Goal: Task Accomplishment & Management: Manage account settings

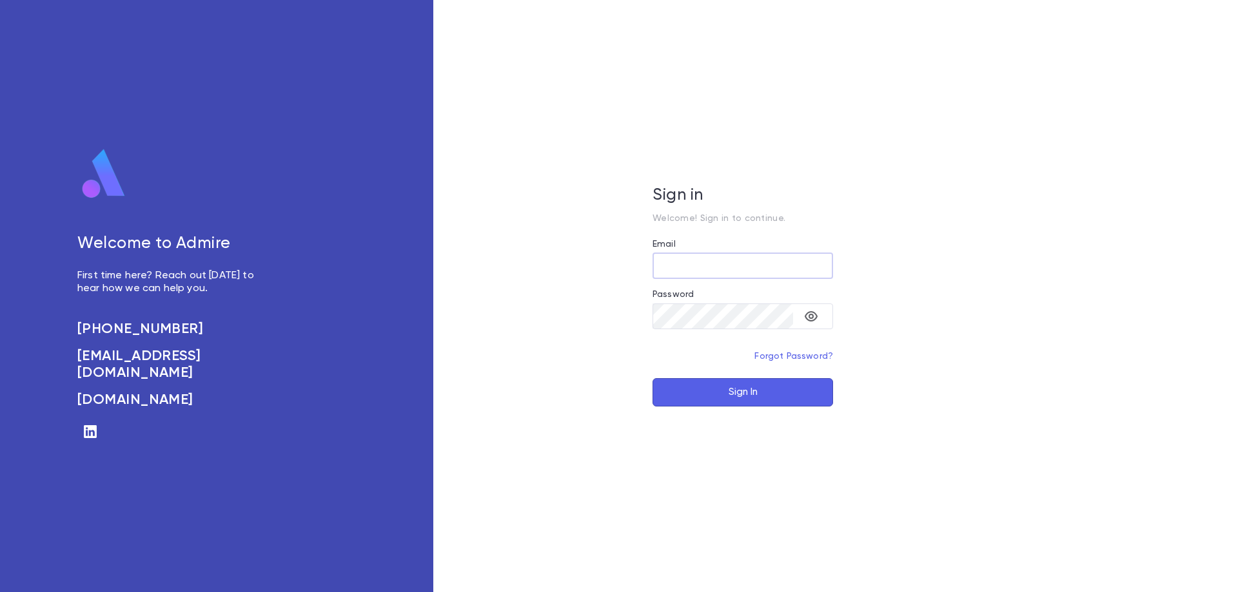
click at [698, 259] on input "Email" at bounding box center [742, 265] width 181 height 25
click at [699, 264] on input "Email" at bounding box center [742, 265] width 181 height 25
click at [700, 267] on input "Email" at bounding box center [742, 265] width 181 height 25
type input "**********"
click at [652, 378] on button "Sign In" at bounding box center [742, 392] width 181 height 28
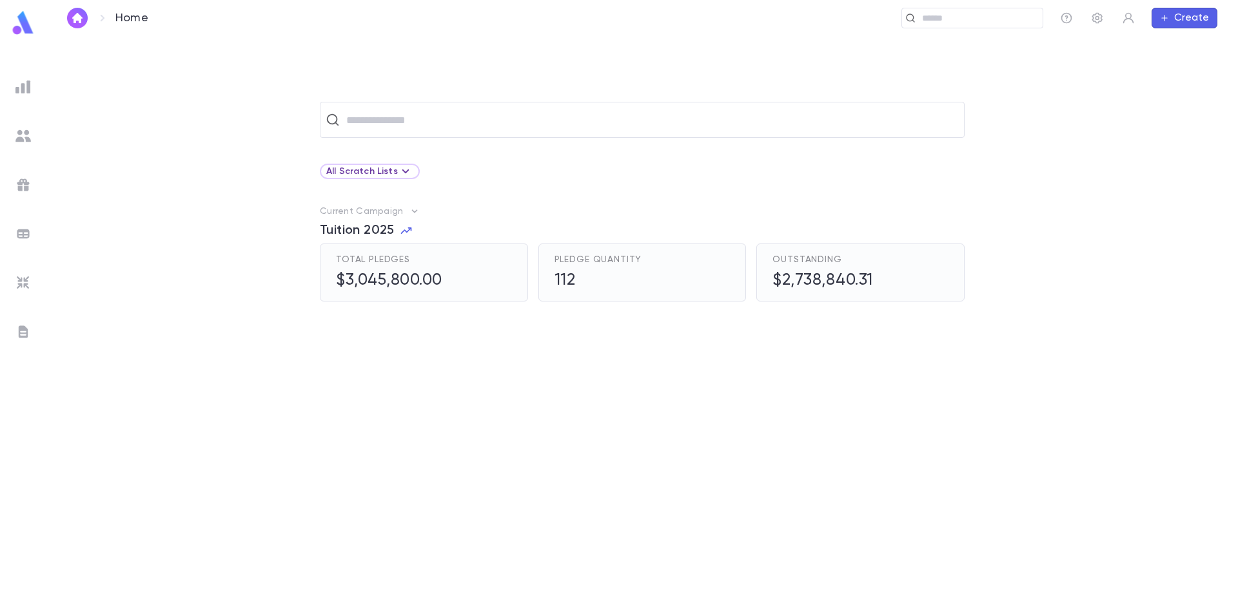
click at [412, 211] on icon "button" at bounding box center [415, 211] width 6 height 3
click at [444, 255] on p "Change Current Campaign" at bounding box center [485, 254] width 133 height 13
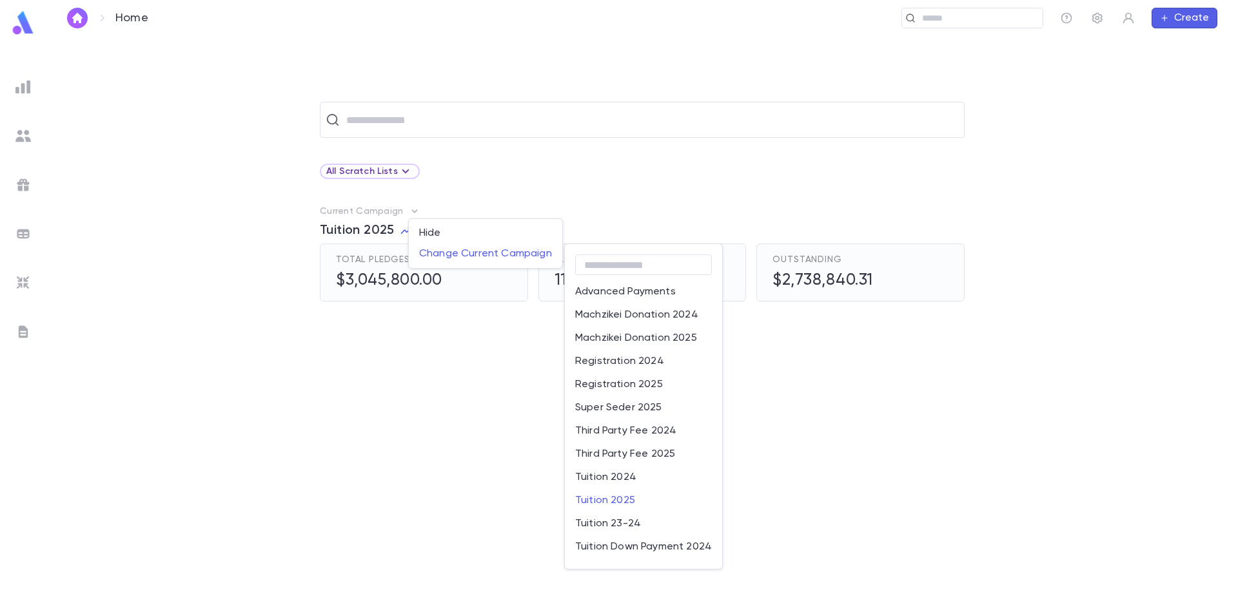
click at [613, 474] on p "Tuition 2024" at bounding box center [605, 477] width 61 height 13
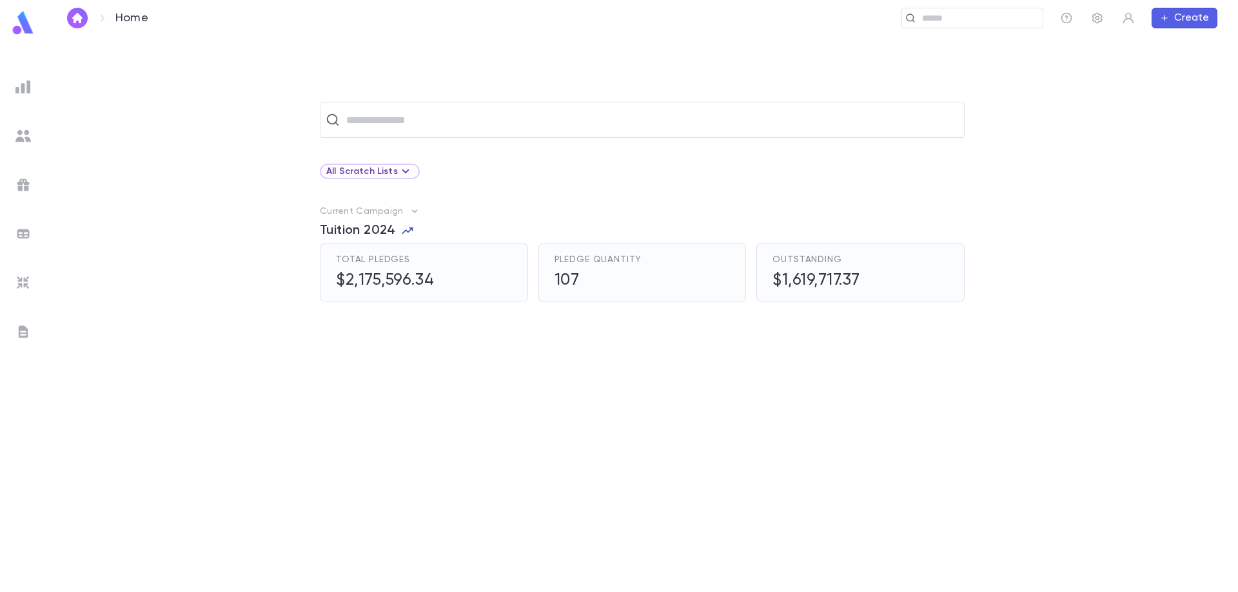
click at [403, 233] on icon "button" at bounding box center [407, 231] width 11 height 6
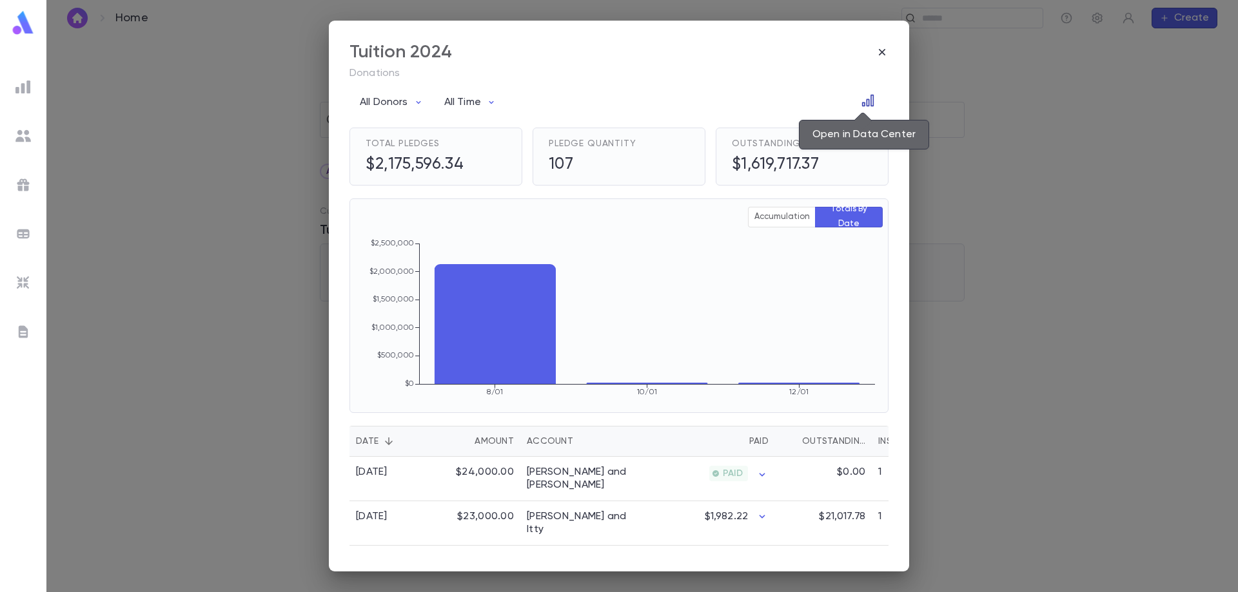
click at [862, 102] on icon "Open in Data Center" at bounding box center [868, 101] width 12 height 12
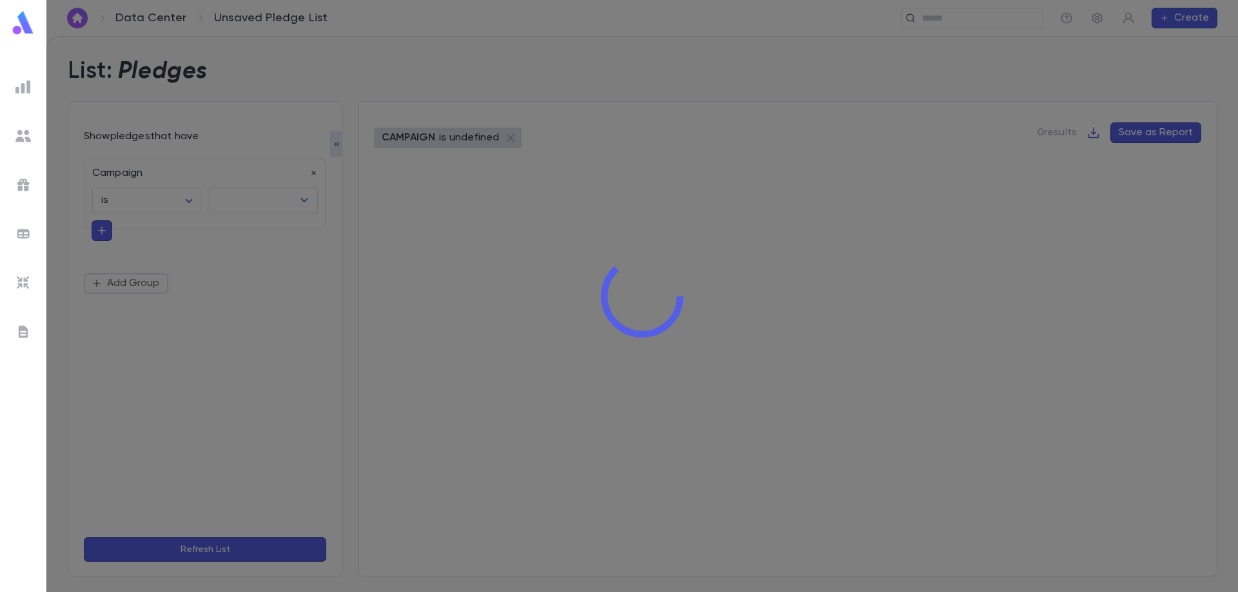
type input "**********"
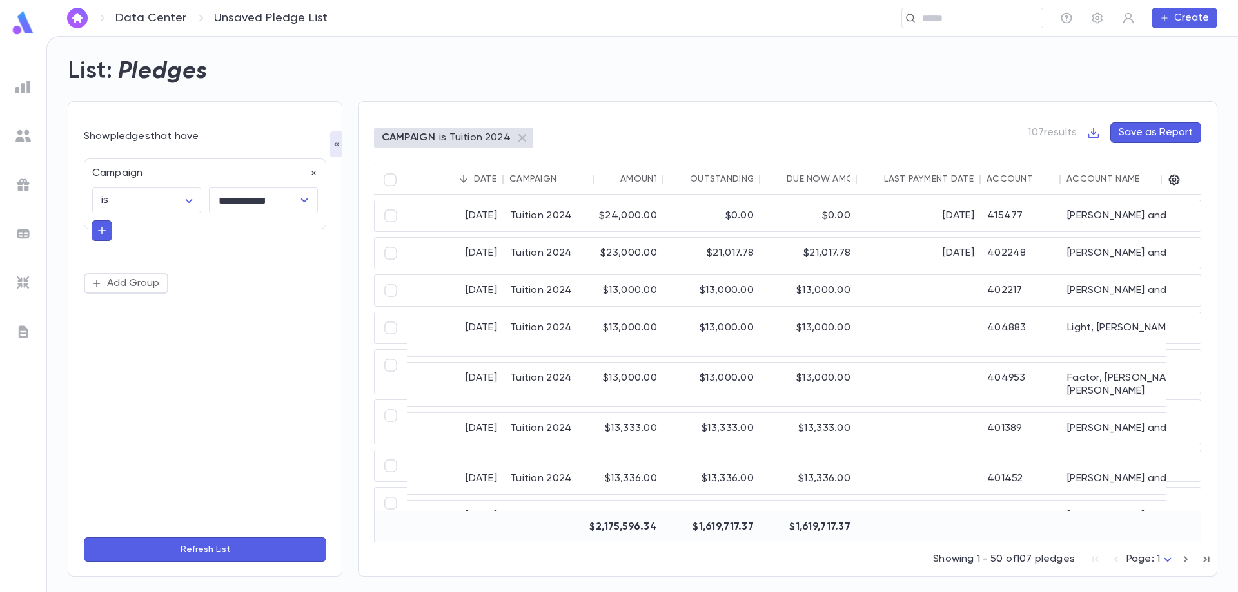
click at [338, 146] on icon "button" at bounding box center [336, 144] width 10 height 10
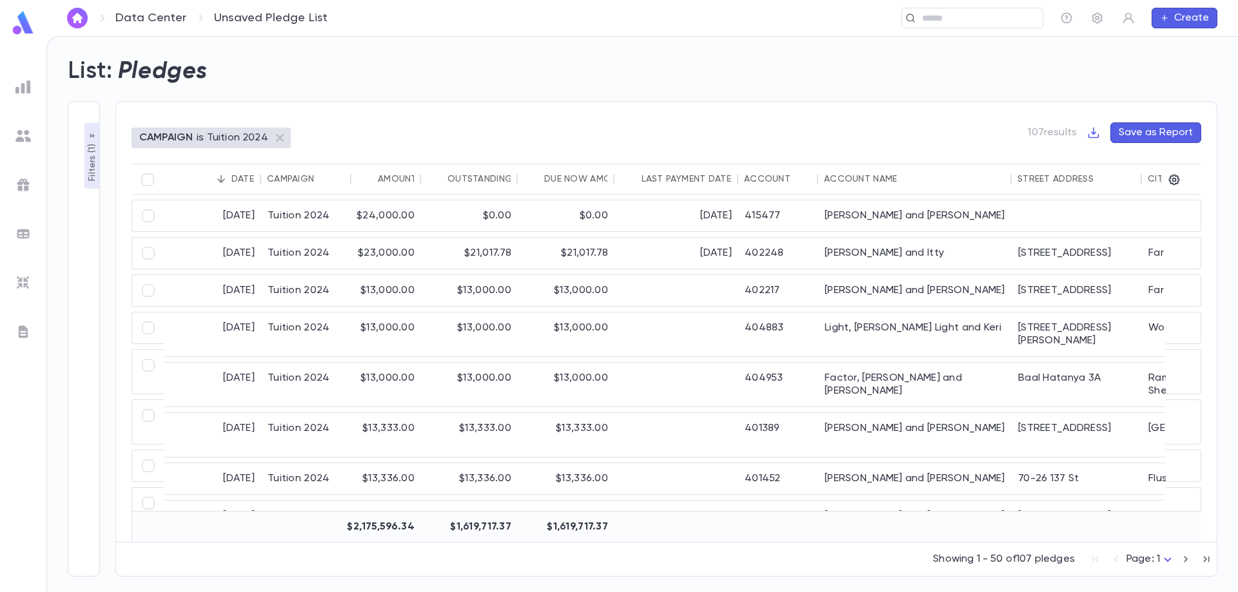
click at [868, 173] on div "Account Name" at bounding box center [914, 179] width 181 height 31
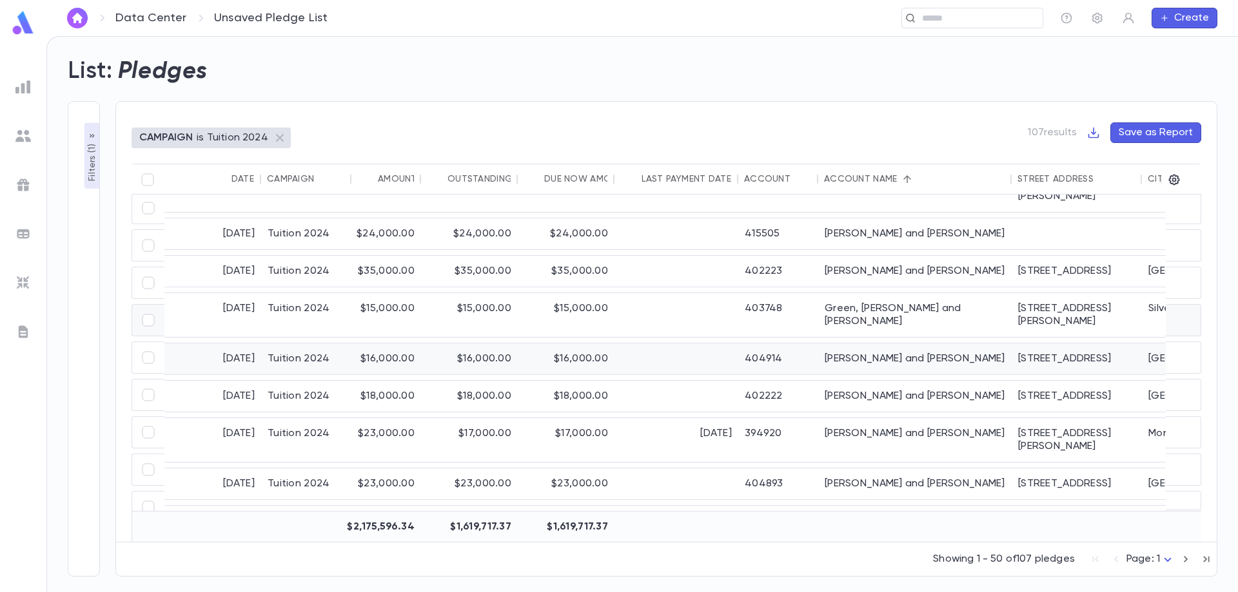
scroll to position [1160, 0]
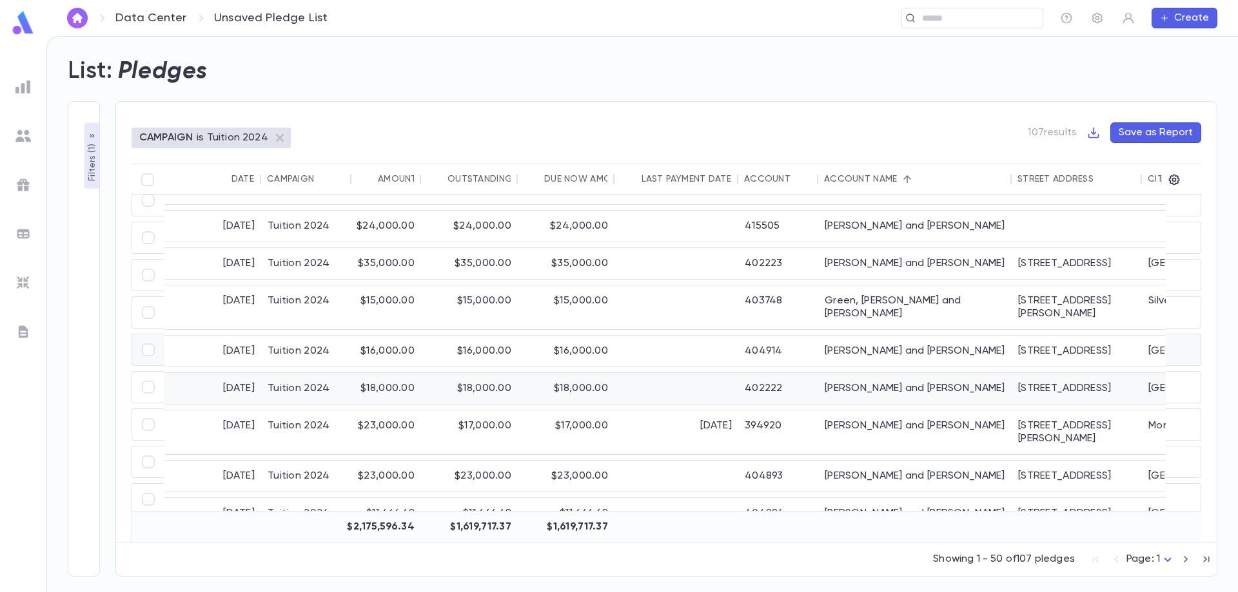
click at [858, 373] on div "[PERSON_NAME] and [PERSON_NAME]" at bounding box center [914, 388] width 193 height 31
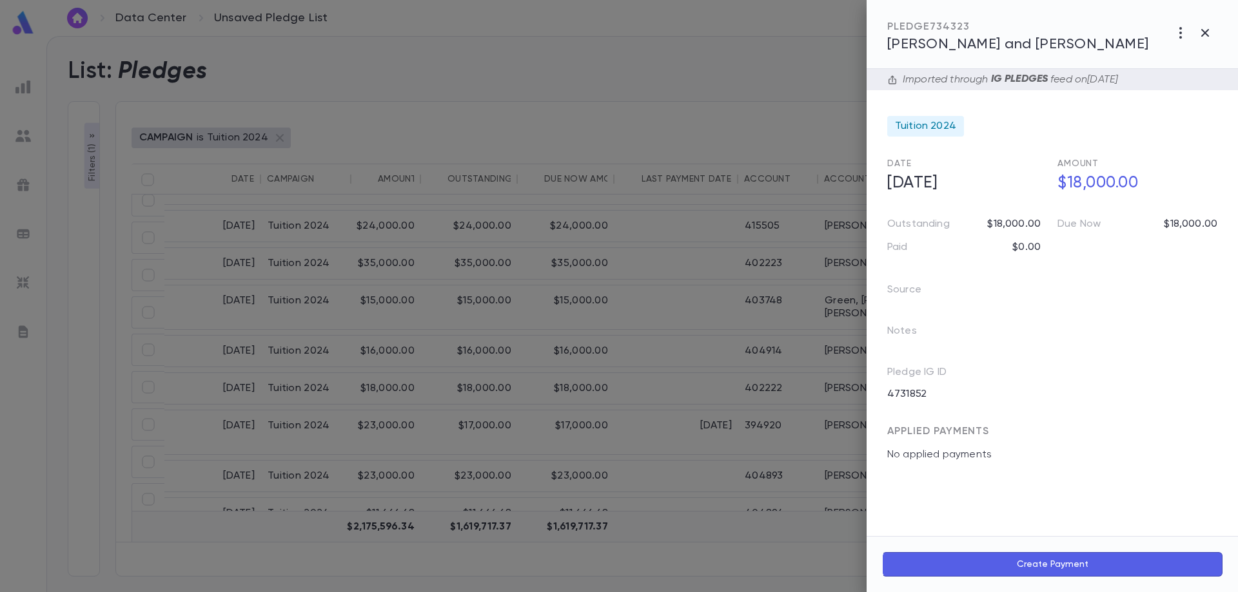
click at [1012, 41] on span "[PERSON_NAME] and [PERSON_NAME]" at bounding box center [1018, 44] width 262 height 14
click at [1017, 46] on span "[PERSON_NAME] and [PERSON_NAME]" at bounding box center [1018, 44] width 262 height 14
click at [1033, 568] on button "Create Payment" at bounding box center [1052, 564] width 340 height 24
click at [1037, 392] on input "**********" at bounding box center [1038, 392] width 66 height 20
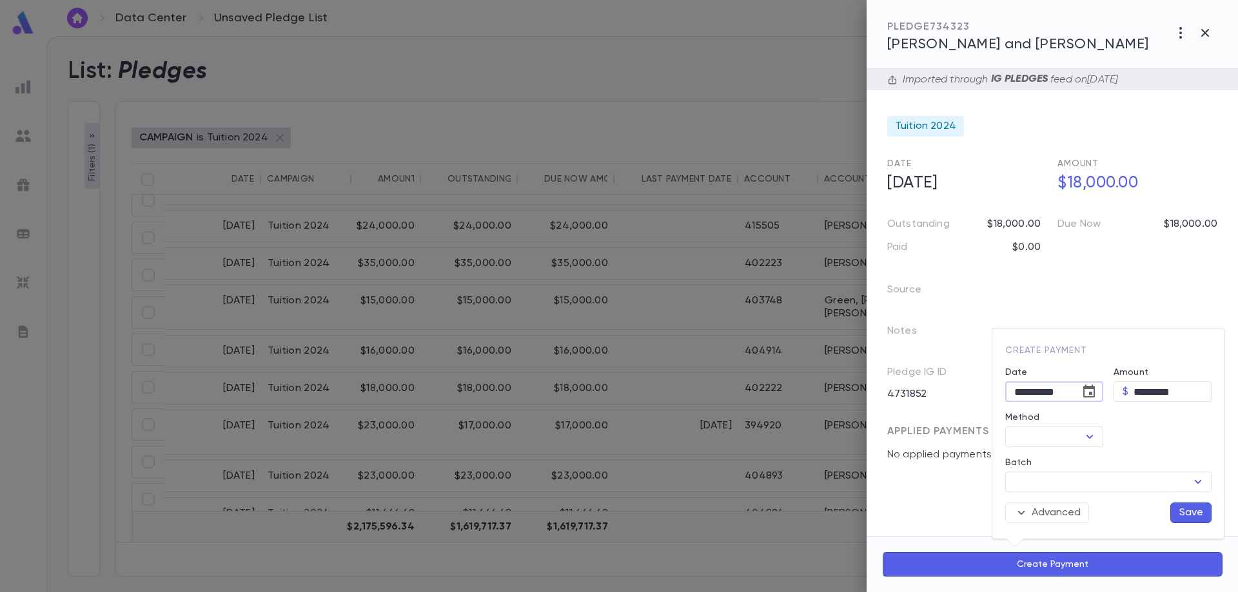
click at [1037, 392] on input "**********" at bounding box center [1038, 392] width 66 height 20
click at [1090, 389] on icon "Choose date, selected date is Sep 3, 2025" at bounding box center [1089, 391] width 12 height 13
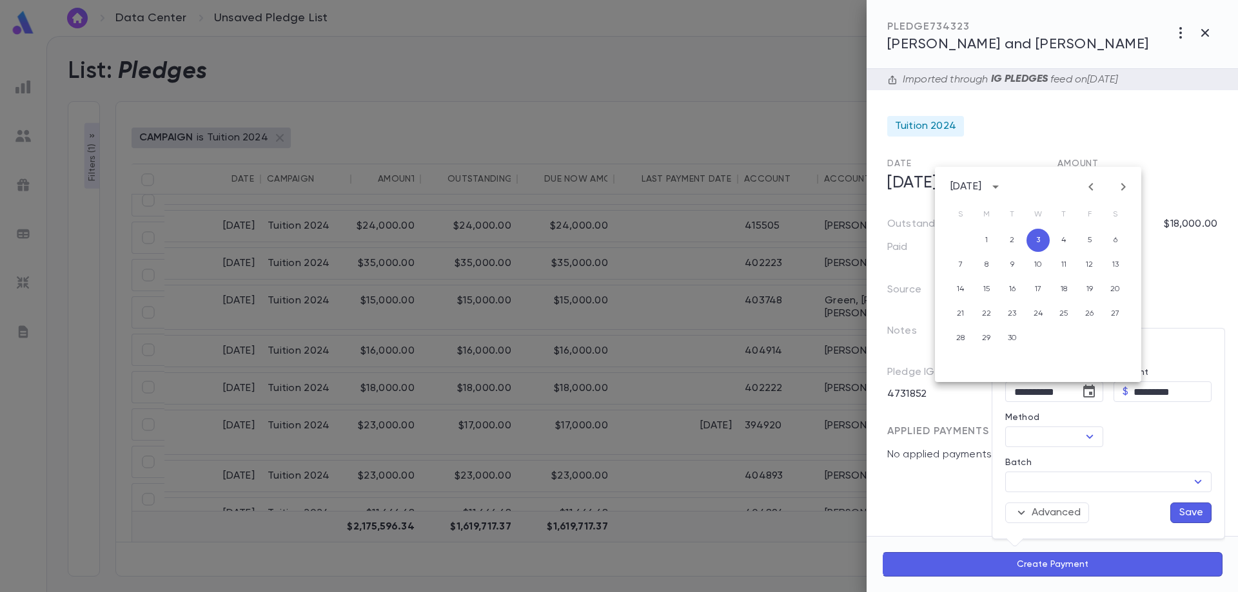
click at [1093, 184] on icon "Previous month" at bounding box center [1090, 186] width 15 height 15
click at [1065, 298] on button "14" at bounding box center [1063, 289] width 23 height 23
type input "**********"
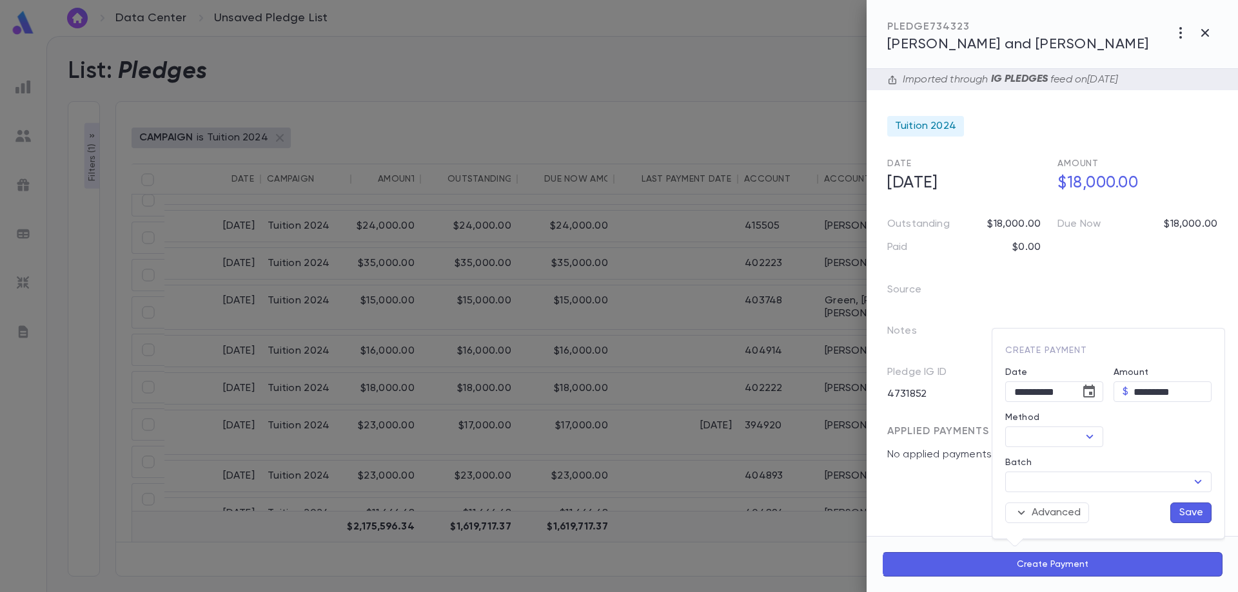
click at [1202, 34] on div at bounding box center [619, 296] width 1238 height 592
click at [1207, 33] on icon "button" at bounding box center [1204, 32] width 15 height 15
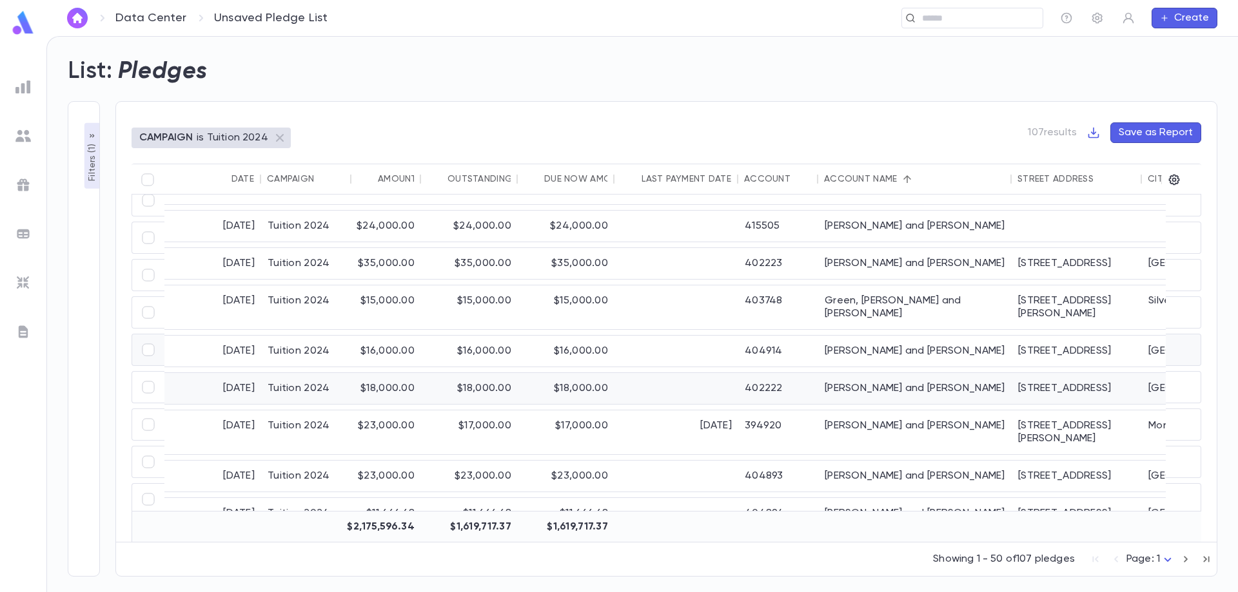
click at [844, 373] on div "[PERSON_NAME] and [PERSON_NAME]" at bounding box center [914, 388] width 193 height 31
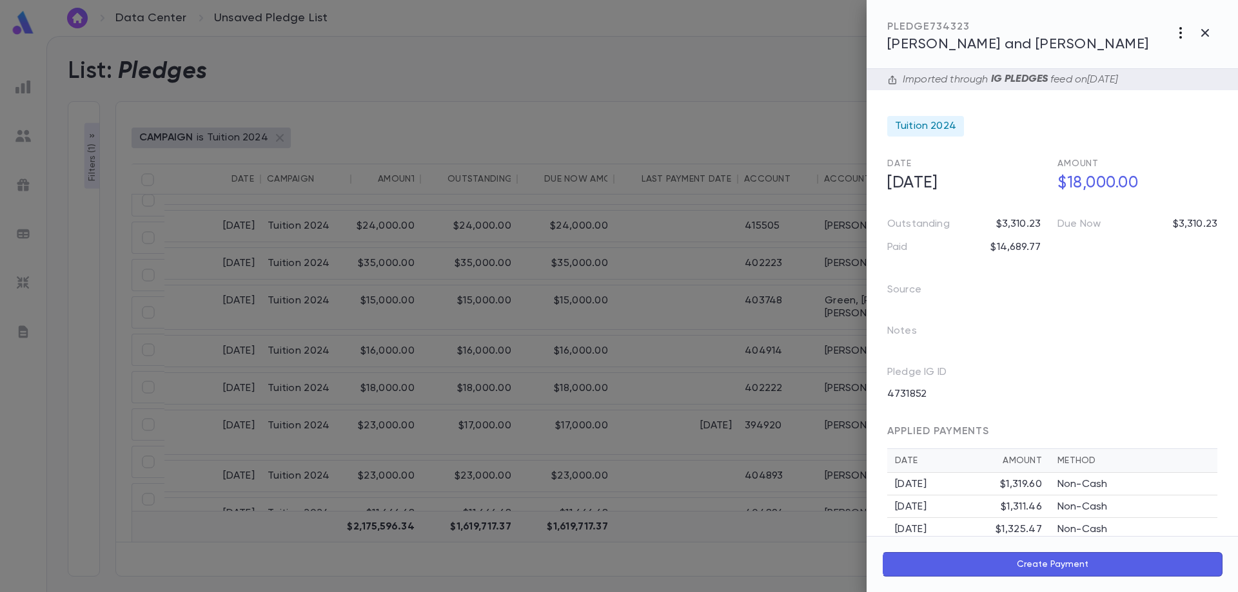
click at [1177, 37] on icon "button" at bounding box center [1180, 32] width 15 height 15
click at [1204, 37] on div at bounding box center [619, 296] width 1238 height 592
click at [1209, 34] on icon "button" at bounding box center [1204, 32] width 15 height 15
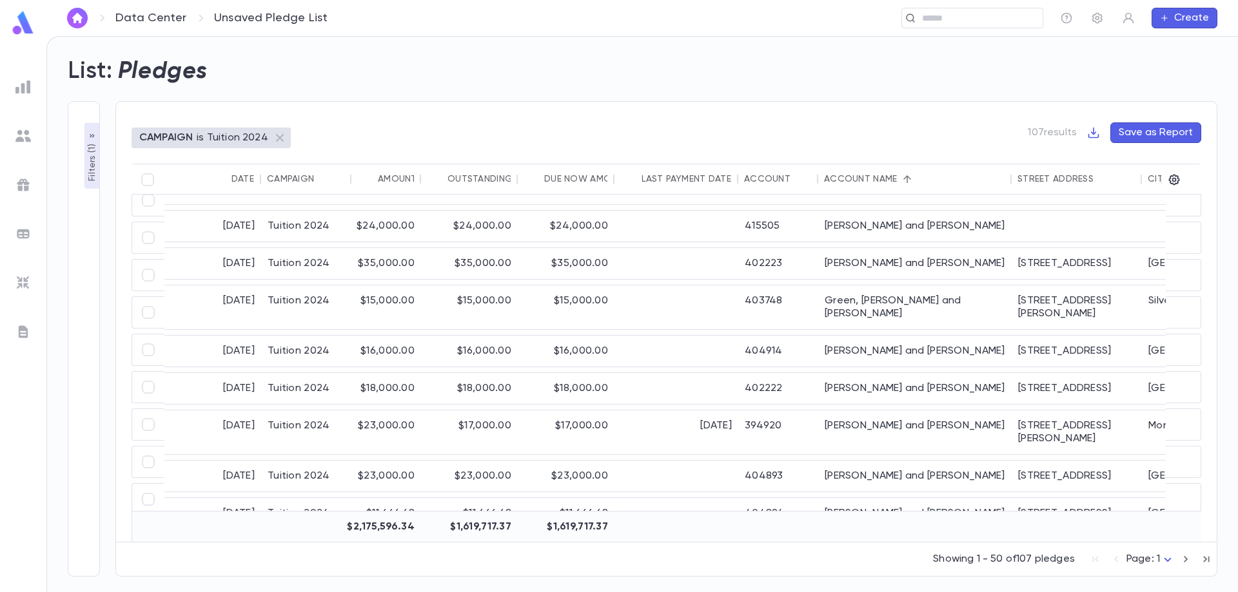
click at [1191, 19] on button "Create" at bounding box center [1184, 18] width 66 height 21
click at [1179, 88] on li "Payment" at bounding box center [1188, 84] width 66 height 21
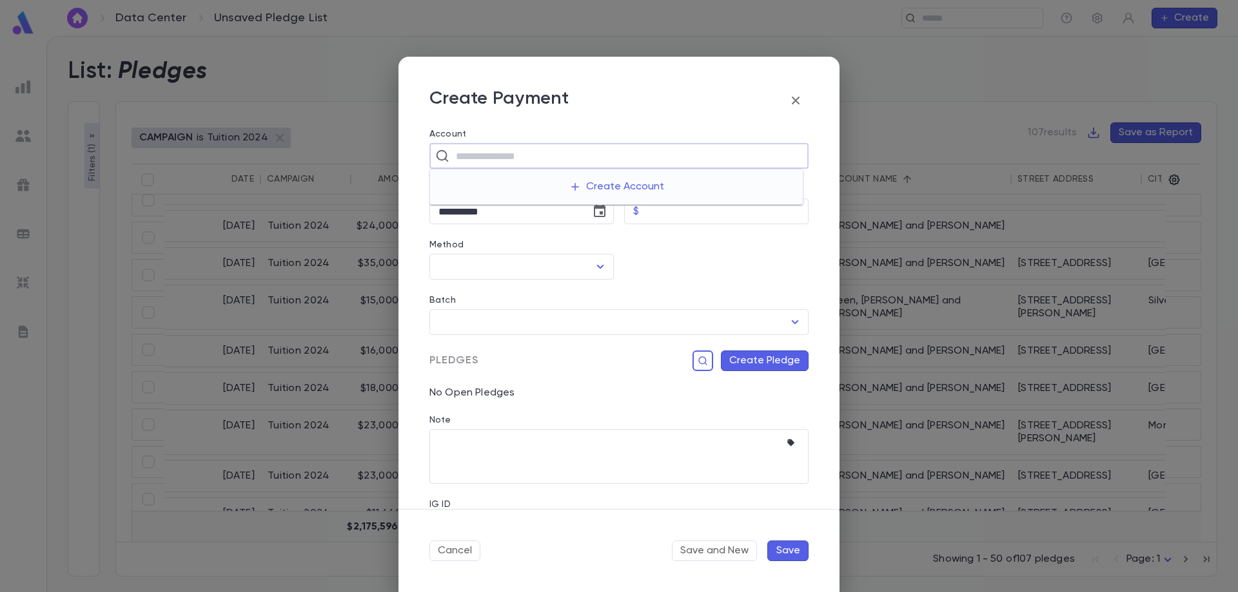
click at [546, 148] on input "text" at bounding box center [627, 156] width 351 height 24
type input "*******"
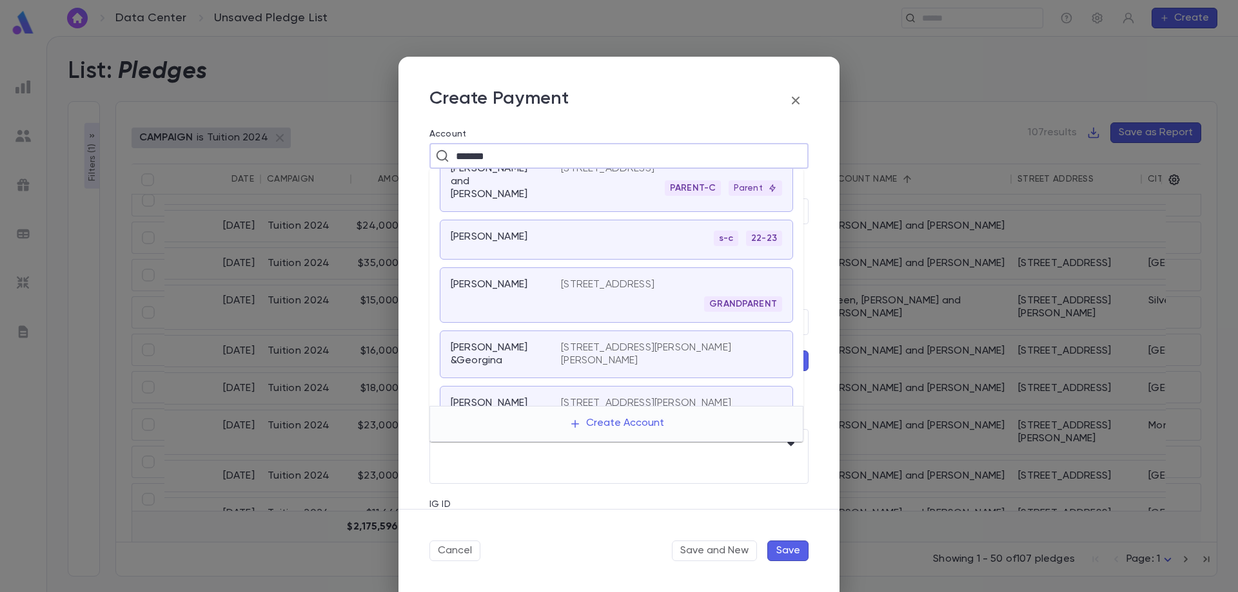
scroll to position [0, 0]
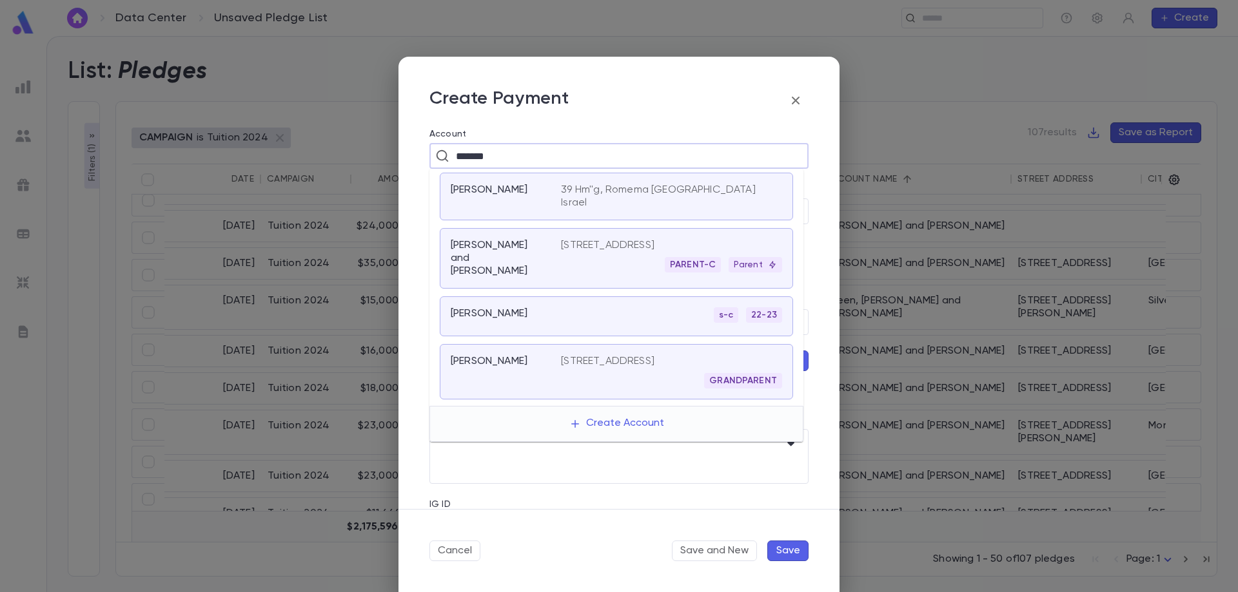
click at [498, 265] on p "[PERSON_NAME] and [PERSON_NAME]" at bounding box center [498, 258] width 95 height 39
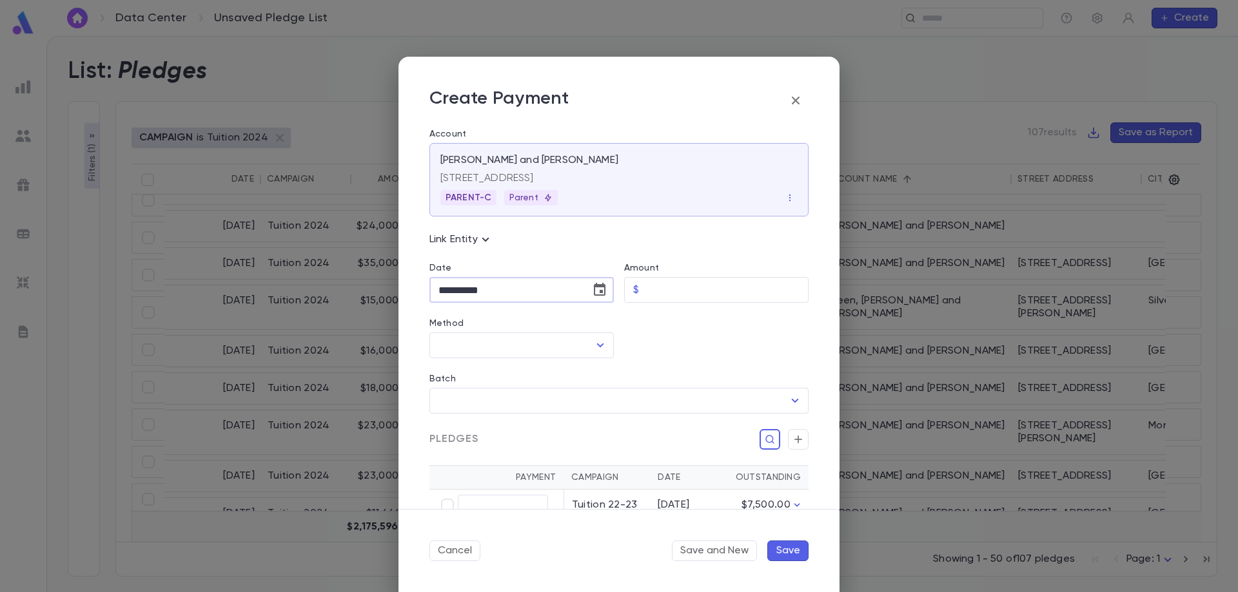
click at [509, 291] on input "**********" at bounding box center [505, 290] width 152 height 25
click at [601, 294] on icon "Choose date, selected date is Sep 3, 2025" at bounding box center [599, 289] width 15 height 15
click at [561, 327] on icon "Previous month" at bounding box center [556, 322] width 15 height 15
click at [516, 422] on div "10 11 12 13 14 15 16" at bounding box center [504, 425] width 206 height 23
click at [531, 425] on button "14" at bounding box center [529, 425] width 23 height 23
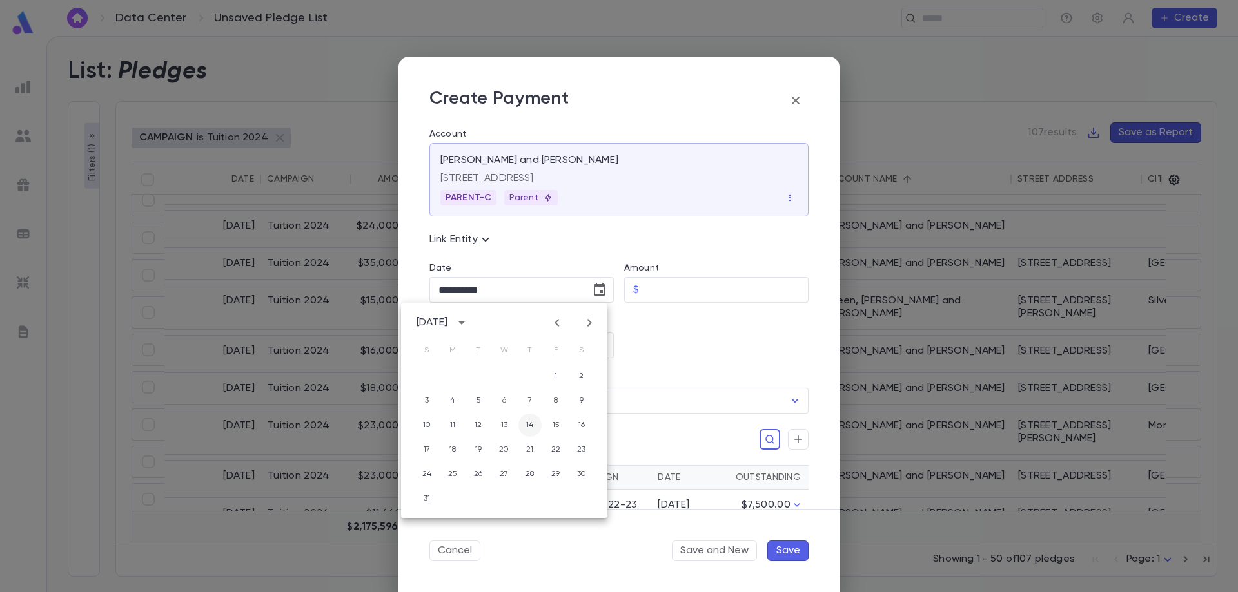
type input "**********"
click at [648, 291] on input "Amount" at bounding box center [726, 290] width 164 height 25
type input "********"
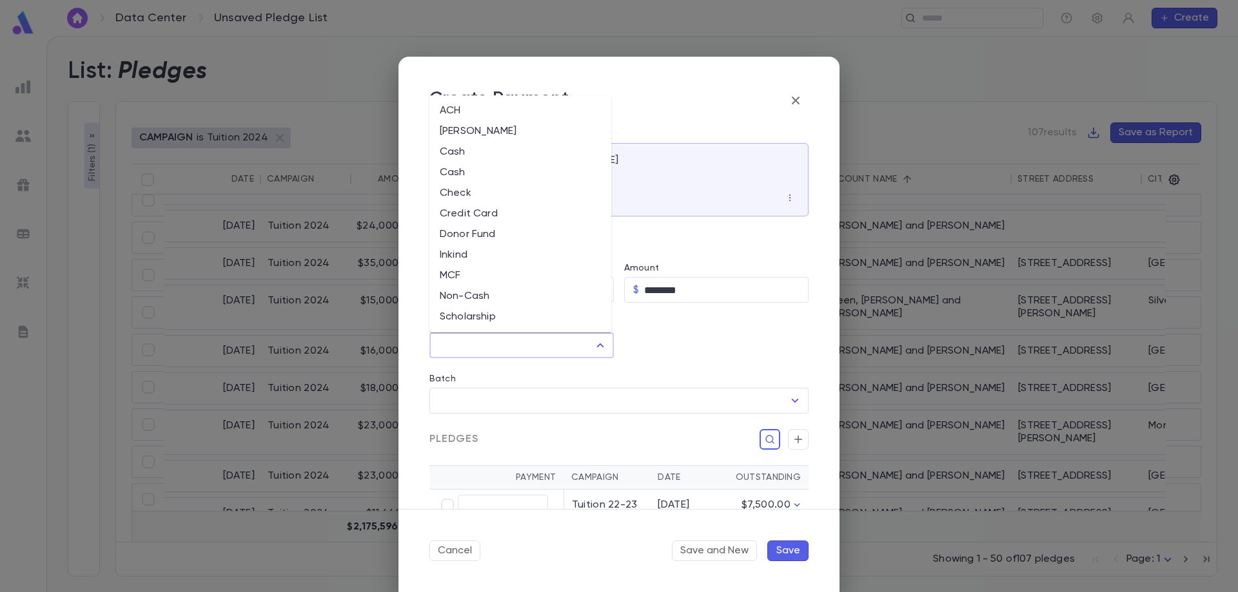
click at [515, 347] on input "Method" at bounding box center [511, 345] width 153 height 24
click at [495, 278] on li "MCF" at bounding box center [520, 276] width 182 height 21
type input "***"
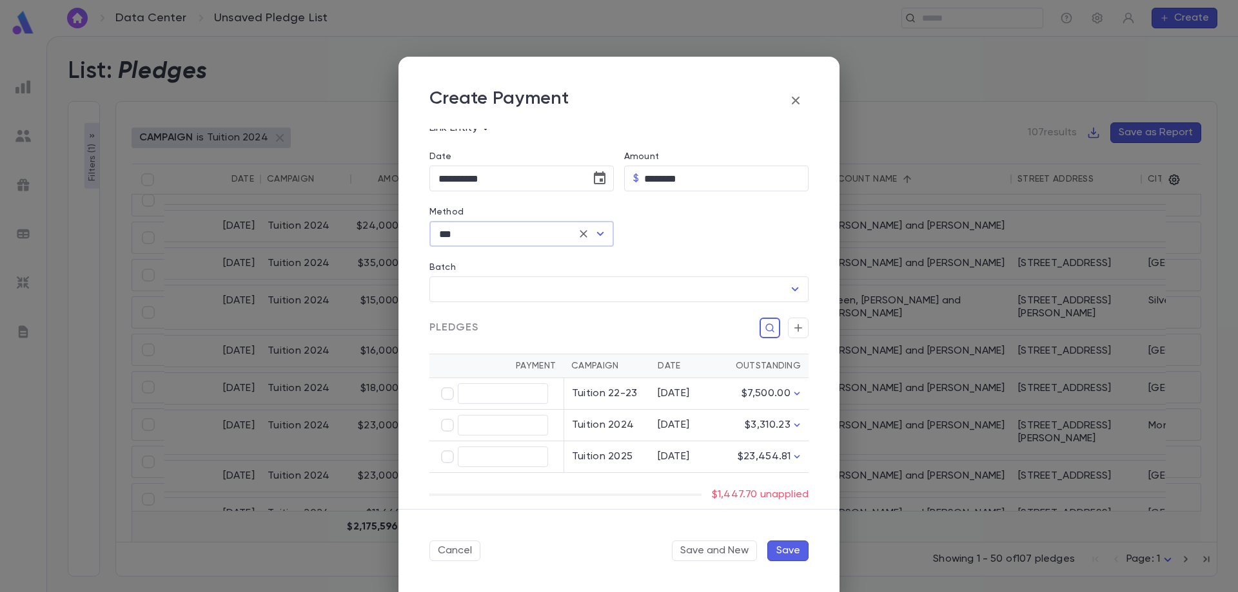
scroll to position [129, 0]
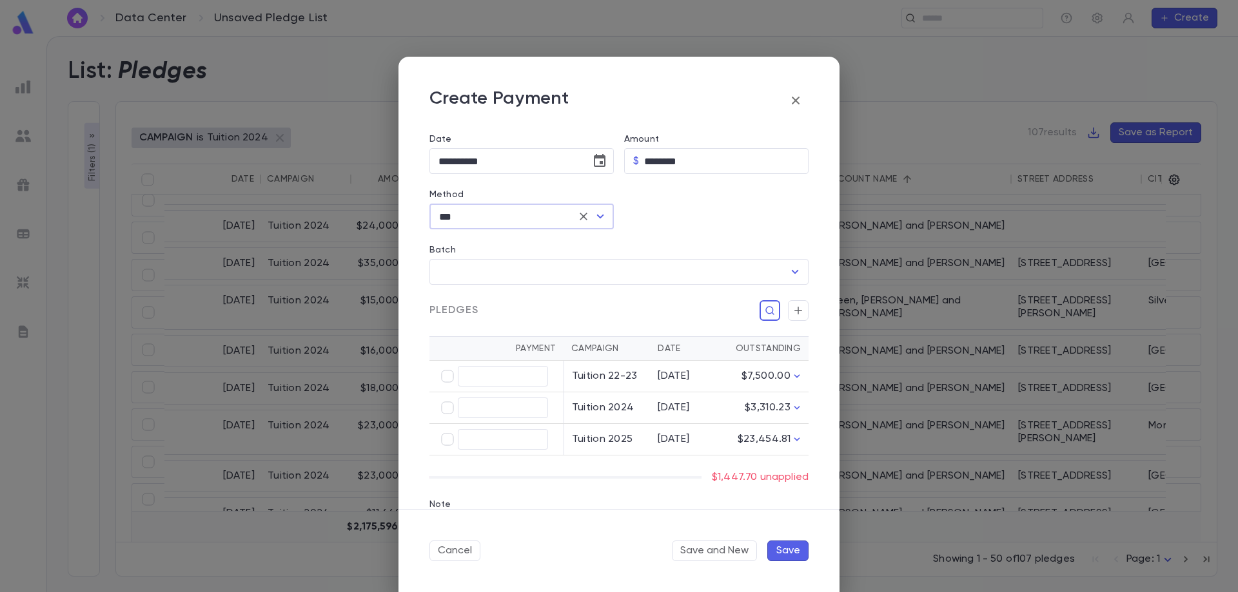
type input "********"
click at [788, 556] on button "Save" at bounding box center [787, 551] width 41 height 21
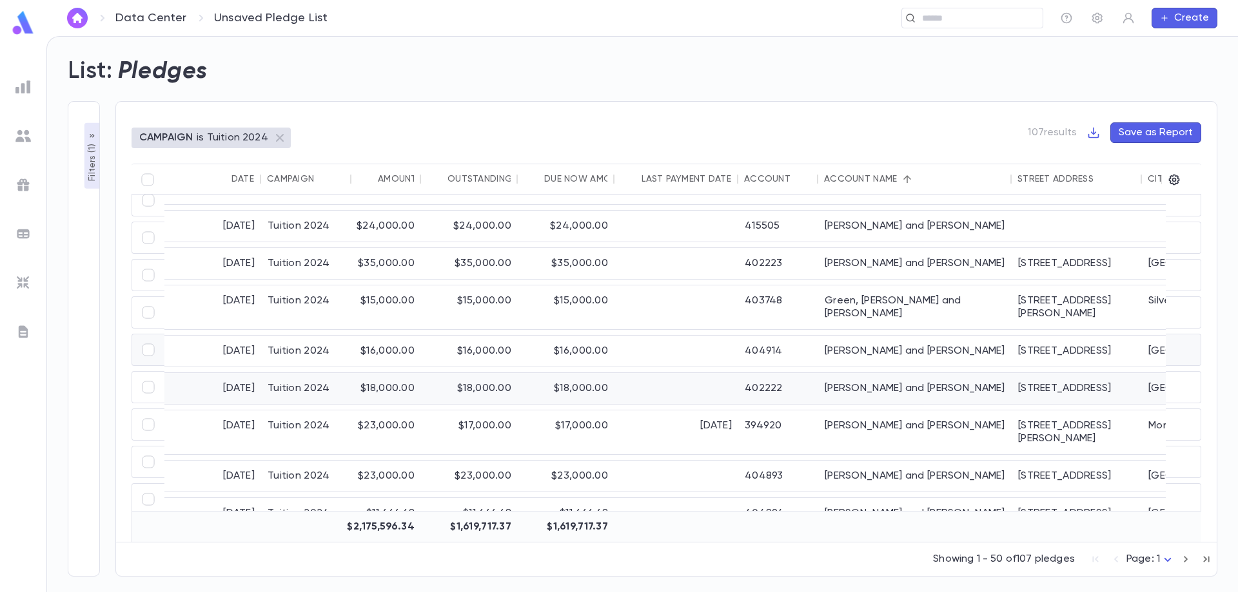
click at [679, 373] on div at bounding box center [676, 388] width 124 height 31
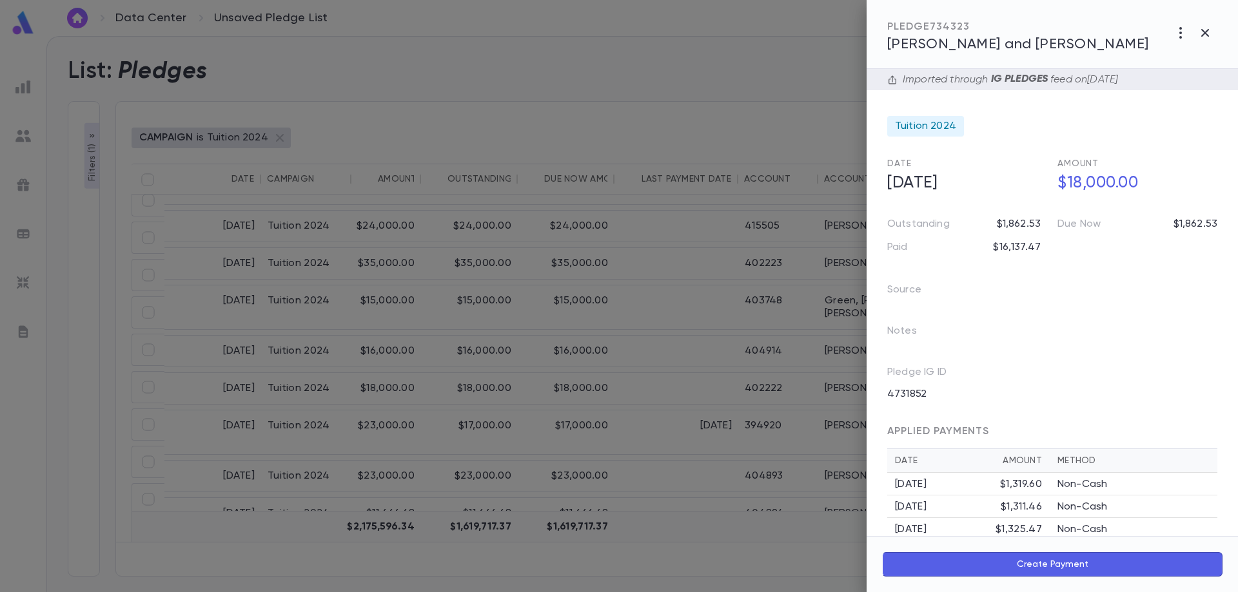
click at [701, 112] on div at bounding box center [619, 296] width 1238 height 592
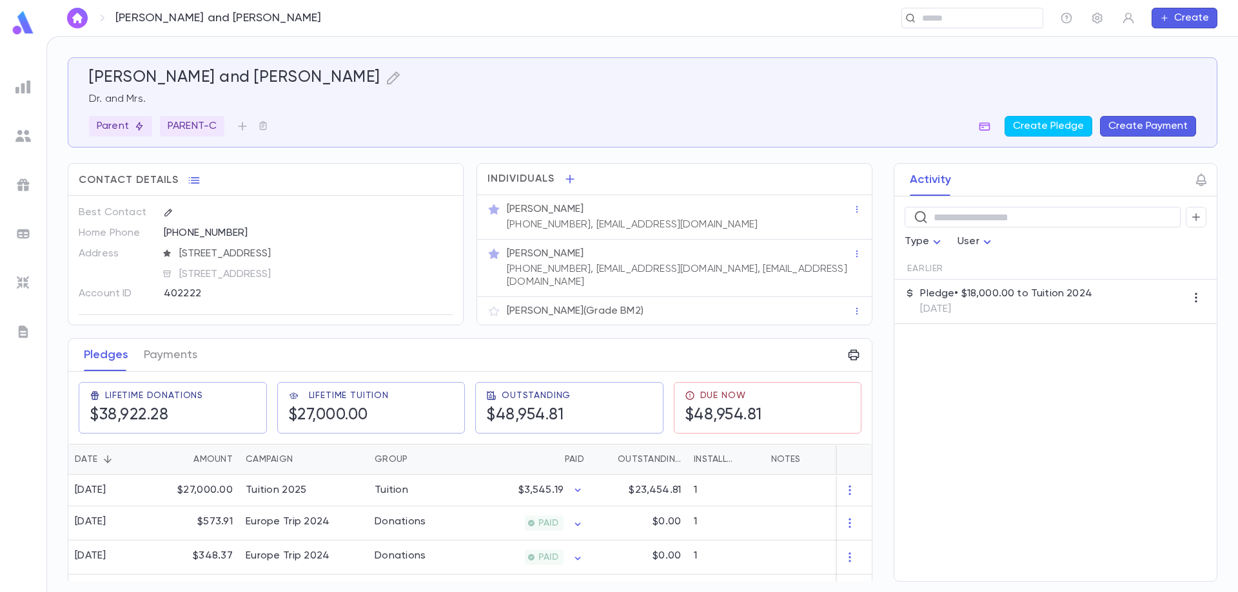
scroll to position [63, 0]
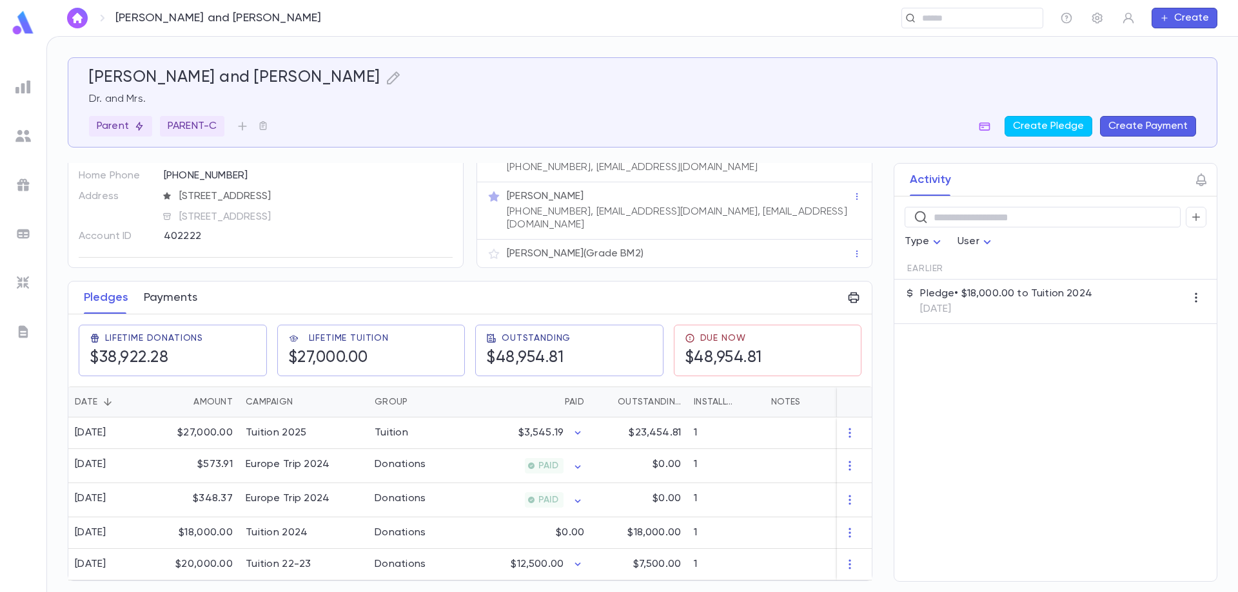
click at [175, 292] on button "Payments" at bounding box center [171, 298] width 54 height 32
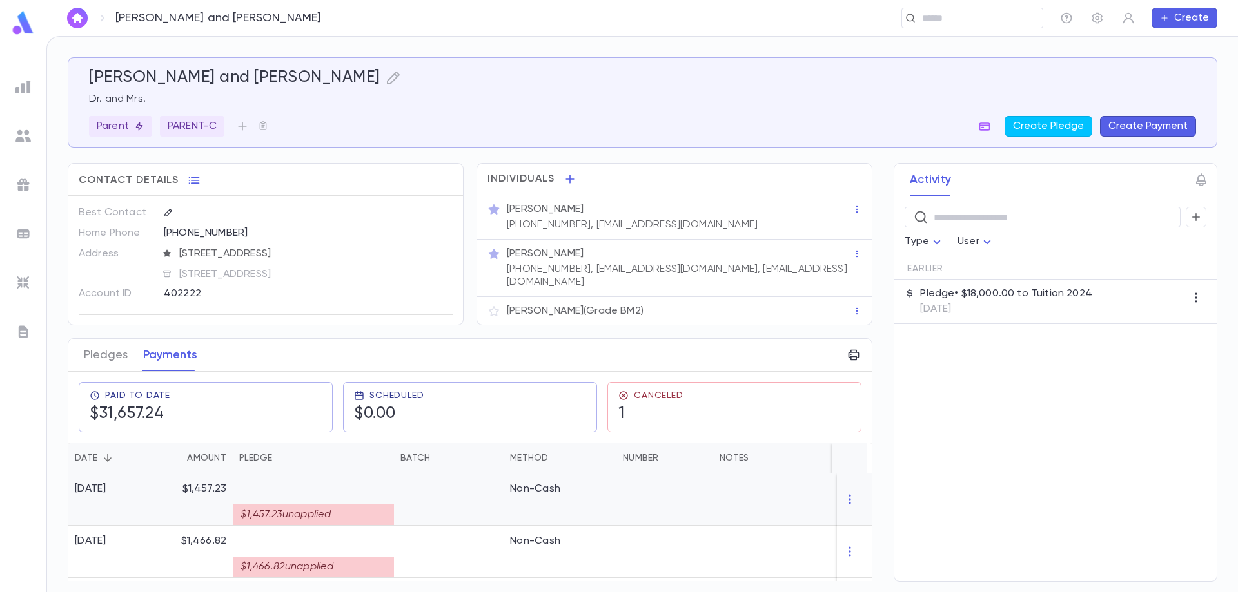
click at [275, 512] on div "$1,457.23 unapplied" at bounding box center [313, 515] width 161 height 21
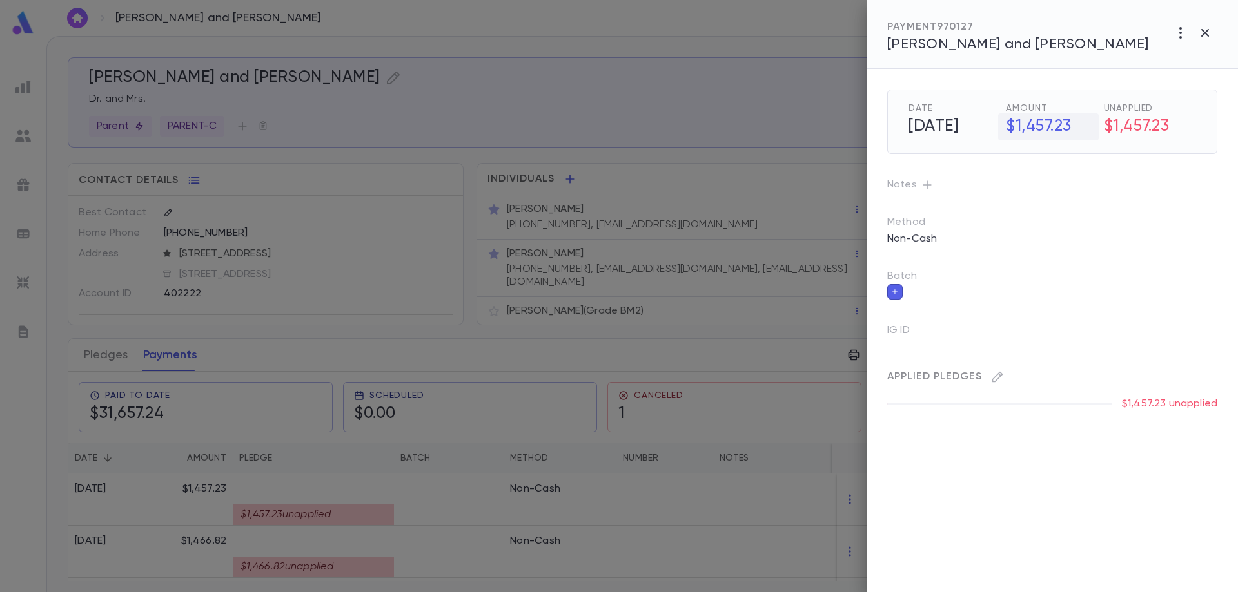
click at [1055, 129] on h5 "$1,457.23" at bounding box center [1048, 126] width 100 height 27
click at [1020, 185] on p "Notes" at bounding box center [1052, 185] width 330 height 21
click at [1137, 122] on h5 "$1,457.23" at bounding box center [1150, 126] width 92 height 27
click at [1173, 400] on p "$1,457.23 unapplied" at bounding box center [1169, 404] width 95 height 13
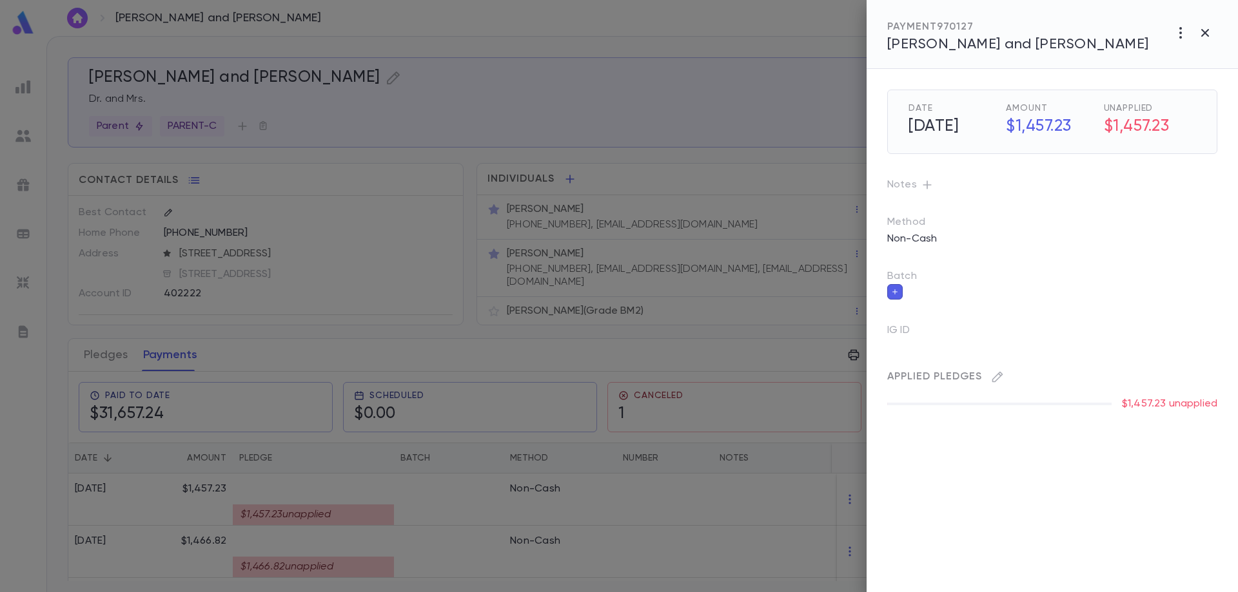
click at [937, 374] on span "Applied Pledges" at bounding box center [934, 377] width 95 height 10
click at [996, 376] on icon "button" at bounding box center [997, 377] width 11 height 11
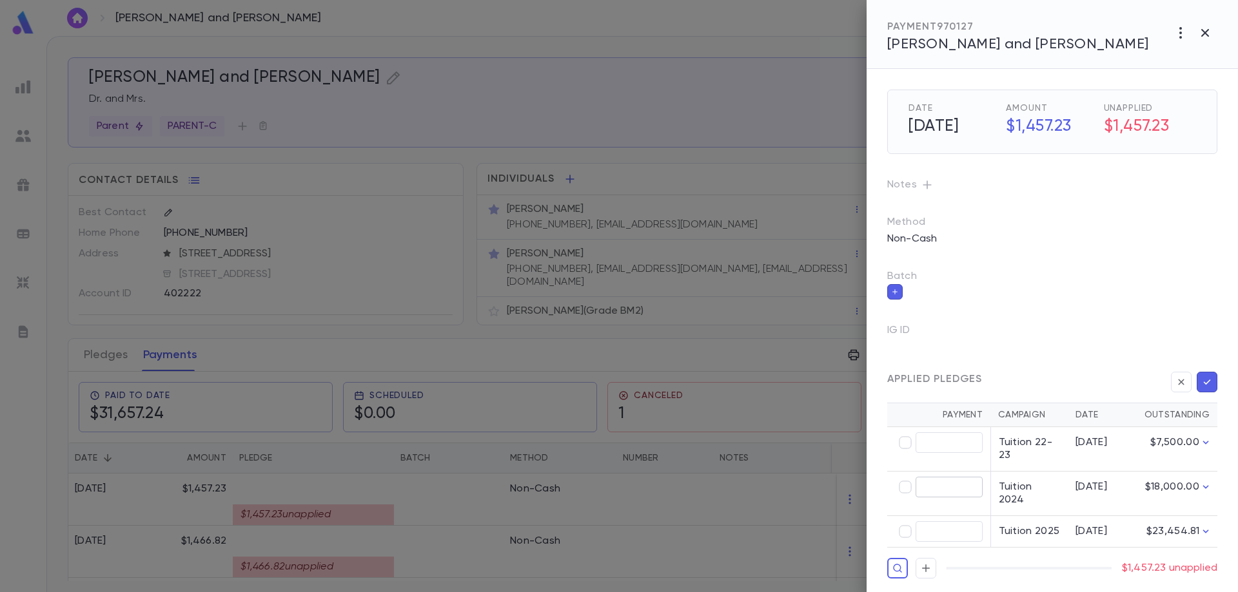
type input "********"
click at [1210, 34] on icon "button" at bounding box center [1204, 32] width 15 height 15
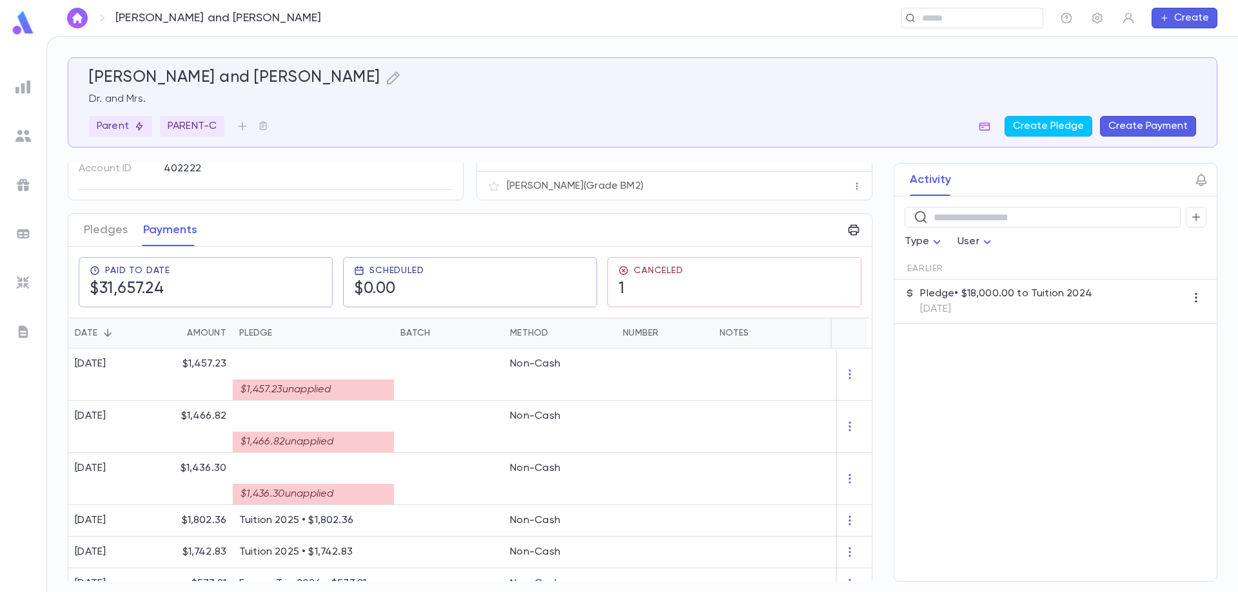
scroll to position [129, 0]
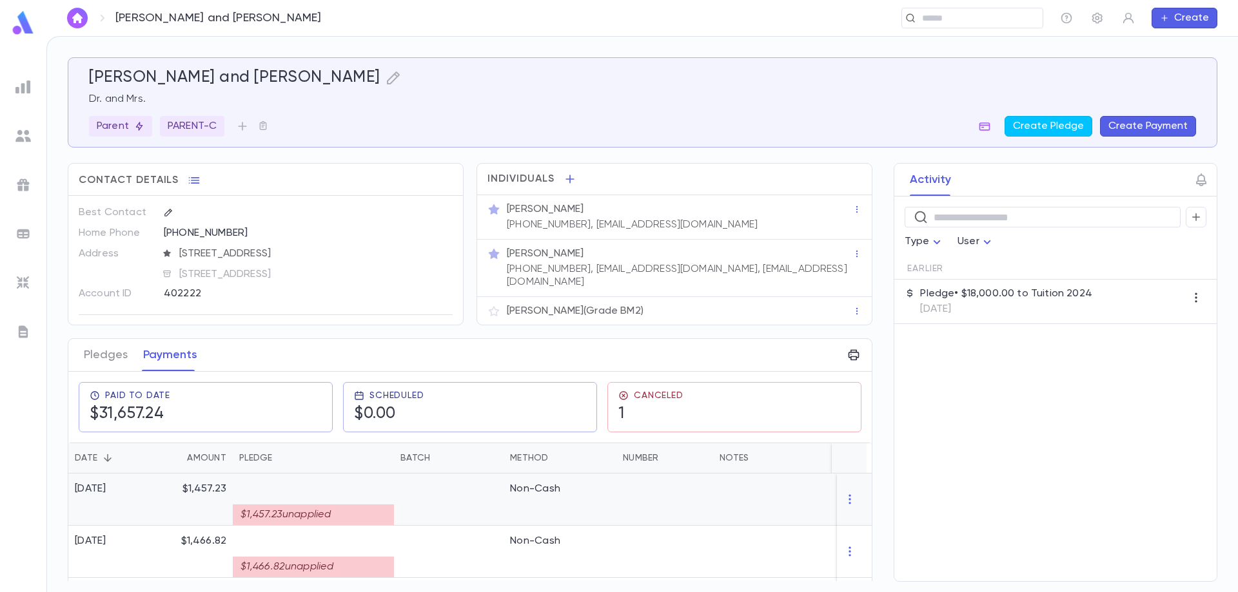
click at [294, 513] on div "$1,457.23 unapplied" at bounding box center [313, 515] width 161 height 21
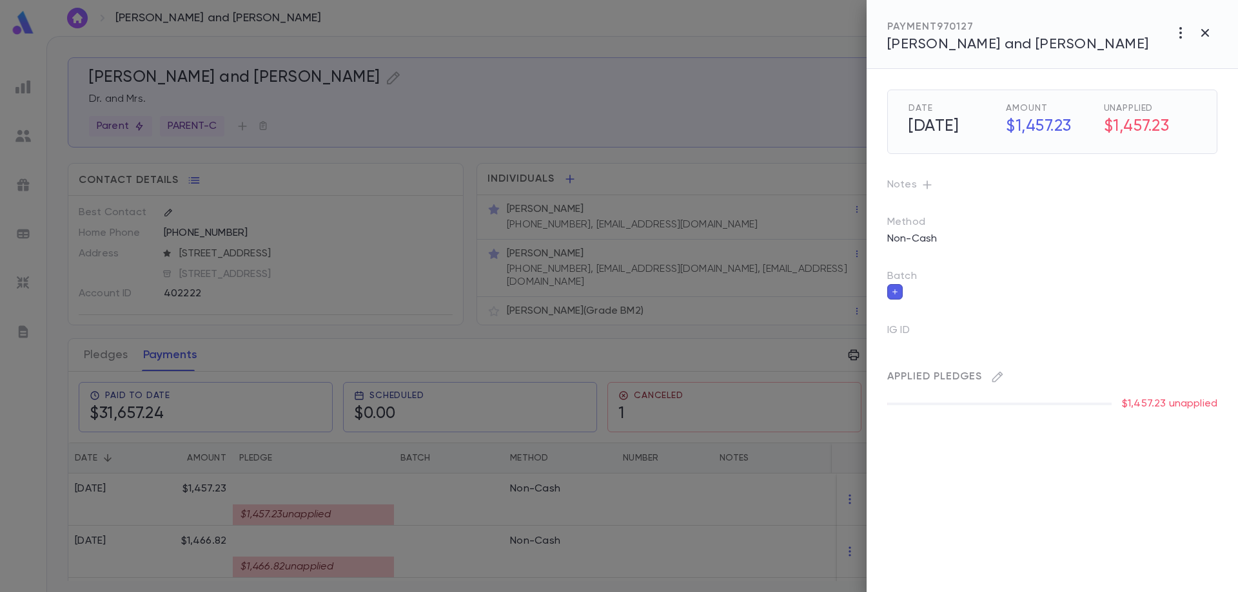
click at [912, 376] on span "Applied Pledges" at bounding box center [934, 377] width 95 height 10
click at [997, 377] on icon "button" at bounding box center [997, 377] width 13 height 13
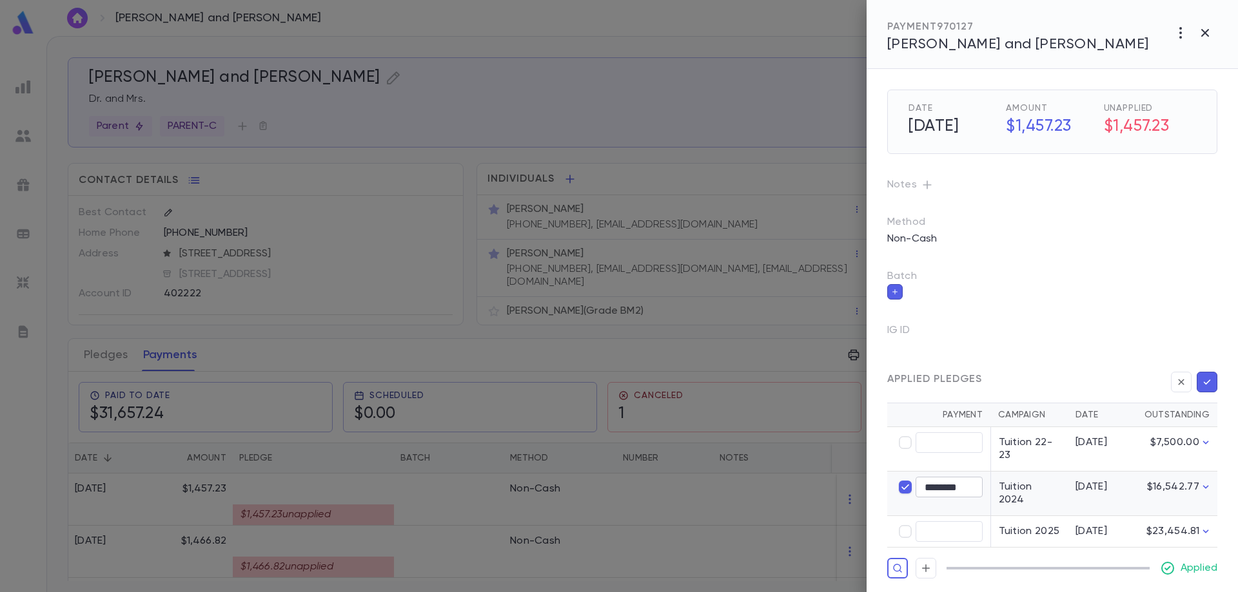
type input "********"
click at [1198, 562] on p "Applied" at bounding box center [1198, 568] width 37 height 13
click at [1208, 32] on icon "button" at bounding box center [1204, 32] width 15 height 15
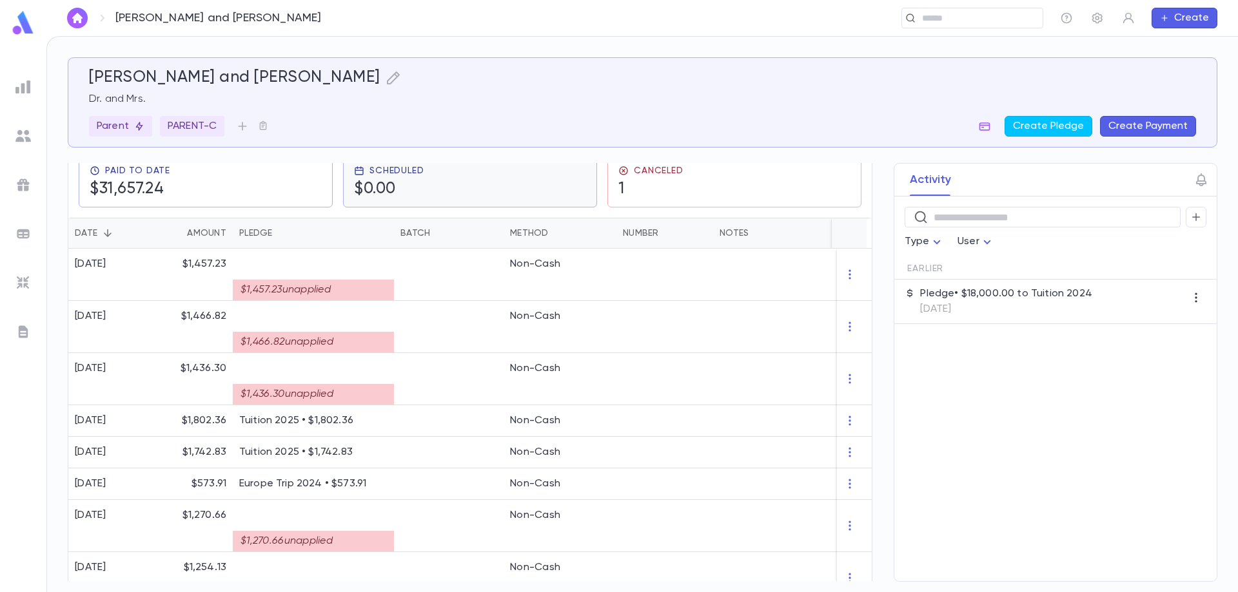
scroll to position [258, 0]
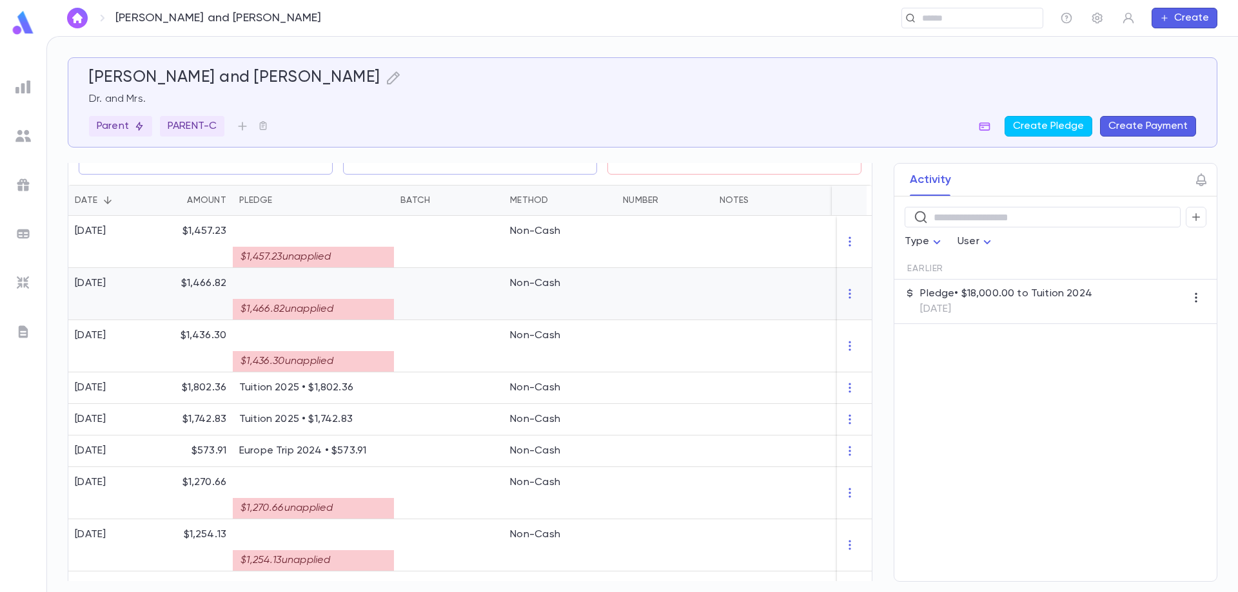
click at [322, 311] on div "$1,466.82 unapplied" at bounding box center [313, 309] width 161 height 21
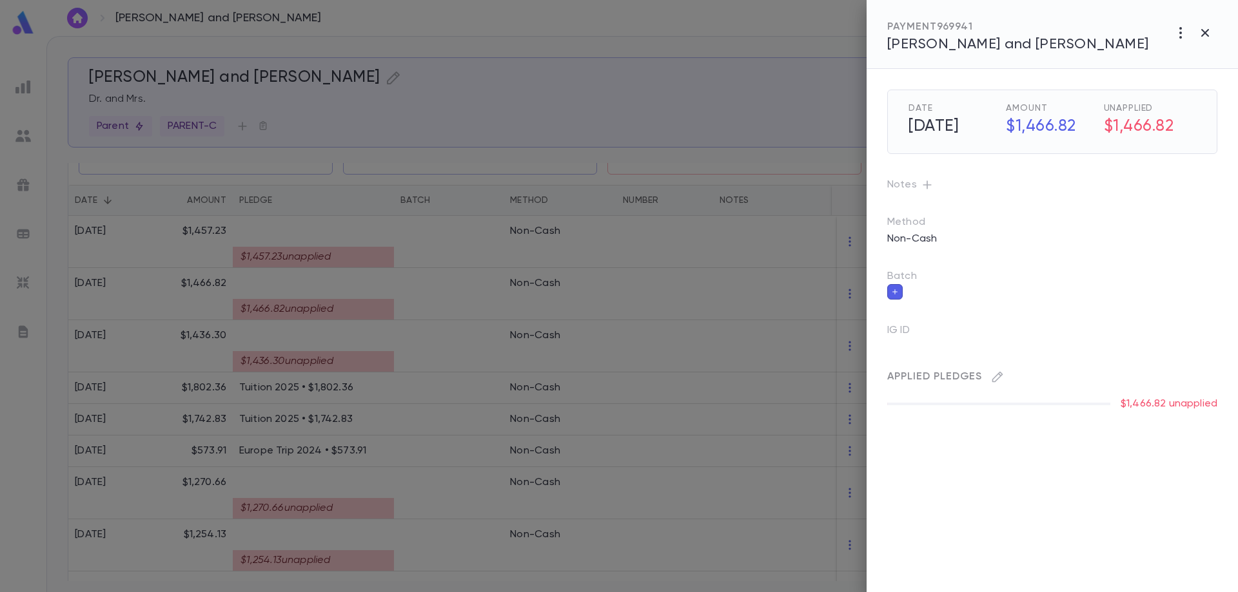
click at [935, 376] on span "Applied Pledges" at bounding box center [934, 377] width 95 height 10
click at [999, 380] on icon "button" at bounding box center [997, 377] width 13 height 13
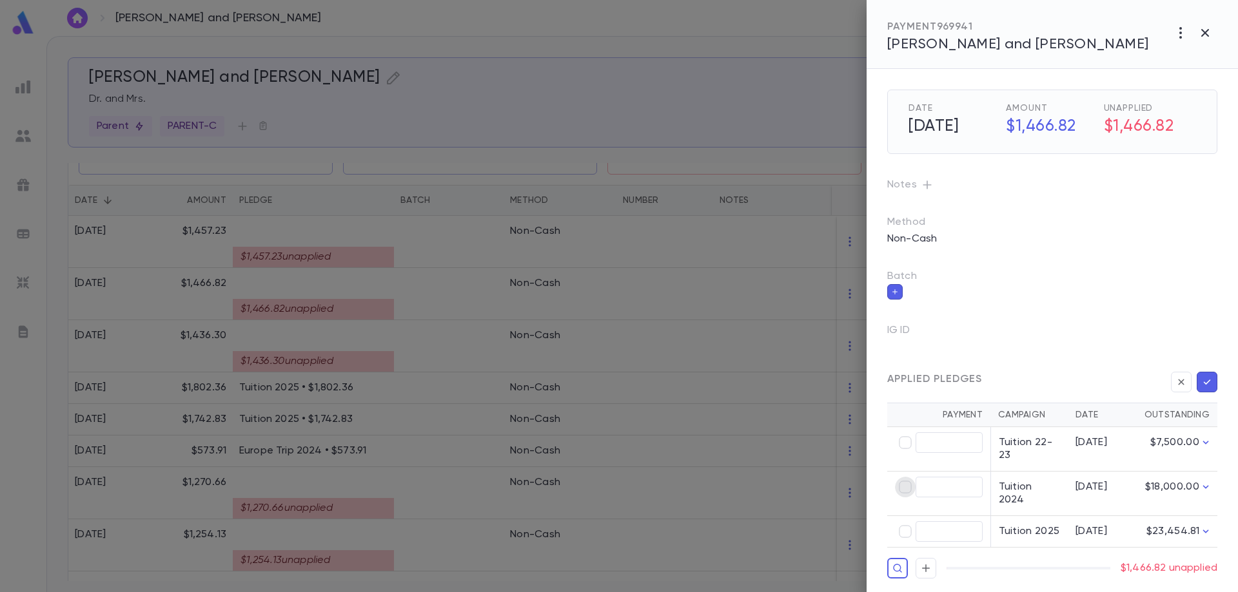
type input "********"
click at [348, 372] on div at bounding box center [619, 296] width 1238 height 592
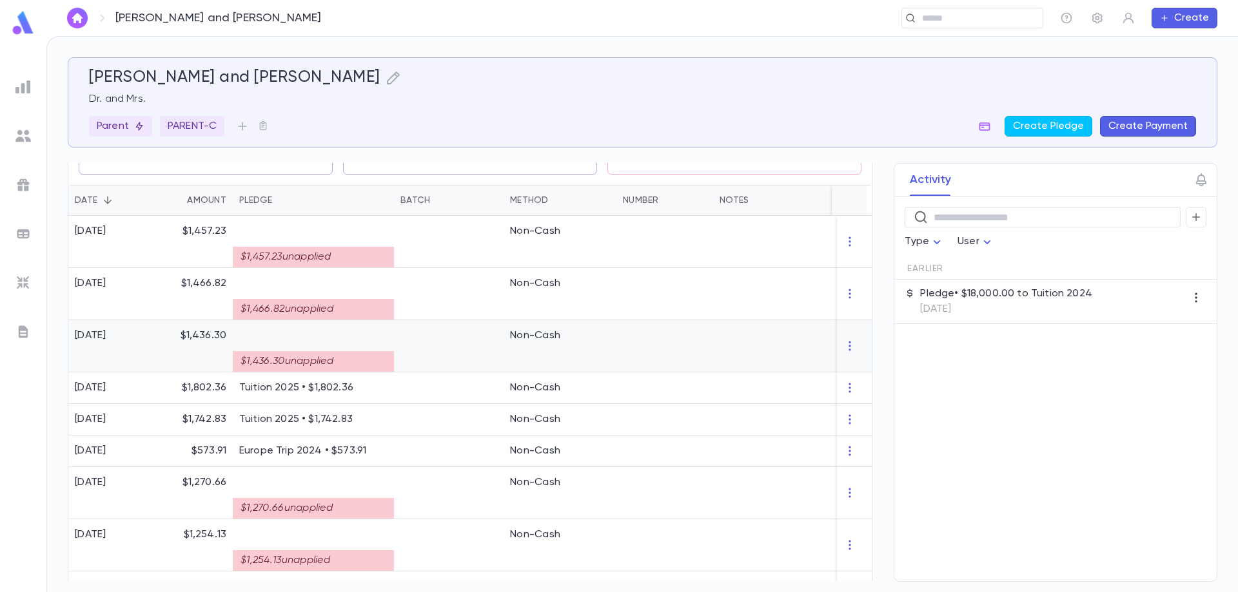
click at [348, 367] on div "$1,436.30 unapplied" at bounding box center [313, 361] width 161 height 21
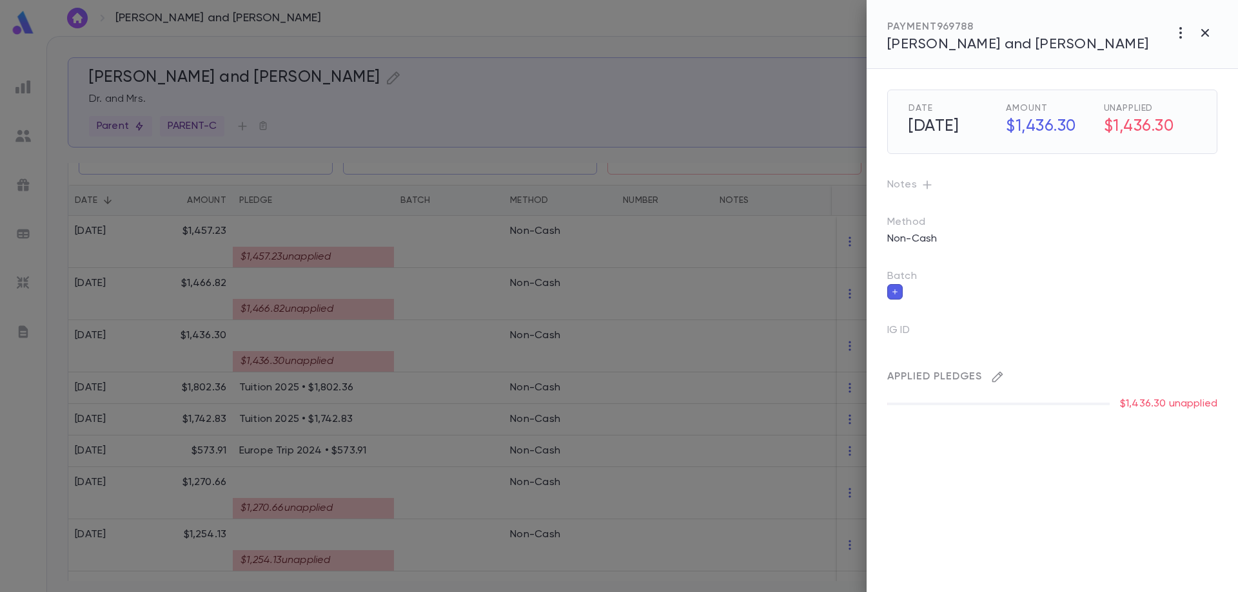
click at [995, 378] on icon "button" at bounding box center [997, 377] width 13 height 13
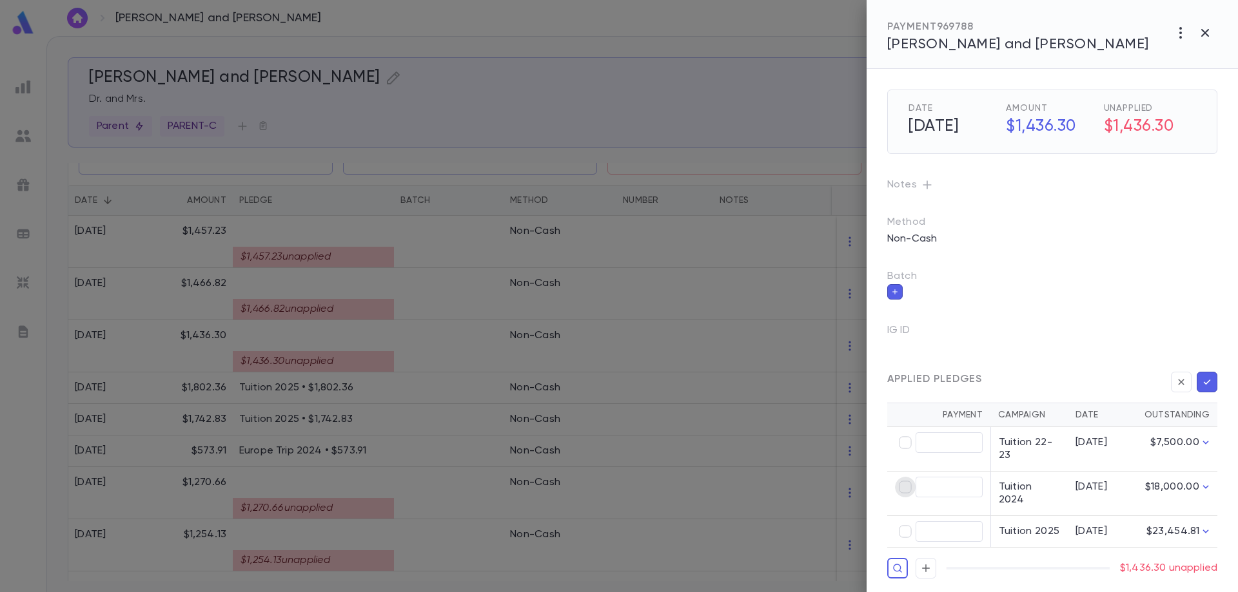
type input "********"
click at [1206, 32] on icon "button" at bounding box center [1205, 33] width 8 height 8
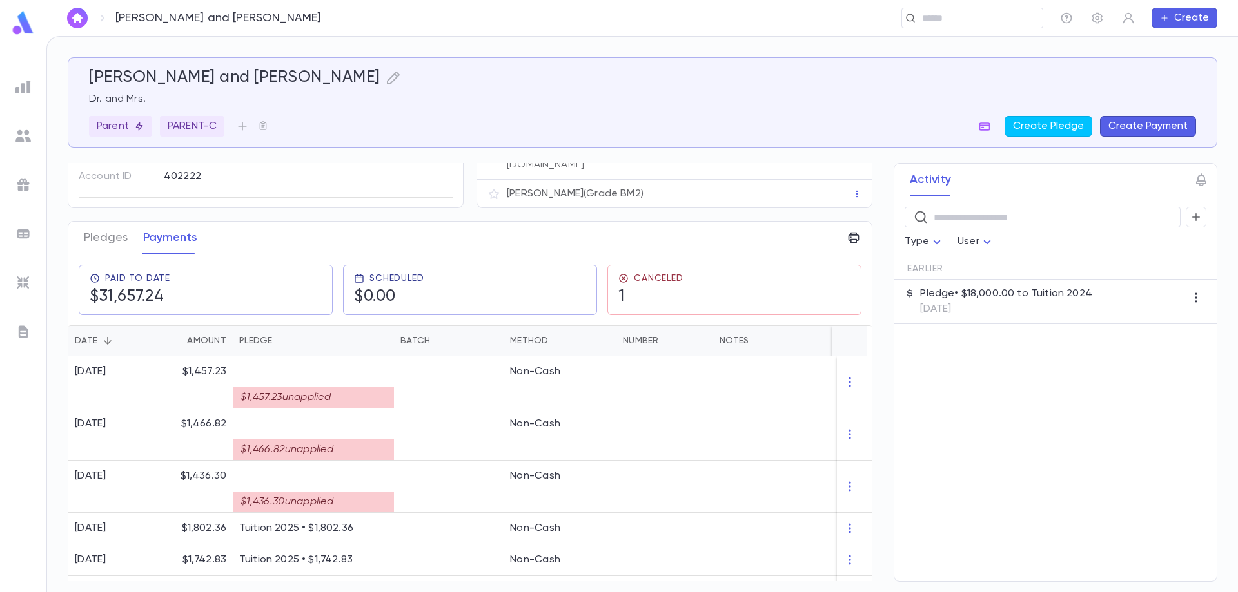
scroll to position [0, 0]
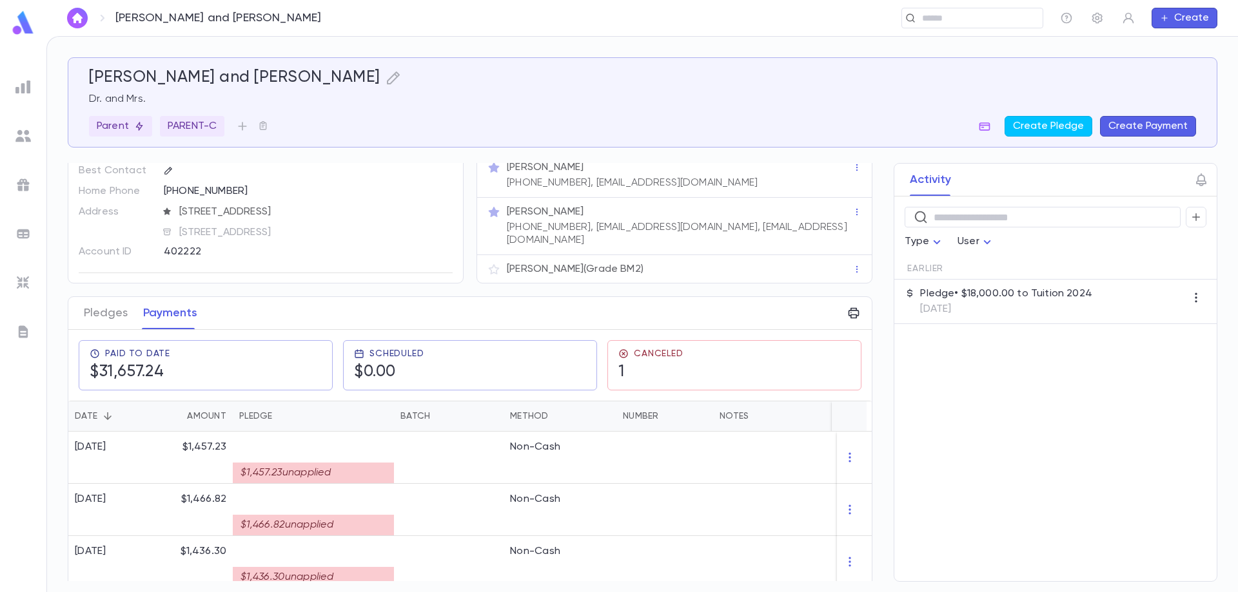
scroll to position [64, 0]
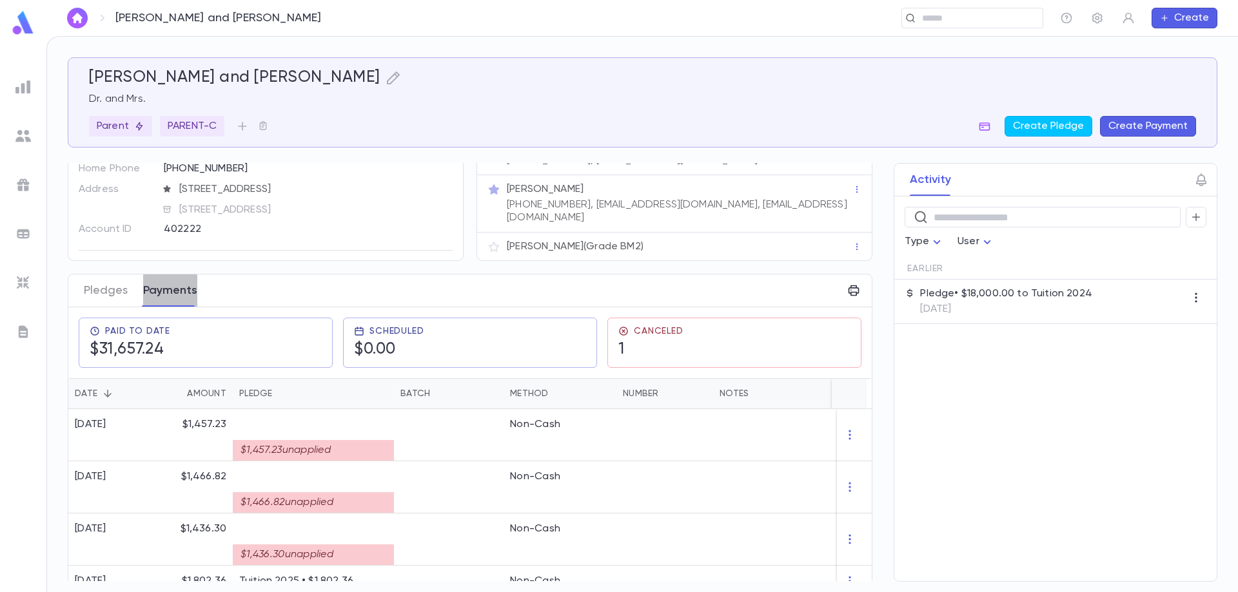
click at [165, 291] on button "Payments" at bounding box center [170, 291] width 54 height 32
click at [298, 451] on div "$1,457.23 unapplied" at bounding box center [313, 450] width 161 height 21
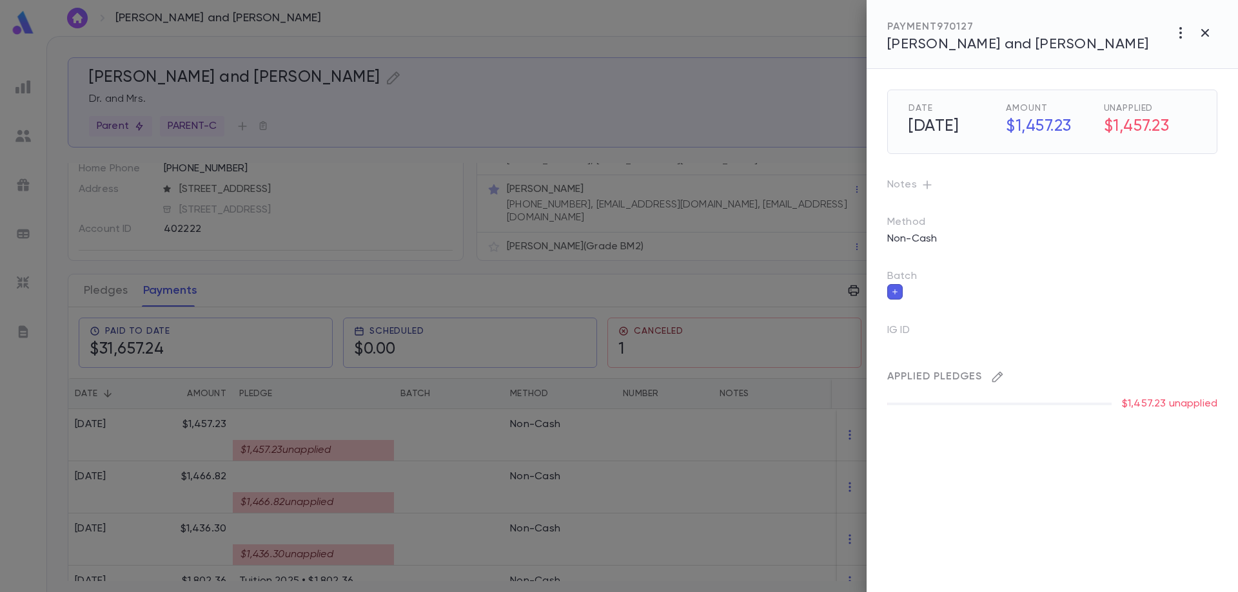
click at [996, 378] on icon "button" at bounding box center [997, 377] width 13 height 13
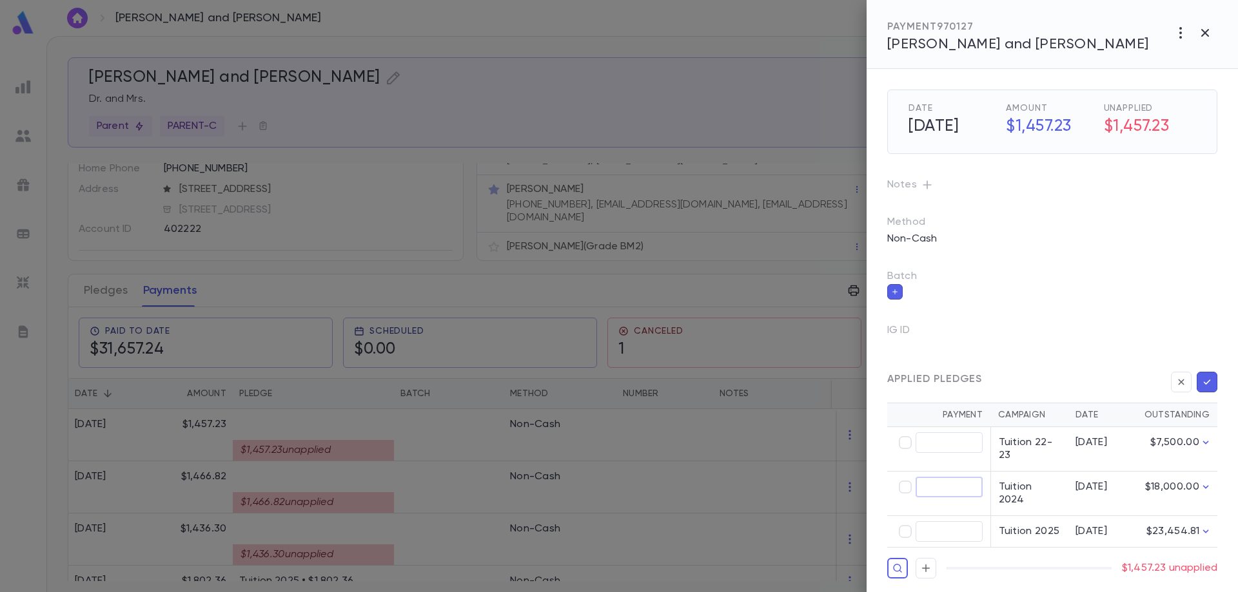
click at [969, 482] on input "text" at bounding box center [948, 488] width 67 height 20
type input "********"
click at [450, 440] on div at bounding box center [619, 296] width 1238 height 592
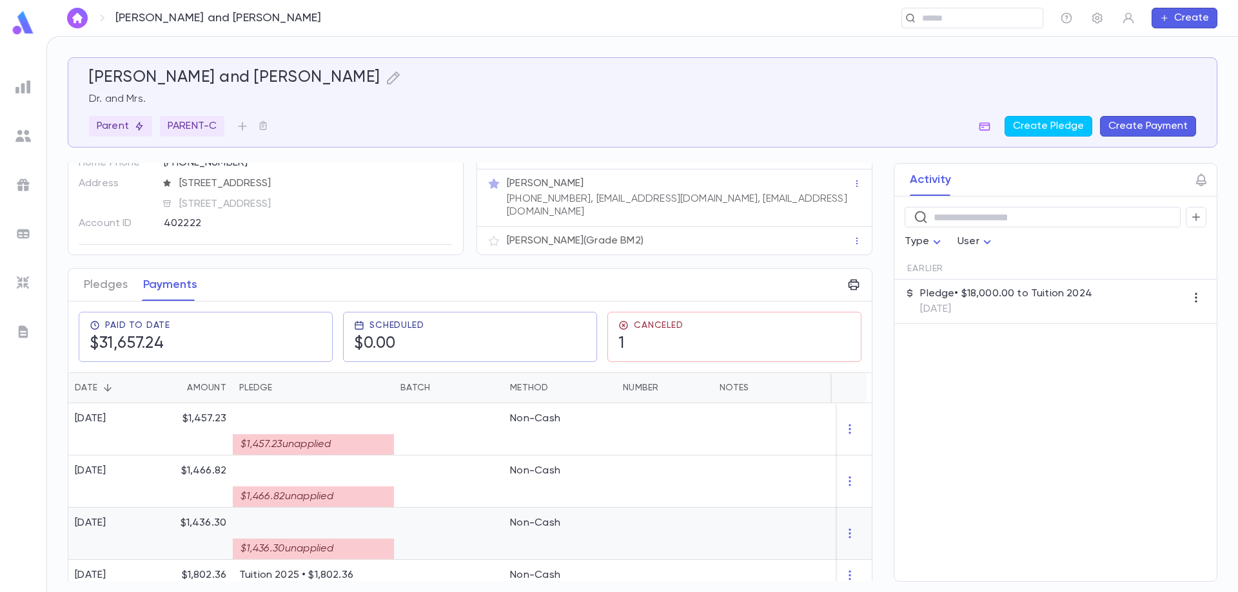
scroll to position [0, 0]
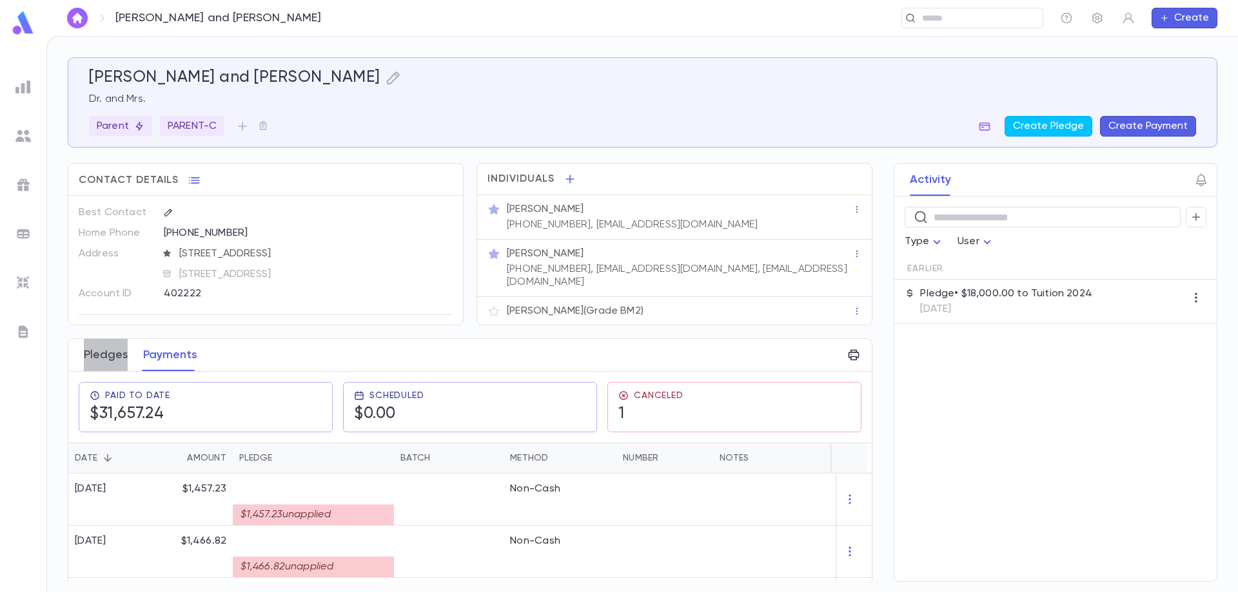
click at [97, 360] on button "Pledges" at bounding box center [106, 355] width 44 height 32
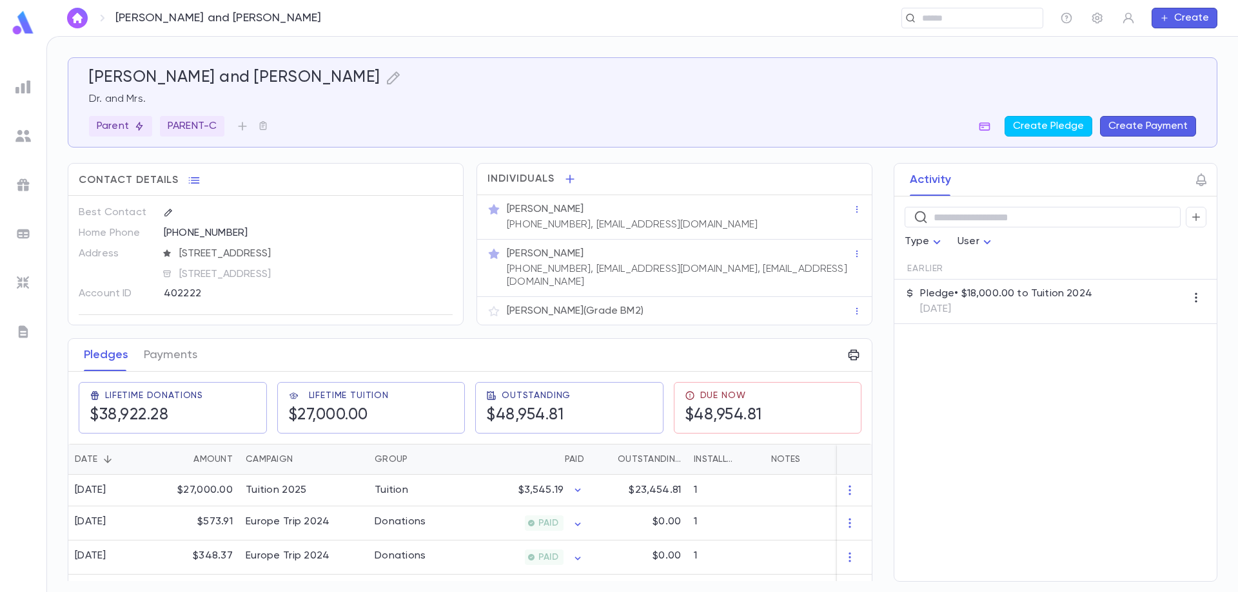
scroll to position [63, 0]
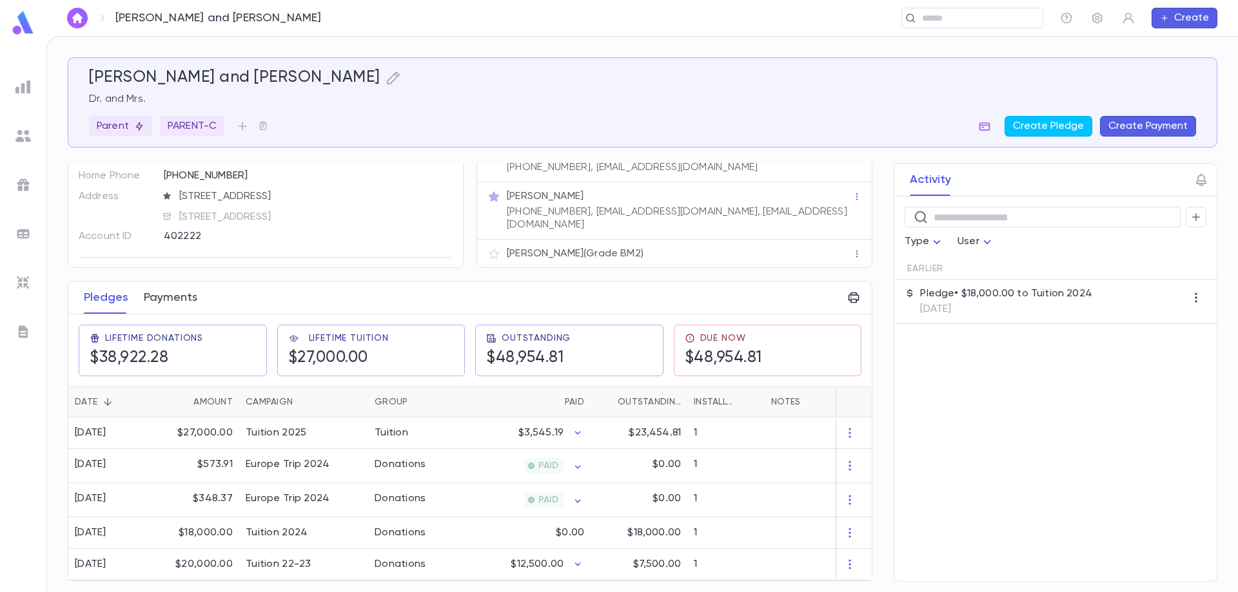
click at [173, 295] on button "Payments" at bounding box center [171, 298] width 54 height 32
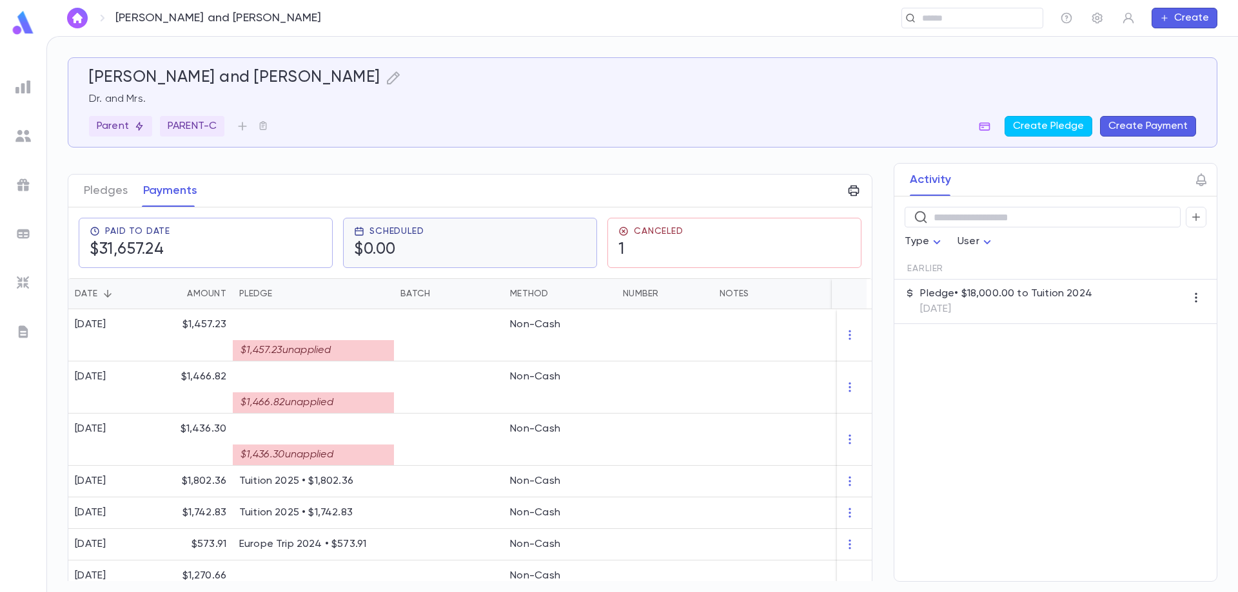
scroll to position [193, 0]
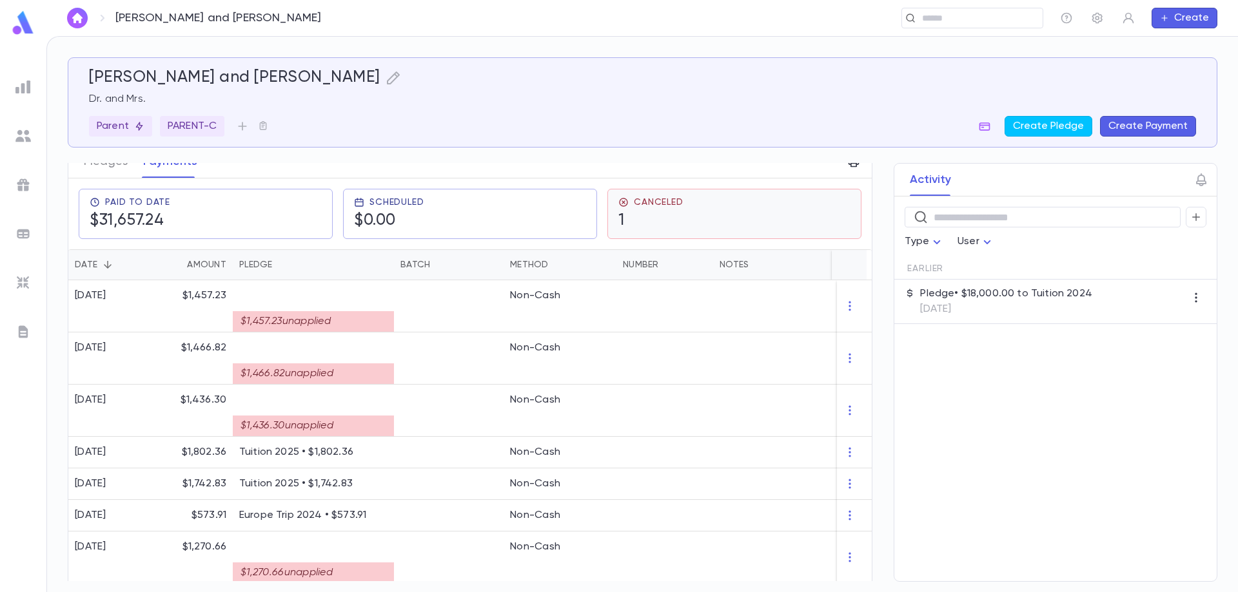
click at [694, 211] on div "Canceled 1" at bounding box center [734, 214] width 232 height 34
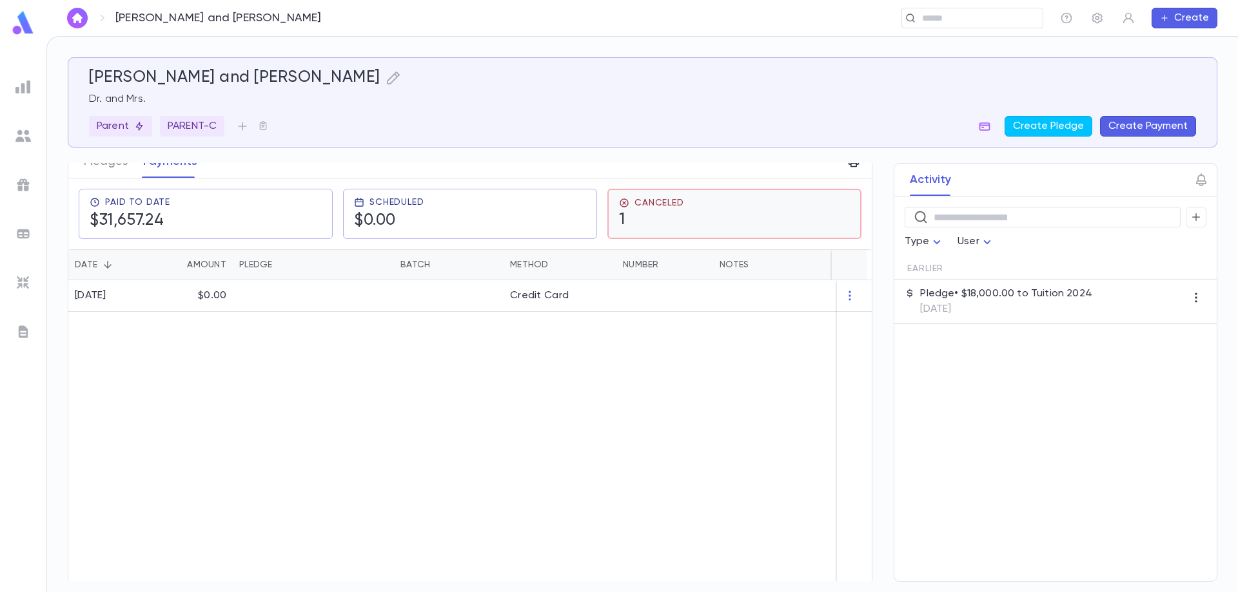
scroll to position [0, 0]
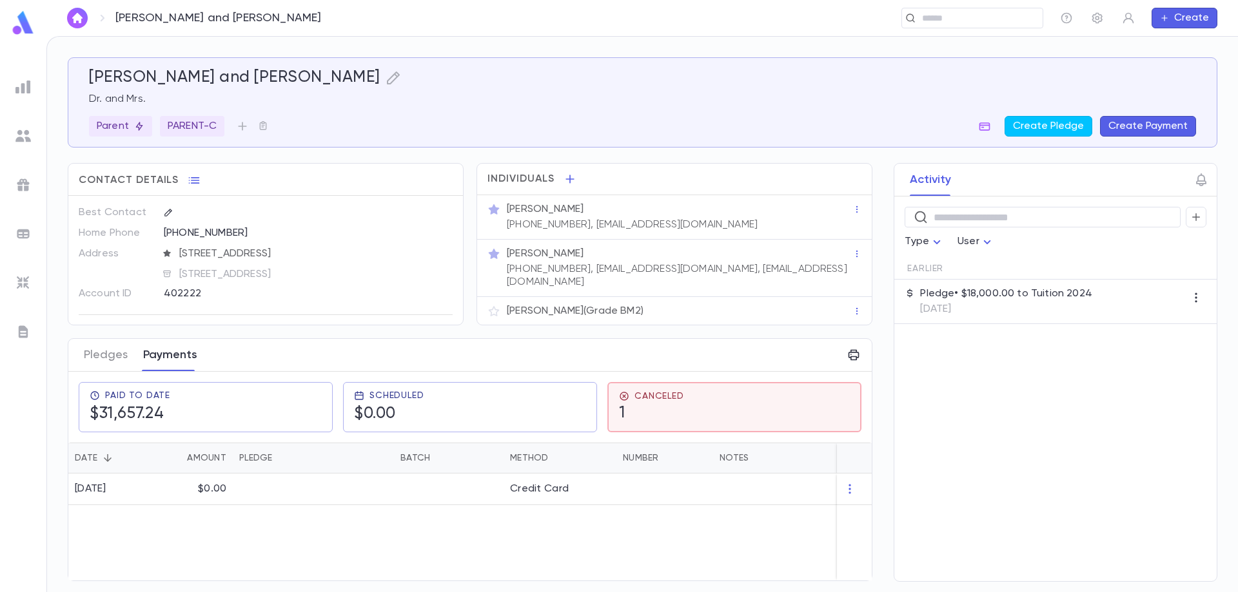
click at [171, 356] on button "Payments" at bounding box center [170, 355] width 54 height 32
click at [507, 408] on div "Scheduled $0.00" at bounding box center [470, 408] width 232 height 34
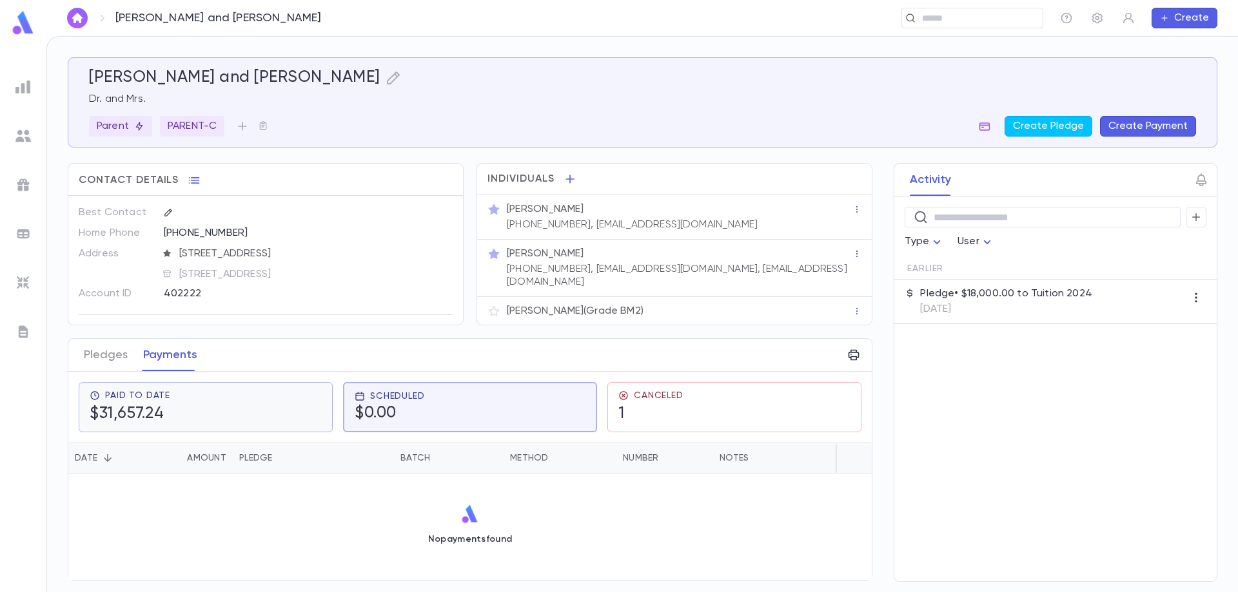
click at [266, 420] on div "Paid To Date $31,657.24" at bounding box center [206, 408] width 232 height 34
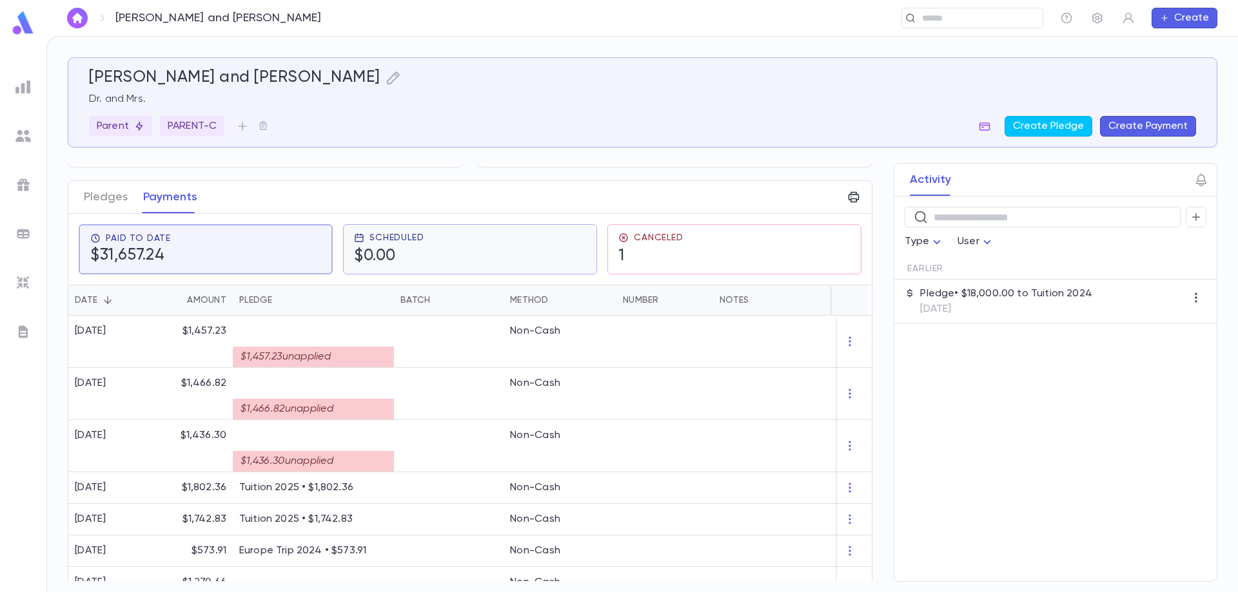
scroll to position [193, 0]
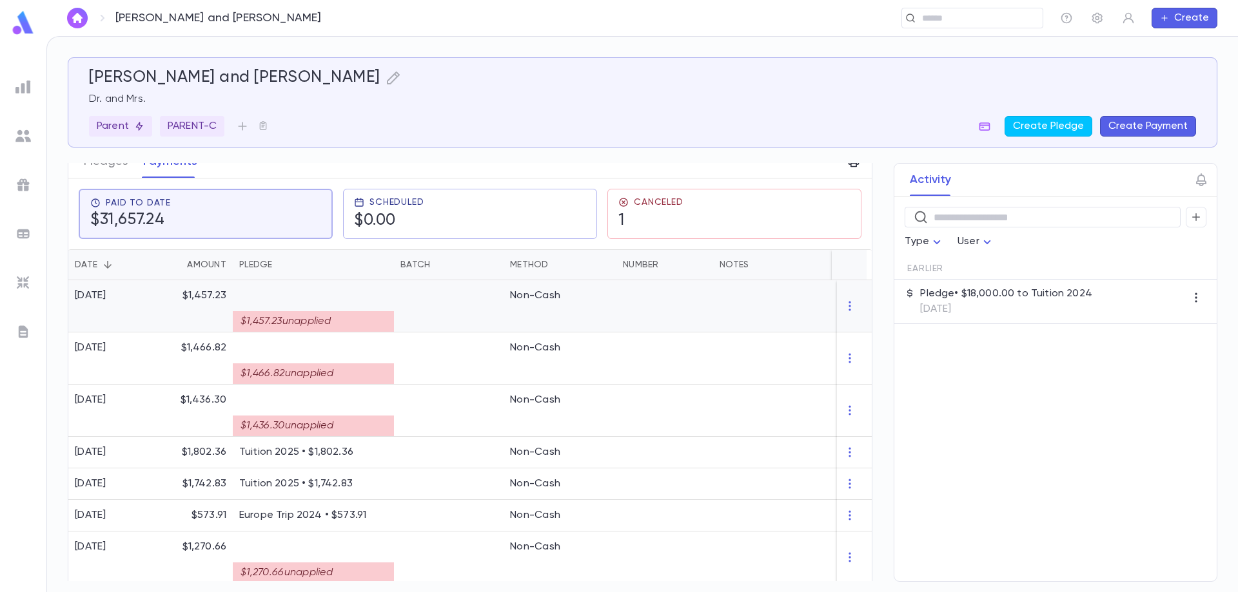
click at [333, 306] on div "$1,457.23 unapplied" at bounding box center [313, 317] width 148 height 30
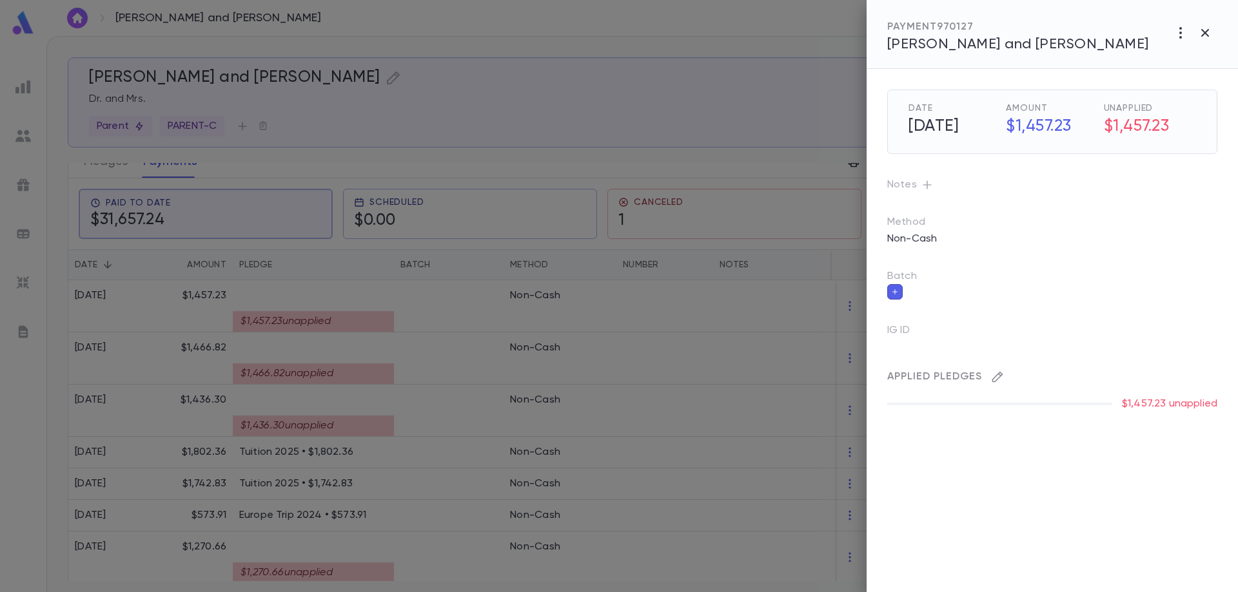
click at [998, 376] on icon "button" at bounding box center [997, 377] width 13 height 13
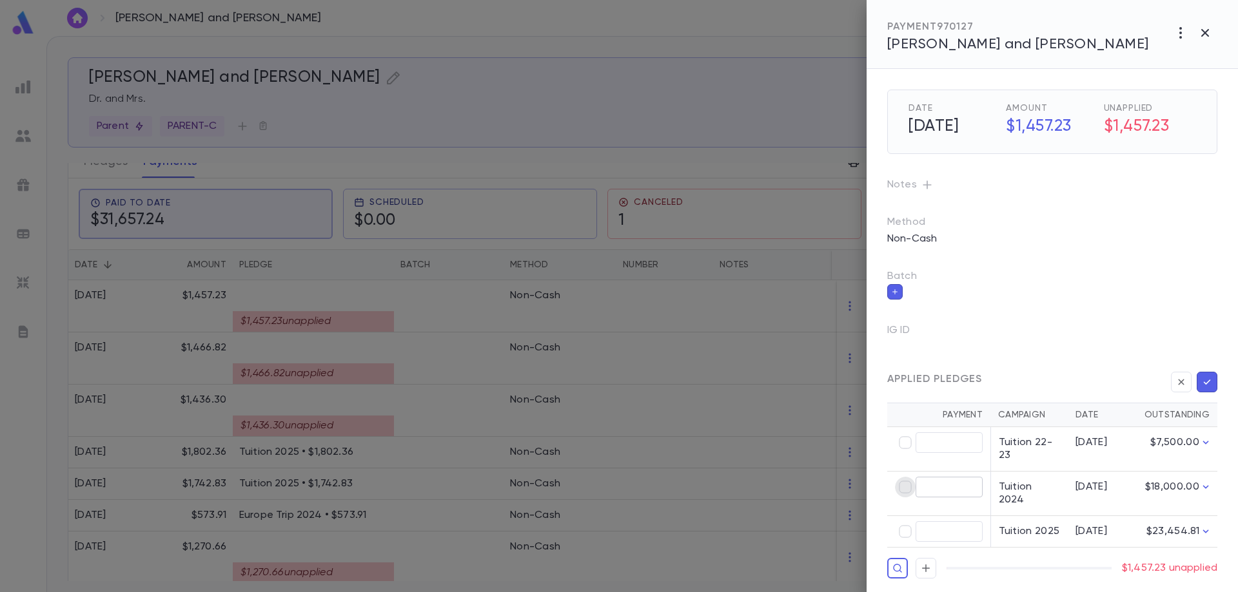
type input "********"
click at [1210, 385] on icon "button" at bounding box center [1207, 382] width 12 height 13
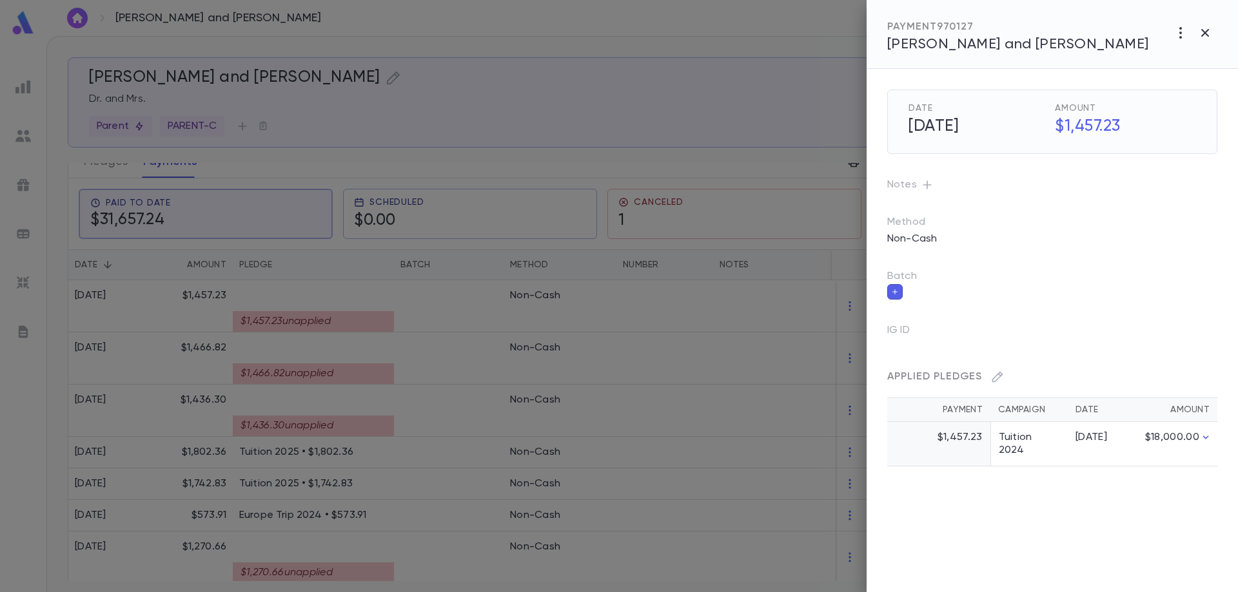
click at [1079, 502] on div "Date 7/16/2025 Amount $1,457.23 Notes Method Non-Cash Batch IG ID Applied Pledg…" at bounding box center [1051, 330] width 371 height 523
click at [1077, 298] on div at bounding box center [1052, 291] width 330 height 17
click at [1088, 124] on h5 "$1,457.23" at bounding box center [1121, 126] width 149 height 27
click at [589, 311] on div at bounding box center [619, 296] width 1238 height 592
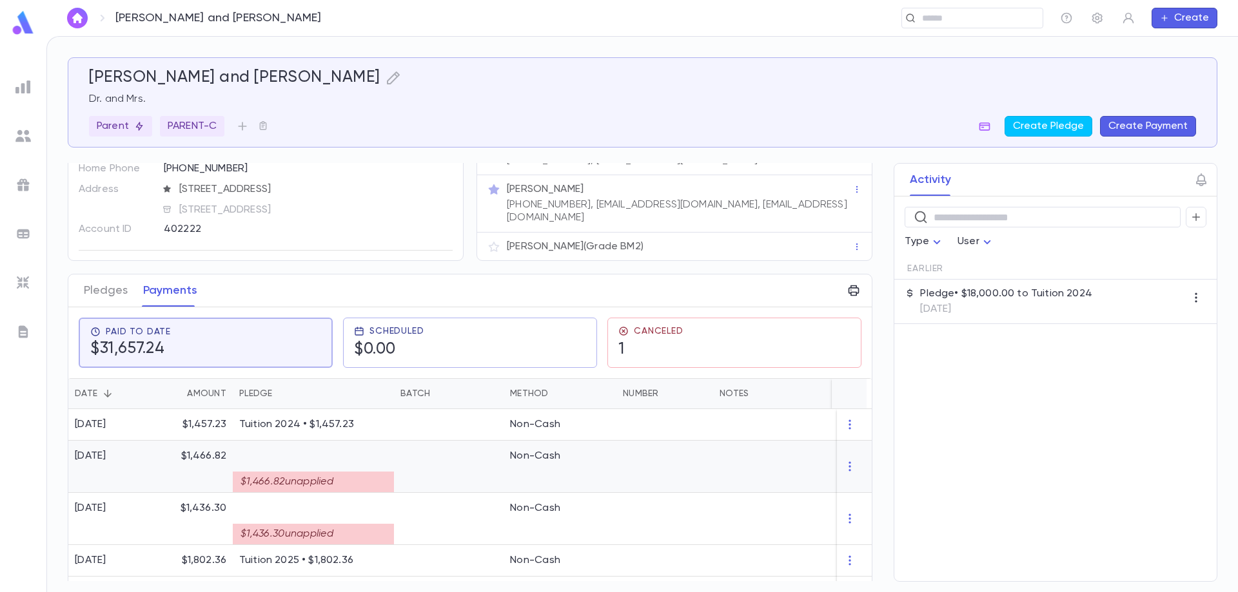
scroll to position [129, 0]
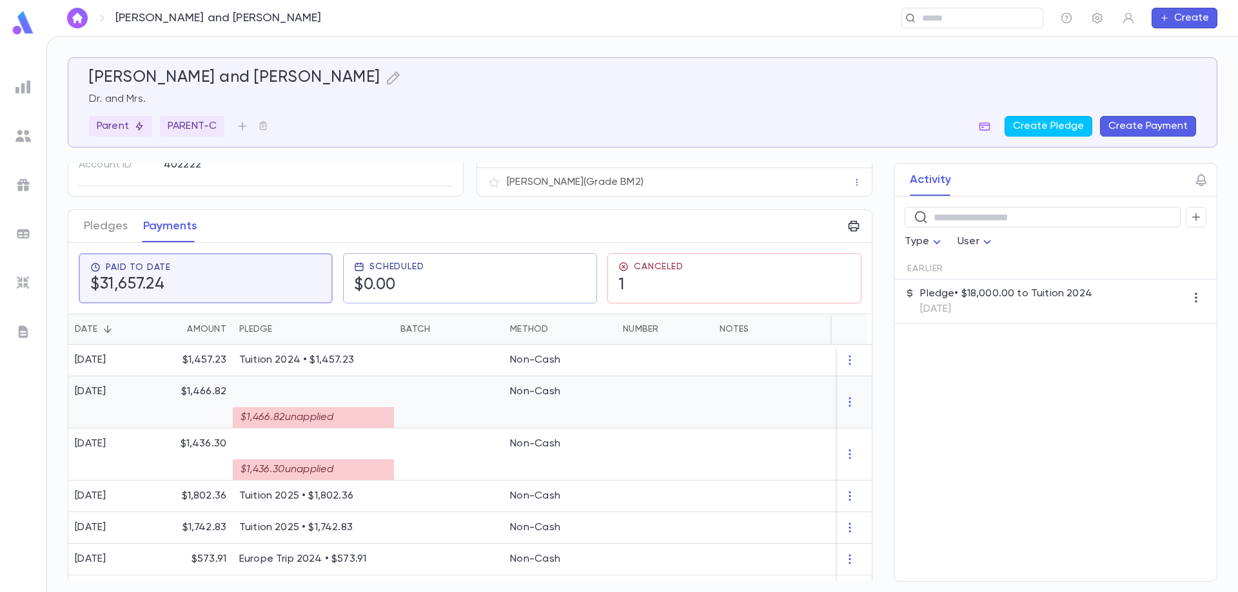
click at [206, 391] on p "$1,466.82" at bounding box center [203, 392] width 45 height 13
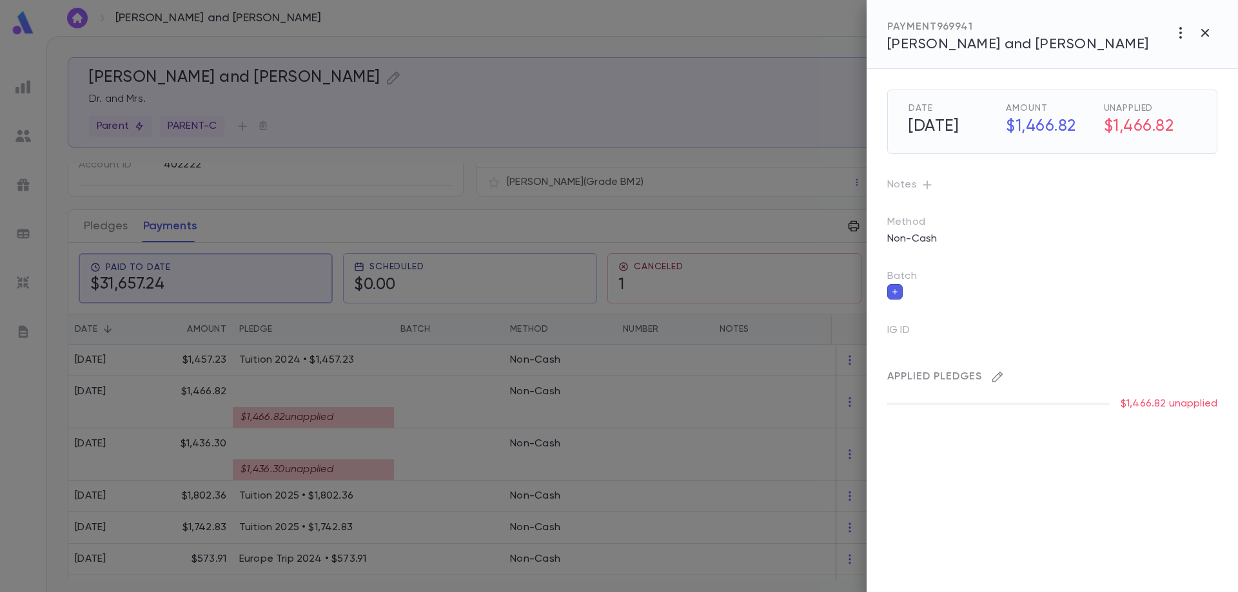
click at [997, 379] on icon "button" at bounding box center [997, 377] width 13 height 13
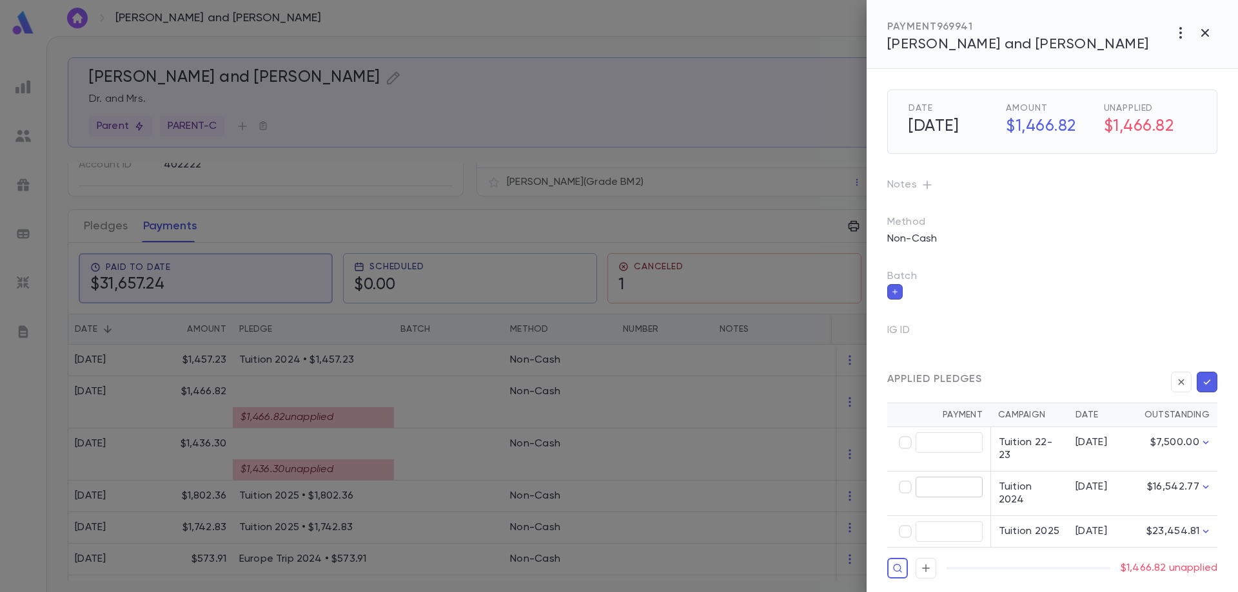
type input "********"
click at [1210, 384] on icon "button" at bounding box center [1207, 382] width 12 height 13
click at [1207, 380] on icon "button" at bounding box center [1207, 382] width 12 height 13
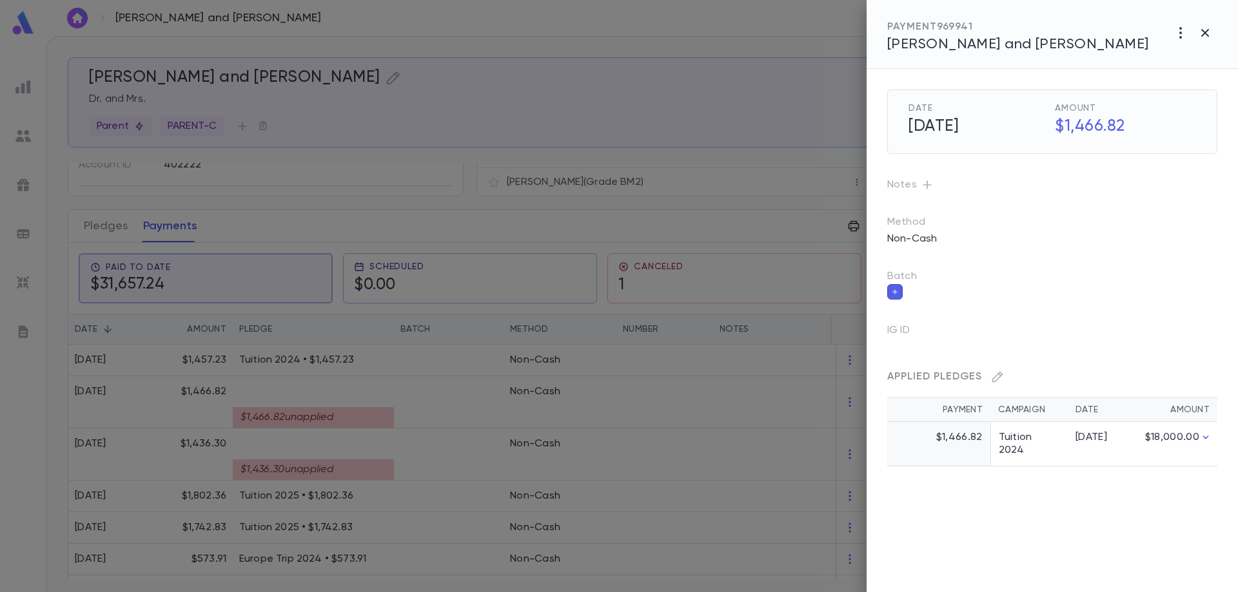
click at [403, 413] on div at bounding box center [619, 296] width 1238 height 592
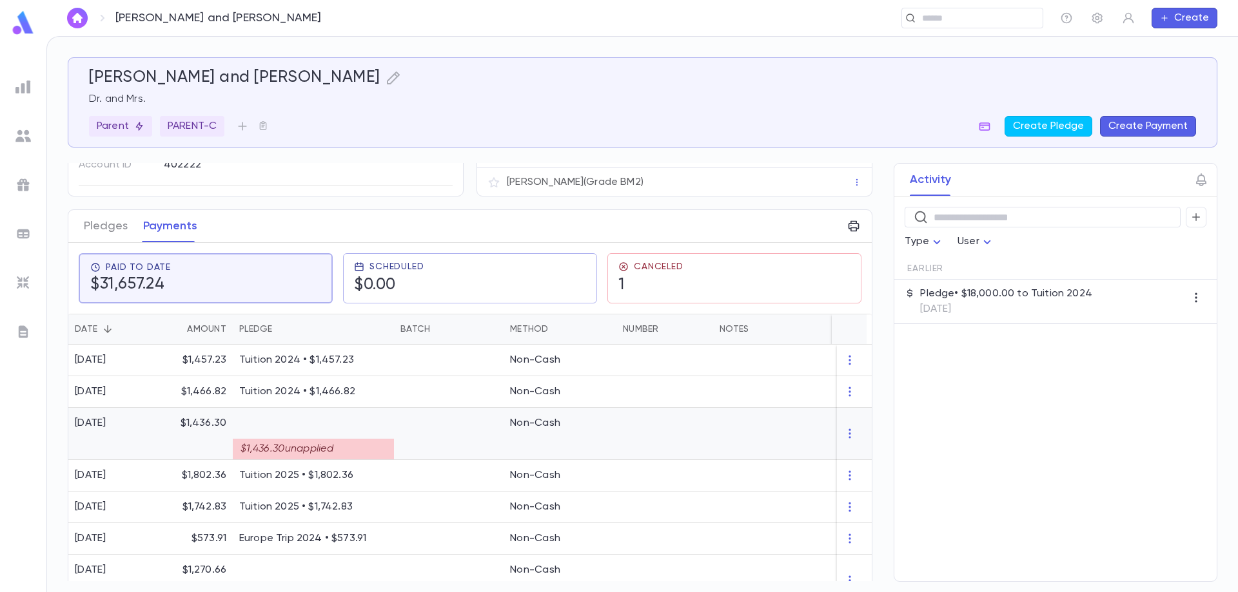
click at [433, 436] on div at bounding box center [449, 434] width 110 height 52
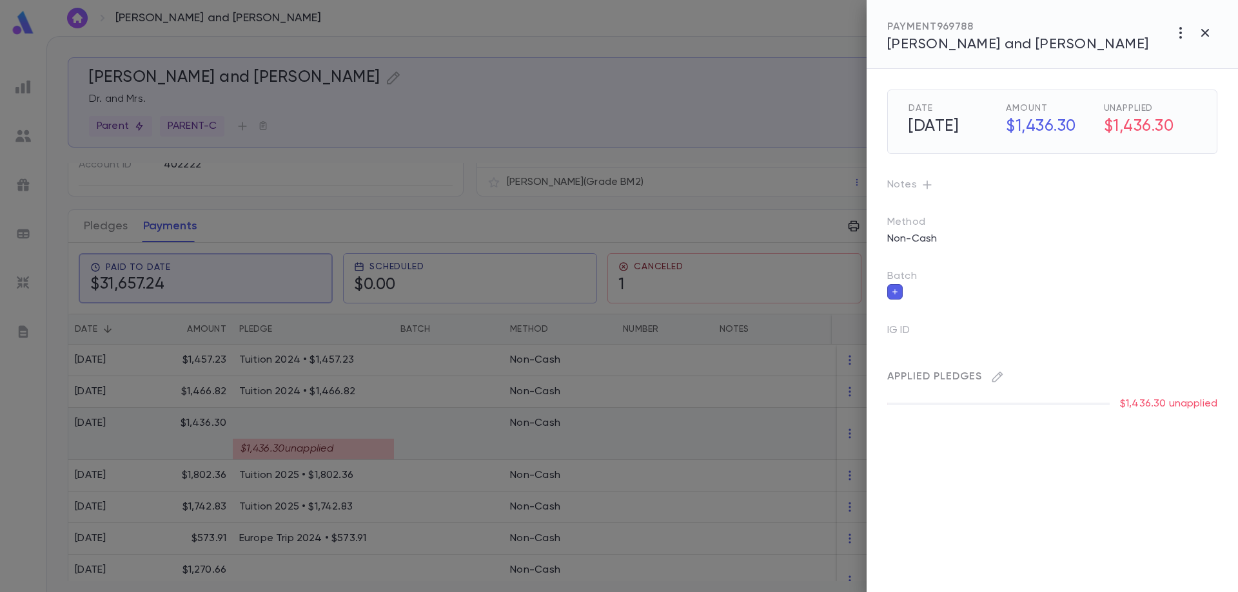
click at [433, 436] on div at bounding box center [619, 296] width 1238 height 592
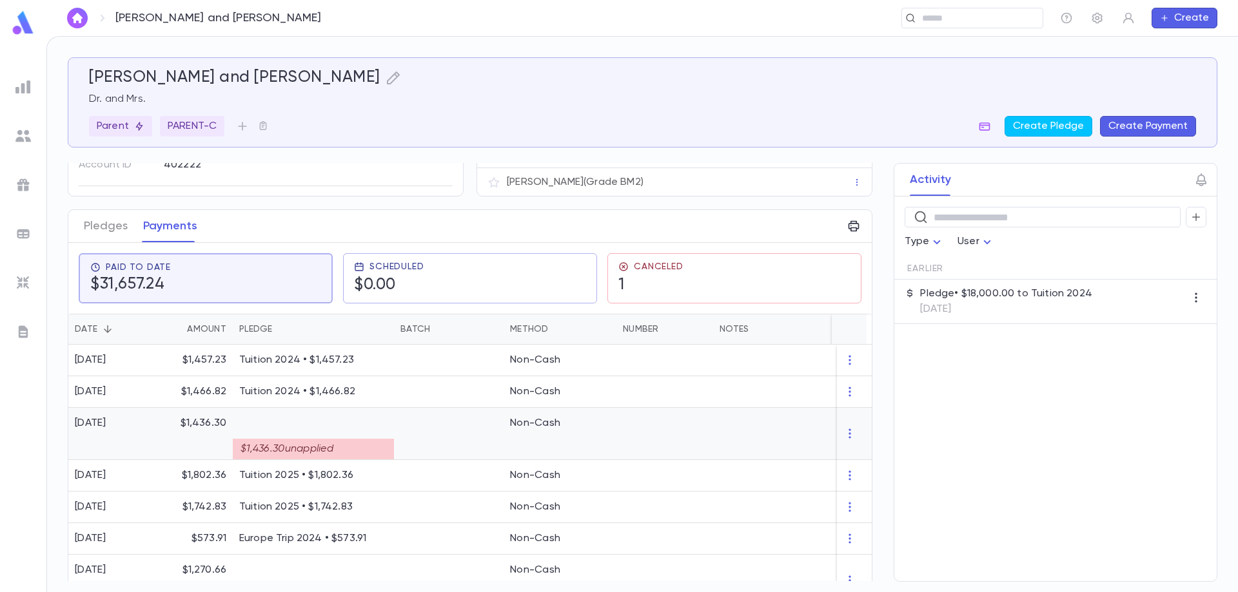
click at [353, 445] on div "$1,436.30 unapplied" at bounding box center [313, 449] width 161 height 21
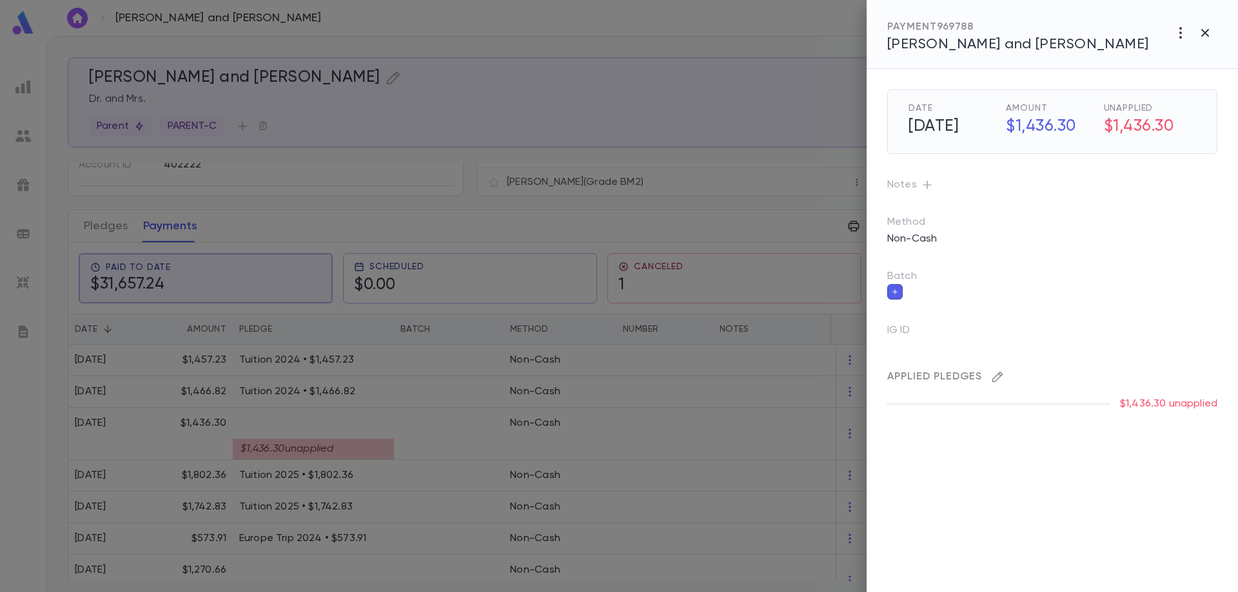
click at [998, 375] on icon "button" at bounding box center [997, 377] width 11 height 11
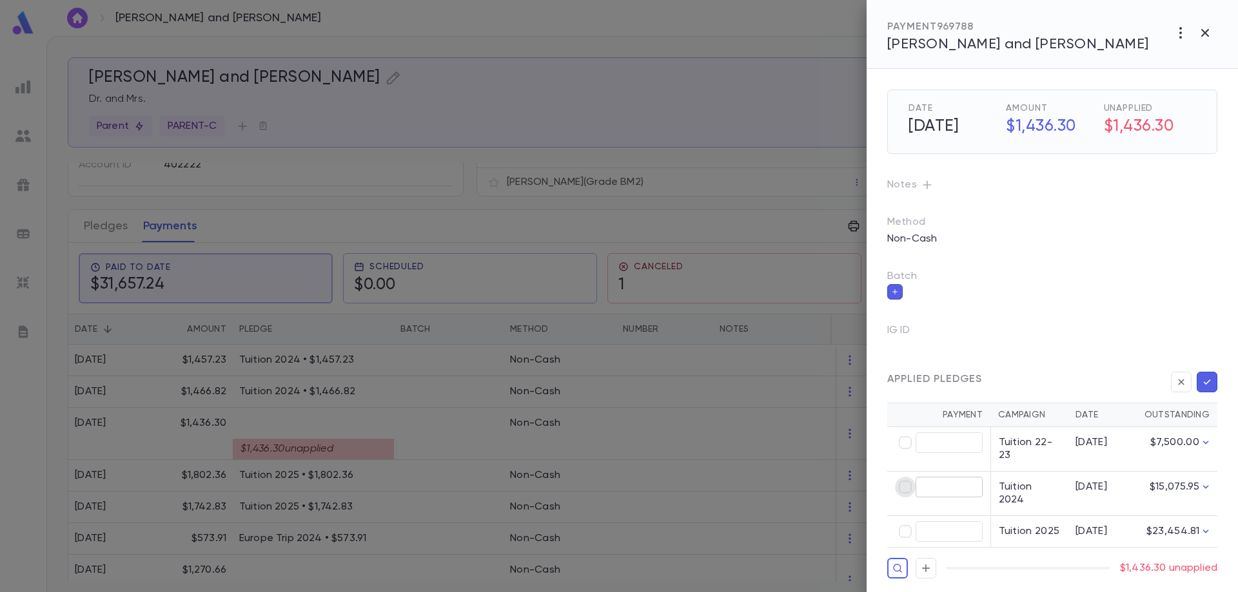
type input "********"
click at [1209, 380] on icon "button" at bounding box center [1207, 382] width 12 height 13
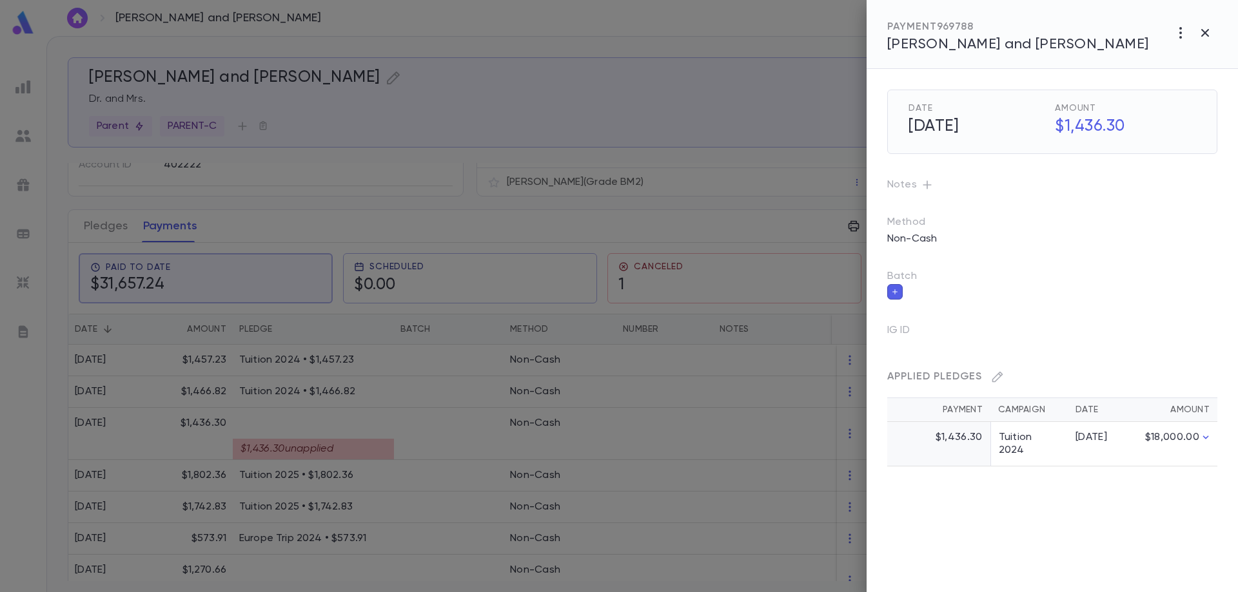
click at [436, 471] on div at bounding box center [619, 296] width 1238 height 592
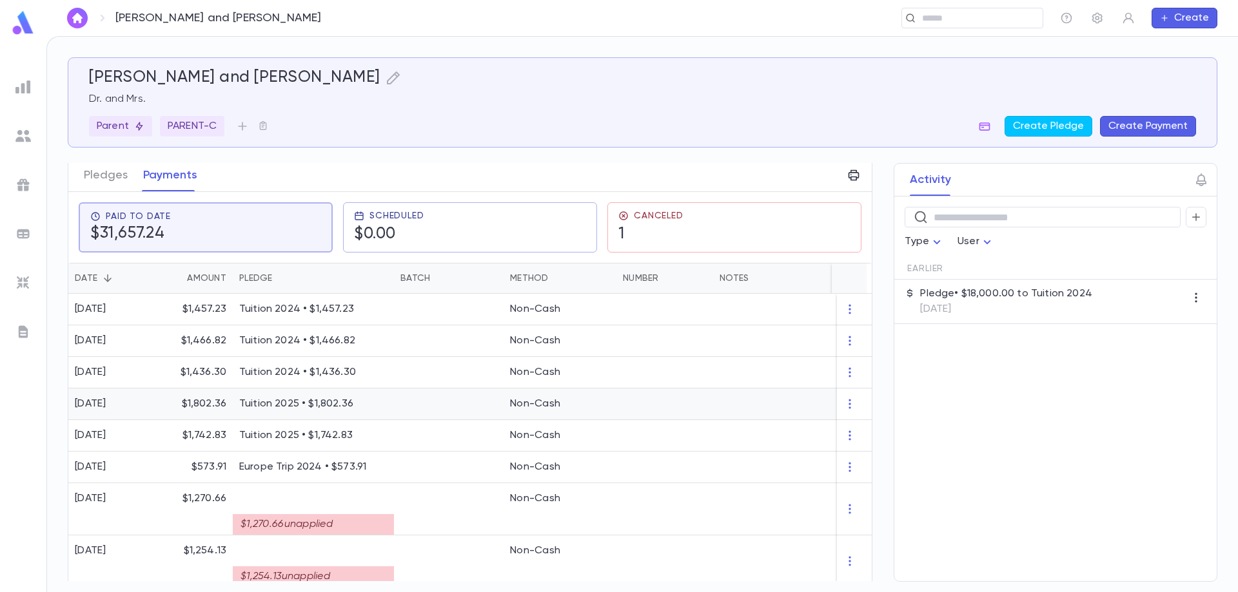
scroll to position [179, 0]
click at [110, 170] on button "Pledges" at bounding box center [106, 176] width 44 height 32
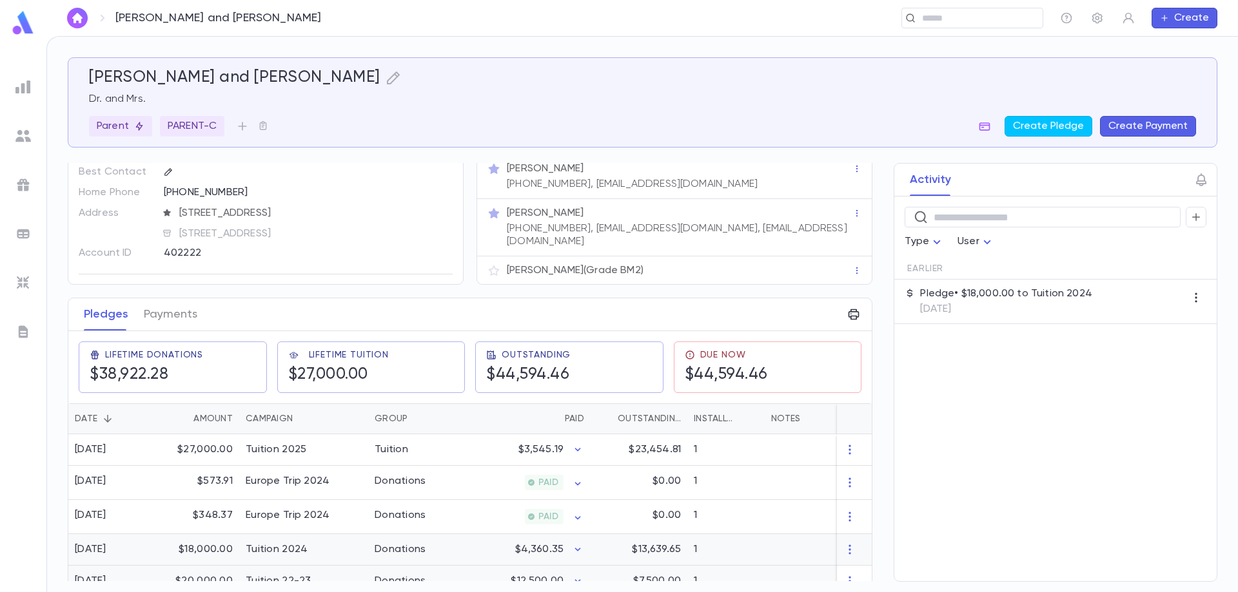
scroll to position [63, 0]
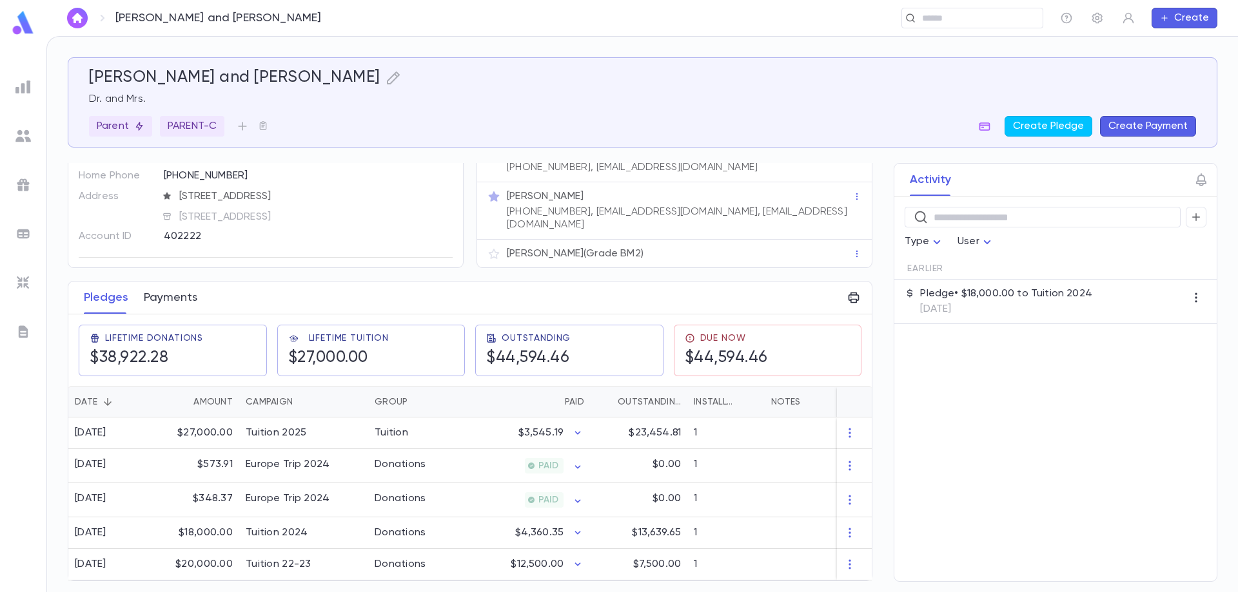
click at [169, 297] on button "Payments" at bounding box center [171, 298] width 54 height 32
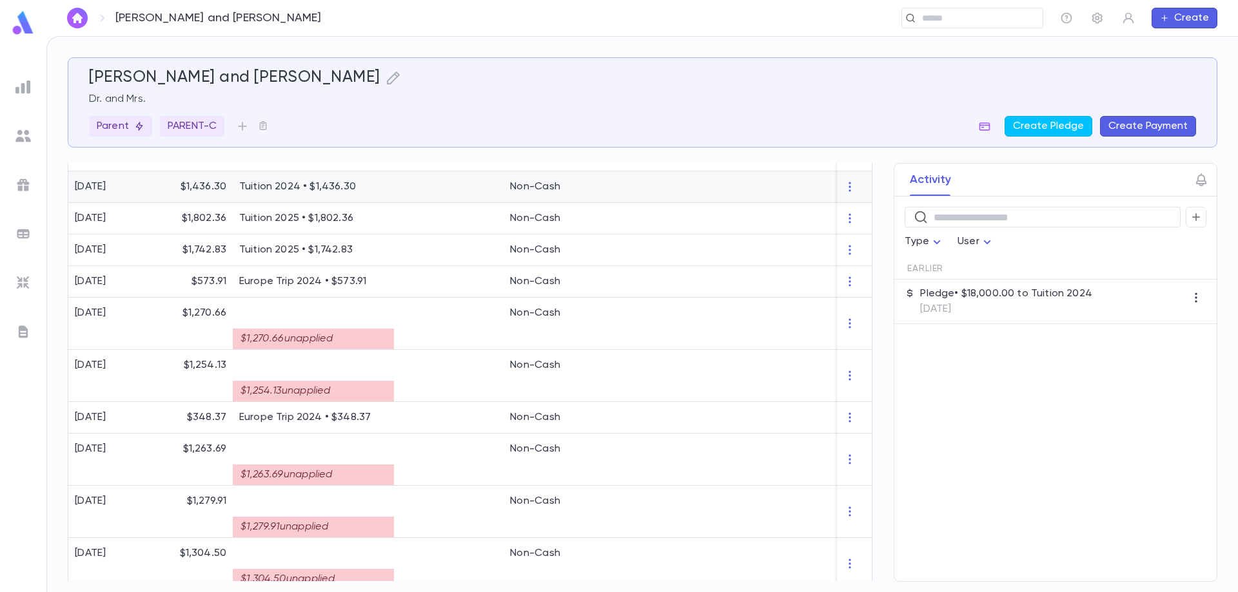
scroll to position [387, 0]
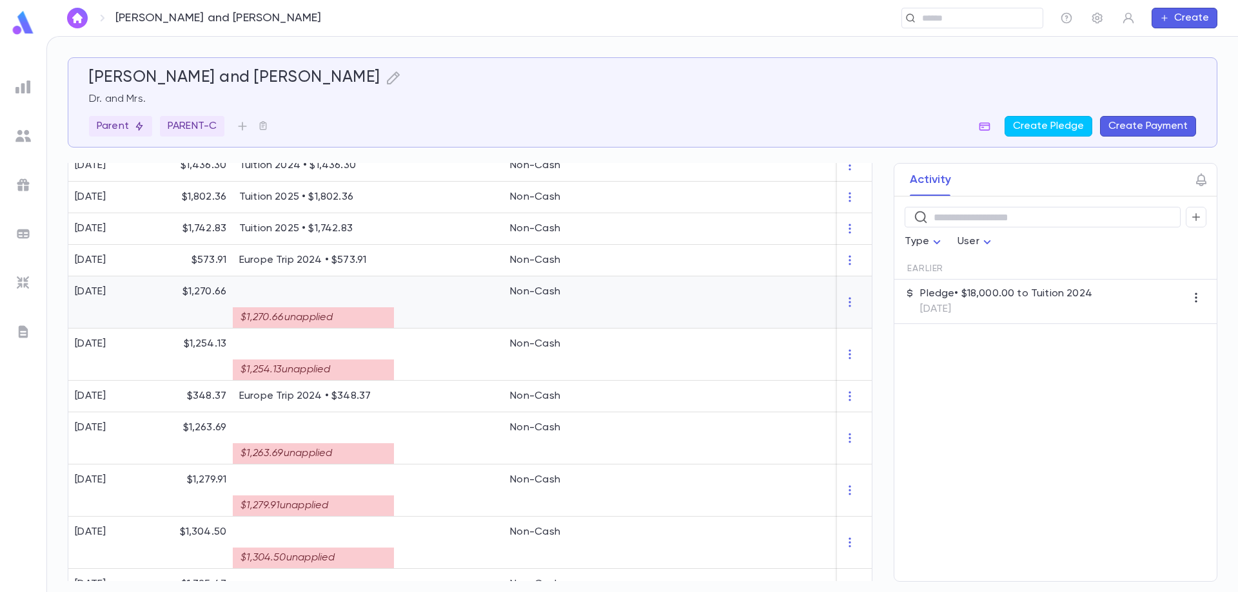
click at [312, 299] on div "$1,270.66 unapplied" at bounding box center [313, 313] width 148 height 30
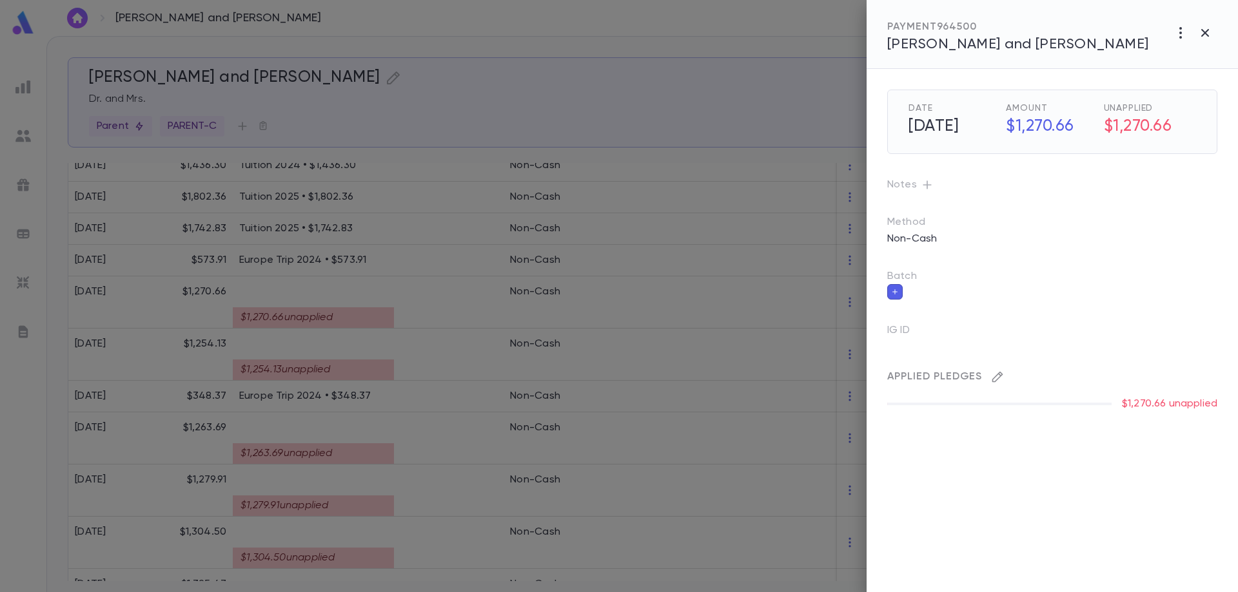
click at [1000, 375] on icon "button" at bounding box center [997, 377] width 13 height 13
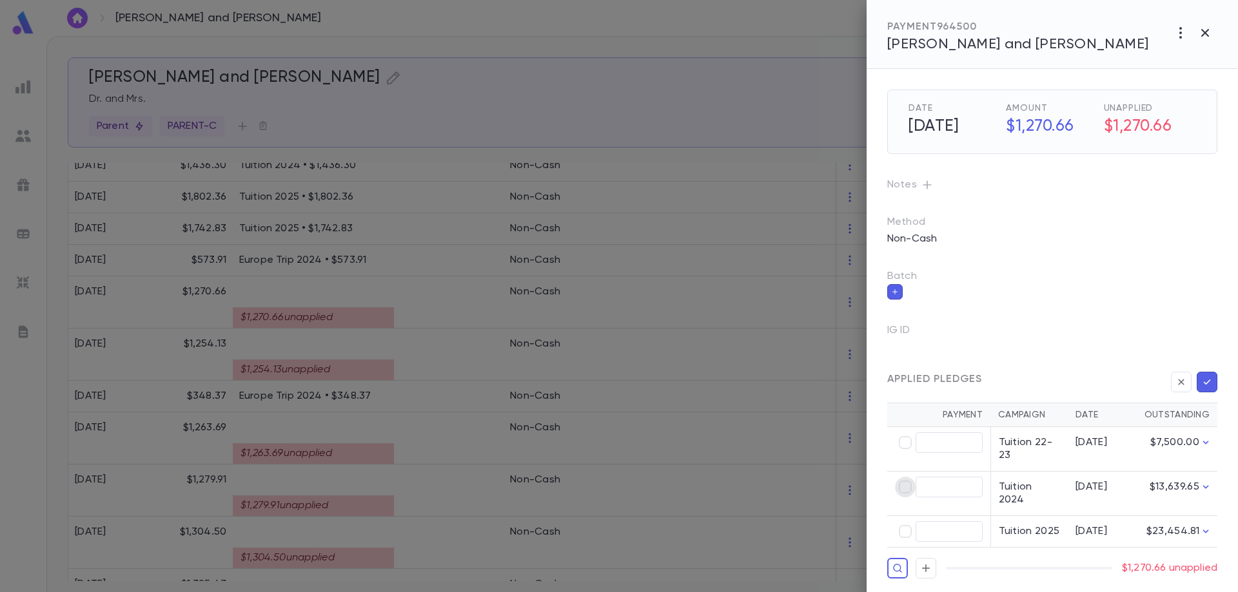
type input "********"
click at [1206, 380] on icon "button" at bounding box center [1207, 382] width 12 height 13
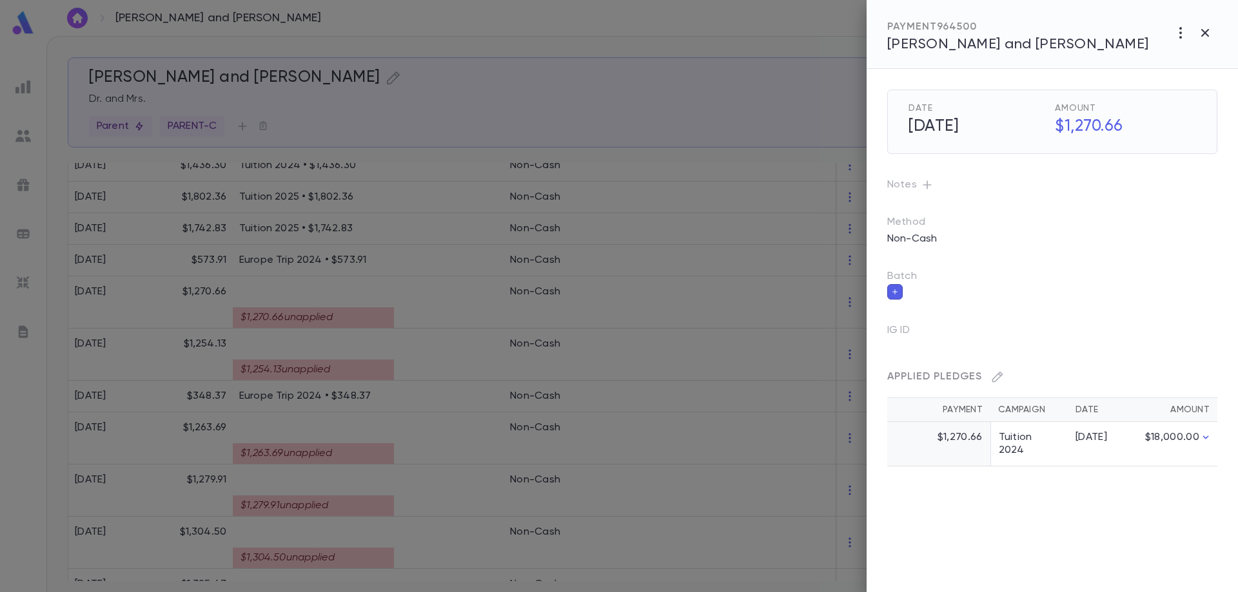
click at [362, 358] on div at bounding box center [619, 296] width 1238 height 592
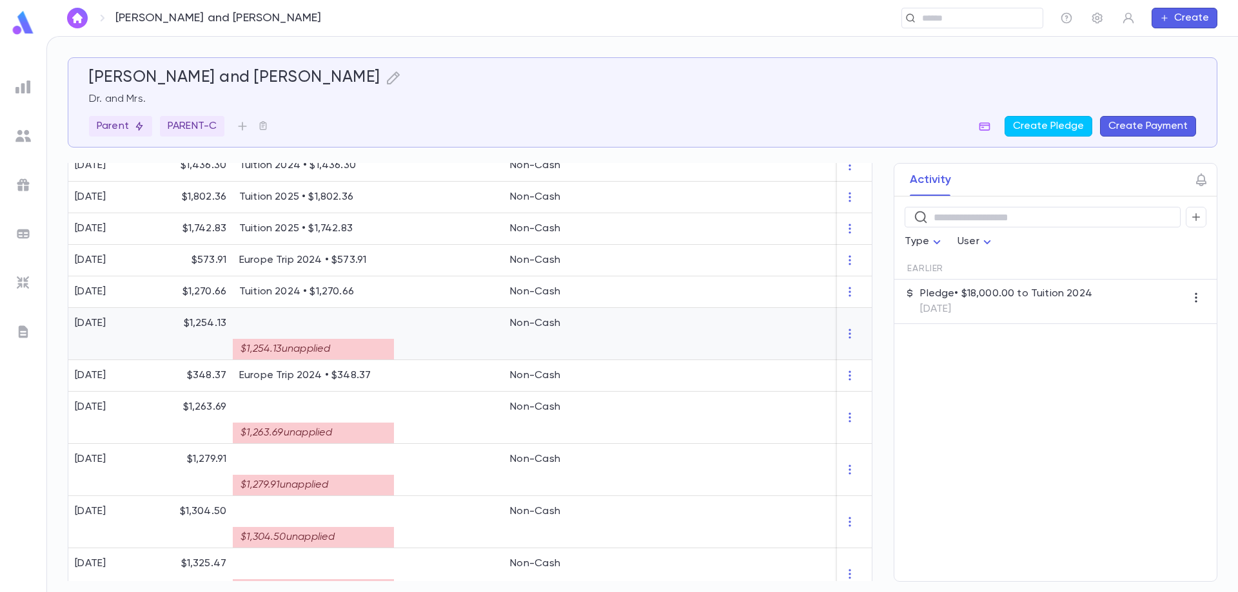
click at [381, 337] on div "$1,254.13 unapplied" at bounding box center [313, 345] width 148 height 30
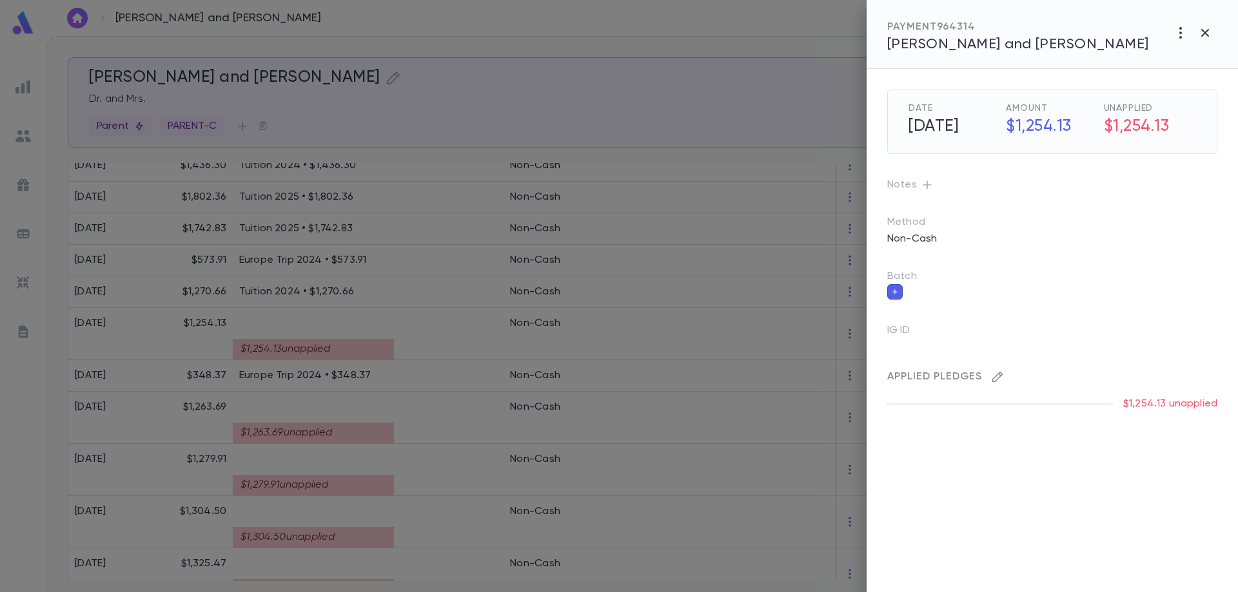
click at [997, 371] on icon "button" at bounding box center [997, 377] width 13 height 13
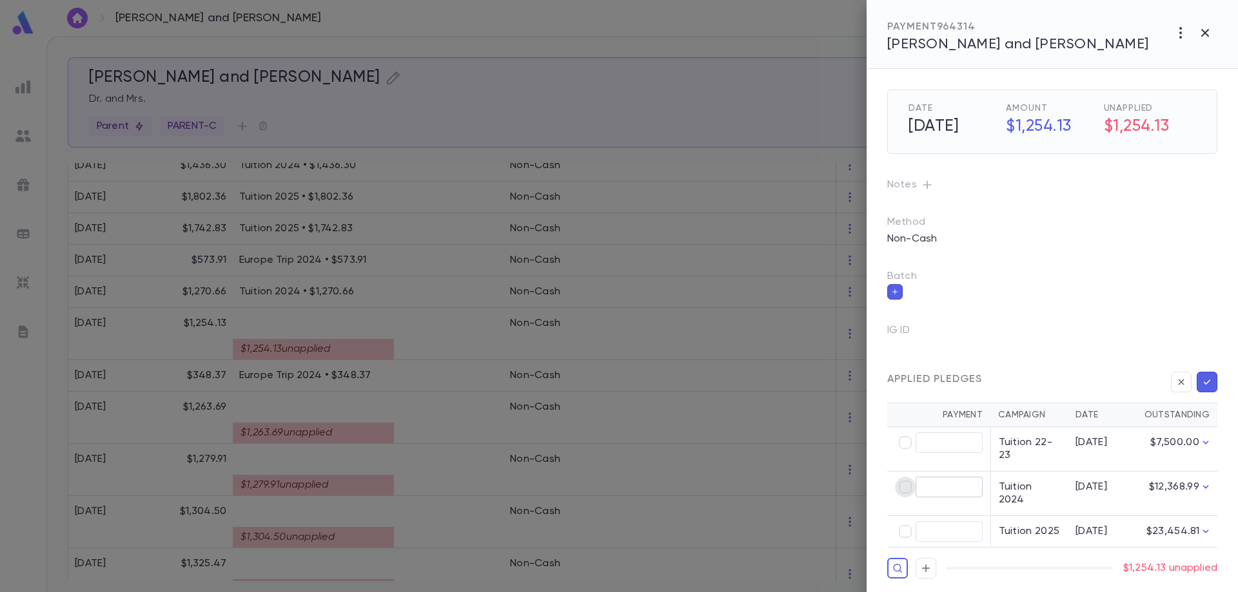
type input "********"
click at [1206, 388] on icon "button" at bounding box center [1207, 382] width 12 height 13
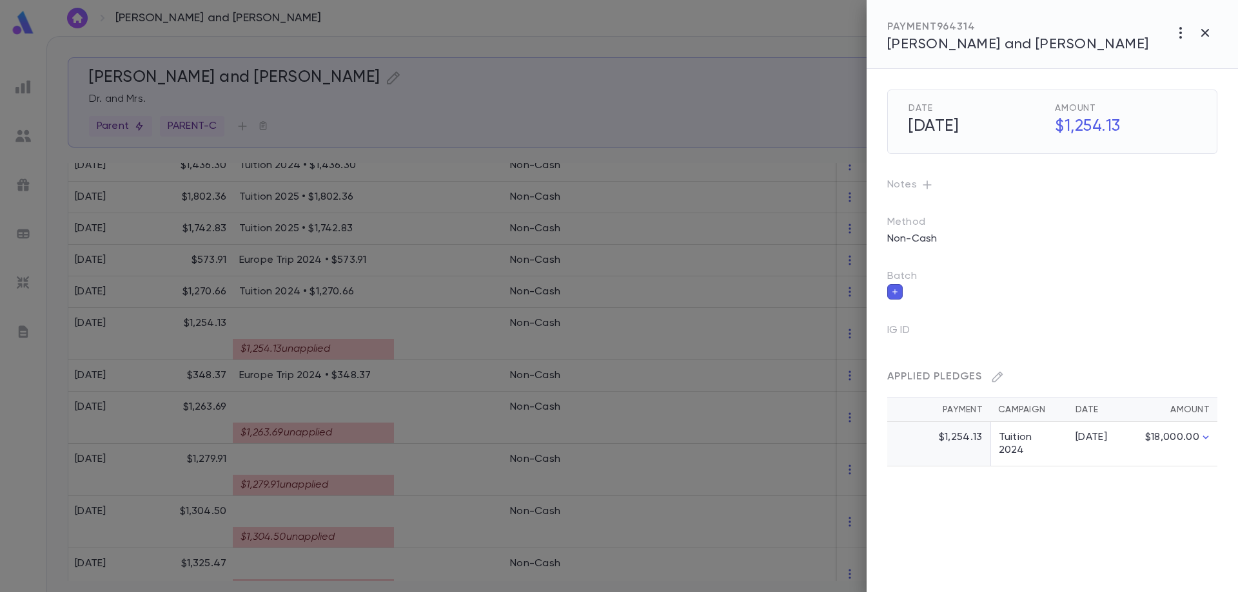
click at [355, 425] on div at bounding box center [619, 296] width 1238 height 592
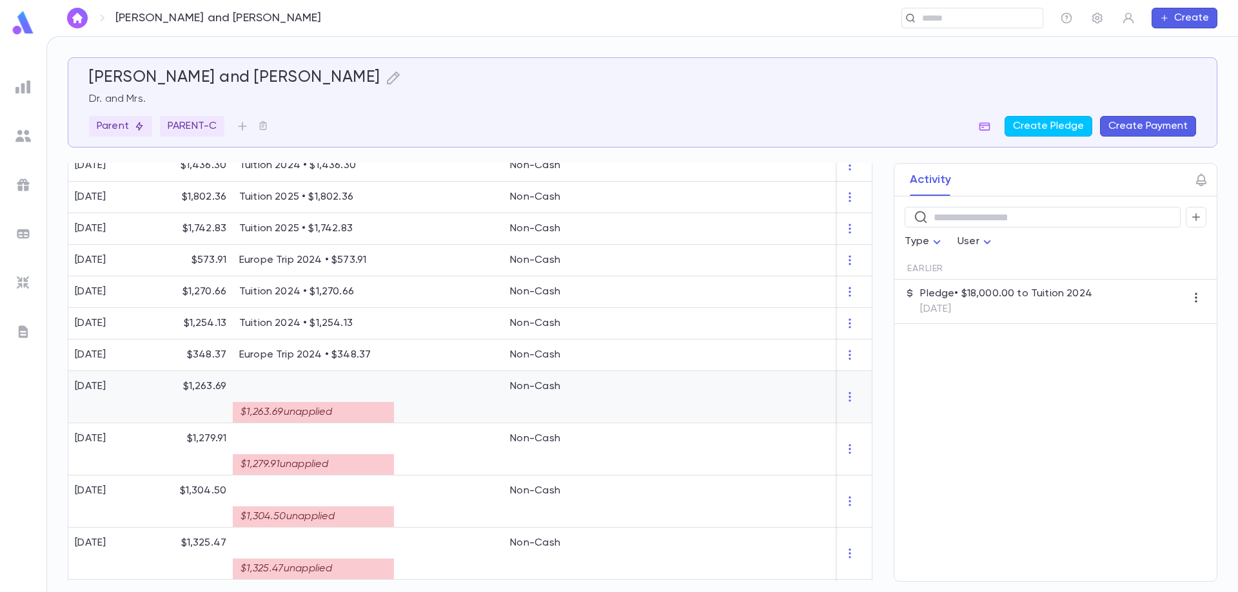
click at [350, 396] on div "$1,263.69 unapplied" at bounding box center [313, 408] width 148 height 30
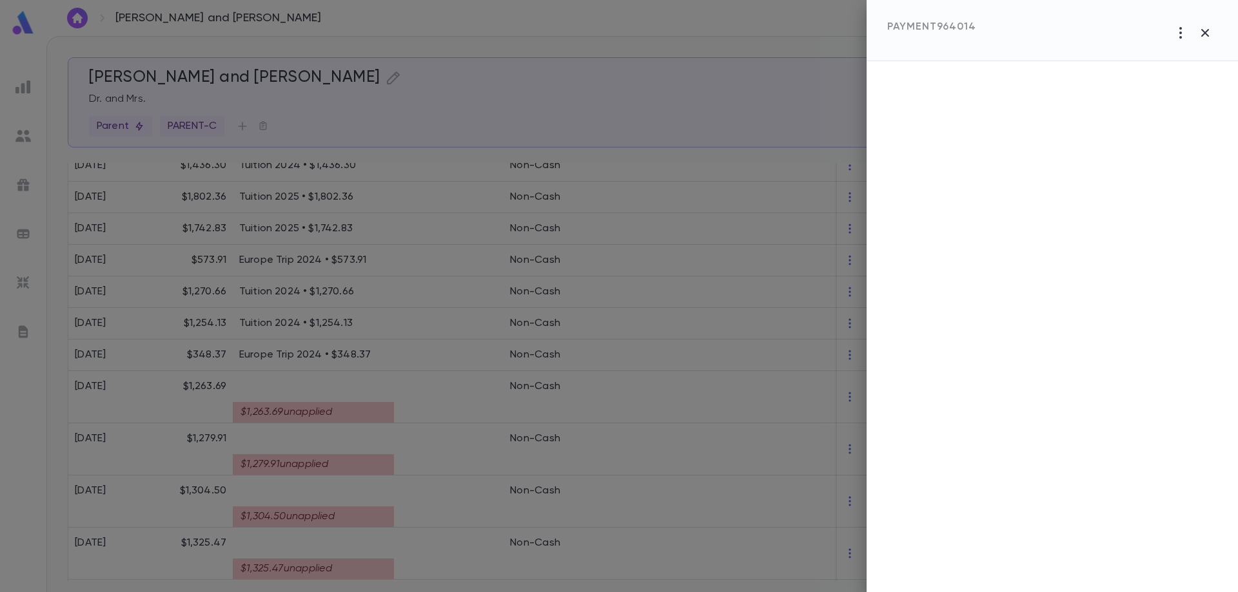
click at [344, 355] on div at bounding box center [619, 296] width 1238 height 592
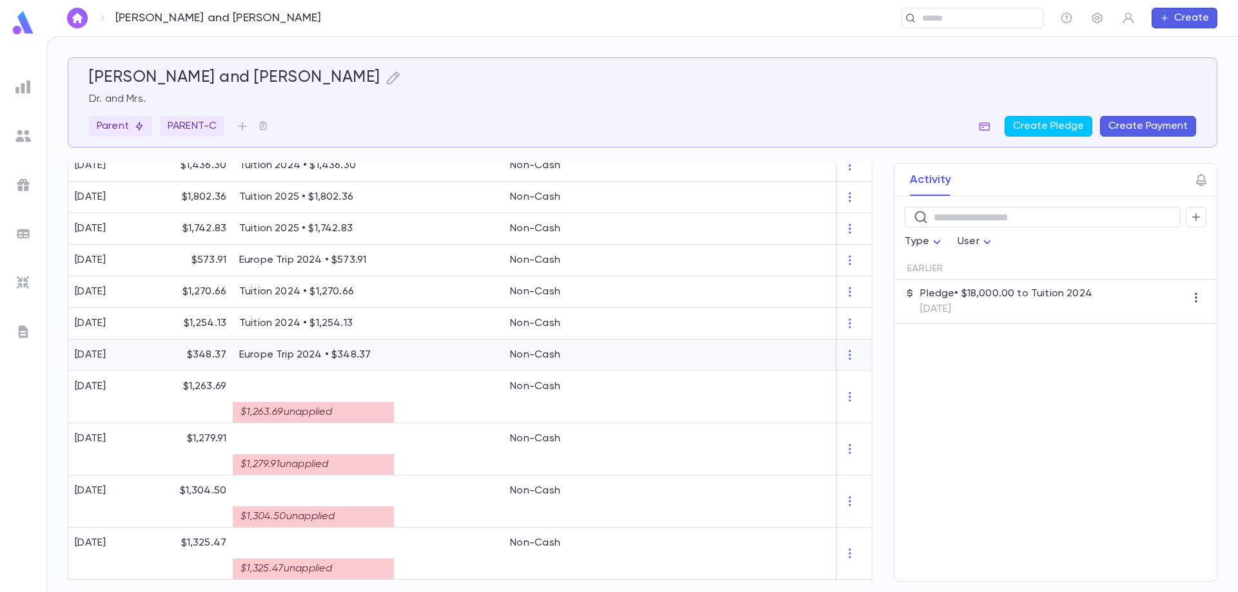
click at [344, 355] on p "Europe Trip 2024 • $348.37" at bounding box center [313, 355] width 148 height 13
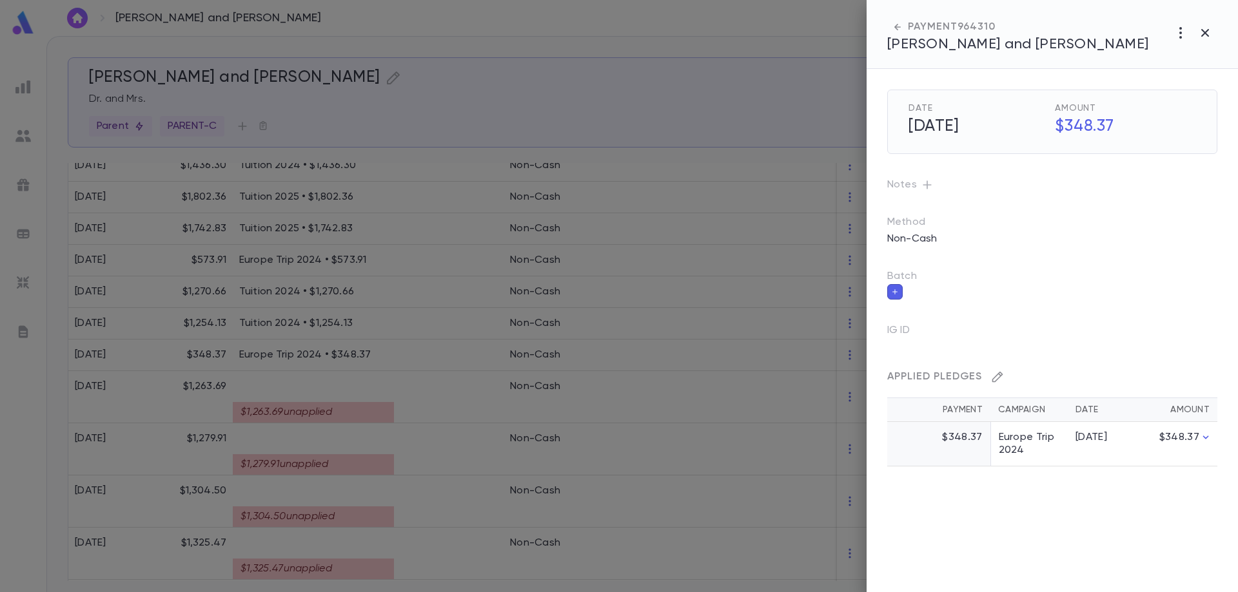
click at [1002, 384] on button "button" at bounding box center [997, 377] width 21 height 21
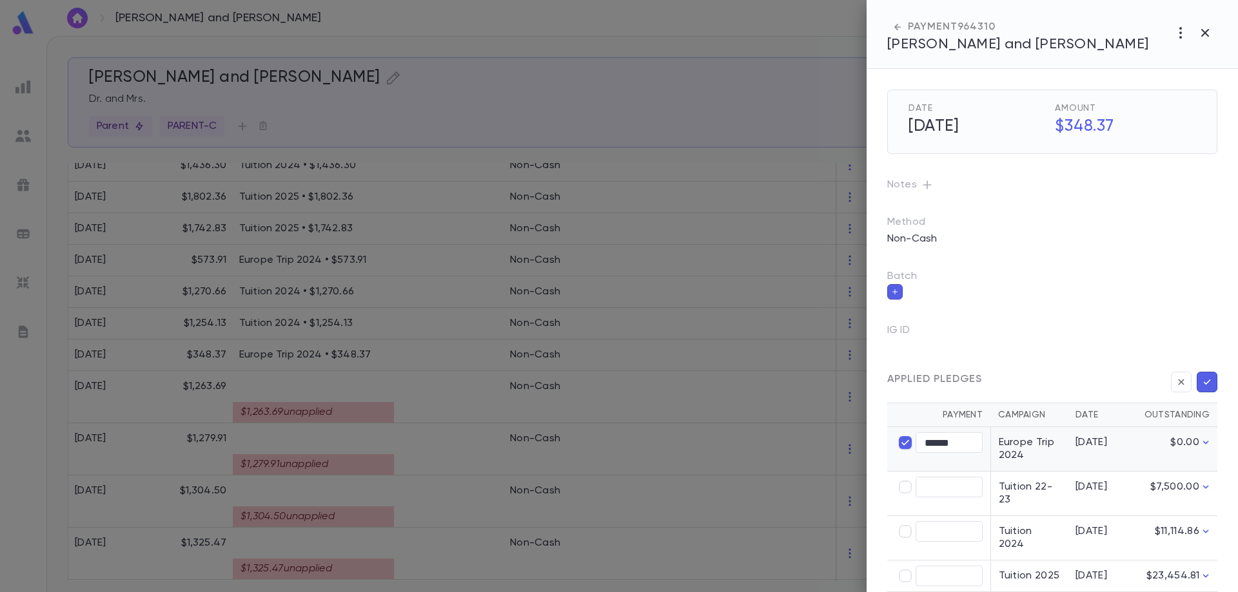
click at [275, 409] on div at bounding box center [619, 296] width 1238 height 592
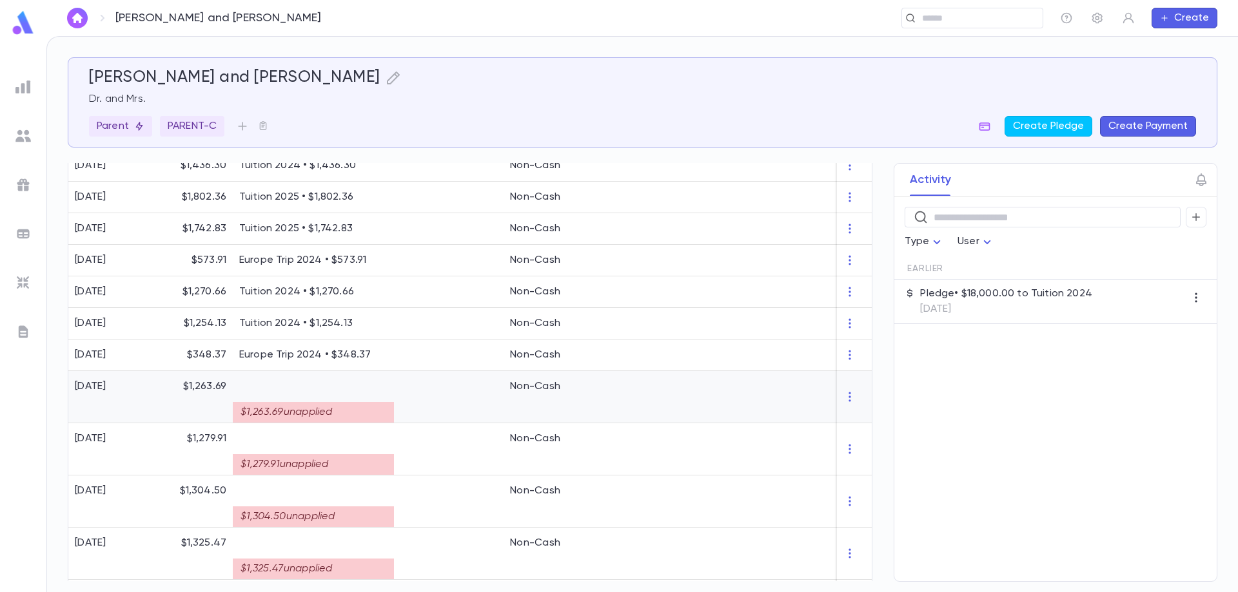
click at [275, 409] on div "$1,263.69 unapplied" at bounding box center [313, 412] width 161 height 21
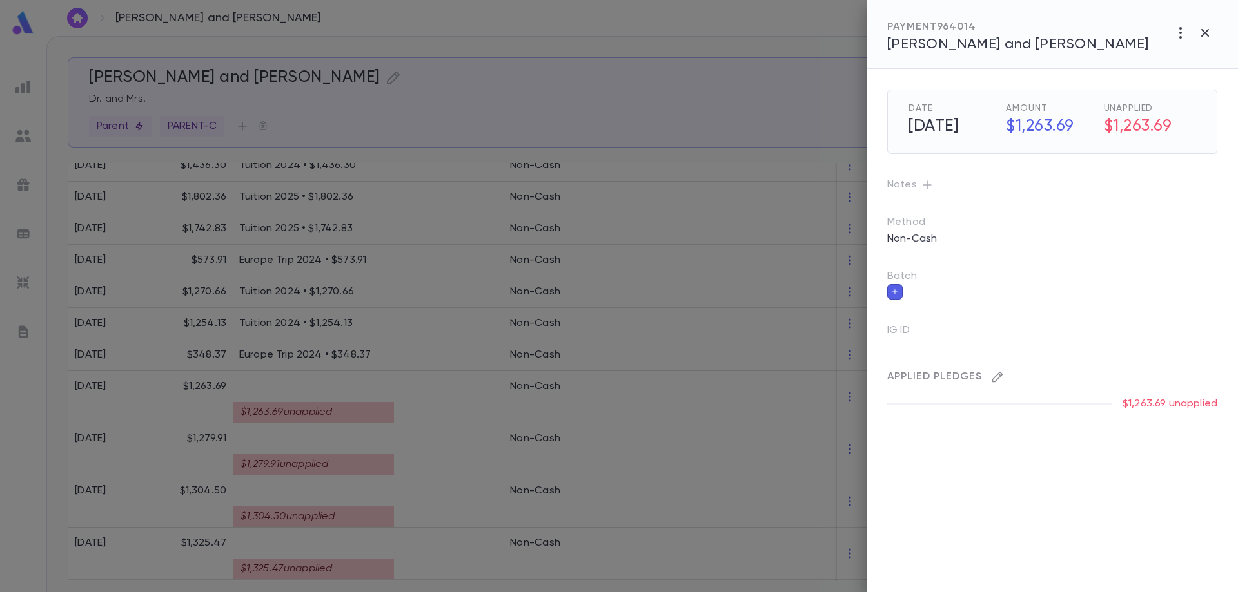
click at [993, 378] on icon "button" at bounding box center [997, 377] width 13 height 13
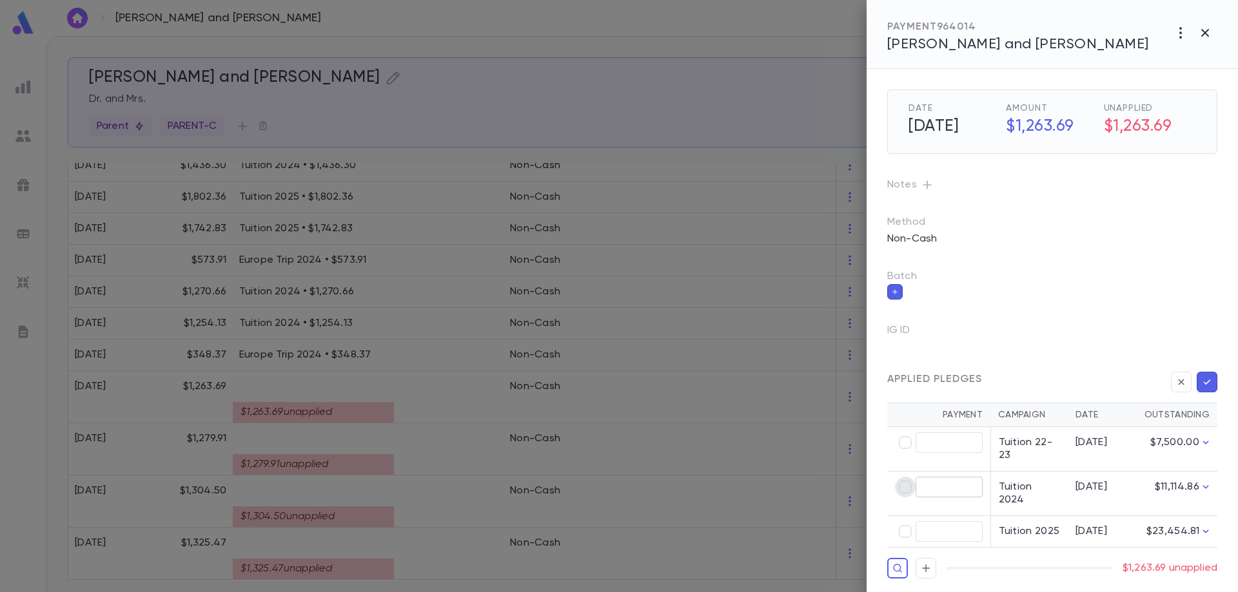
type input "********"
click at [1211, 380] on icon "button" at bounding box center [1207, 382] width 12 height 13
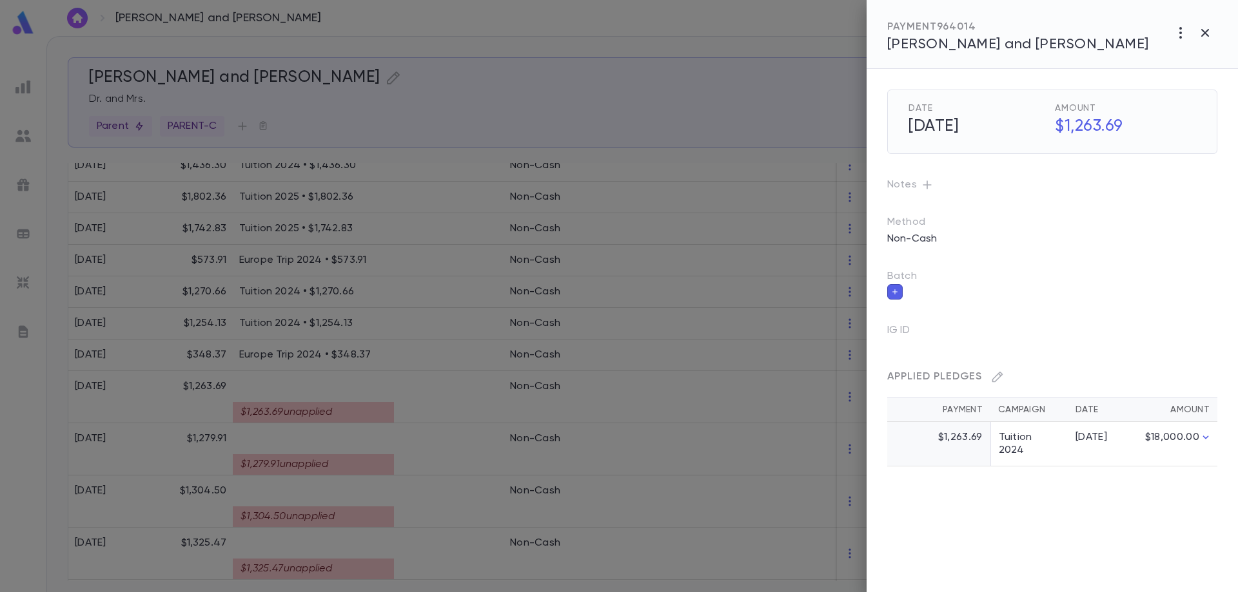
click at [362, 456] on div at bounding box center [619, 296] width 1238 height 592
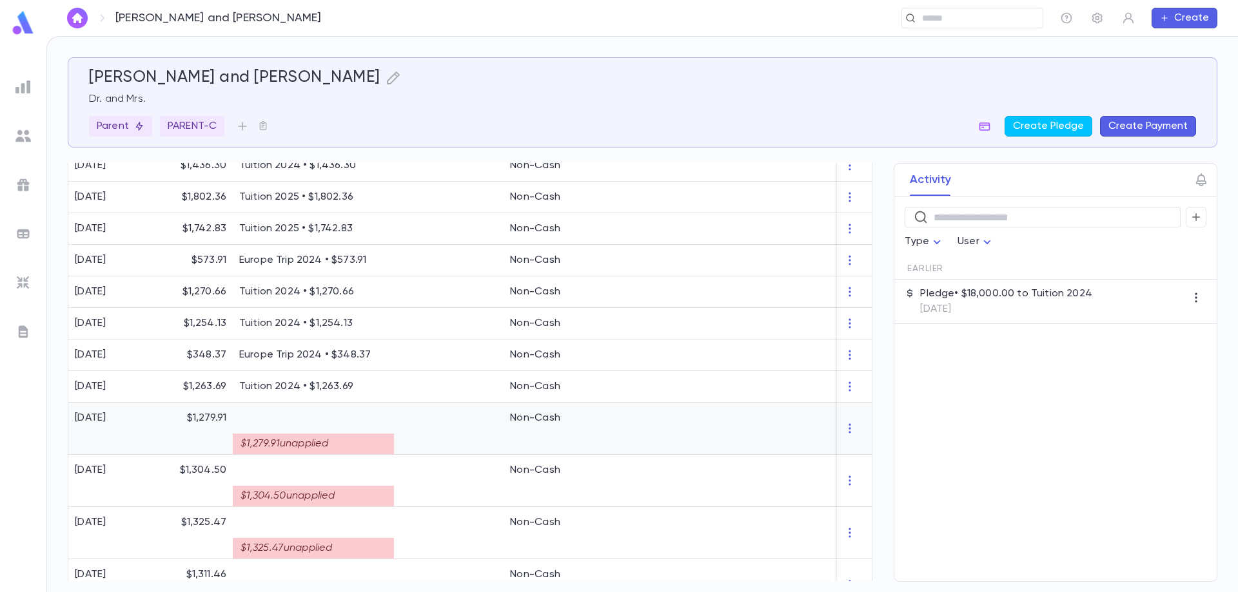
click at [291, 429] on div "$1,279.91 unapplied" at bounding box center [313, 440] width 148 height 30
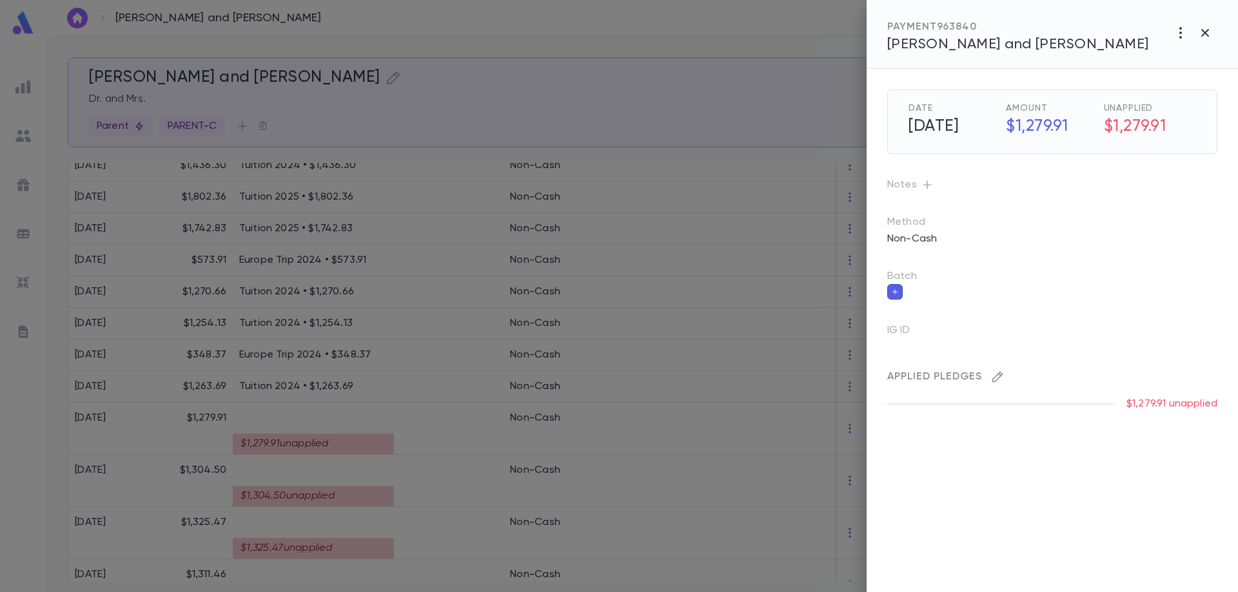
click at [992, 376] on icon "button" at bounding box center [997, 377] width 13 height 13
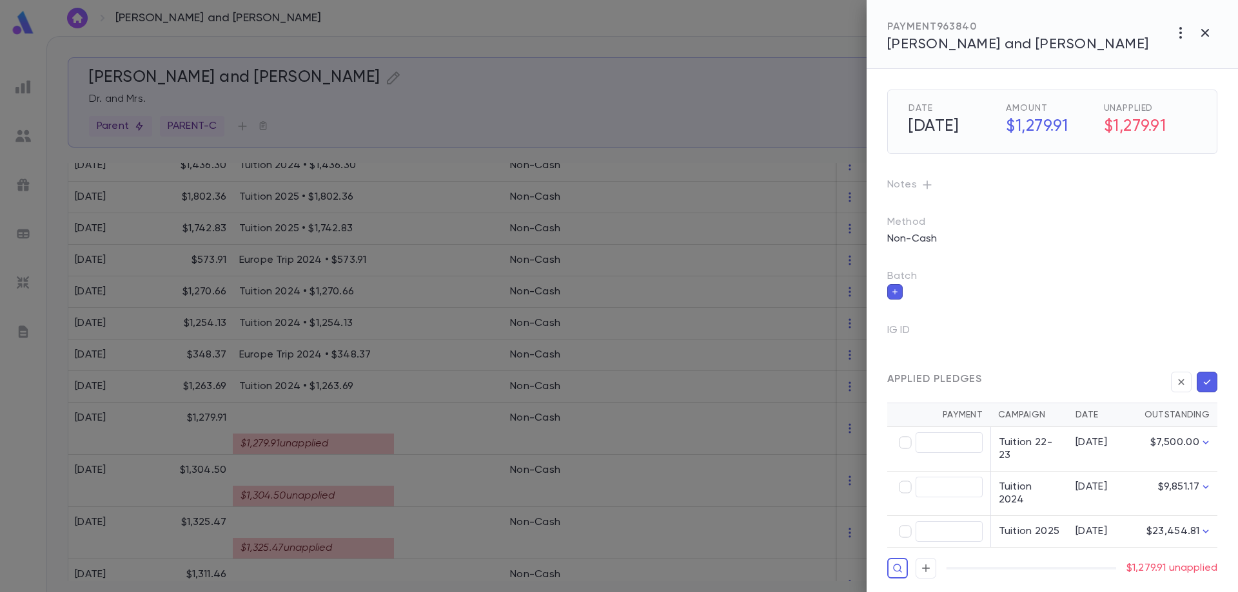
type input "********"
drag, startPoint x: 1209, startPoint y: 382, endPoint x: 1213, endPoint y: 362, distance: 21.0
click at [1210, 382] on icon "button" at bounding box center [1207, 382] width 12 height 13
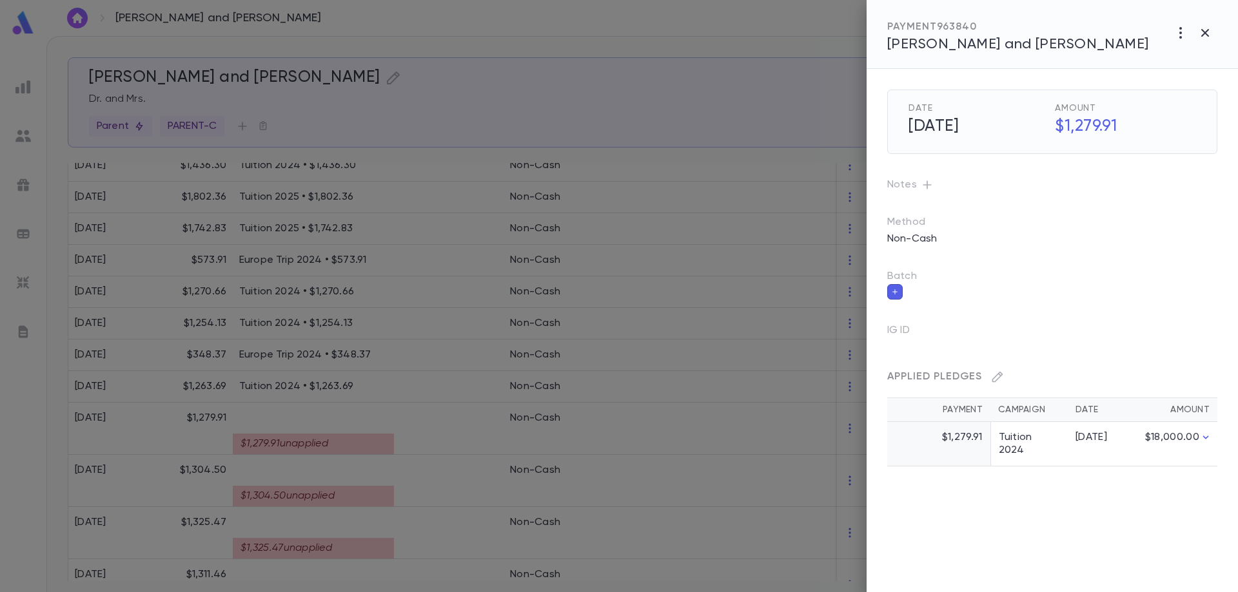
click at [389, 488] on div at bounding box center [619, 296] width 1238 height 592
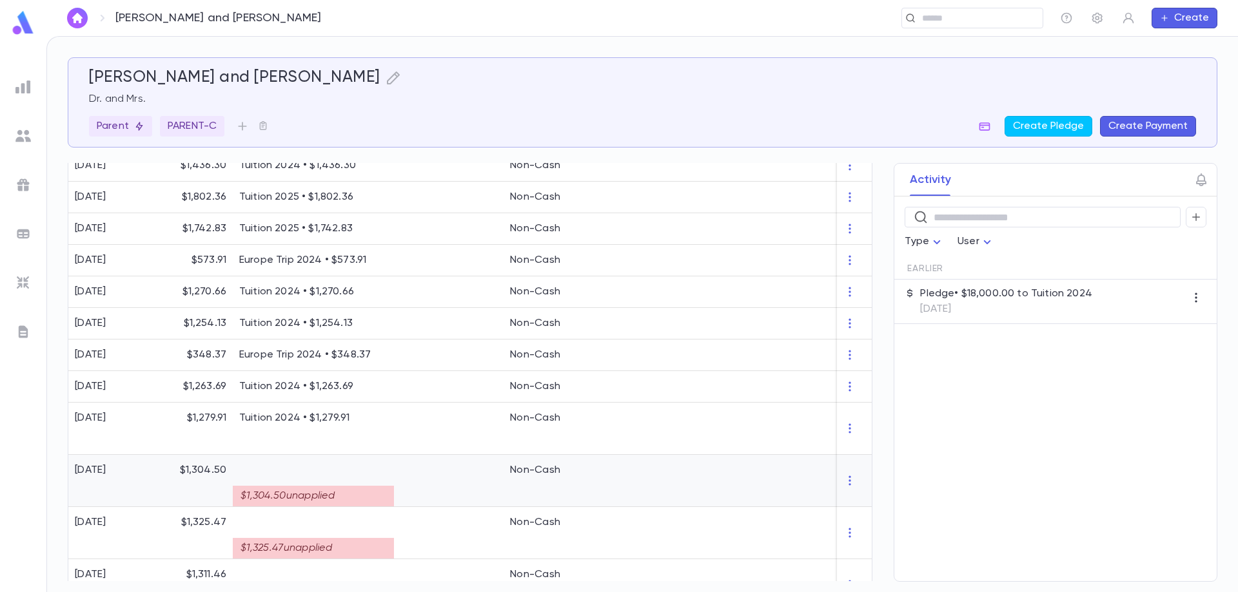
click at [389, 488] on div "$1,304.50 unapplied" at bounding box center [313, 496] width 161 height 21
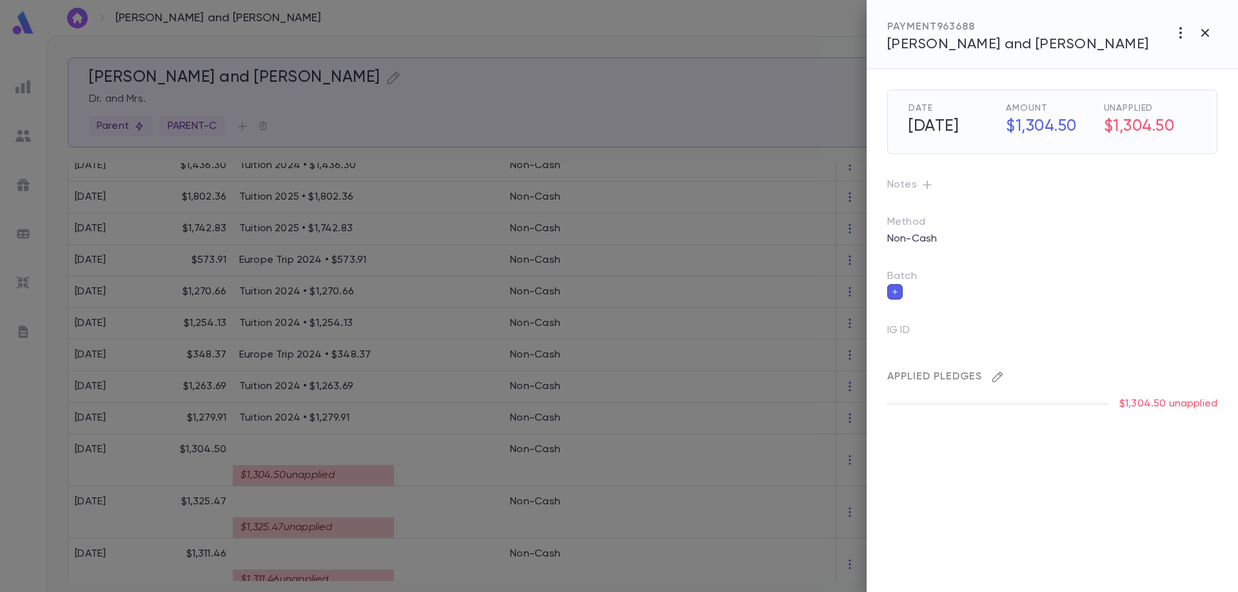
click at [995, 374] on icon "button" at bounding box center [997, 377] width 13 height 13
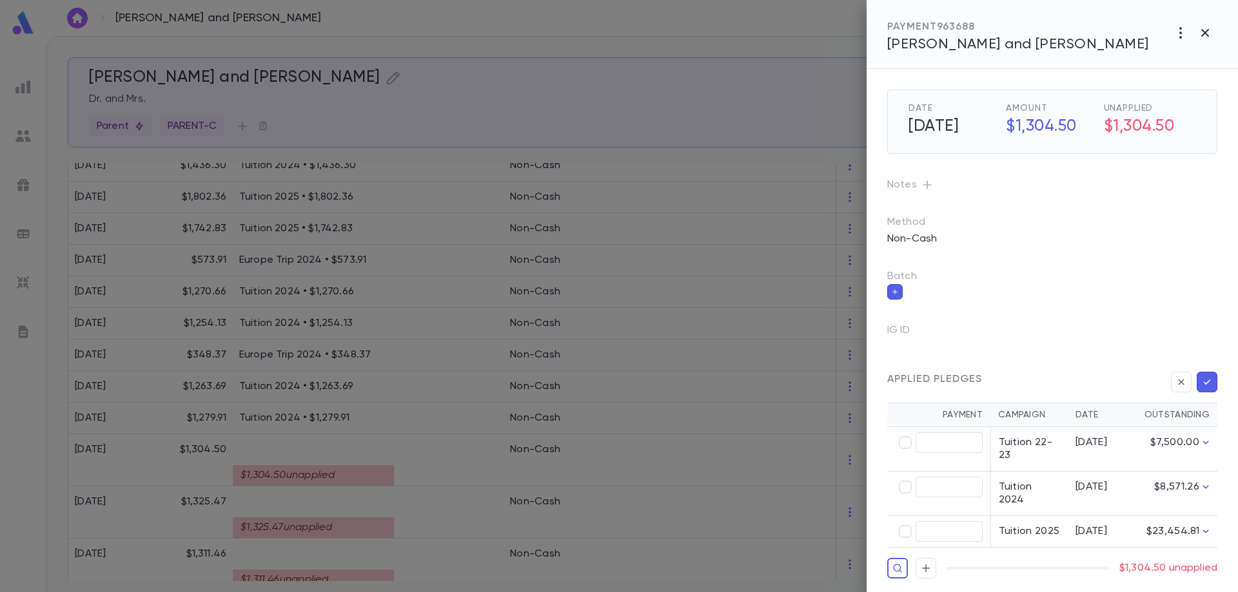
type input "********"
click at [1211, 387] on icon "button" at bounding box center [1207, 382] width 12 height 13
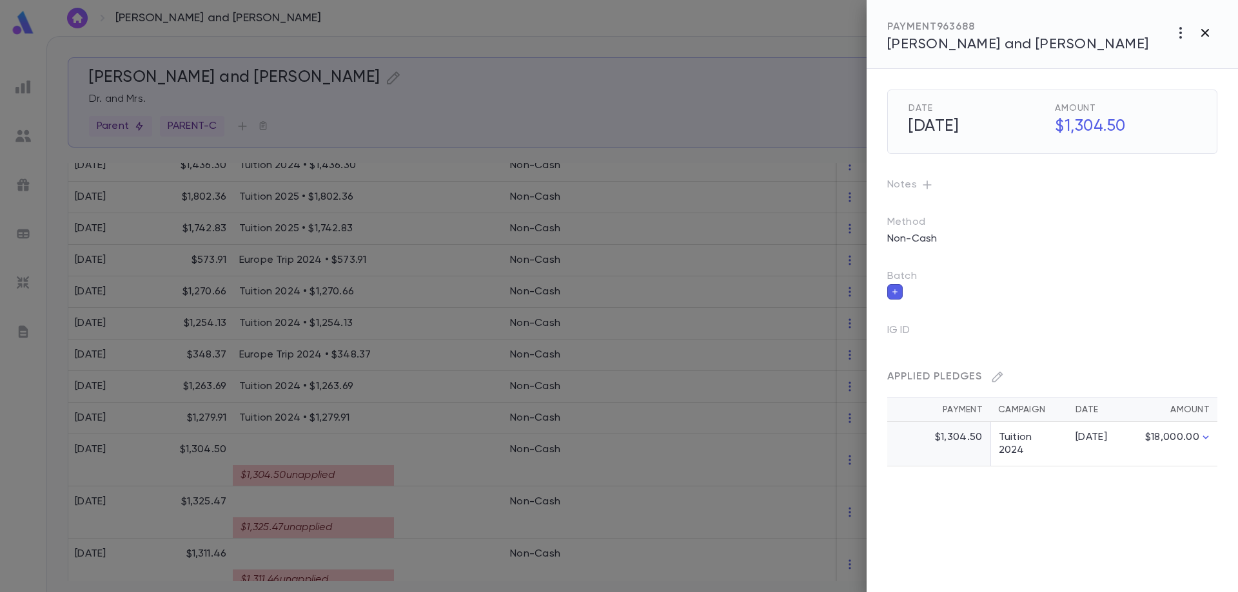
click at [1203, 34] on icon "button" at bounding box center [1205, 33] width 8 height 8
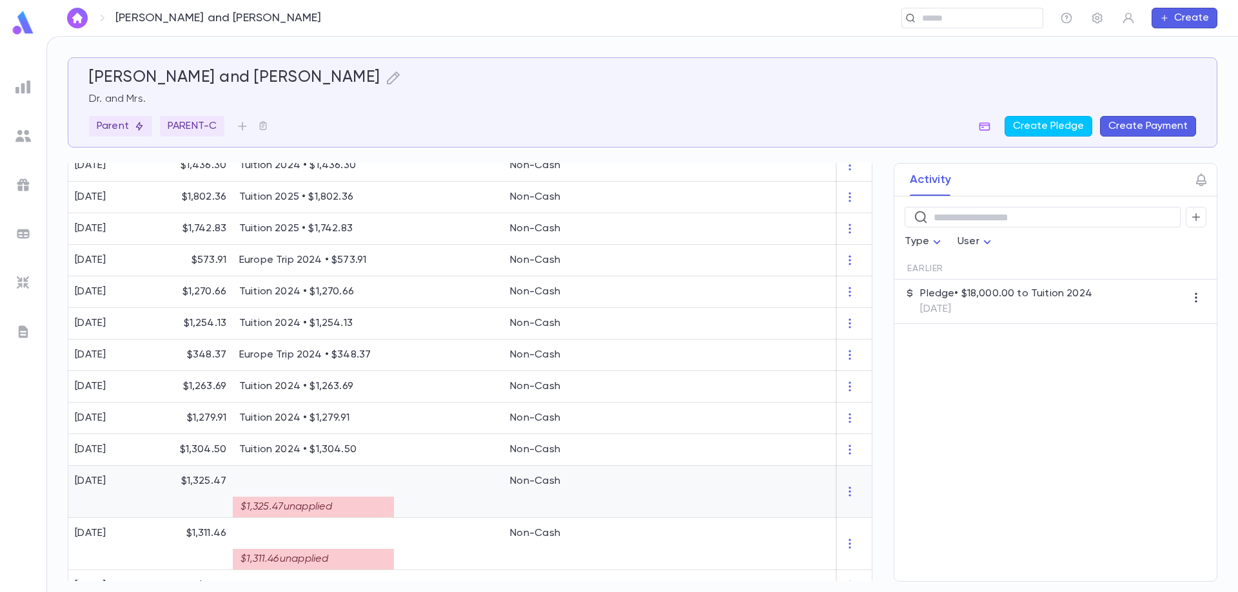
click at [393, 493] on div "$1,325.47 unapplied" at bounding box center [313, 492] width 161 height 52
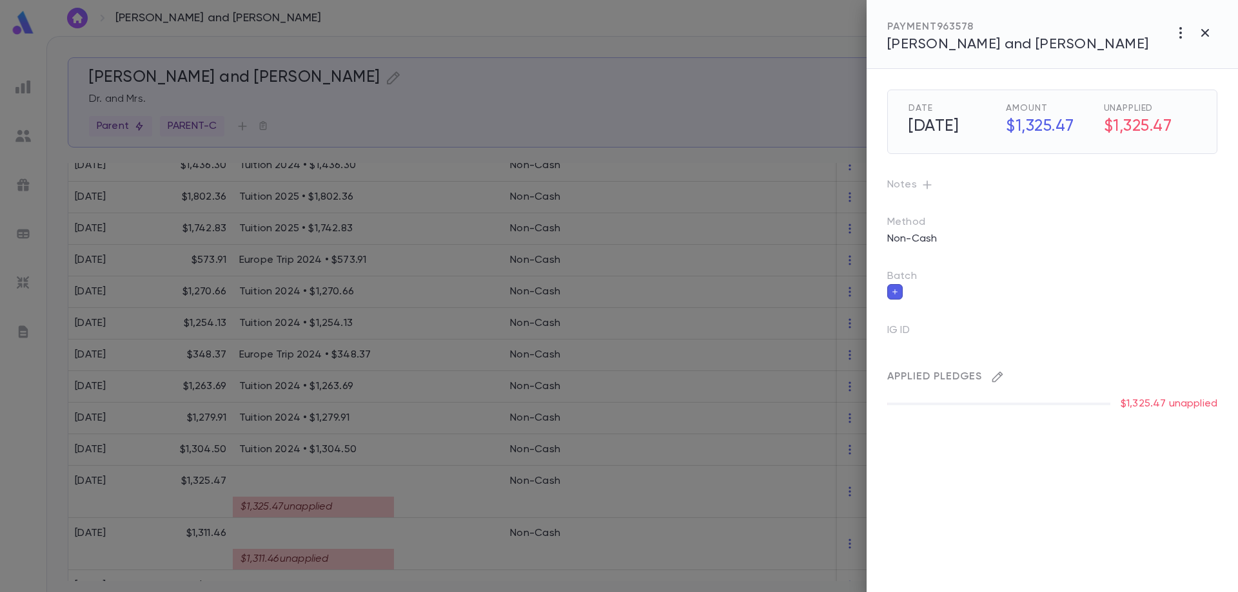
click at [996, 371] on icon "button" at bounding box center [997, 377] width 13 height 13
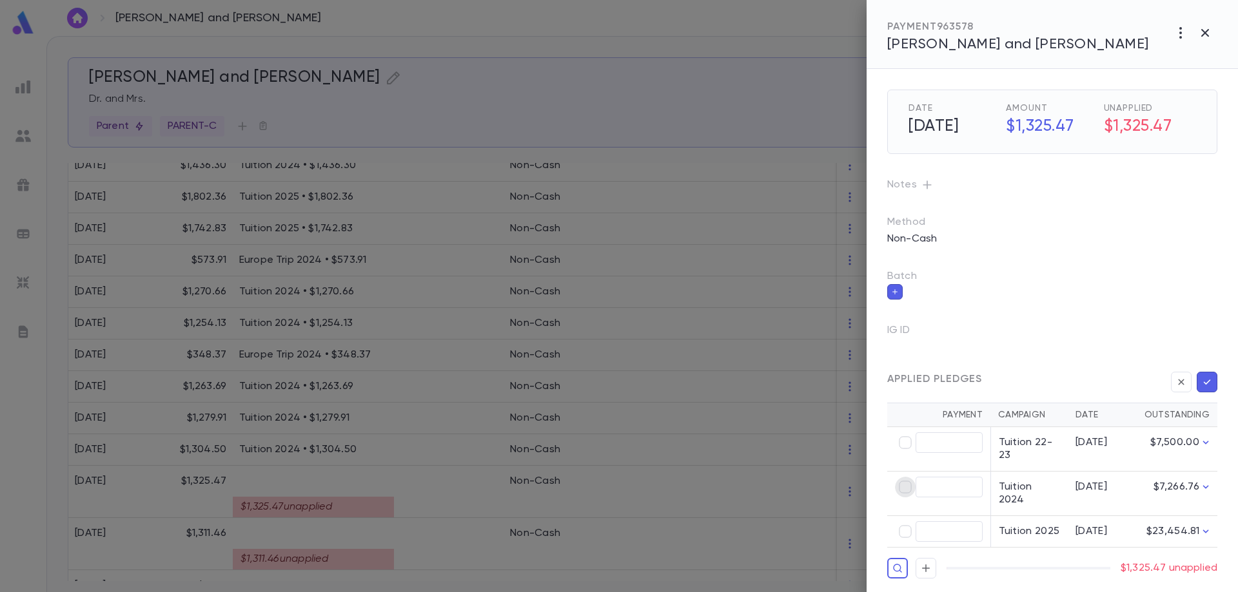
type input "********"
click at [1207, 385] on icon "button" at bounding box center [1207, 382] width 12 height 13
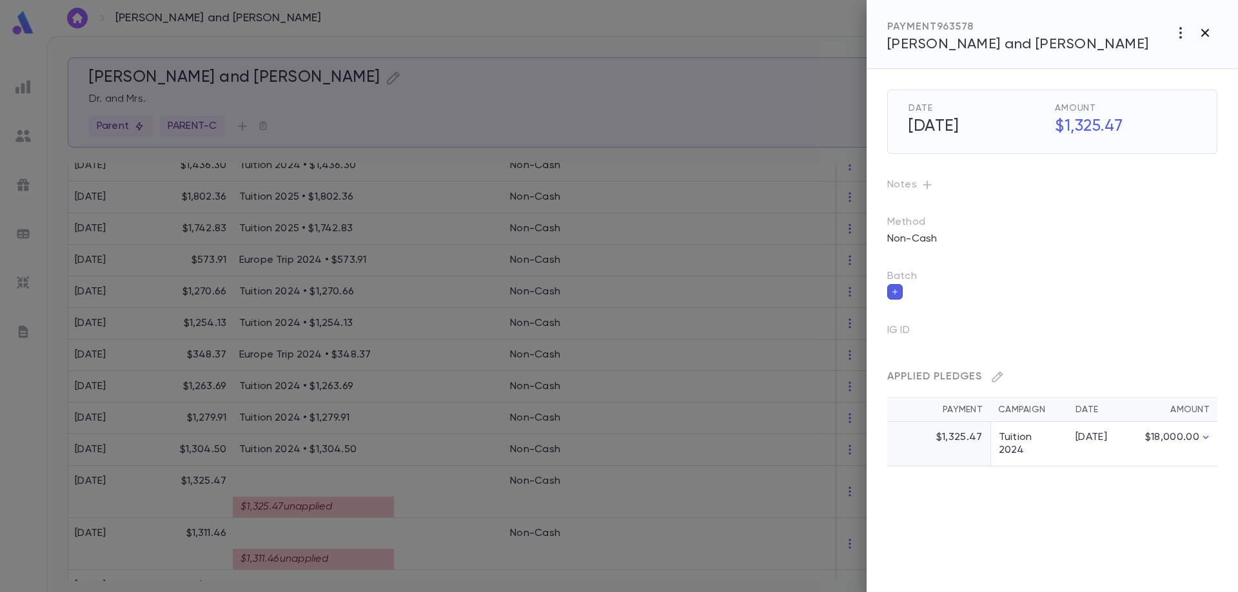
click at [1206, 32] on icon "button" at bounding box center [1205, 33] width 8 height 8
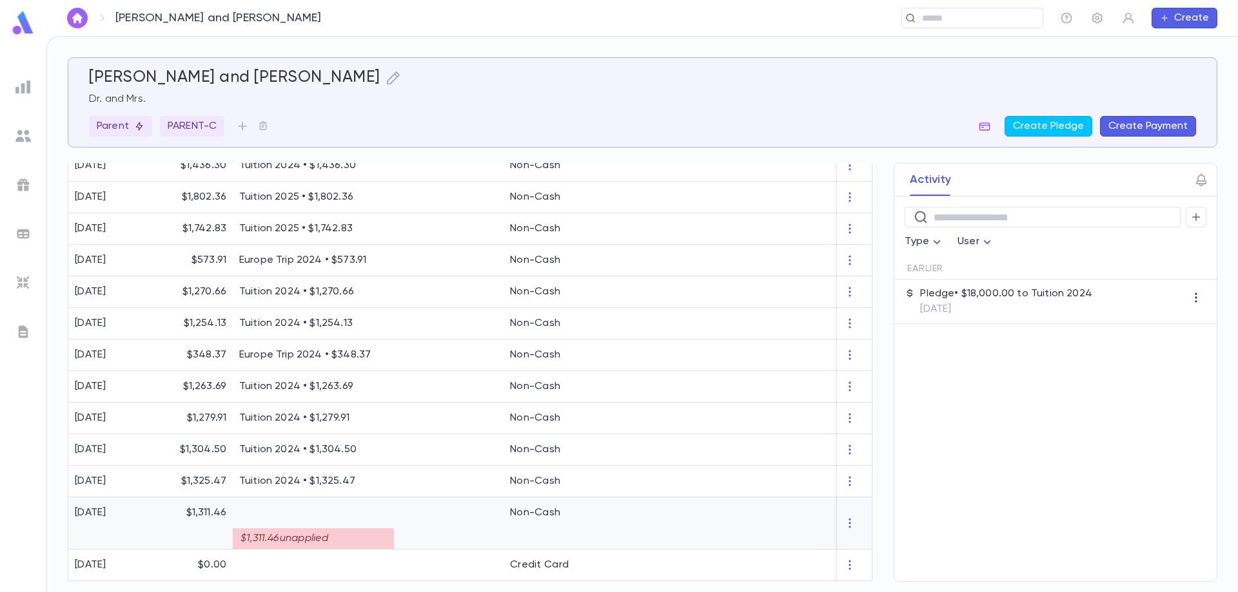
click at [418, 520] on div at bounding box center [449, 524] width 110 height 52
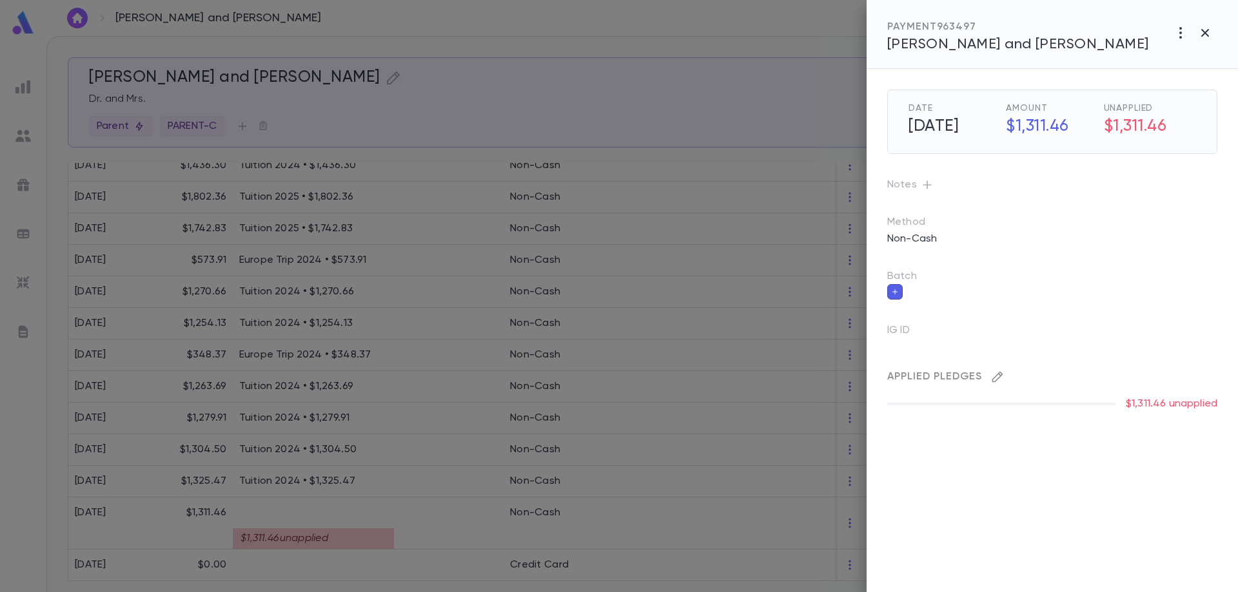
click at [1000, 378] on icon "button" at bounding box center [997, 377] width 13 height 13
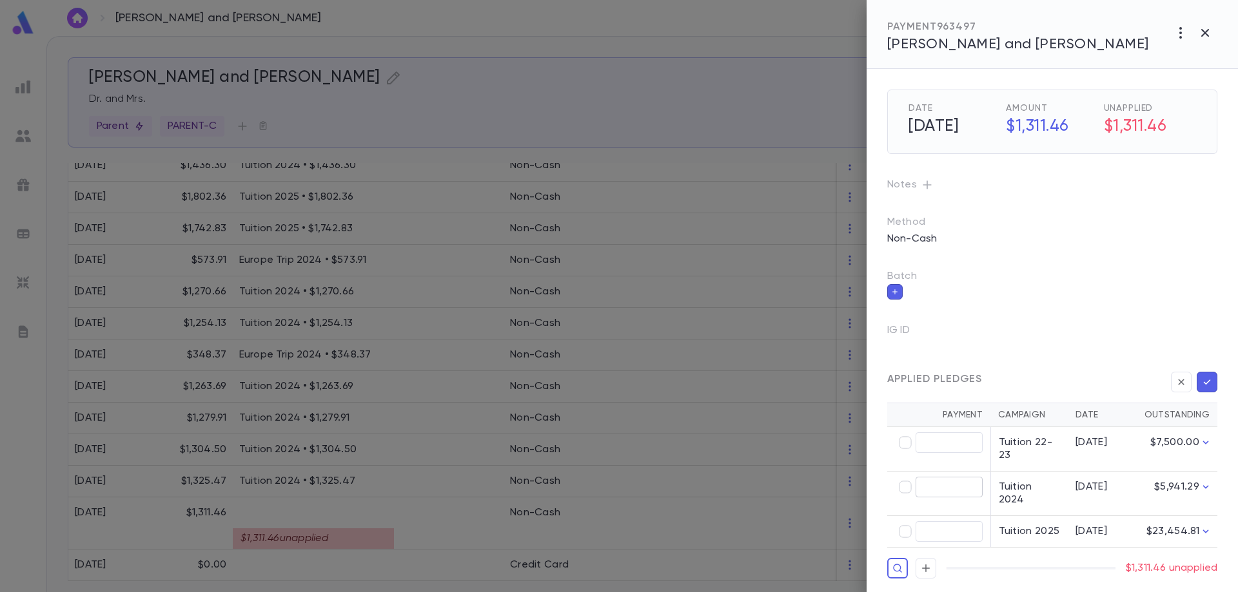
type input "********"
click at [1205, 376] on icon "button" at bounding box center [1207, 382] width 12 height 13
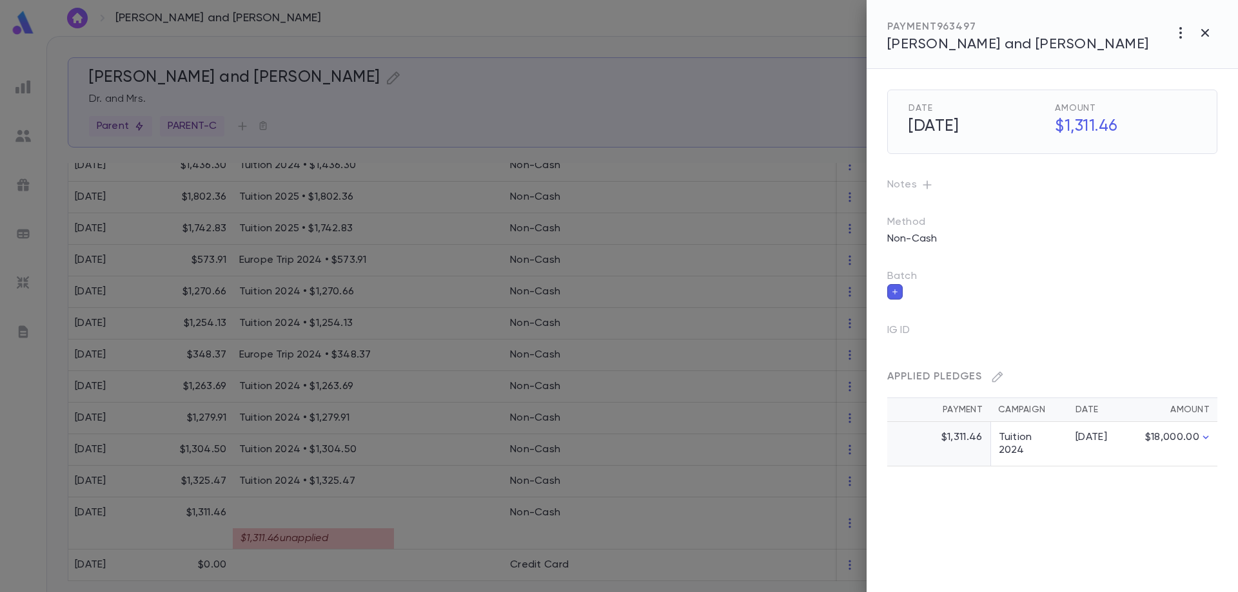
click at [444, 521] on div at bounding box center [619, 296] width 1238 height 592
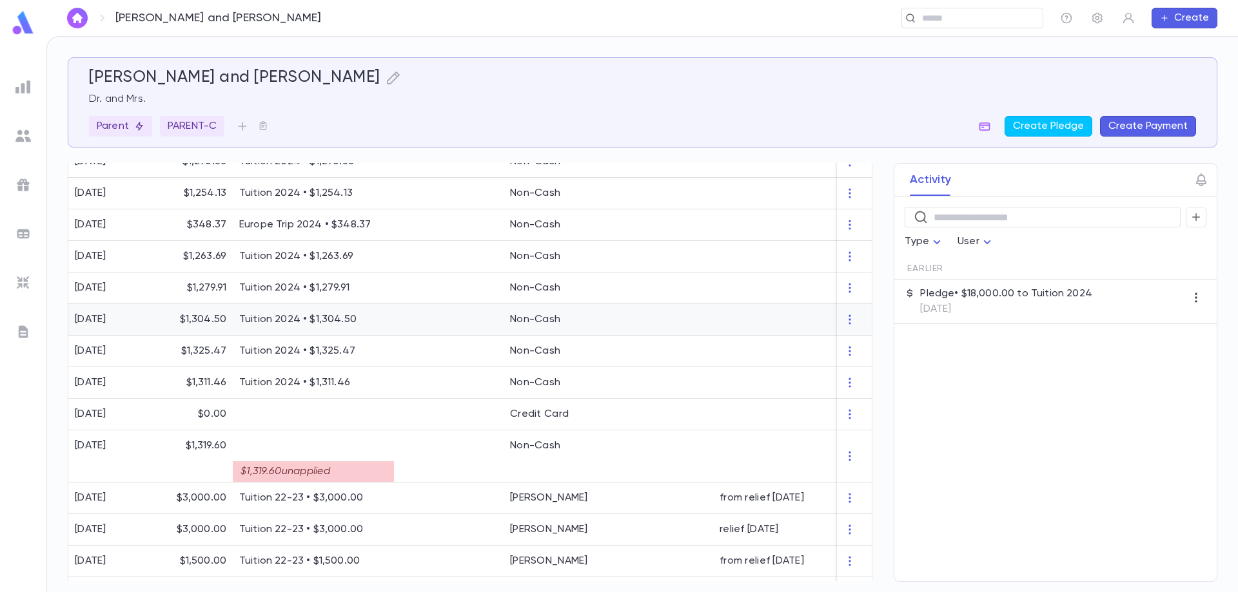
scroll to position [551, 0]
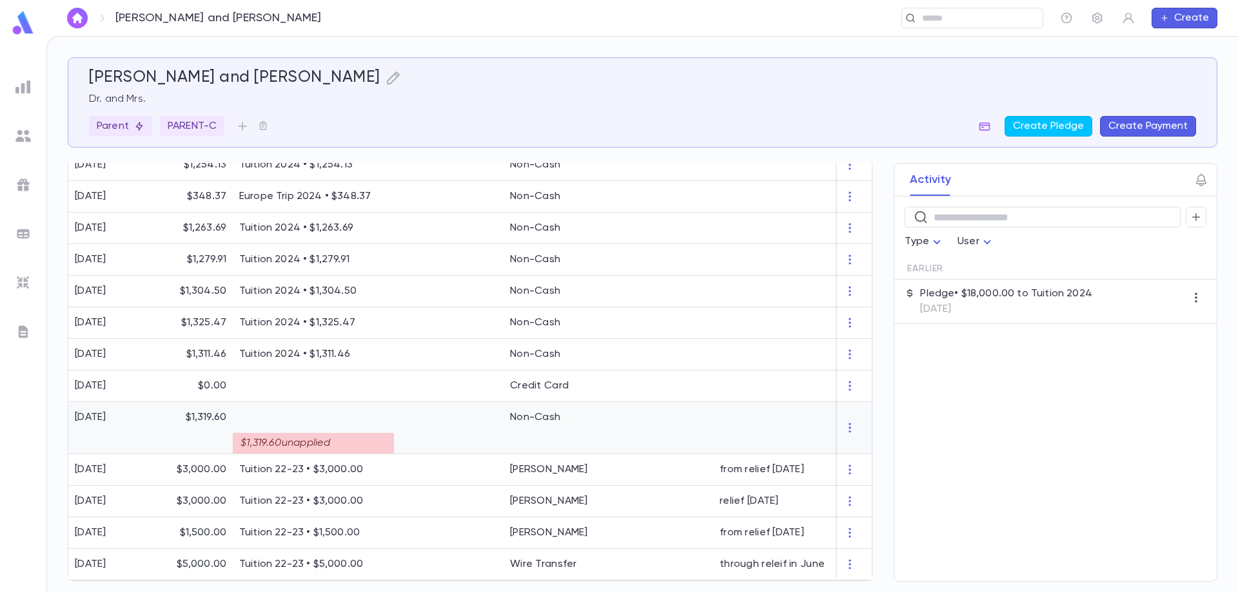
click at [449, 429] on div at bounding box center [449, 428] width 110 height 52
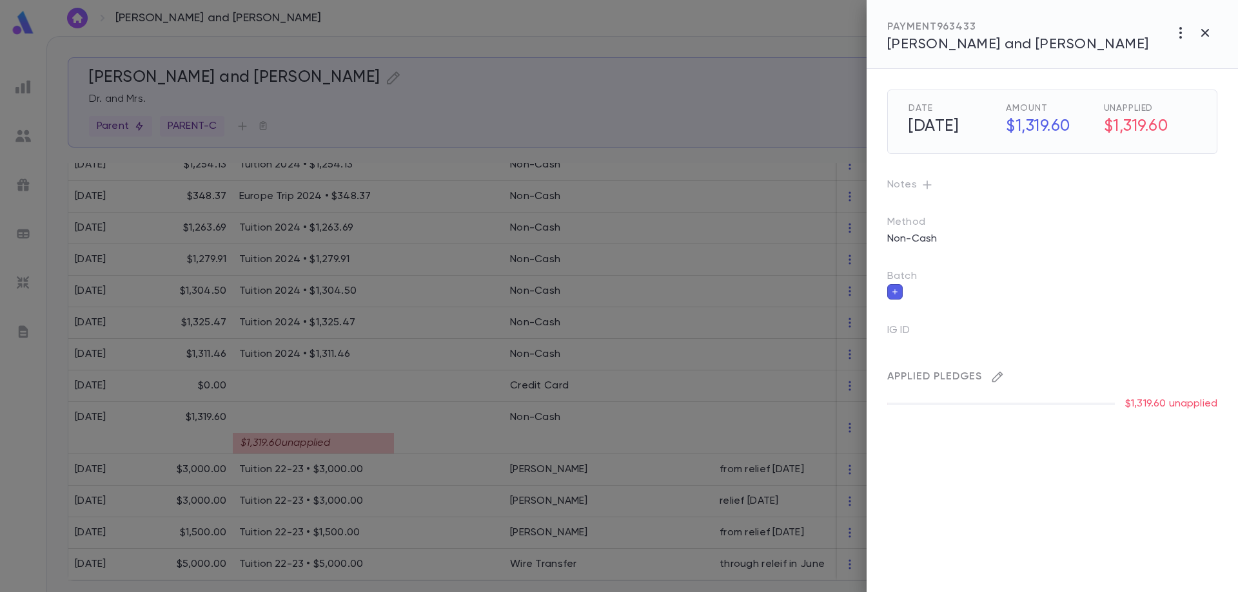
click at [999, 377] on icon "button" at bounding box center [997, 377] width 11 height 11
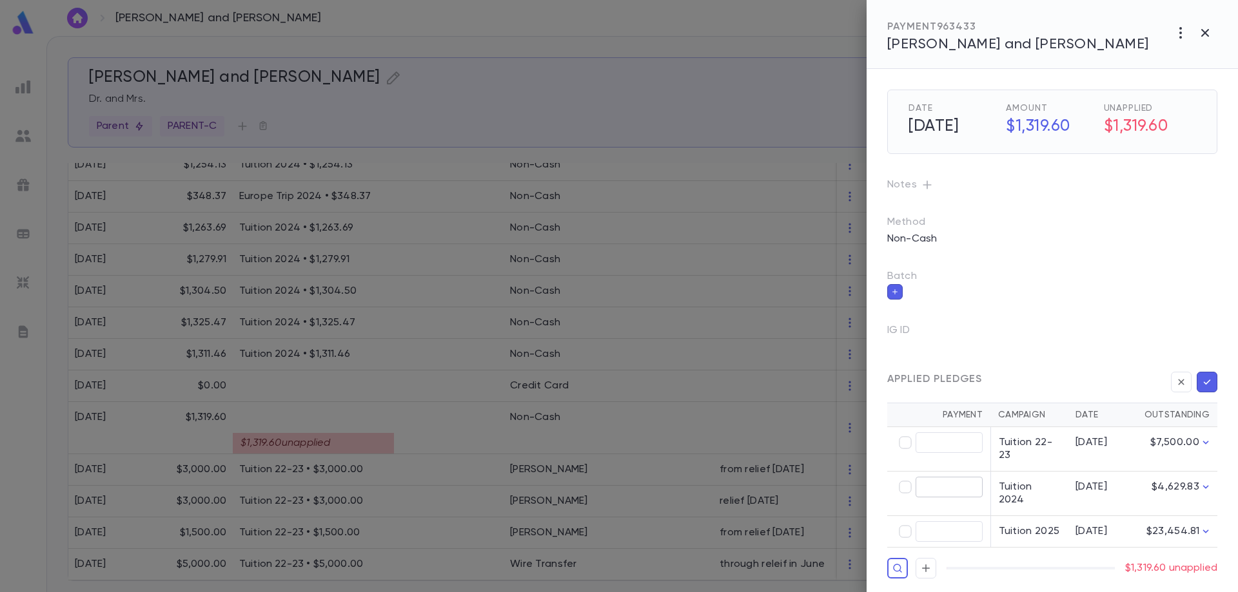
click at [947, 480] on input "text" at bounding box center [948, 488] width 67 height 20
click at [917, 491] on input "text" at bounding box center [948, 488] width 67 height 20
type input "********"
click at [1208, 381] on icon "button" at bounding box center [1207, 382] width 12 height 13
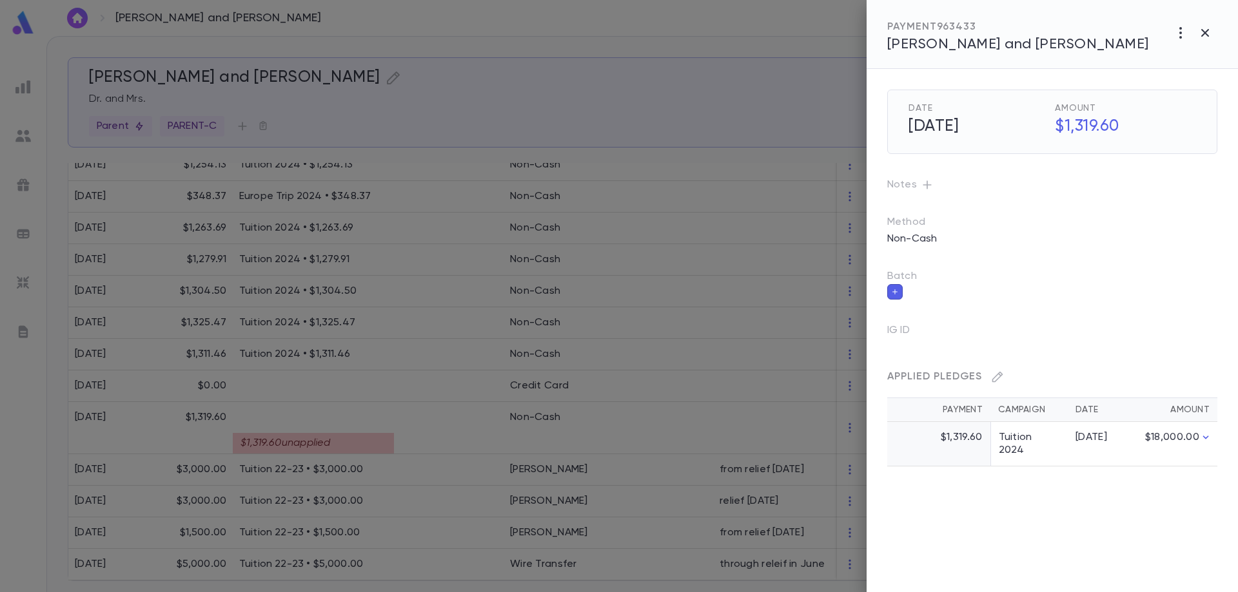
click at [416, 431] on div at bounding box center [619, 296] width 1238 height 592
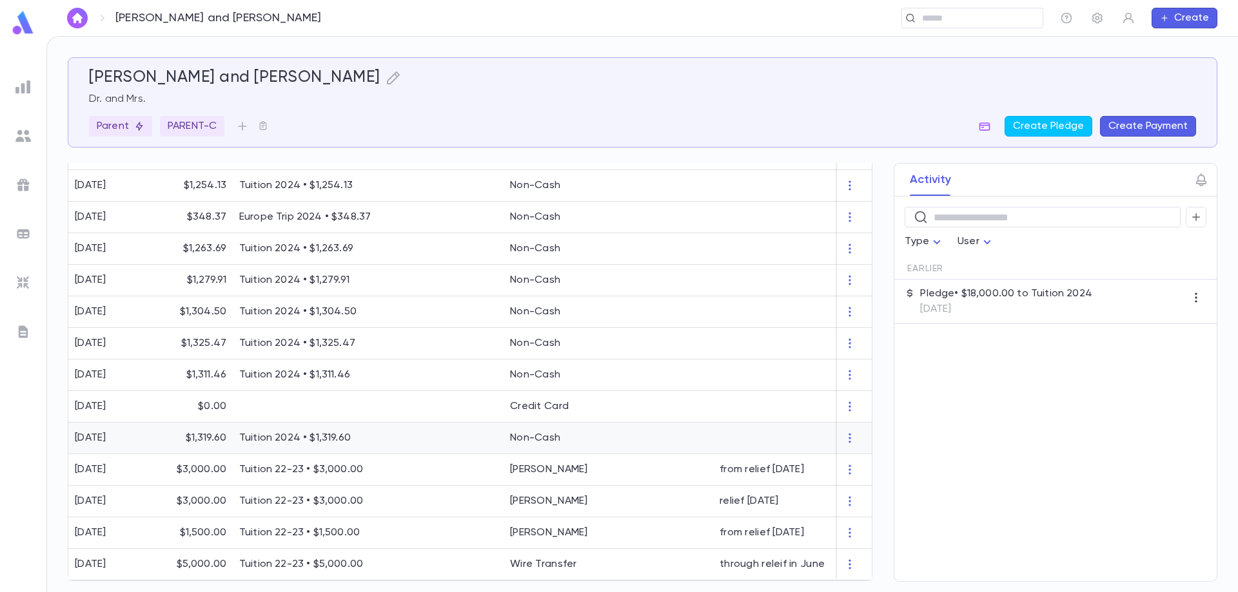
scroll to position [530, 0]
click at [442, 402] on div at bounding box center [449, 407] width 110 height 32
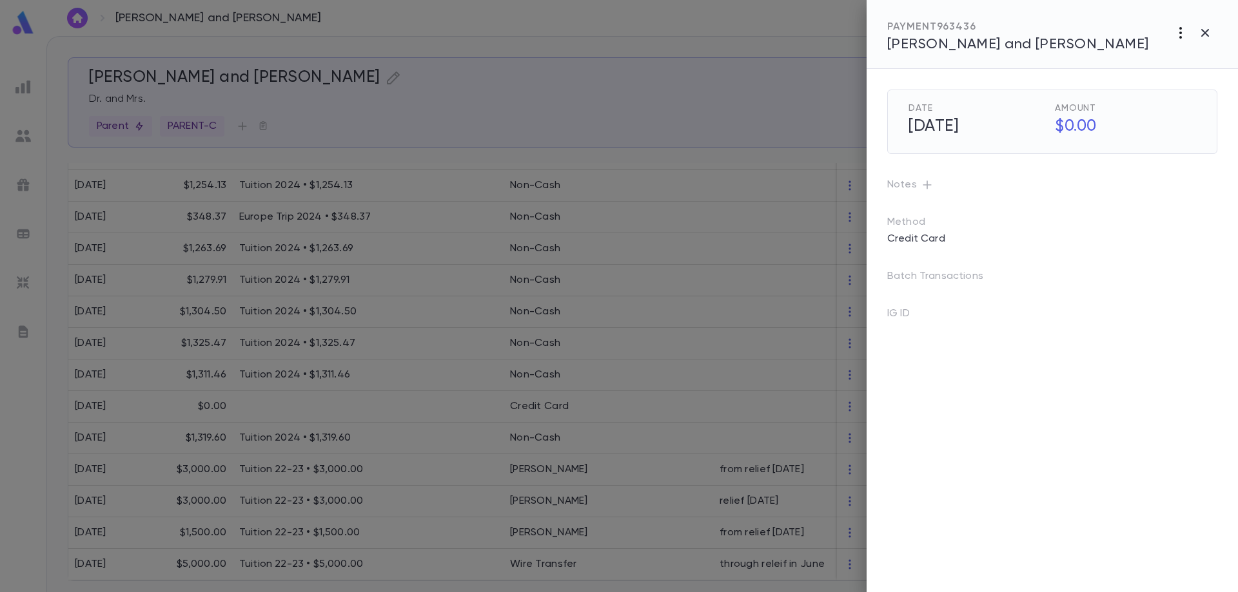
click at [1183, 34] on icon "button" at bounding box center [1180, 32] width 15 height 15
click at [1153, 101] on li "Delete" at bounding box center [1179, 101] width 104 height 21
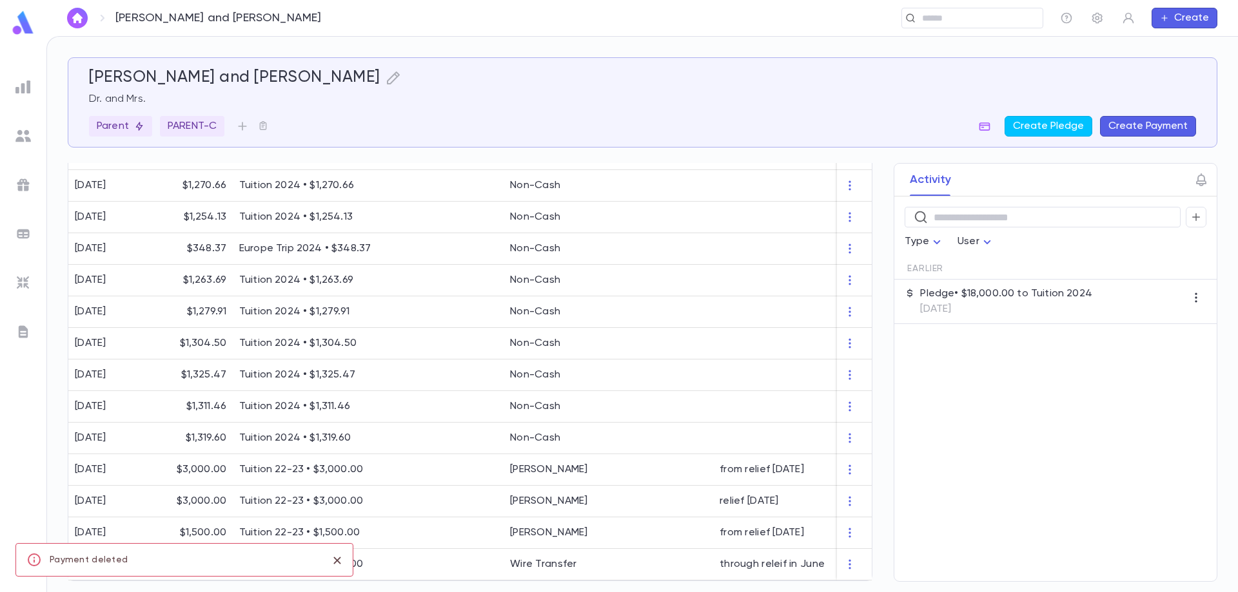
scroll to position [498, 0]
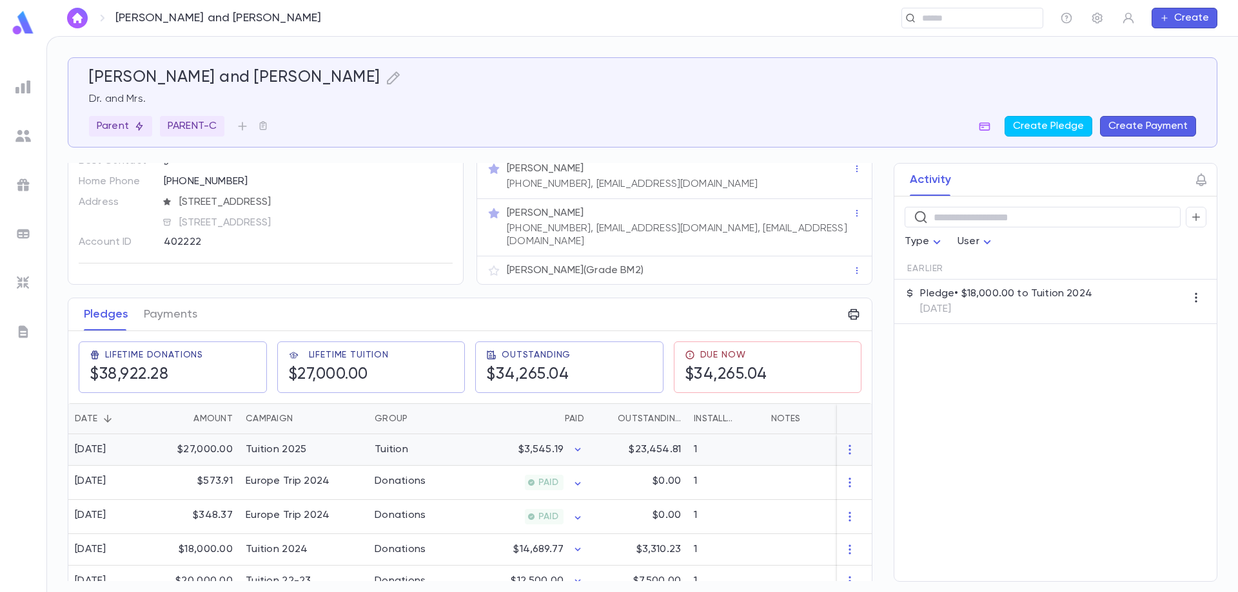
scroll to position [63, 0]
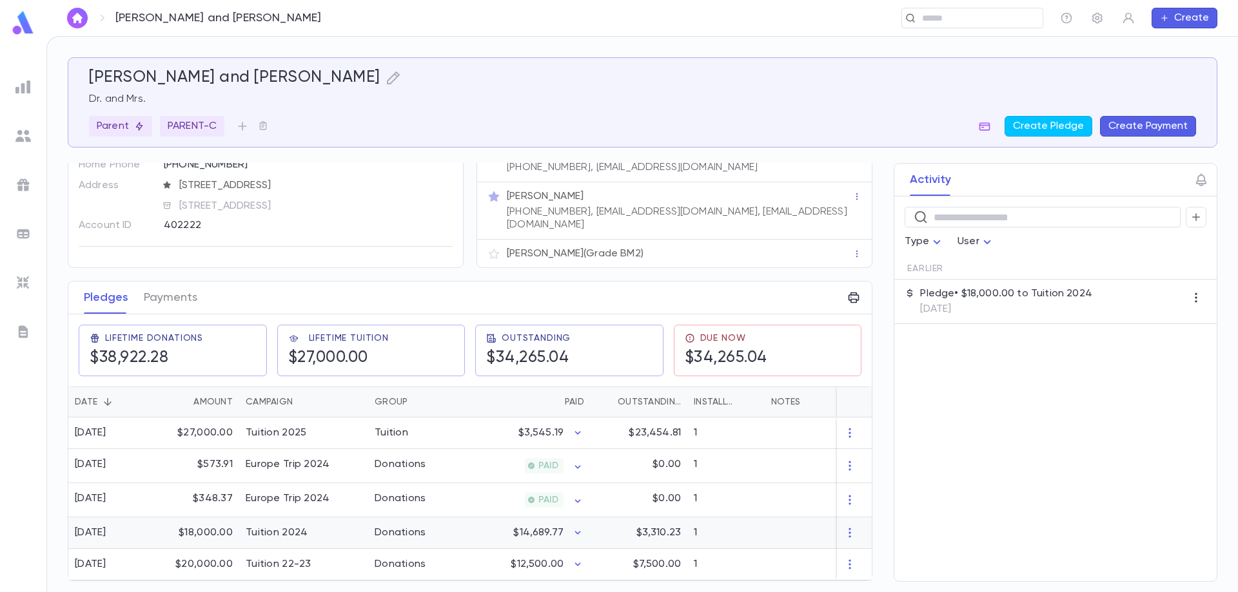
click at [296, 529] on div "Tuition 2024" at bounding box center [277, 533] width 62 height 13
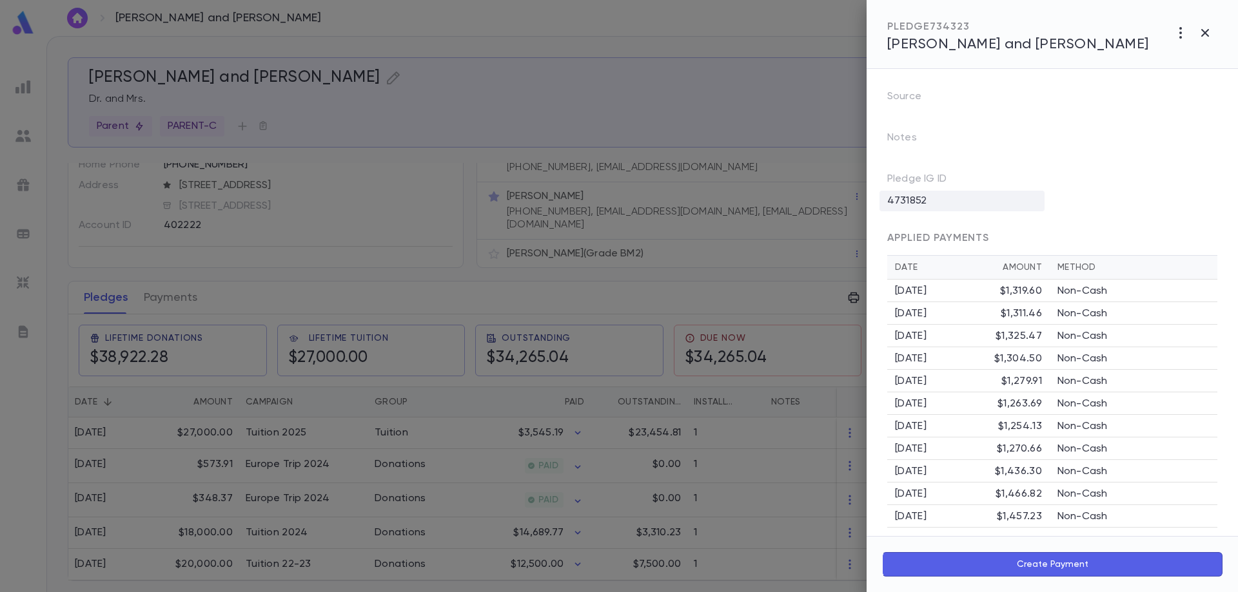
scroll to position [211, 0]
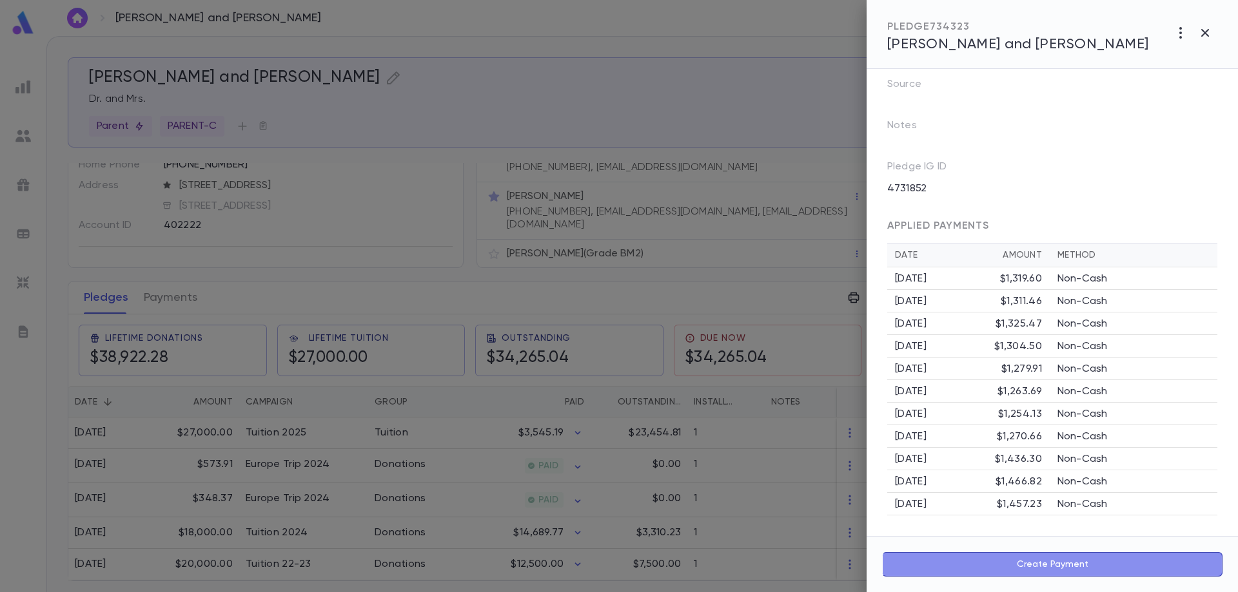
click at [1059, 566] on button "Create Payment" at bounding box center [1052, 564] width 340 height 24
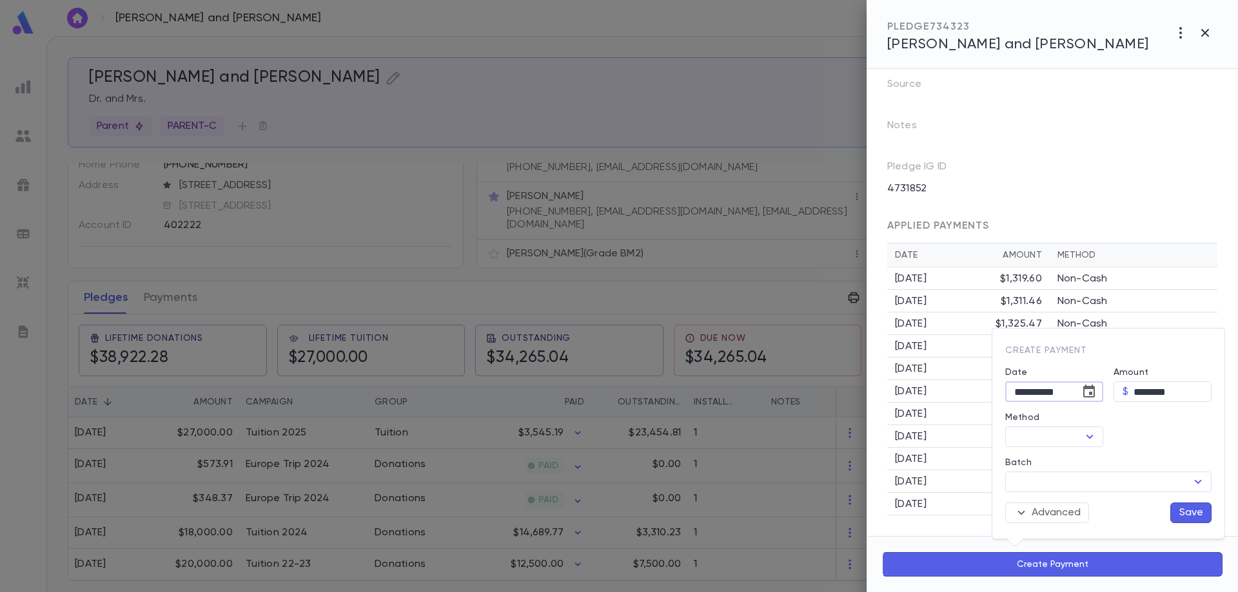
click at [1033, 392] on input "**********" at bounding box center [1038, 392] width 66 height 20
click at [1093, 394] on icon "Choose date, selected date is Sep 3, 2025" at bounding box center [1088, 391] width 15 height 15
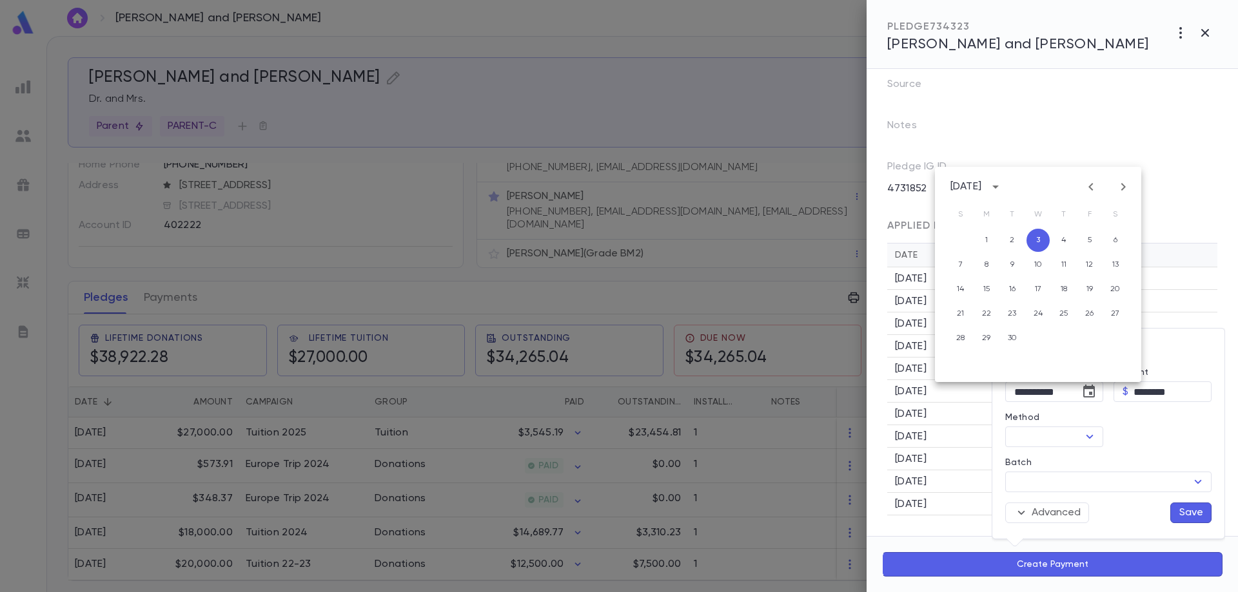
click at [1090, 187] on icon "Previous month" at bounding box center [1090, 186] width 15 height 15
click at [1066, 289] on button "14" at bounding box center [1063, 289] width 23 height 23
type input "**********"
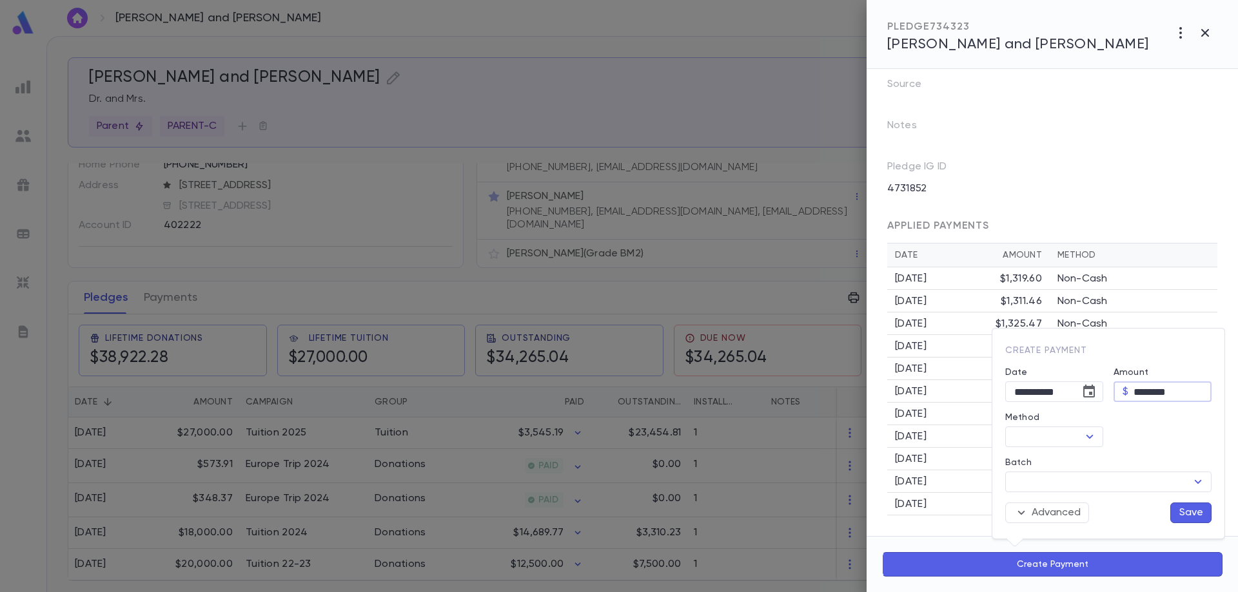
click at [1149, 394] on input "********" at bounding box center [1172, 392] width 78 height 20
type input "********"
click at [1039, 442] on input "Method" at bounding box center [1043, 437] width 69 height 18
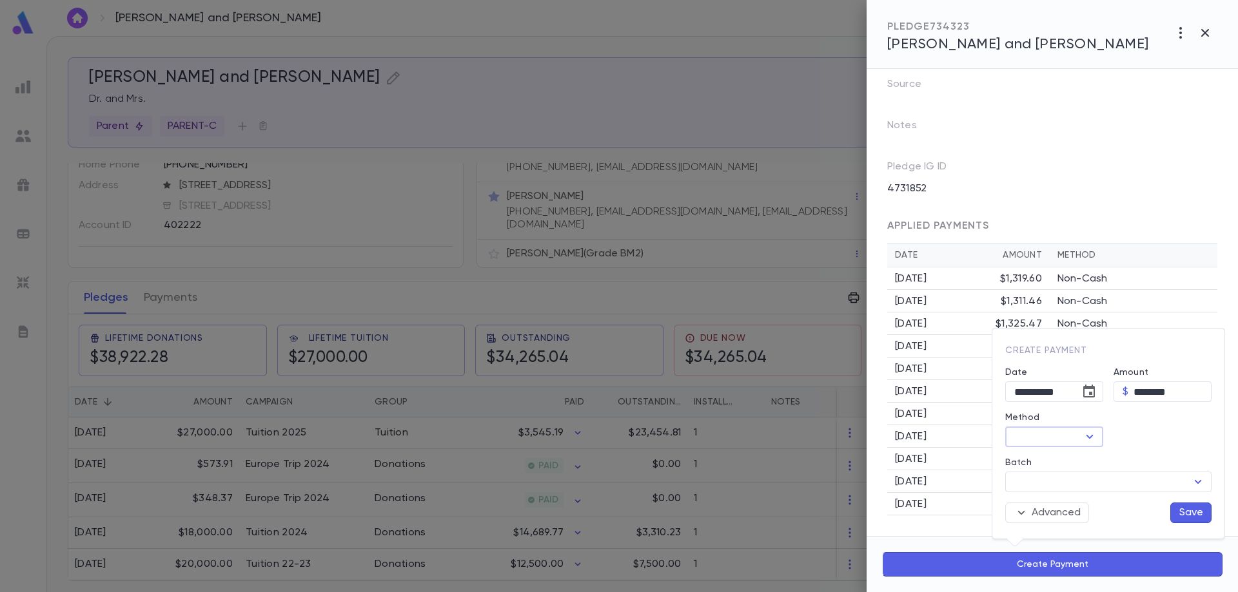
click at [1050, 434] on input "Method" at bounding box center [1043, 437] width 69 height 18
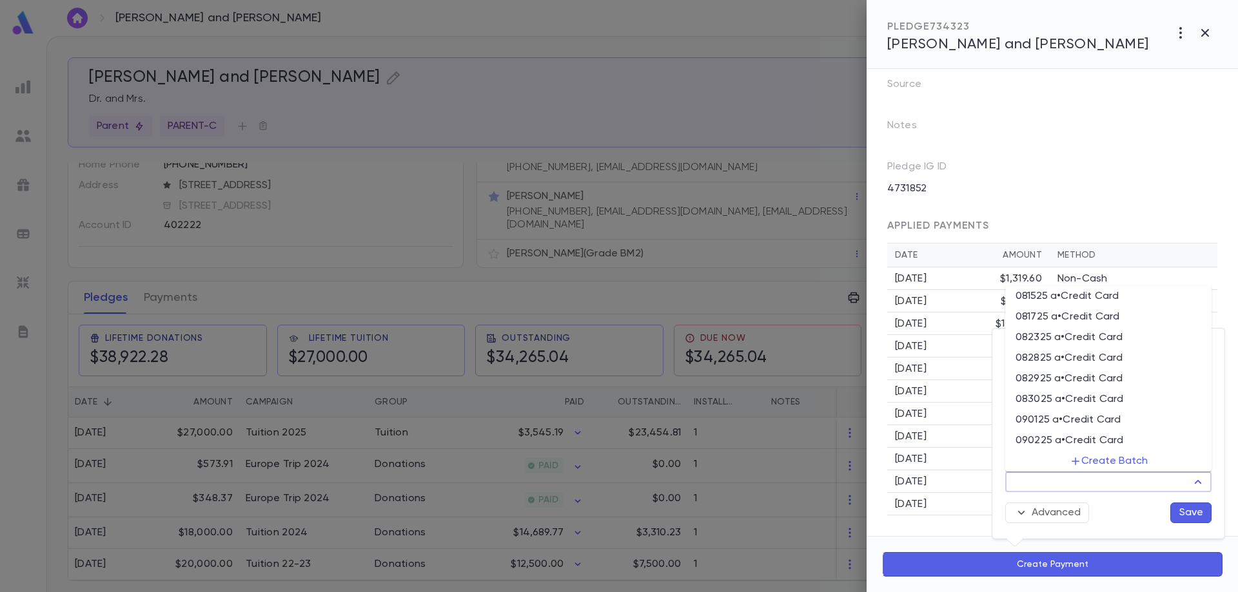
click at [1091, 481] on input "Batch" at bounding box center [1097, 482] width 177 height 18
click at [1122, 511] on div "Advanced Save" at bounding box center [1103, 508] width 217 height 31
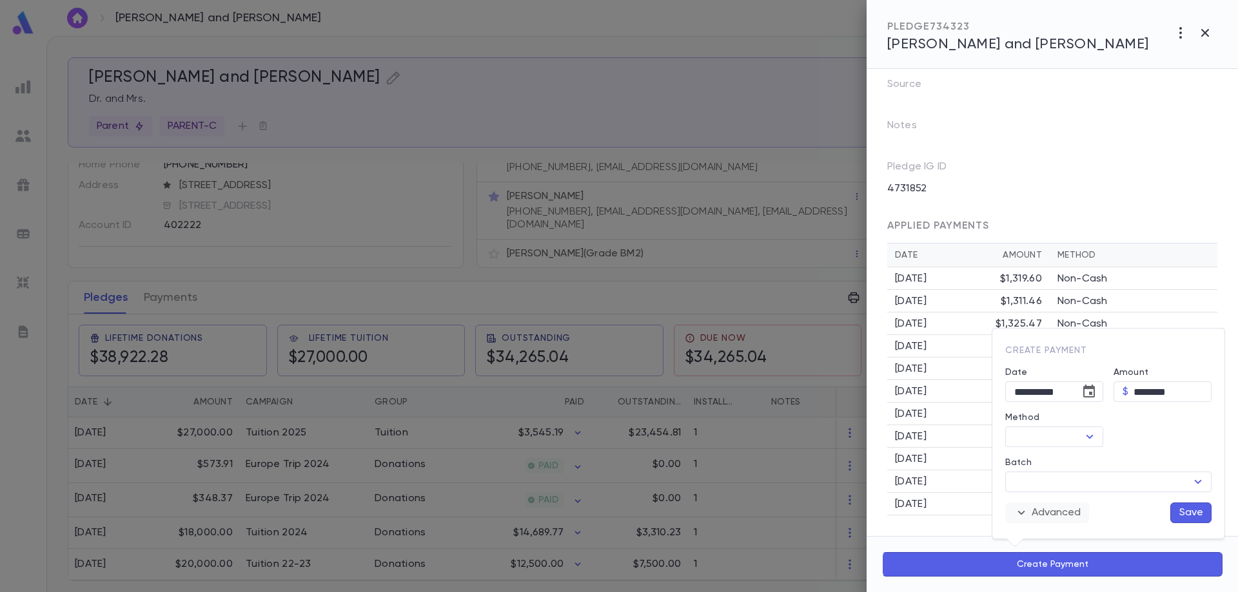
click at [1025, 516] on icon "button" at bounding box center [1020, 512] width 15 height 15
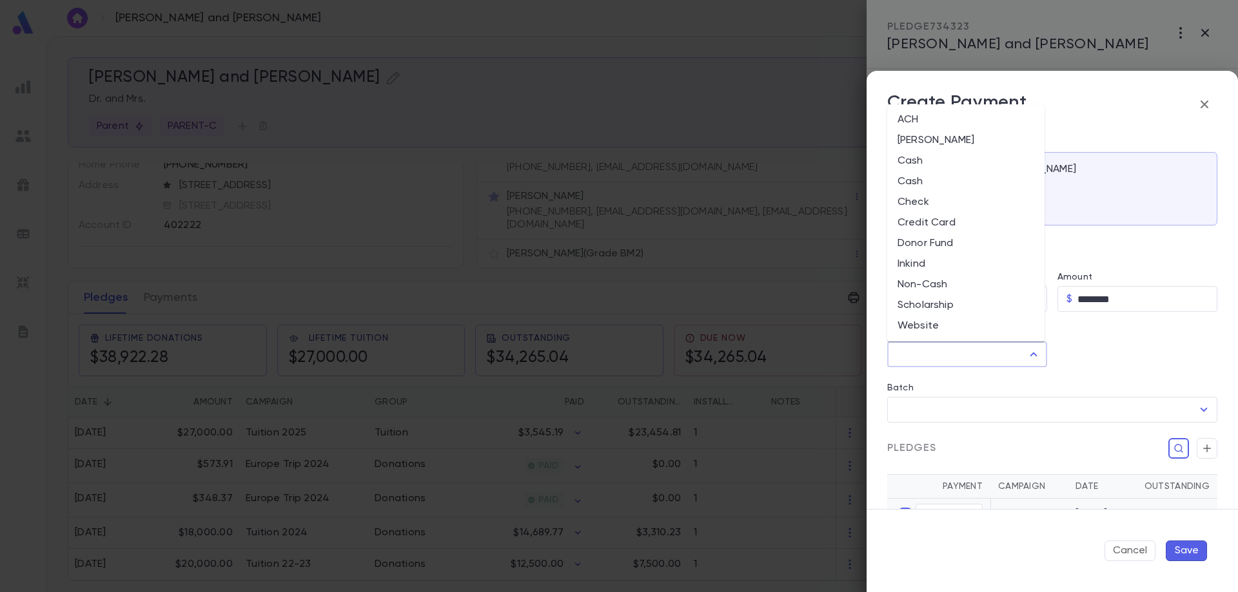
click at [994, 358] on input "Method" at bounding box center [957, 354] width 129 height 24
click at [1202, 102] on icon "button" at bounding box center [1204, 105] width 8 height 8
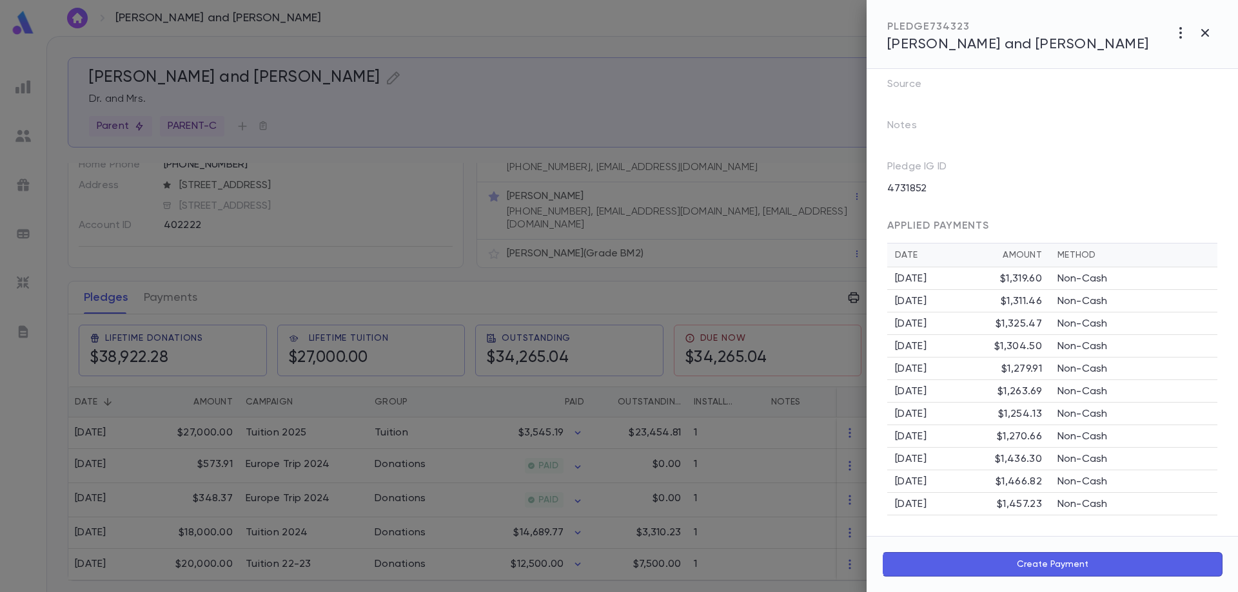
click at [22, 84] on div at bounding box center [619, 296] width 1238 height 592
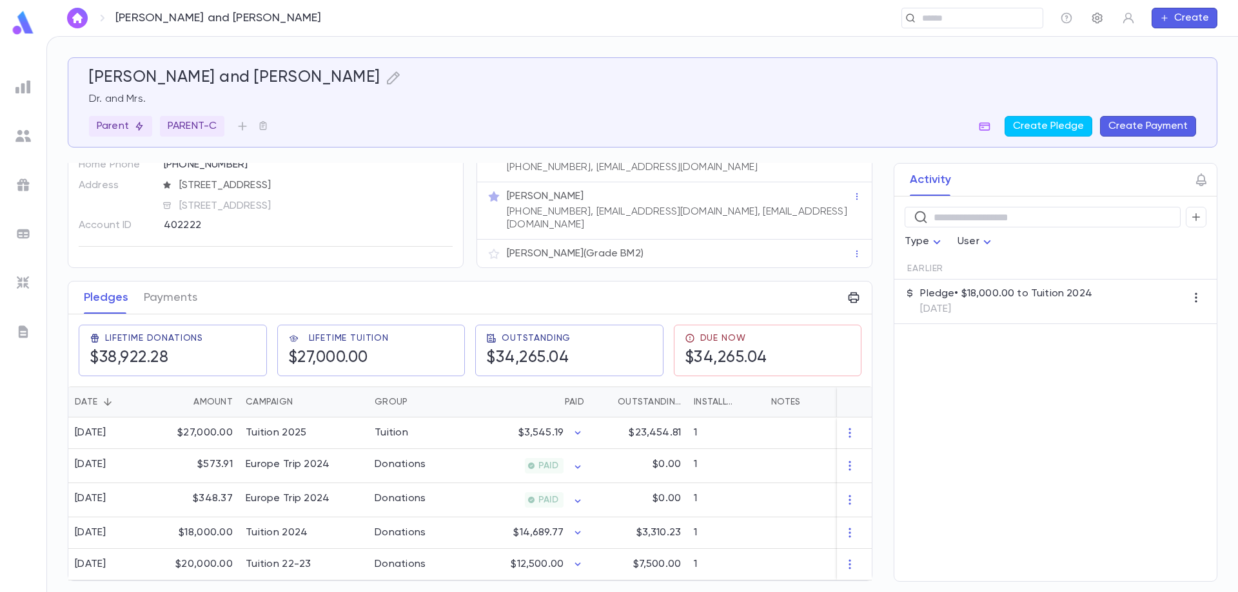
click at [1100, 17] on icon "button" at bounding box center [1097, 18] width 10 height 11
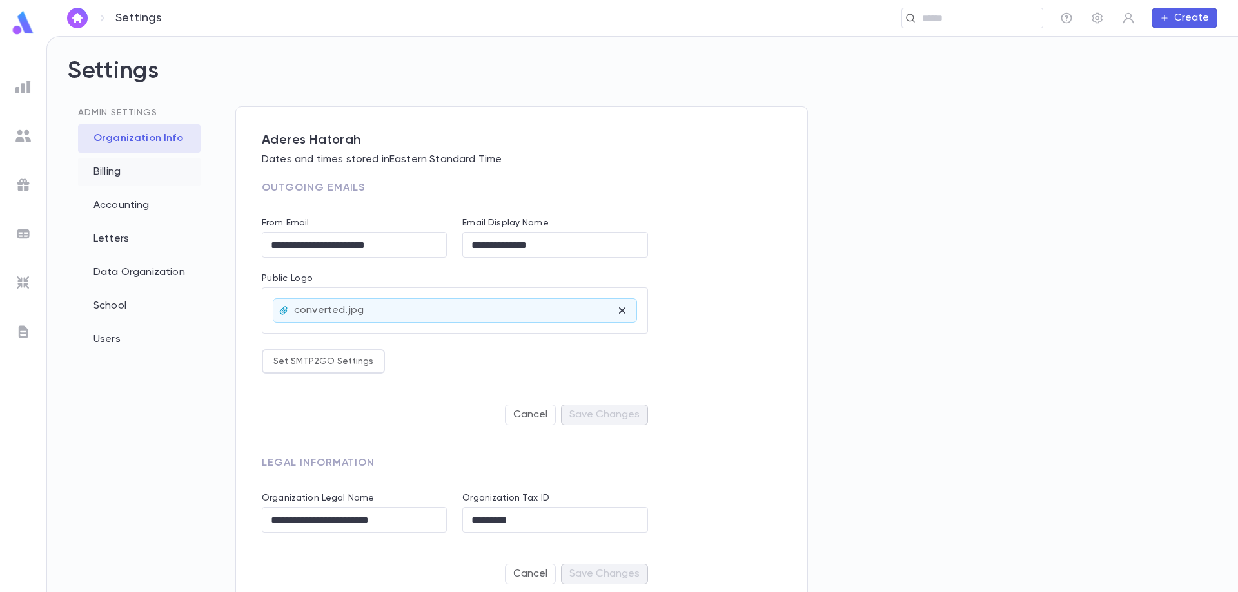
click at [112, 174] on div "Billing" at bounding box center [139, 172] width 122 height 28
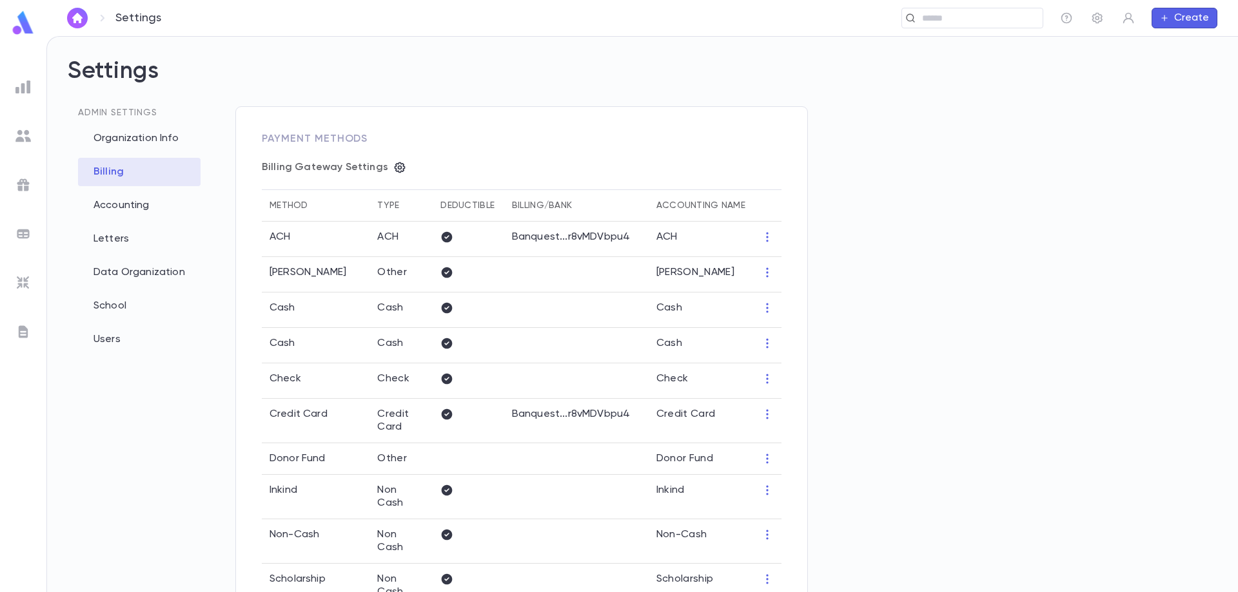
type input "**********"
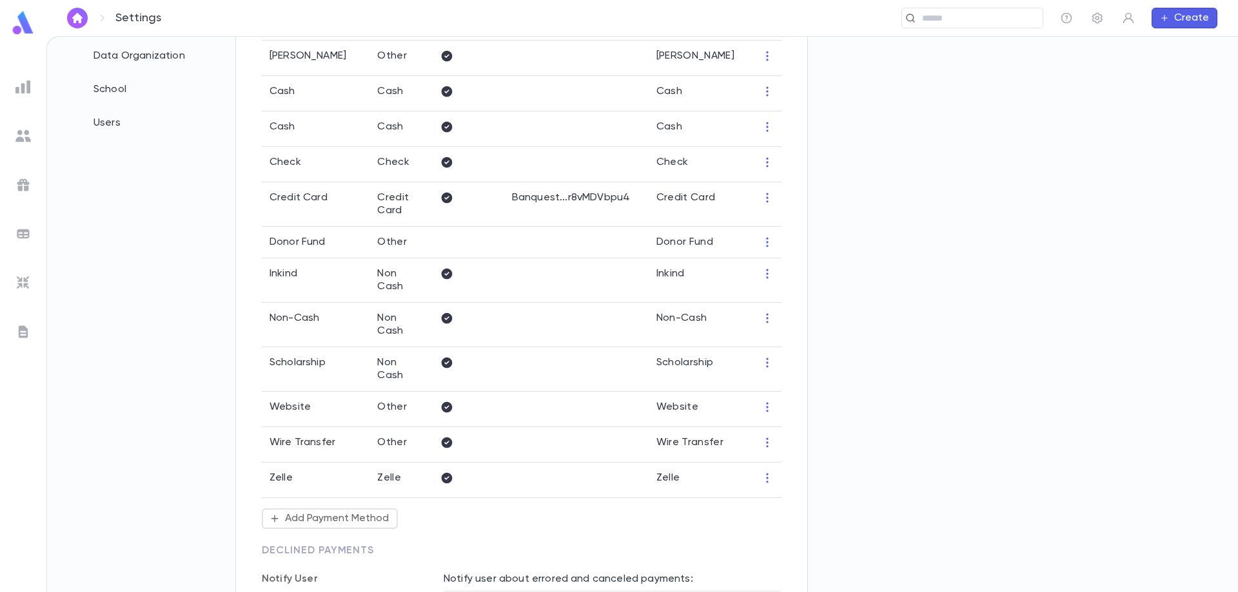
scroll to position [258, 0]
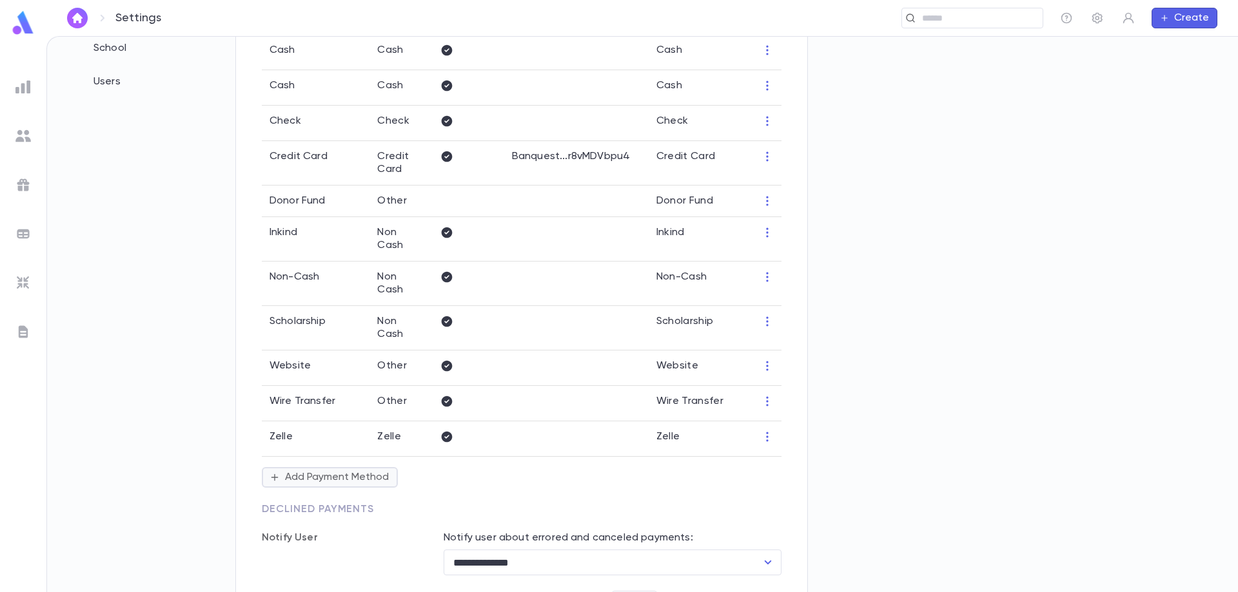
click at [345, 467] on button "Add Payment Method" at bounding box center [330, 477] width 136 height 21
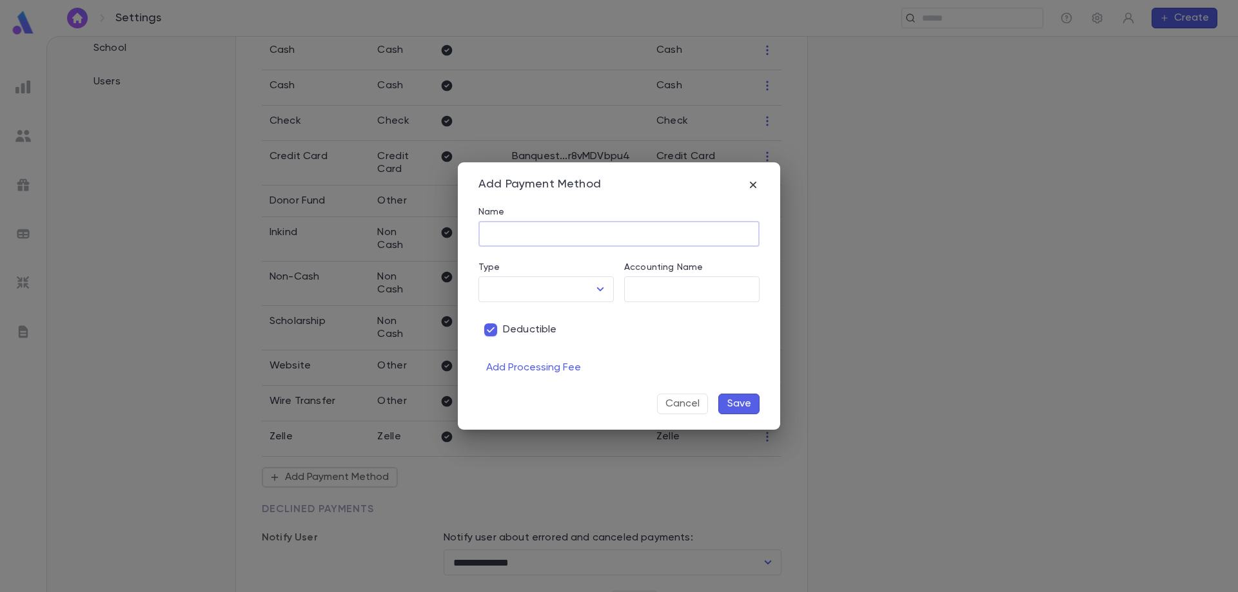
click at [521, 238] on input "Name" at bounding box center [618, 234] width 281 height 25
type input "***"
click at [518, 282] on input "Type" at bounding box center [536, 289] width 104 height 24
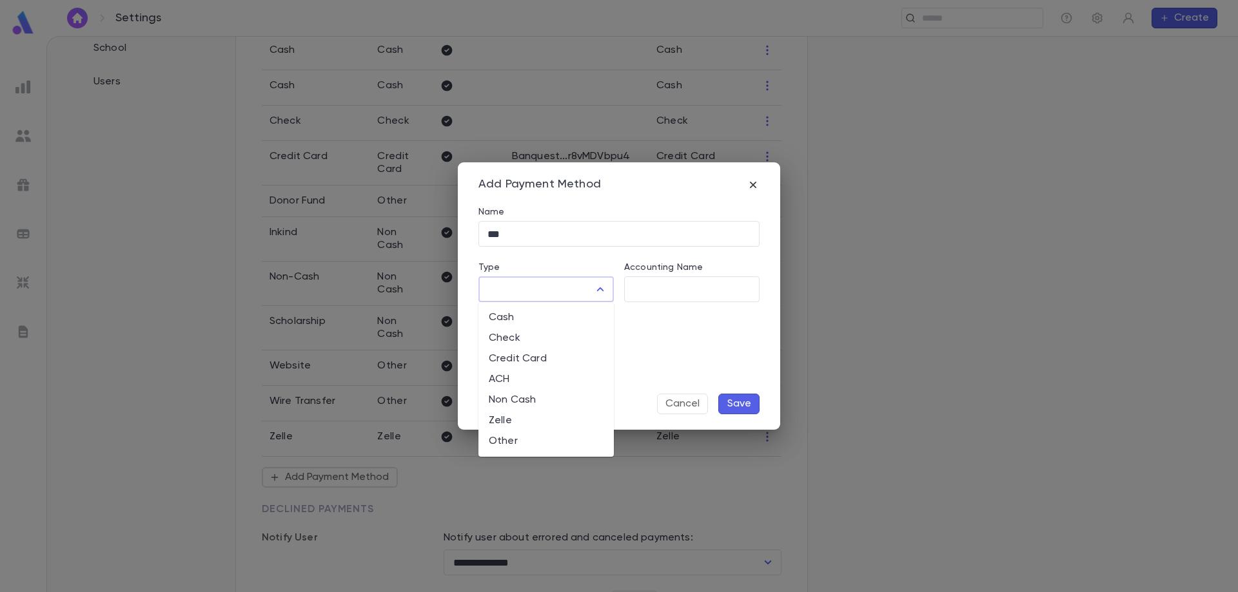
click at [529, 399] on li "Non Cash" at bounding box center [545, 400] width 135 height 21
type input "********"
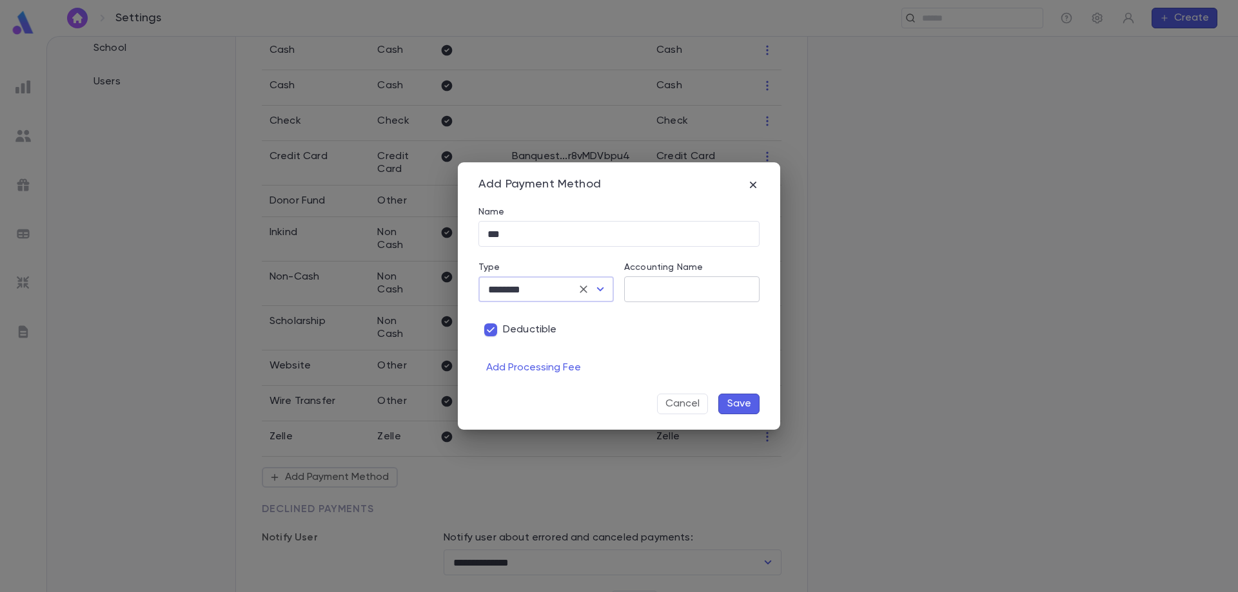
click at [666, 280] on input "Accounting Name" at bounding box center [691, 289] width 135 height 25
type input "***"
click at [739, 407] on button "Save" at bounding box center [738, 404] width 41 height 21
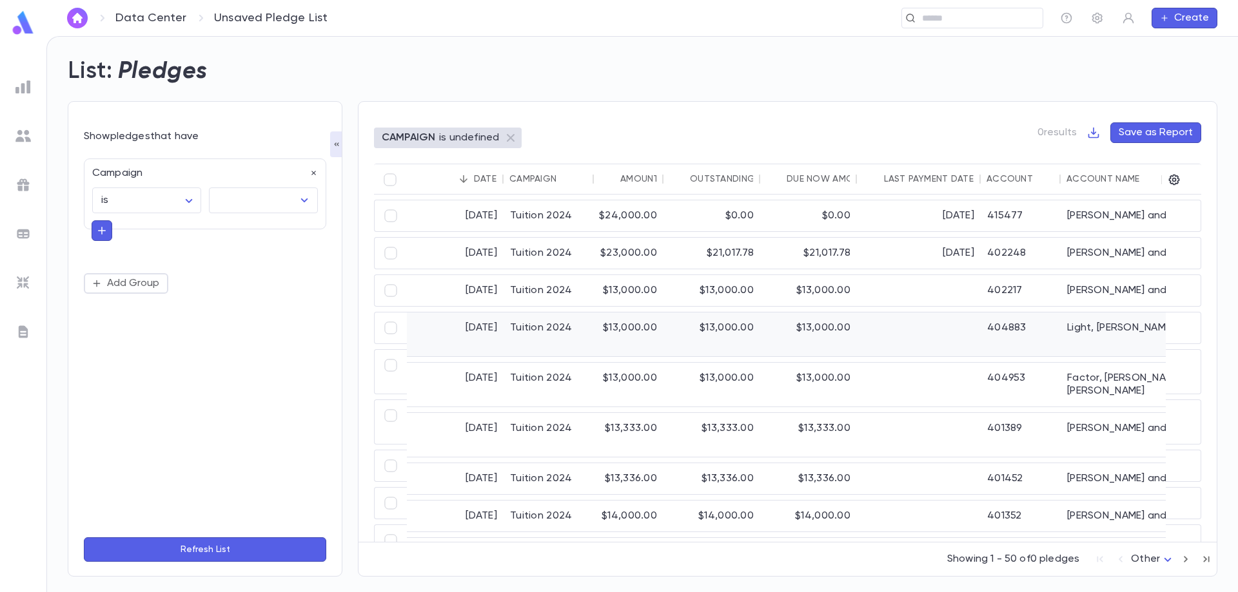
type input "**********"
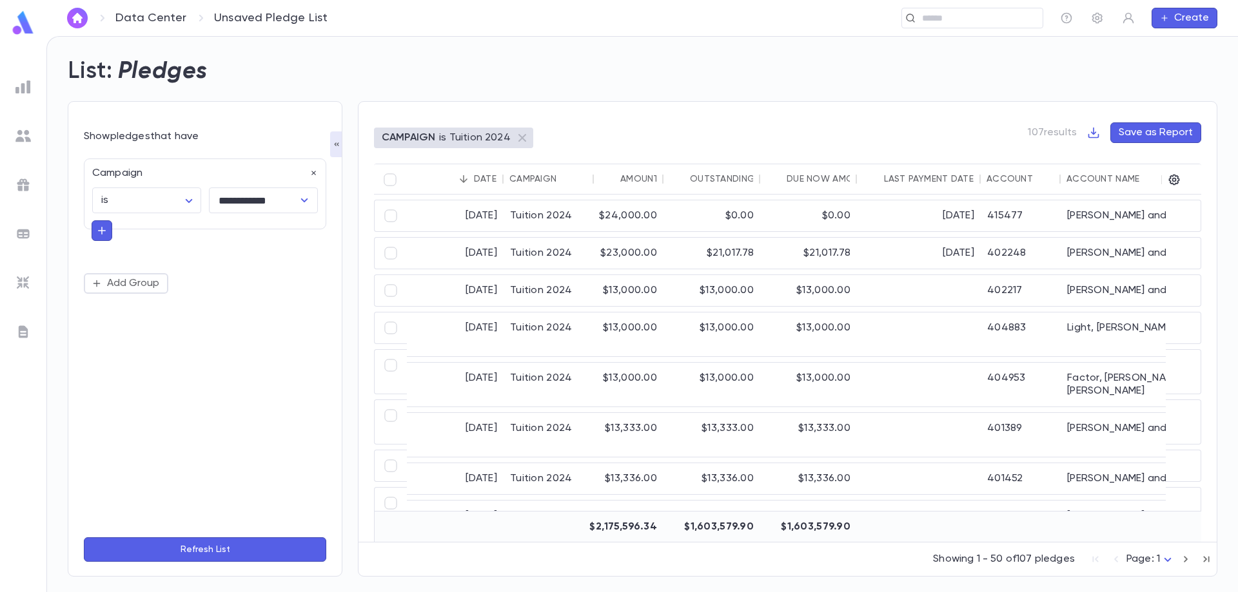
click at [1088, 175] on div "Account Name" at bounding box center [1102, 179] width 73 height 10
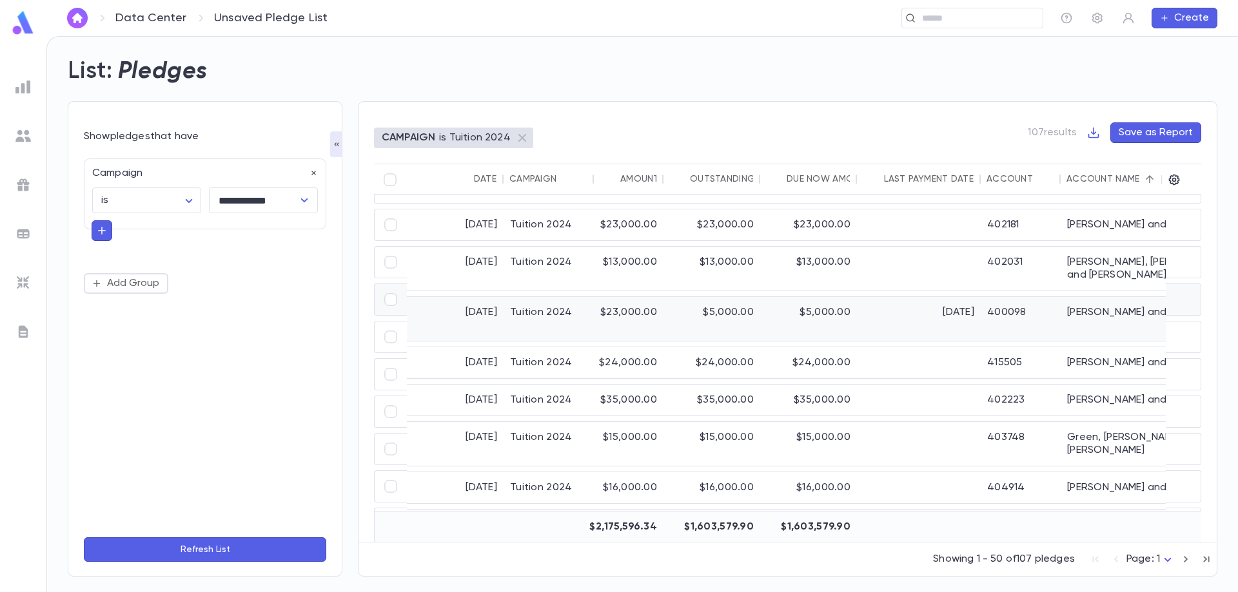
scroll to position [1096, 0]
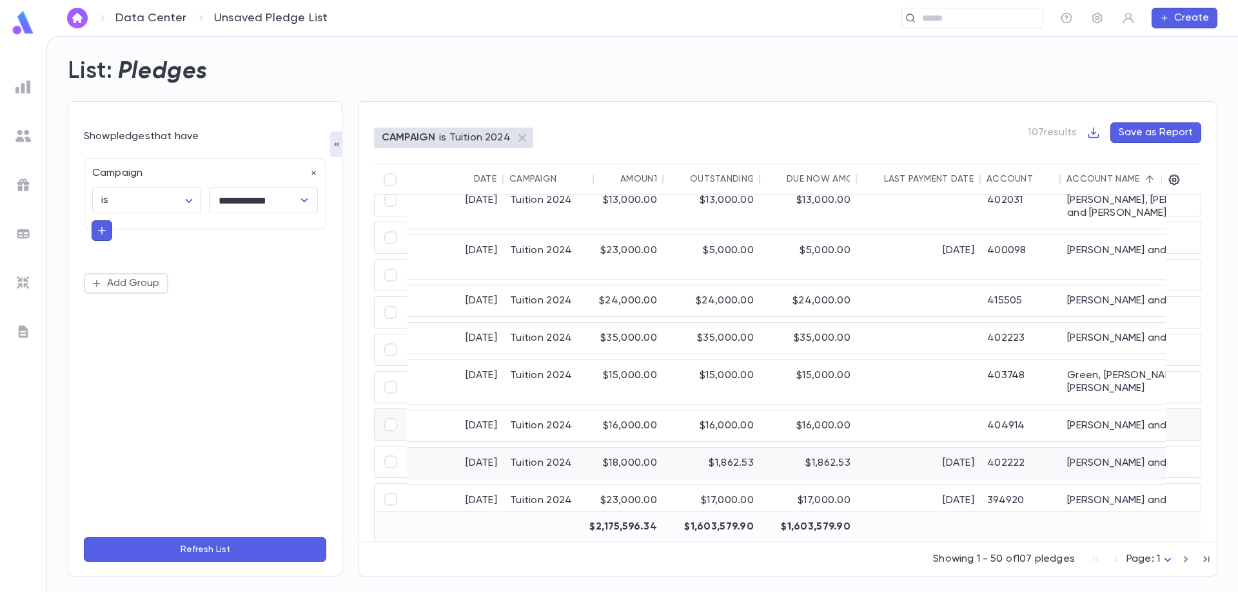
click at [1097, 448] on div "[PERSON_NAME] and [PERSON_NAME]" at bounding box center [1156, 463] width 193 height 31
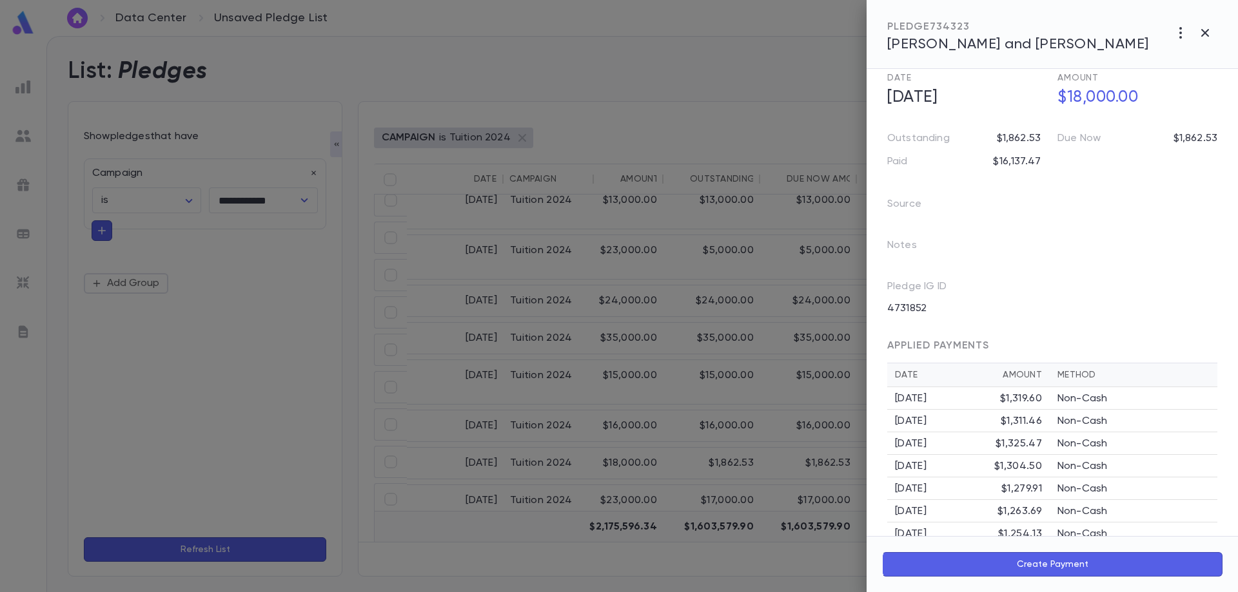
scroll to position [0, 0]
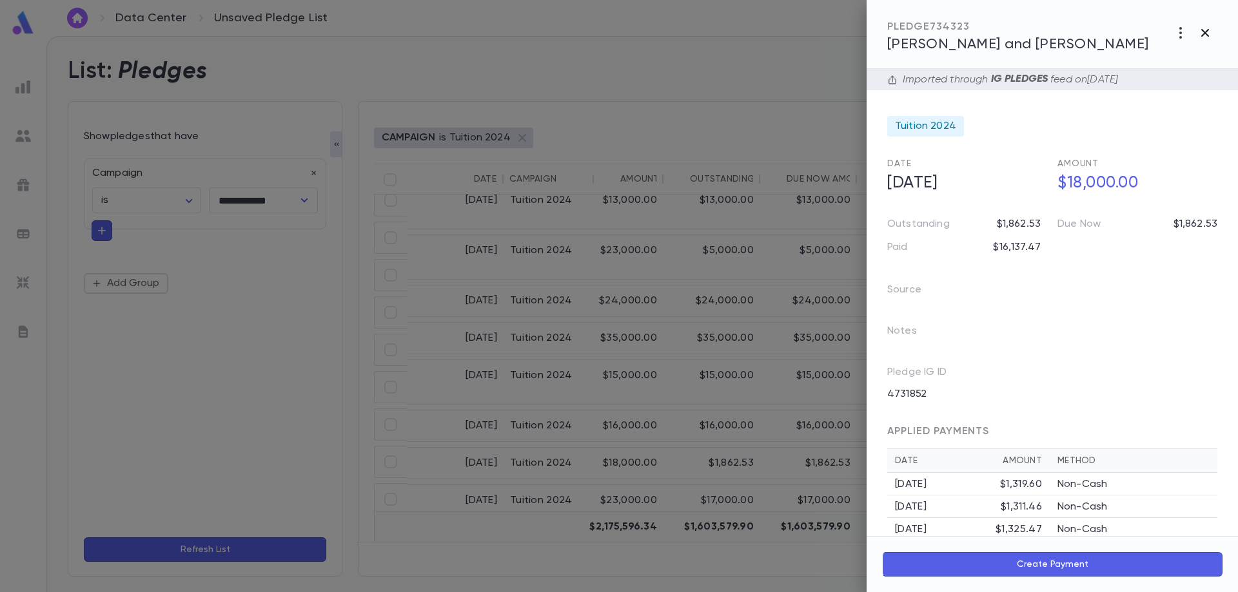
click at [1210, 32] on icon "button" at bounding box center [1204, 32] width 15 height 15
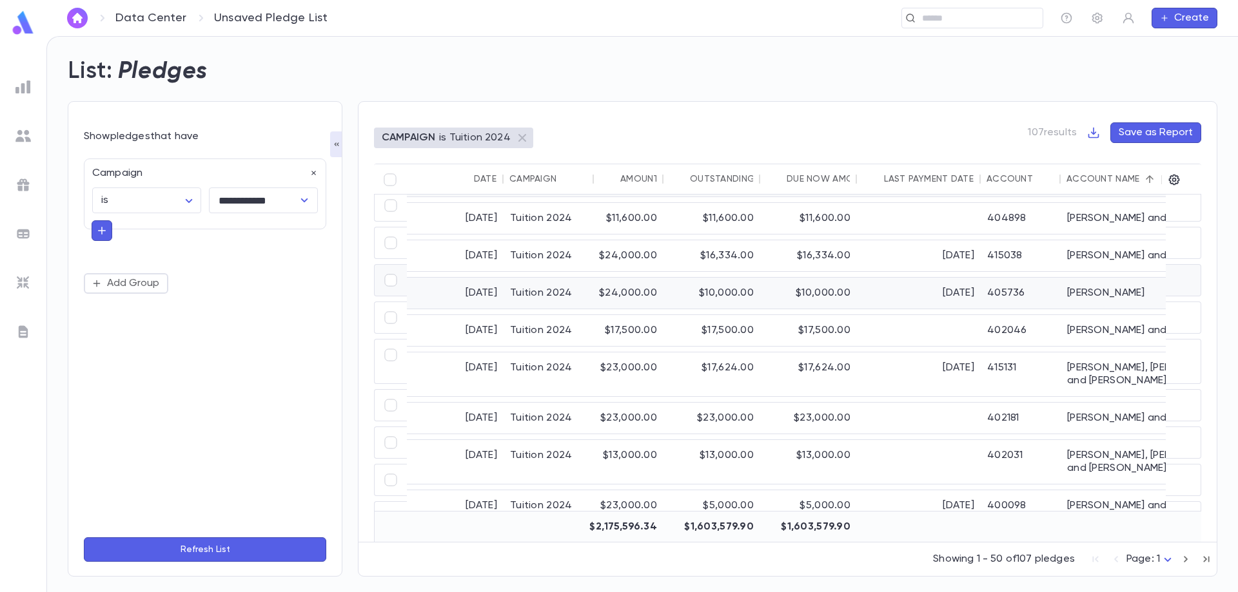
scroll to position [838, 0]
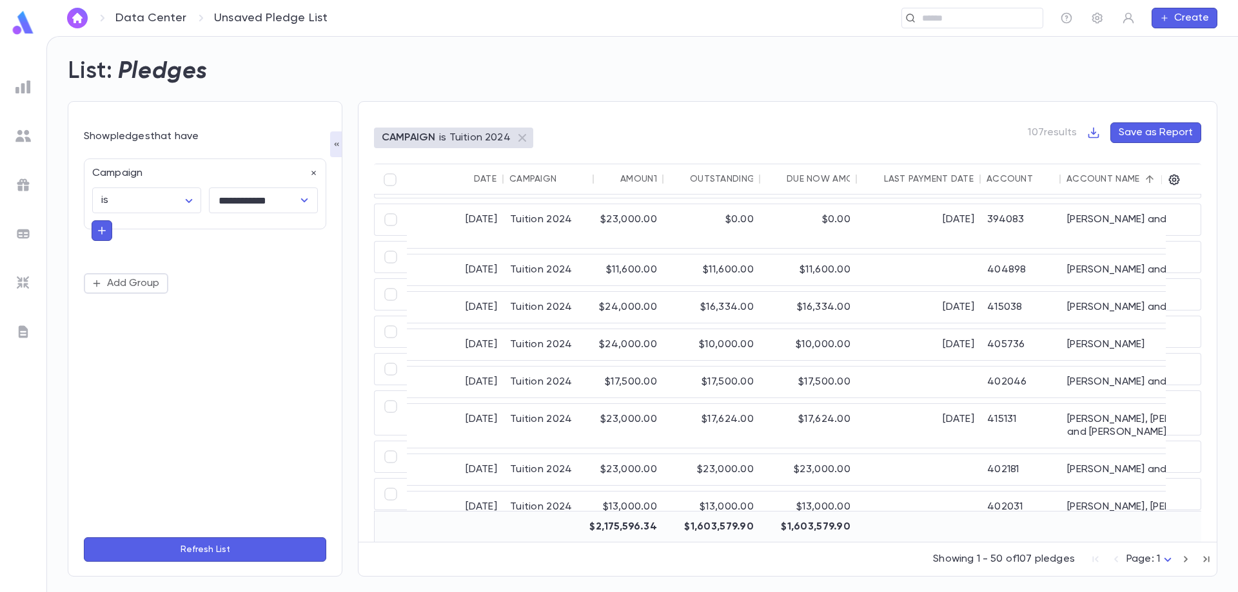
click at [1152, 132] on button "Save as Report" at bounding box center [1155, 132] width 91 height 21
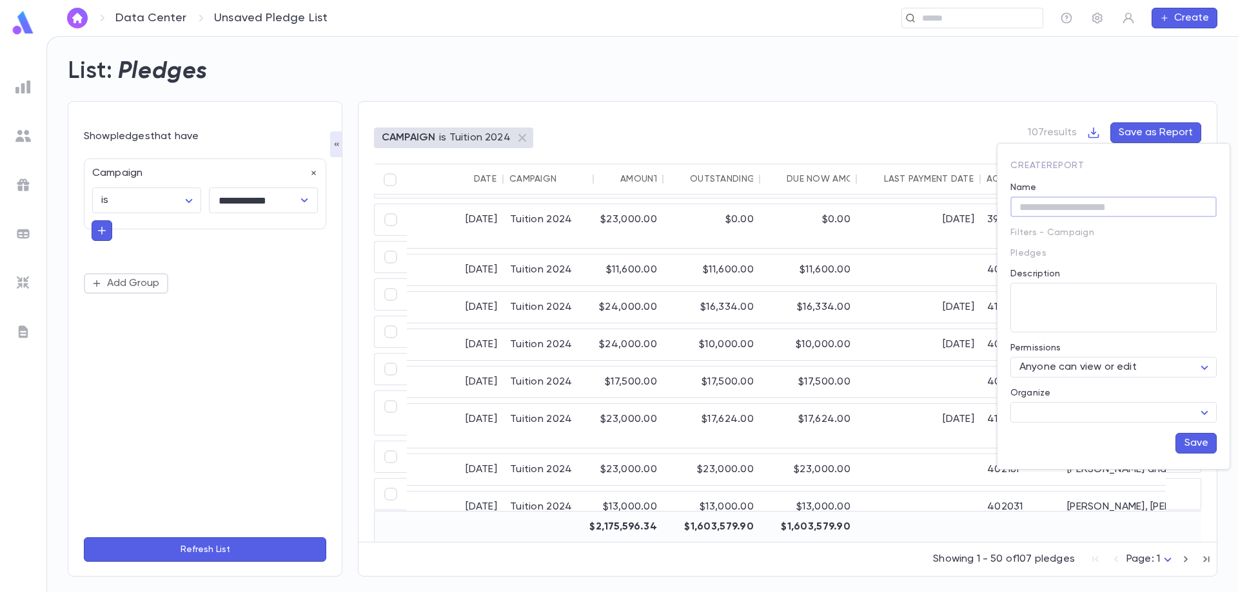
click at [1106, 208] on input "Name" at bounding box center [1113, 207] width 206 height 20
type input "**********"
click at [1157, 413] on body "**********" at bounding box center [619, 314] width 1238 height 556
click at [1175, 258] on div at bounding box center [619, 296] width 1238 height 592
click at [1195, 445] on button "Save" at bounding box center [1195, 443] width 41 height 21
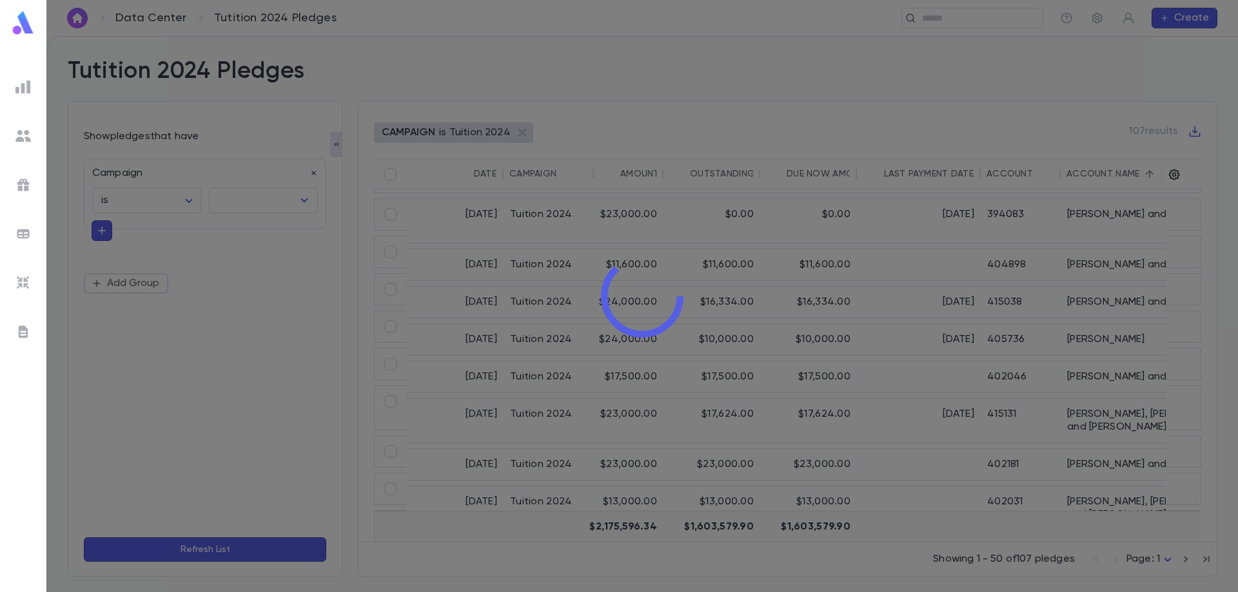
type input "**********"
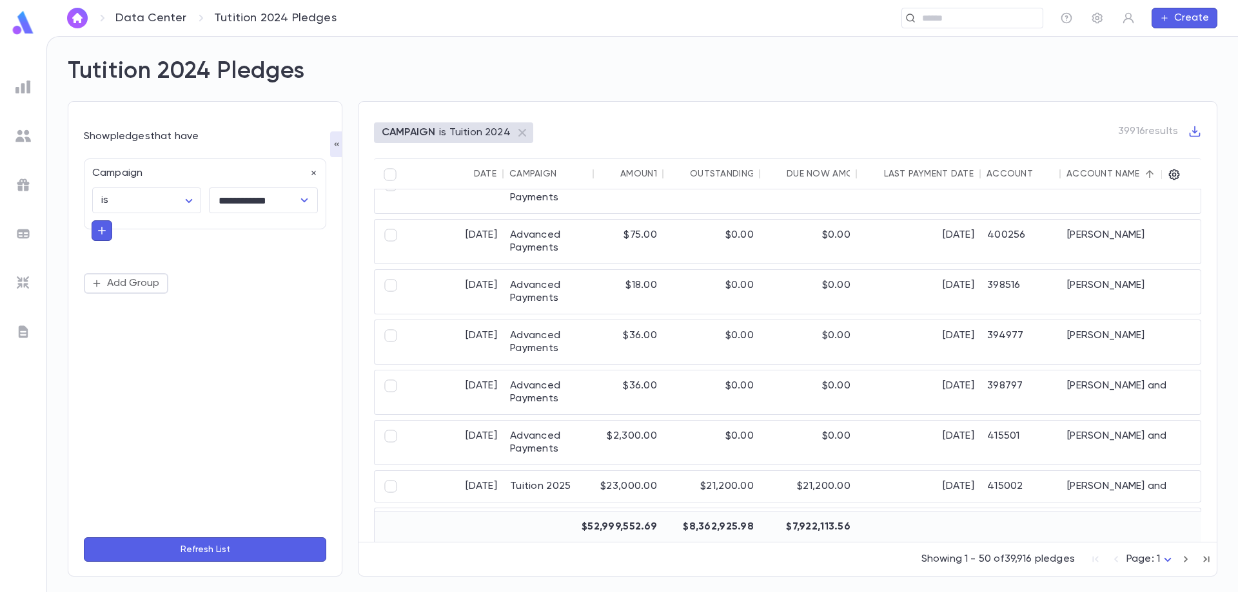
click at [28, 86] on img at bounding box center [22, 86] width 15 height 15
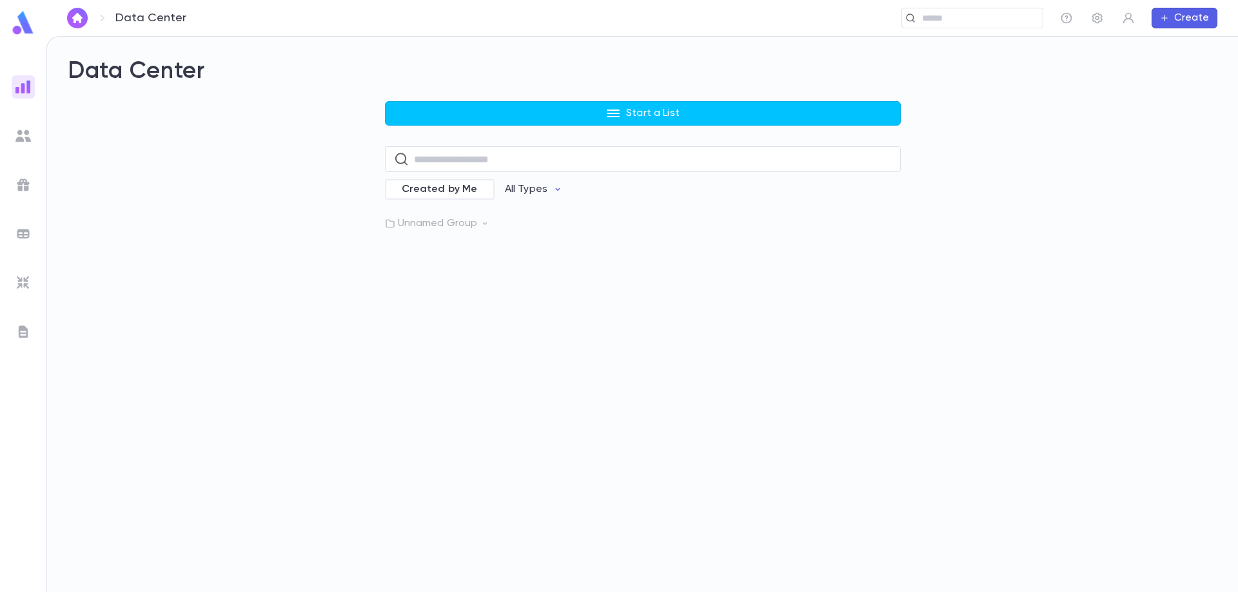
click at [438, 226] on p "Unnamed Group" at bounding box center [643, 223] width 516 height 13
click at [885, 255] on icon "button" at bounding box center [886, 251] width 2 height 10
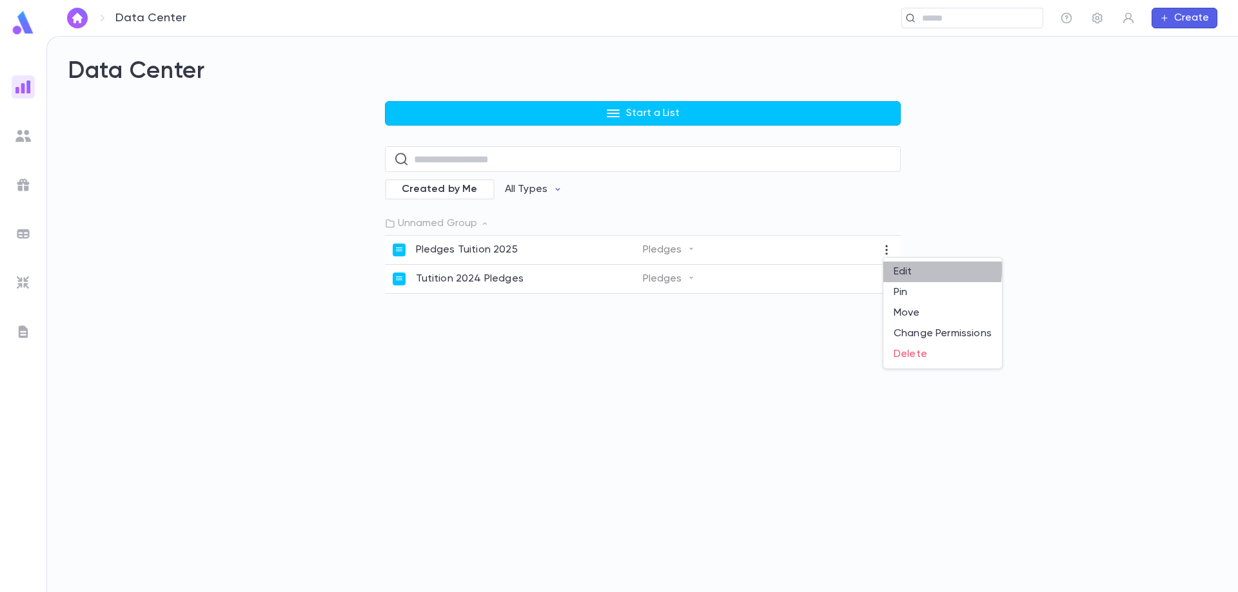
click at [906, 270] on li "Edit" at bounding box center [942, 272] width 119 height 21
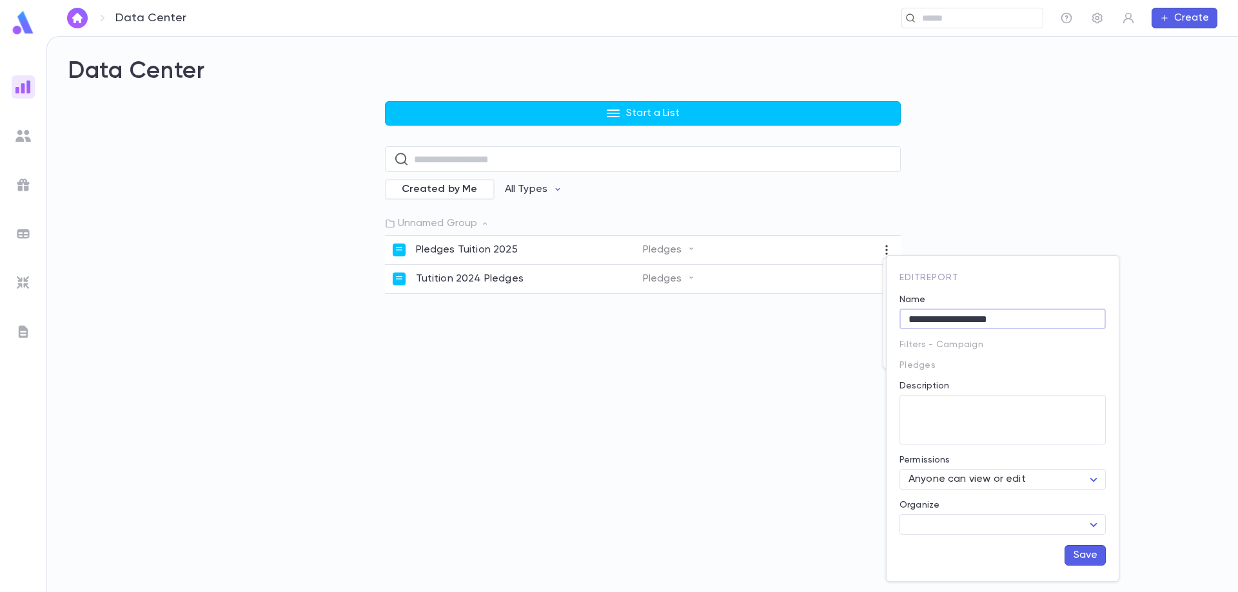
drag, startPoint x: 950, startPoint y: 322, endPoint x: 1026, endPoint y: 314, distance: 76.5
click at [1026, 314] on input "**********" at bounding box center [1002, 319] width 206 height 20
click at [904, 319] on input "*******" at bounding box center [1002, 319] width 206 height 20
paste input "**********"
click at [968, 313] on input "*******" at bounding box center [1002, 319] width 206 height 20
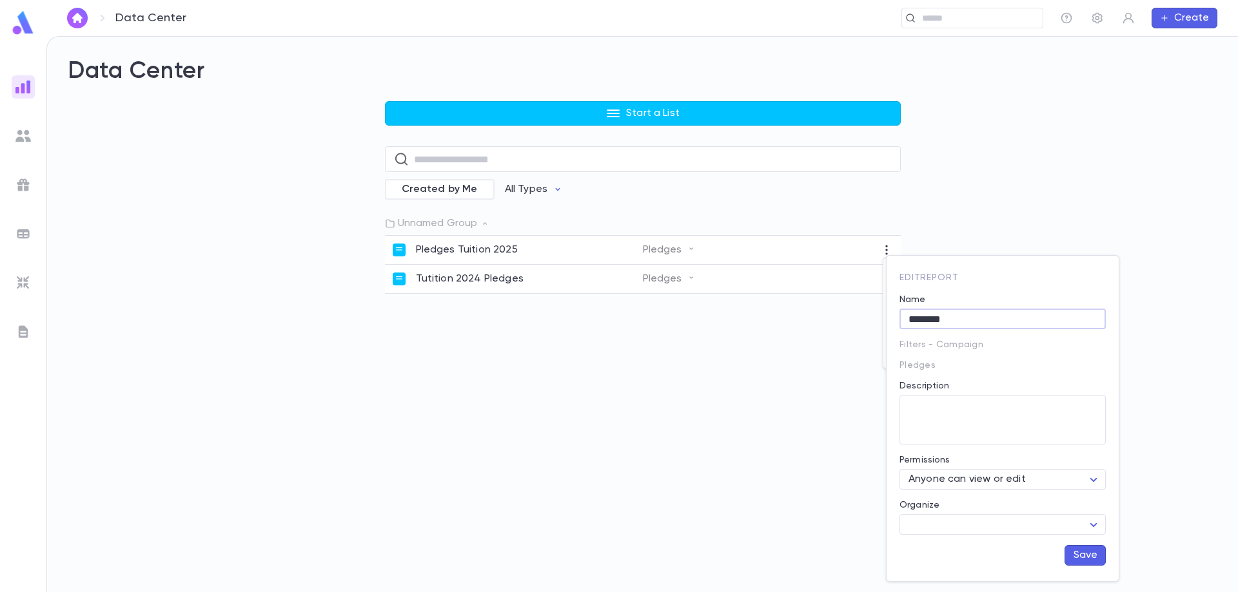
paste input "**********"
type input "**********"
click at [1080, 558] on button "Save" at bounding box center [1084, 555] width 41 height 21
click at [883, 281] on icon "button" at bounding box center [886, 279] width 13 height 13
click at [906, 302] on li "Edit" at bounding box center [942, 301] width 119 height 21
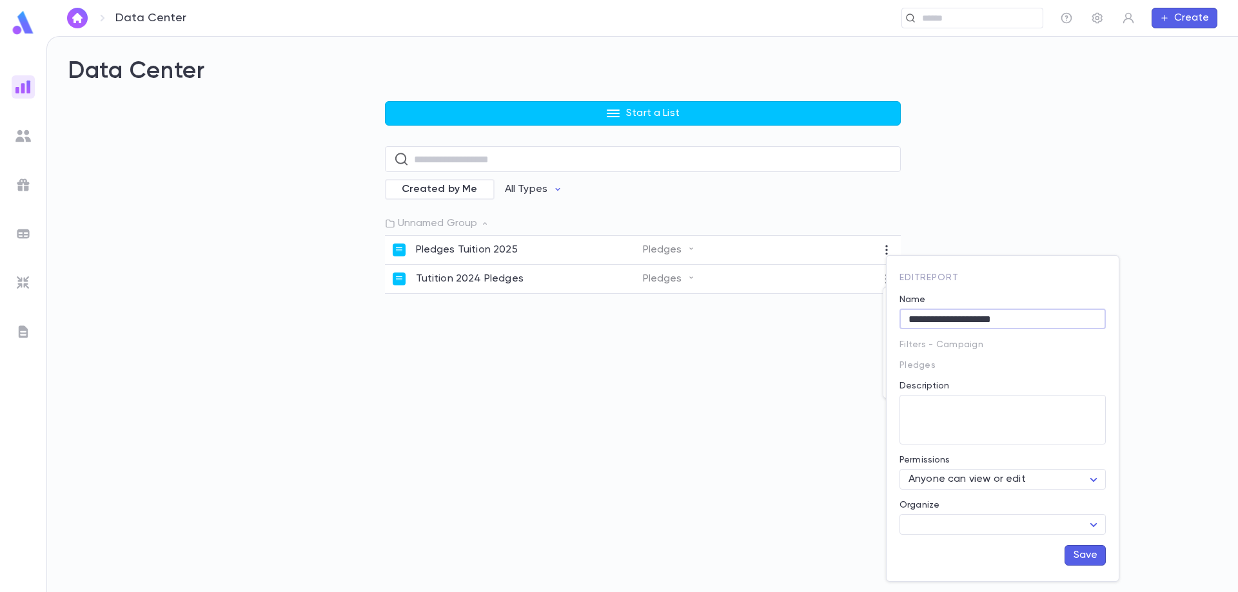
drag, startPoint x: 972, startPoint y: 318, endPoint x: 884, endPoint y: 313, distance: 87.8
click at [884, 313] on div "**********" at bounding box center [619, 296] width 1238 height 592
paste input "**********"
click at [1091, 558] on button "Save" at bounding box center [1084, 555] width 41 height 21
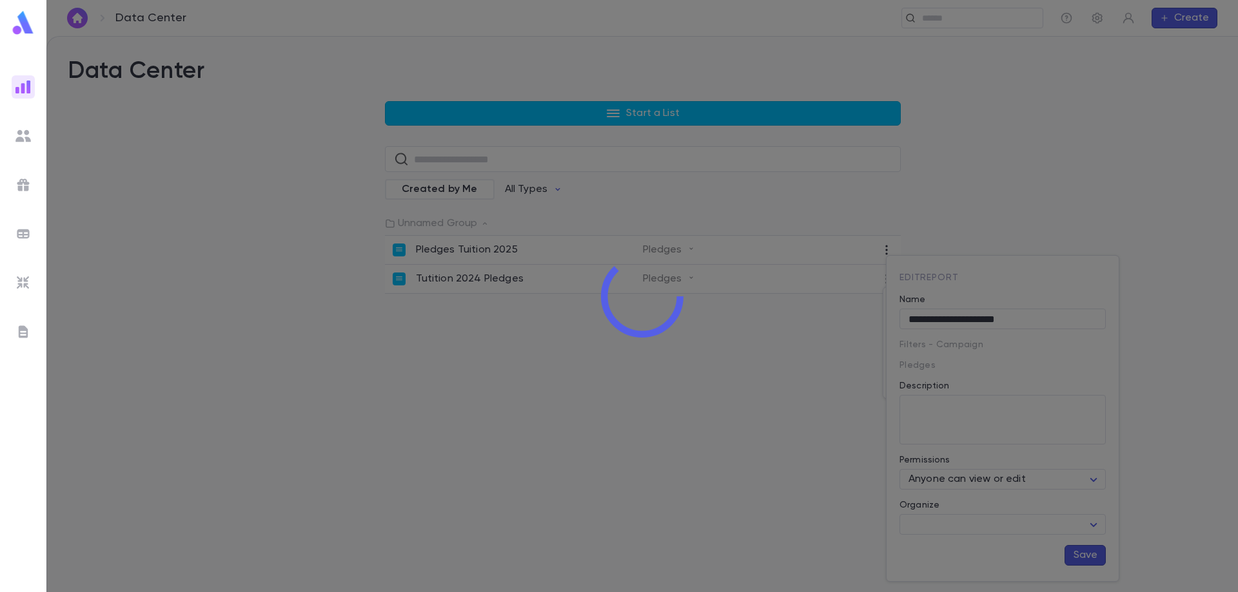
type input "**********"
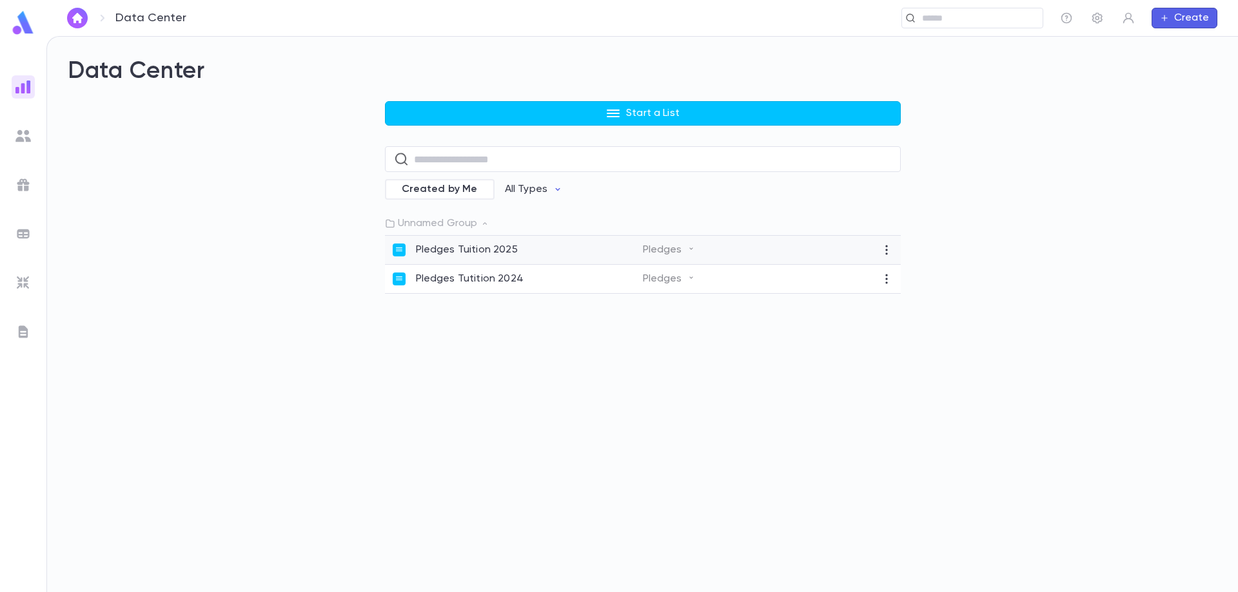
click at [471, 250] on p "Pledges Tuition 2025" at bounding box center [467, 250] width 102 height 13
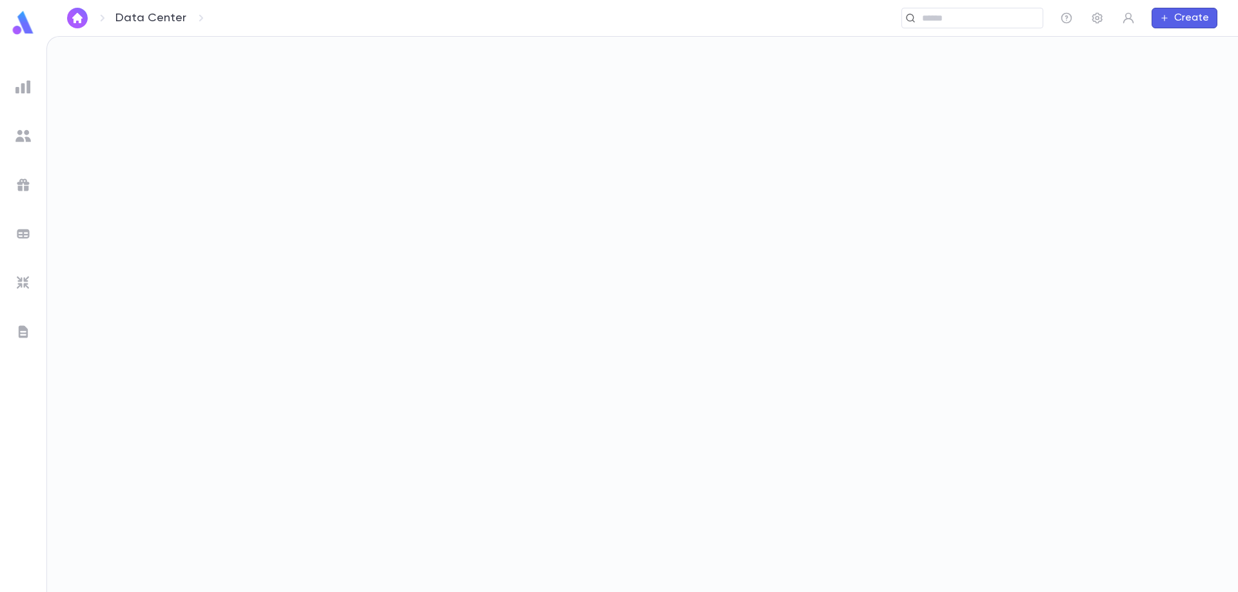
click at [471, 250] on div at bounding box center [642, 315] width 1191 height 556
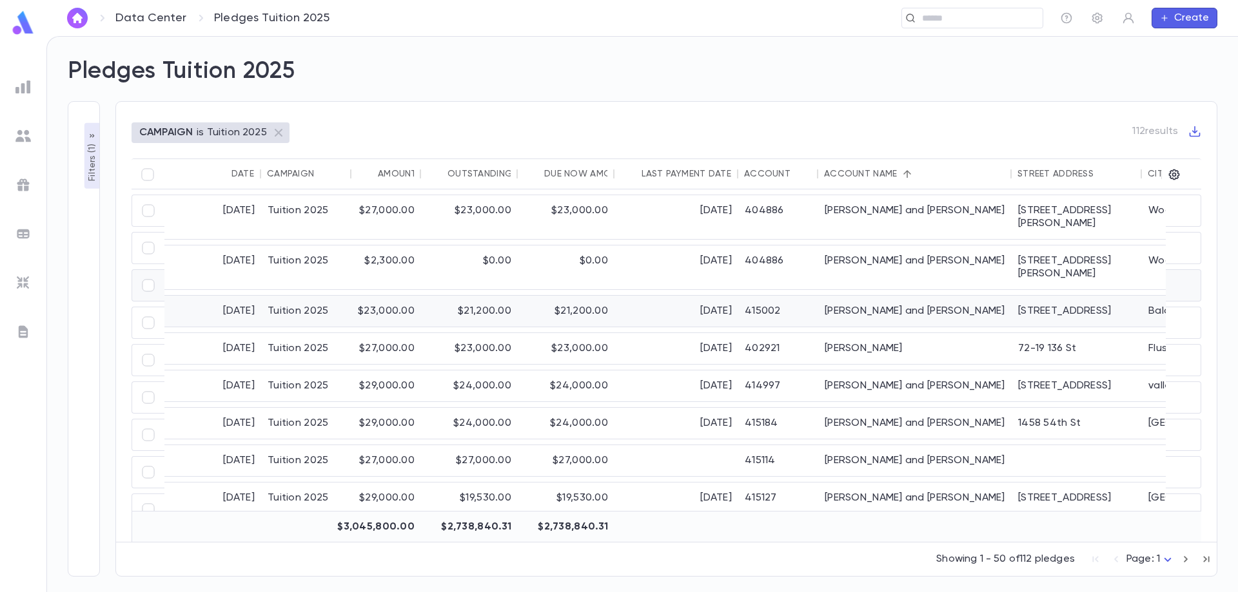
scroll to position [64, 0]
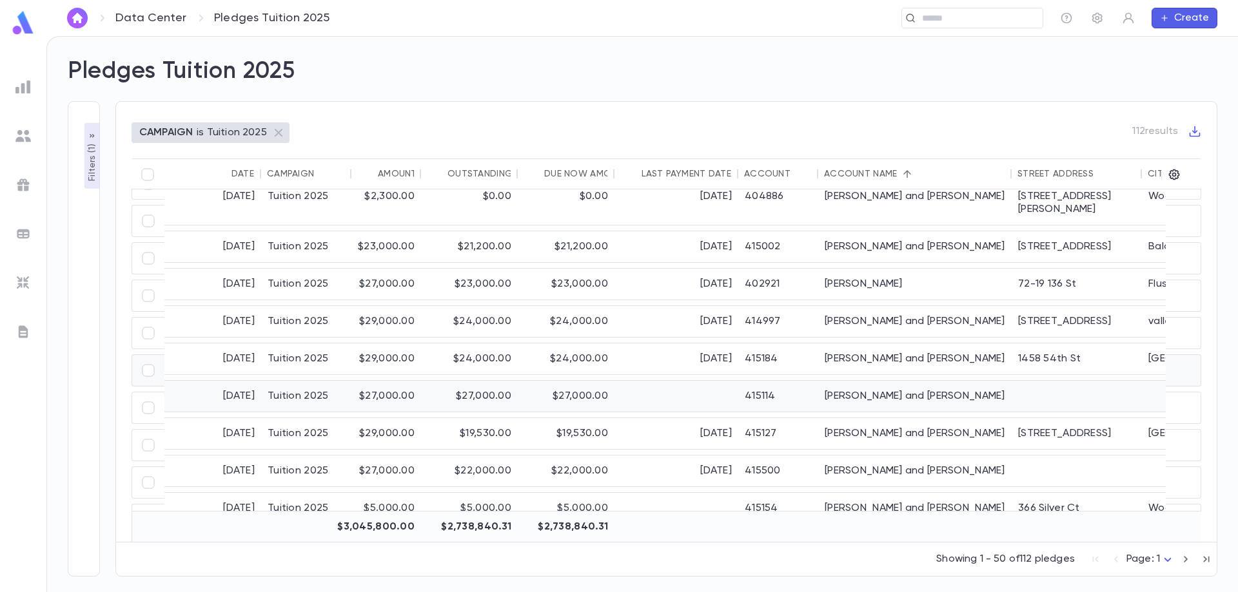
click at [896, 381] on div "Bleiberg, Josh and Brani" at bounding box center [914, 396] width 193 height 31
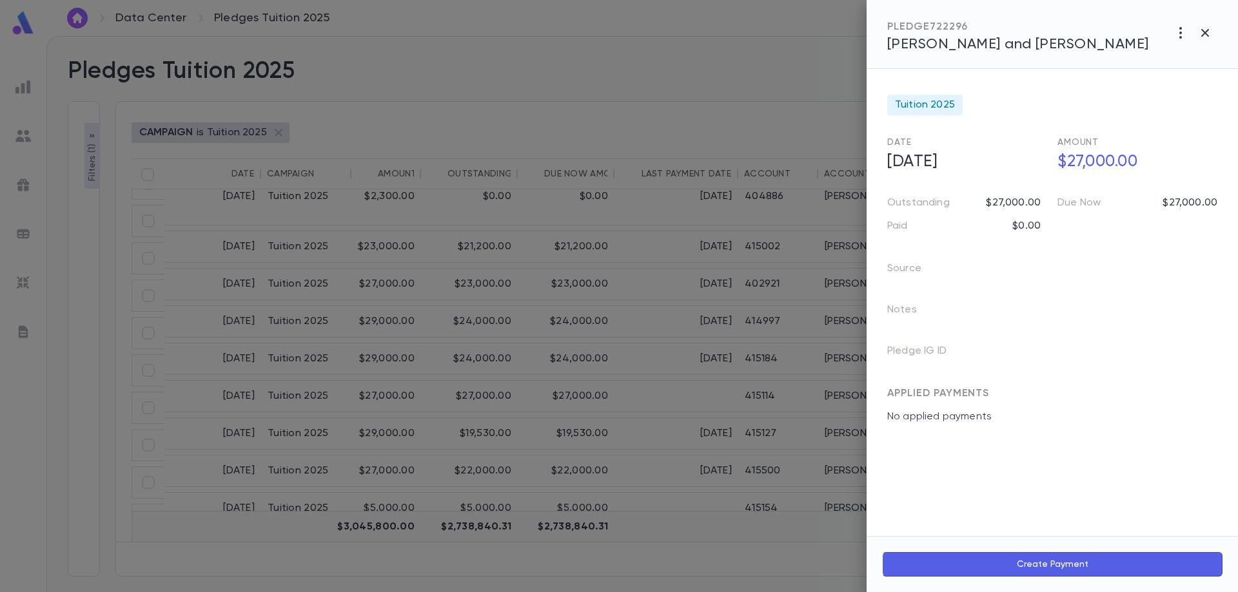
click at [679, 519] on div at bounding box center [619, 296] width 1238 height 592
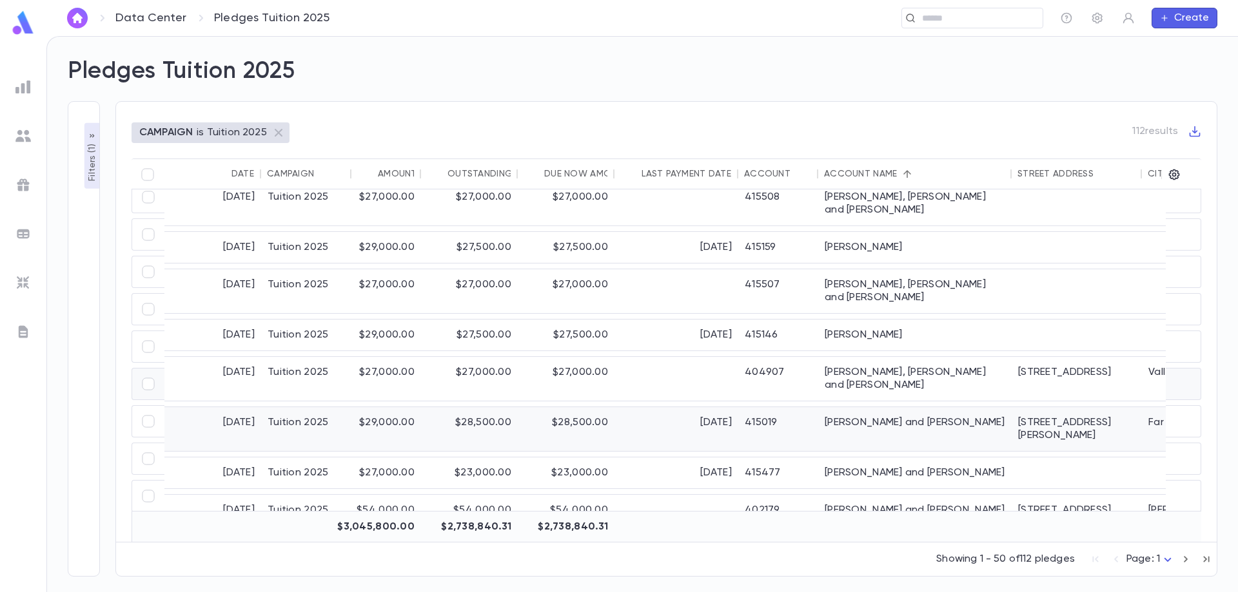
scroll to position [387, 0]
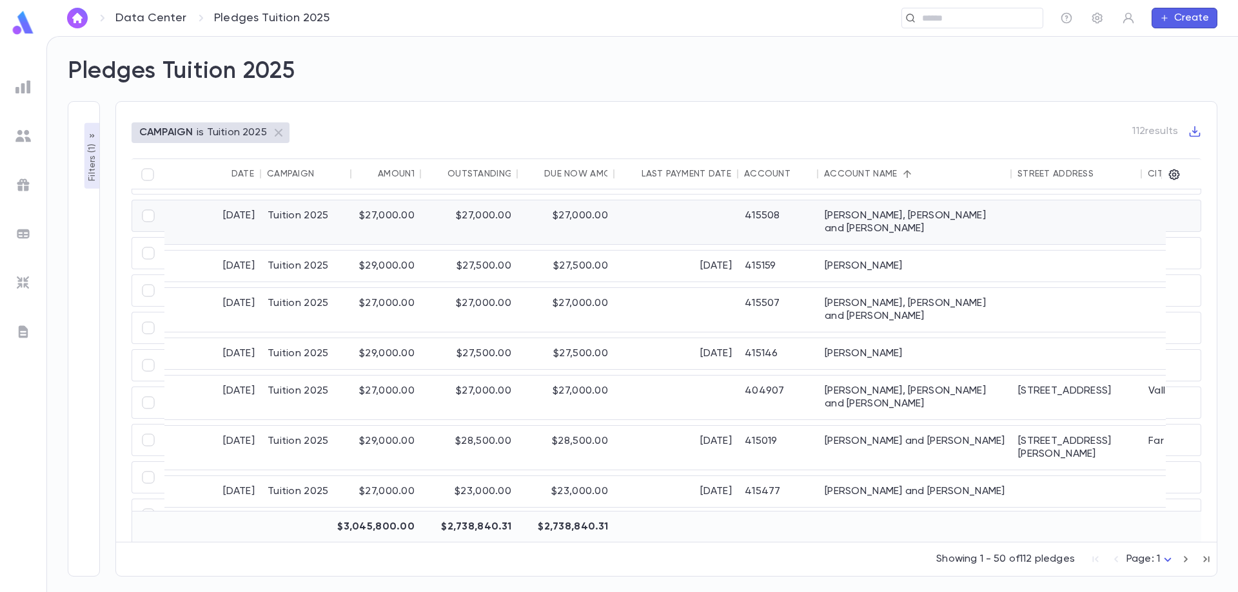
click at [910, 214] on div "Cohen, Adam Cohen and Chanie" at bounding box center [914, 222] width 193 height 44
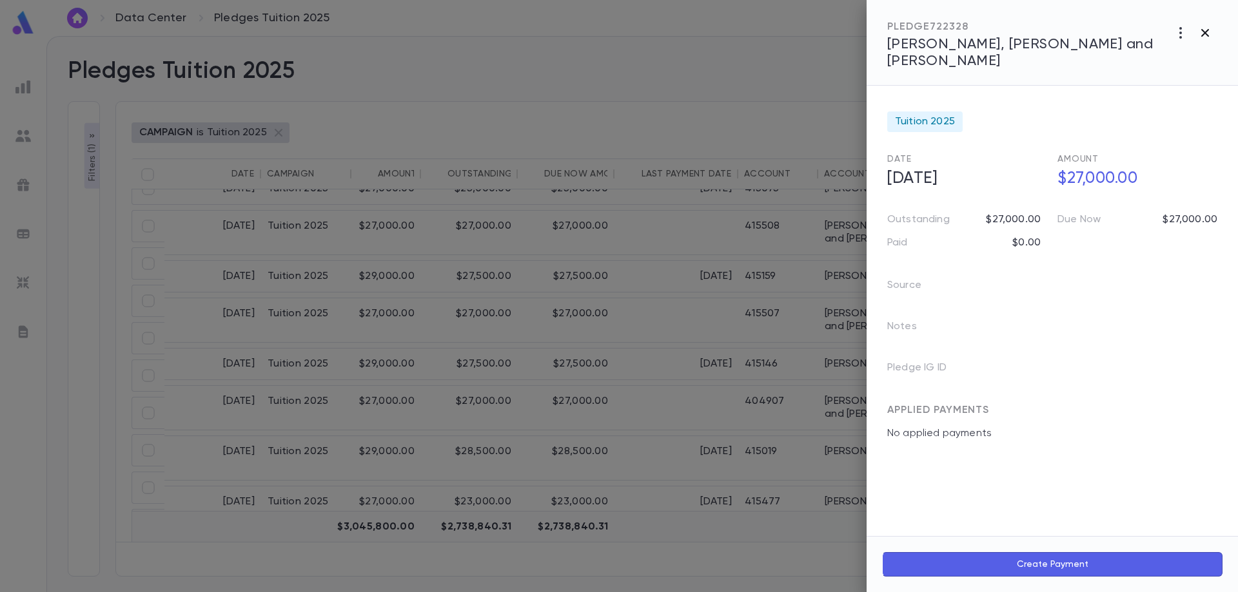
click at [1209, 36] on icon "button" at bounding box center [1204, 32] width 15 height 15
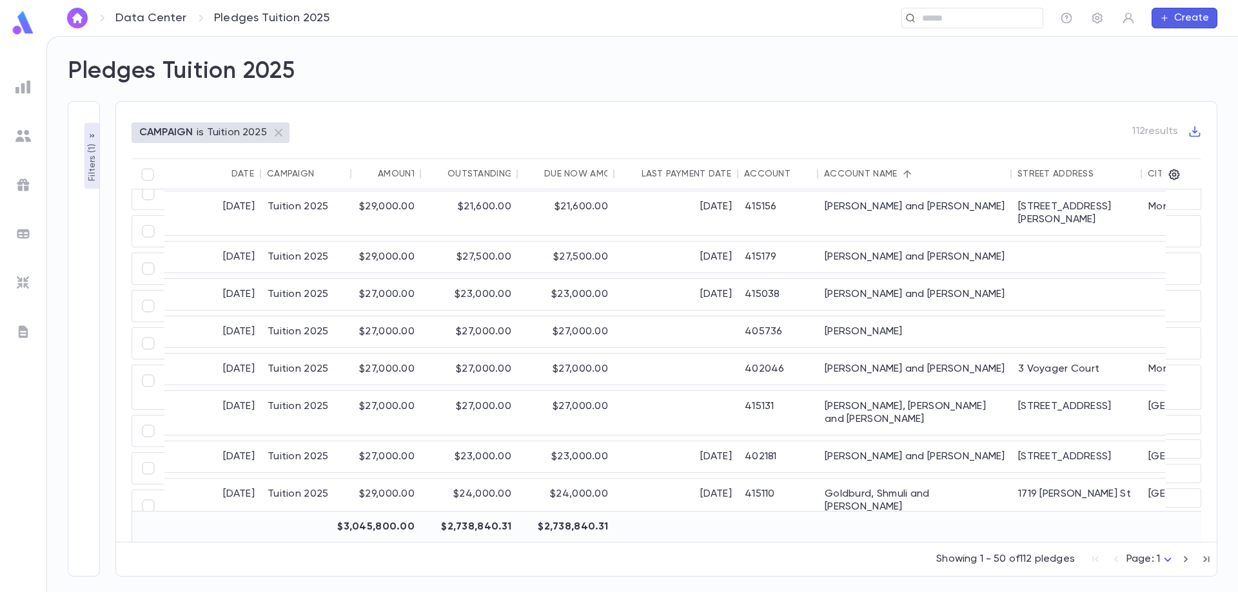
scroll to position [838, 0]
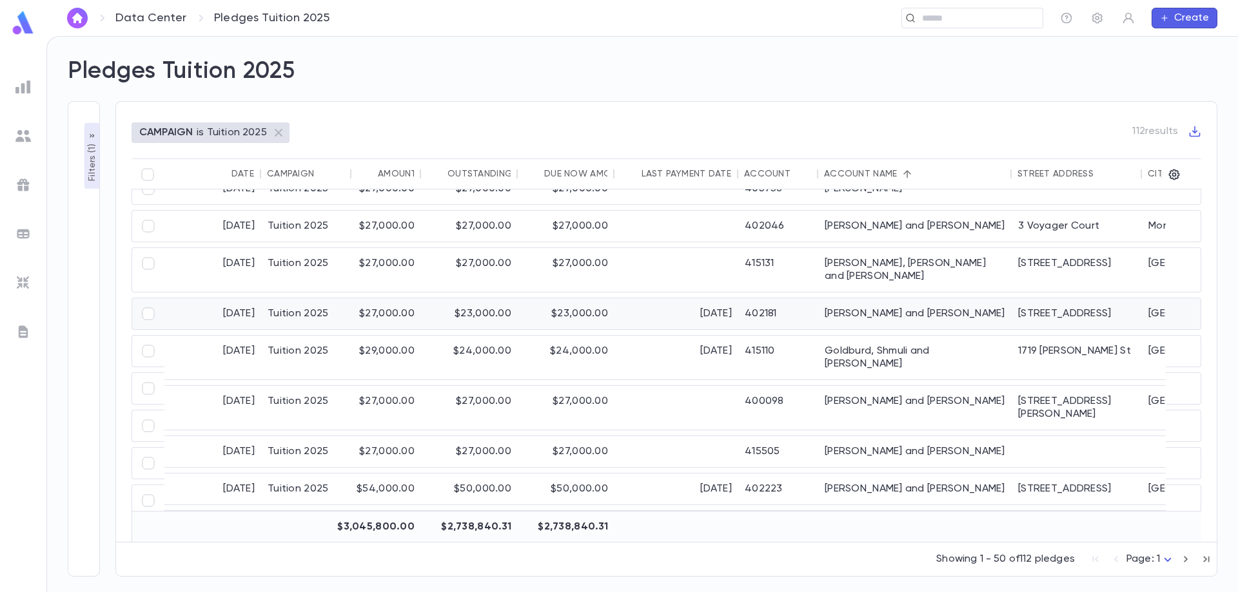
click at [913, 311] on div "[PERSON_NAME] and [PERSON_NAME]" at bounding box center [914, 313] width 193 height 31
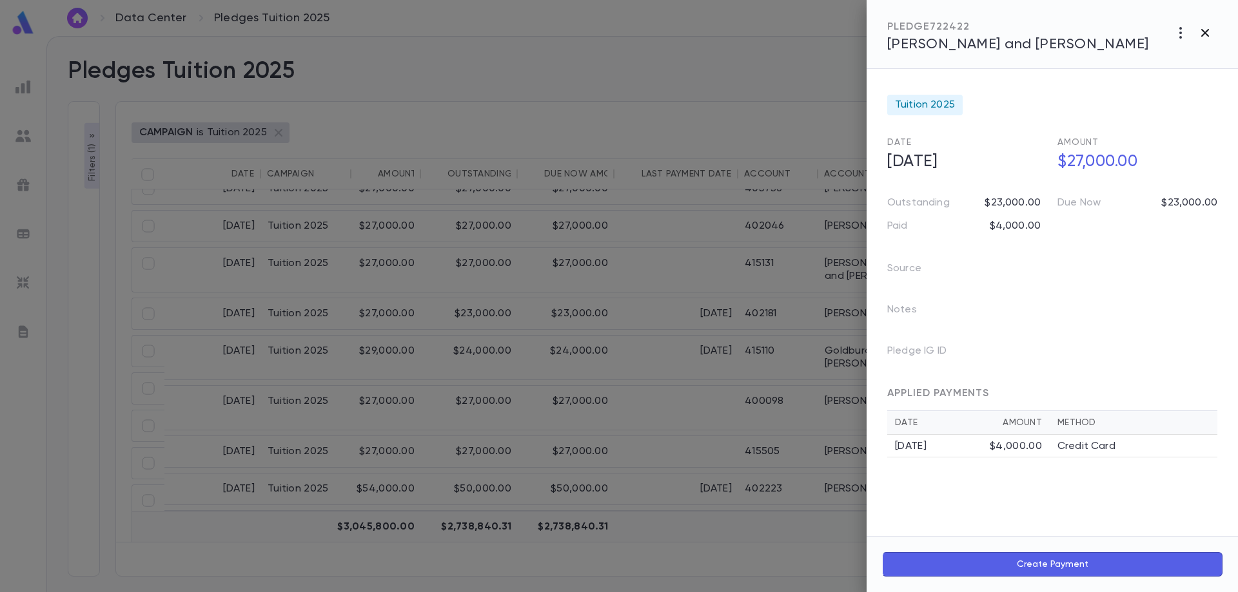
click at [1213, 38] on button "button" at bounding box center [1205, 33] width 24 height 24
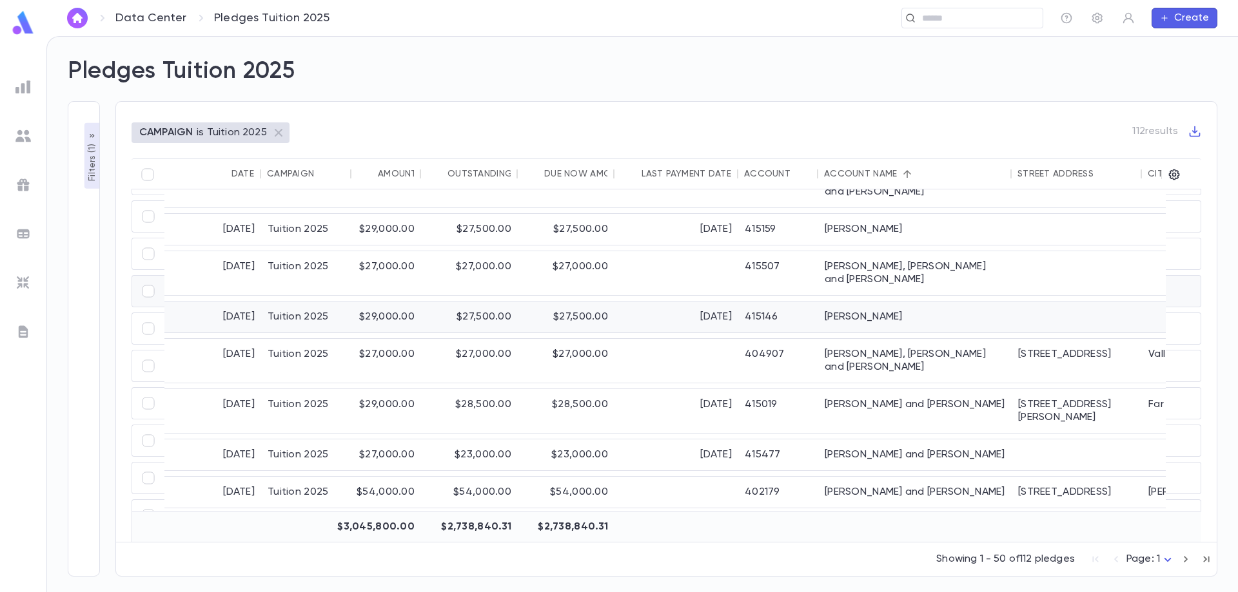
scroll to position [387, 0]
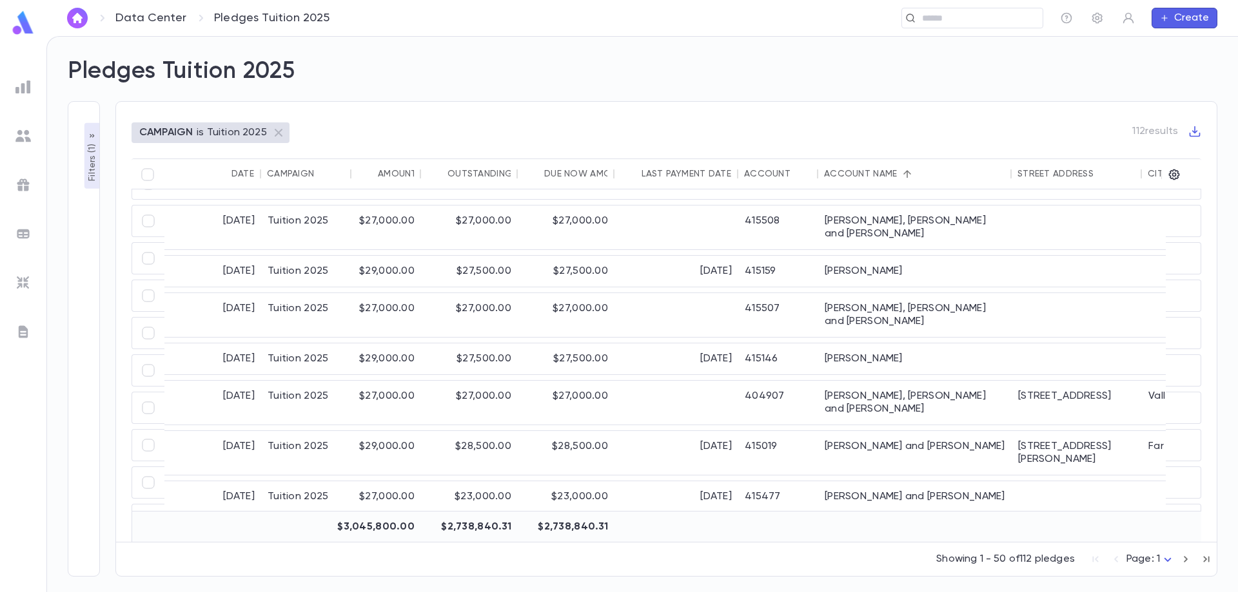
click at [91, 154] on p "Filters ( 1 )" at bounding box center [92, 161] width 13 height 40
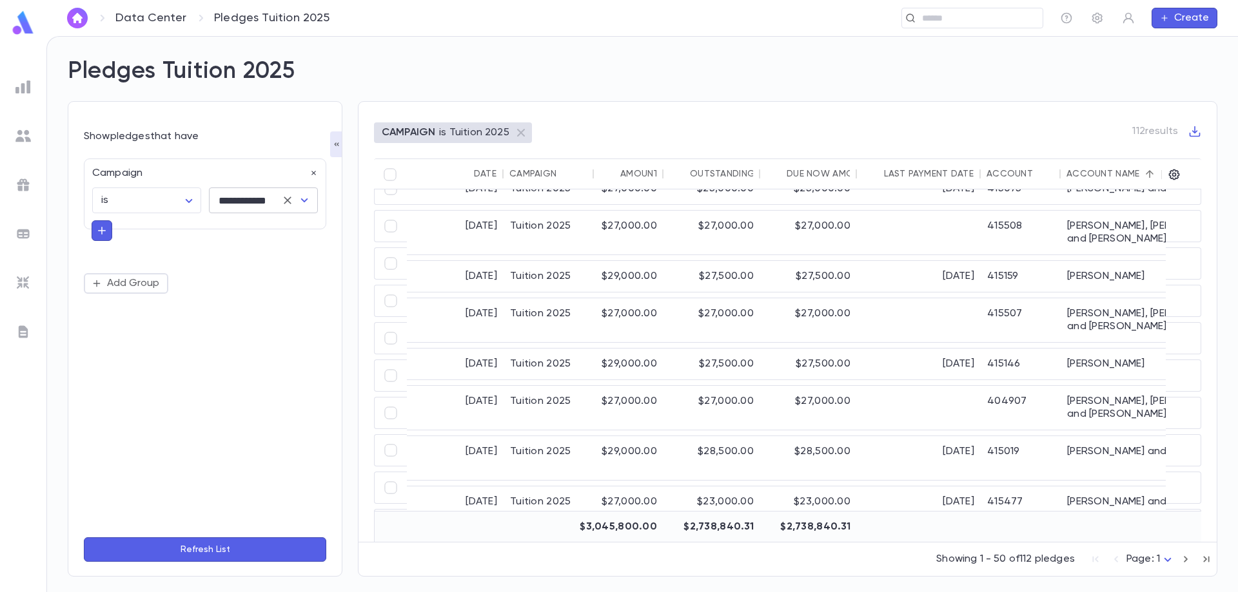
click at [260, 200] on input "**********" at bounding box center [245, 200] width 61 height 24
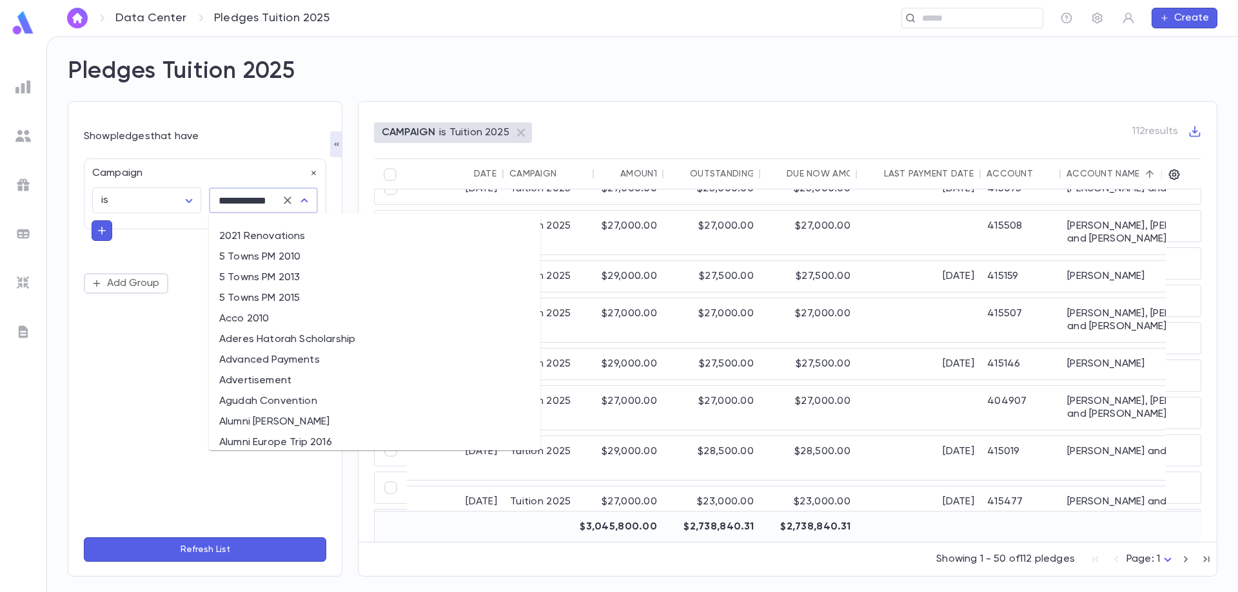
scroll to position [6686, 0]
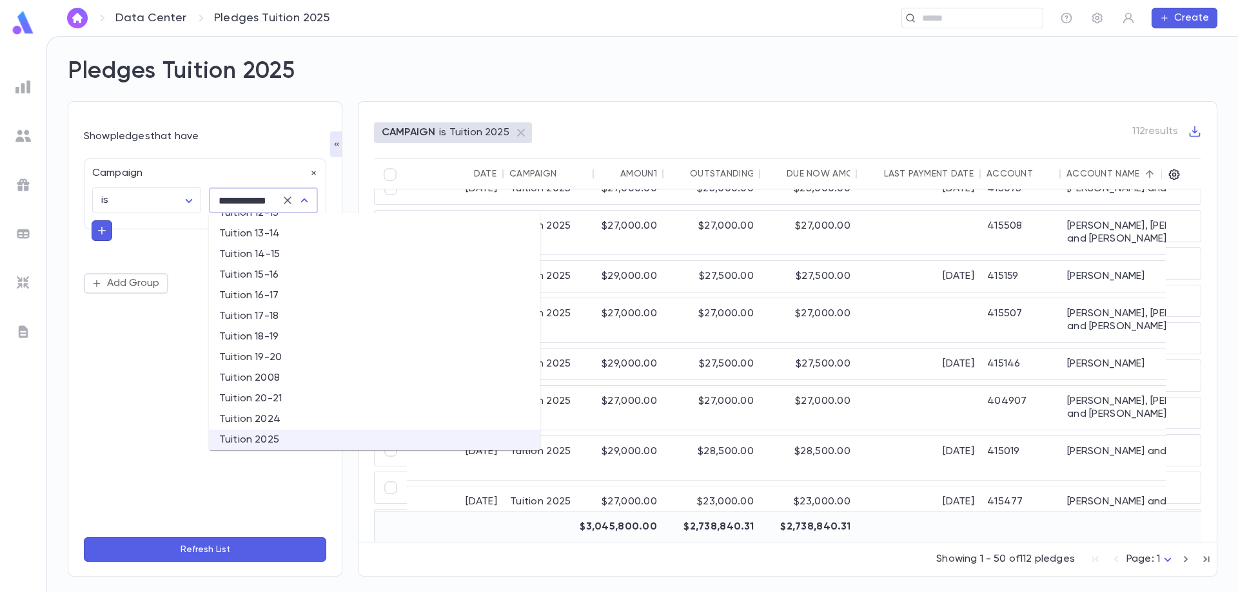
click at [293, 422] on li "Tuition 2024" at bounding box center [374, 419] width 331 height 21
type input "**********"
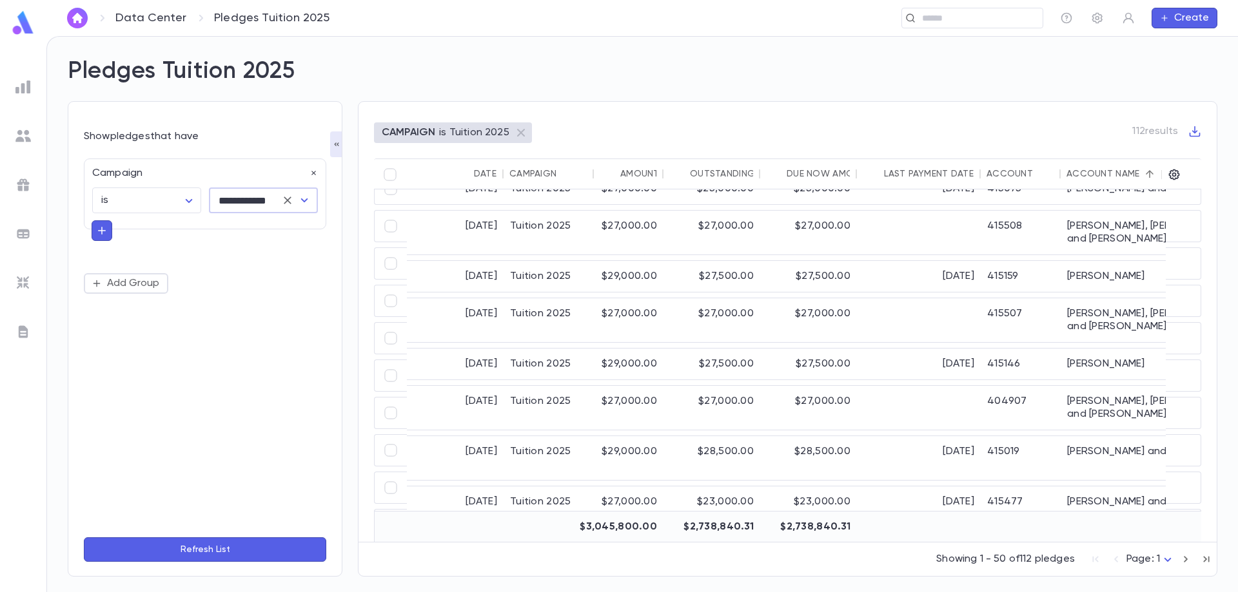
click at [246, 546] on button "Refresh List" at bounding box center [205, 550] width 242 height 24
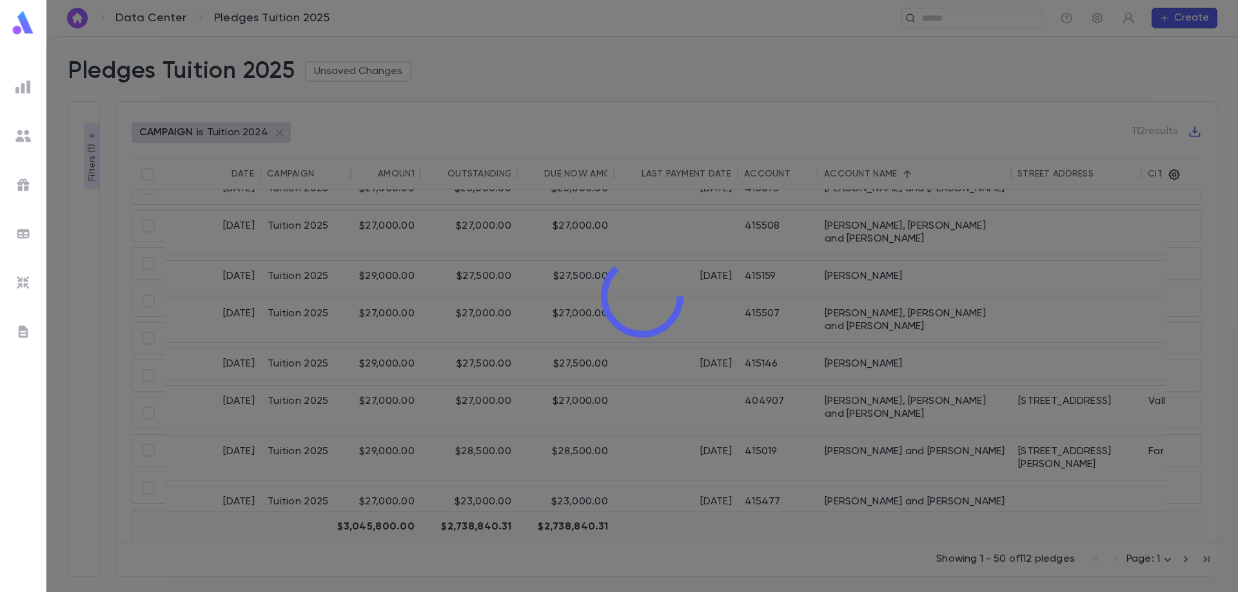
type input "**********"
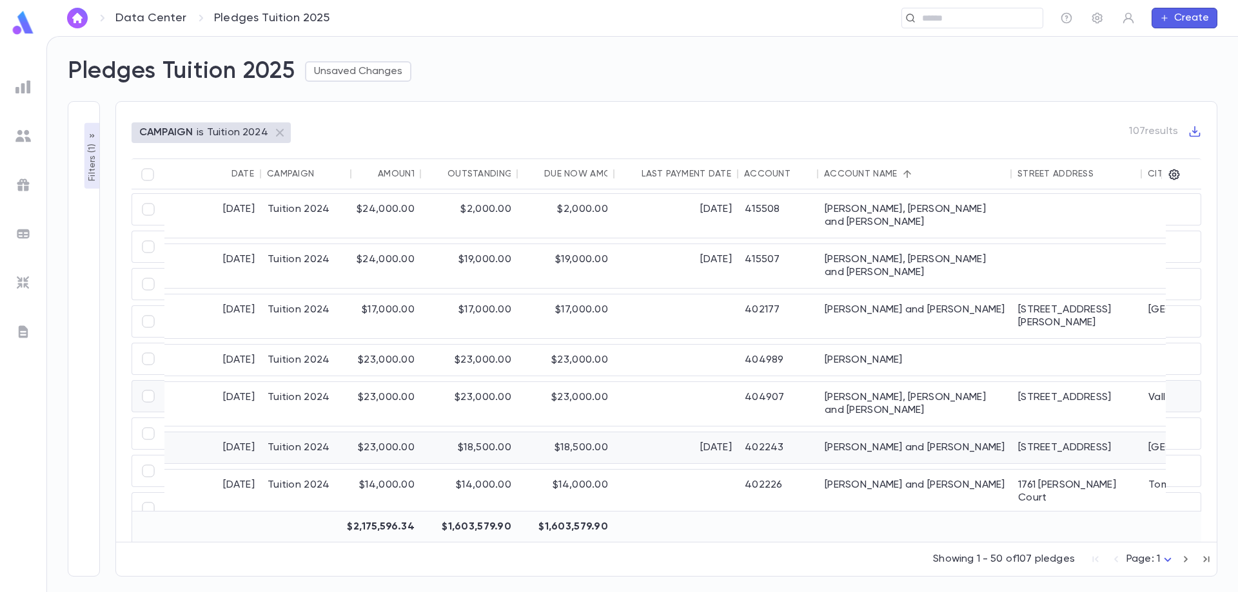
click at [876, 433] on div "Deckelbaum, Yaakov and Miriam" at bounding box center [914, 448] width 193 height 31
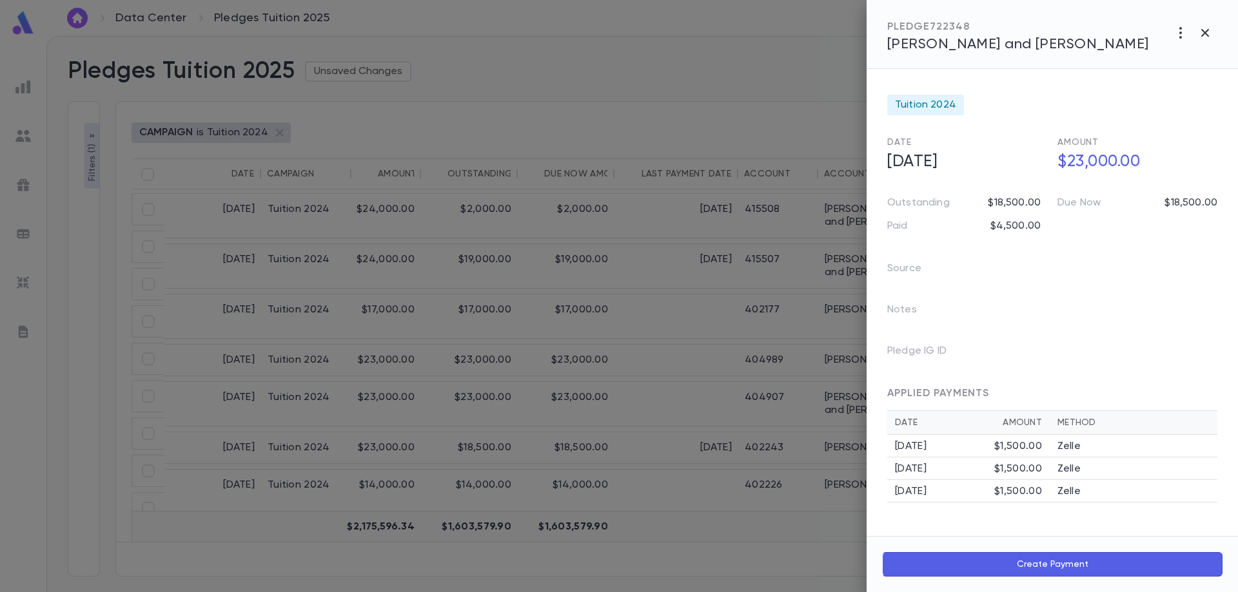
click at [670, 272] on div at bounding box center [619, 296] width 1238 height 592
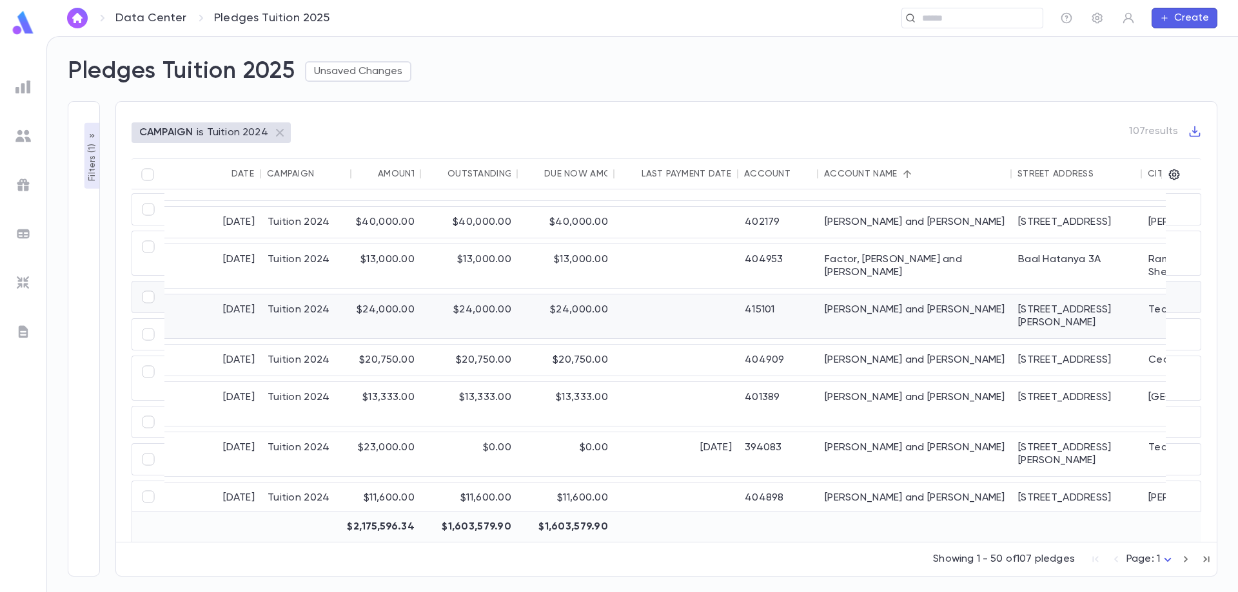
scroll to position [193, 0]
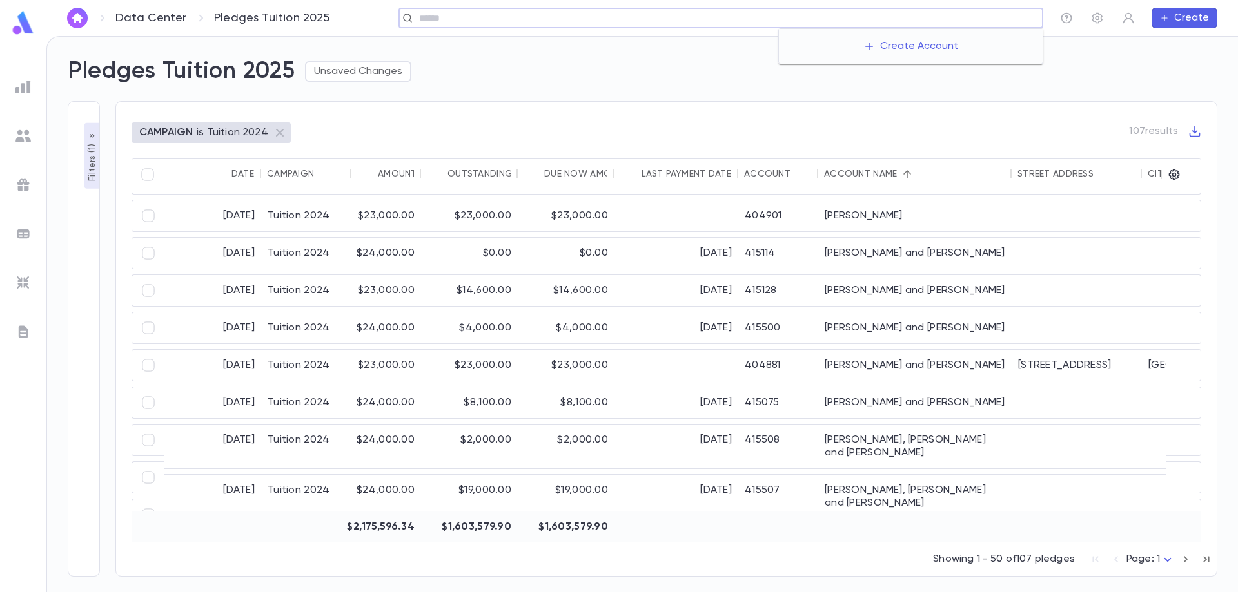
click at [937, 21] on input "text" at bounding box center [726, 18] width 622 height 12
type input "****"
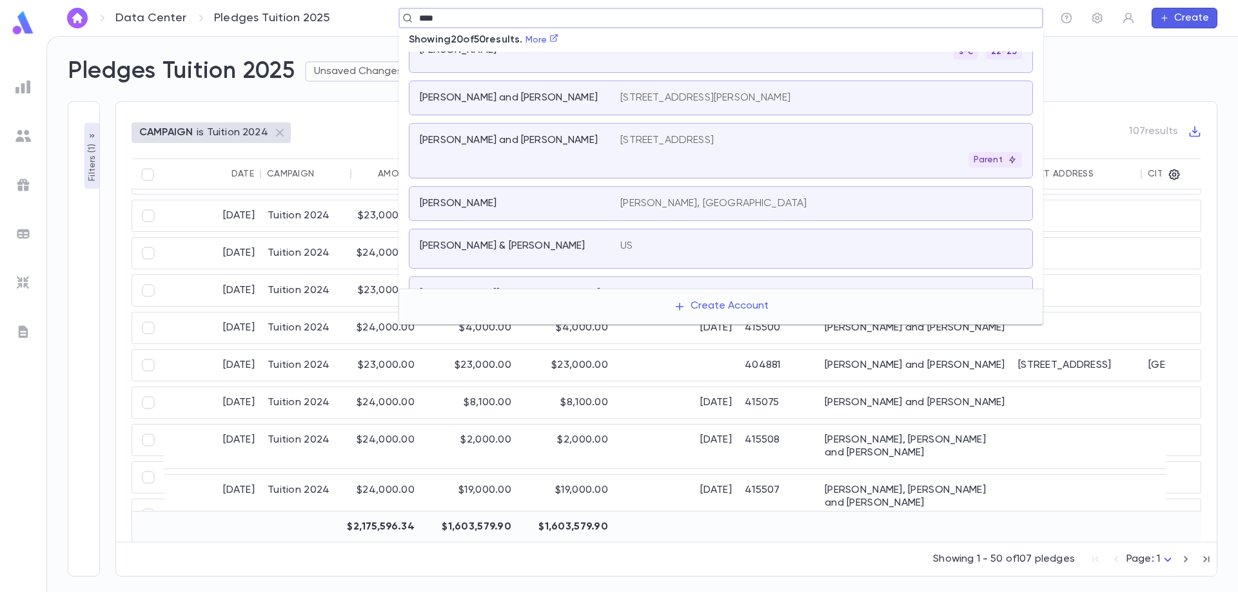
scroll to position [451, 0]
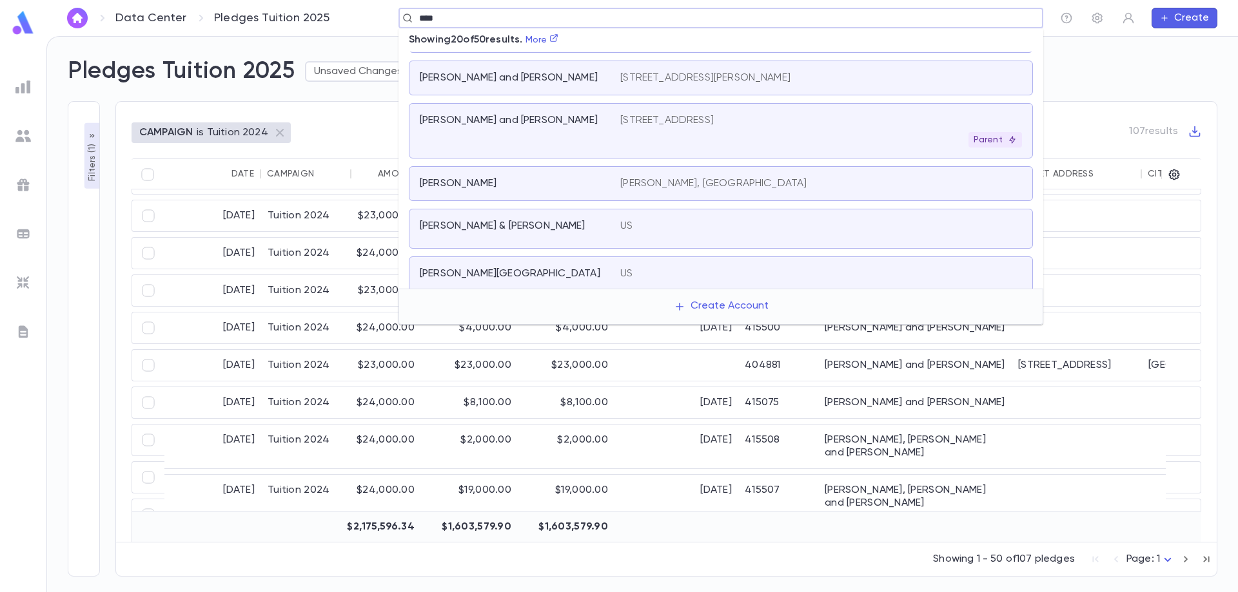
click at [769, 132] on div "1166 east 31, Brooklyn NY 11210 Parent" at bounding box center [821, 131] width 402 height 34
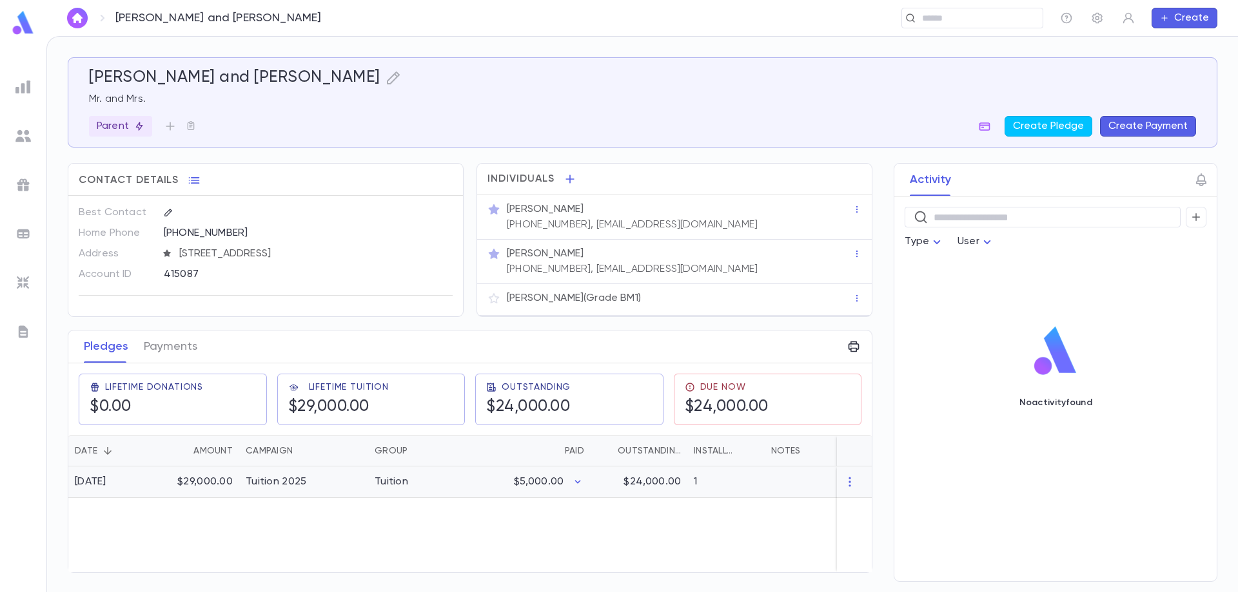
click at [318, 480] on div "Tuition 2025" at bounding box center [303, 483] width 129 height 32
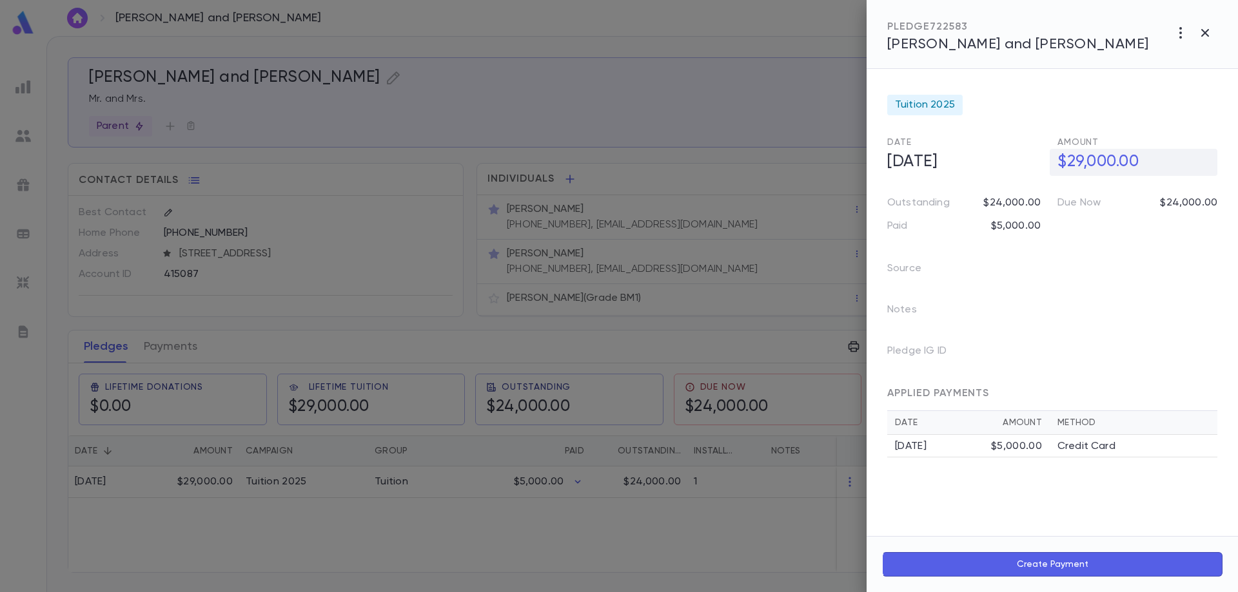
click at [1085, 162] on h5 "$29,000.00" at bounding box center [1133, 162] width 168 height 27
click at [1068, 455] on td "Credit Card" at bounding box center [1133, 446] width 168 height 23
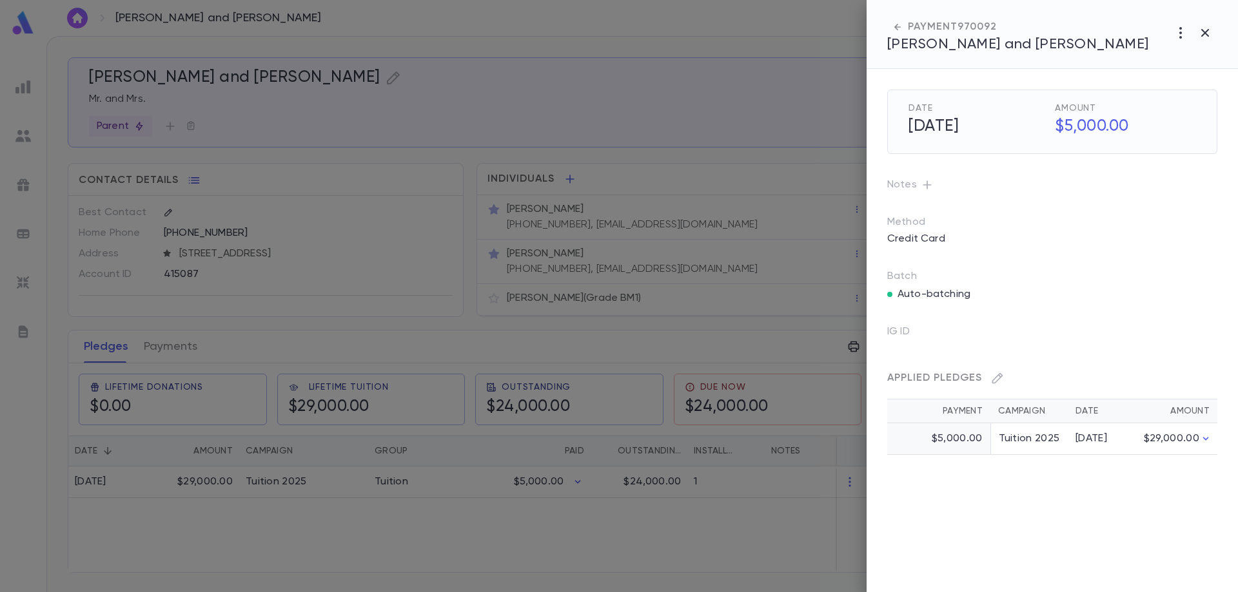
click at [625, 509] on div at bounding box center [619, 296] width 1238 height 592
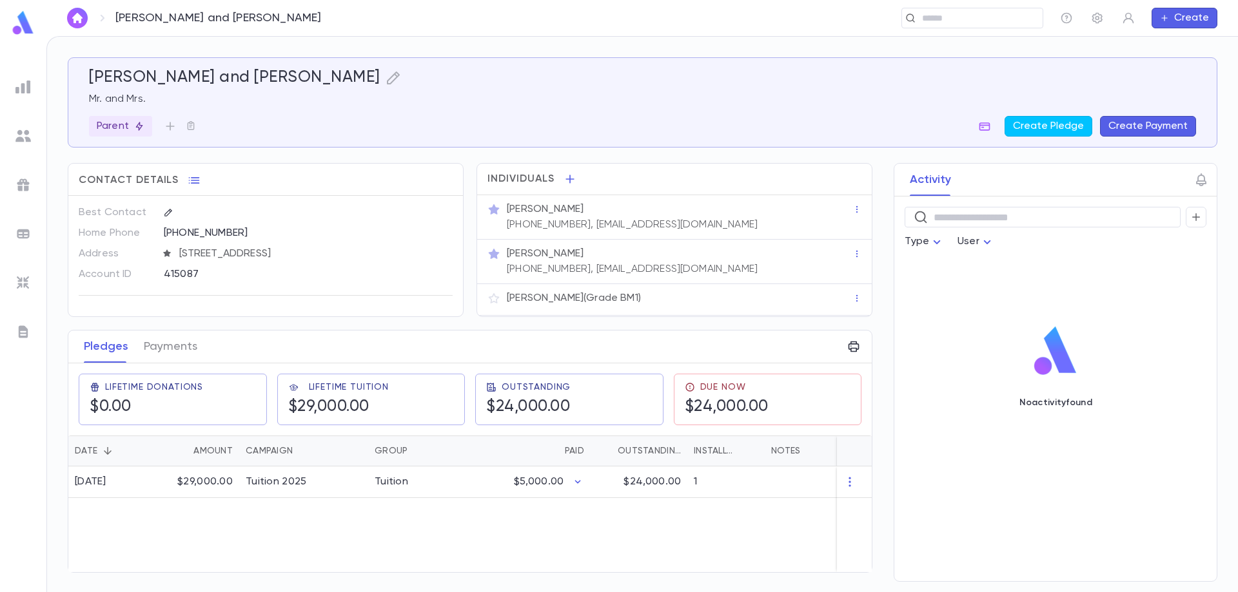
click at [566, 532] on div "7/5/2025 $29,000.00 Tuition 2025 Tuition $5,000.00 $24,000.00 1" at bounding box center [514, 520] width 892 height 106
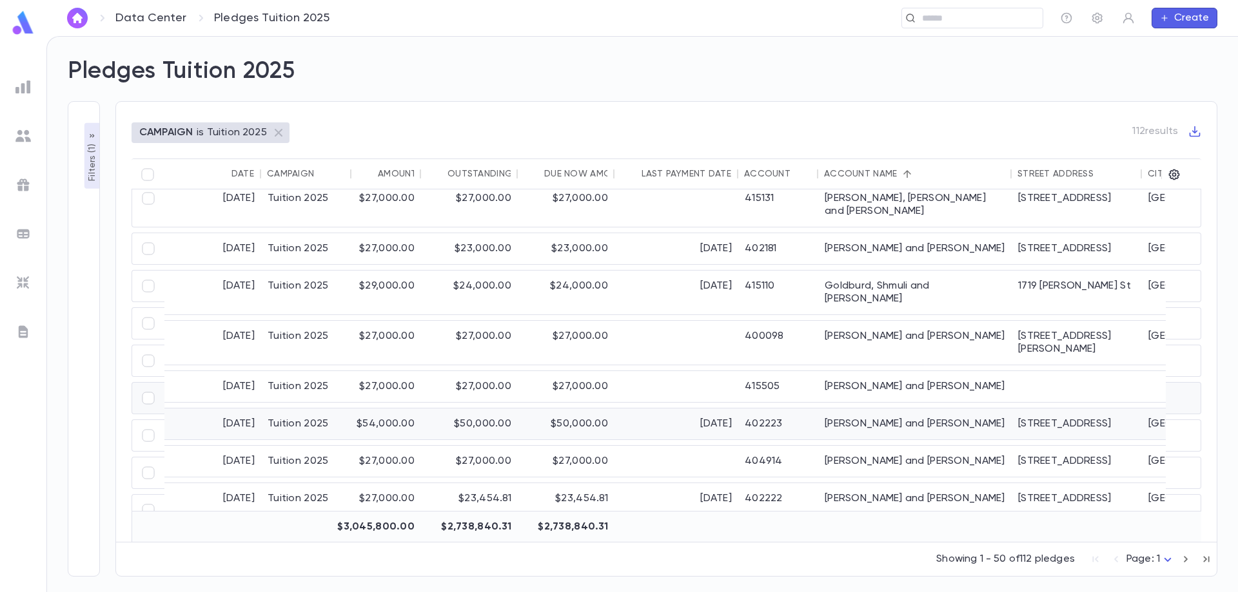
scroll to position [1031, 0]
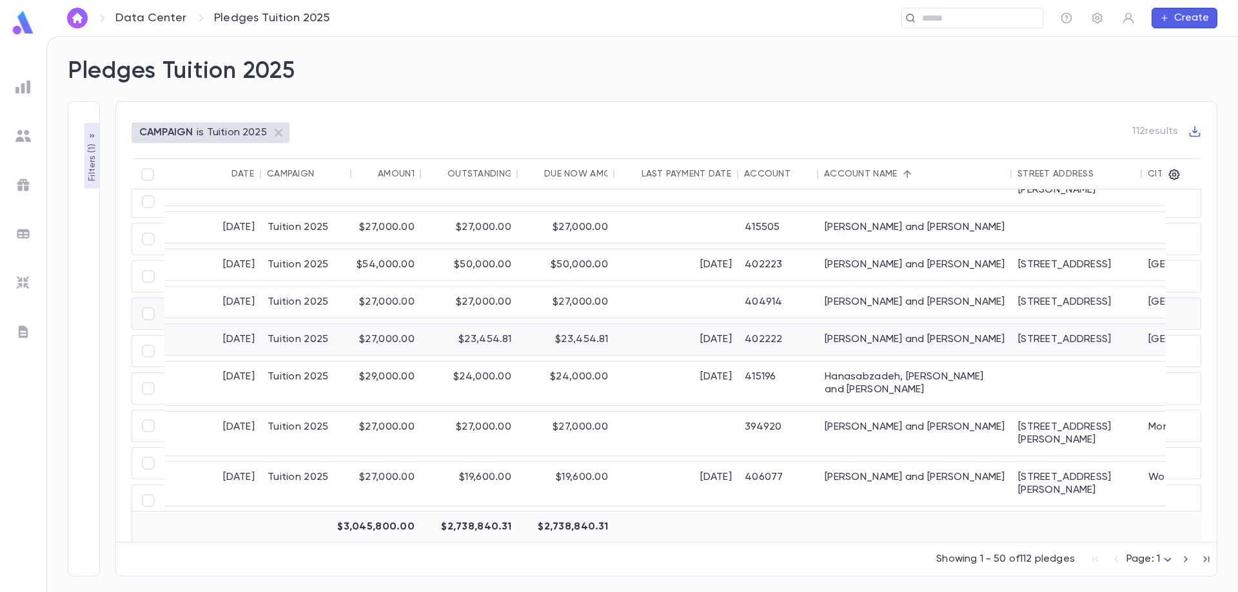
click at [860, 324] on div "[PERSON_NAME] and [PERSON_NAME]" at bounding box center [914, 339] width 193 height 31
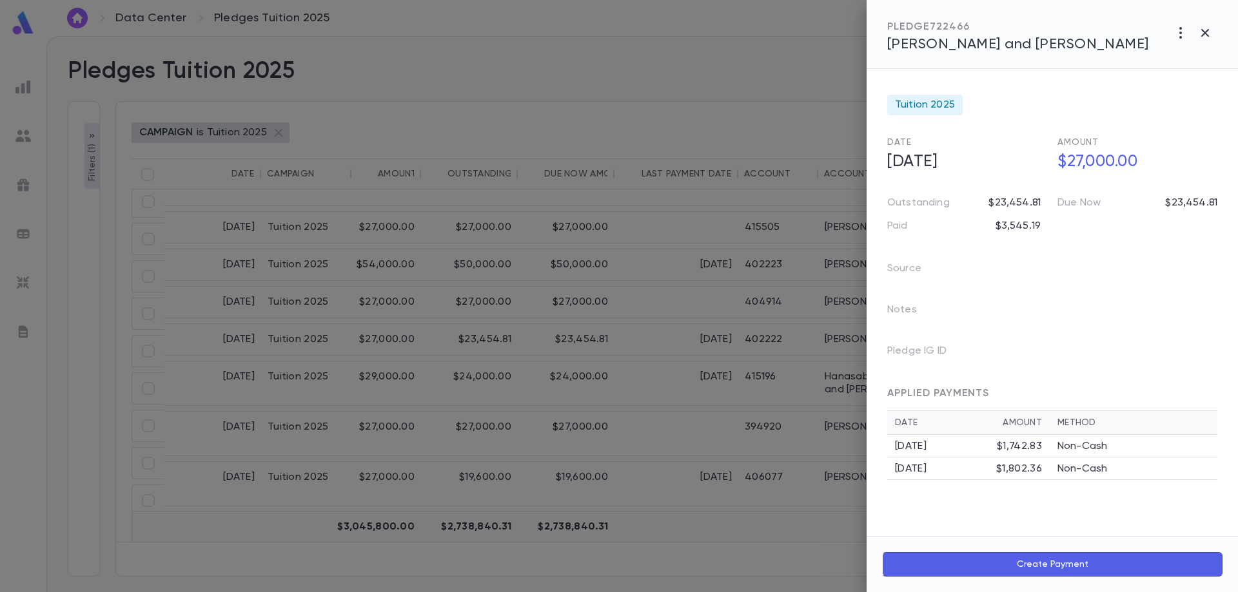
click at [1015, 44] on span "[PERSON_NAME] and [PERSON_NAME]" at bounding box center [1018, 44] width 262 height 14
click at [1206, 33] on icon "button" at bounding box center [1205, 33] width 8 height 8
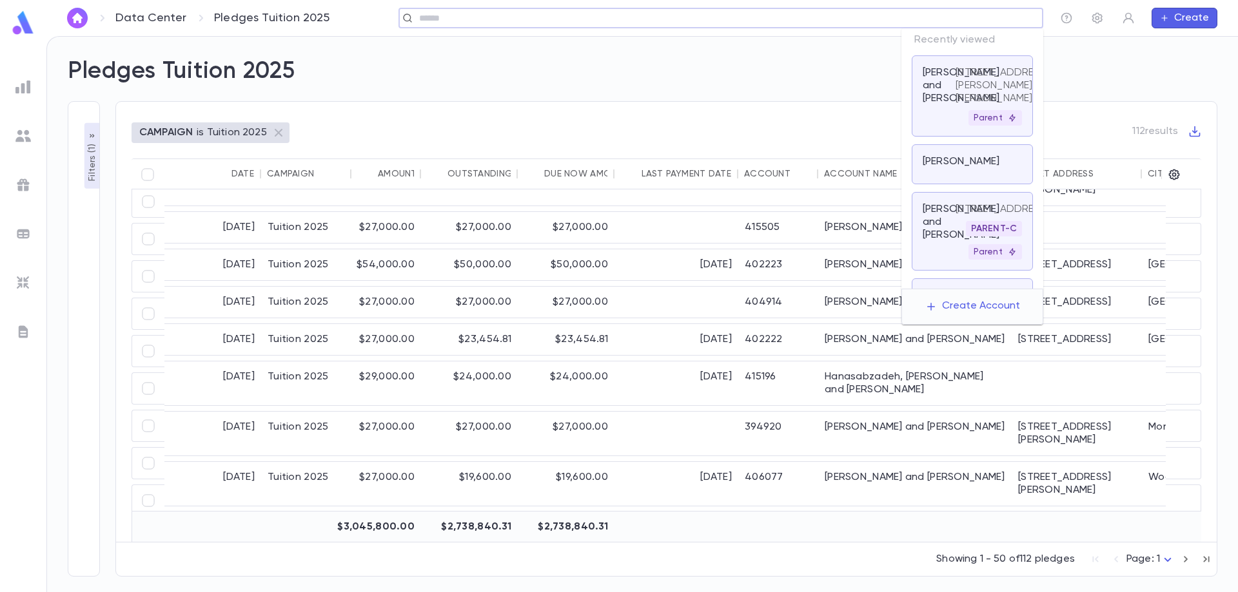
click at [964, 17] on input "text" at bounding box center [716, 18] width 603 height 12
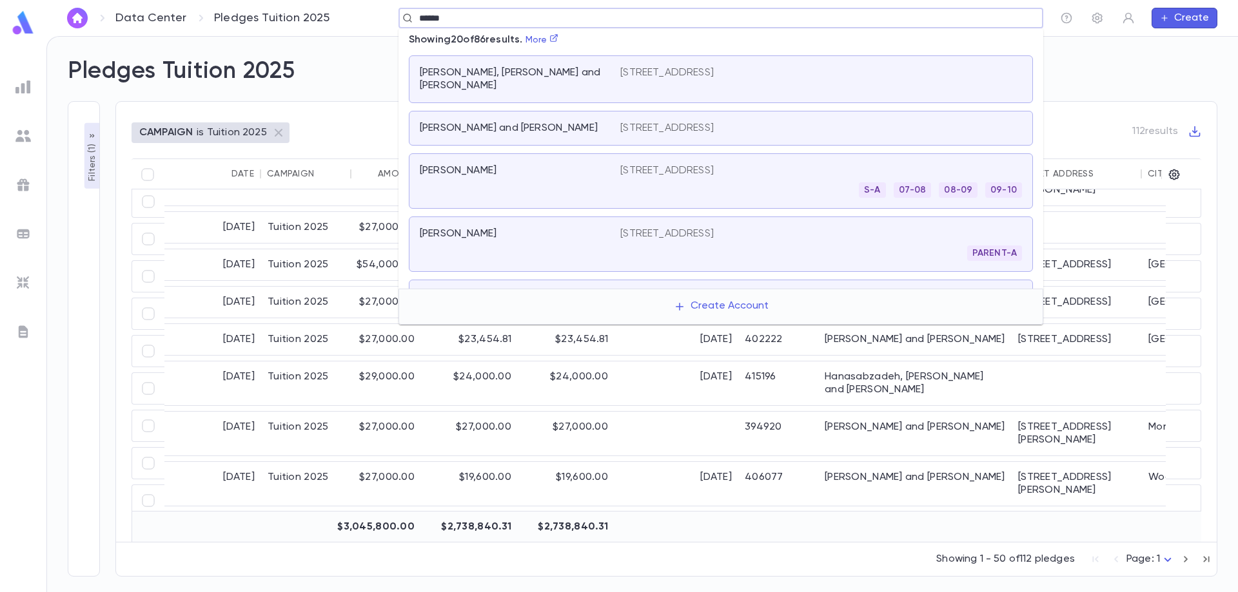
click at [418, 23] on input "******" at bounding box center [716, 18] width 603 height 12
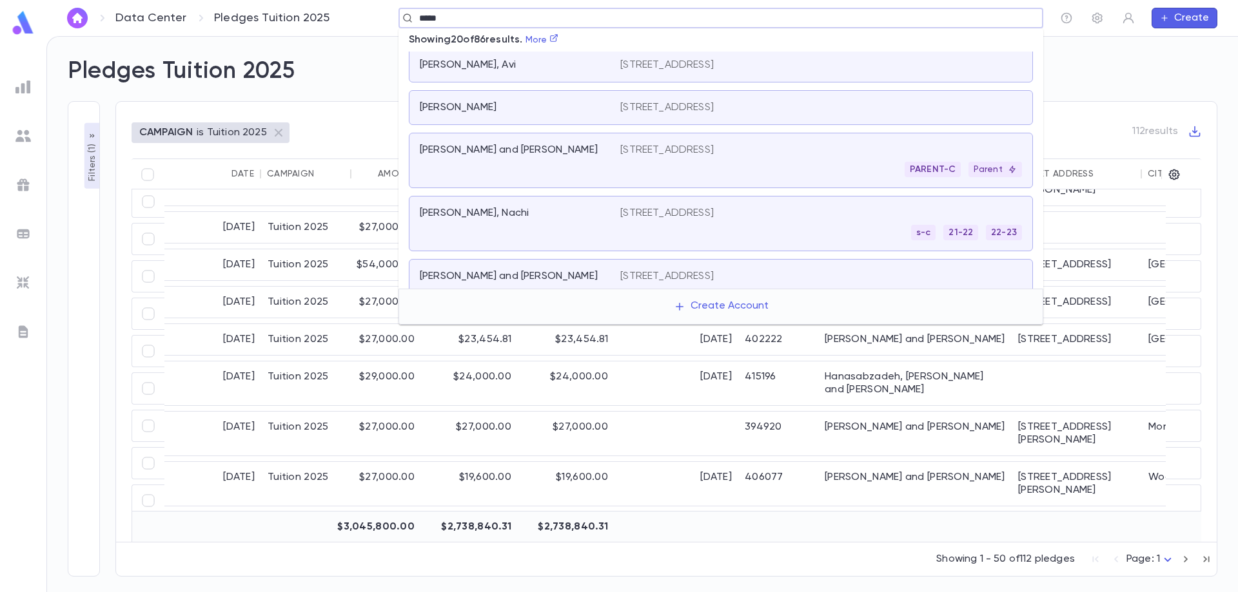
scroll to position [387, 0]
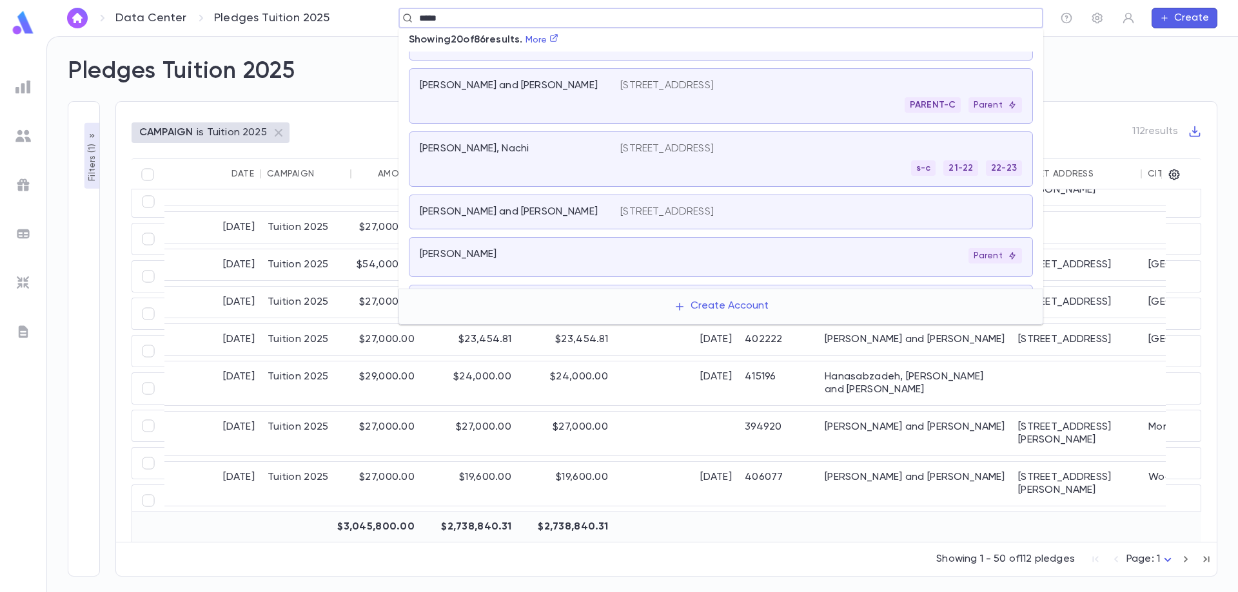
type input "*****"
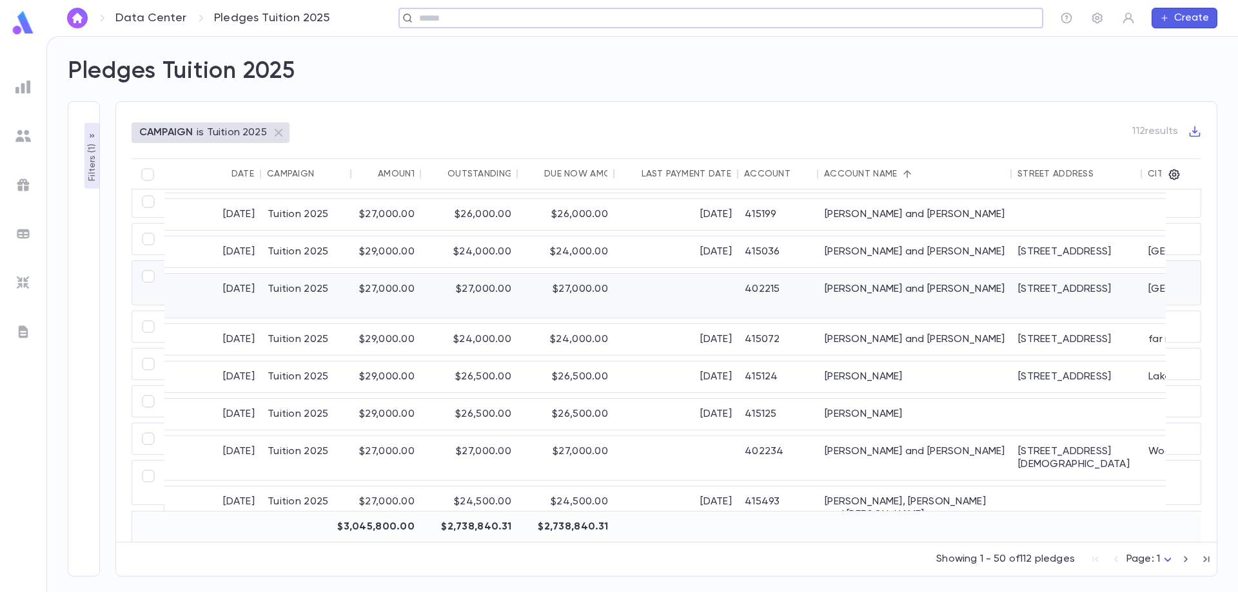
scroll to position [1401, 0]
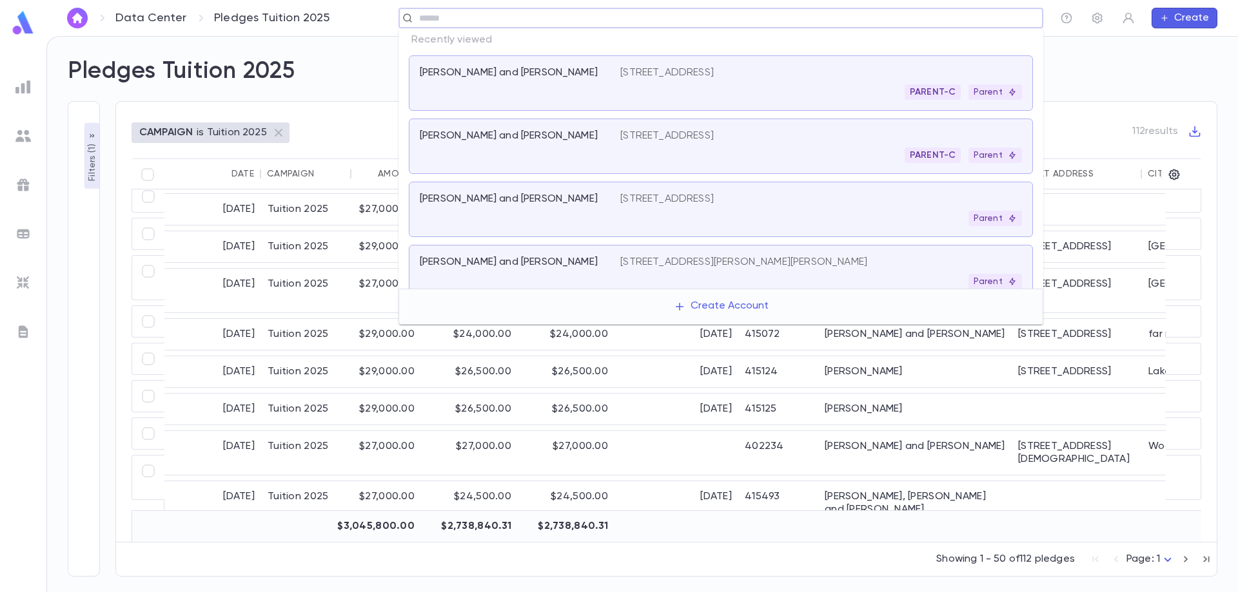
click at [631, 19] on input "text" at bounding box center [716, 18] width 603 height 12
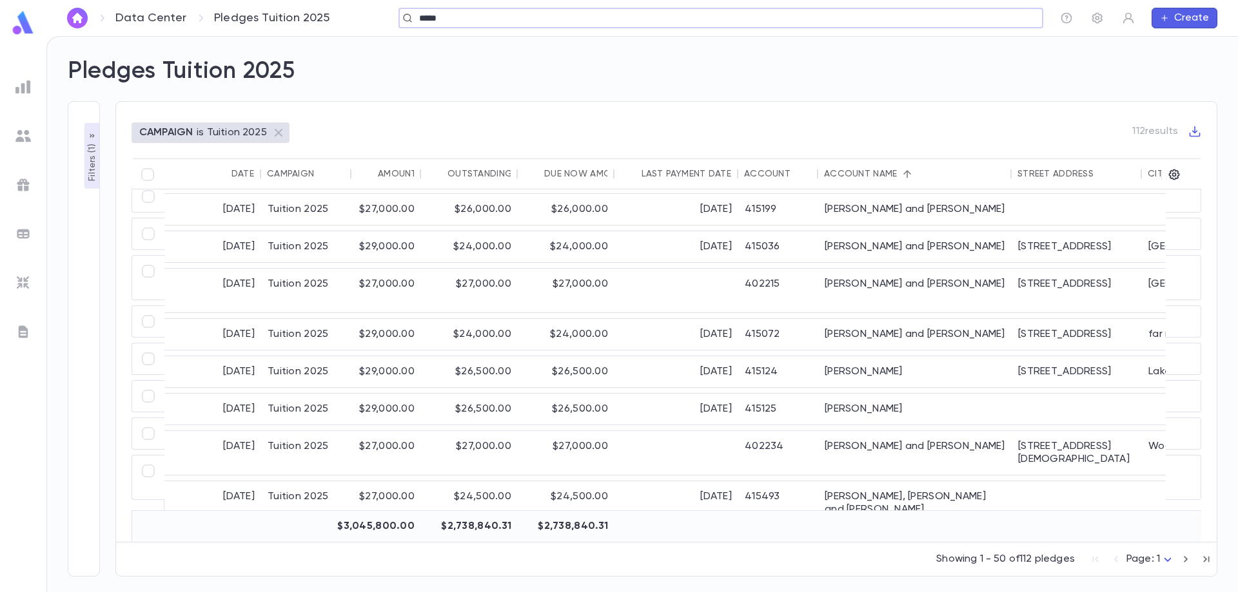
type input "*****"
click at [1186, 560] on icon "button" at bounding box center [1185, 559] width 14 height 15
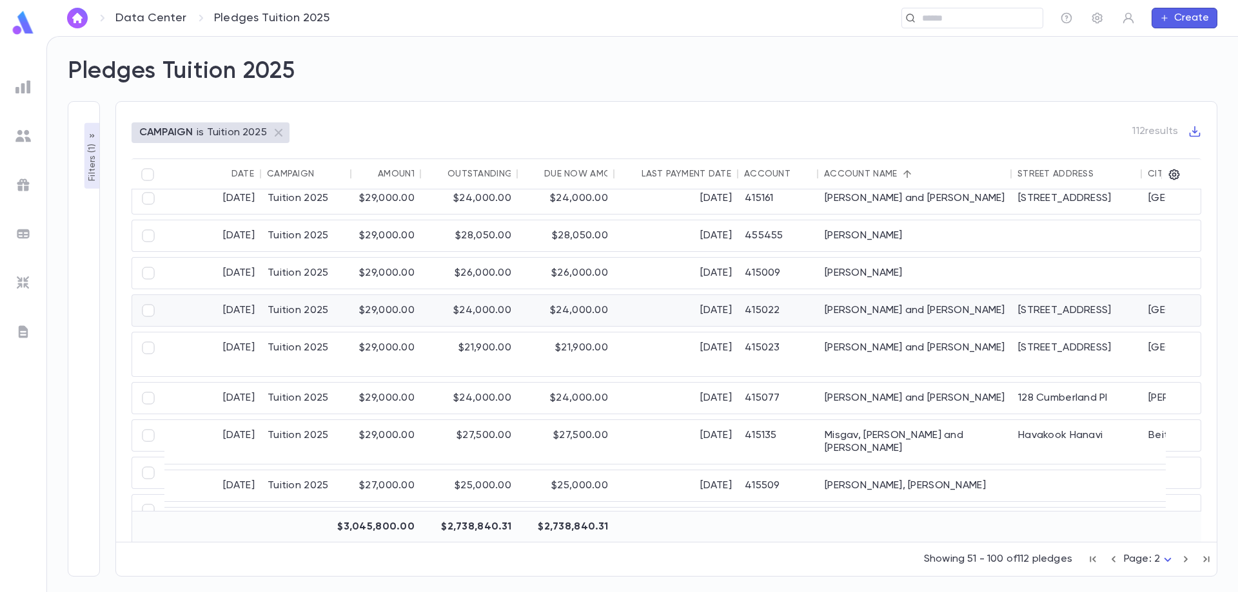
scroll to position [322, 0]
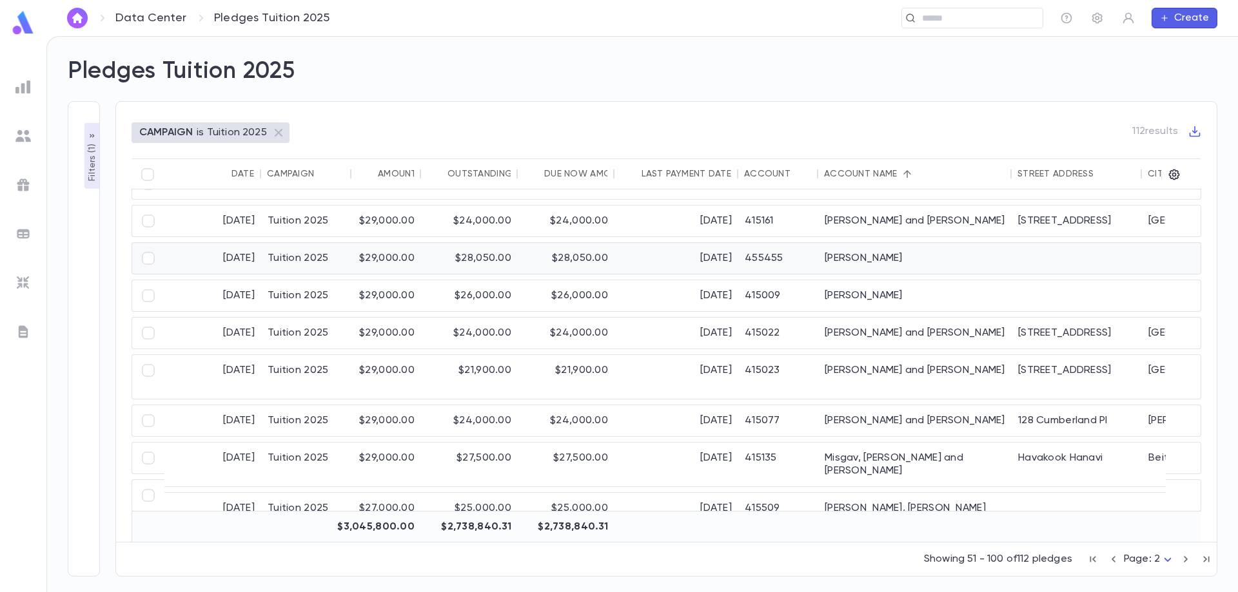
click at [893, 263] on div "Mayer, Bracha" at bounding box center [914, 258] width 193 height 31
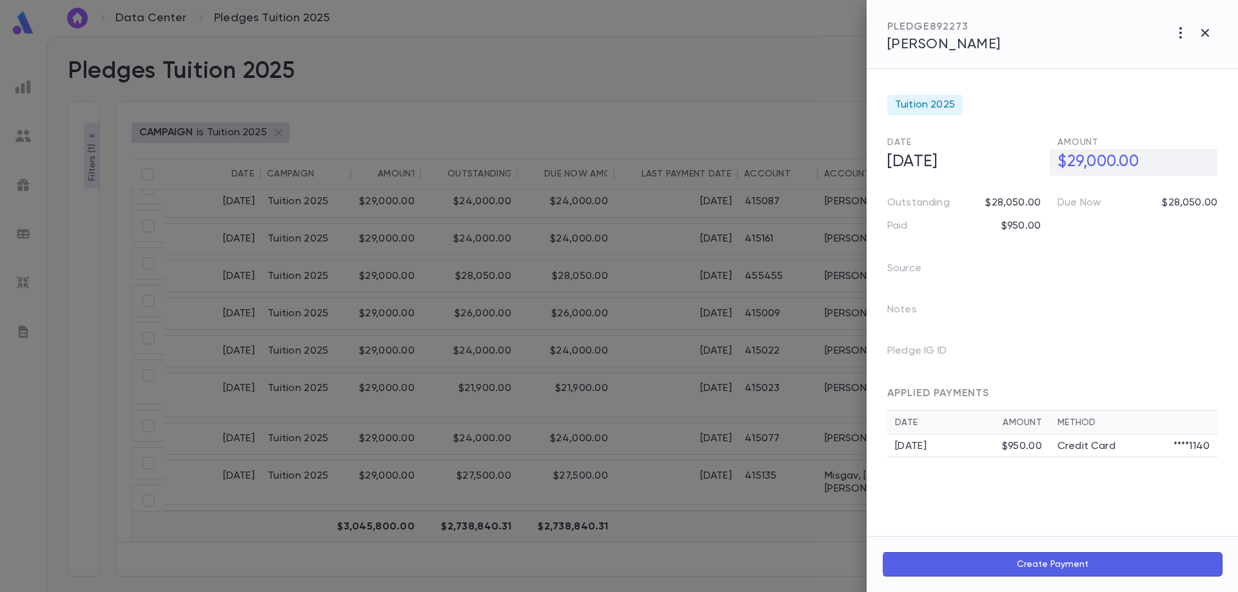
click at [1115, 164] on h5 "$29,000.00" at bounding box center [1133, 162] width 168 height 27
click at [1102, 166] on input "**********" at bounding box center [1137, 162] width 160 height 25
type input "**********"
click at [1209, 194] on icon "button" at bounding box center [1207, 190] width 12 height 13
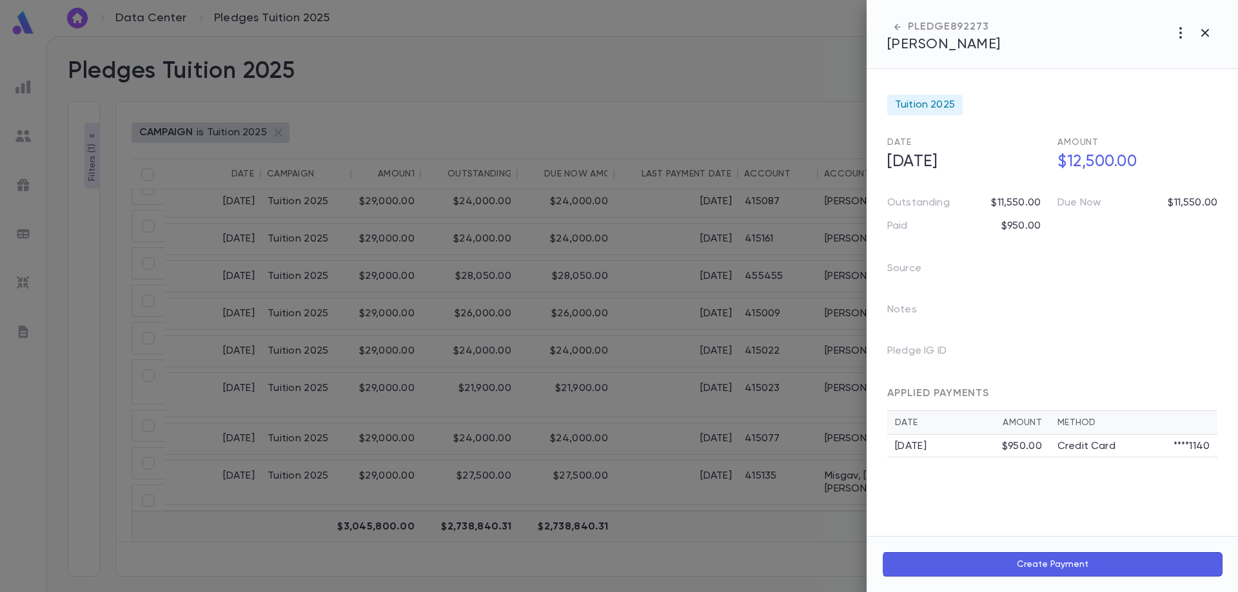
click at [978, 41] on span "Mayer, Bracha" at bounding box center [943, 44] width 113 height 14
click at [1211, 35] on icon "button" at bounding box center [1204, 32] width 15 height 15
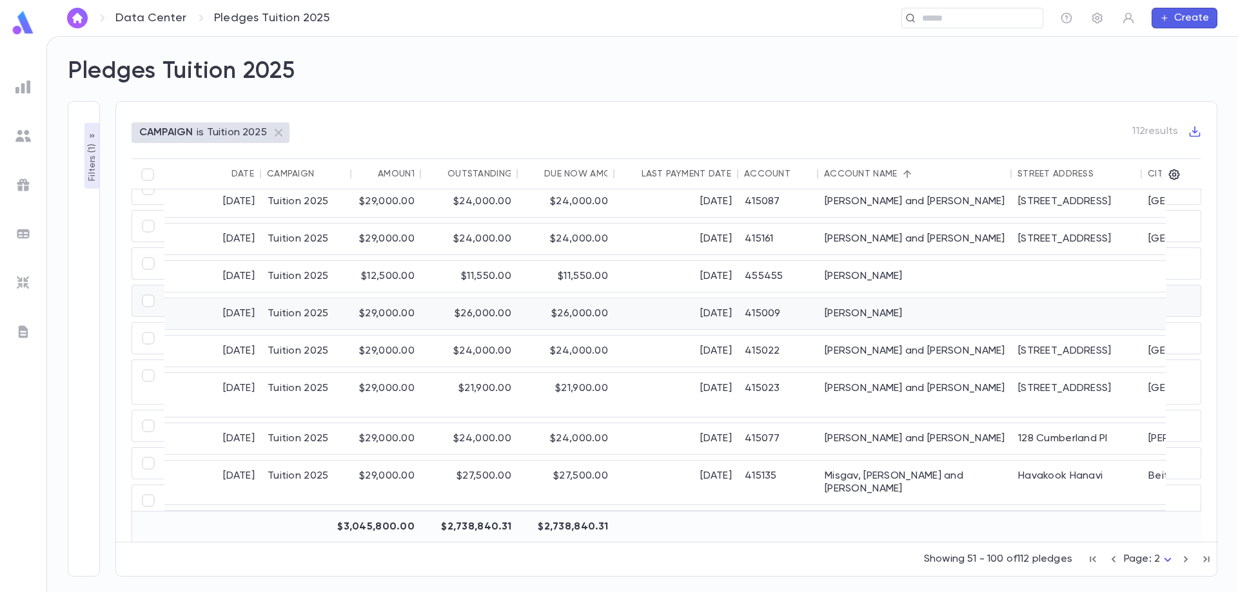
click at [865, 307] on div "Mayer, Zevi" at bounding box center [914, 313] width 193 height 31
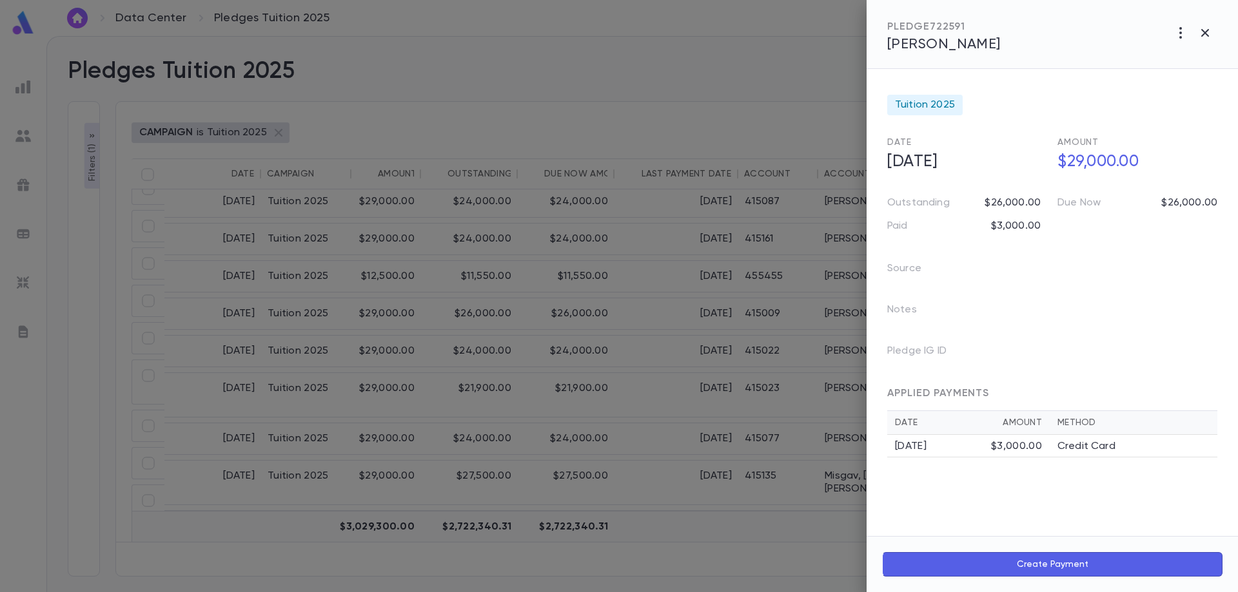
click at [1023, 52] on div "PLEDGE 722591 Mayer, Zevi" at bounding box center [1051, 34] width 371 height 69
click at [935, 47] on span "Mayer, Zevi" at bounding box center [943, 44] width 113 height 14
click at [1210, 29] on icon "button" at bounding box center [1204, 32] width 15 height 15
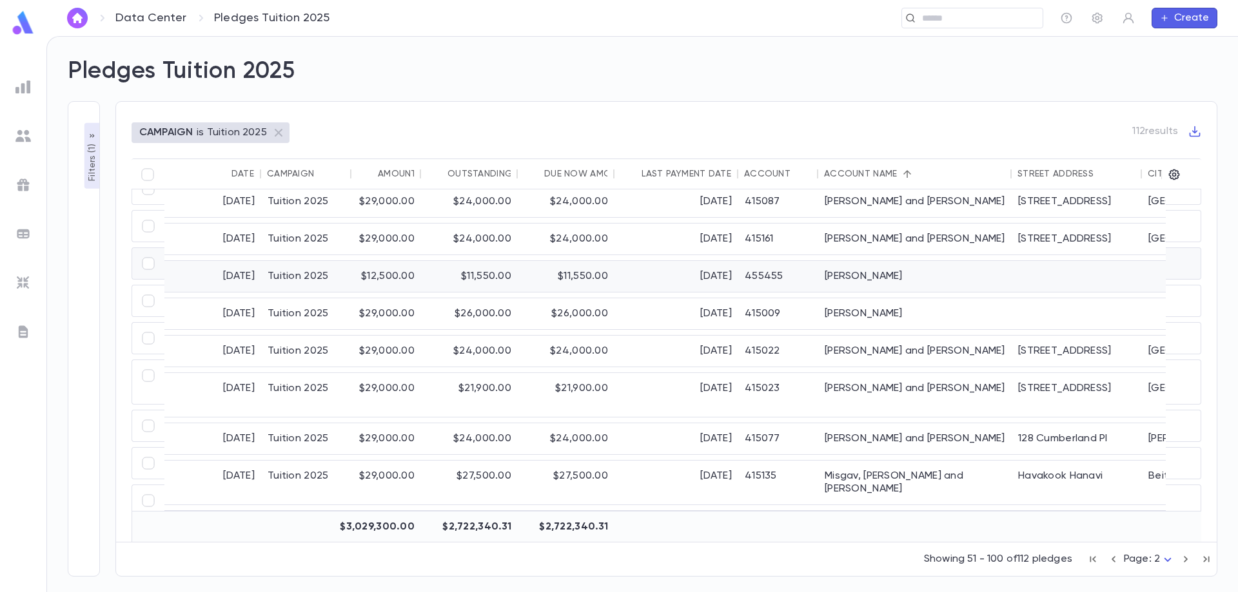
click at [884, 270] on div "[PERSON_NAME]" at bounding box center [914, 276] width 193 height 31
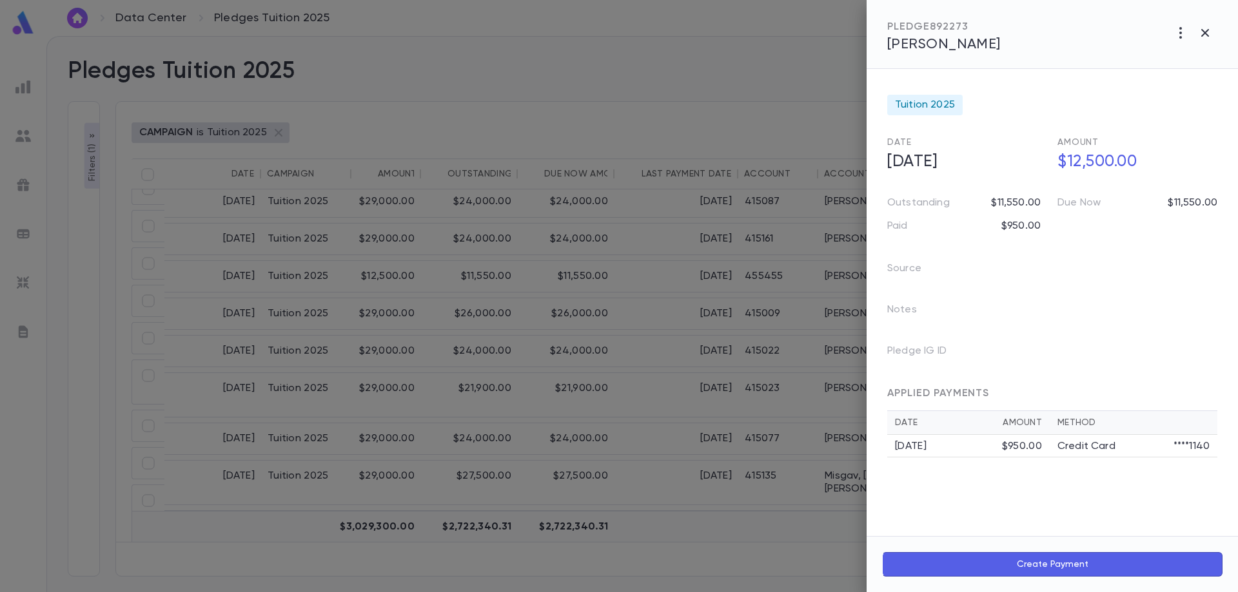
click at [952, 46] on span "[PERSON_NAME]" at bounding box center [943, 44] width 113 height 14
click at [1208, 38] on icon "button" at bounding box center [1204, 32] width 15 height 15
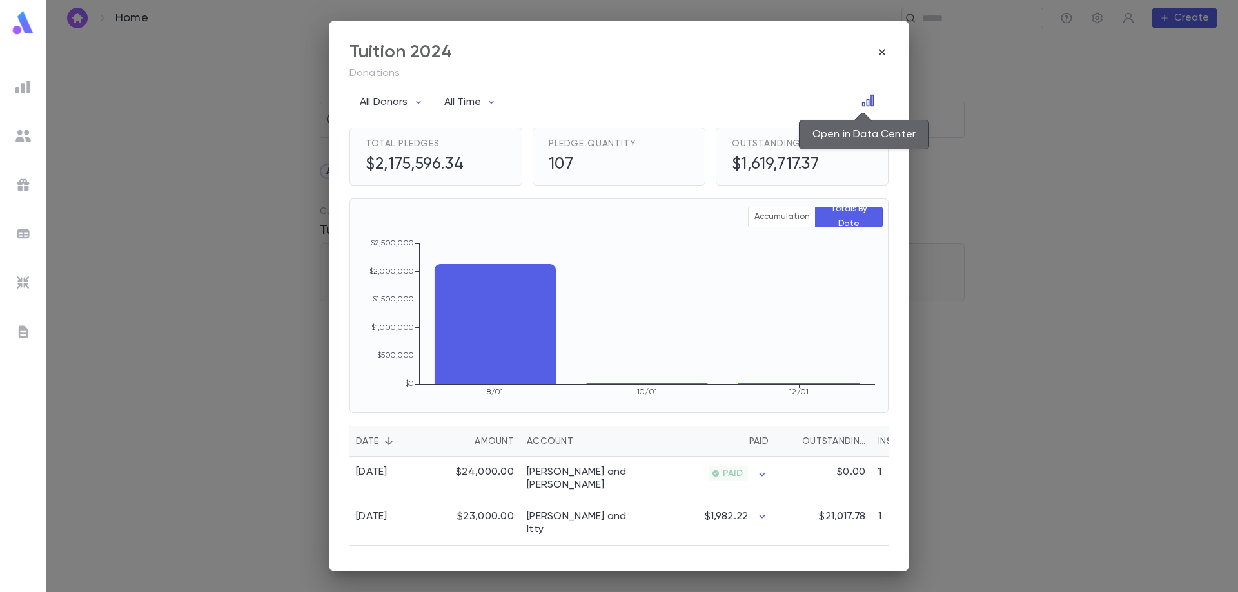
click at [862, 96] on icon "Open in Data Center" at bounding box center [867, 100] width 13 height 13
click at [864, 104] on icon "Open in Data Center" at bounding box center [867, 100] width 13 height 13
click at [861, 100] on icon "Open in Data Center" at bounding box center [867, 100] width 13 height 13
click at [883, 49] on icon "button" at bounding box center [881, 52] width 13 height 13
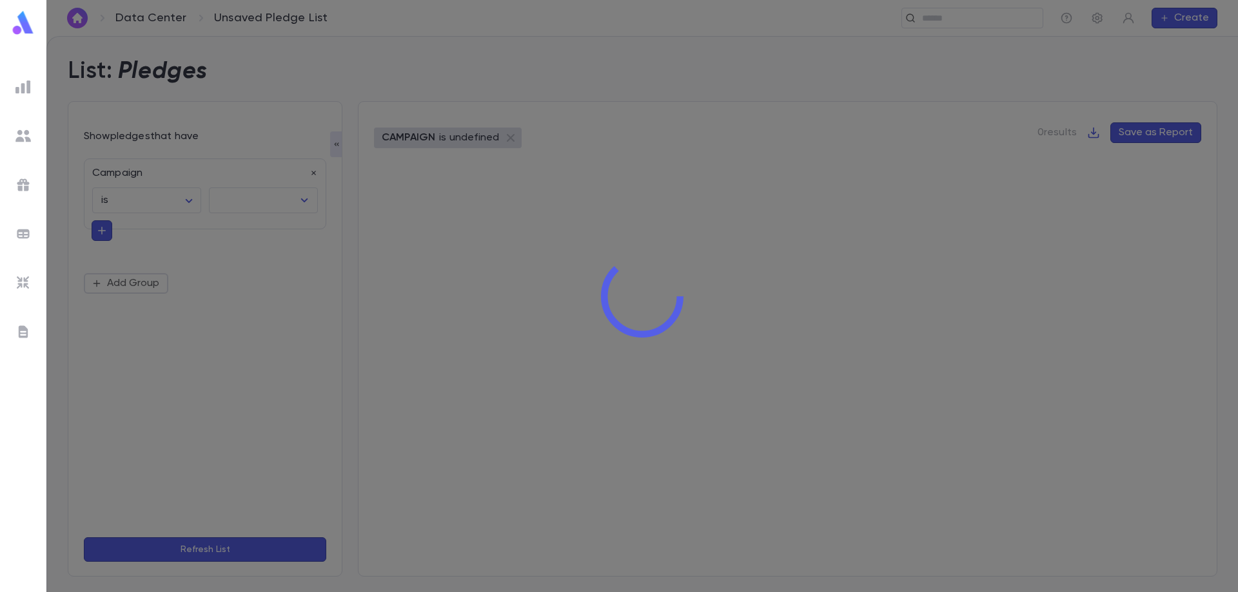
type input "**********"
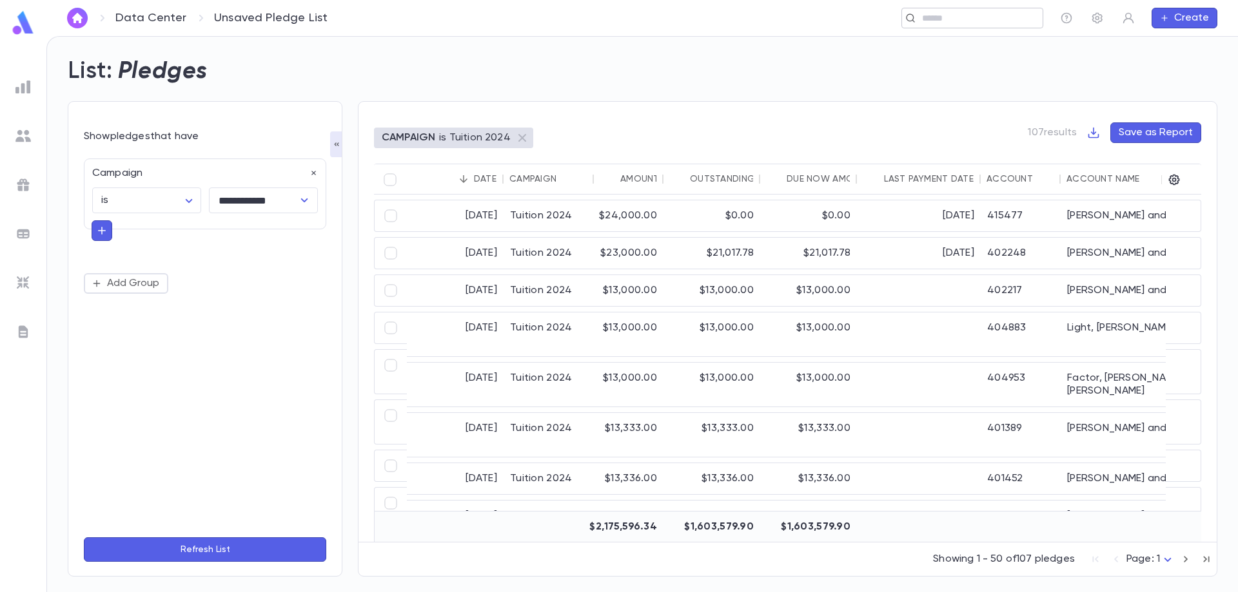
click at [922, 22] on input "text" at bounding box center [977, 18] width 119 height 12
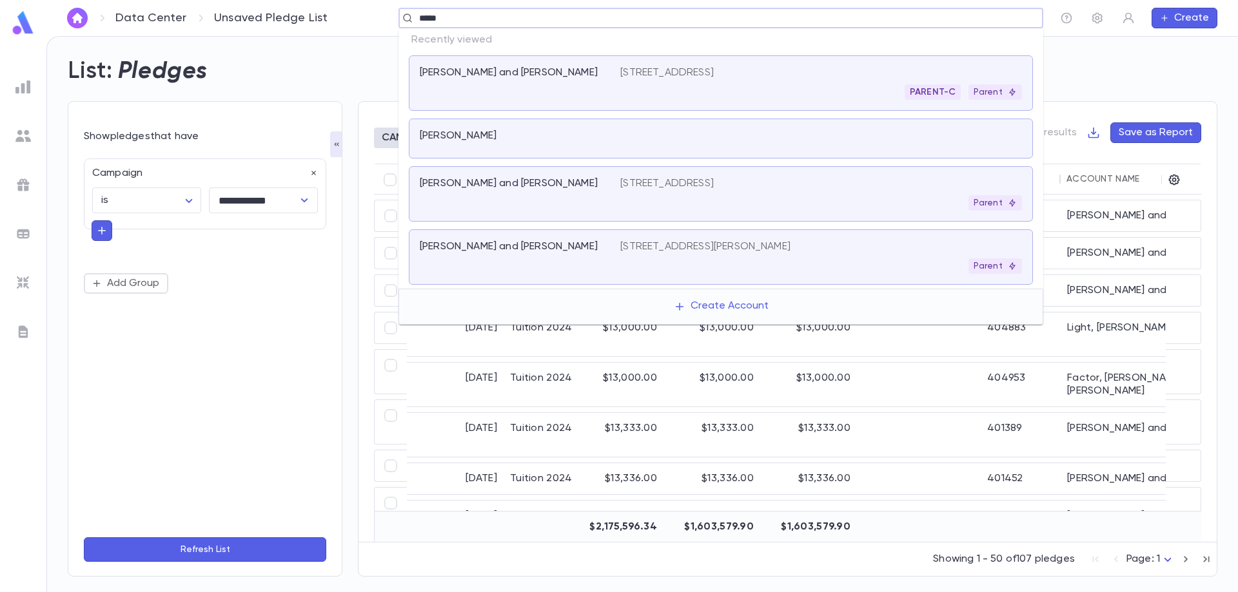
type input "******"
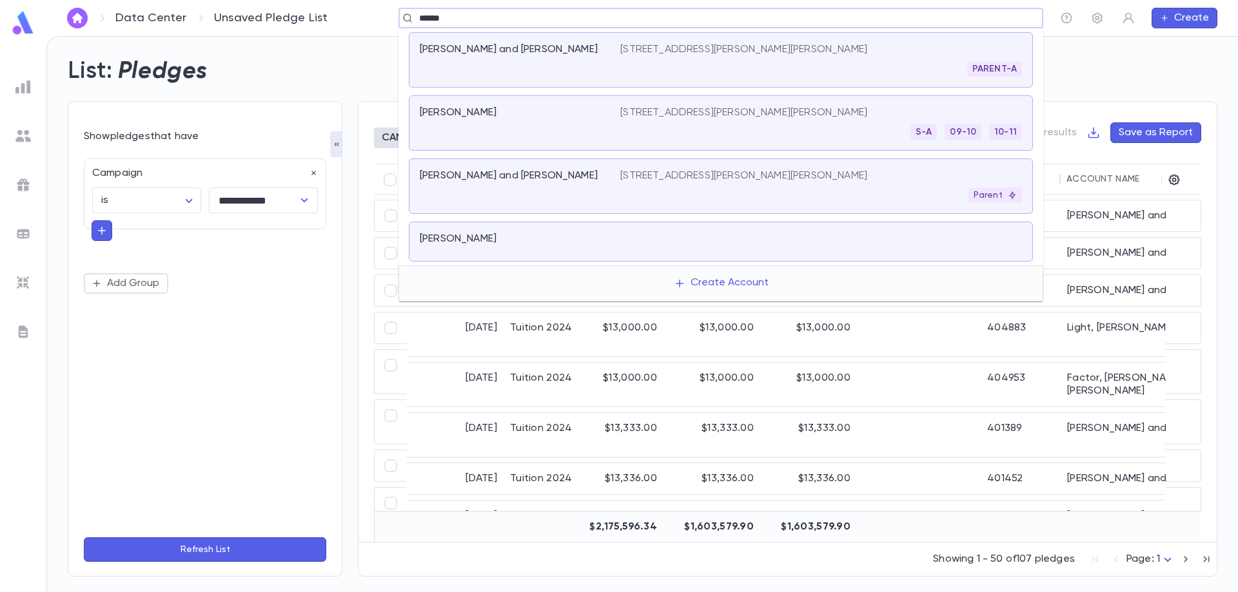
click at [678, 240] on div at bounding box center [821, 242] width 402 height 18
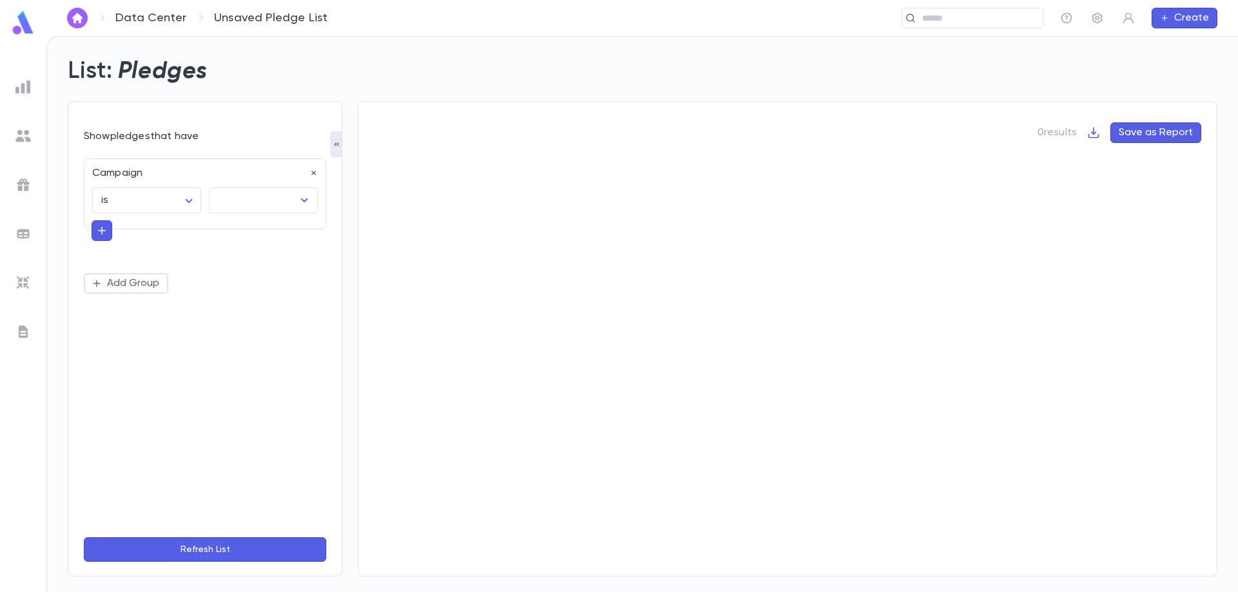
type input "**********"
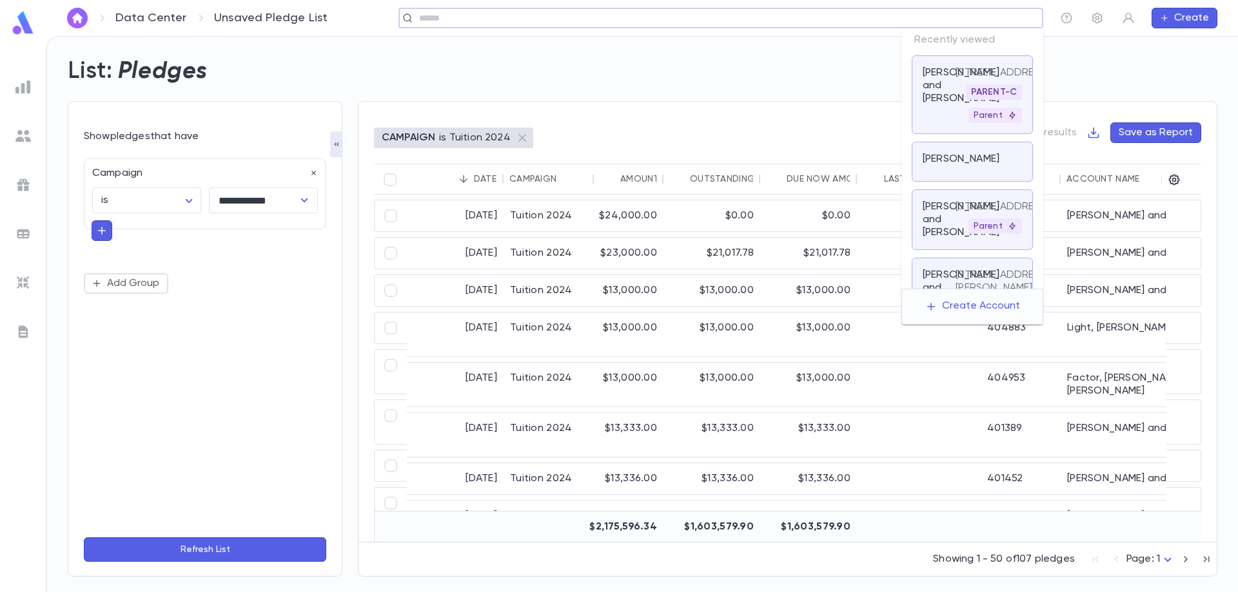
click at [969, 17] on input "text" at bounding box center [716, 18] width 603 height 12
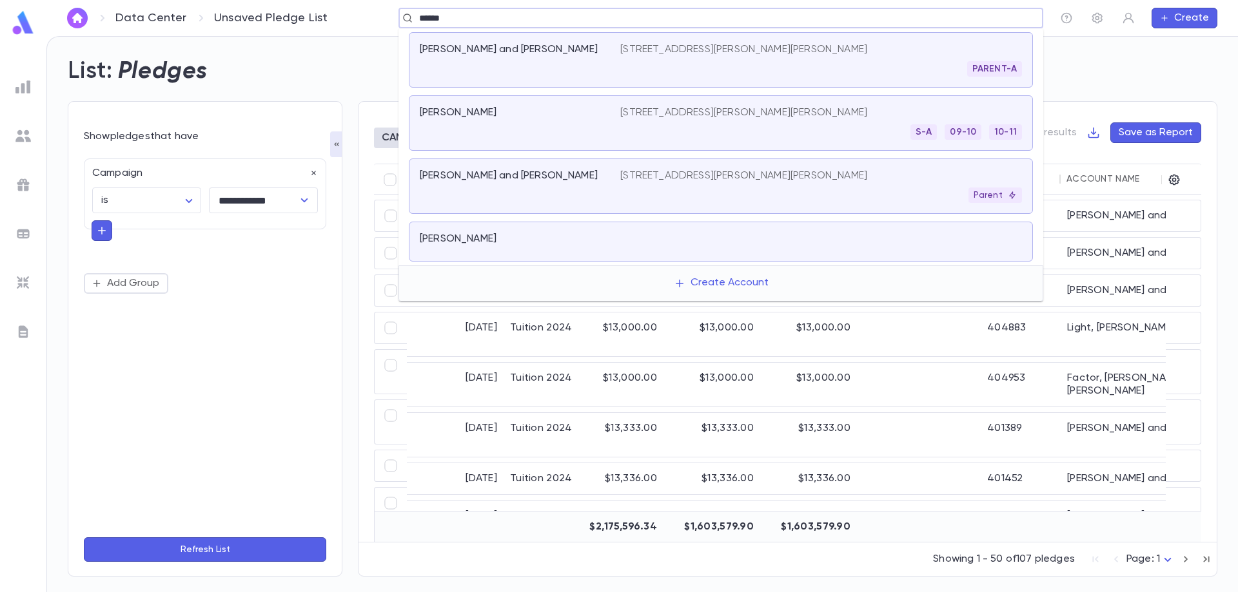
type input "******"
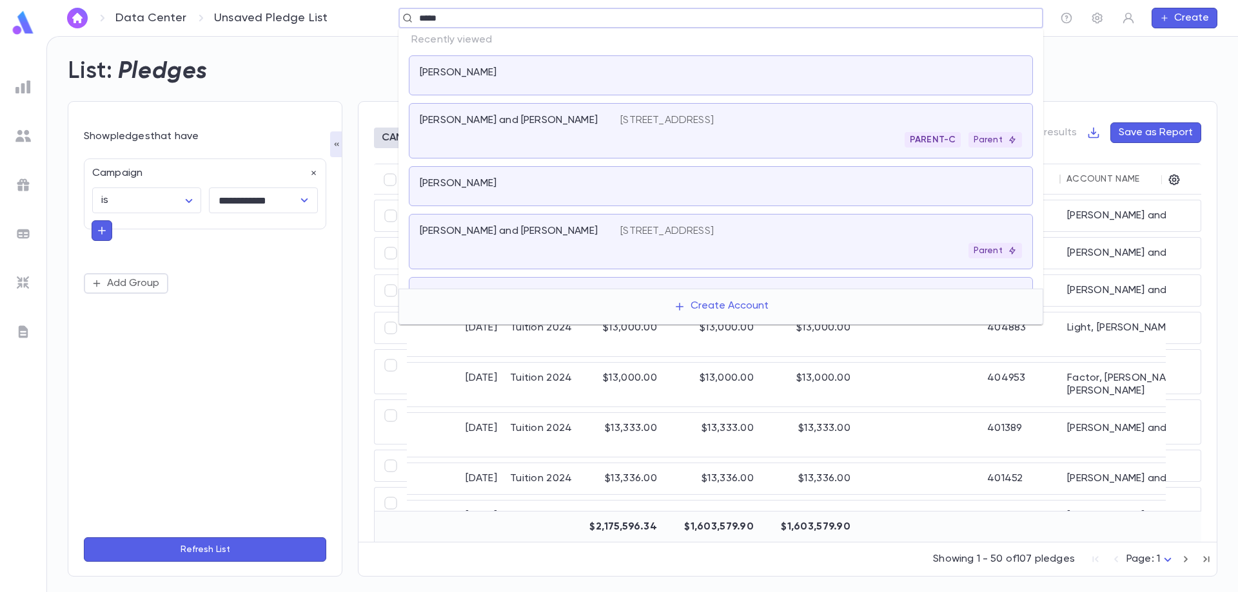
type input "******"
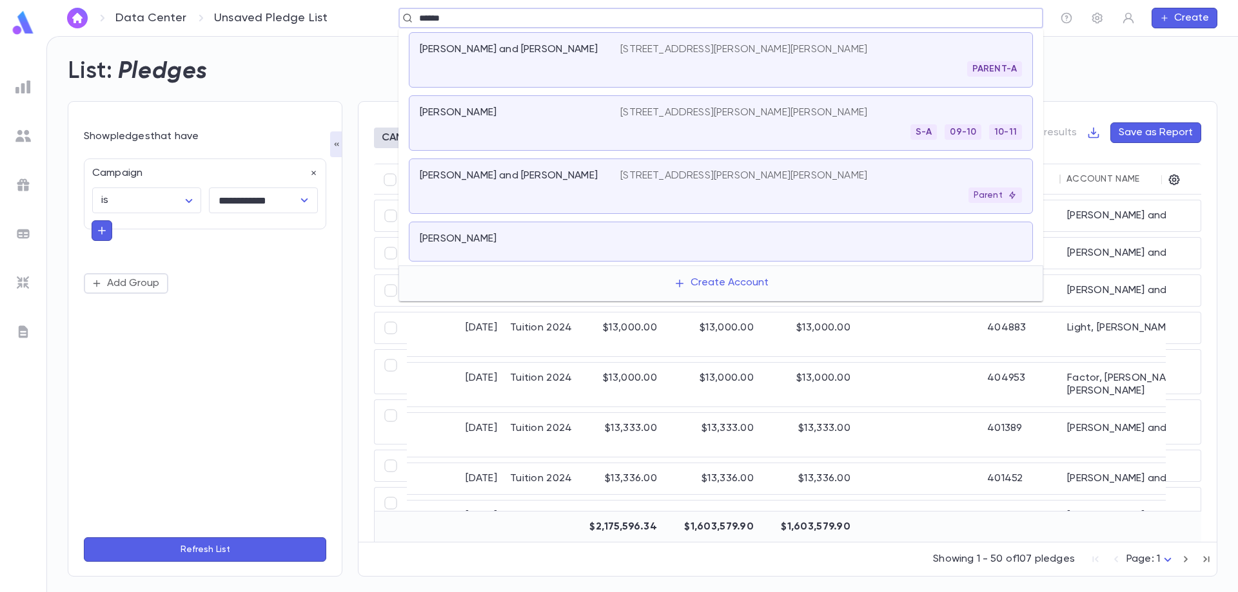
click at [621, 184] on div "88 Theodore Place, Vaughan ON CA Parent" at bounding box center [821, 187] width 402 height 34
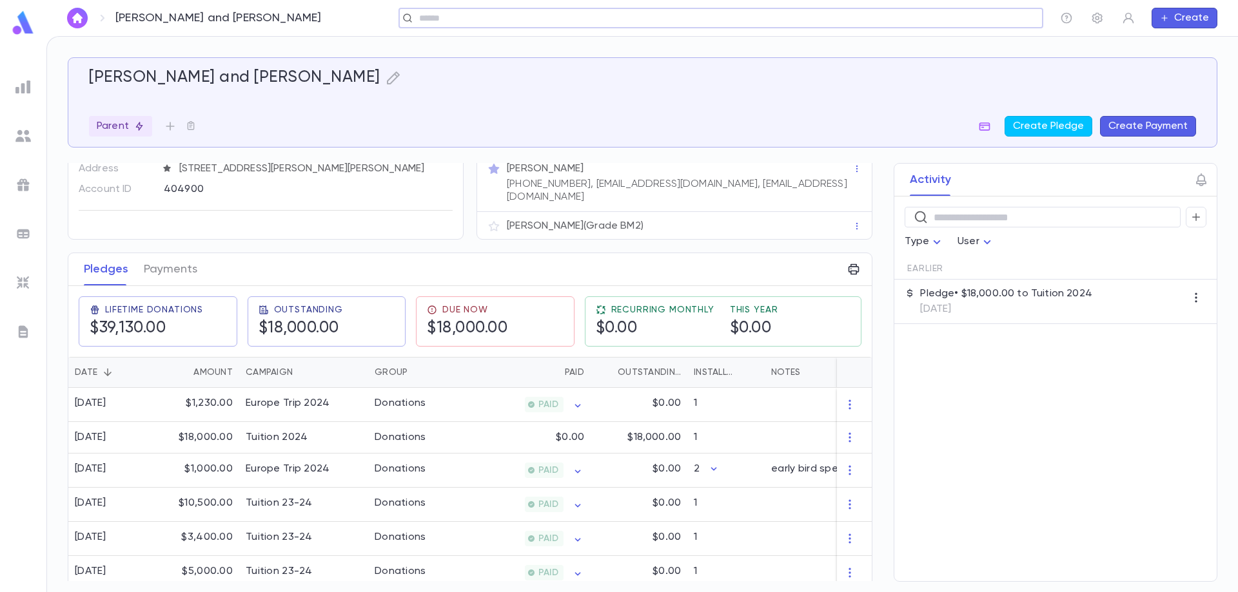
scroll to position [92, 0]
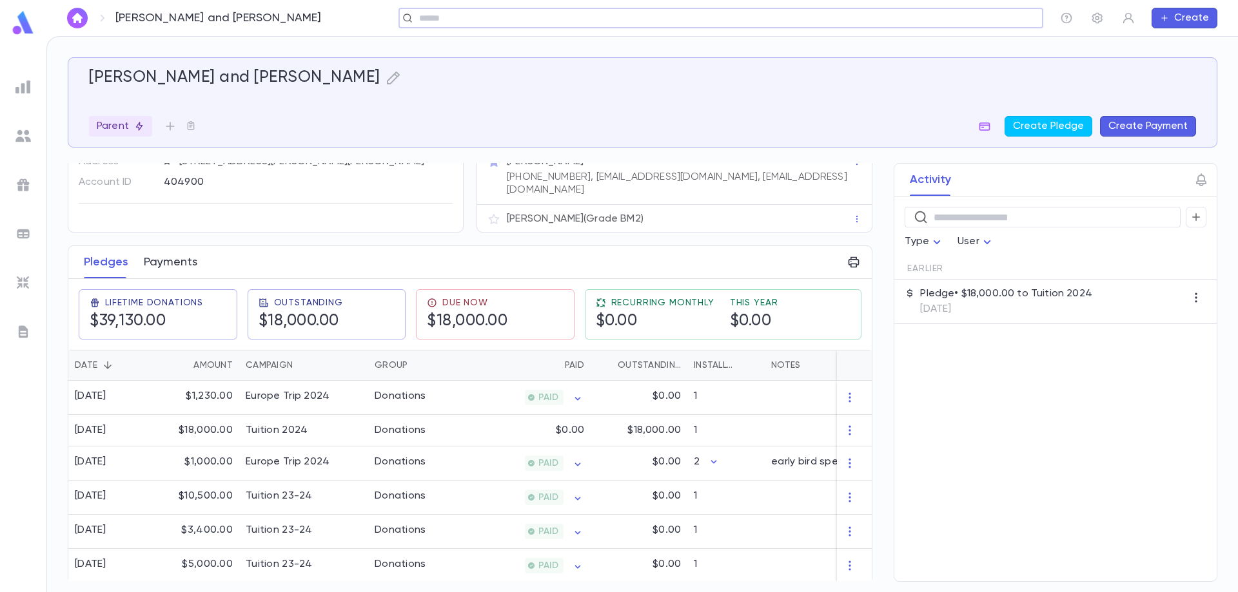
click at [157, 249] on button "Payments" at bounding box center [171, 262] width 54 height 32
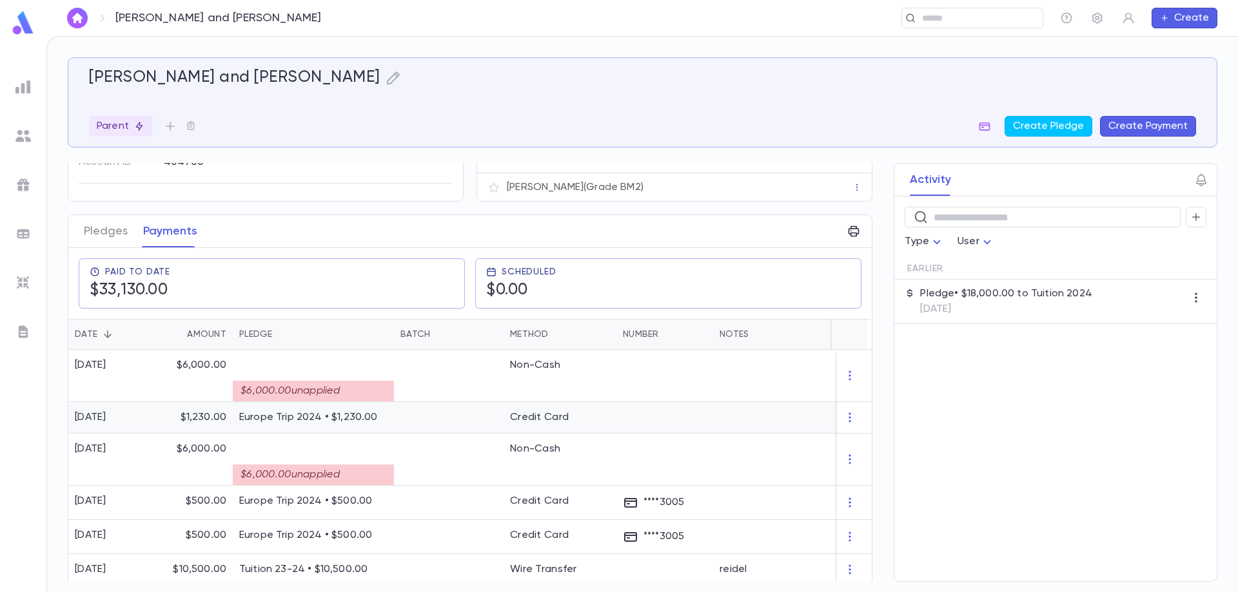
scroll to position [129, 0]
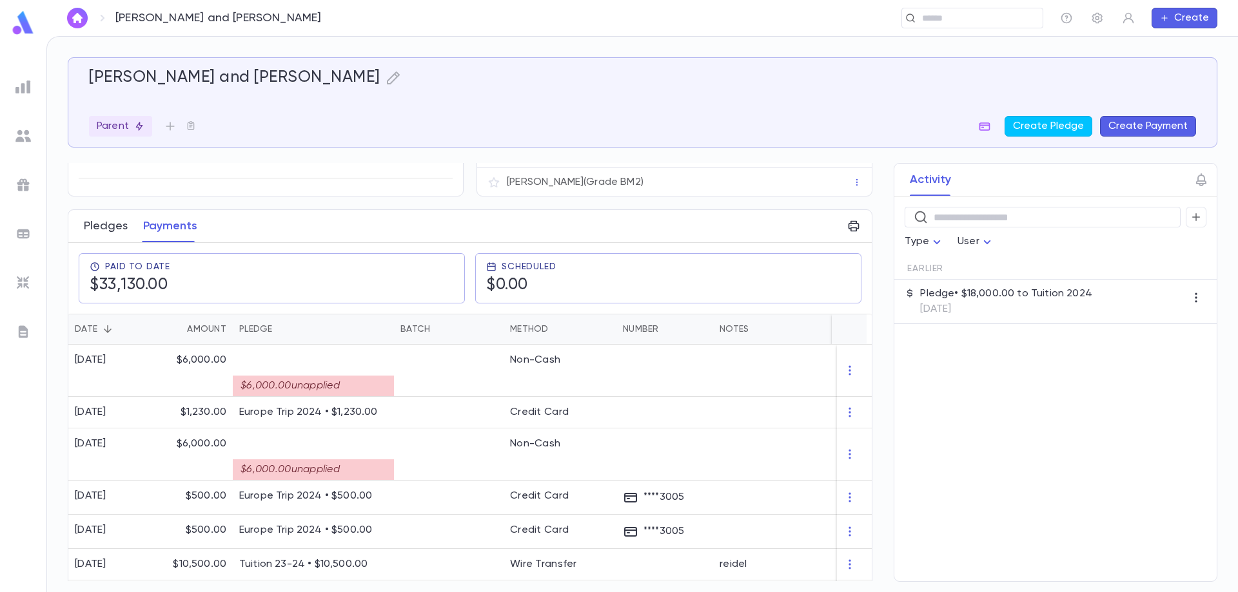
click at [113, 220] on button "Pledges" at bounding box center [106, 226] width 44 height 32
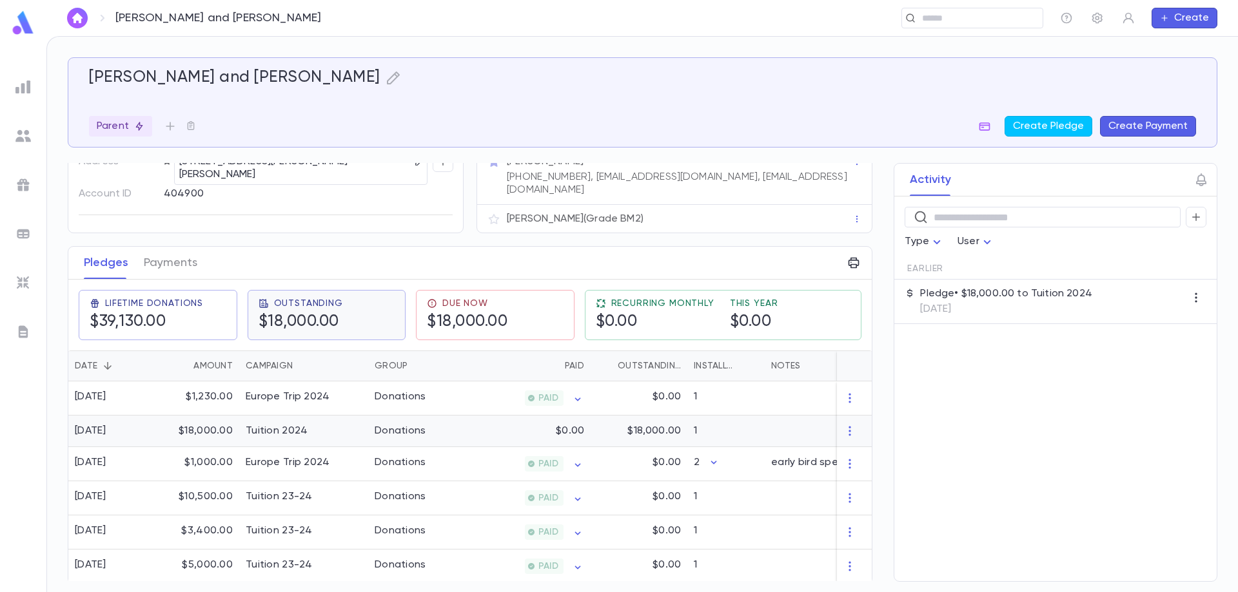
scroll to position [28, 0]
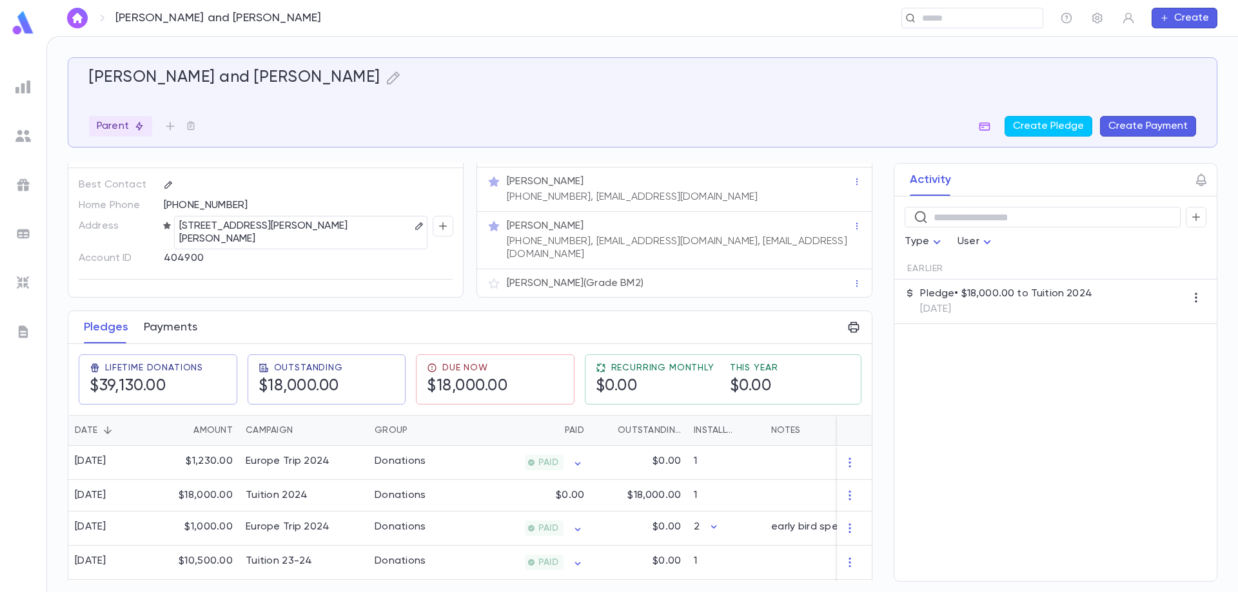
click at [168, 324] on button "Payments" at bounding box center [171, 327] width 54 height 32
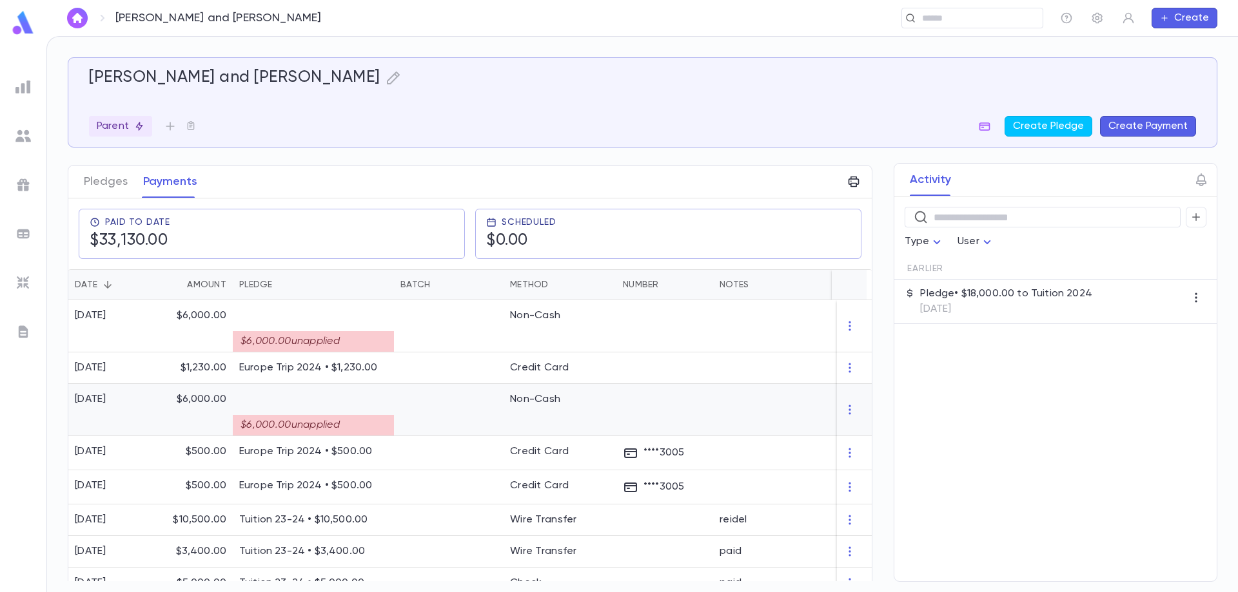
scroll to position [189, 0]
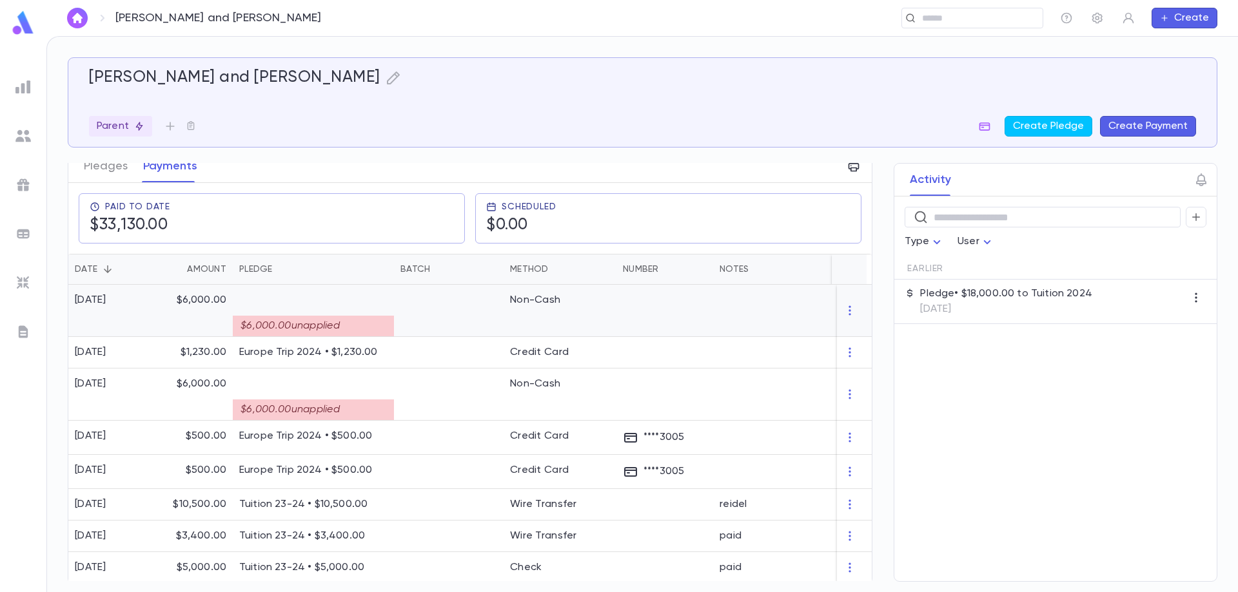
click at [329, 316] on div "$6,000.00 unapplied" at bounding box center [313, 326] width 161 height 21
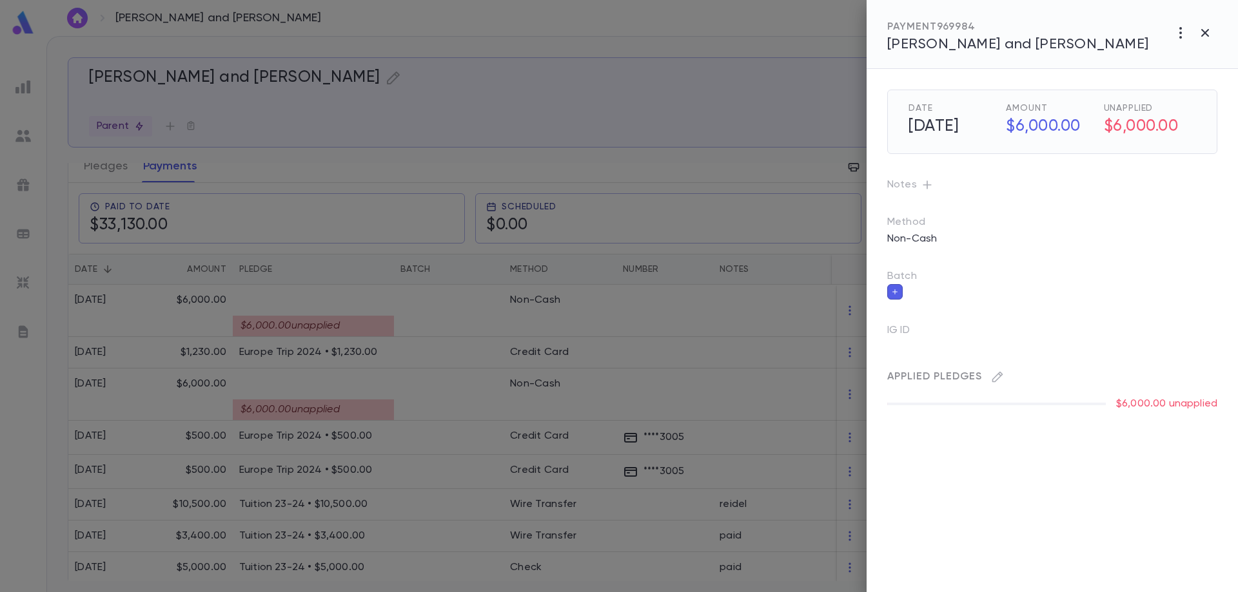
click at [920, 375] on span "Applied Pledges" at bounding box center [934, 377] width 95 height 10
click at [1010, 376] on div "Applied Pledges" at bounding box center [1047, 371] width 340 height 31
drag, startPoint x: 987, startPoint y: 380, endPoint x: 1011, endPoint y: 391, distance: 26.2
click at [1008, 388] on div "Applied Pledges $6,000.00 unapplied" at bounding box center [1036, 373] width 361 height 75
click at [1001, 378] on icon "button" at bounding box center [997, 377] width 13 height 13
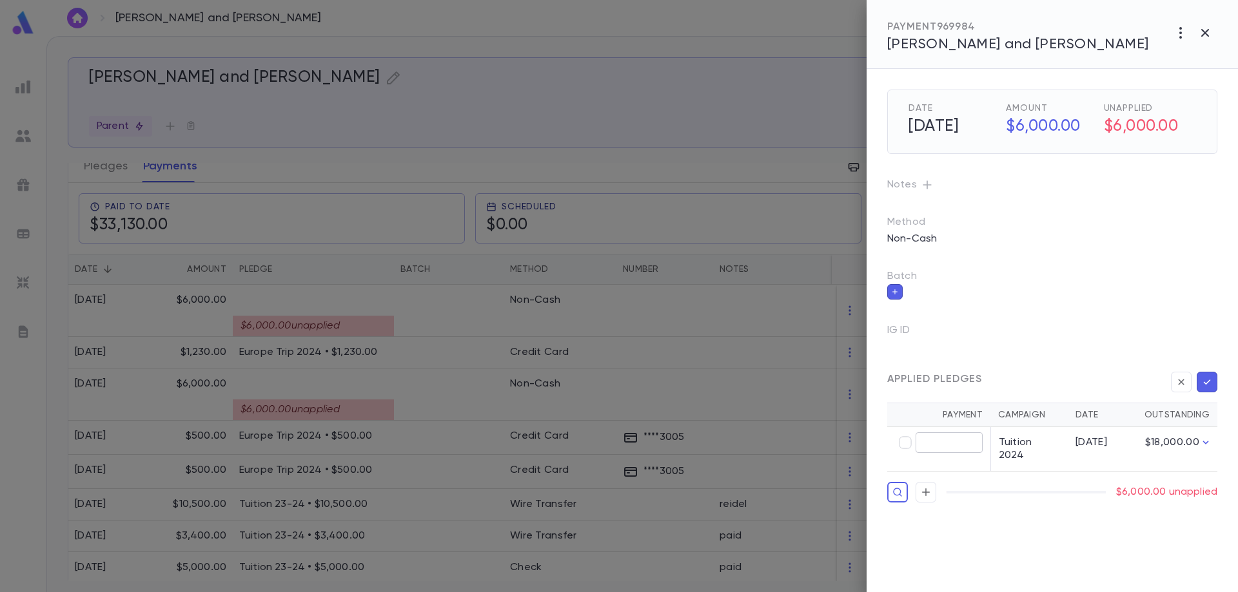
click at [957, 442] on input "text" at bounding box center [948, 443] width 67 height 20
type input "********"
click at [1209, 382] on icon "button" at bounding box center [1207, 382] width 12 height 13
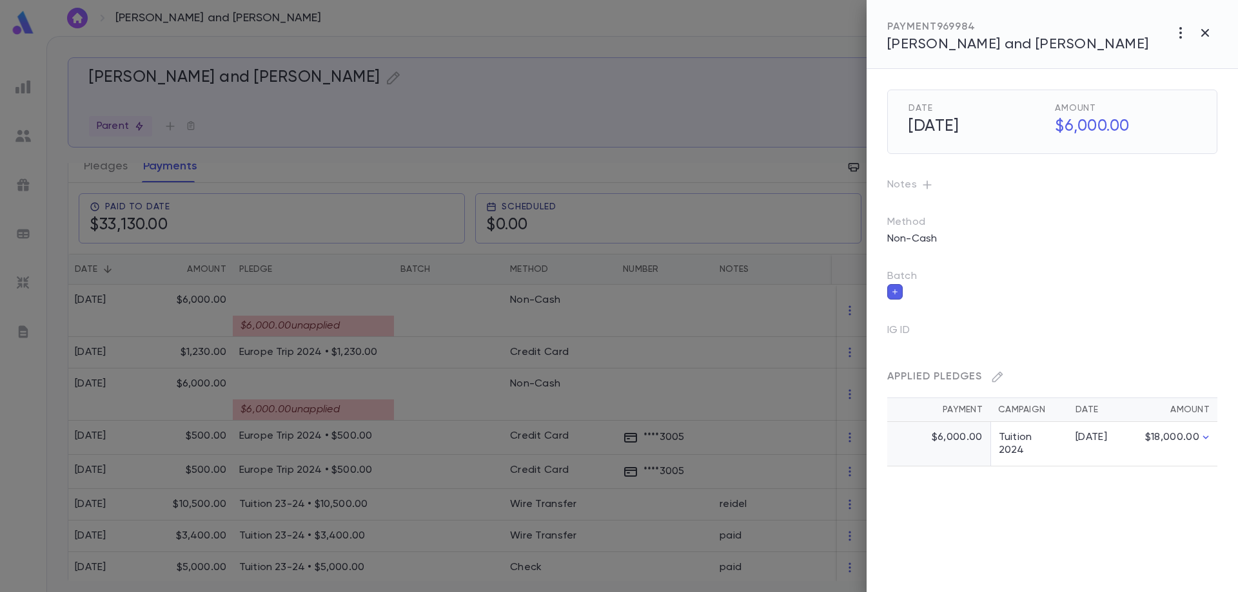
click at [346, 401] on div at bounding box center [619, 296] width 1238 height 592
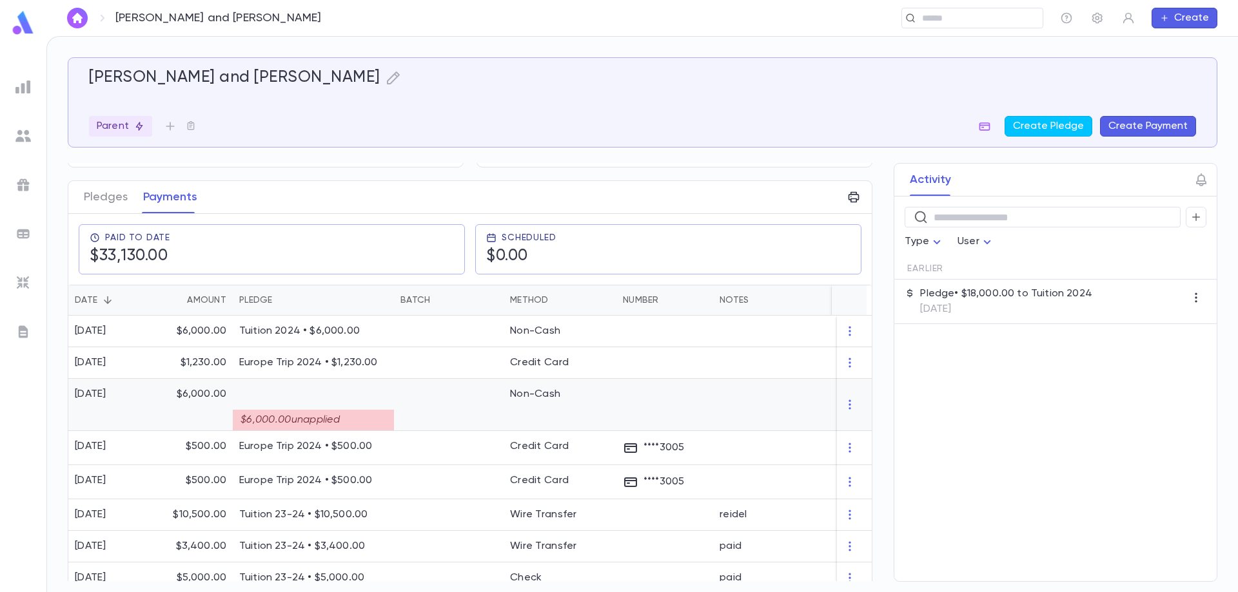
scroll to position [168, 0]
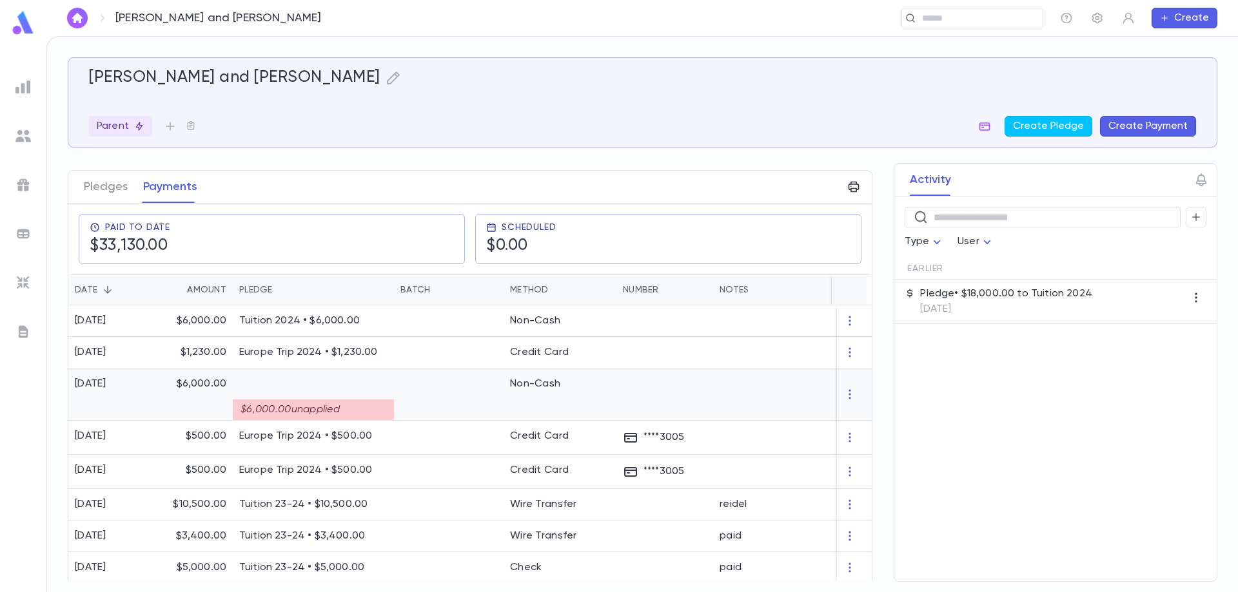
click at [351, 405] on div "$6,000.00 unapplied" at bounding box center [313, 410] width 161 height 21
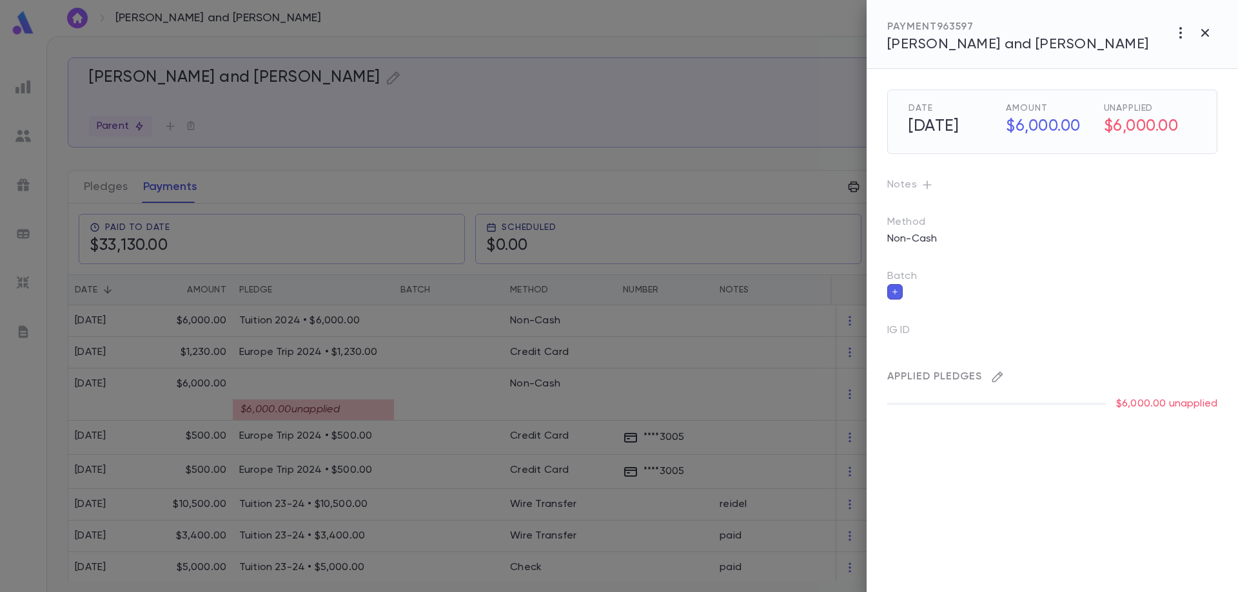
click at [999, 375] on icon "button" at bounding box center [997, 377] width 11 height 11
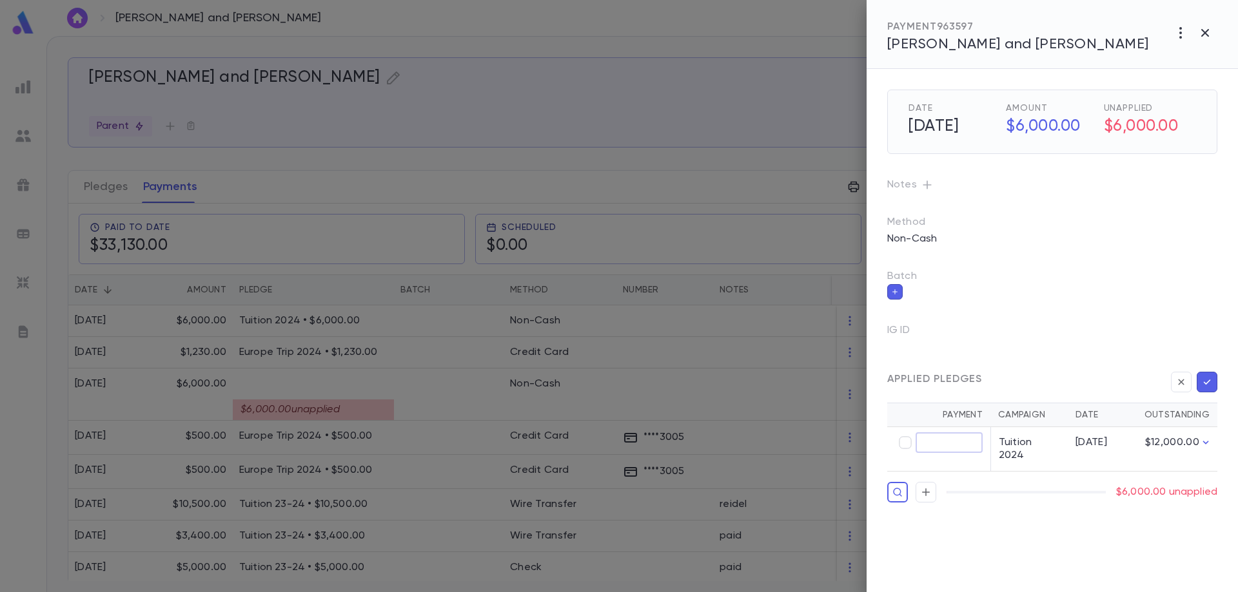
click at [948, 447] on input "text" at bounding box center [948, 443] width 67 height 20
type input "********"
click at [1209, 386] on icon "button" at bounding box center [1207, 382] width 12 height 13
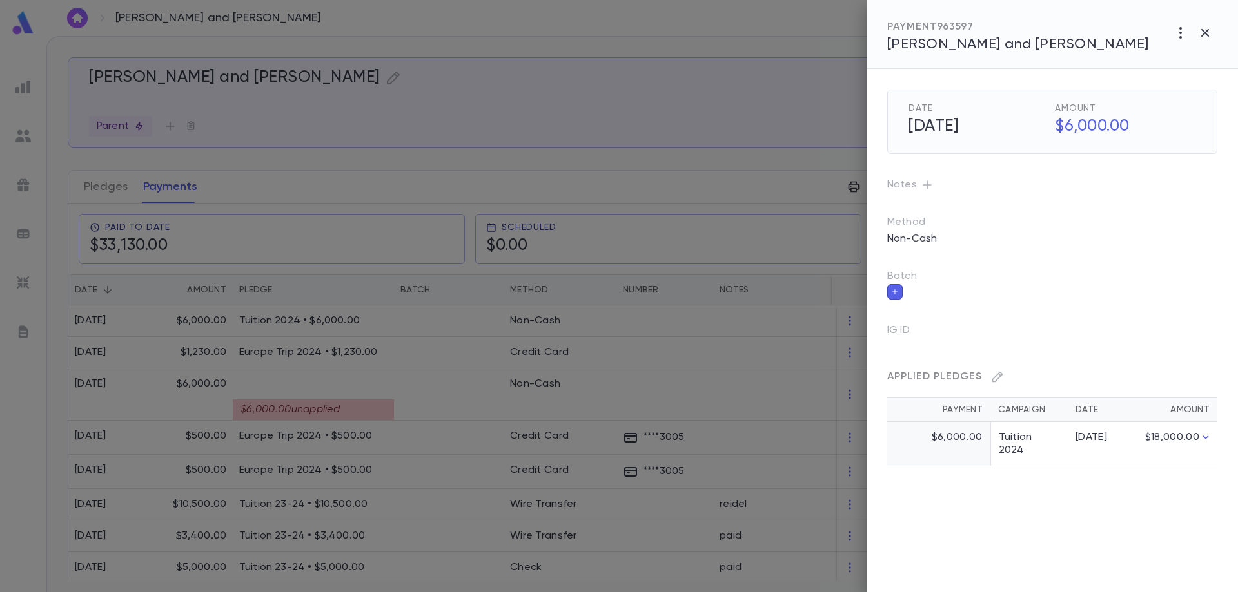
click at [99, 182] on div at bounding box center [619, 296] width 1238 height 592
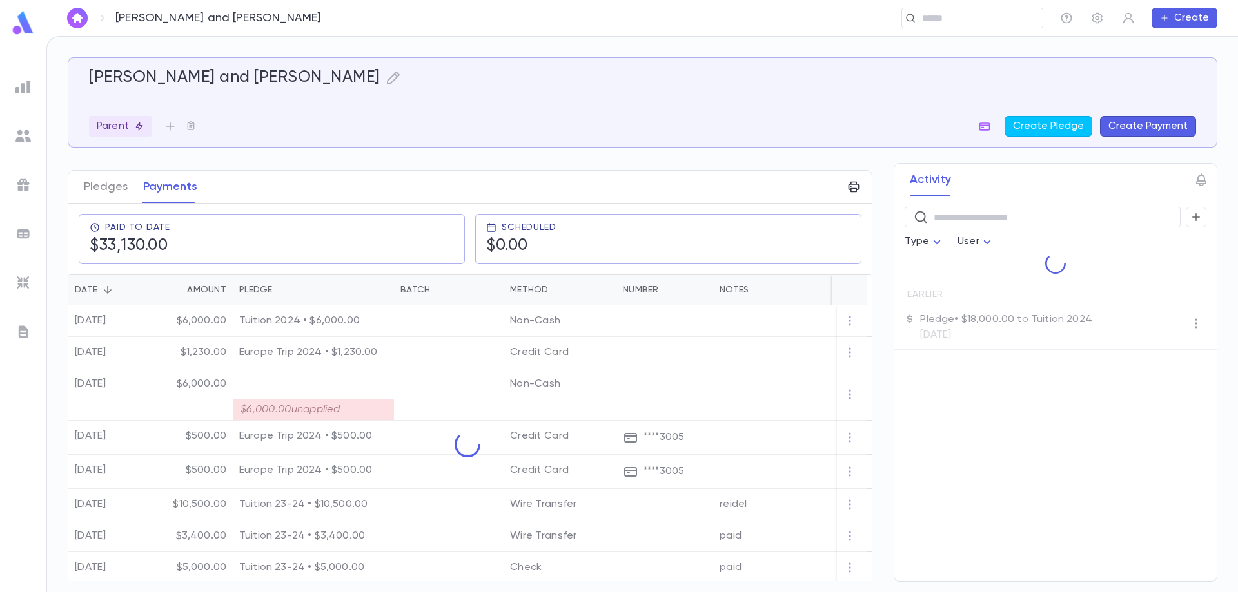
click at [99, 182] on button "Pledges" at bounding box center [106, 187] width 44 height 32
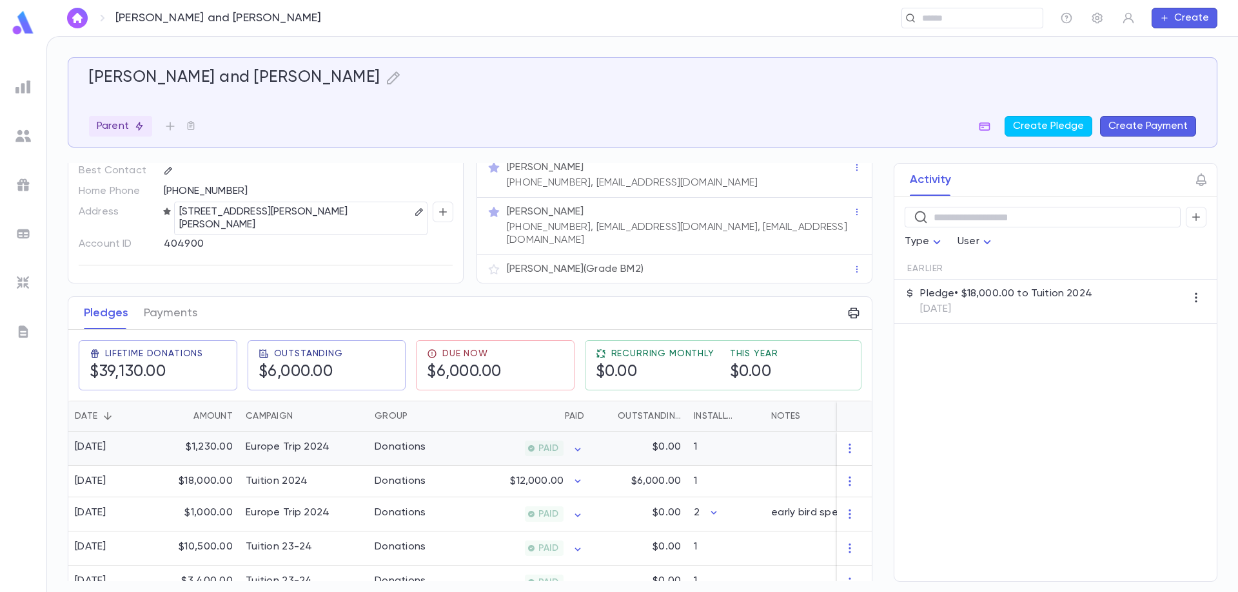
scroll to position [64, 0]
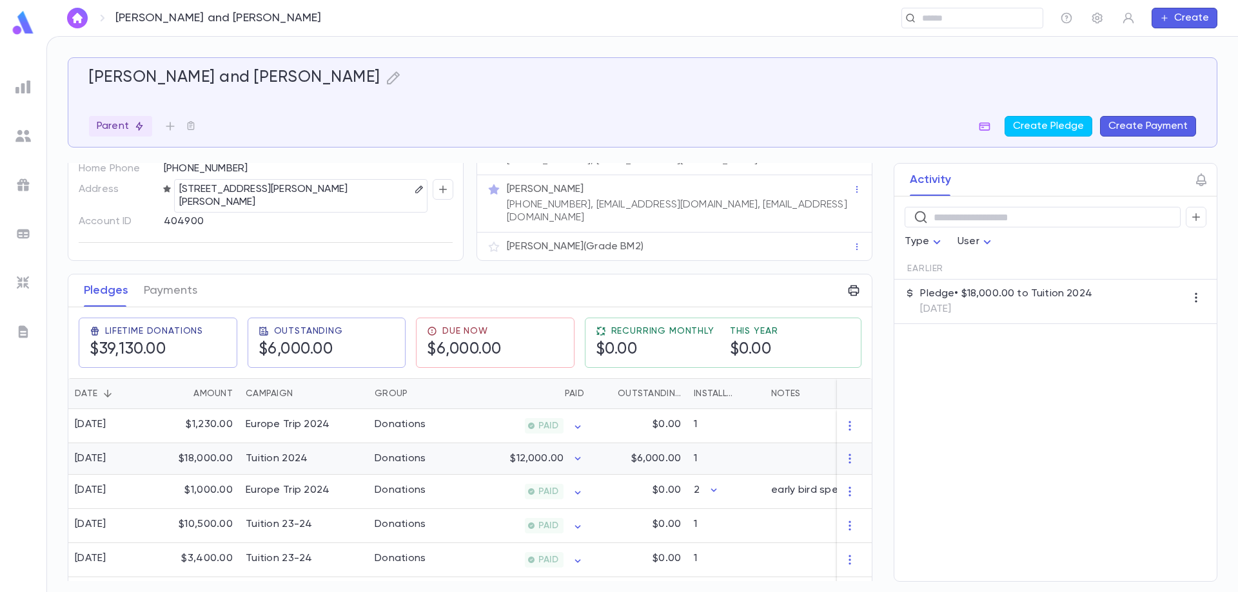
click at [294, 453] on div "Tuition 2024" at bounding box center [277, 459] width 62 height 13
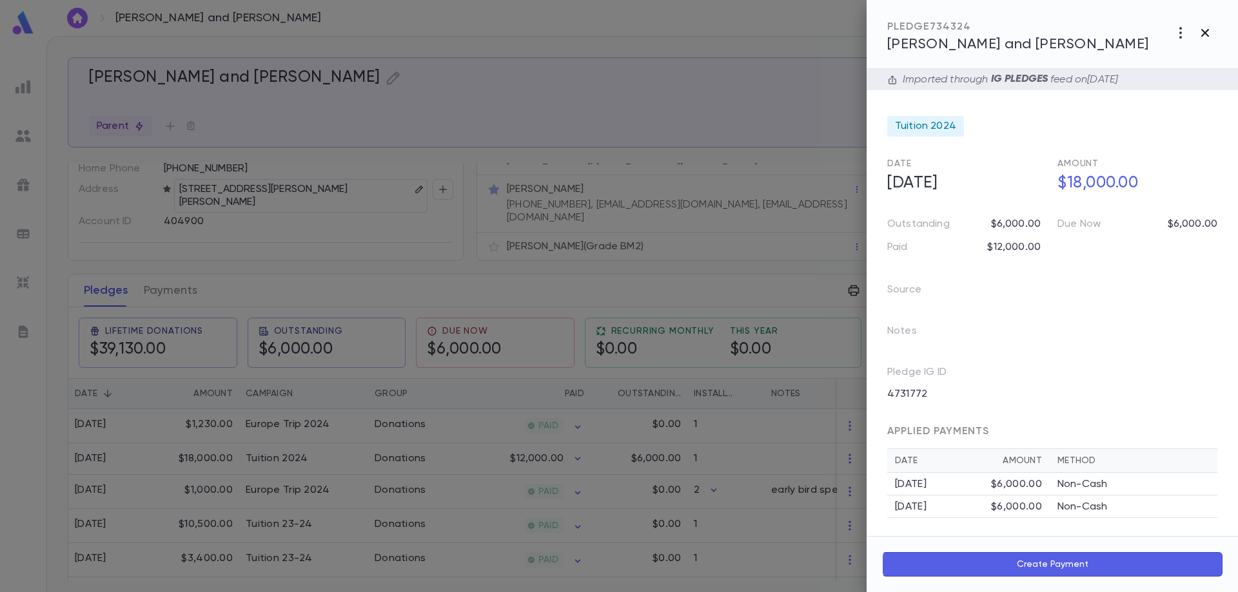
click at [1203, 33] on icon "button" at bounding box center [1204, 32] width 15 height 15
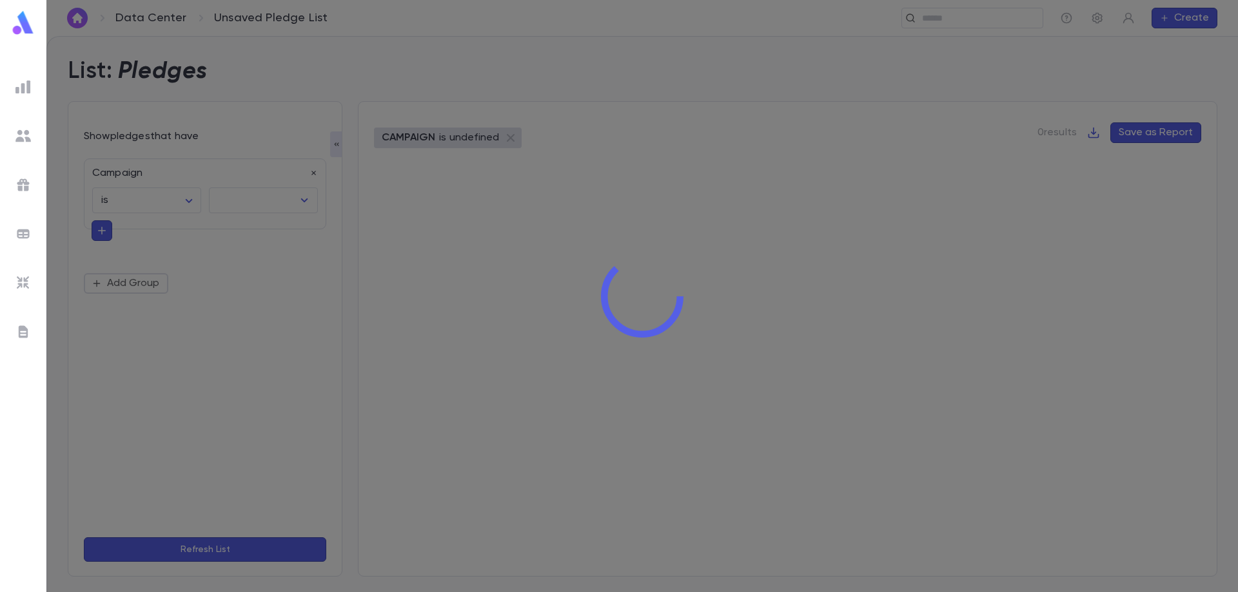
type input "**********"
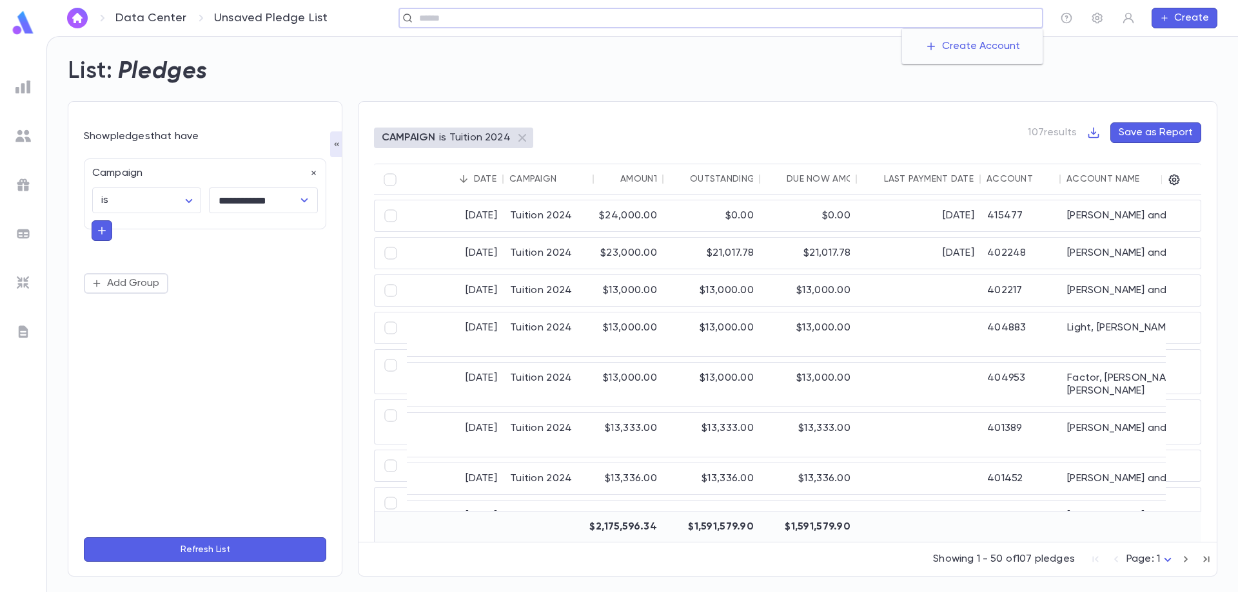
click at [936, 21] on input "text" at bounding box center [726, 18] width 622 height 12
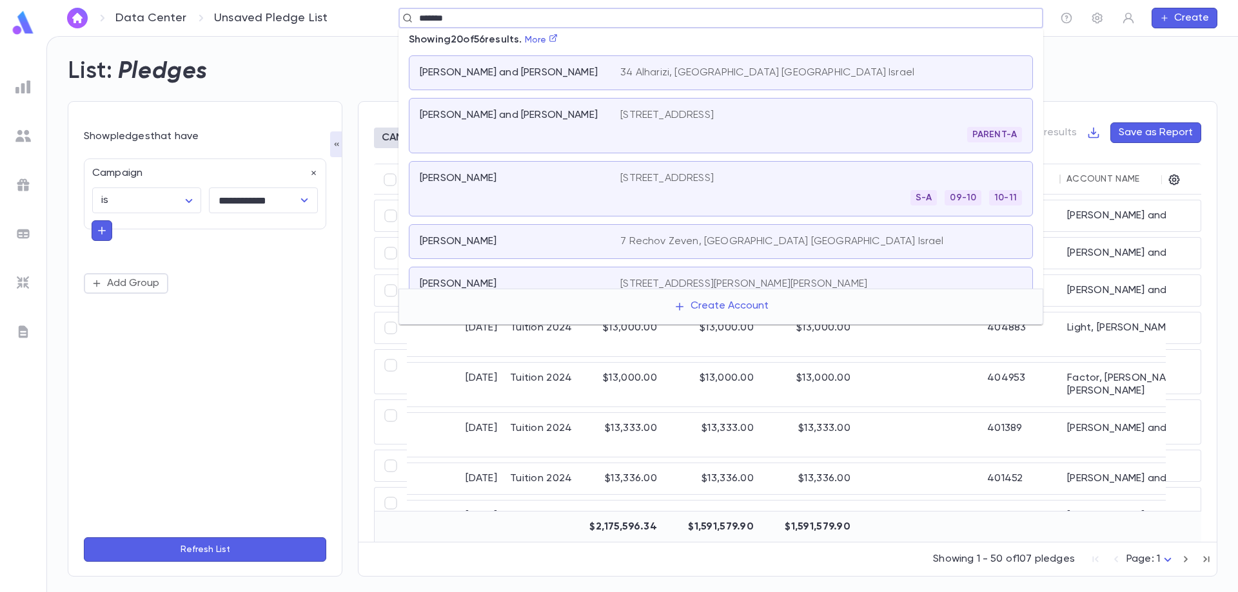
type input "*******"
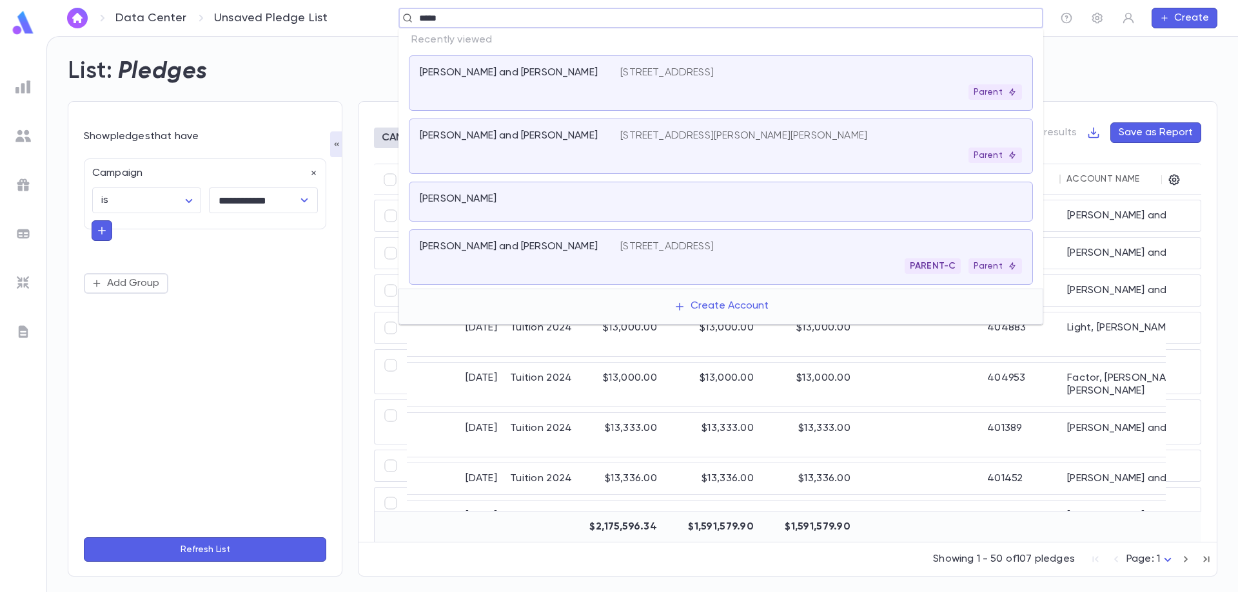
type input "******"
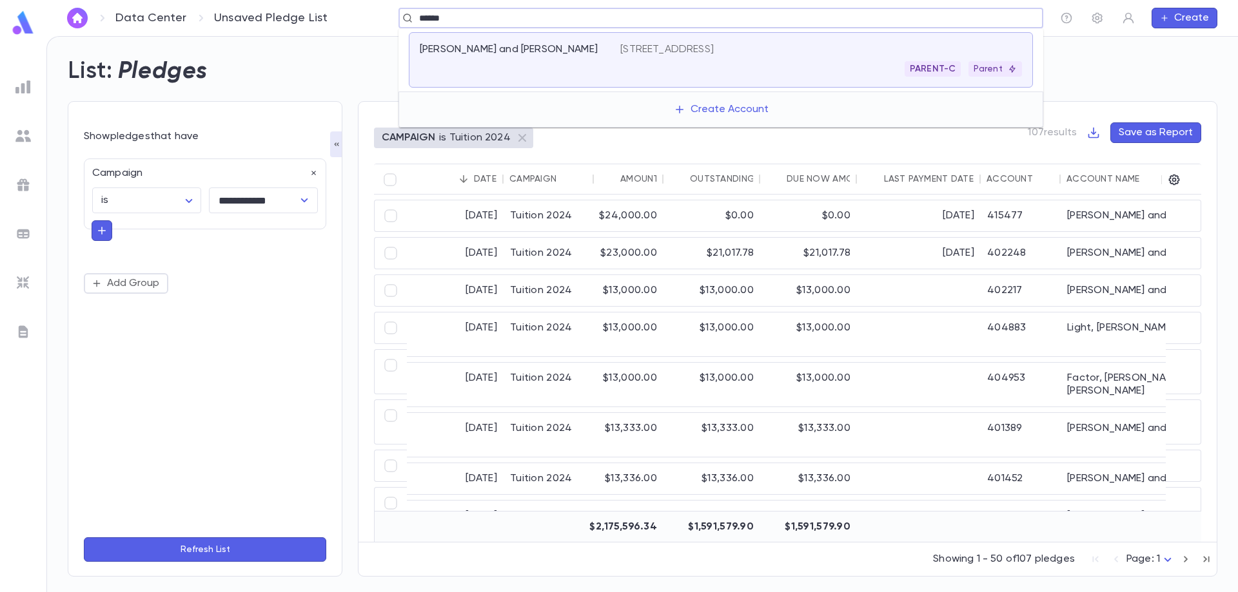
click at [486, 75] on div "[PERSON_NAME] and [PERSON_NAME]" at bounding box center [520, 60] width 200 height 34
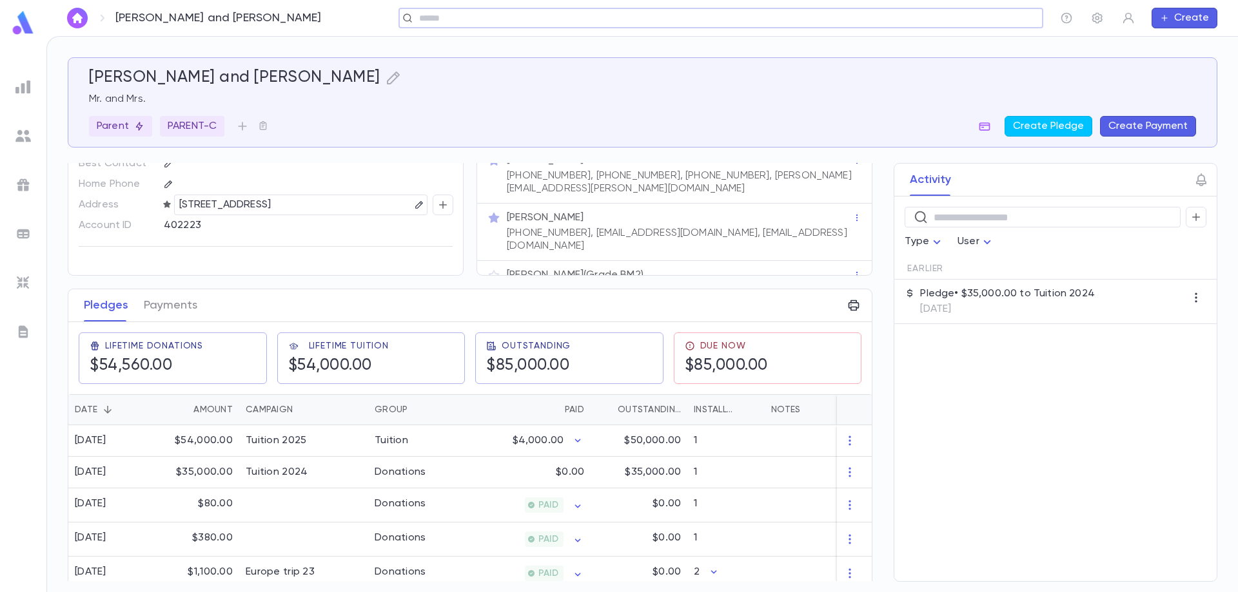
scroll to position [34, 0]
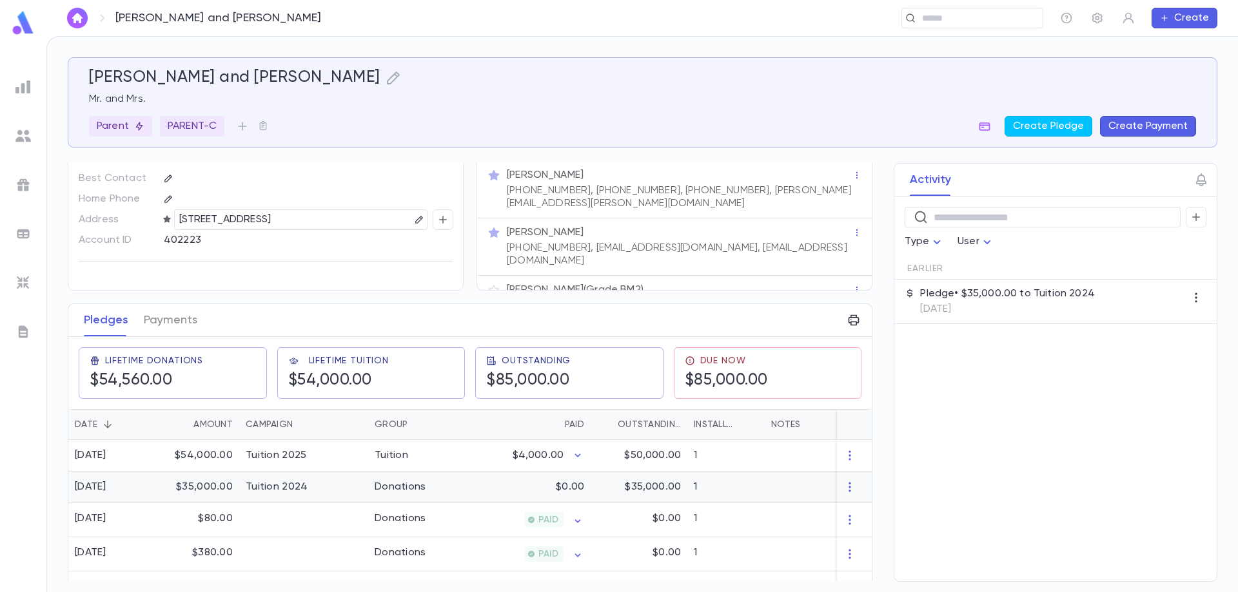
click at [471, 496] on div "$0.00" at bounding box center [528, 488] width 126 height 32
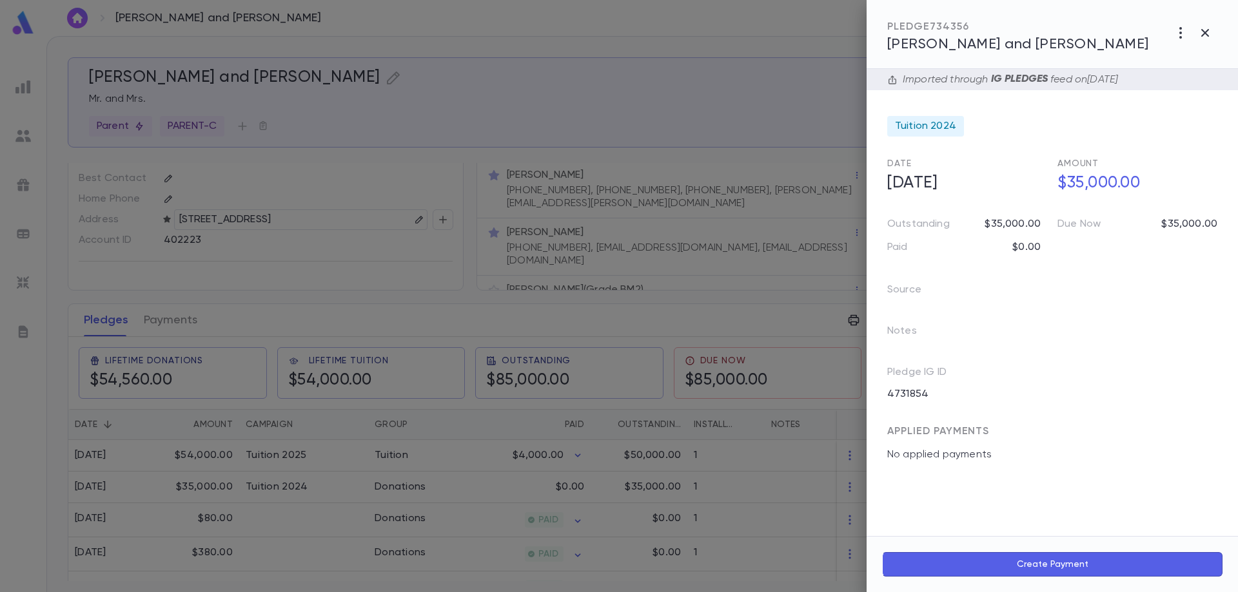
click at [165, 327] on div at bounding box center [619, 296] width 1238 height 592
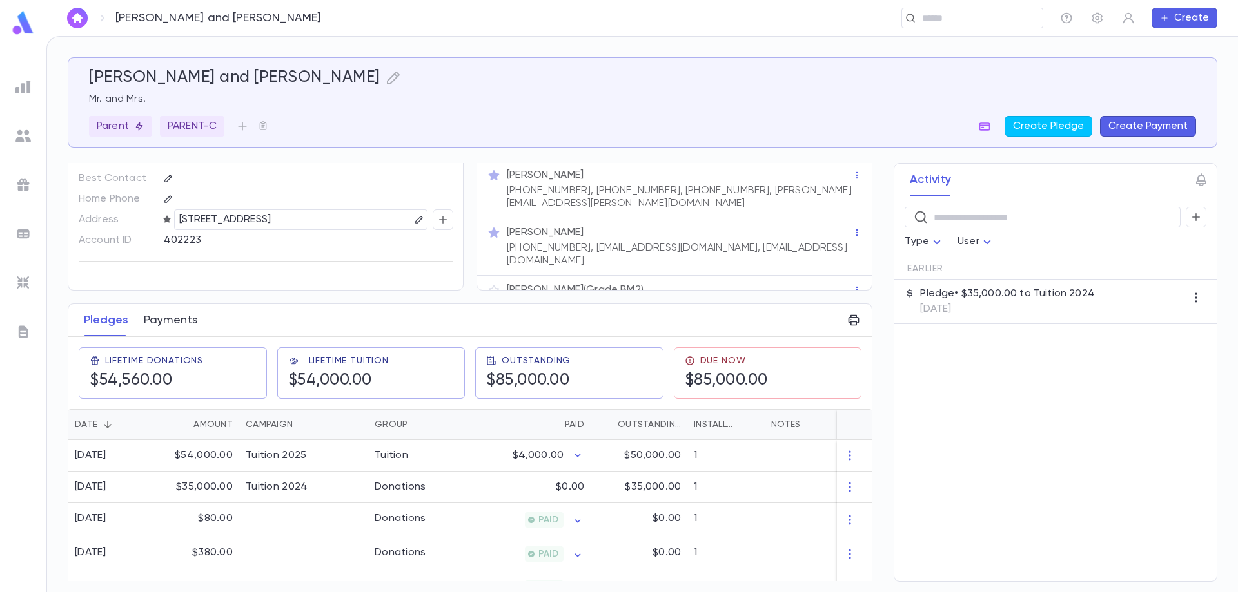
click at [170, 323] on button "Payments" at bounding box center [171, 320] width 54 height 32
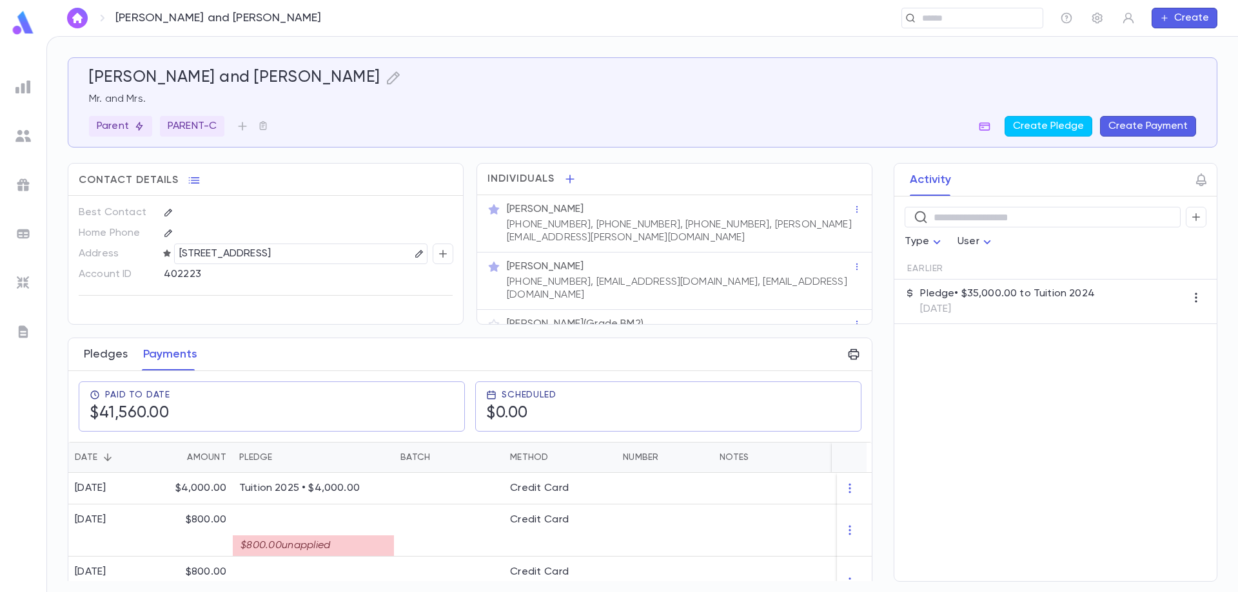
click at [104, 354] on button "Pledges" at bounding box center [106, 354] width 44 height 32
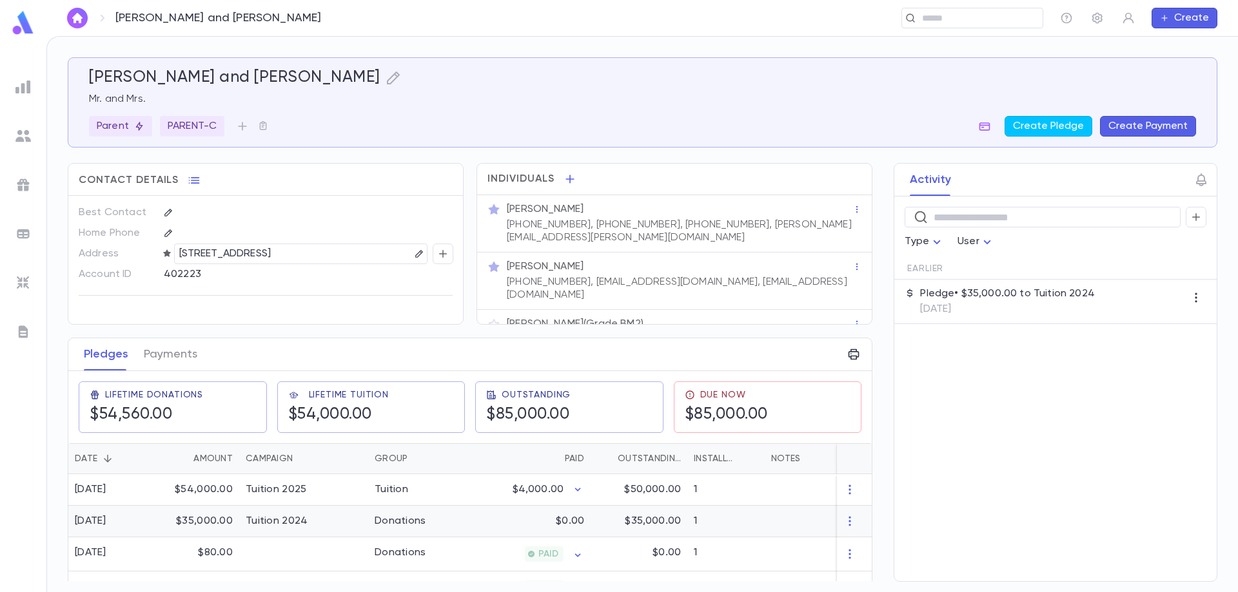
click at [266, 518] on div "Tuition 2024" at bounding box center [277, 521] width 62 height 13
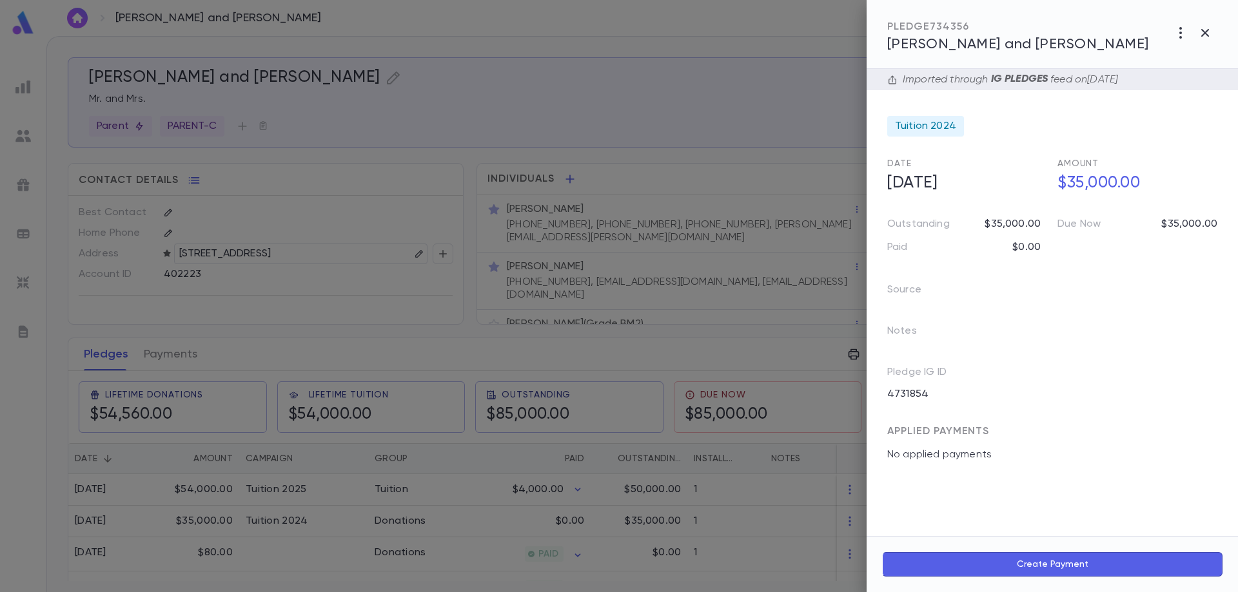
click at [202, 521] on div at bounding box center [619, 296] width 1238 height 592
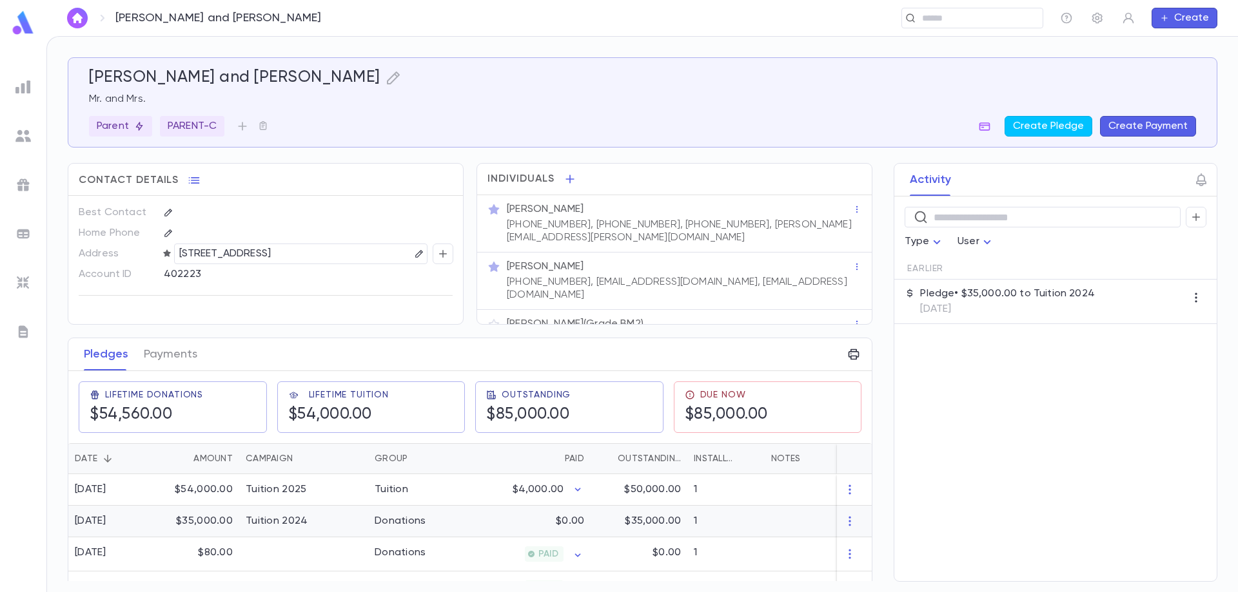
click at [202, 521] on div "$35,000.00" at bounding box center [197, 522] width 84 height 32
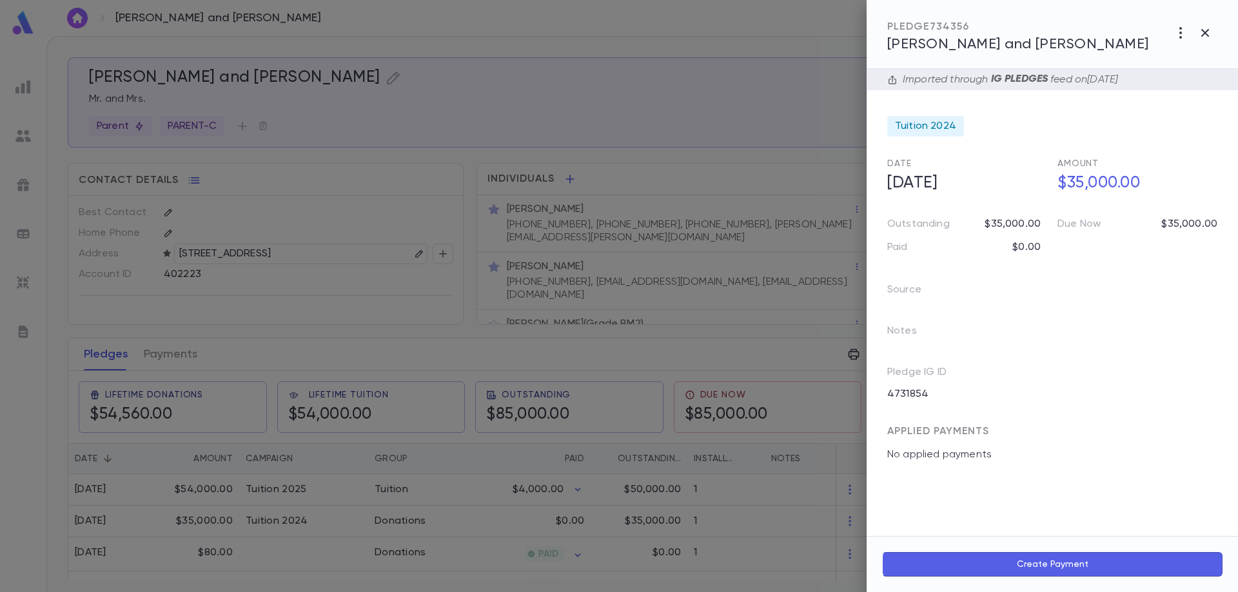
click at [199, 523] on div at bounding box center [619, 296] width 1238 height 592
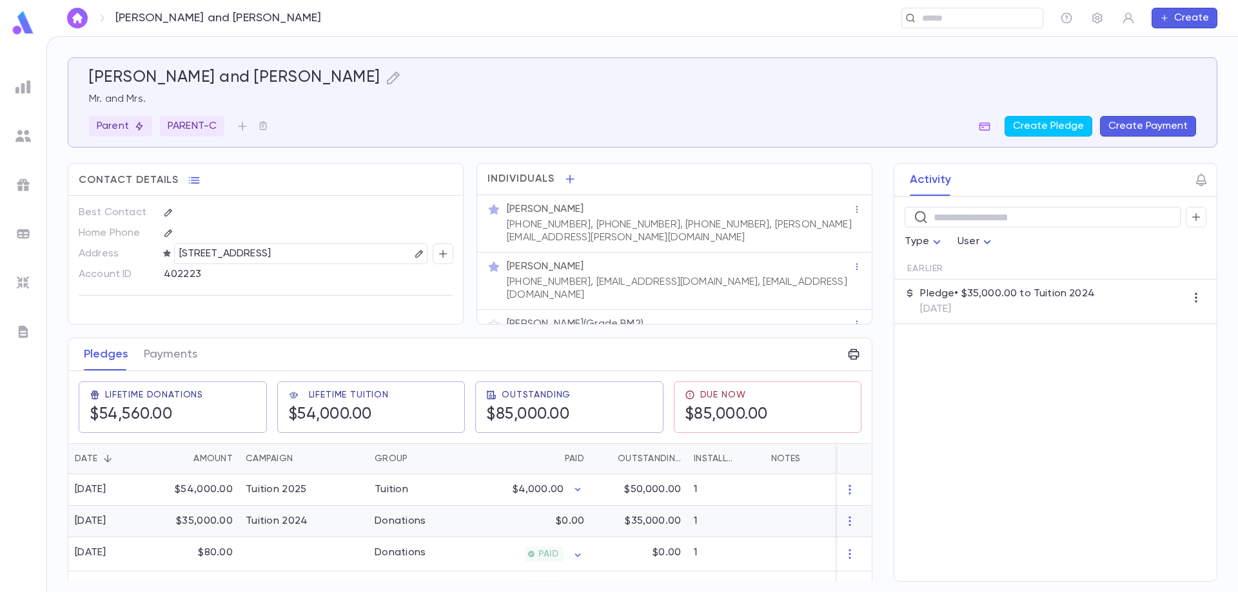
click at [199, 523] on div "$35,000.00" at bounding box center [197, 522] width 84 height 32
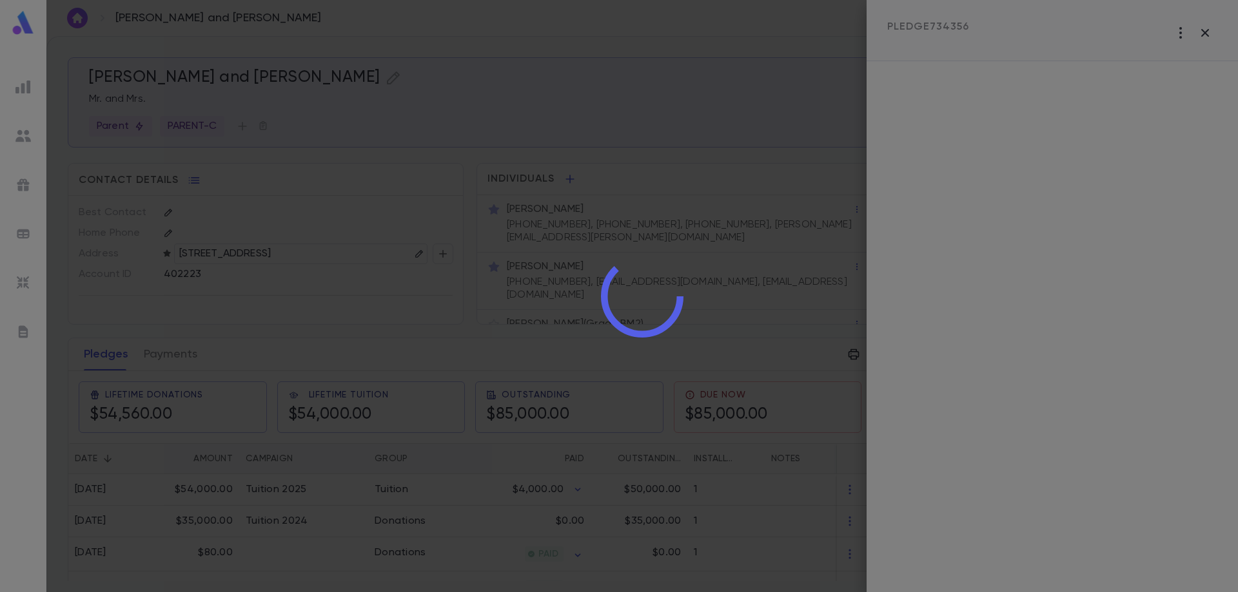
click at [199, 523] on div at bounding box center [641, 296] width 1191 height 592
click at [200, 522] on div at bounding box center [641, 296] width 1191 height 592
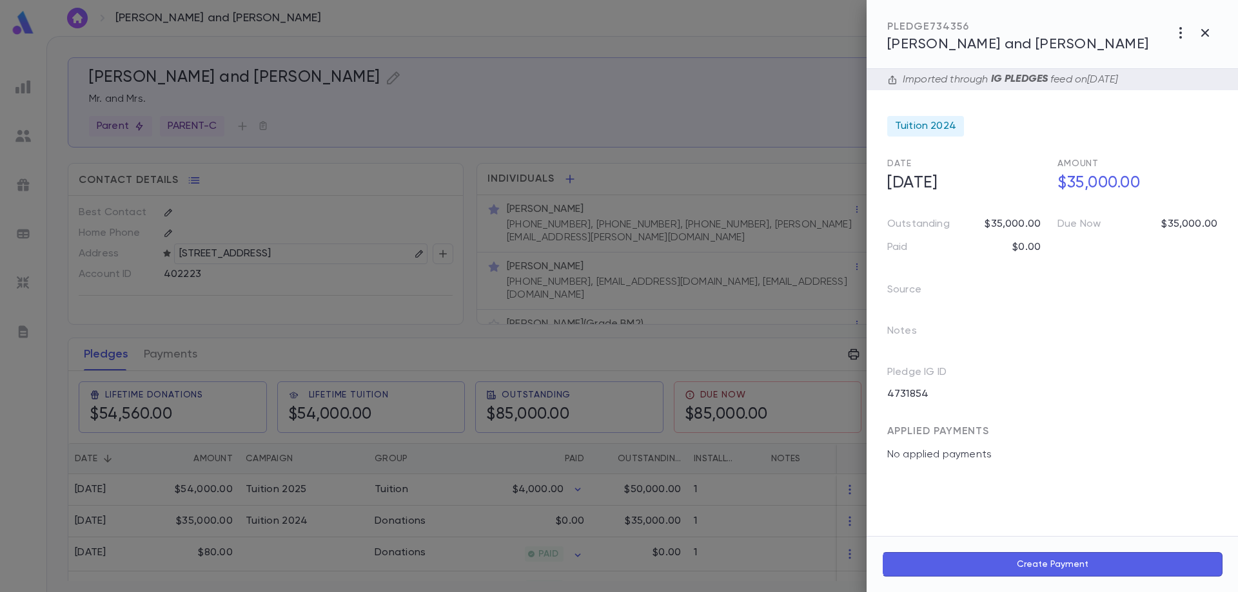
click at [204, 520] on div at bounding box center [619, 296] width 1238 height 592
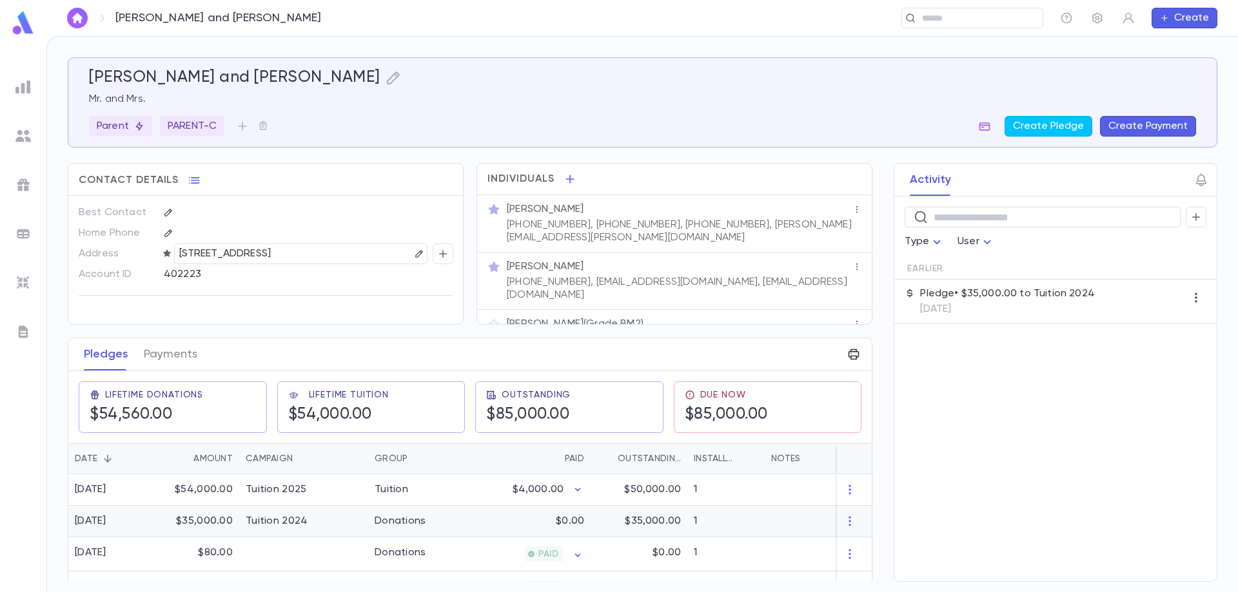
click at [204, 520] on div "$35,000.00" at bounding box center [197, 522] width 84 height 32
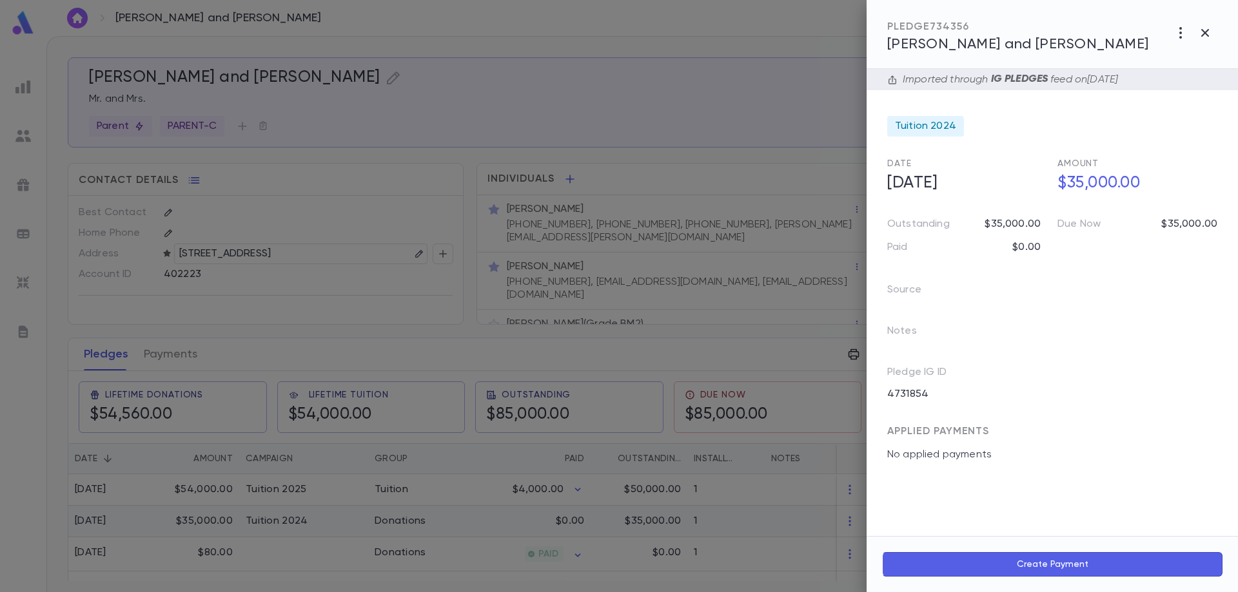
click at [204, 520] on div at bounding box center [619, 296] width 1238 height 592
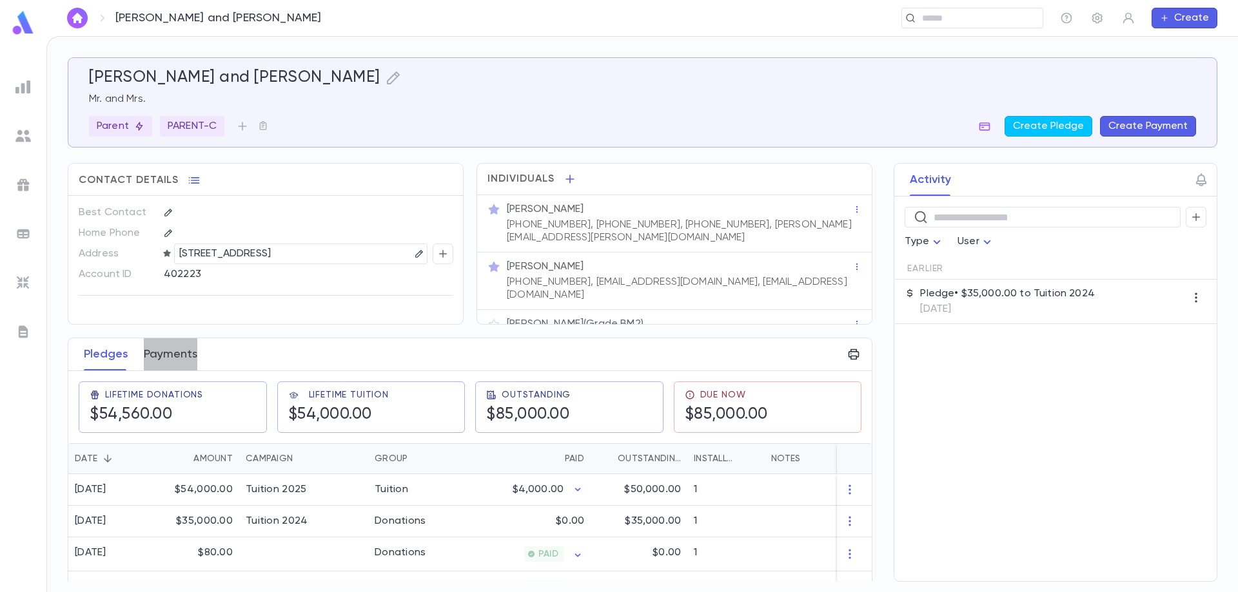
click at [166, 346] on button "Payments" at bounding box center [171, 354] width 54 height 32
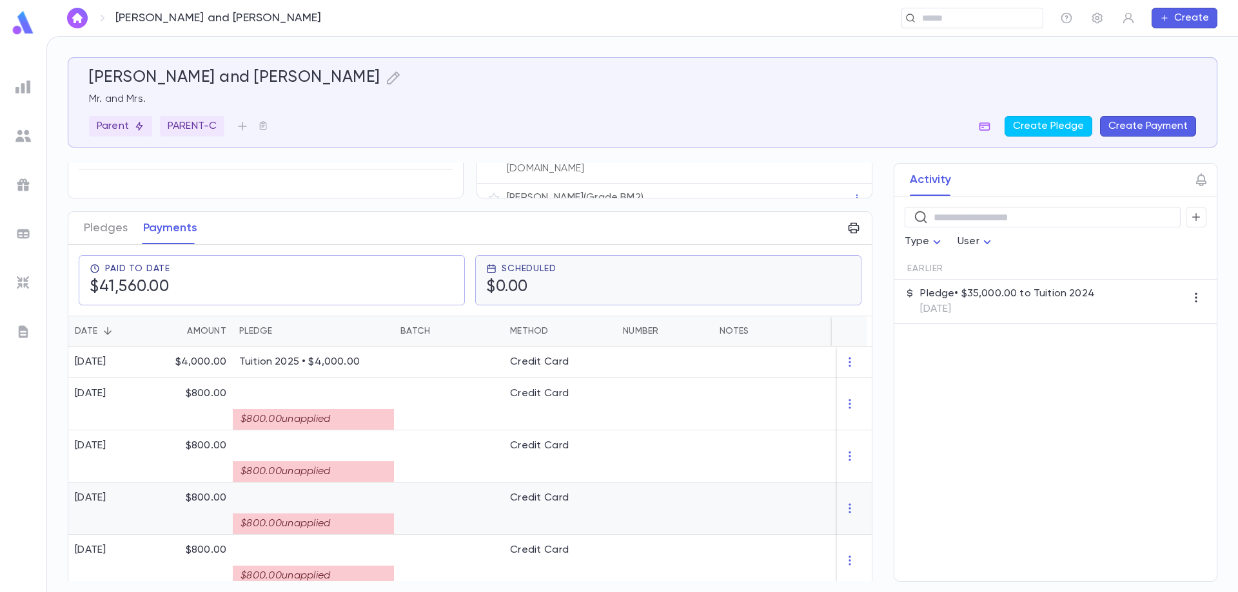
scroll to position [27, 0]
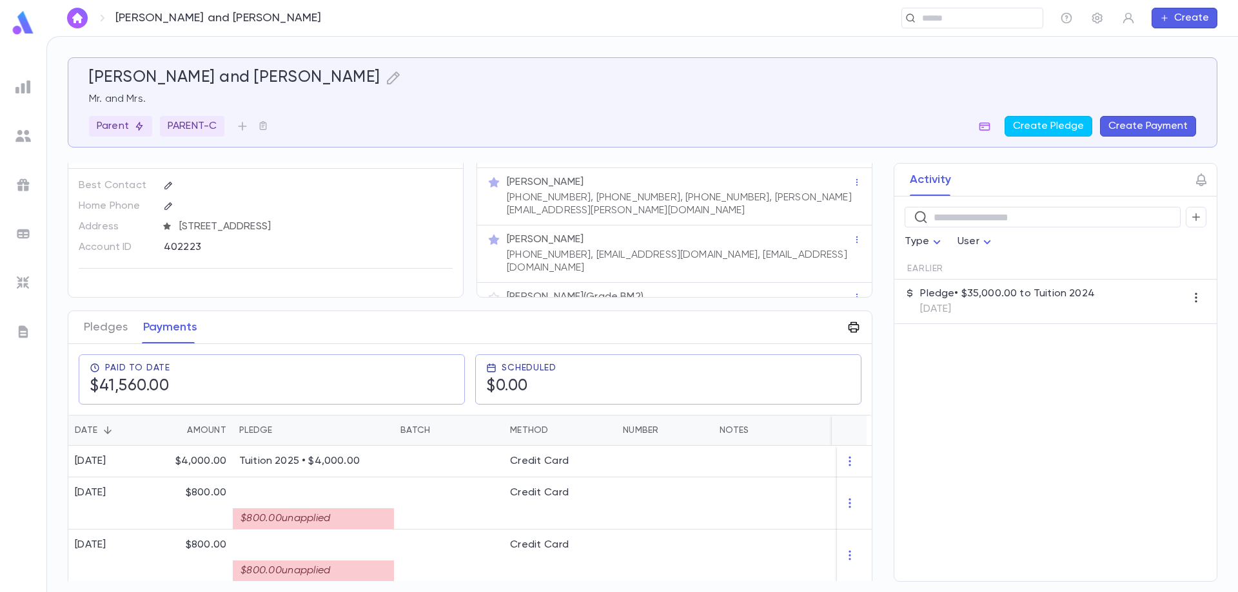
click at [849, 328] on icon "button" at bounding box center [853, 327] width 13 height 13
click at [906, 352] on p "Annual Summary" at bounding box center [891, 353] width 79 height 13
drag, startPoint x: 577, startPoint y: 327, endPoint x: 926, endPoint y: 382, distance: 353.7
click at [926, 382] on div "Email Print" at bounding box center [619, 296] width 1238 height 592
click at [930, 376] on li "Email" at bounding box center [936, 377] width 45 height 23
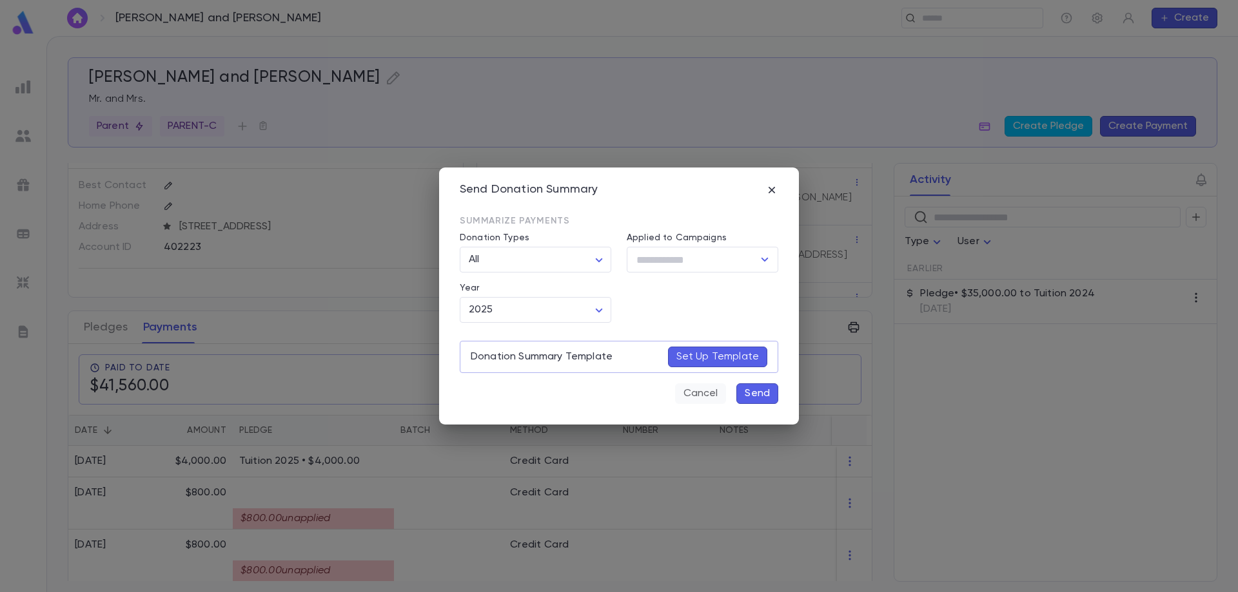
click at [703, 396] on button "Cancel" at bounding box center [700, 394] width 51 height 21
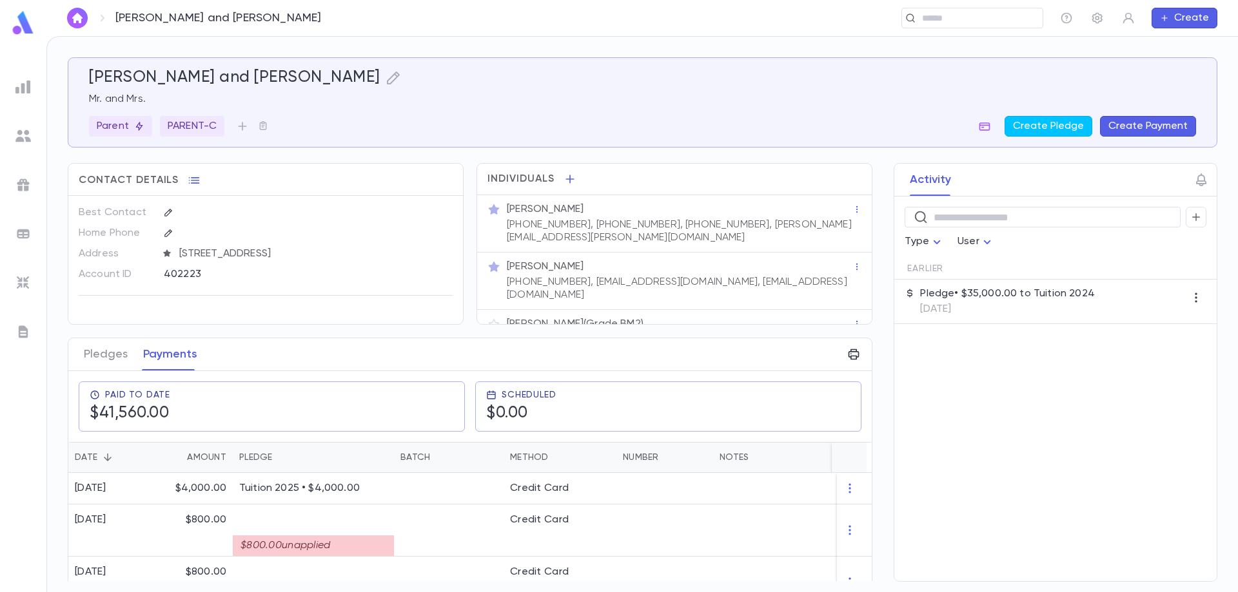
scroll to position [322, 0]
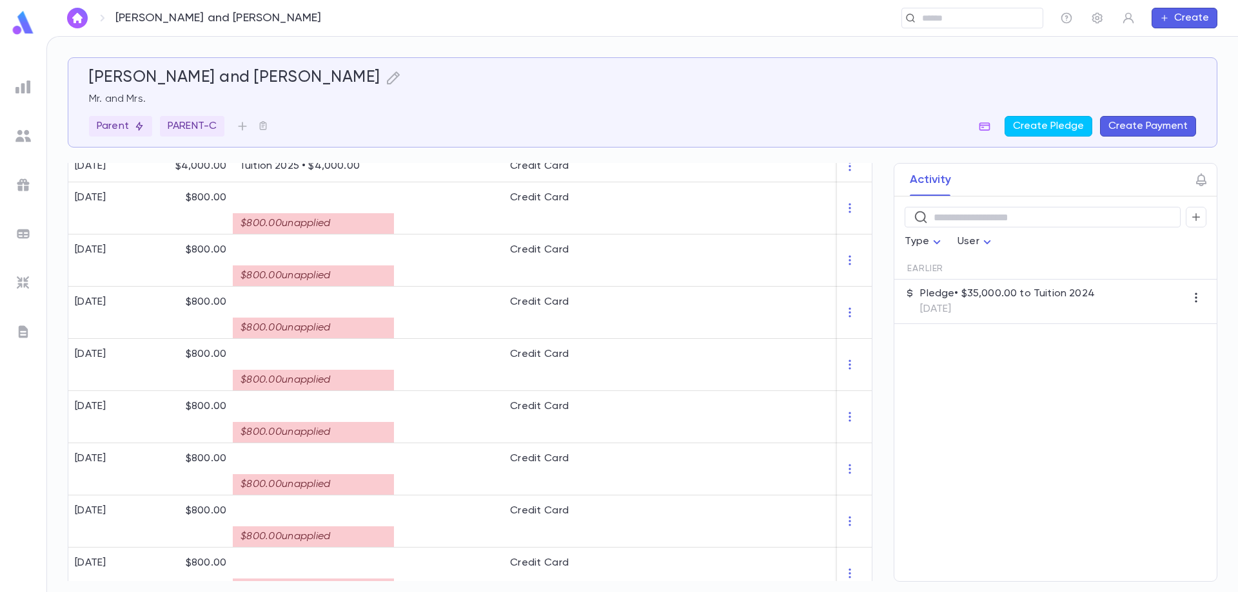
click at [1041, 423] on div "​ Type User Earlier Pledge • $35,000.00 to Tuition 2024 [DATE]" at bounding box center [1055, 389] width 322 height 385
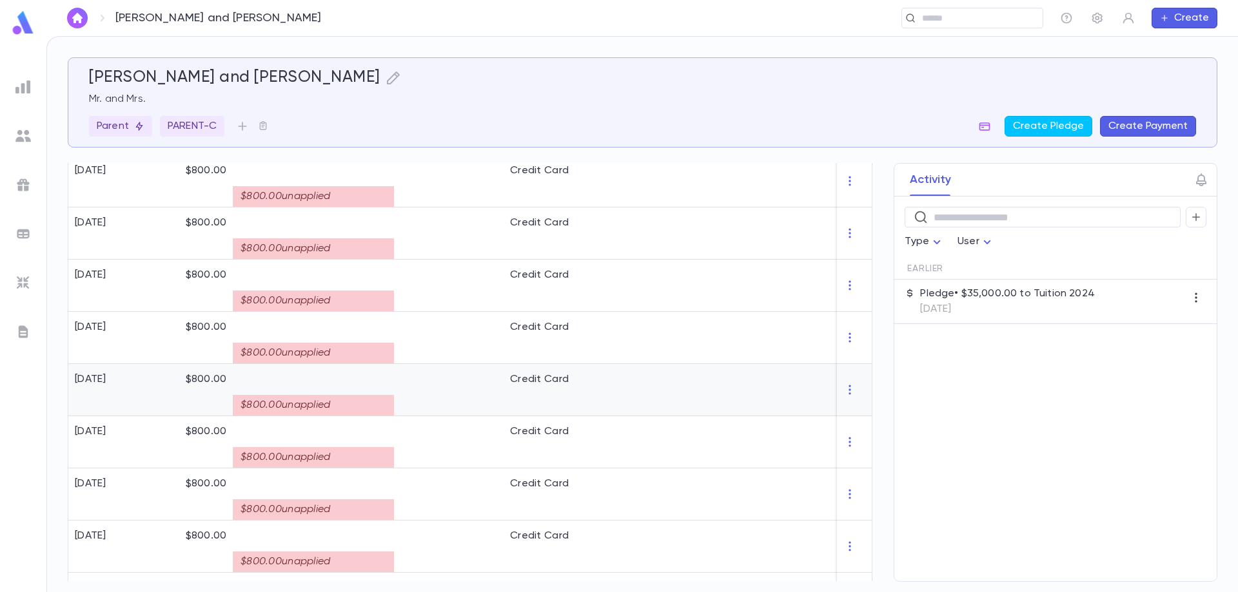
scroll to position [0, 0]
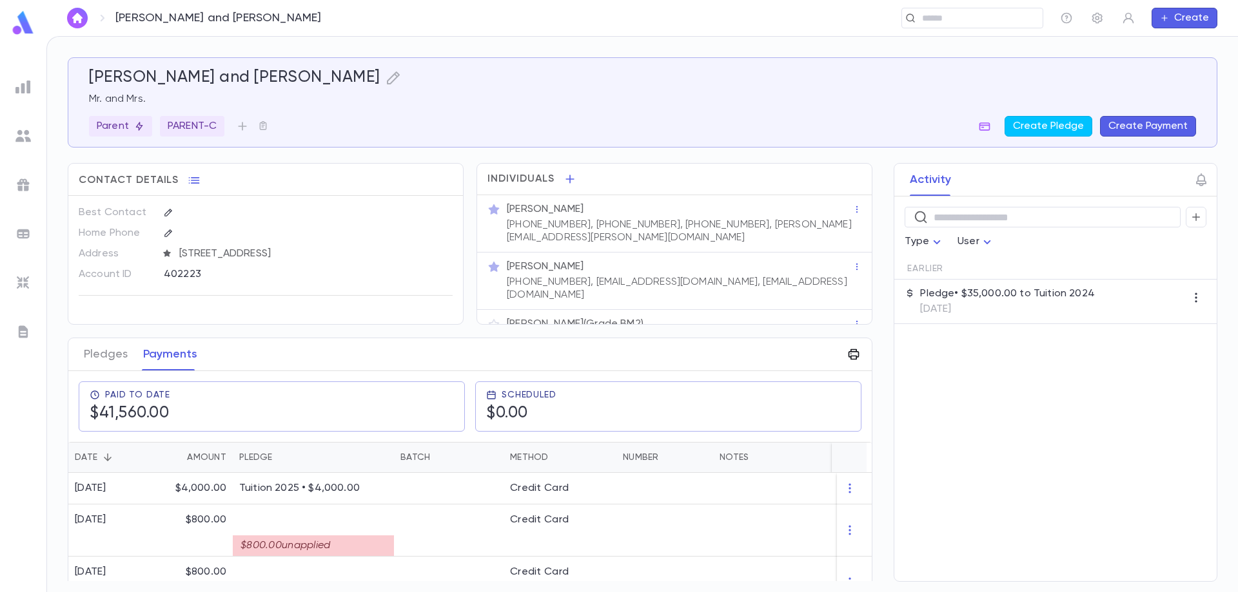
click at [847, 358] on icon "button" at bounding box center [853, 354] width 13 height 13
click at [941, 383] on icon at bounding box center [939, 381] width 4 height 6
click at [935, 427] on li "Print" at bounding box center [936, 427] width 45 height 23
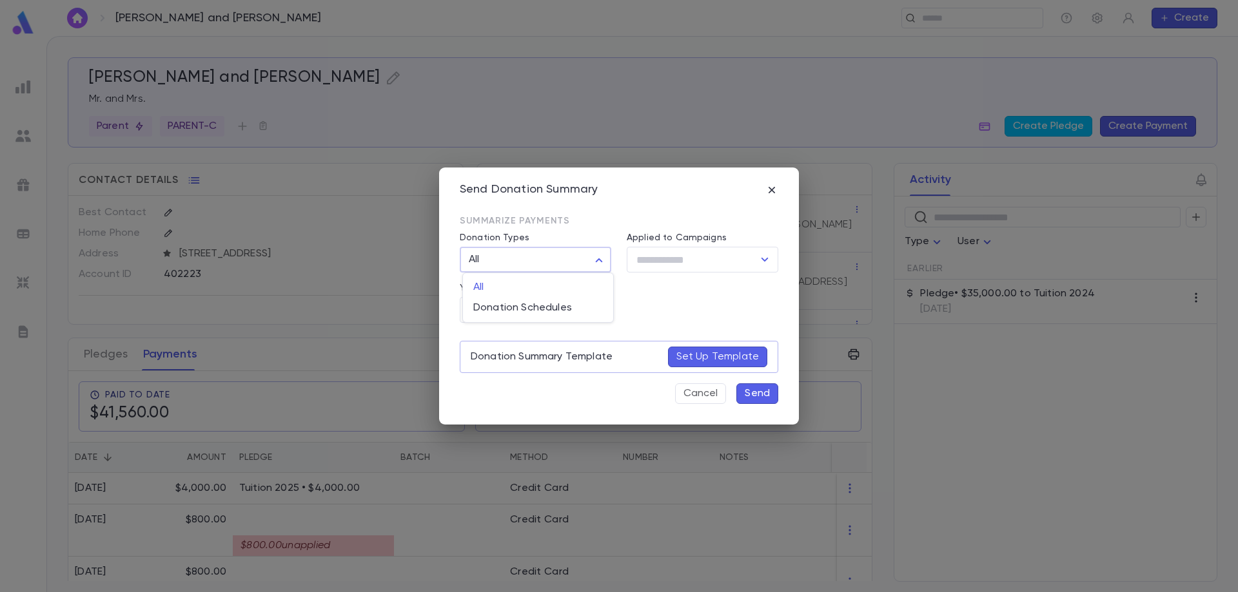
click at [548, 260] on body "Goldstein, Shlomo and Frimee ​ Create Goldstein, Shlomo and Frimee Mr. and Mrs.…" at bounding box center [619, 314] width 1238 height 556
click at [548, 260] on div at bounding box center [619, 296] width 1238 height 592
click at [539, 309] on body "Goldstein, Shlomo and Frimee ​ Create Goldstein, Shlomo and Frimee Mr. and Mrs.…" at bounding box center [619, 314] width 1238 height 556
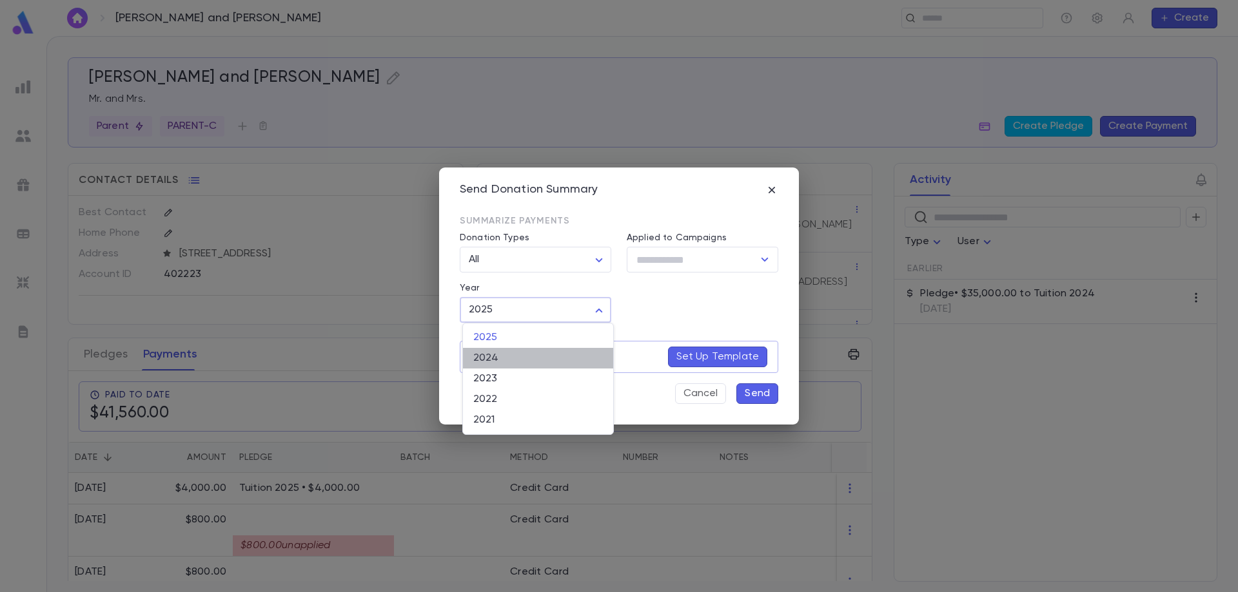
click at [536, 356] on span "2024" at bounding box center [538, 358] width 130 height 13
type input "****"
click at [505, 312] on body "Goldstein, Shlomo and Frimee ​ Create Goldstein, Shlomo and Frimee Mr. and Mrs.…" at bounding box center [619, 314] width 1238 height 556
click at [536, 361] on span "2024" at bounding box center [538, 358] width 130 height 13
click at [757, 395] on p "Send" at bounding box center [757, 393] width 25 height 13
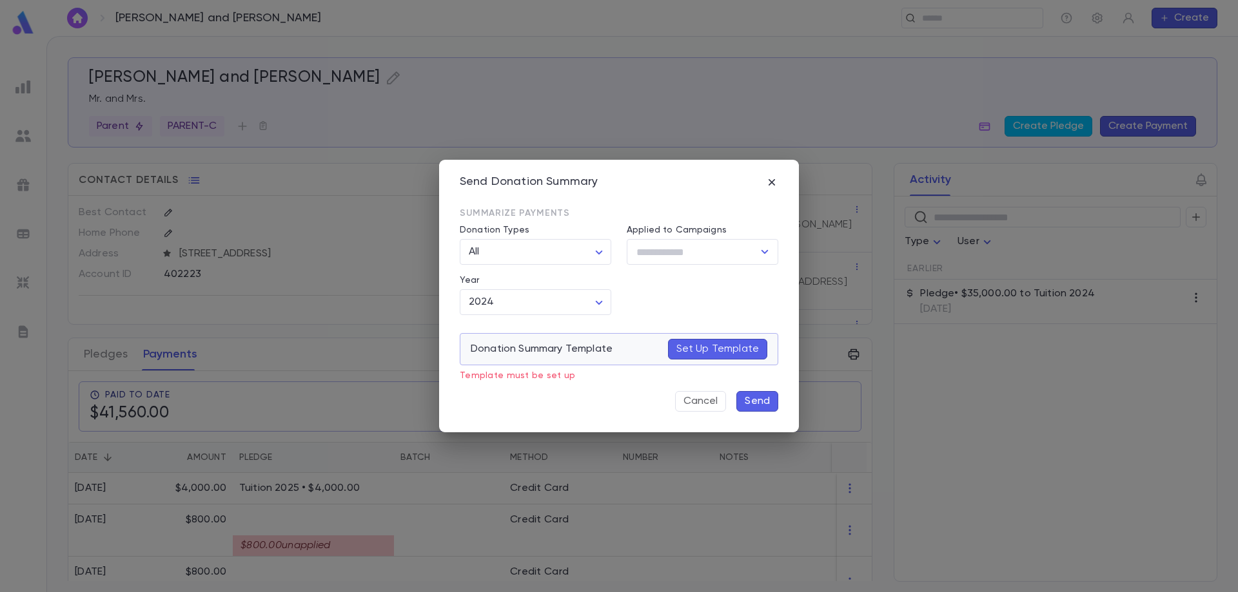
click at [728, 346] on p "Set Up Template" at bounding box center [717, 349] width 83 height 13
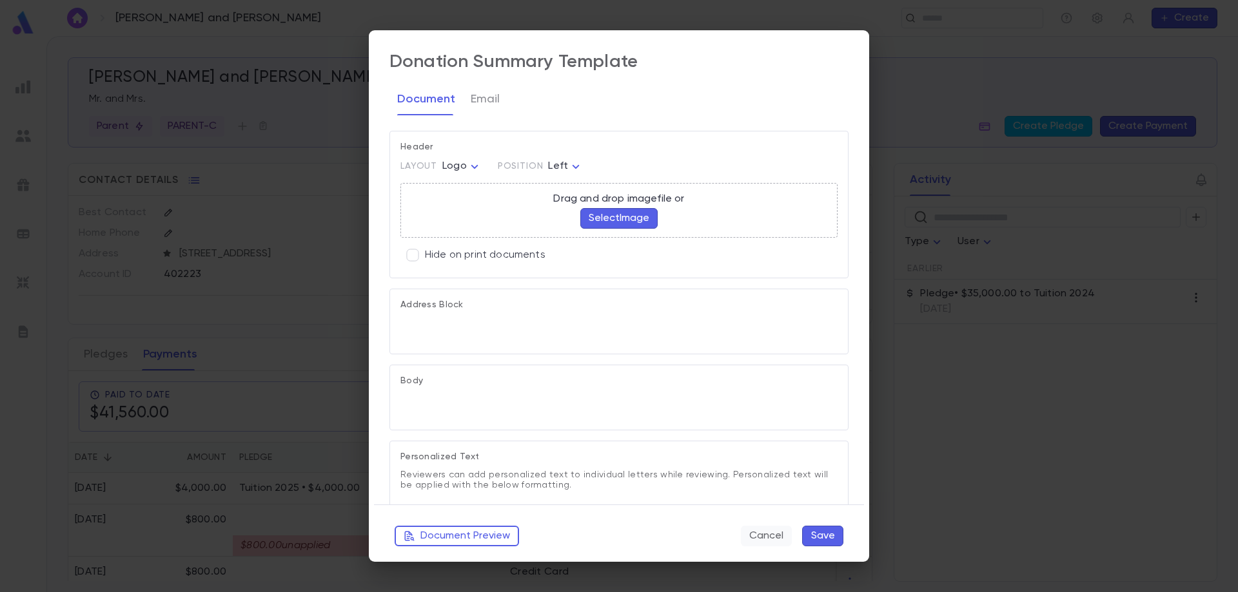
click at [782, 532] on button "Cancel" at bounding box center [766, 536] width 51 height 21
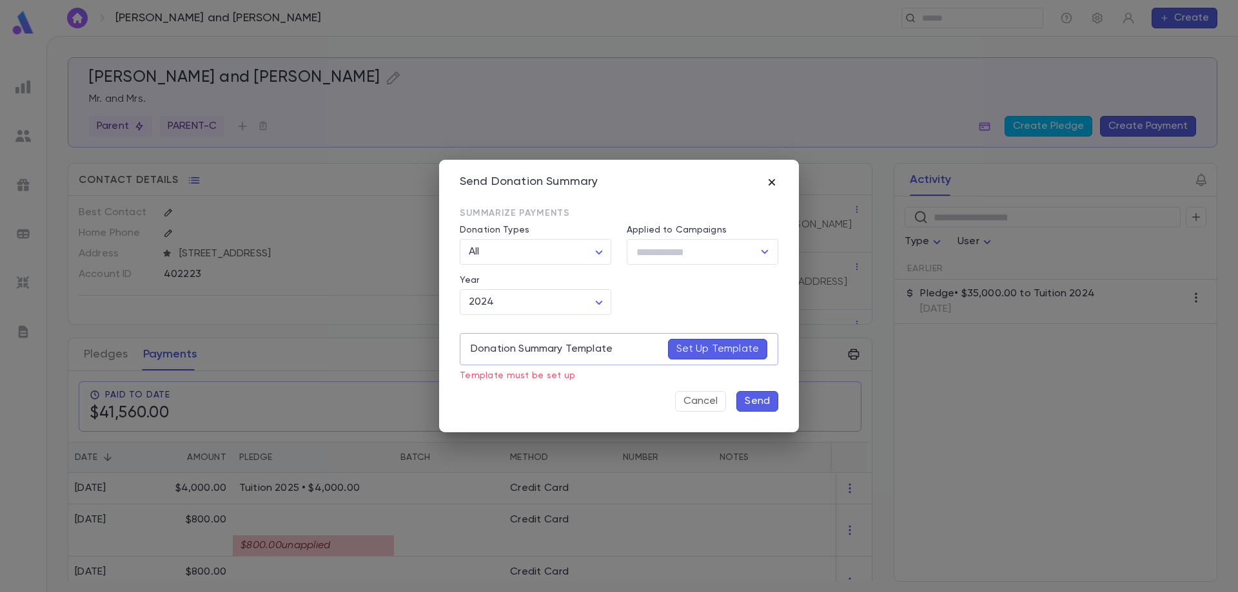
click at [770, 176] on icon "button" at bounding box center [771, 182] width 13 height 13
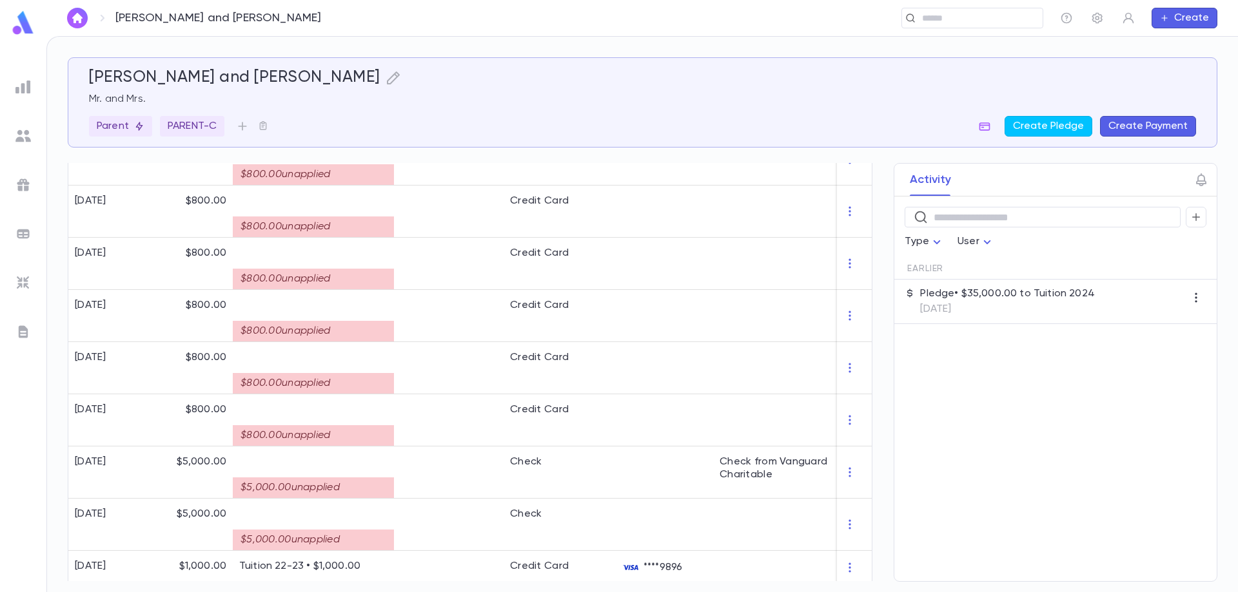
scroll to position [645, 0]
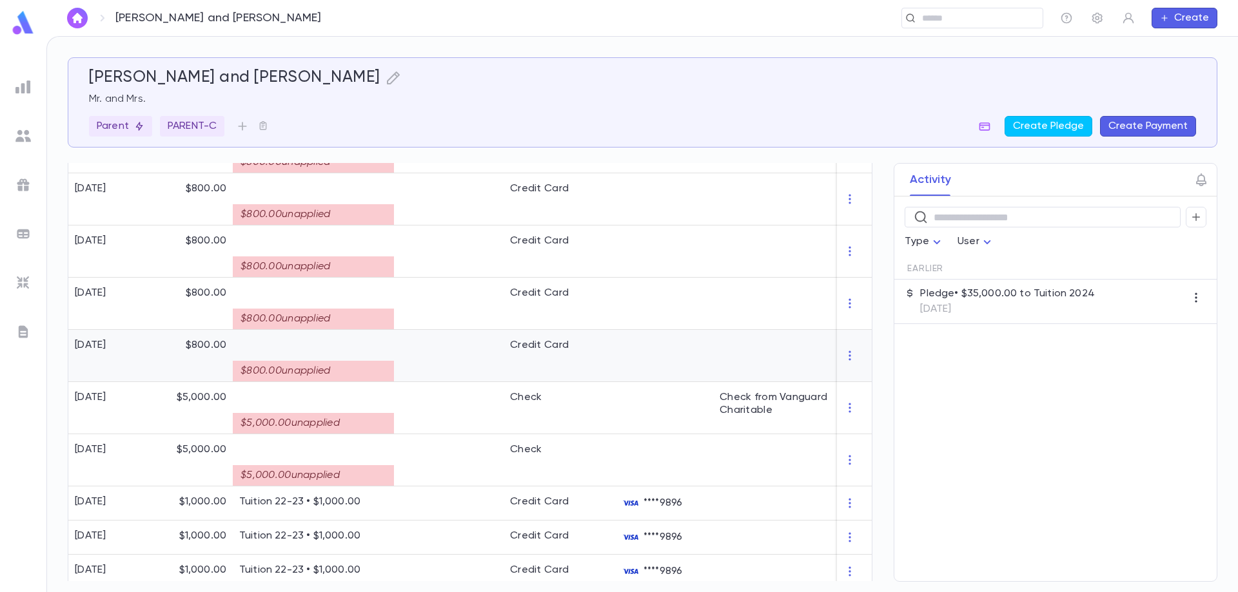
click at [556, 344] on div "Credit Card" at bounding box center [539, 345] width 59 height 13
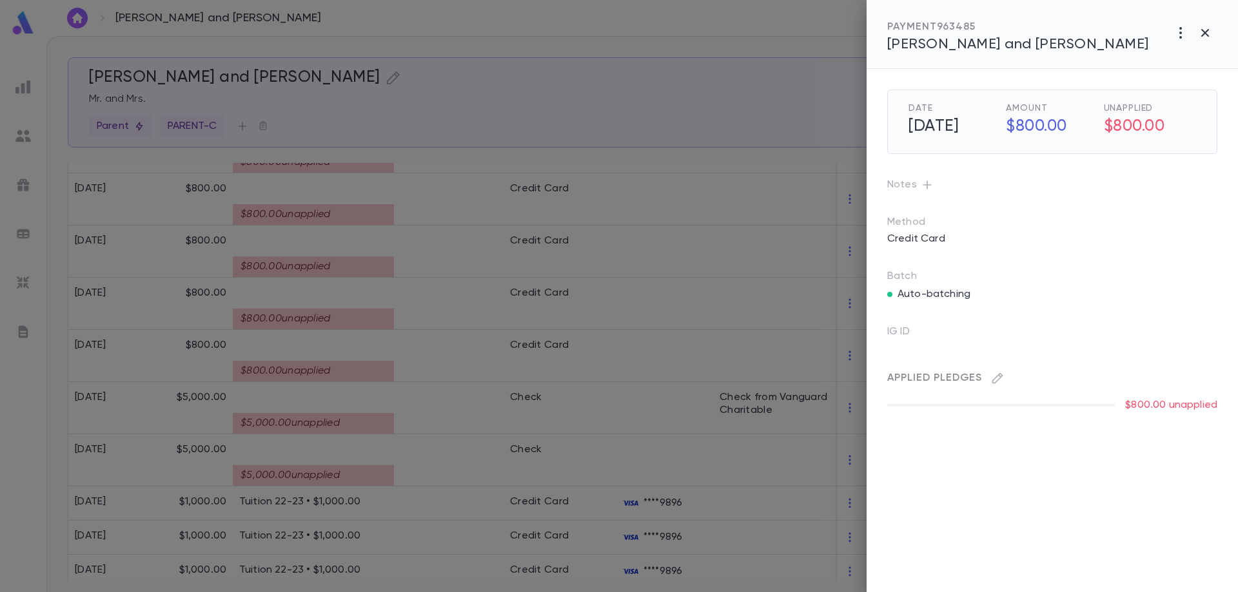
click at [437, 458] on div at bounding box center [619, 296] width 1238 height 592
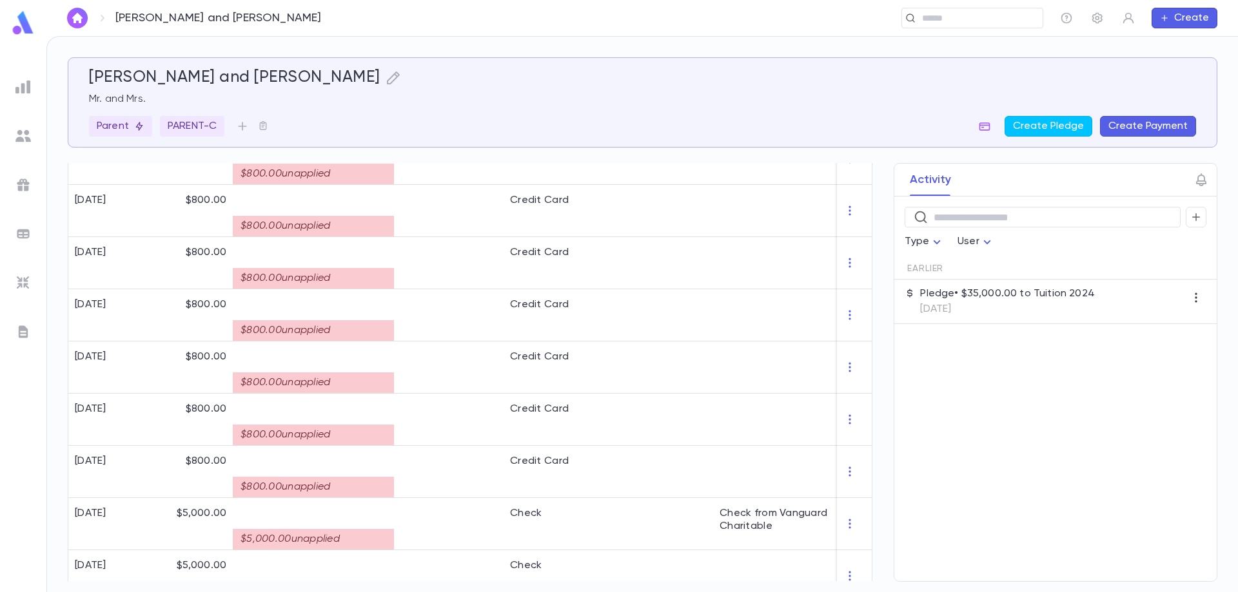
scroll to position [516, 0]
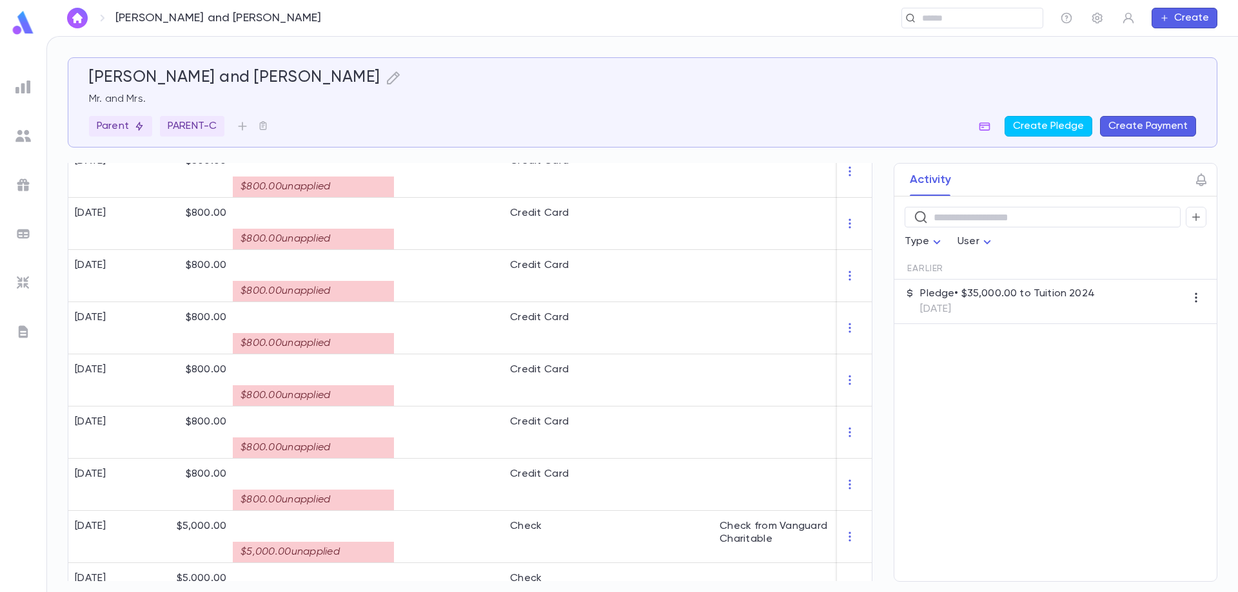
click at [1142, 124] on button "Create Payment" at bounding box center [1148, 126] width 96 height 21
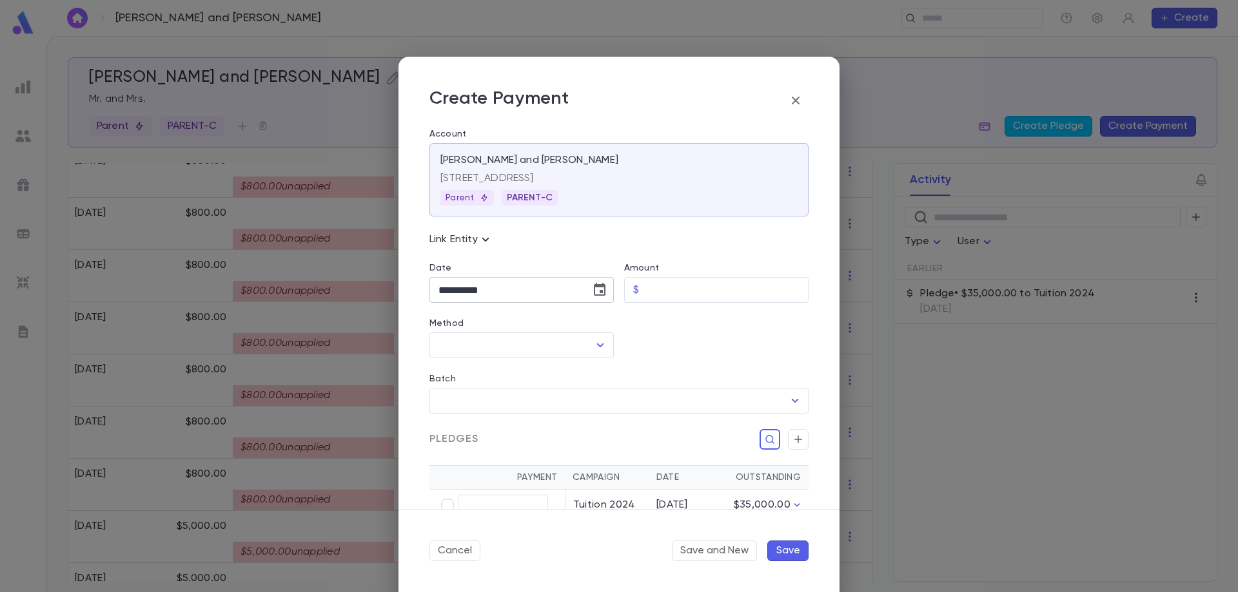
click at [598, 291] on icon "Choose date, selected date is Sep 3, 2025" at bounding box center [600, 289] width 12 height 13
click at [556, 324] on icon "Previous month" at bounding box center [556, 323] width 5 height 8
click at [425, 503] on button "31" at bounding box center [426, 498] width 23 height 23
type input "**********"
click at [653, 292] on input "Amount" at bounding box center [726, 290] width 164 height 25
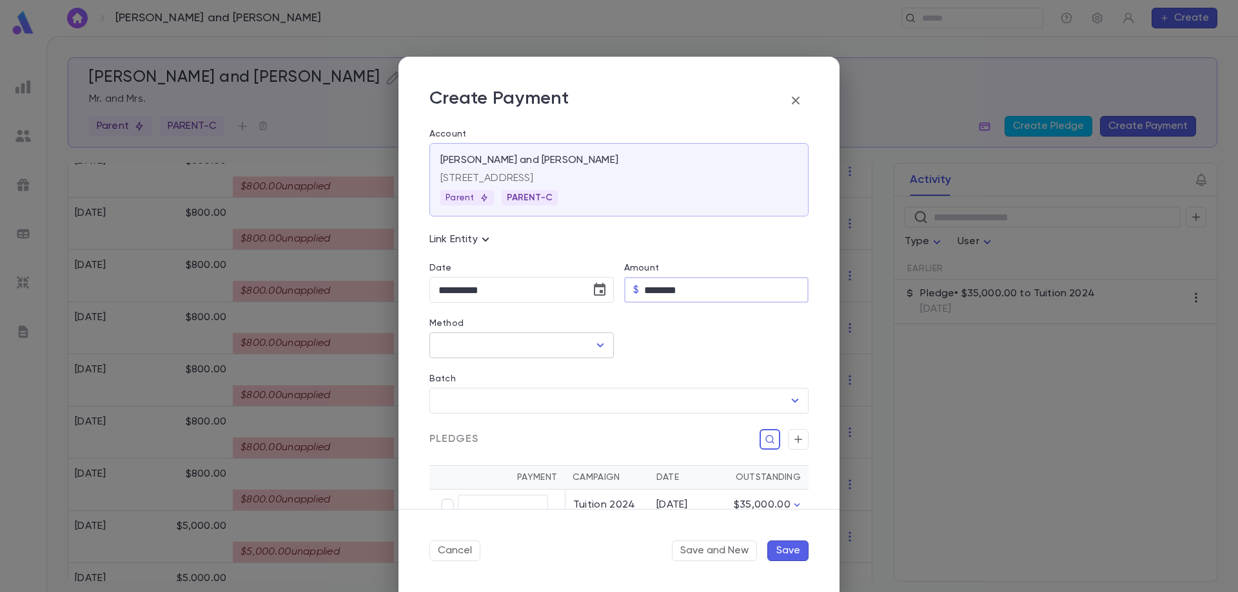
type input "********"
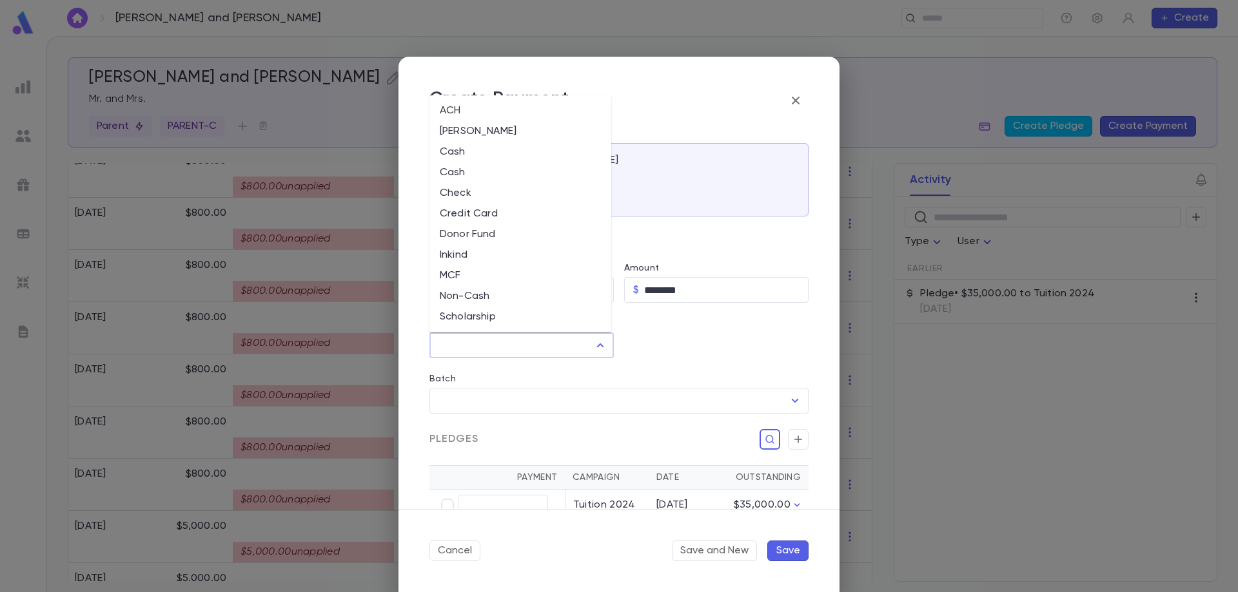
click at [514, 351] on input "Method" at bounding box center [511, 345] width 153 height 24
click at [509, 213] on li "Credit Card" at bounding box center [520, 214] width 182 height 21
type input "**********"
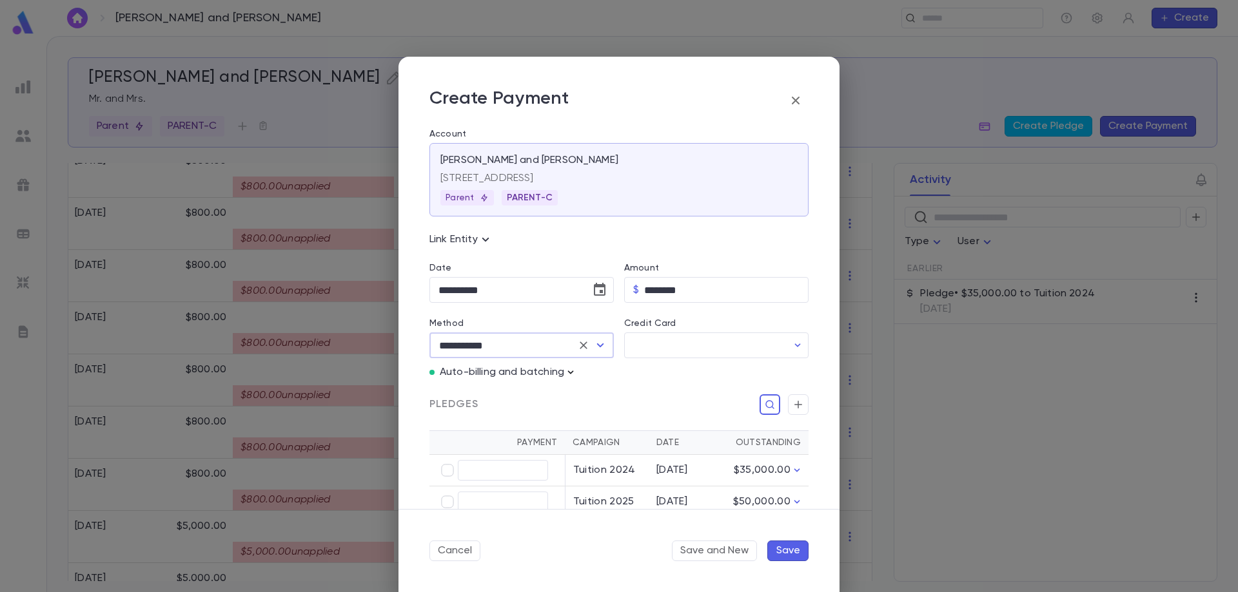
click at [574, 373] on icon "button" at bounding box center [570, 372] width 13 height 13
click at [614, 400] on p "Enter Manual Billing Instead" at bounding box center [644, 395] width 133 height 13
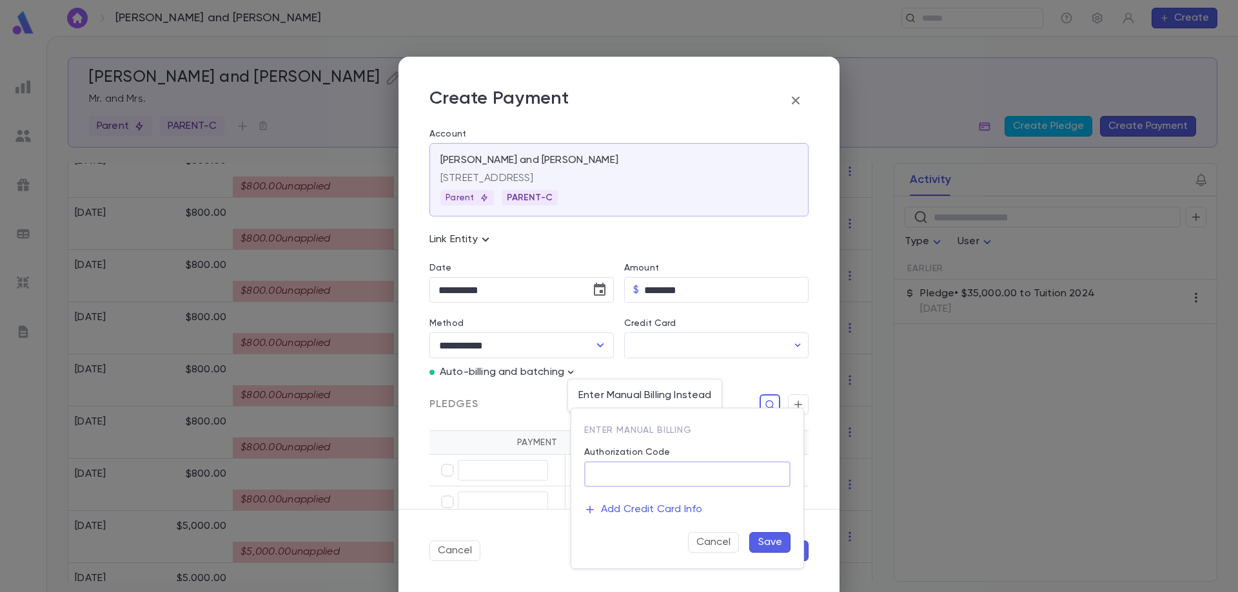
click at [649, 483] on input "Authorization Code" at bounding box center [687, 474] width 206 height 25
type input "**********"
click at [649, 394] on div at bounding box center [619, 296] width 1238 height 592
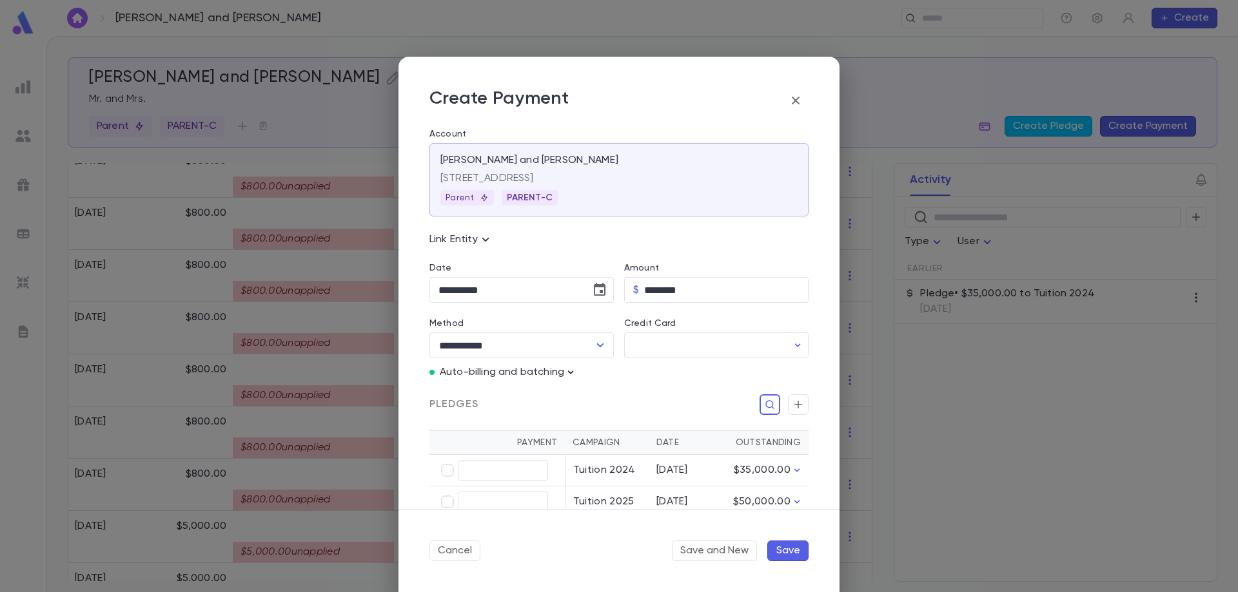
click at [567, 372] on icon "button" at bounding box center [570, 372] width 13 height 13
click at [609, 397] on p "Enter Manual Billing Instead" at bounding box center [644, 395] width 133 height 13
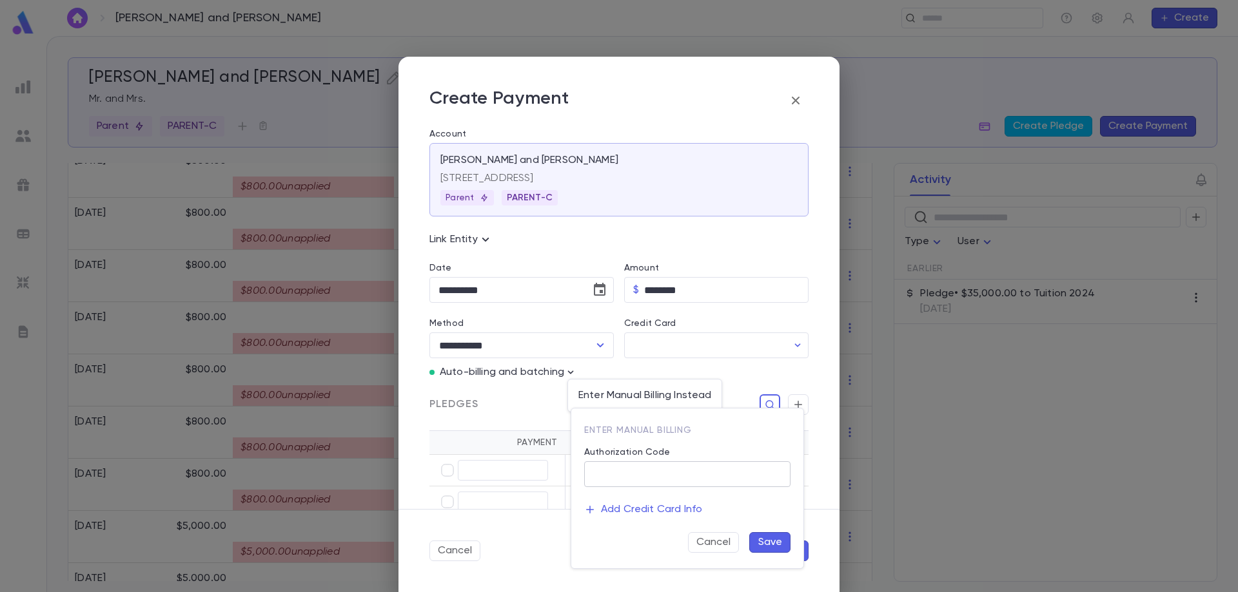
click at [639, 475] on input "Authorization Code" at bounding box center [687, 474] width 206 height 25
type input "**********"
click at [766, 540] on button "Save" at bounding box center [769, 542] width 41 height 21
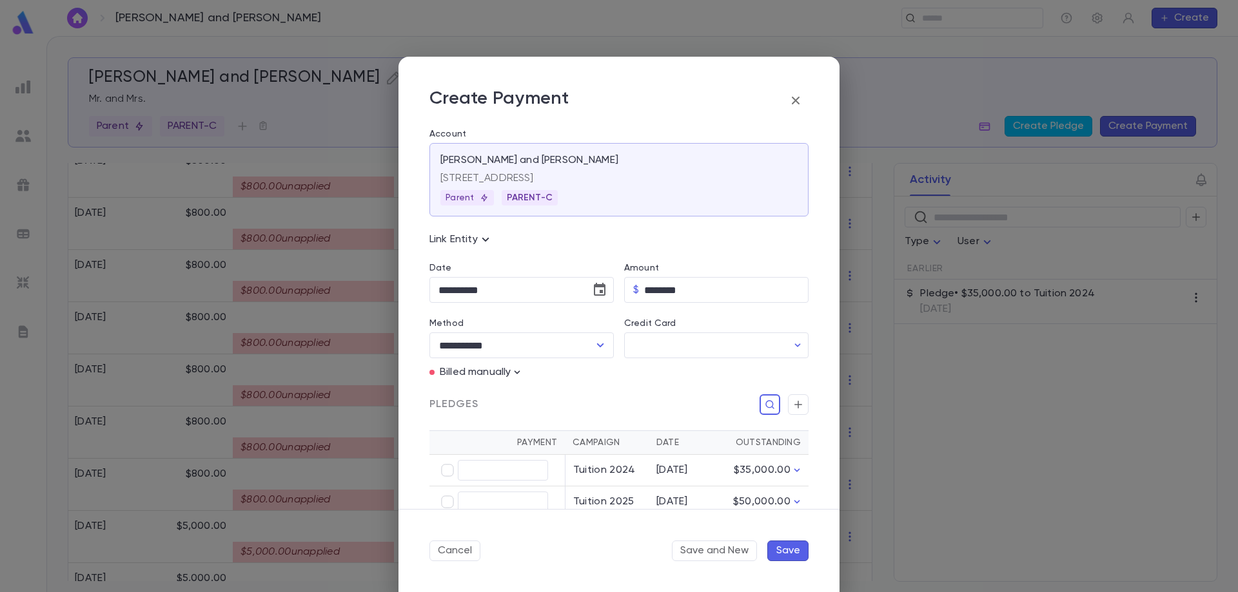
click at [793, 550] on button "Save" at bounding box center [787, 551] width 41 height 21
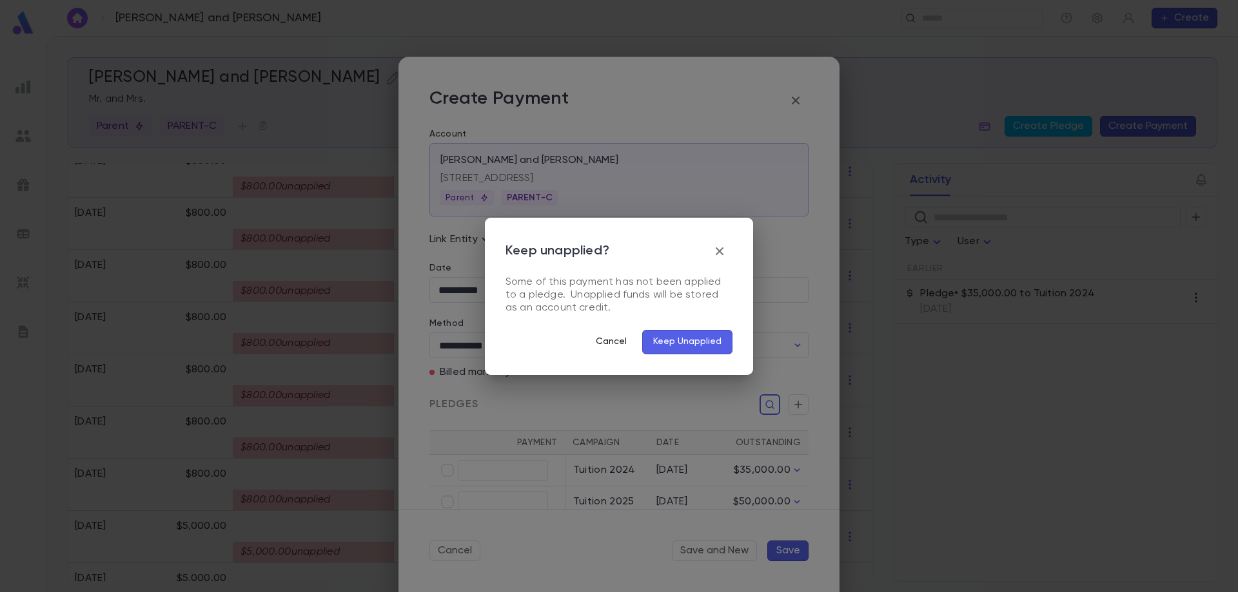
click at [619, 338] on button "Cancel" at bounding box center [611, 342] width 52 height 24
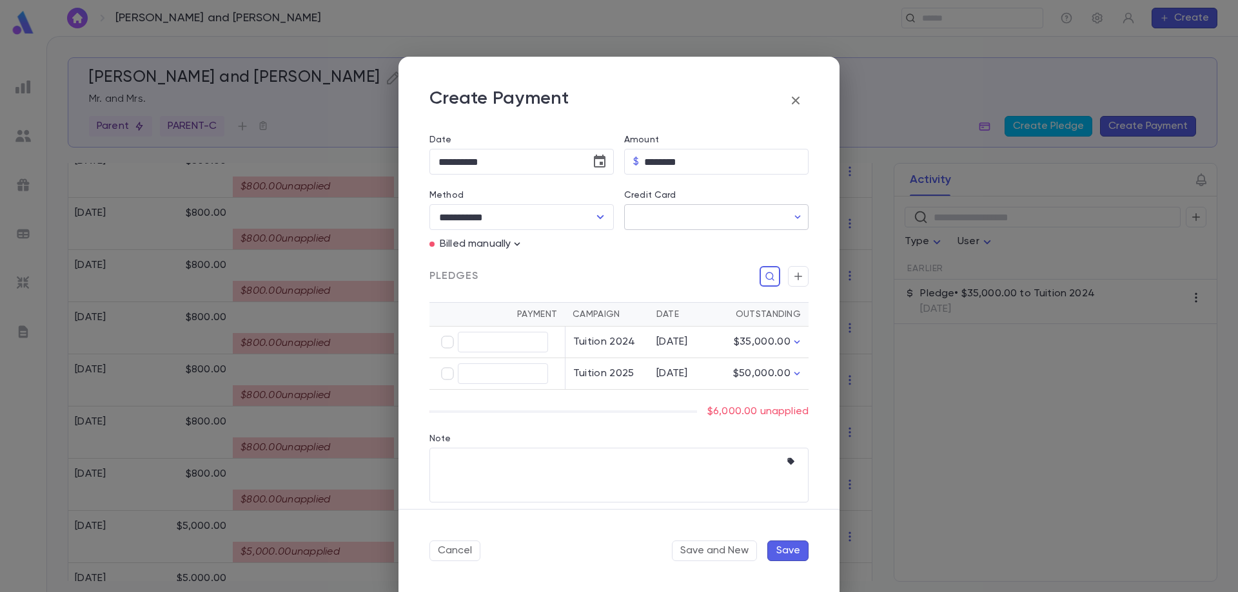
scroll to position [129, 0]
type input "********"
click at [781, 551] on button "Save" at bounding box center [787, 551] width 41 height 21
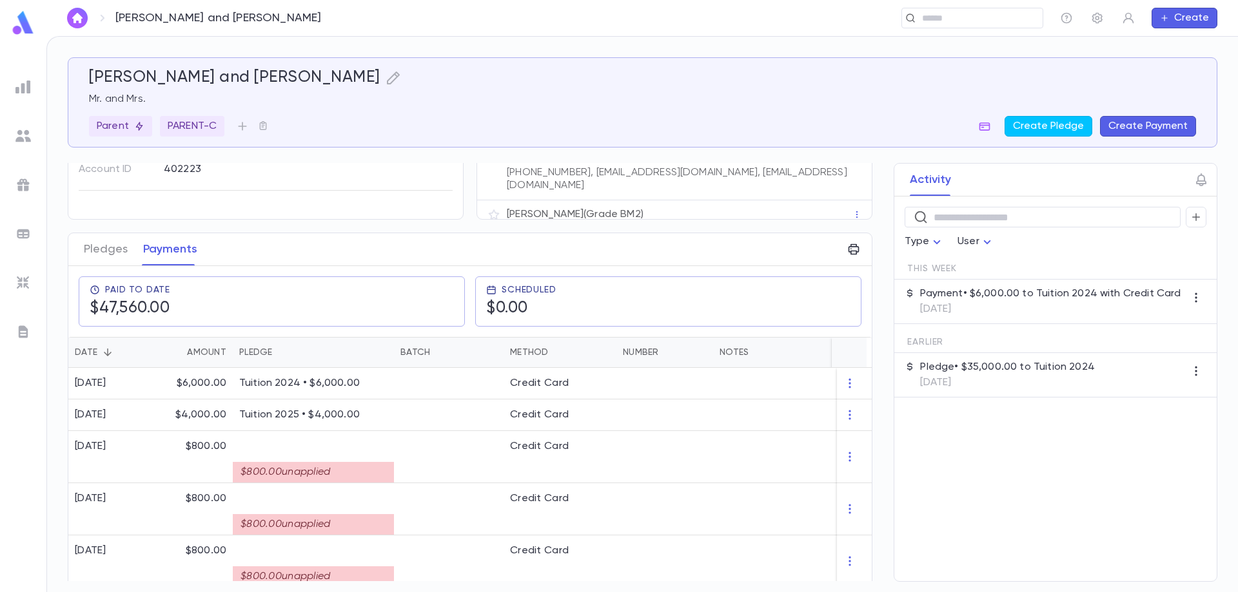
scroll to position [0, 0]
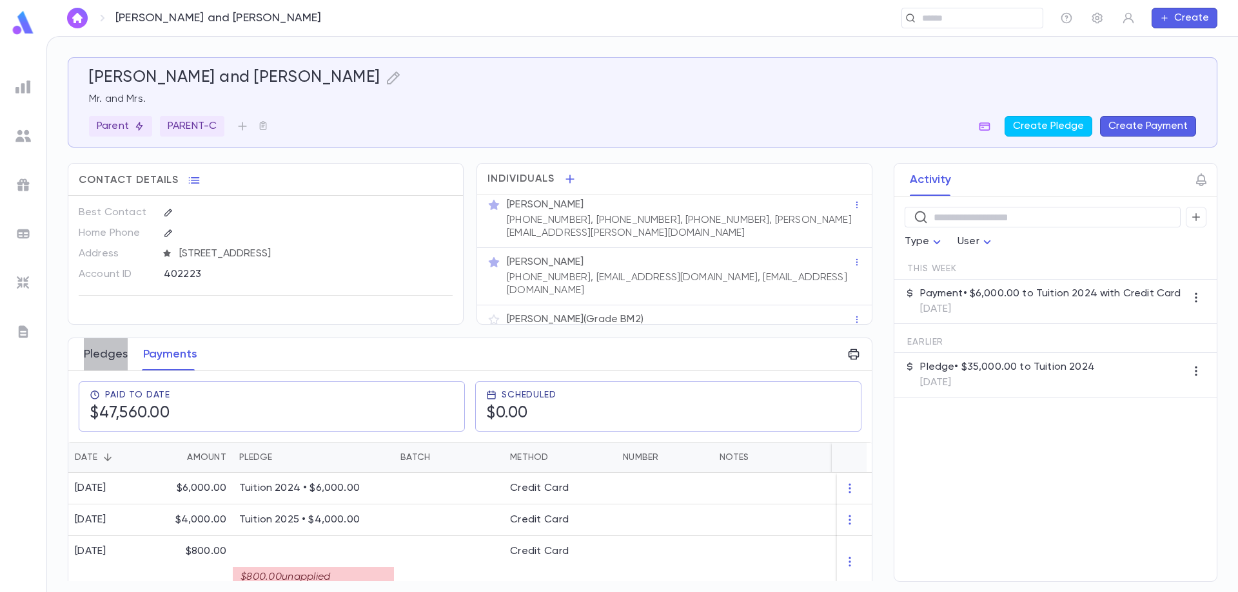
click at [110, 361] on button "Pledges" at bounding box center [106, 354] width 44 height 32
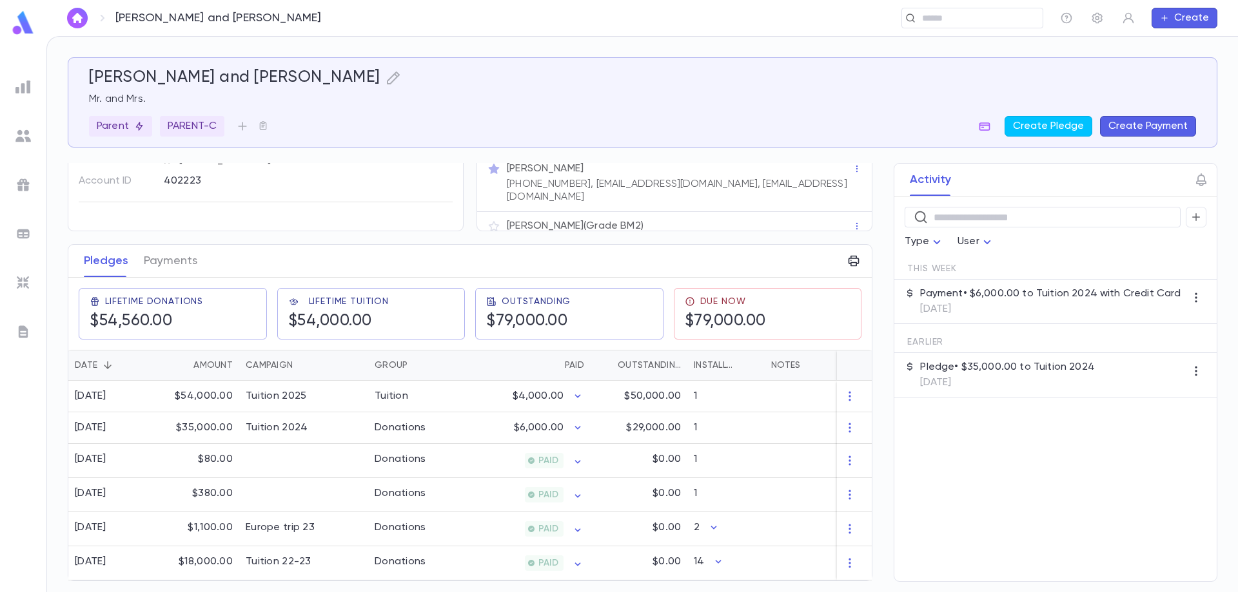
scroll to position [99, 0]
click at [267, 422] on div "Tuition 2024" at bounding box center [277, 428] width 62 height 13
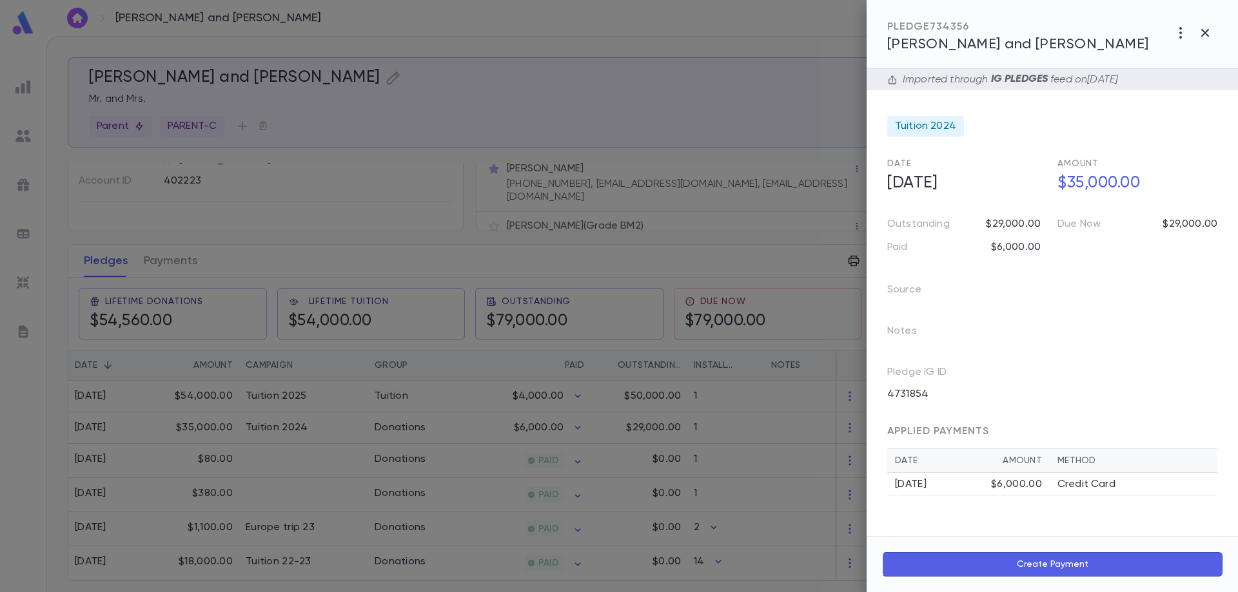
click at [376, 253] on div at bounding box center [619, 296] width 1238 height 592
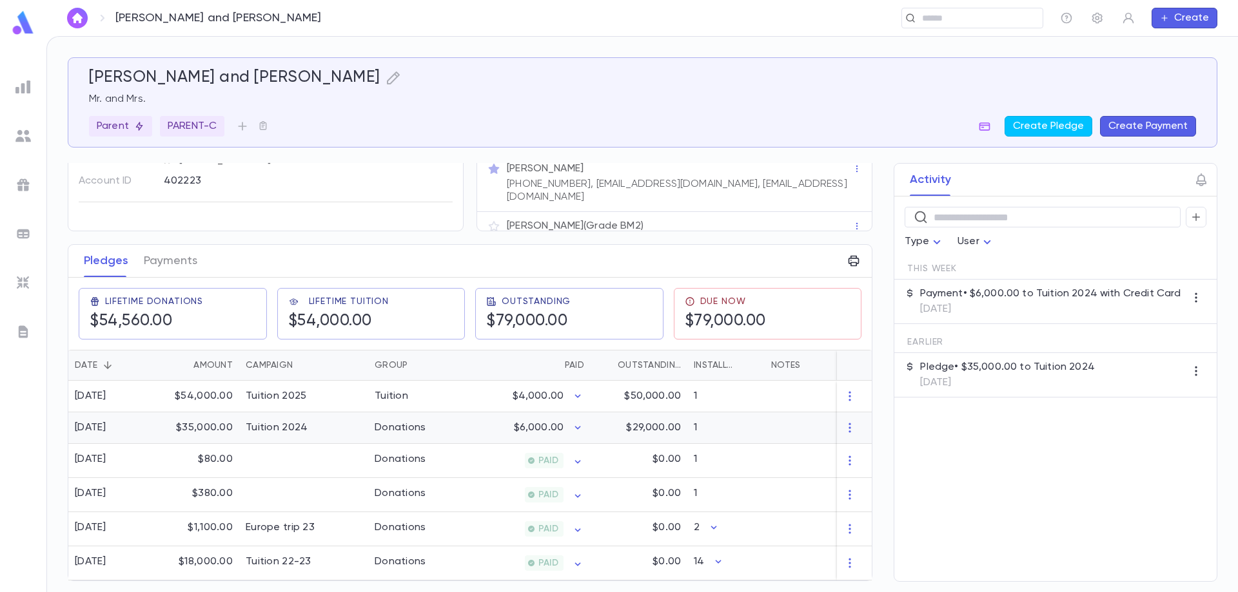
click at [361, 422] on div "Tuition 2024" at bounding box center [303, 429] width 129 height 32
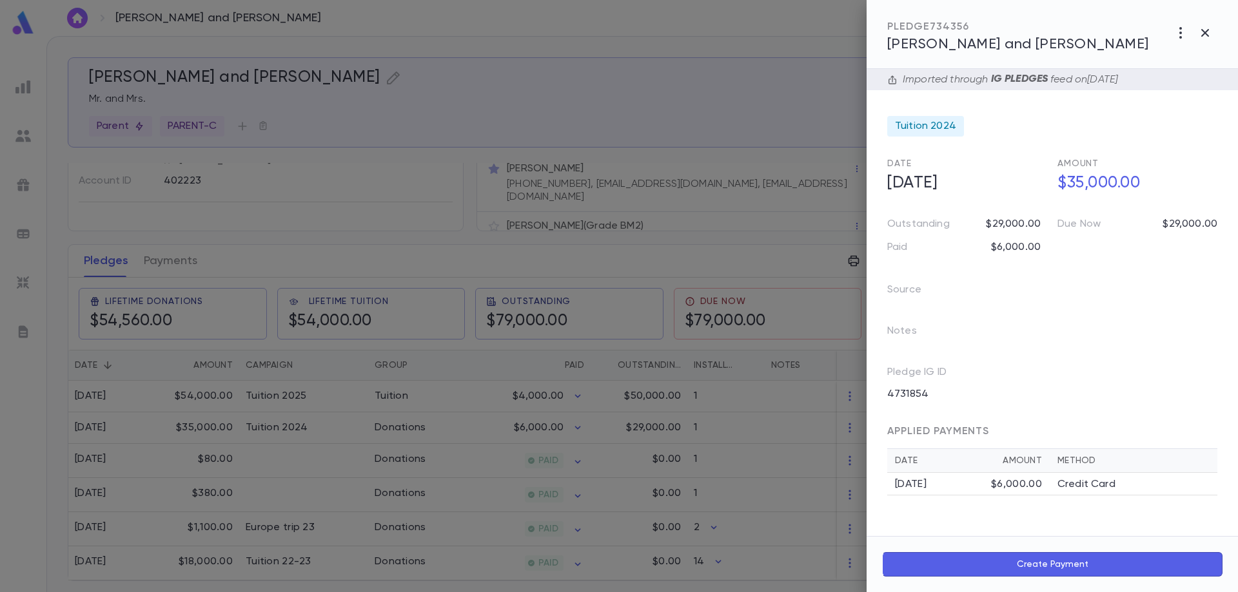
click at [1029, 309] on div "Notes" at bounding box center [1045, 326] width 346 height 41
click at [567, 420] on div at bounding box center [619, 296] width 1238 height 592
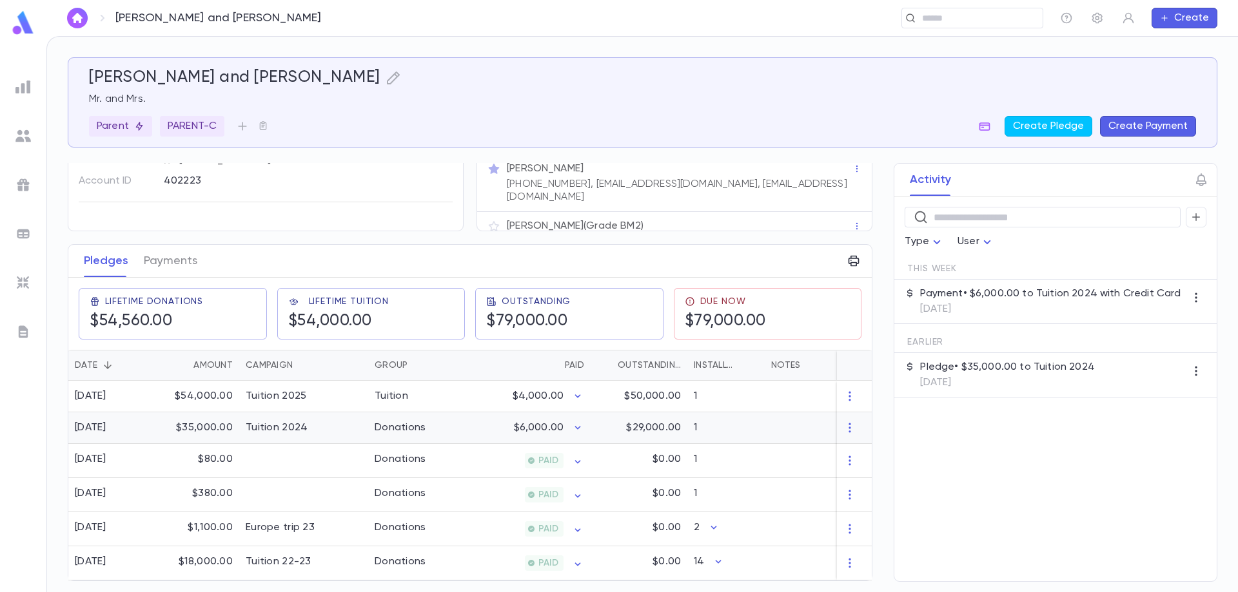
click at [307, 422] on div "Tuition 2024" at bounding box center [303, 429] width 129 height 32
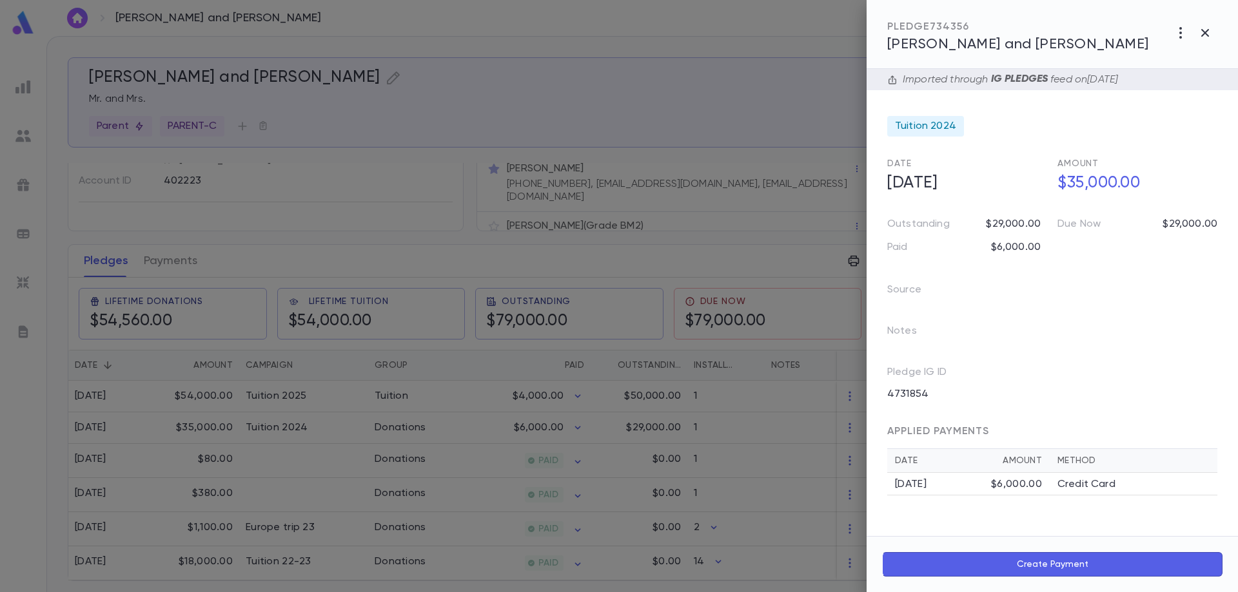
click at [175, 258] on div at bounding box center [619, 296] width 1238 height 592
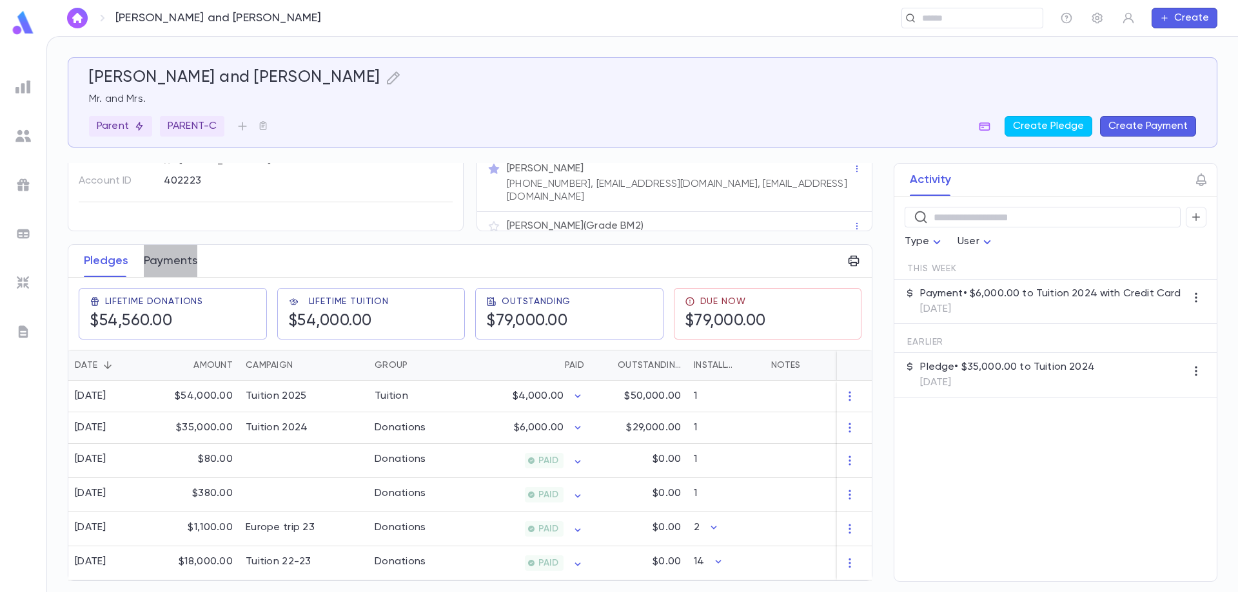
click at [174, 257] on button "Payments" at bounding box center [171, 261] width 54 height 32
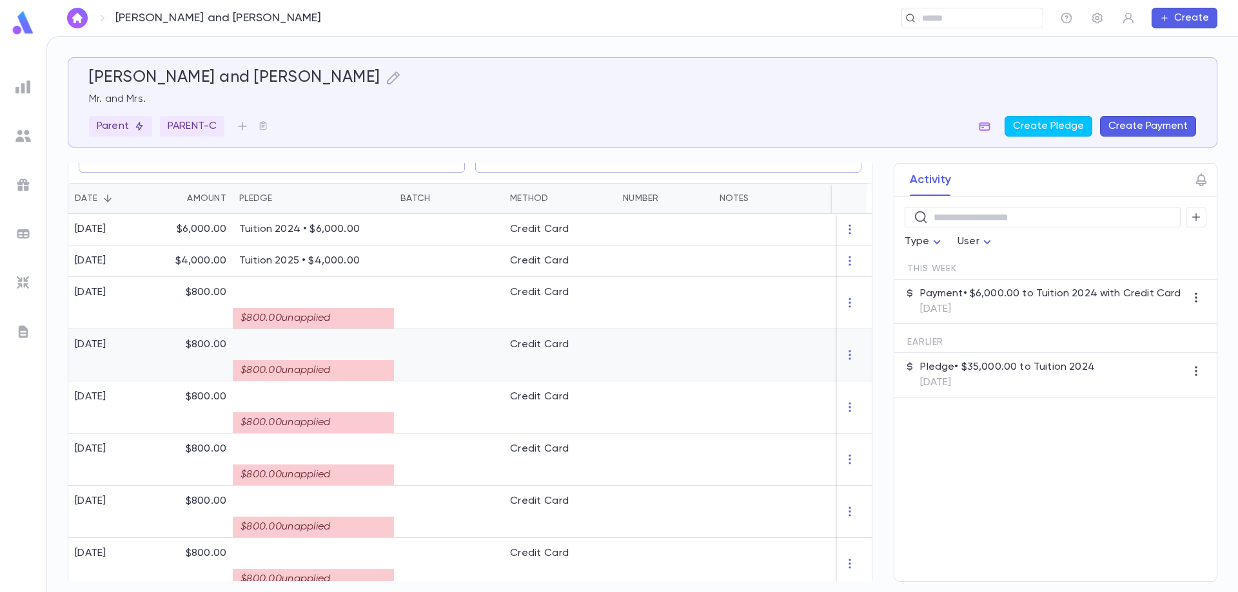
scroll to position [258, 0]
click at [843, 231] on icon "button" at bounding box center [849, 230] width 13 height 13
click at [866, 253] on li "Delete" at bounding box center [868, 252] width 54 height 21
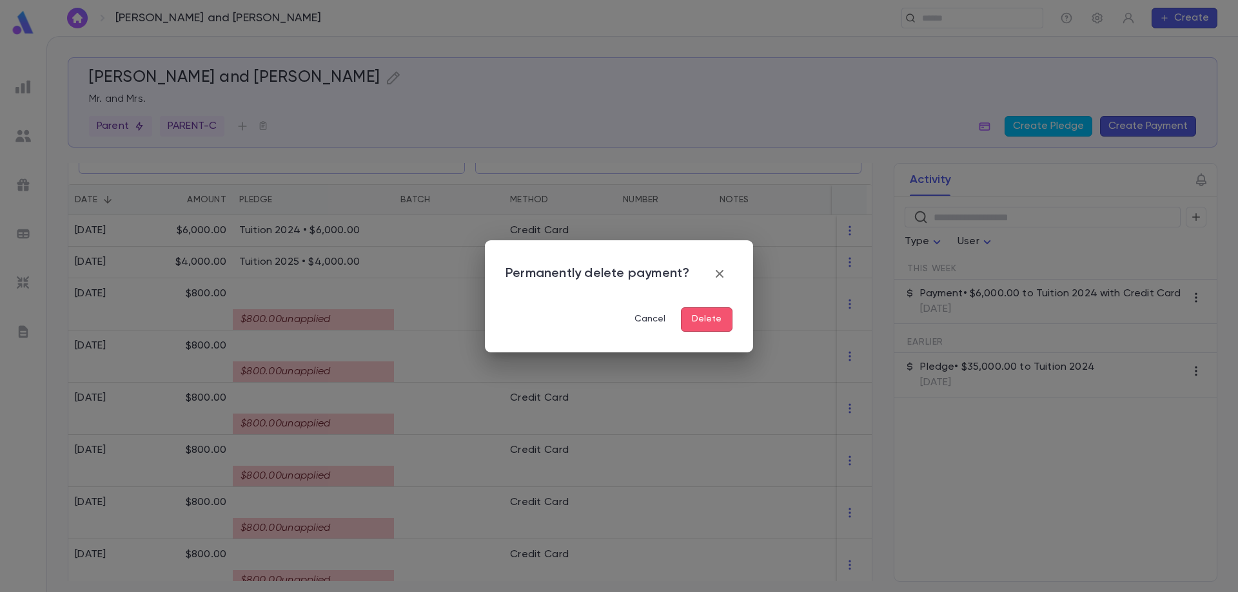
click at [703, 322] on button "Delete" at bounding box center [707, 319] width 52 height 24
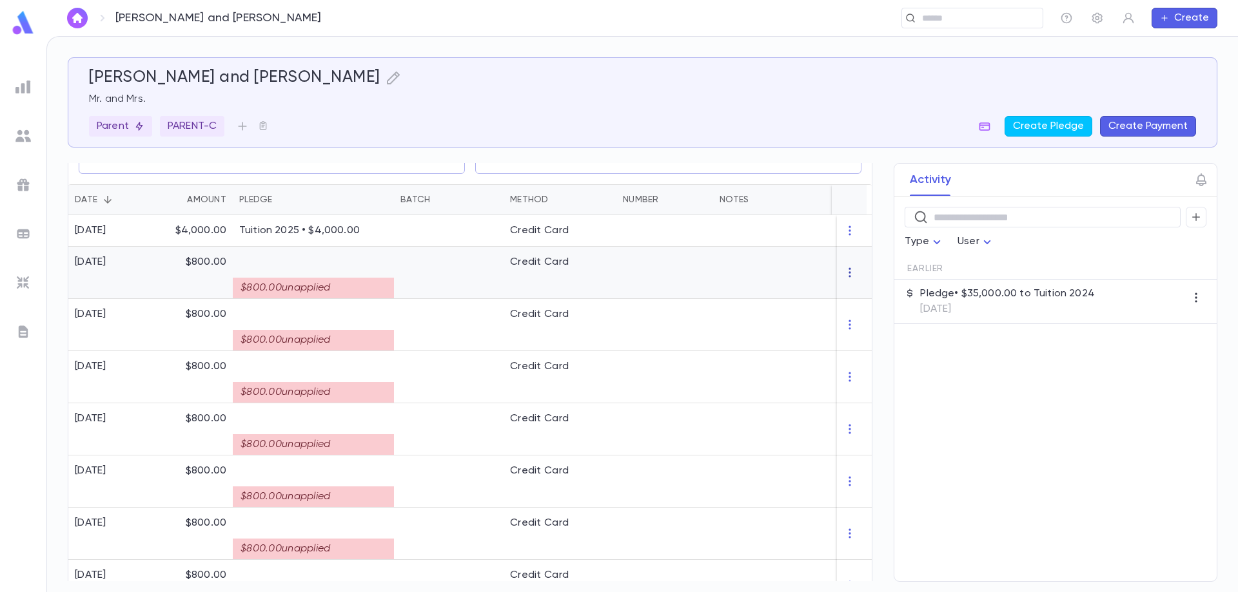
click at [846, 276] on icon "button" at bounding box center [849, 272] width 13 height 13
click at [375, 275] on div at bounding box center [619, 296] width 1238 height 592
click at [349, 288] on div "$800.00 unapplied" at bounding box center [313, 288] width 161 height 21
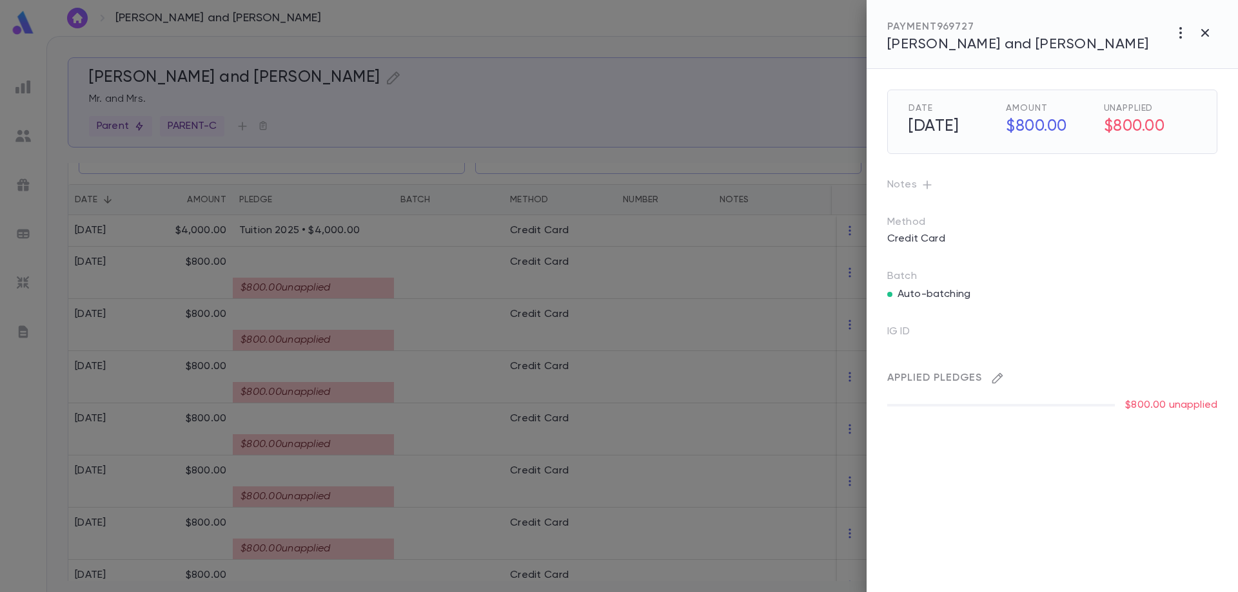
click at [990, 380] on button "button" at bounding box center [997, 378] width 21 height 21
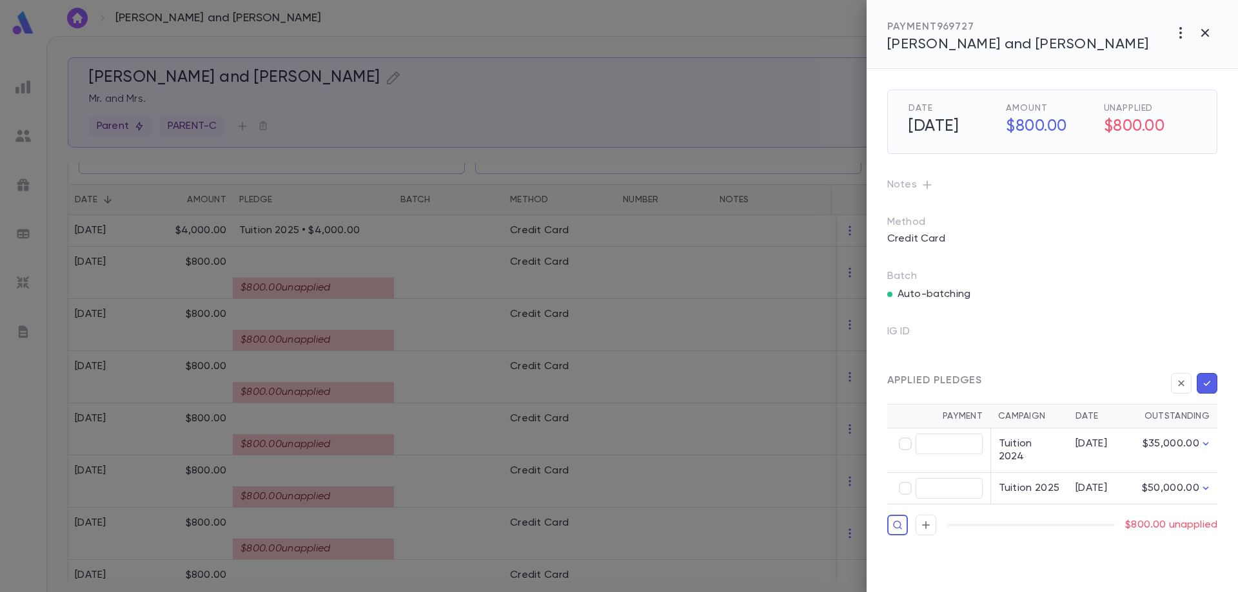
type input "******"
click at [1204, 387] on icon "button" at bounding box center [1207, 383] width 12 height 13
click at [1212, 384] on icon "button" at bounding box center [1207, 383] width 12 height 13
click at [1093, 561] on div "Date 5/1/2025 Amount $800.00 Unapplied $800.00 Notes Method Credit Card Batch A…" at bounding box center [1051, 330] width 371 height 523
click at [1208, 389] on icon "button" at bounding box center [1207, 383] width 12 height 13
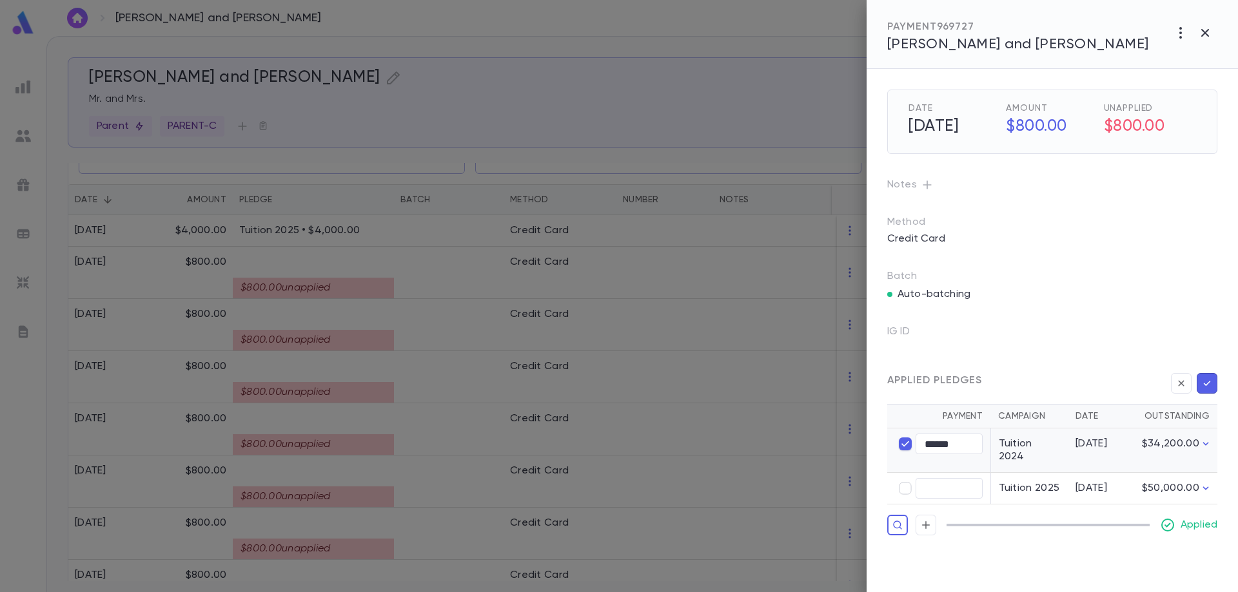
click at [1208, 389] on icon "button" at bounding box center [1207, 383] width 12 height 13
click at [1031, 123] on h5 "$800.00" at bounding box center [1048, 126] width 100 height 27
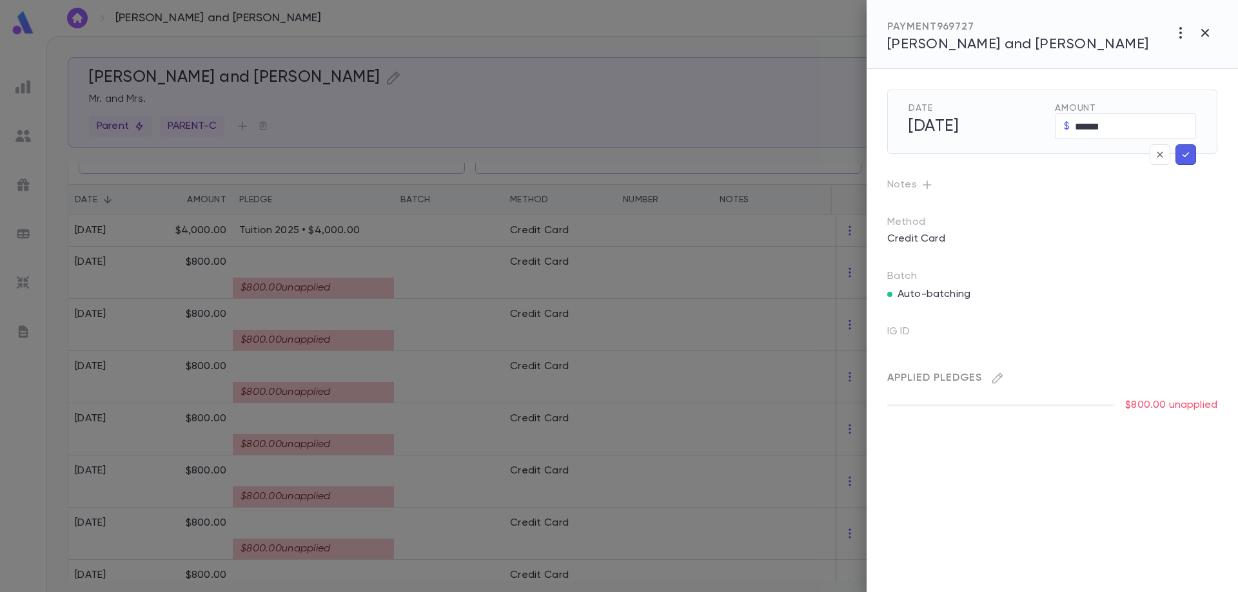
click at [1103, 313] on div "Date 5/1/2025 Amount $ ****** ​ Notes Method Credit Card Batch Auto-batching IG…" at bounding box center [1041, 240] width 351 height 343
click at [999, 375] on icon "button" at bounding box center [997, 378] width 11 height 11
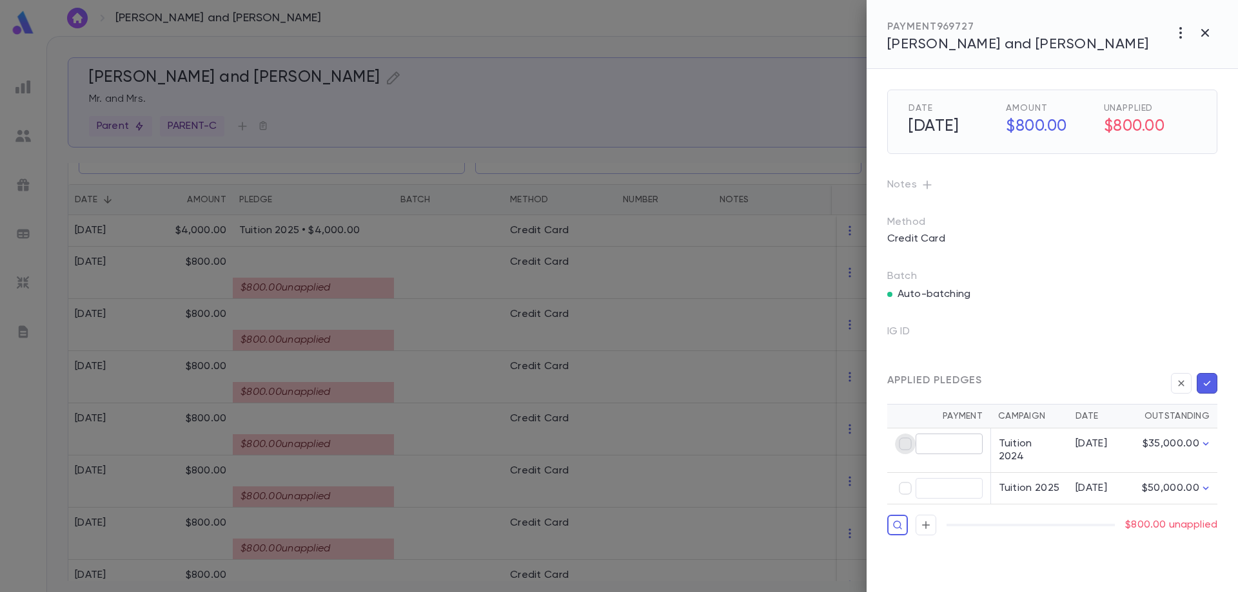
type input "******"
click at [1206, 386] on icon "button" at bounding box center [1207, 383] width 7 height 5
click at [1208, 386] on icon "button" at bounding box center [1207, 383] width 12 height 13
click at [324, 315] on div at bounding box center [619, 296] width 1238 height 592
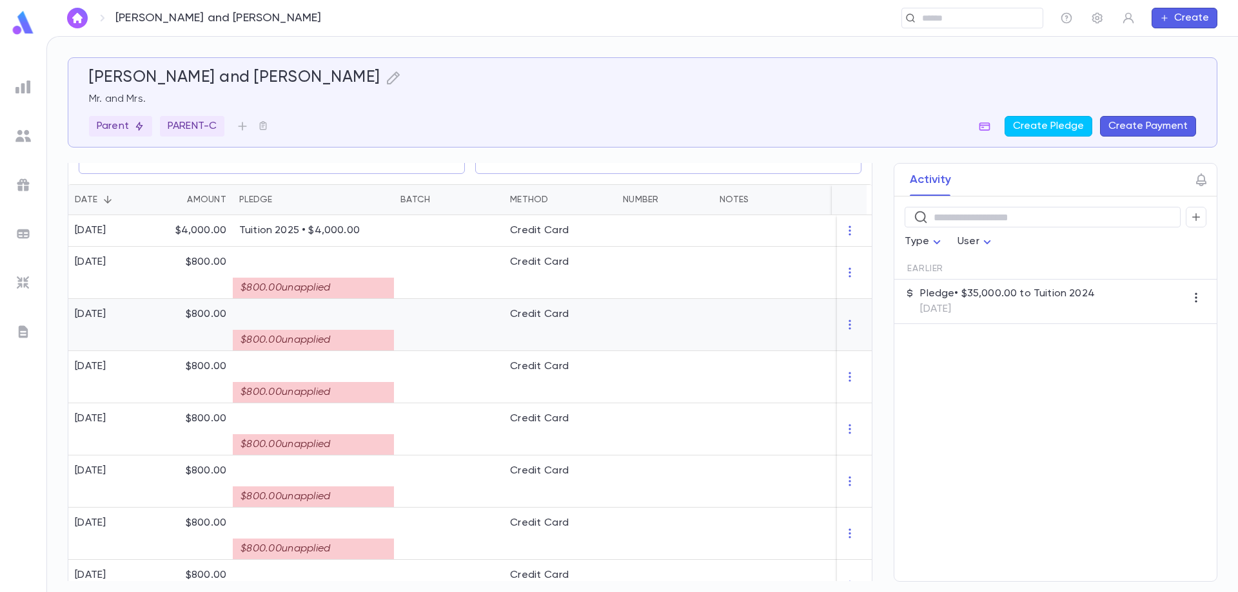
click at [324, 315] on p at bounding box center [313, 314] width 148 height 13
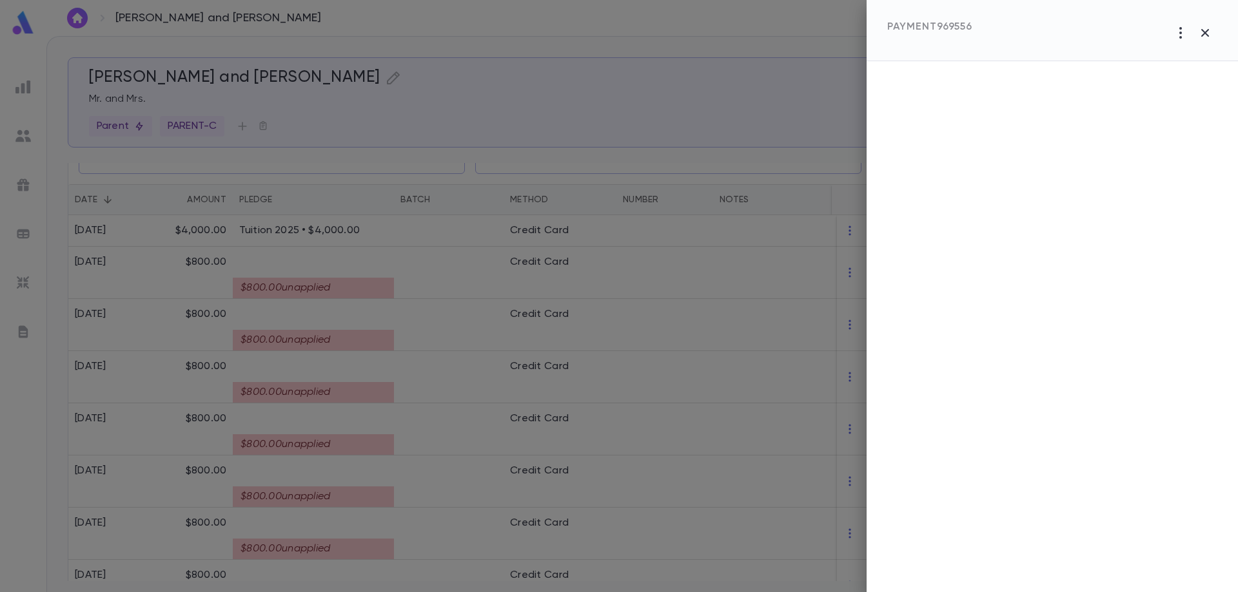
click at [326, 336] on div at bounding box center [619, 296] width 1238 height 592
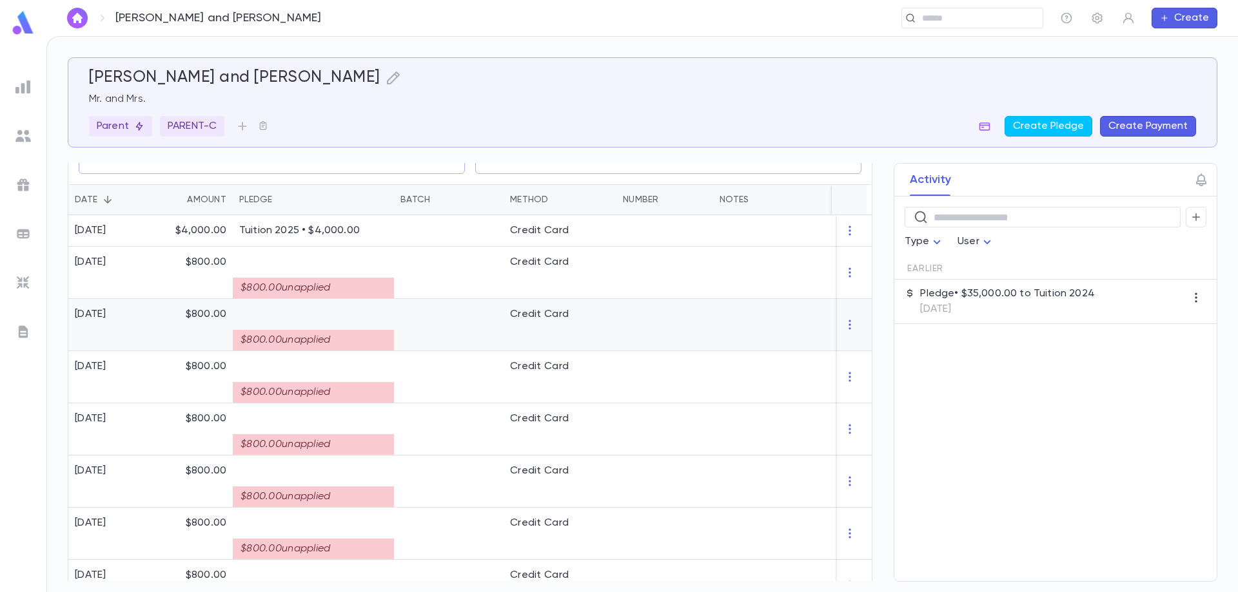
click at [336, 322] on div "$800.00 unapplied" at bounding box center [313, 336] width 148 height 30
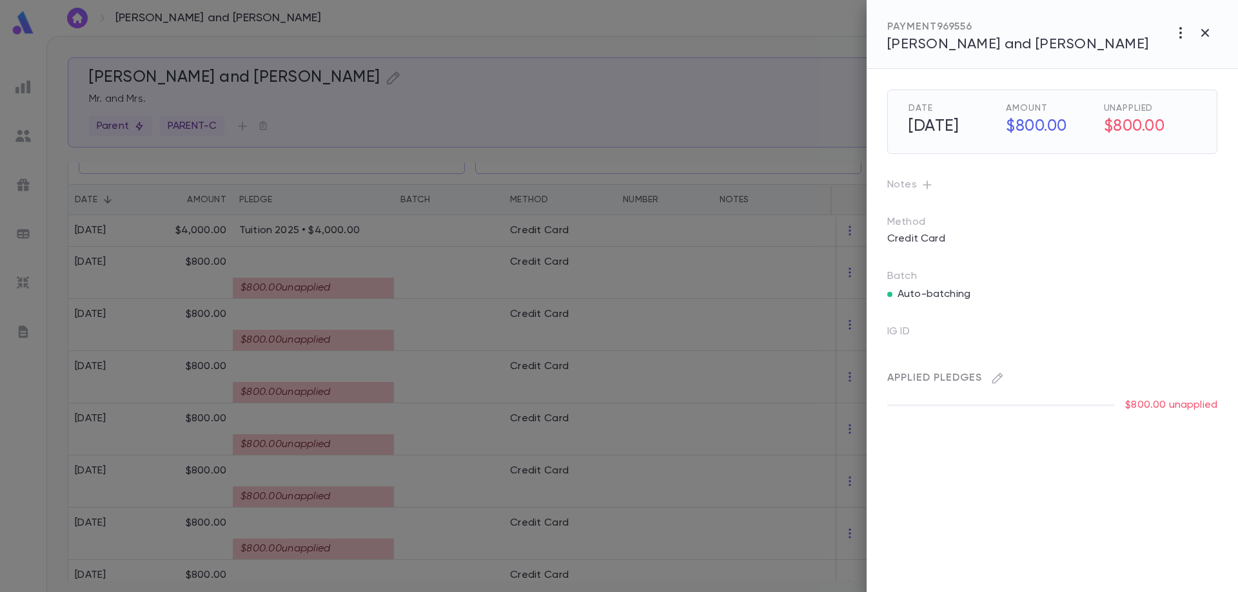
click at [1008, 379] on div "Applied Pledges" at bounding box center [1047, 373] width 340 height 31
click at [997, 379] on icon "button" at bounding box center [997, 378] width 13 height 13
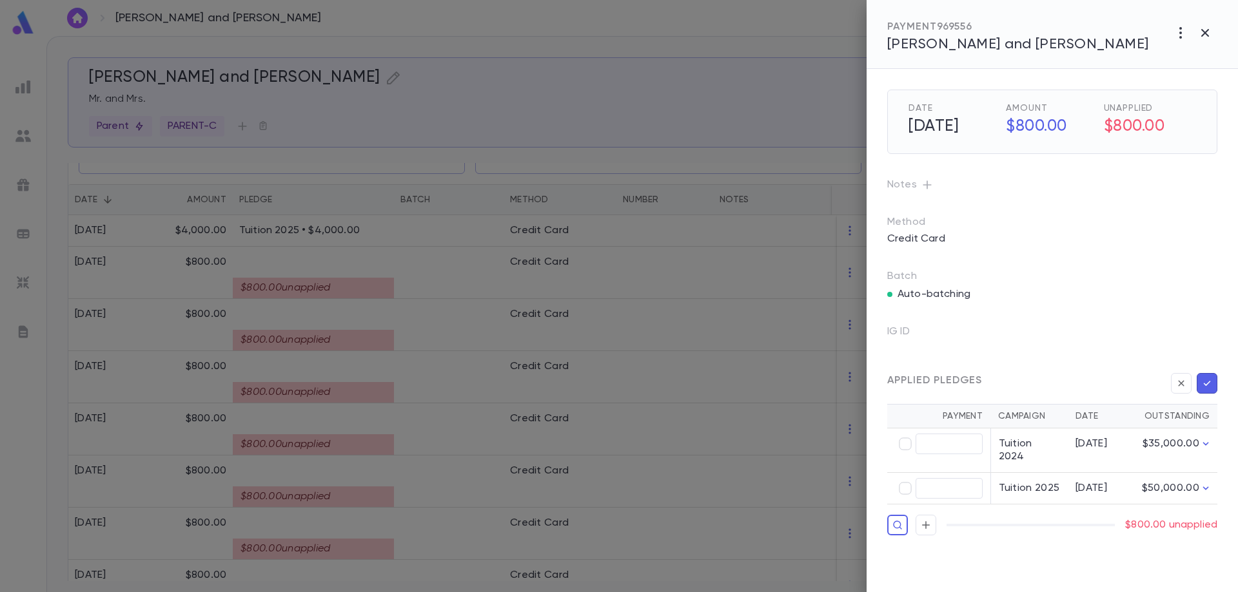
type input "******"
click at [1207, 382] on icon "button" at bounding box center [1207, 383] width 12 height 13
click at [1202, 382] on icon "button" at bounding box center [1207, 383] width 12 height 13
click at [1089, 538] on div "Date 4/1/2025 Amount $800.00 Unapplied $800.00 Notes Method Credit Card Batch A…" at bounding box center [1051, 330] width 371 height 523
click at [1206, 386] on icon "button" at bounding box center [1207, 383] width 12 height 13
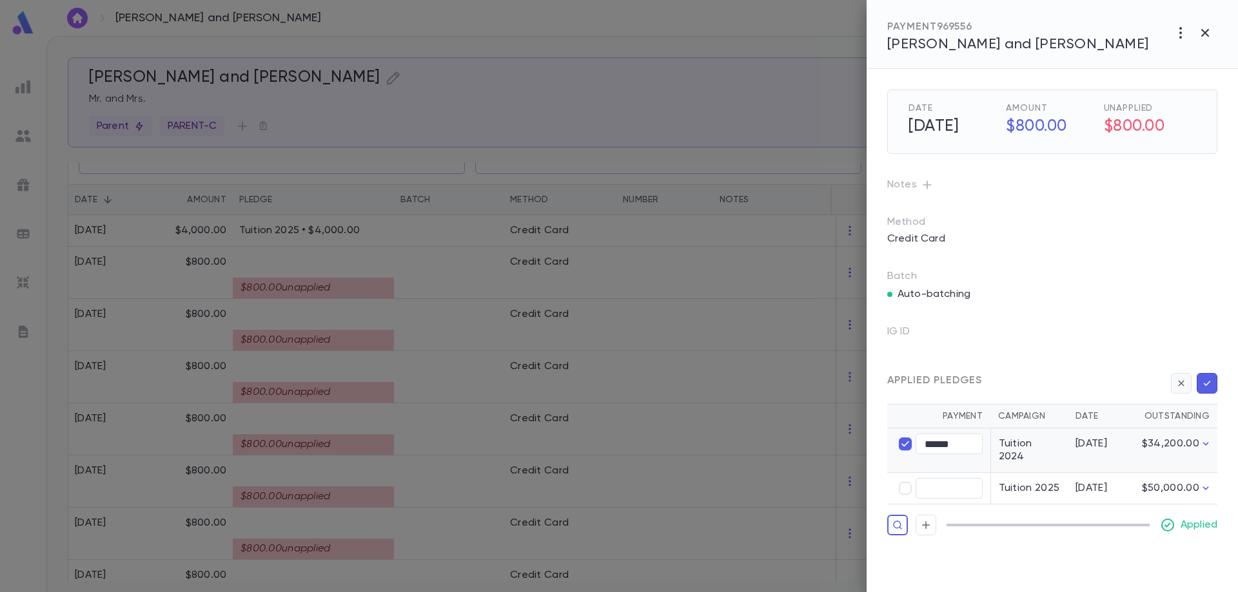
click at [1185, 383] on icon "button" at bounding box center [1181, 383] width 12 height 13
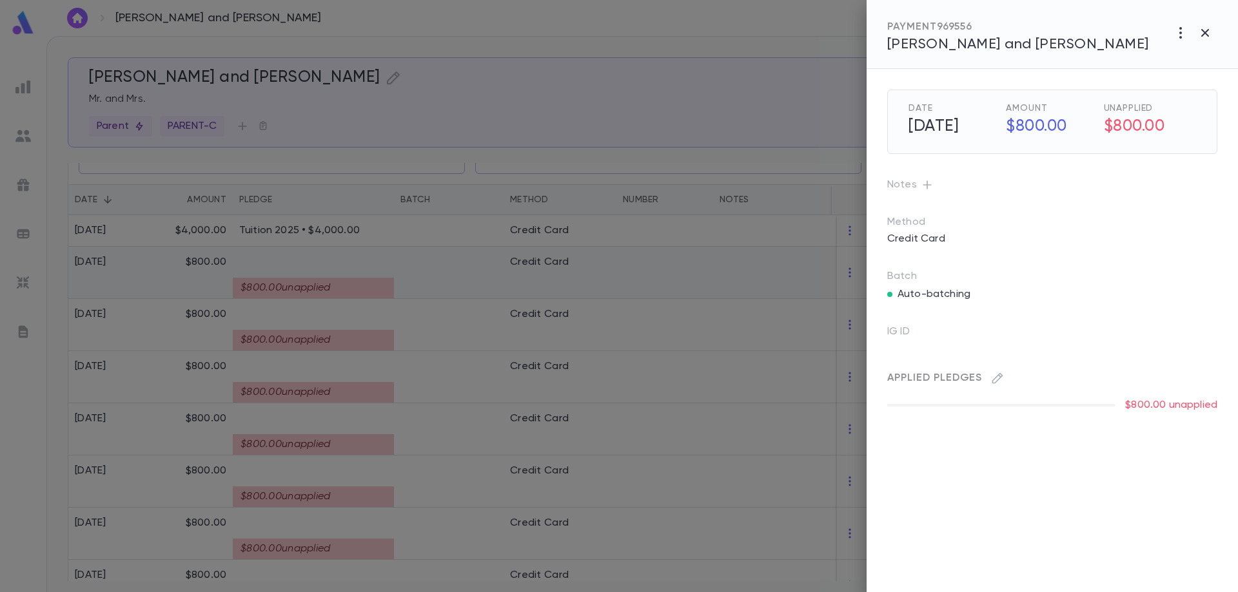
click at [342, 263] on div at bounding box center [619, 296] width 1238 height 592
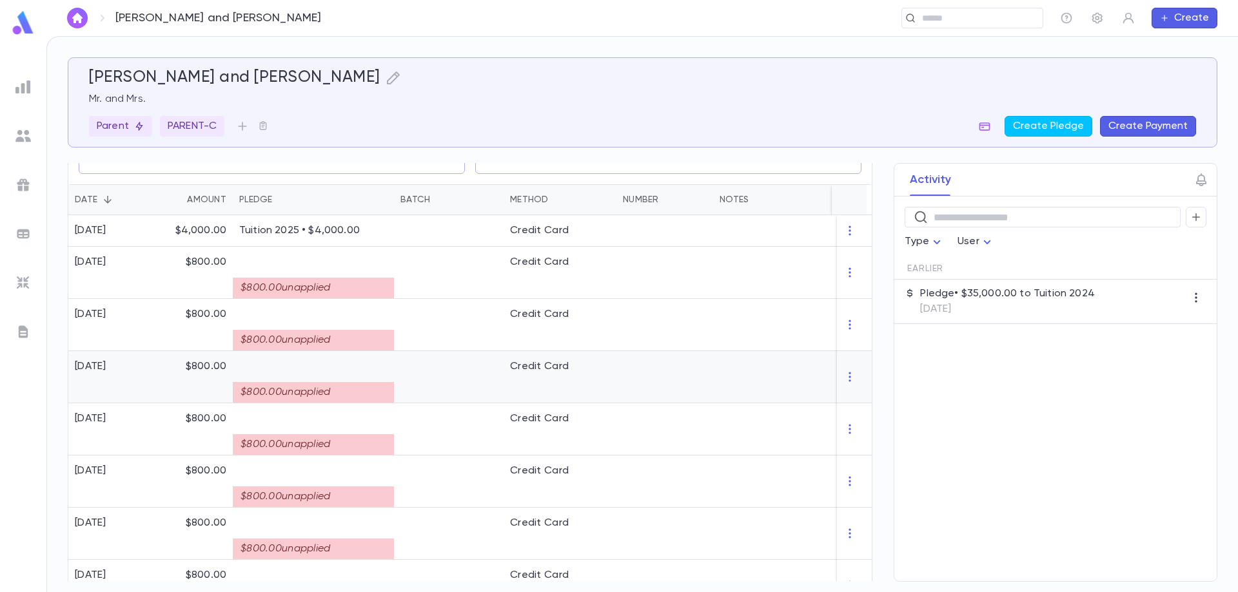
scroll to position [709, 0]
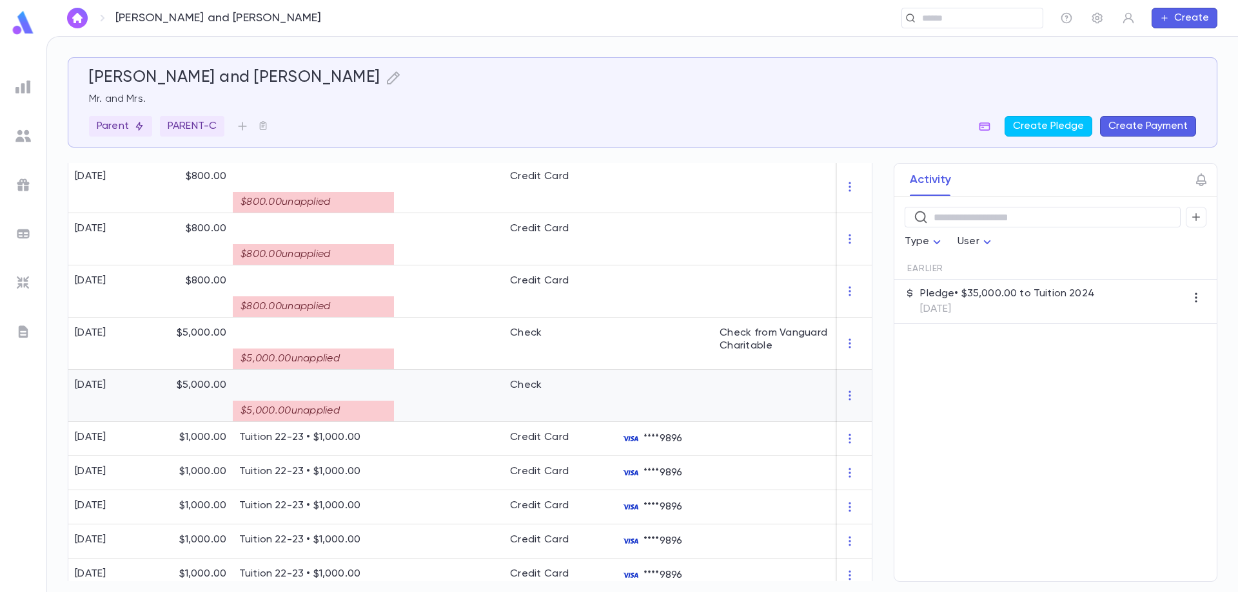
click at [396, 413] on div at bounding box center [449, 396] width 110 height 52
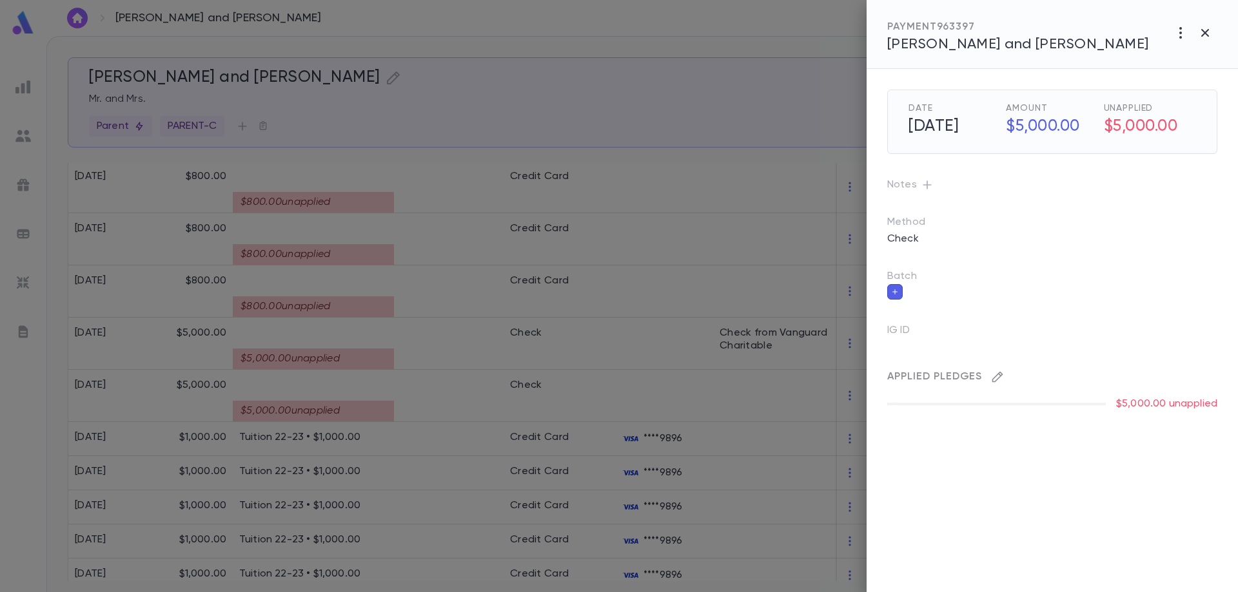
click at [1001, 376] on icon "button" at bounding box center [997, 377] width 11 height 11
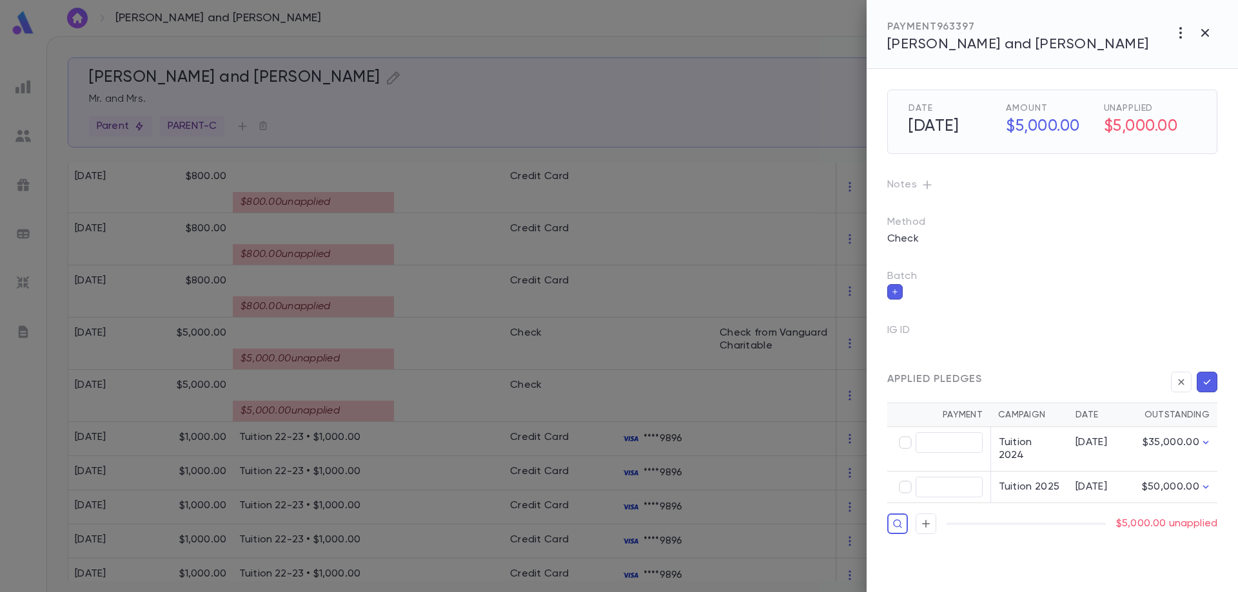
click at [950, 454] on td "​" at bounding box center [938, 449] width 103 height 44
type input "********"
click at [1206, 386] on icon "button" at bounding box center [1207, 382] width 12 height 13
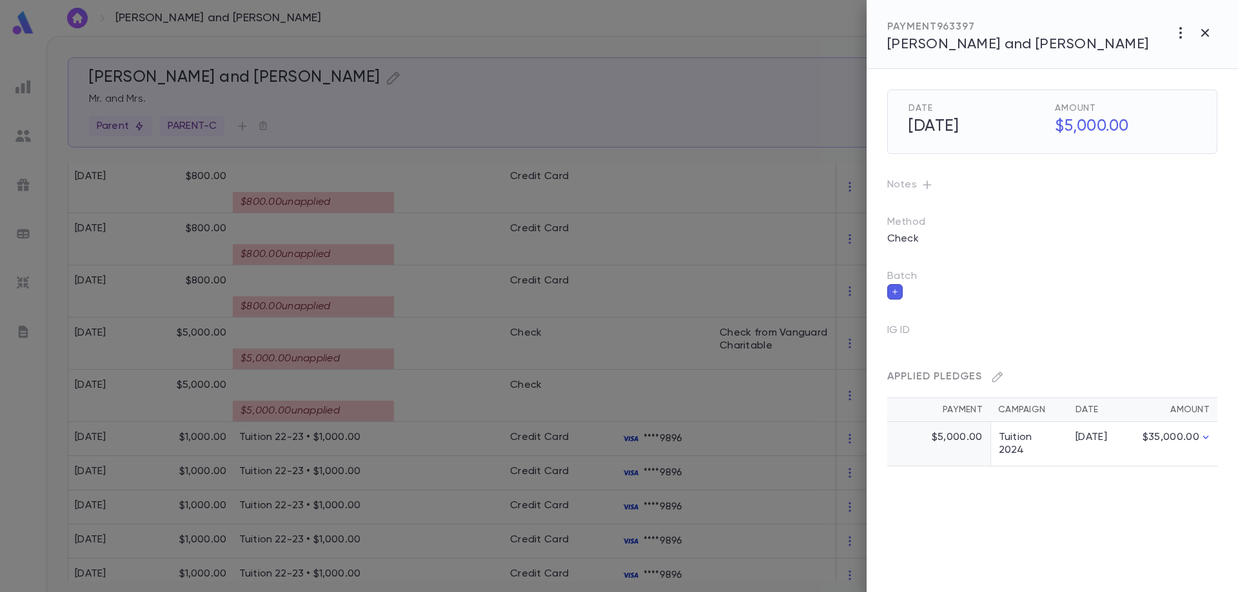
click at [396, 353] on div at bounding box center [619, 296] width 1238 height 592
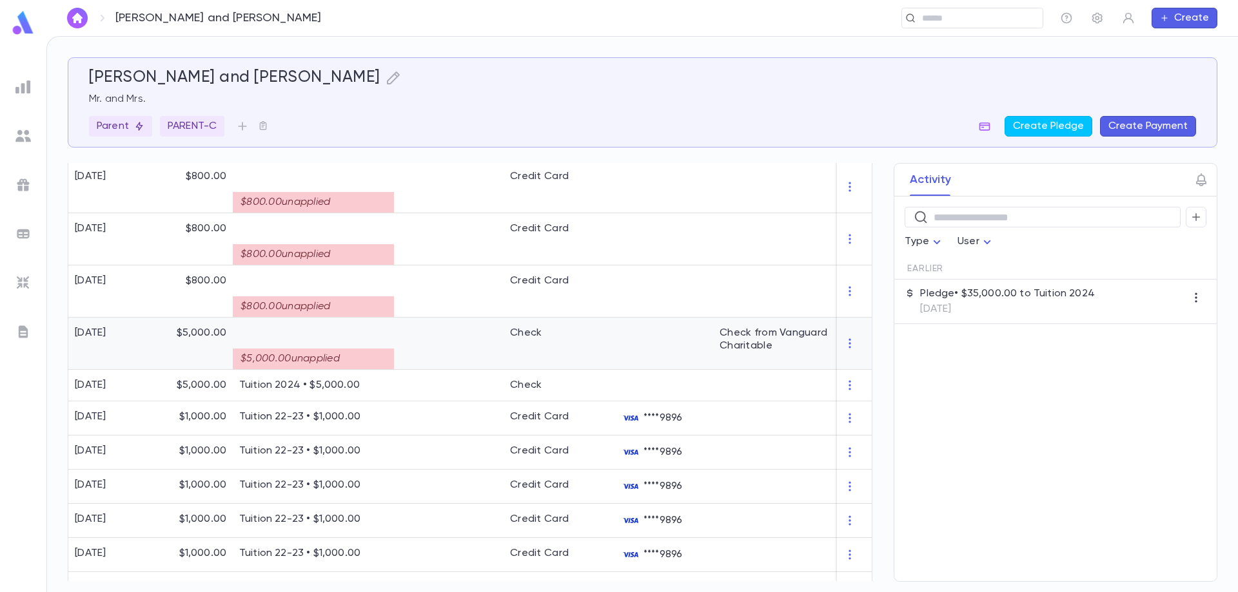
click at [411, 347] on div at bounding box center [449, 344] width 110 height 52
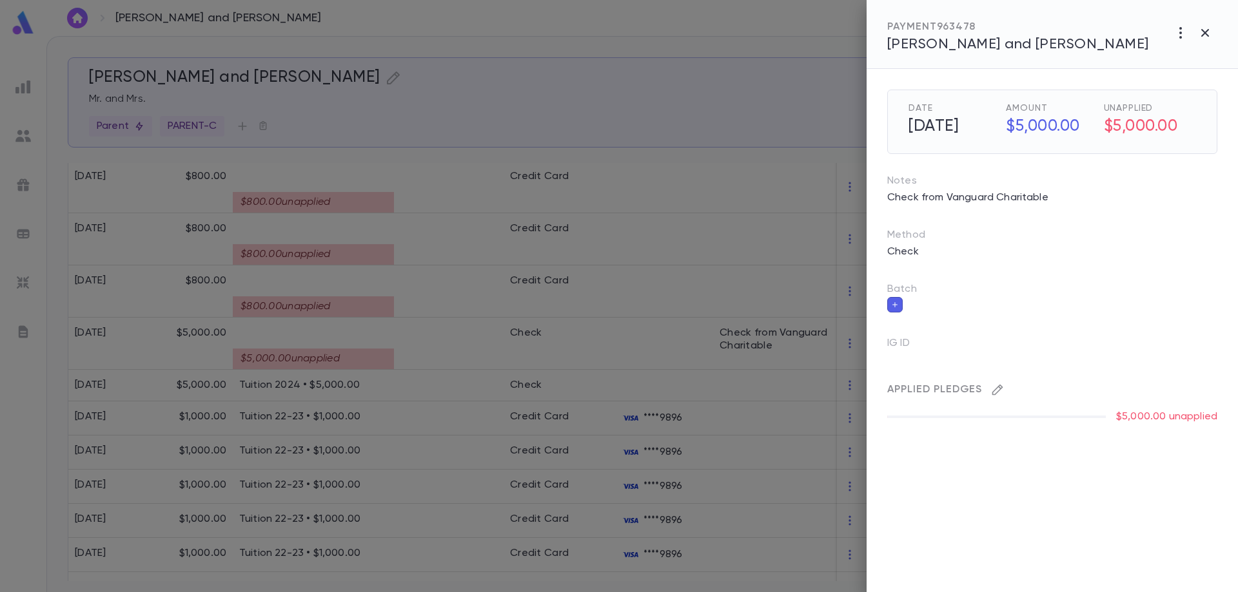
click at [998, 392] on icon "button" at bounding box center [997, 390] width 11 height 11
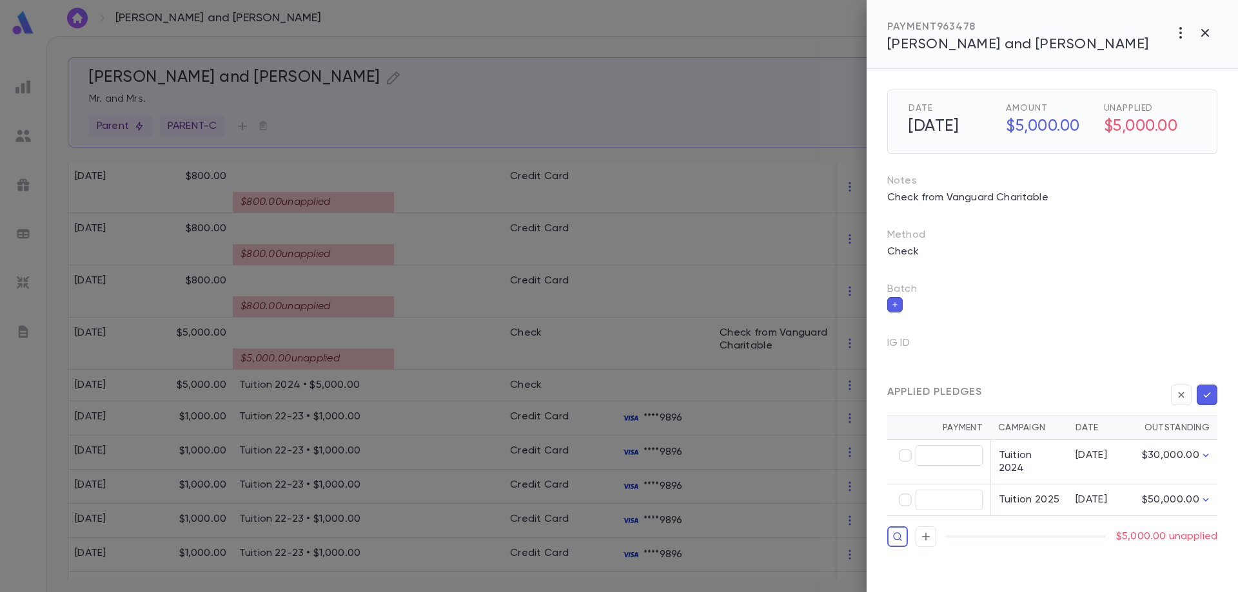
type input "********"
click at [1209, 395] on icon "button" at bounding box center [1207, 395] width 12 height 13
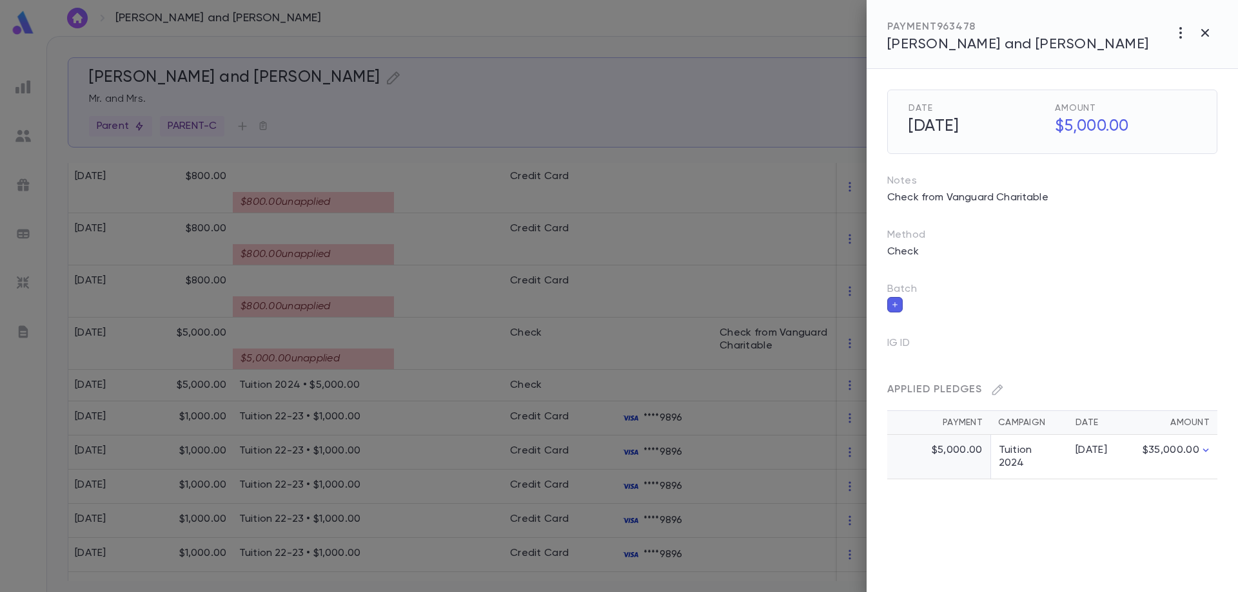
click at [380, 308] on div at bounding box center [619, 296] width 1238 height 592
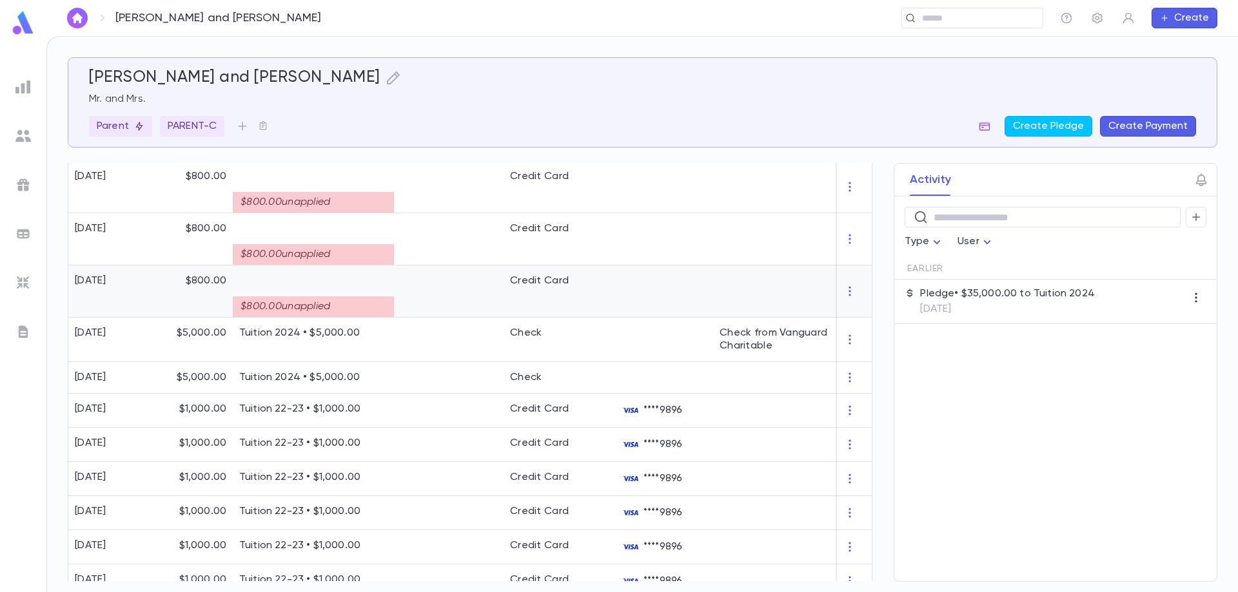
click at [380, 308] on div "$800.00 unapplied" at bounding box center [313, 307] width 161 height 21
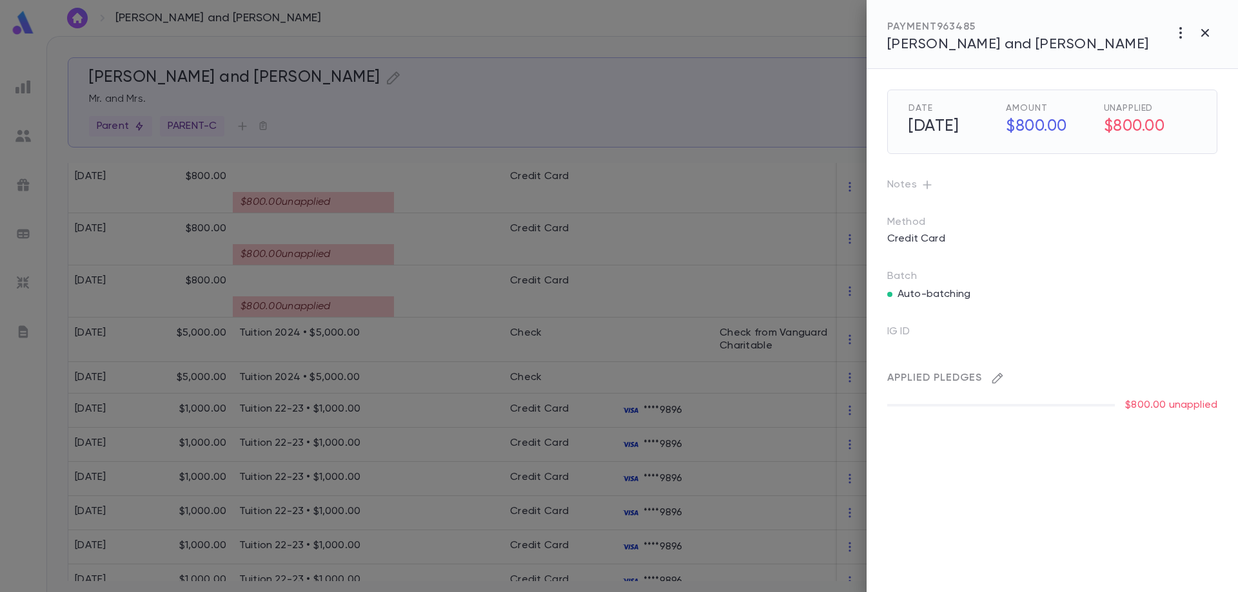
click at [995, 380] on icon "button" at bounding box center [997, 378] width 13 height 13
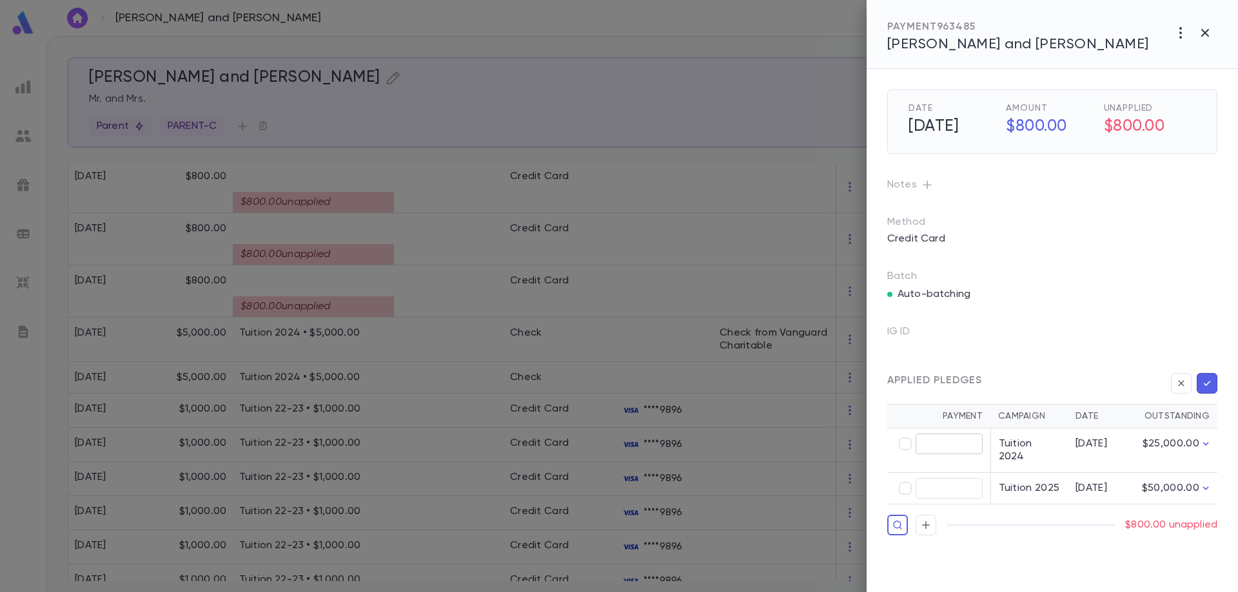
click at [934, 448] on input "text" at bounding box center [948, 444] width 67 height 20
type input "******"
click at [1207, 384] on icon "button" at bounding box center [1207, 383] width 7 height 5
click at [1206, 382] on icon "button" at bounding box center [1207, 383] width 12 height 13
click at [901, 519] on icon "button" at bounding box center [897, 525] width 10 height 13
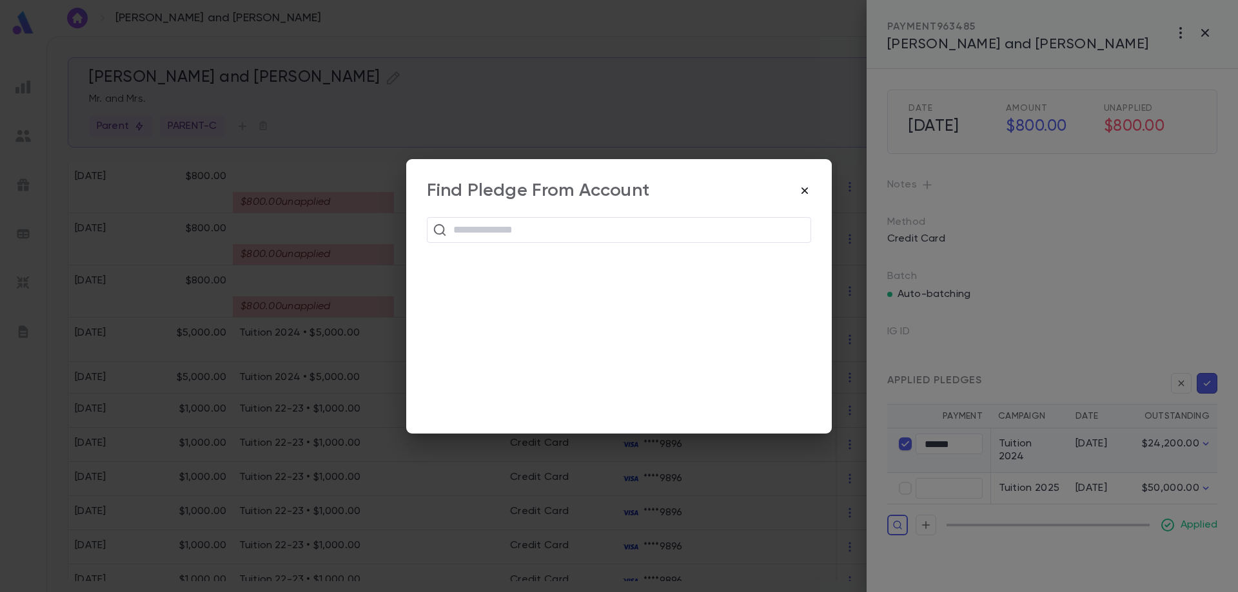
click at [806, 189] on icon "button" at bounding box center [804, 190] width 6 height 6
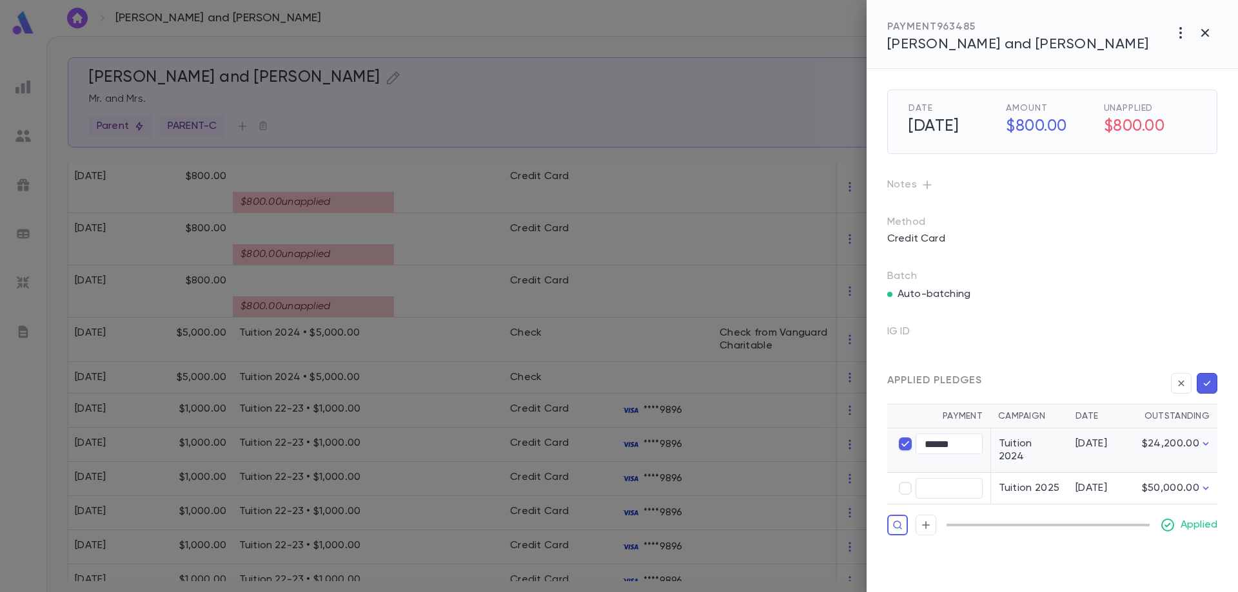
click at [1206, 383] on icon "button" at bounding box center [1207, 383] width 12 height 13
click at [1206, 30] on icon "button" at bounding box center [1204, 32] width 15 height 15
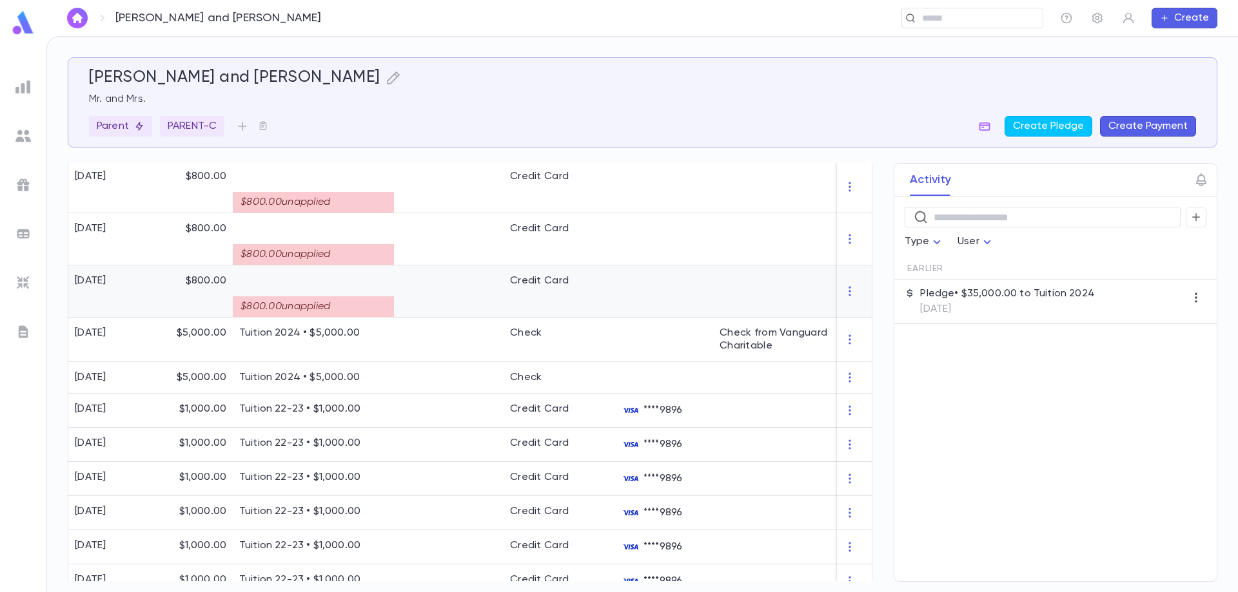
click at [378, 285] on p at bounding box center [313, 281] width 148 height 13
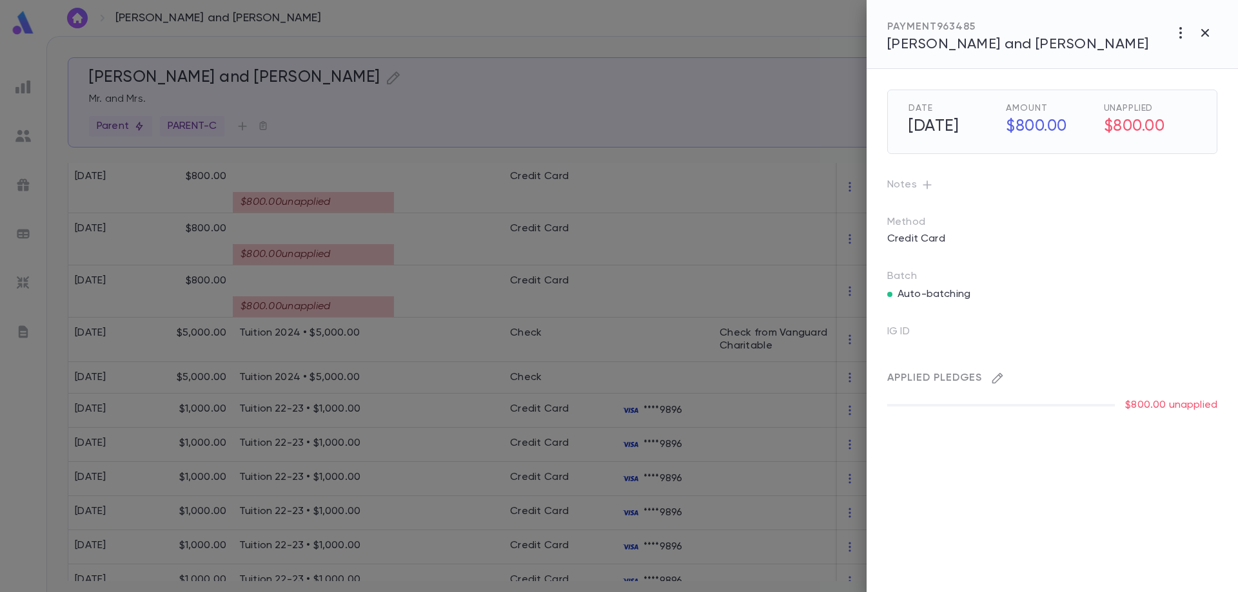
click at [1000, 380] on icon "button" at bounding box center [997, 378] width 13 height 13
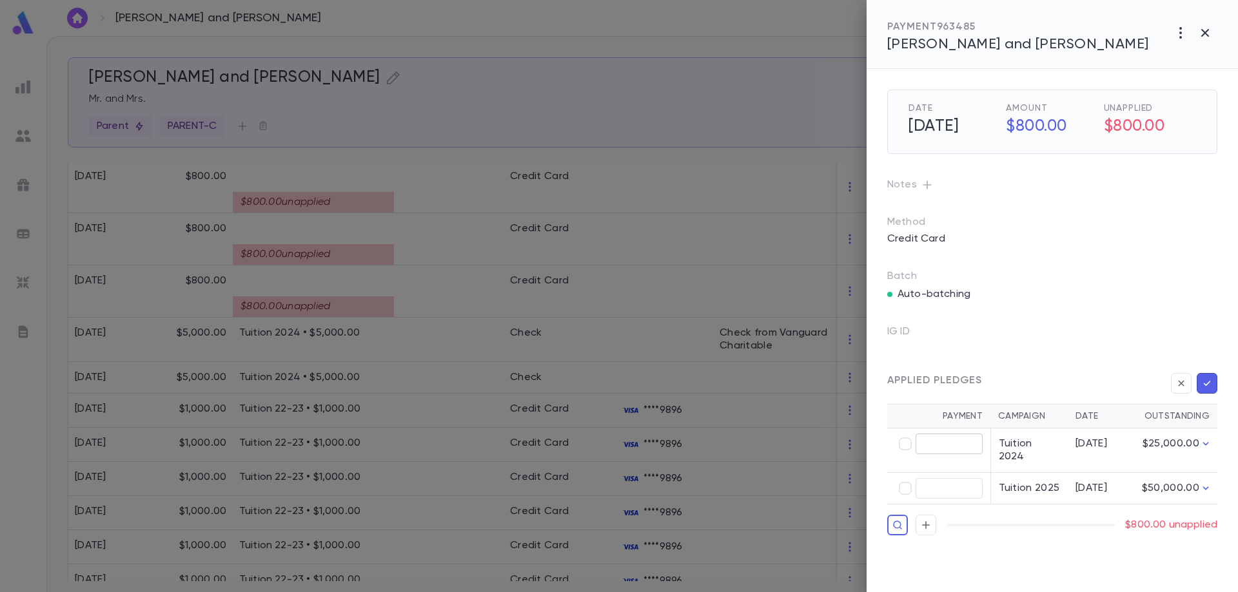
type input "******"
click at [1206, 389] on icon "button" at bounding box center [1207, 383] width 12 height 13
click at [1207, 384] on icon "button" at bounding box center [1207, 383] width 7 height 5
click at [1207, 382] on icon "button" at bounding box center [1207, 383] width 12 height 13
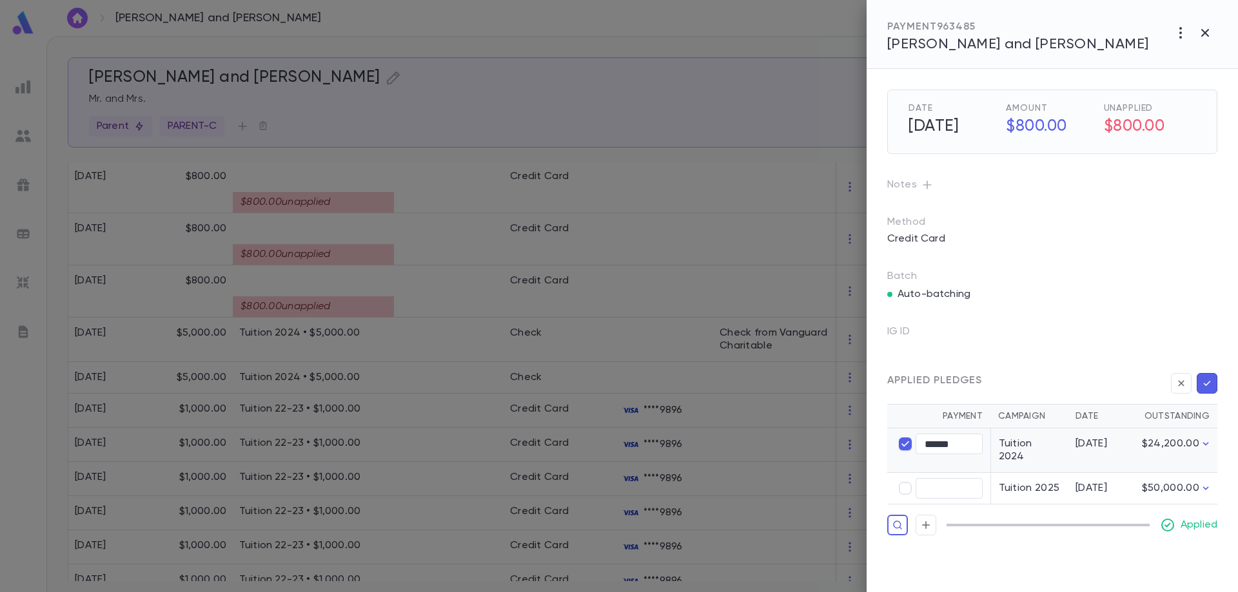
click at [1207, 382] on icon "button" at bounding box center [1207, 383] width 12 height 13
click at [1206, 43] on button "button" at bounding box center [1205, 33] width 24 height 24
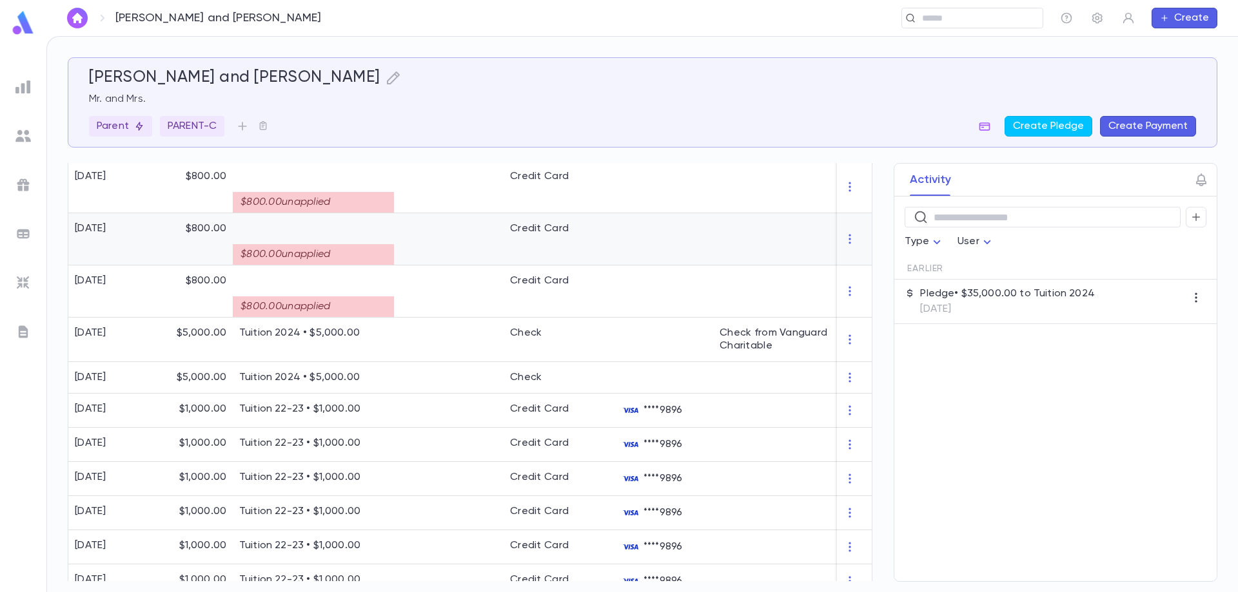
click at [366, 231] on p at bounding box center [313, 228] width 148 height 13
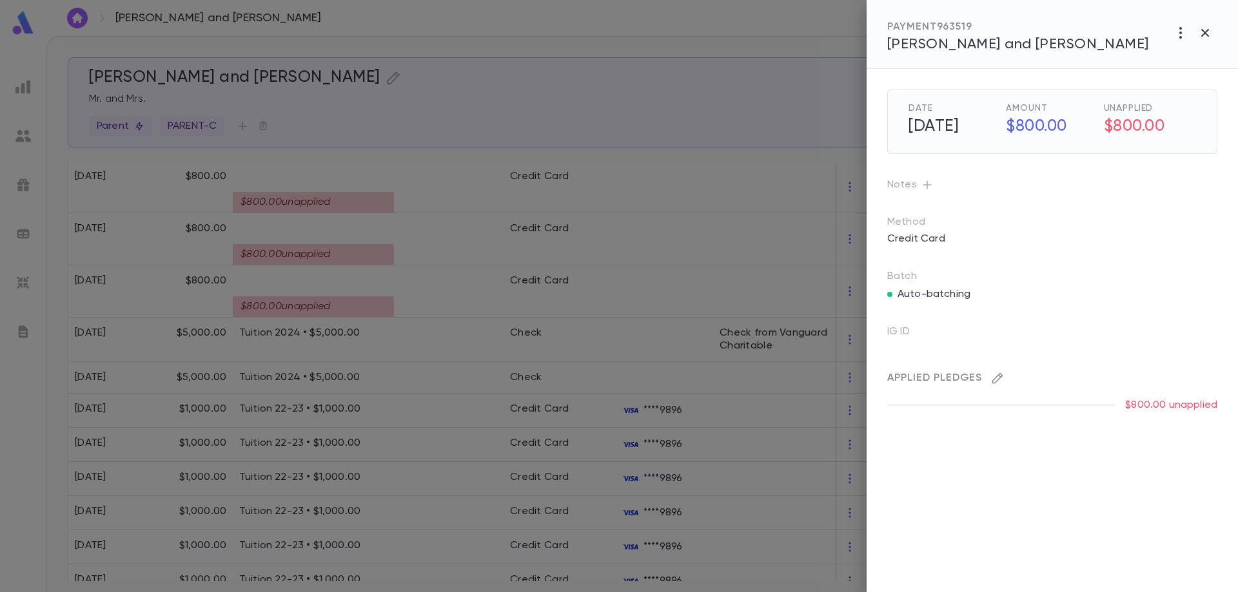
click at [999, 378] on icon "button" at bounding box center [997, 378] width 13 height 13
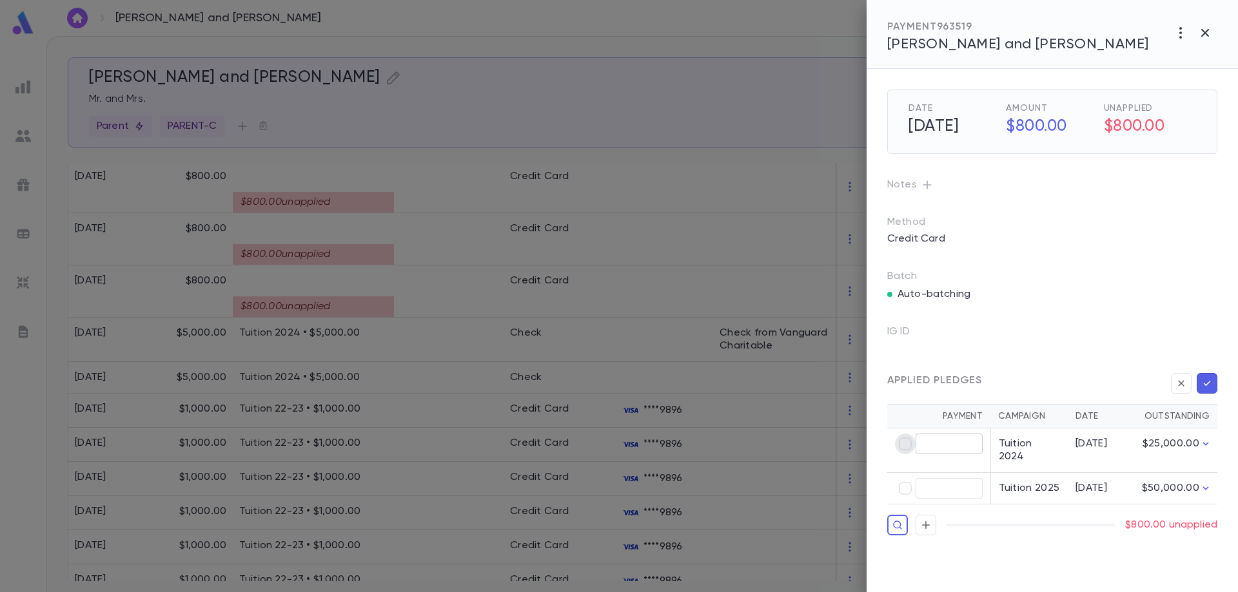
type input "******"
click at [1204, 382] on icon "button" at bounding box center [1207, 383] width 12 height 13
click at [1177, 29] on icon "button" at bounding box center [1180, 32] width 15 height 15
click at [1211, 382] on div at bounding box center [619, 296] width 1238 height 592
click at [1211, 382] on icon "button" at bounding box center [1207, 383] width 12 height 13
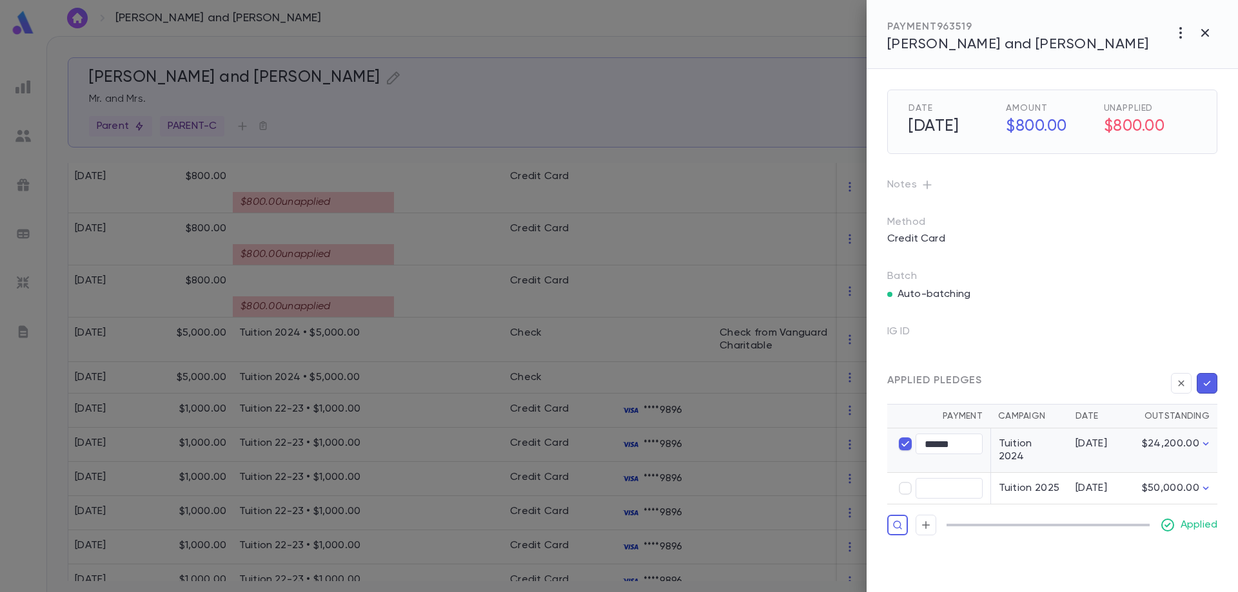
click at [1211, 382] on icon "button" at bounding box center [1207, 383] width 12 height 13
click at [1207, 32] on icon "button" at bounding box center [1204, 32] width 15 height 15
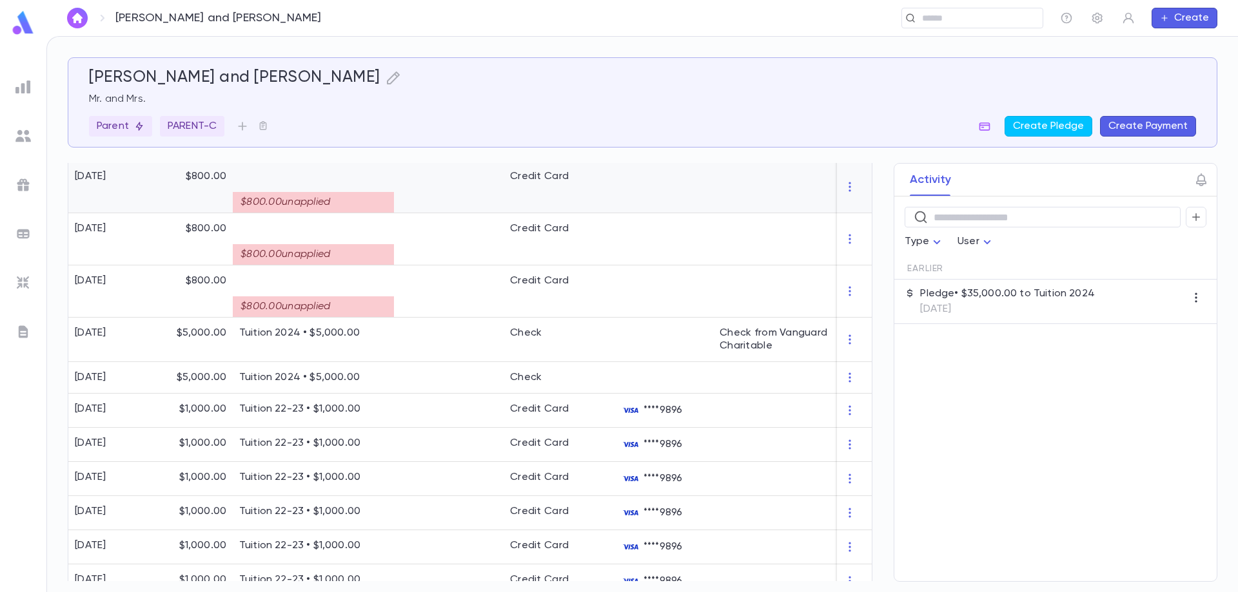
click at [455, 190] on div at bounding box center [449, 187] width 110 height 52
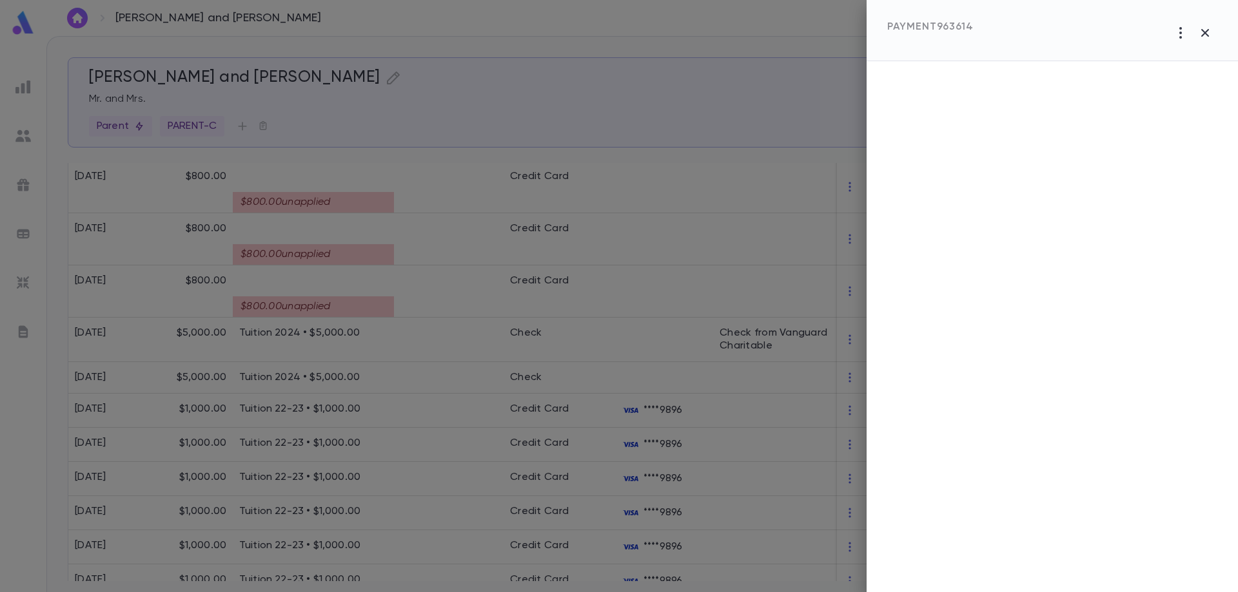
click at [371, 340] on div at bounding box center [619, 296] width 1238 height 592
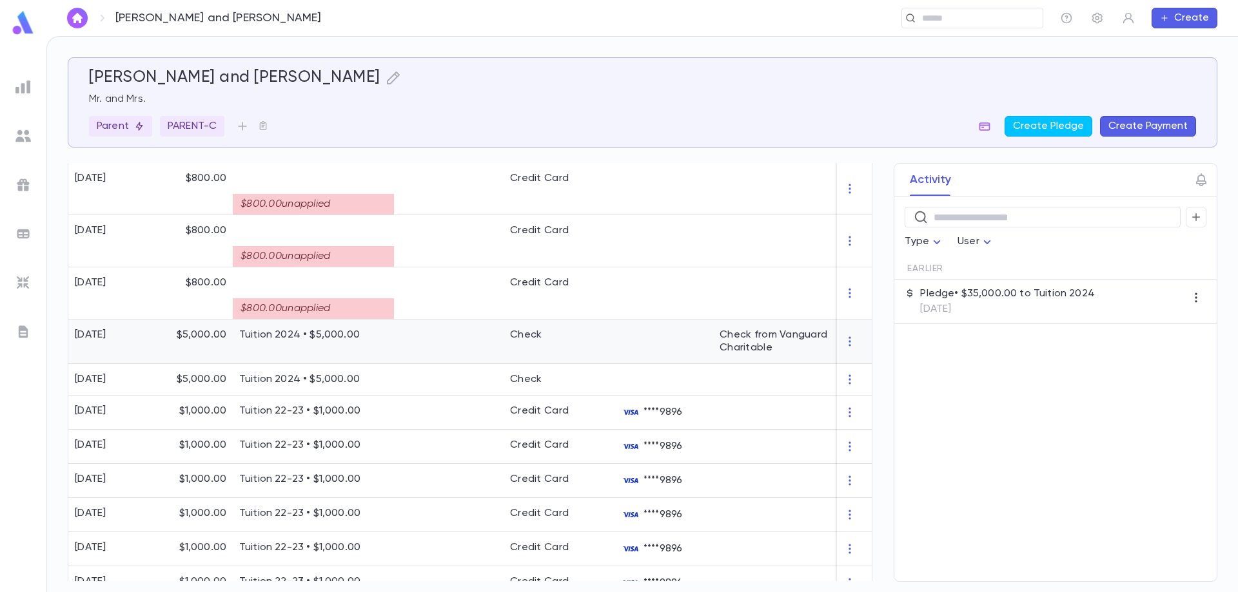
click at [371, 340] on p "Tuition 2024 • $5,000.00" at bounding box center [313, 335] width 148 height 13
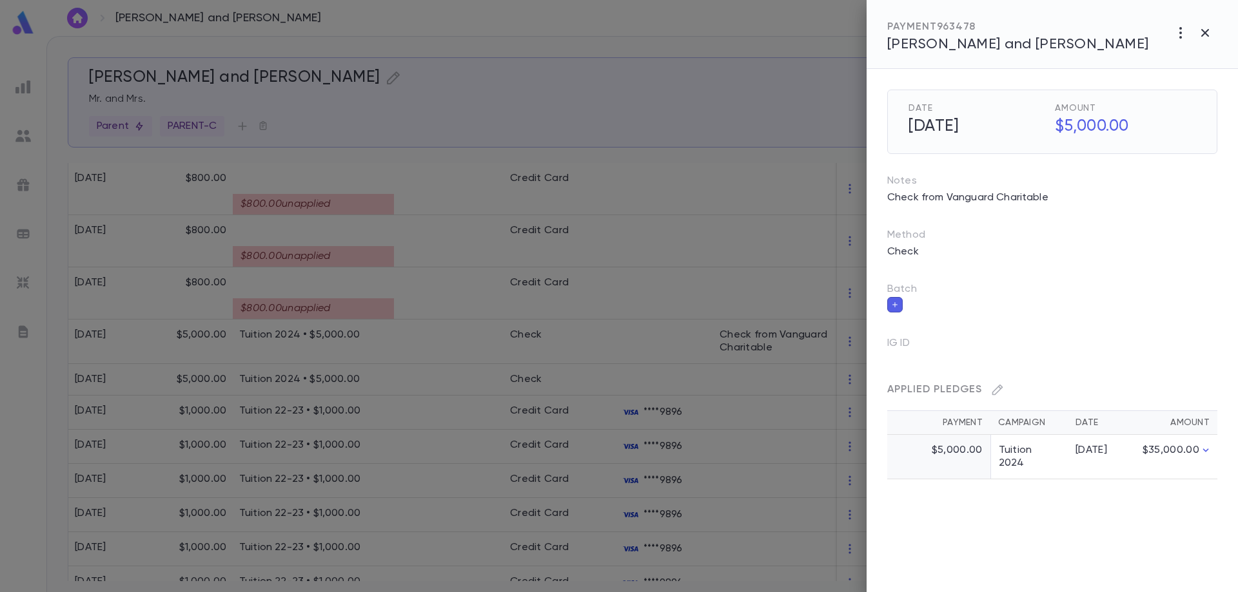
click at [377, 299] on div at bounding box center [619, 296] width 1238 height 592
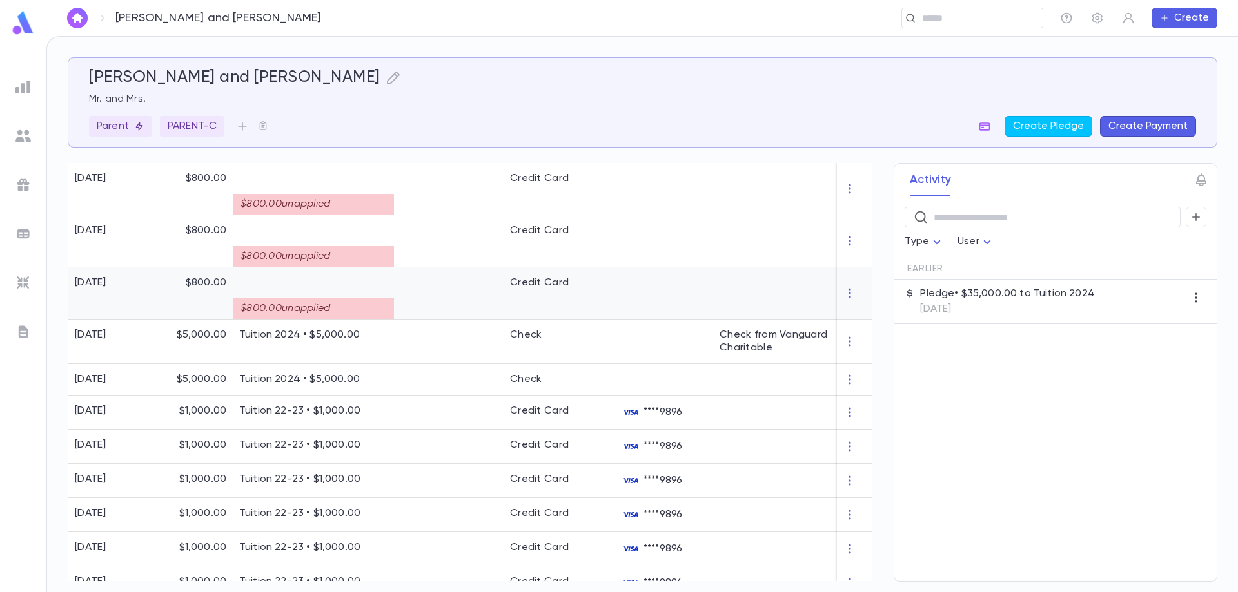
click at [435, 295] on div at bounding box center [449, 294] width 110 height 52
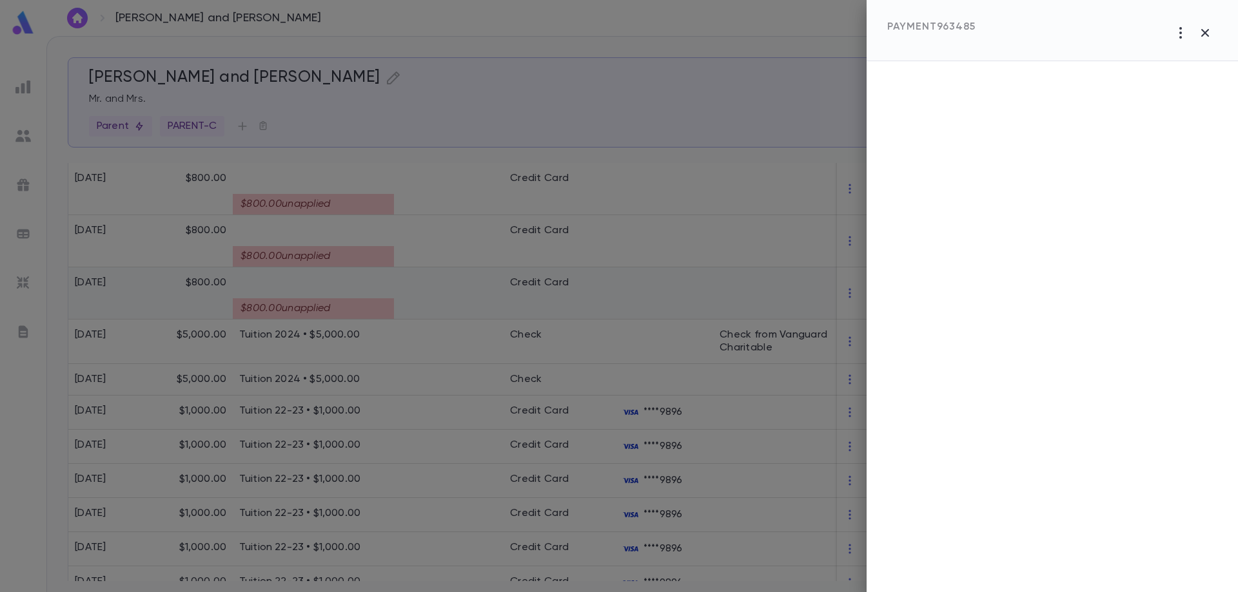
click at [435, 295] on div at bounding box center [619, 296] width 1238 height 592
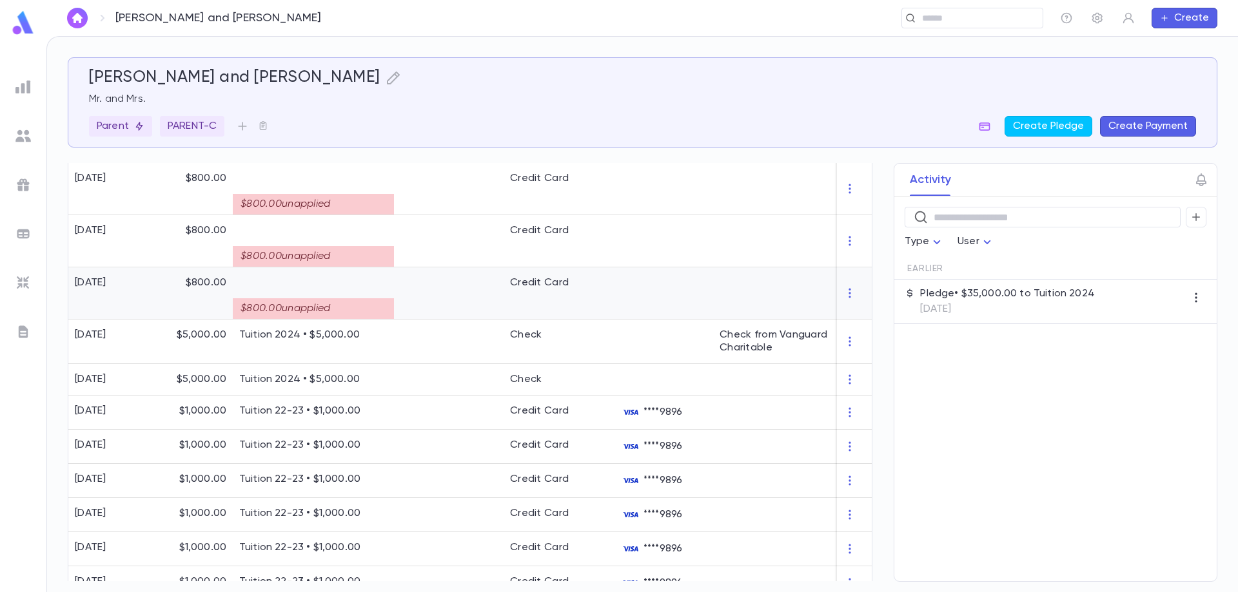
click at [435, 295] on div at bounding box center [449, 294] width 110 height 52
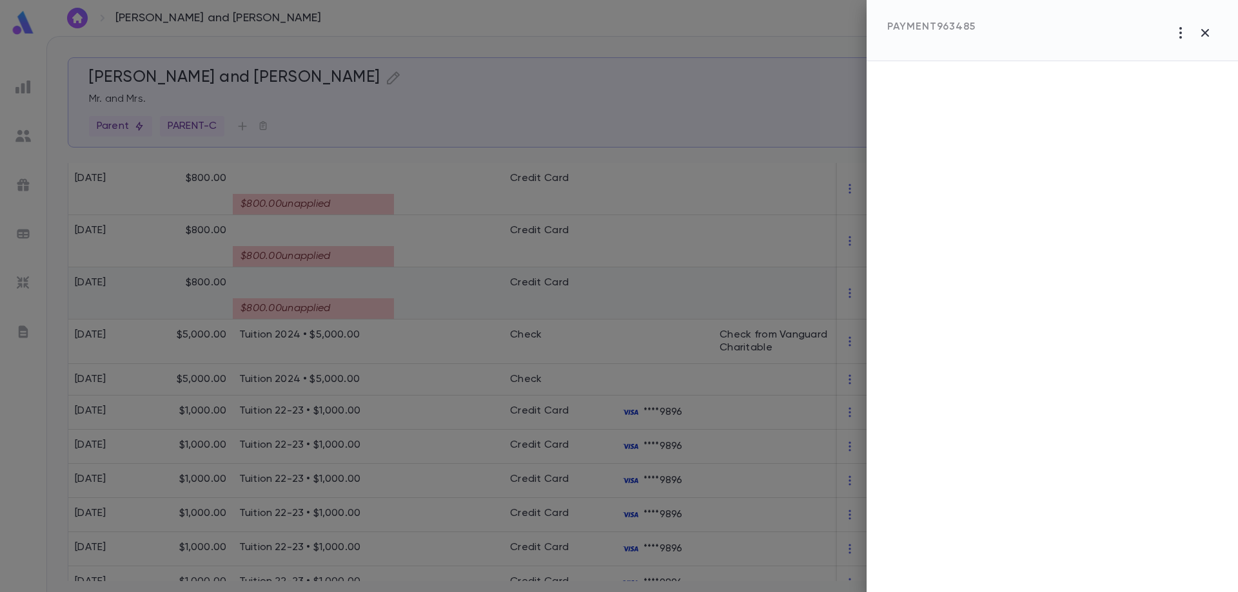
click at [435, 295] on div at bounding box center [619, 296] width 1238 height 592
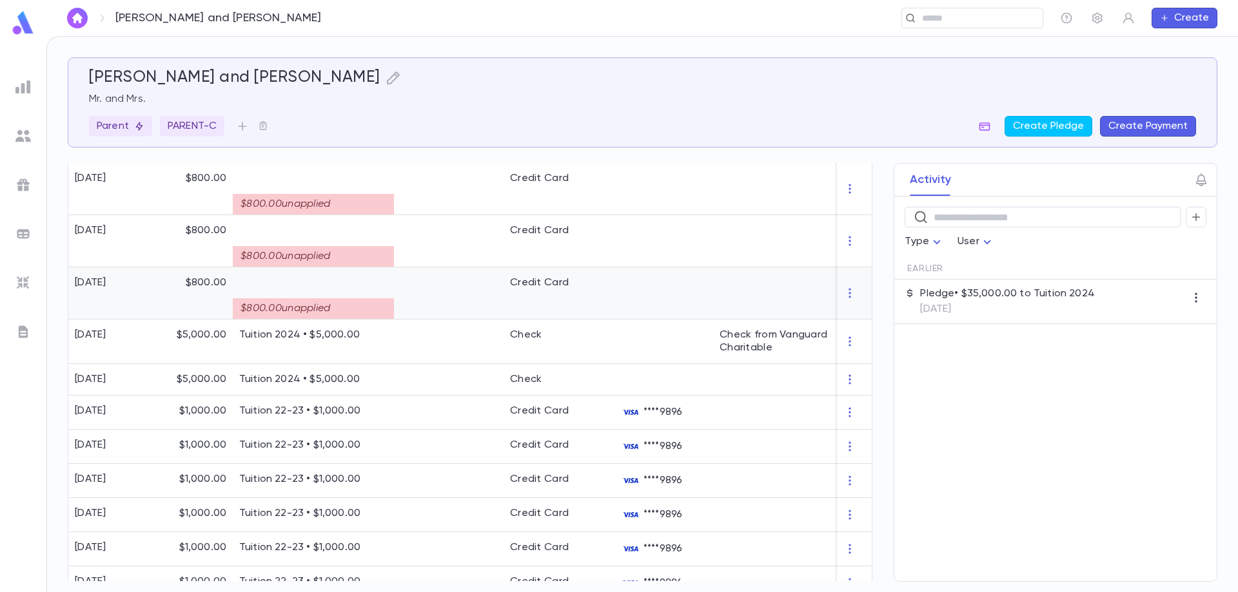
click at [297, 300] on div "$800.00 unapplied" at bounding box center [313, 308] width 161 height 21
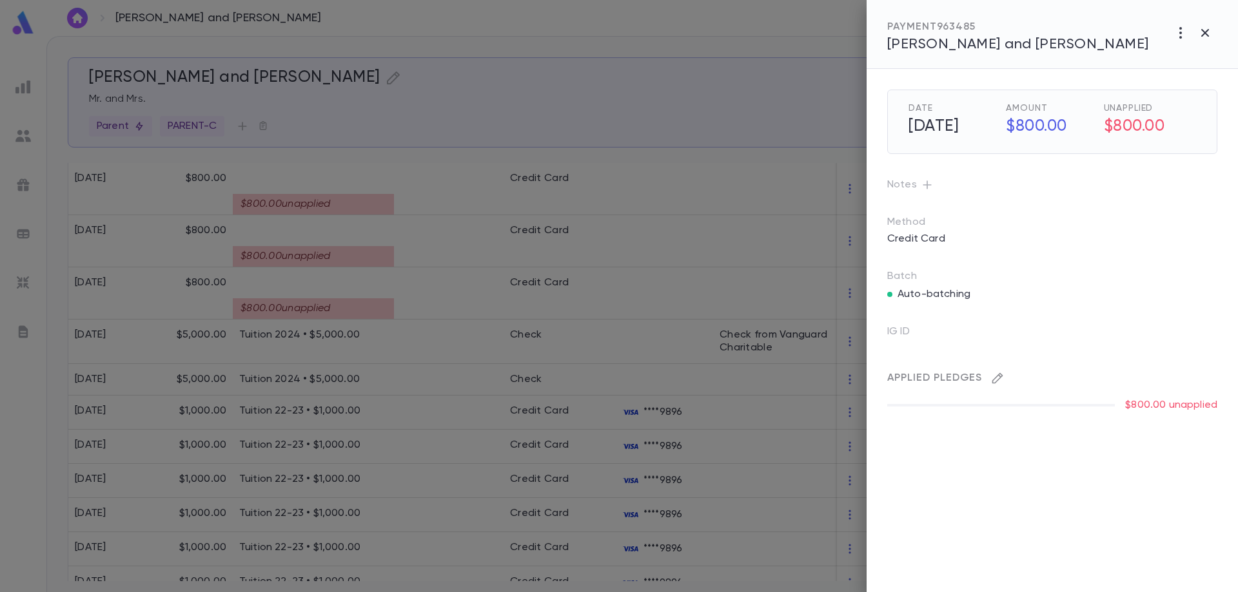
click at [1002, 373] on icon "button" at bounding box center [997, 378] width 13 height 13
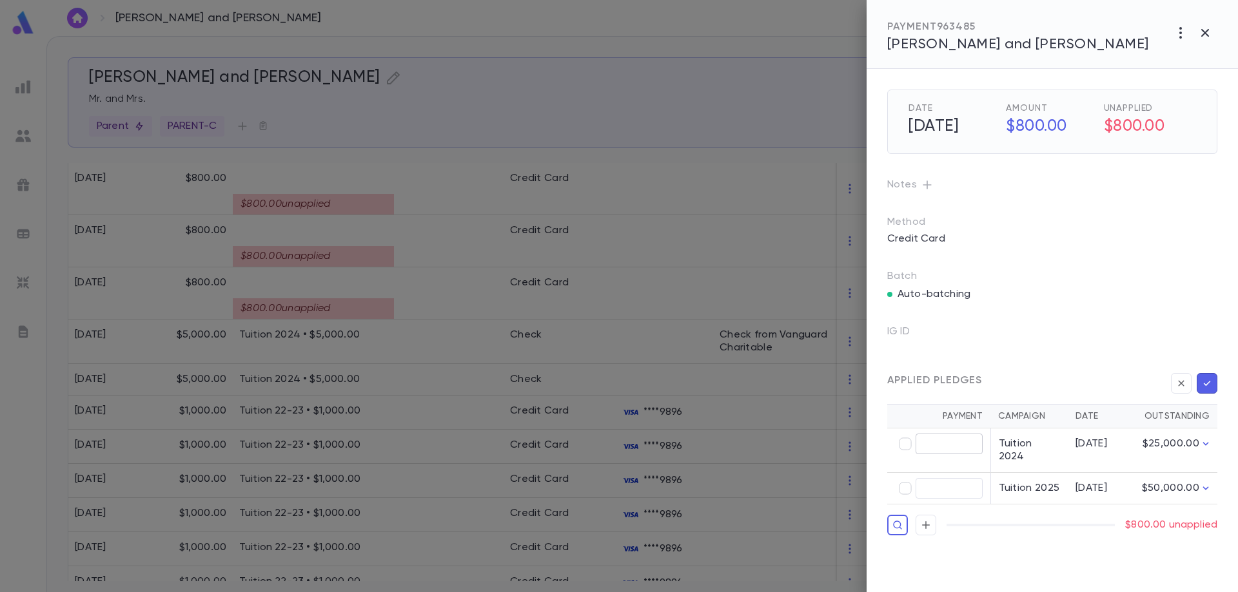
click at [965, 443] on input "text" at bounding box center [948, 444] width 67 height 20
type input "******"
click at [1212, 383] on icon "button" at bounding box center [1207, 383] width 12 height 13
click at [1208, 383] on icon "button" at bounding box center [1207, 383] width 7 height 5
click at [422, 292] on div at bounding box center [619, 296] width 1238 height 592
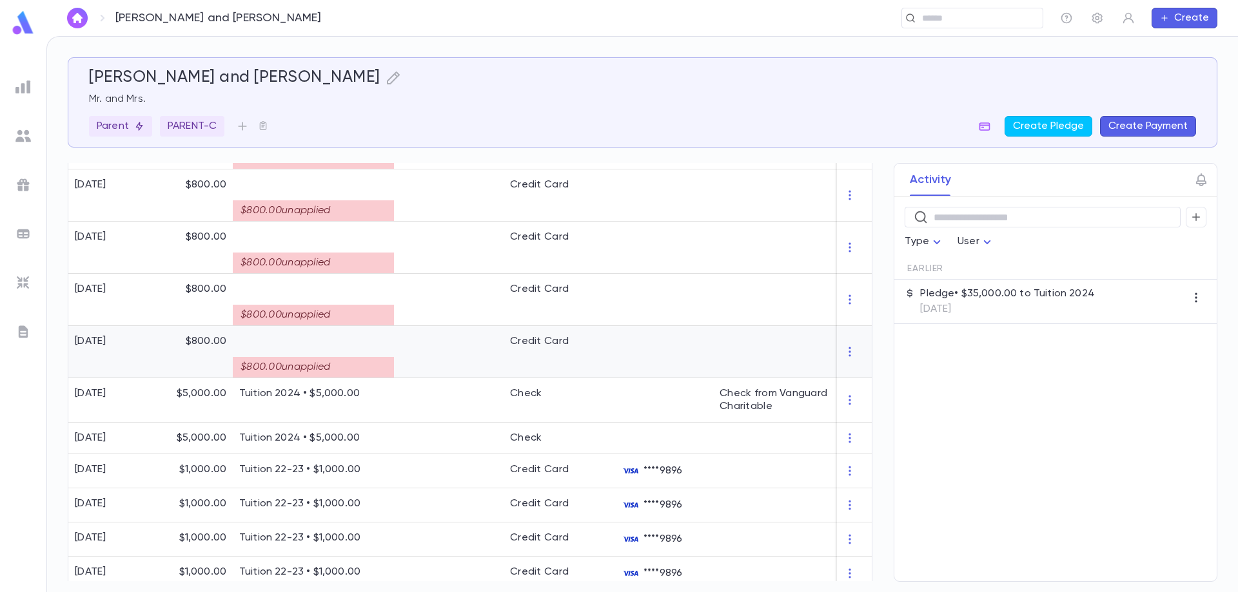
scroll to position [578, 0]
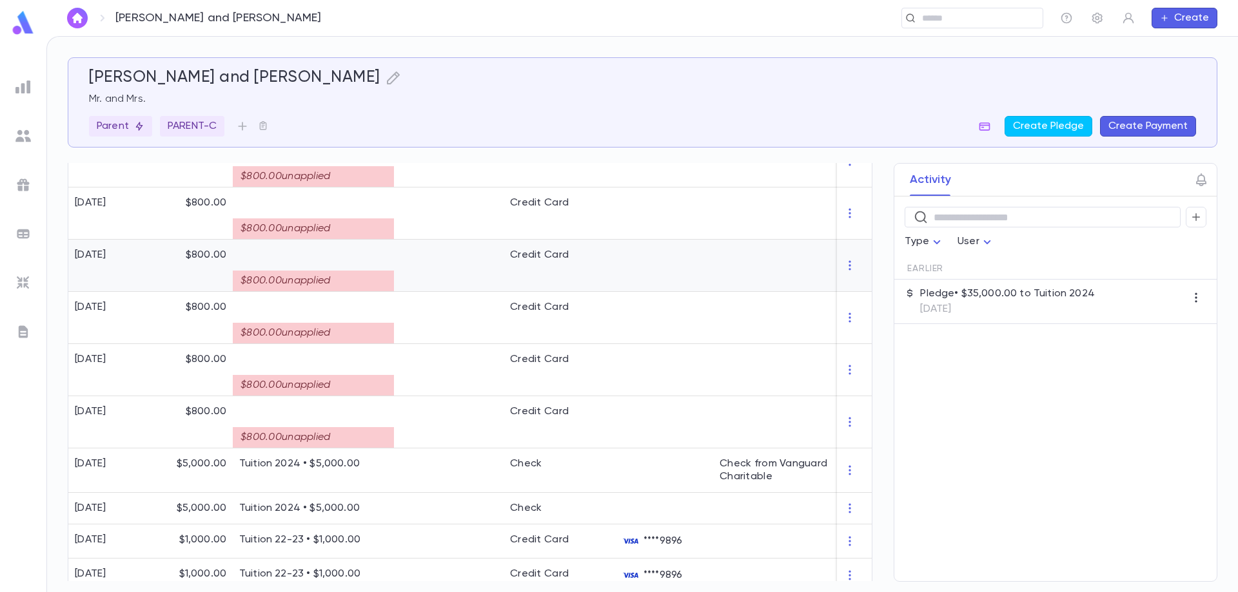
click at [317, 273] on div "$800.00 unapplied" at bounding box center [313, 281] width 161 height 21
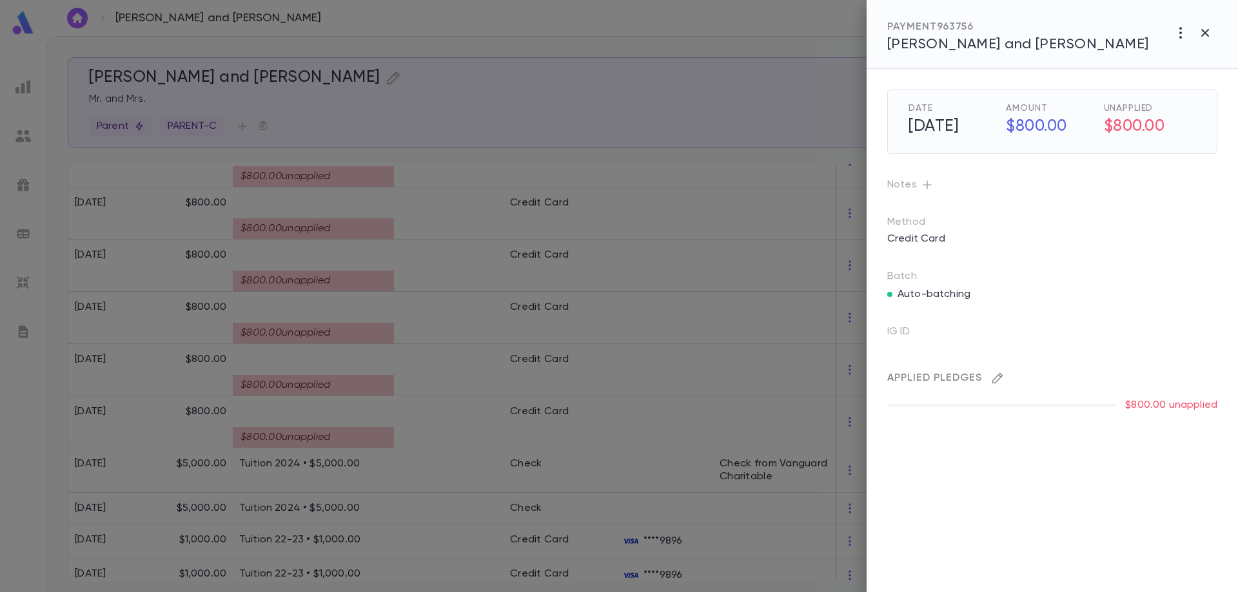
click at [995, 380] on icon "button" at bounding box center [997, 378] width 13 height 13
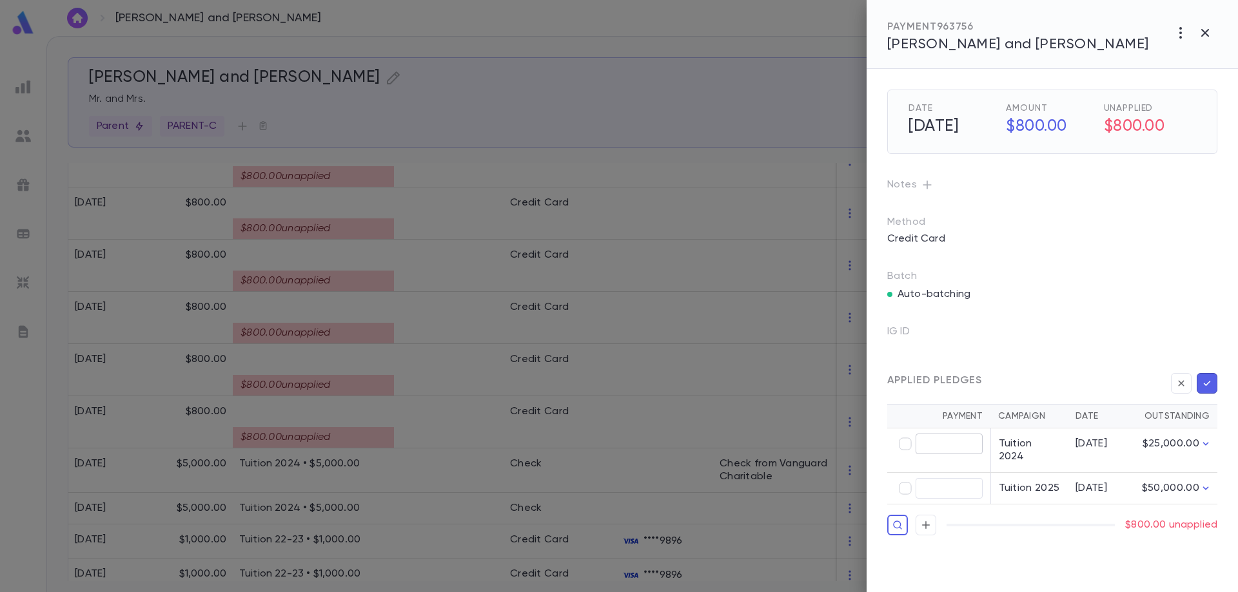
type input "******"
click at [1205, 381] on icon "button" at bounding box center [1207, 383] width 12 height 13
click at [1179, 382] on icon "button" at bounding box center [1181, 383] width 6 height 6
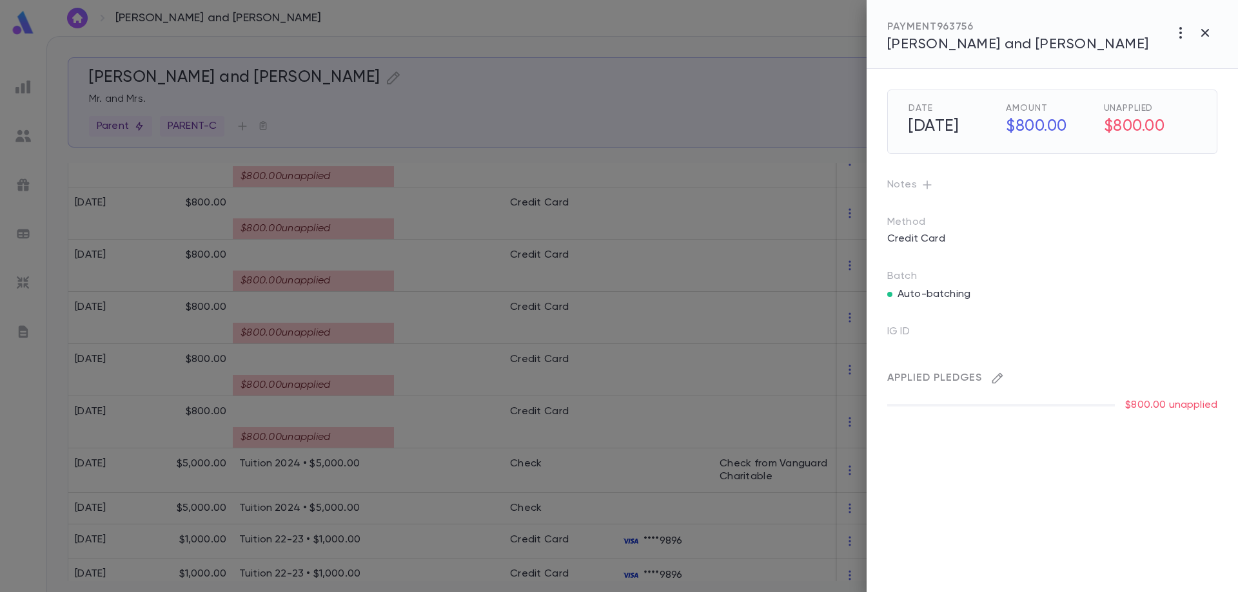
click at [996, 380] on icon "button" at bounding box center [997, 378] width 13 height 13
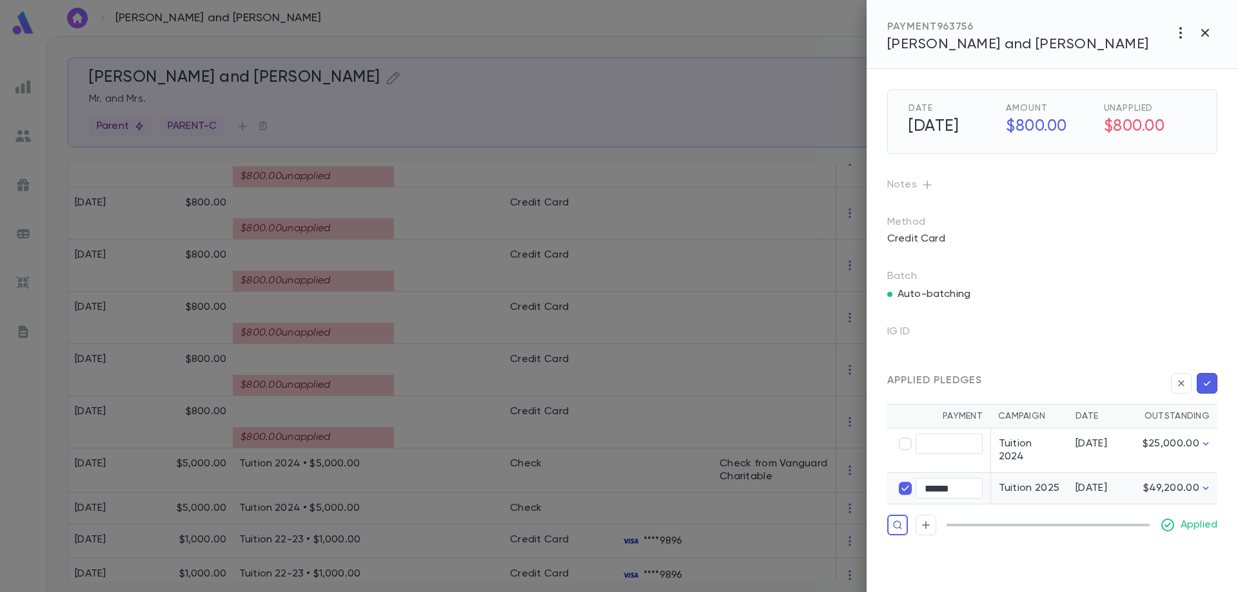
click at [1204, 385] on icon "button" at bounding box center [1207, 383] width 12 height 13
type input "****"
type input "******"
click at [1208, 389] on icon "button" at bounding box center [1207, 383] width 12 height 13
click at [1210, 384] on icon "button" at bounding box center [1207, 383] width 12 height 13
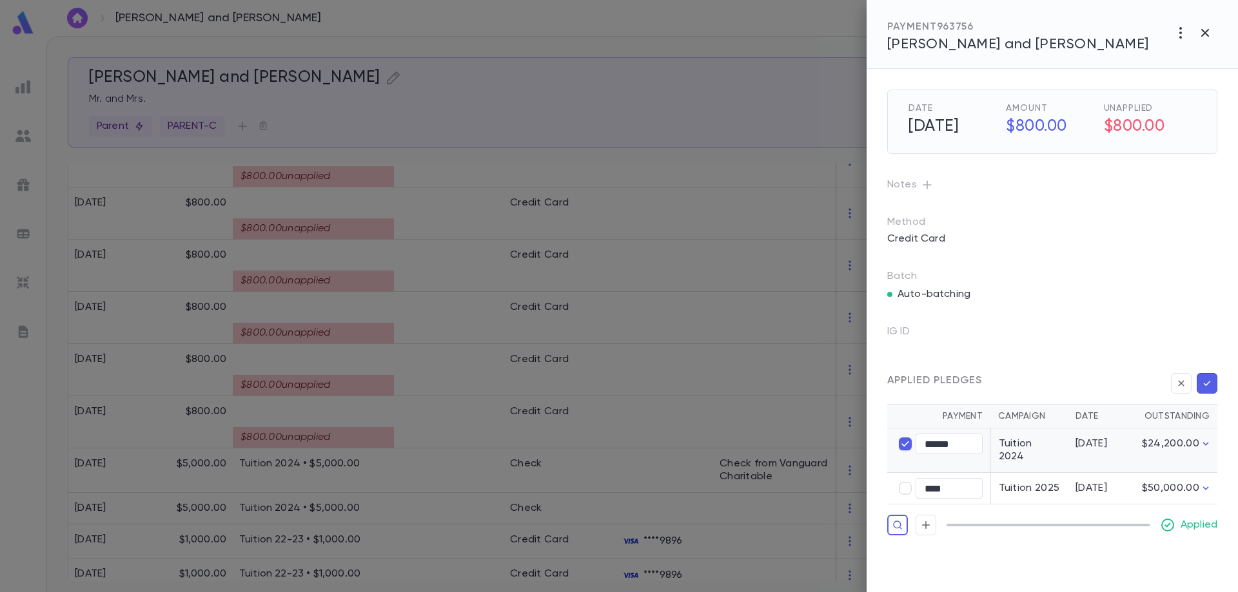
click at [1210, 384] on icon "button" at bounding box center [1207, 383] width 12 height 13
click at [369, 175] on div at bounding box center [619, 296] width 1238 height 592
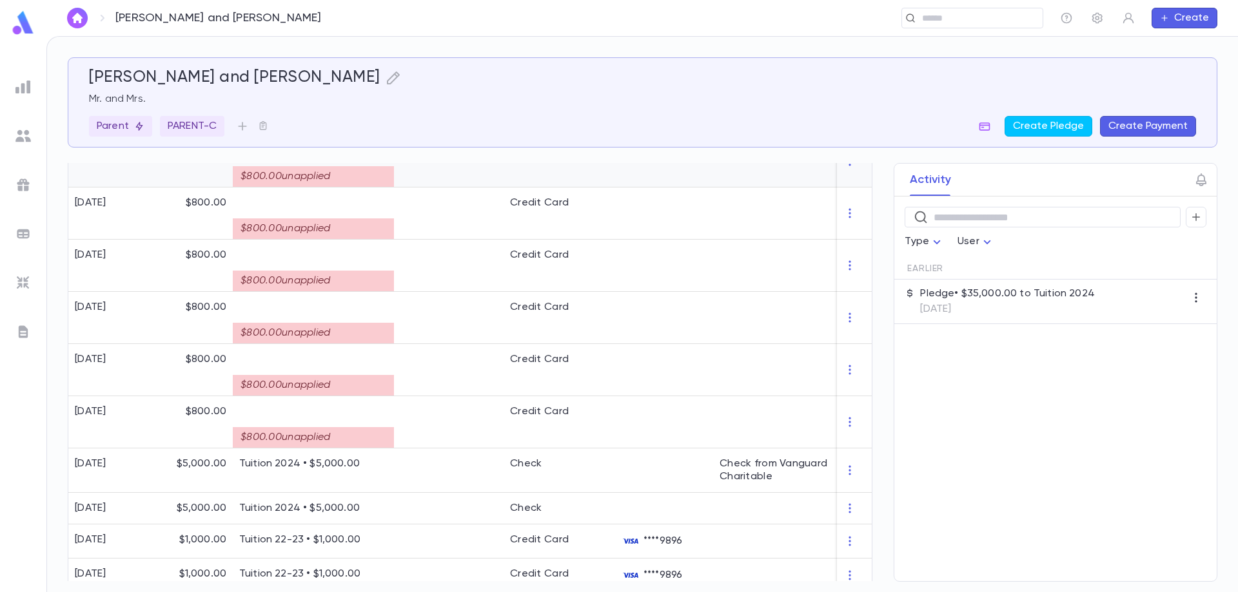
click at [369, 175] on div "$800.00 unapplied" at bounding box center [313, 176] width 161 height 21
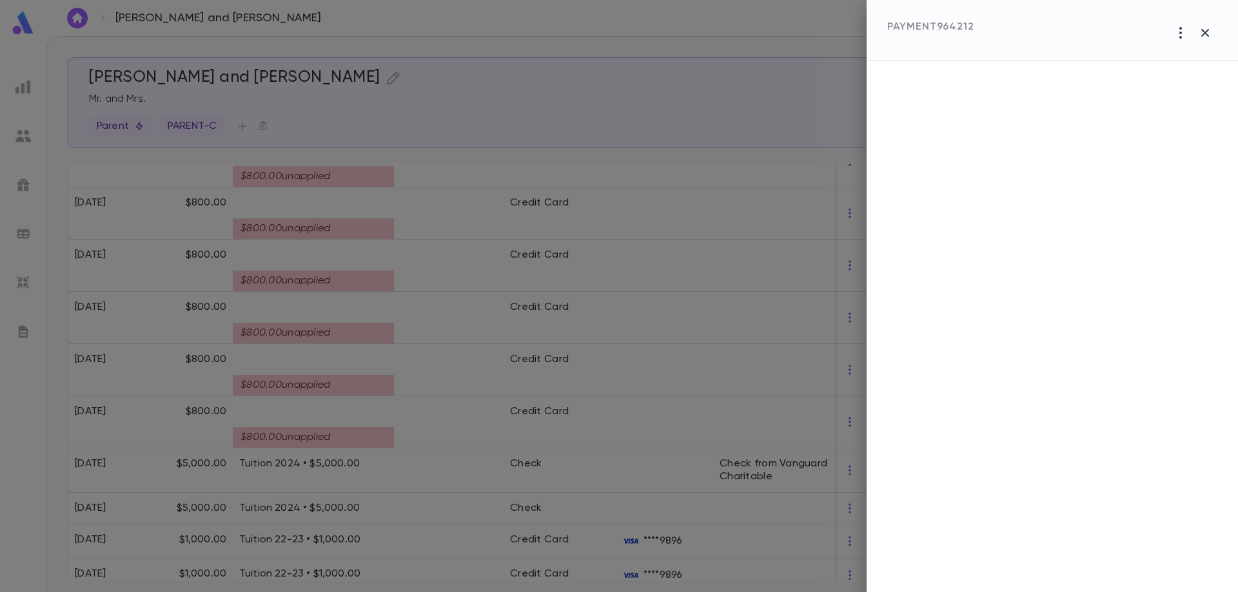
click at [269, 173] on div at bounding box center [619, 296] width 1238 height 592
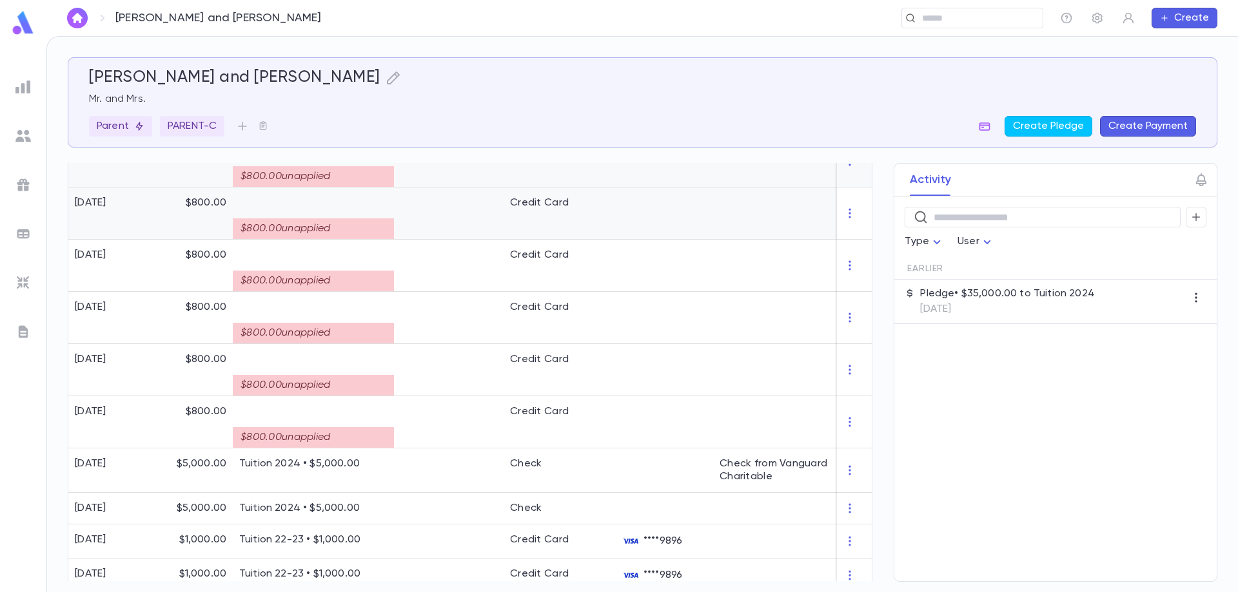
scroll to position [551, 0]
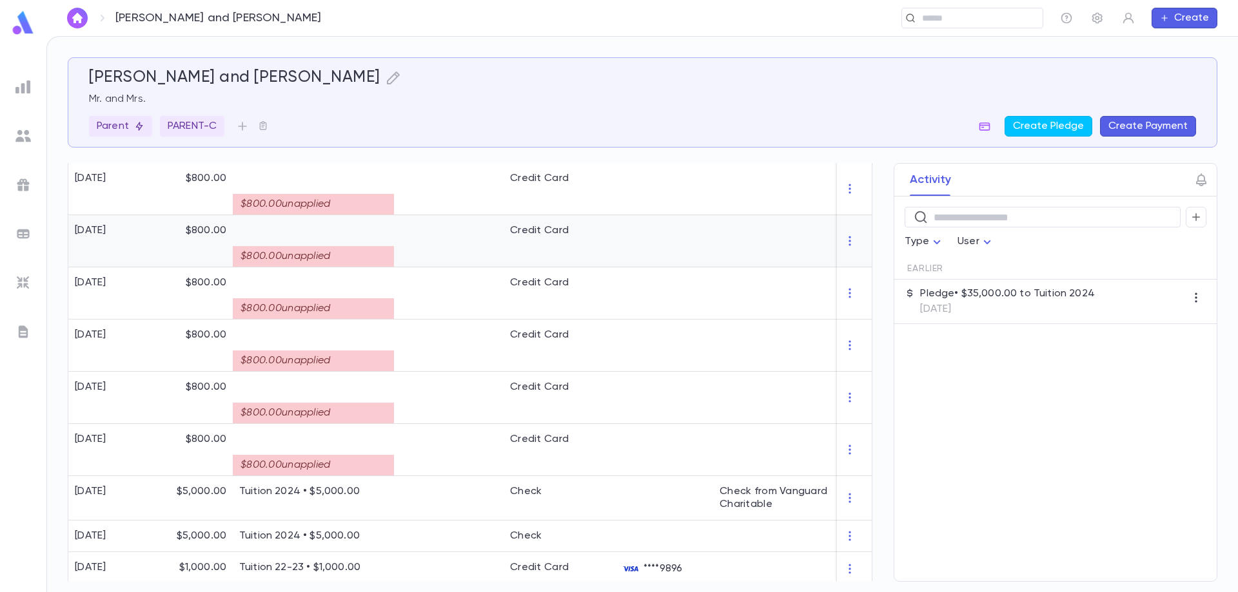
click at [270, 241] on div "$800.00 unapplied" at bounding box center [313, 252] width 148 height 30
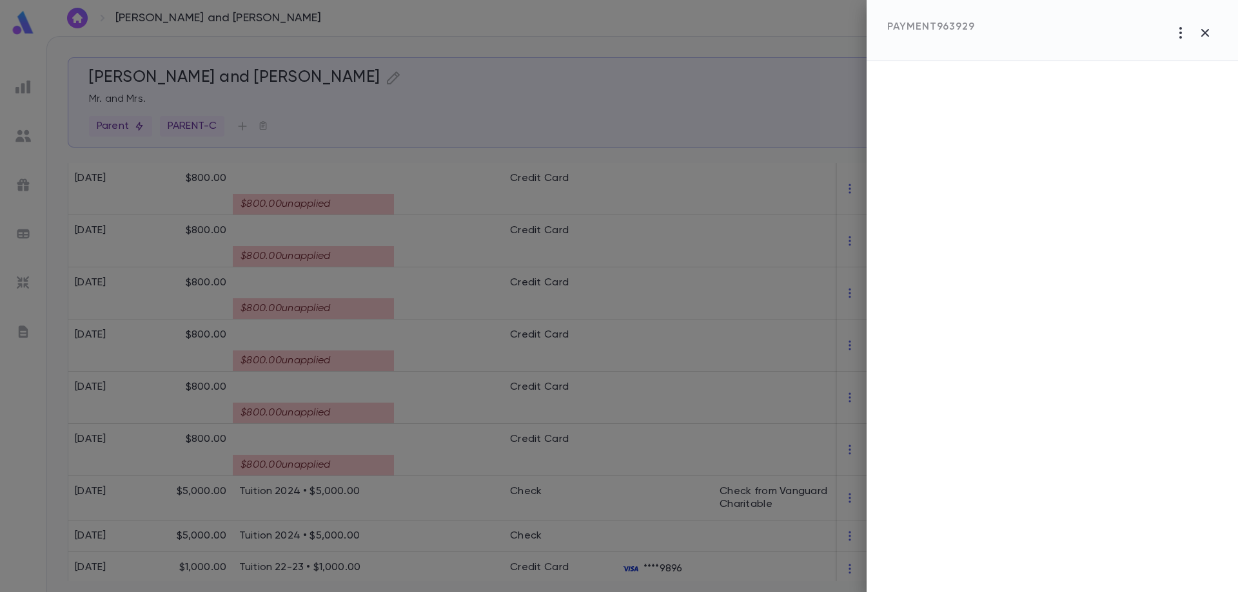
click at [280, 205] on div at bounding box center [619, 296] width 1238 height 592
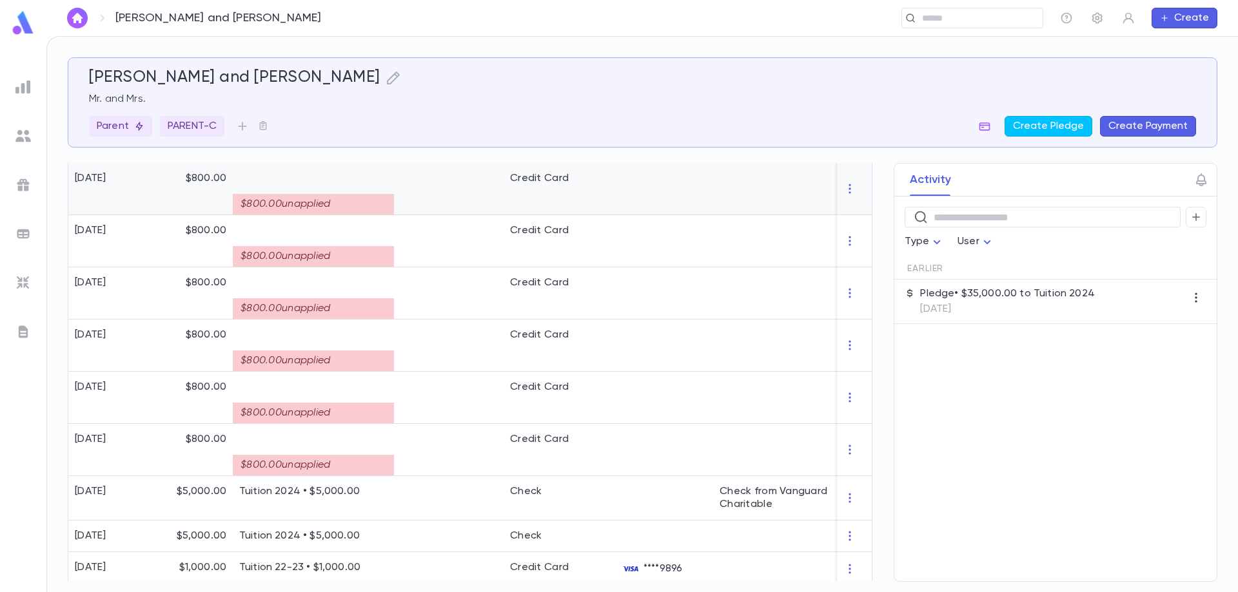
click at [340, 195] on div "$800.00 unapplied" at bounding box center [313, 204] width 161 height 21
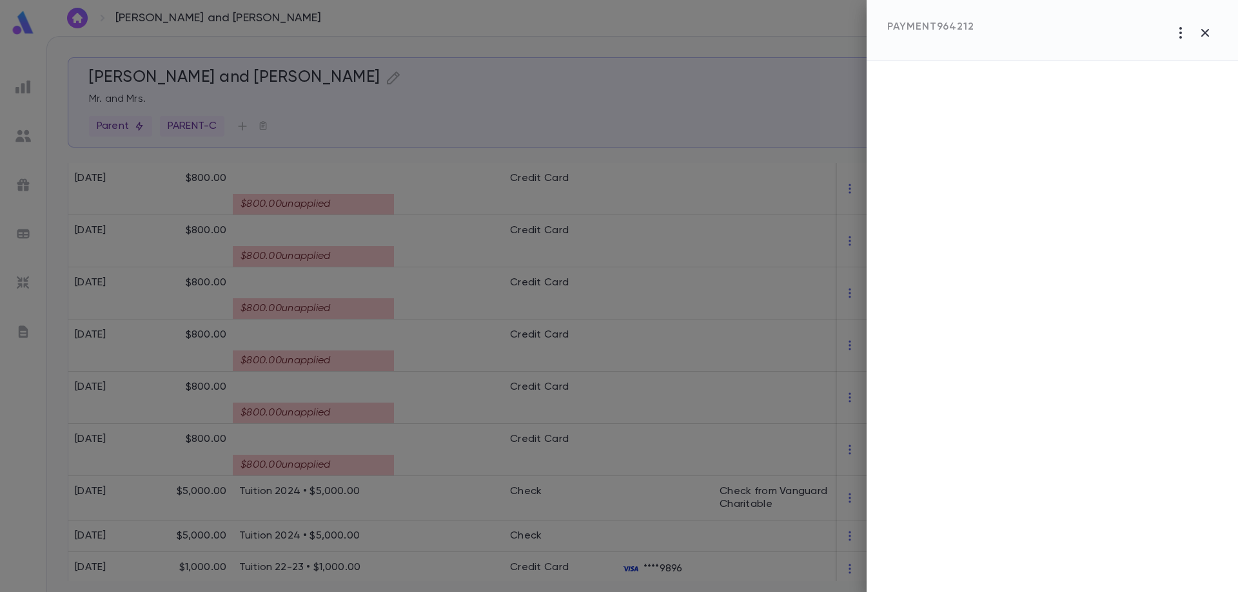
click at [345, 234] on div at bounding box center [619, 296] width 1238 height 592
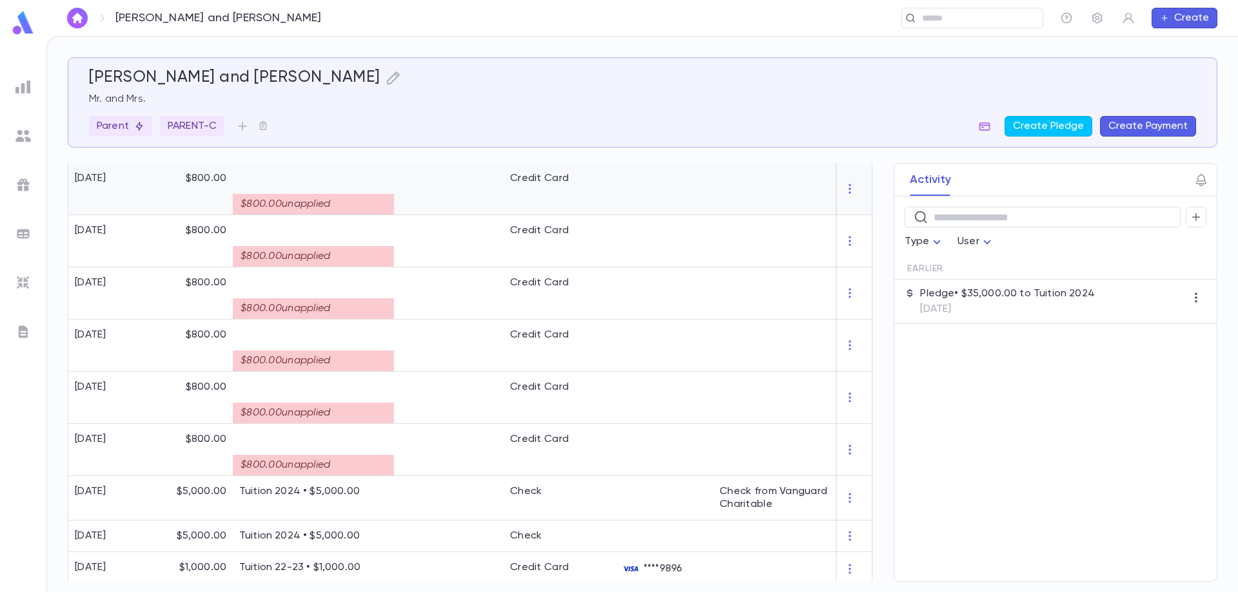
click at [716, 182] on div at bounding box center [793, 189] width 161 height 52
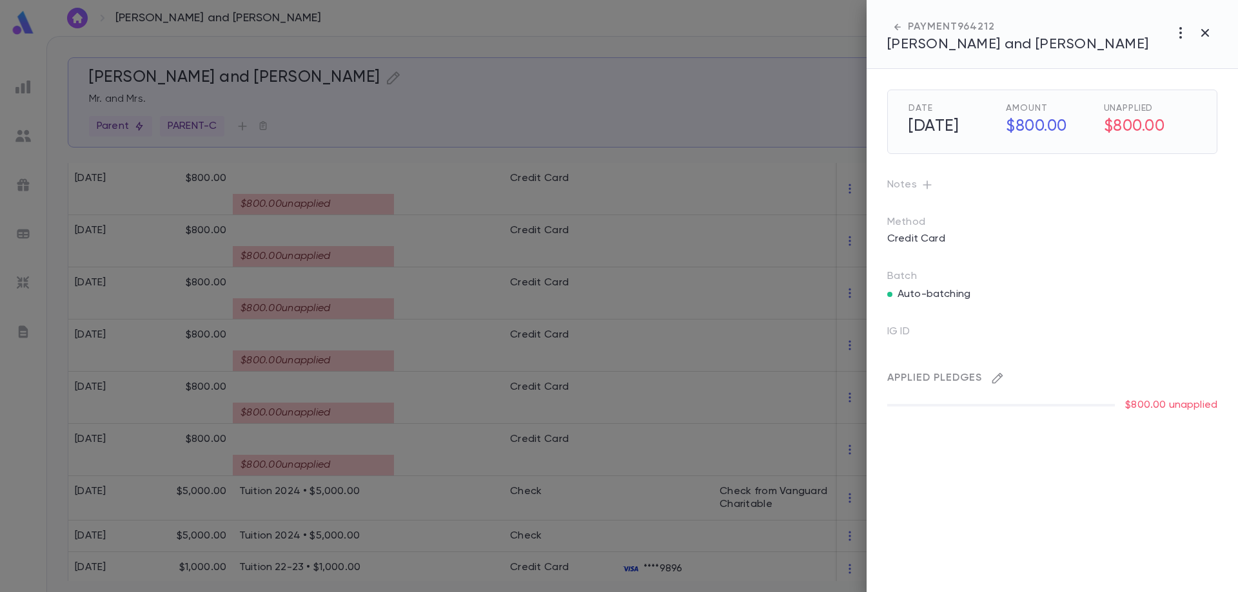
click at [998, 381] on icon "button" at bounding box center [997, 378] width 13 height 13
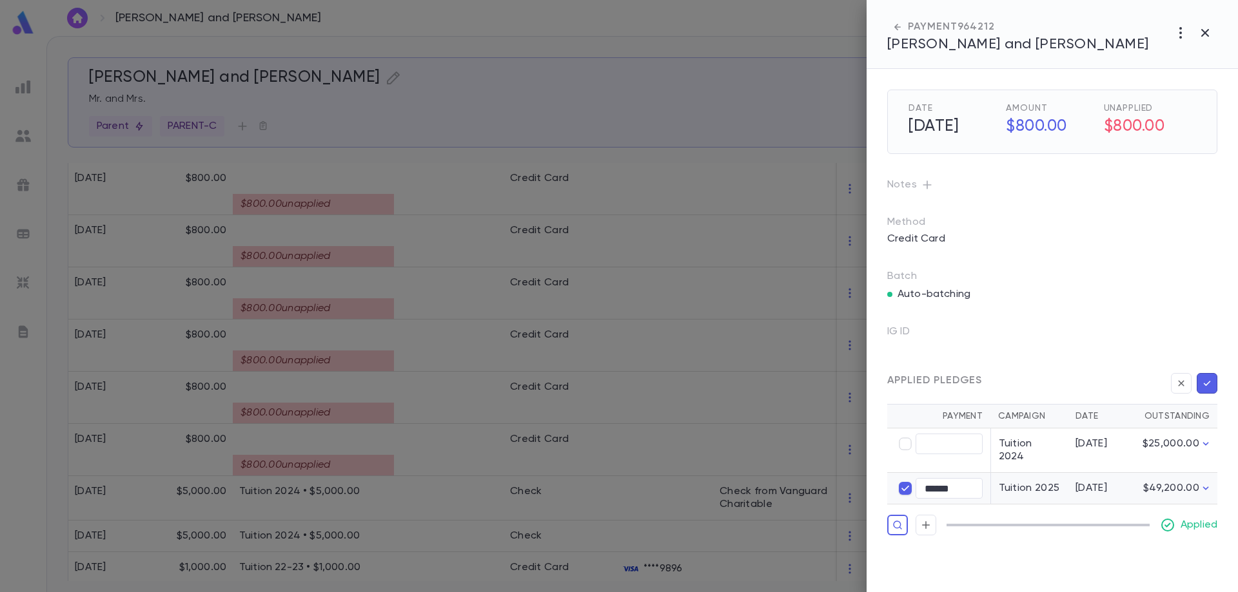
click at [1209, 384] on icon "button" at bounding box center [1207, 383] width 12 height 13
type input "****"
type input "******"
click at [1204, 392] on button "button" at bounding box center [1206, 383] width 21 height 21
click at [1205, 387] on icon "button" at bounding box center [1207, 383] width 12 height 13
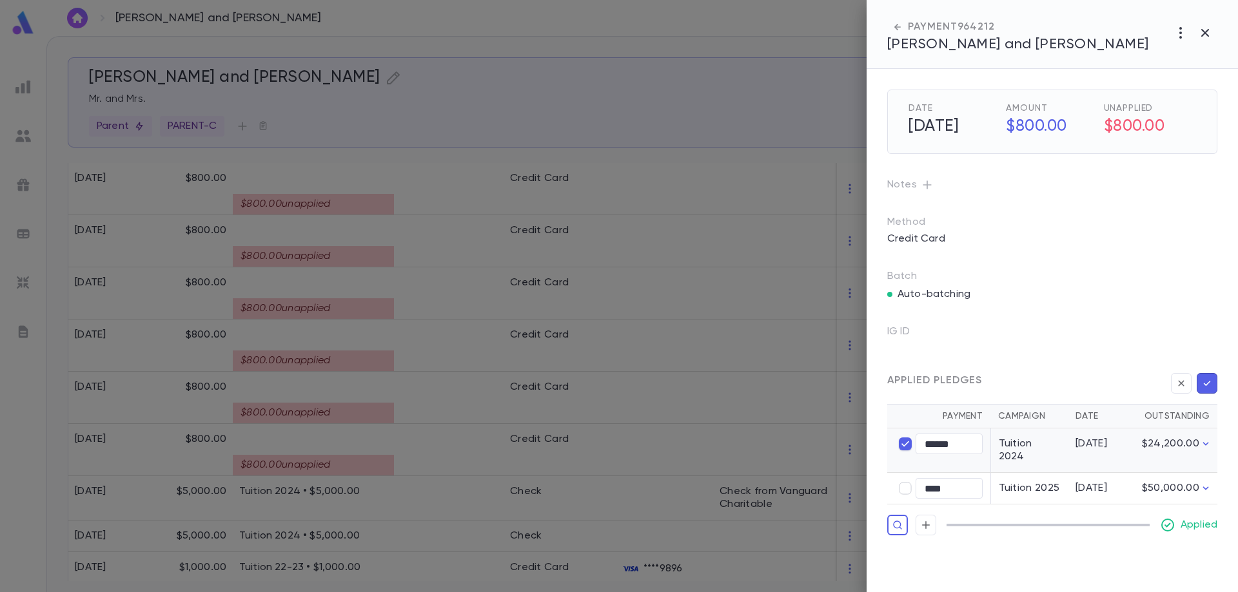
click at [501, 347] on div at bounding box center [619, 296] width 1238 height 592
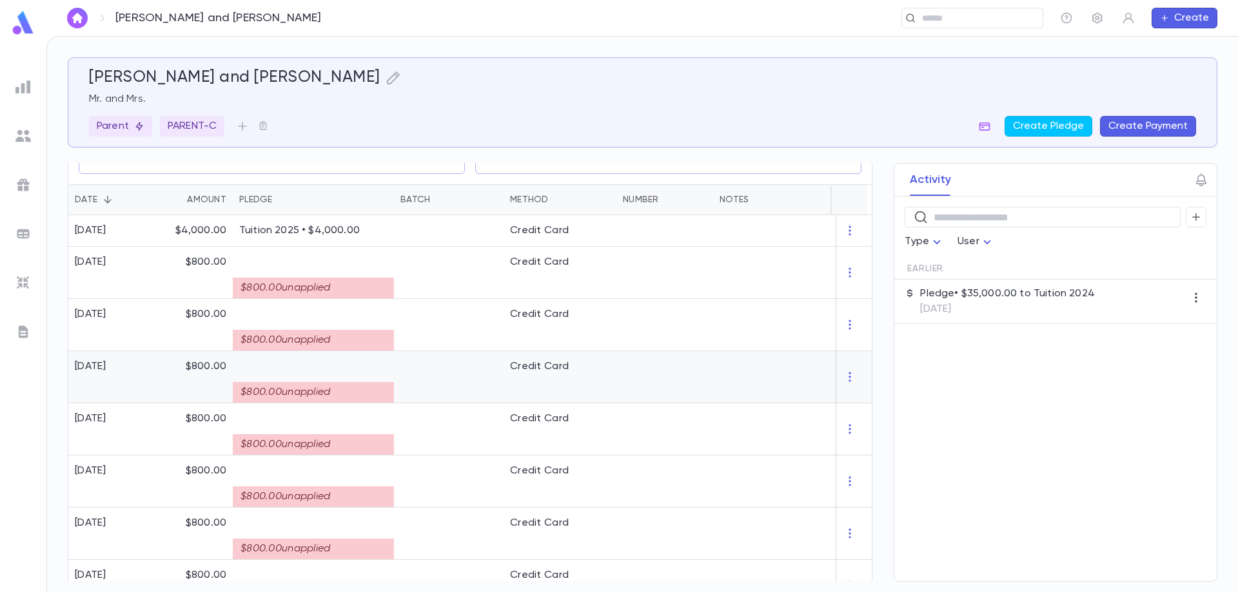
scroll to position [228, 0]
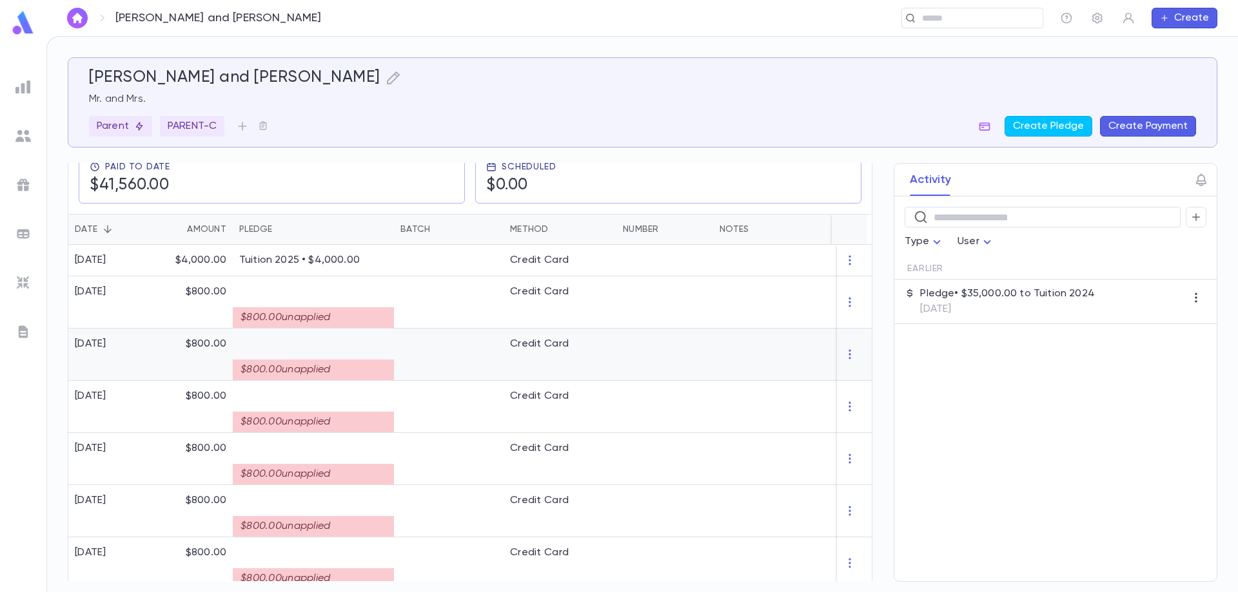
click at [342, 367] on div "$800.00 unapplied" at bounding box center [313, 370] width 161 height 21
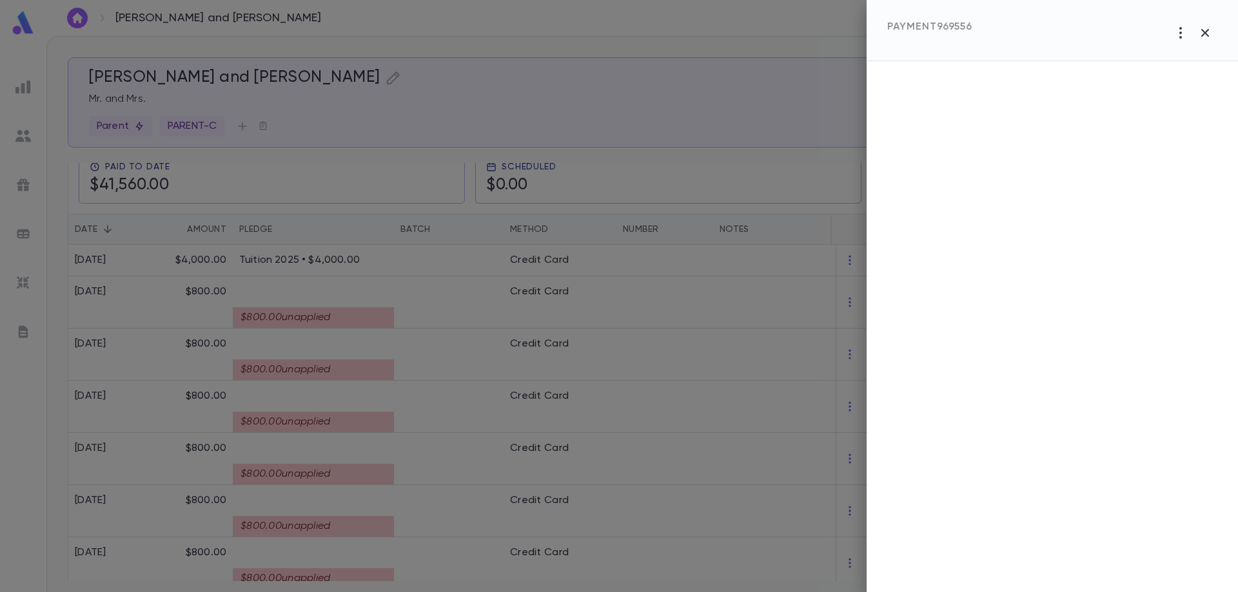
click at [353, 370] on div at bounding box center [619, 296] width 1238 height 592
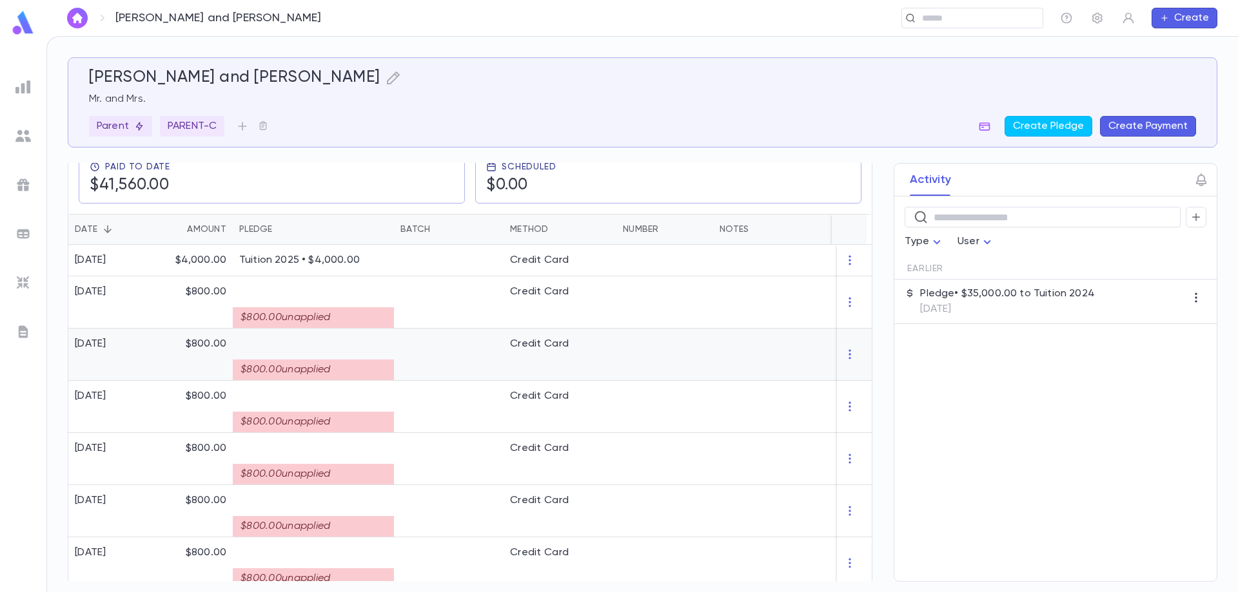
click at [320, 361] on div "$800.00 unapplied" at bounding box center [313, 370] width 161 height 21
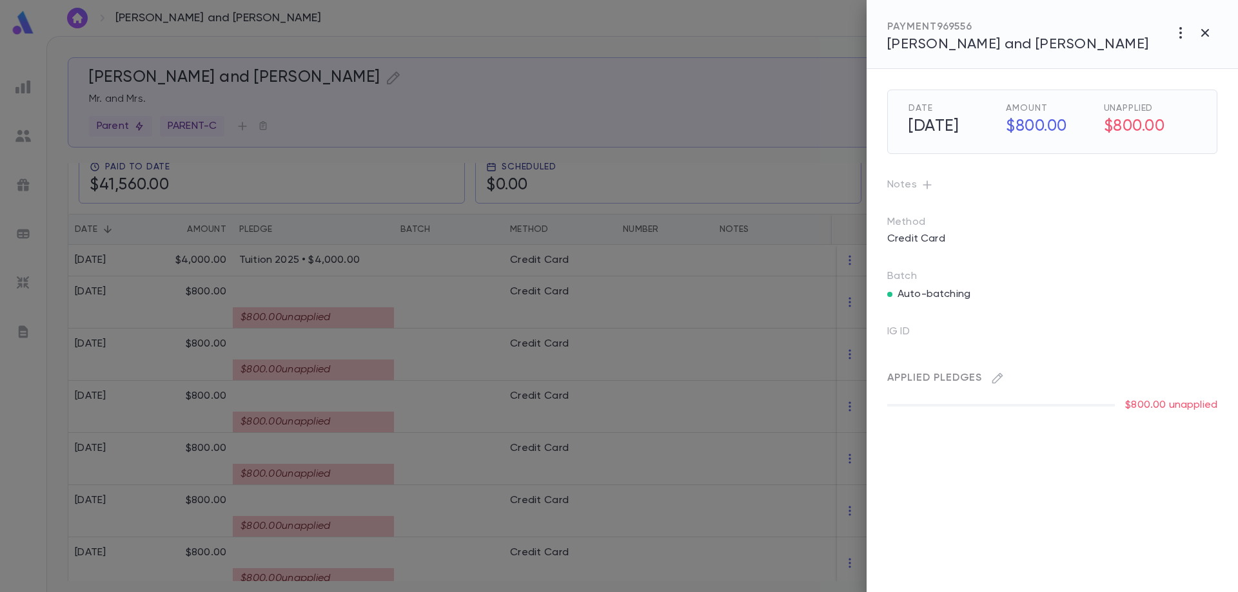
click at [904, 221] on p "Method" at bounding box center [919, 222] width 64 height 13
click at [899, 234] on p "Credit Card" at bounding box center [915, 239] width 73 height 21
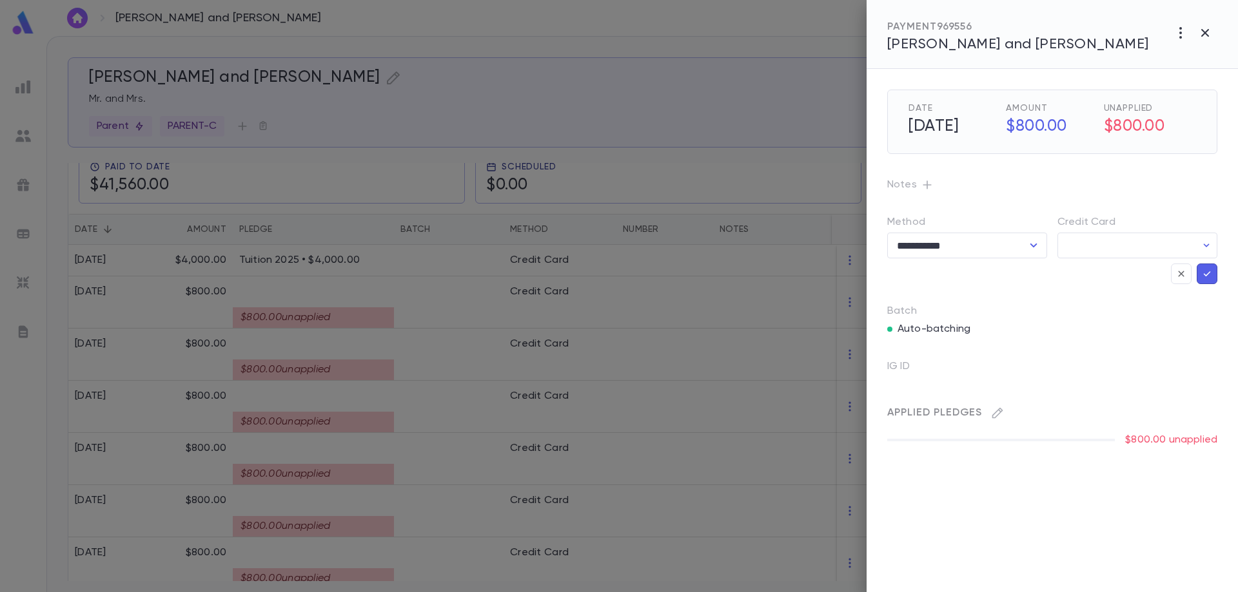
click at [960, 278] on div at bounding box center [1000, 272] width 226 height 26
click at [1001, 413] on icon "button" at bounding box center [997, 413] width 11 height 11
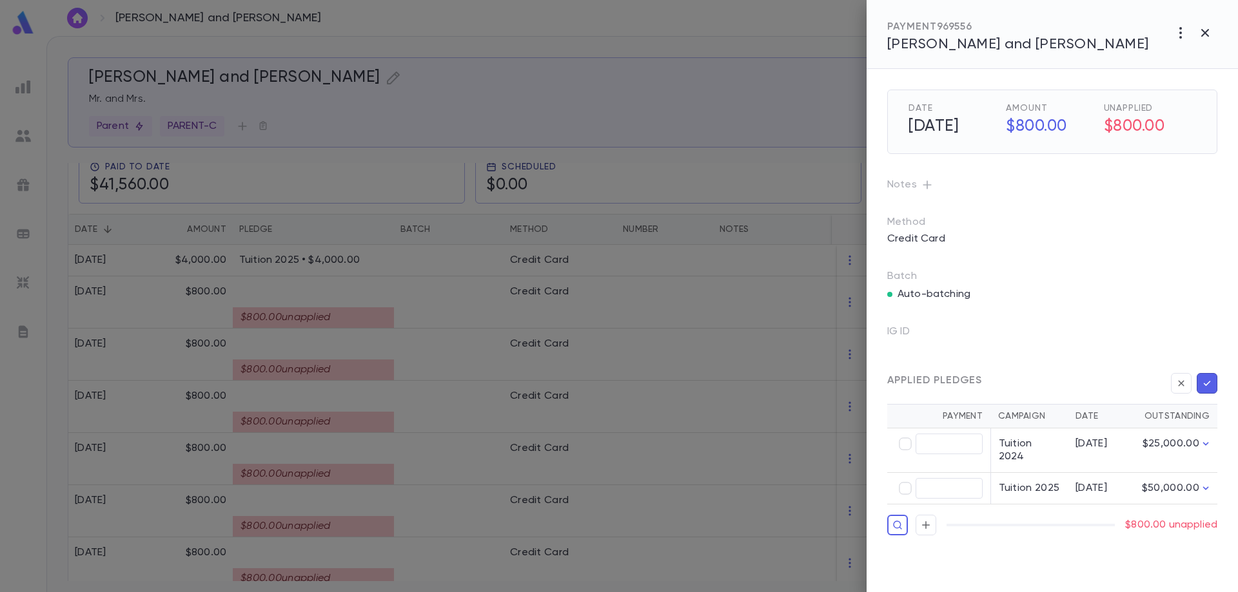
click at [919, 291] on p "Auto-batching" at bounding box center [933, 294] width 73 height 13
click at [913, 233] on p "Credit Card" at bounding box center [915, 239] width 73 height 21
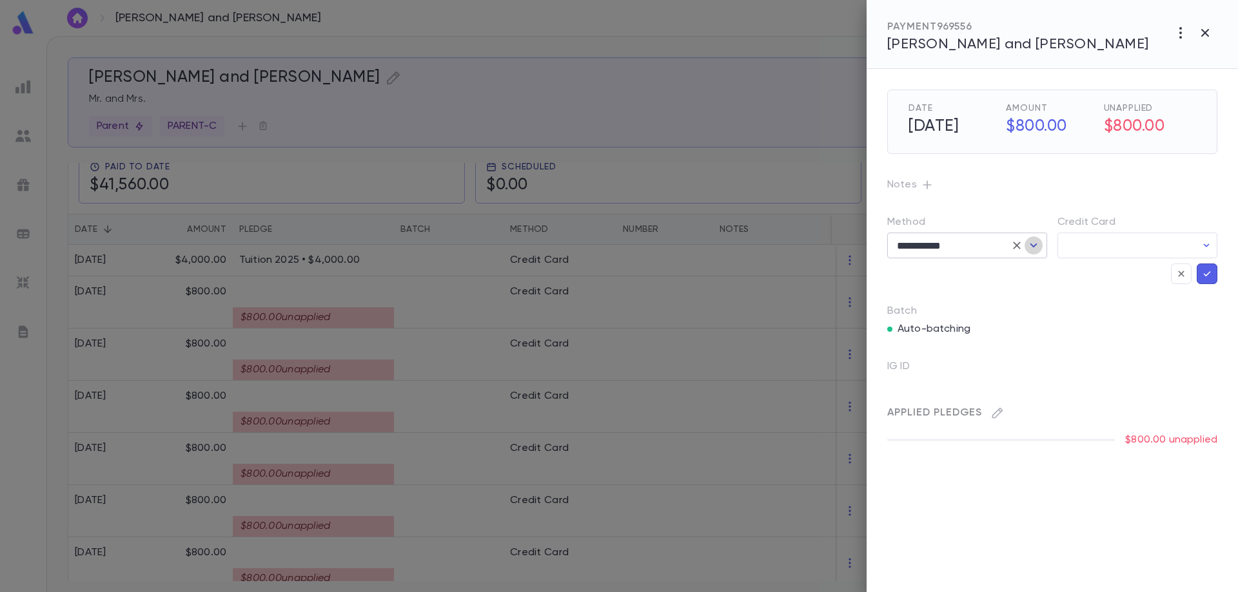
click at [1035, 246] on icon "Open" at bounding box center [1033, 245] width 15 height 15
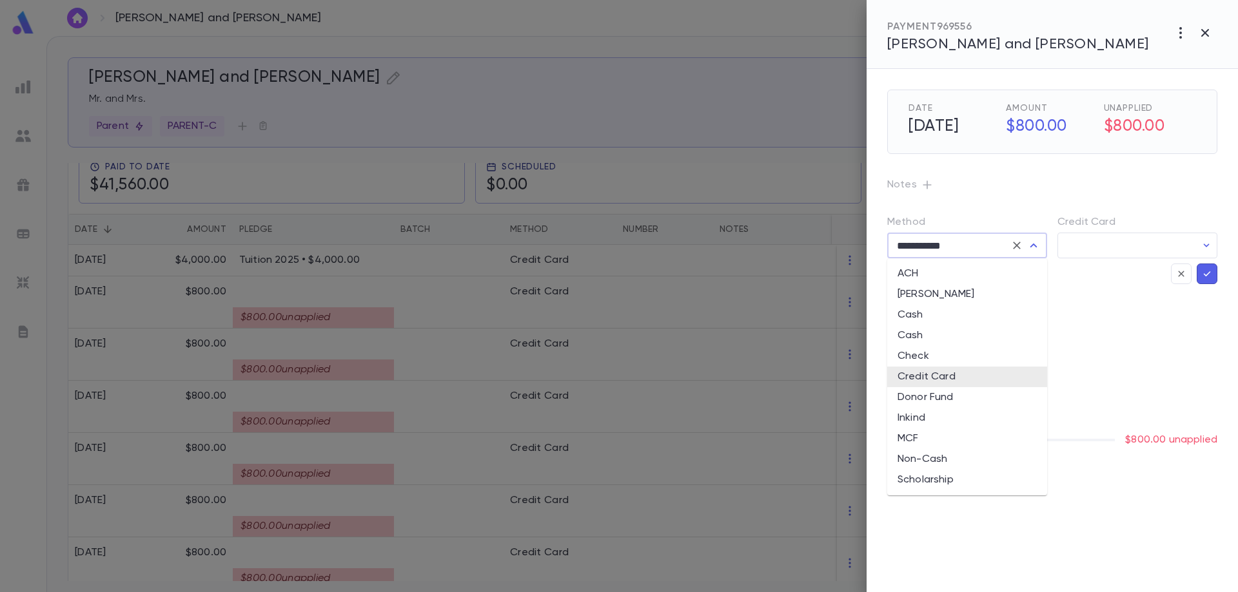
click at [1035, 246] on icon "Close" at bounding box center [1033, 246] width 7 height 4
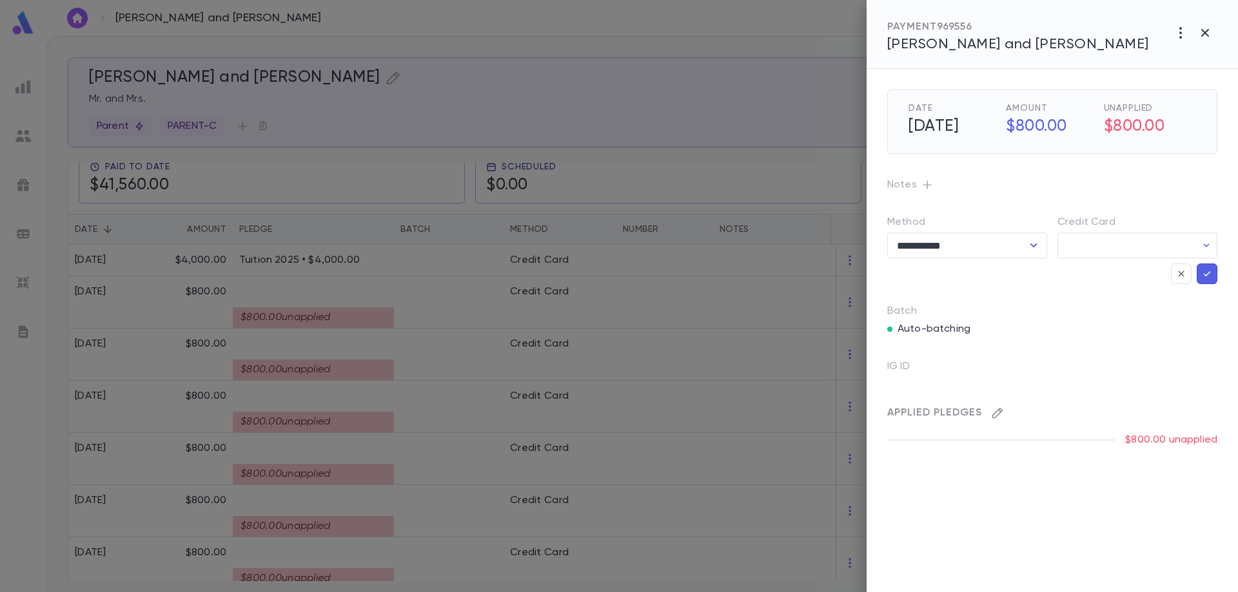
click at [1003, 411] on button "button" at bounding box center [997, 413] width 21 height 21
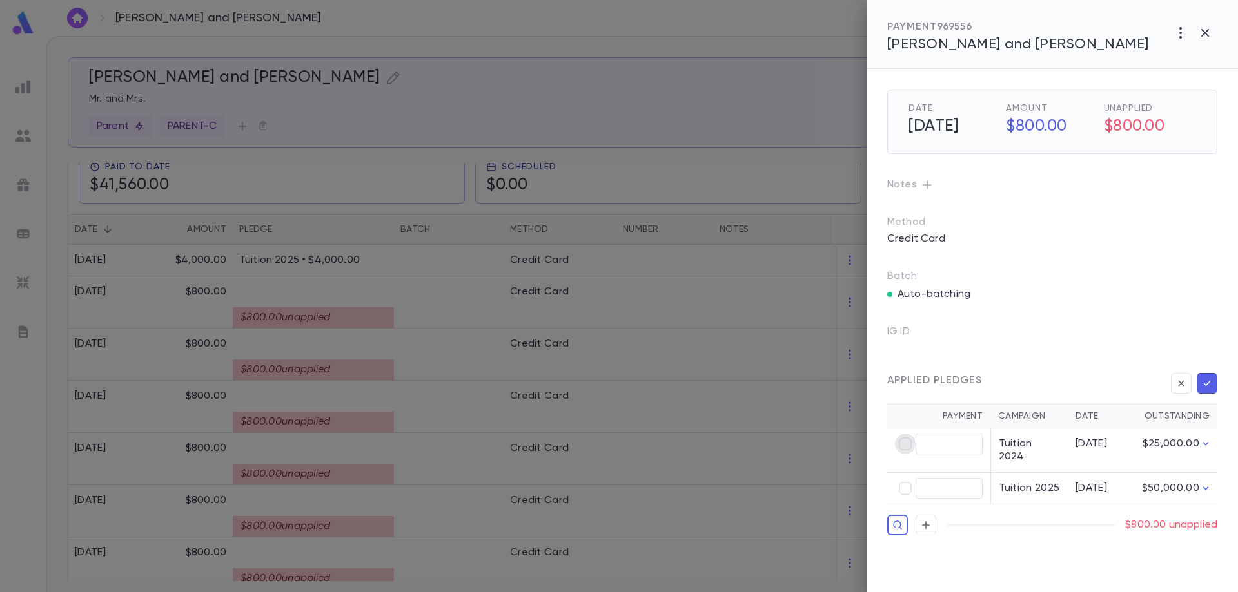
type input "******"
click at [1209, 378] on icon "button" at bounding box center [1207, 383] width 12 height 13
click at [1207, 382] on icon "button" at bounding box center [1207, 383] width 12 height 13
click at [1140, 140] on h5 "$800.00" at bounding box center [1150, 126] width 92 height 27
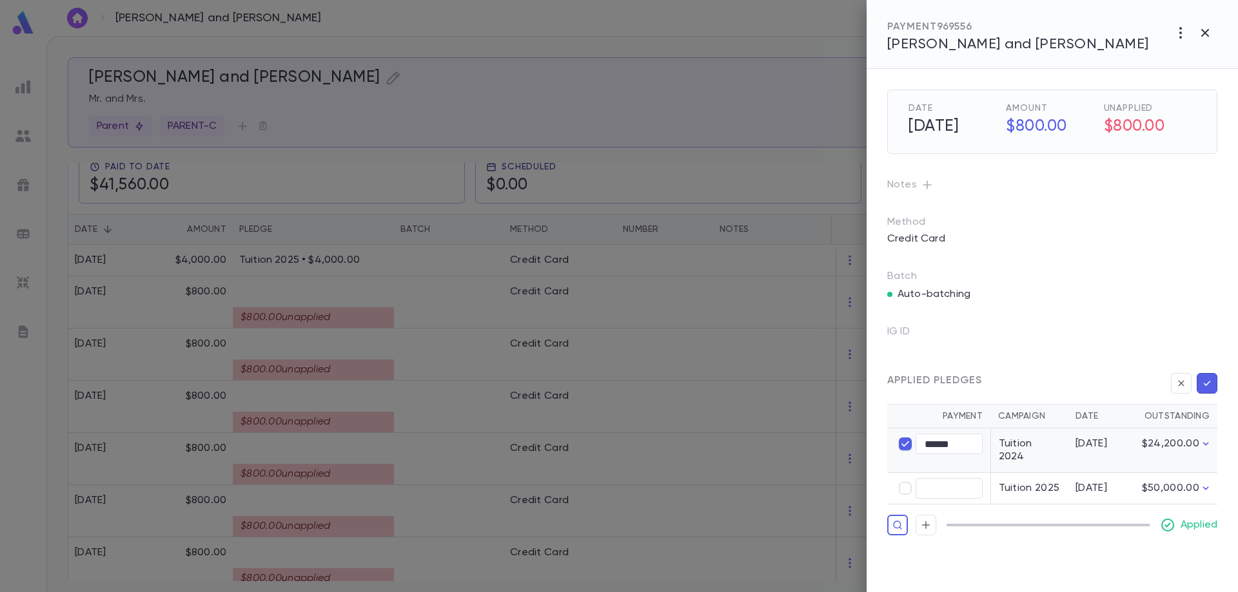
click at [1136, 127] on h5 "$800.00" at bounding box center [1150, 126] width 92 height 27
click at [1138, 126] on h5 "$800.00" at bounding box center [1150, 126] width 92 height 27
click at [636, 389] on div at bounding box center [619, 296] width 1238 height 592
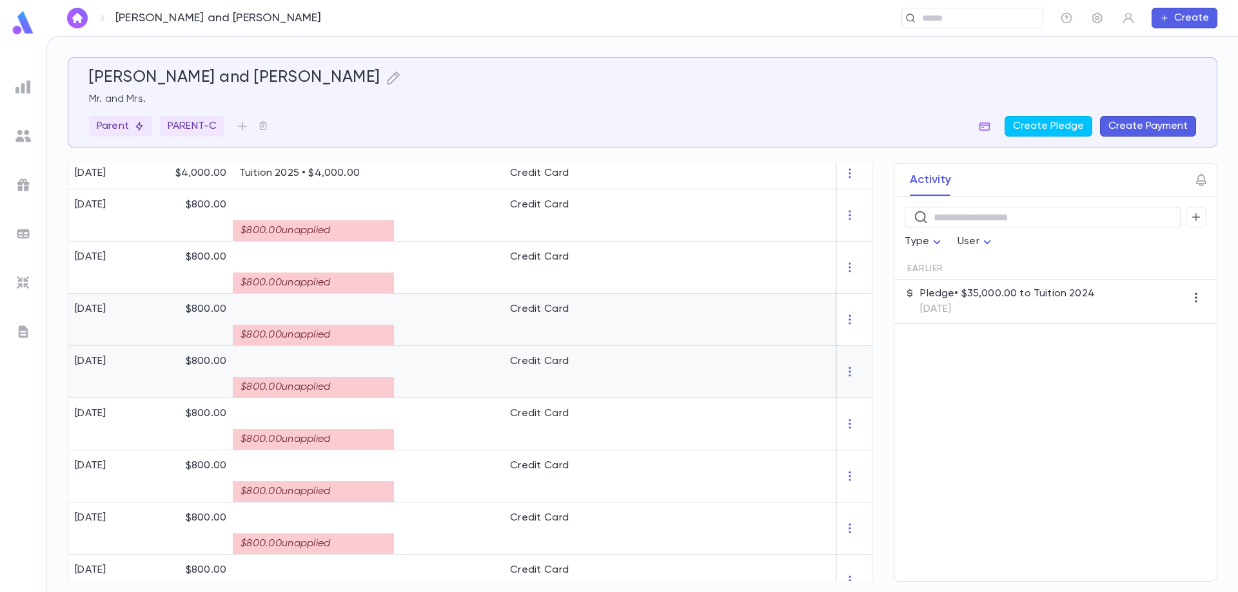
scroll to position [293, 0]
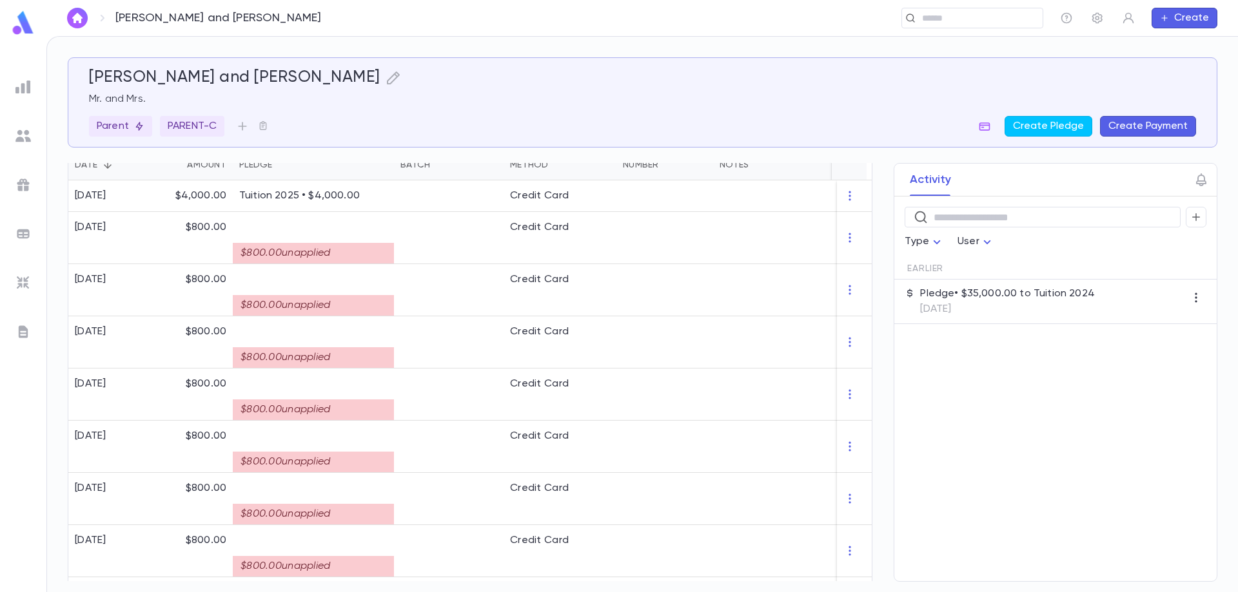
click at [1008, 401] on div "​ Type User Earlier Pledge • $35,000.00 to Tuition 2024 8/1/2024" at bounding box center [1055, 389] width 322 height 385
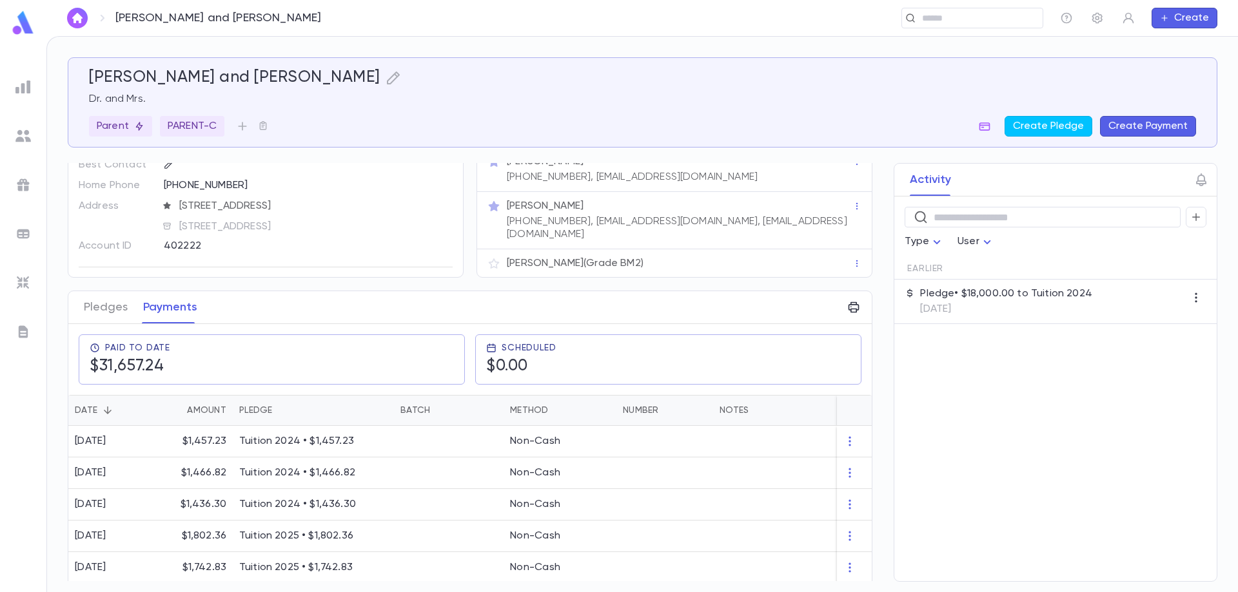
scroll to position [47, 0]
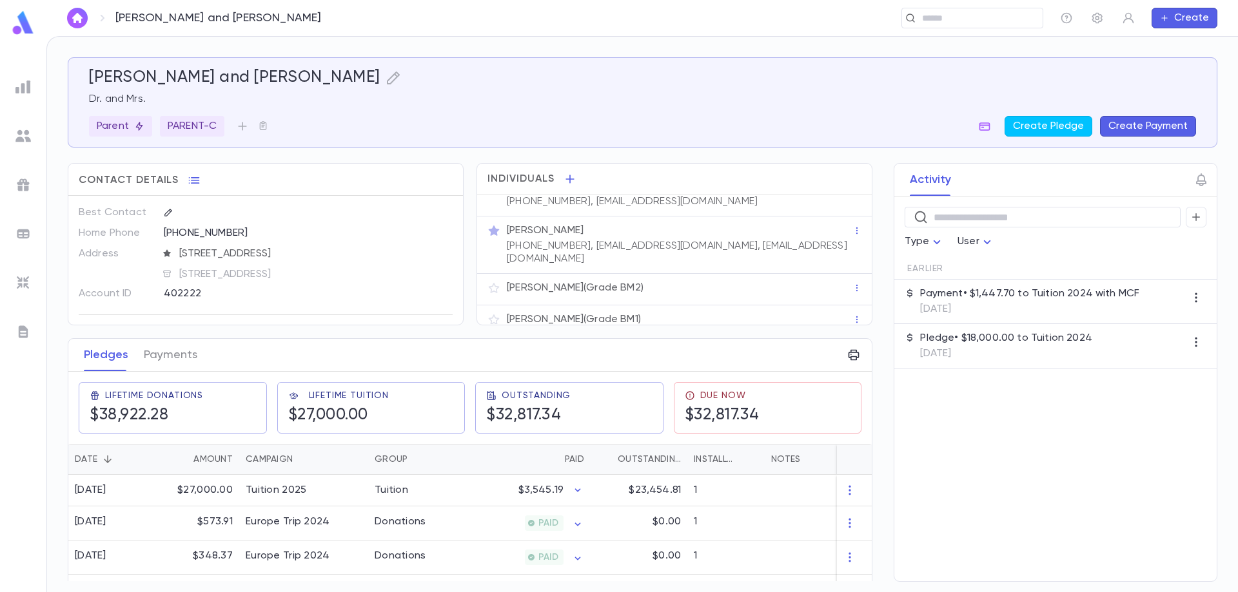
scroll to position [63, 0]
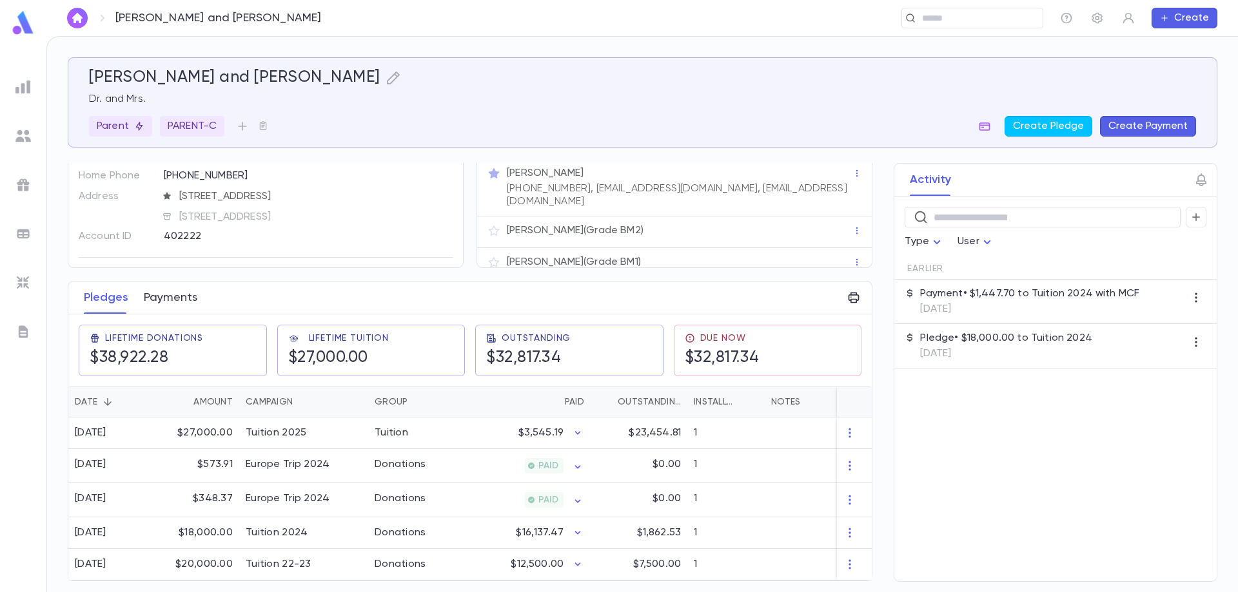
click at [159, 290] on button "Payments" at bounding box center [171, 298] width 54 height 32
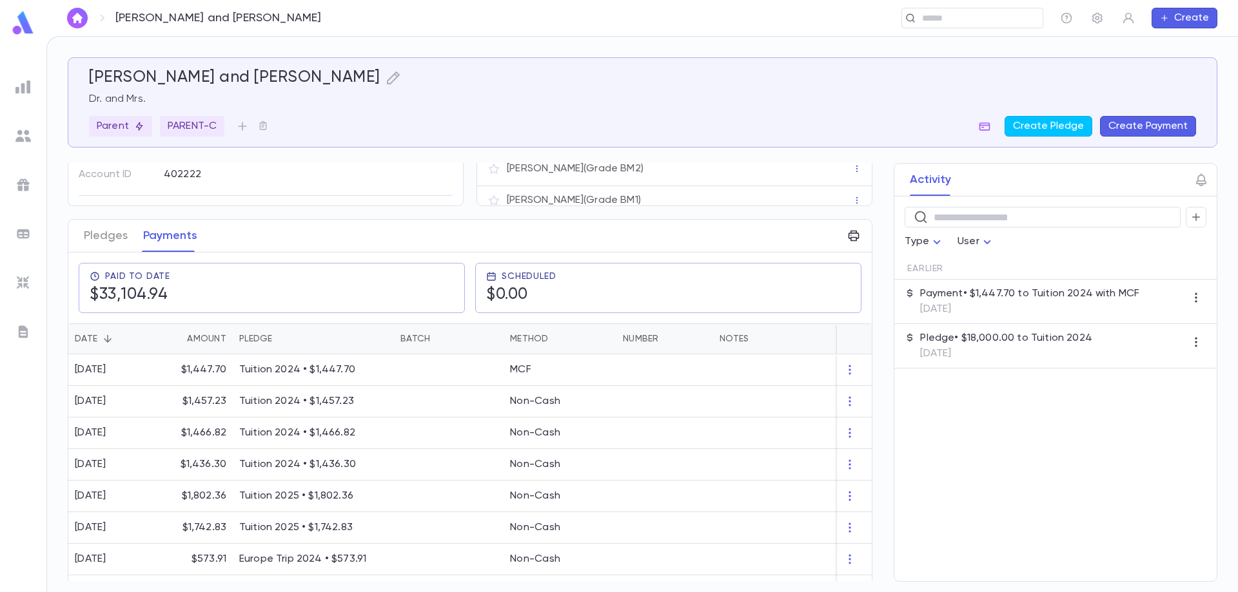
scroll to position [129, 0]
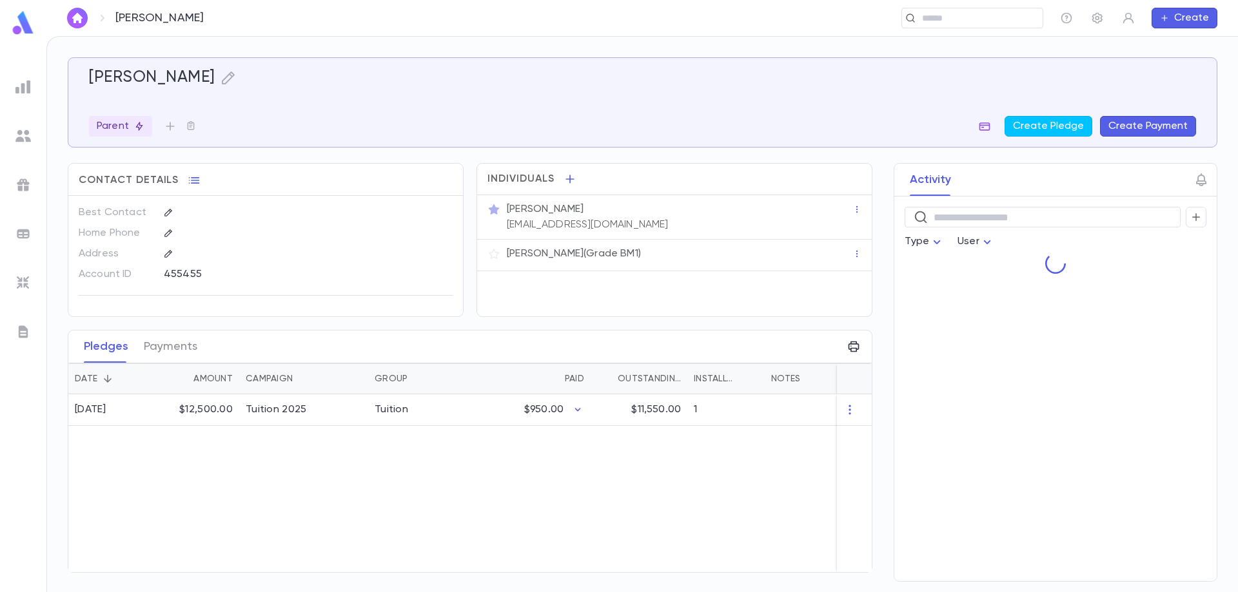
click at [991, 128] on icon "button" at bounding box center [984, 126] width 13 height 13
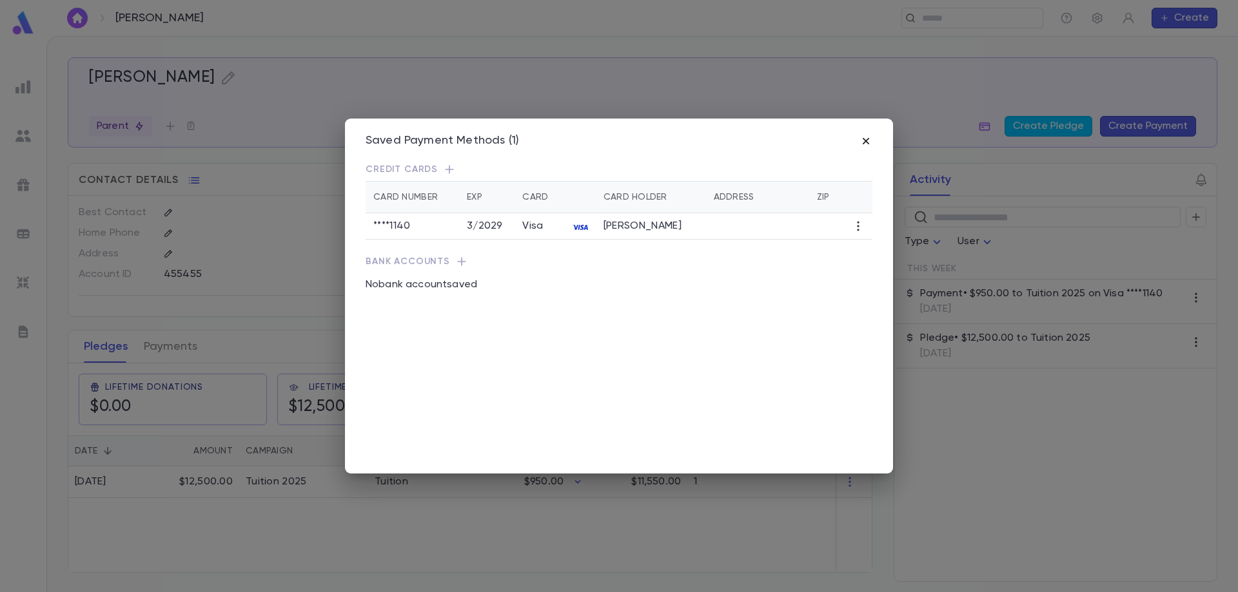
click at [864, 143] on icon "button" at bounding box center [865, 141] width 13 height 13
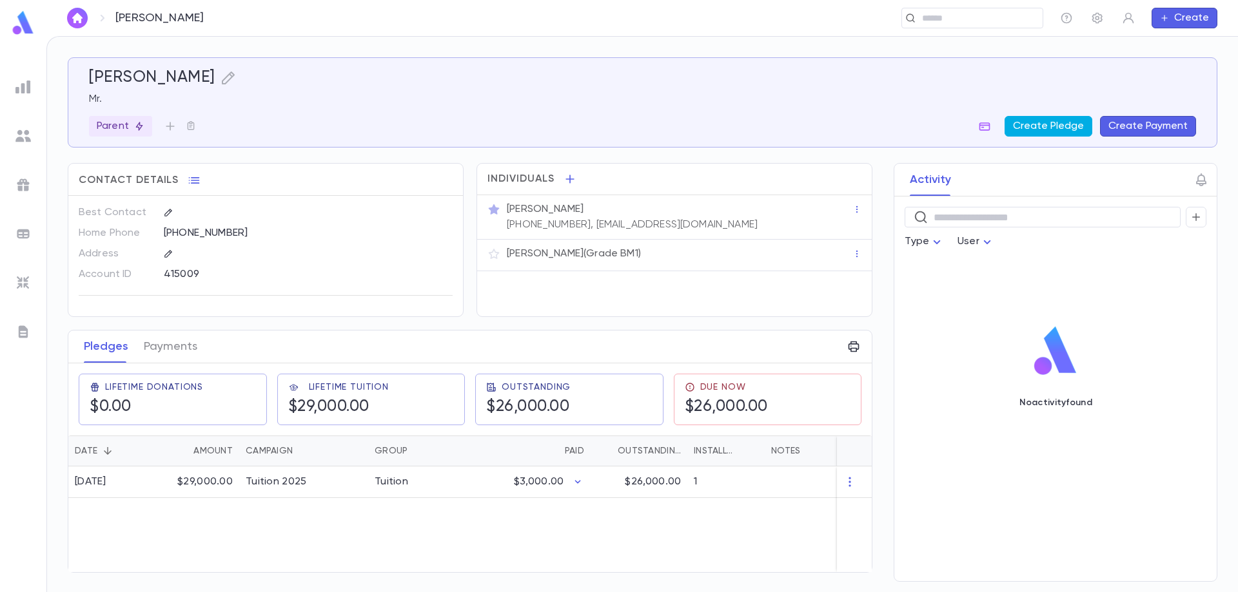
click at [1058, 124] on button "Create Pledge" at bounding box center [1048, 126] width 88 height 21
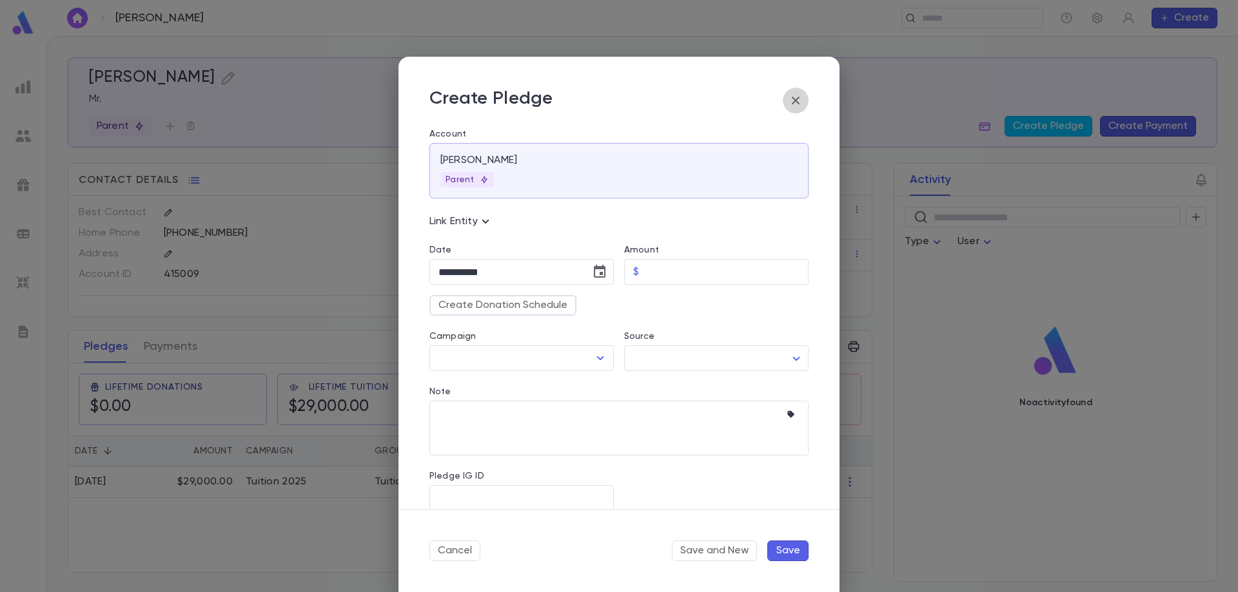
click at [796, 99] on icon "button" at bounding box center [795, 100] width 15 height 15
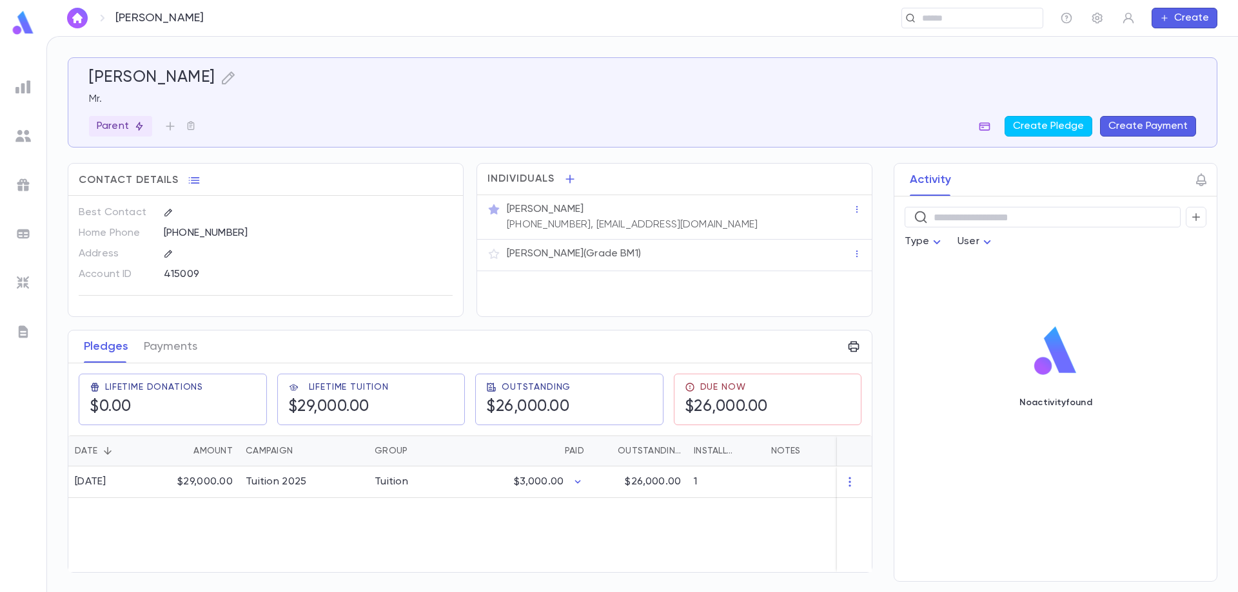
click at [987, 130] on icon "button" at bounding box center [984, 126] width 11 height 8
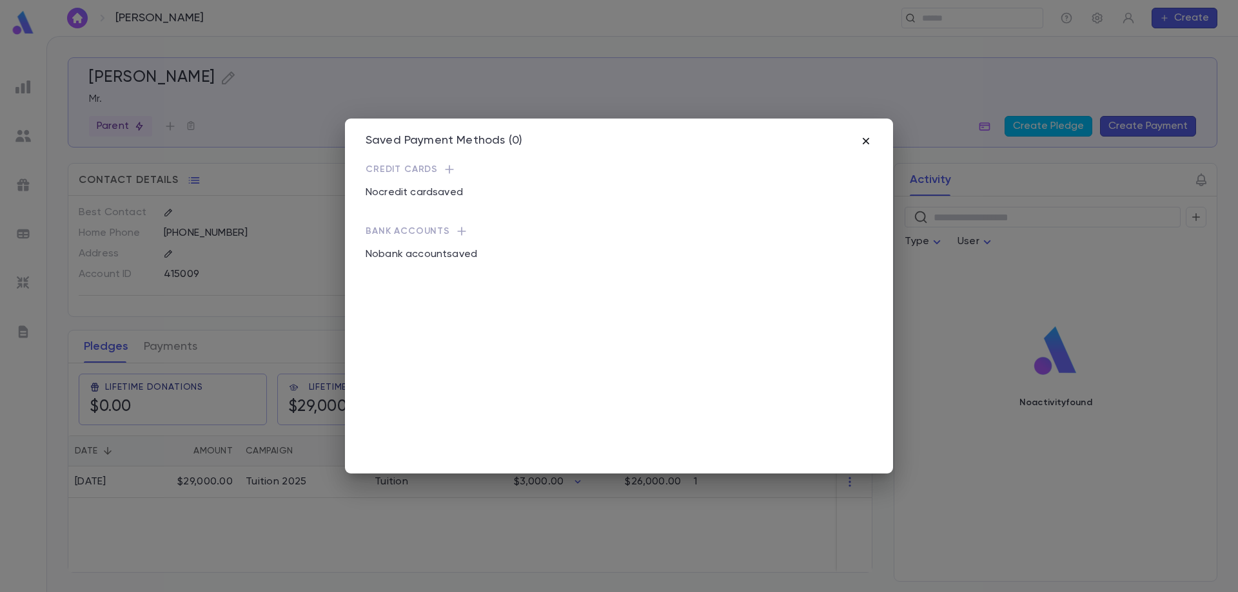
click at [865, 142] on icon "button" at bounding box center [866, 141] width 6 height 6
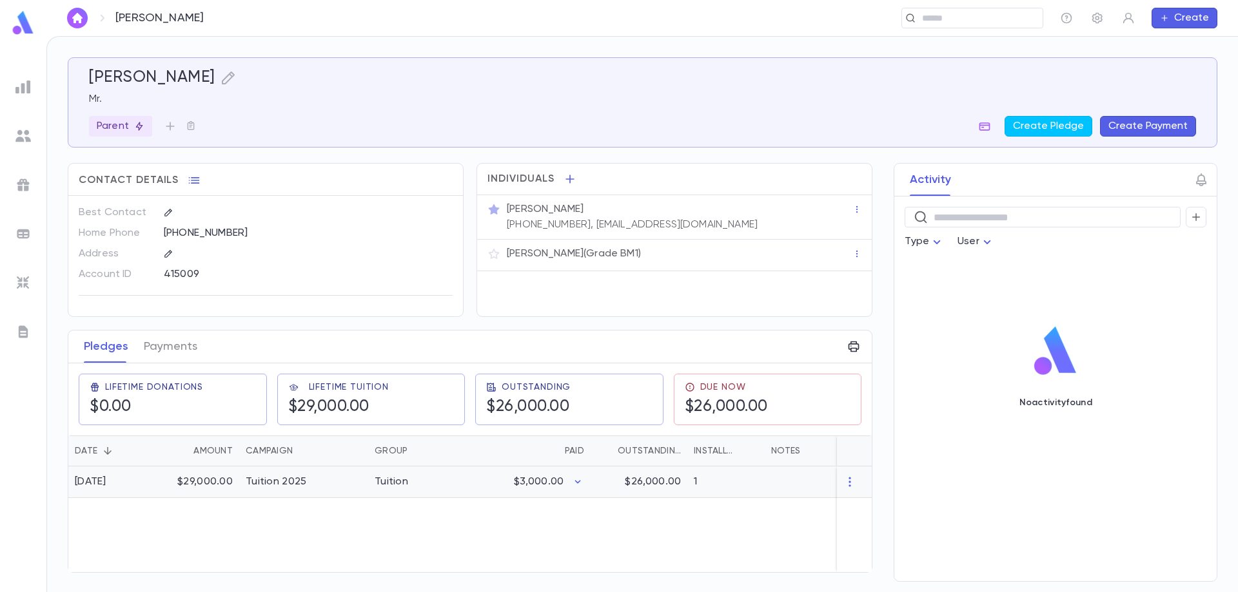
click at [471, 489] on div "$3,000.00" at bounding box center [528, 483] width 126 height 32
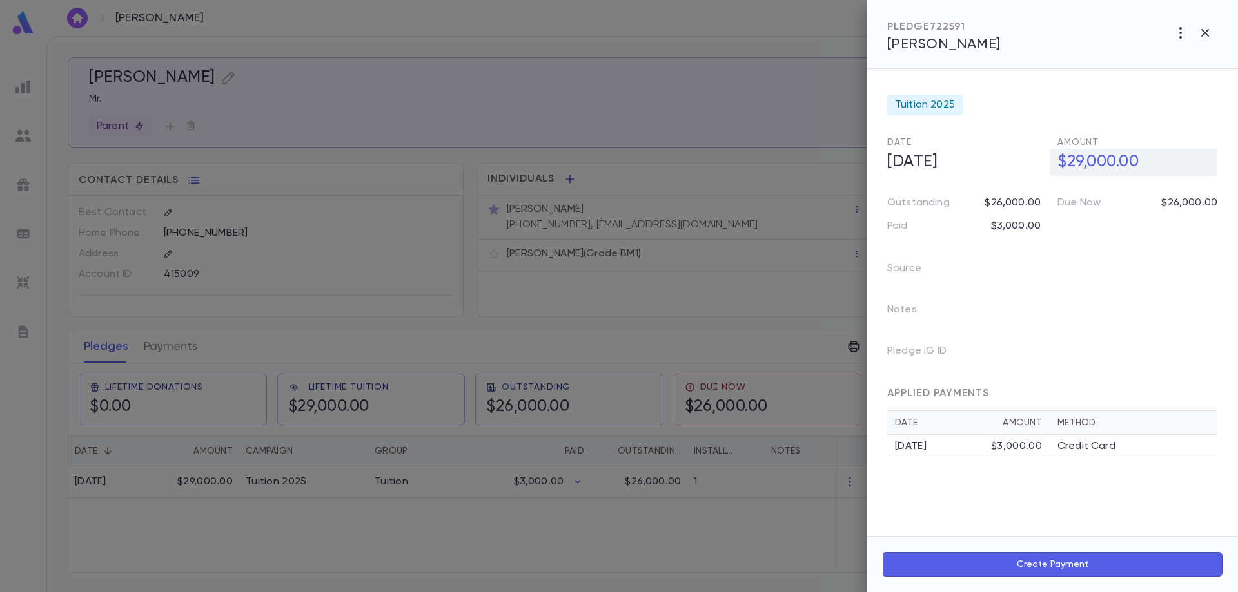
click at [1075, 162] on h5 "$29,000.00" at bounding box center [1133, 162] width 168 height 27
click at [1075, 162] on input "**********" at bounding box center [1137, 162] width 160 height 25
type input "**********"
click at [982, 451] on div "[DATE]" at bounding box center [943, 446] width 96 height 13
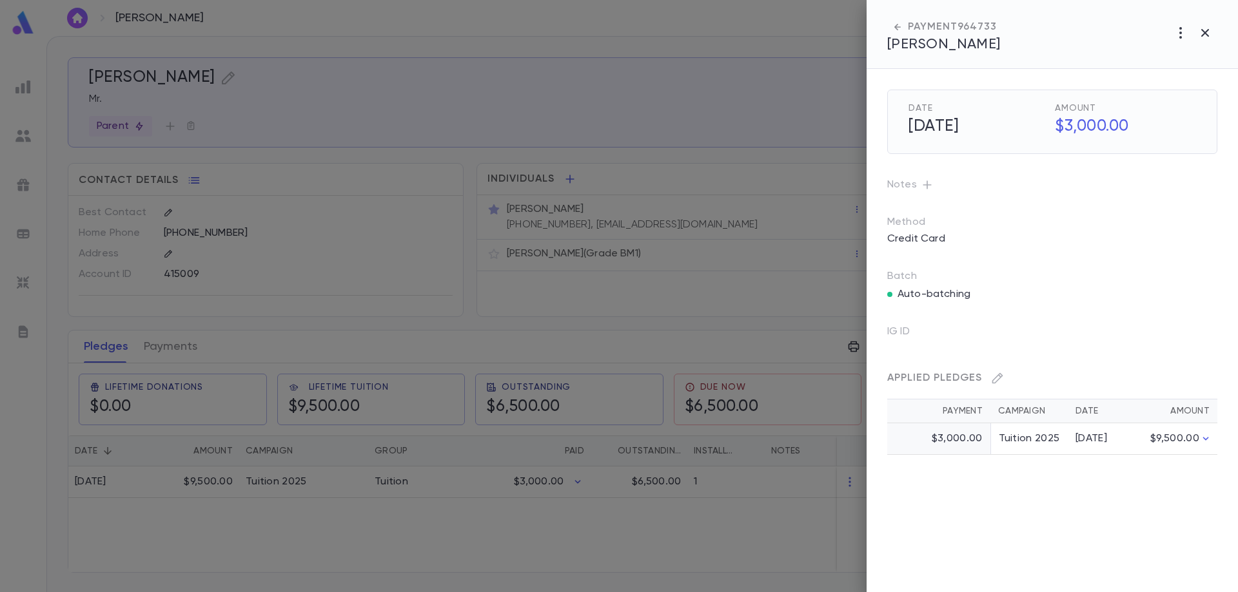
click at [1023, 442] on td "Tuition 2025" at bounding box center [1028, 440] width 77 height 32
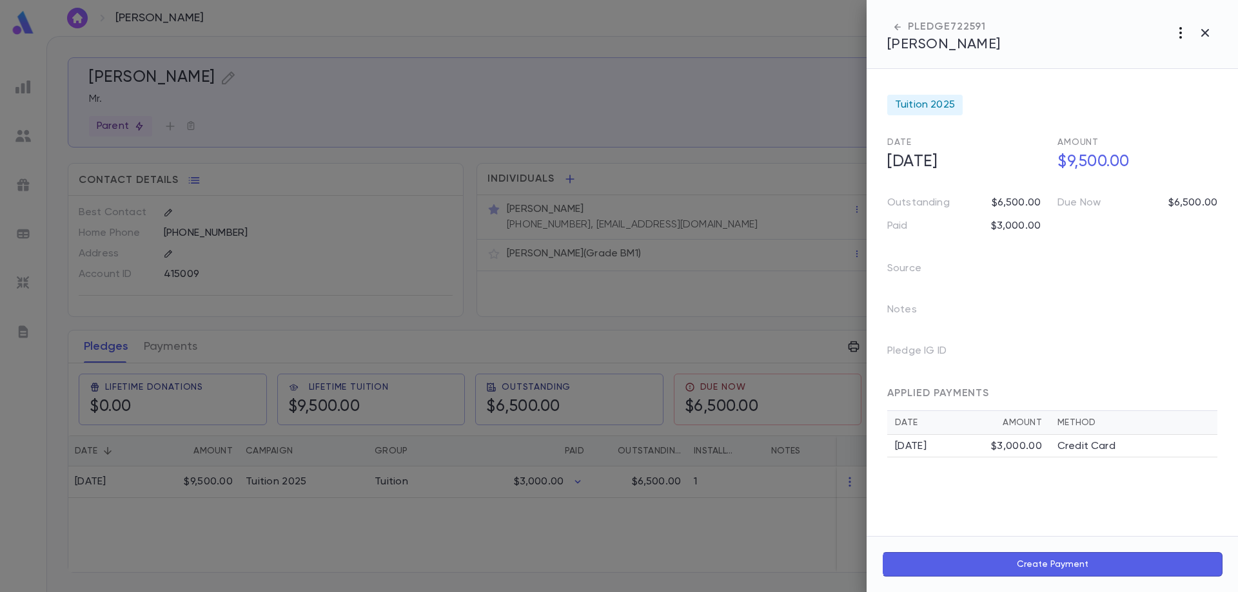
click at [1183, 36] on icon "button" at bounding box center [1180, 32] width 15 height 15
click at [1163, 106] on li "Change Account" at bounding box center [1151, 101] width 161 height 21
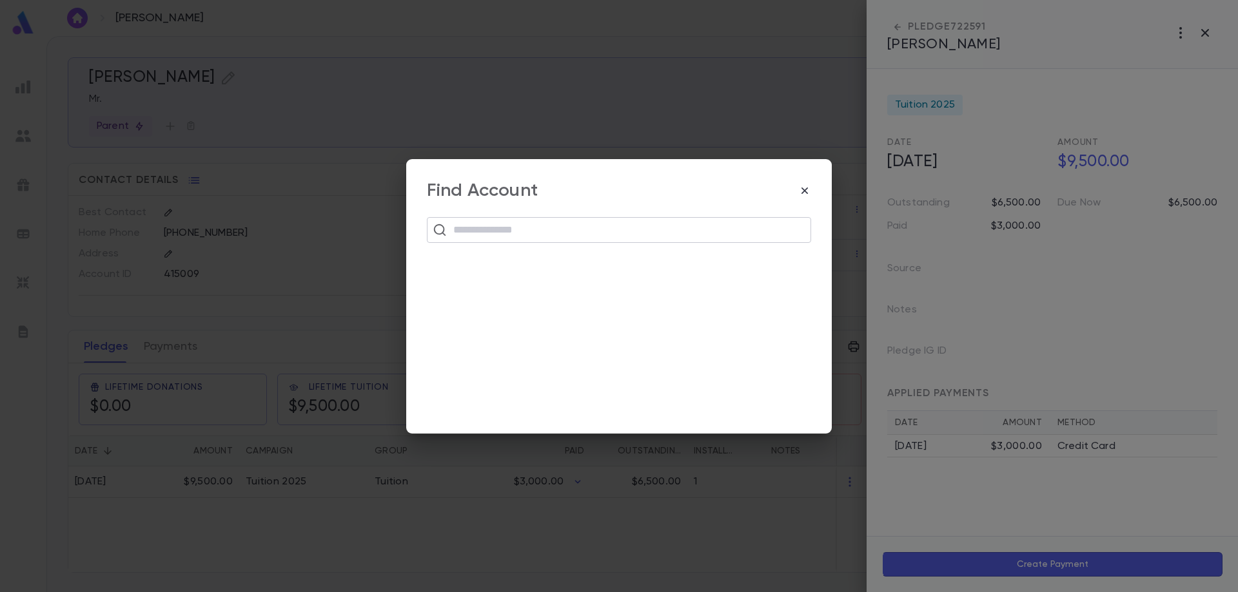
click at [710, 228] on input "text" at bounding box center [627, 230] width 356 height 24
type input "**********"
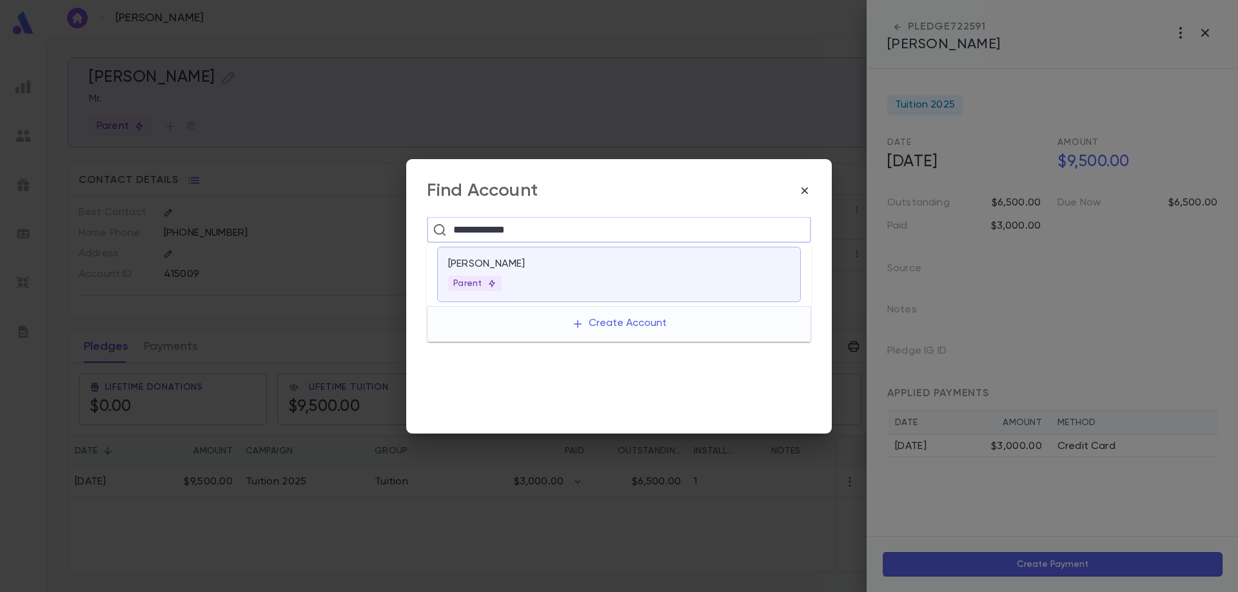
click at [483, 263] on p "[PERSON_NAME]" at bounding box center [486, 264] width 77 height 13
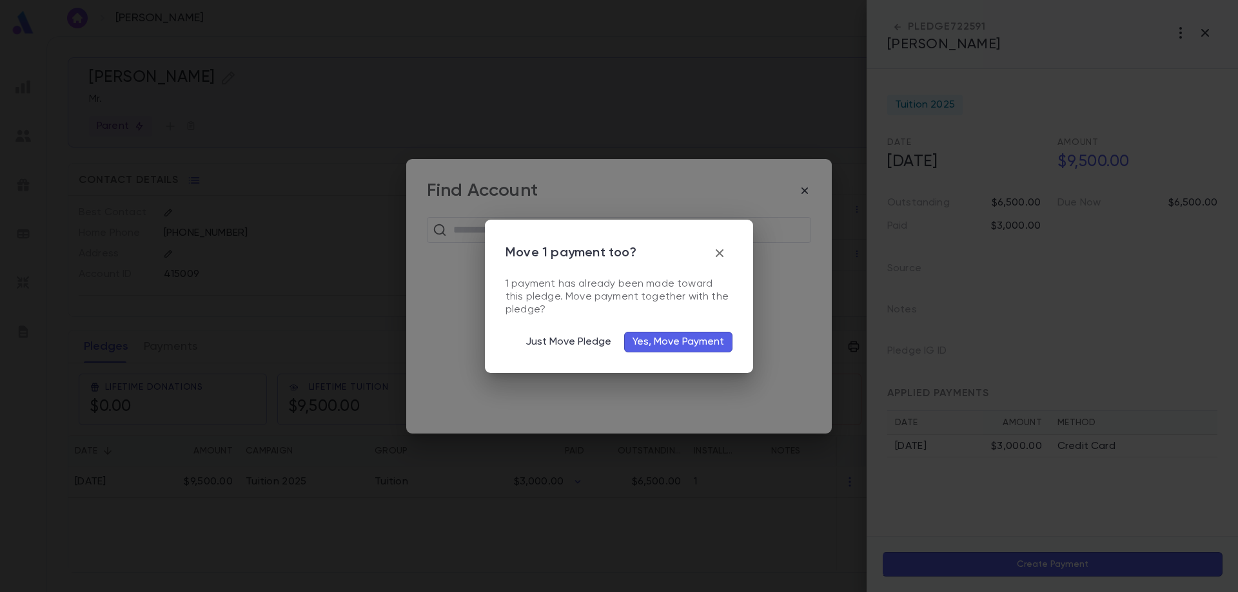
click at [690, 346] on button "Yes, Move Payment" at bounding box center [678, 342] width 108 height 21
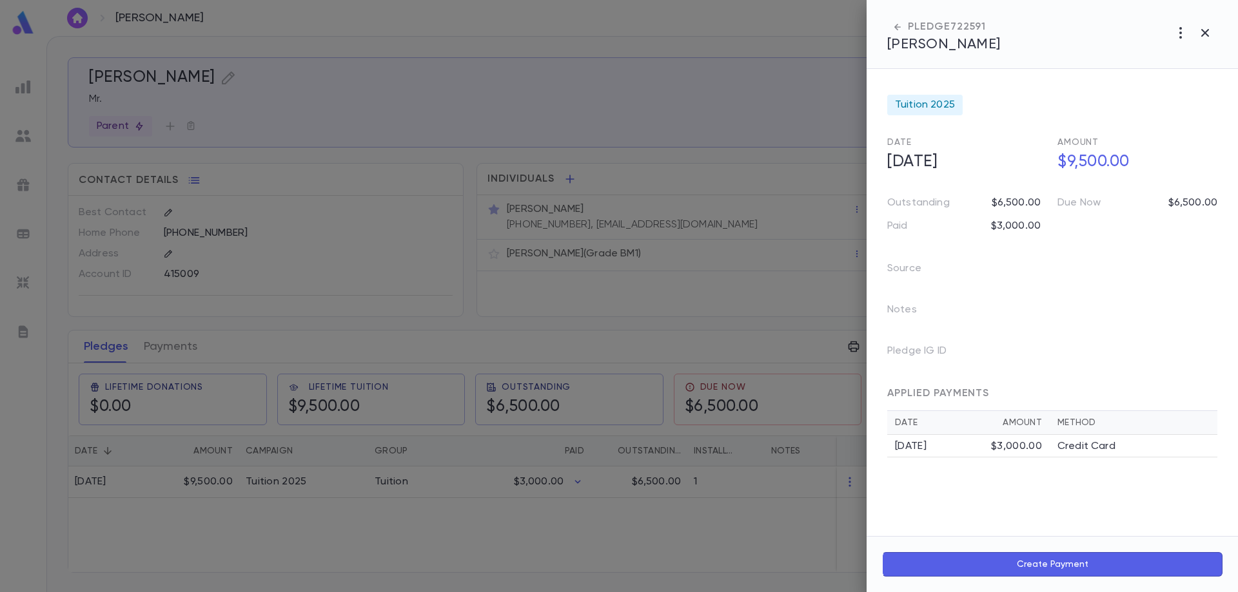
click at [545, 545] on div at bounding box center [619, 296] width 1238 height 592
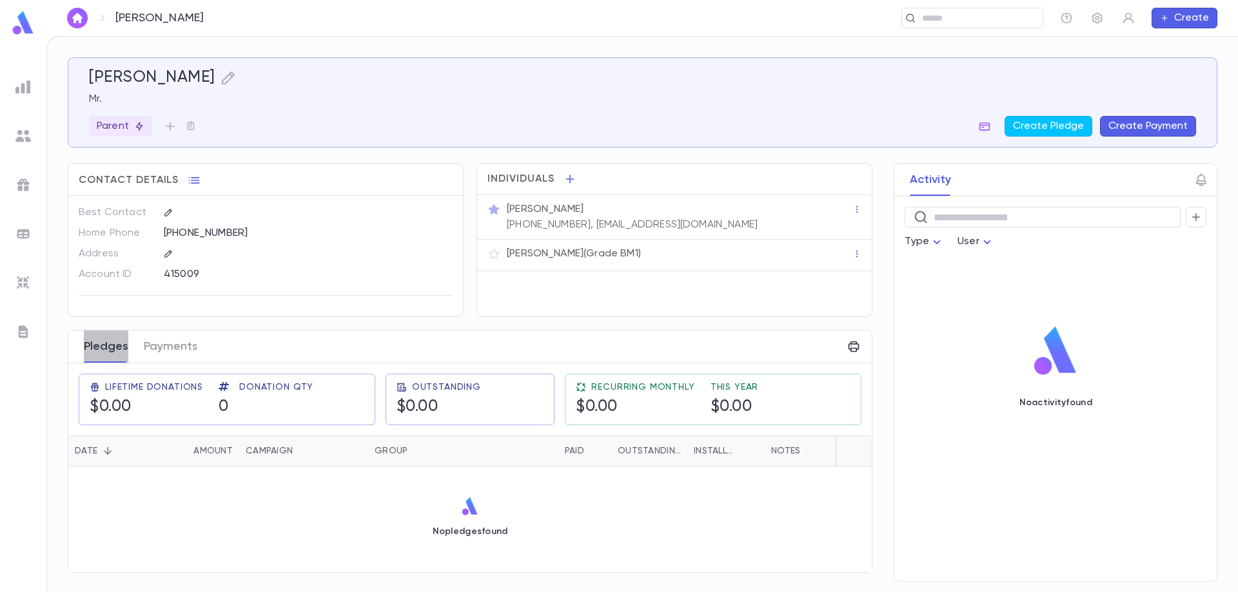
click at [106, 349] on button "Pledges" at bounding box center [106, 347] width 44 height 32
click at [1044, 124] on button "Create Pledge" at bounding box center [1048, 126] width 88 height 21
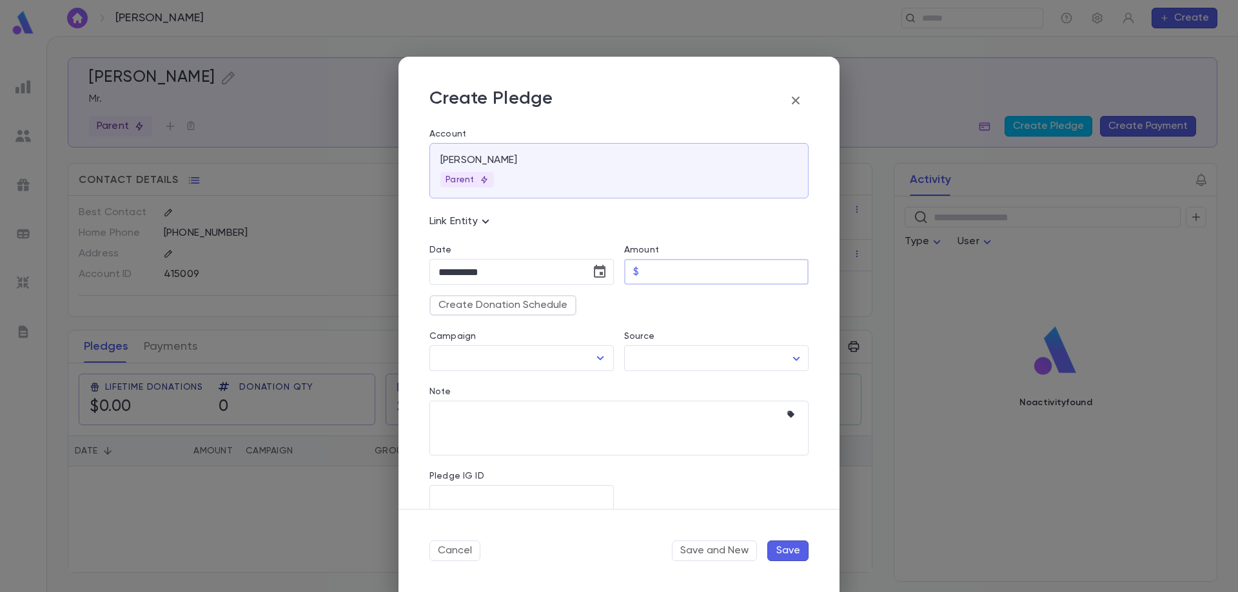
drag, startPoint x: 651, startPoint y: 269, endPoint x: 665, endPoint y: 268, distance: 13.7
click at [655, 269] on input "Amount" at bounding box center [726, 272] width 164 height 25
type input "********"
click at [789, 552] on button "Save" at bounding box center [787, 551] width 41 height 21
click at [554, 353] on input "Campaign" at bounding box center [511, 358] width 153 height 24
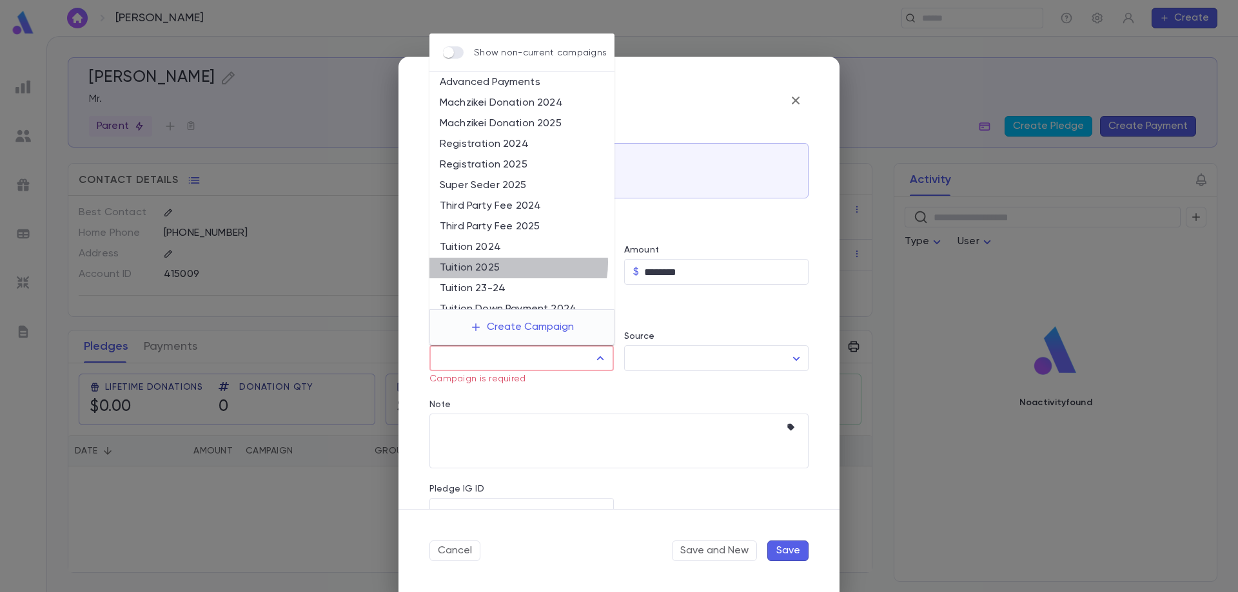
click at [511, 263] on li "Tuition 2025" at bounding box center [521, 268] width 185 height 21
type input "**********"
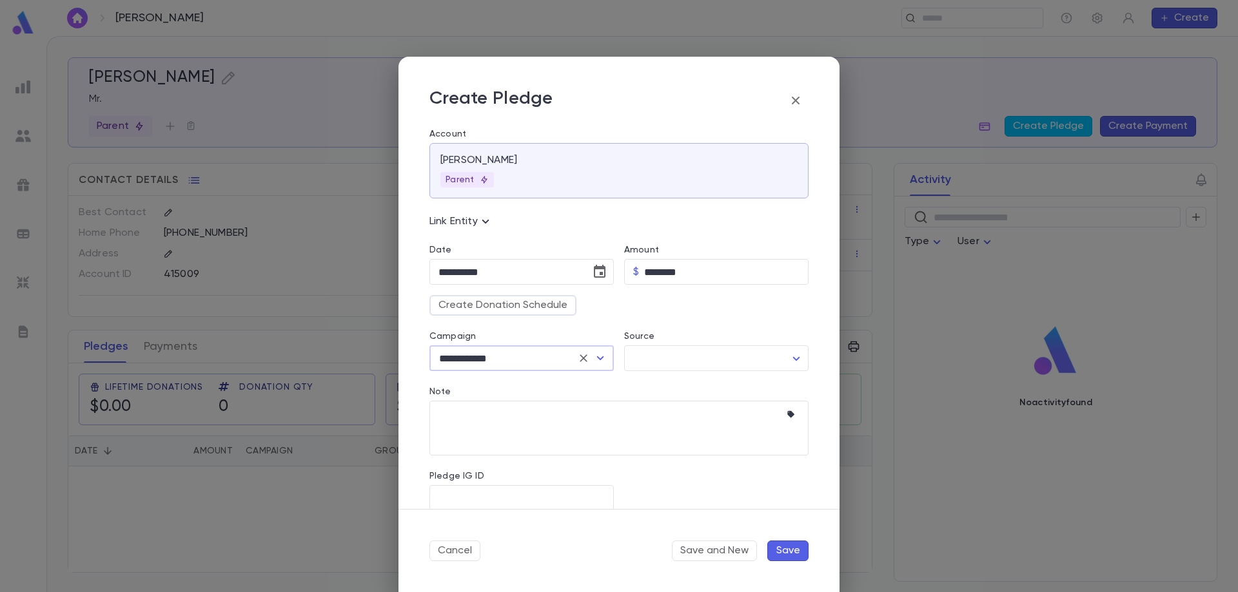
click at [791, 550] on button "Save" at bounding box center [787, 551] width 41 height 21
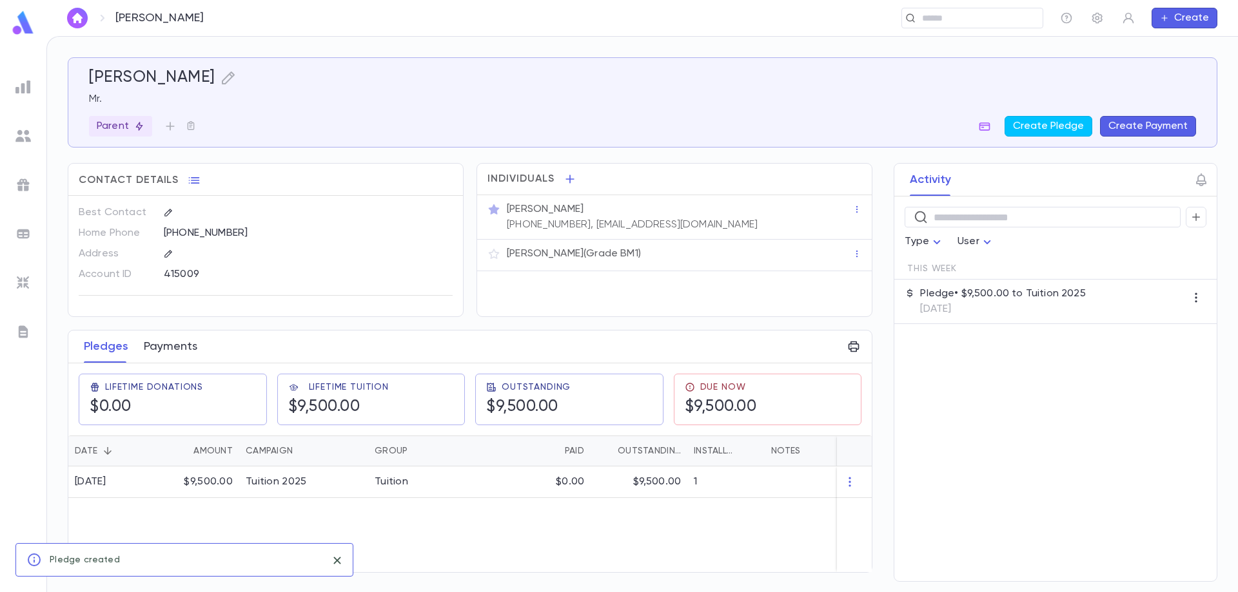
click at [171, 349] on button "Payments" at bounding box center [171, 347] width 54 height 32
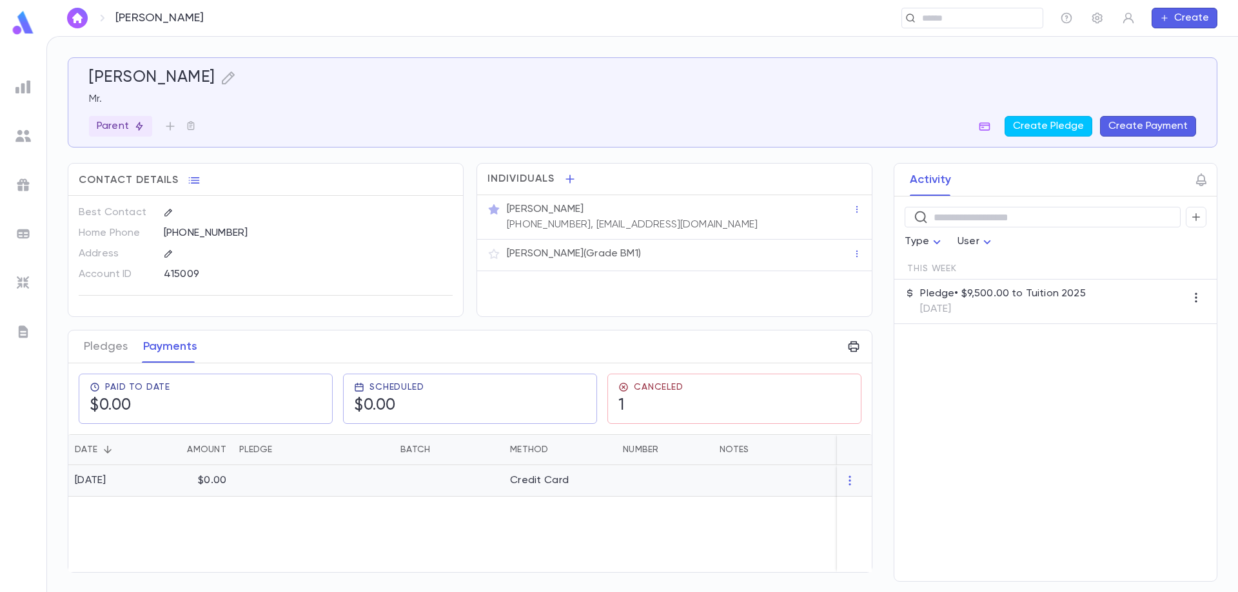
click at [855, 482] on icon "button" at bounding box center [849, 480] width 13 height 13
click at [870, 503] on li "Delete" at bounding box center [873, 502] width 54 height 21
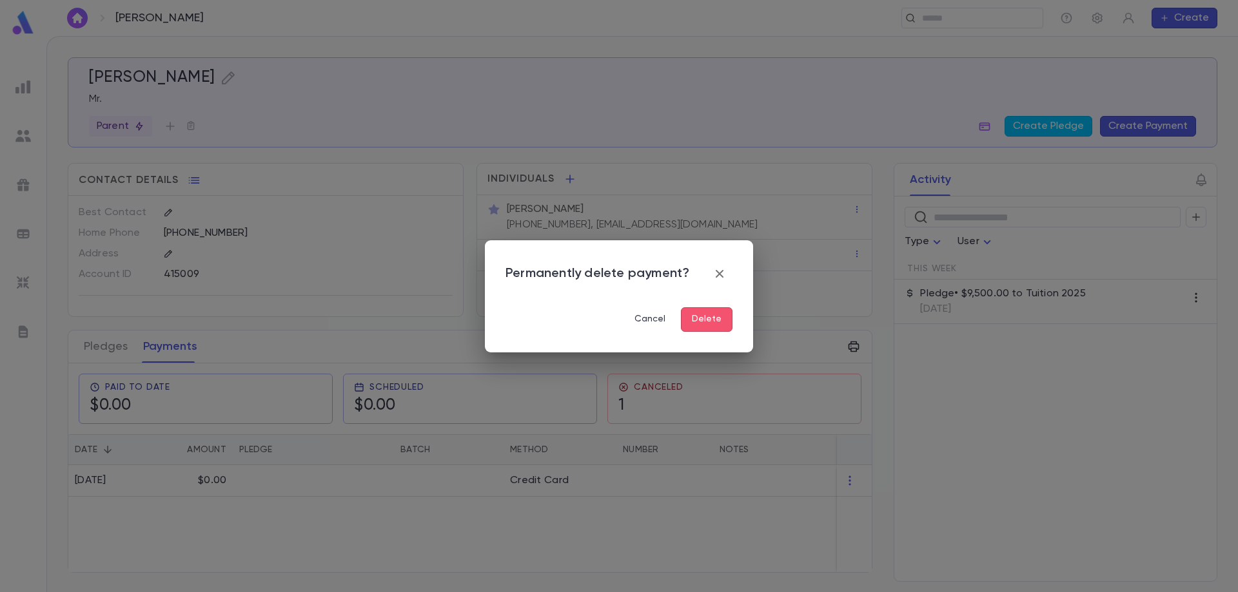
click at [705, 324] on button "Delete" at bounding box center [707, 319] width 52 height 24
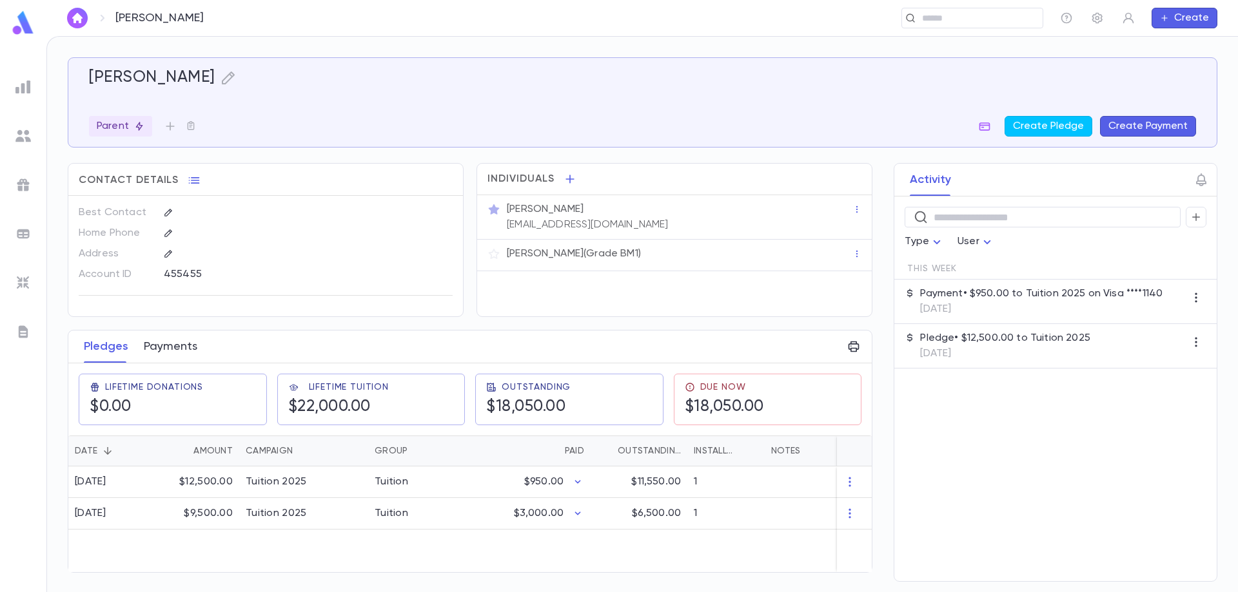
click at [170, 350] on button "Payments" at bounding box center [171, 347] width 54 height 32
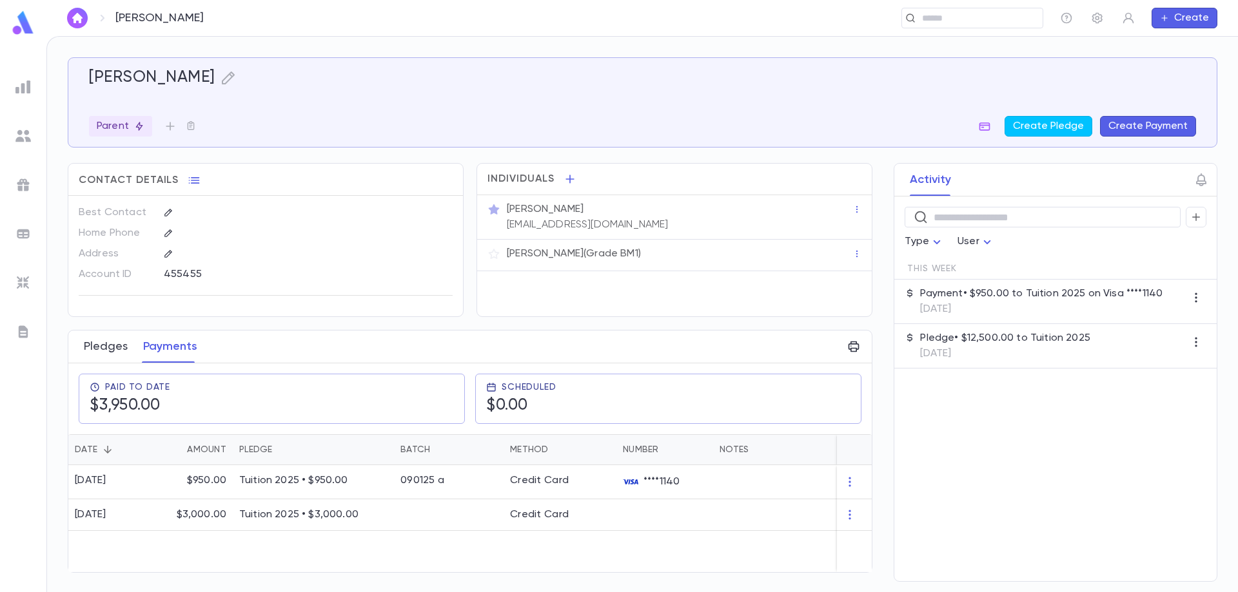
click at [115, 354] on button "Pledges" at bounding box center [106, 347] width 44 height 32
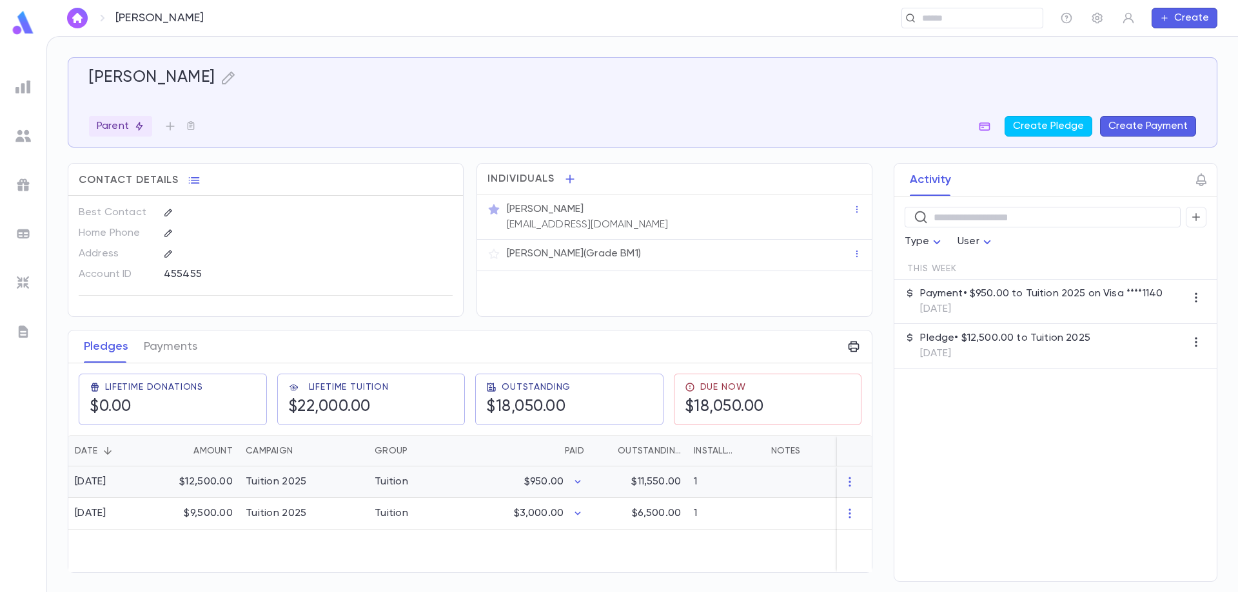
click at [208, 483] on div "$12,500.00" at bounding box center [197, 483] width 84 height 32
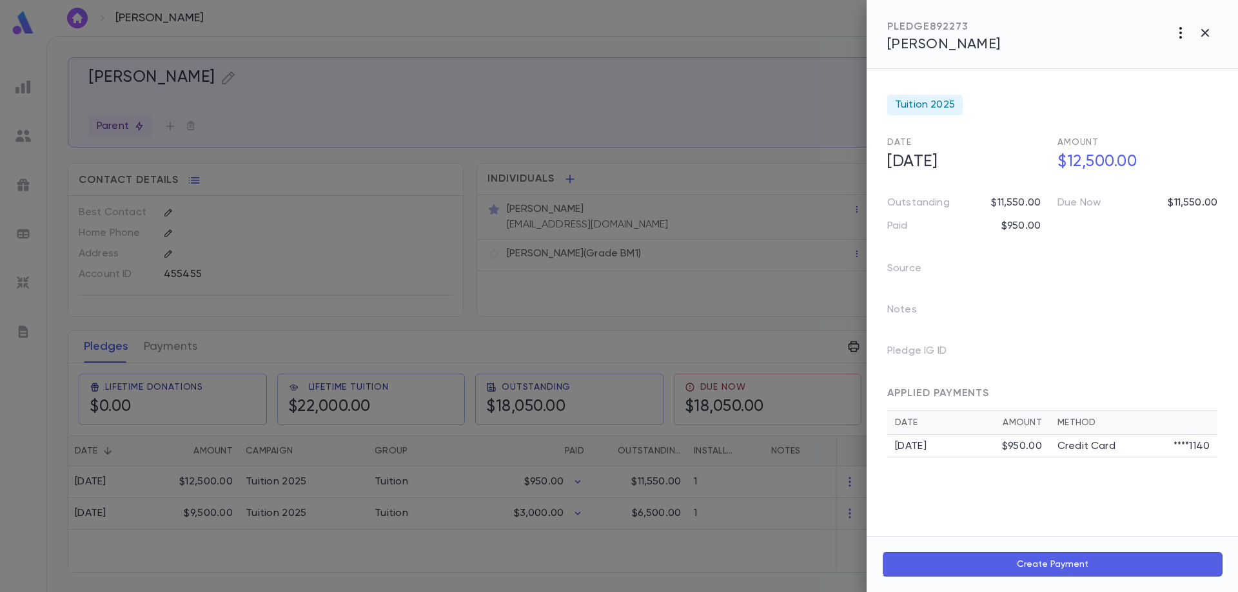
click at [1182, 40] on icon "button" at bounding box center [1180, 32] width 15 height 15
click at [1106, 123] on li "Delete" at bounding box center [1151, 122] width 161 height 21
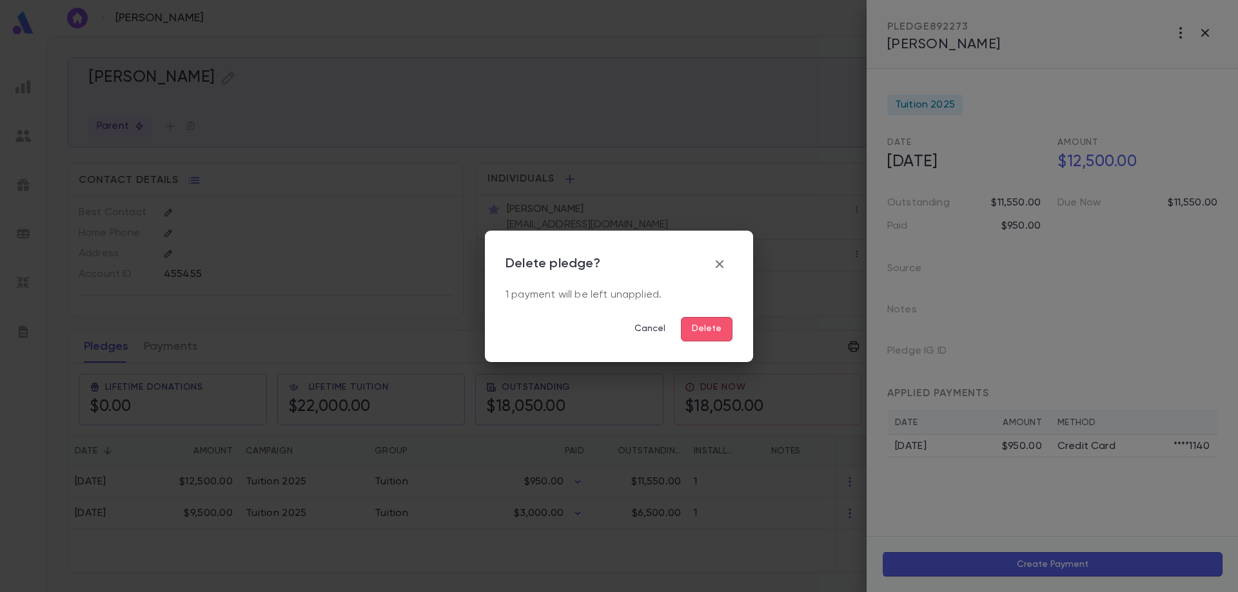
click at [708, 324] on button "Delete" at bounding box center [707, 329] width 52 height 24
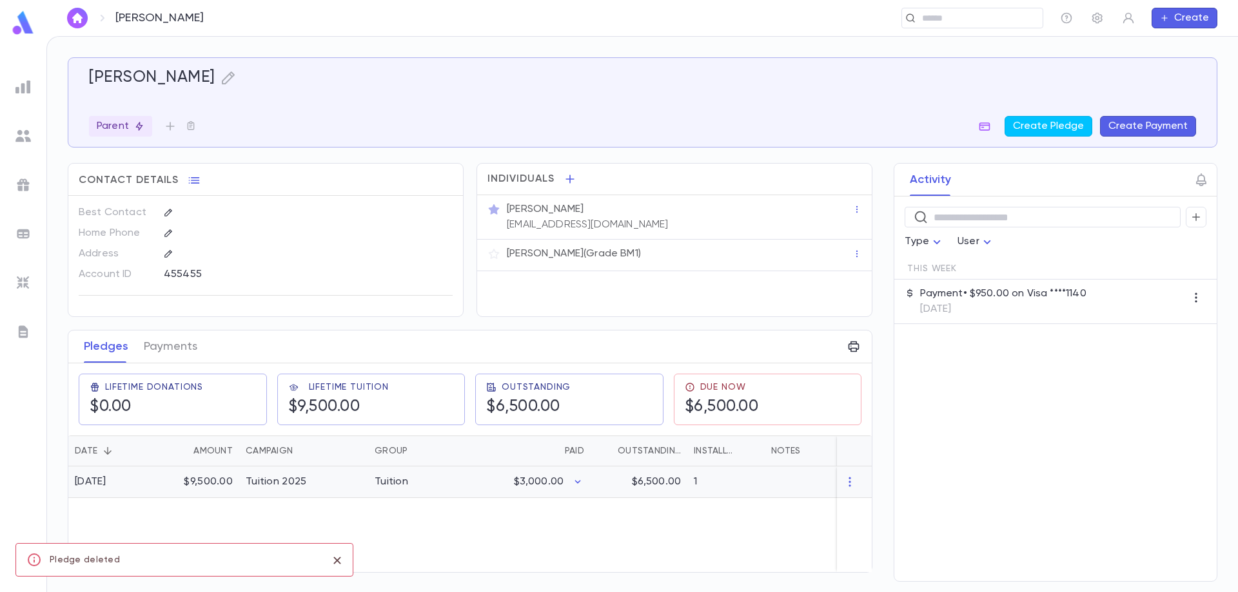
click at [210, 483] on div "$9,500.00" at bounding box center [197, 483] width 84 height 32
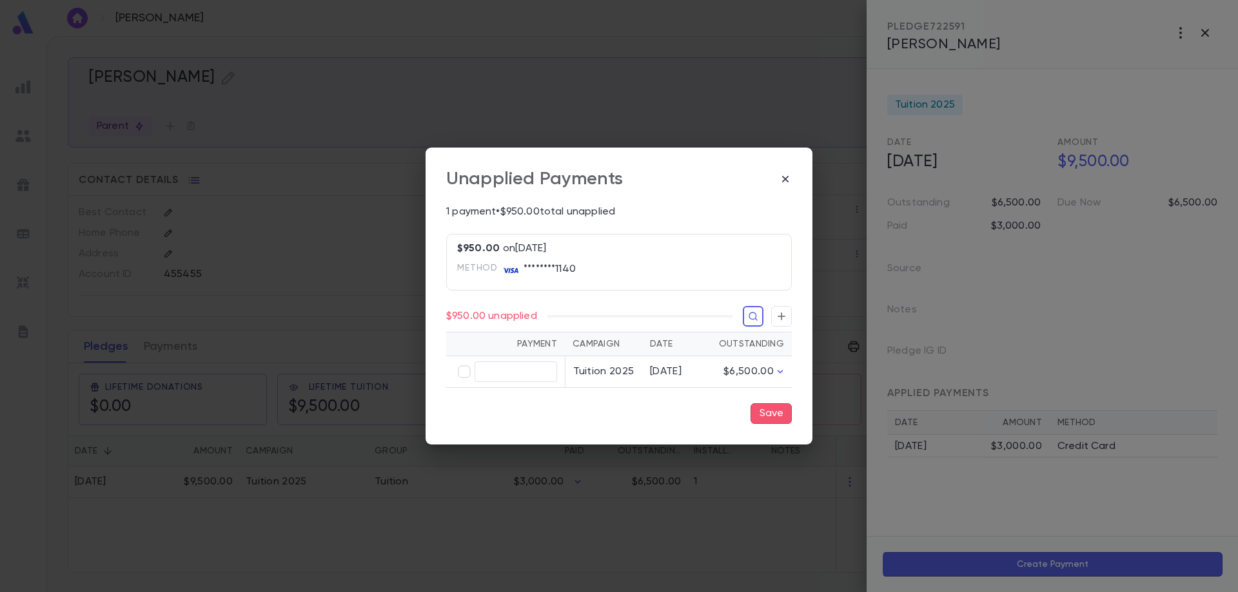
type input "******"
click at [767, 415] on button "Save" at bounding box center [770, 414] width 41 height 21
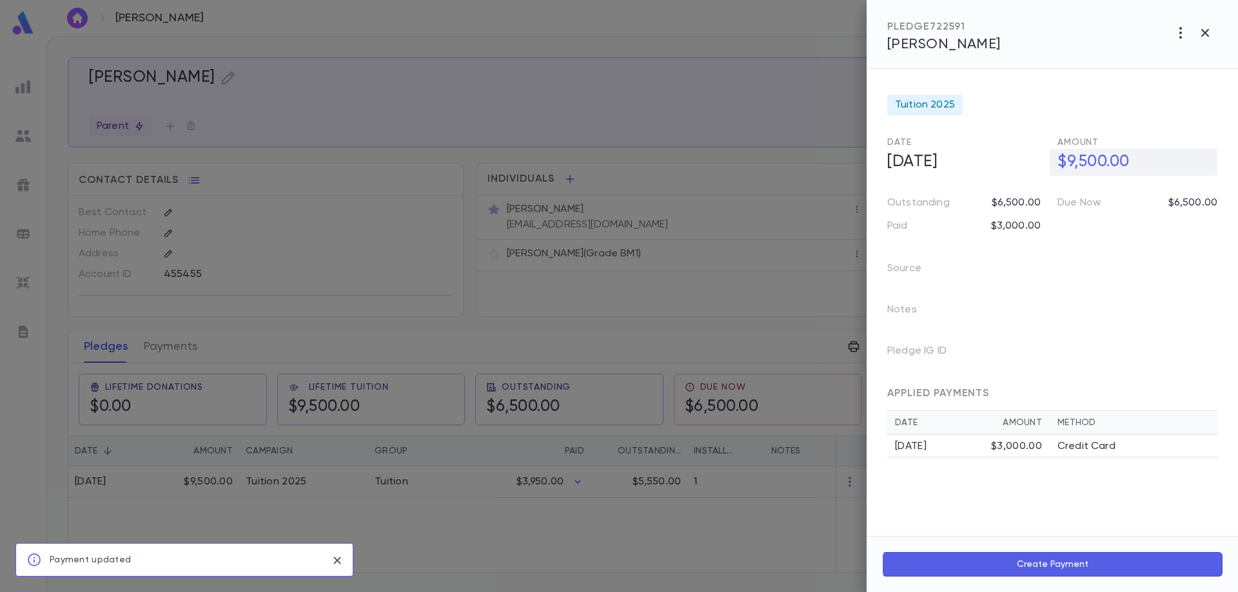
click at [1082, 170] on h5 "$9,500.00" at bounding box center [1133, 162] width 168 height 27
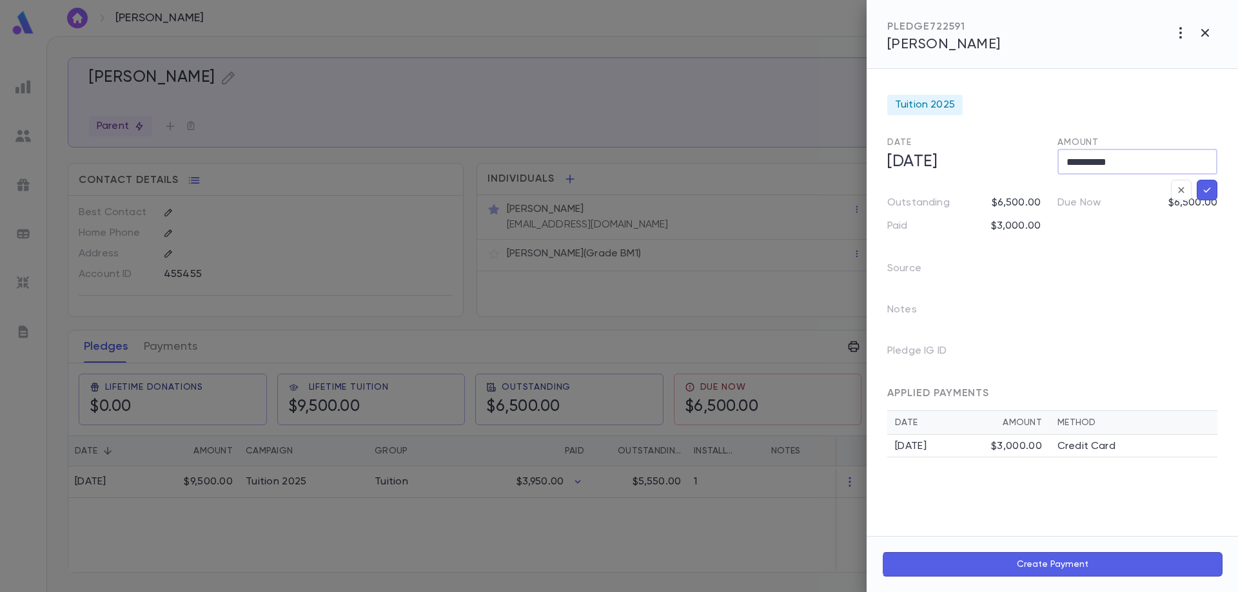
click at [1077, 160] on input "**********" at bounding box center [1137, 162] width 160 height 25
click at [1079, 163] on input "**********" at bounding box center [1137, 162] width 160 height 25
type input "**********"
click at [1215, 197] on button "button" at bounding box center [1206, 190] width 21 height 21
click at [186, 342] on div at bounding box center [619, 296] width 1238 height 592
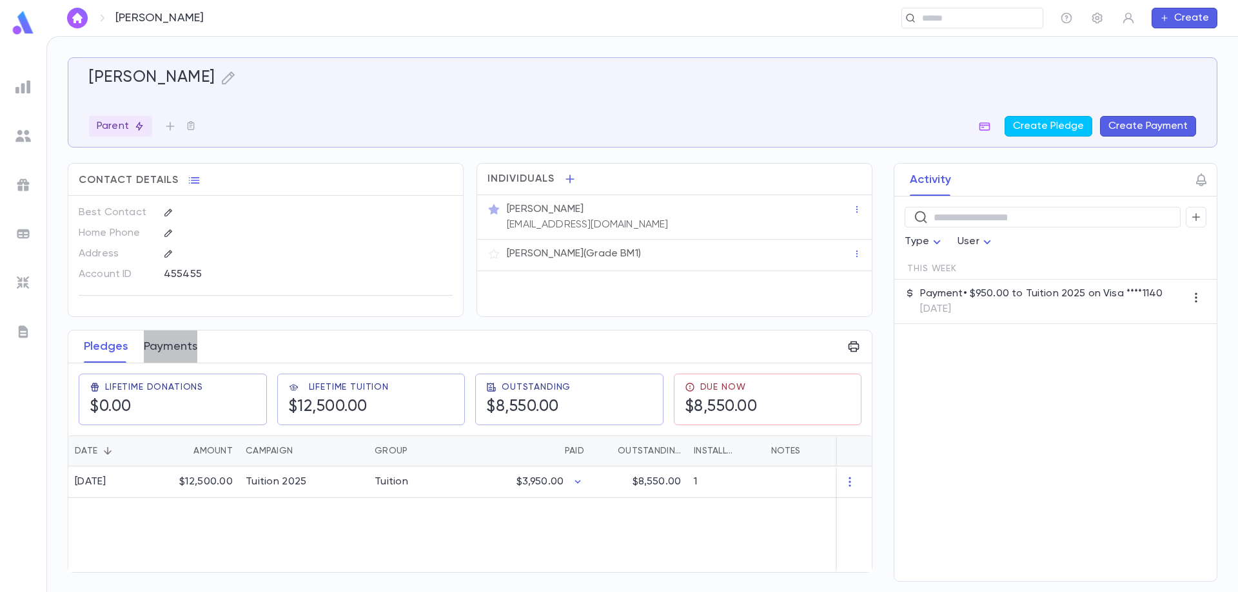
click at [182, 343] on button "Payments" at bounding box center [171, 347] width 54 height 32
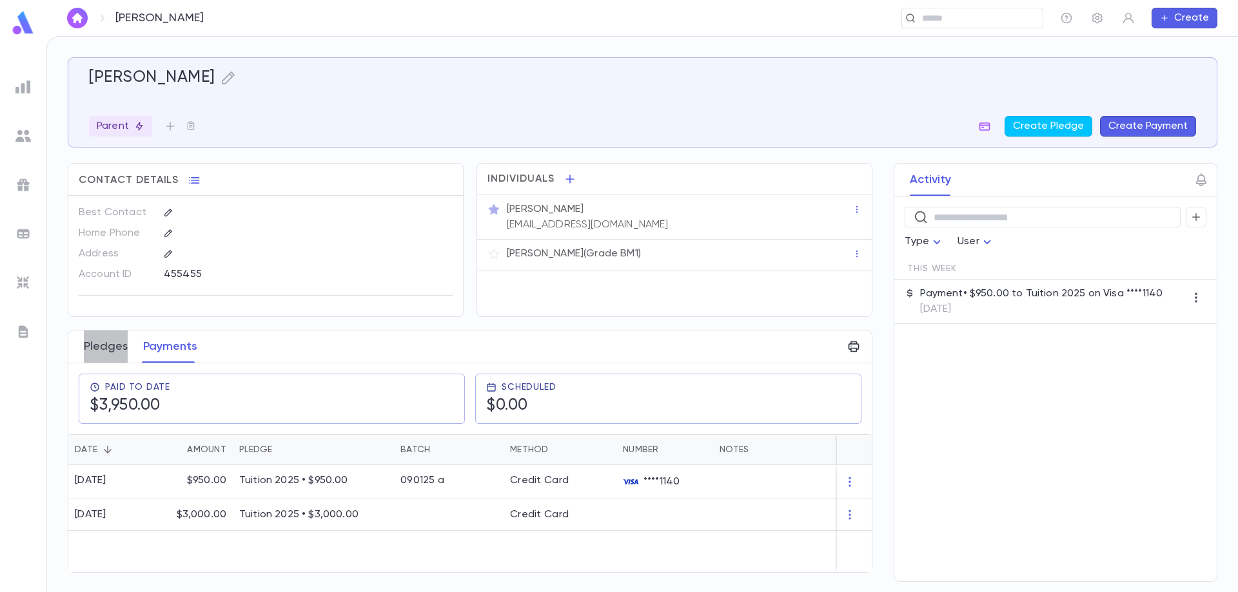
click at [106, 342] on button "Pledges" at bounding box center [106, 347] width 44 height 32
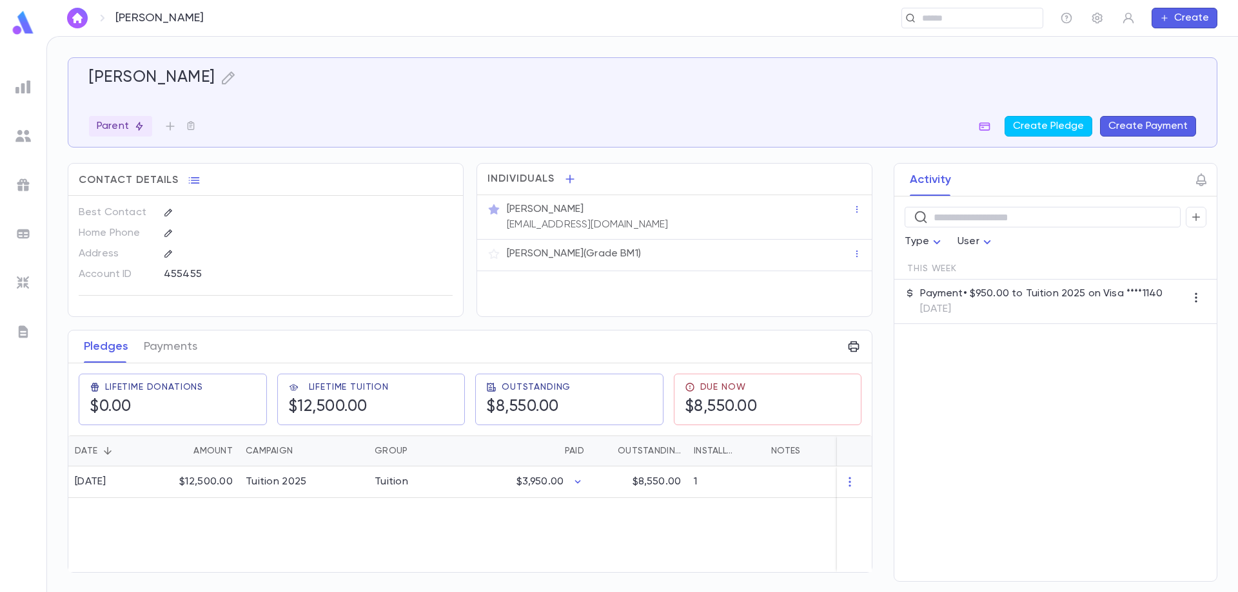
click at [737, 538] on div "[DATE] $12,500.00 Tuition 2025 Tuition $3,950.00 $8,550.00 1" at bounding box center [514, 520] width 892 height 106
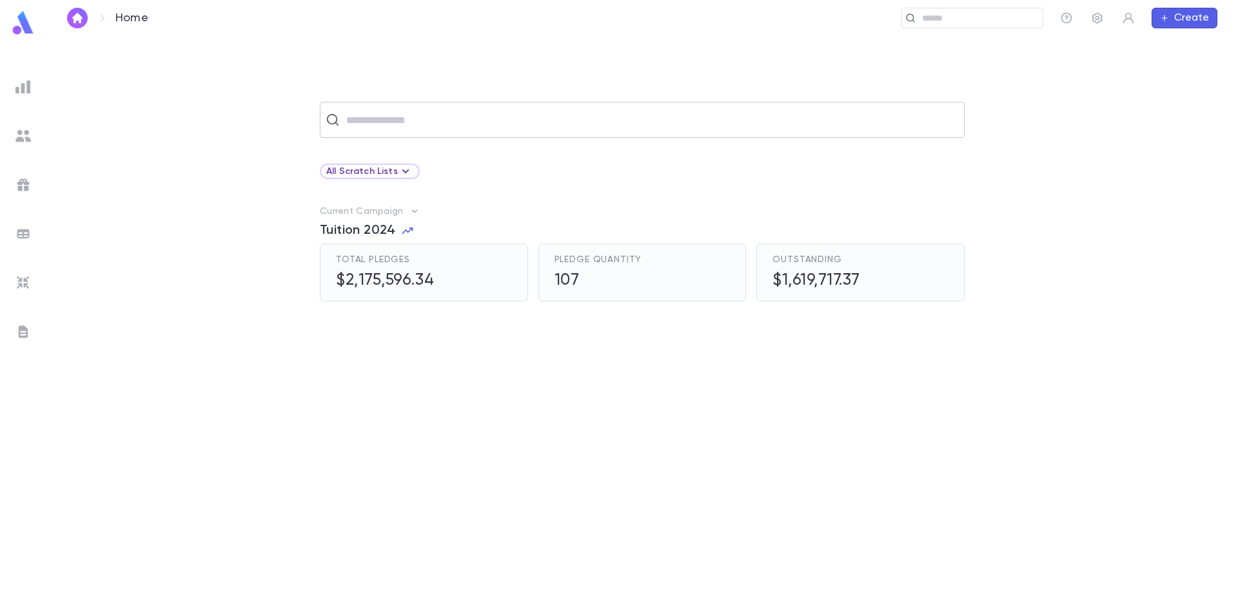
click at [361, 123] on input "text" at bounding box center [650, 120] width 616 height 24
click at [21, 93] on img at bounding box center [22, 86] width 15 height 15
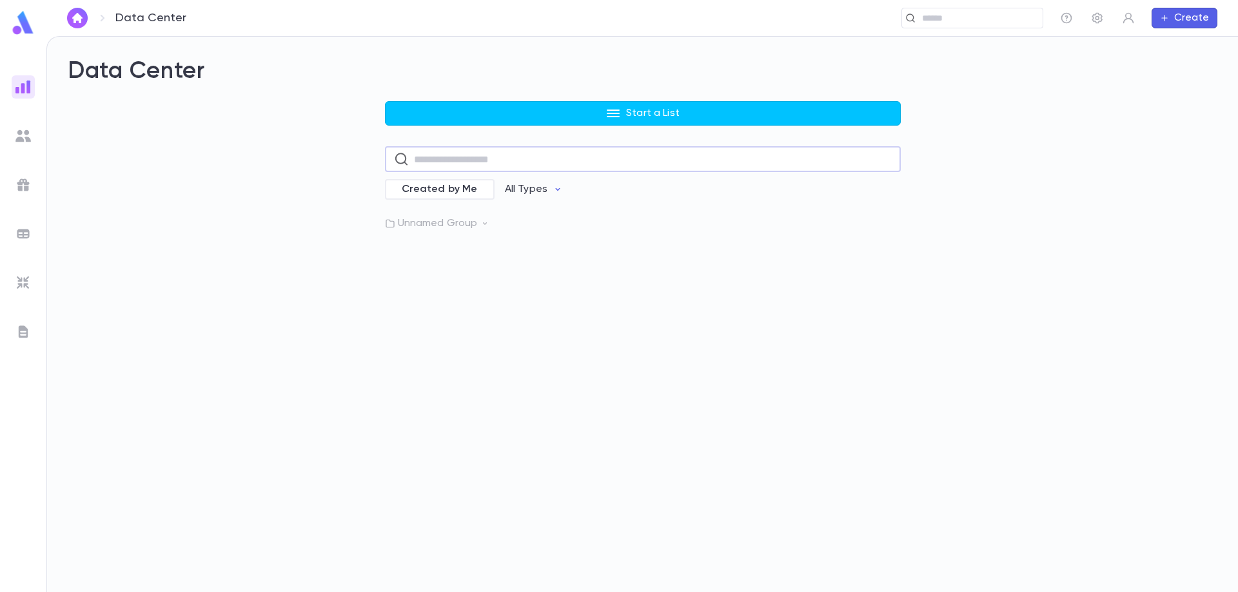
click at [515, 164] on input "text" at bounding box center [653, 159] width 478 height 25
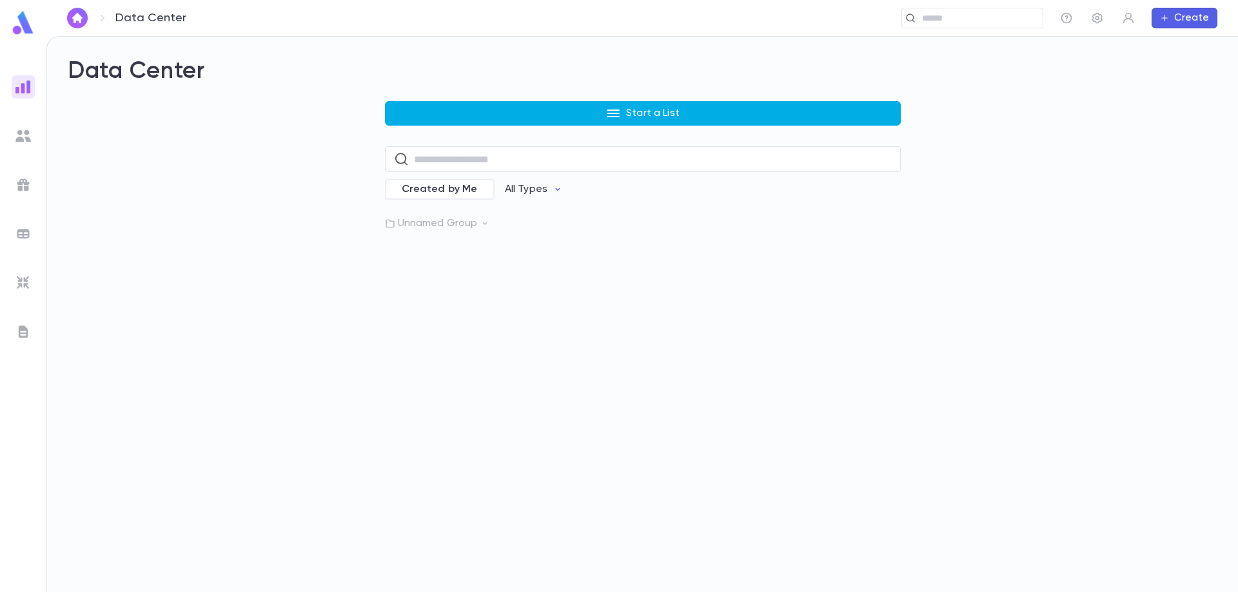
click at [531, 121] on button "Start a List" at bounding box center [643, 113] width 516 height 24
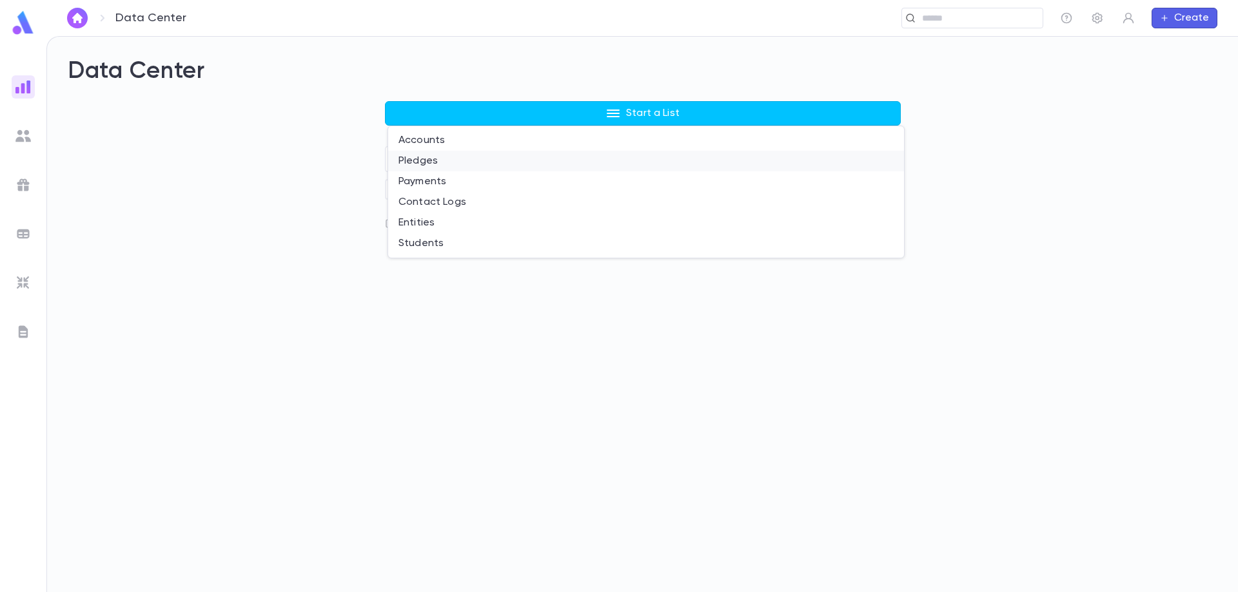
click at [464, 160] on li "Pledges" at bounding box center [646, 161] width 516 height 21
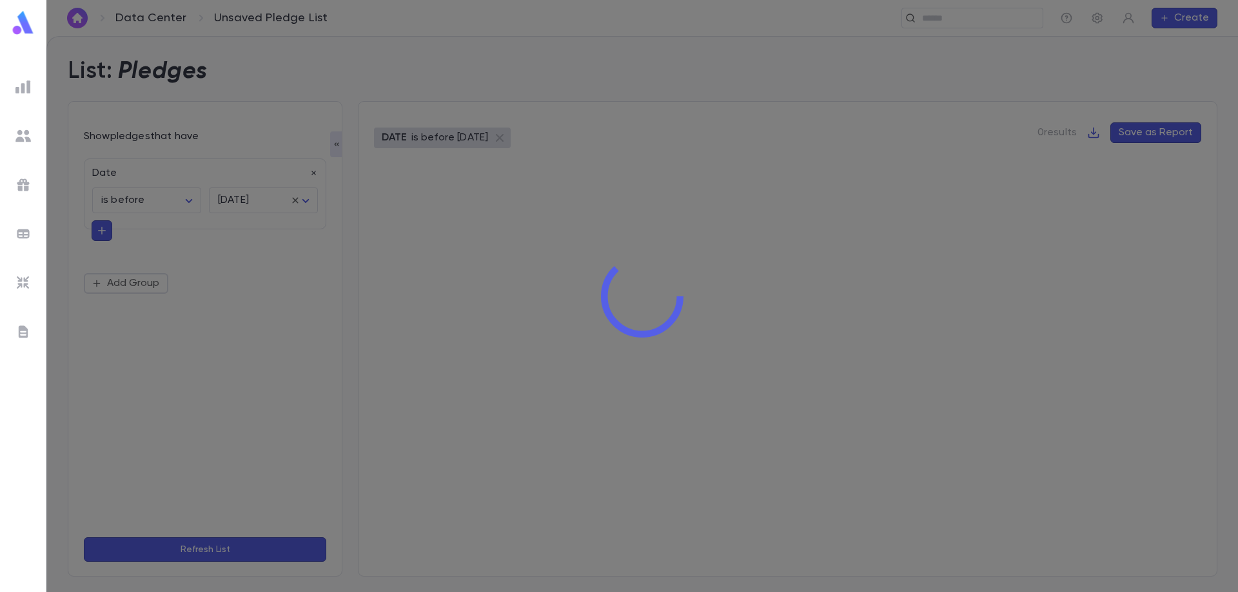
click at [264, 173] on div at bounding box center [641, 296] width 1191 height 592
click at [315, 172] on div at bounding box center [641, 296] width 1191 height 592
click at [230, 320] on div at bounding box center [641, 296] width 1191 height 592
click at [313, 171] on div at bounding box center [641, 296] width 1191 height 592
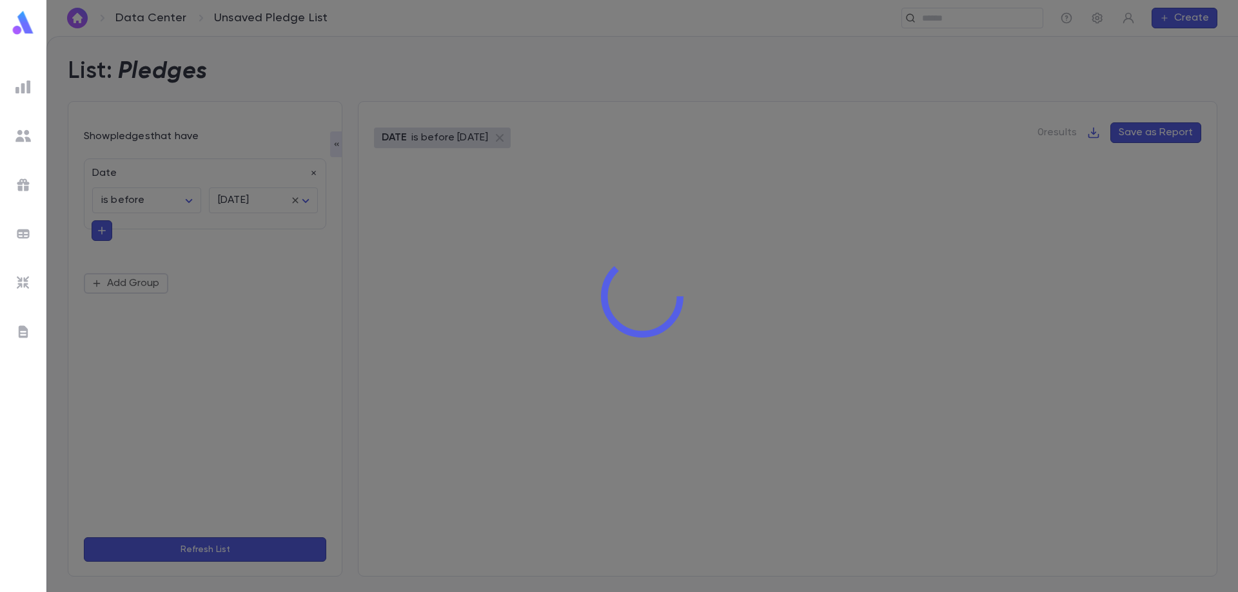
click at [313, 171] on div at bounding box center [641, 296] width 1191 height 592
click at [304, 307] on div at bounding box center [641, 296] width 1191 height 592
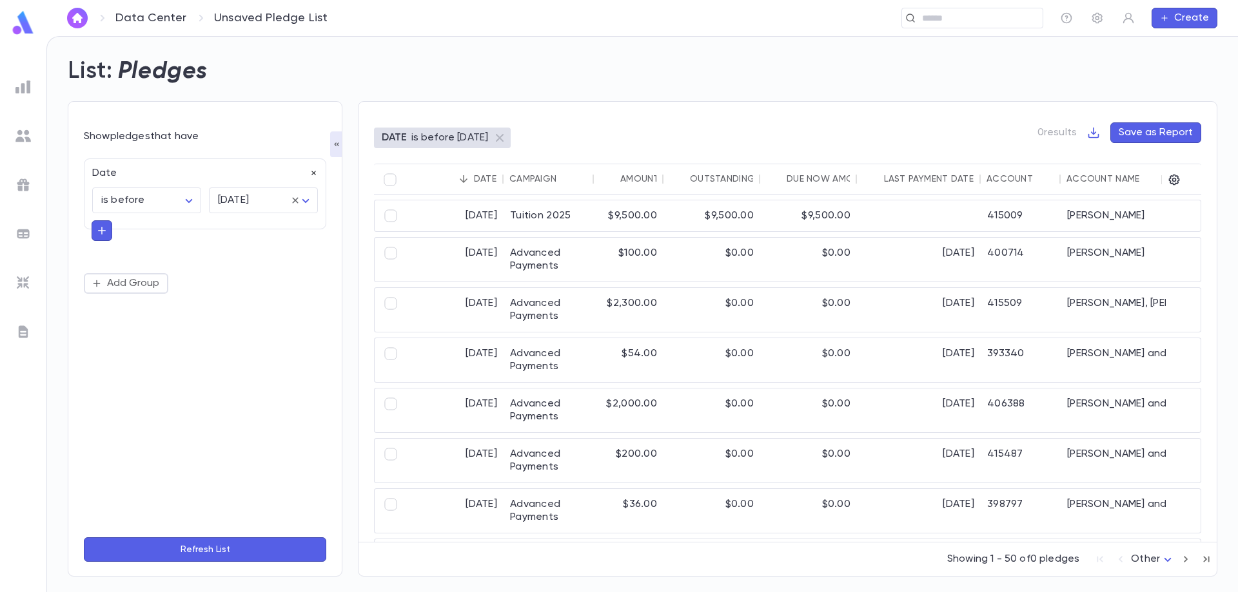
click at [311, 175] on icon "button" at bounding box center [313, 173] width 9 height 9
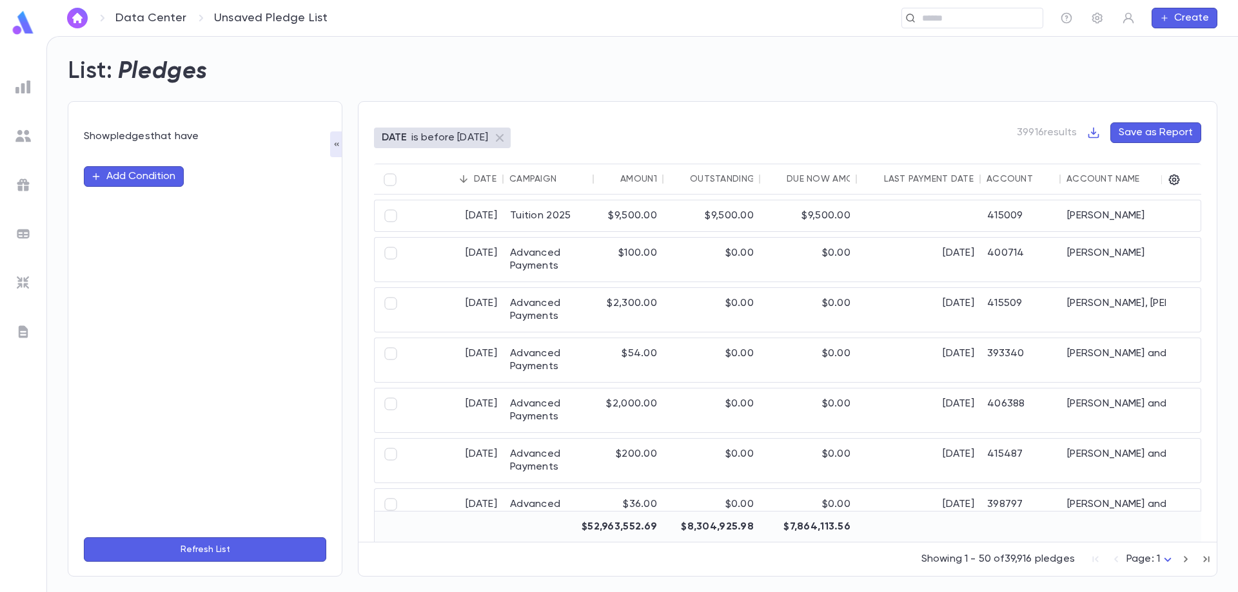
click at [166, 186] on button "Add Condition" at bounding box center [134, 176] width 100 height 21
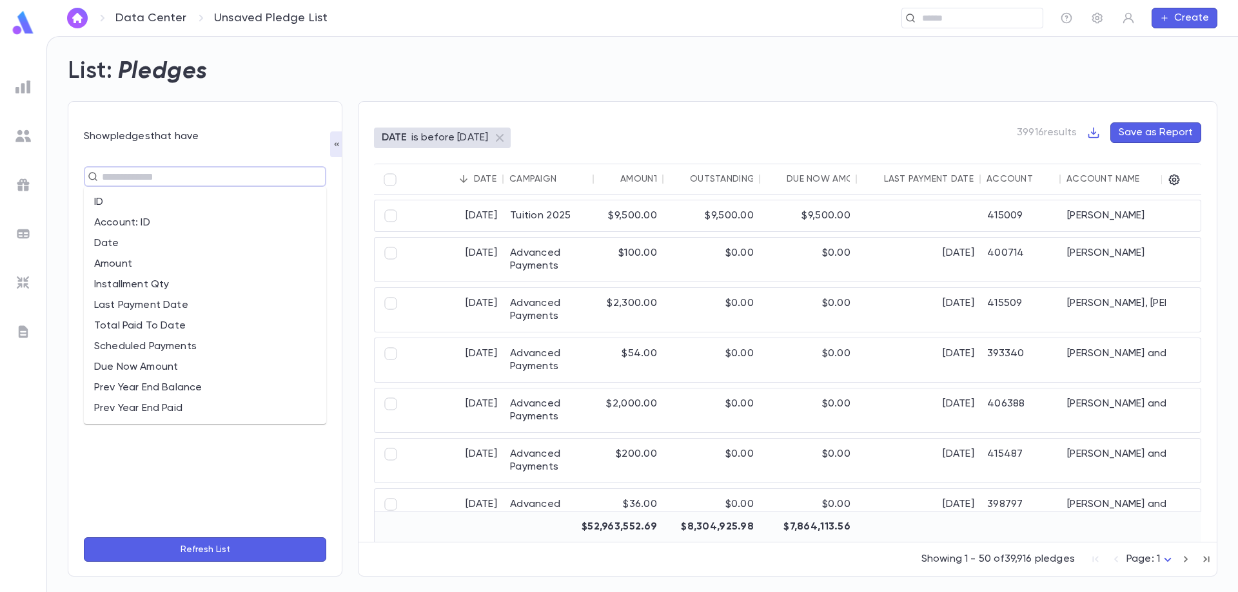
click at [164, 179] on input "text" at bounding box center [199, 177] width 203 height 18
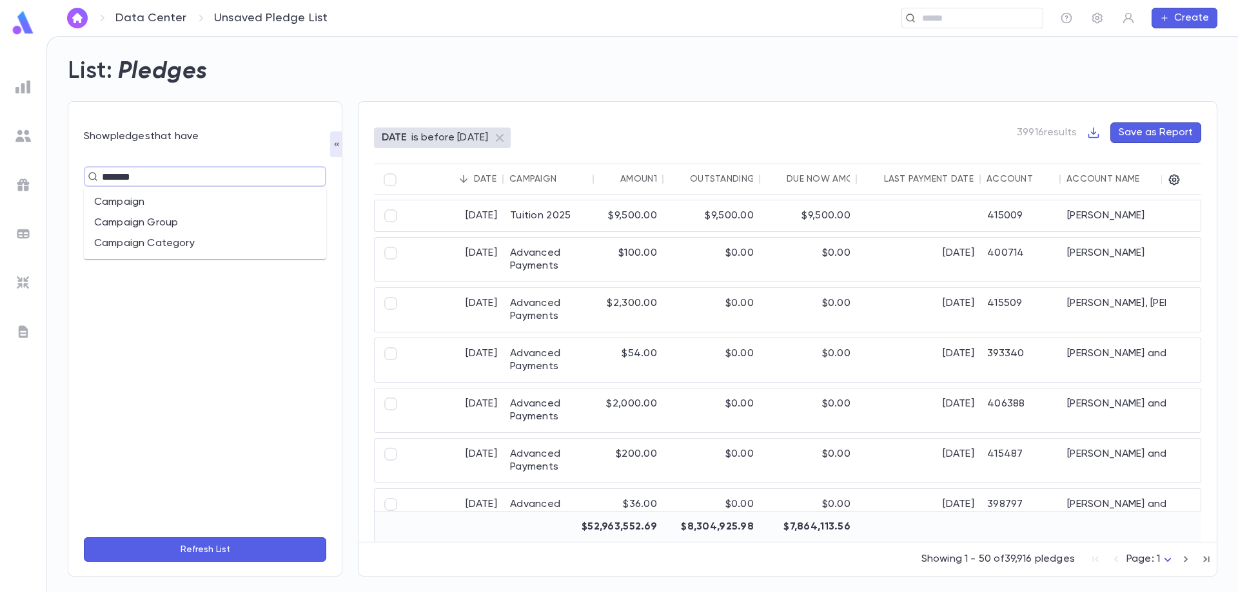
type input "********"
click at [133, 202] on li "Campaign" at bounding box center [205, 202] width 242 height 21
click at [226, 194] on input "text" at bounding box center [254, 200] width 78 height 24
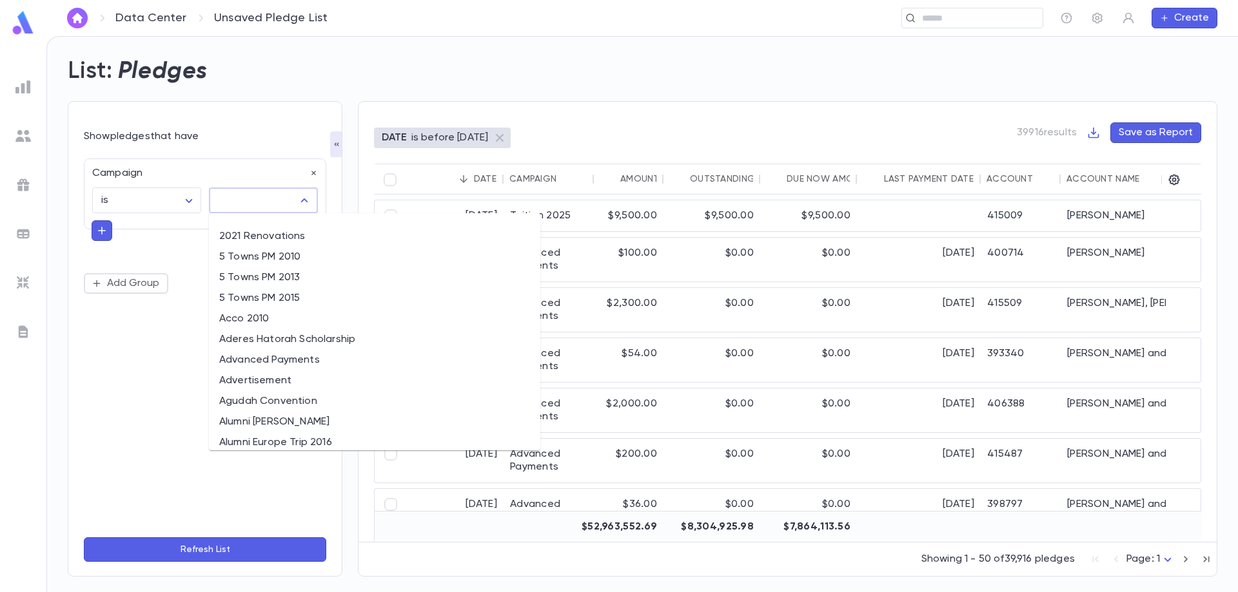
type input "*"
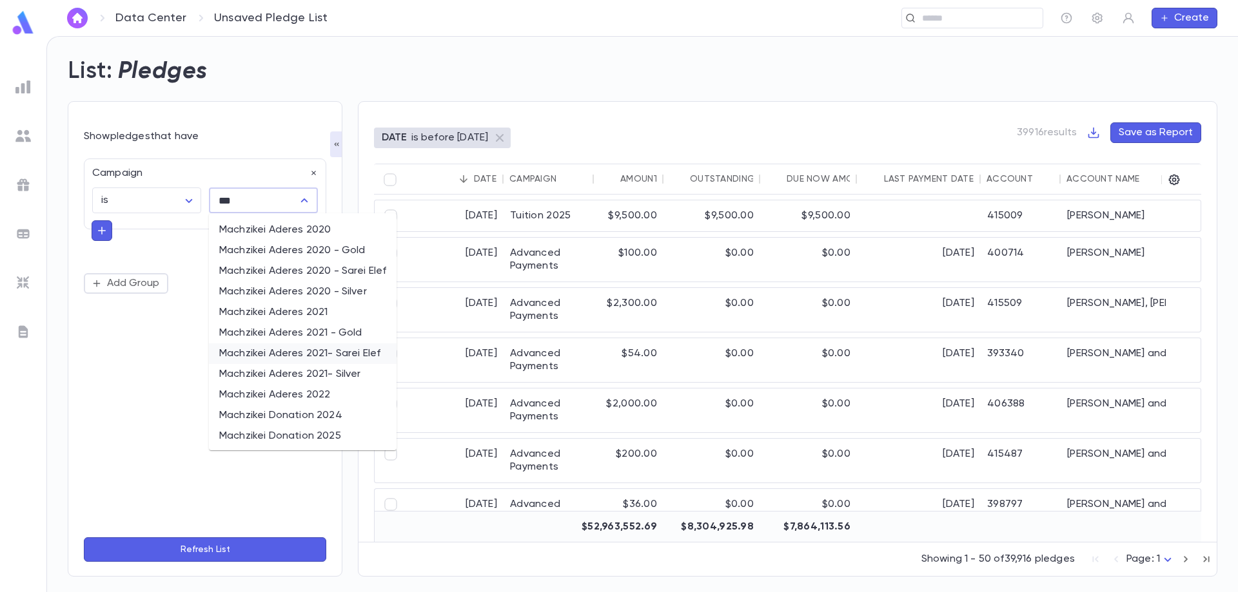
scroll to position [351, 0]
click at [363, 431] on li "Machzikei Donation 2025" at bounding box center [303, 435] width 188 height 21
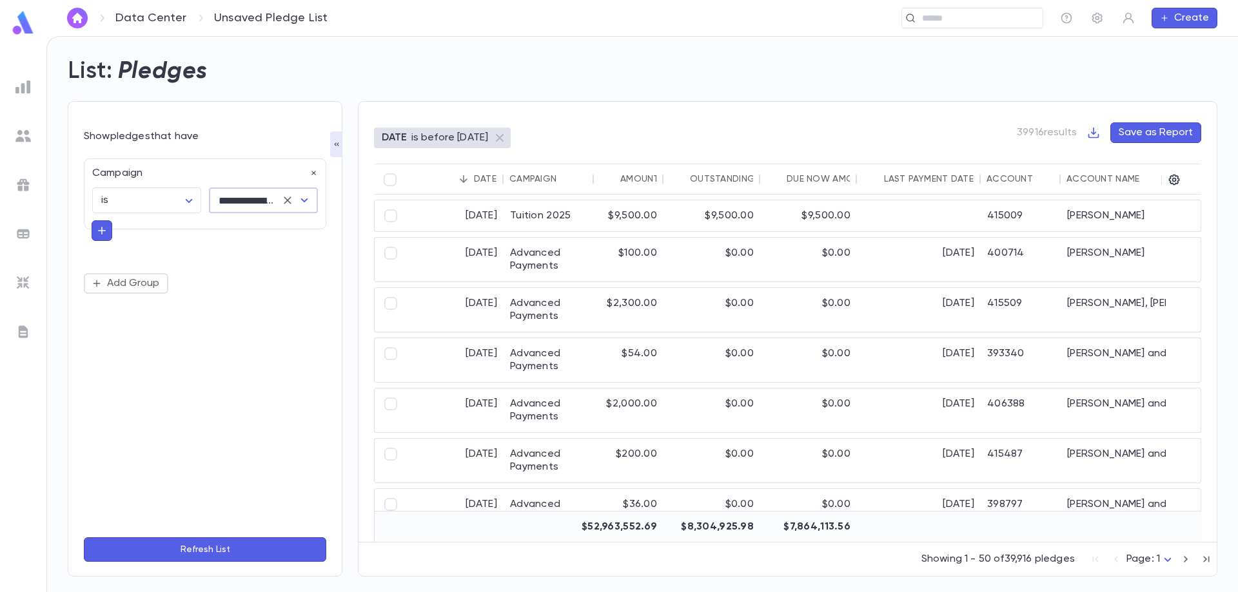
type input "**********"
click at [363, 431] on div "DATE is before tomorrow 39916 results Save as Report Date Campaign Amount Outst…" at bounding box center [787, 339] width 859 height 476
click at [255, 200] on input "**********" at bounding box center [245, 200] width 61 height 24
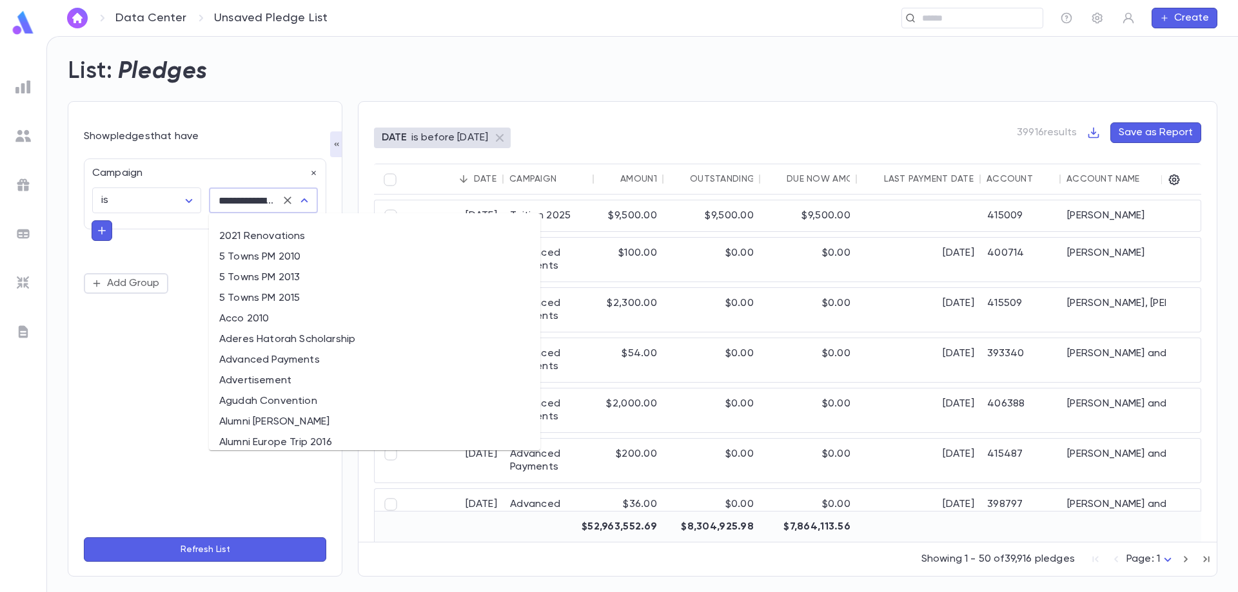
scroll to position [3592, 0]
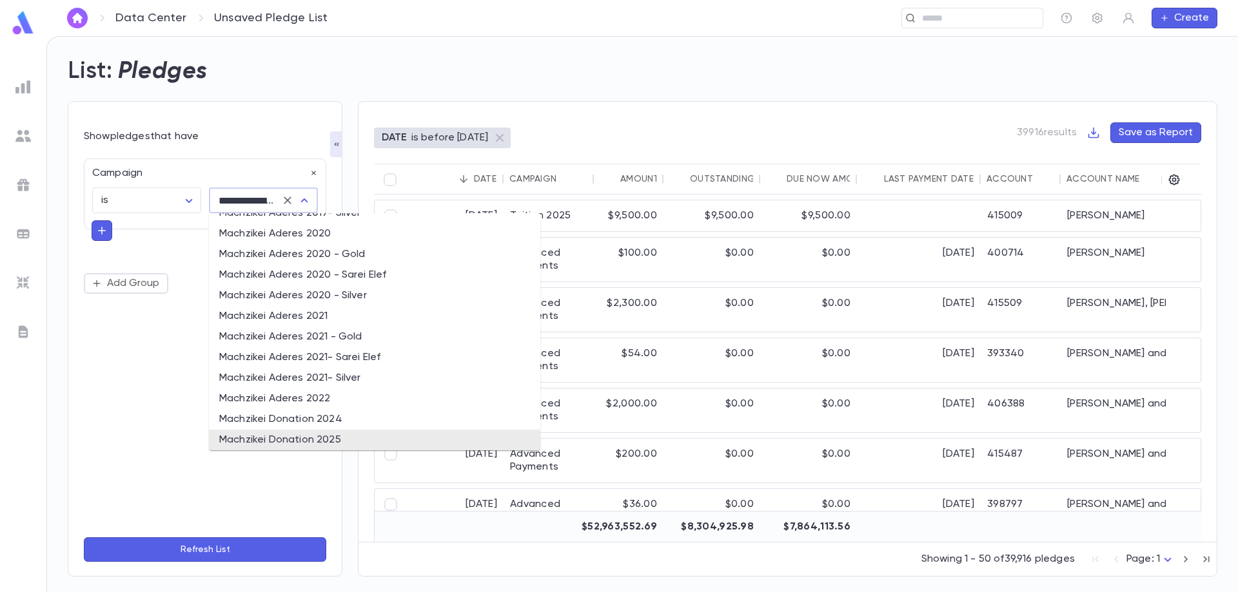
click at [303, 440] on li "Machzikei Donation 2025" at bounding box center [374, 440] width 331 height 21
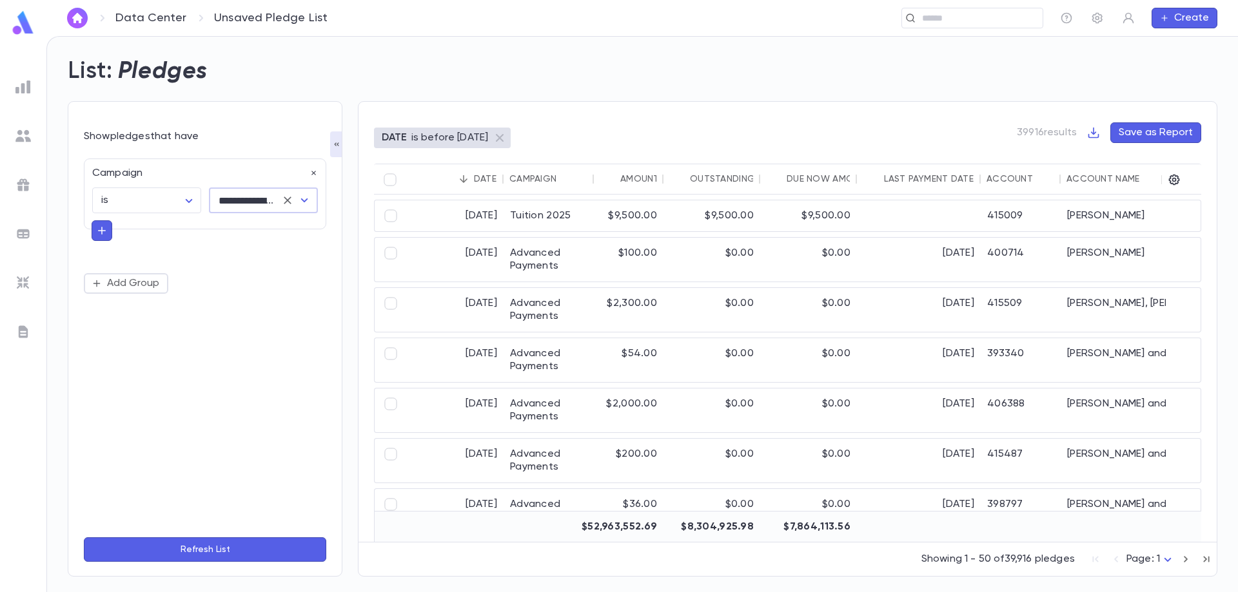
click at [206, 551] on button "Refresh List" at bounding box center [205, 550] width 242 height 24
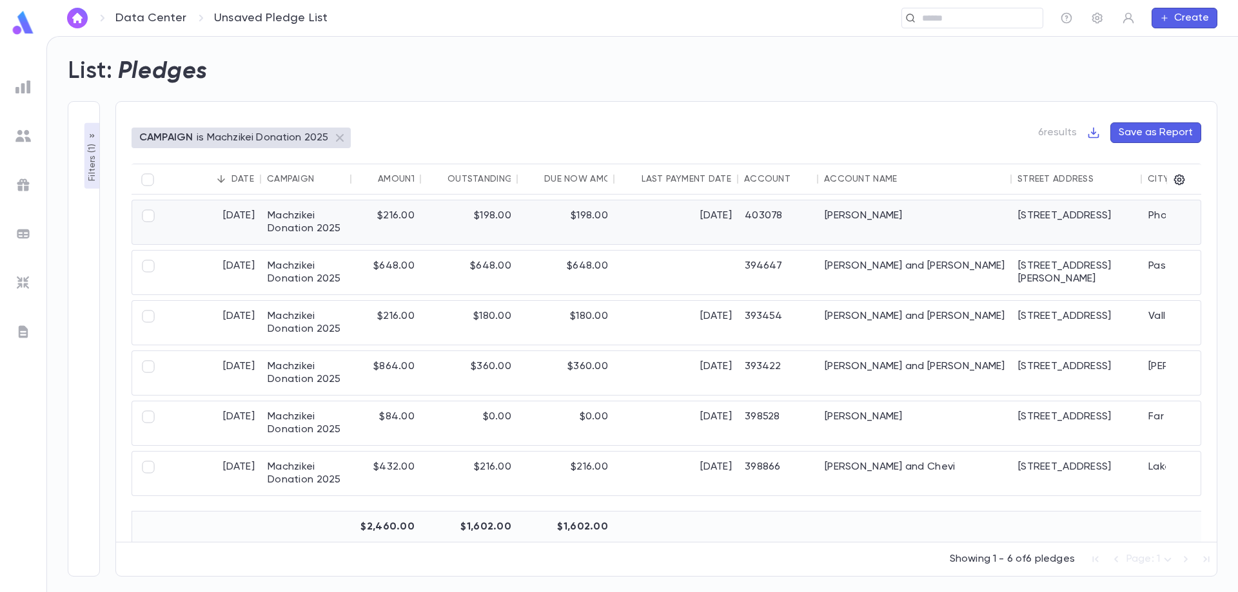
click at [865, 213] on div "[PERSON_NAME]" at bounding box center [914, 222] width 193 height 44
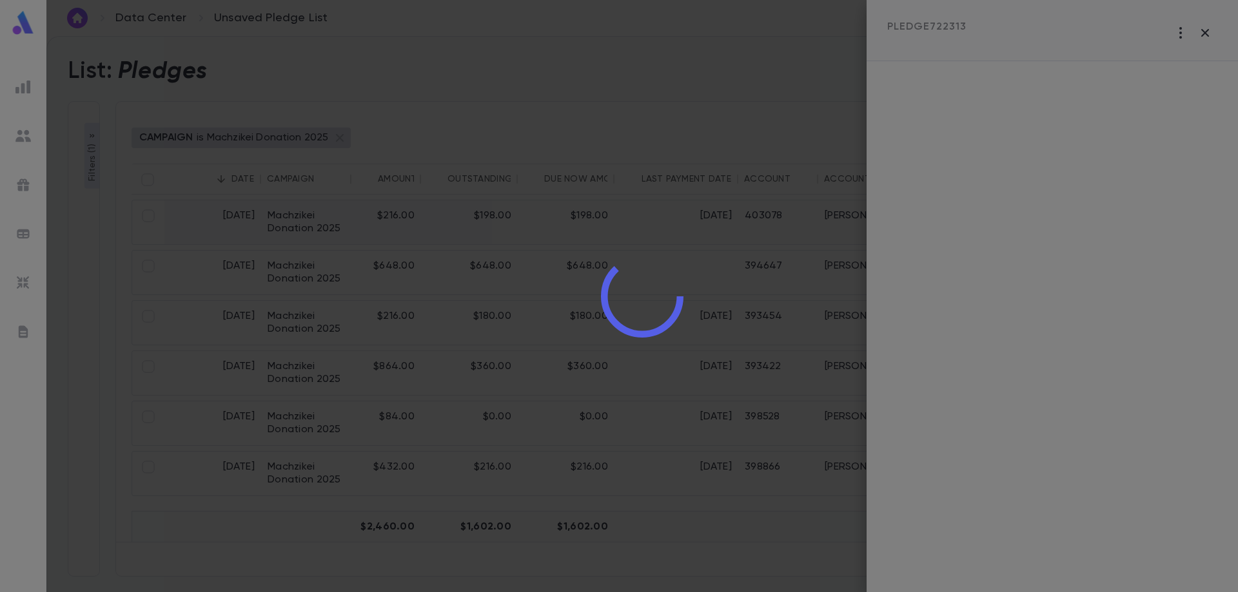
click at [866, 213] on div at bounding box center [641, 296] width 1191 height 592
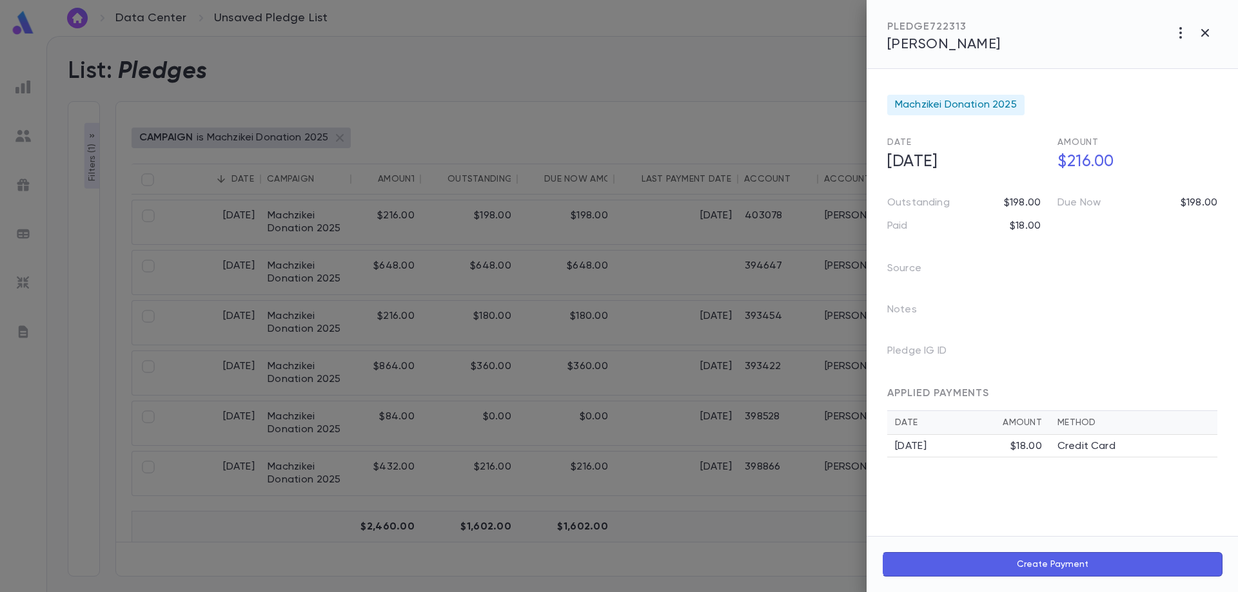
click at [974, 43] on span "[PERSON_NAME]" at bounding box center [943, 44] width 113 height 14
click at [587, 420] on div at bounding box center [619, 296] width 1238 height 592
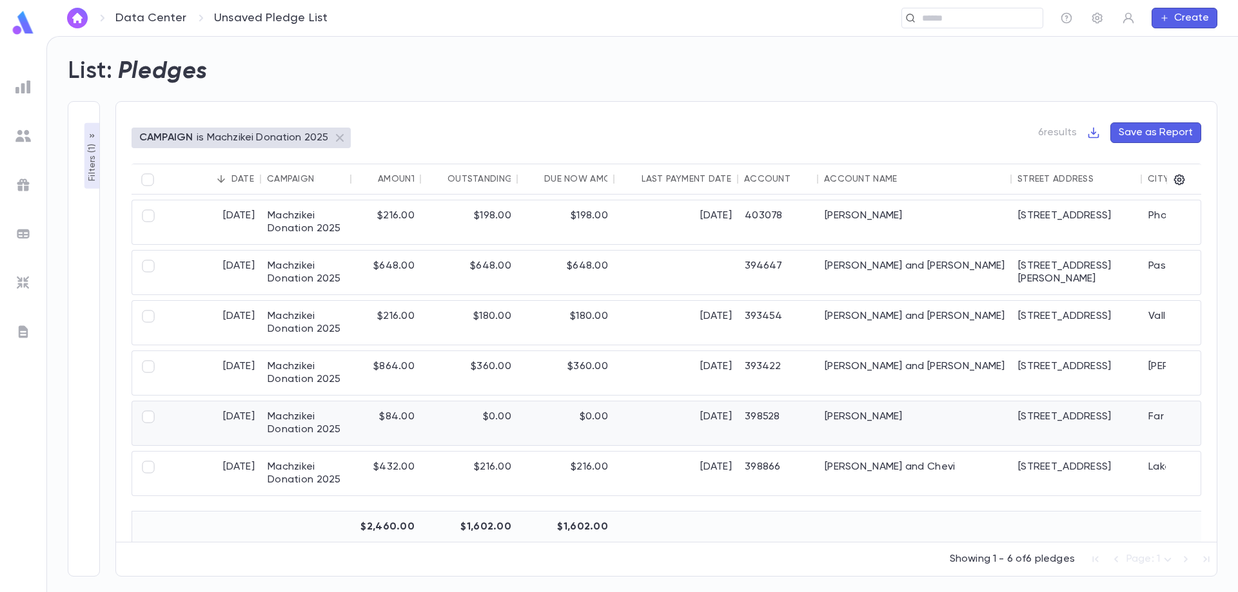
click at [637, 413] on div "[DATE]" at bounding box center [676, 424] width 124 height 44
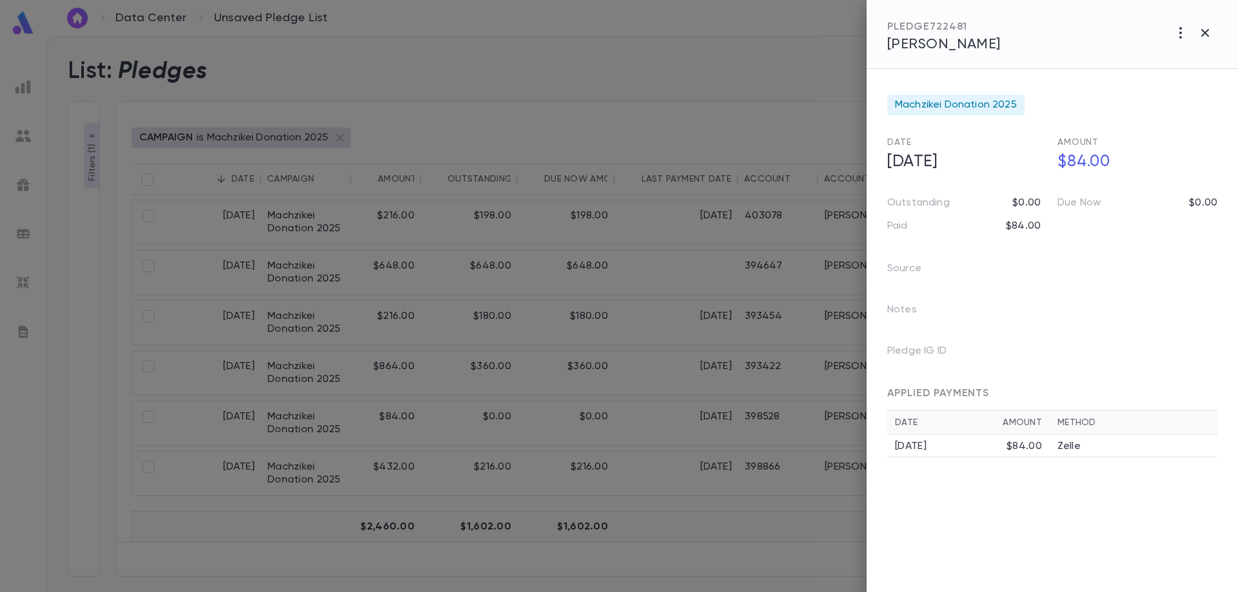
click at [955, 43] on span "[PERSON_NAME]" at bounding box center [943, 44] width 113 height 14
click at [1209, 30] on icon "button" at bounding box center [1205, 33] width 8 height 8
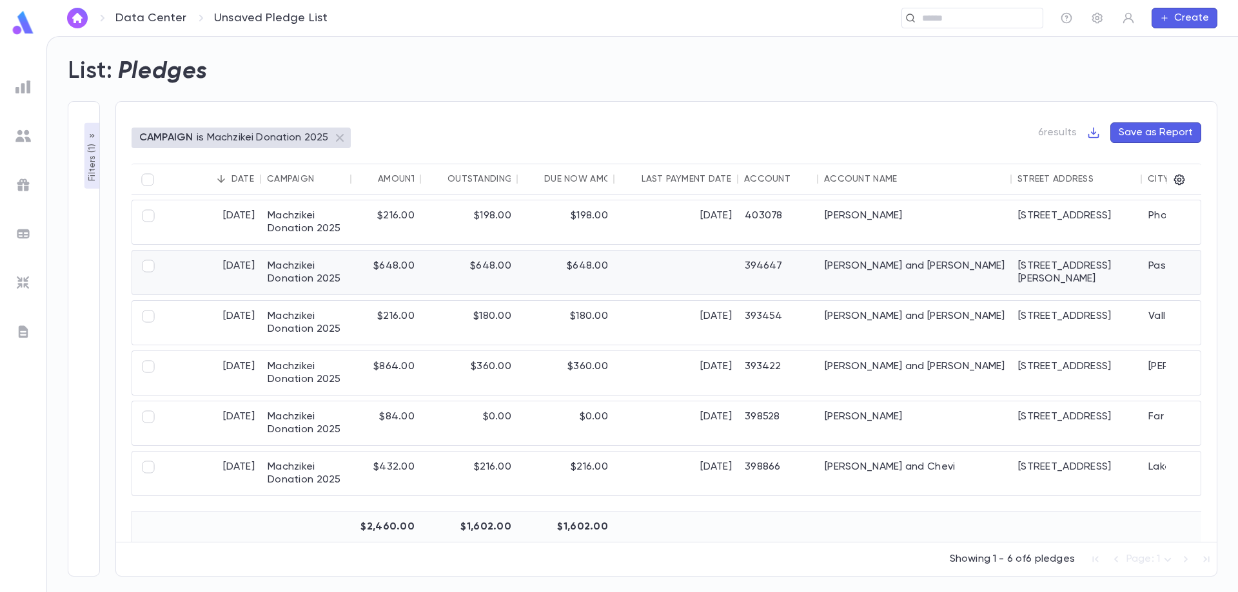
scroll to position [68, 0]
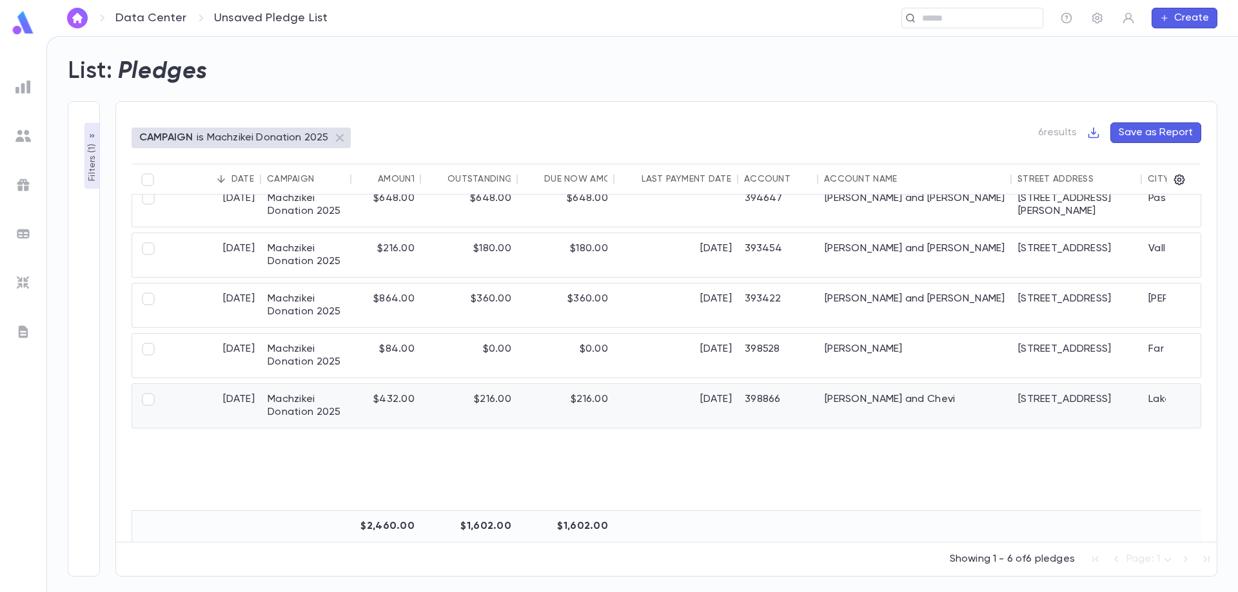
click at [728, 396] on div "7/15/2025" at bounding box center [676, 406] width 124 height 44
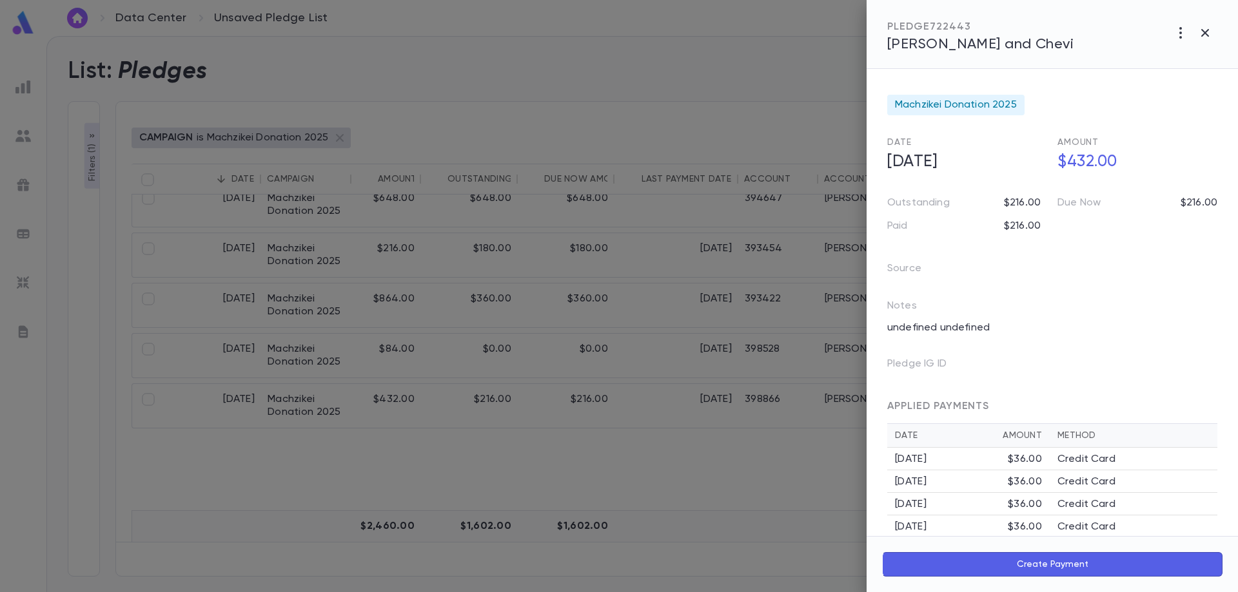
click at [956, 46] on span "[PERSON_NAME] and Chevi" at bounding box center [980, 44] width 186 height 14
click at [1204, 33] on icon "button" at bounding box center [1204, 32] width 15 height 15
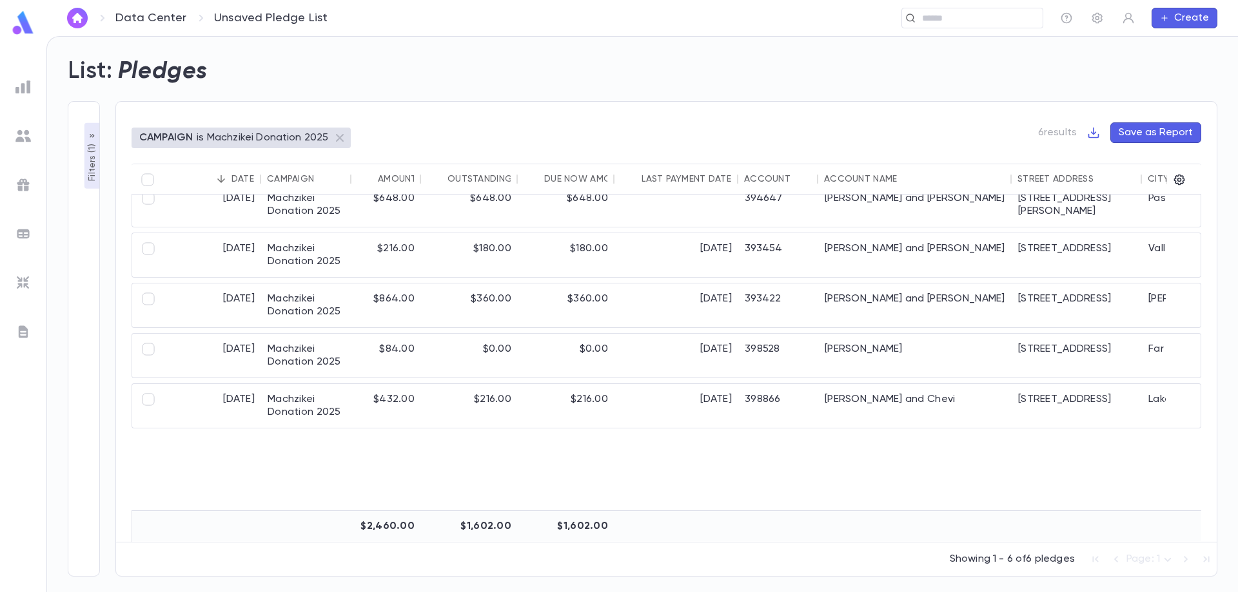
click at [90, 158] on p "Filters ( 1 )" at bounding box center [92, 161] width 13 height 40
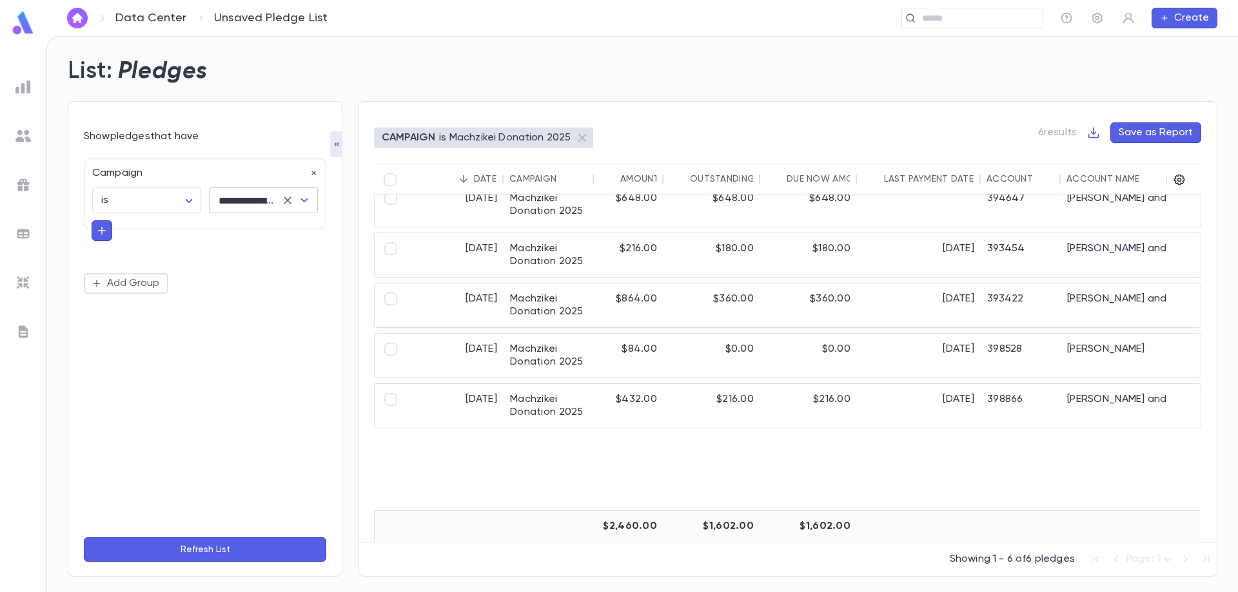
click at [244, 207] on input "**********" at bounding box center [245, 200] width 61 height 24
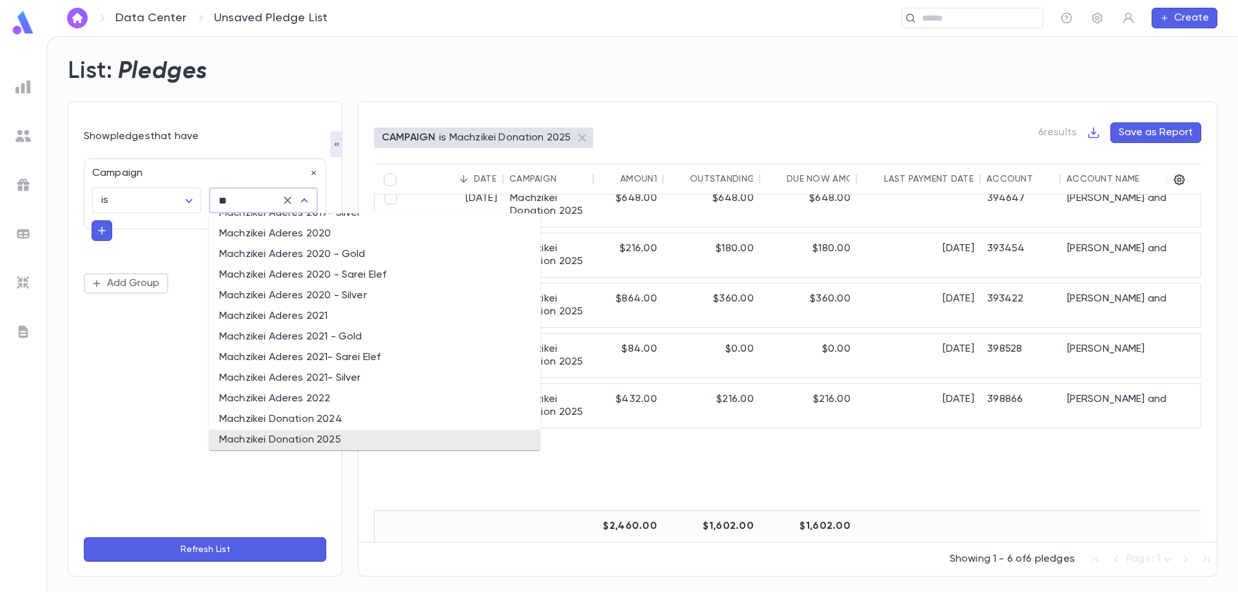
scroll to position [0, 0]
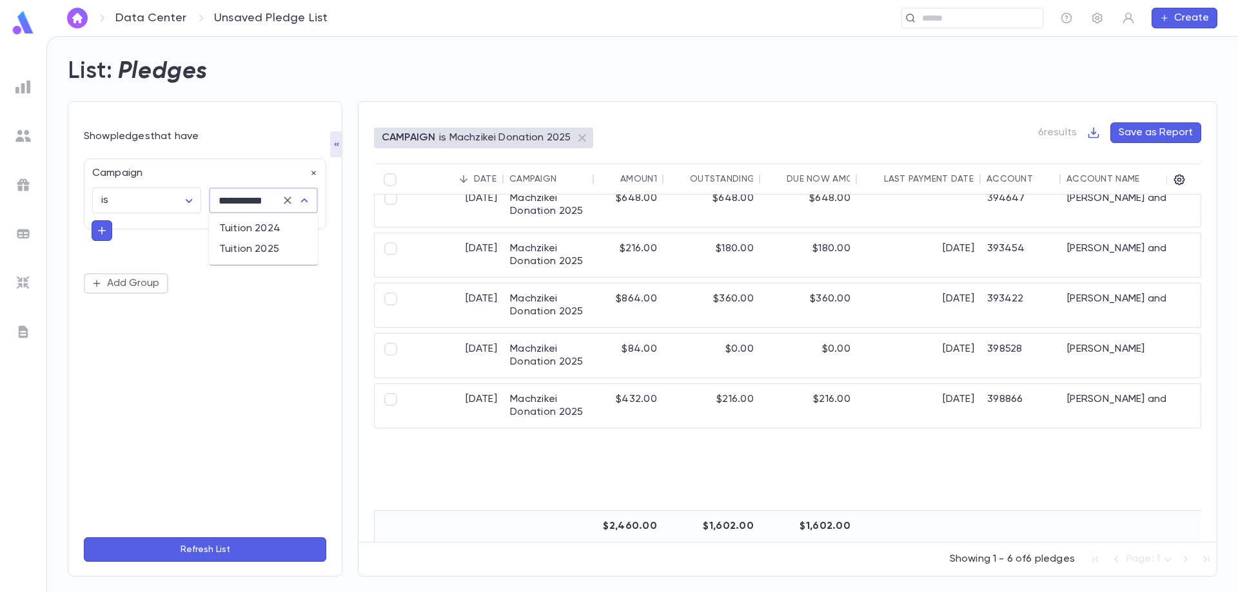
type input "**********"
click at [84, 538] on button "Refresh List" at bounding box center [205, 550] width 242 height 24
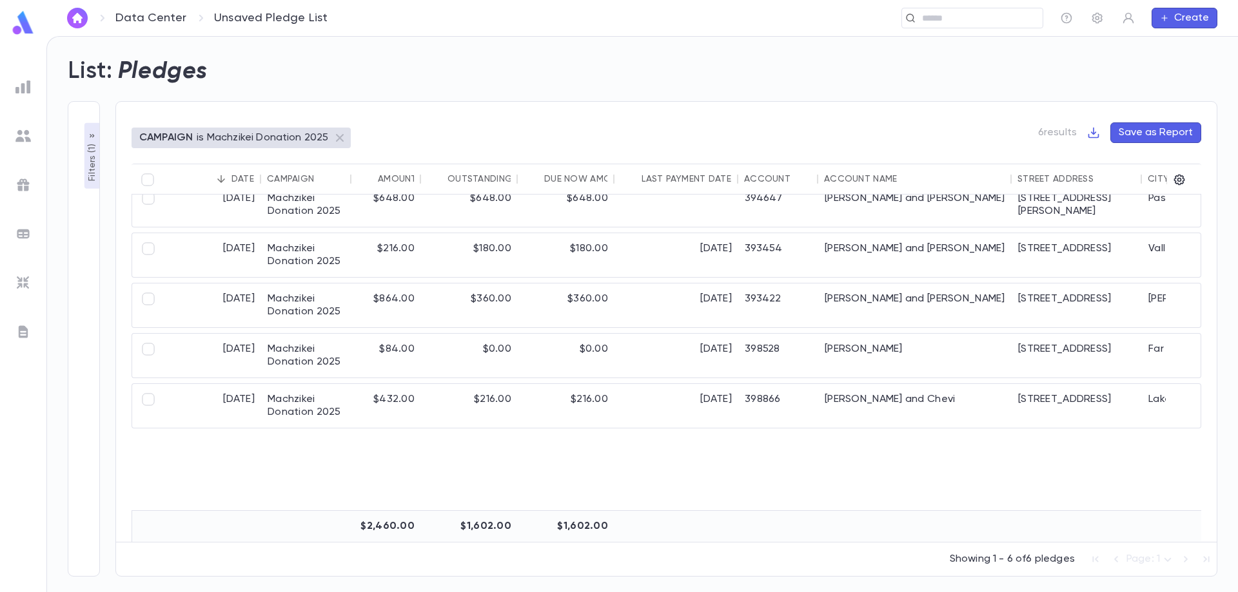
click at [92, 170] on p "Filters ( 1 )" at bounding box center [92, 161] width 13 height 40
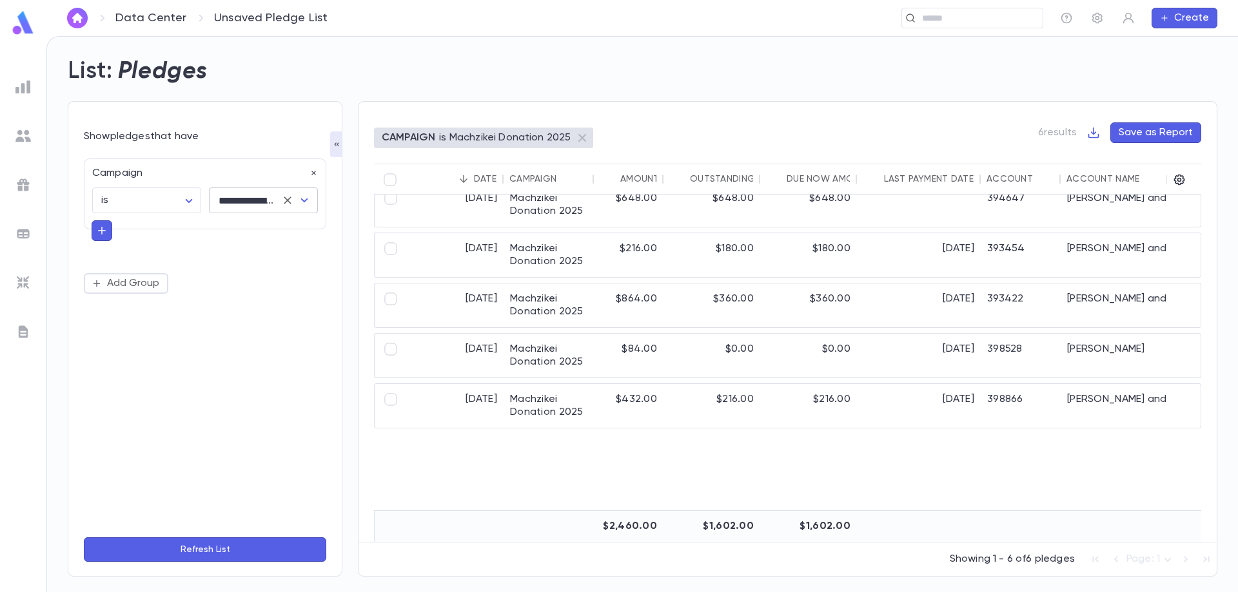
click at [231, 206] on input "**********" at bounding box center [245, 200] width 61 height 24
click at [258, 228] on li "Tuition 2025" at bounding box center [263, 229] width 109 height 21
type input "**********"
click at [209, 552] on button "Refresh List" at bounding box center [205, 550] width 242 height 24
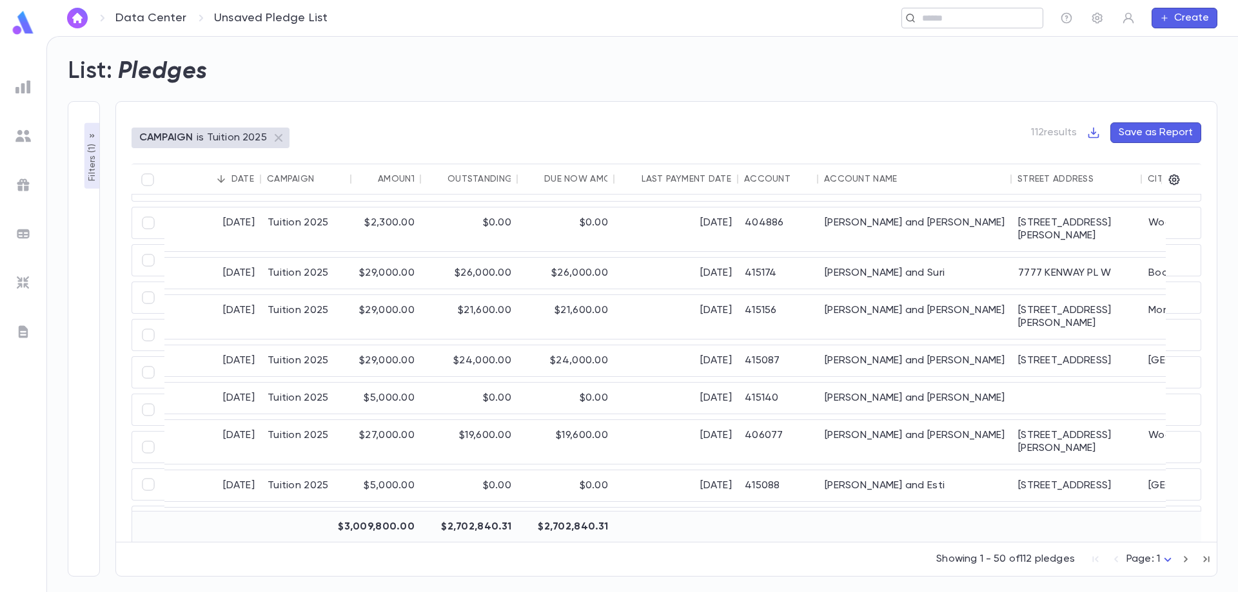
click at [959, 25] on div "​" at bounding box center [972, 18] width 142 height 21
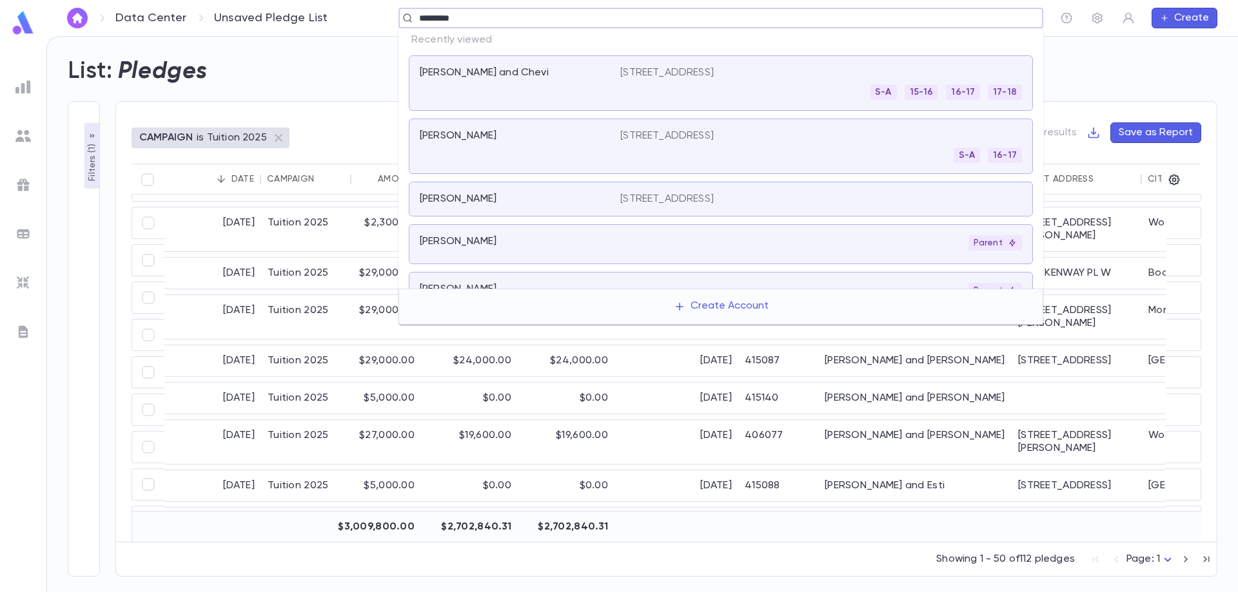
type input "********"
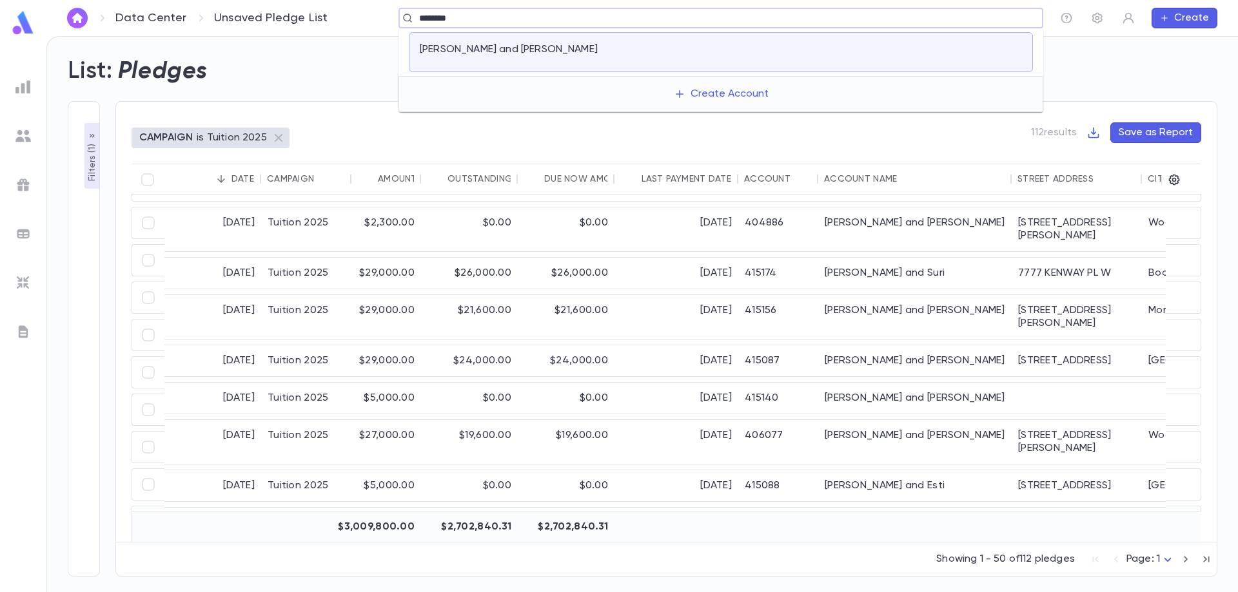
click at [672, 50] on div at bounding box center [821, 52] width 402 height 18
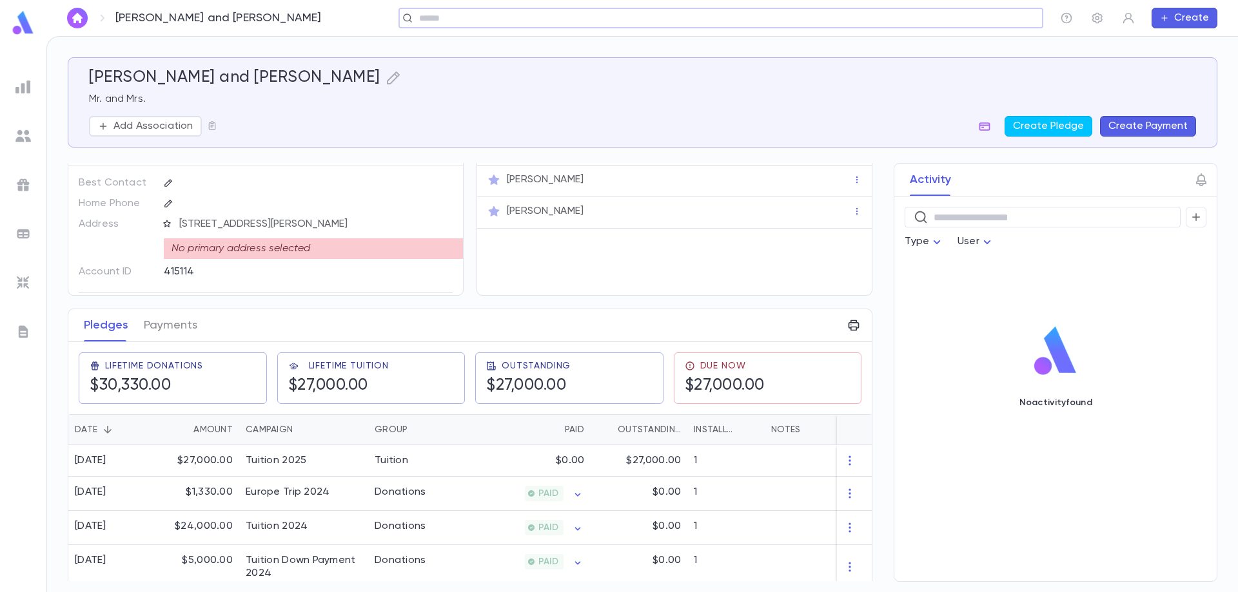
scroll to position [44, 0]
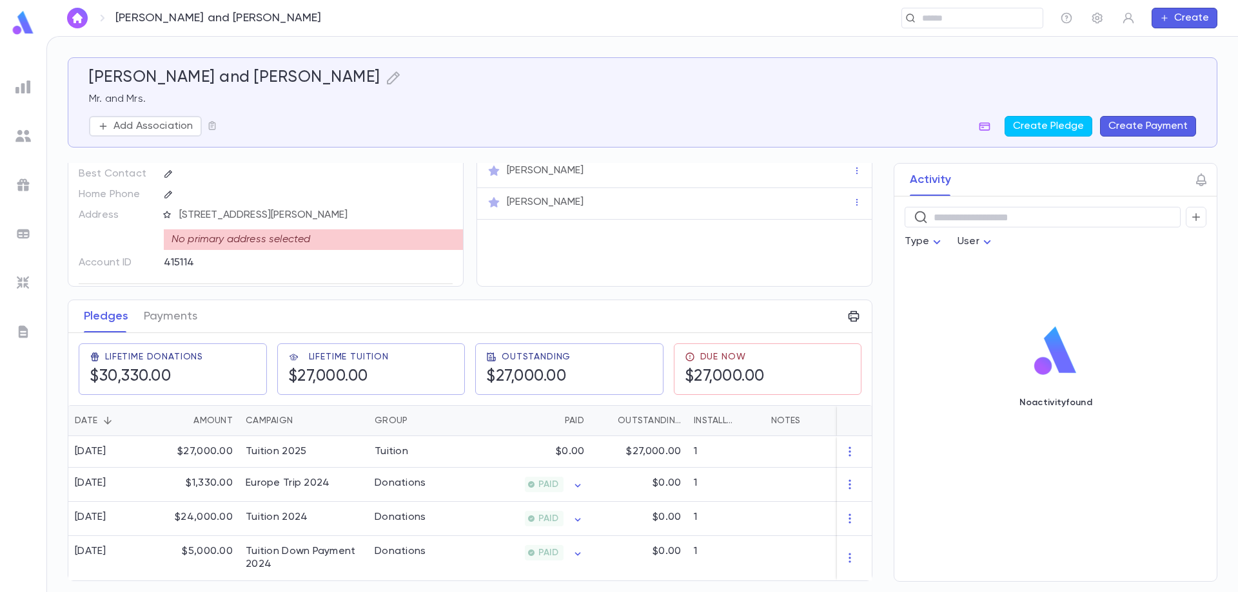
click at [1156, 128] on button "Create Payment" at bounding box center [1148, 126] width 96 height 21
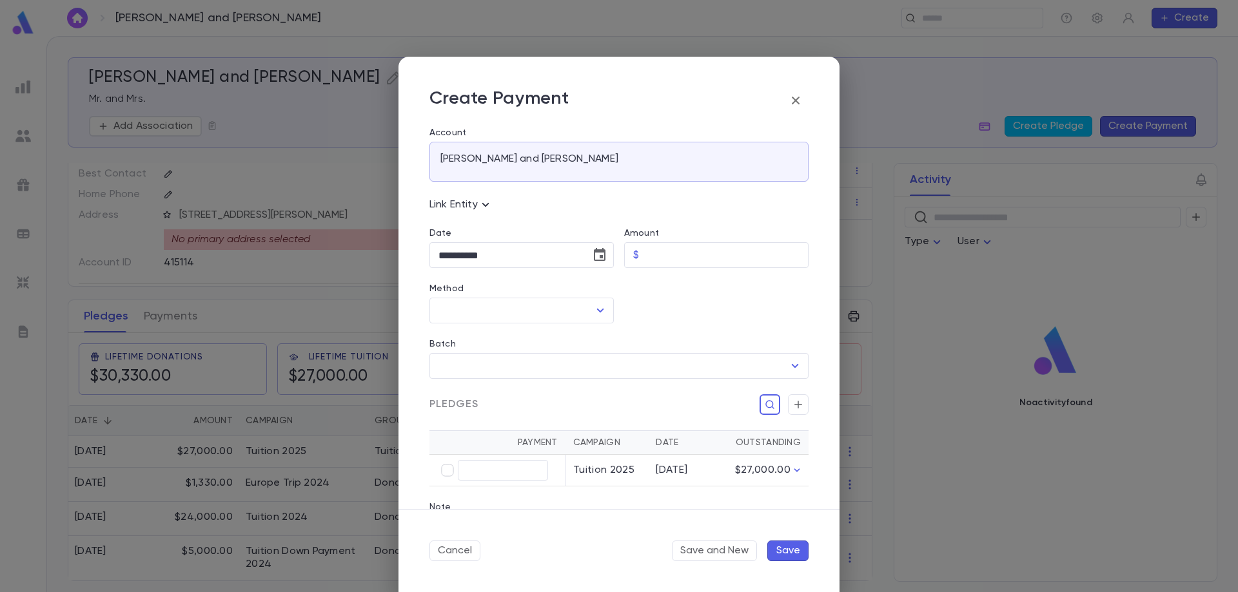
scroll to position [0, 0]
click at [597, 312] on icon "Open" at bounding box center [600, 312] width 7 height 4
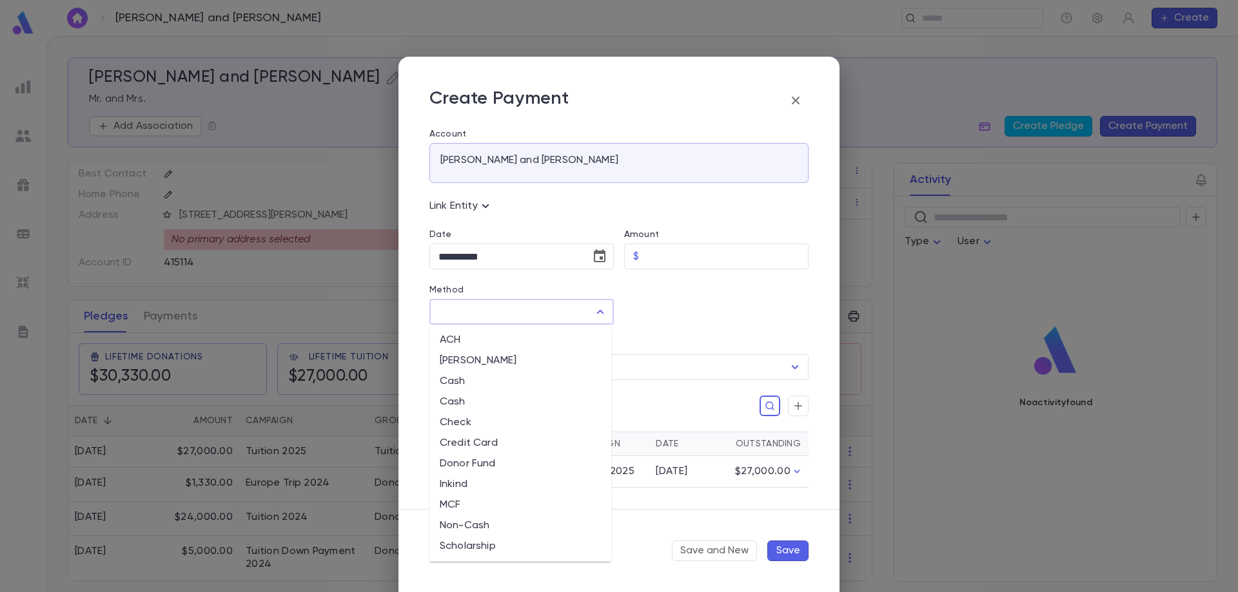
click at [598, 311] on icon "Close" at bounding box center [600, 312] width 7 height 4
click at [663, 307] on div at bounding box center [711, 296] width 195 height 55
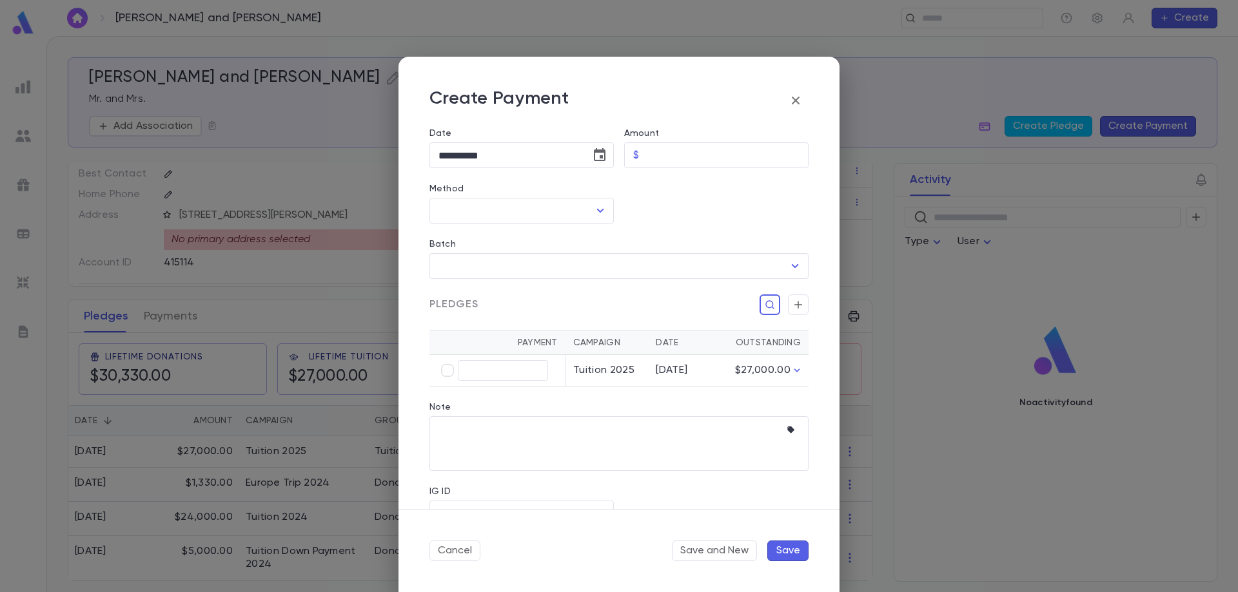
scroll to position [135, 0]
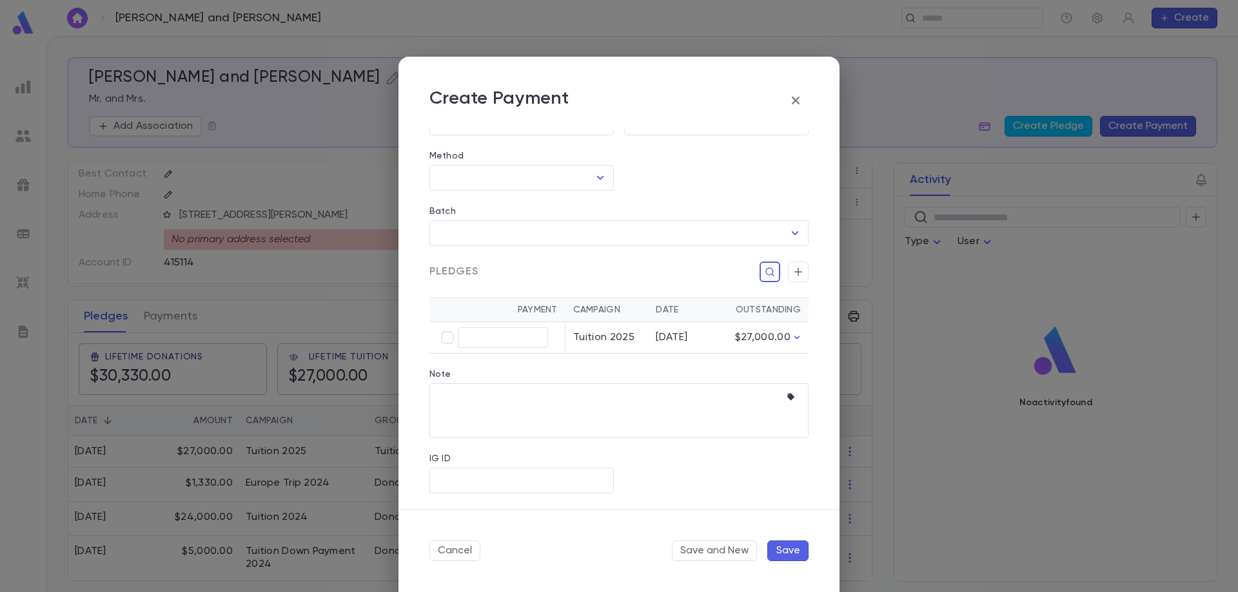
click at [796, 106] on icon "button" at bounding box center [795, 100] width 15 height 15
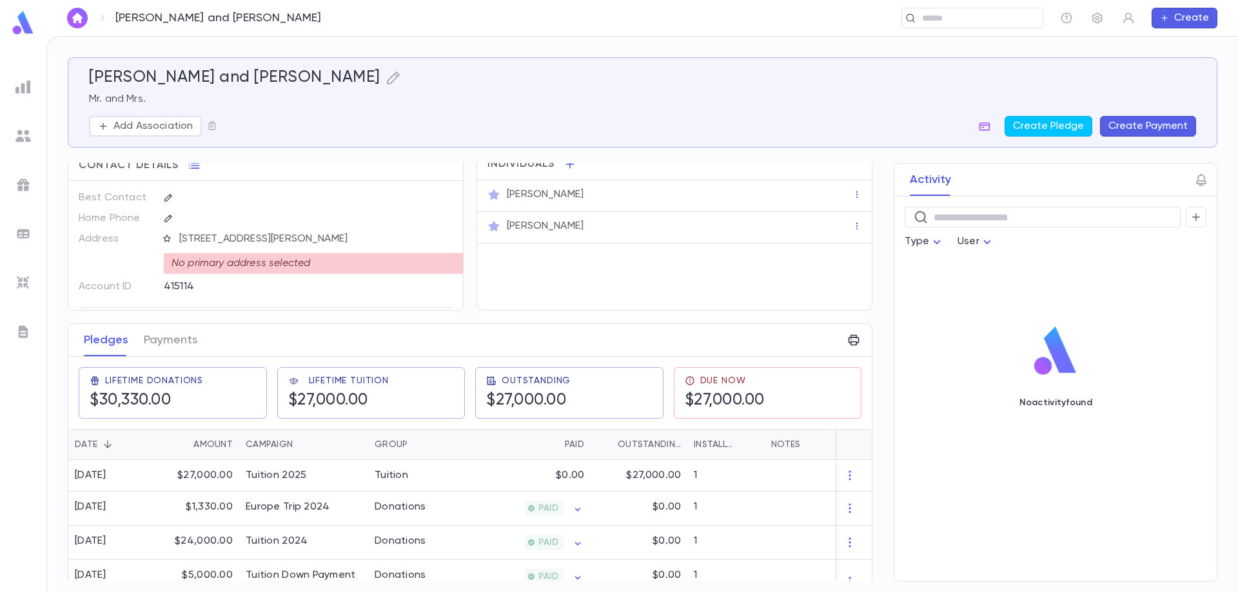
scroll to position [0, 0]
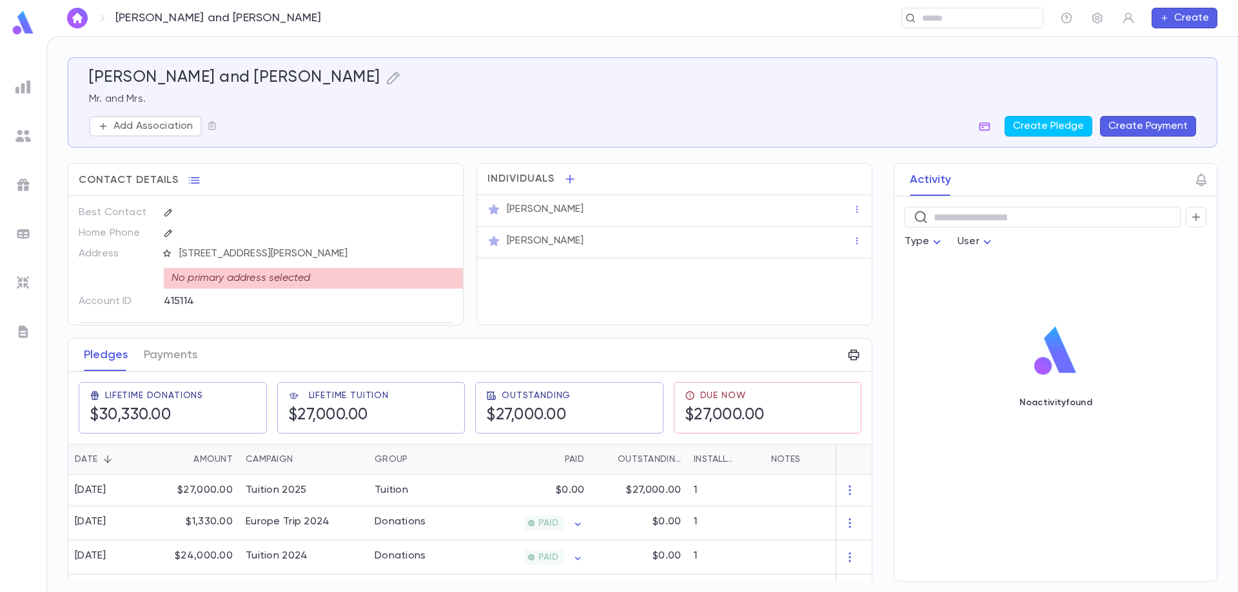
click at [1182, 21] on button "Create" at bounding box center [1184, 18] width 66 height 21
click at [1186, 84] on li "Payment" at bounding box center [1188, 84] width 66 height 21
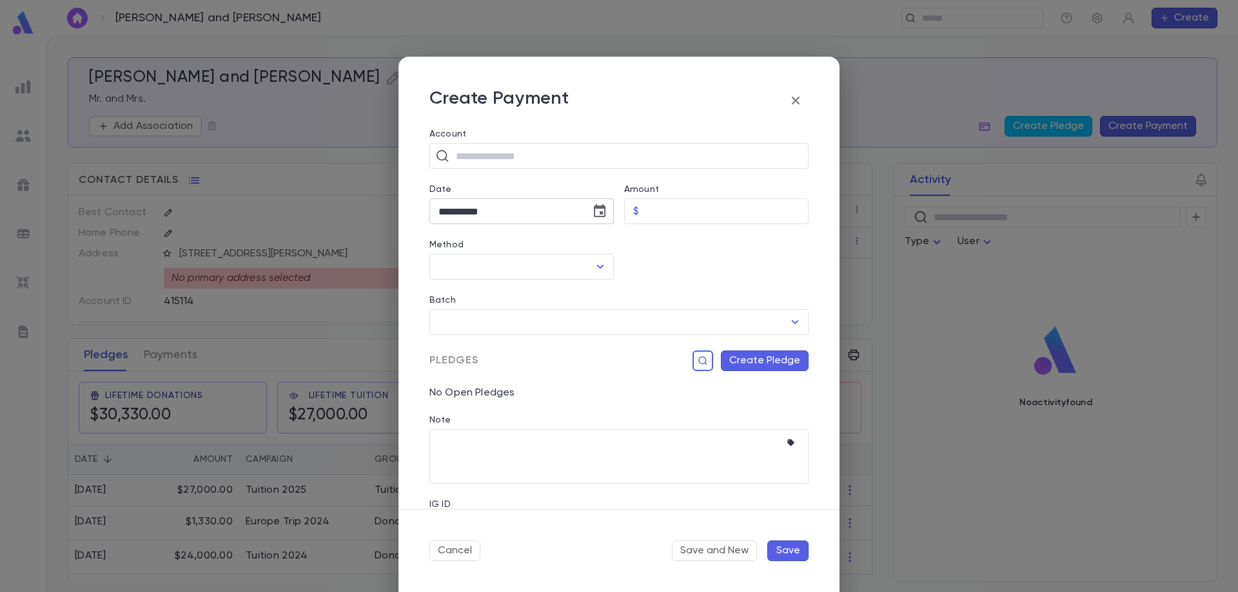
click at [527, 217] on input "**********" at bounding box center [505, 211] width 152 height 25
click at [678, 208] on input "Amount" at bounding box center [726, 211] width 164 height 25
type input "****"
click at [527, 271] on input "Method" at bounding box center [511, 267] width 153 height 24
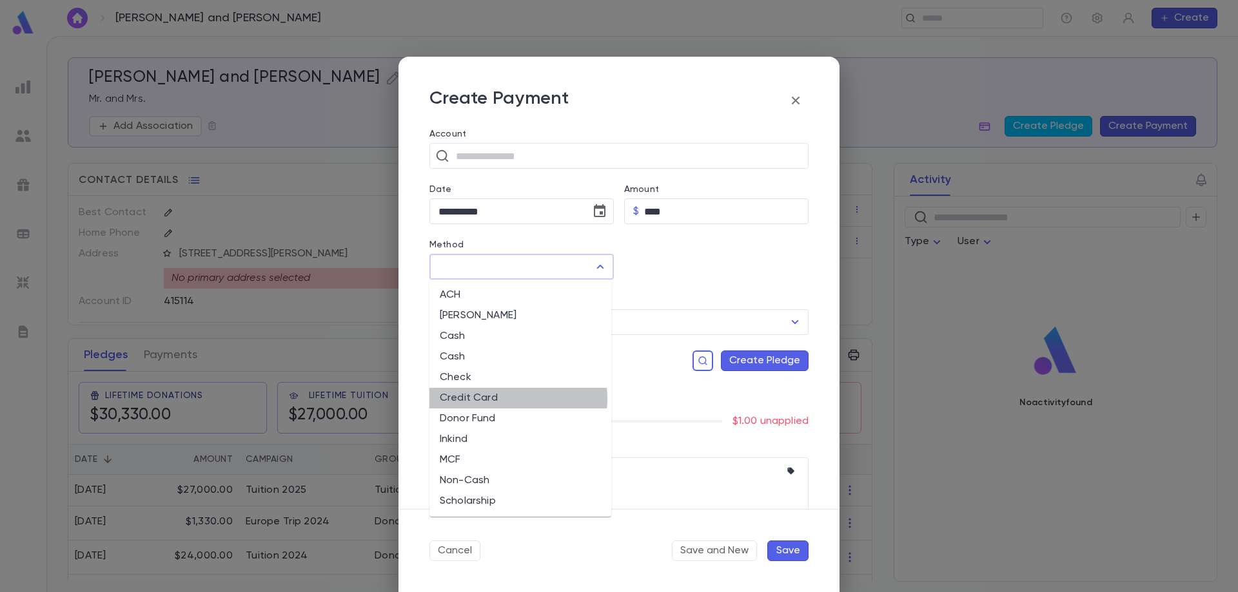
click at [509, 399] on li "Credit Card" at bounding box center [520, 398] width 182 height 21
type input "**********"
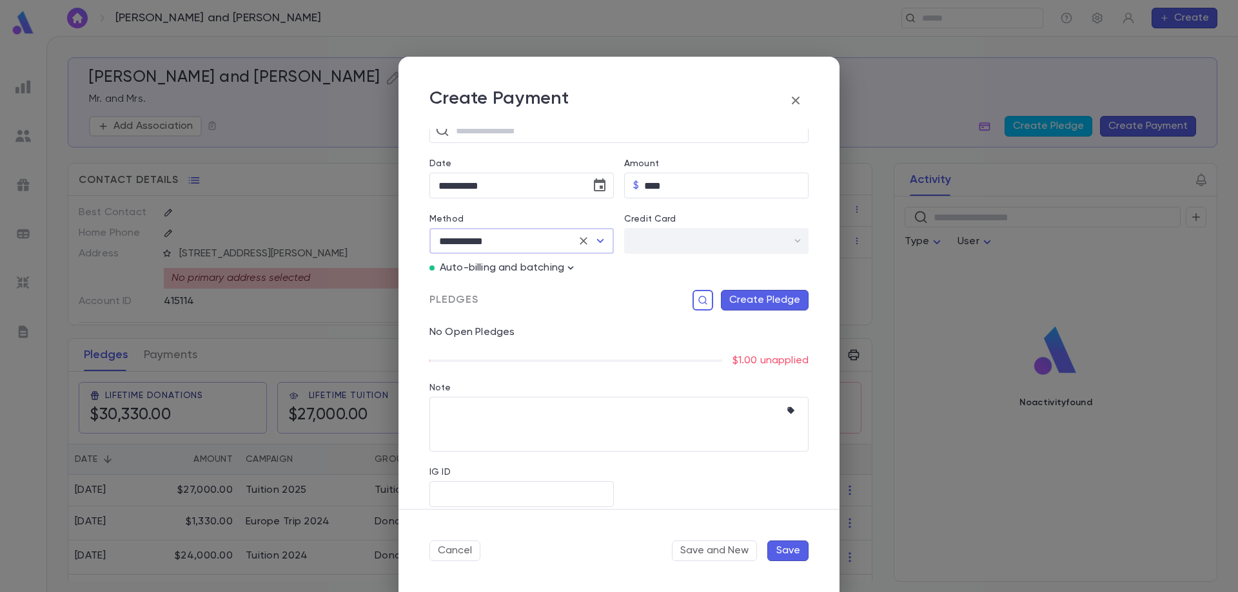
scroll to position [39, 0]
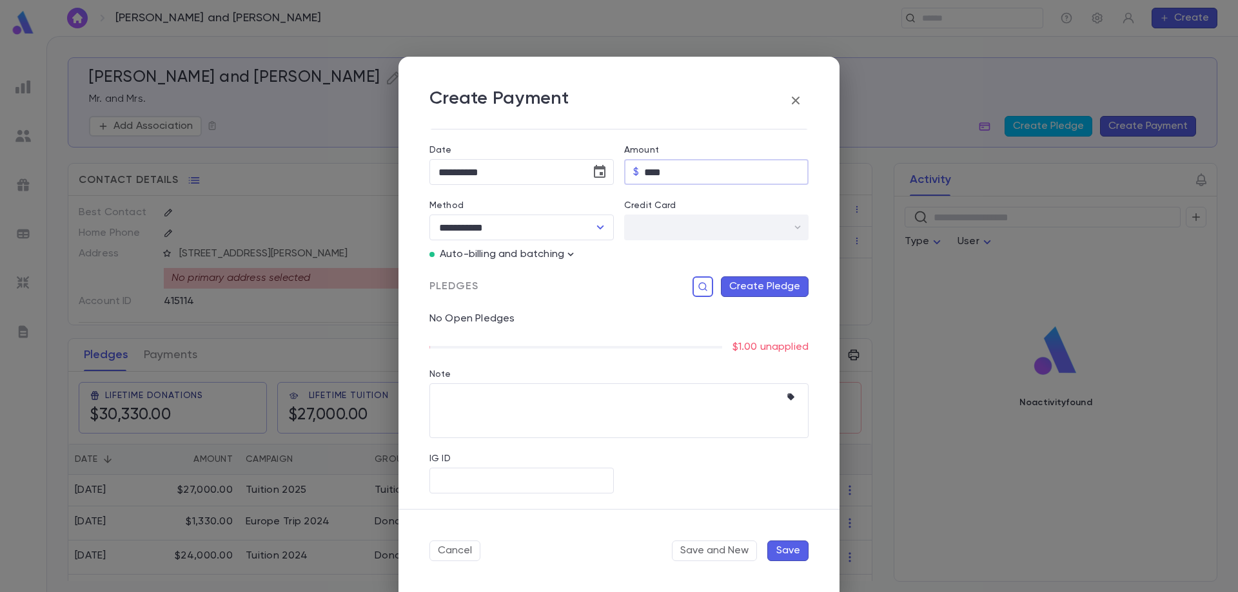
click at [678, 168] on input "****" at bounding box center [726, 172] width 164 height 25
type input "*****"
click at [456, 552] on button "Cancel" at bounding box center [454, 551] width 51 height 21
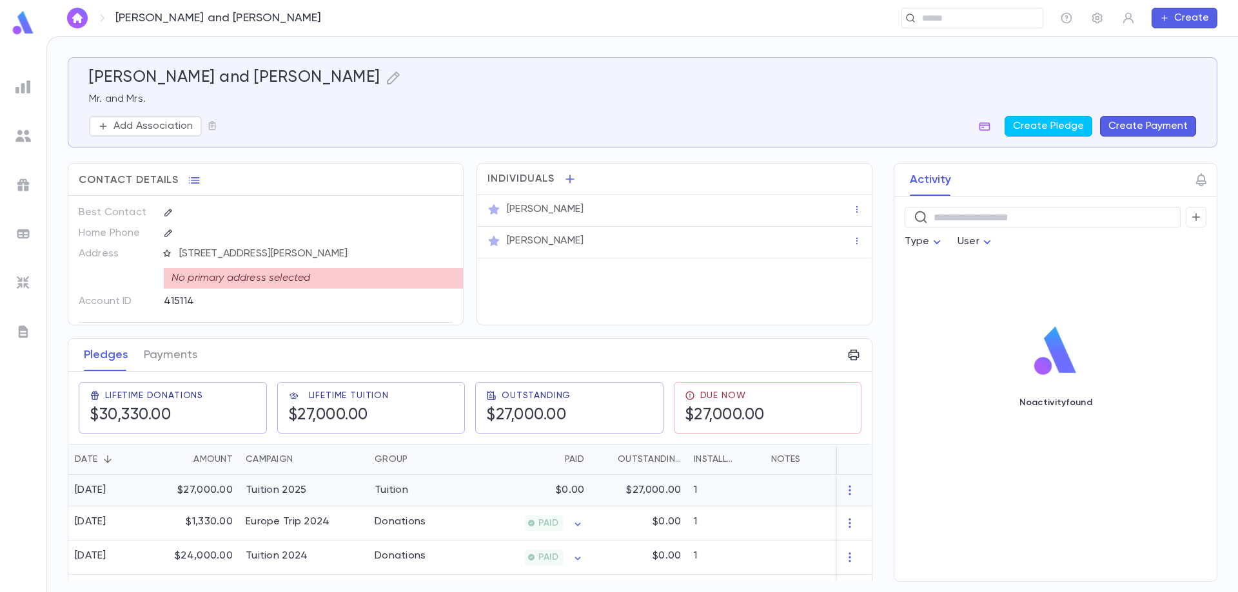
click at [389, 495] on div "Tuition" at bounding box center [392, 490] width 34 height 13
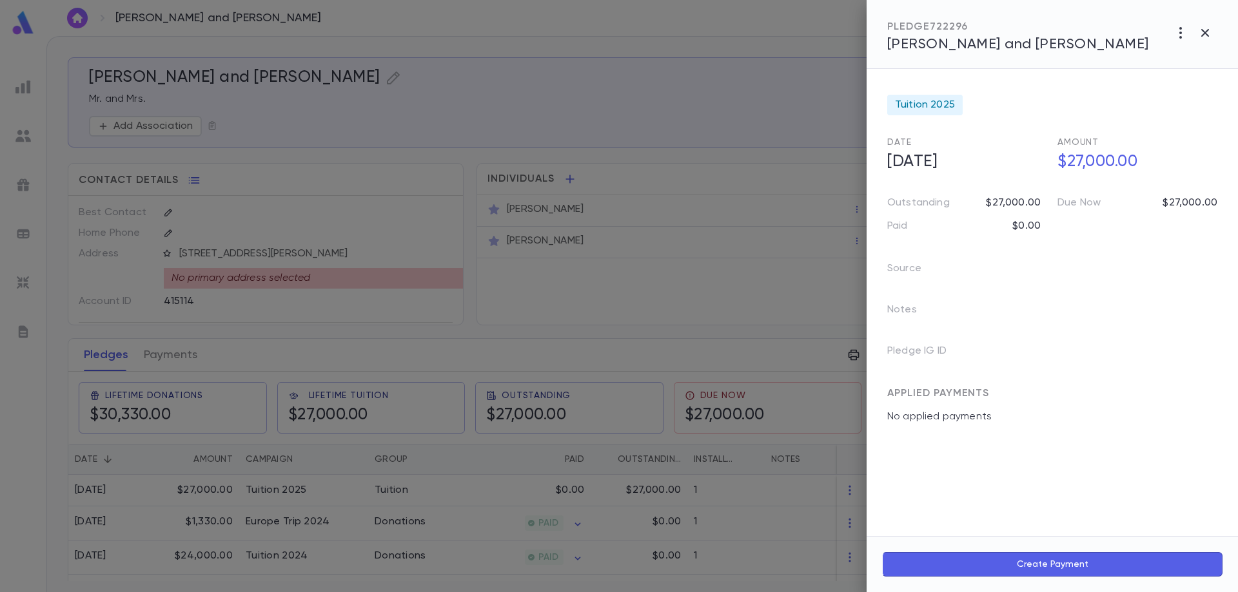
click at [1104, 565] on button "Create Payment" at bounding box center [1052, 564] width 340 height 24
click at [942, 42] on div at bounding box center [619, 296] width 1238 height 592
click at [930, 45] on span "Bleiberg, Josh and Brani" at bounding box center [1018, 44] width 262 height 14
click at [973, 344] on div "Pledge IG ID" at bounding box center [965, 354] width 157 height 26
click at [1012, 41] on span "Bleiberg, Josh and Brani" at bounding box center [1018, 44] width 262 height 14
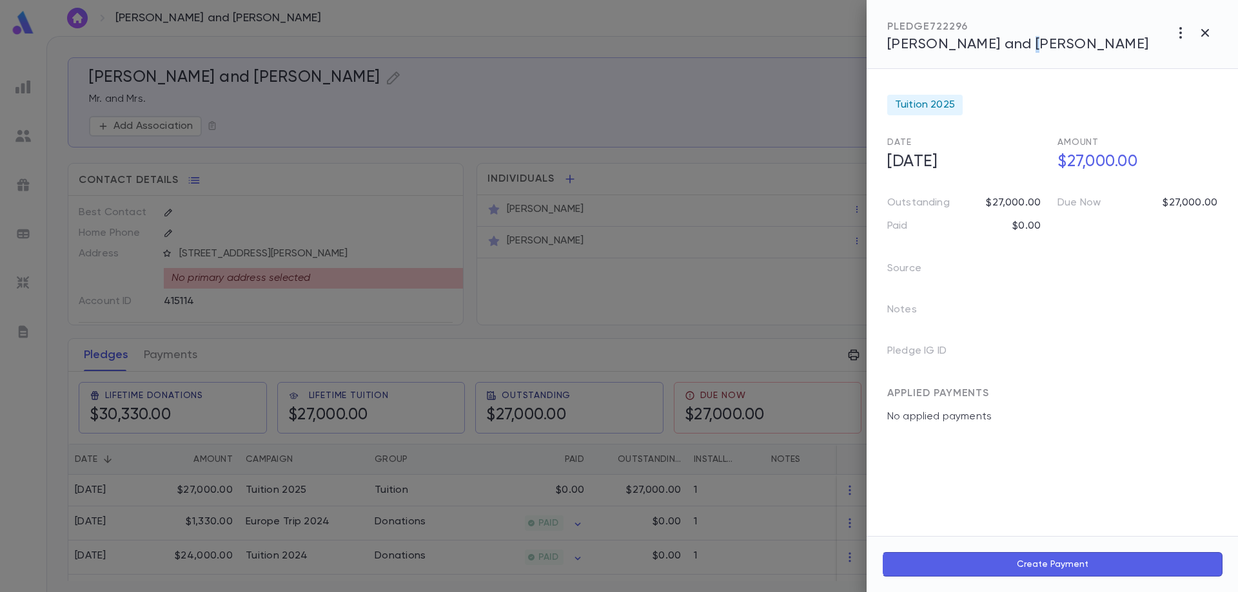
click at [1012, 41] on span "Bleiberg, Josh and Brani" at bounding box center [1018, 44] width 262 height 14
click at [1012, 40] on span "Bleiberg, Josh and Brani" at bounding box center [1018, 44] width 262 height 14
click at [931, 41] on span "Bleiberg, Josh and Brani" at bounding box center [1018, 44] width 262 height 14
click at [944, 46] on span "Bleiberg, Josh and Brani" at bounding box center [1018, 44] width 262 height 14
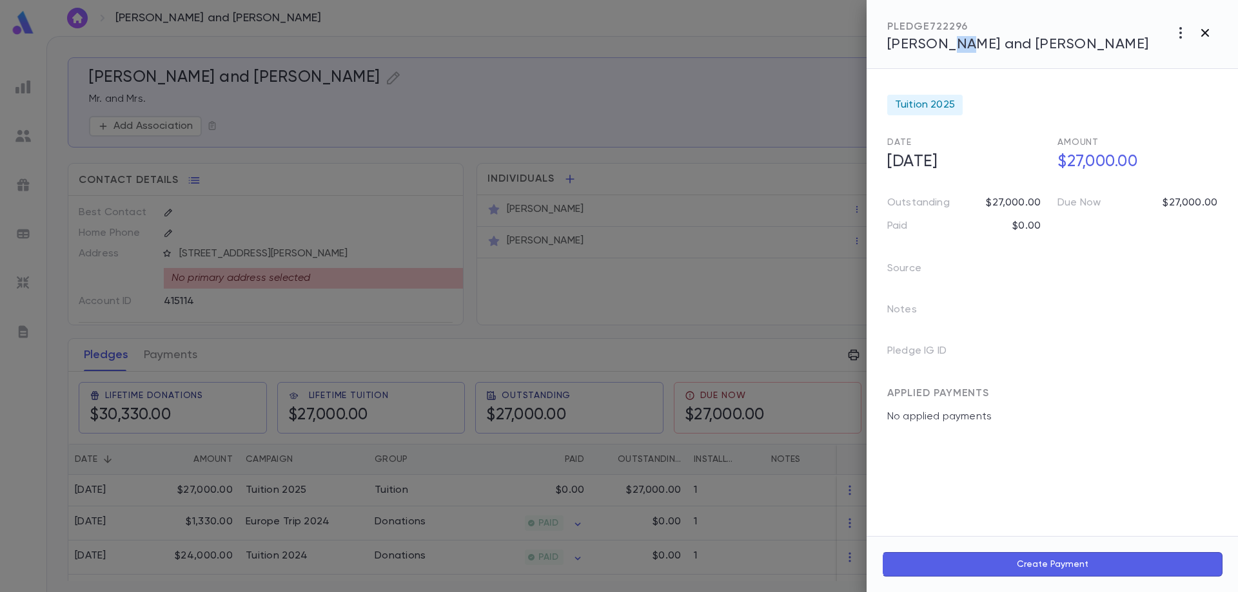
click at [1204, 37] on icon "button" at bounding box center [1204, 32] width 15 height 15
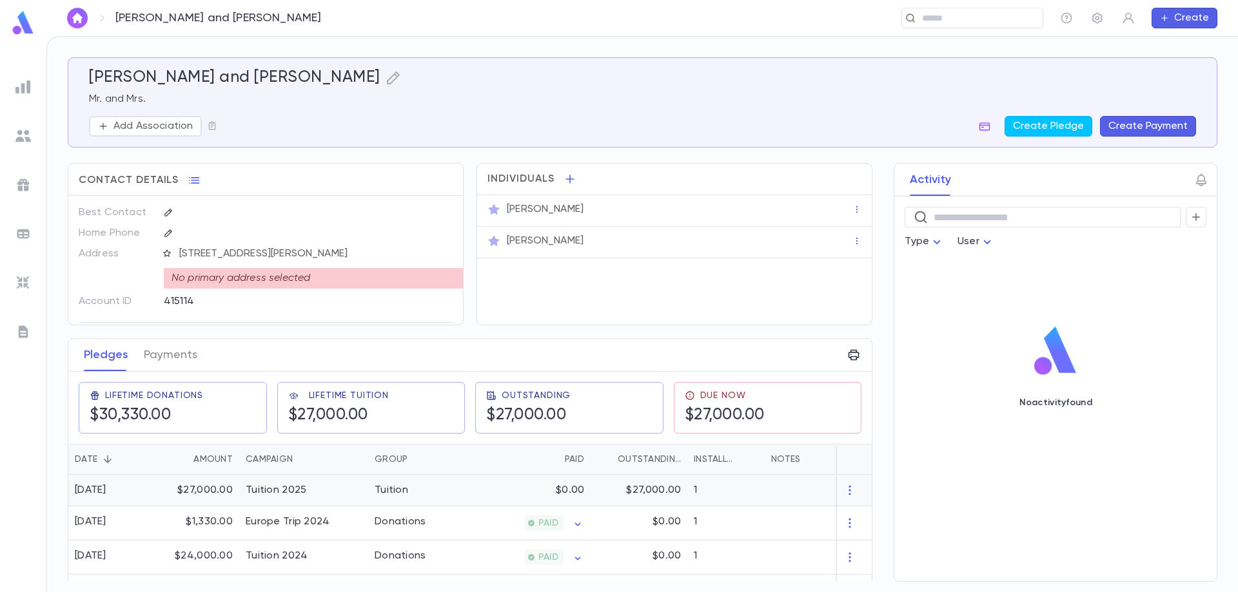
click at [213, 489] on div "$27,000.00" at bounding box center [197, 491] width 84 height 32
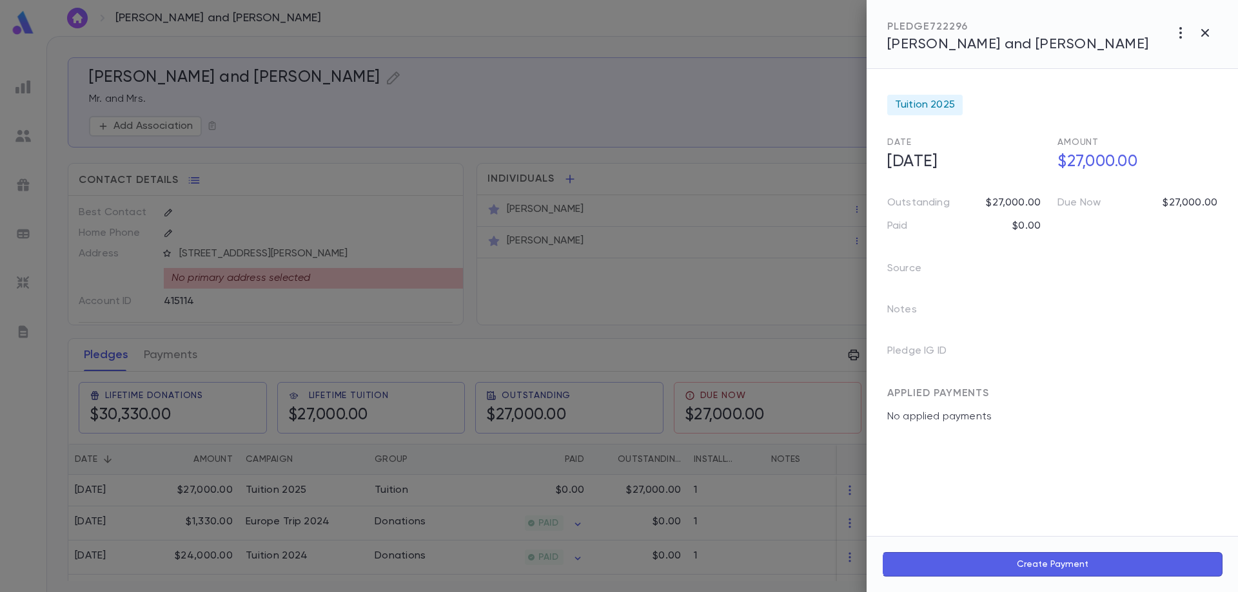
click at [970, 422] on p "No applied payments" at bounding box center [1052, 417] width 330 height 13
click at [968, 391] on span "APPLIED PAYMENTS" at bounding box center [938, 394] width 102 height 10
click at [1022, 571] on button "Create Payment" at bounding box center [1052, 564] width 340 height 24
click at [1021, 514] on icon "button" at bounding box center [1021, 513] width 7 height 4
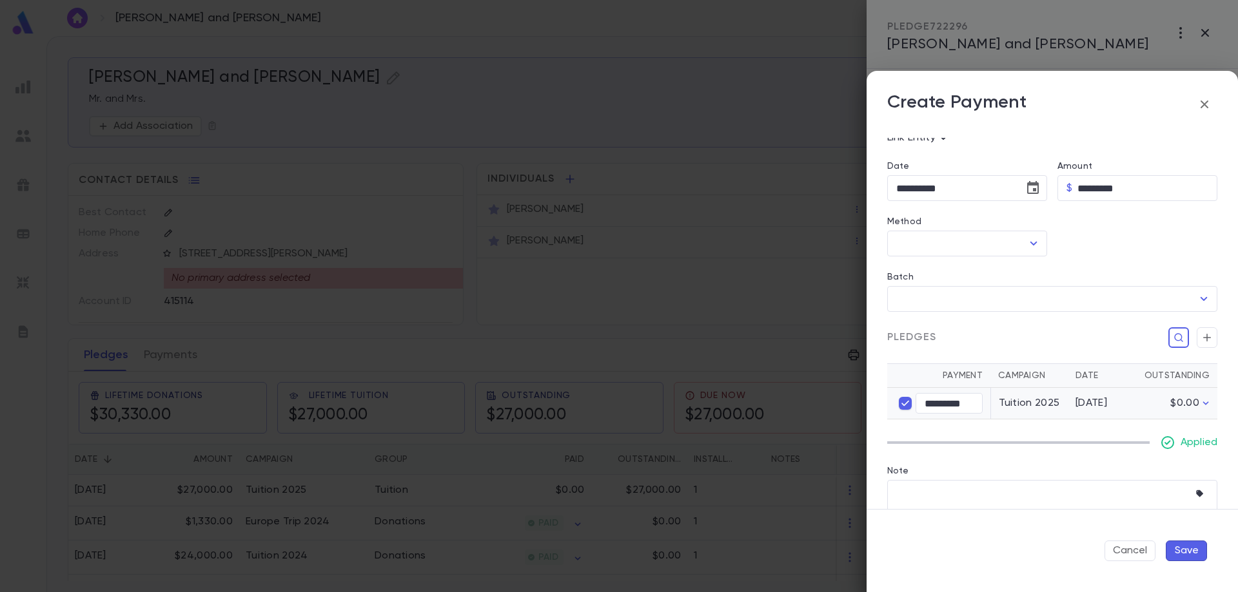
scroll to position [55, 0]
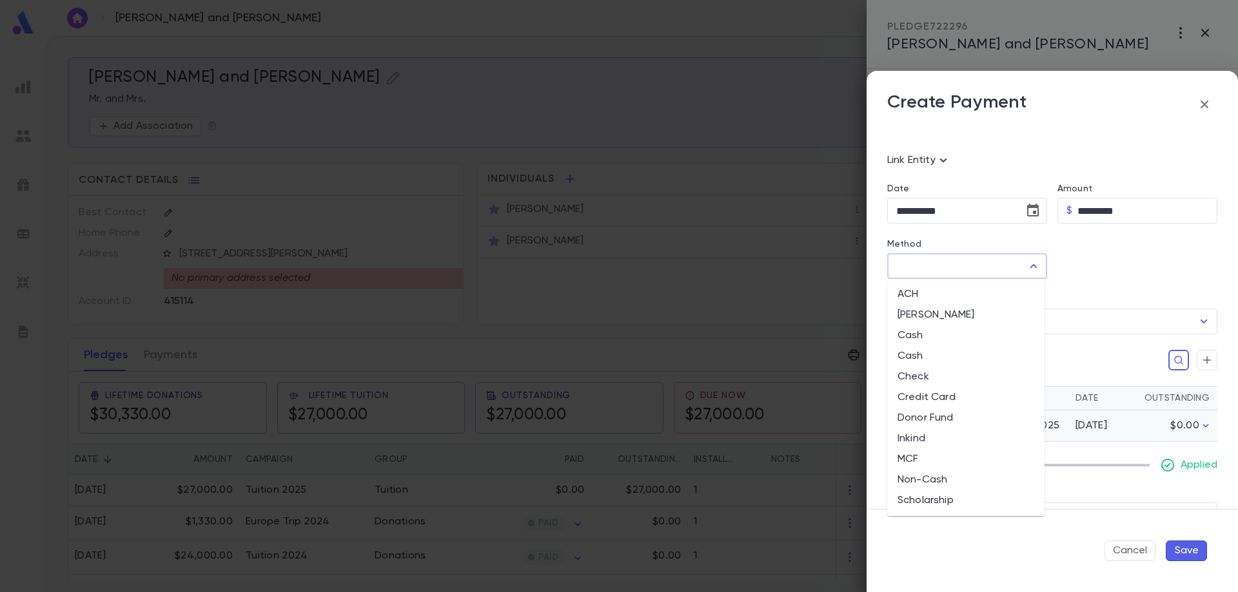
click at [975, 267] on input "Method" at bounding box center [957, 266] width 129 height 24
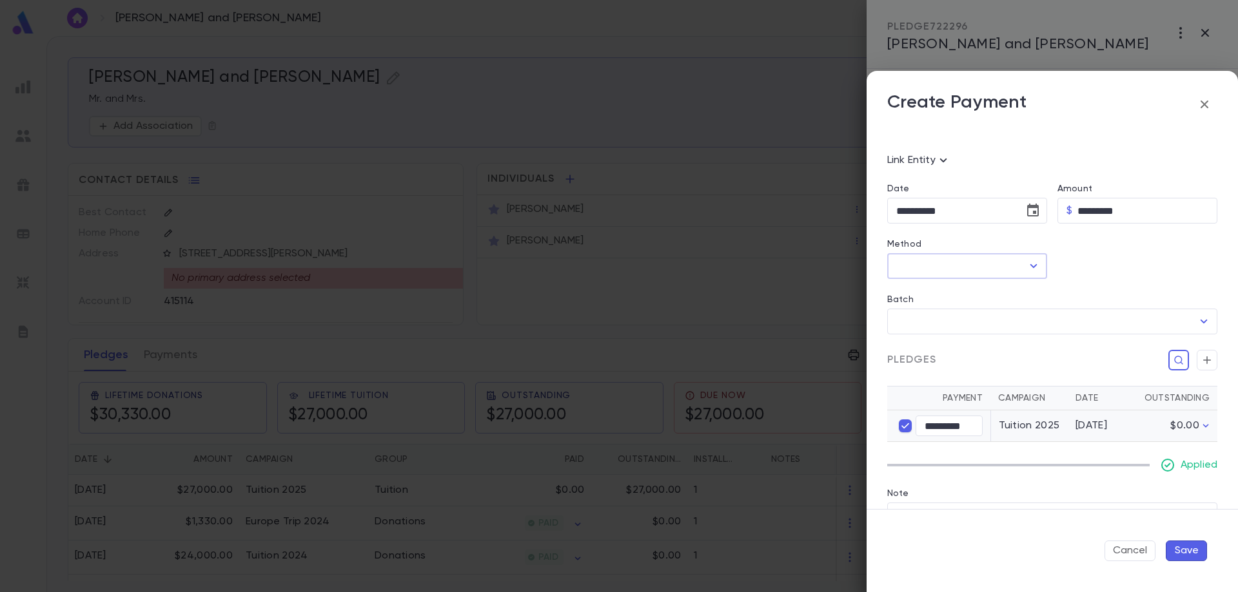
click at [975, 267] on input "Method" at bounding box center [957, 266] width 129 height 24
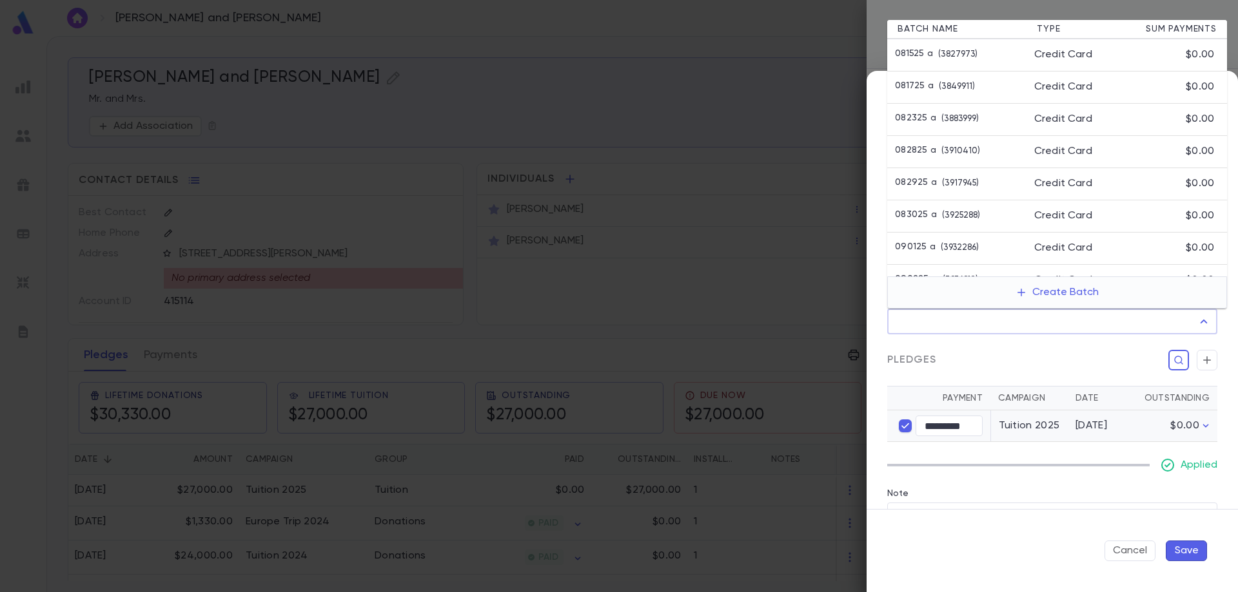
click at [964, 312] on input "Batch" at bounding box center [1042, 321] width 299 height 24
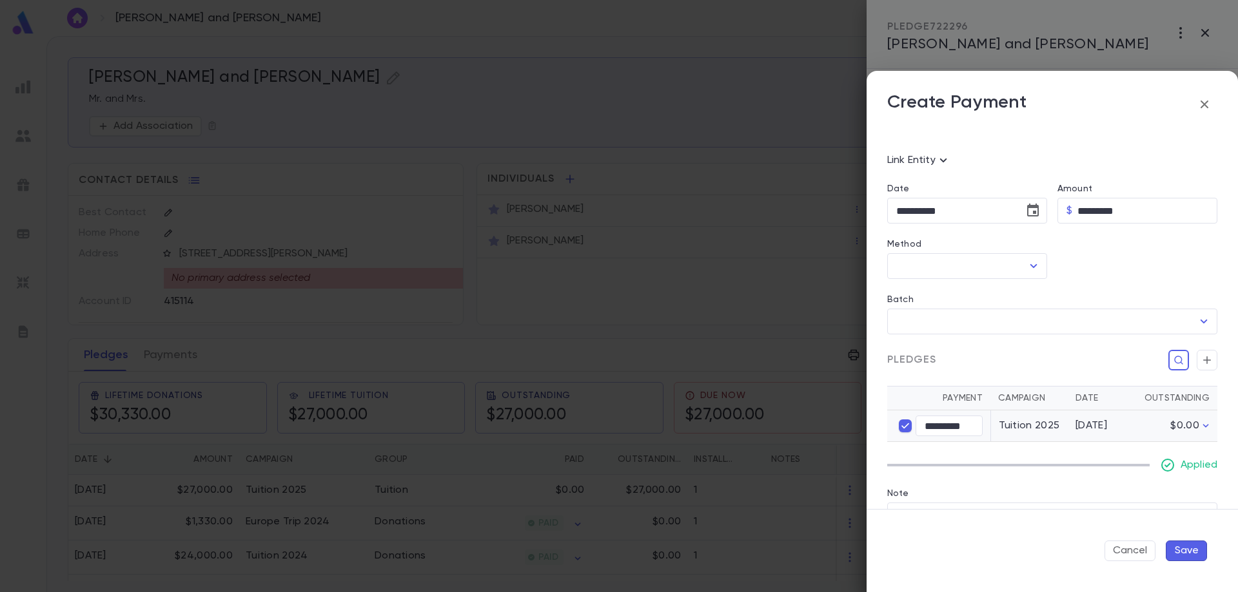
click at [999, 363] on div "Pledges" at bounding box center [1052, 360] width 330 height 21
type input "*********"
click at [1134, 554] on button "Cancel" at bounding box center [1129, 551] width 51 height 21
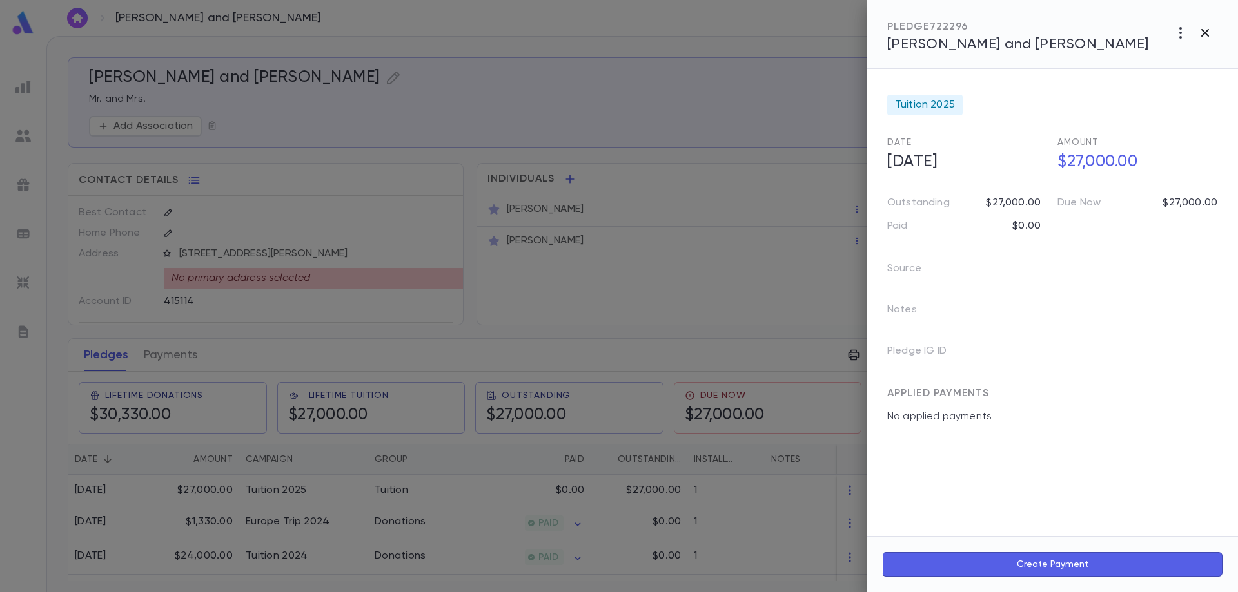
click at [1208, 39] on icon "button" at bounding box center [1204, 32] width 15 height 15
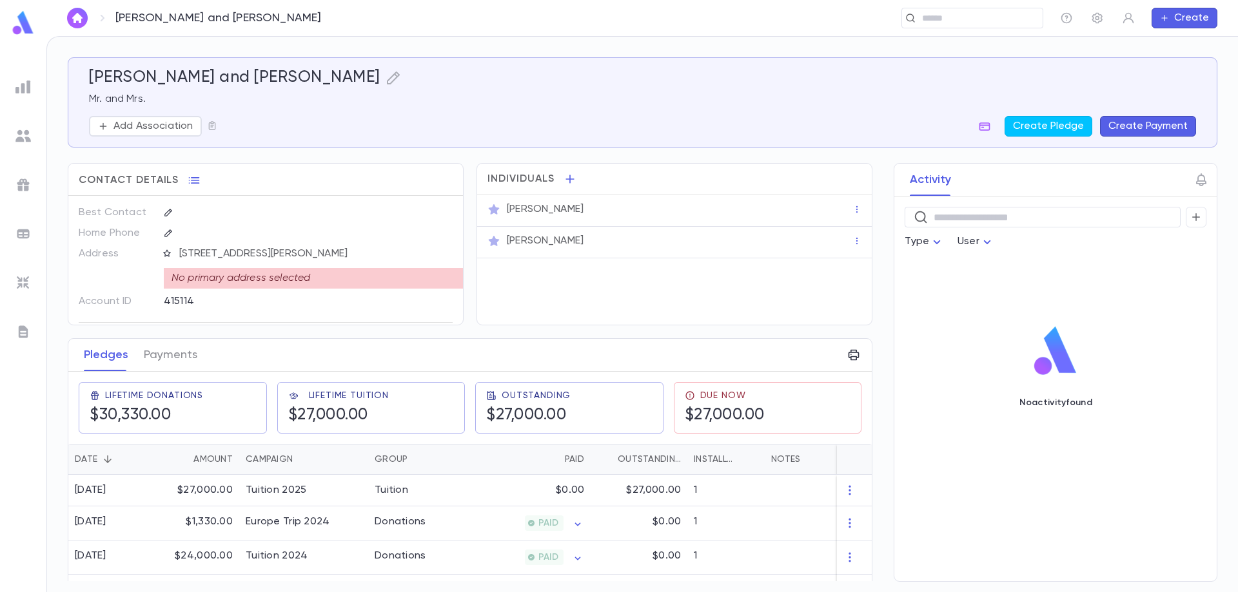
click at [1186, 22] on button "Create" at bounding box center [1184, 18] width 66 height 21
click at [1057, 132] on div at bounding box center [619, 296] width 1238 height 592
click at [1057, 128] on button "Create Pledge" at bounding box center [1048, 126] width 88 height 21
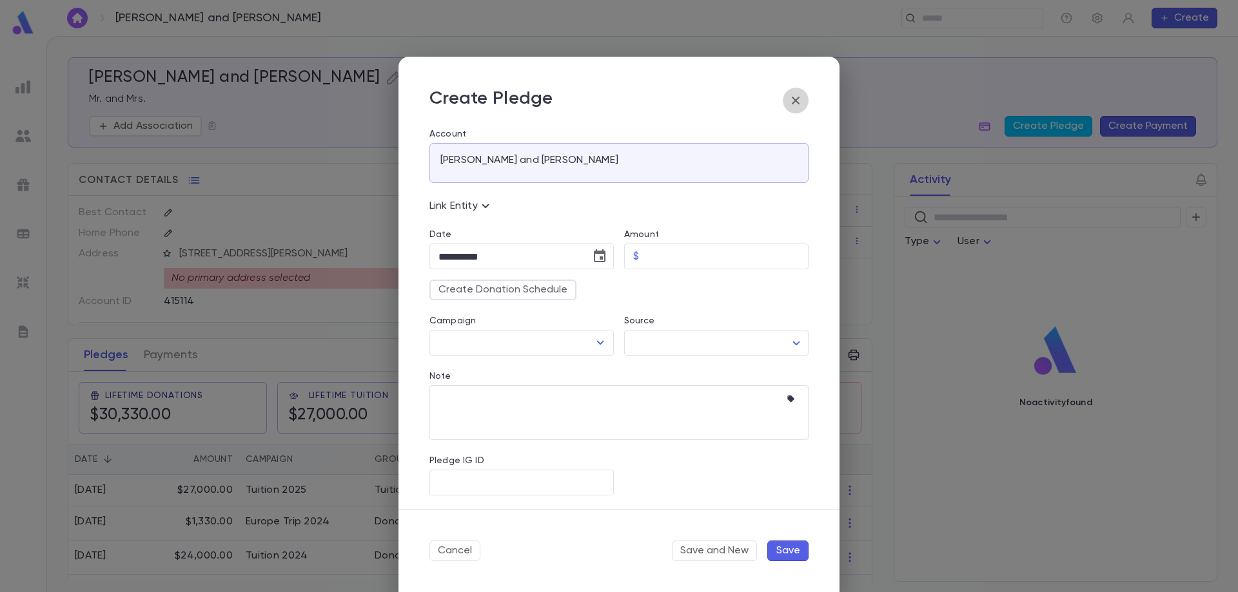
click at [799, 104] on icon "button" at bounding box center [796, 101] width 8 height 8
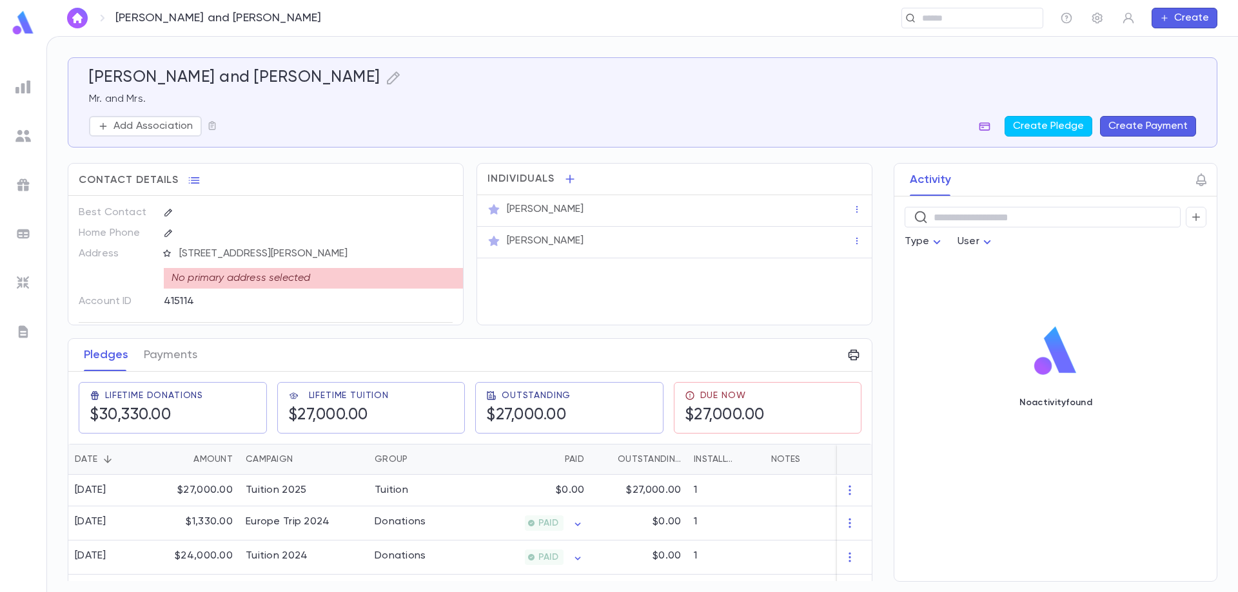
click at [986, 130] on icon "button" at bounding box center [984, 126] width 11 height 8
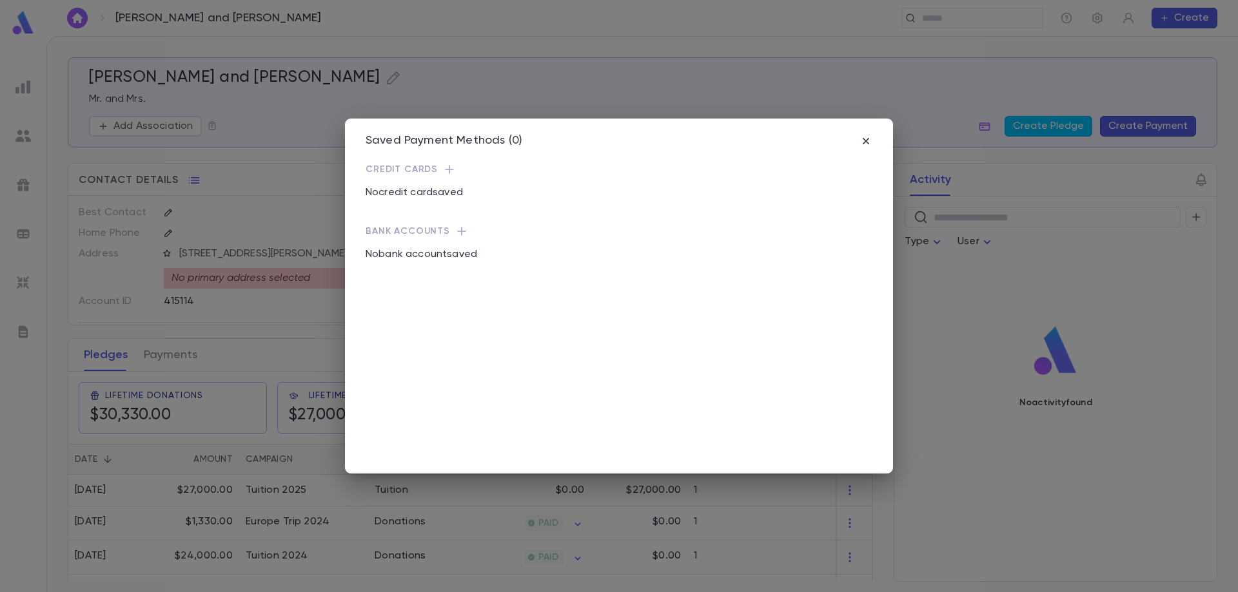
click at [444, 169] on icon "button" at bounding box center [449, 169] width 13 height 13
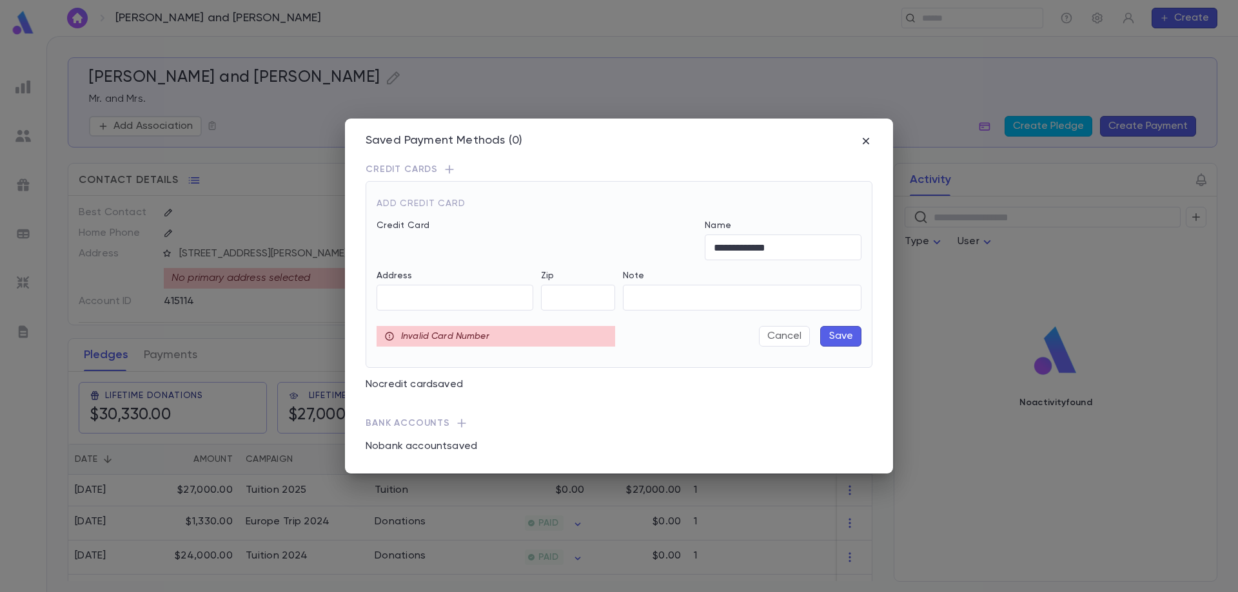
click at [476, 336] on p "Invalid Card Number" at bounding box center [445, 336] width 88 height 13
click at [734, 251] on input "**********" at bounding box center [783, 247] width 157 height 25
type input "**********"
click at [469, 298] on input "Address" at bounding box center [454, 298] width 157 height 25
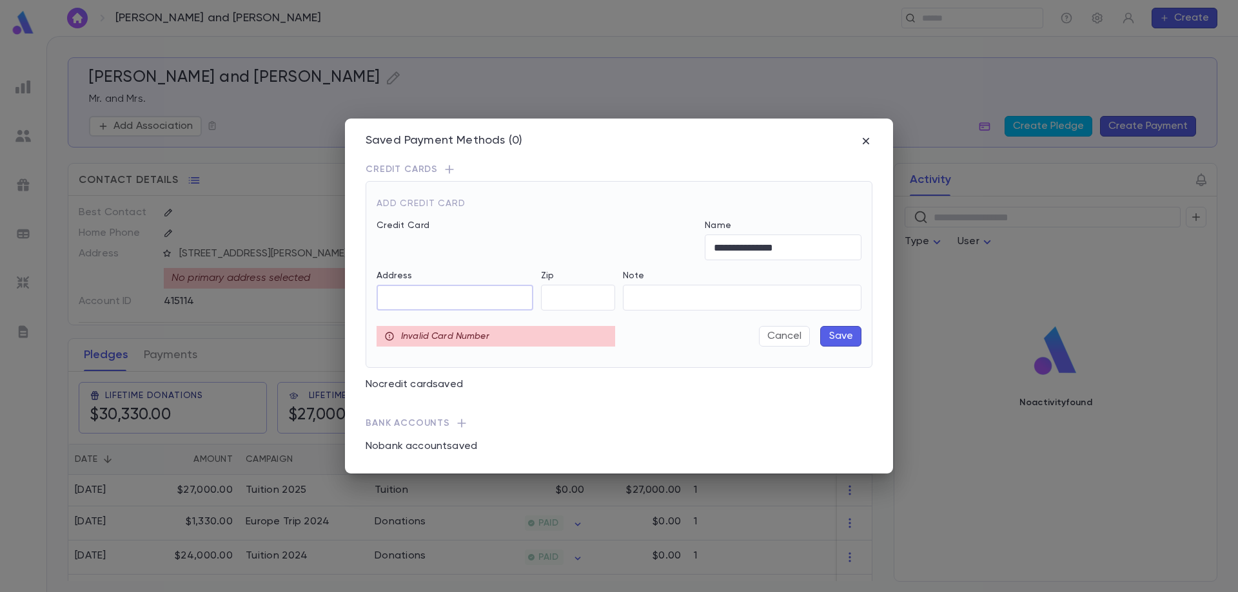
paste input "**********"
type input "**********"
click at [580, 289] on input "Zip" at bounding box center [578, 298] width 74 height 25
type input "*****"
click at [530, 338] on div "Invalid Card Number" at bounding box center [495, 336] width 239 height 21
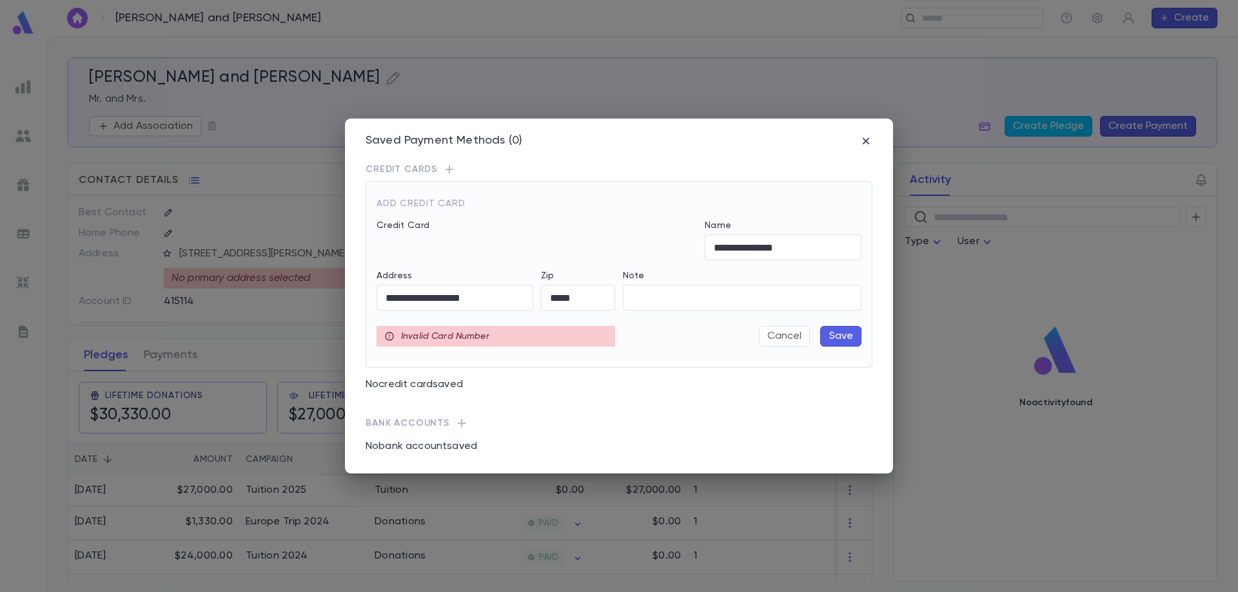
click at [522, 337] on div "Invalid Card Number" at bounding box center [495, 336] width 239 height 21
click at [772, 335] on button "Cancel" at bounding box center [784, 336] width 51 height 21
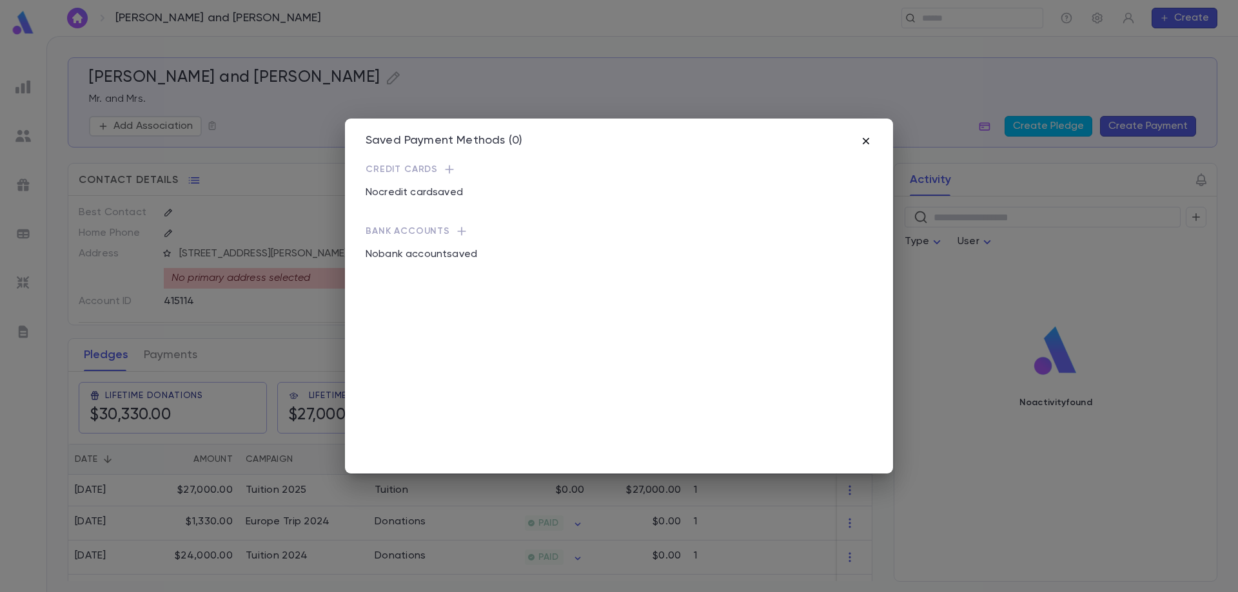
click at [866, 140] on icon "button" at bounding box center [866, 141] width 6 height 6
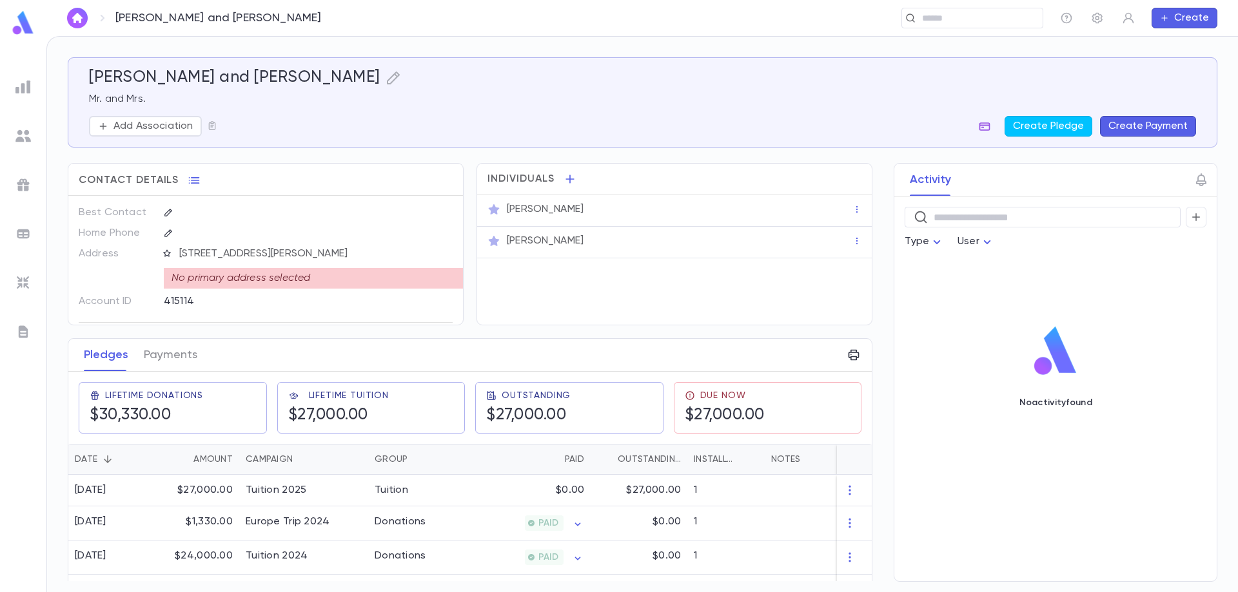
click at [987, 130] on icon "button" at bounding box center [984, 126] width 11 height 8
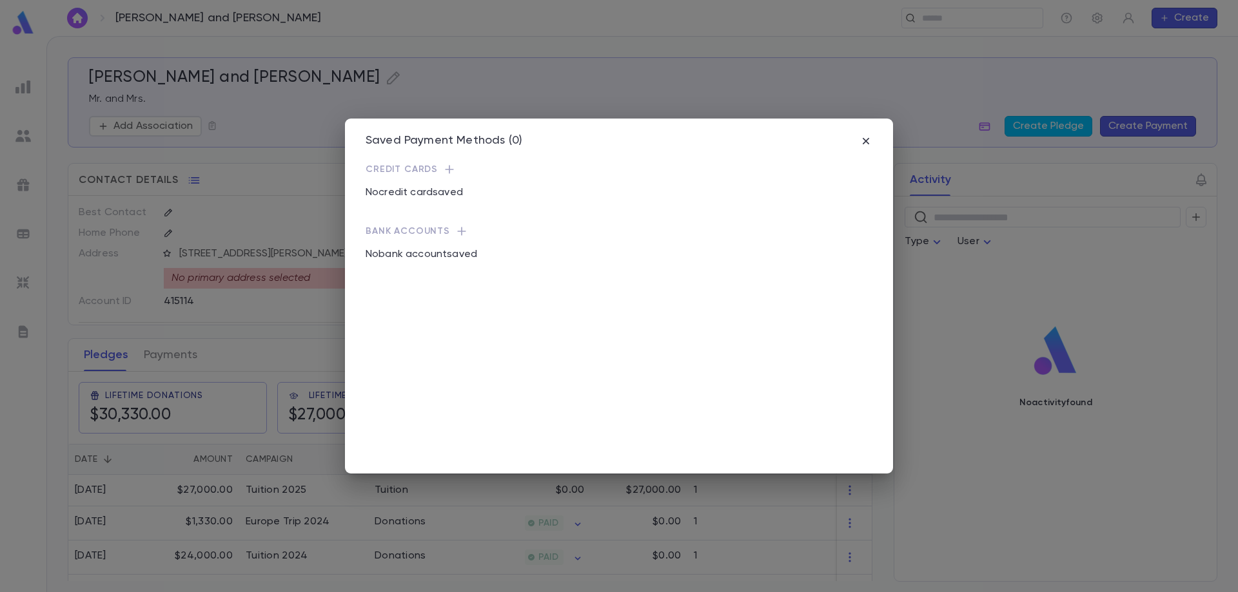
click at [443, 175] on icon "button" at bounding box center [449, 169] width 13 height 13
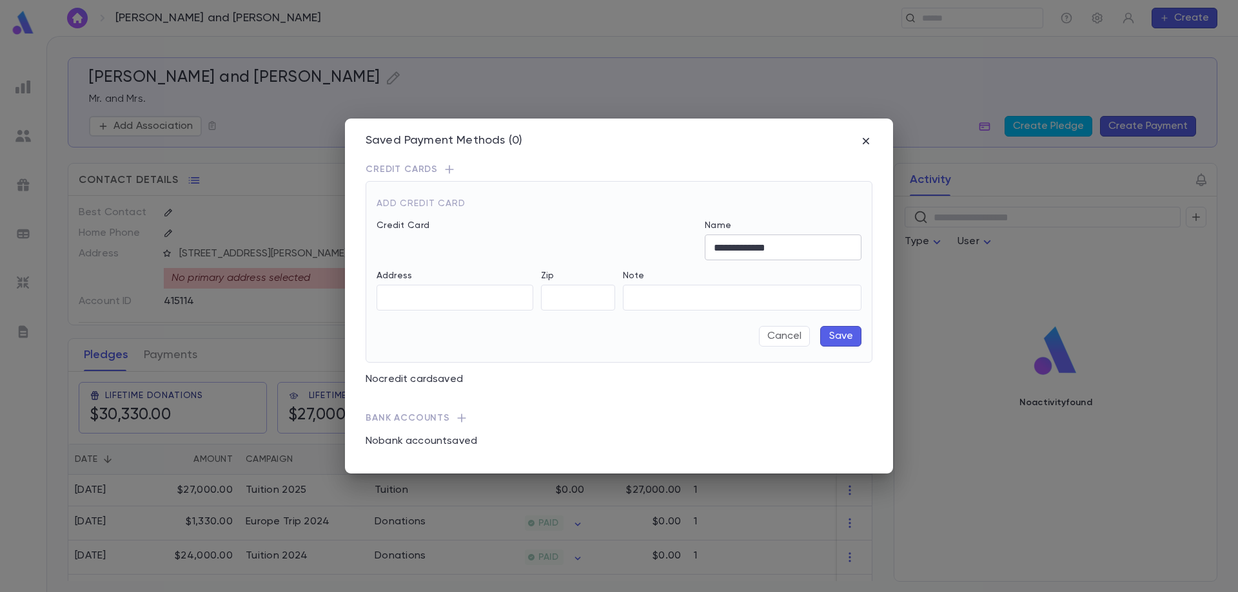
click at [736, 249] on input "**********" at bounding box center [783, 247] width 157 height 25
type input "**********"
click at [486, 306] on input "Address" at bounding box center [454, 298] width 157 height 25
paste input "**********"
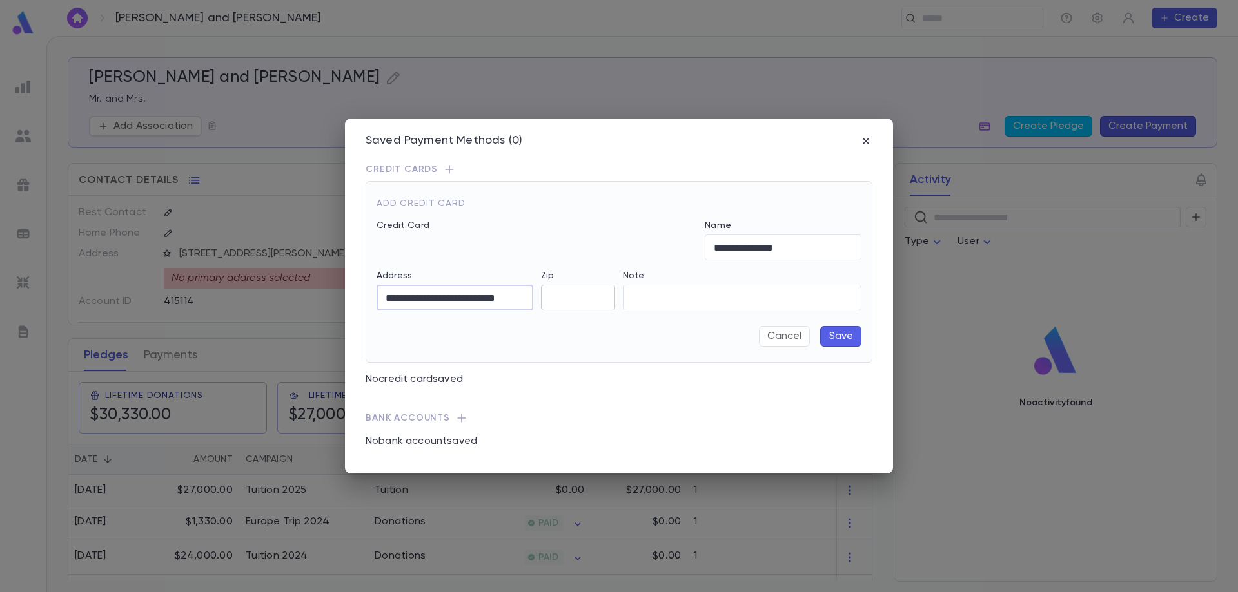
type input "**********"
click at [575, 301] on input "Zip" at bounding box center [578, 298] width 74 height 25
type input "*****"
click at [851, 339] on button "Save" at bounding box center [840, 336] width 41 height 21
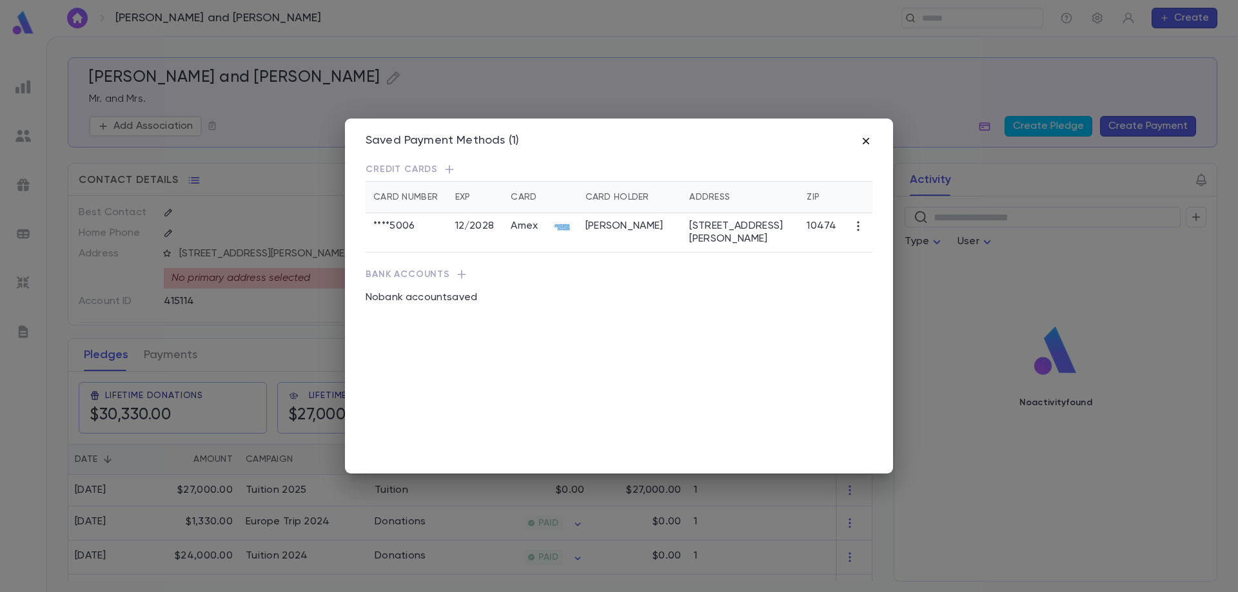
click at [867, 142] on icon "button" at bounding box center [866, 141] width 6 height 6
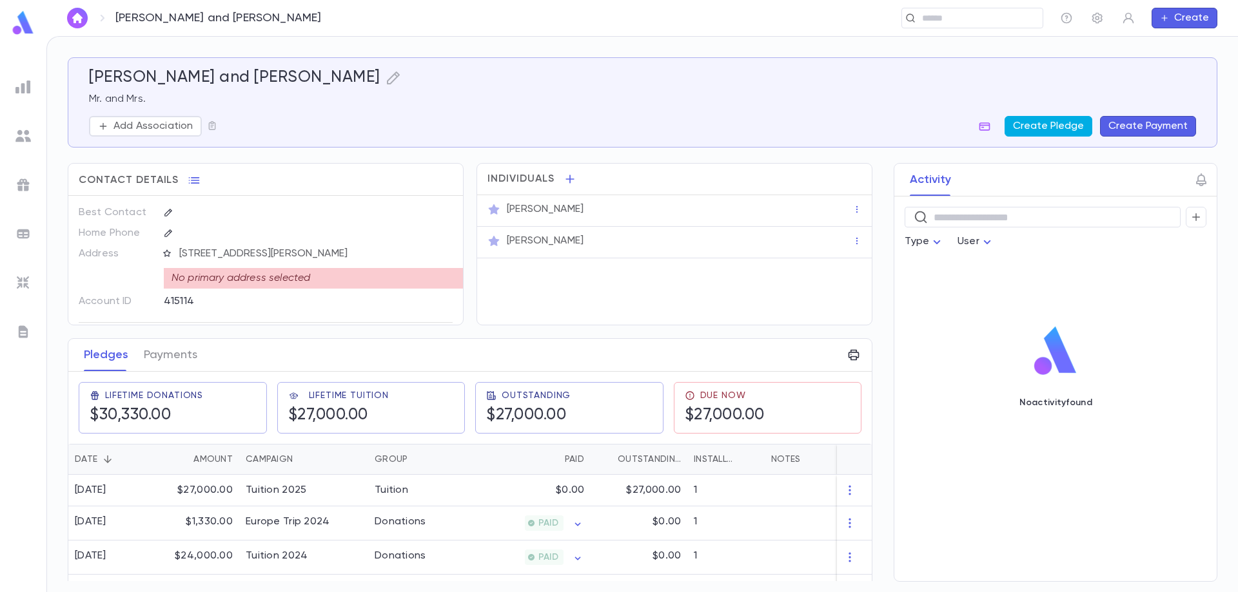
click at [1057, 122] on button "Create Pledge" at bounding box center [1048, 126] width 88 height 21
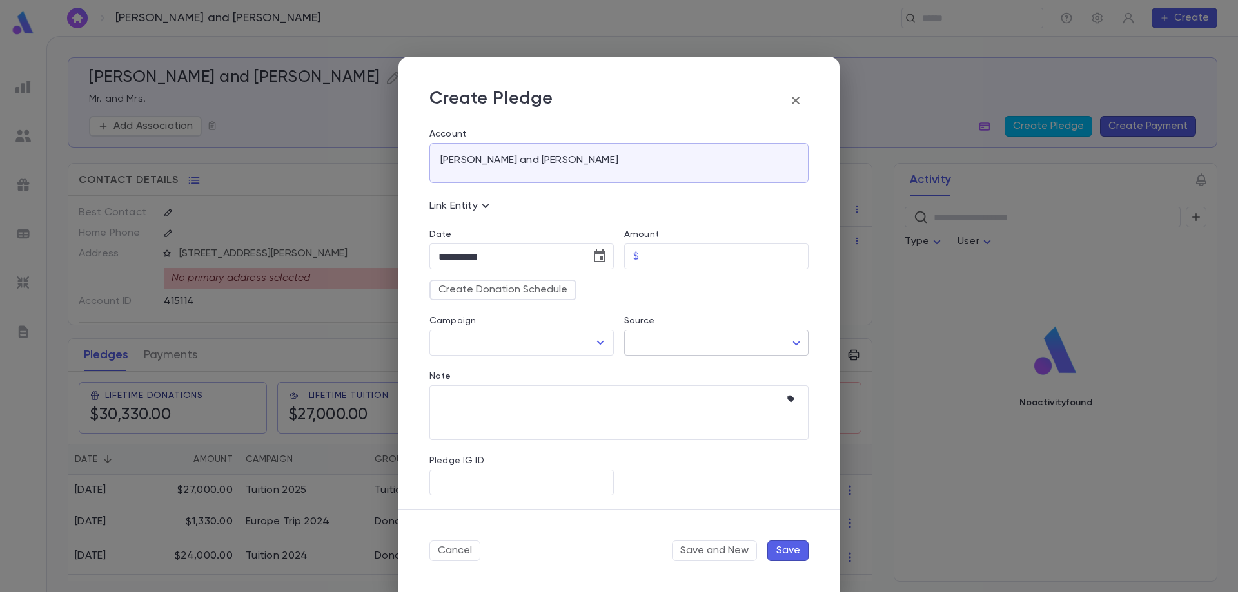
scroll to position [2, 0]
click at [799, 105] on icon "button" at bounding box center [795, 100] width 15 height 15
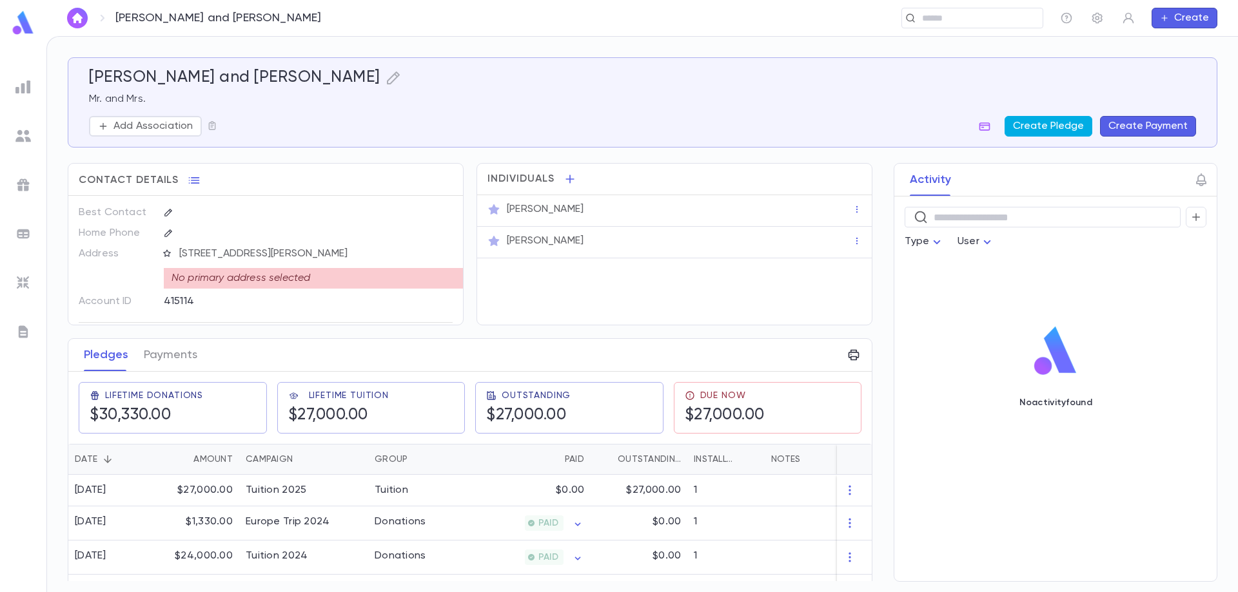
click at [1046, 127] on button "Create Pledge" at bounding box center [1048, 126] width 88 height 21
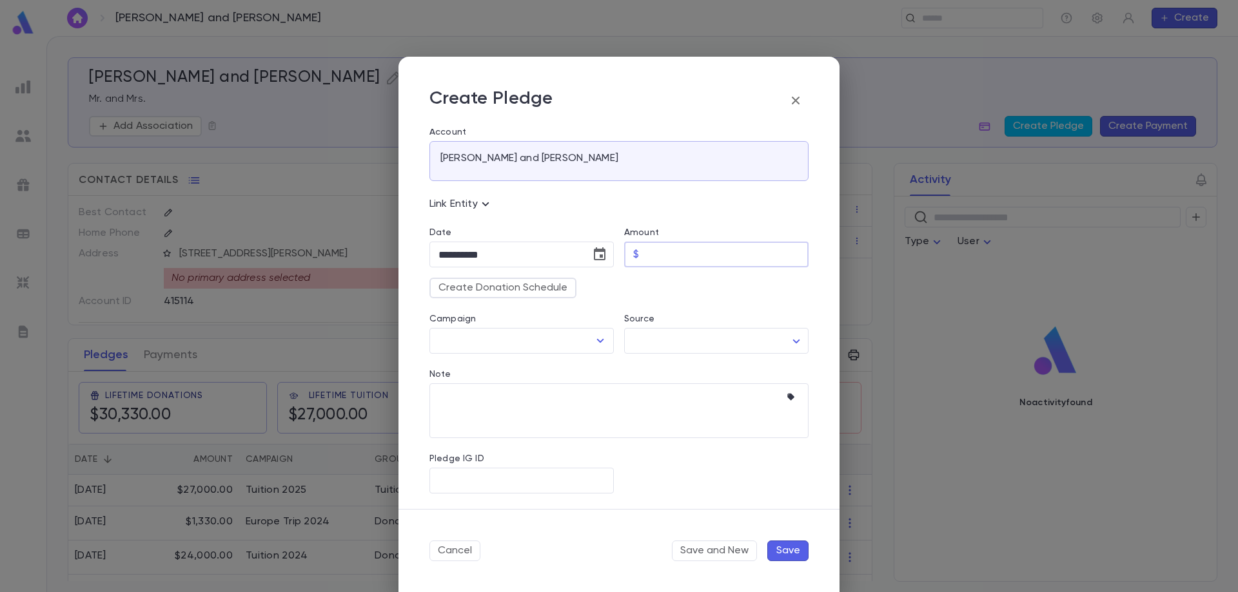
click at [683, 260] on input "Amount" at bounding box center [726, 254] width 164 height 25
type input "*********"
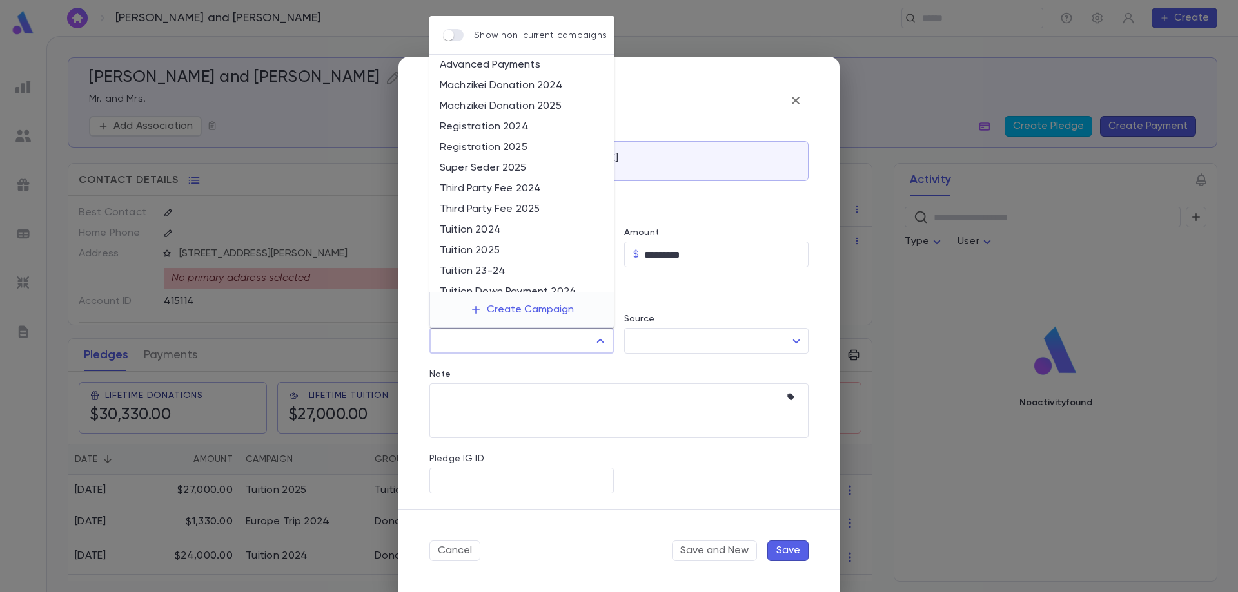
click at [515, 351] on input "Campaign" at bounding box center [511, 341] width 153 height 24
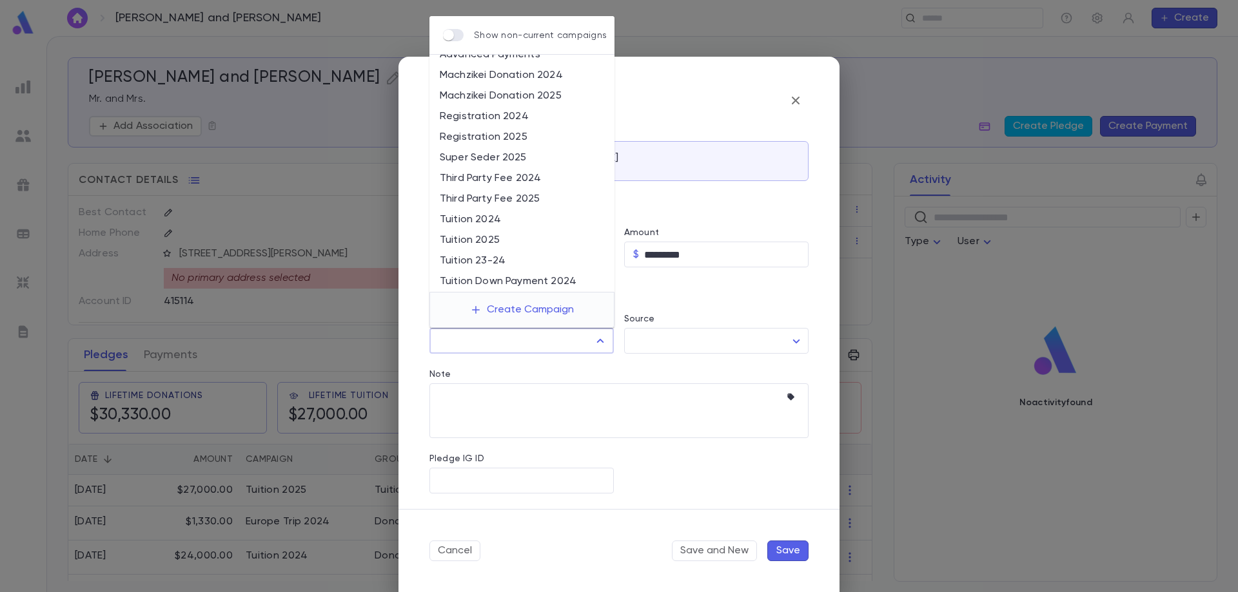
click at [551, 234] on li "Tuition 2025" at bounding box center [521, 240] width 185 height 21
type input "**********"
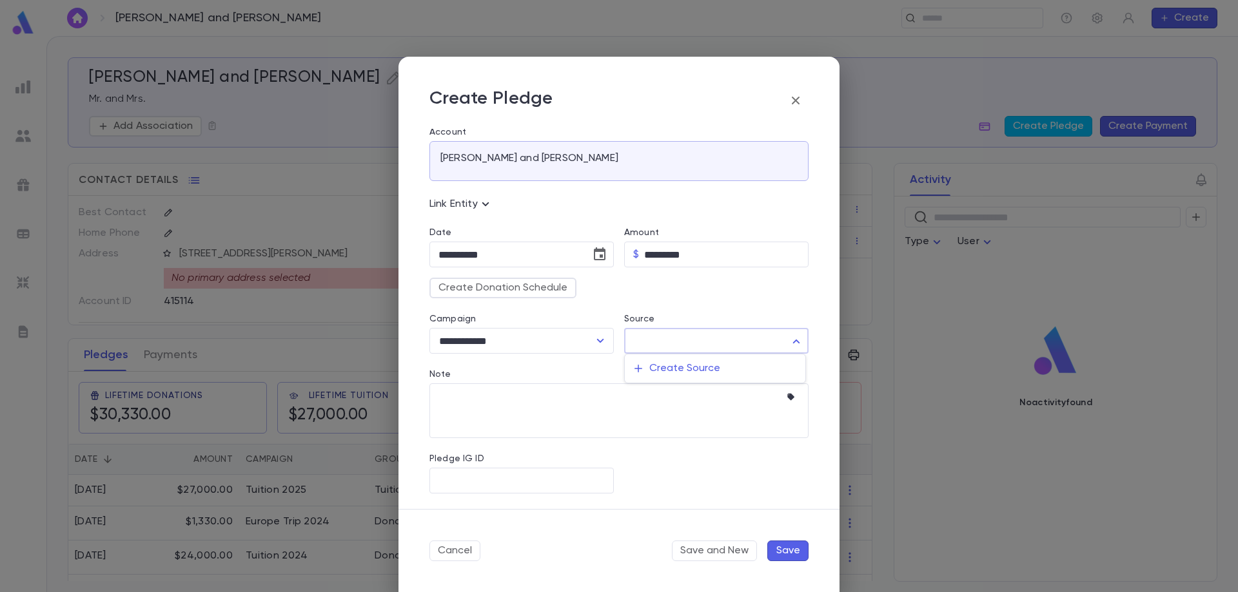
click at [717, 344] on body "Bleiberg, Josh and Brani ​ Create Bleiberg, Josh and Brani Mr. and Mrs. Add Ass…" at bounding box center [619, 314] width 1238 height 556
click at [717, 344] on div at bounding box center [619, 296] width 1238 height 592
click at [524, 288] on button "Create Donation Schedule" at bounding box center [502, 288] width 147 height 21
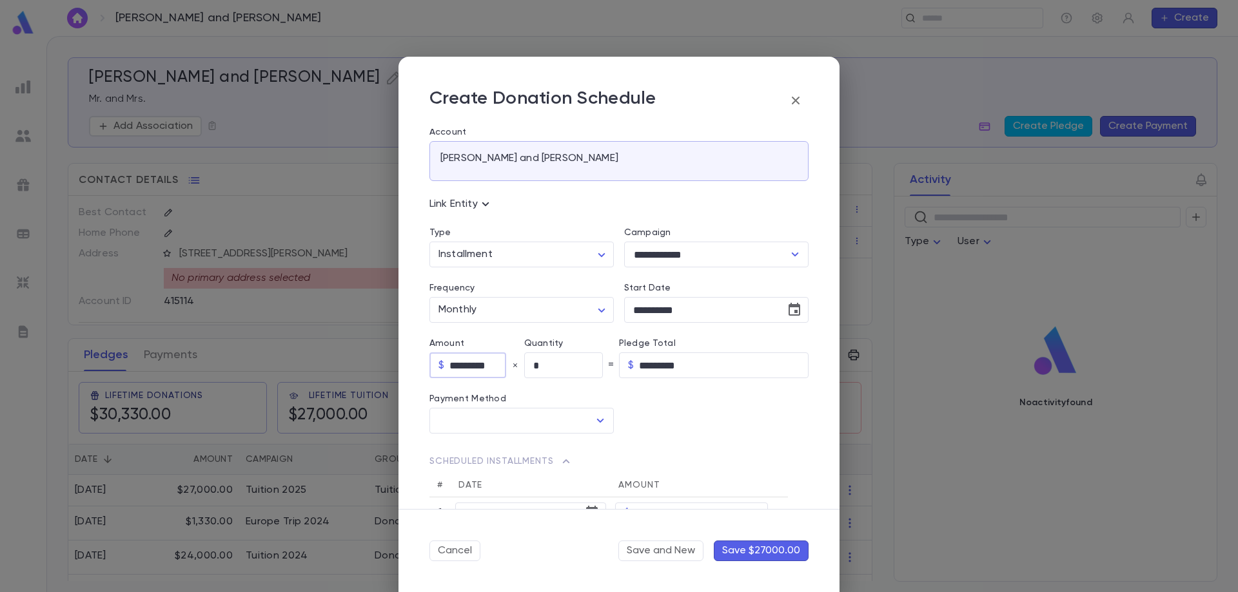
click at [464, 368] on input "*********" at bounding box center [477, 365] width 57 height 25
click at [793, 102] on icon "button" at bounding box center [796, 101] width 8 height 8
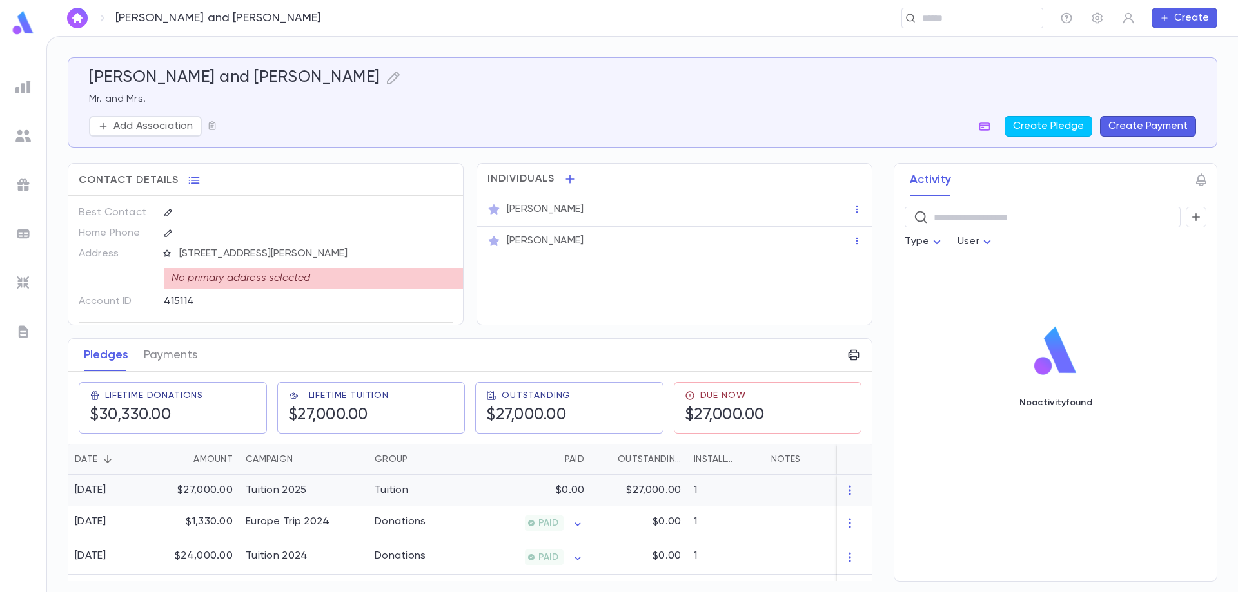
click at [577, 496] on p "$0.00" at bounding box center [570, 490] width 28 height 13
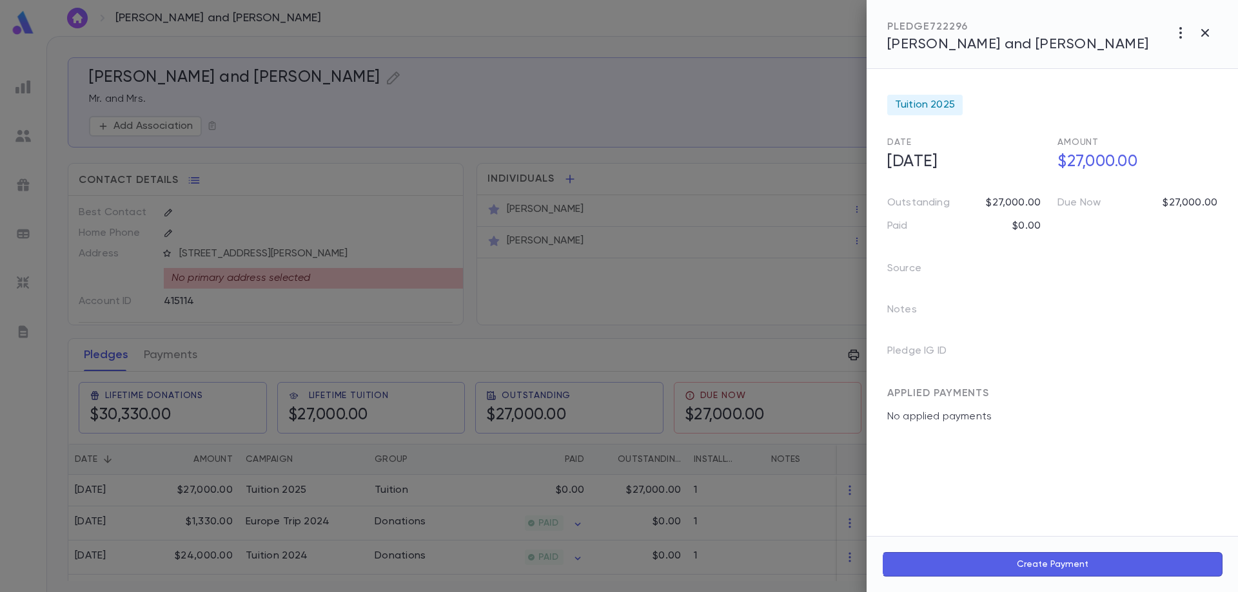
click at [1010, 46] on span "Bleiberg, Josh and Brani" at bounding box center [1018, 44] width 262 height 14
click at [673, 480] on div at bounding box center [619, 296] width 1238 height 592
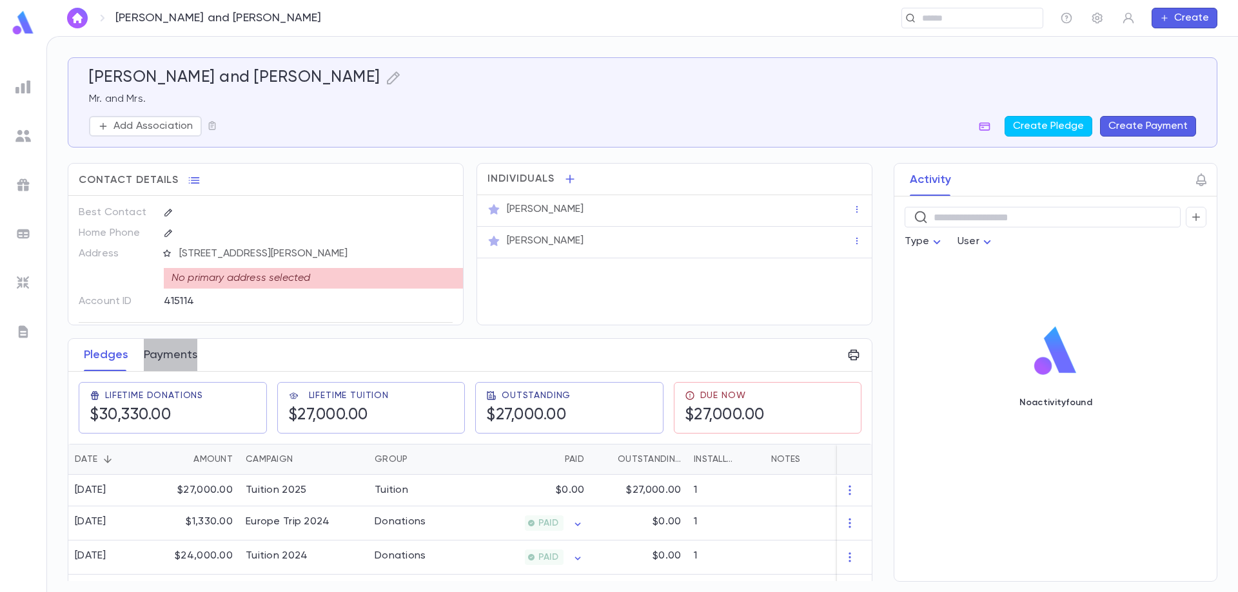
click at [187, 355] on button "Payments" at bounding box center [171, 355] width 54 height 32
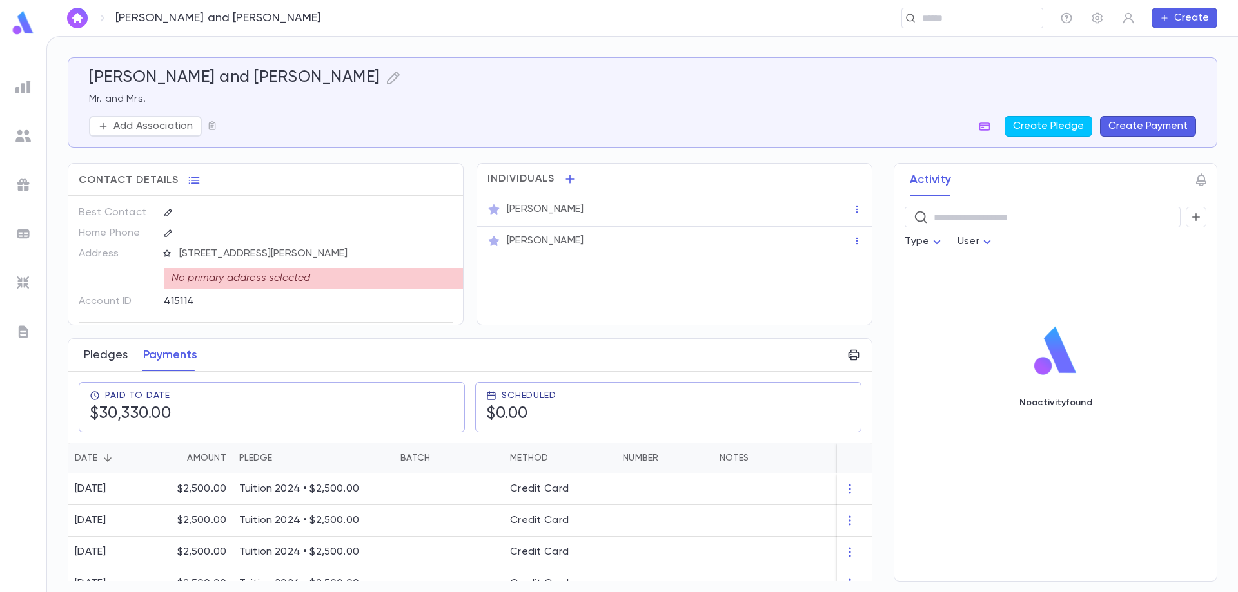
click at [112, 363] on button "Pledges" at bounding box center [106, 355] width 44 height 32
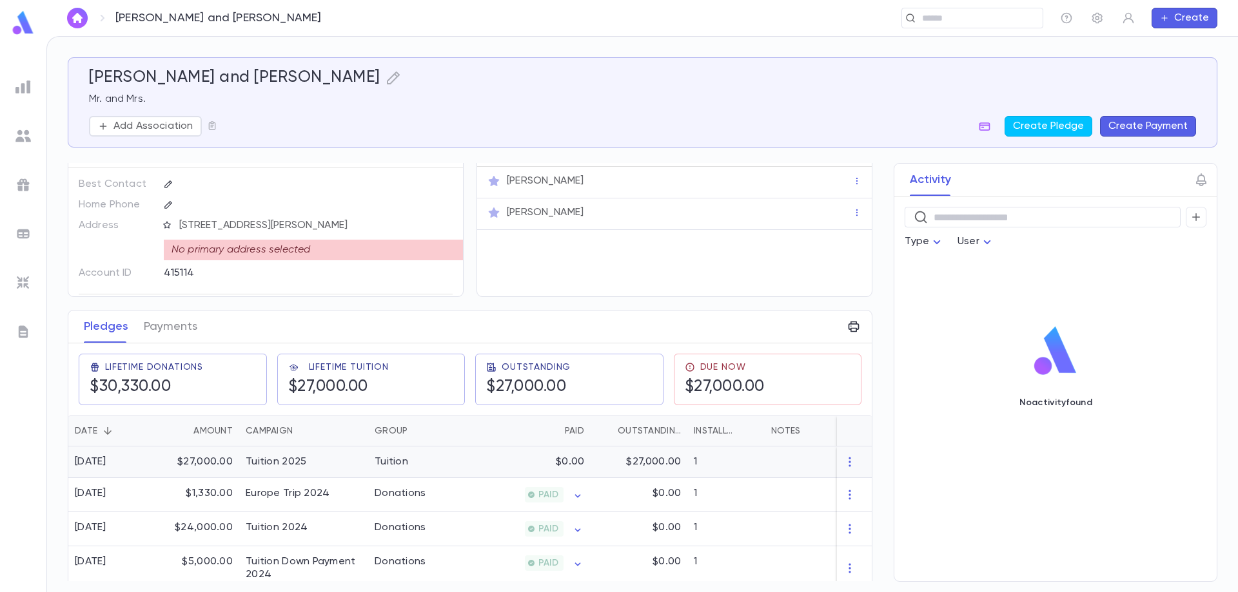
scroll to position [44, 0]
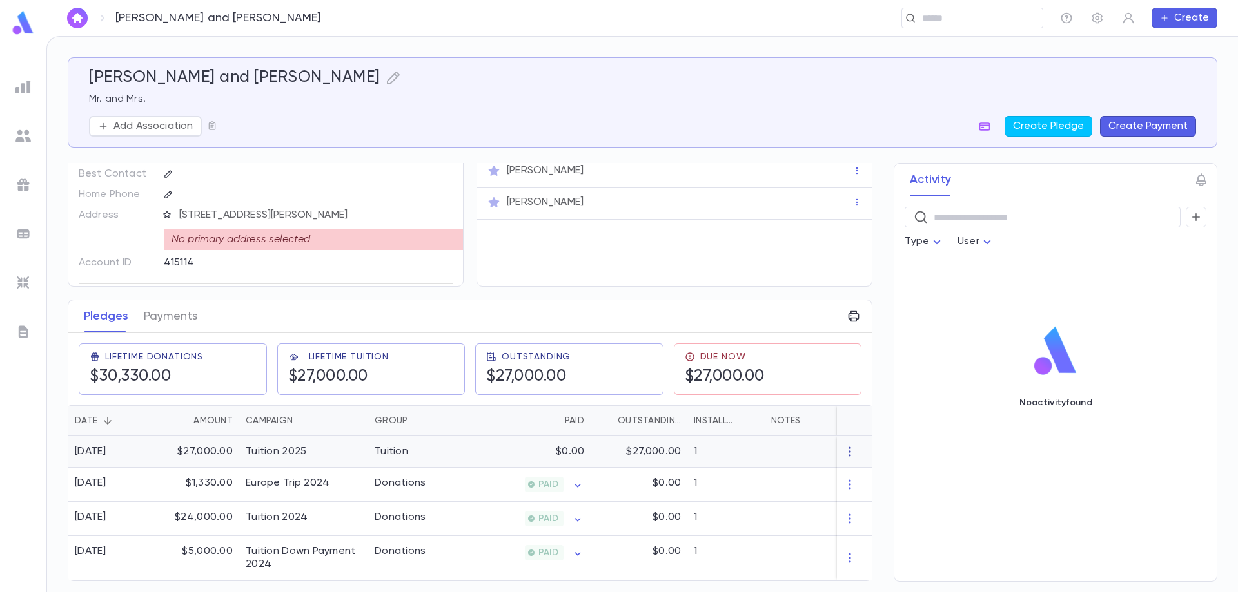
click at [847, 449] on icon "button" at bounding box center [849, 451] width 13 height 13
click at [871, 470] on li "Delete" at bounding box center [868, 468] width 54 height 21
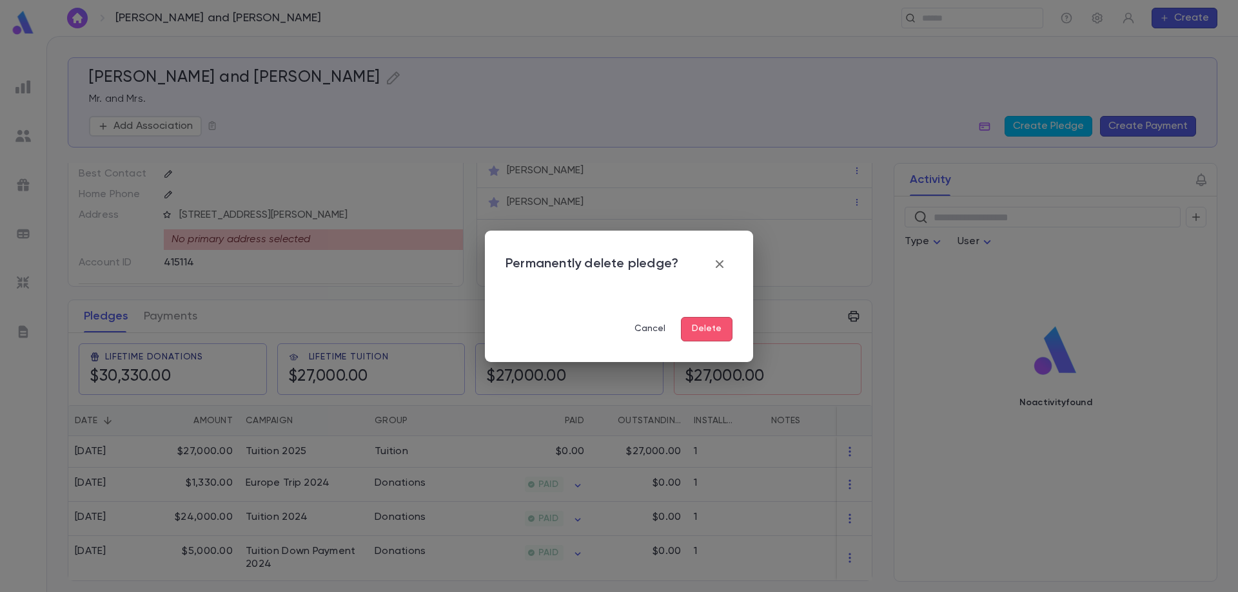
click at [704, 329] on button "Delete" at bounding box center [707, 329] width 52 height 24
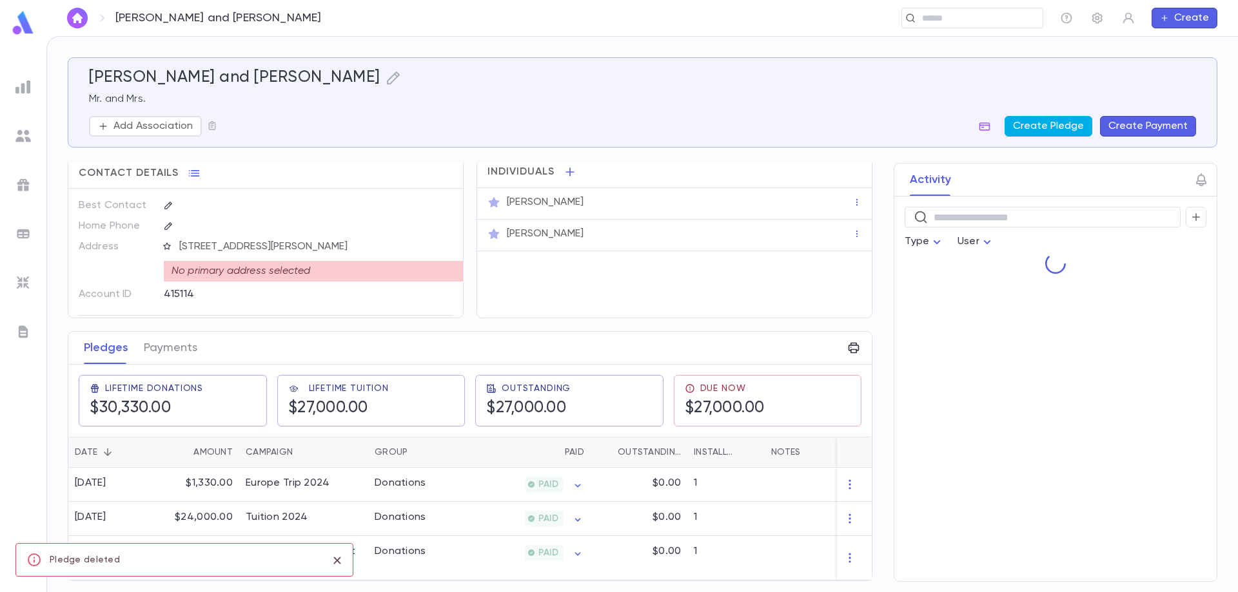
scroll to position [0, 0]
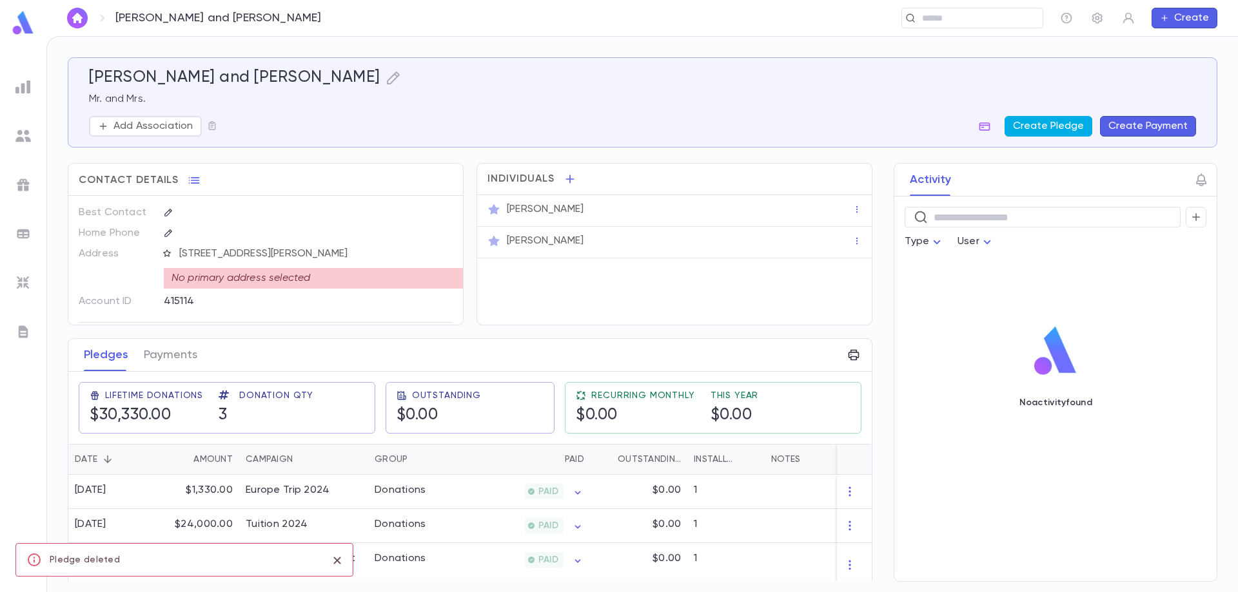
click at [1053, 125] on button "Create Pledge" at bounding box center [1048, 126] width 88 height 21
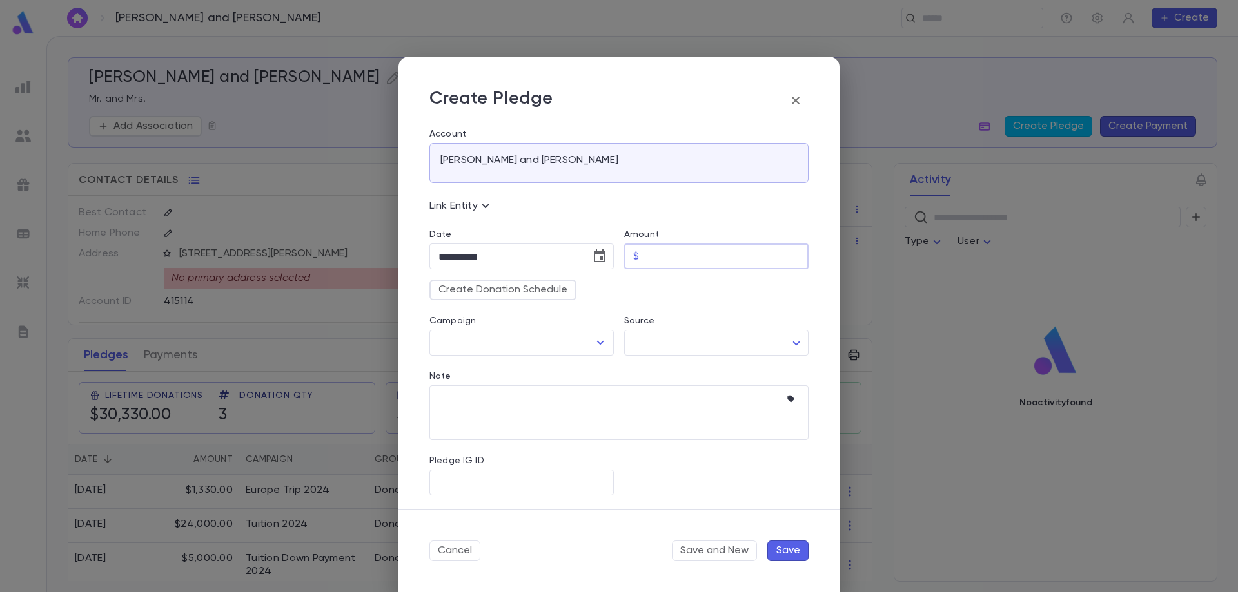
click at [647, 255] on input "Amount" at bounding box center [726, 256] width 164 height 25
type input "*********"
click at [534, 342] on input "Campaign" at bounding box center [511, 343] width 153 height 24
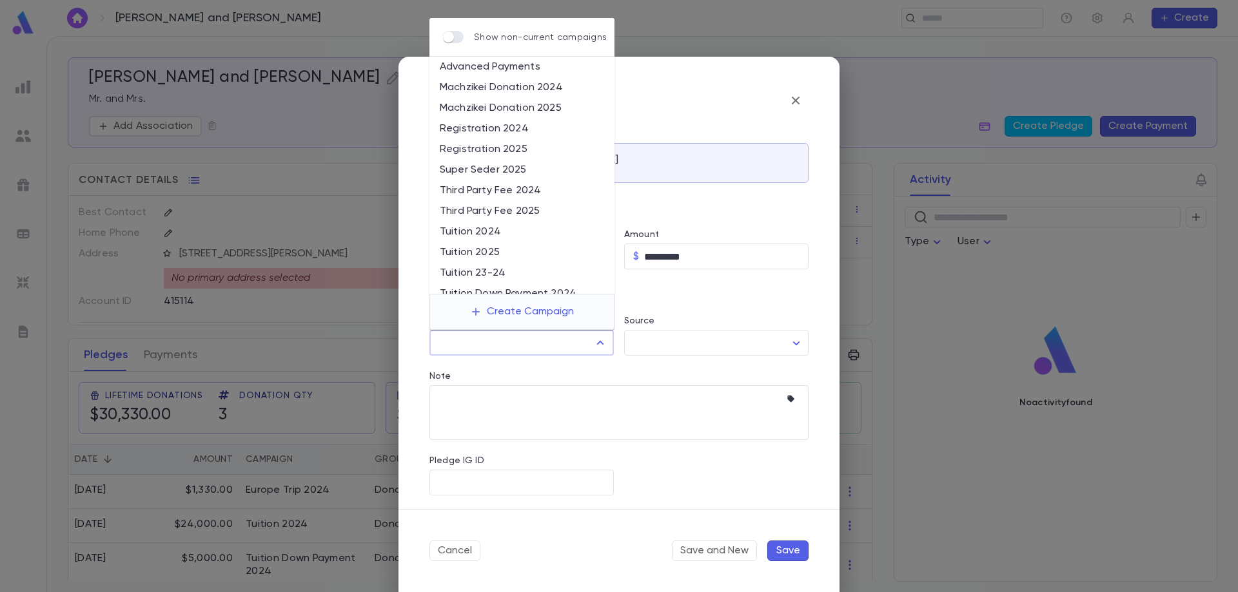
click at [511, 254] on li "Tuition 2025" at bounding box center [521, 252] width 185 height 21
type input "**********"
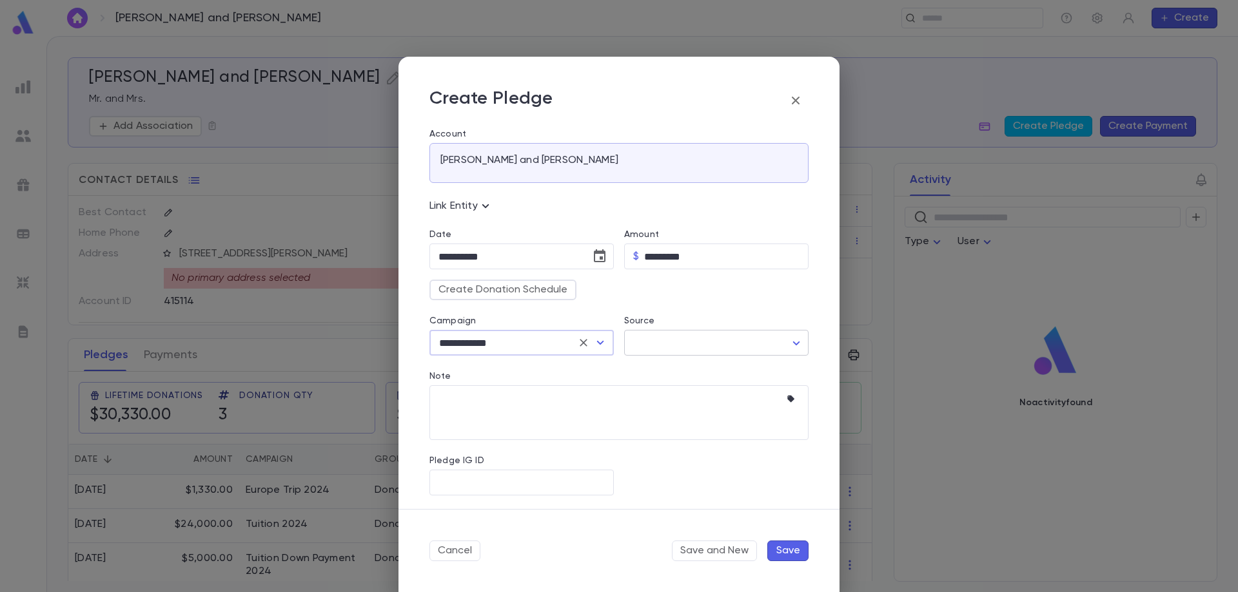
click at [650, 340] on body "Bleiberg, Josh and Brani ​ Create Bleiberg, Josh and Brani Mr. and Mrs. Add Ass…" at bounding box center [619, 314] width 1238 height 556
click at [511, 293] on div at bounding box center [619, 296] width 1238 height 592
click at [516, 298] on button "Create Donation Schedule" at bounding box center [502, 290] width 147 height 21
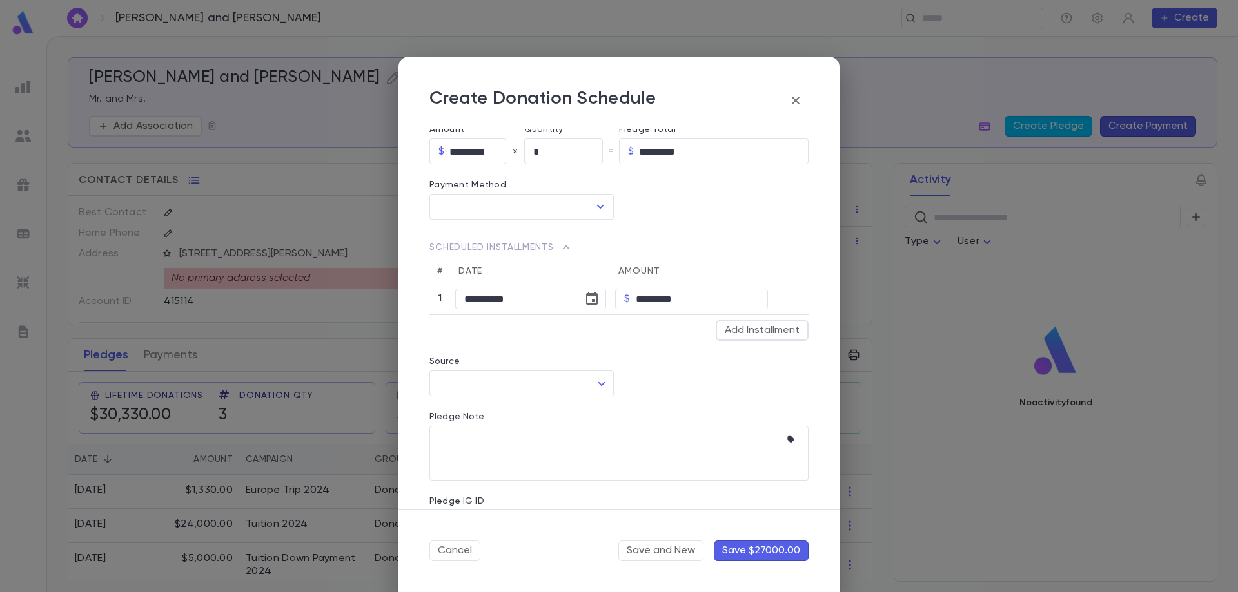
scroll to position [129, 0]
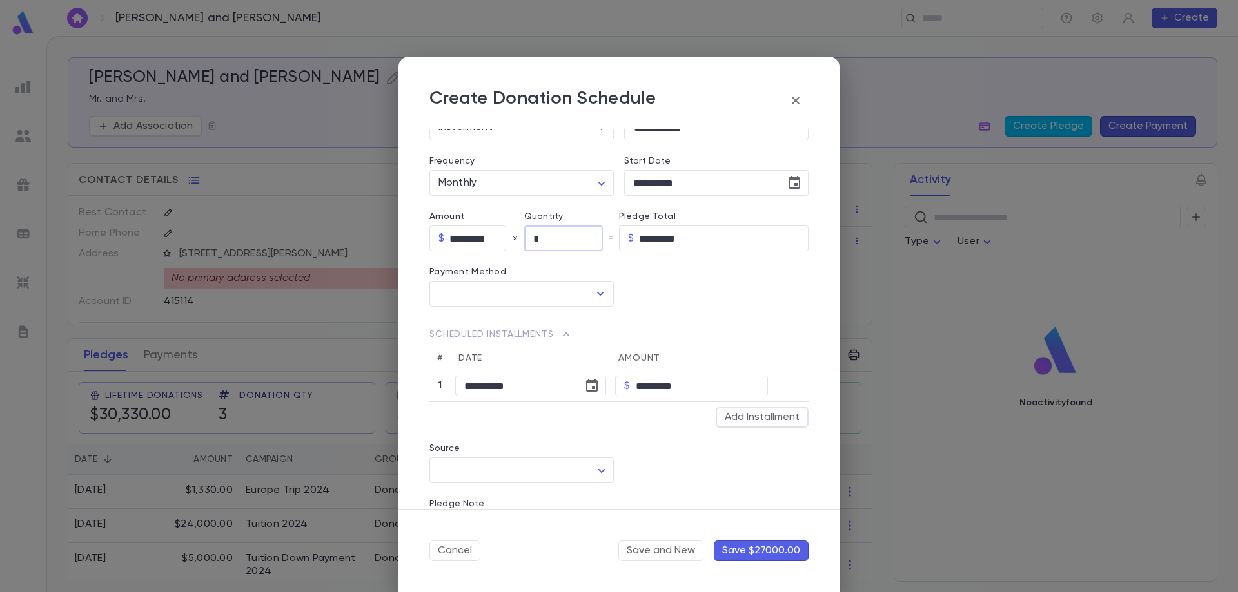
click at [550, 243] on input "*" at bounding box center [563, 238] width 79 height 25
type input "**"
click at [543, 299] on input "text" at bounding box center [511, 294] width 153 height 24
type input "**********"
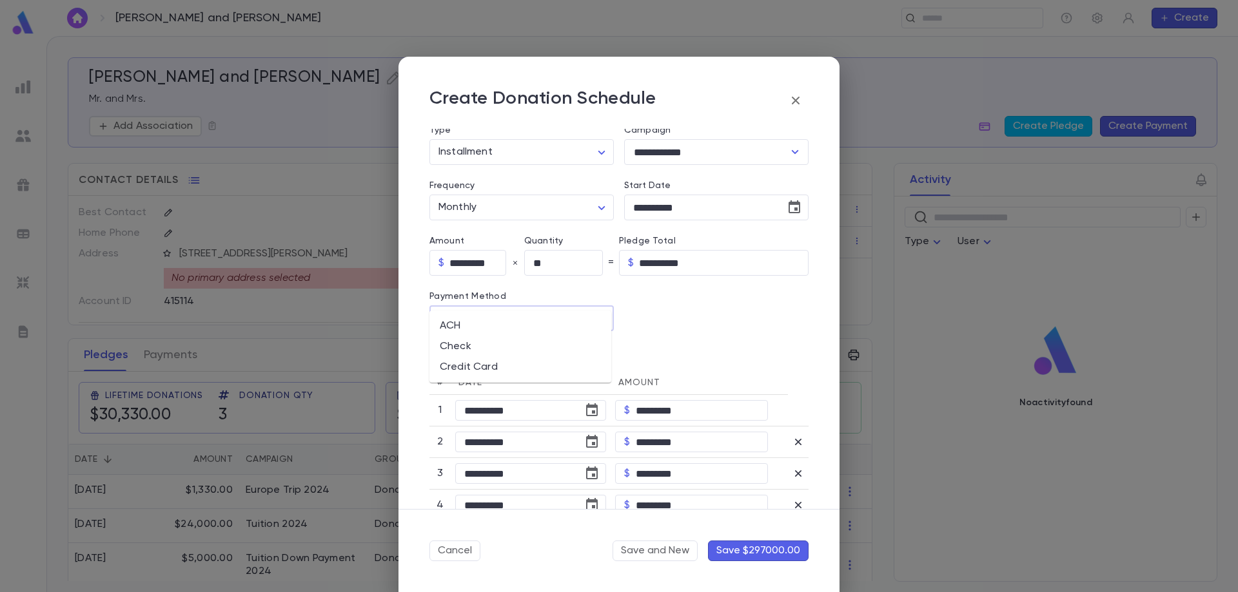
scroll to position [64, 0]
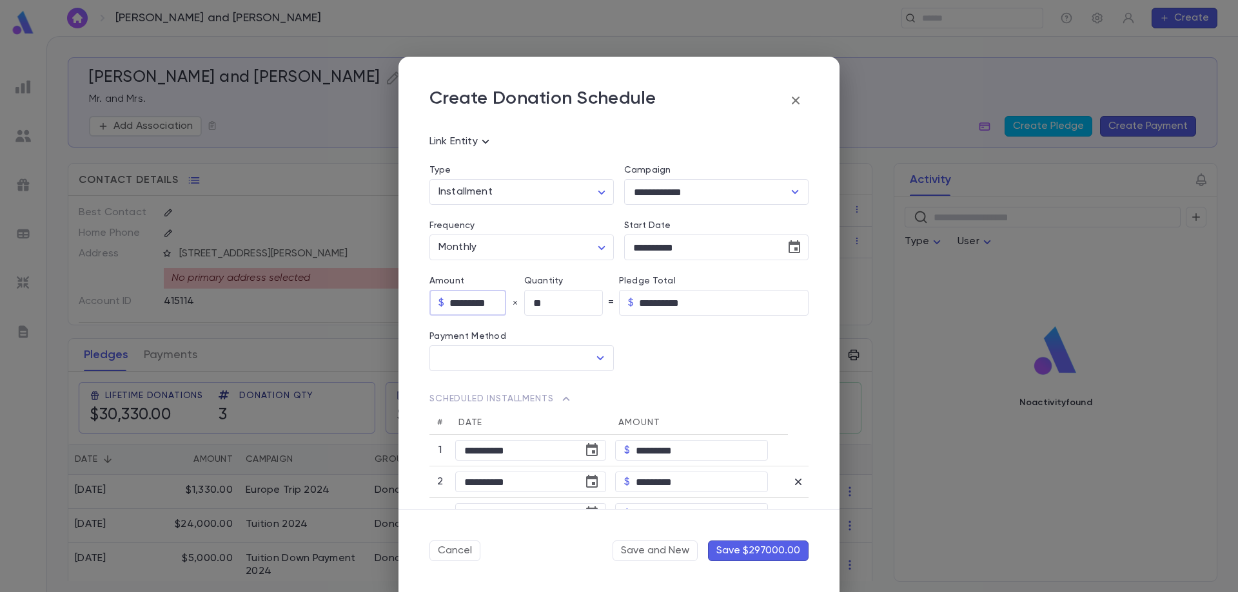
drag, startPoint x: 455, startPoint y: 297, endPoint x: 464, endPoint y: 302, distance: 10.1
click at [464, 302] on input "*********" at bounding box center [477, 303] width 57 height 25
click at [454, 306] on input "*********" at bounding box center [477, 303] width 57 height 25
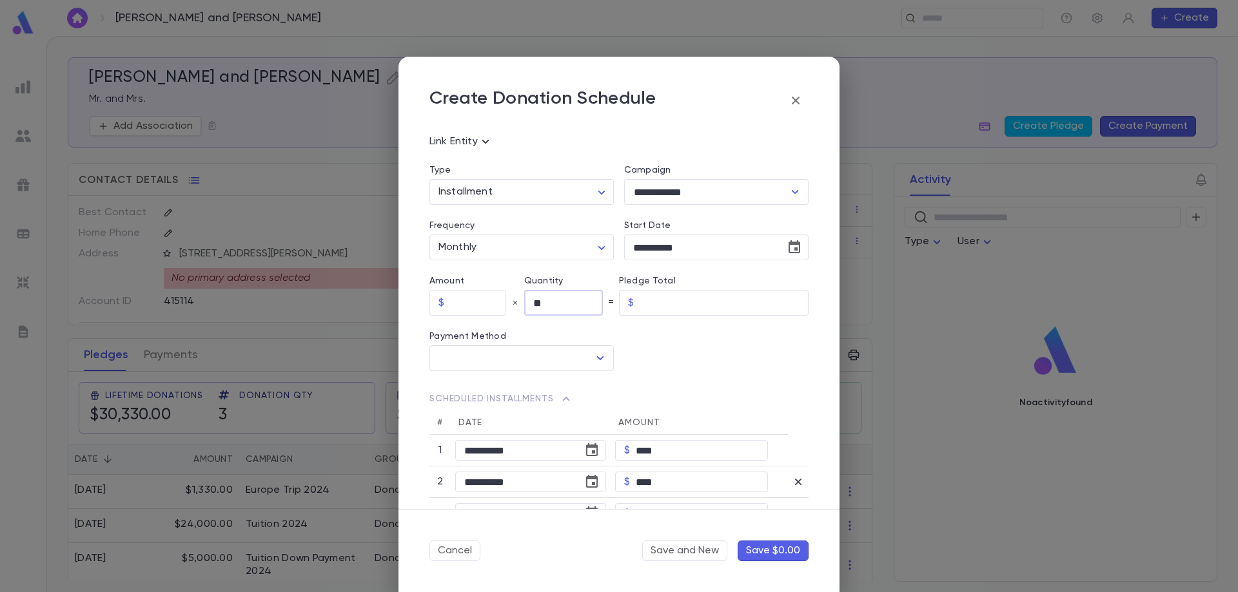
click at [550, 304] on input "**" at bounding box center [563, 303] width 79 height 25
click at [656, 452] on input "****" at bounding box center [702, 451] width 132 height 20
click at [636, 454] on input "****" at bounding box center [702, 451] width 132 height 20
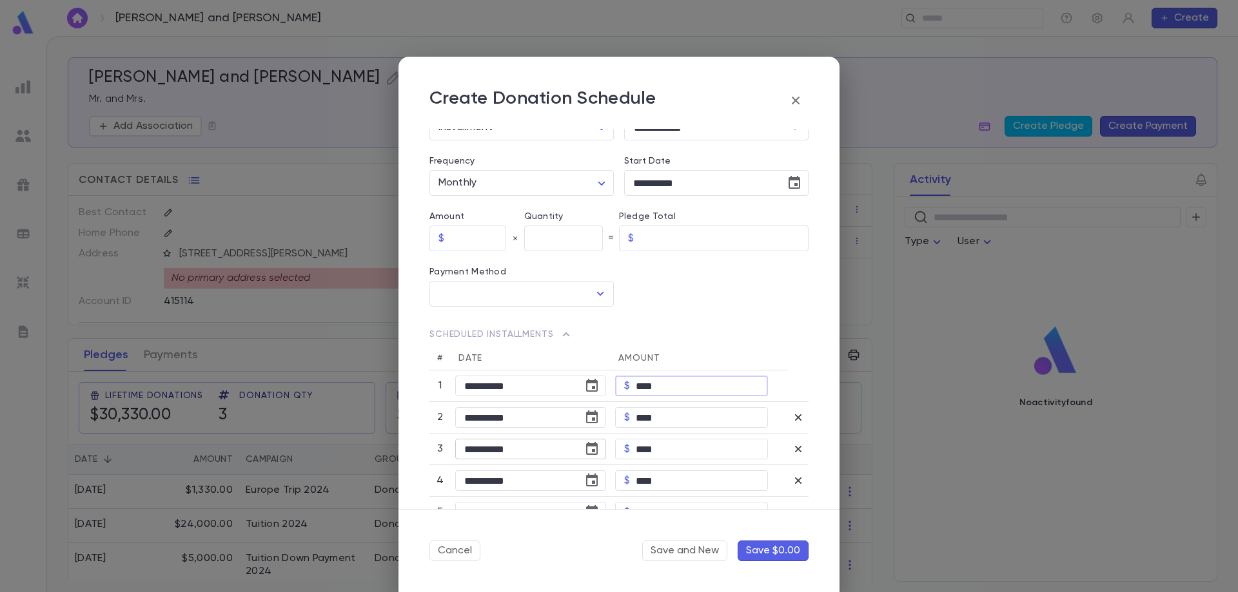
scroll to position [193, 0]
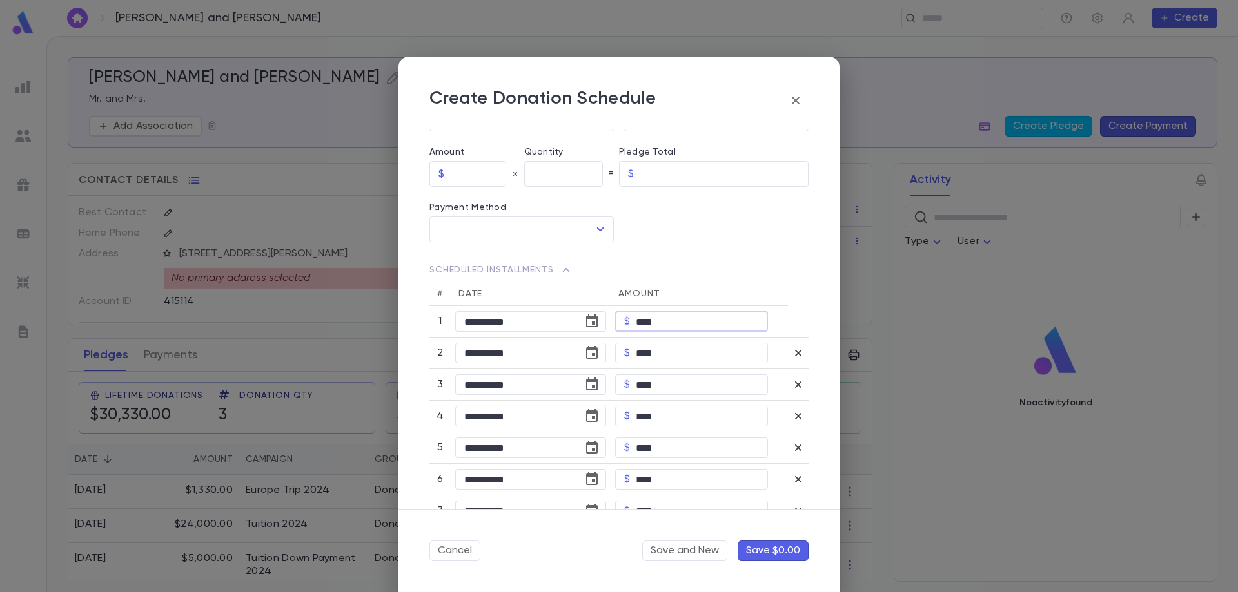
click at [636, 320] on input "****" at bounding box center [702, 322] width 132 height 20
click at [636, 327] on input "****" at bounding box center [702, 322] width 132 height 20
click at [630, 322] on div "$ **** ​" at bounding box center [691, 321] width 153 height 21
type input "*********"
type input "**"
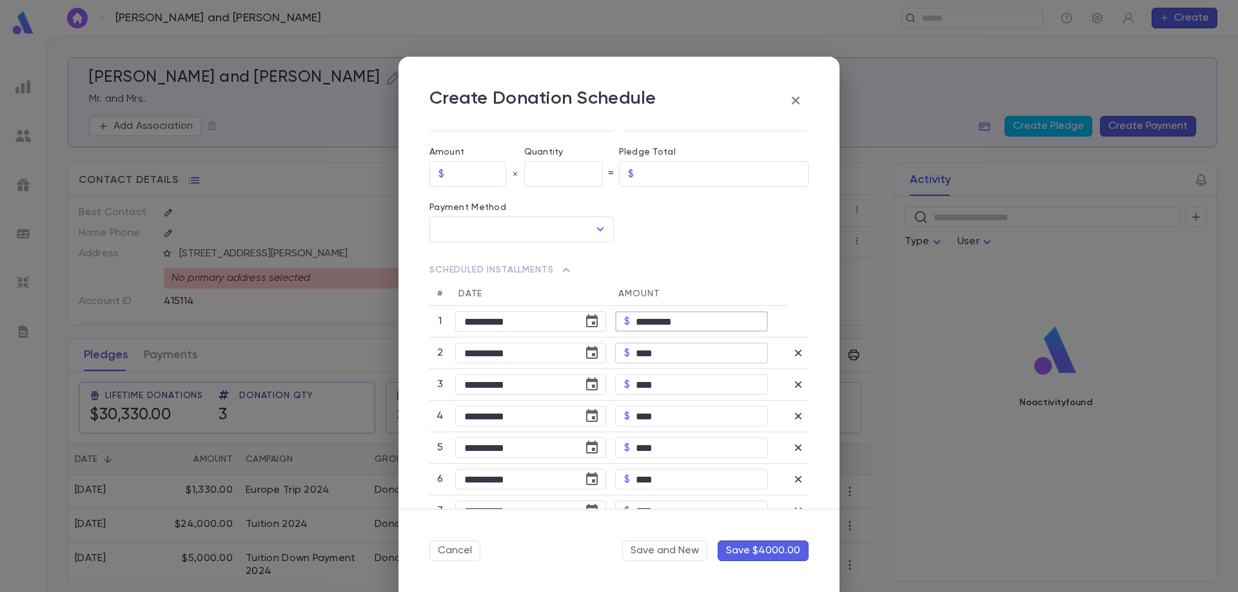
type input "********"
click at [666, 353] on input "****" at bounding box center [702, 354] width 132 height 20
click at [493, 353] on input "**********" at bounding box center [514, 354] width 119 height 20
type input "**********"
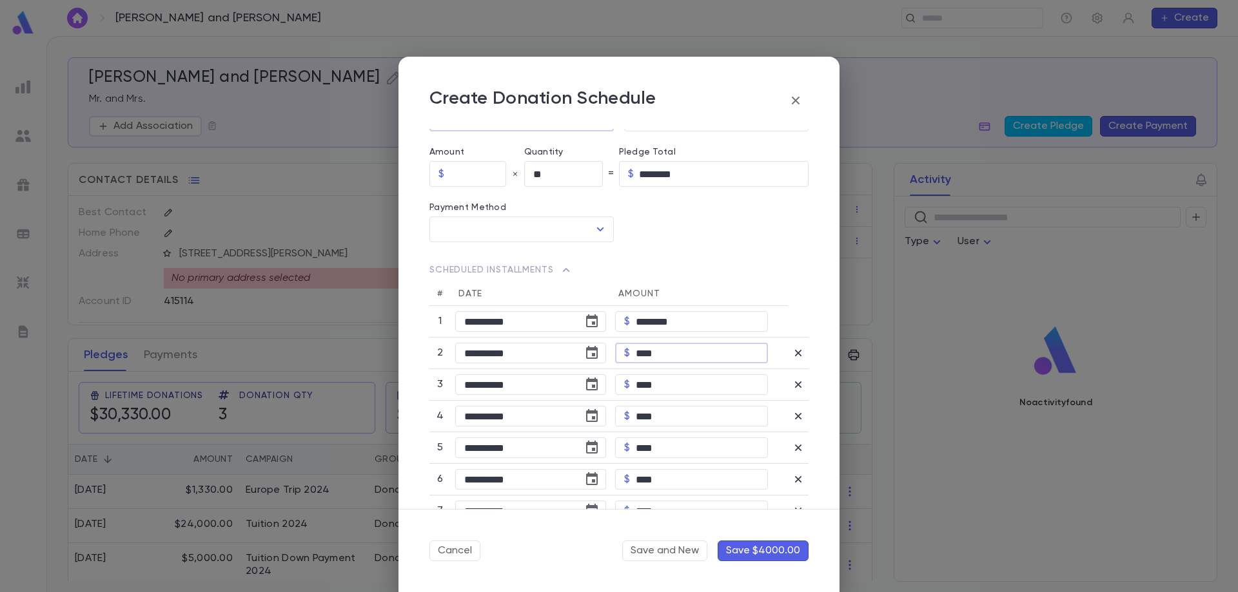
drag, startPoint x: 634, startPoint y: 358, endPoint x: 676, endPoint y: 358, distance: 41.3
click at [676, 358] on input "****" at bounding box center [702, 354] width 132 height 20
type input "********"
drag, startPoint x: 480, startPoint y: 386, endPoint x: 487, endPoint y: 384, distance: 8.0
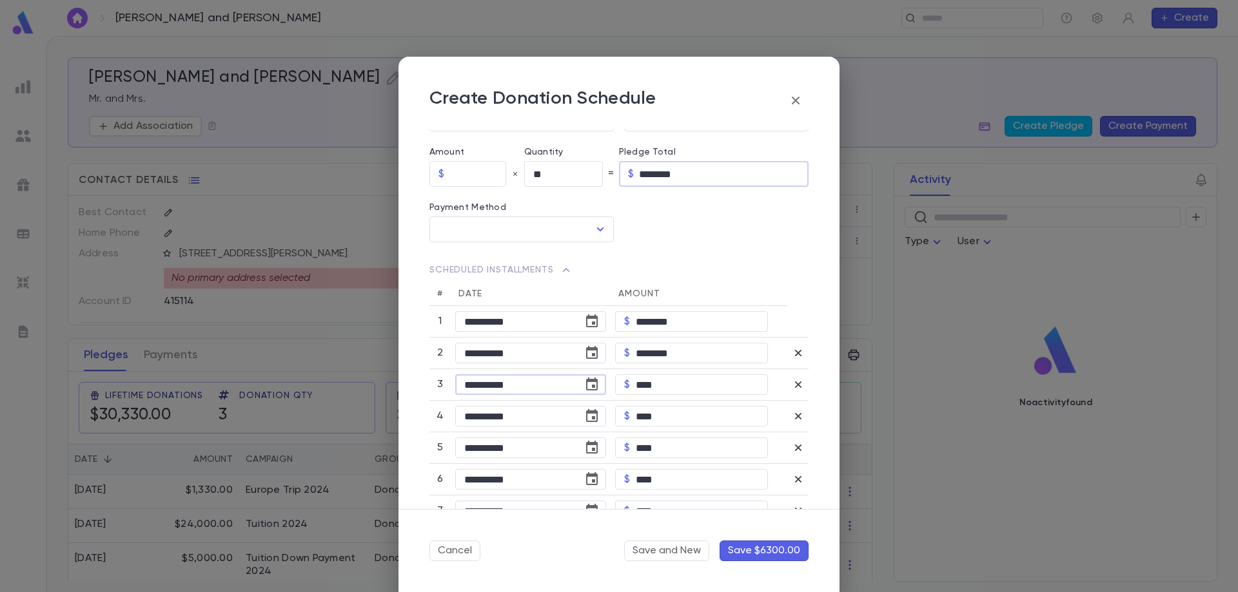
click at [487, 384] on input "**********" at bounding box center [514, 385] width 119 height 20
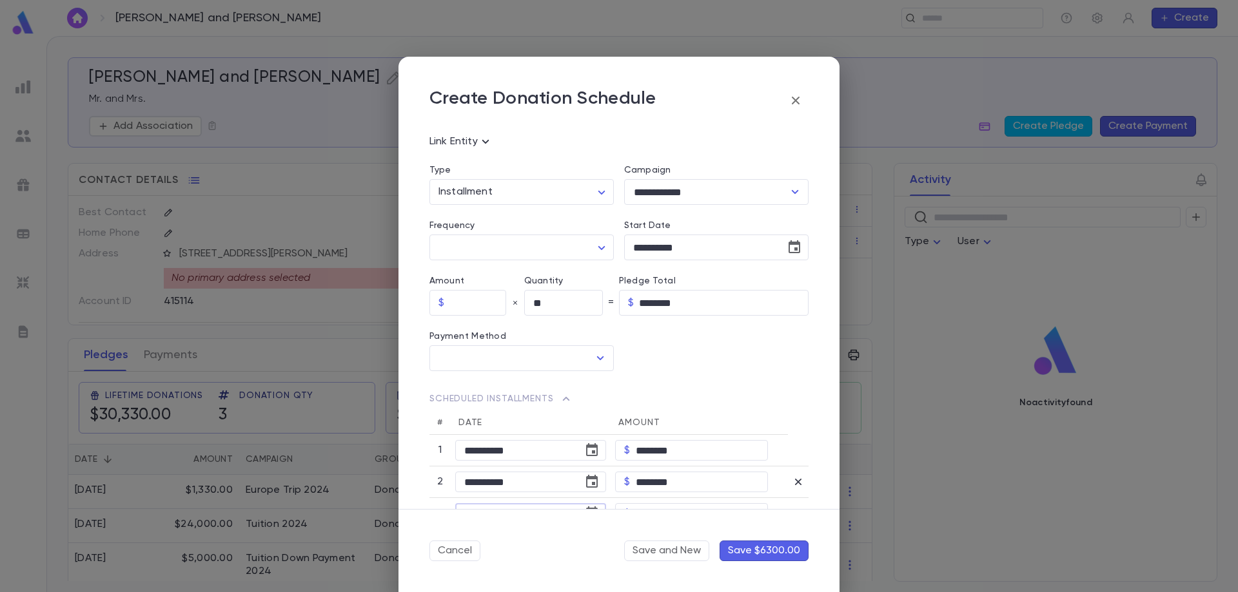
scroll to position [0, 0]
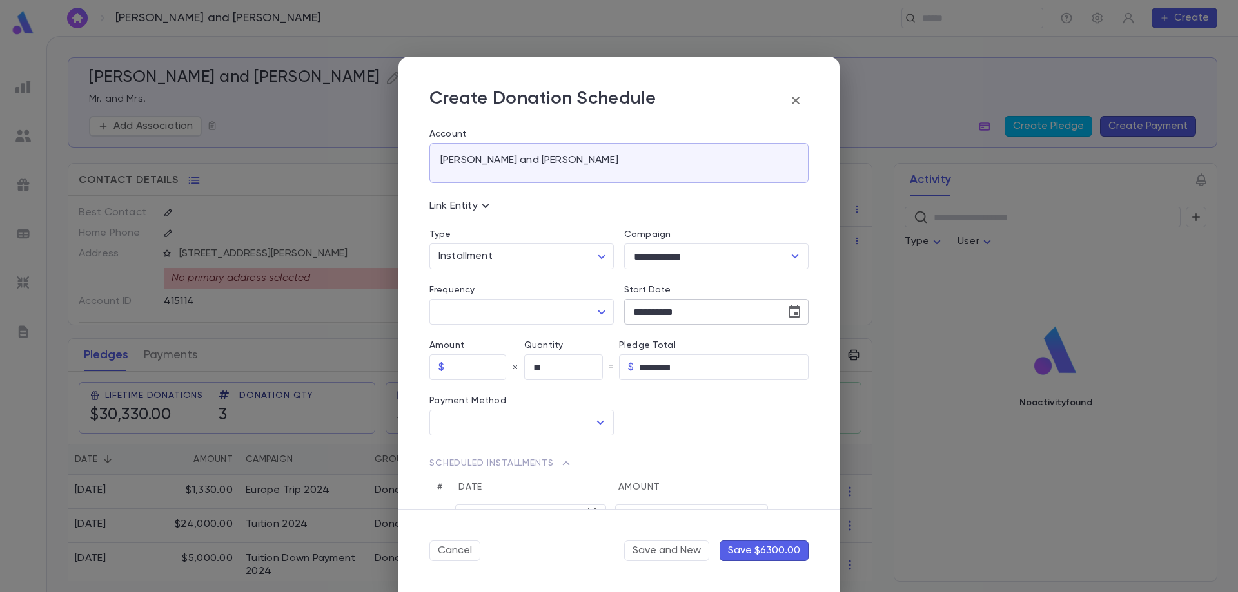
type input "**********"
click at [788, 311] on icon "Choose date, selected date is Sep 3, 2025" at bounding box center [793, 311] width 15 height 15
click at [650, 400] on button "1" at bounding box center [644, 398] width 23 height 23
type input "**********"
click at [469, 368] on input "text" at bounding box center [477, 367] width 57 height 25
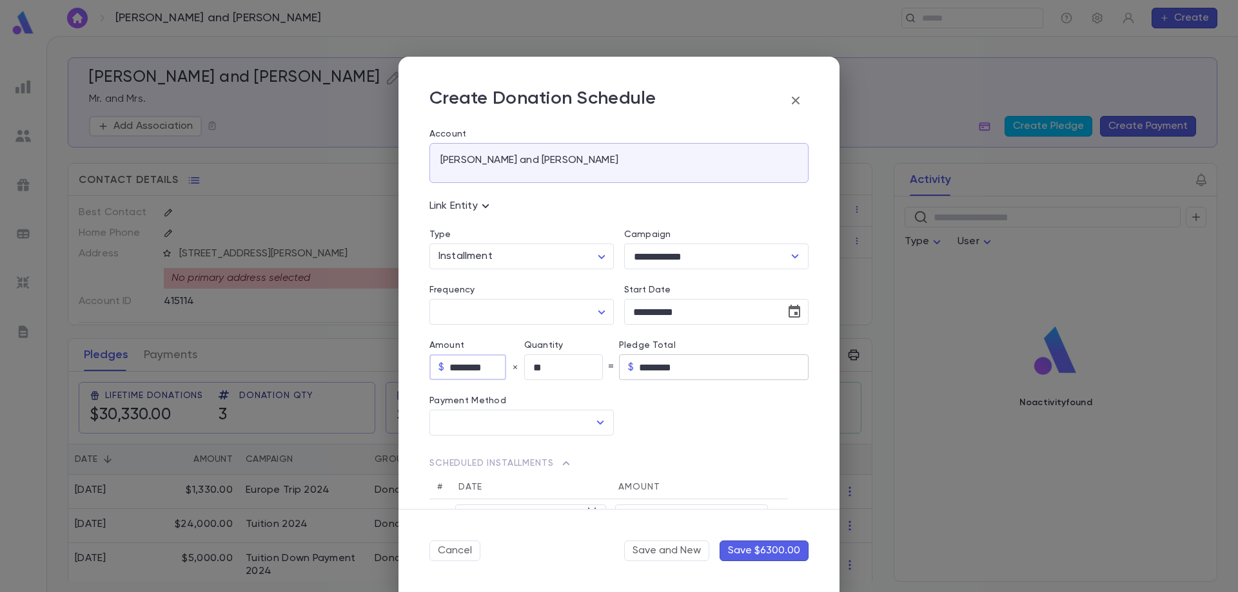
type input "********"
click at [701, 363] on input "********" at bounding box center [724, 367] width 170 height 25
type input "*********"
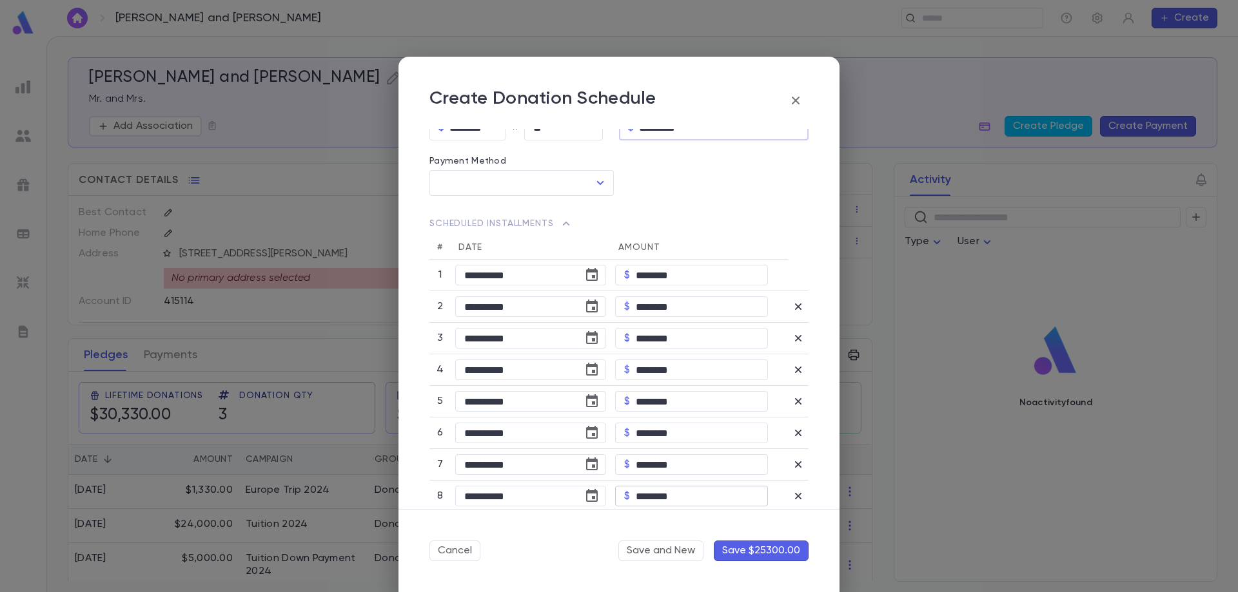
scroll to position [258, 0]
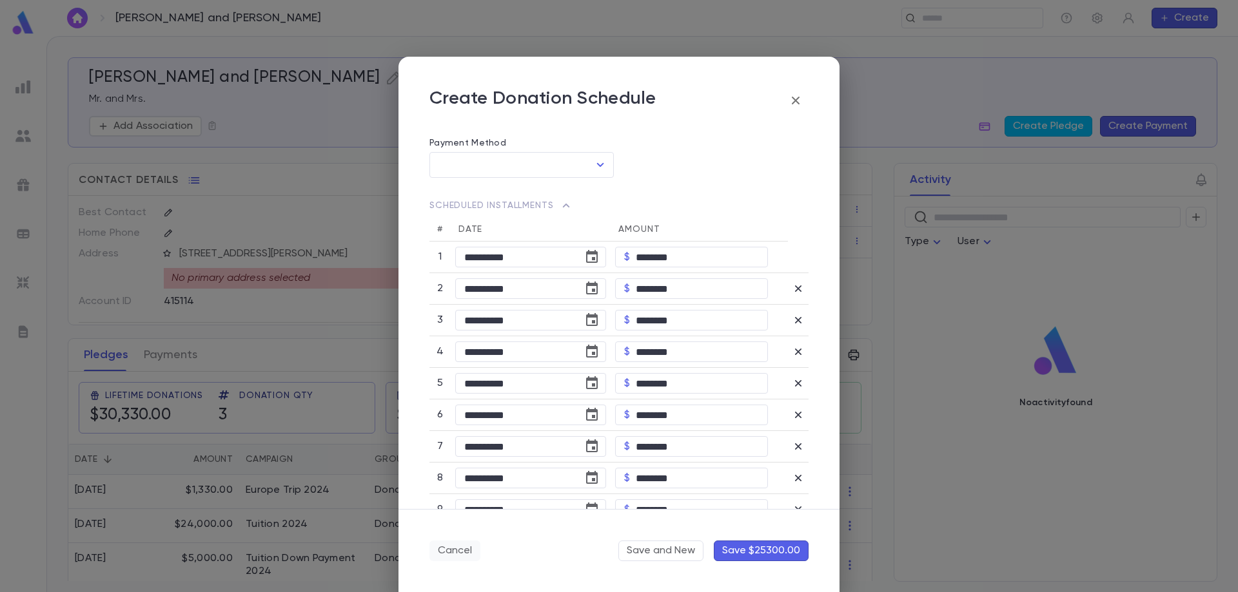
click at [458, 554] on button "Cancel" at bounding box center [454, 551] width 51 height 21
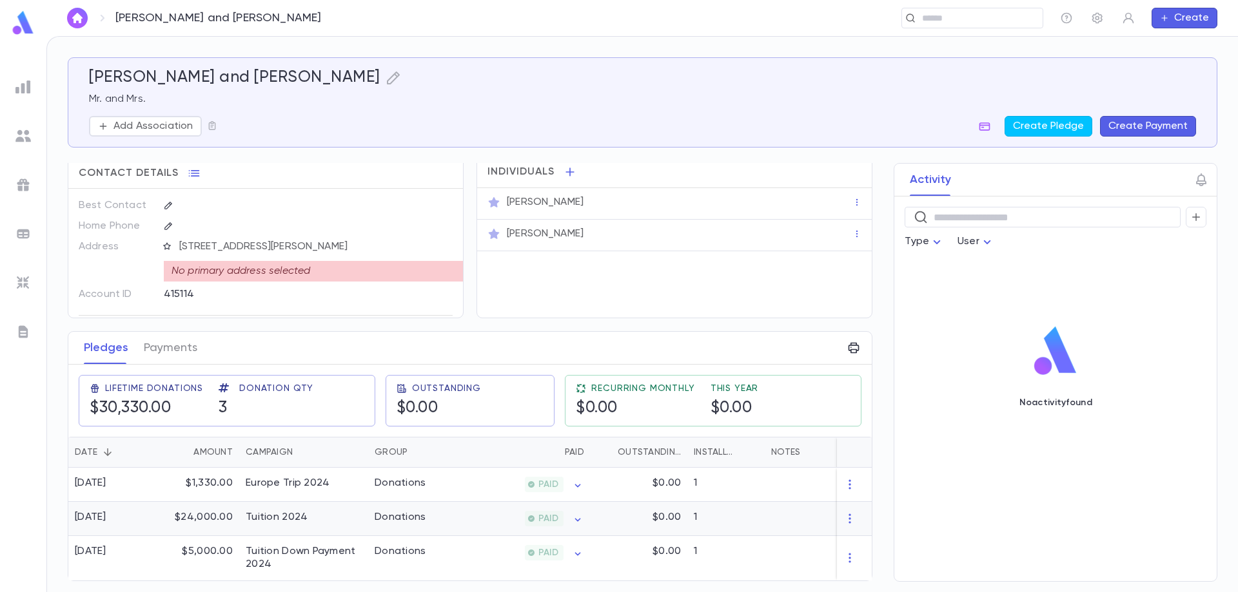
scroll to position [0, 0]
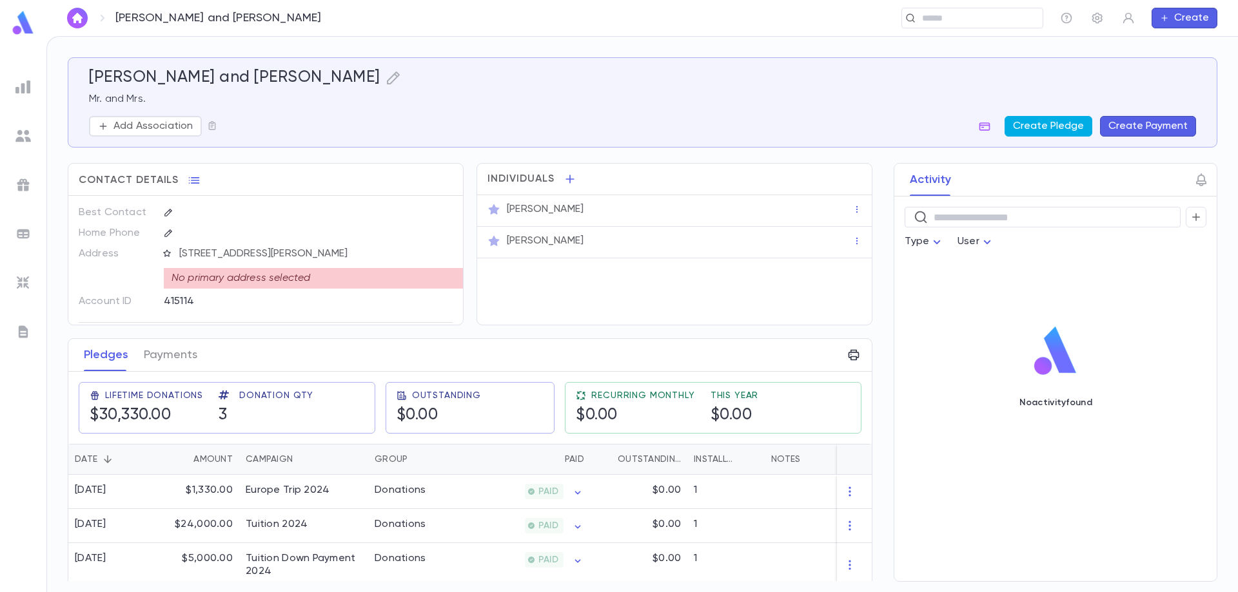
click at [1048, 122] on button "Create Pledge" at bounding box center [1048, 126] width 88 height 21
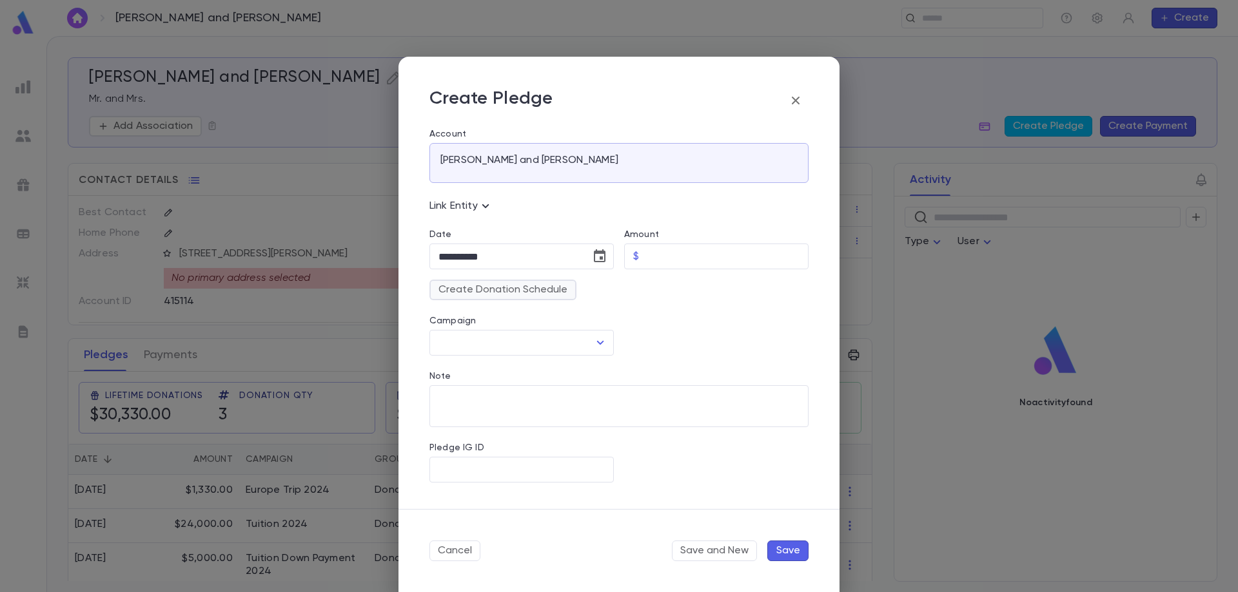
click at [516, 285] on button "Create Donation Schedule" at bounding box center [502, 290] width 147 height 21
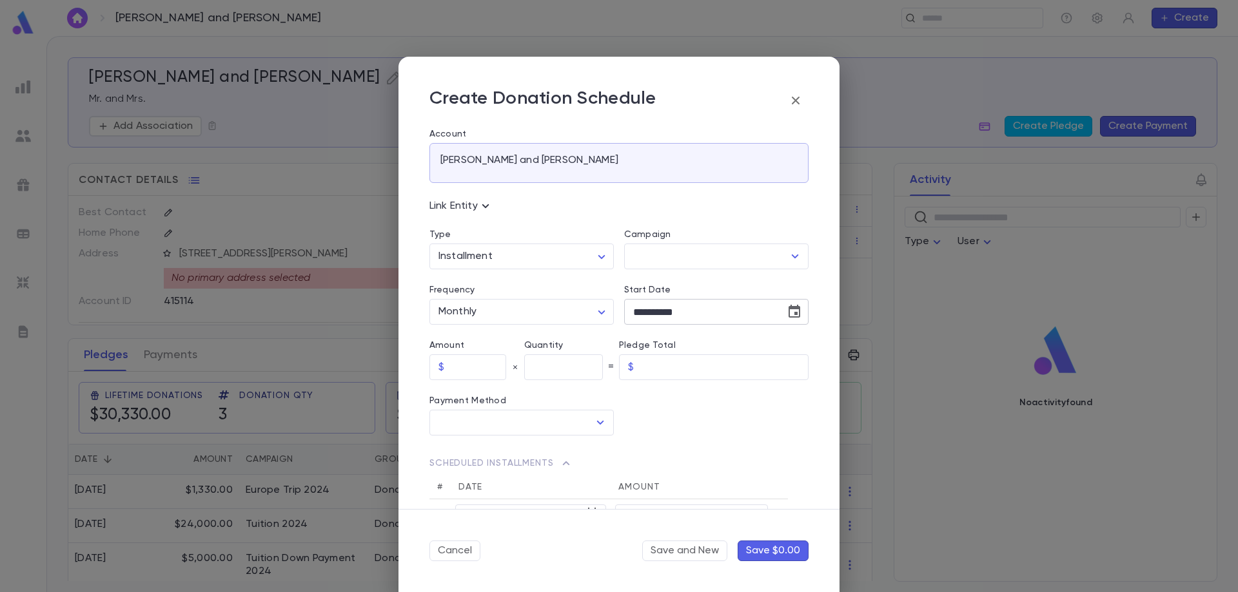
click at [786, 313] on icon "Choose date, selected date is Sep 3, 2025" at bounding box center [793, 311] width 15 height 15
click at [645, 394] on button "1" at bounding box center [644, 398] width 23 height 23
type input "**********"
click at [467, 368] on input "text" at bounding box center [477, 367] width 57 height 25
type input "********"
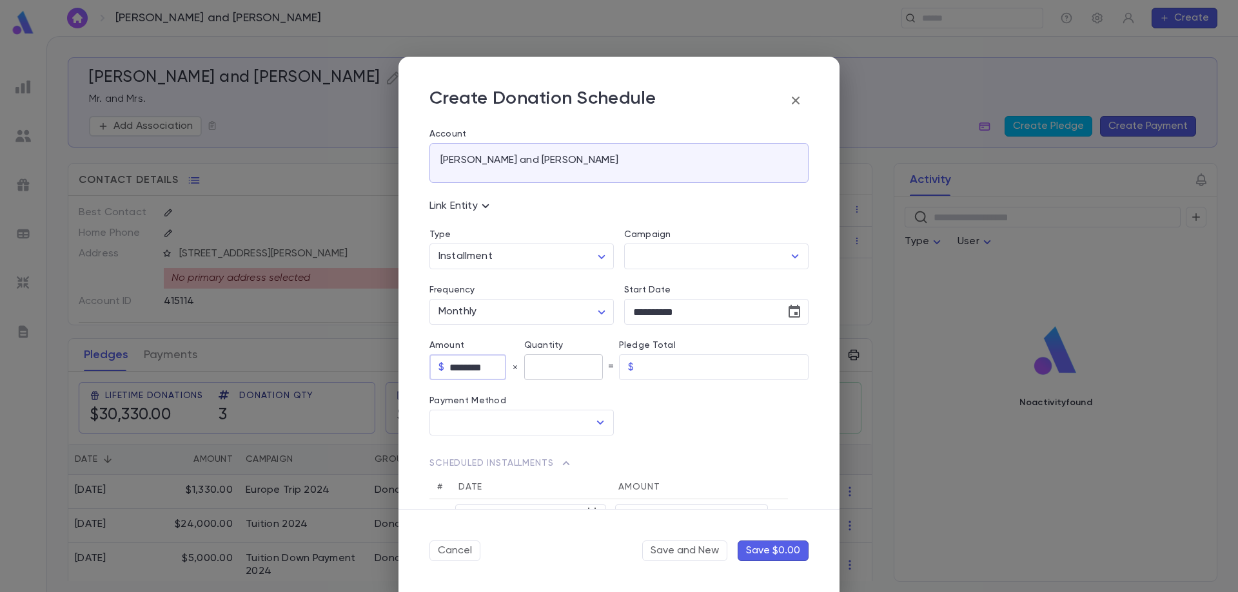
type input "********"
click at [552, 374] on input "text" at bounding box center [563, 367] width 79 height 25
type input "**"
type input "*********"
click at [691, 409] on div at bounding box center [711, 407] width 195 height 55
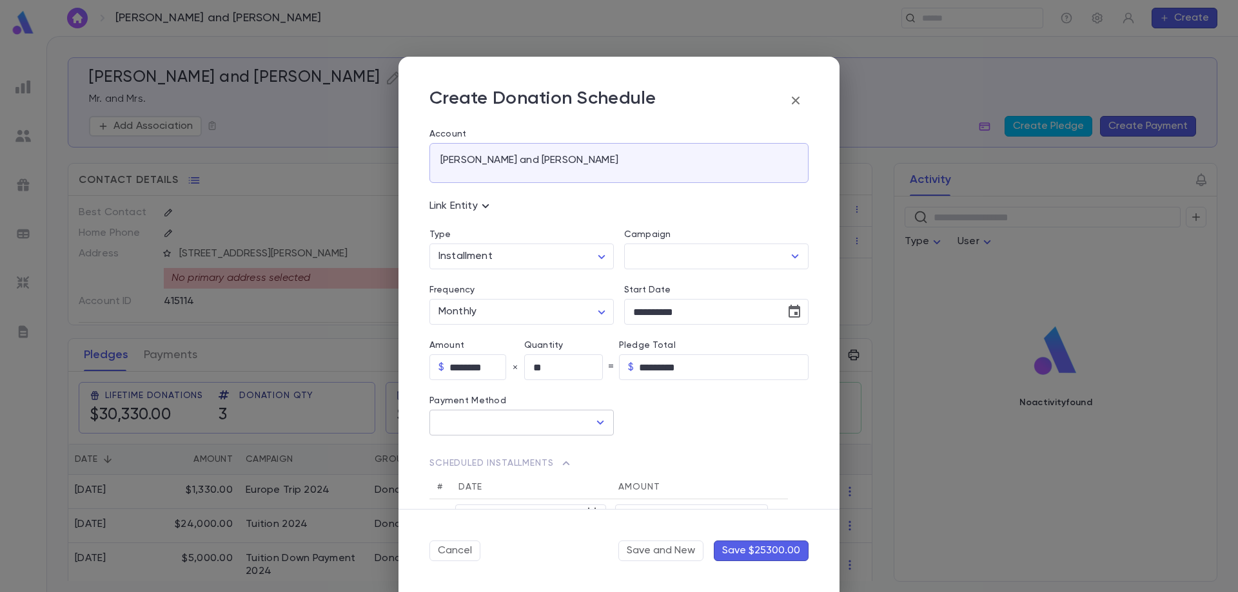
click at [490, 425] on input "text" at bounding box center [511, 423] width 153 height 24
drag, startPoint x: 473, startPoint y: 491, endPoint x: 555, endPoint y: 470, distance: 84.6
click at [473, 492] on li "Credit Card" at bounding box center [520, 492] width 182 height 21
type input "**********"
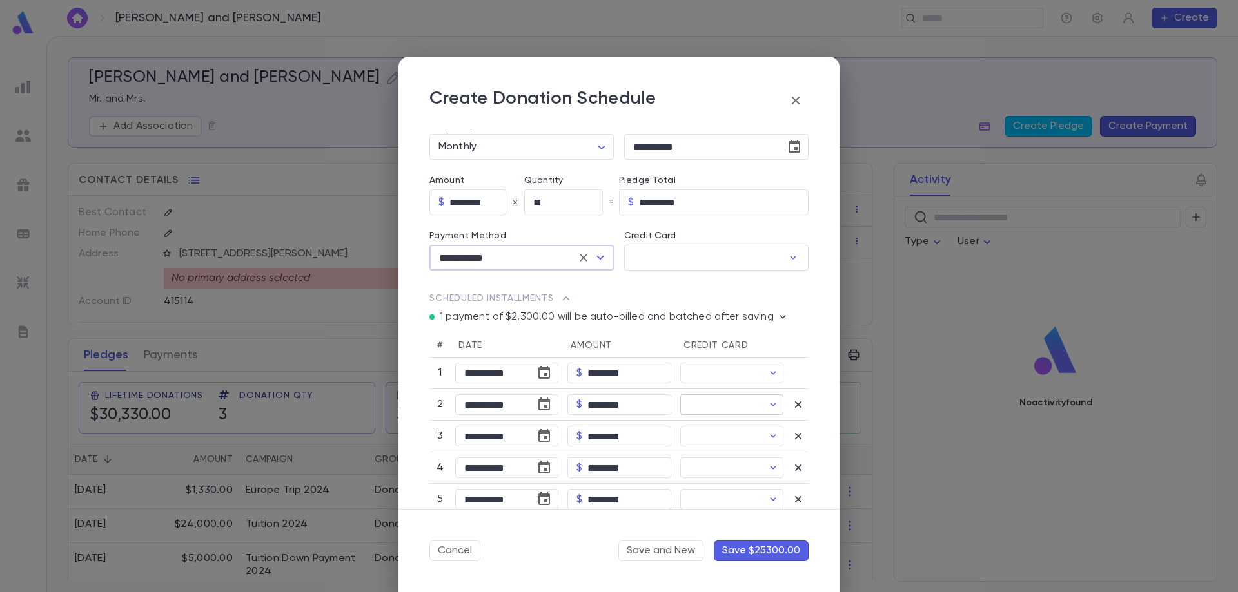
scroll to position [193, 0]
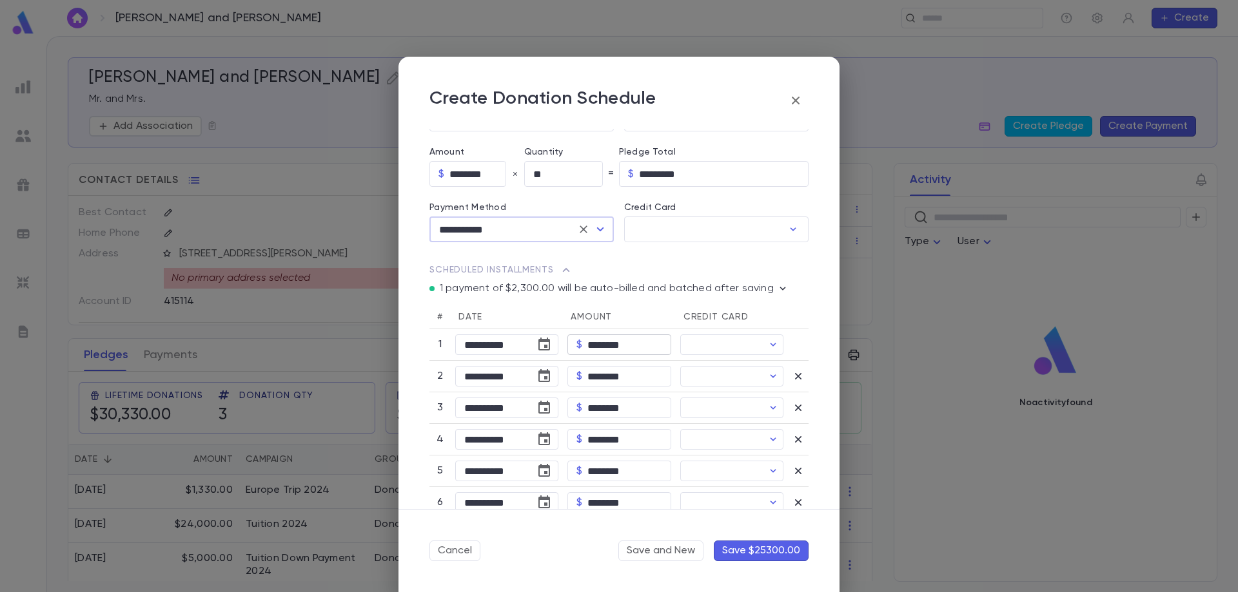
click at [609, 351] on input "********" at bounding box center [628, 345] width 83 height 20
click at [609, 351] on input "****" at bounding box center [628, 345] width 83 height 20
type input "********"
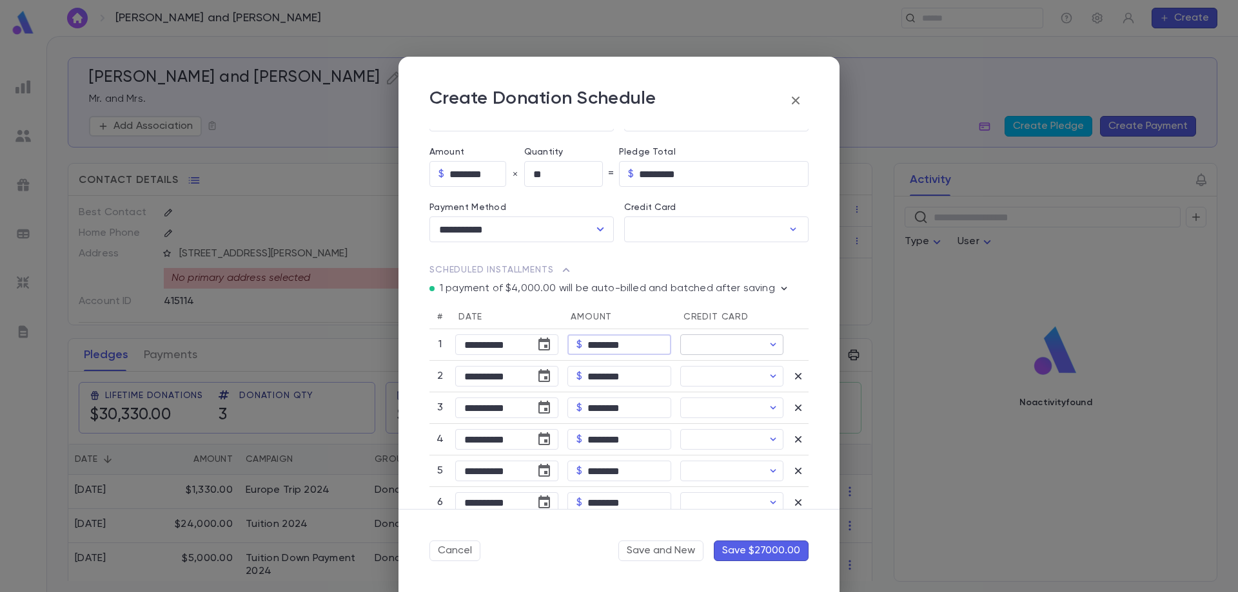
click at [715, 340] on input "Credit Card" at bounding box center [721, 345] width 83 height 20
type input "*********"
click at [704, 345] on div at bounding box center [619, 296] width 1238 height 592
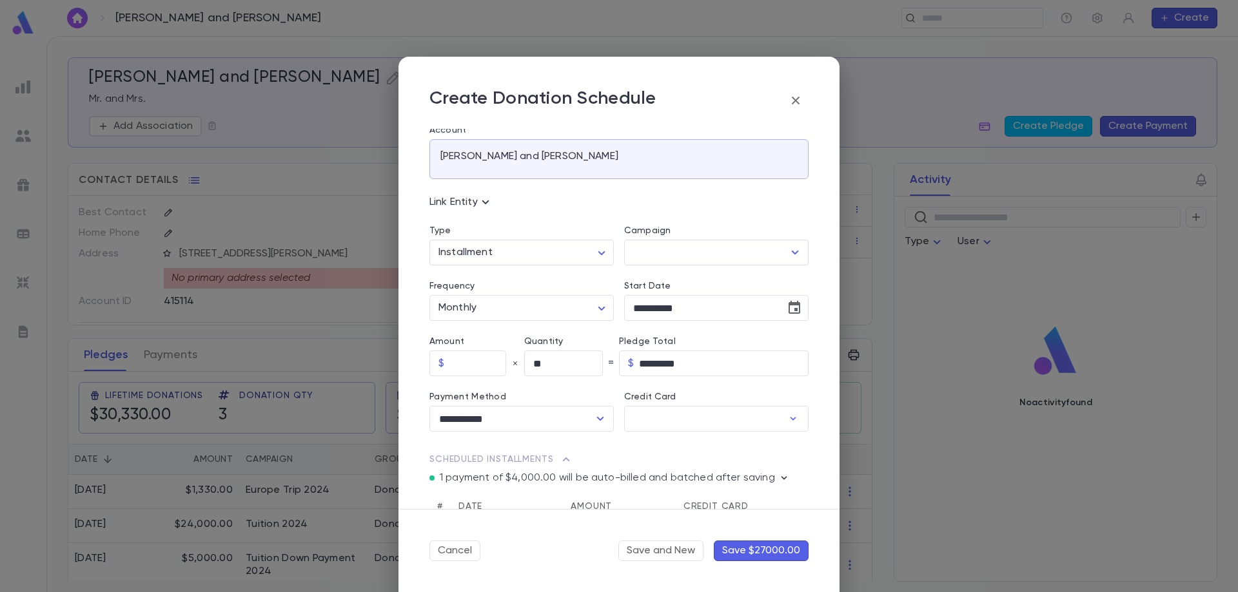
scroll to position [0, 0]
click at [760, 549] on button "Save $27000.00" at bounding box center [761, 551] width 95 height 21
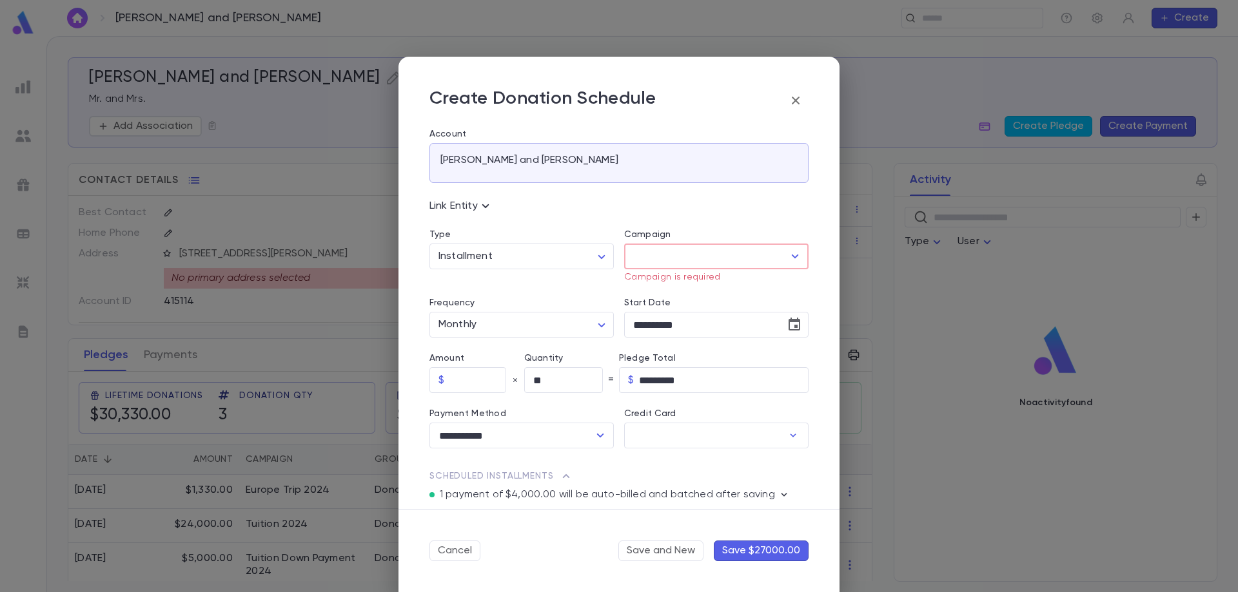
click at [679, 253] on input "Campaign" at bounding box center [706, 256] width 153 height 24
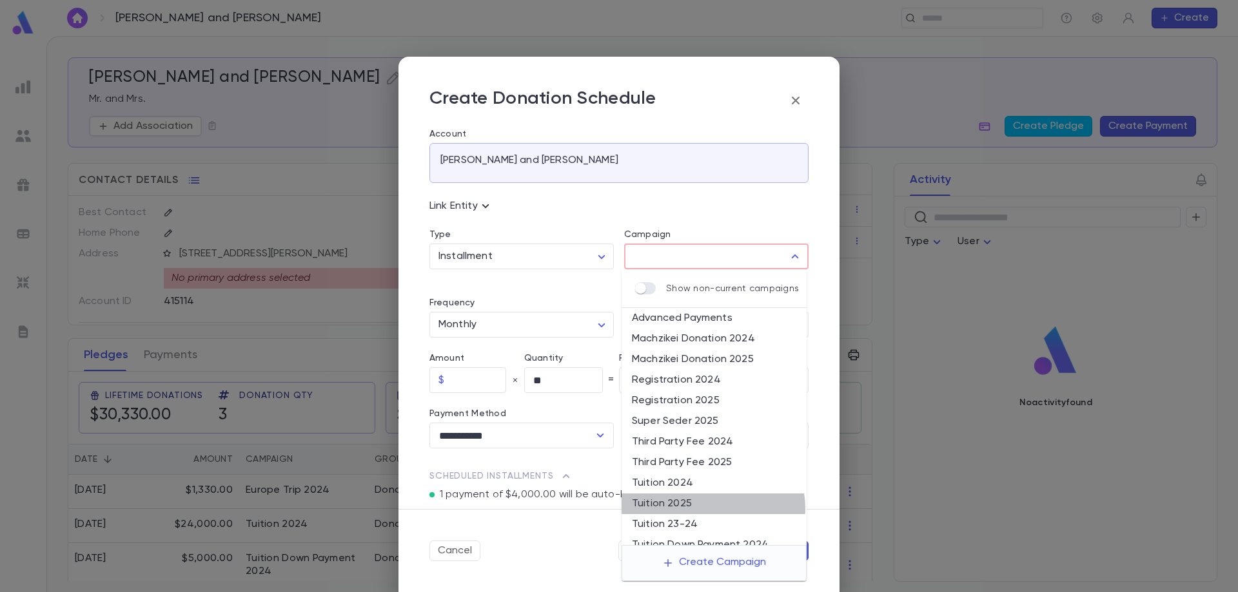
click at [712, 509] on li "Tuition 2025" at bounding box center [713, 504] width 185 height 21
type input "**********"
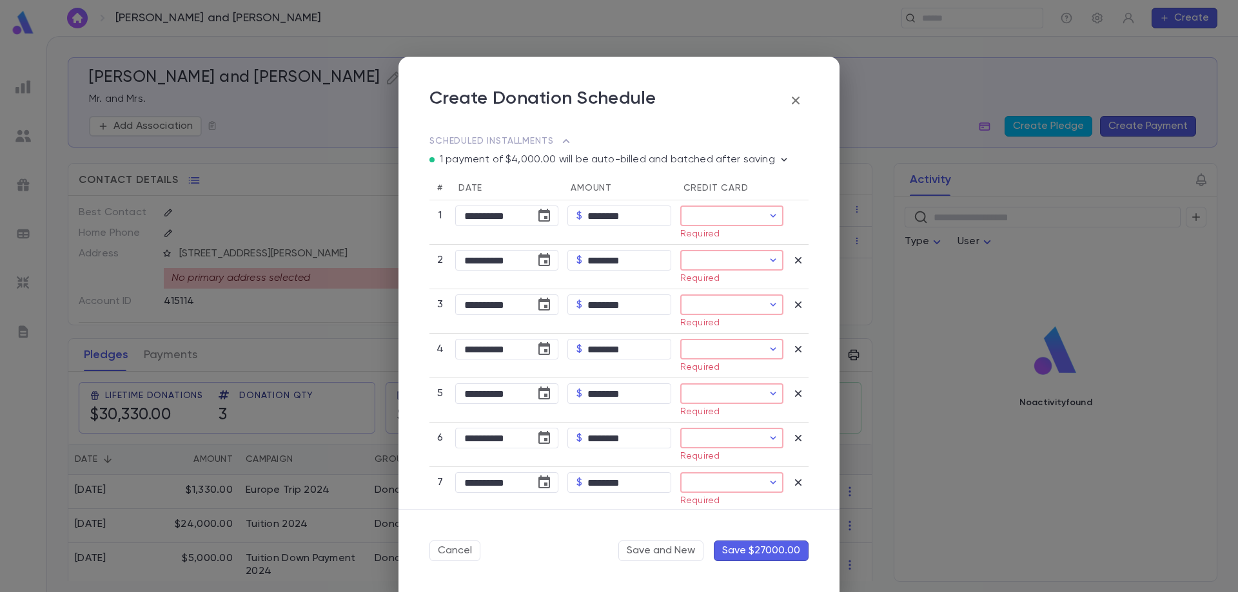
scroll to position [129, 0]
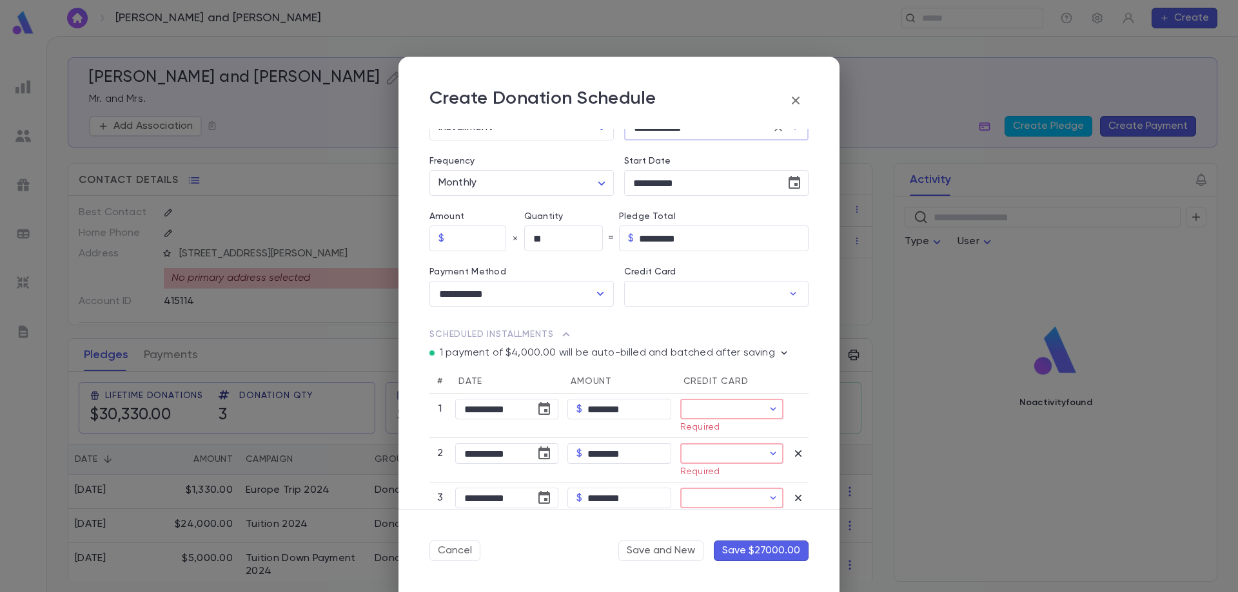
click at [723, 413] on input "Credit Card" at bounding box center [721, 410] width 83 height 20
click at [699, 302] on div at bounding box center [619, 296] width 1238 height 592
click at [699, 302] on input "Credit Card" at bounding box center [703, 294] width 159 height 25
click at [683, 358] on div "**** 5006 Exp 12 / 2028" at bounding box center [619, 348] width 373 height 31
type input "********"
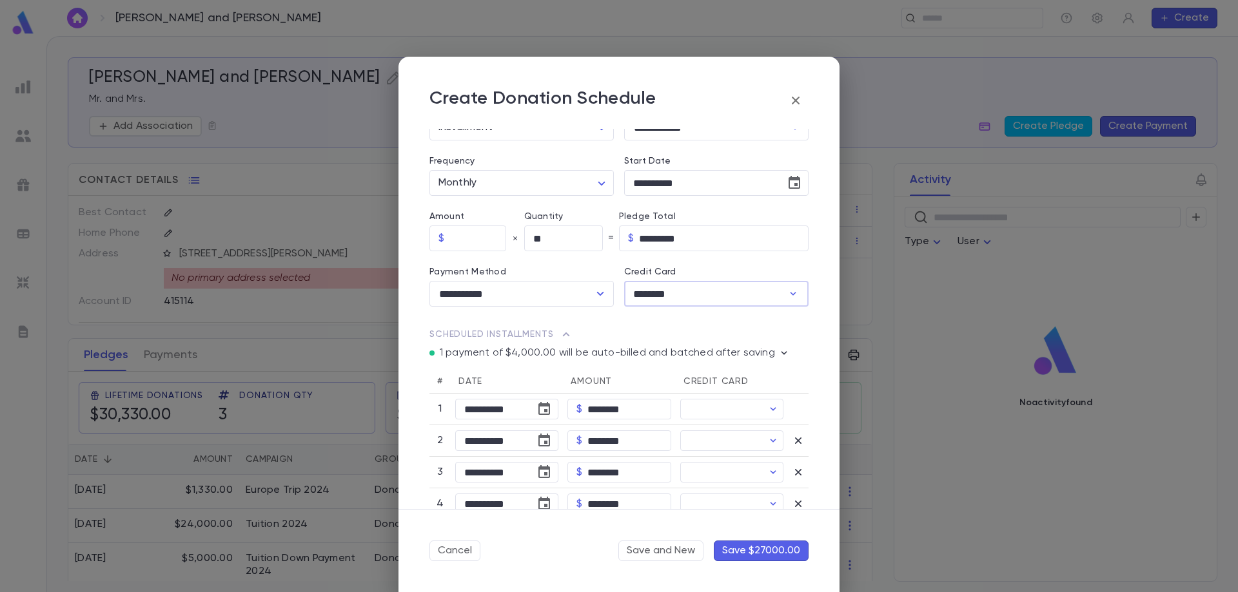
type input "********"
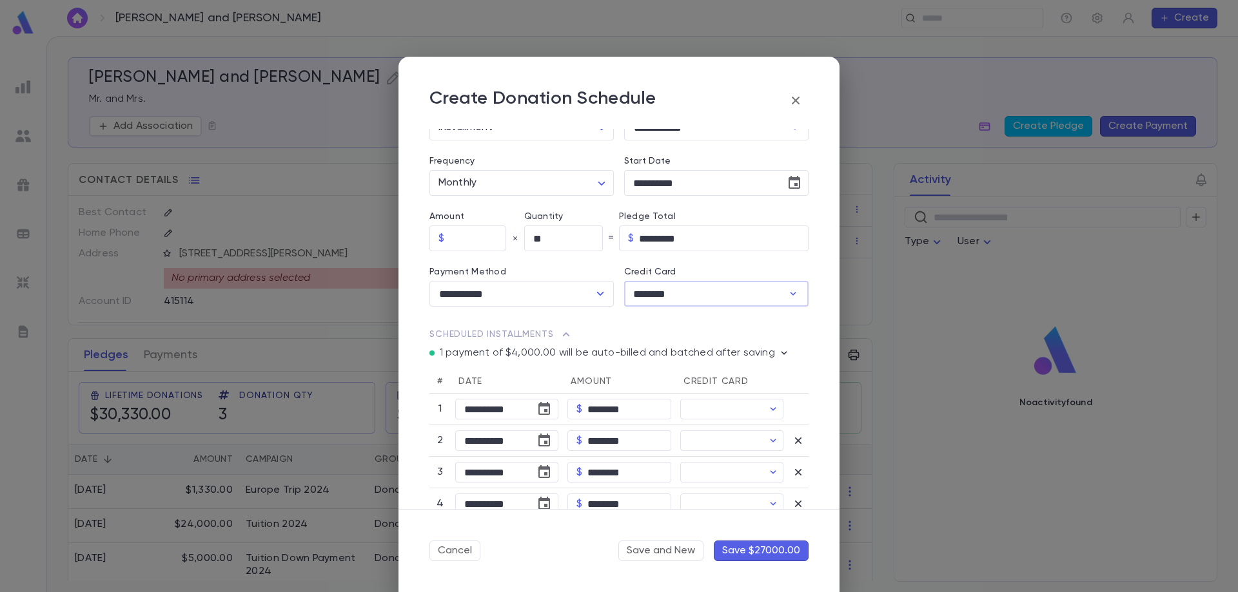
type input "********"
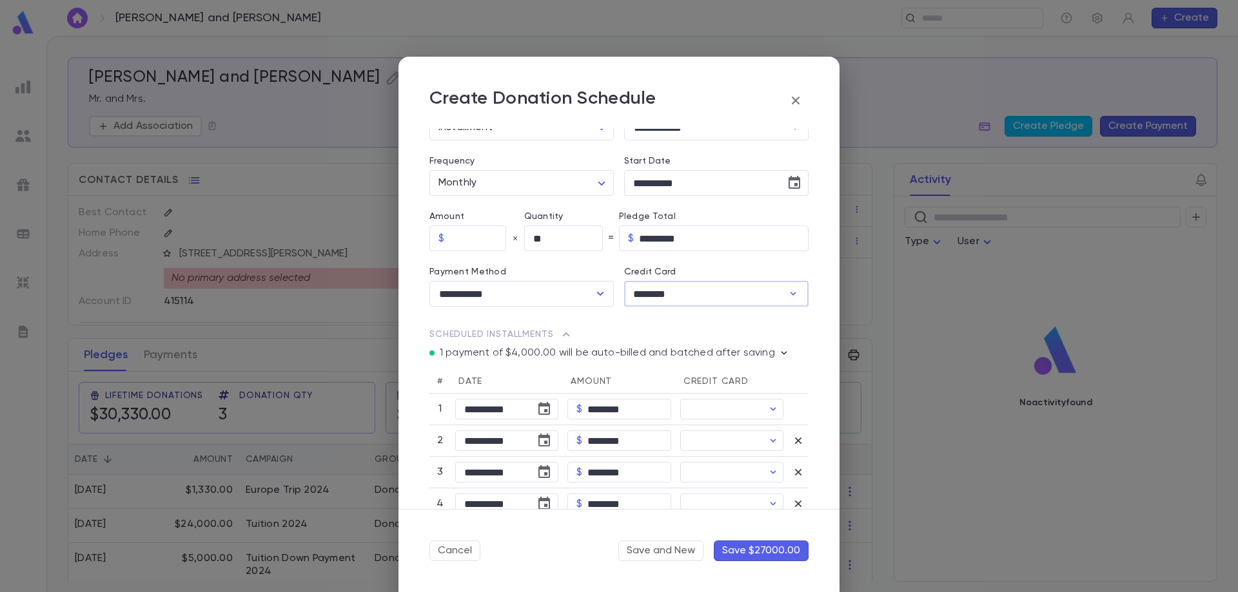
type input "********"
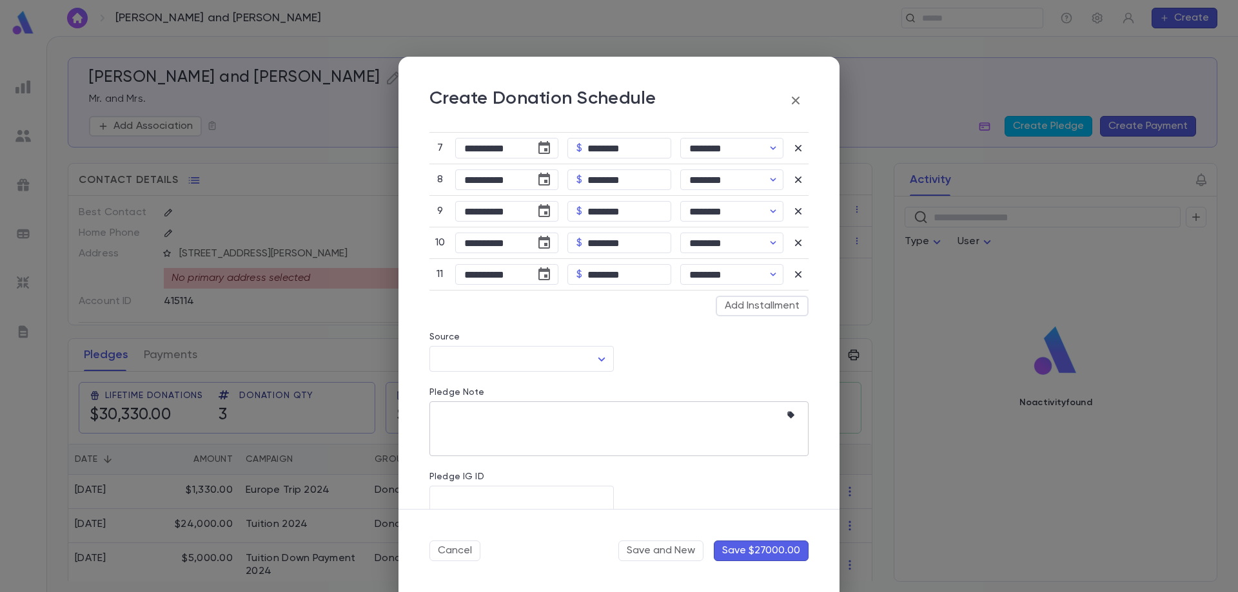
scroll to position [598, 0]
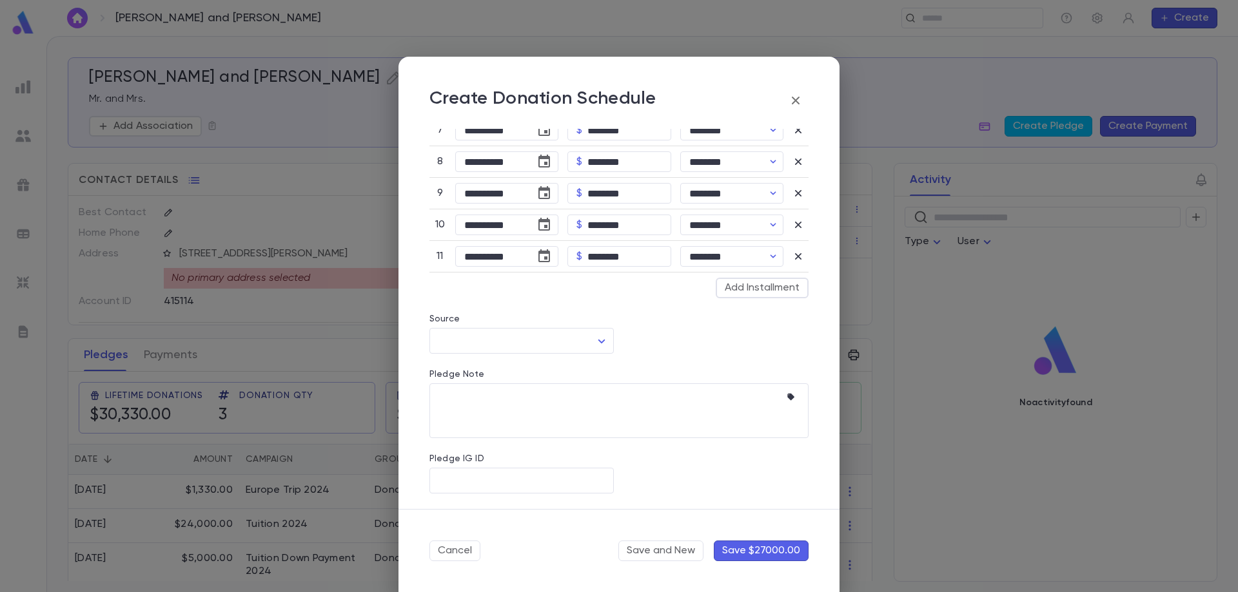
click at [754, 552] on button "Save $27000.00" at bounding box center [761, 551] width 95 height 21
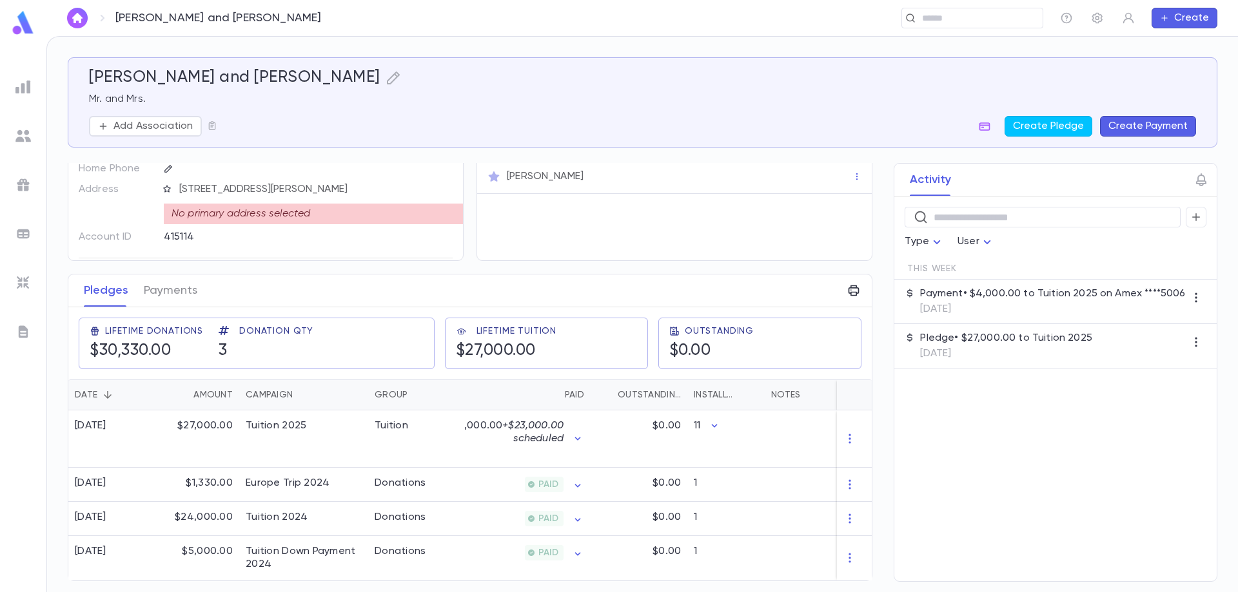
scroll to position [0, 0]
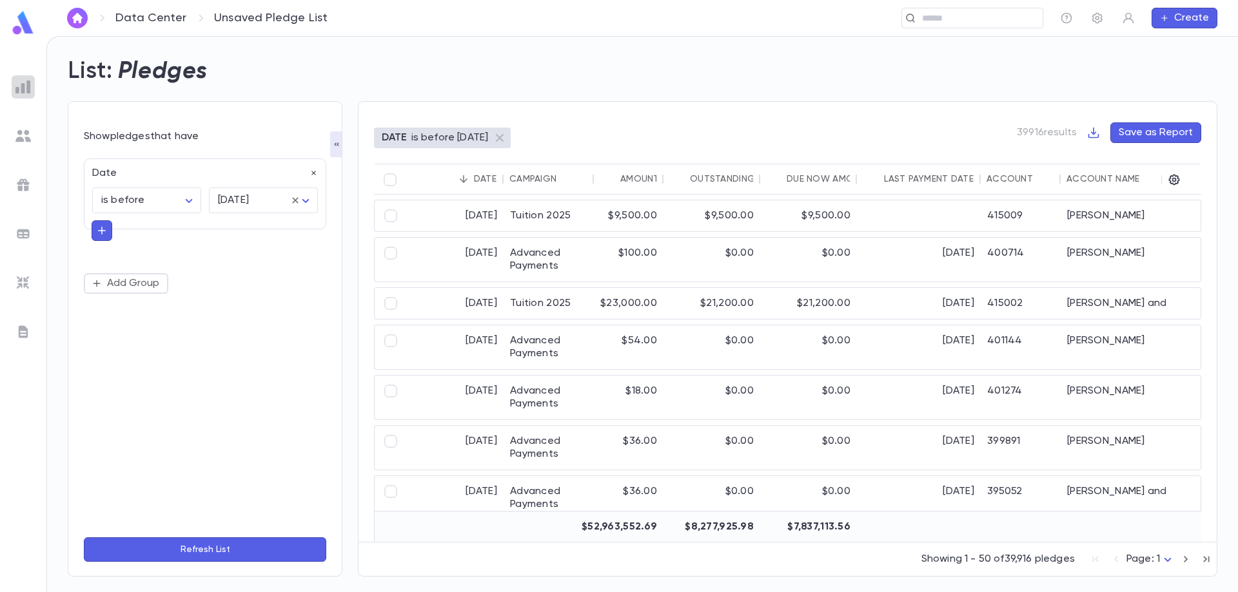
click at [17, 83] on img at bounding box center [22, 86] width 15 height 15
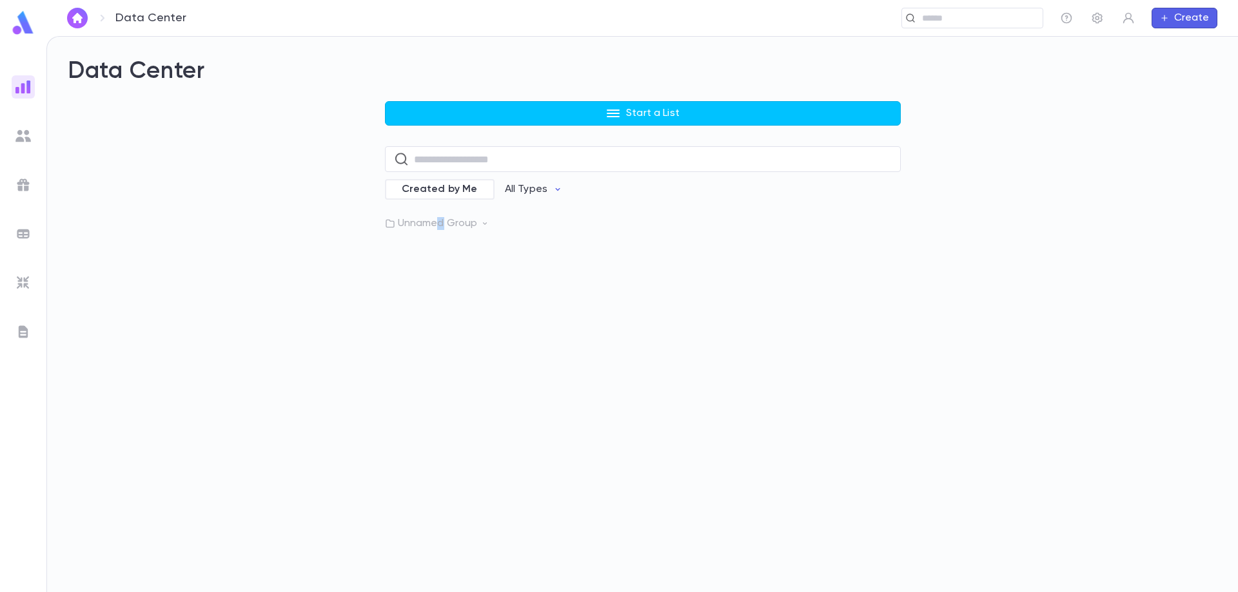
click at [442, 230] on div "Data Center Start a List ​ Created by Me All Types Unnamed Group" at bounding box center [642, 315] width 1191 height 556
click at [430, 219] on p "Unnamed Group" at bounding box center [643, 223] width 516 height 13
click at [465, 253] on p "Pledges Tuition 2025" at bounding box center [467, 250] width 102 height 13
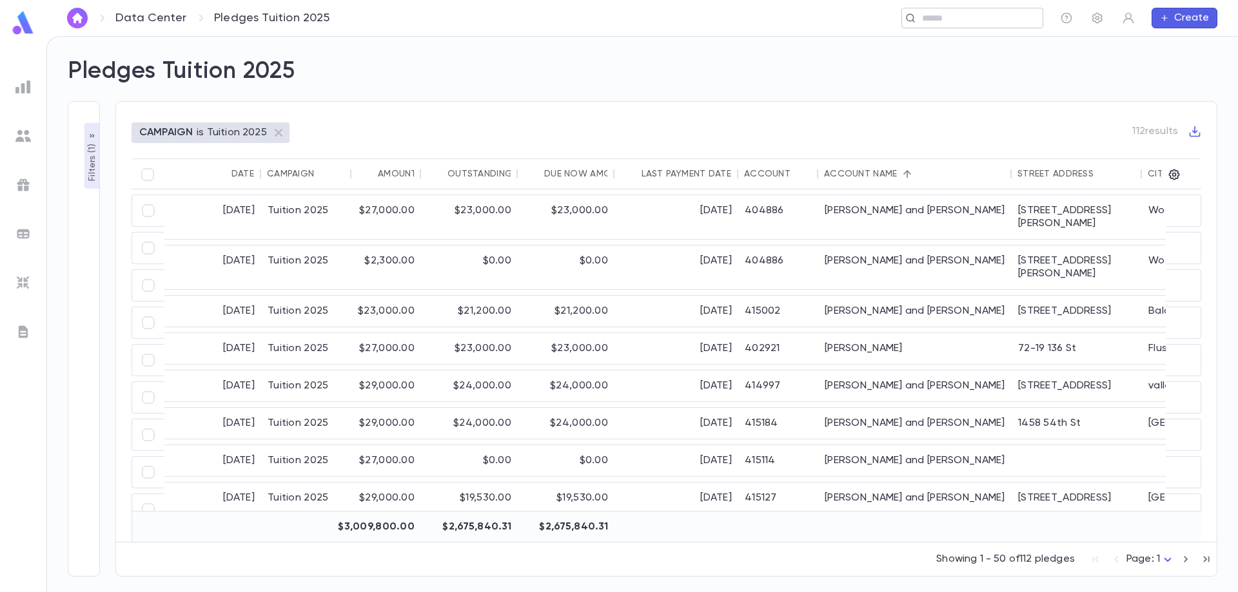
click at [955, 10] on div "​" at bounding box center [972, 18] width 142 height 21
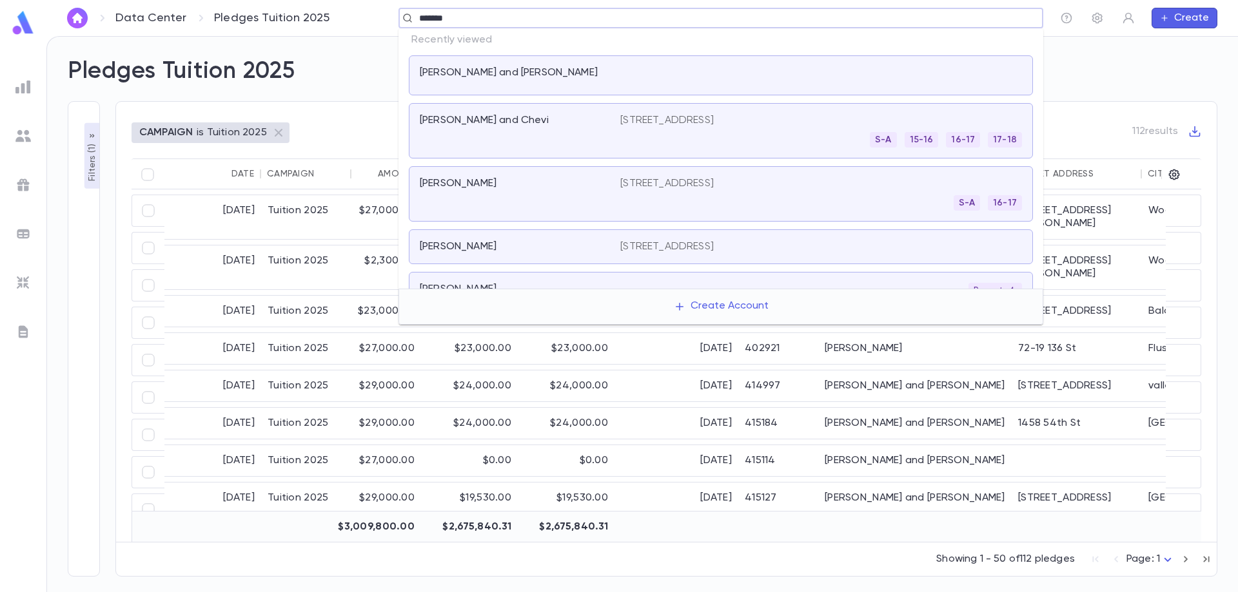
type input "********"
click at [675, 78] on div at bounding box center [821, 75] width 402 height 18
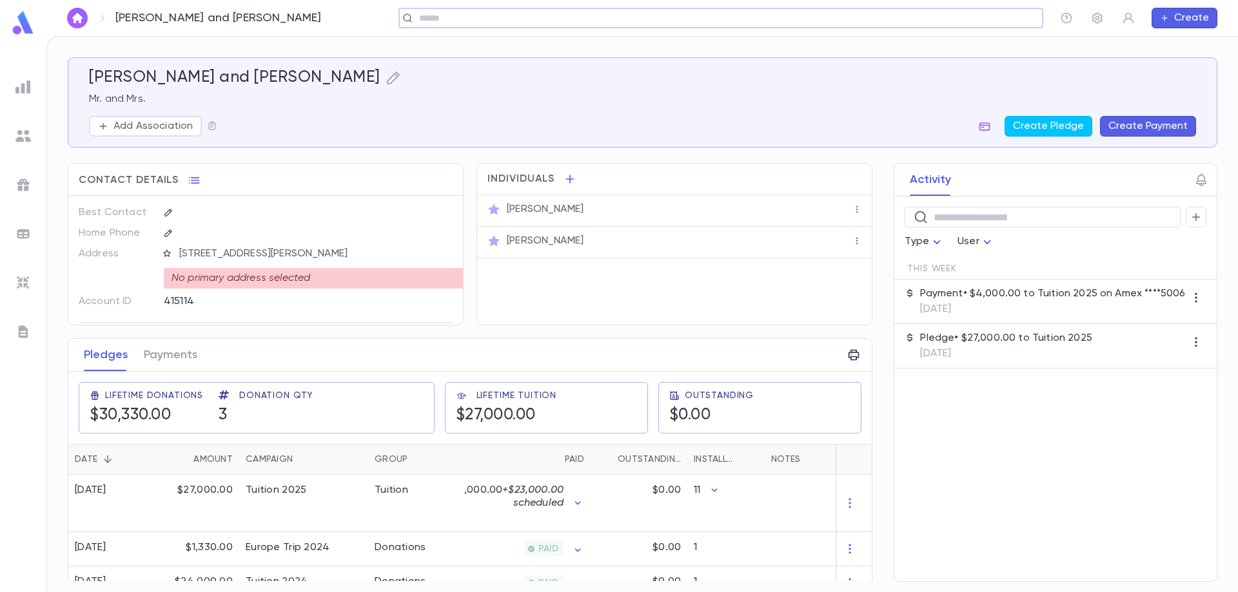
scroll to position [70, 0]
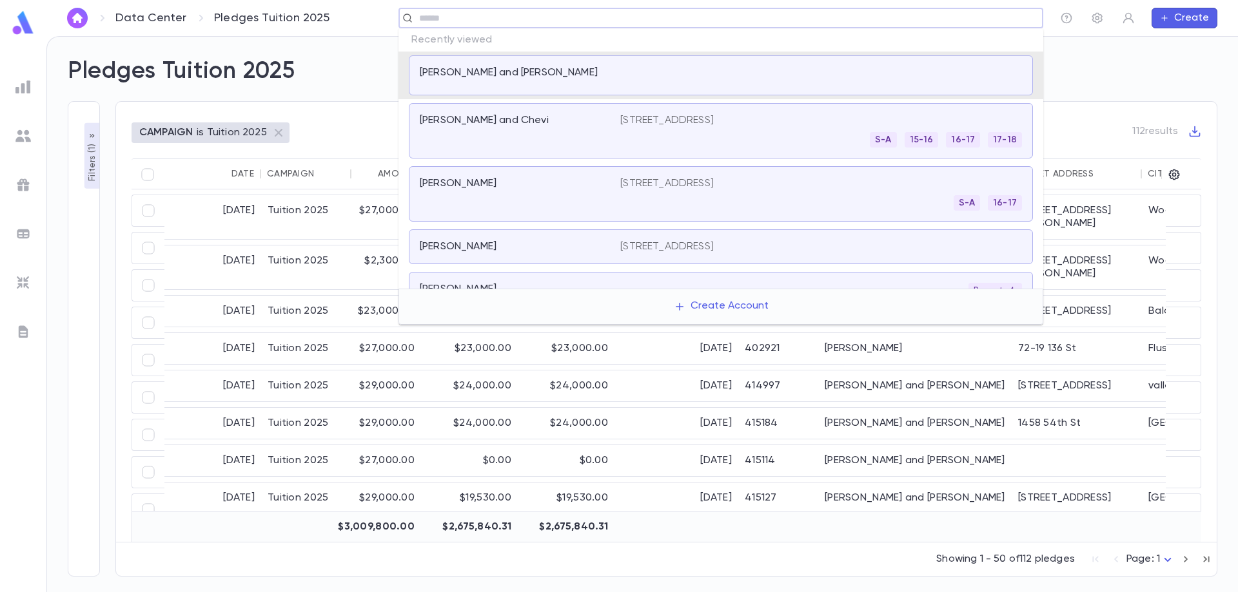
click at [523, 21] on input "text" at bounding box center [716, 18] width 603 height 12
type input "******"
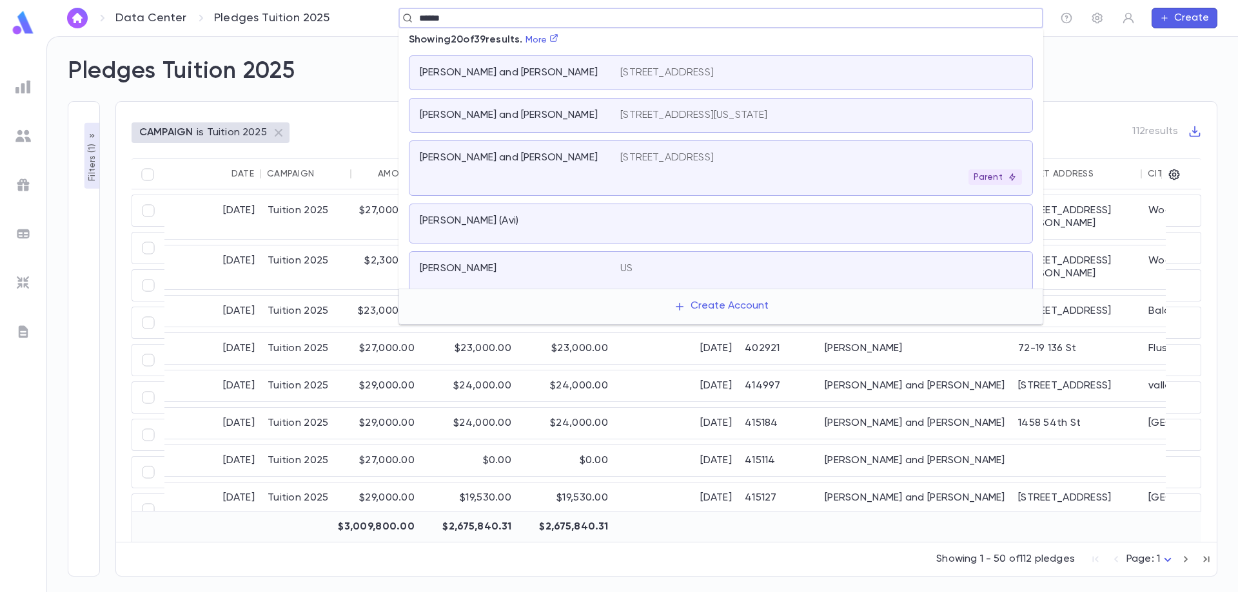
click at [582, 162] on div "Pollak, Mordechai and Elke" at bounding box center [512, 157] width 185 height 13
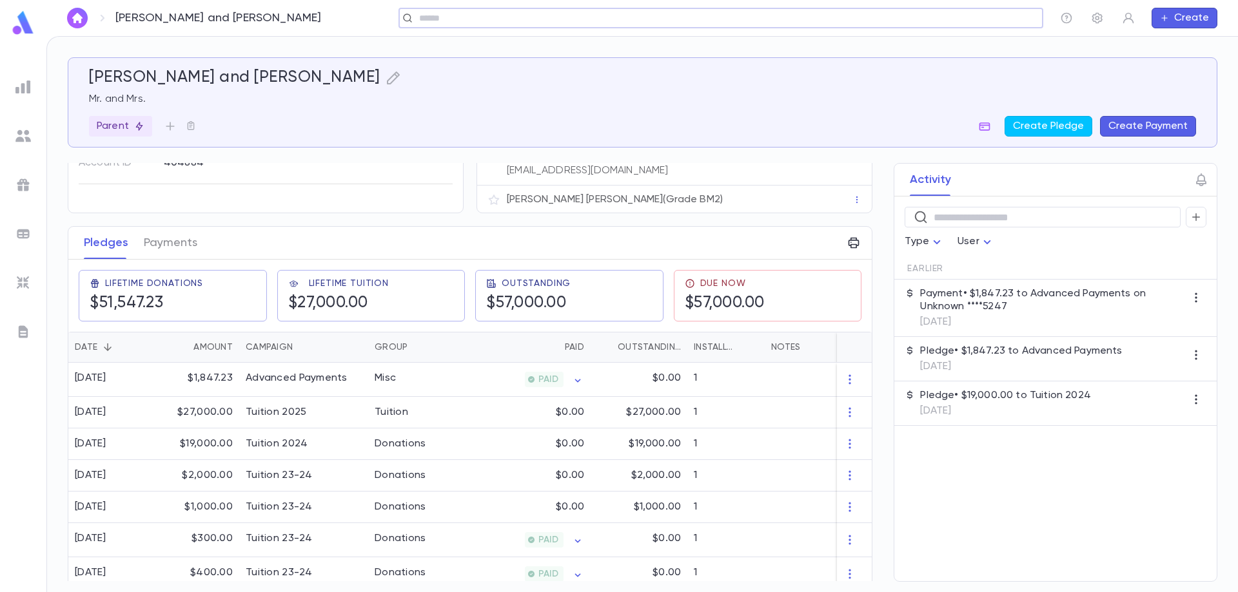
scroll to position [129, 0]
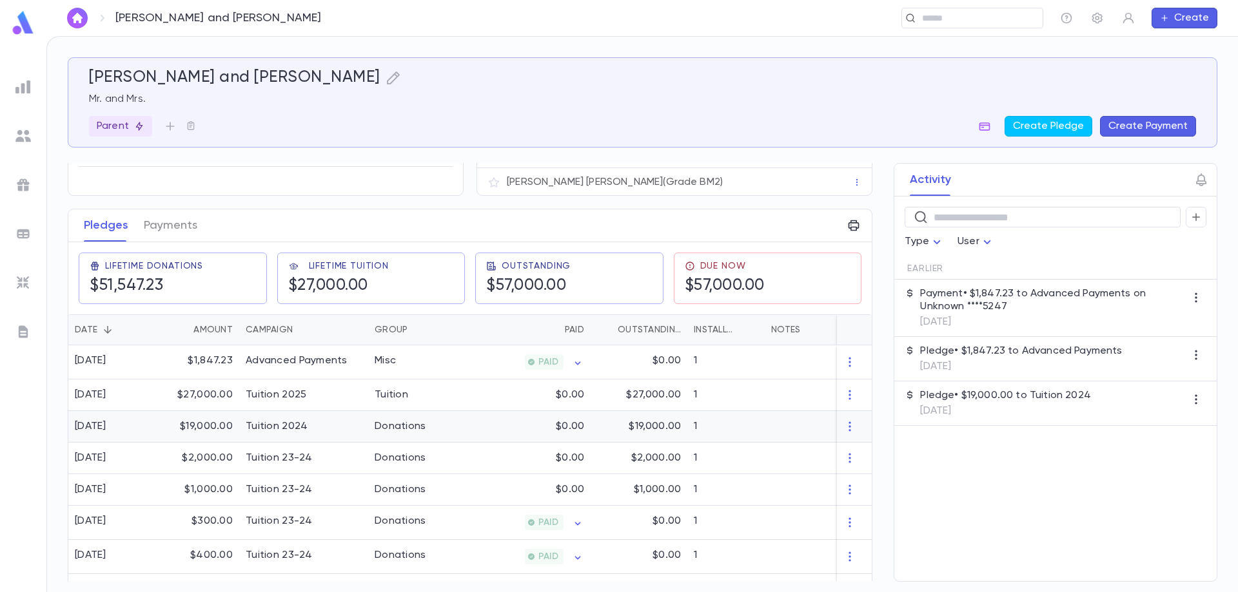
click at [409, 420] on div "Donations" at bounding box center [401, 426] width 52 height 13
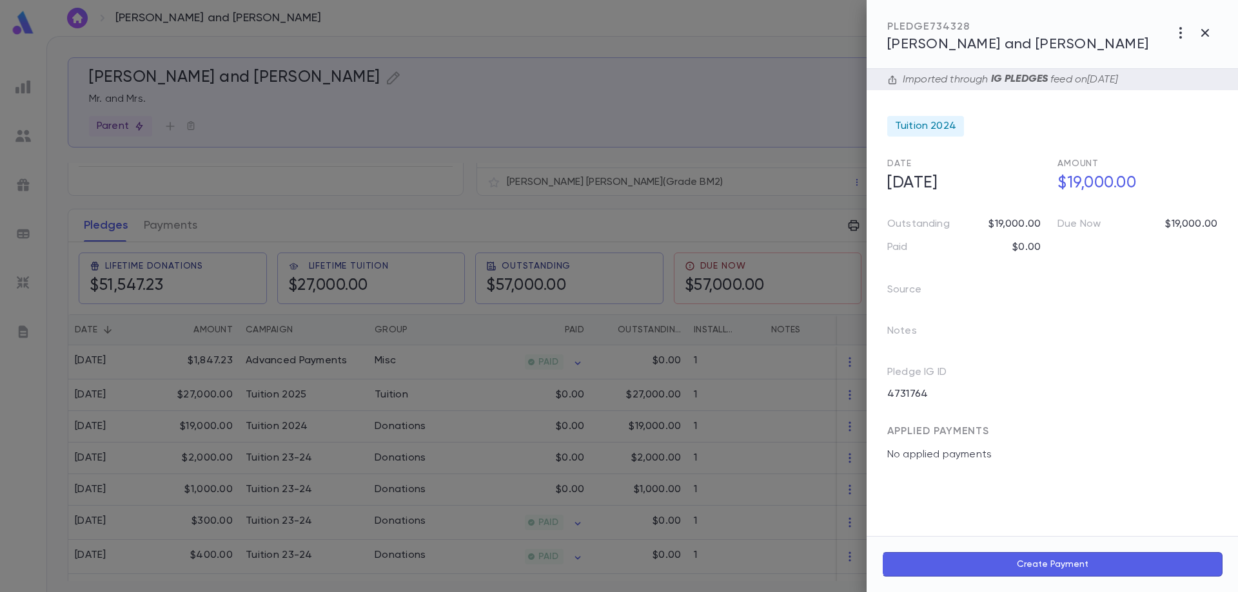
click at [1015, 44] on span "Pollak, Mordechai and Elke" at bounding box center [1018, 44] width 262 height 14
click at [911, 44] on span "Pollak, Mordechai and Elke" at bounding box center [1018, 44] width 262 height 14
click at [911, 43] on span "Pollak, Mordechai and Elke" at bounding box center [1018, 44] width 262 height 14
click at [375, 429] on div at bounding box center [619, 296] width 1238 height 592
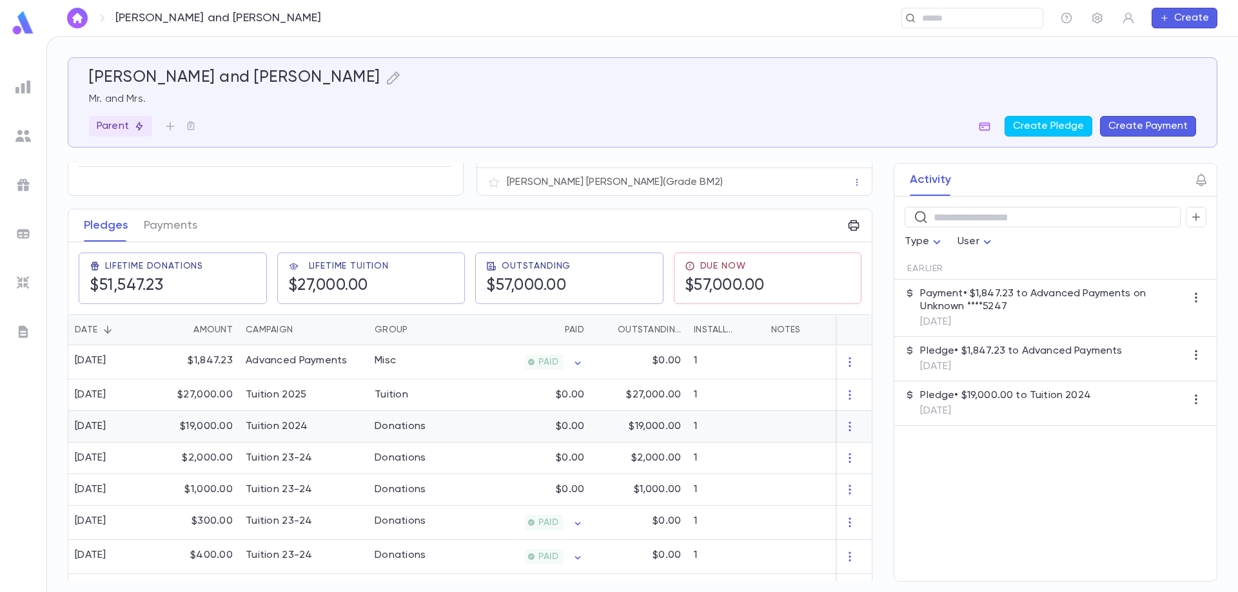
click at [347, 422] on div "Tuition 2024" at bounding box center [303, 427] width 129 height 32
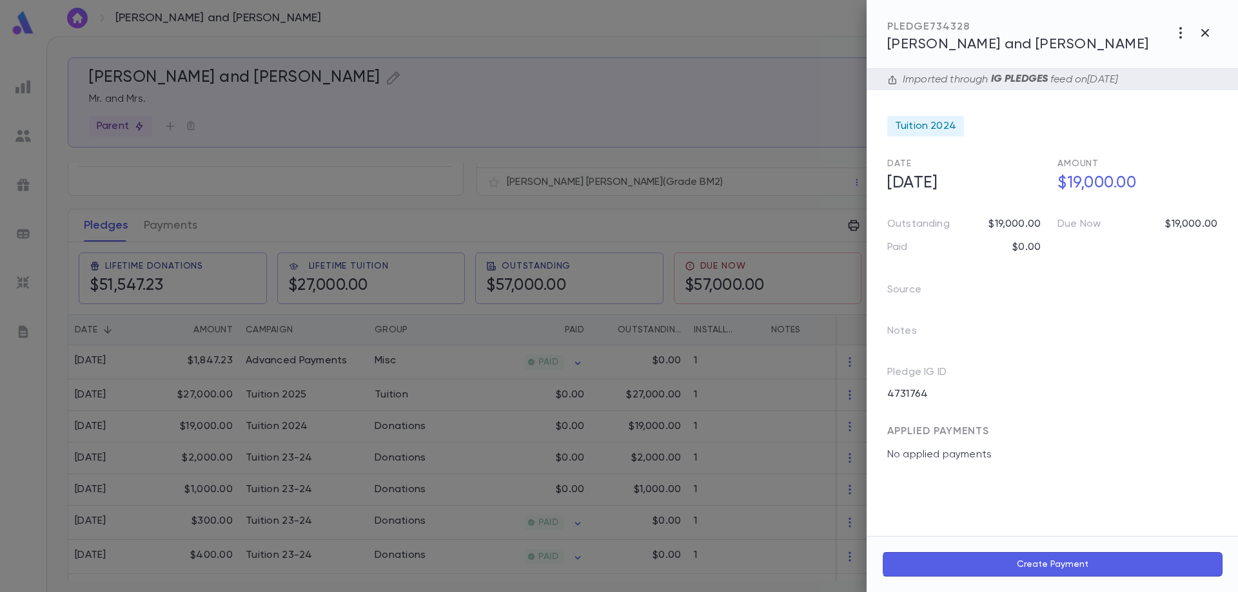
click at [1205, 34] on icon "button" at bounding box center [1205, 33] width 8 height 8
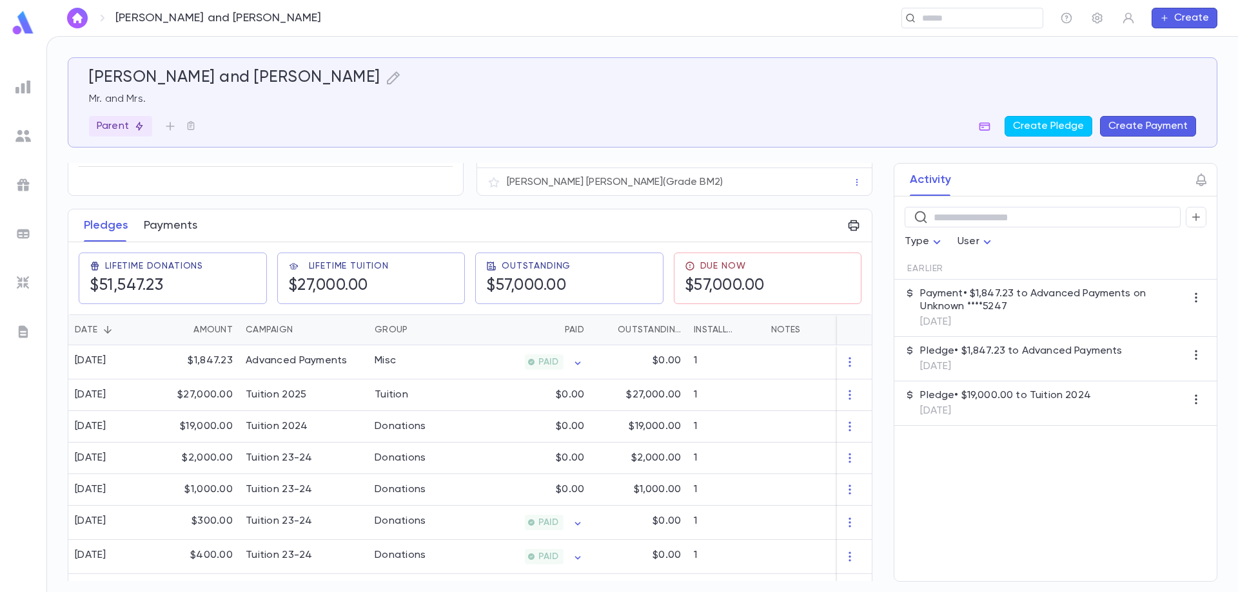
click at [194, 218] on button "Payments" at bounding box center [171, 226] width 54 height 32
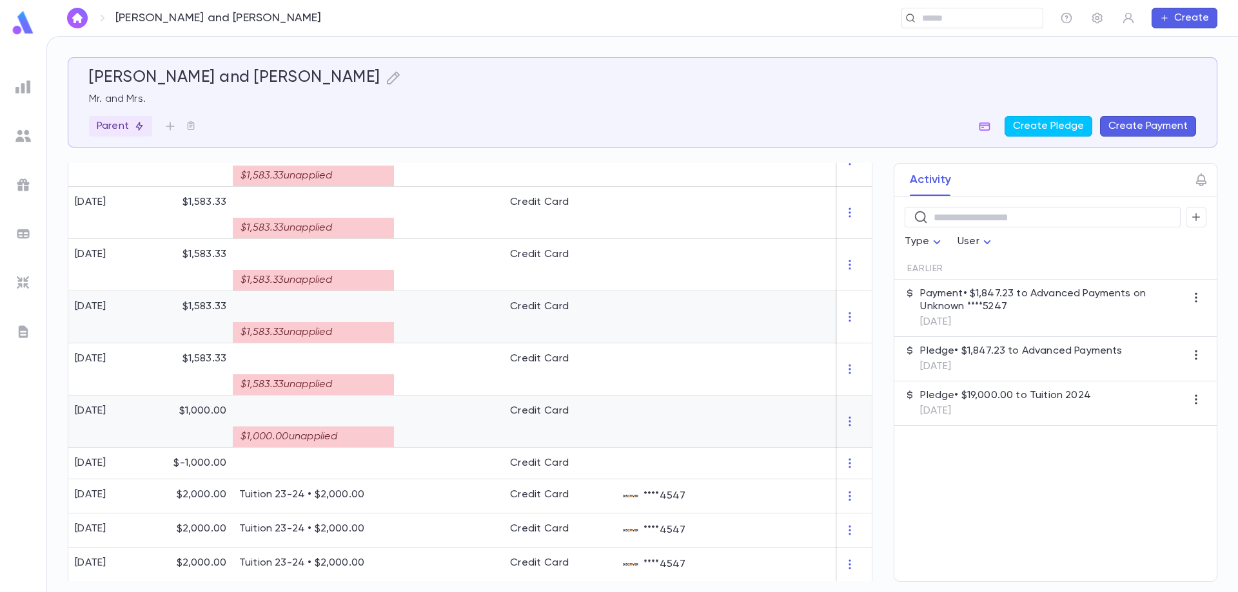
scroll to position [569, 0]
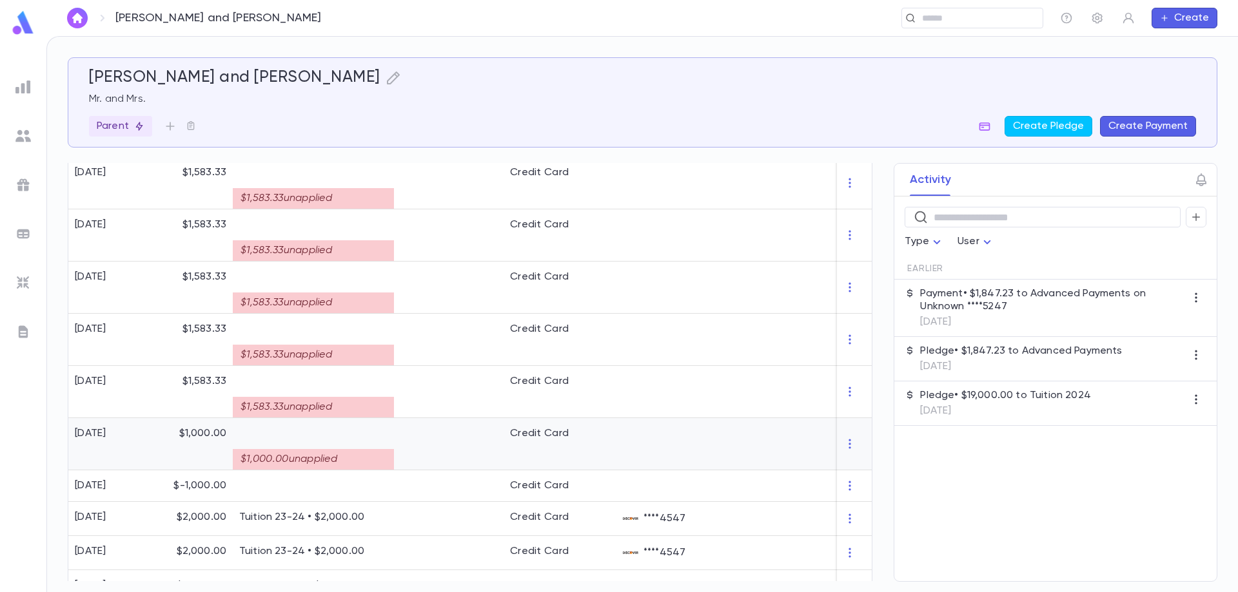
click at [330, 449] on div "$1,000.00 unapplied" at bounding box center [313, 459] width 161 height 21
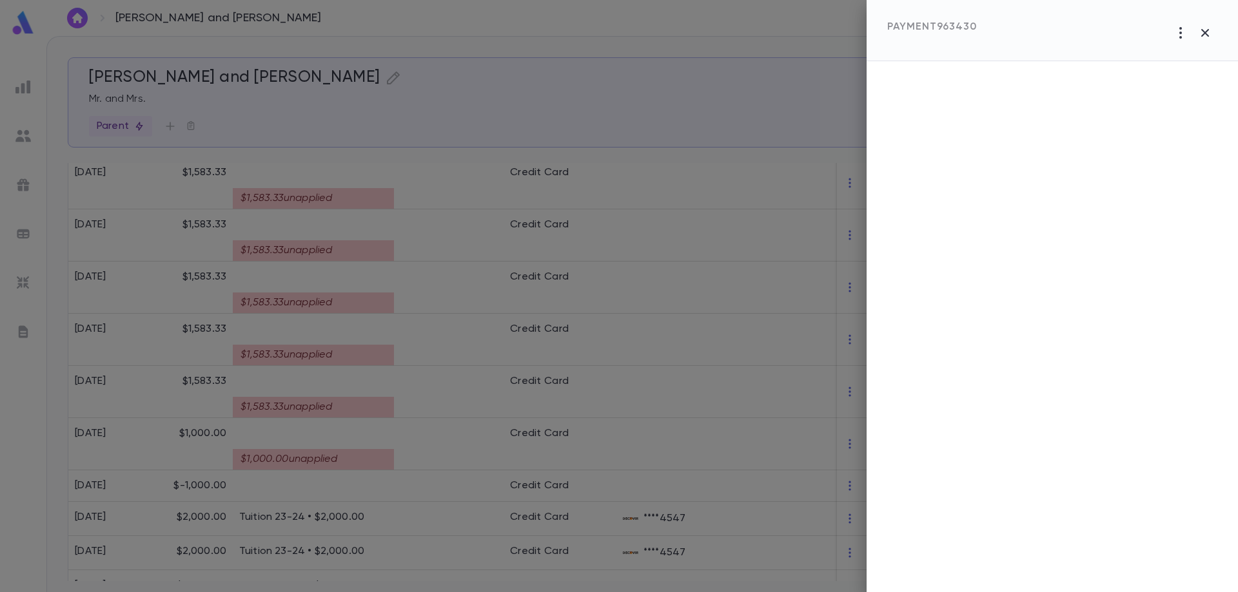
click at [334, 449] on div at bounding box center [619, 296] width 1238 height 592
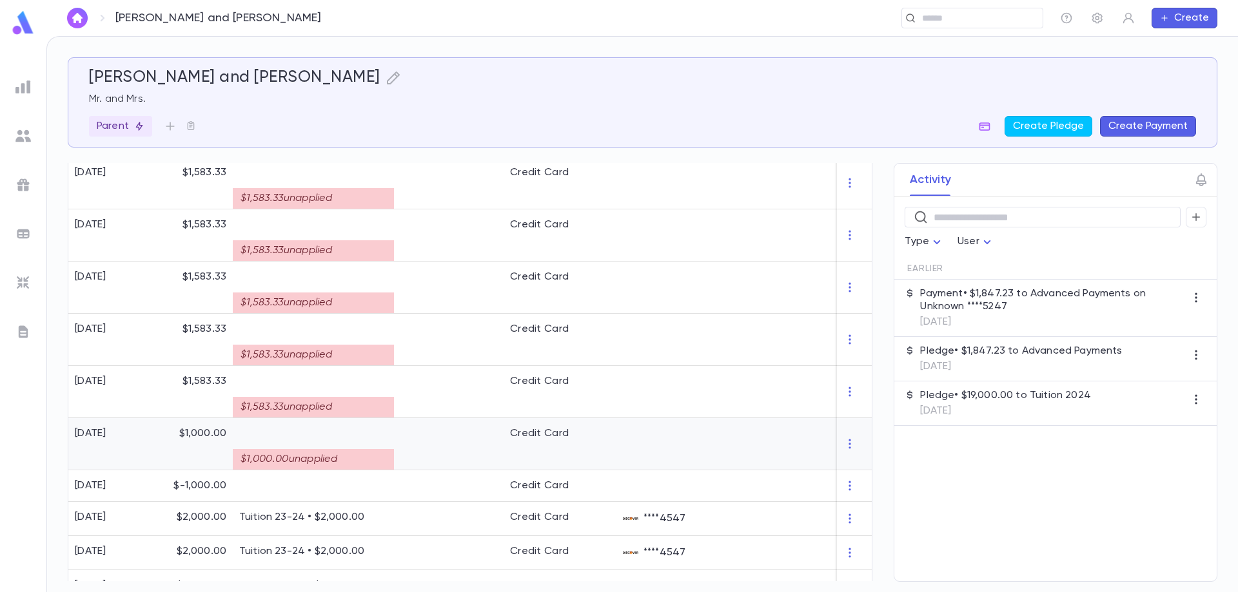
click at [368, 449] on div "$1,000.00 unapplied" at bounding box center [313, 459] width 161 height 21
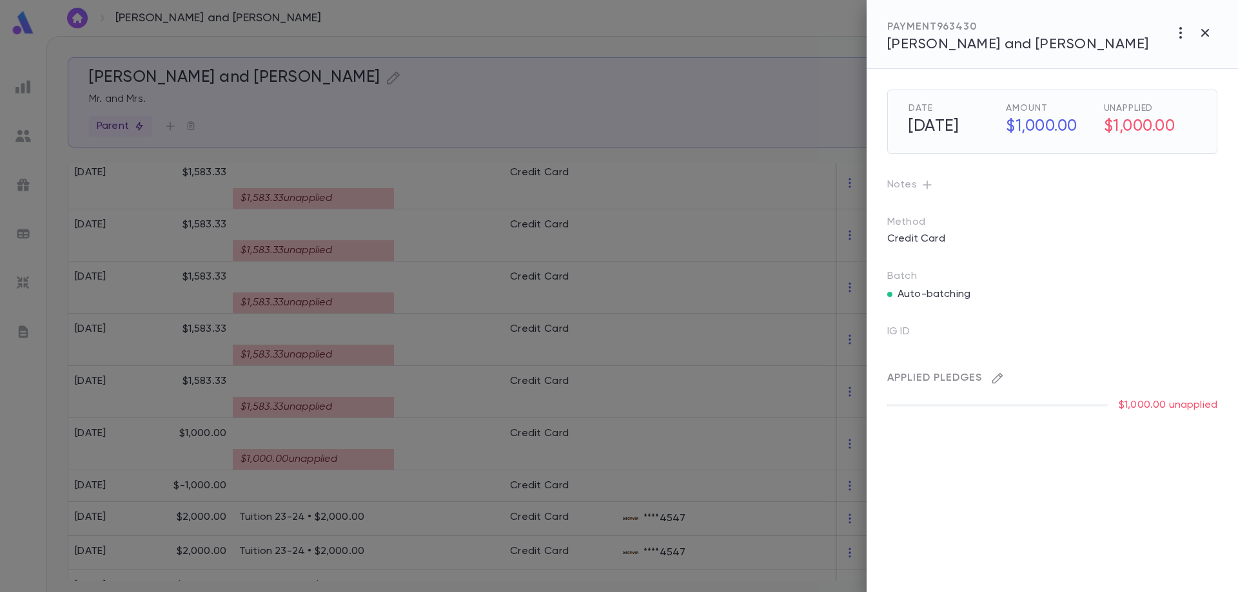
click at [995, 378] on icon "button" at bounding box center [997, 378] width 11 height 11
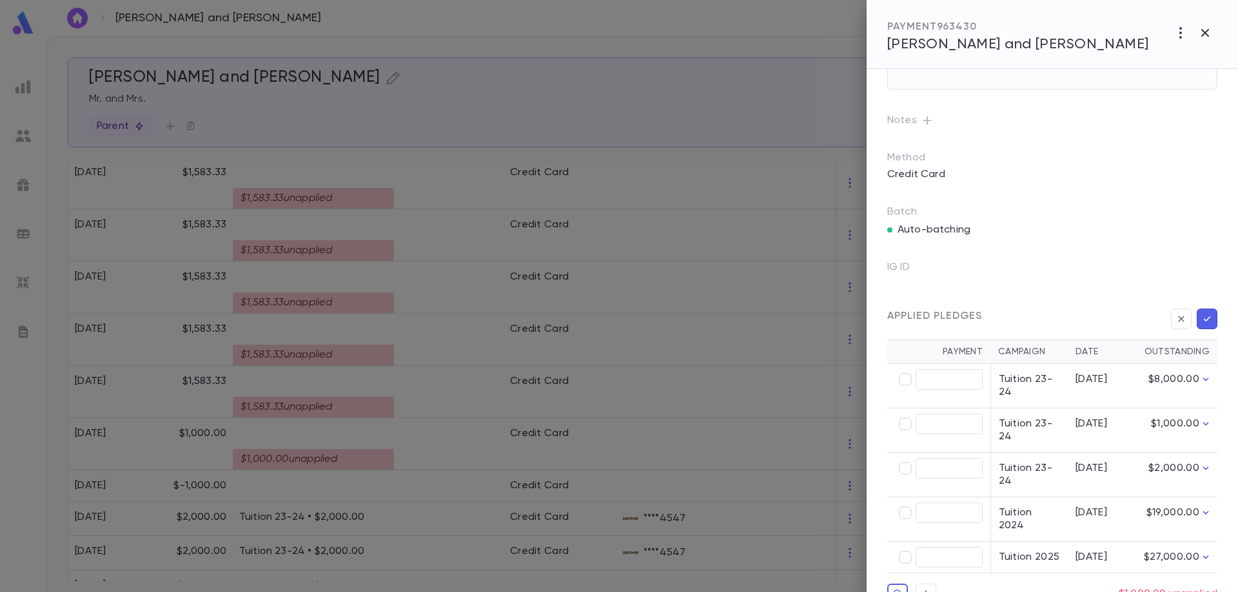
scroll to position [86, 0]
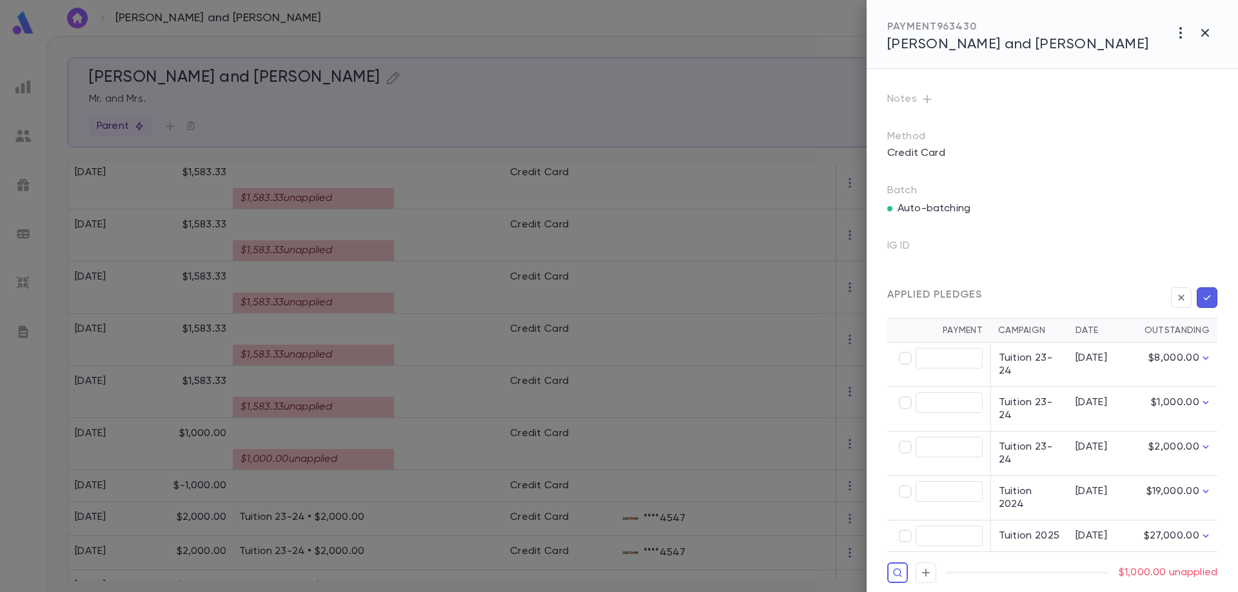
click at [291, 388] on div at bounding box center [619, 296] width 1238 height 592
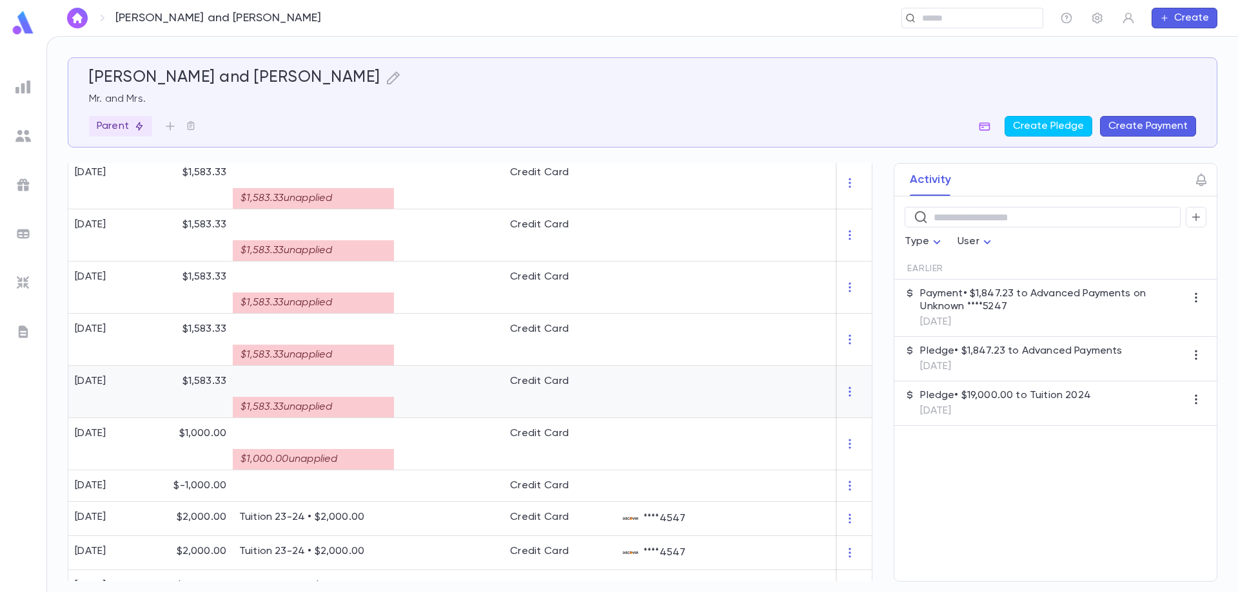
click at [291, 388] on div "$1,583.33 unapplied" at bounding box center [313, 403] width 148 height 30
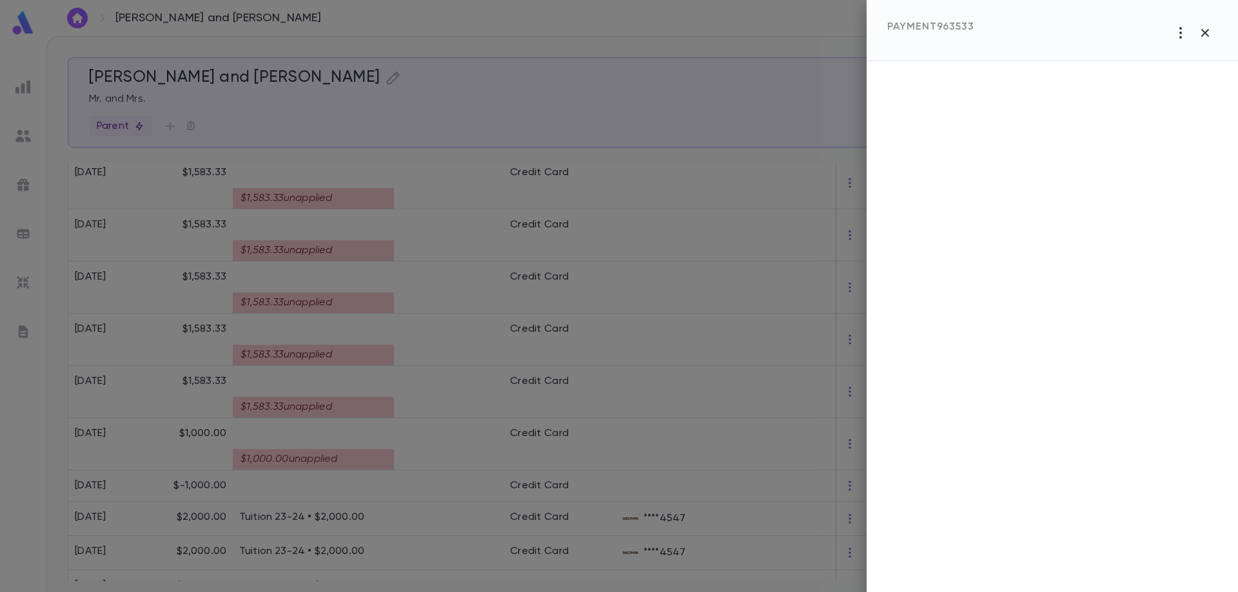
click at [465, 388] on div at bounding box center [619, 296] width 1238 height 592
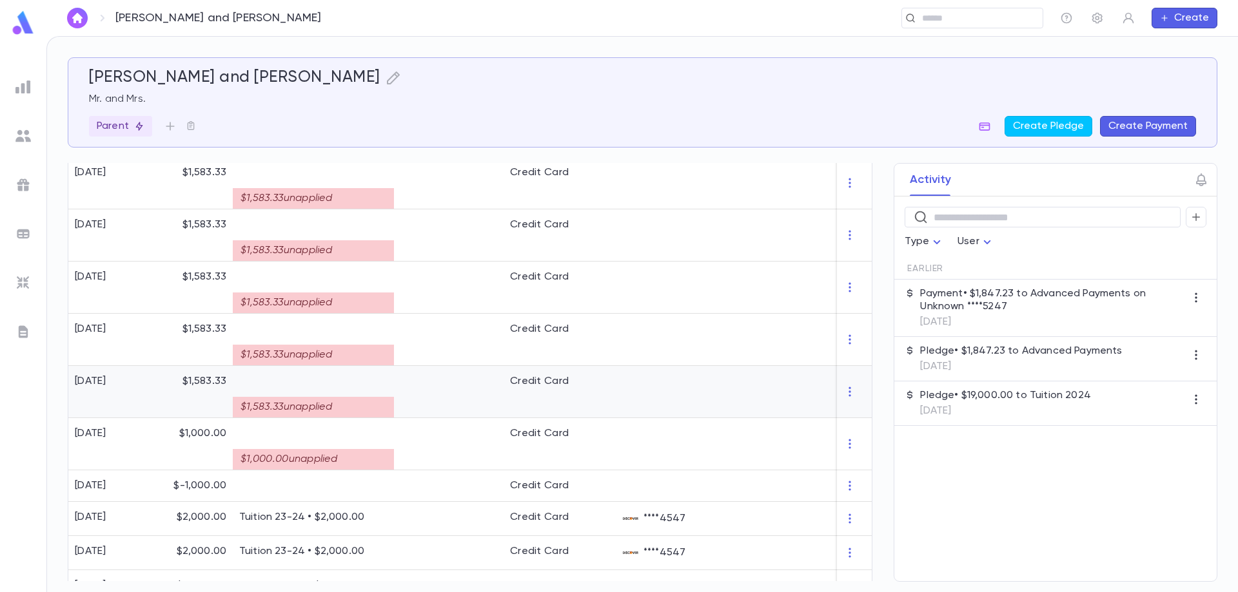
click at [465, 388] on div at bounding box center [449, 392] width 110 height 52
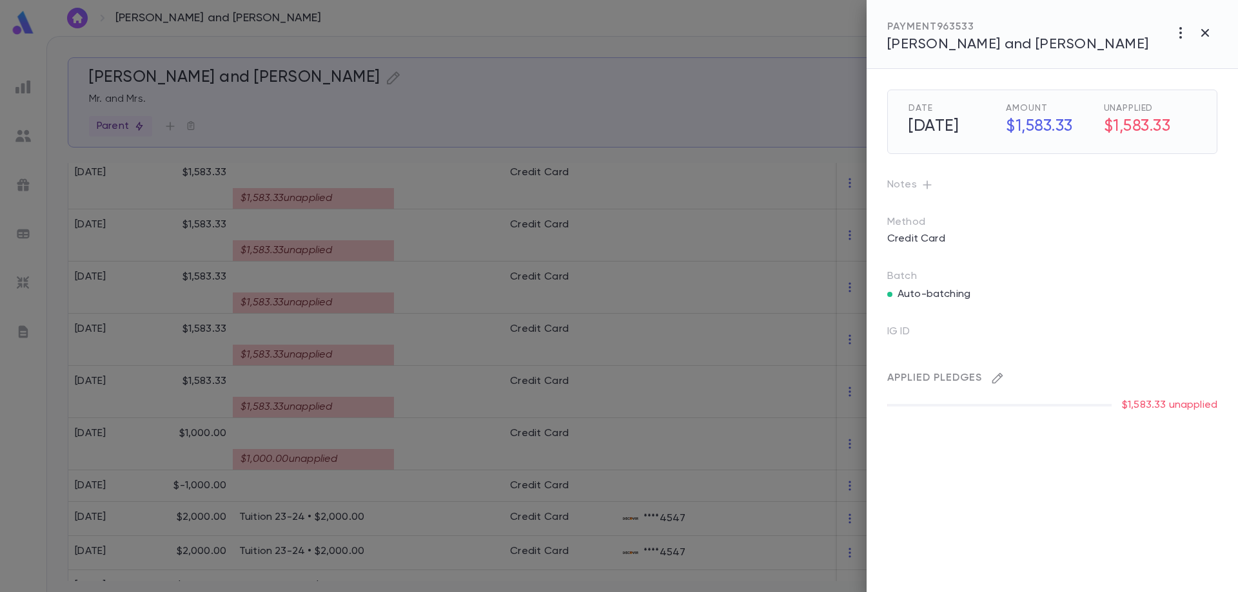
click at [993, 382] on icon "button" at bounding box center [997, 378] width 13 height 13
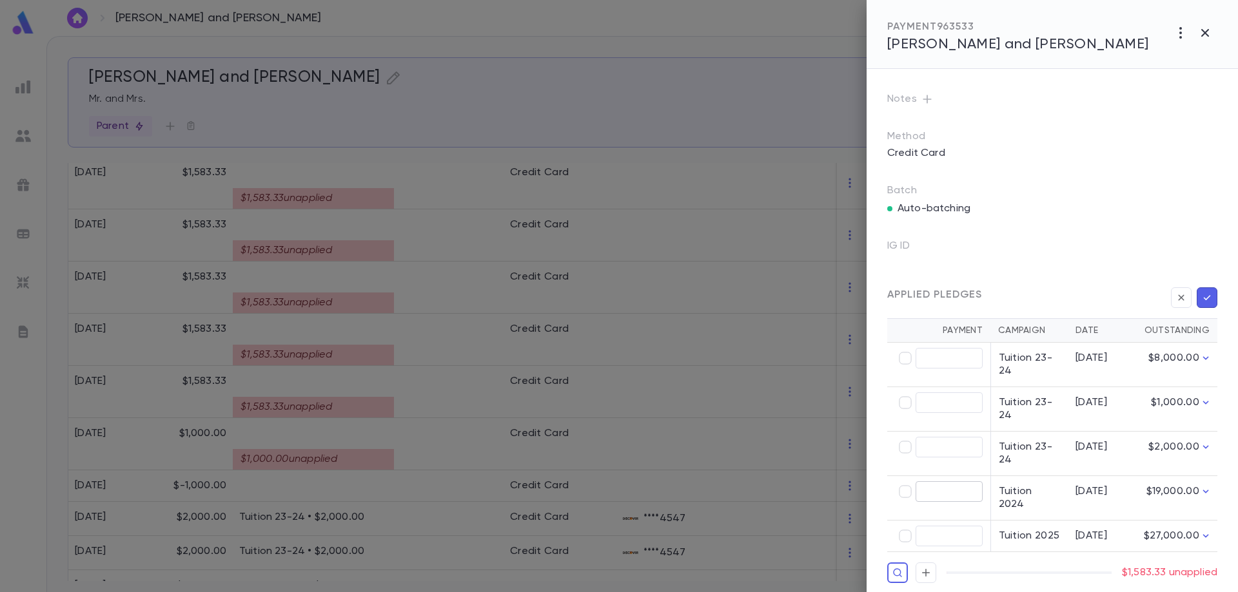
type input "********"
click at [1201, 297] on icon "button" at bounding box center [1207, 297] width 12 height 13
click at [768, 334] on div at bounding box center [619, 296] width 1238 height 592
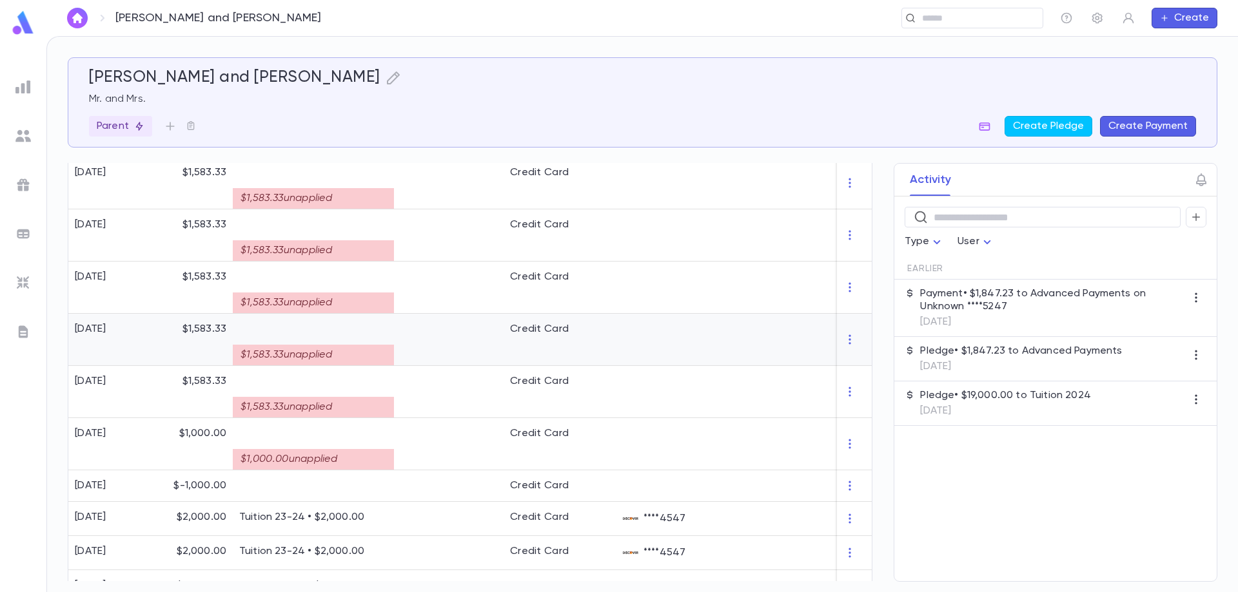
click at [730, 334] on div at bounding box center [793, 340] width 161 height 52
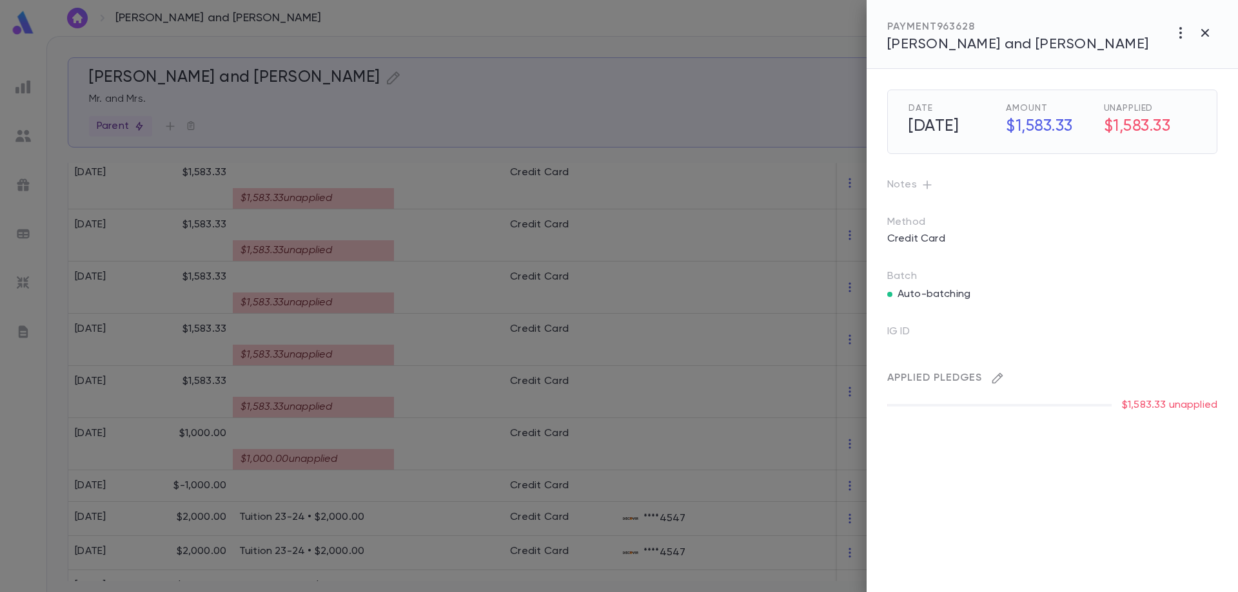
click at [994, 378] on icon "button" at bounding box center [997, 378] width 13 height 13
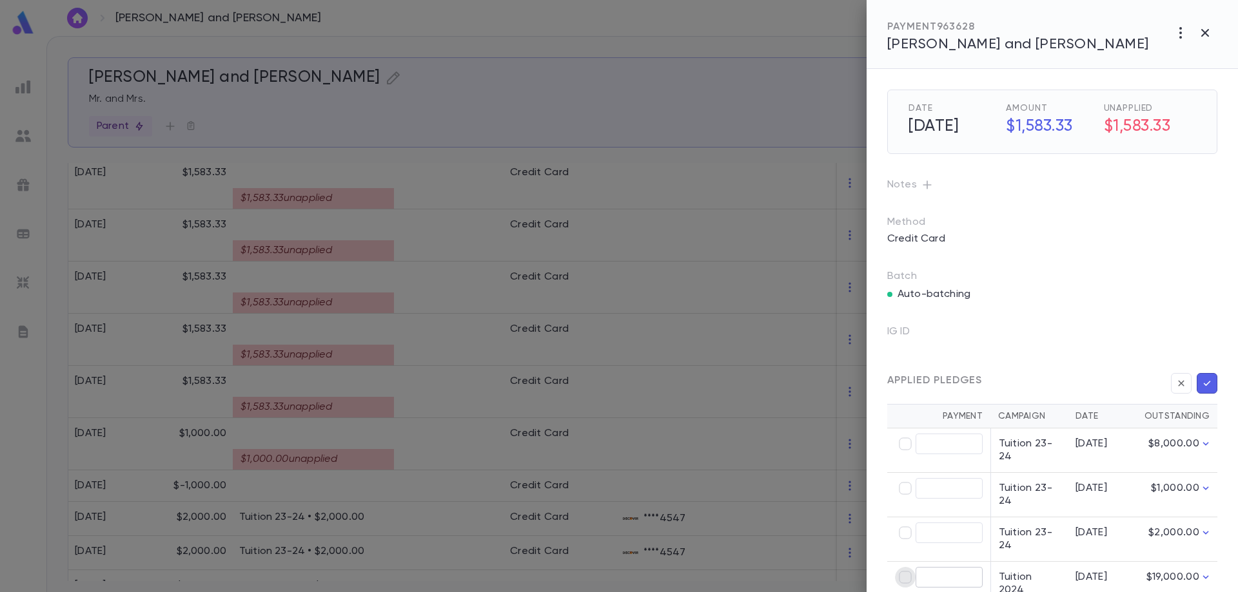
type input "********"
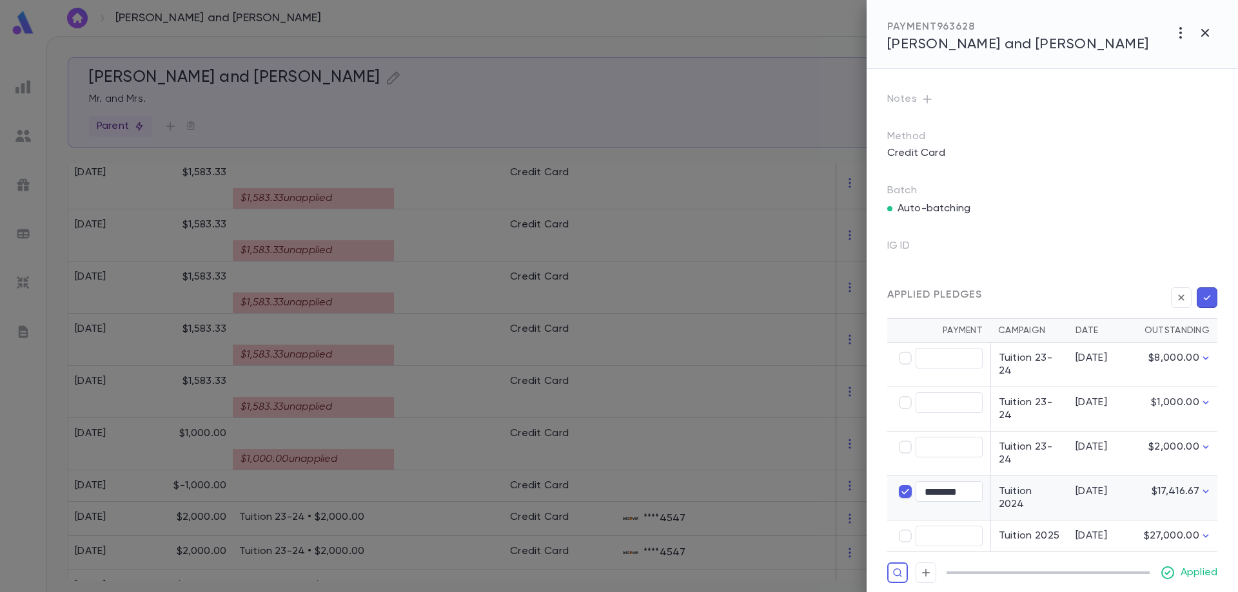
click at [1204, 298] on icon "button" at bounding box center [1207, 297] width 7 height 5
click at [1203, 297] on icon "button" at bounding box center [1207, 297] width 12 height 13
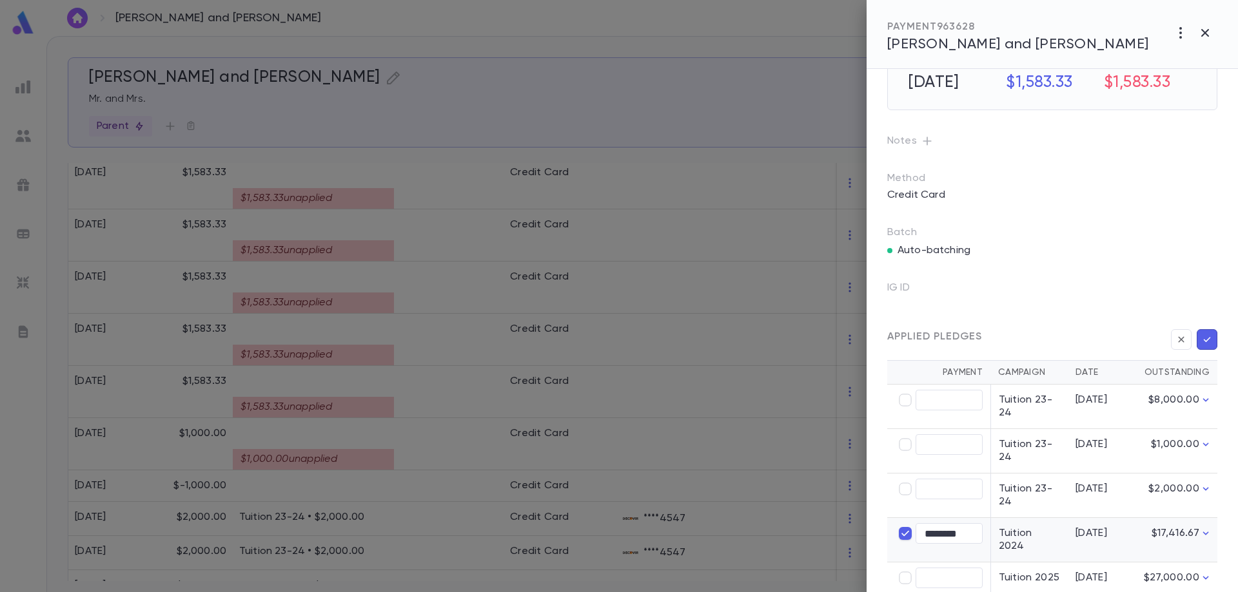
scroll to position [0, 0]
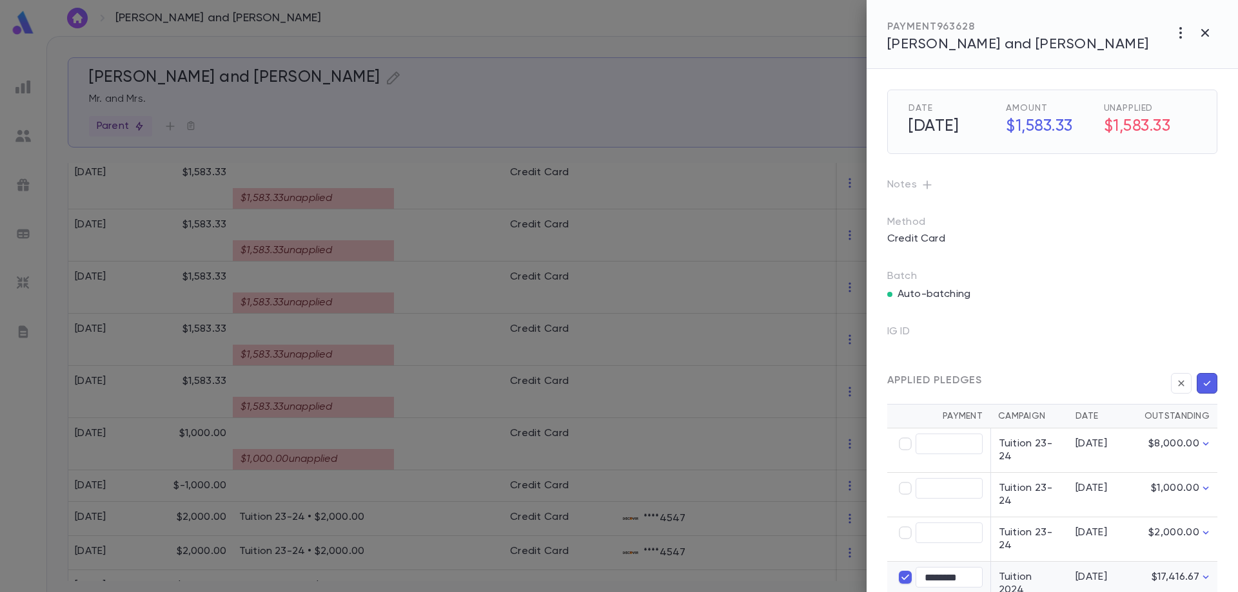
click at [1204, 383] on icon "button" at bounding box center [1207, 383] width 7 height 5
click at [383, 401] on div at bounding box center [619, 296] width 1238 height 592
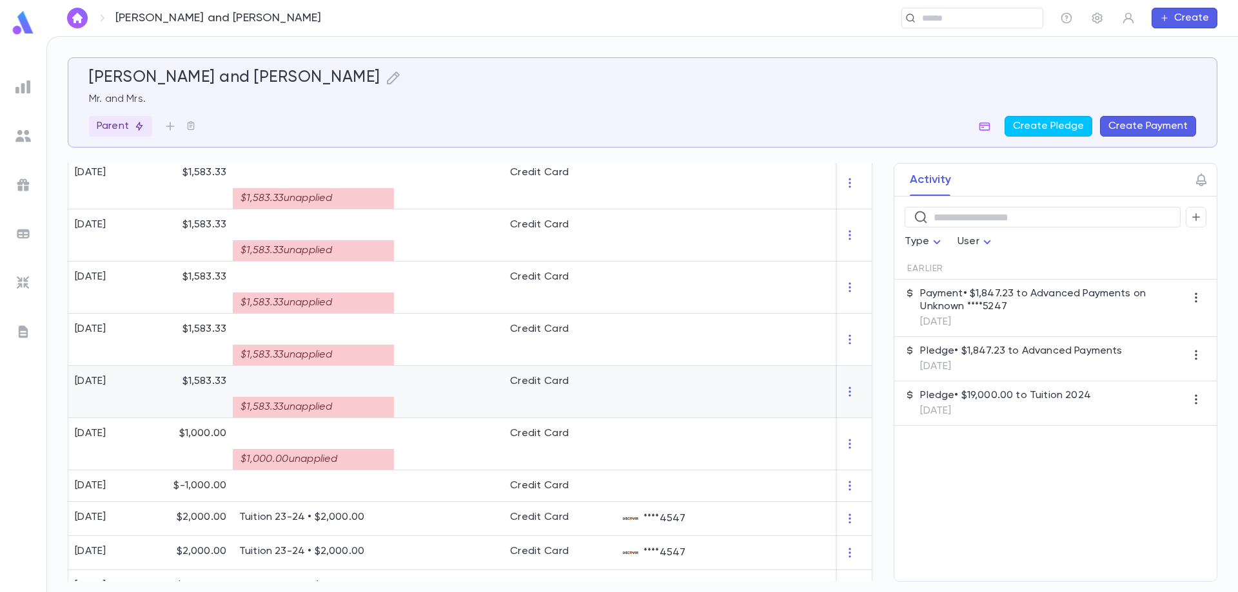
click at [382, 400] on div "$1,583.33 unapplied" at bounding box center [313, 407] width 161 height 21
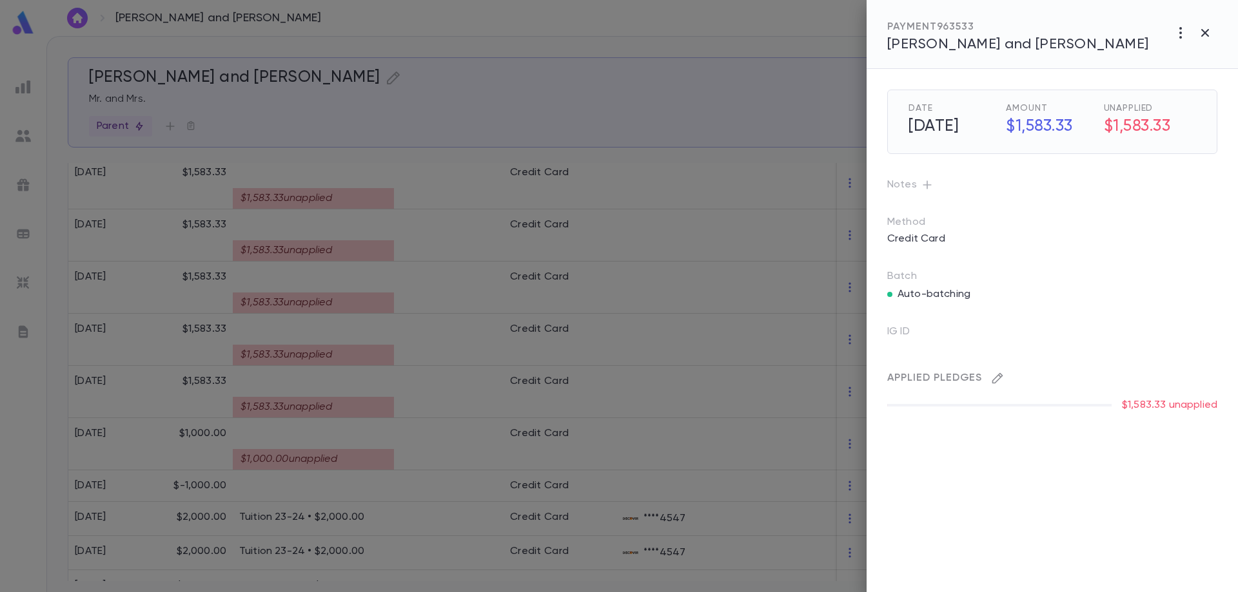
click at [1001, 379] on icon "button" at bounding box center [997, 378] width 13 height 13
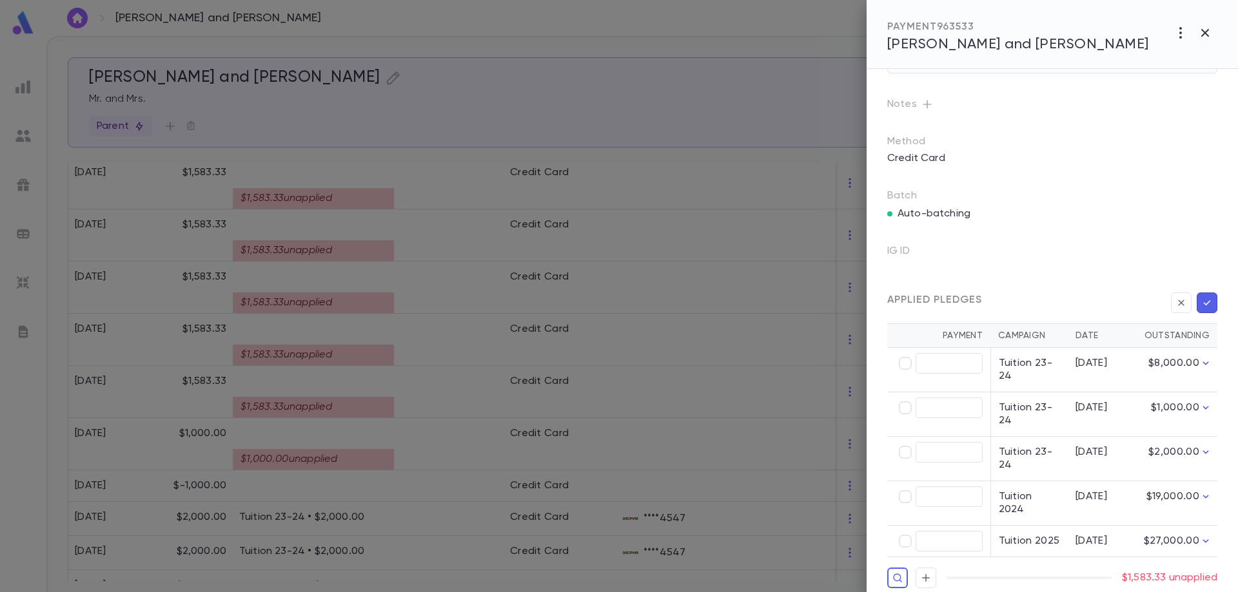
scroll to position [86, 0]
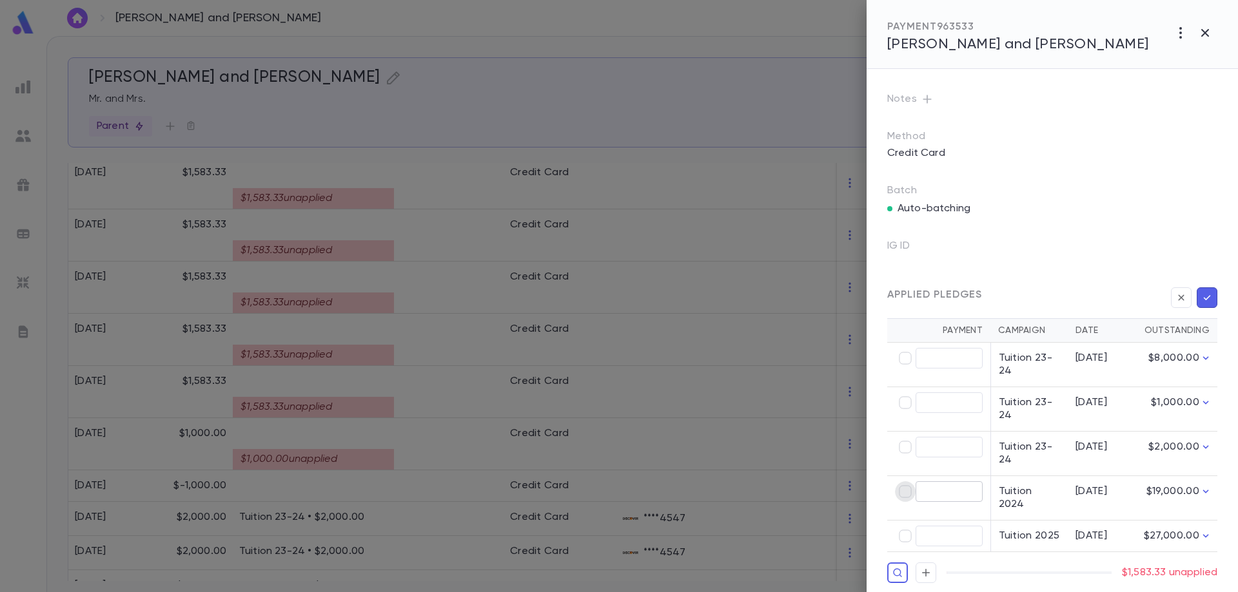
type input "********"
click at [1202, 303] on icon "button" at bounding box center [1207, 297] width 12 height 13
click at [1204, 298] on icon "button" at bounding box center [1207, 297] width 7 height 5
click at [1206, 300] on icon "button" at bounding box center [1207, 297] width 12 height 13
click at [1201, 302] on icon "button" at bounding box center [1207, 297] width 12 height 13
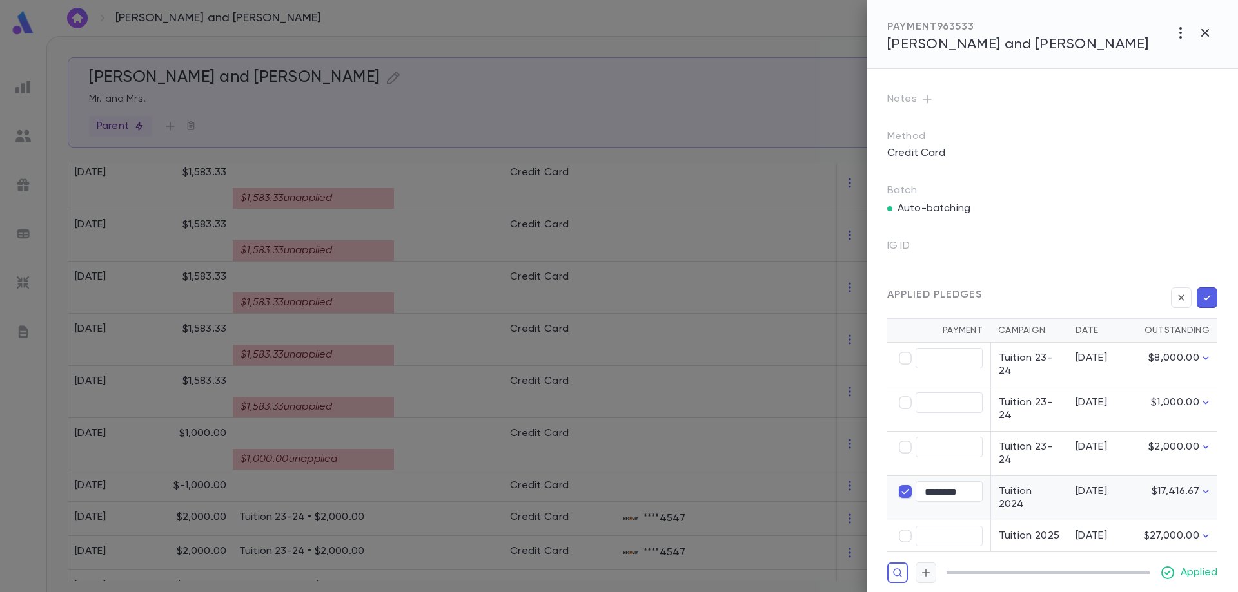
click at [927, 567] on icon "button" at bounding box center [926, 573] width 12 height 13
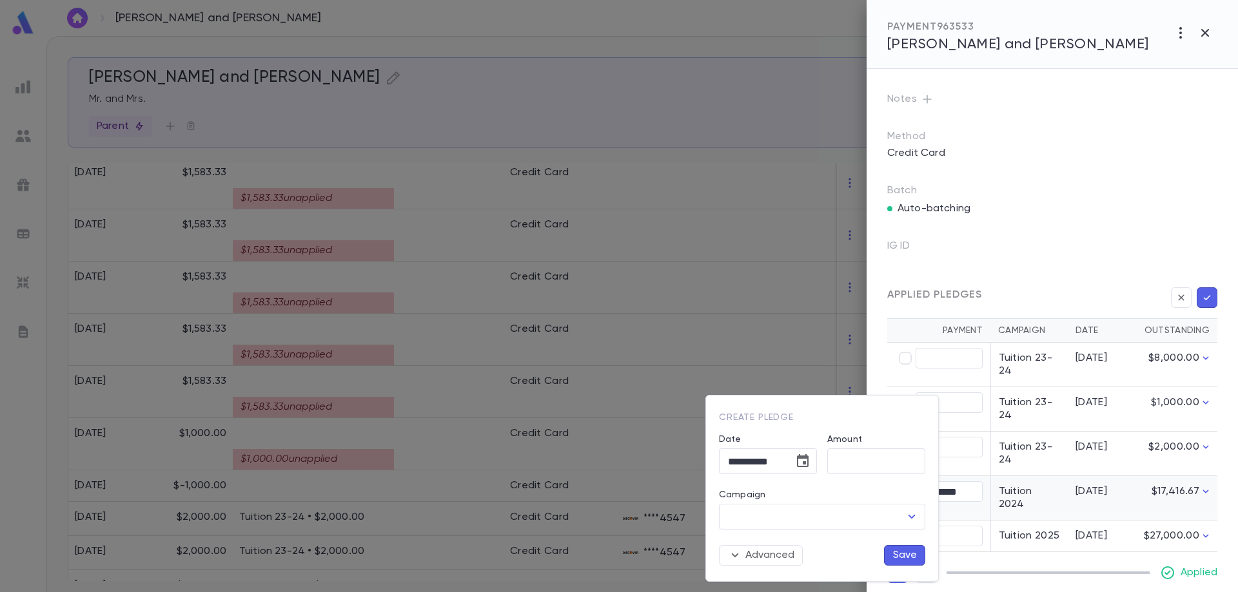
click at [982, 582] on div at bounding box center [619, 296] width 1238 height 592
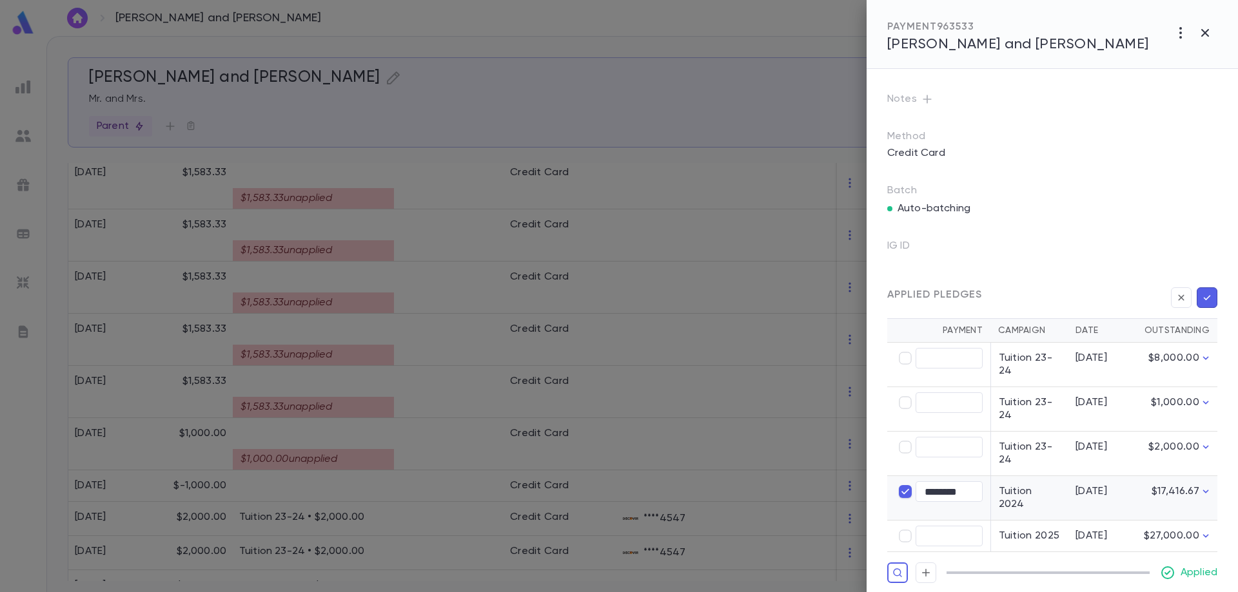
click at [1201, 297] on icon "button" at bounding box center [1207, 297] width 12 height 13
click at [401, 266] on div at bounding box center [619, 296] width 1238 height 592
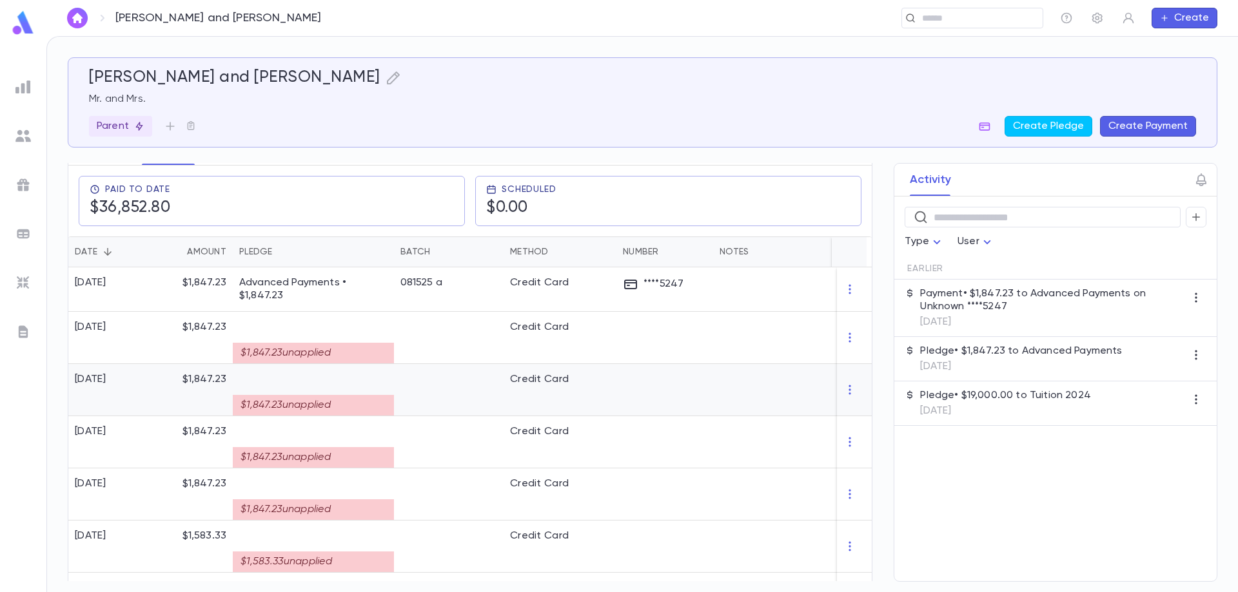
scroll to position [193, 0]
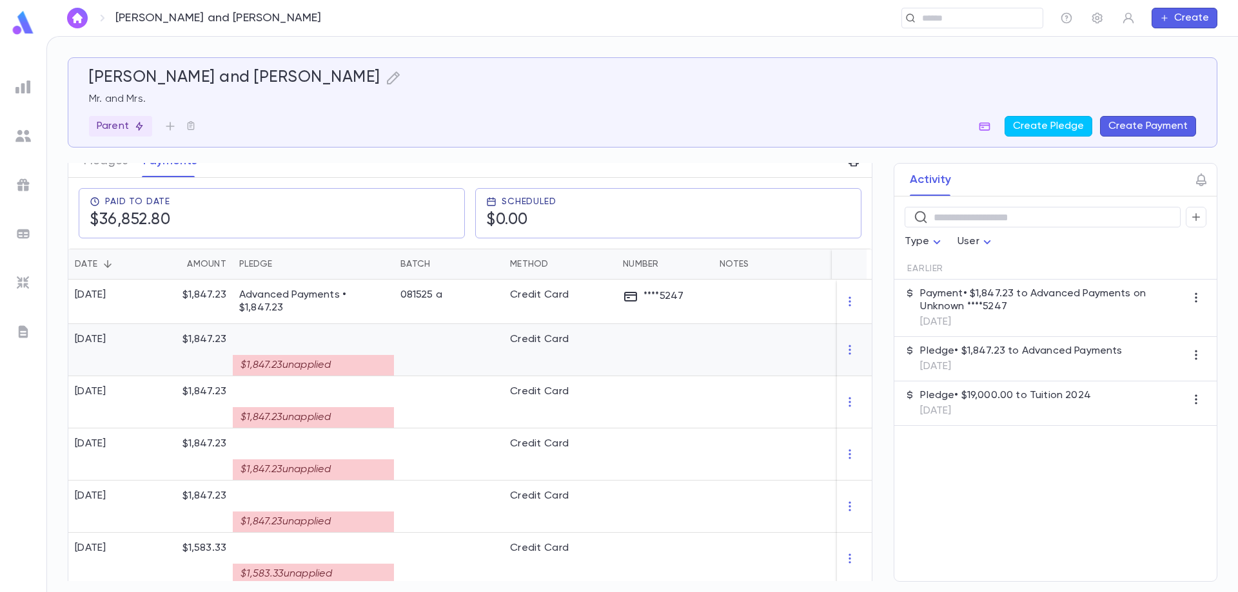
click at [323, 358] on div "$1,847.23 unapplied" at bounding box center [313, 365] width 161 height 21
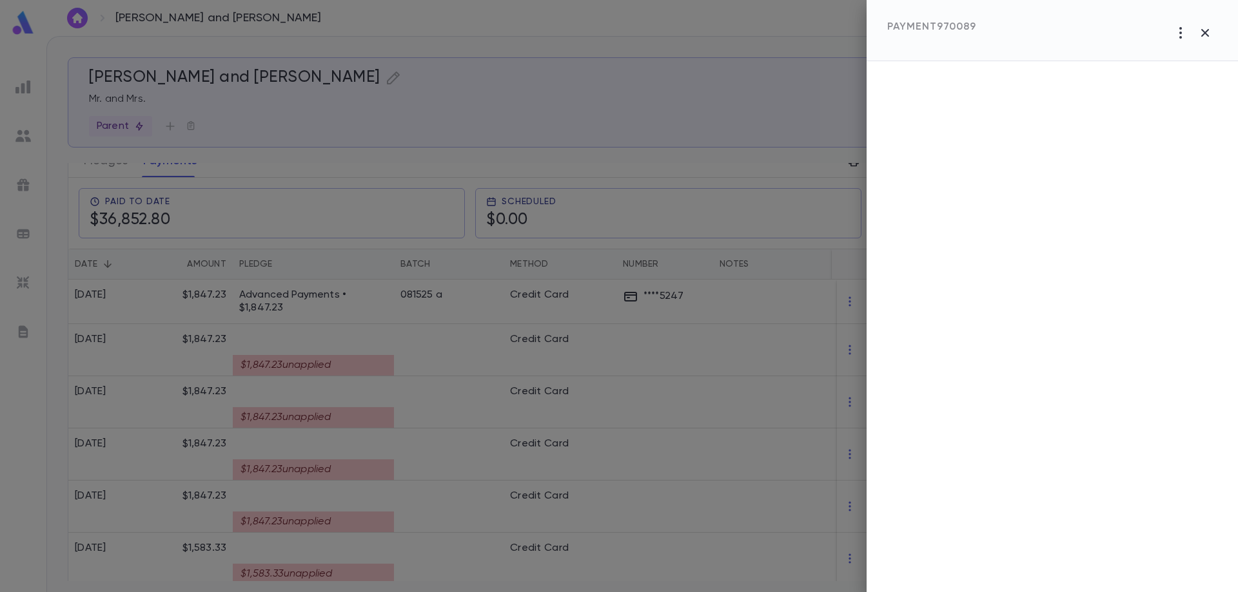
click at [422, 342] on div at bounding box center [619, 296] width 1238 height 592
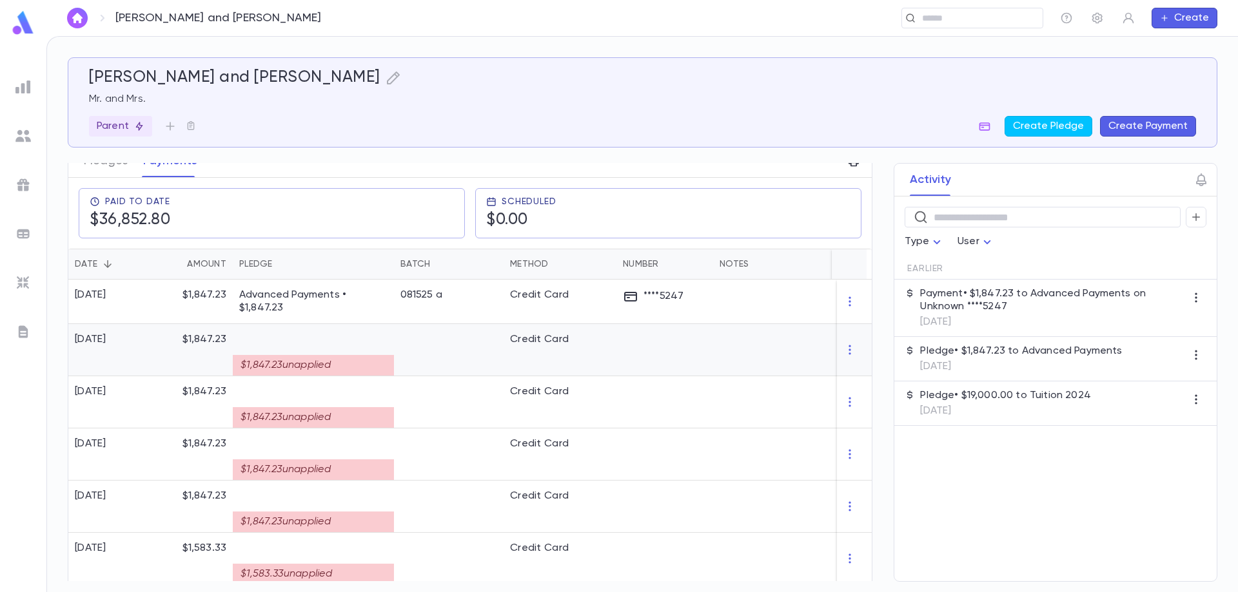
click at [424, 342] on div at bounding box center [449, 350] width 110 height 52
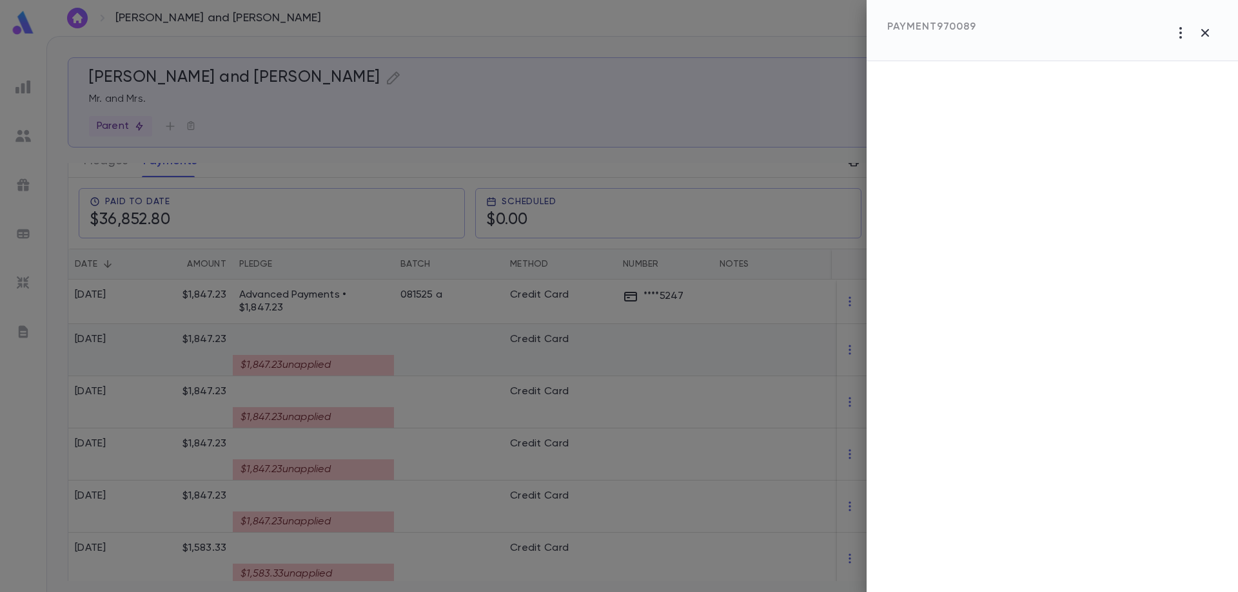
click at [424, 342] on div at bounding box center [619, 296] width 1238 height 592
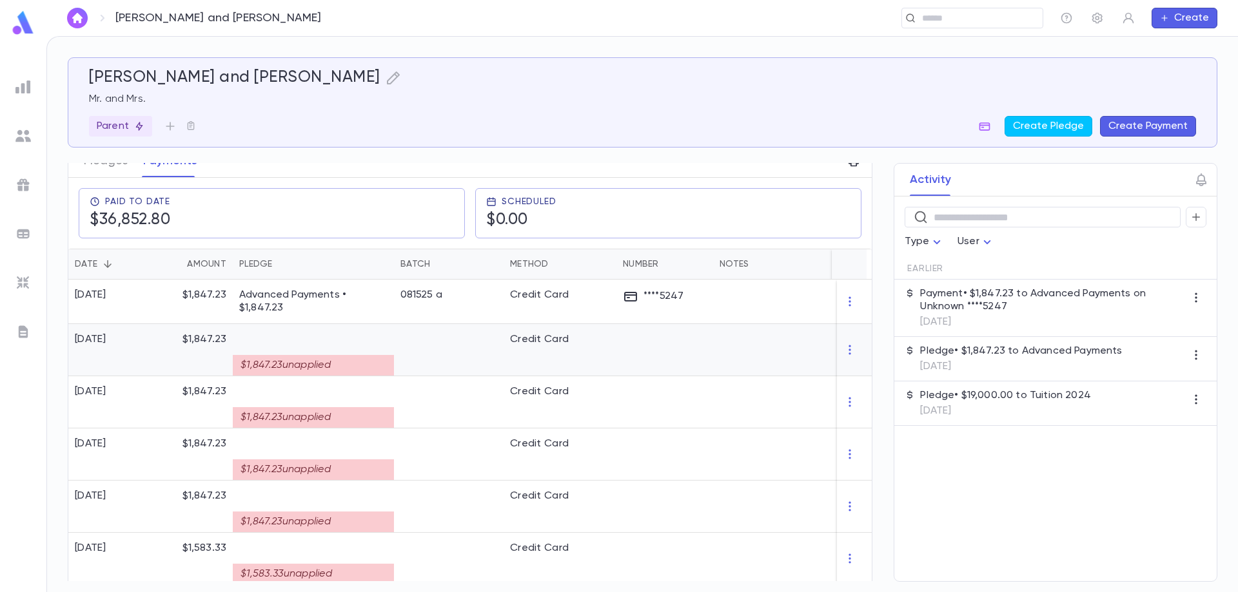
click at [366, 355] on div "$1,847.23 unapplied" at bounding box center [313, 365] width 161 height 21
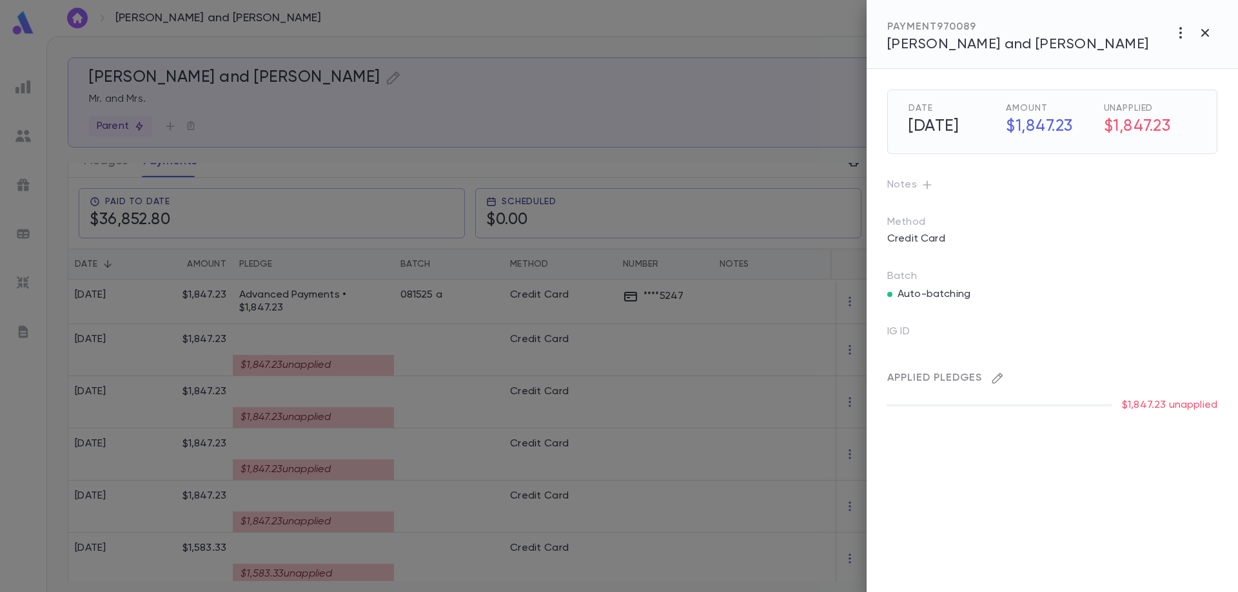
click at [996, 380] on icon "button" at bounding box center [997, 378] width 13 height 13
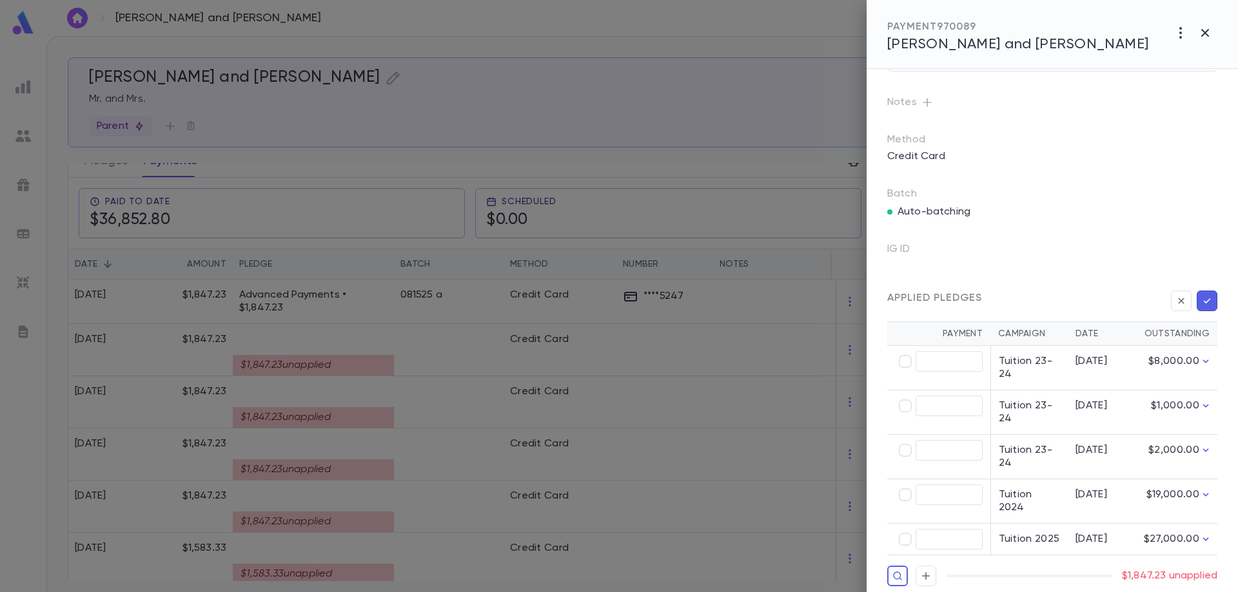
scroll to position [86, 0]
type input "********"
click at [1201, 300] on icon "button" at bounding box center [1207, 297] width 12 height 13
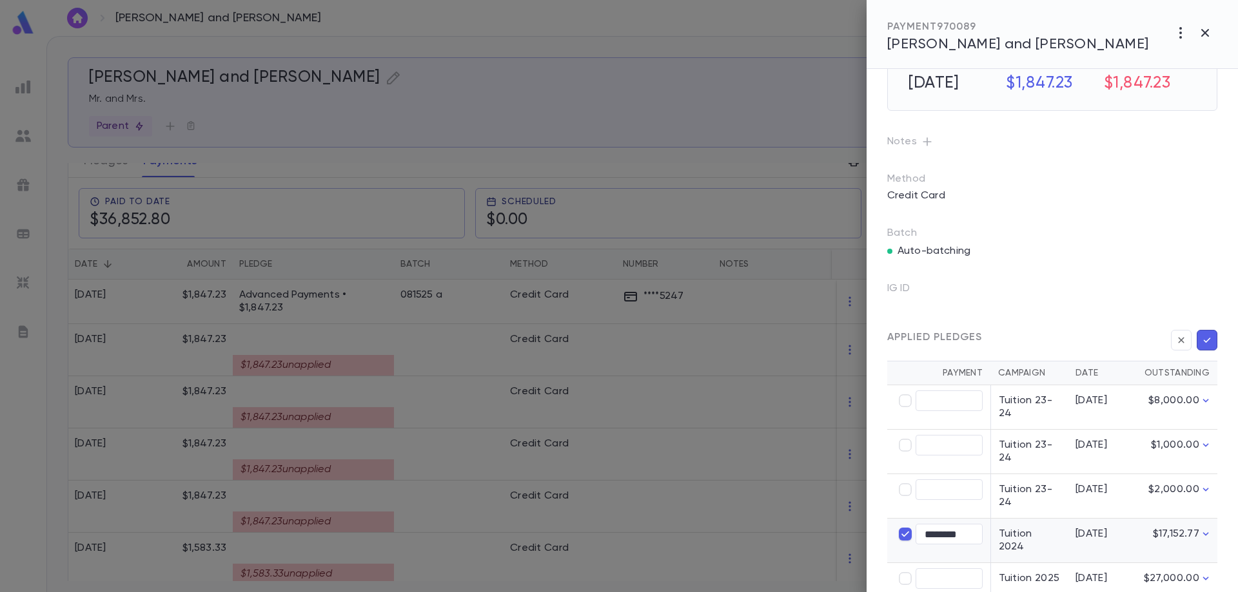
scroll to position [21, 0]
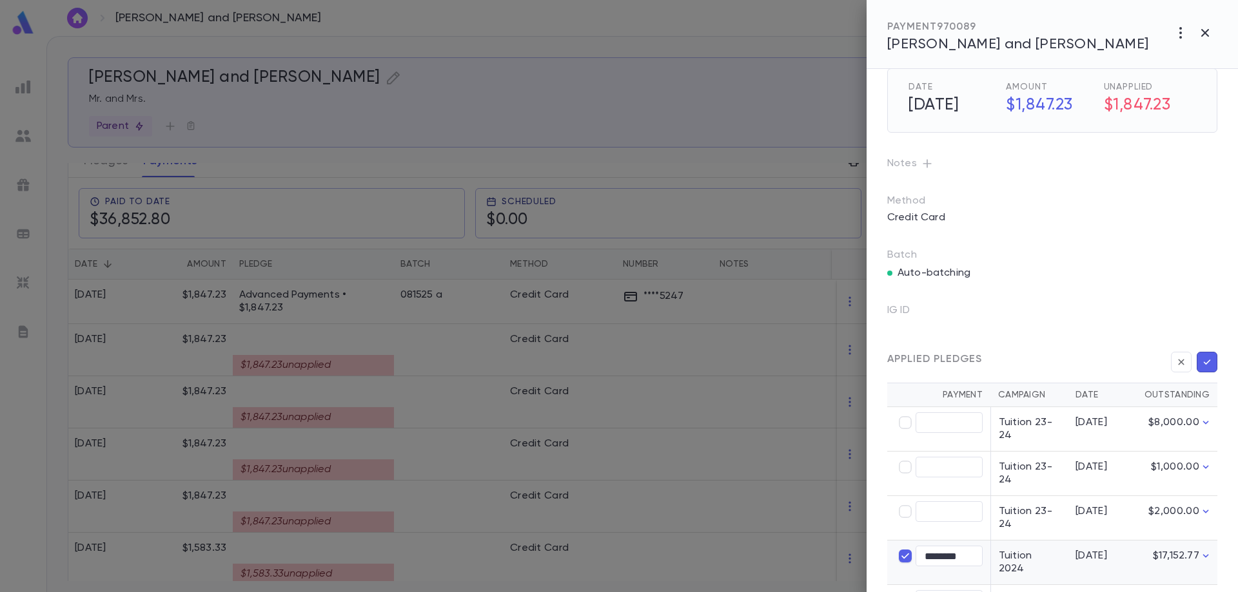
click at [1206, 366] on icon "button" at bounding box center [1207, 362] width 12 height 13
click at [1206, 359] on icon "button" at bounding box center [1207, 362] width 12 height 13
click at [1204, 359] on icon "button" at bounding box center [1207, 362] width 12 height 13
click at [1210, 32] on icon "button" at bounding box center [1204, 32] width 15 height 15
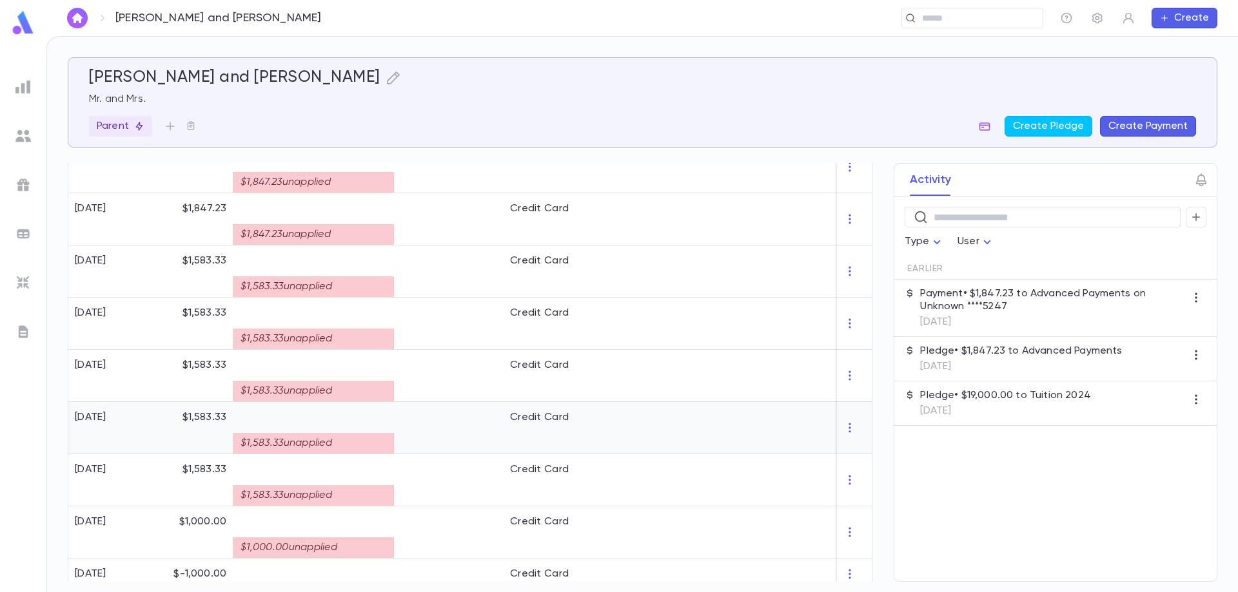
scroll to position [451, 0]
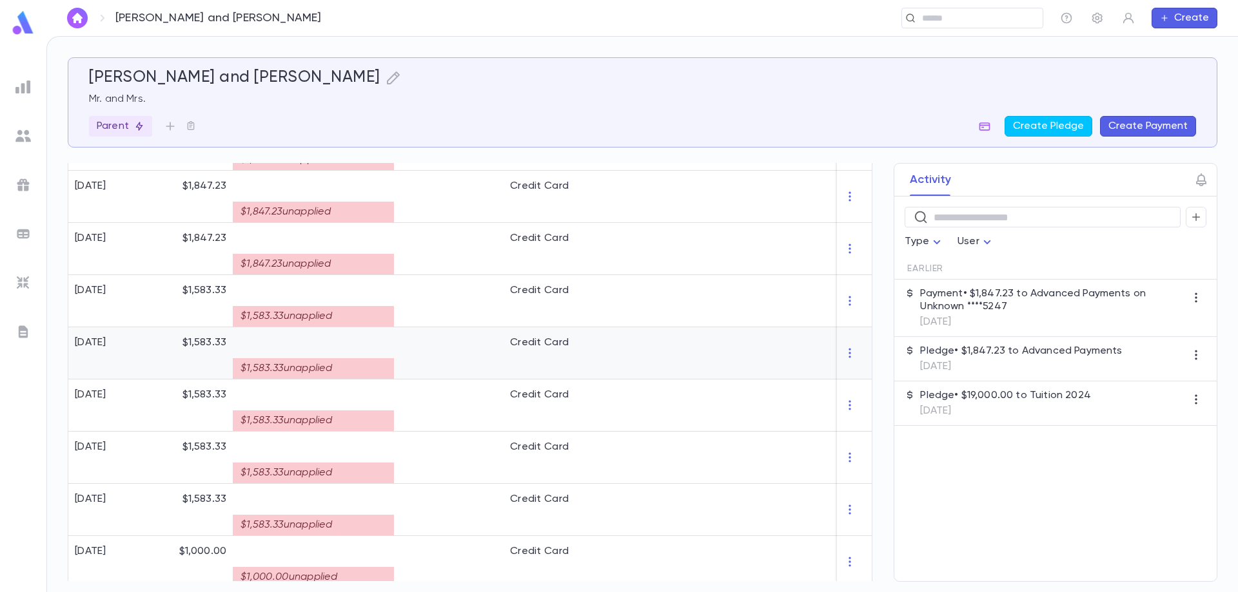
click at [326, 358] on div "$1,583.33 unapplied" at bounding box center [313, 368] width 161 height 21
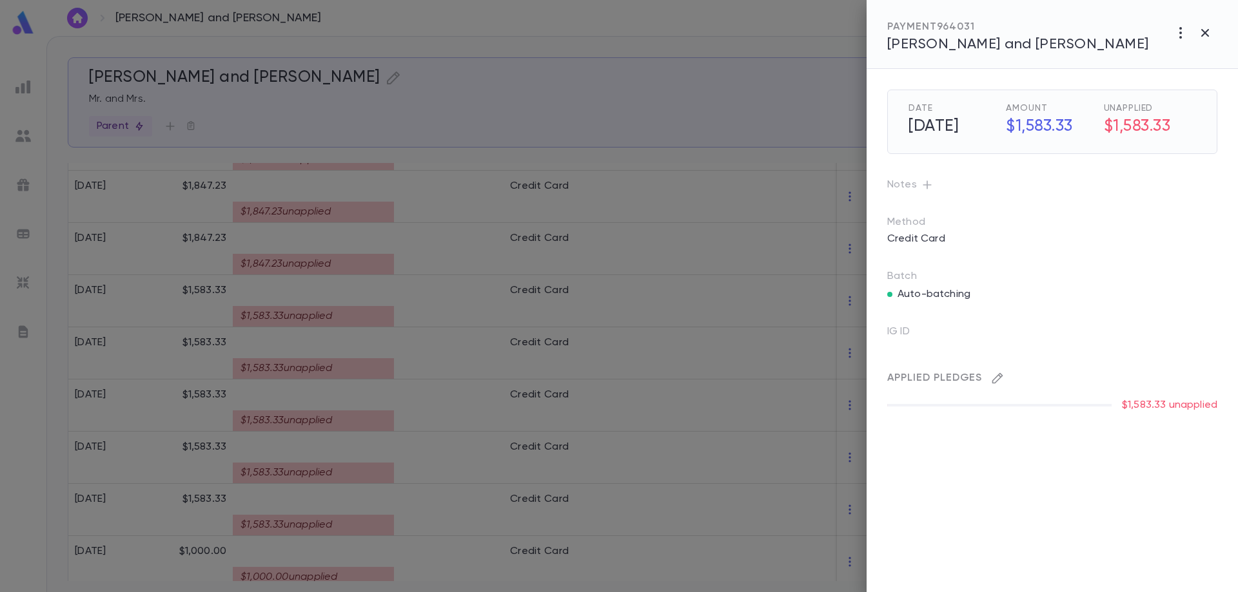
click at [997, 380] on icon "button" at bounding box center [997, 378] width 13 height 13
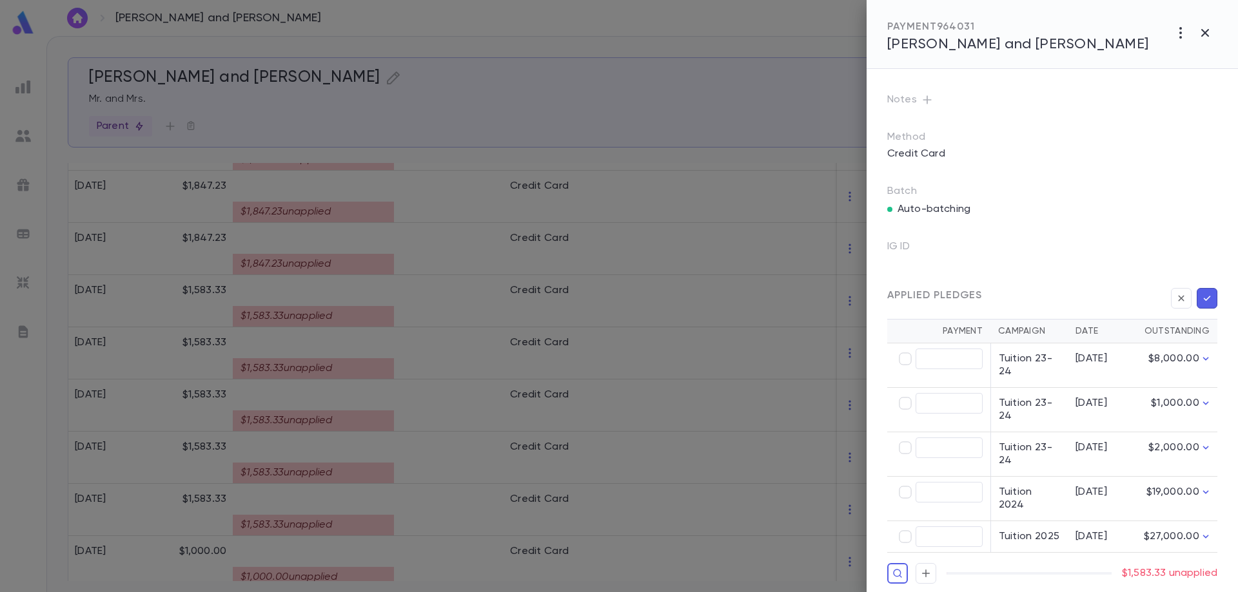
scroll to position [86, 0]
type input "********"
click at [1202, 297] on icon "button" at bounding box center [1207, 297] width 12 height 13
click at [1208, 31] on icon "button" at bounding box center [1204, 32] width 15 height 15
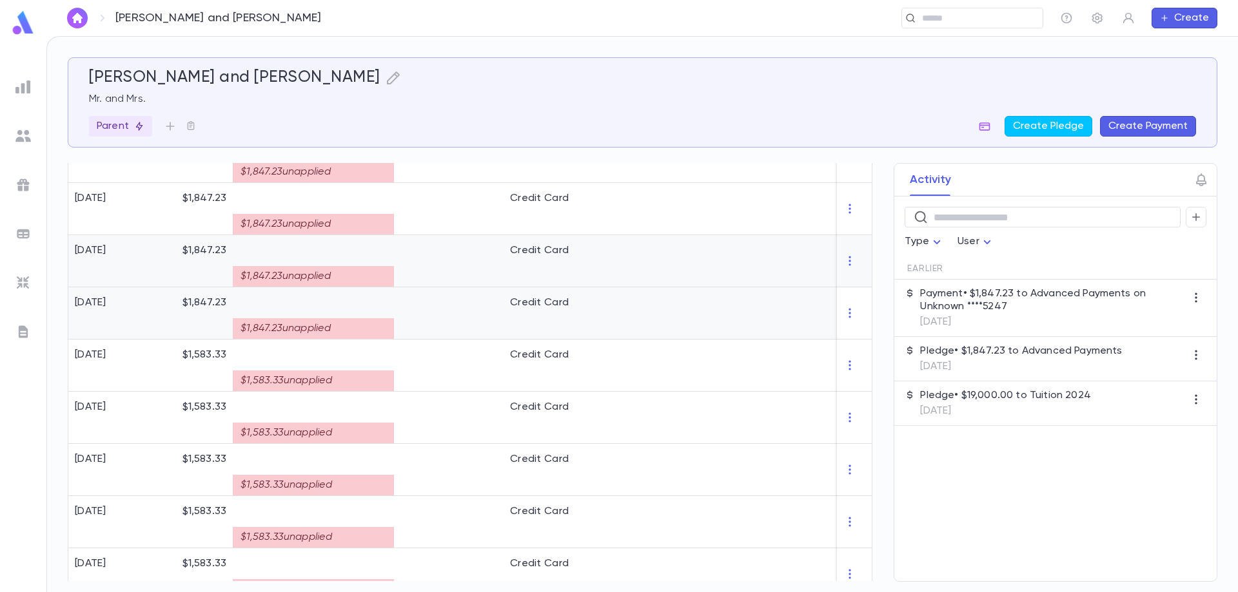
scroll to position [322, 0]
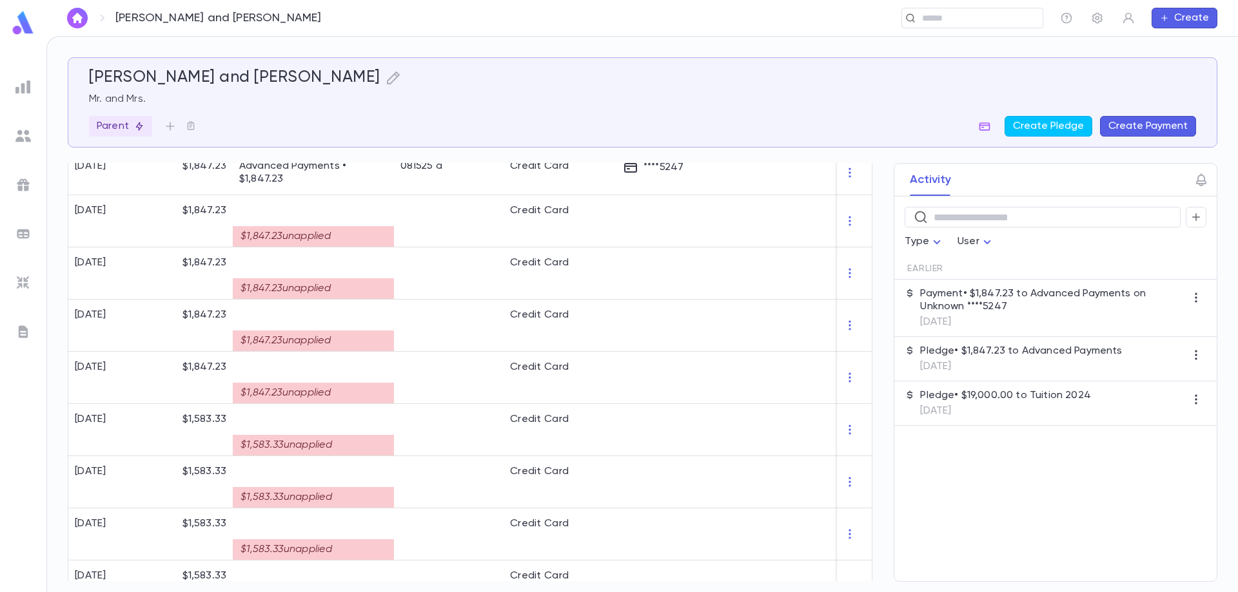
click at [1012, 473] on div "​ Type User Earlier Payment • $1,847.23 to Advanced Payments on Unknown ****524…" at bounding box center [1055, 389] width 322 height 385
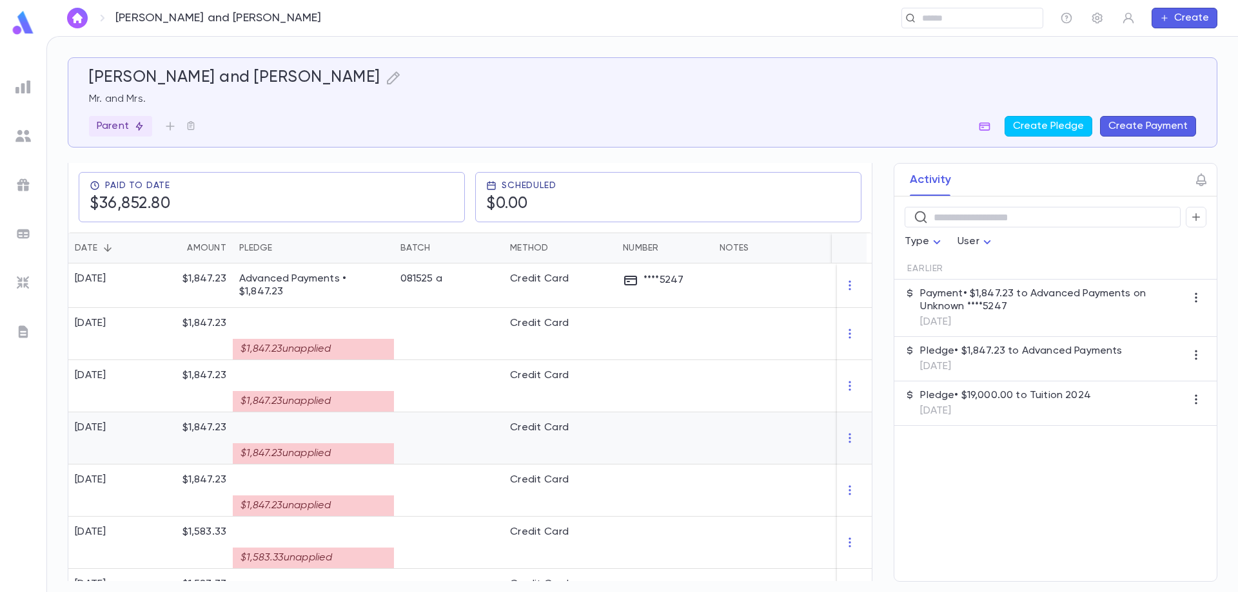
scroll to position [0, 0]
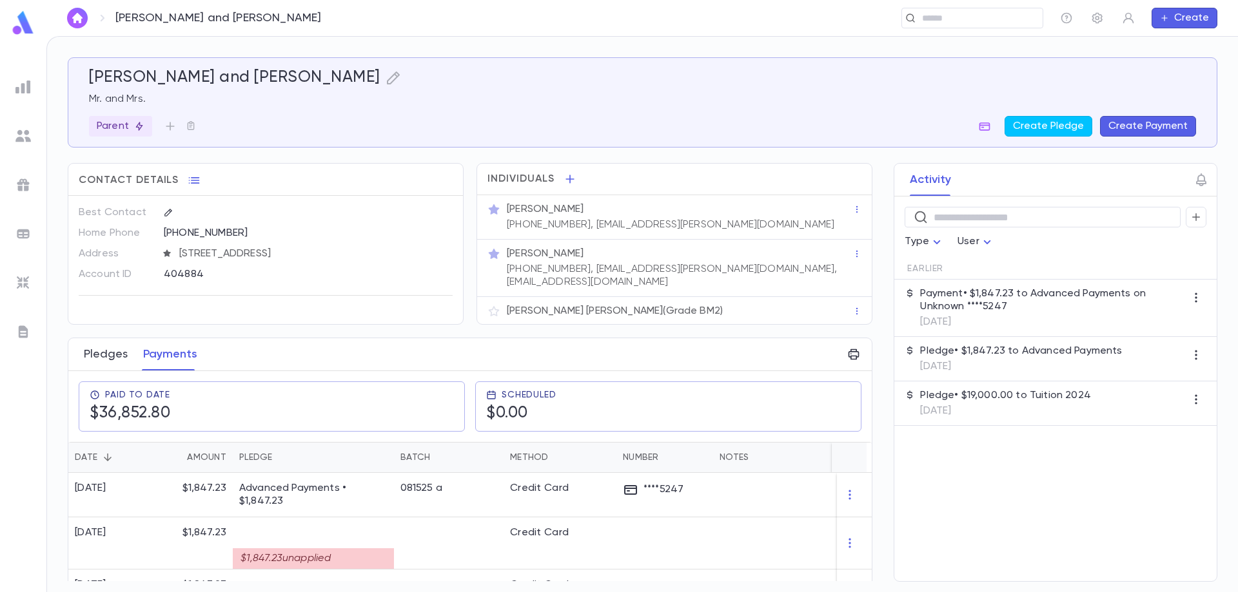
click at [118, 351] on button "Pledges" at bounding box center [106, 354] width 44 height 32
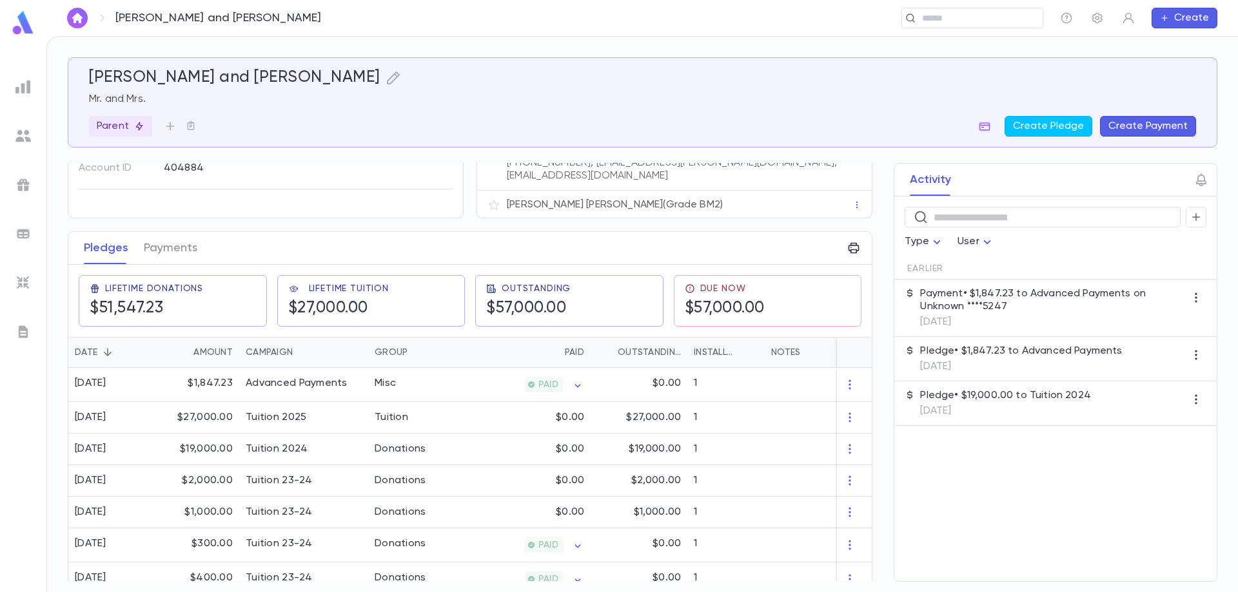
scroll to position [129, 0]
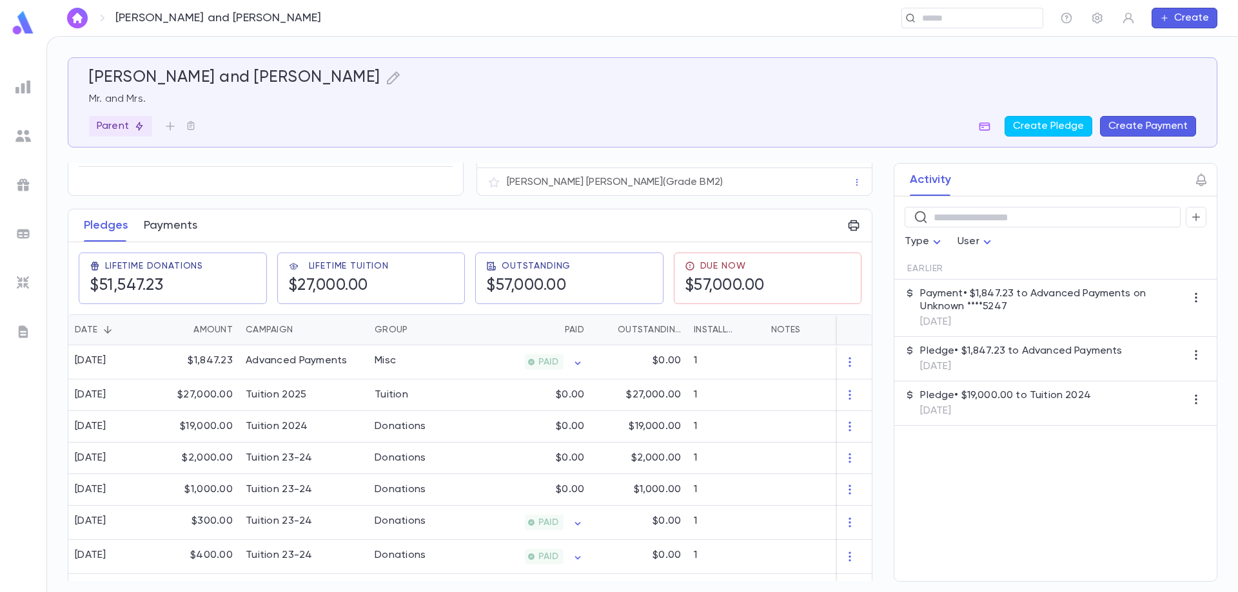
click at [170, 219] on button "Payments" at bounding box center [171, 226] width 54 height 32
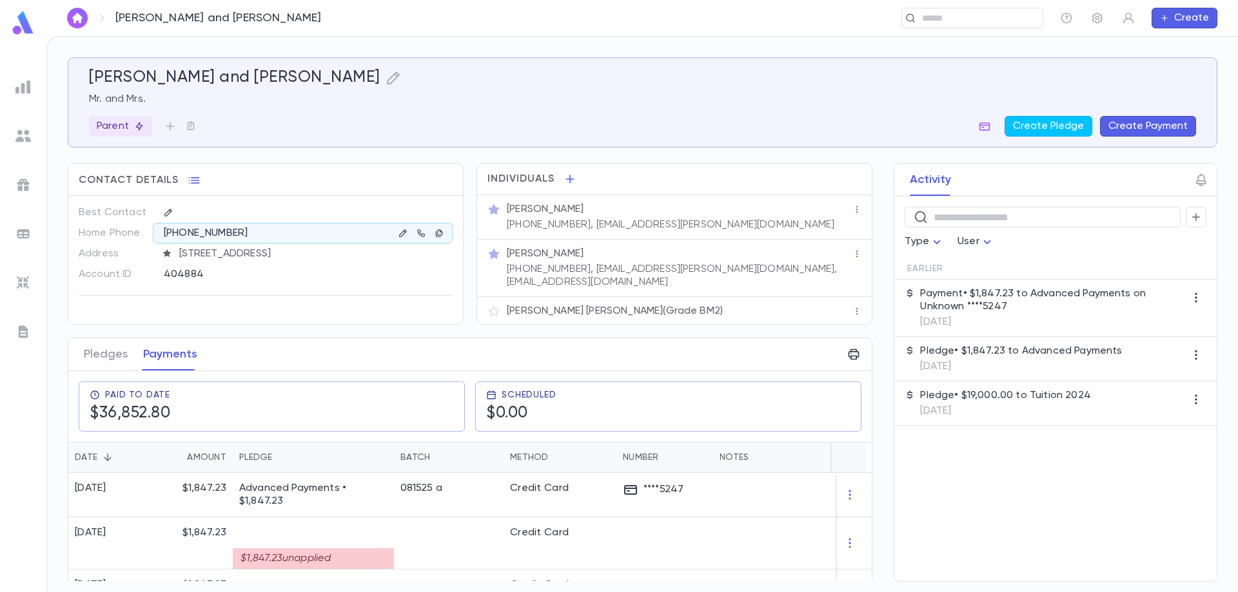
click at [1143, 123] on button "Create Payment" at bounding box center [1148, 126] width 96 height 21
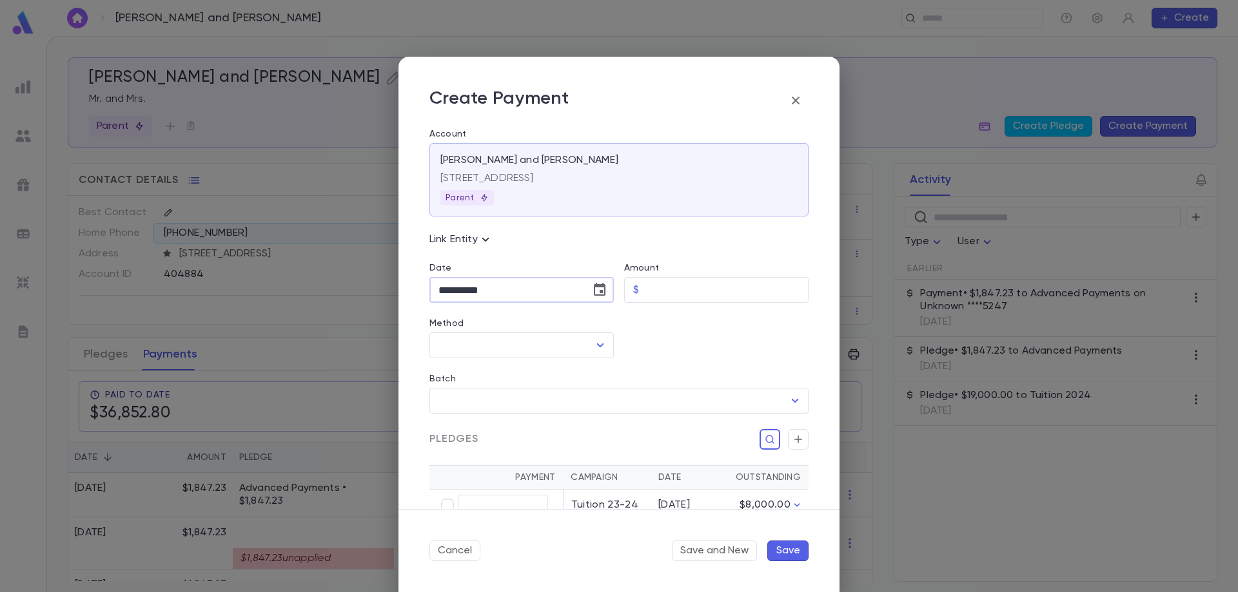
drag, startPoint x: 438, startPoint y: 294, endPoint x: 451, endPoint y: 294, distance: 12.9
click at [451, 294] on input "**********" at bounding box center [505, 290] width 152 height 25
type input "**********"
click at [668, 295] on input "Amount" at bounding box center [726, 290] width 164 height 25
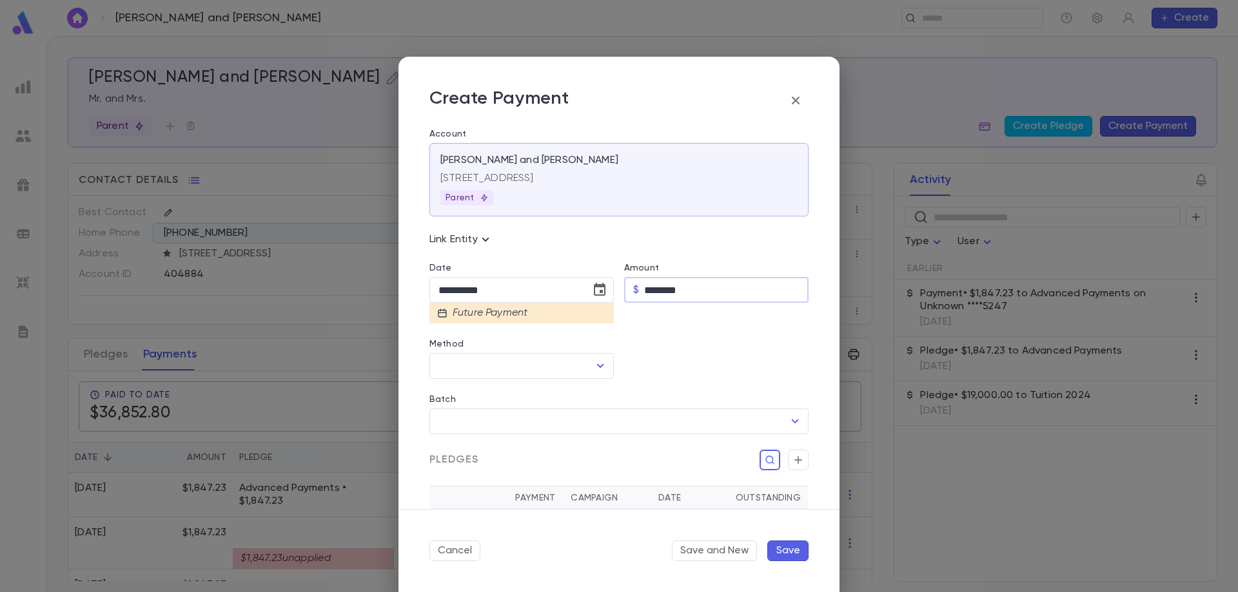
type input "********"
click at [799, 108] on icon "button" at bounding box center [795, 100] width 15 height 15
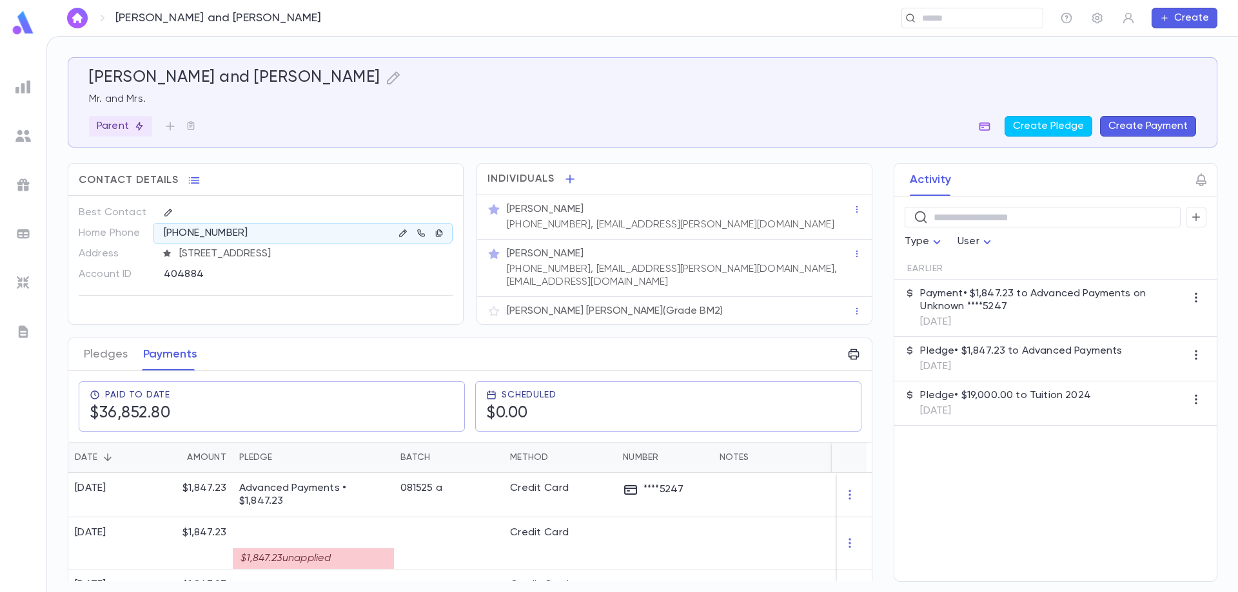
click at [985, 122] on icon "button" at bounding box center [984, 126] width 13 height 13
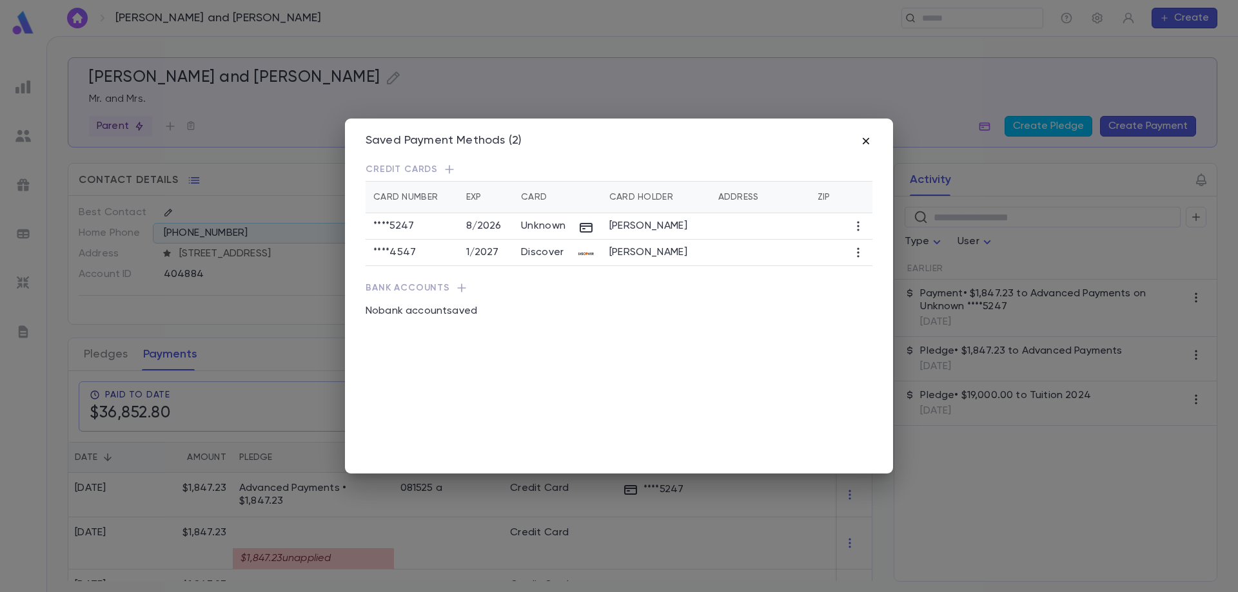
click at [865, 136] on icon "button" at bounding box center [865, 141] width 13 height 13
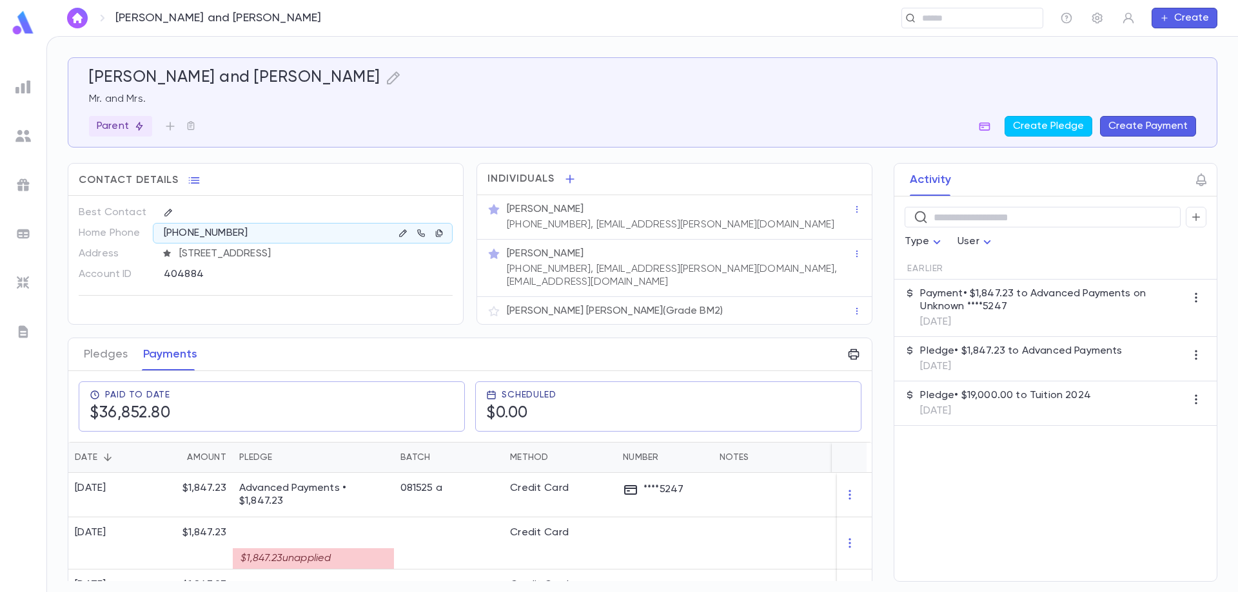
click at [1129, 125] on button "Create Payment" at bounding box center [1148, 126] width 96 height 21
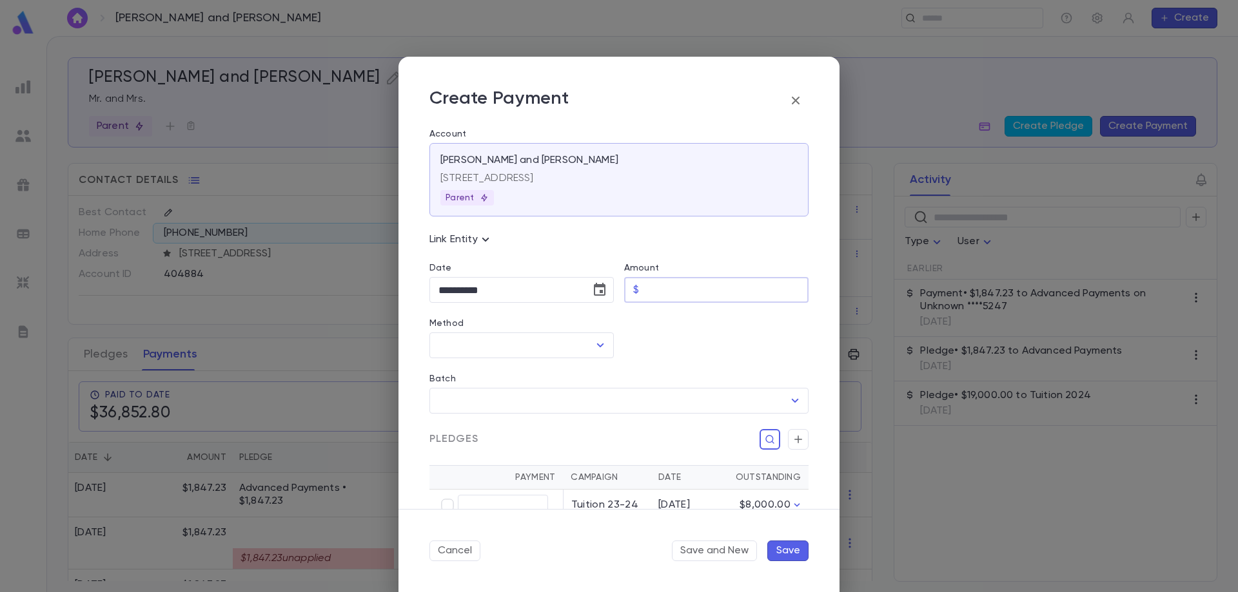
click at [666, 288] on input "Amount" at bounding box center [726, 290] width 164 height 25
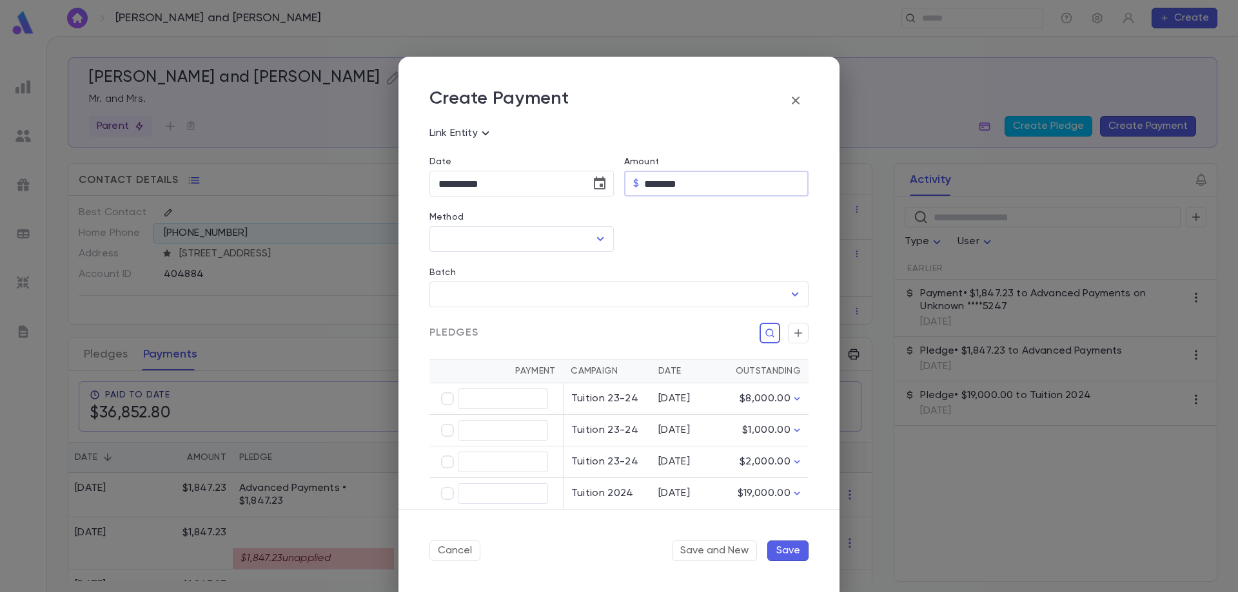
scroll to position [129, 0]
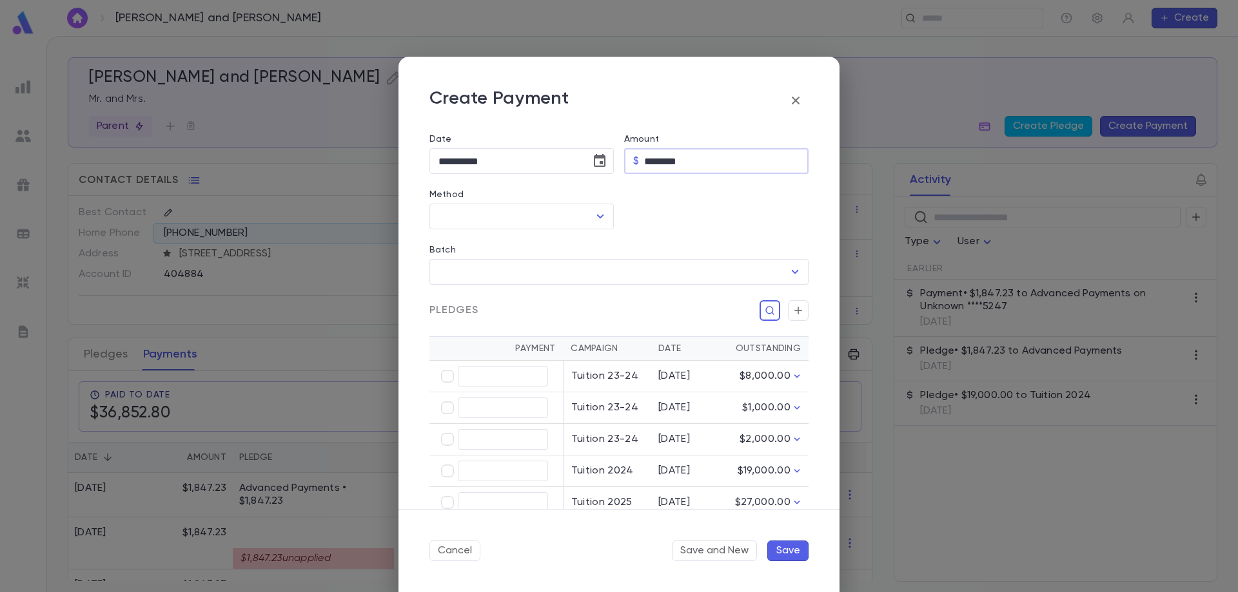
type input "********"
click at [797, 101] on icon "button" at bounding box center [796, 101] width 8 height 8
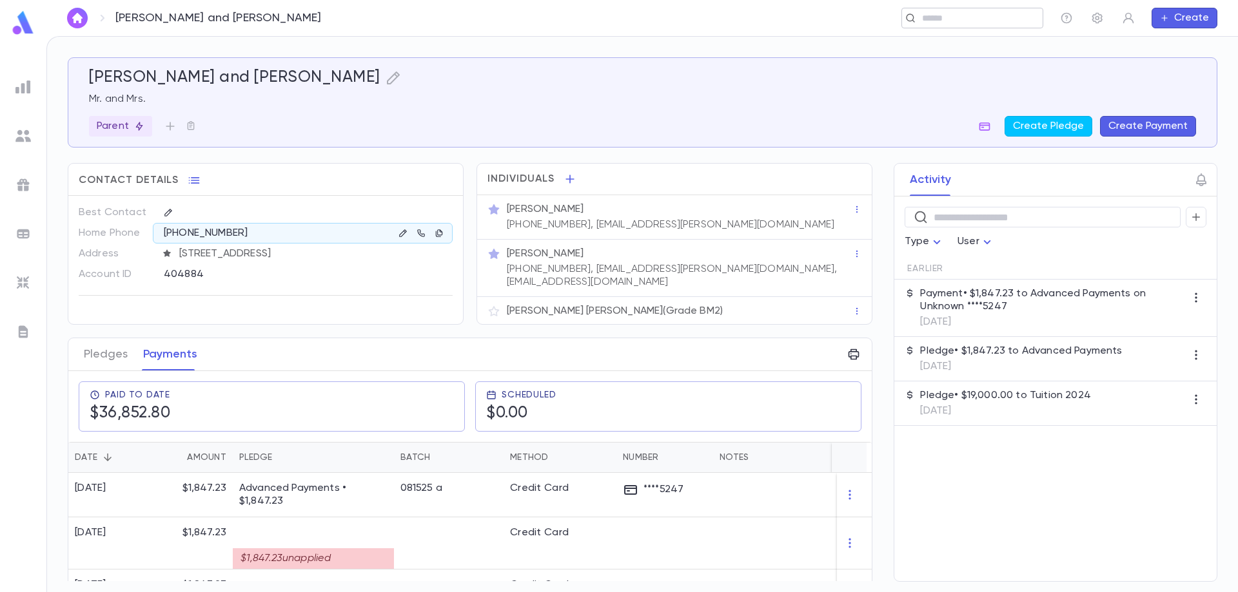
click at [939, 17] on input "text" at bounding box center [968, 18] width 100 height 12
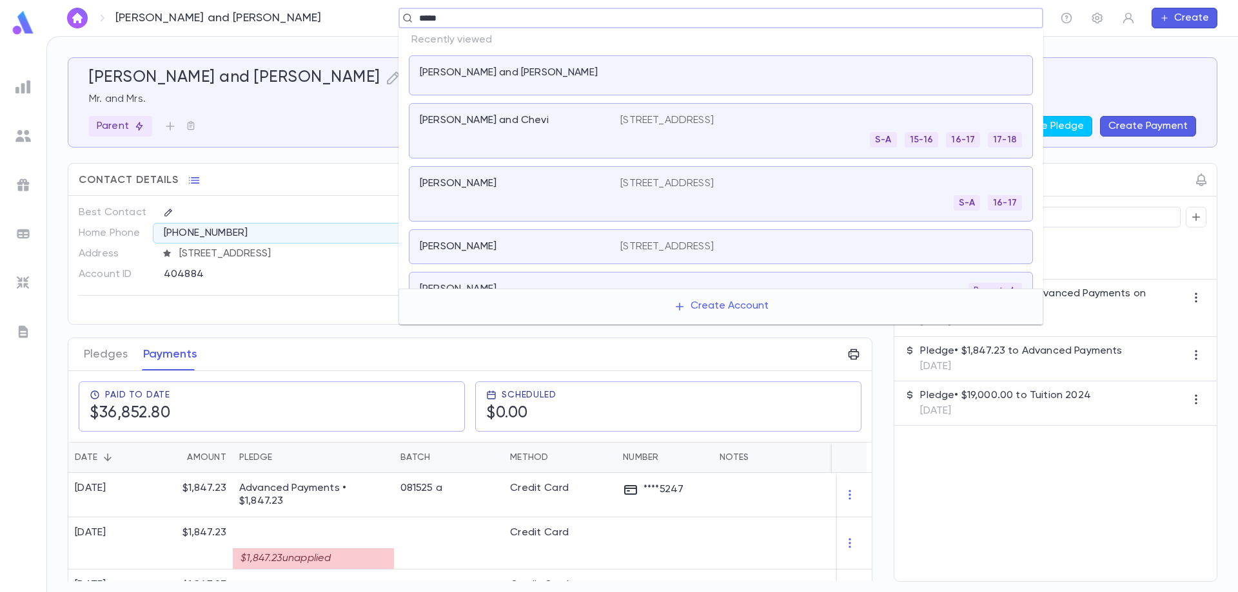
type input "******"
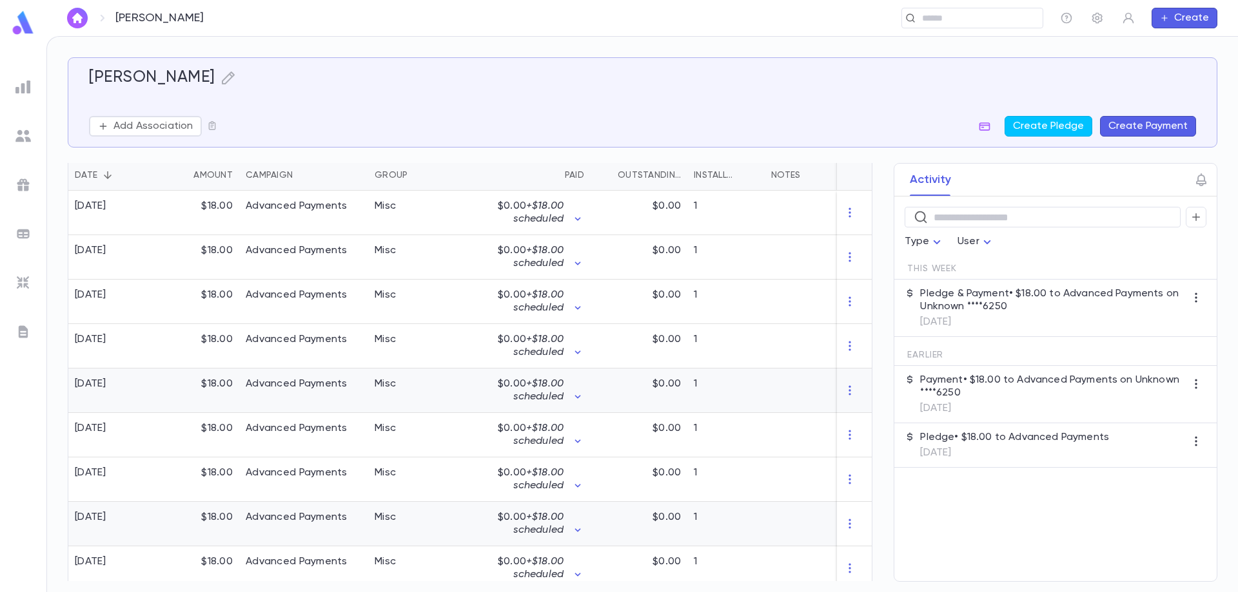
scroll to position [244, 0]
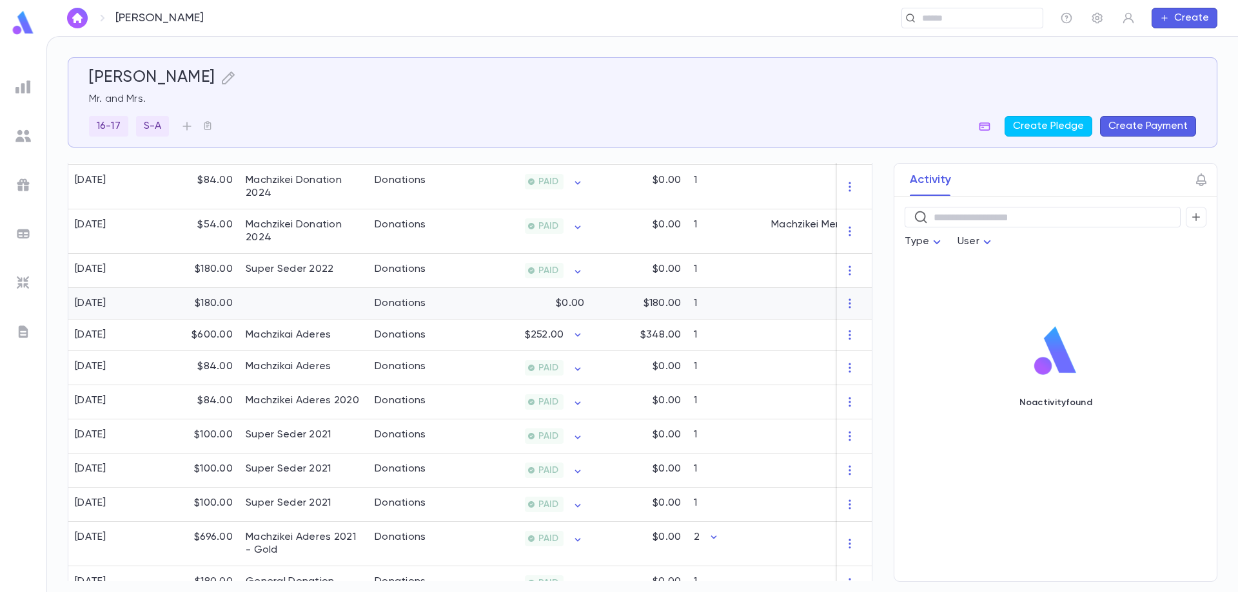
scroll to position [100, 0]
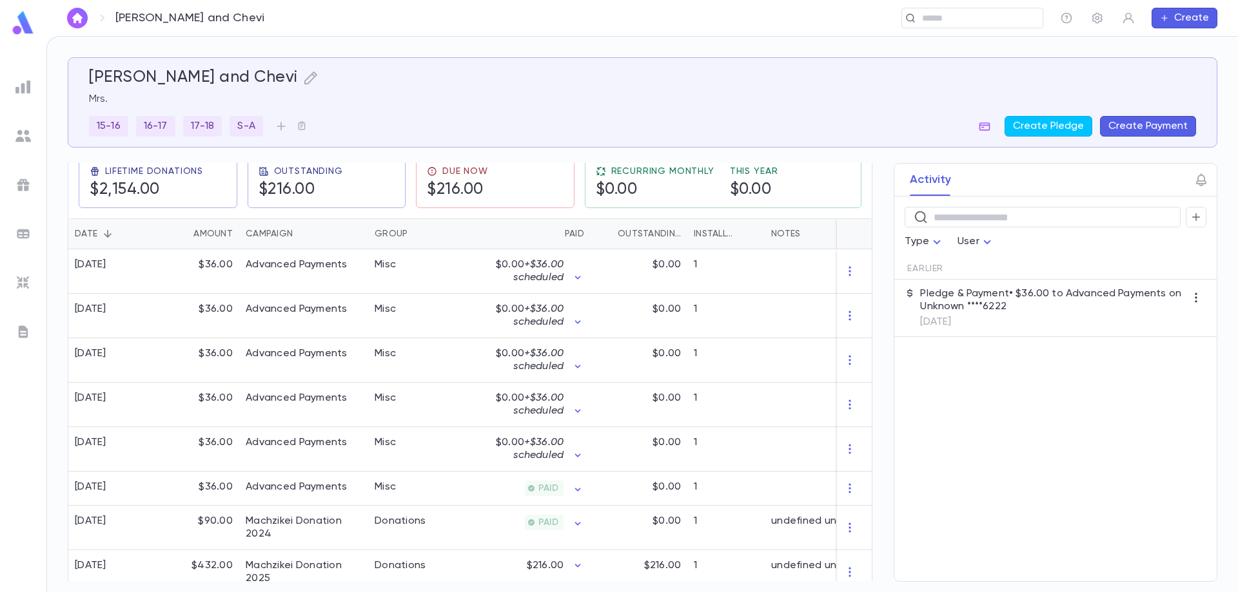
scroll to position [258, 0]
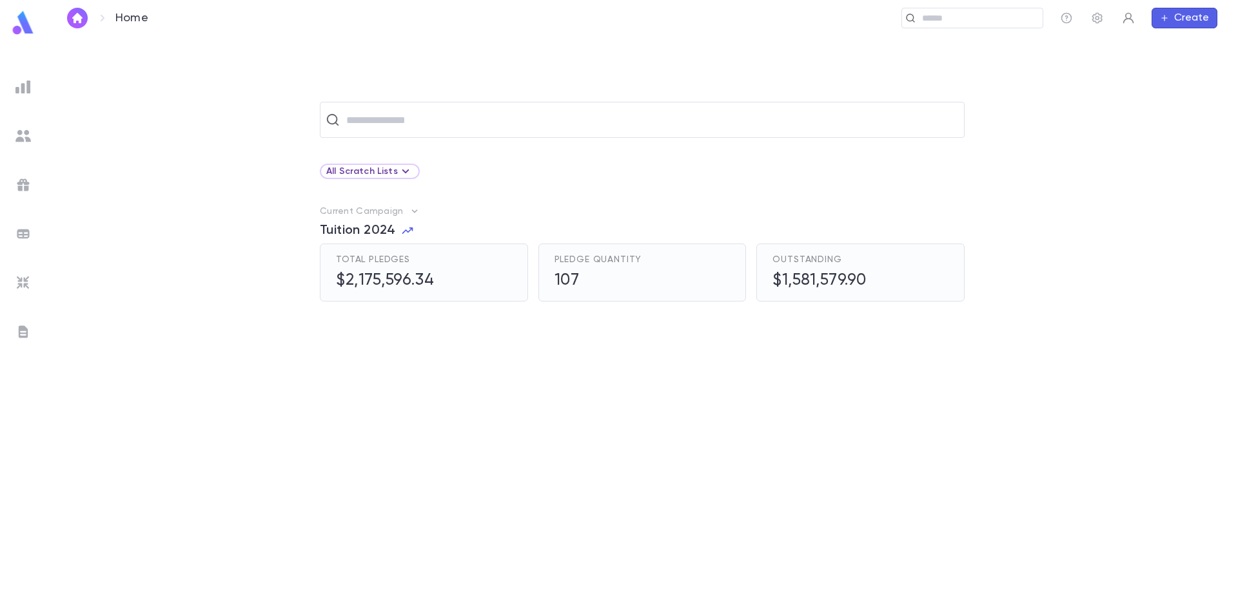
click at [1127, 19] on icon "button" at bounding box center [1128, 18] width 13 height 13
click at [1144, 67] on link "Log out" at bounding box center [1150, 64] width 58 height 21
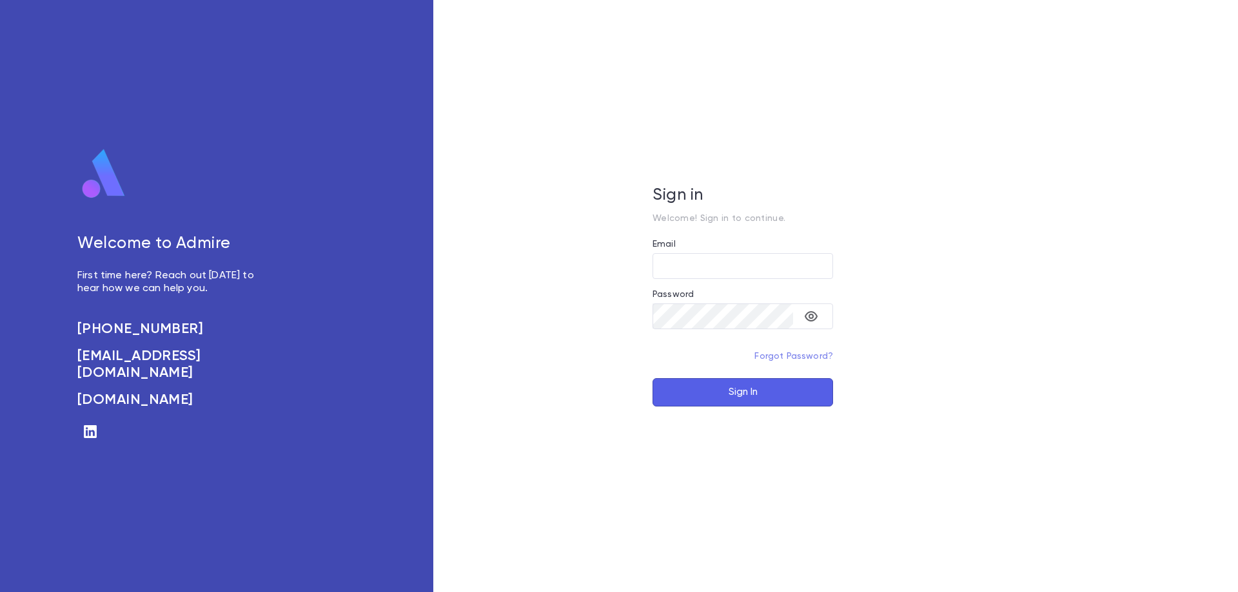
click at [797, 355] on link "Forgot Password?" at bounding box center [793, 356] width 79 height 9
click at [780, 266] on input "Email" at bounding box center [742, 265] width 181 height 25
click at [714, 272] on input "Email" at bounding box center [742, 265] width 181 height 25
click at [715, 268] on input "Email" at bounding box center [742, 265] width 181 height 25
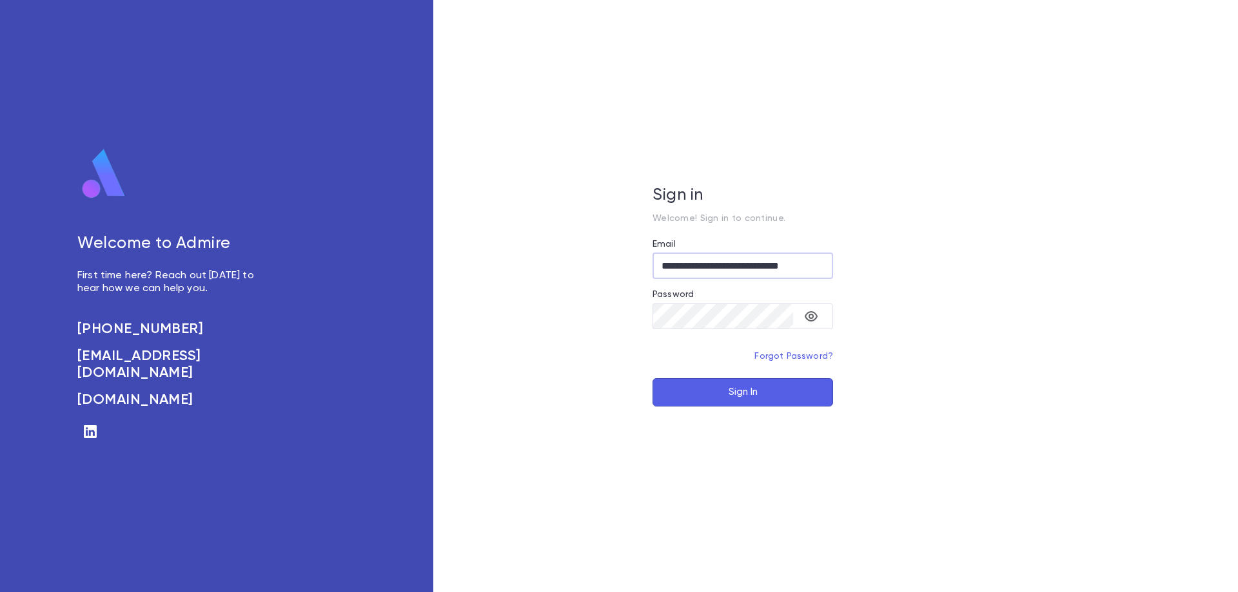
type input "**********"
click at [652, 378] on button "Sign In" at bounding box center [742, 392] width 181 height 28
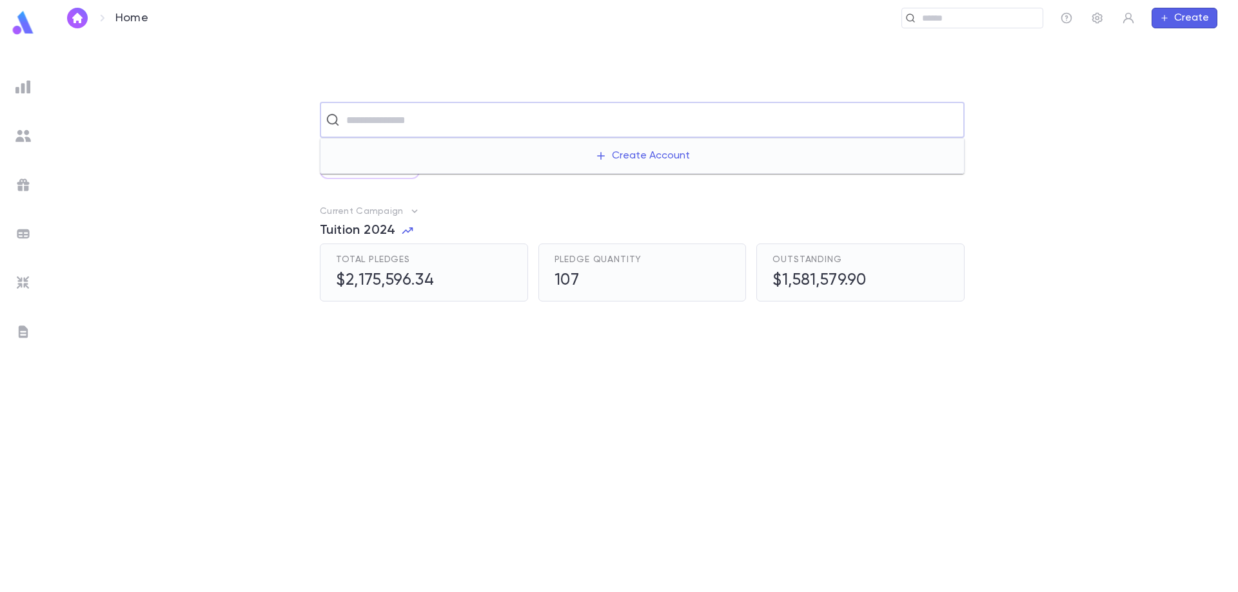
click at [438, 117] on input "text" at bounding box center [650, 120] width 616 height 24
click at [384, 121] on input "text" at bounding box center [650, 120] width 616 height 24
click at [445, 360] on div at bounding box center [481, 444] width 322 height 235
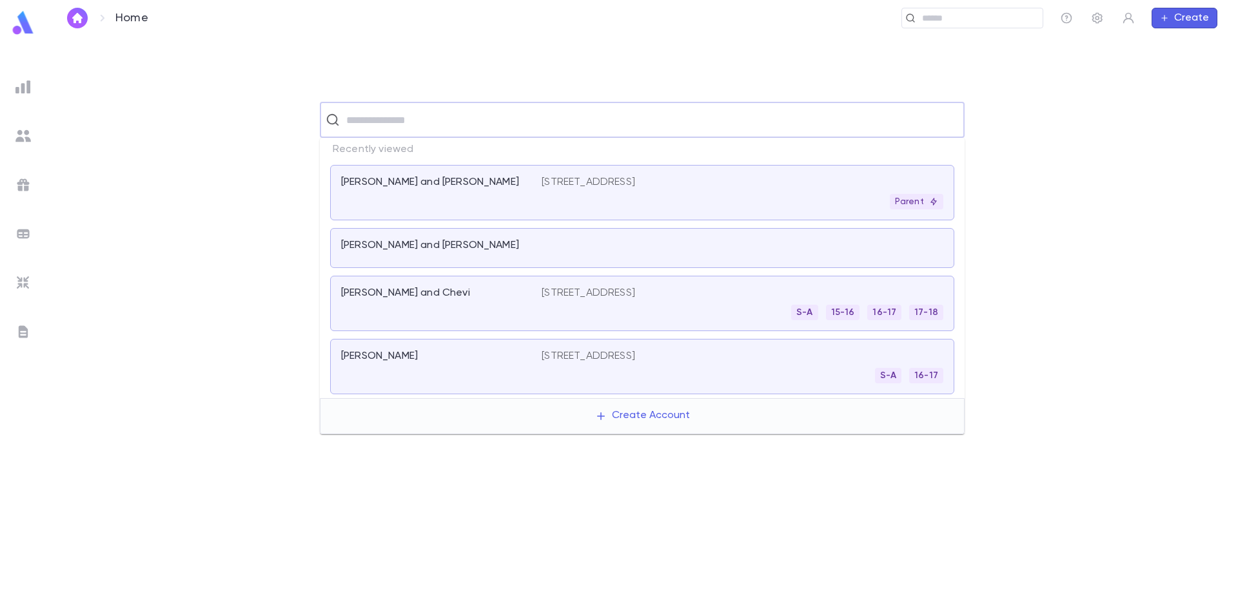
click at [378, 115] on input "text" at bounding box center [650, 120] width 616 height 24
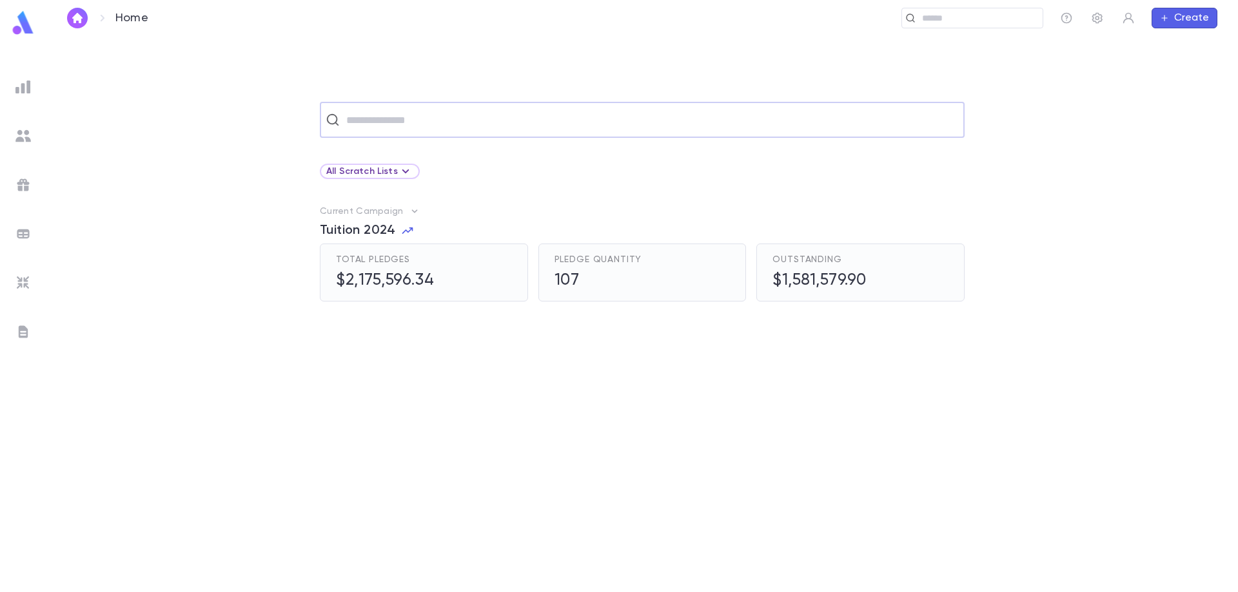
click at [377, 115] on input "text" at bounding box center [650, 120] width 616 height 24
click at [379, 375] on div at bounding box center [481, 444] width 322 height 235
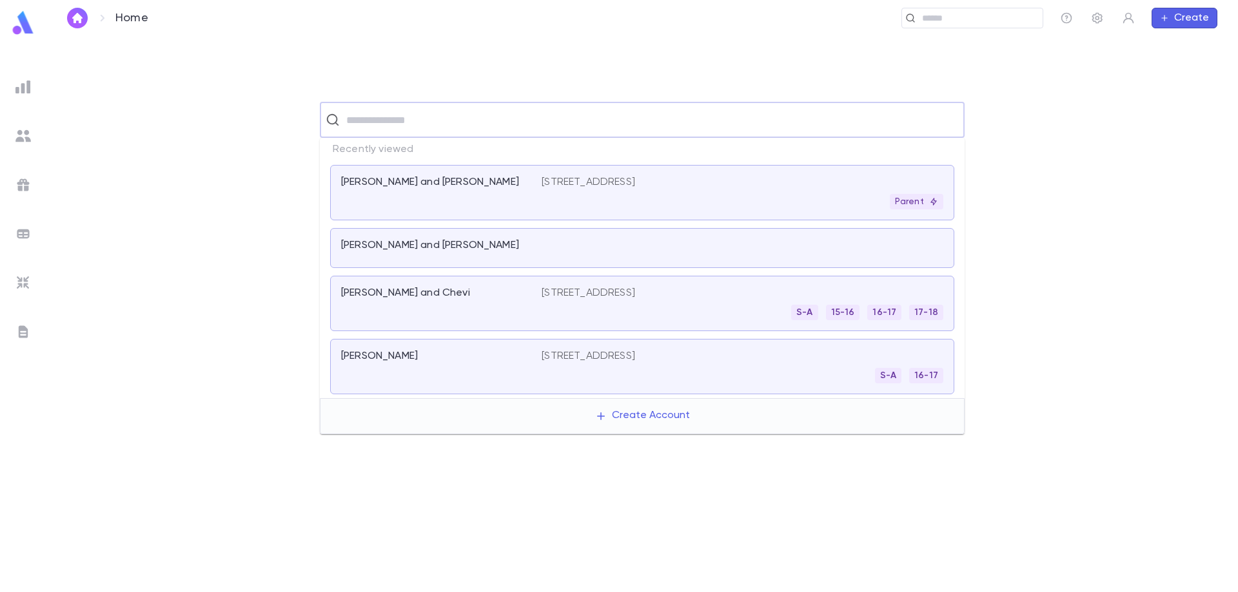
click at [379, 122] on input "text" at bounding box center [650, 120] width 616 height 24
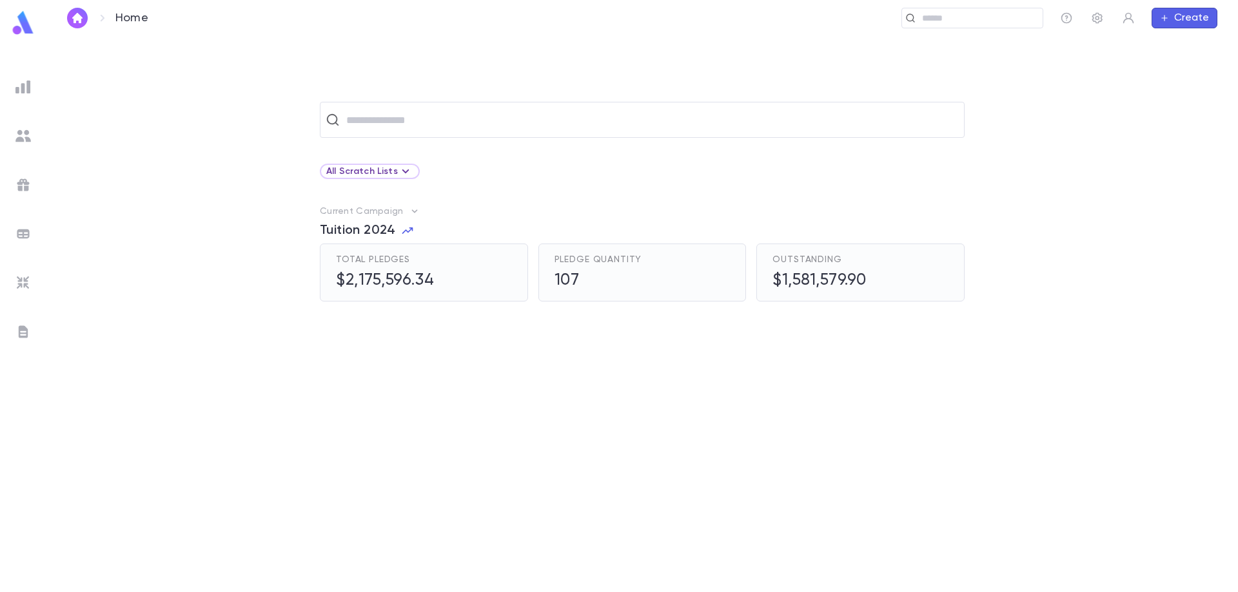
click at [469, 503] on div at bounding box center [481, 444] width 322 height 235
click at [416, 121] on input "text" at bounding box center [650, 120] width 616 height 24
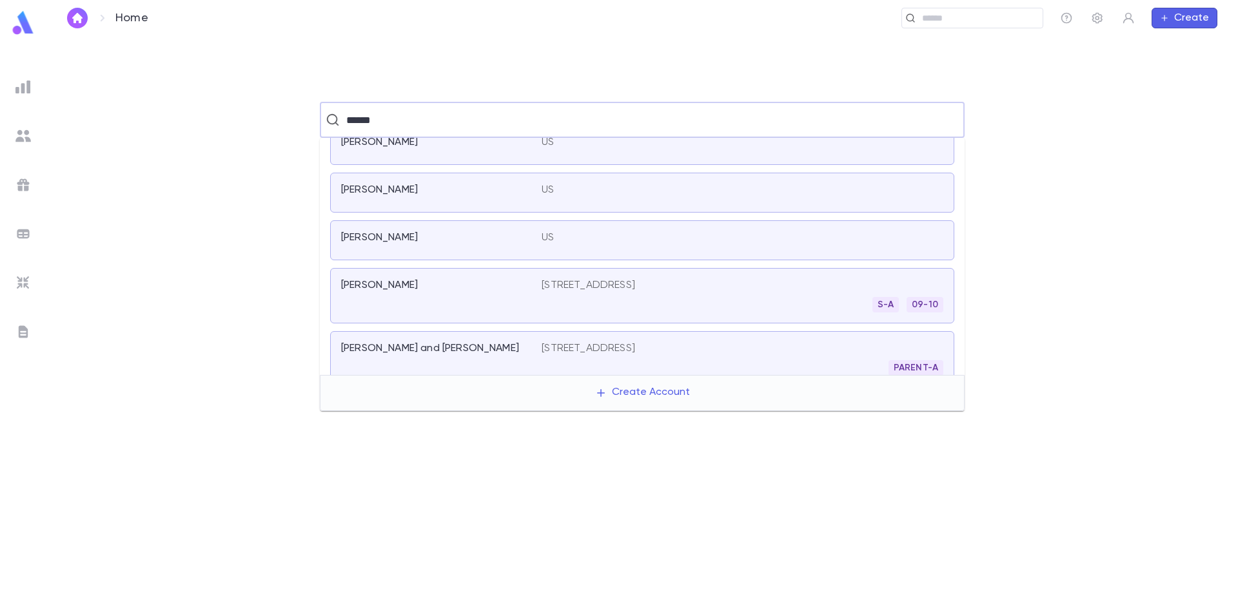
scroll to position [402, 0]
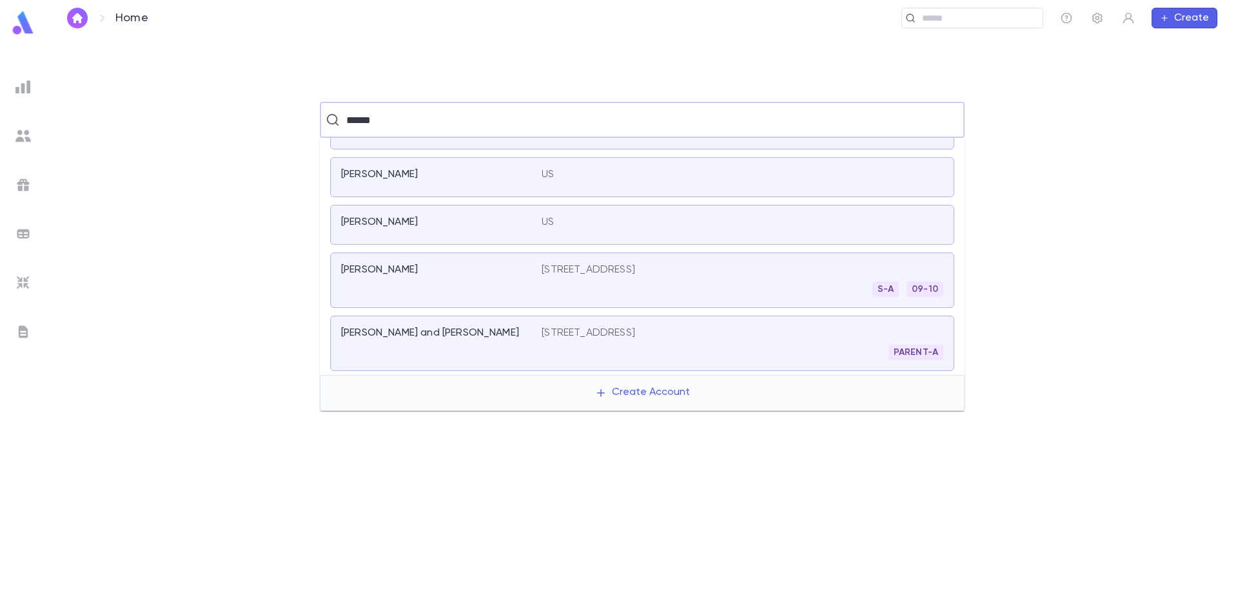
type input "******"
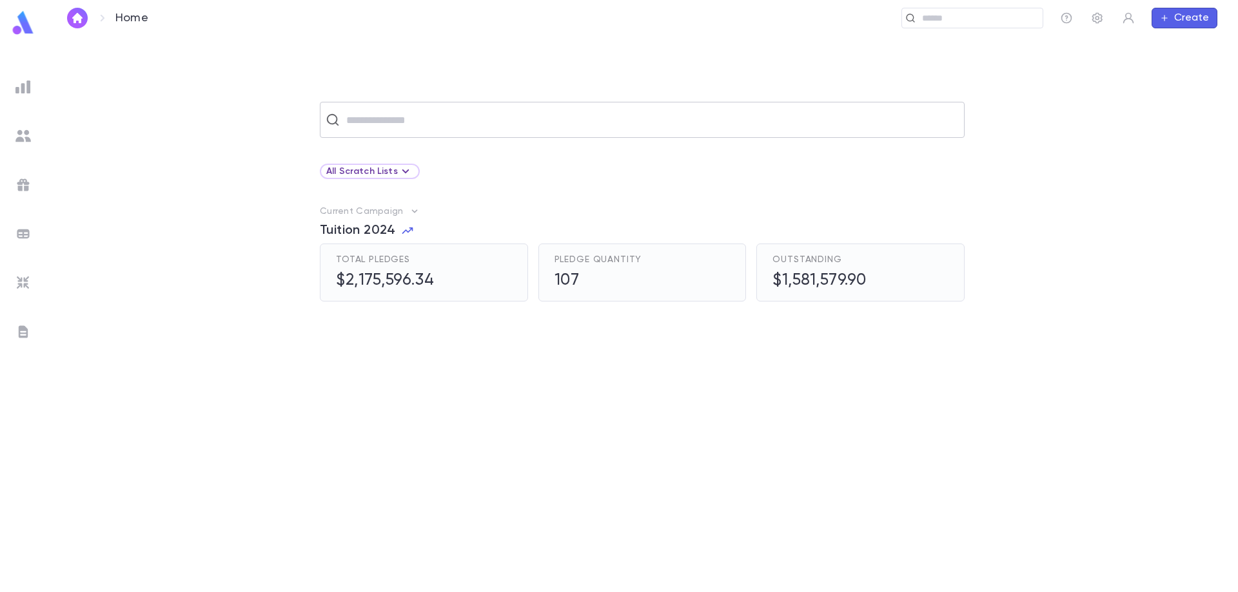
click at [568, 135] on div "​" at bounding box center [642, 120] width 645 height 36
click at [567, 115] on input "text" at bounding box center [650, 120] width 616 height 24
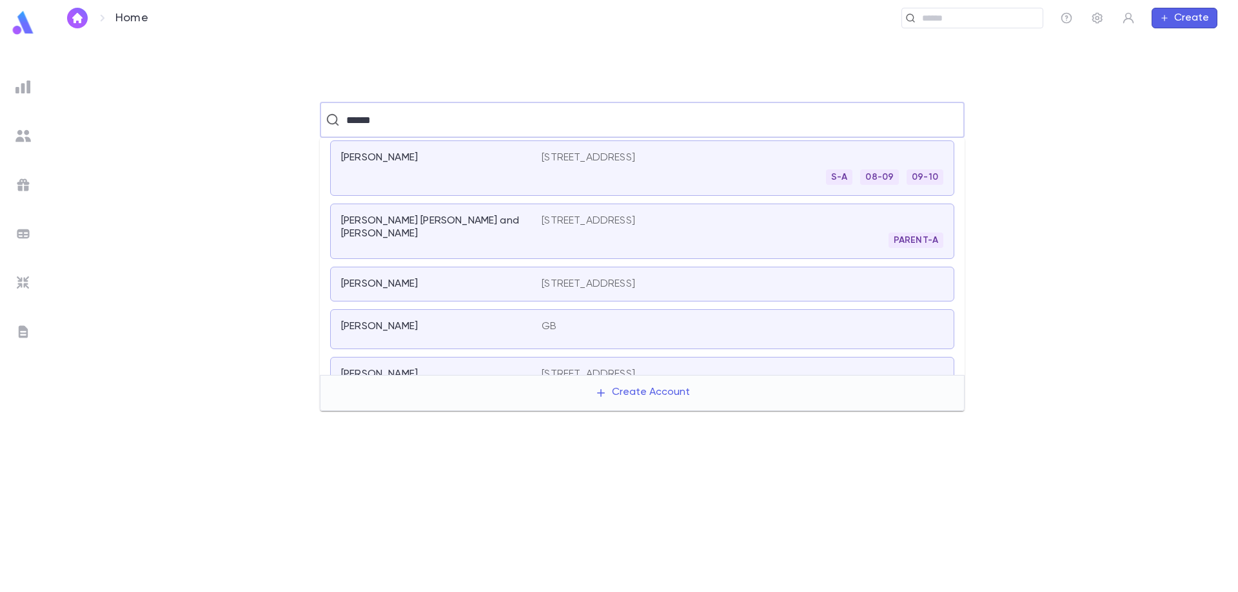
scroll to position [0, 0]
type input "******"
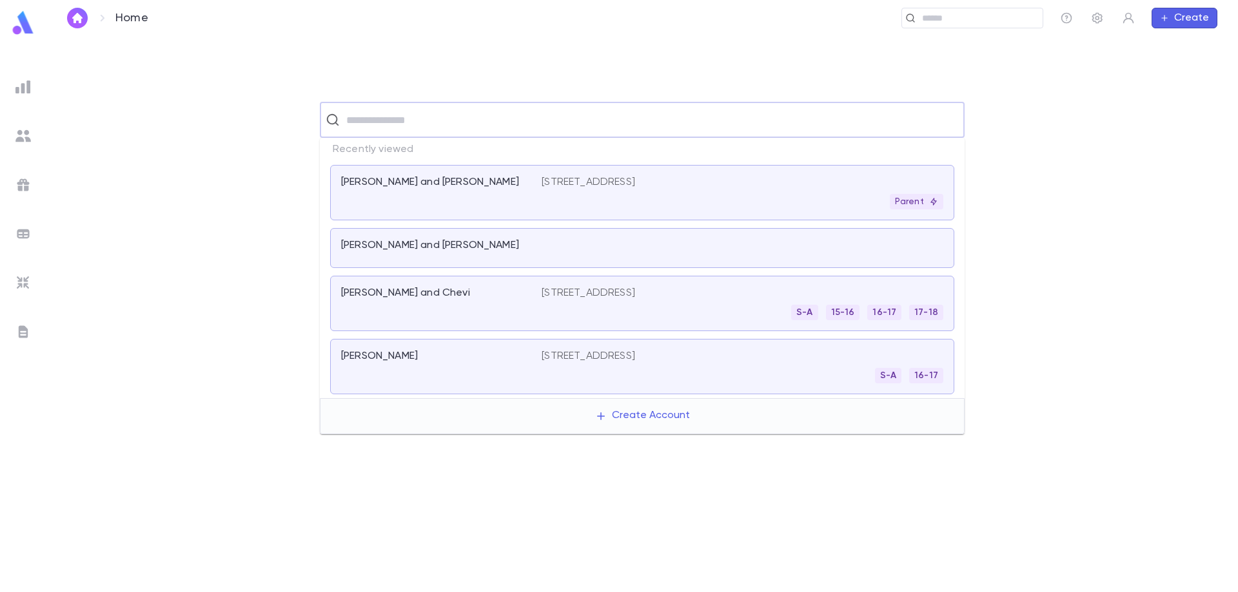
click at [491, 113] on input "text" at bounding box center [650, 120] width 616 height 24
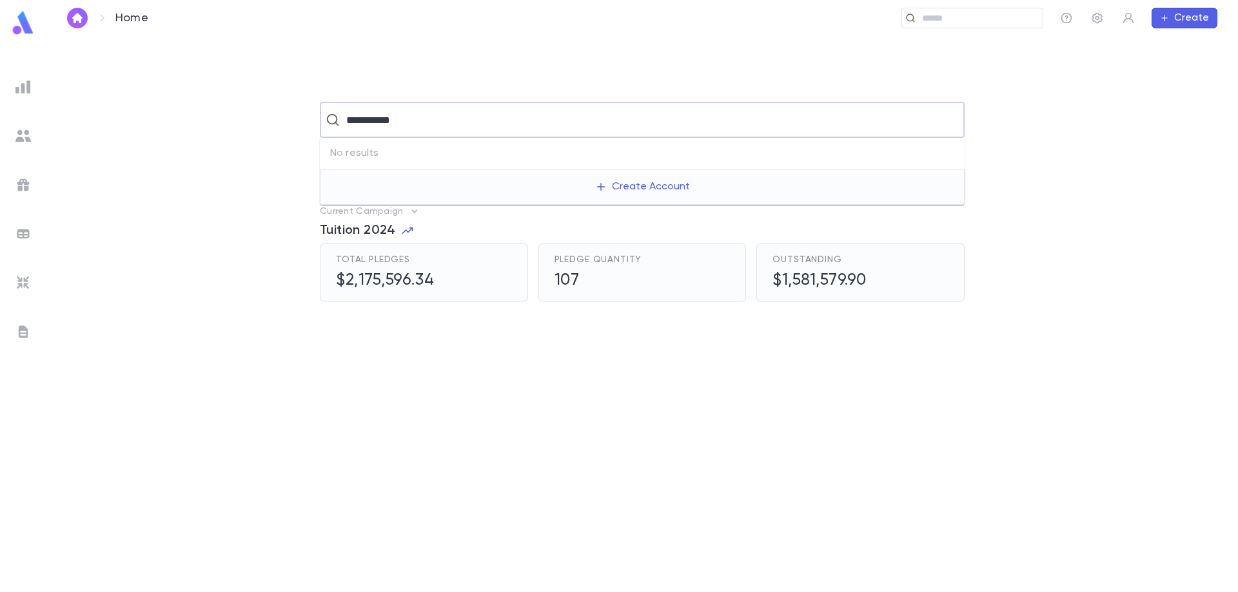
type input "**********"
click at [384, 130] on input "text" at bounding box center [650, 120] width 616 height 24
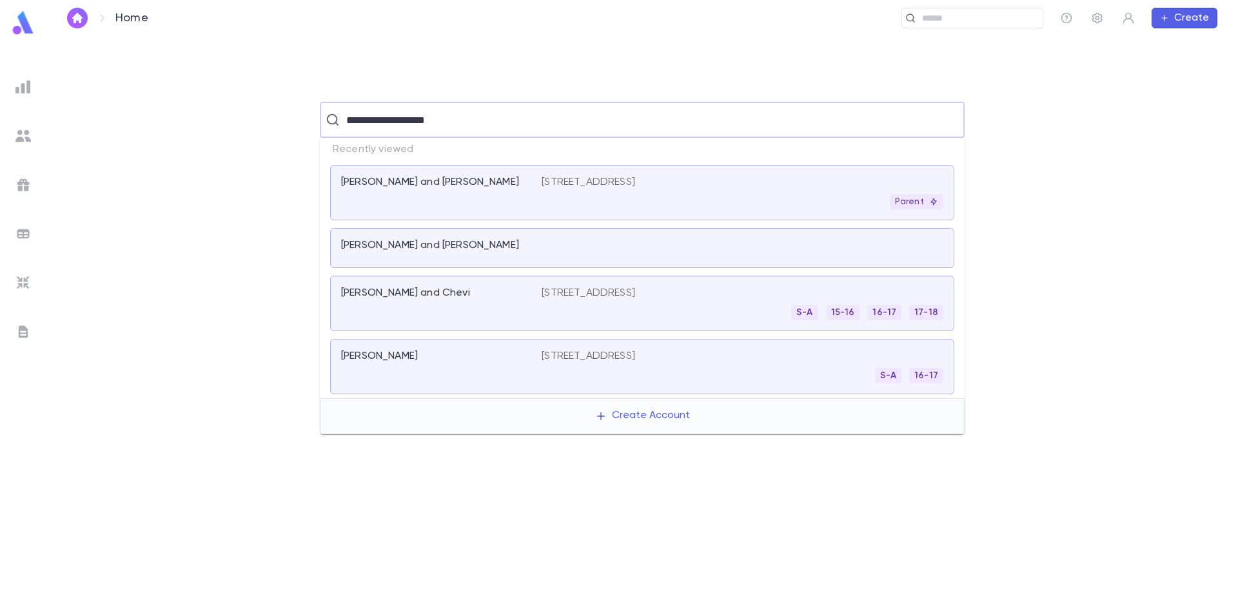
type input "**********"
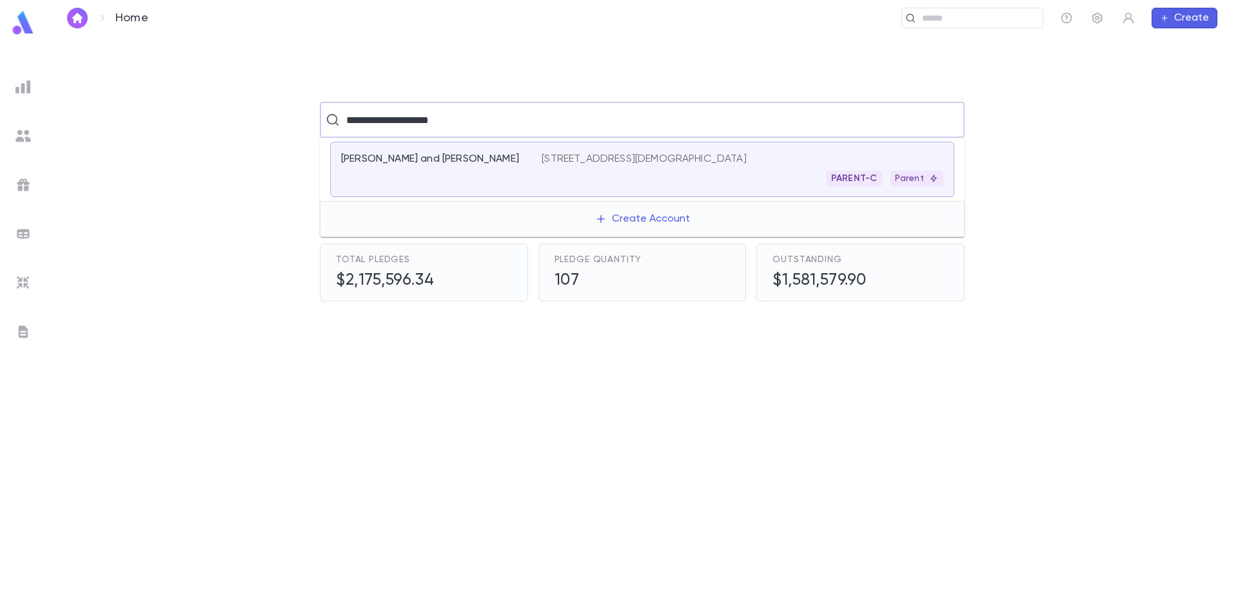
click at [522, 161] on div "[PERSON_NAME] and [PERSON_NAME]" at bounding box center [433, 159] width 185 height 13
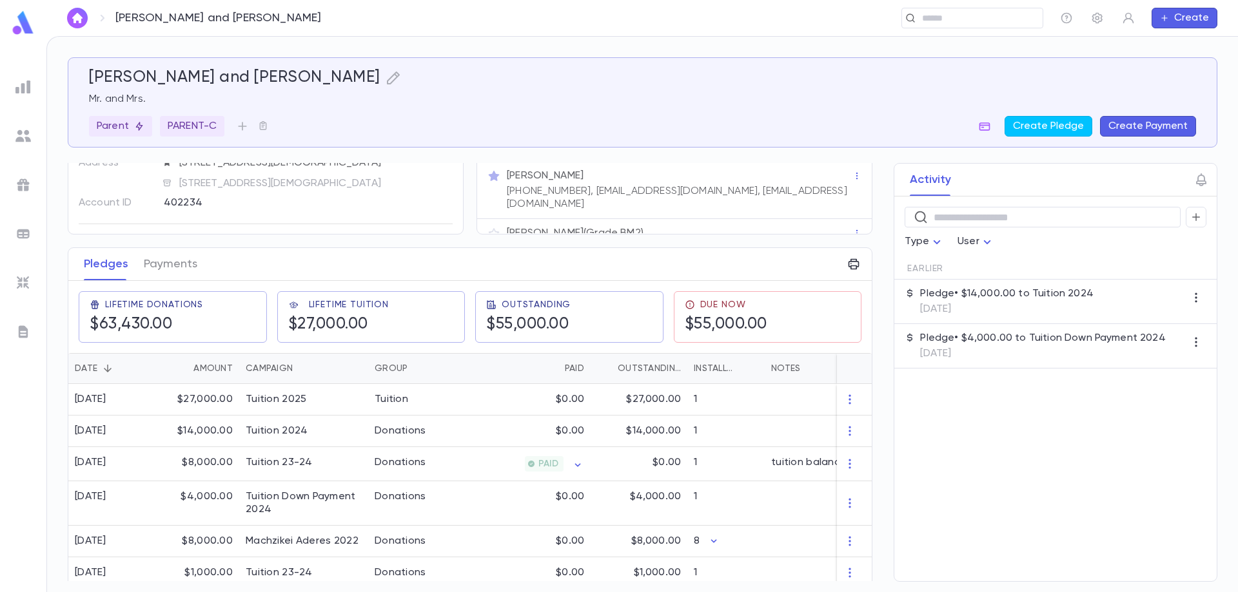
scroll to position [129, 0]
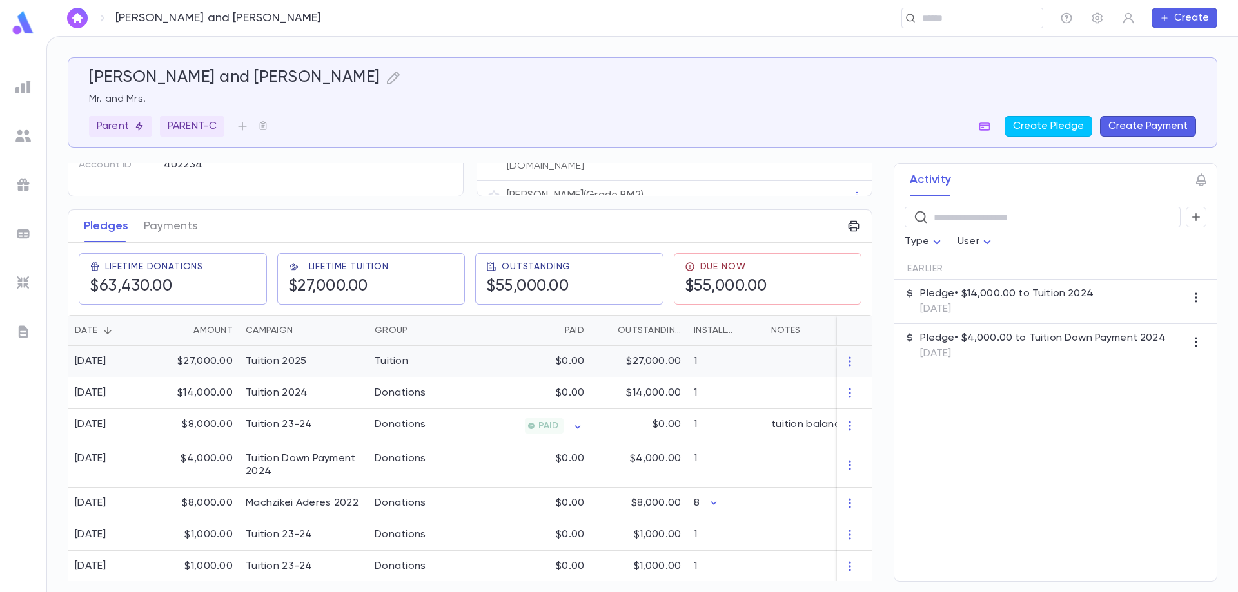
click at [465, 367] on div "$0.00" at bounding box center [528, 362] width 126 height 32
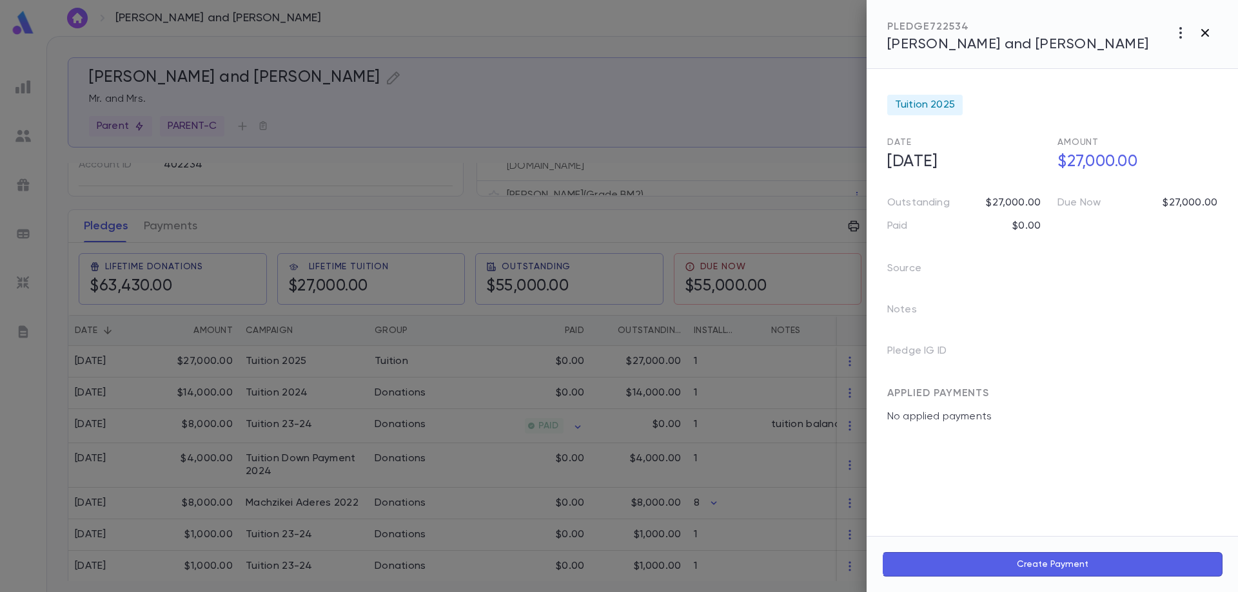
click at [1206, 34] on icon "button" at bounding box center [1205, 33] width 8 height 8
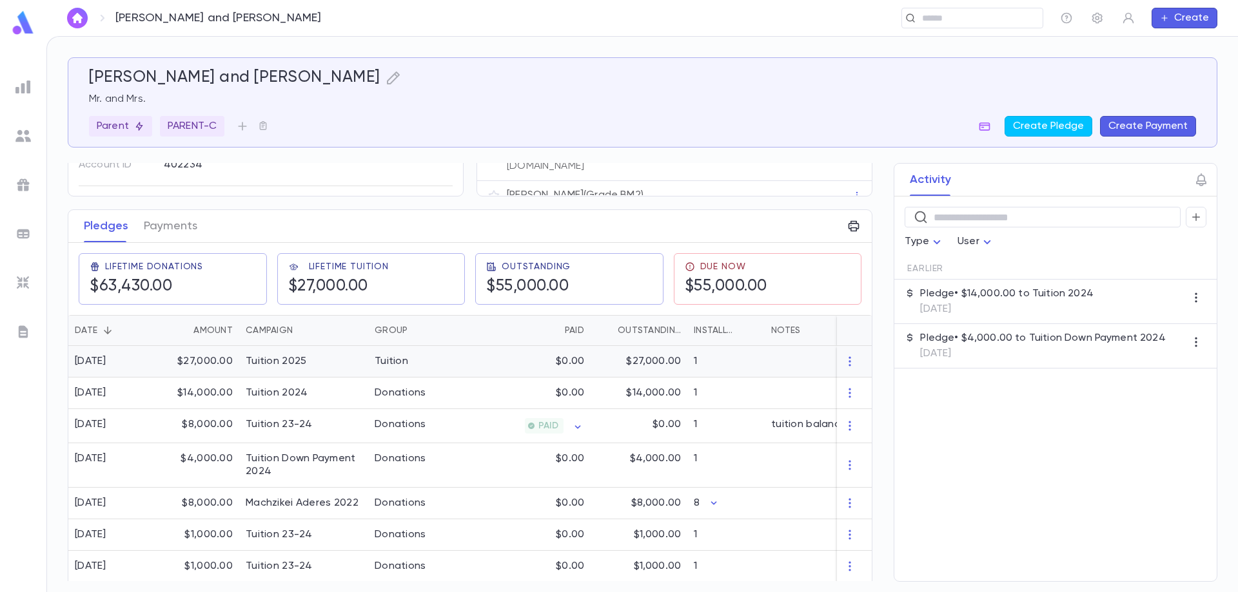
click at [344, 367] on div "Tuition 2025" at bounding box center [303, 362] width 129 height 32
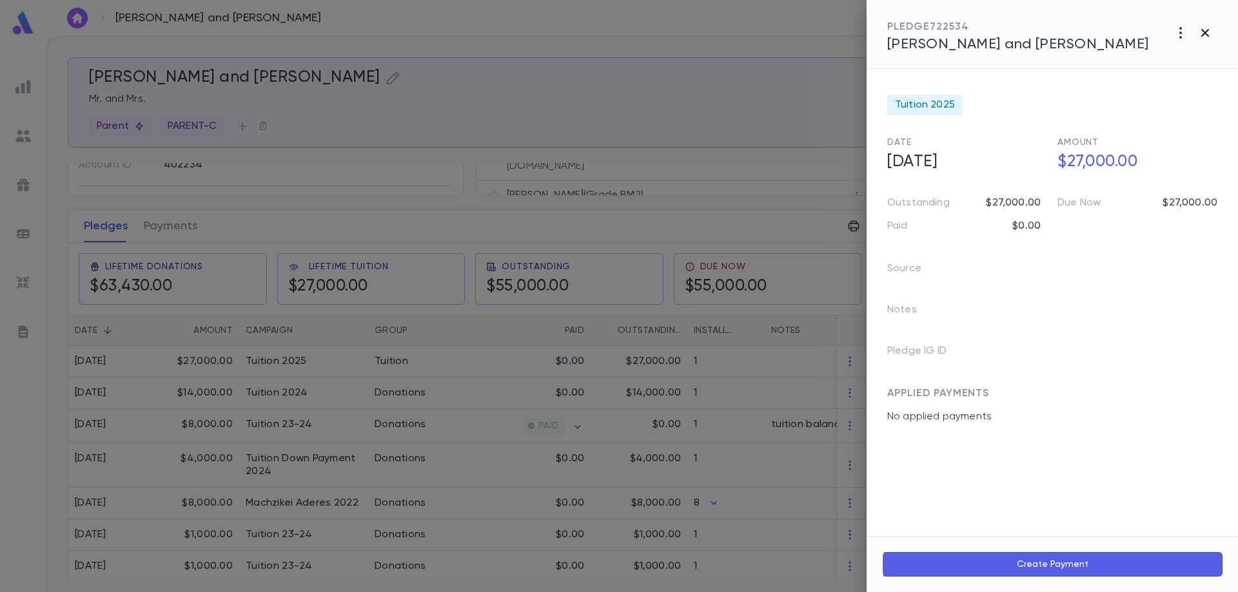
click at [1204, 32] on icon "button" at bounding box center [1205, 33] width 8 height 8
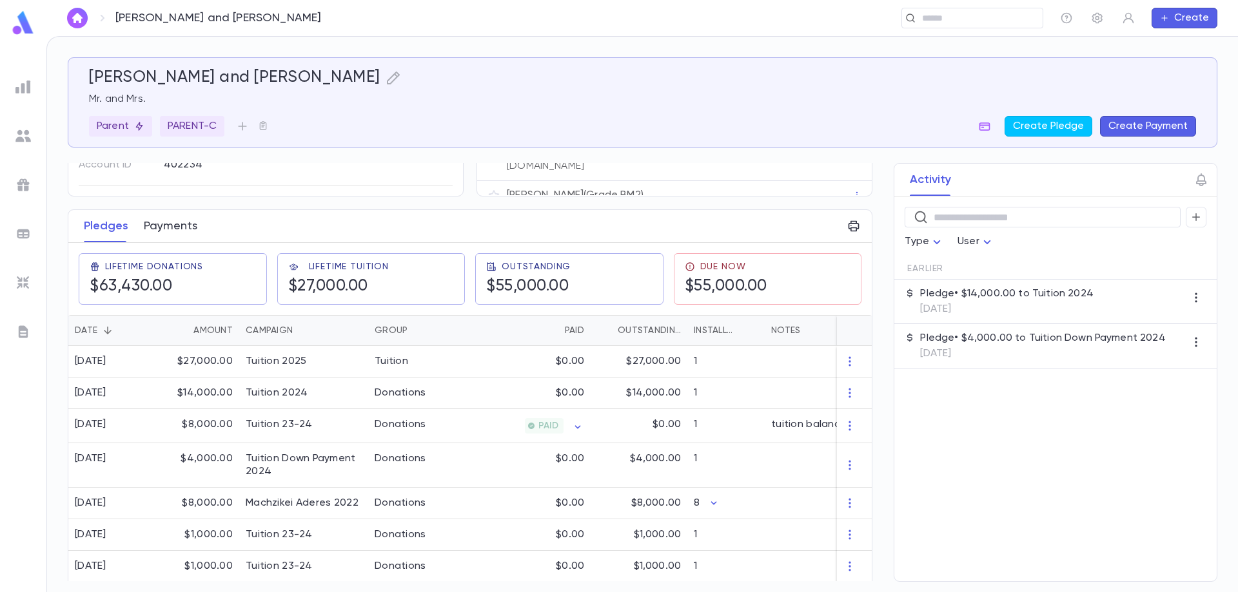
click at [173, 229] on button "Payments" at bounding box center [171, 226] width 54 height 32
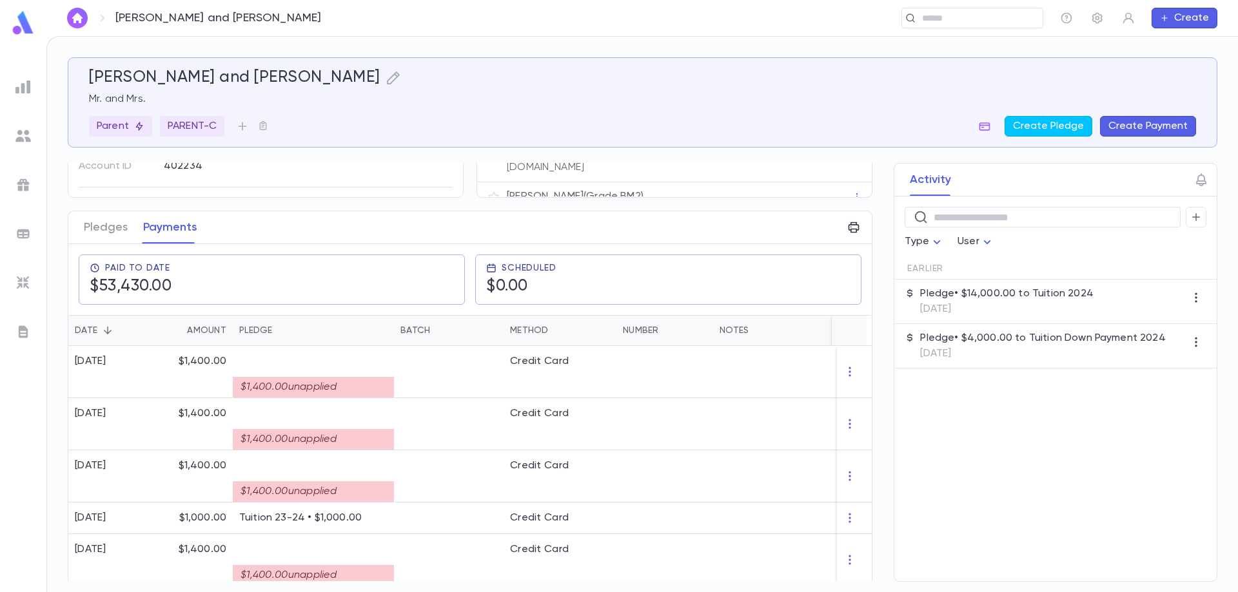
scroll to position [126, 0]
click at [112, 223] on button "Pledges" at bounding box center [106, 229] width 44 height 32
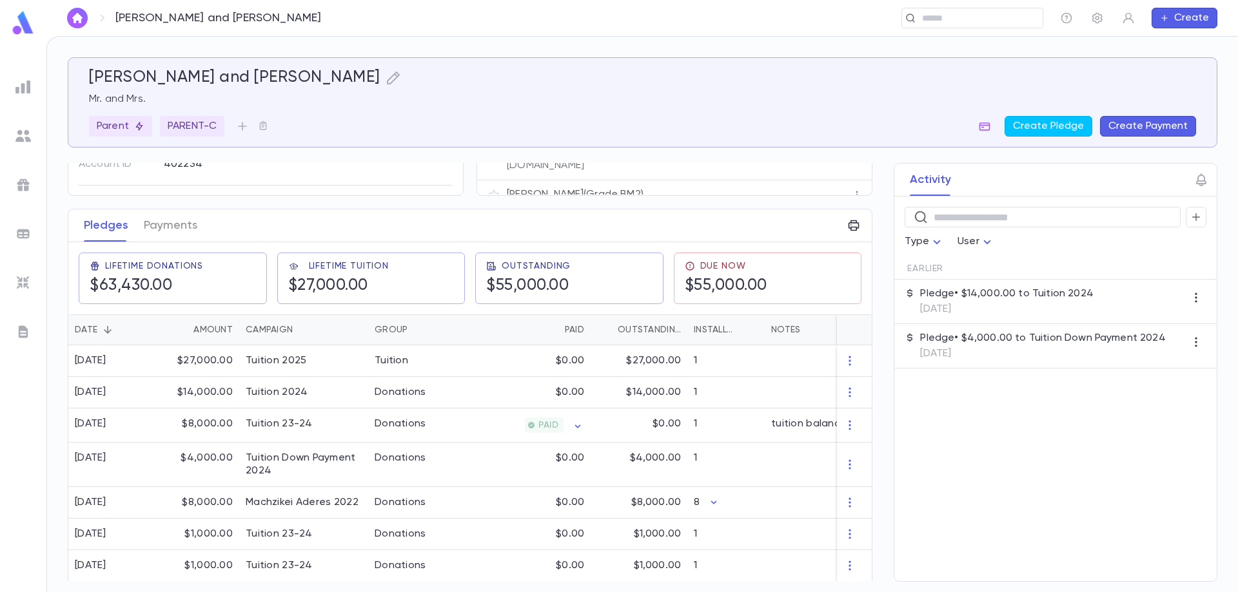
scroll to position [129, 0]
click at [284, 389] on div "Tuition 2024" at bounding box center [277, 393] width 62 height 13
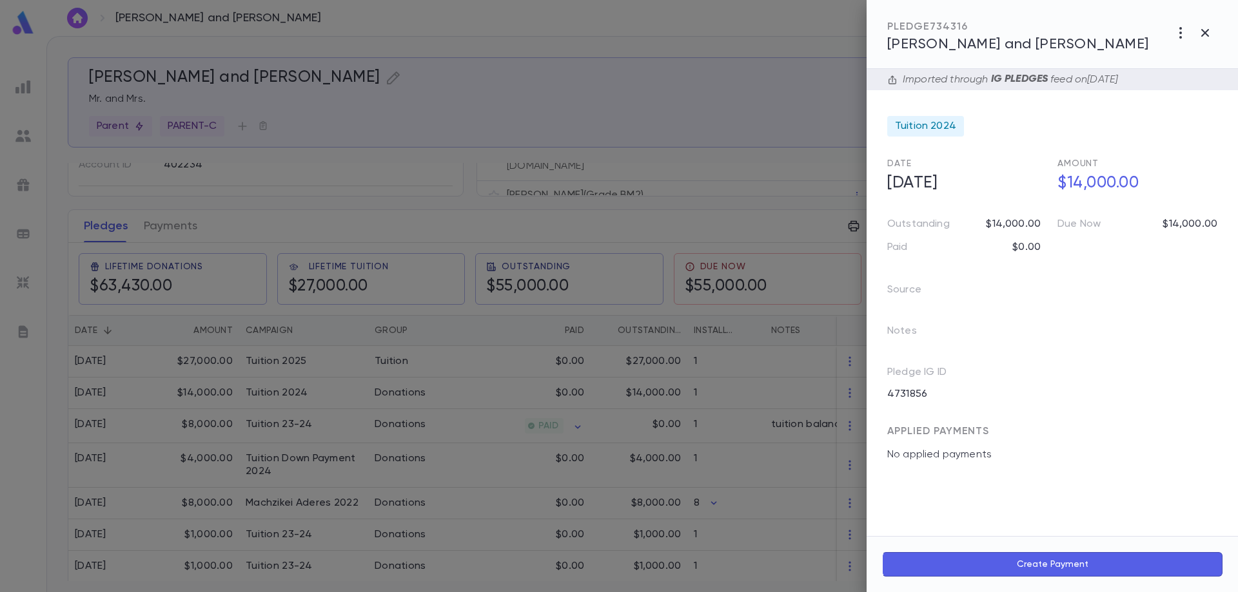
click at [1017, 48] on span "Koegel , Shmuli and Sima" at bounding box center [1018, 44] width 262 height 14
click at [1204, 32] on icon "button" at bounding box center [1205, 33] width 8 height 8
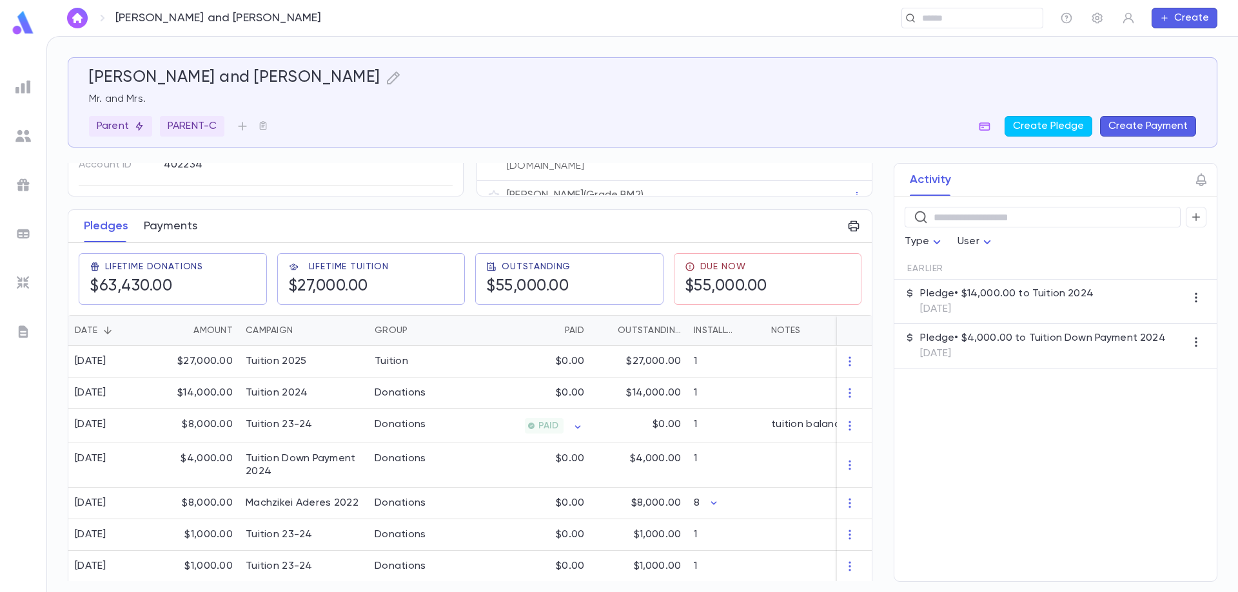
click at [177, 230] on button "Payments" at bounding box center [171, 226] width 54 height 32
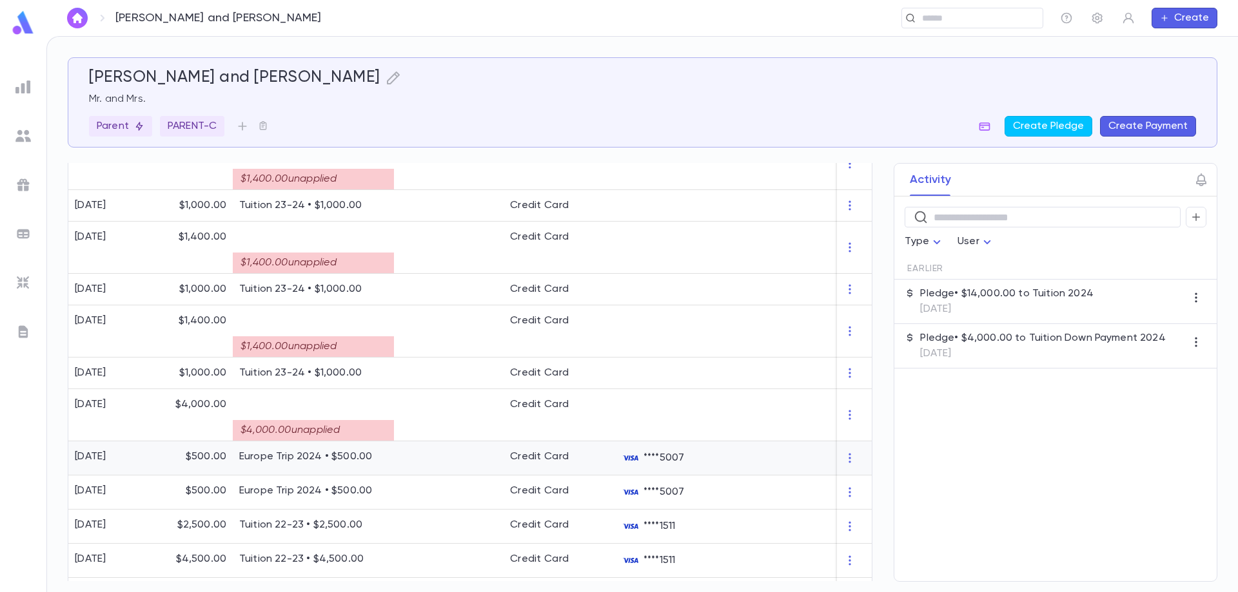
scroll to position [964, 0]
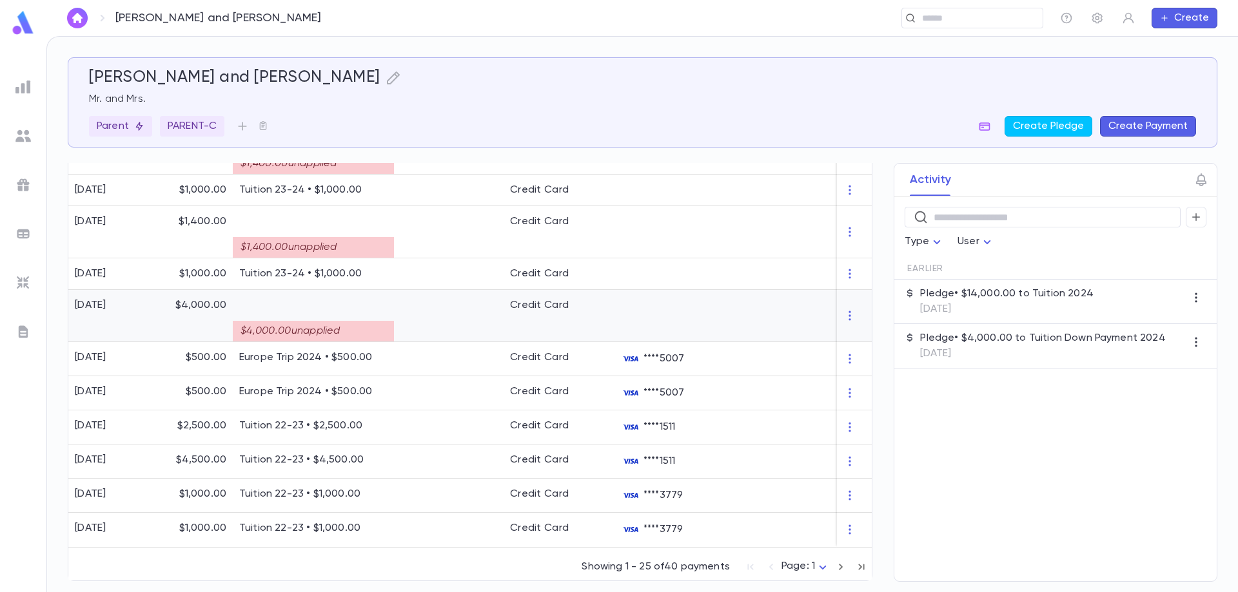
click at [313, 327] on div "$4,000.00 unapplied" at bounding box center [313, 331] width 161 height 21
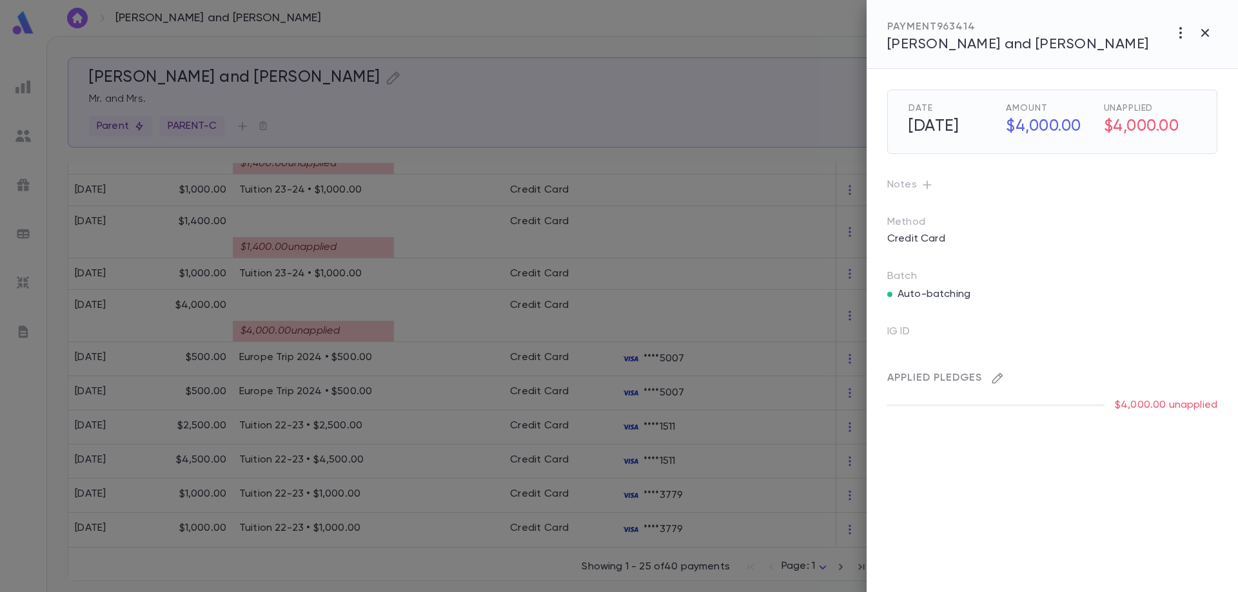
click at [999, 380] on icon "button" at bounding box center [997, 378] width 13 height 13
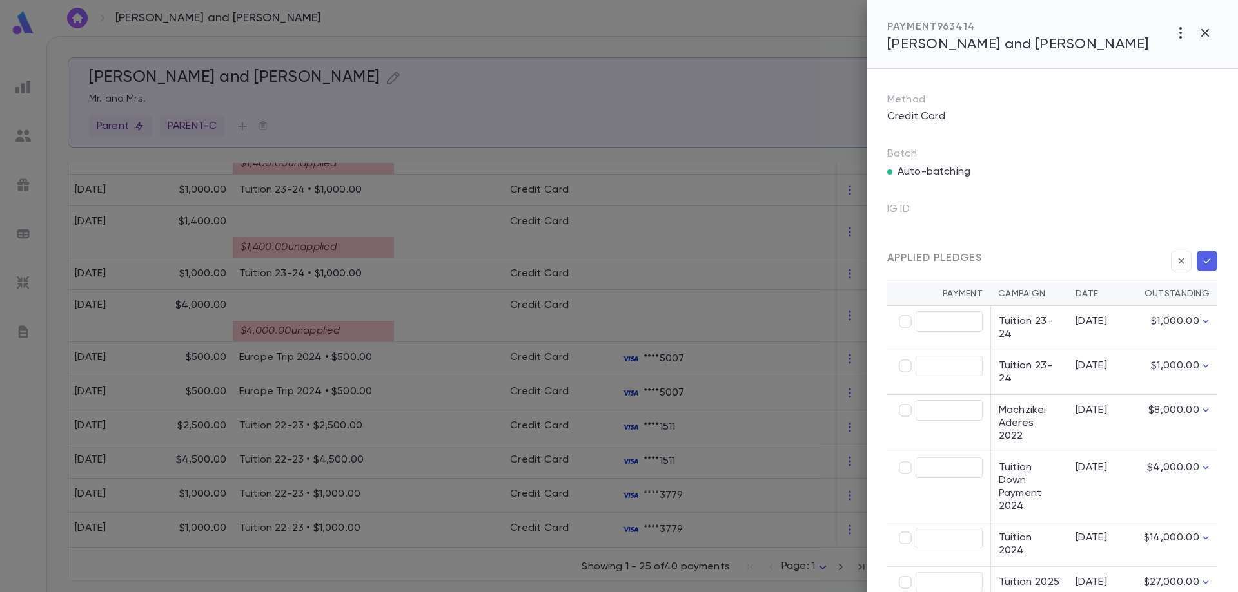
scroll to position [129, 0]
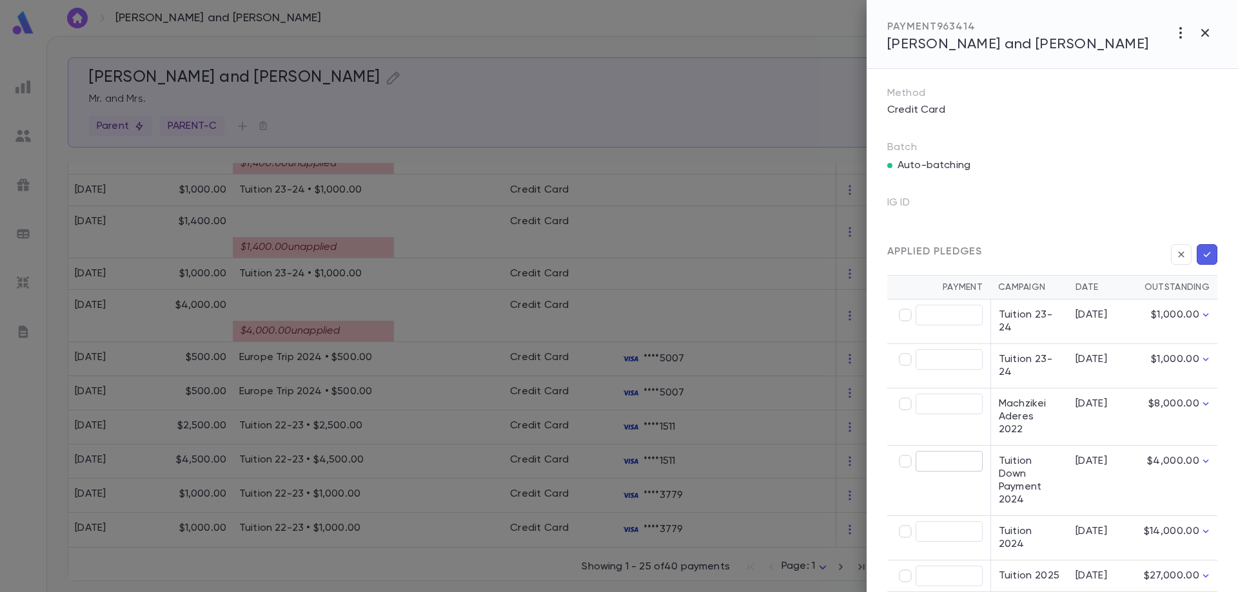
type input "********"
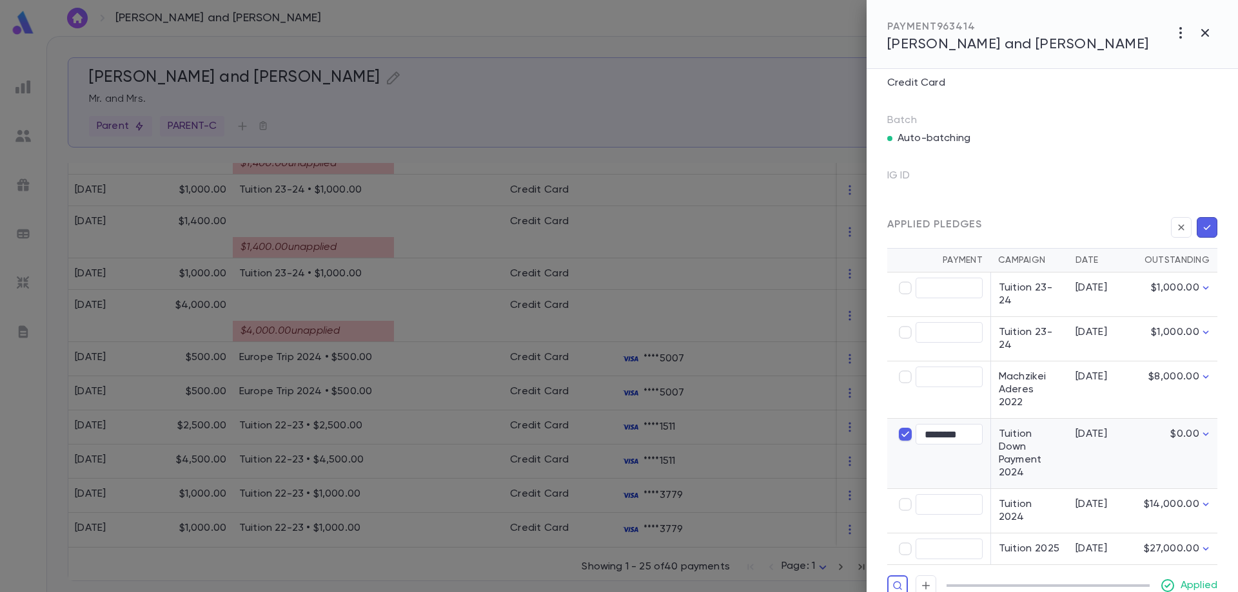
click at [1204, 227] on icon "button" at bounding box center [1207, 227] width 7 height 5
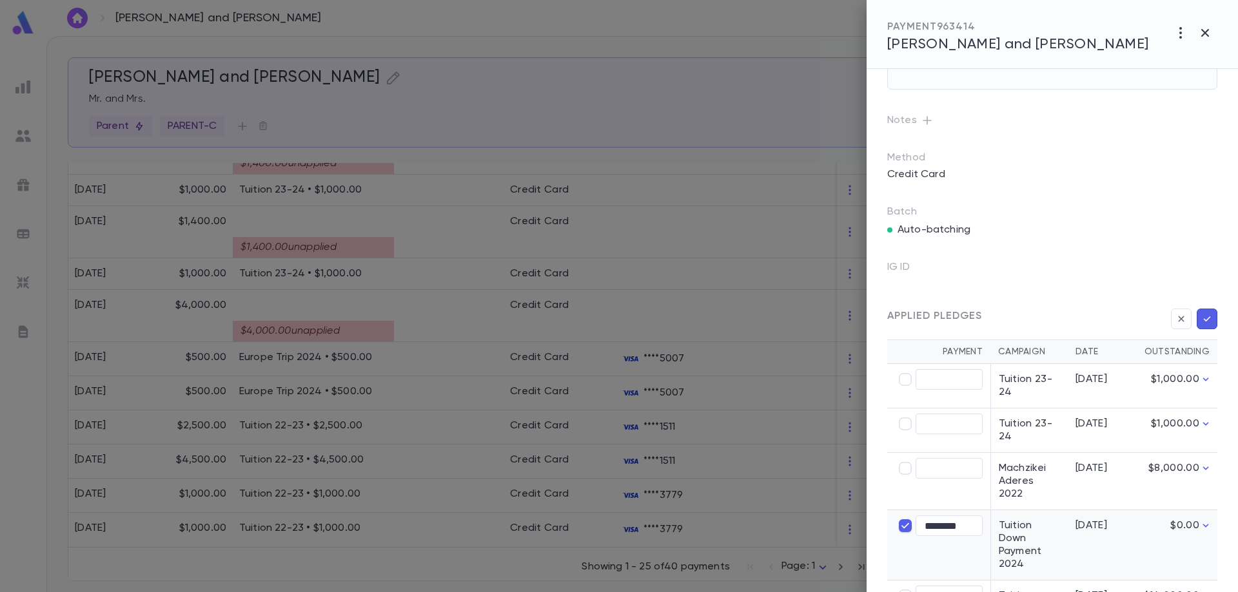
scroll to position [0, 0]
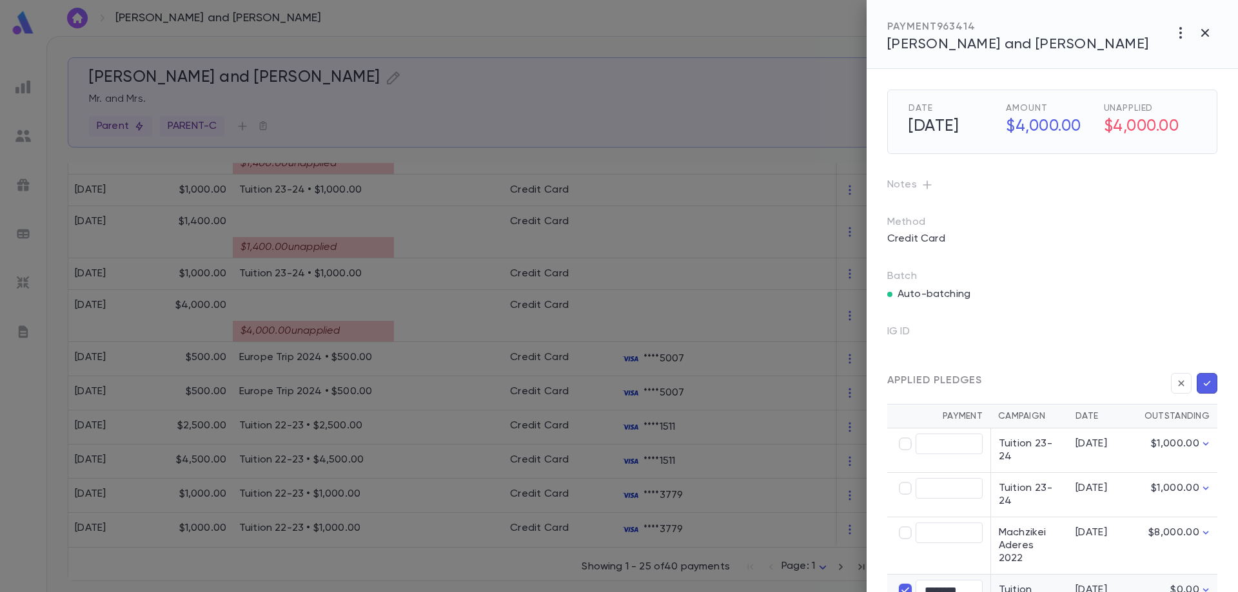
click at [1204, 379] on icon "button" at bounding box center [1207, 383] width 12 height 13
click at [1204, 380] on icon "button" at bounding box center [1207, 383] width 12 height 13
click at [1203, 389] on div "Applied Pledges" at bounding box center [1047, 376] width 340 height 36
click at [1203, 387] on icon "button" at bounding box center [1207, 383] width 12 height 13
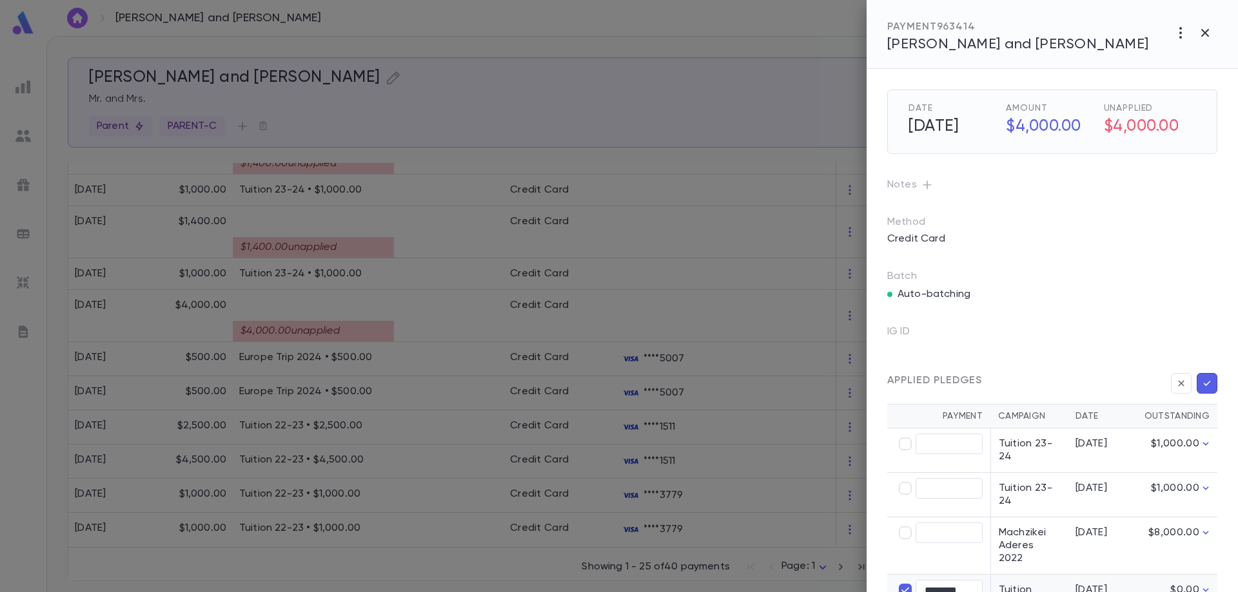
click at [1203, 387] on icon "button" at bounding box center [1207, 383] width 12 height 13
click at [327, 249] on div at bounding box center [619, 296] width 1238 height 592
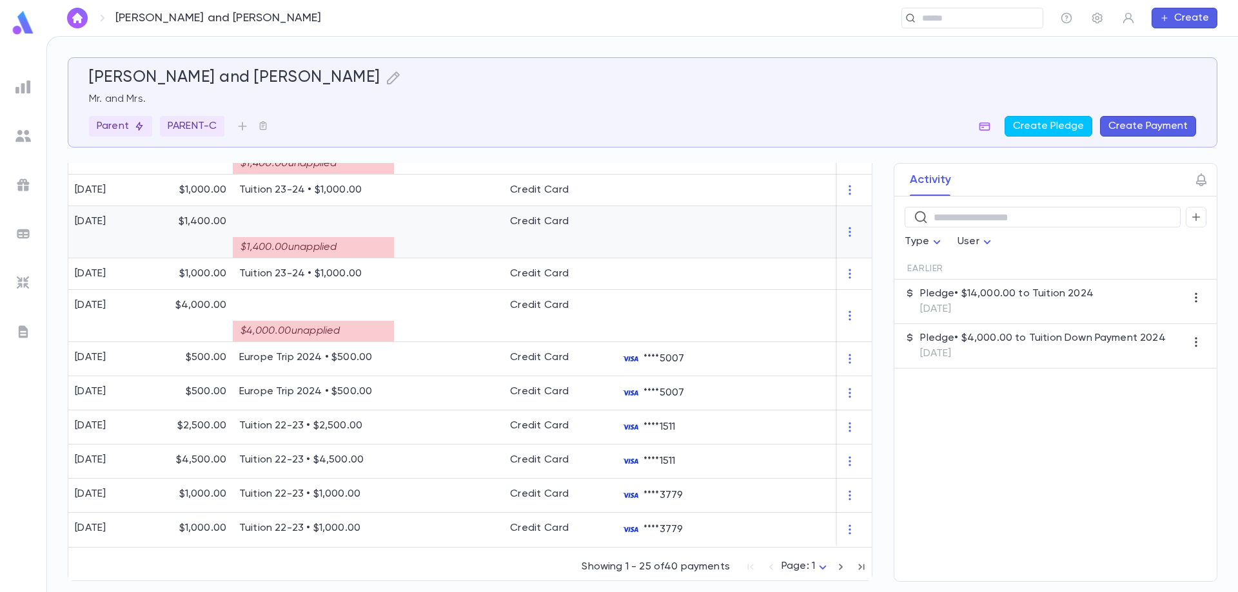
click at [330, 243] on div "$1,400.00 unapplied" at bounding box center [313, 247] width 161 height 21
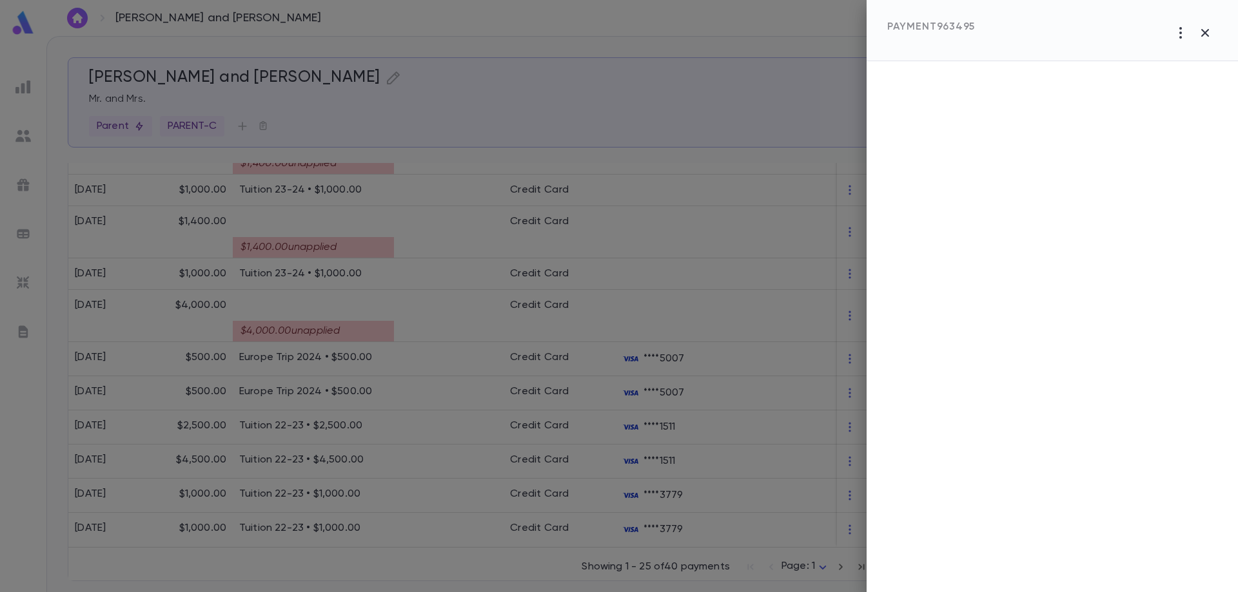
click at [438, 239] on div at bounding box center [619, 296] width 1238 height 592
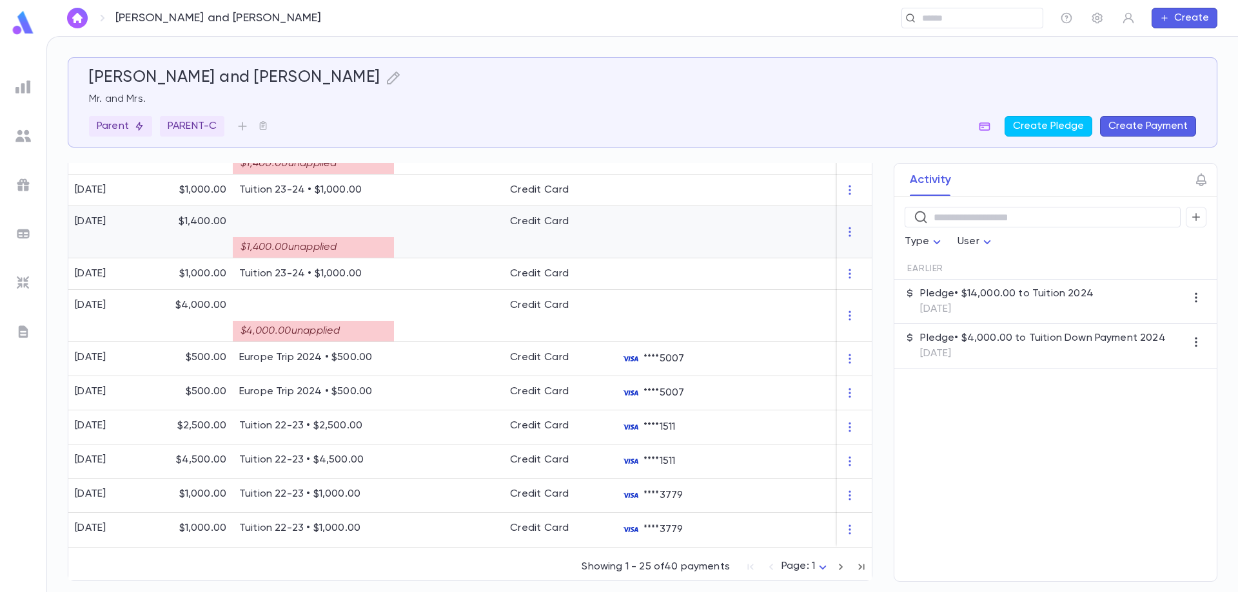
click at [360, 237] on div "$1,400.00 unapplied" at bounding box center [313, 247] width 161 height 21
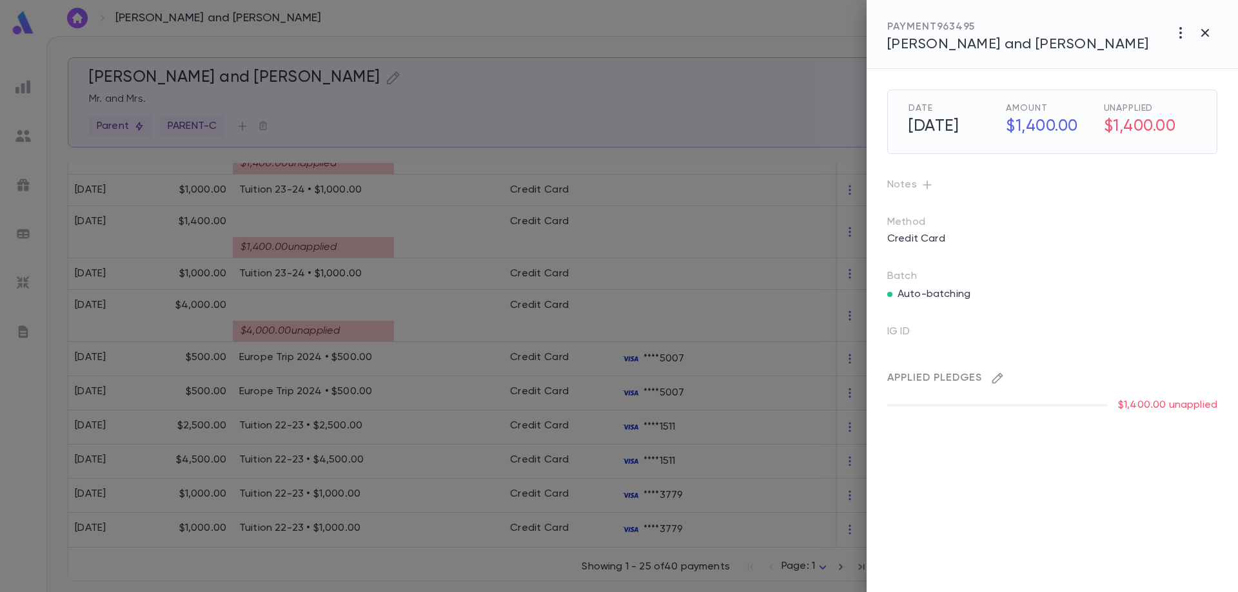
click at [1003, 378] on icon "button" at bounding box center [997, 378] width 13 height 13
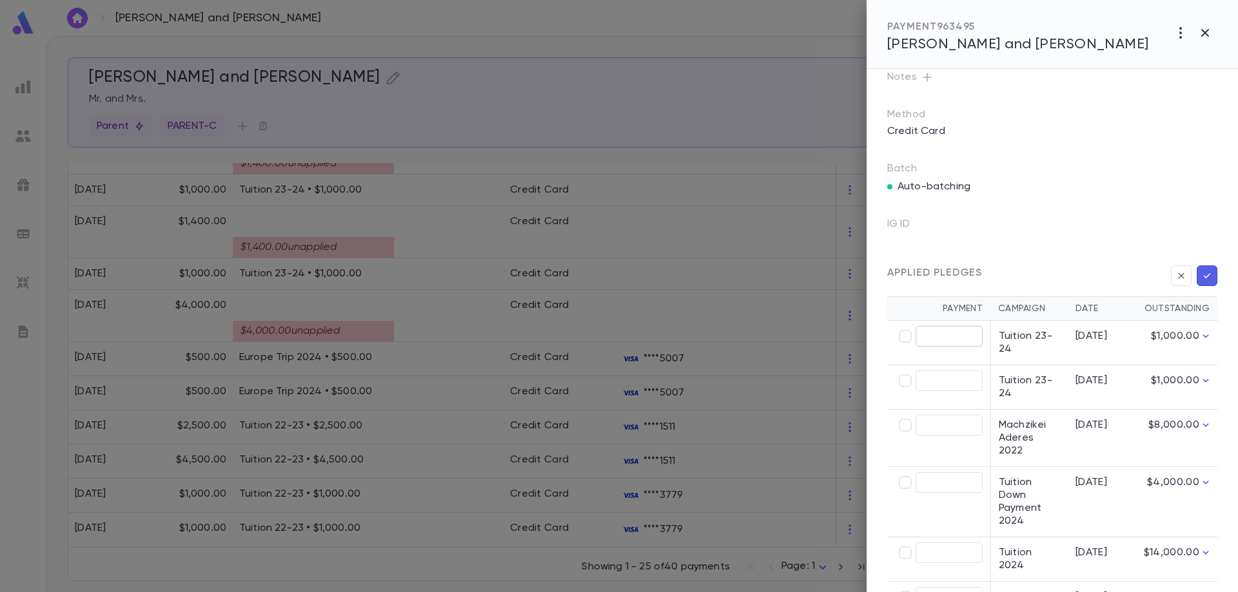
scroll to position [129, 0]
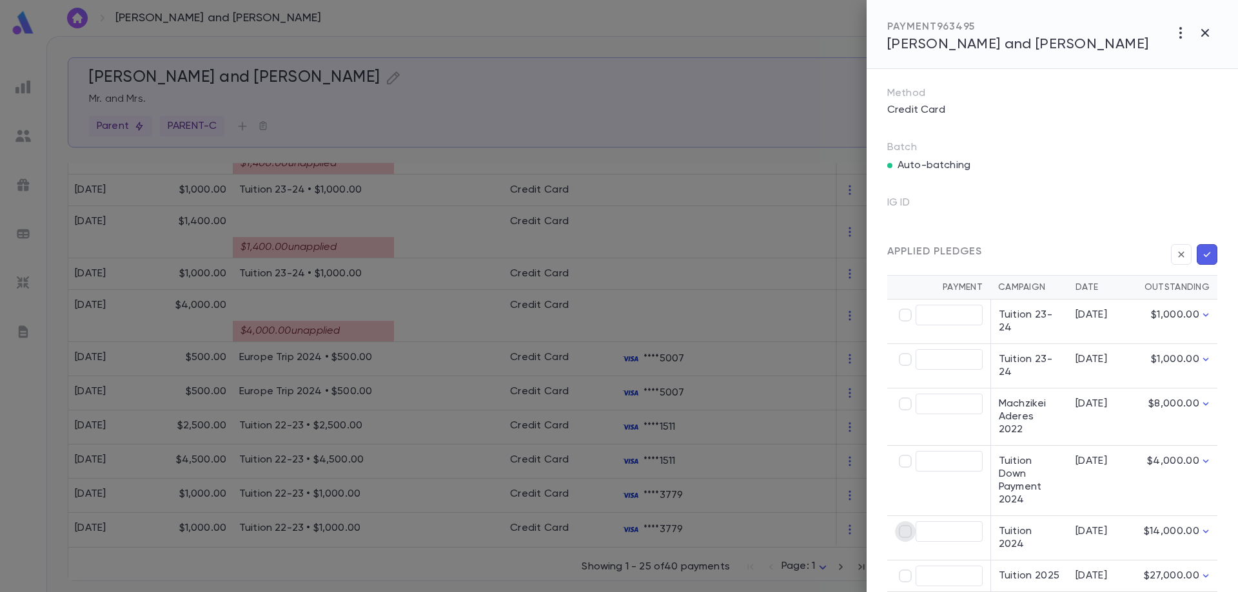
type input "********"
click at [1204, 253] on icon "button" at bounding box center [1207, 254] width 7 height 5
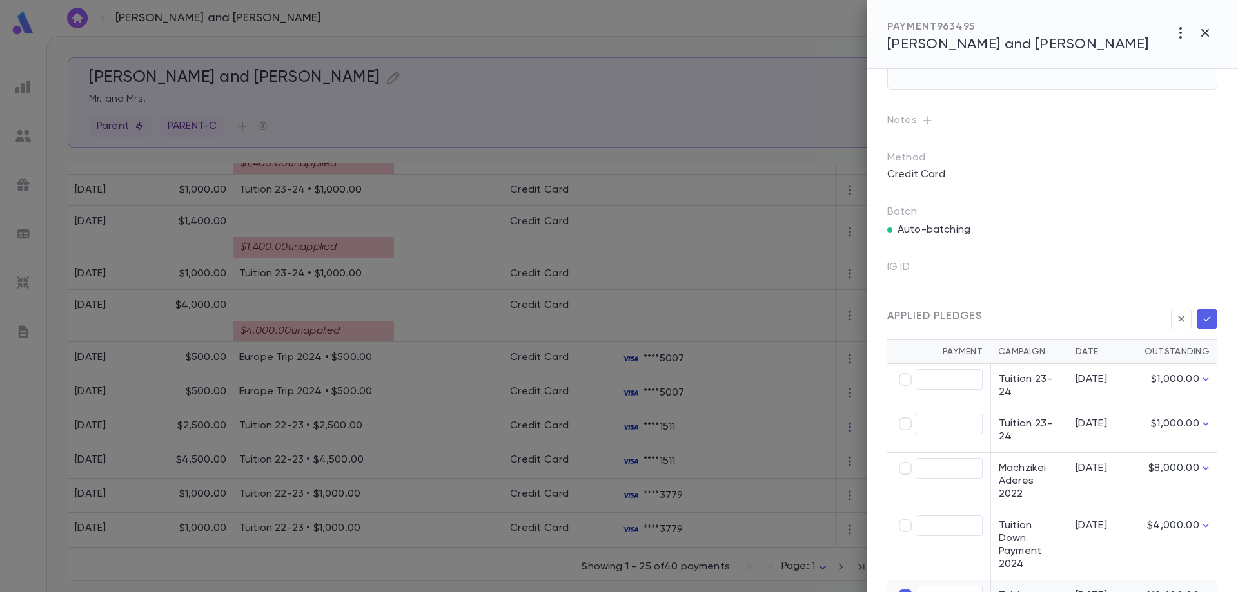
scroll to position [0, 0]
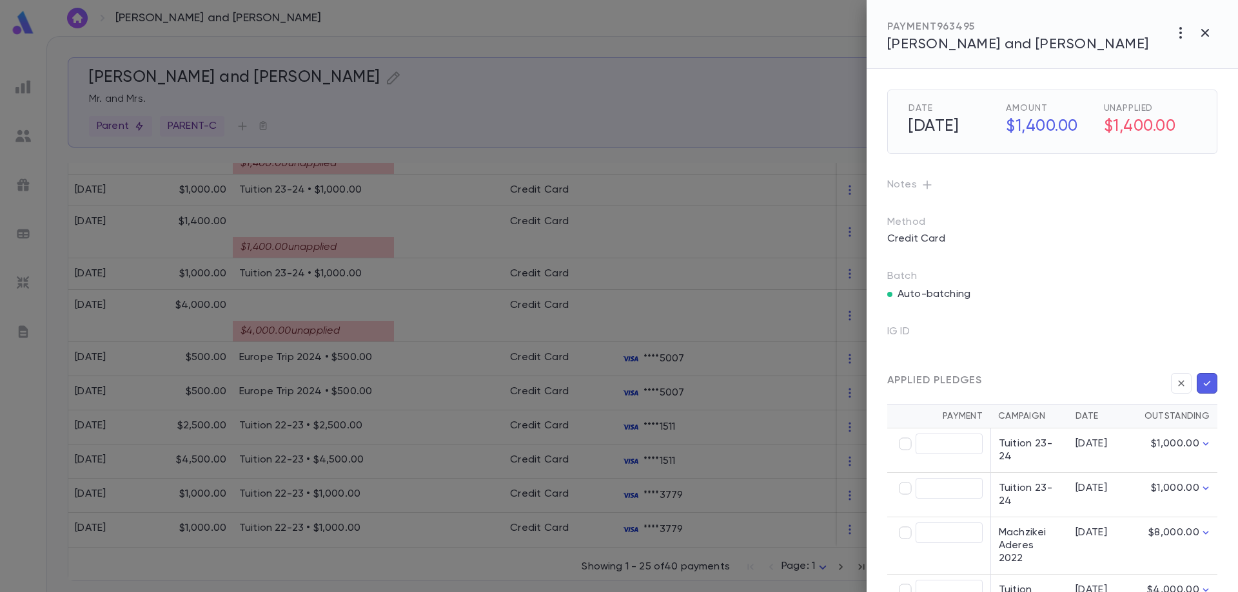
click at [1201, 384] on icon "button" at bounding box center [1207, 383] width 12 height 13
click at [1203, 386] on icon "button" at bounding box center [1207, 383] width 12 height 13
click at [1180, 35] on icon "button" at bounding box center [1180, 32] width 15 height 15
click at [1204, 382] on div at bounding box center [619, 296] width 1238 height 592
click at [1204, 383] on icon "button" at bounding box center [1207, 383] width 7 height 5
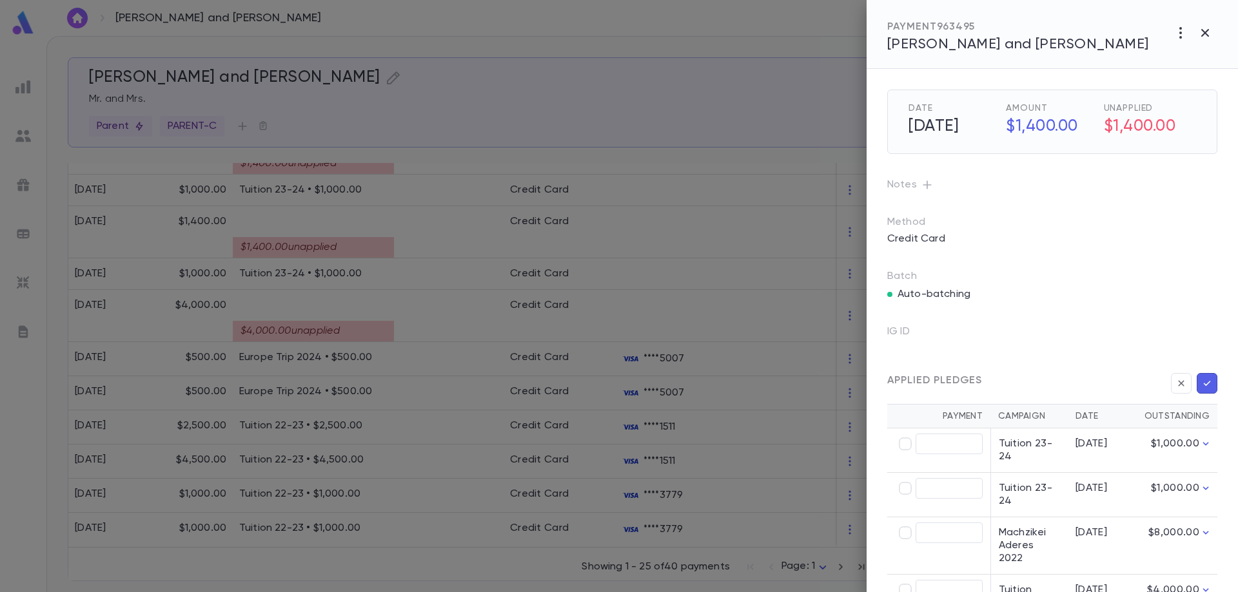
click at [1204, 386] on icon "button" at bounding box center [1207, 383] width 12 height 13
click at [395, 268] on div at bounding box center [619, 296] width 1238 height 592
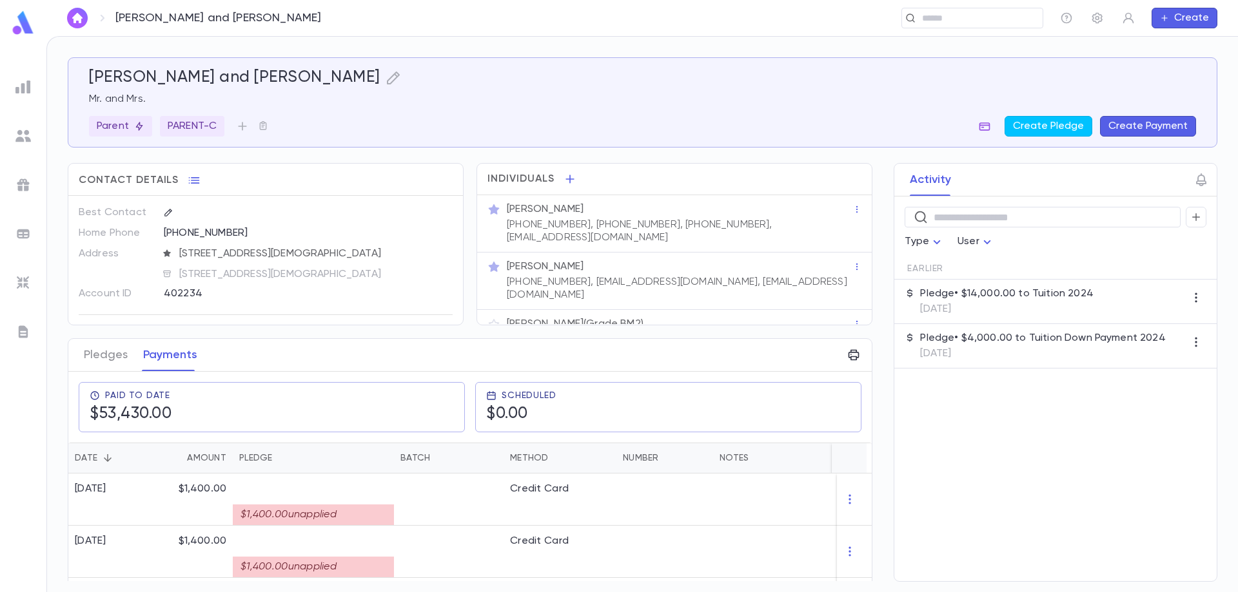
click at [991, 122] on icon "button" at bounding box center [984, 126] width 13 height 13
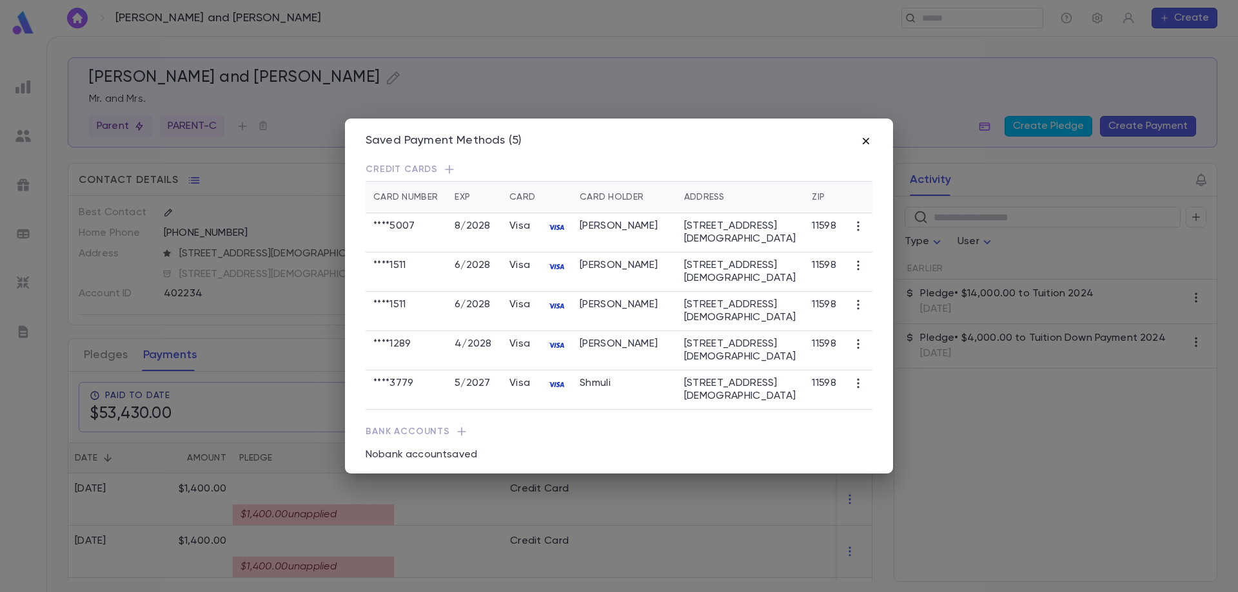
click at [868, 142] on icon "button" at bounding box center [865, 141] width 13 height 13
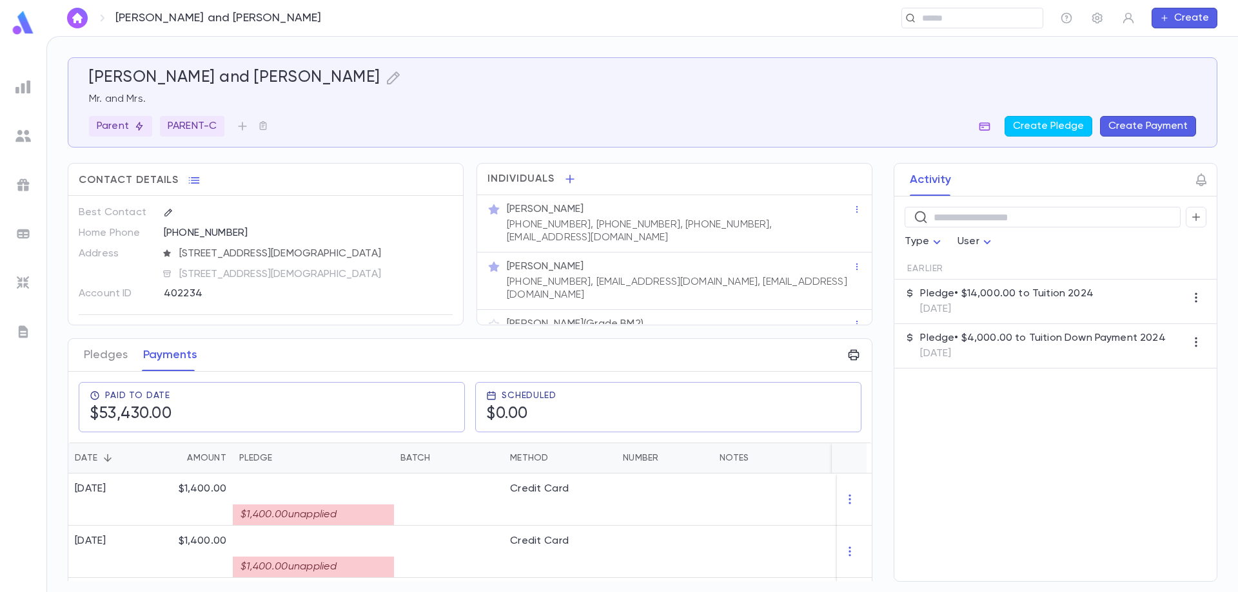
click at [981, 124] on button "button" at bounding box center [984, 126] width 21 height 21
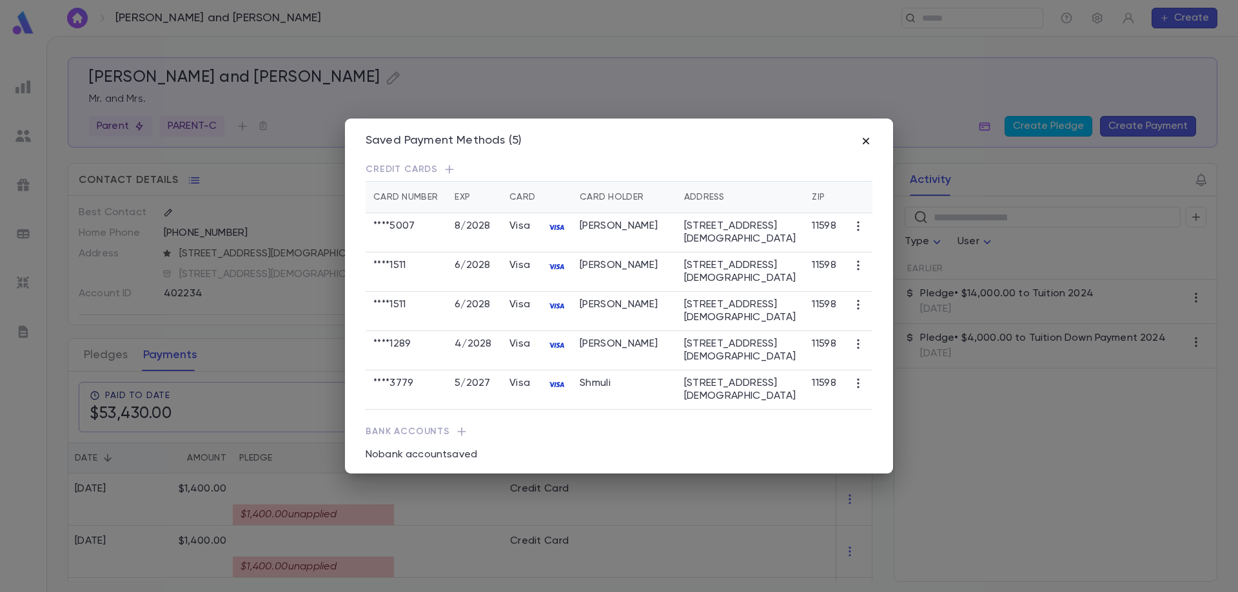
click at [866, 141] on icon "button" at bounding box center [866, 141] width 6 height 6
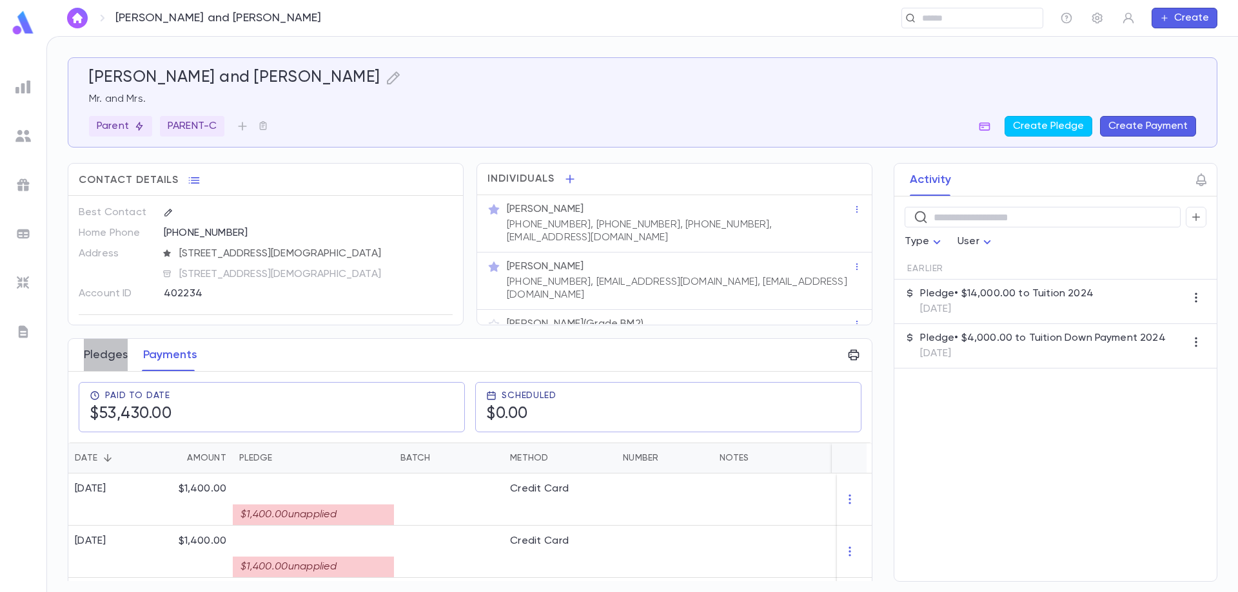
click at [104, 356] on button "Pledges" at bounding box center [106, 355] width 44 height 32
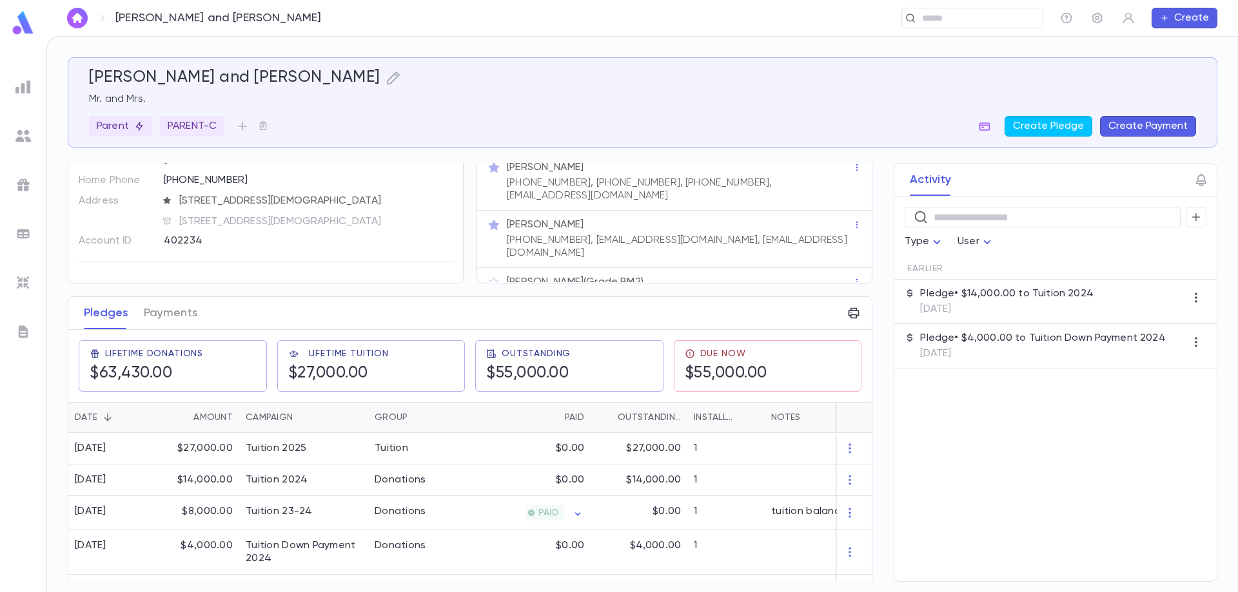
scroll to position [64, 0]
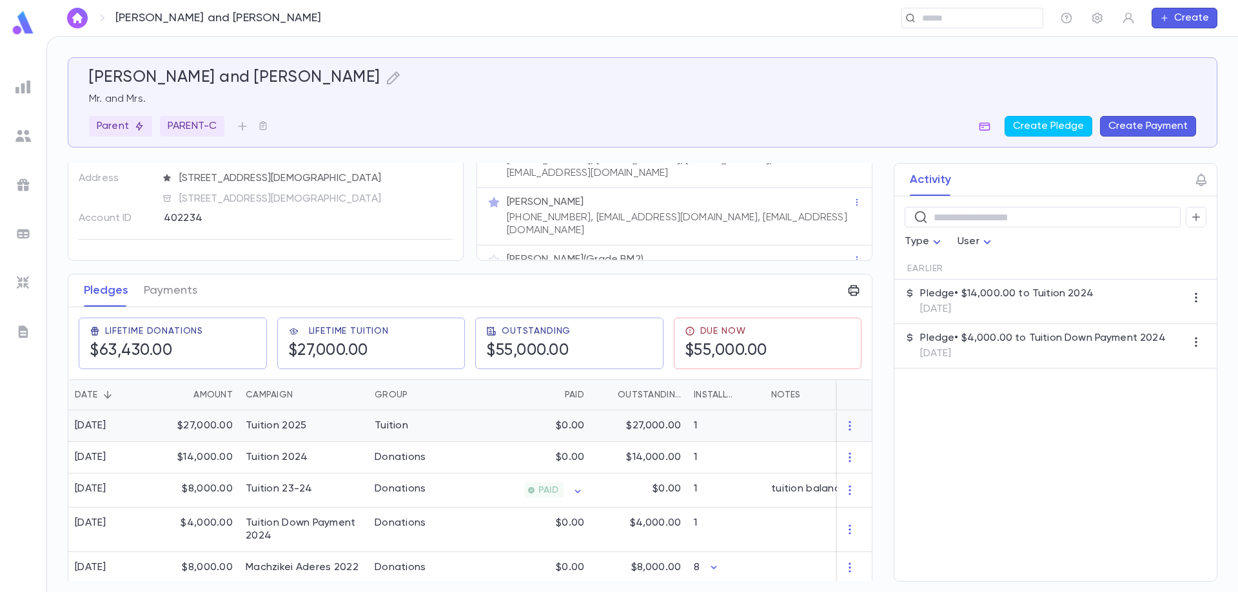
click at [334, 428] on div "Tuition 2025" at bounding box center [303, 427] width 129 height 32
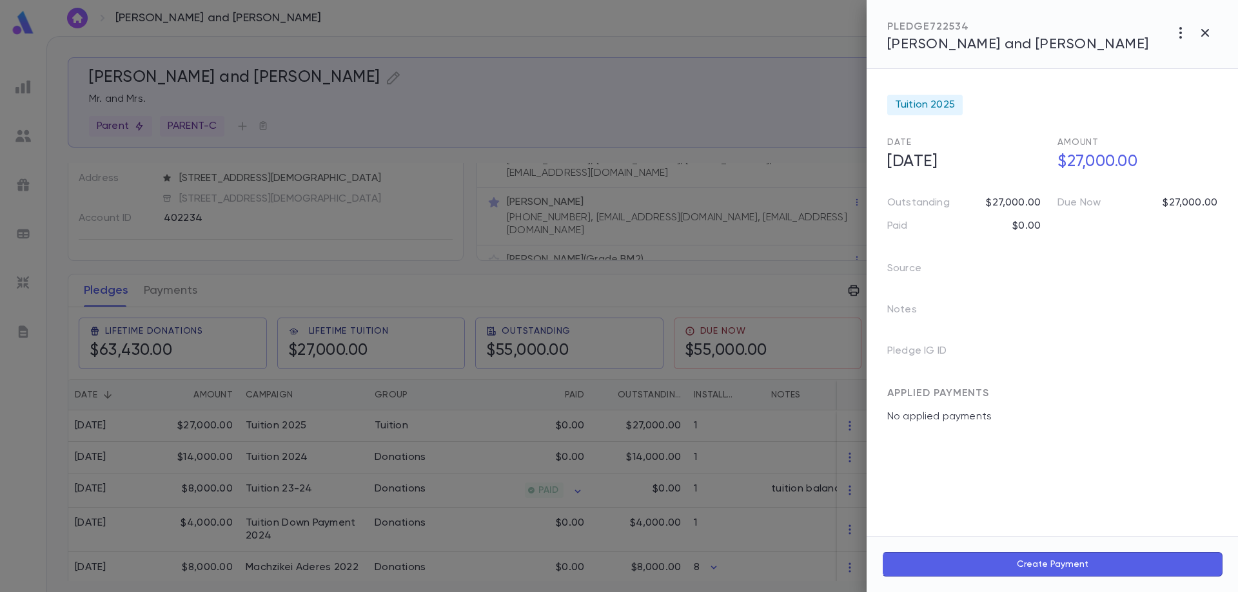
click at [166, 281] on div at bounding box center [619, 296] width 1238 height 592
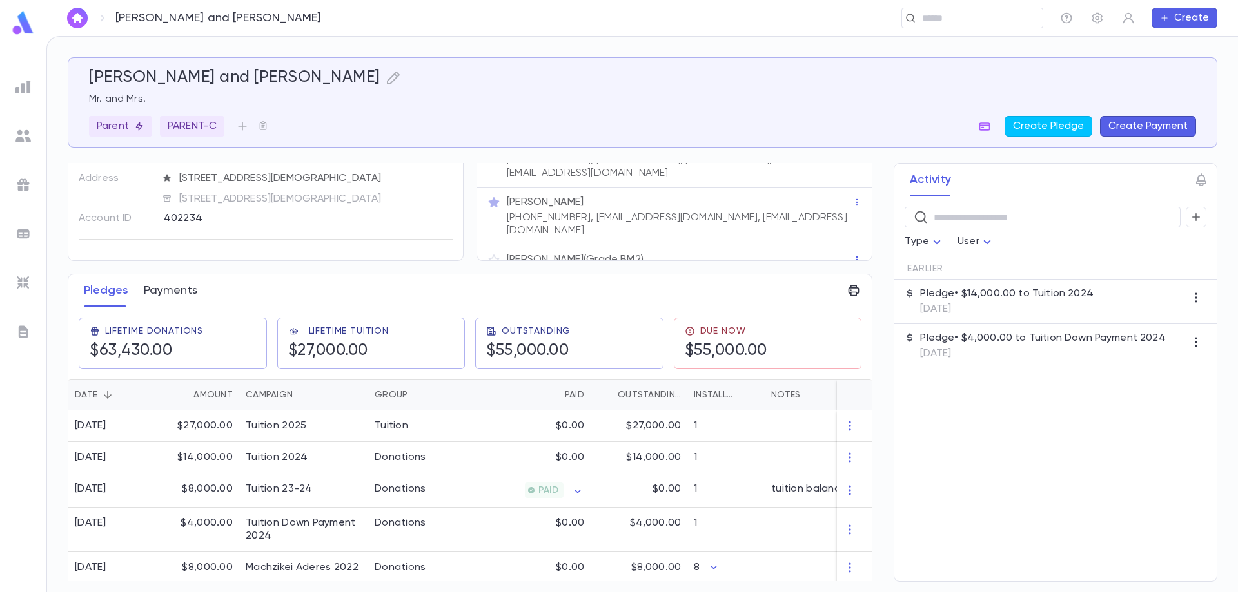
click at [166, 290] on button "Payments" at bounding box center [171, 291] width 54 height 32
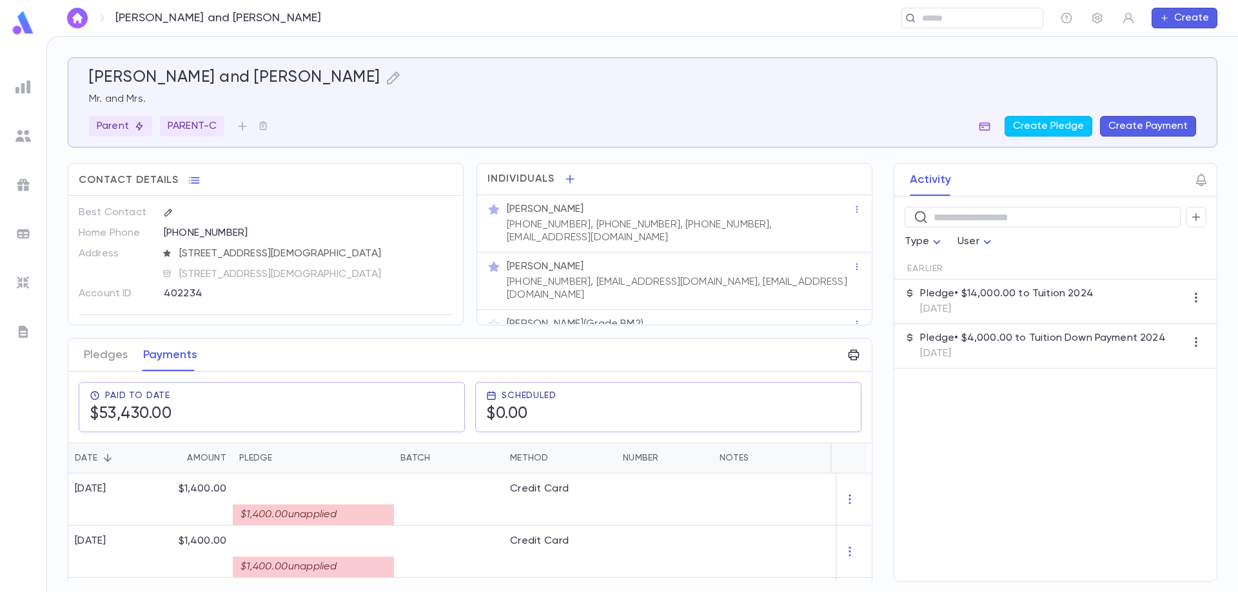
click at [988, 128] on icon "button" at bounding box center [984, 126] width 13 height 13
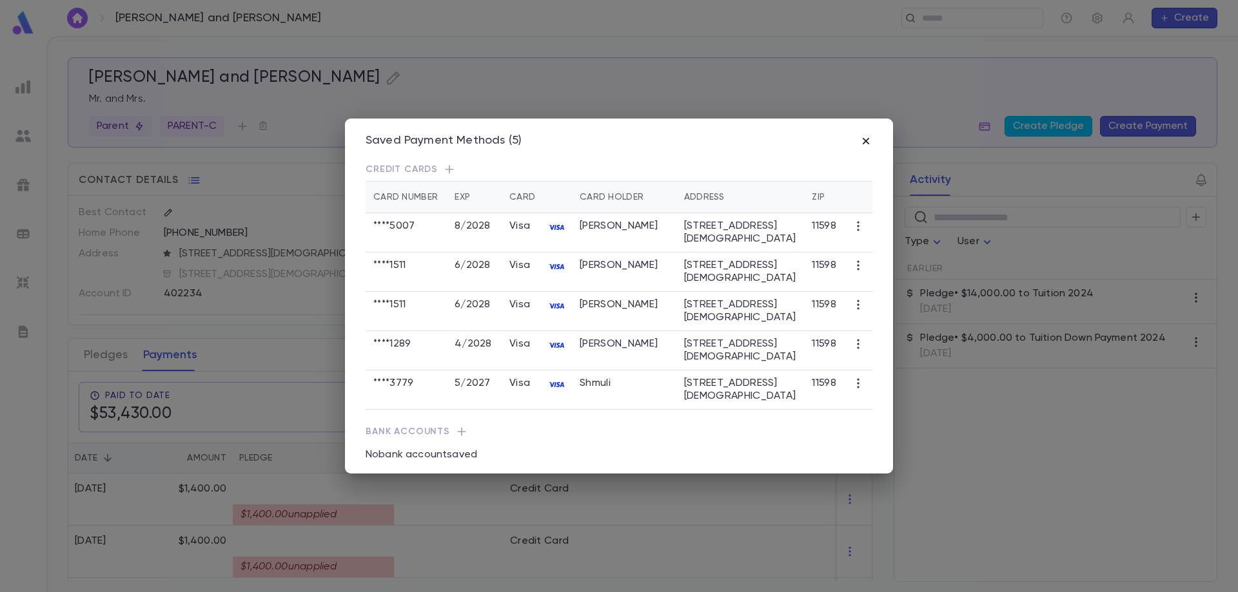
click at [864, 139] on icon "button" at bounding box center [866, 141] width 6 height 6
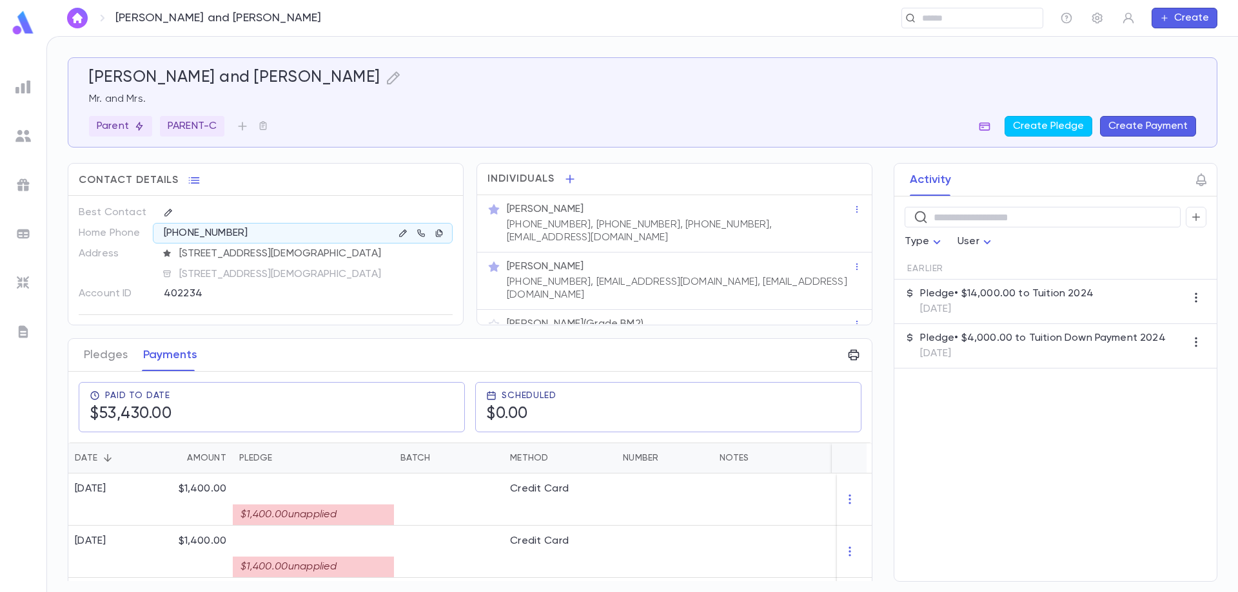
click at [982, 119] on button "button" at bounding box center [984, 126] width 21 height 21
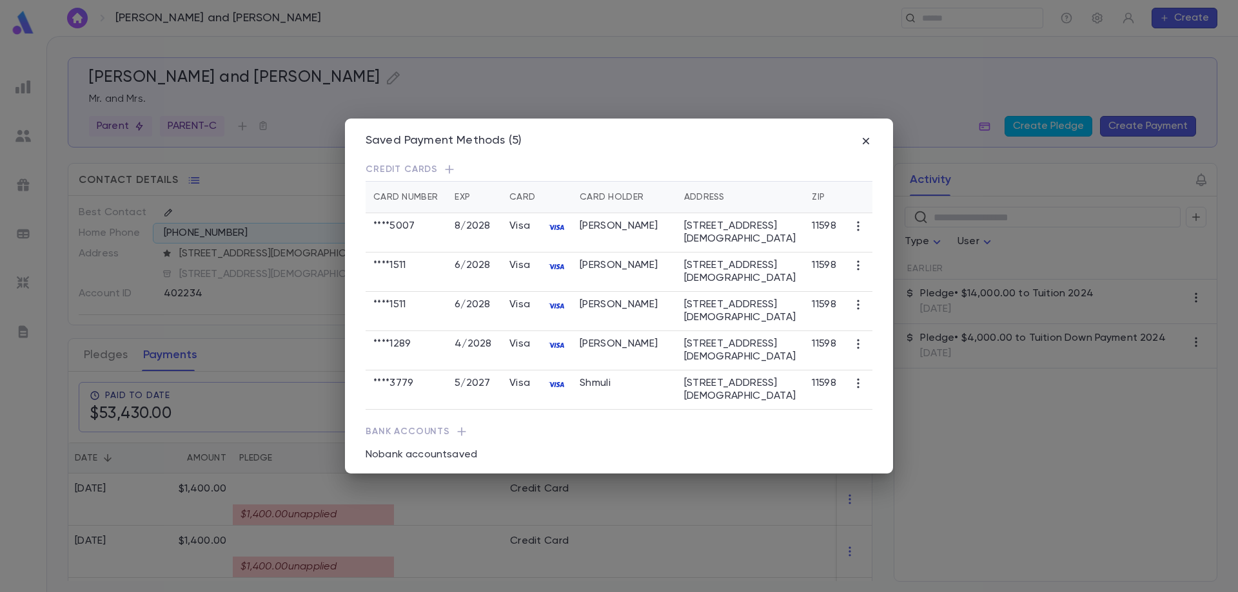
click at [857, 230] on icon "button" at bounding box center [858, 227] width 2 height 10
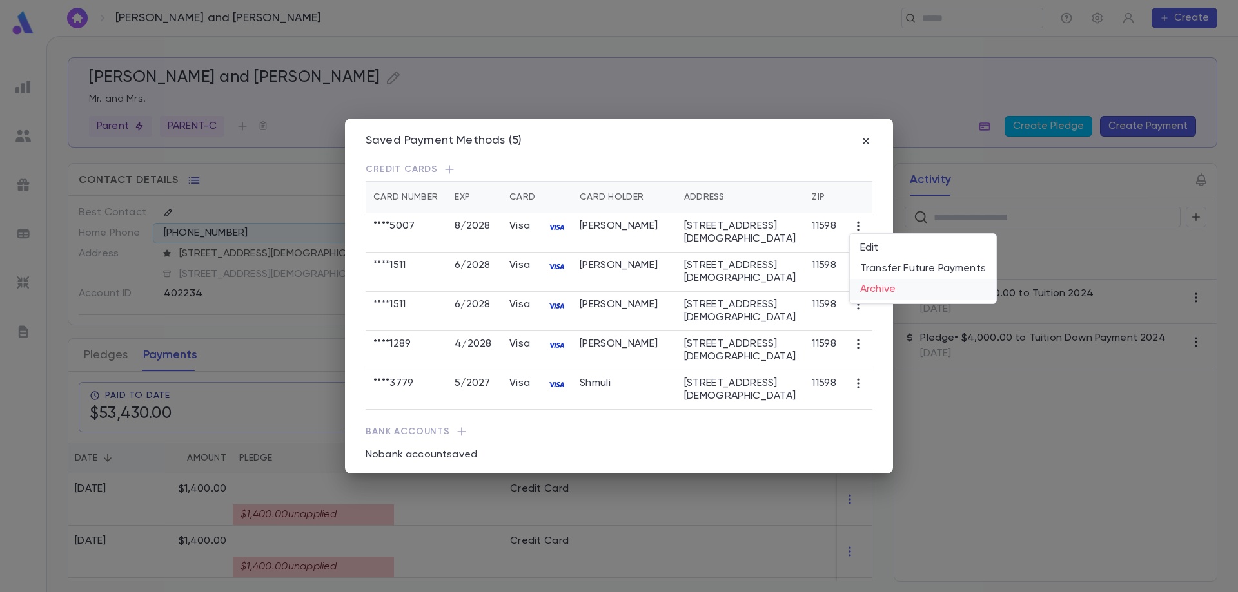
click at [884, 289] on li "Archive" at bounding box center [923, 289] width 146 height 21
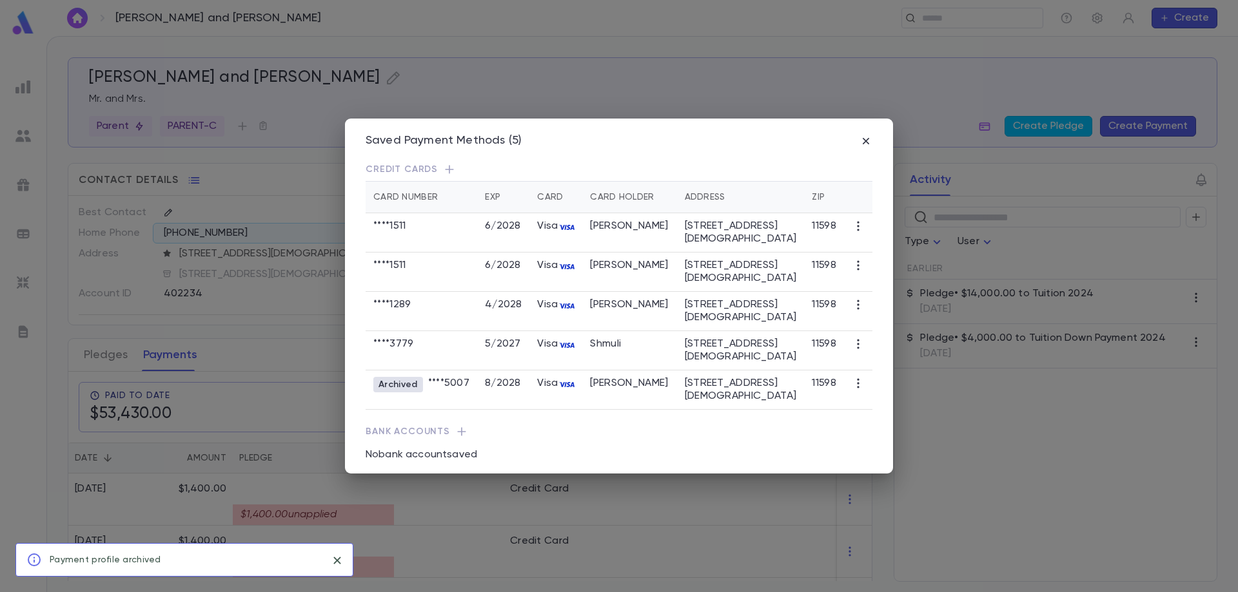
click at [856, 341] on icon "button" at bounding box center [858, 344] width 13 height 13
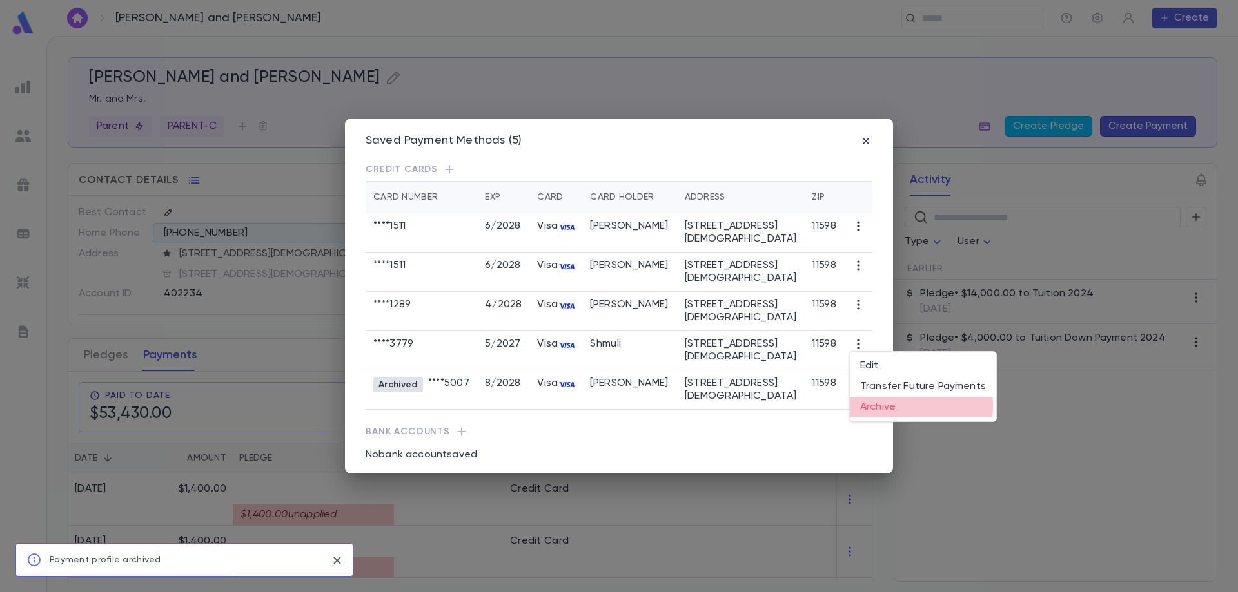
click at [888, 406] on li "Archive" at bounding box center [923, 407] width 146 height 21
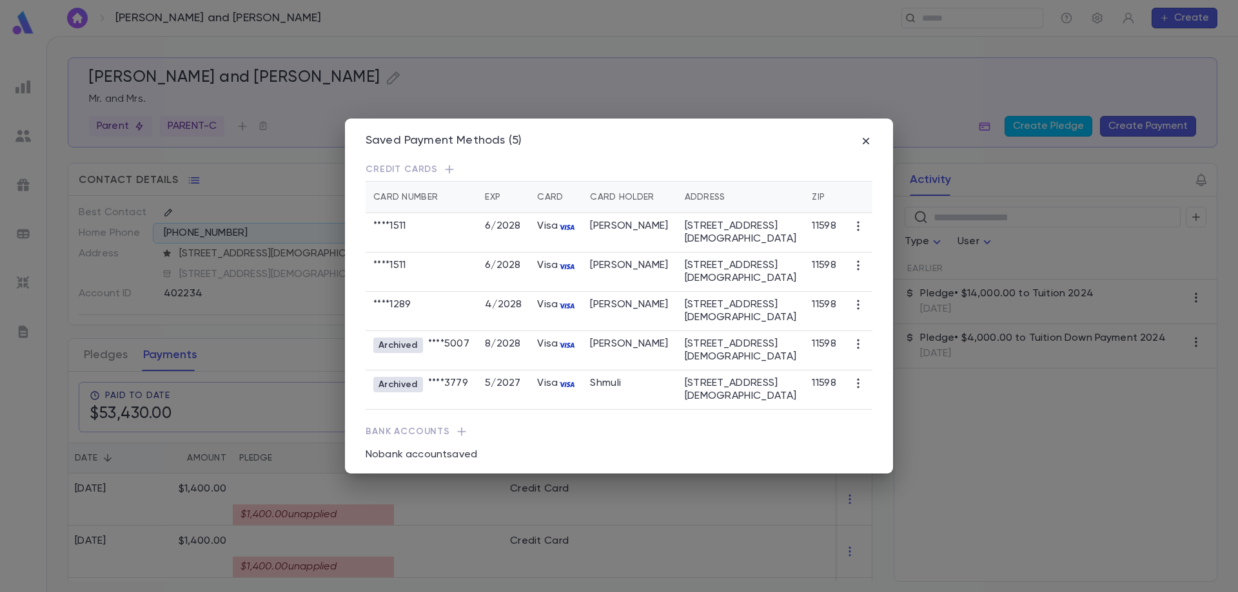
click at [852, 314] on td at bounding box center [858, 311] width 28 height 39
click at [857, 306] on icon "button" at bounding box center [858, 305] width 2 height 10
click at [886, 366] on li "Archive" at bounding box center [923, 368] width 146 height 21
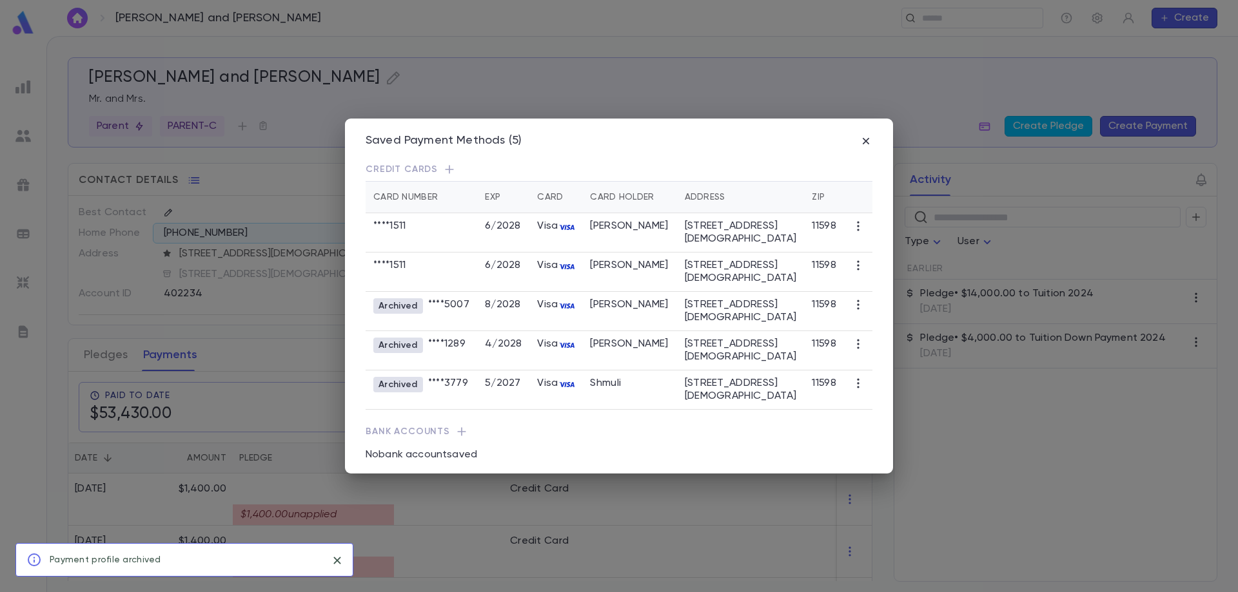
click at [854, 266] on icon "button" at bounding box center [858, 265] width 13 height 13
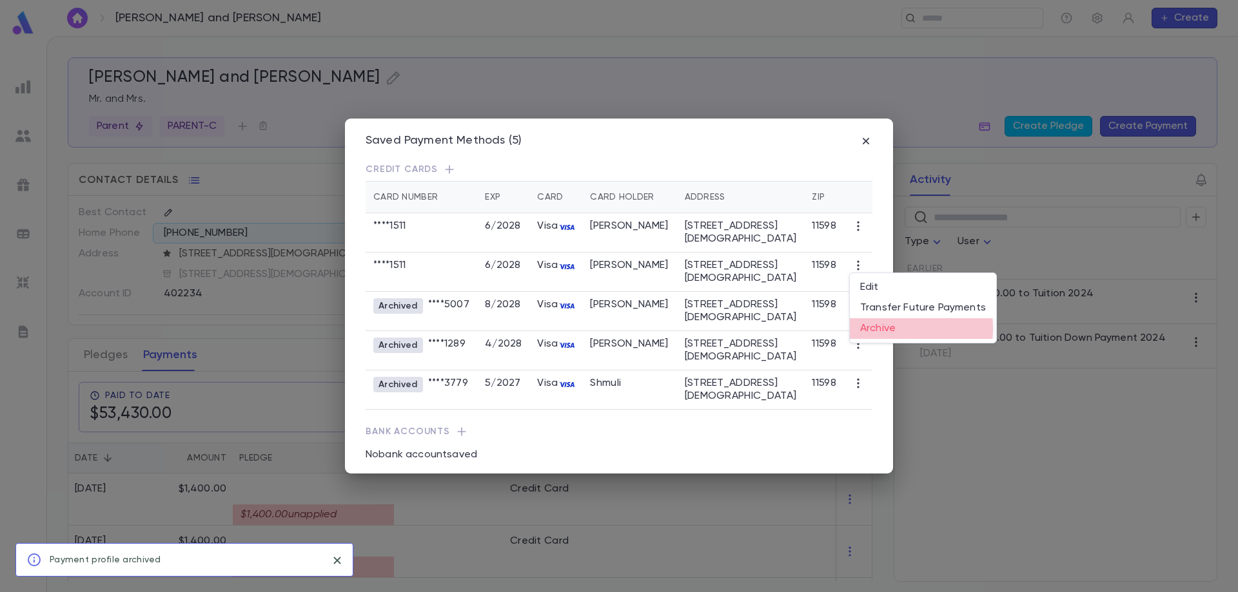
click at [881, 329] on li "Archive" at bounding box center [923, 328] width 146 height 21
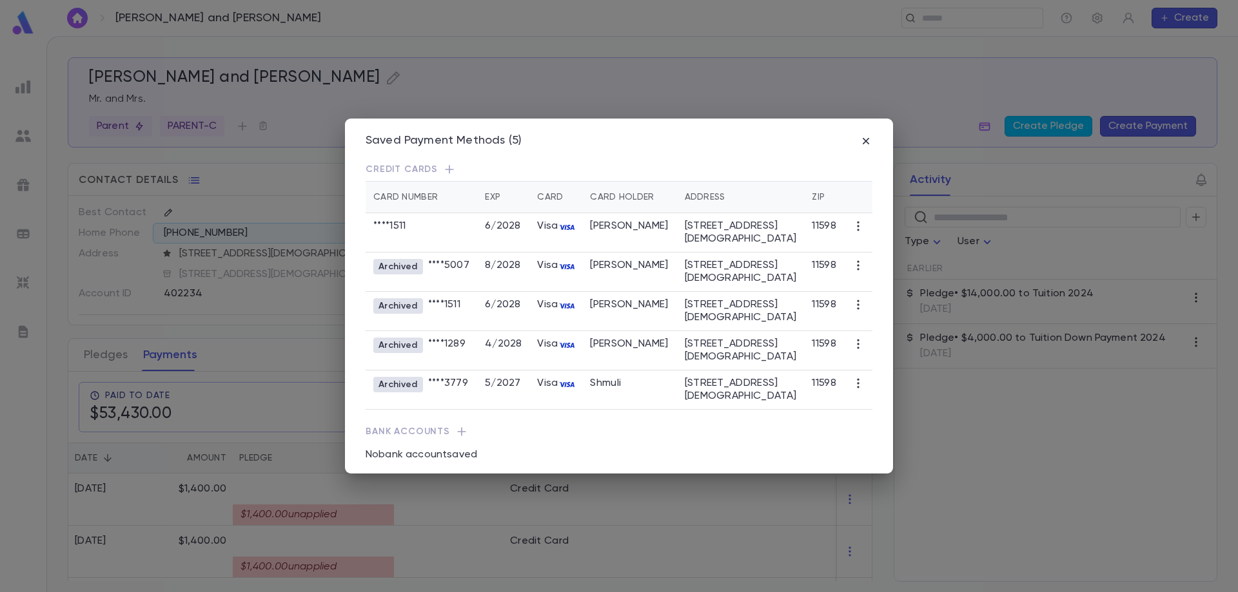
click at [852, 224] on icon "button" at bounding box center [858, 226] width 13 height 13
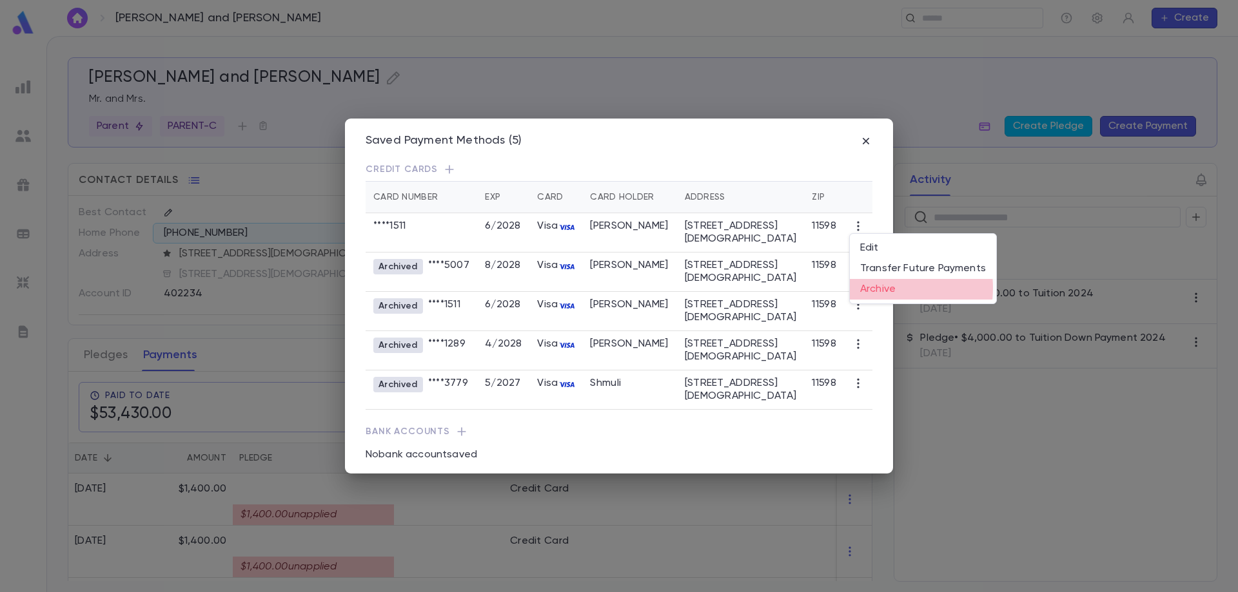
click at [879, 288] on li "Archive" at bounding box center [923, 289] width 146 height 21
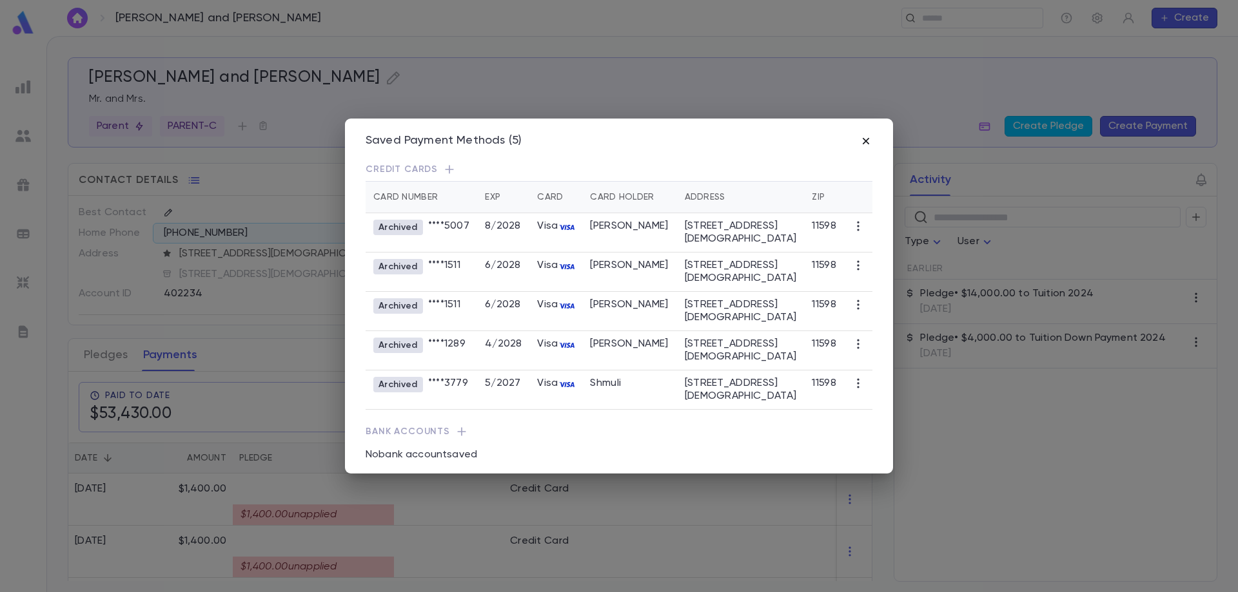
click at [863, 141] on icon "button" at bounding box center [865, 141] width 13 height 13
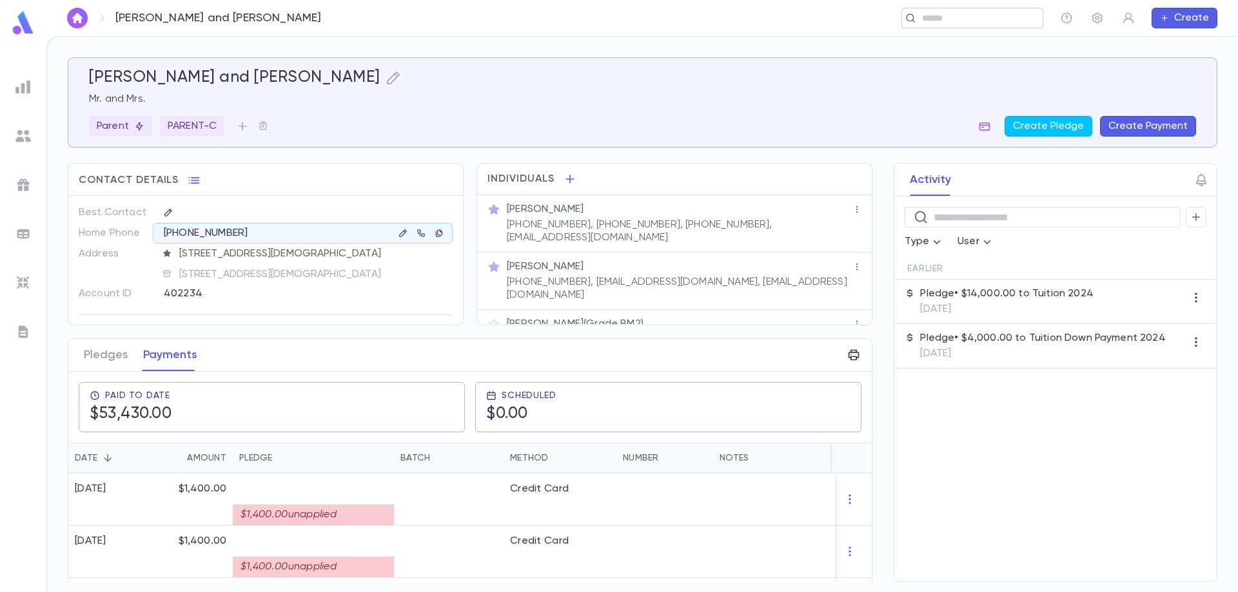
click at [940, 19] on input "text" at bounding box center [977, 18] width 119 height 12
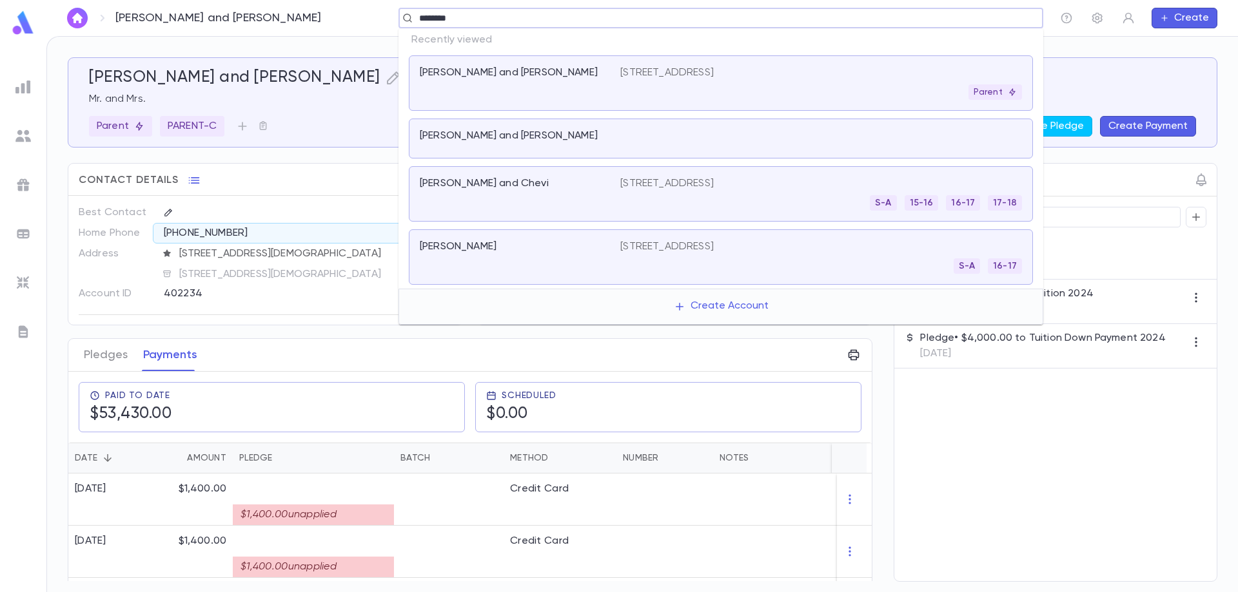
type input "*********"
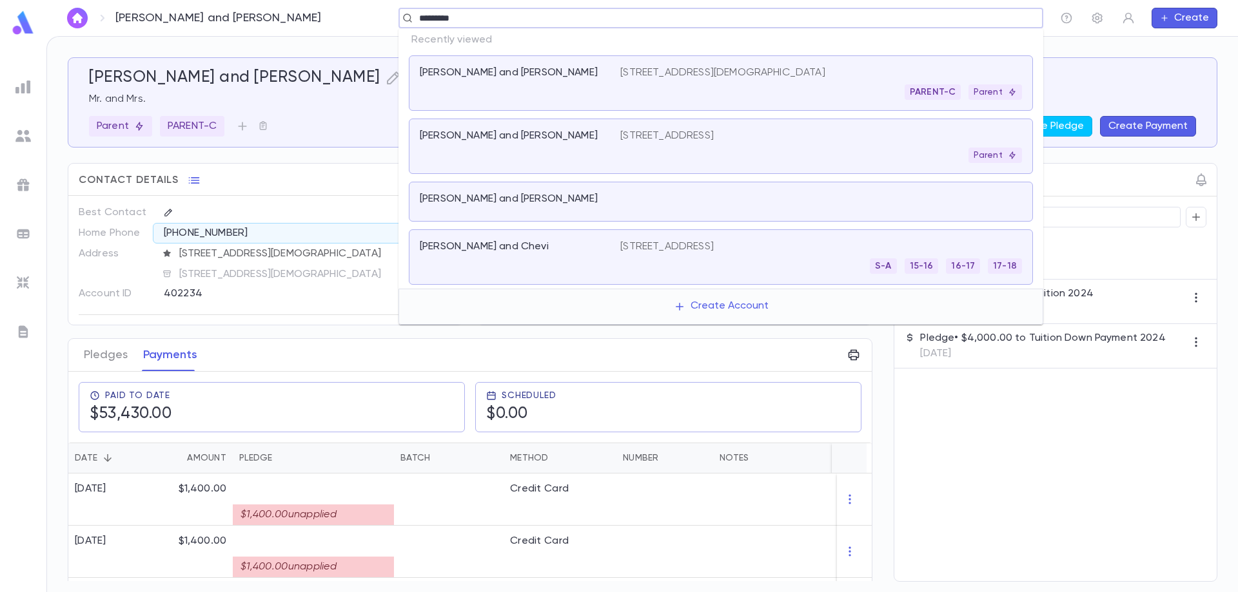
click at [575, 132] on div "Pollak, Mordechai and Elke" at bounding box center [512, 136] width 185 height 13
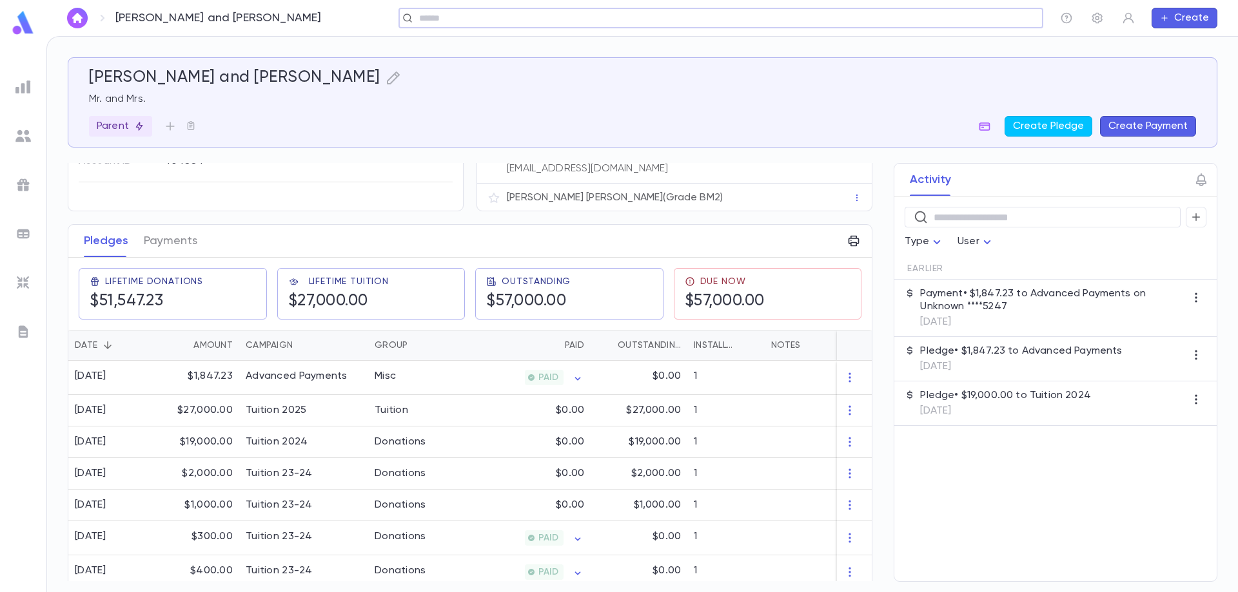
scroll to position [129, 0]
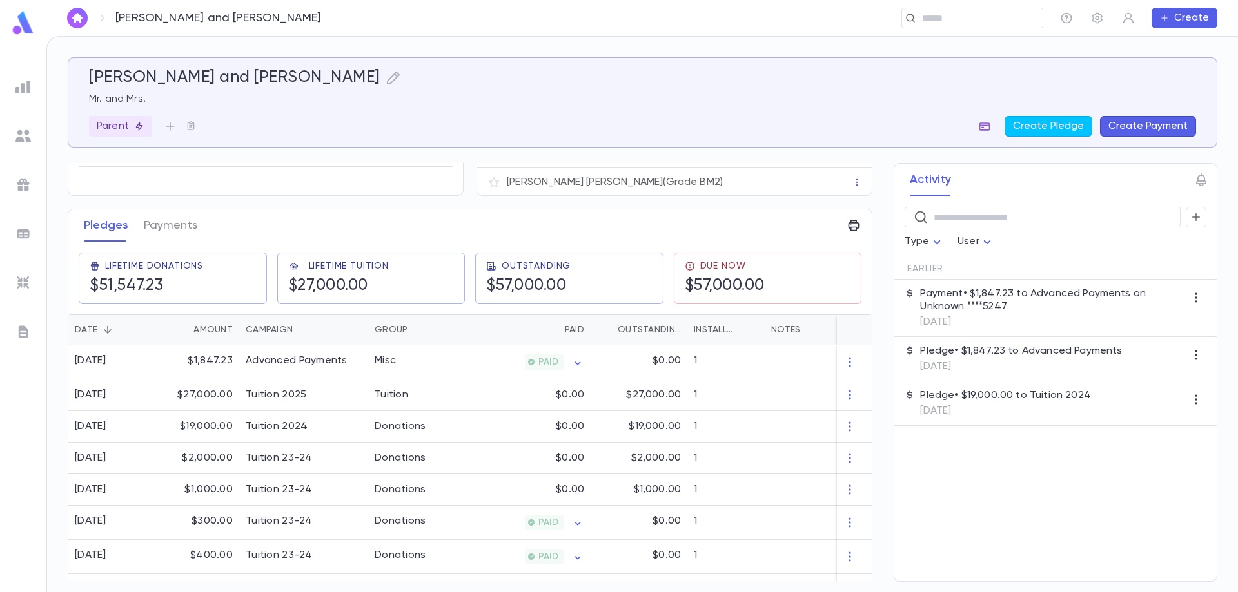
click at [990, 130] on icon "button" at bounding box center [984, 126] width 11 height 8
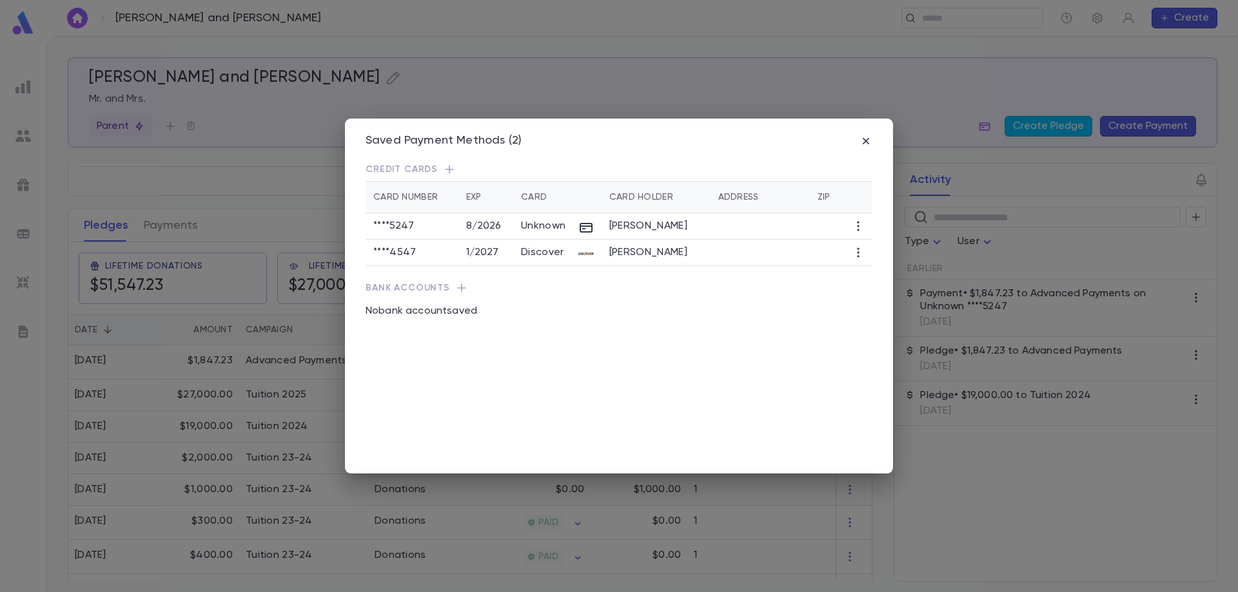
click at [857, 254] on icon "button" at bounding box center [858, 253] width 2 height 10
click at [896, 321] on li "Archive" at bounding box center [928, 316] width 146 height 21
click at [223, 401] on div "Saved Payment Methods (2) Credit Cards Card Number Exp Card Card Holder Address…" at bounding box center [619, 296] width 1238 height 592
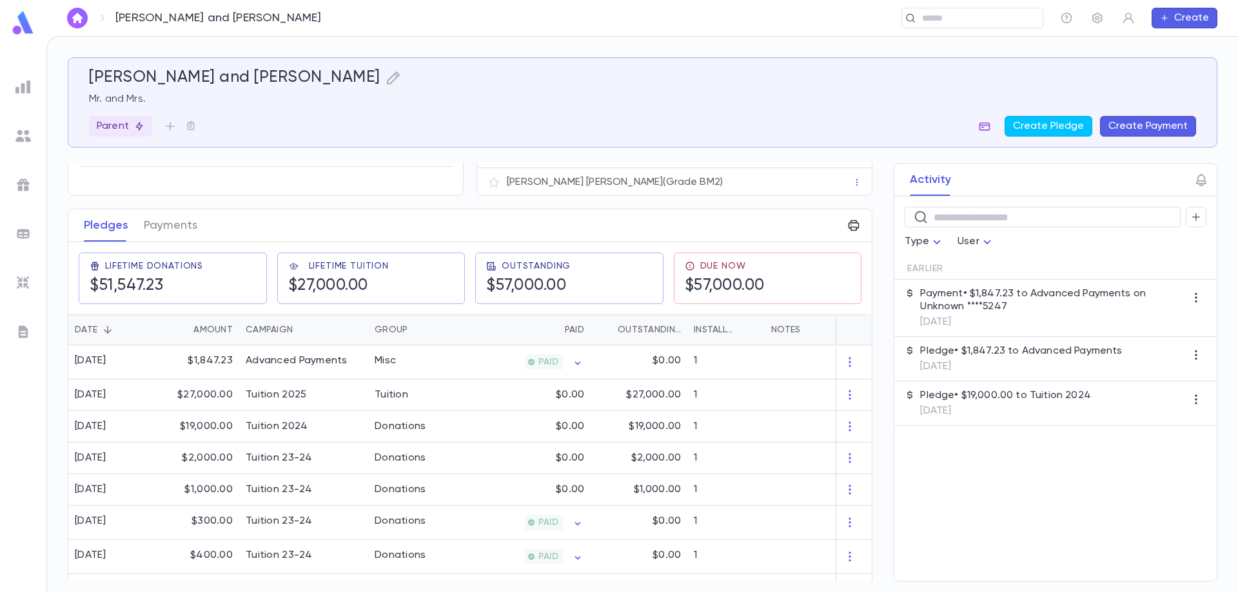
click at [984, 127] on icon "button" at bounding box center [984, 126] width 13 height 13
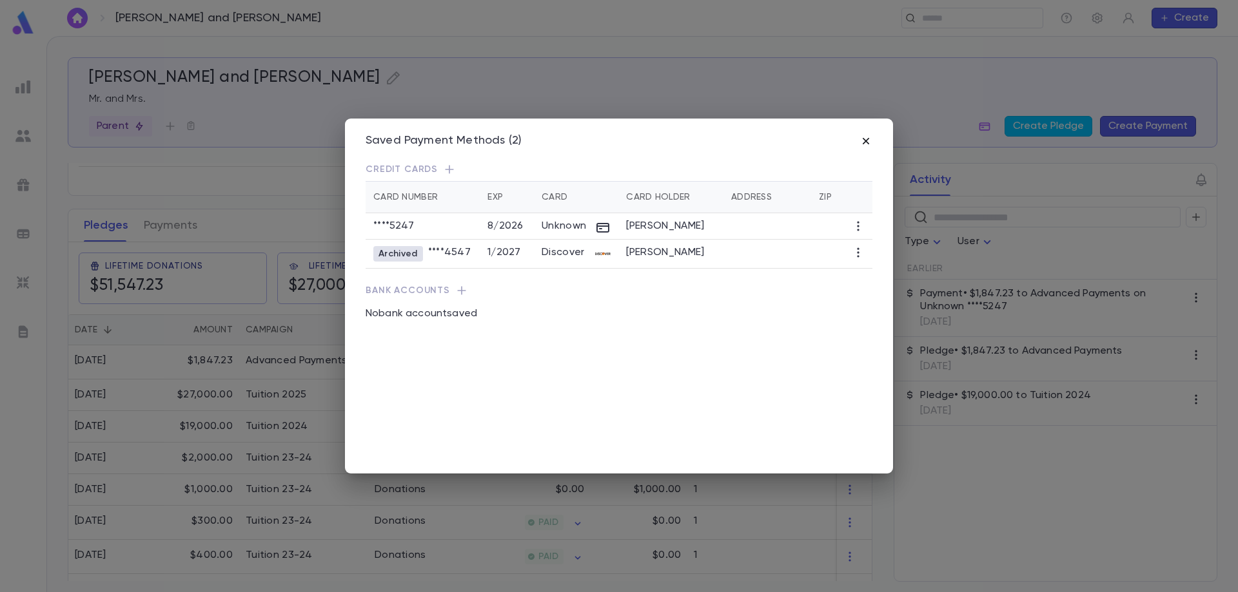
click at [866, 142] on icon "button" at bounding box center [865, 141] width 13 height 13
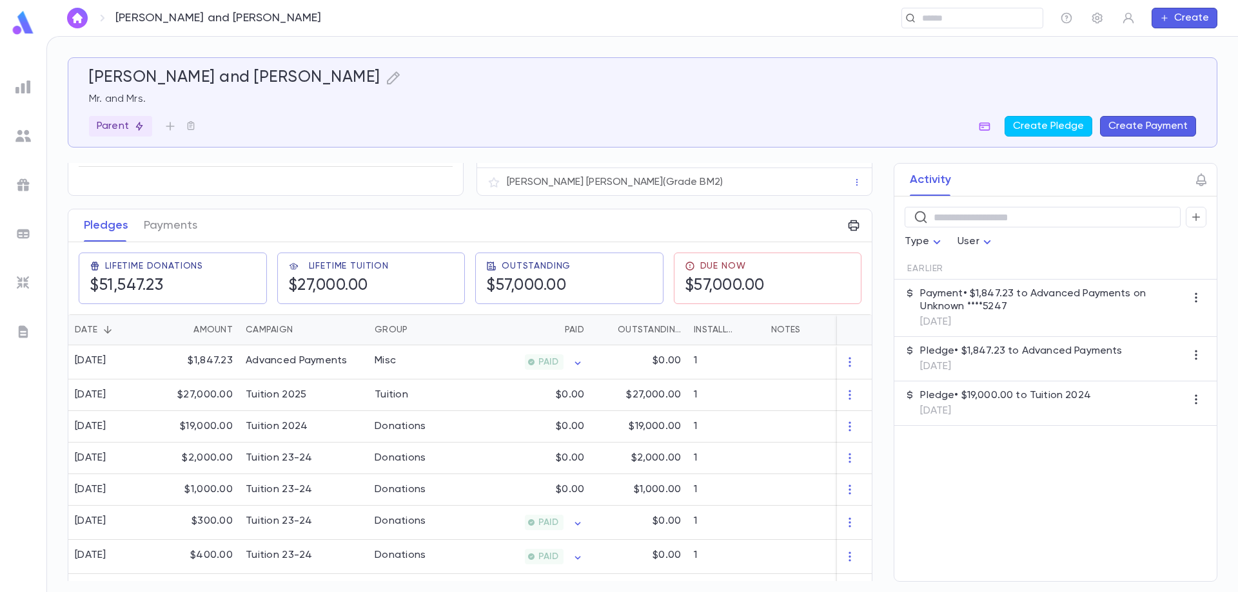
click at [1154, 124] on button "Create Payment" at bounding box center [1148, 126] width 96 height 21
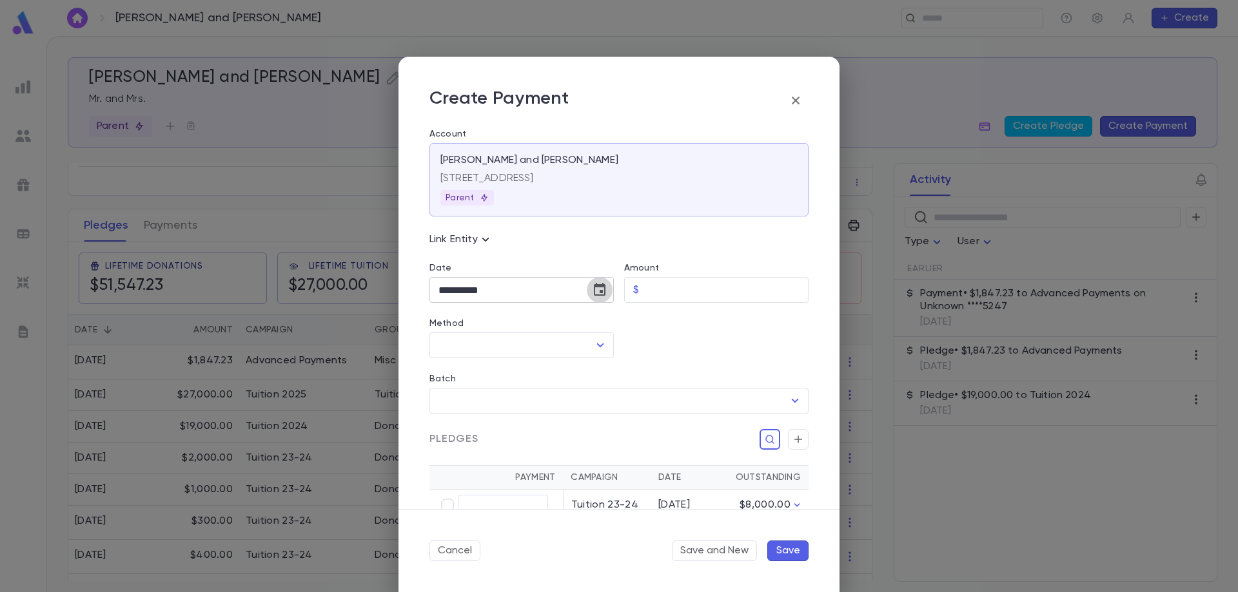
click at [594, 296] on icon "Choose date, selected date is Sep 3, 2025" at bounding box center [600, 289] width 12 height 13
click at [587, 323] on icon "Next month" at bounding box center [588, 322] width 15 height 15
click at [507, 424] on button "15" at bounding box center [504, 425] width 23 height 23
type input "**********"
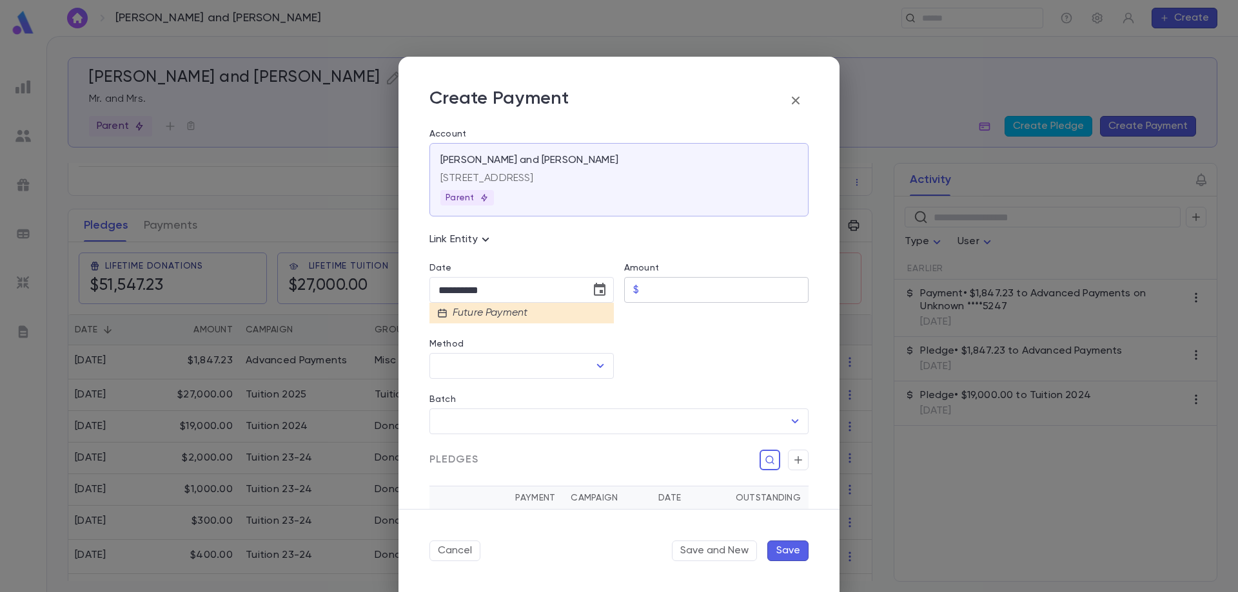
click at [667, 289] on input "Amount" at bounding box center [726, 290] width 164 height 25
type input "********"
click at [517, 369] on input "Method" at bounding box center [511, 366] width 153 height 24
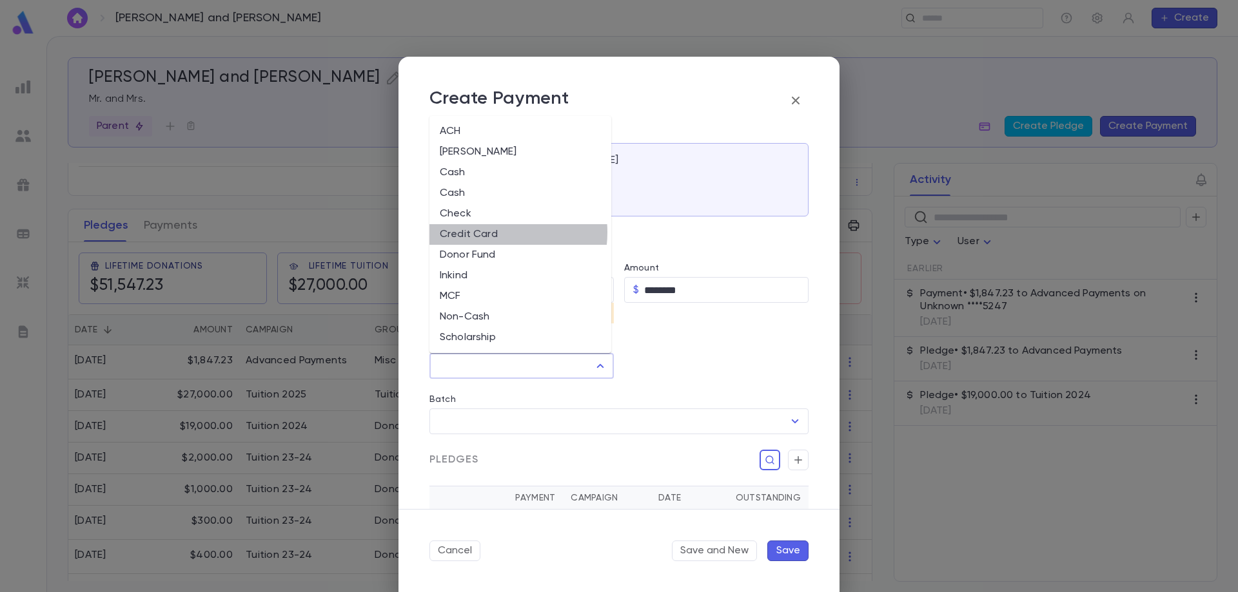
click at [492, 232] on li "Credit Card" at bounding box center [520, 234] width 182 height 21
type input "**********"
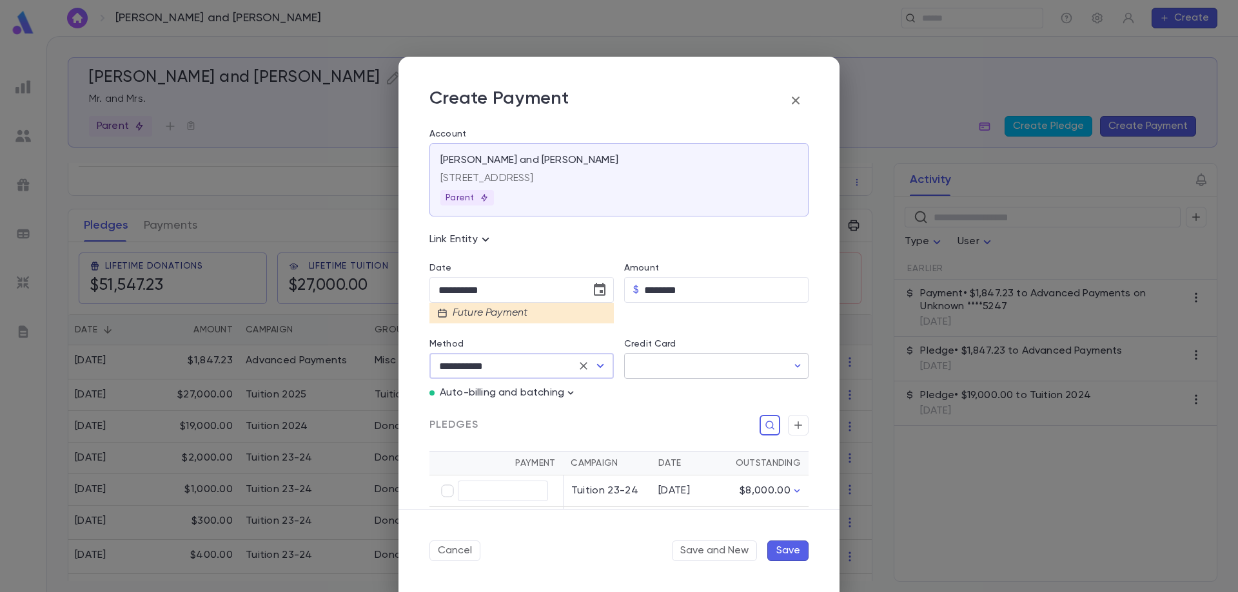
click at [690, 369] on input "Credit Card" at bounding box center [705, 366] width 163 height 25
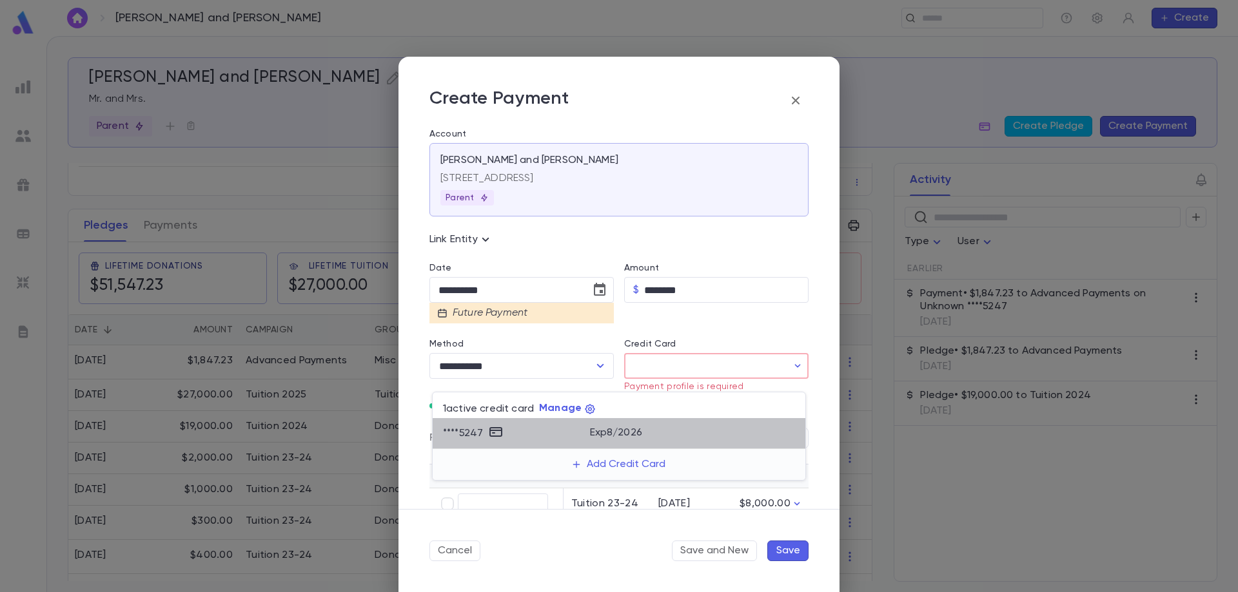
click at [625, 431] on p "Exp 8 / 2026" at bounding box center [616, 433] width 52 height 13
type input "********"
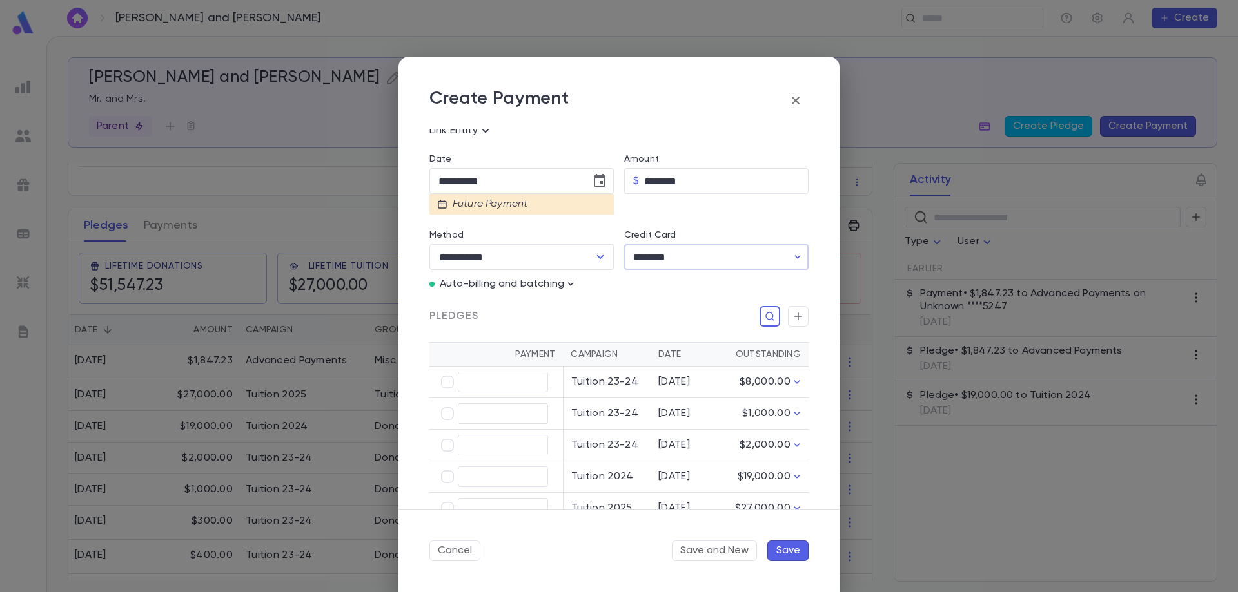
scroll to position [193, 0]
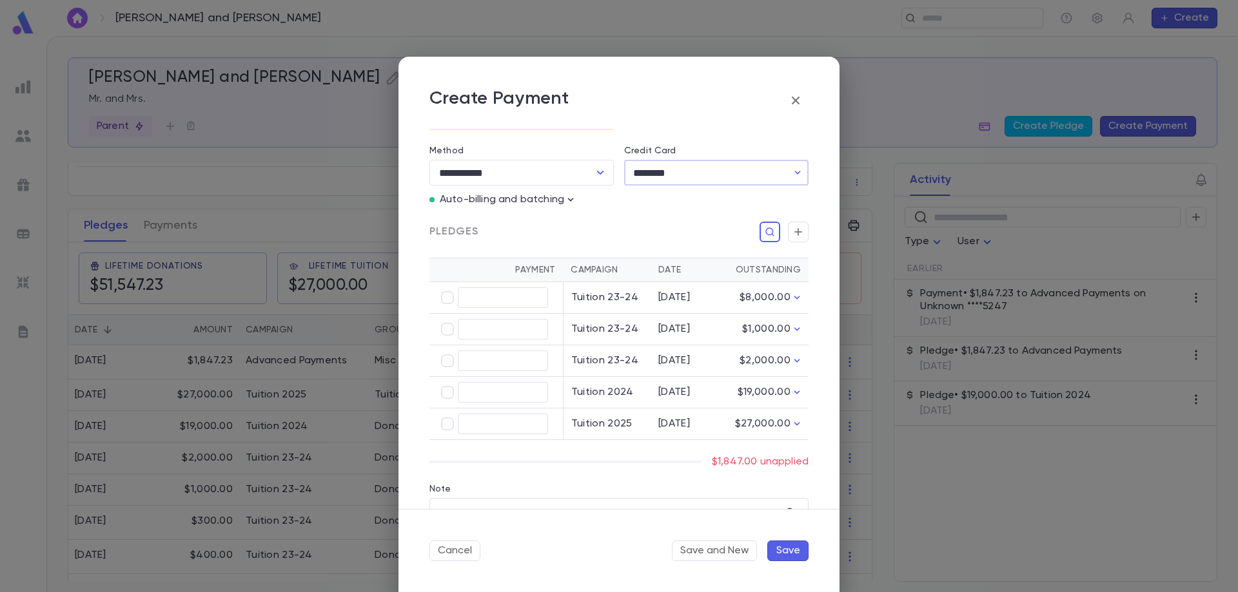
click at [803, 102] on icon "button" at bounding box center [795, 100] width 15 height 15
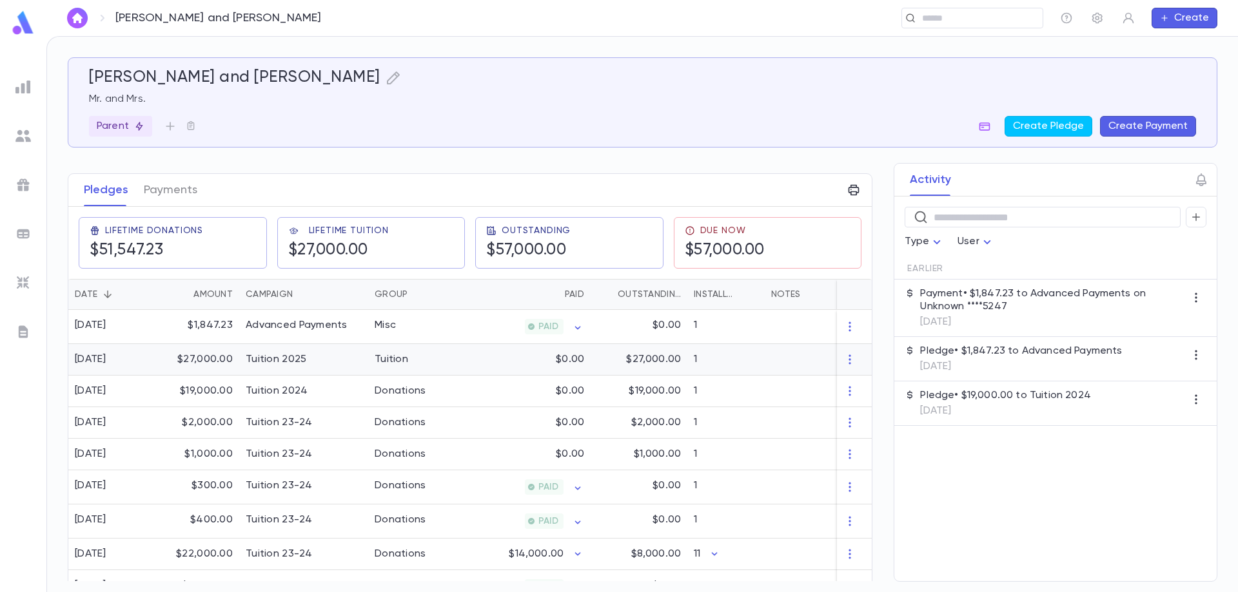
scroll to position [186, 0]
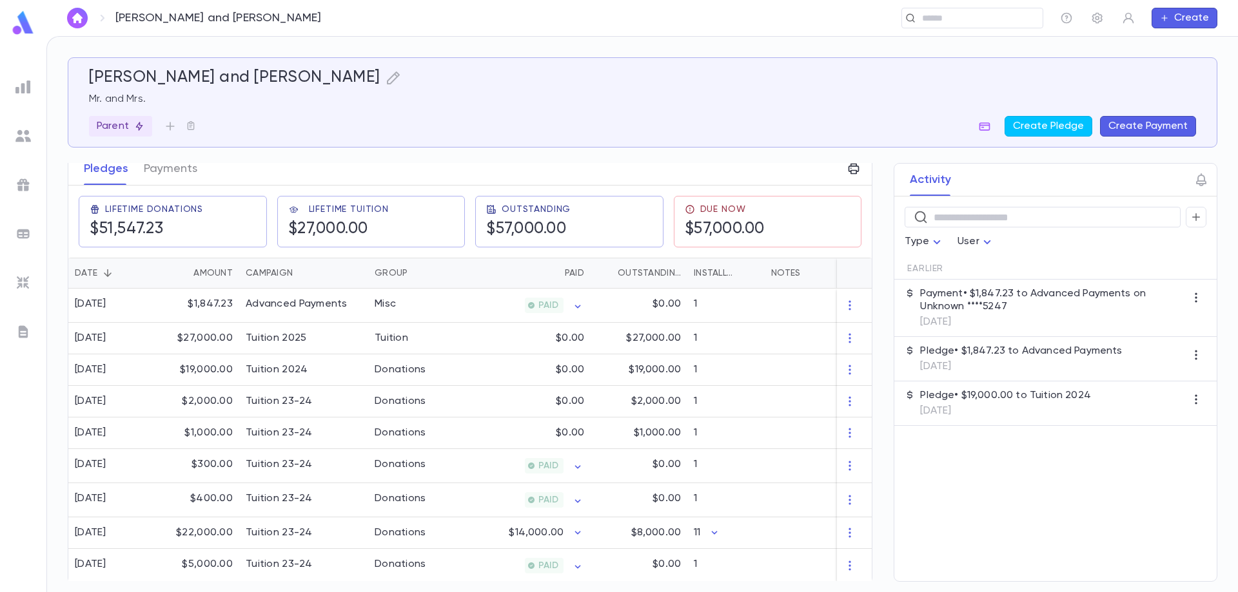
click at [1153, 128] on button "Create Payment" at bounding box center [1148, 126] width 96 height 21
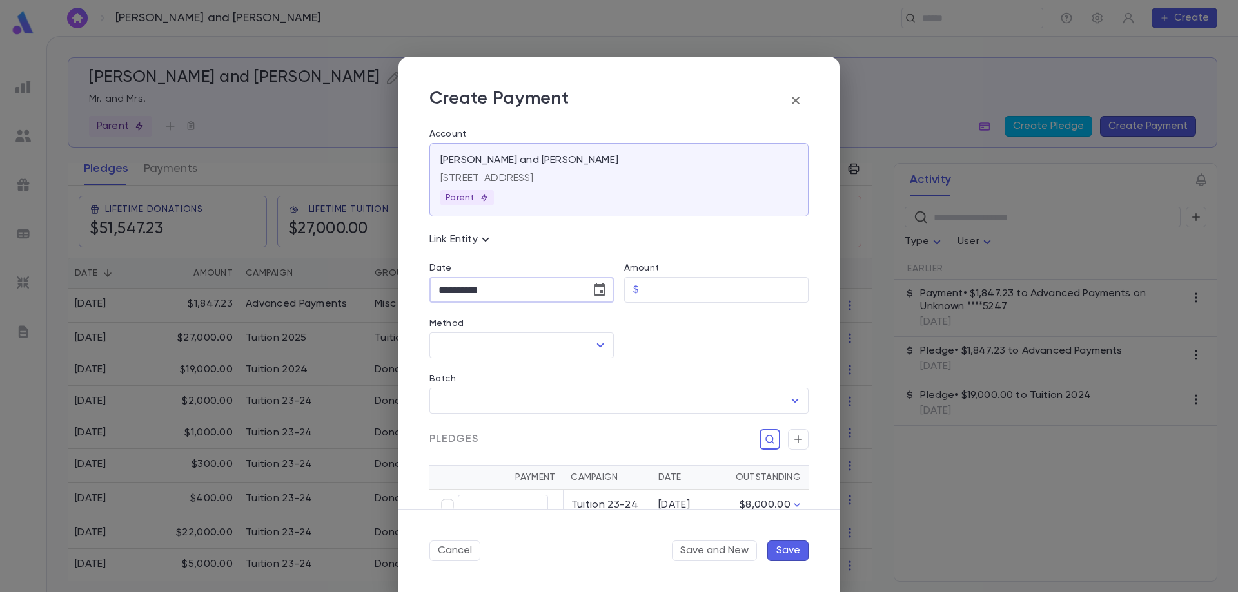
click at [529, 290] on input "**********" at bounding box center [505, 290] width 152 height 25
type input "**********"
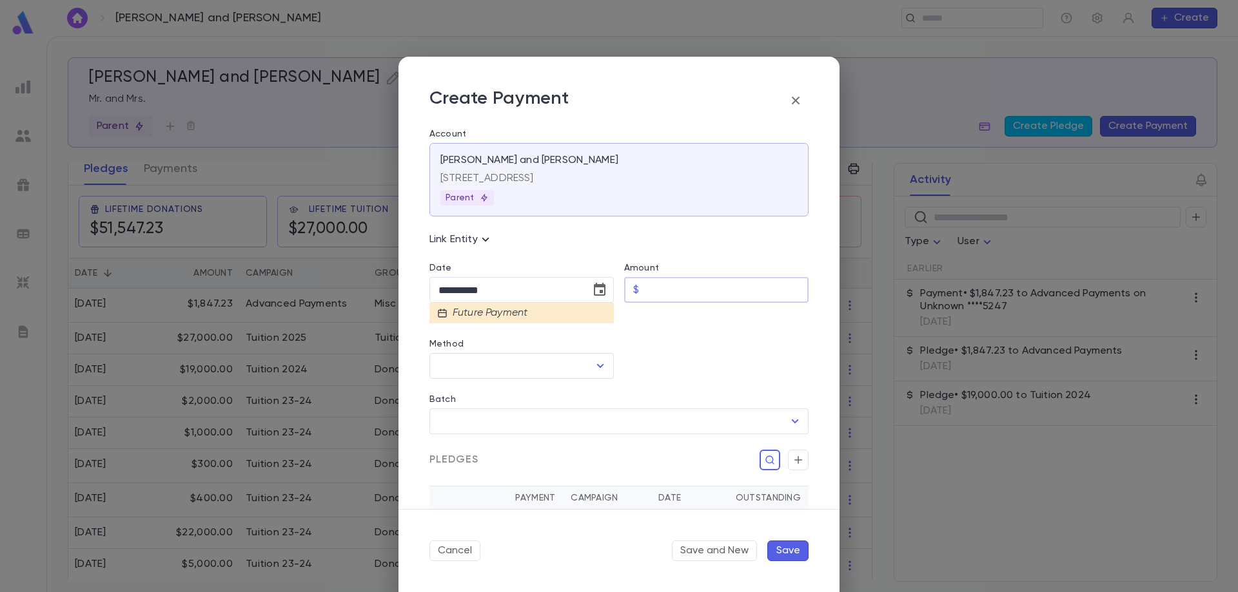
click at [673, 298] on input "Amount" at bounding box center [726, 290] width 164 height 25
type input "********"
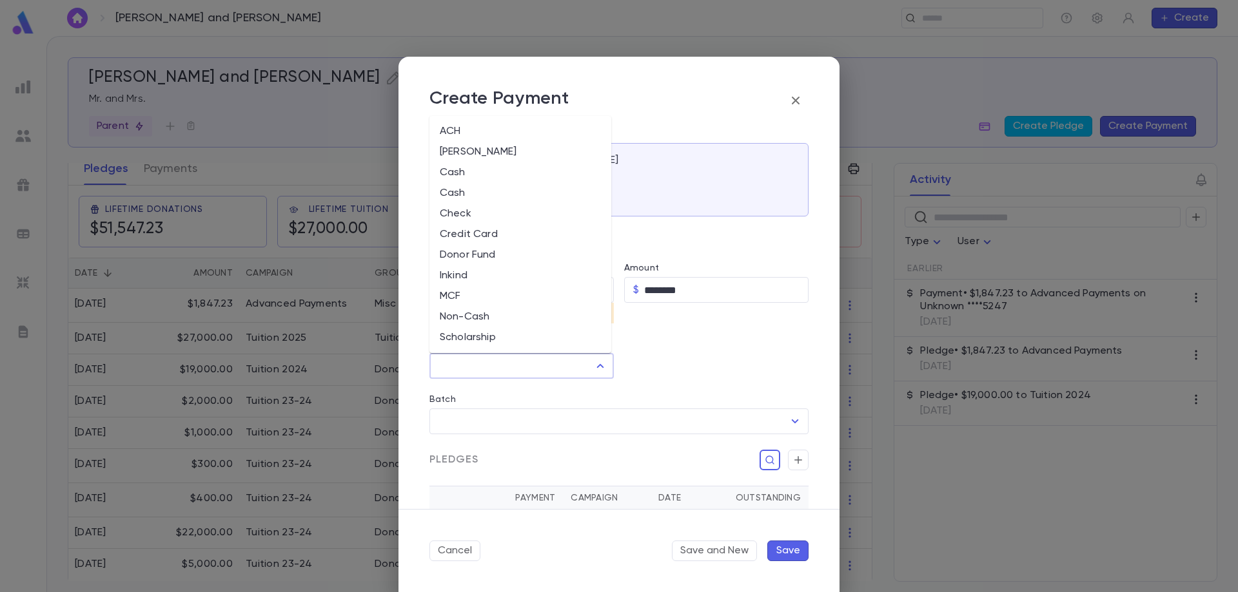
click at [511, 370] on input "Method" at bounding box center [511, 366] width 153 height 24
click at [465, 229] on li "Credit Card" at bounding box center [520, 234] width 182 height 21
type input "**********"
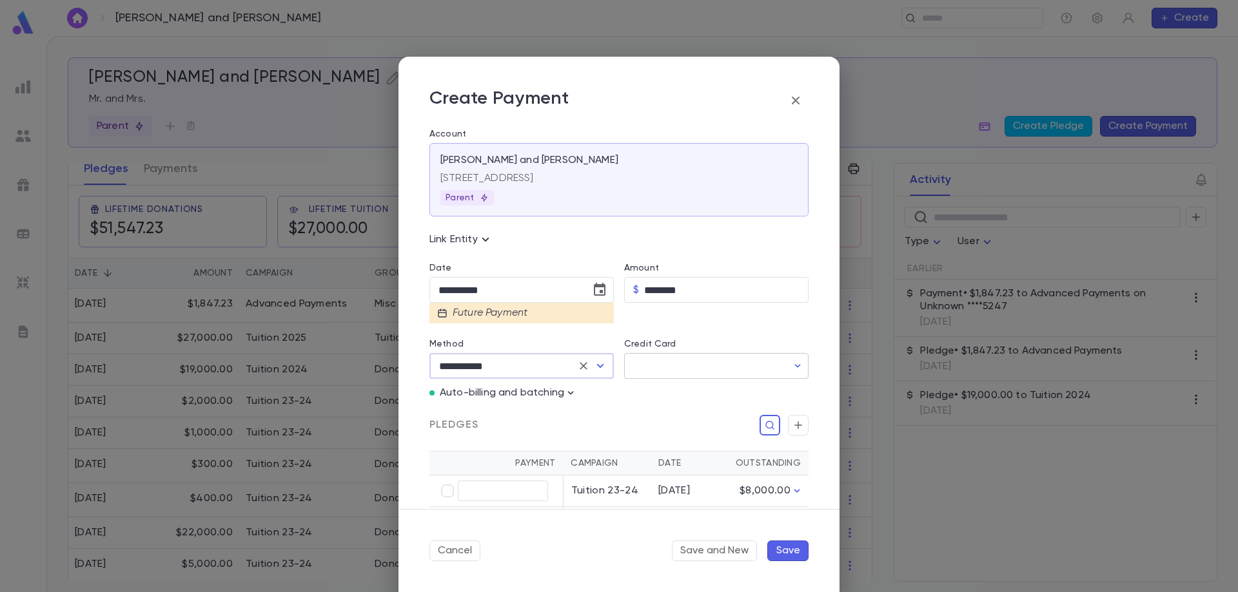
click at [651, 356] on input "Credit Card" at bounding box center [705, 366] width 163 height 25
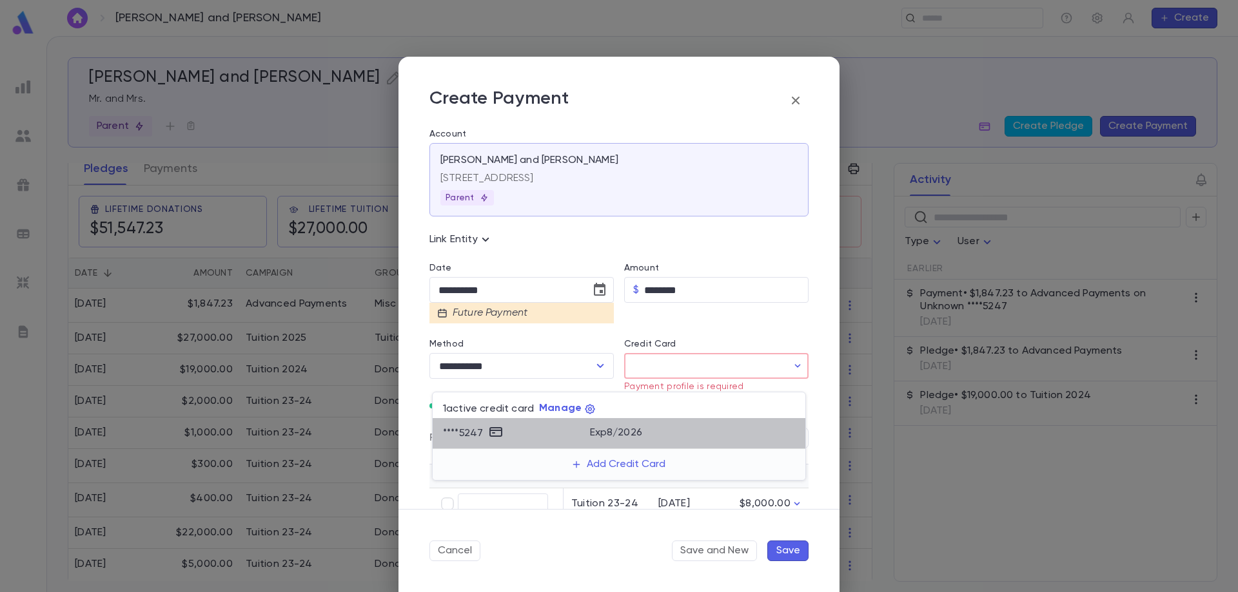
click at [543, 428] on div "**** 5247" at bounding box center [516, 433] width 147 height 19
type input "********"
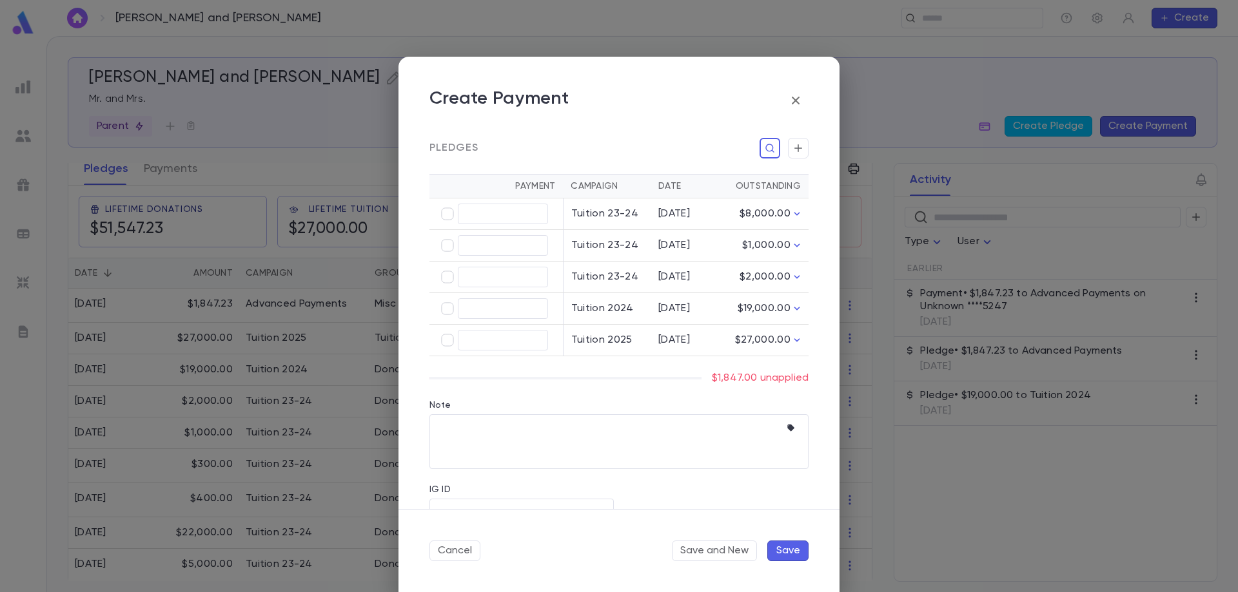
scroll to position [247, 0]
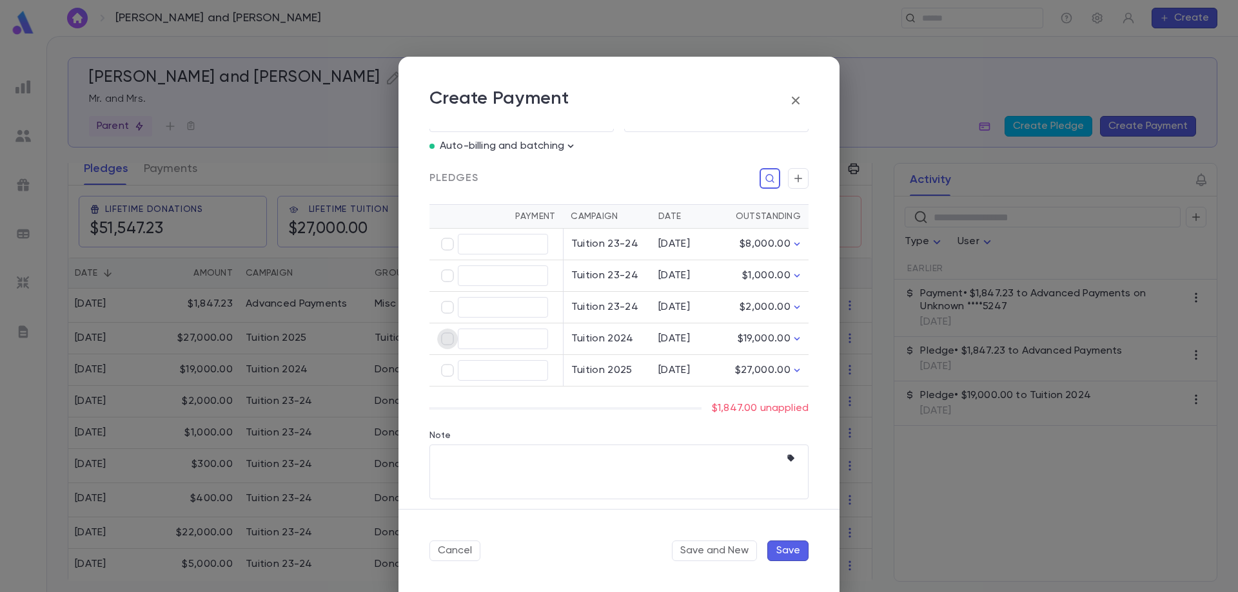
type input "********"
click at [787, 552] on button "Save" at bounding box center [787, 551] width 41 height 21
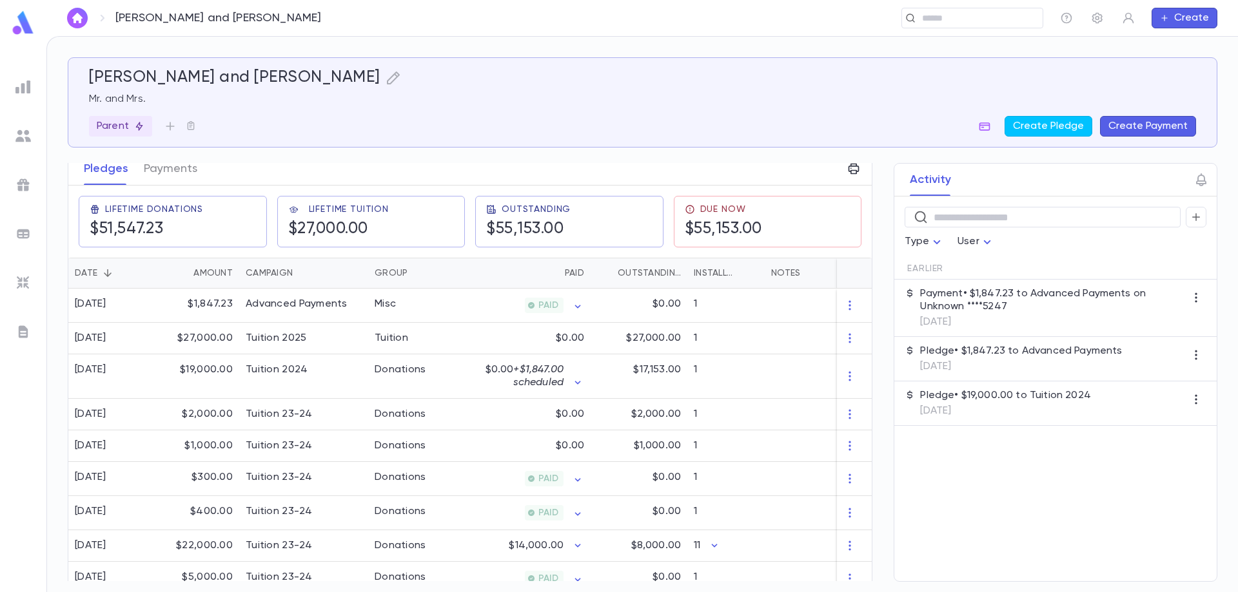
click at [153, 162] on div "Pollak, Mordechai and Elke Mr. and Mrs. Parent Create Pledge Create Payment Con…" at bounding box center [642, 319] width 1149 height 524
click at [161, 166] on button "Payments" at bounding box center [171, 169] width 54 height 32
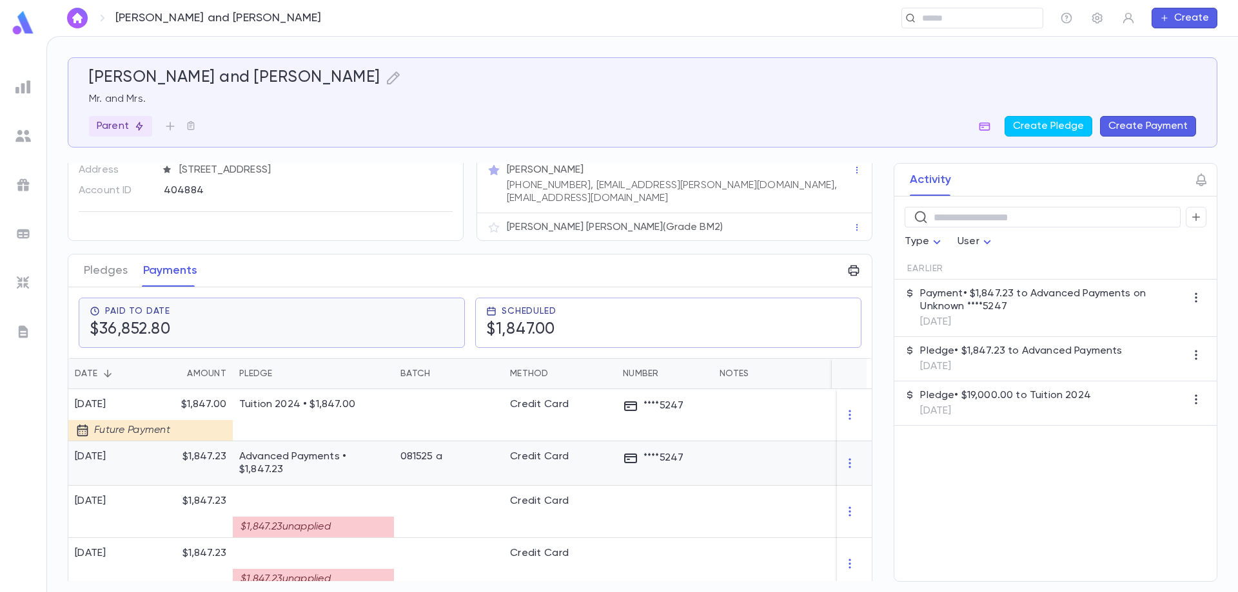
scroll to position [64, 0]
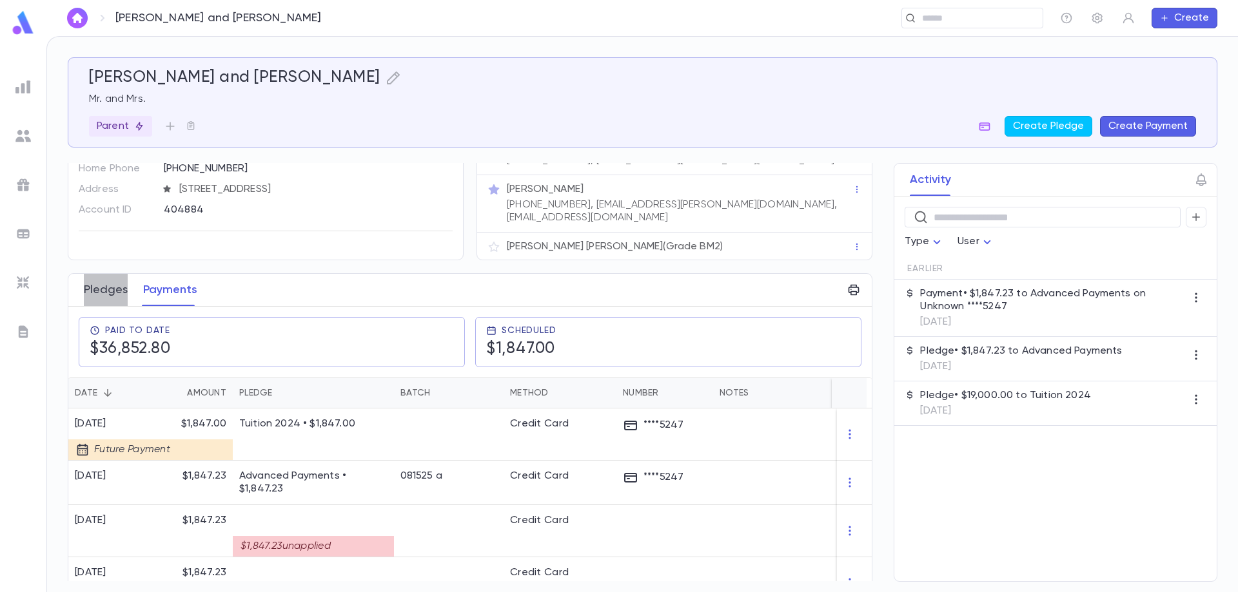
click at [110, 285] on button "Pledges" at bounding box center [106, 290] width 44 height 32
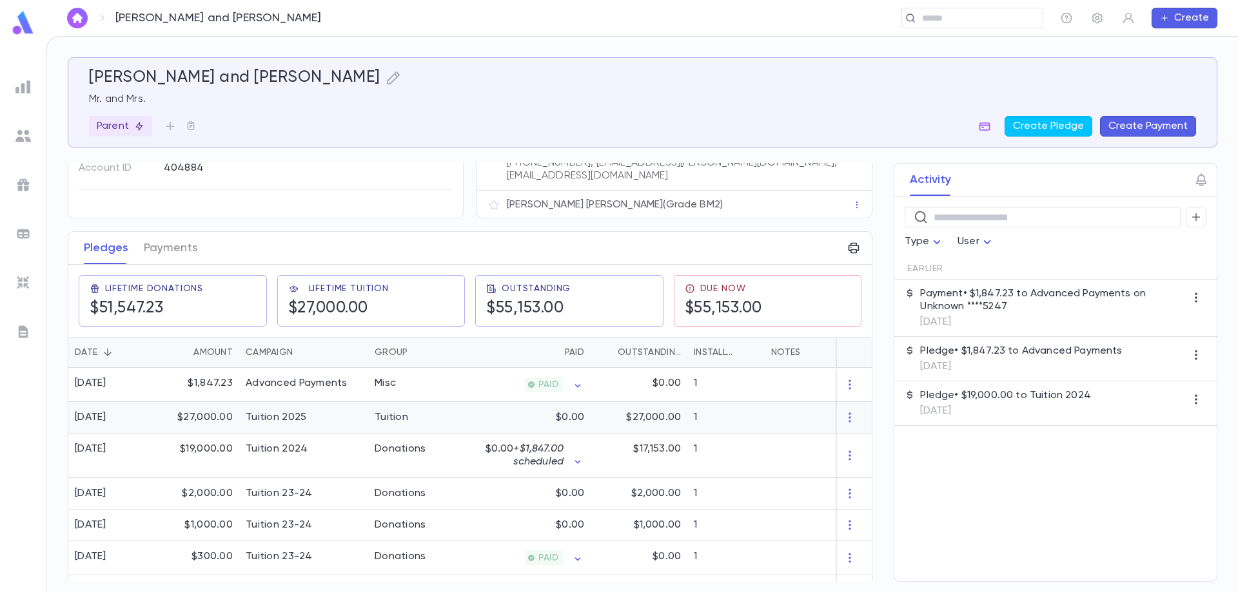
scroll to position [129, 0]
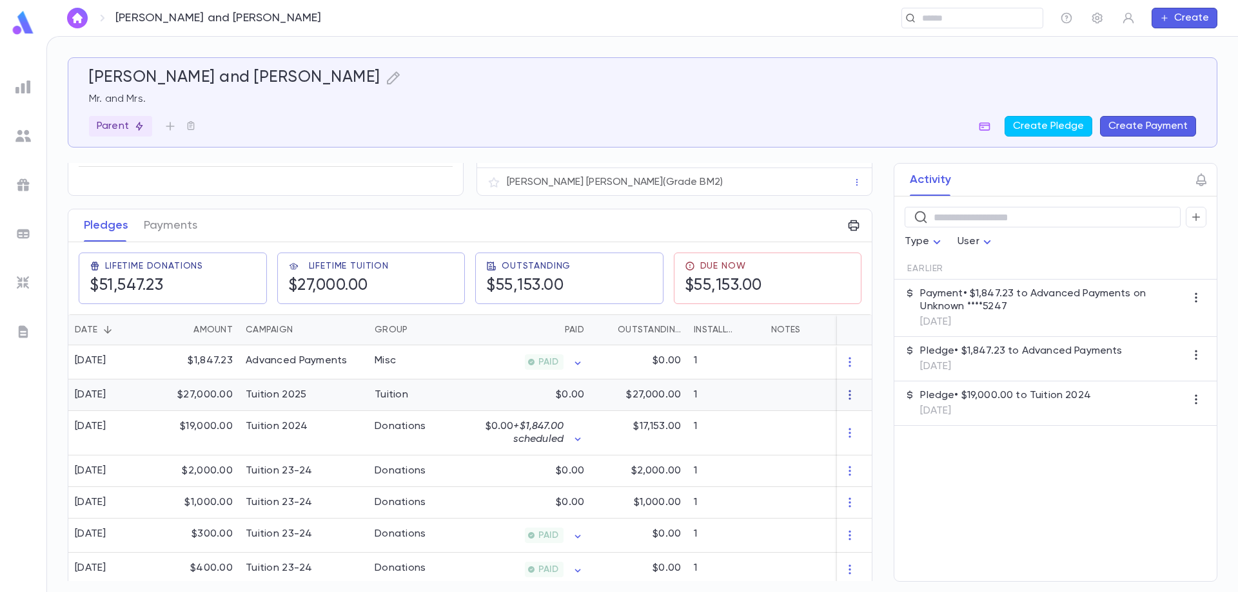
click at [843, 390] on icon "button" at bounding box center [849, 395] width 13 height 13
drag, startPoint x: 866, startPoint y: 411, endPoint x: 946, endPoint y: 456, distance: 91.5
click at [946, 456] on div "Delete" at bounding box center [619, 296] width 1238 height 592
click at [736, 387] on div at bounding box center [619, 296] width 1238 height 592
click at [843, 392] on icon "button" at bounding box center [849, 395] width 13 height 13
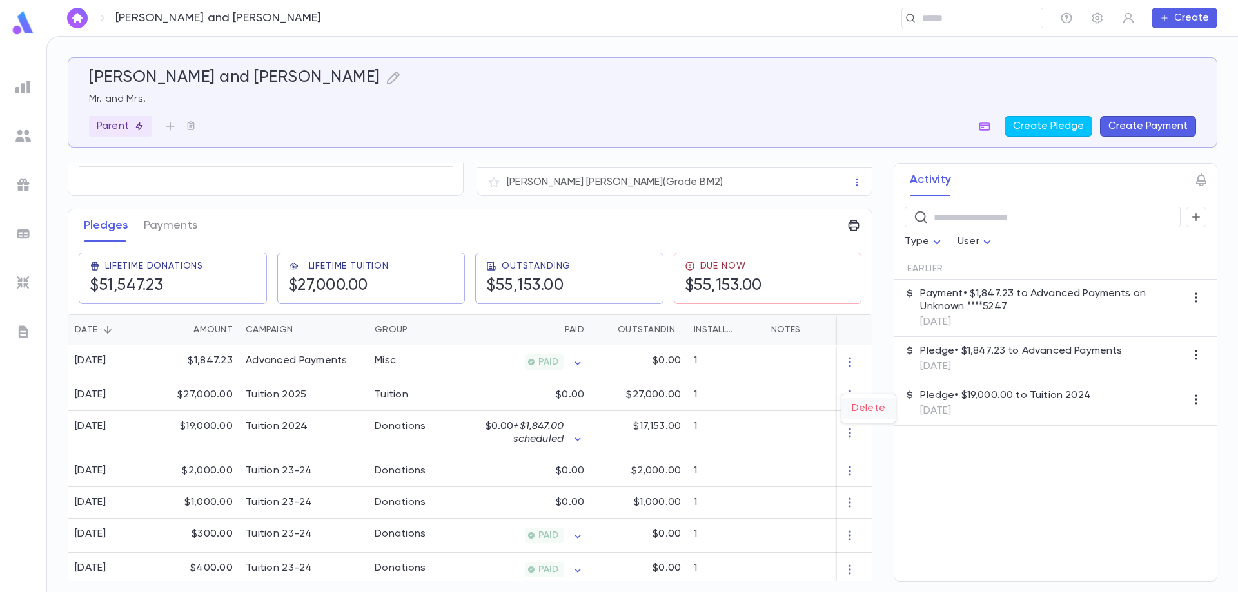
click at [863, 409] on li "Delete" at bounding box center [868, 408] width 54 height 21
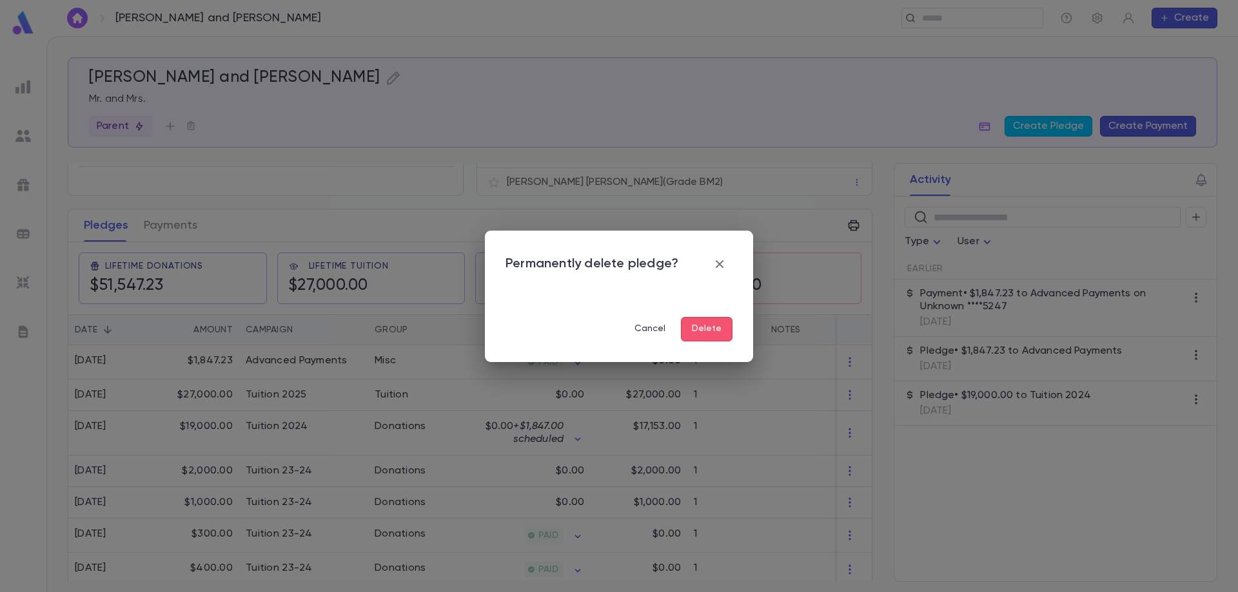
click at [718, 332] on button "Delete" at bounding box center [707, 329] width 52 height 24
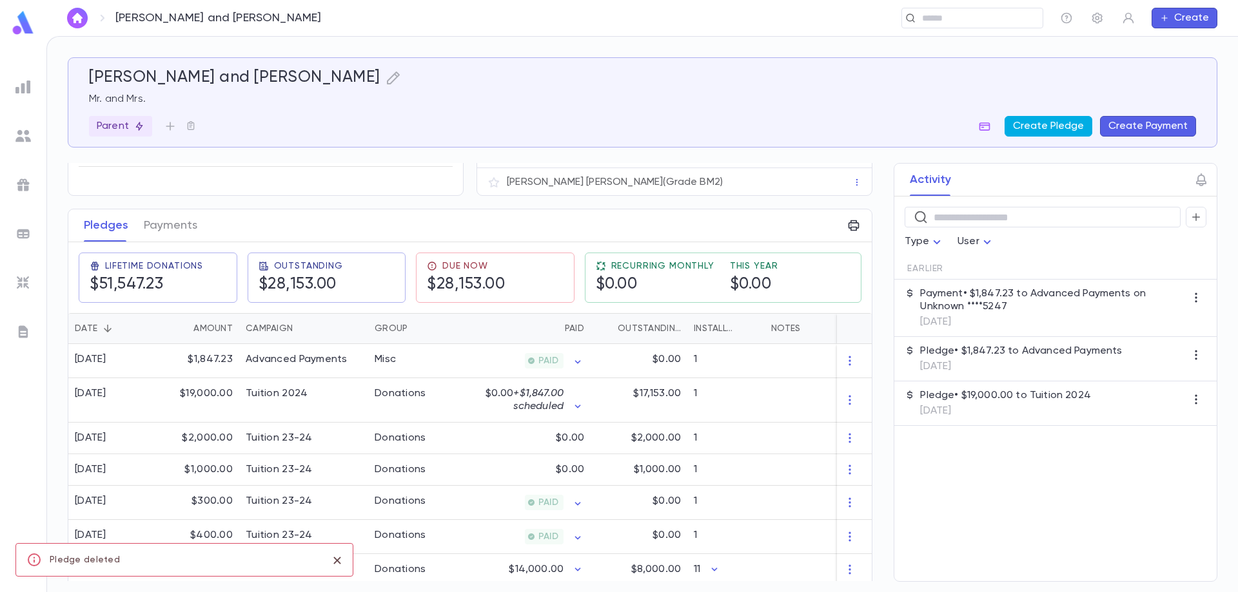
click at [1039, 126] on button "Create Pledge" at bounding box center [1048, 126] width 88 height 21
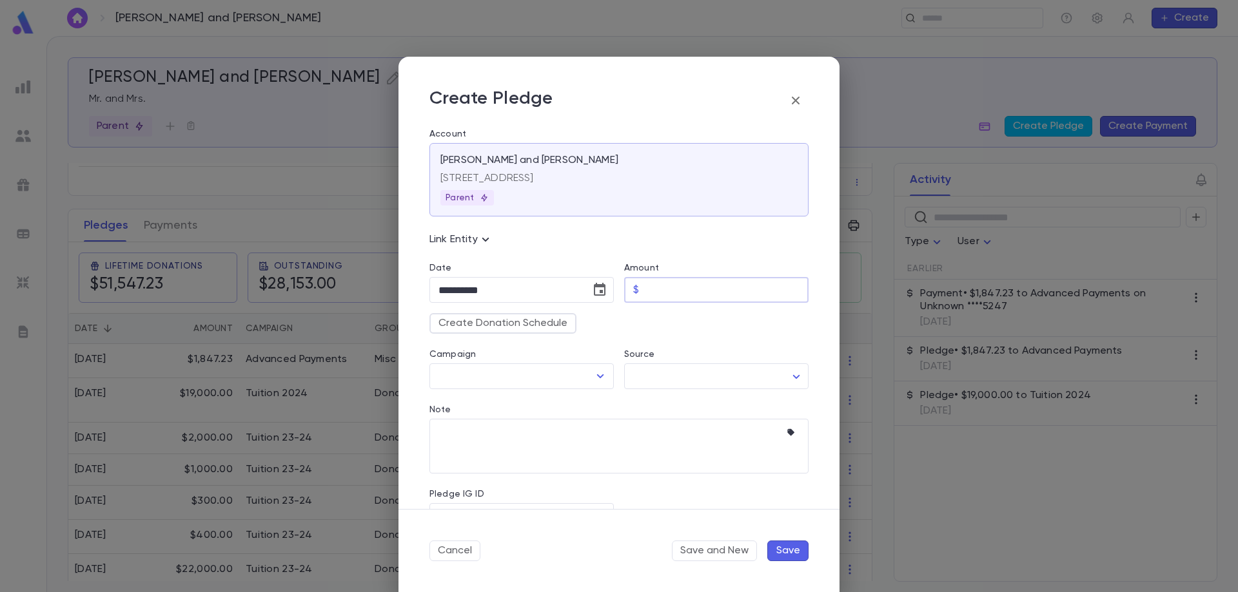
click at [654, 292] on input "Amount" at bounding box center [726, 290] width 164 height 25
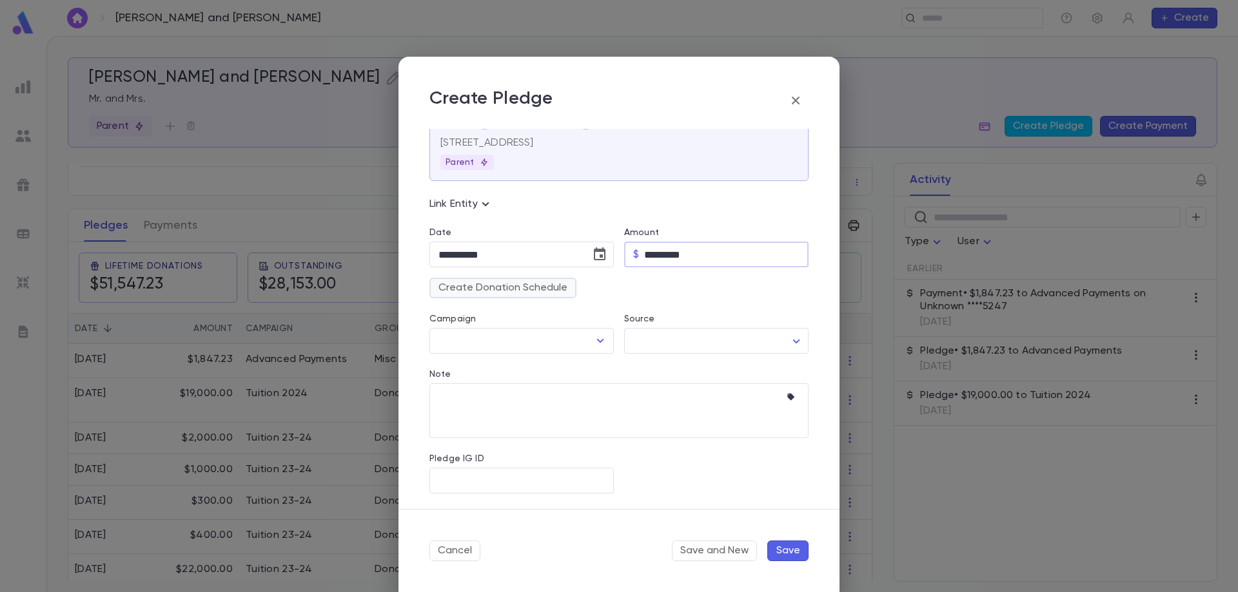
type input "*********"
click at [502, 293] on button "Create Donation Schedule" at bounding box center [502, 288] width 147 height 21
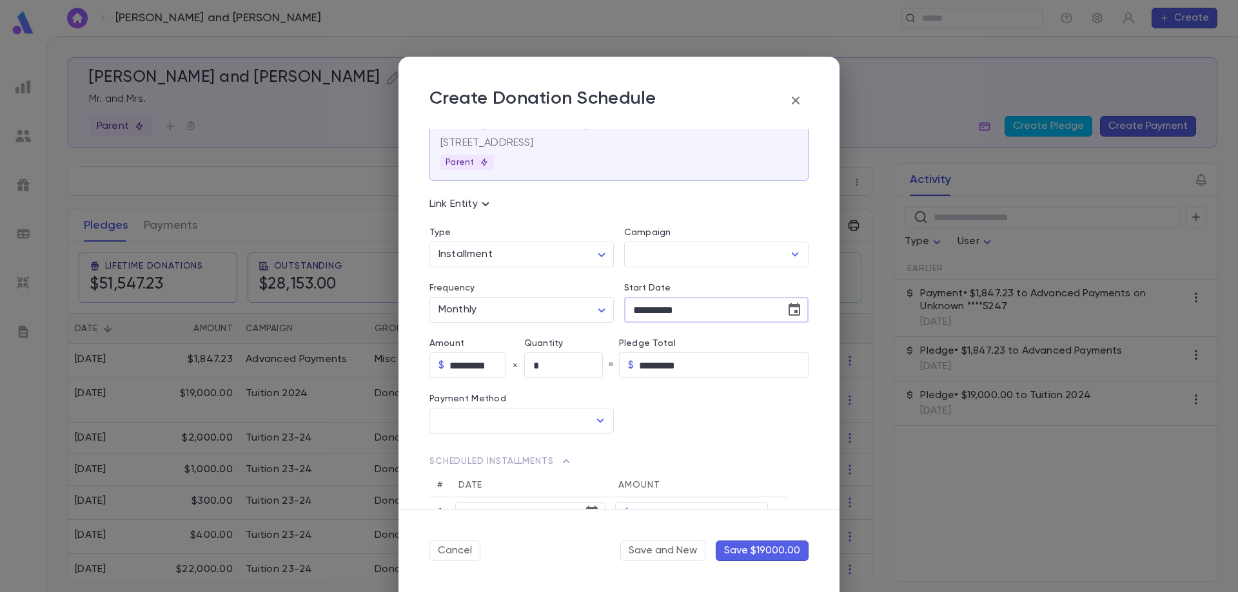
click at [632, 310] on input "**********" at bounding box center [700, 310] width 152 height 25
click at [634, 310] on input "**********" at bounding box center [700, 310] width 152 height 25
click at [685, 315] on input "******" at bounding box center [700, 310] width 152 height 25
type input "**********"
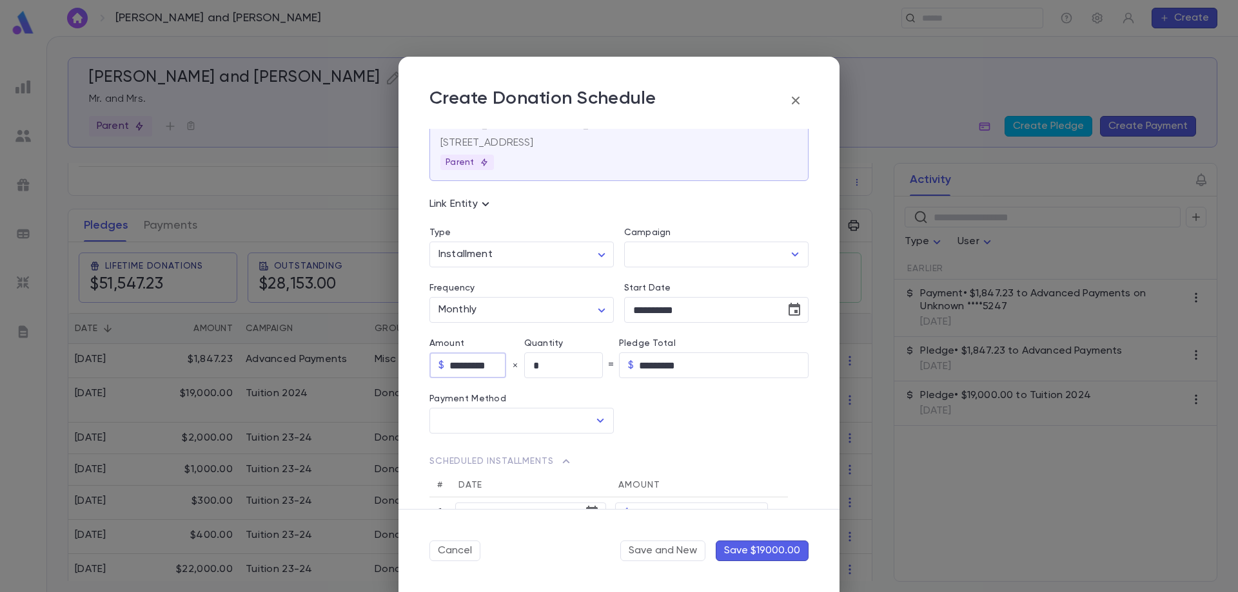
click at [471, 367] on input "*********" at bounding box center [477, 365] width 57 height 25
type input "********"
click at [550, 361] on input "*" at bounding box center [563, 365] width 79 height 25
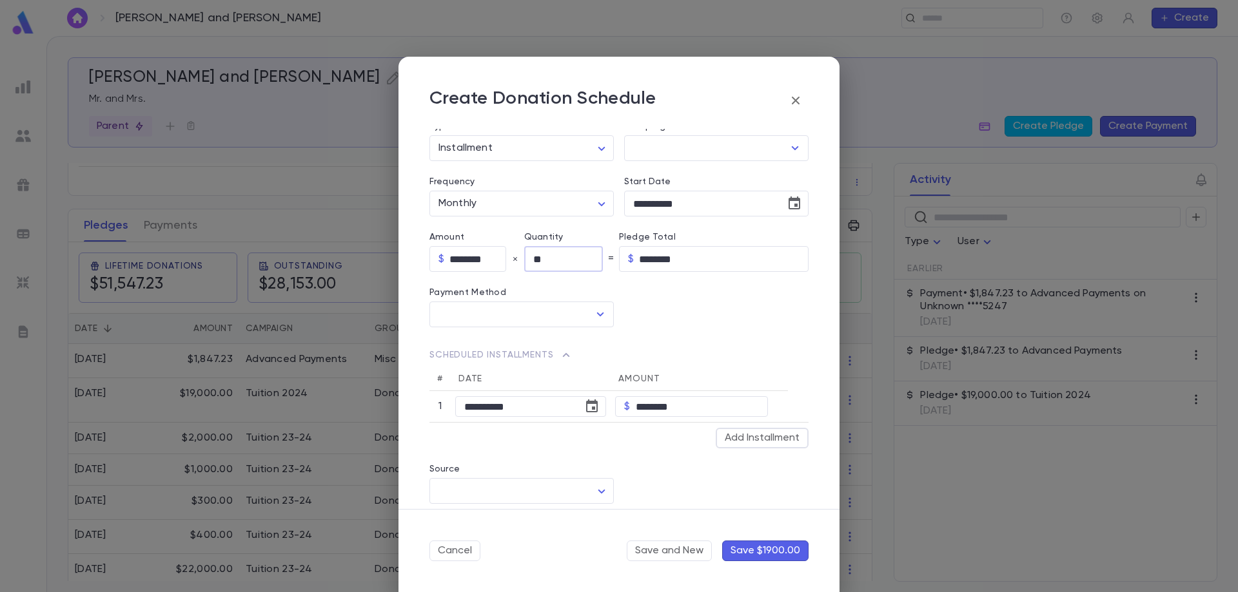
scroll to position [164, 0]
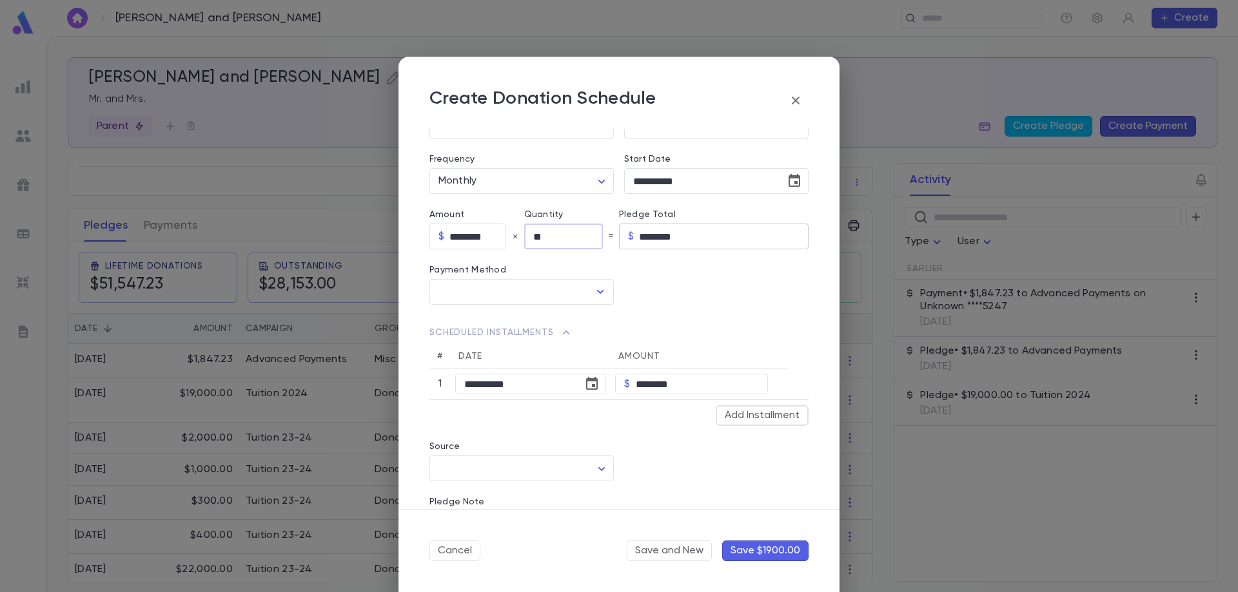
type input "**"
type input "*********"
click at [685, 237] on input "*********" at bounding box center [724, 236] width 170 height 25
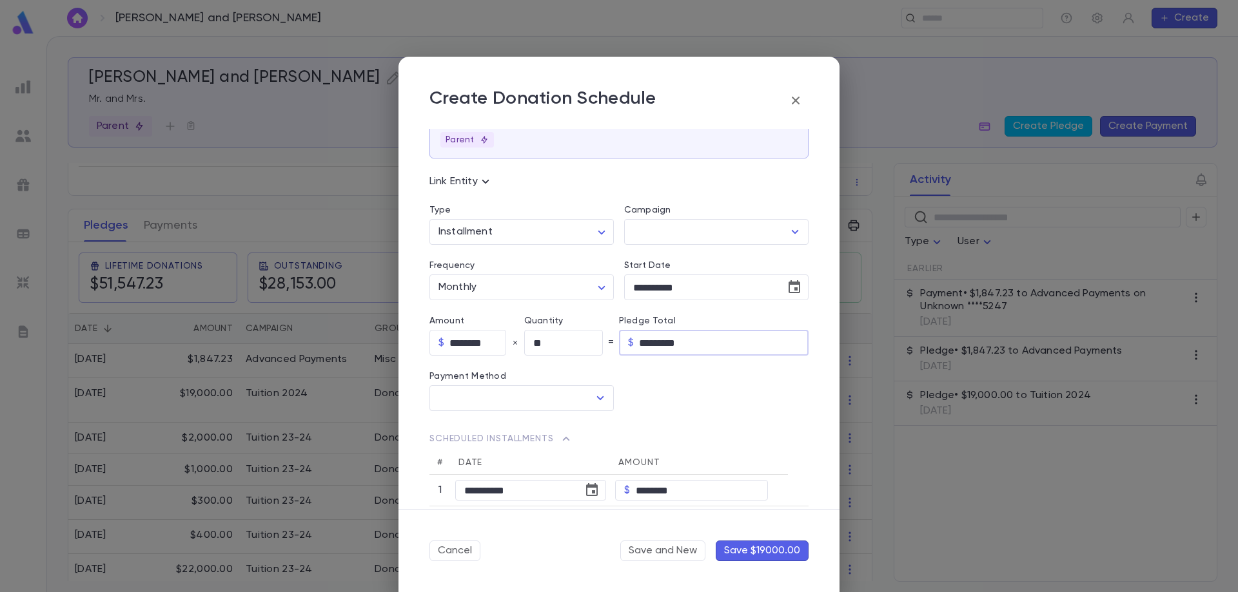
scroll to position [35, 0]
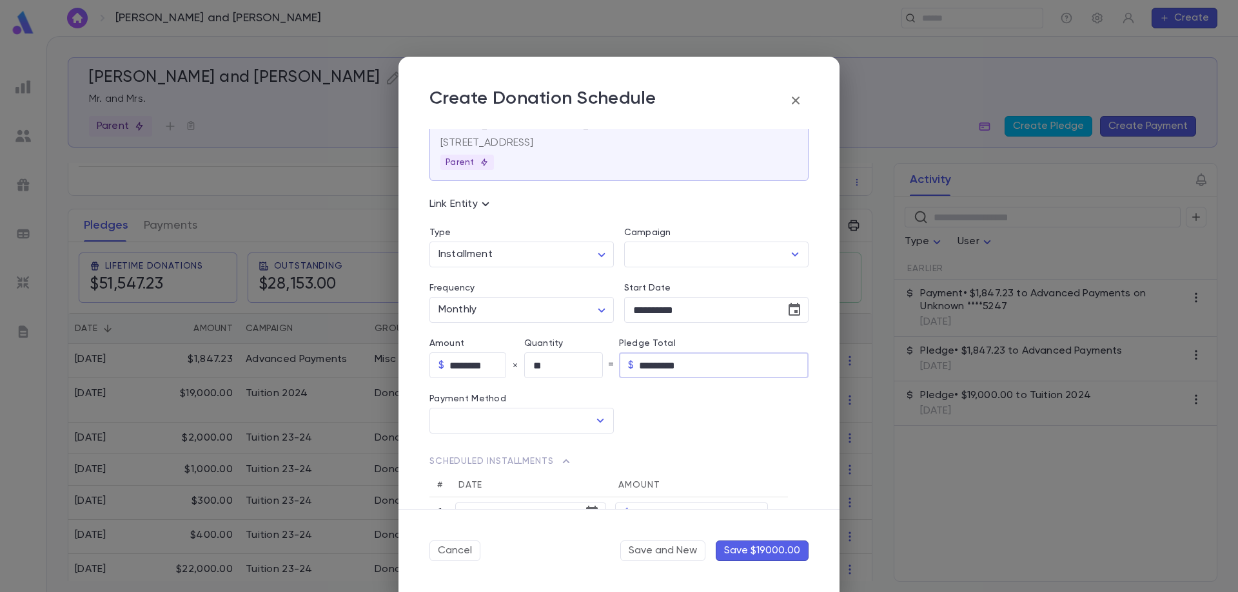
click at [759, 550] on button "Save $19000.00" at bounding box center [762, 551] width 93 height 21
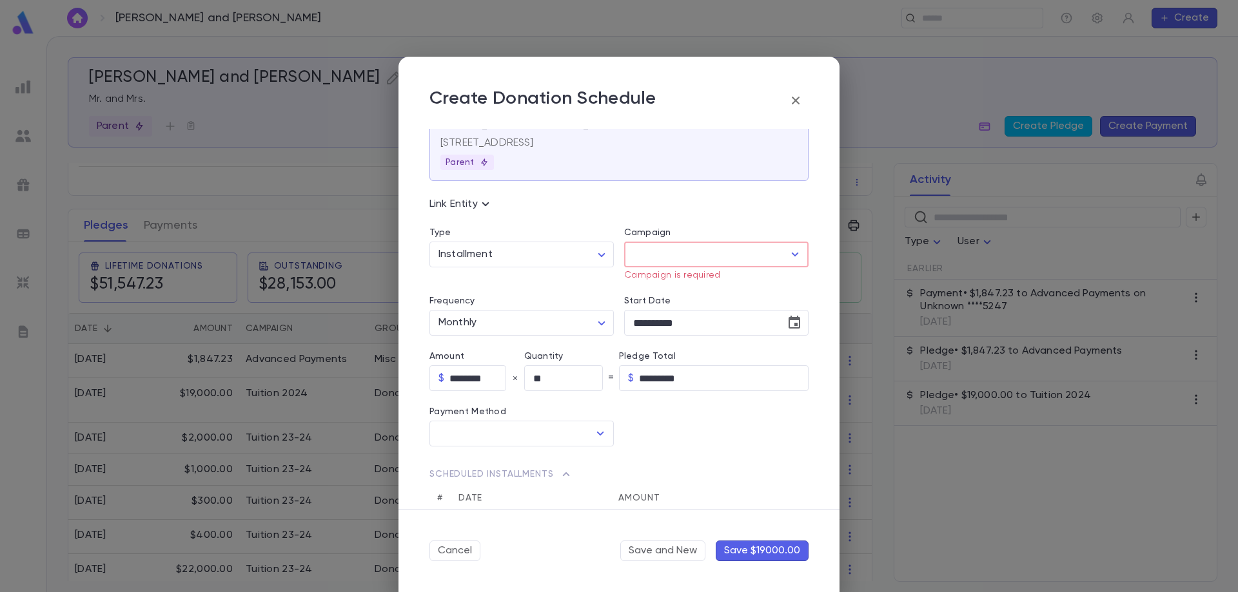
click at [701, 251] on input "Campaign" at bounding box center [706, 254] width 153 height 24
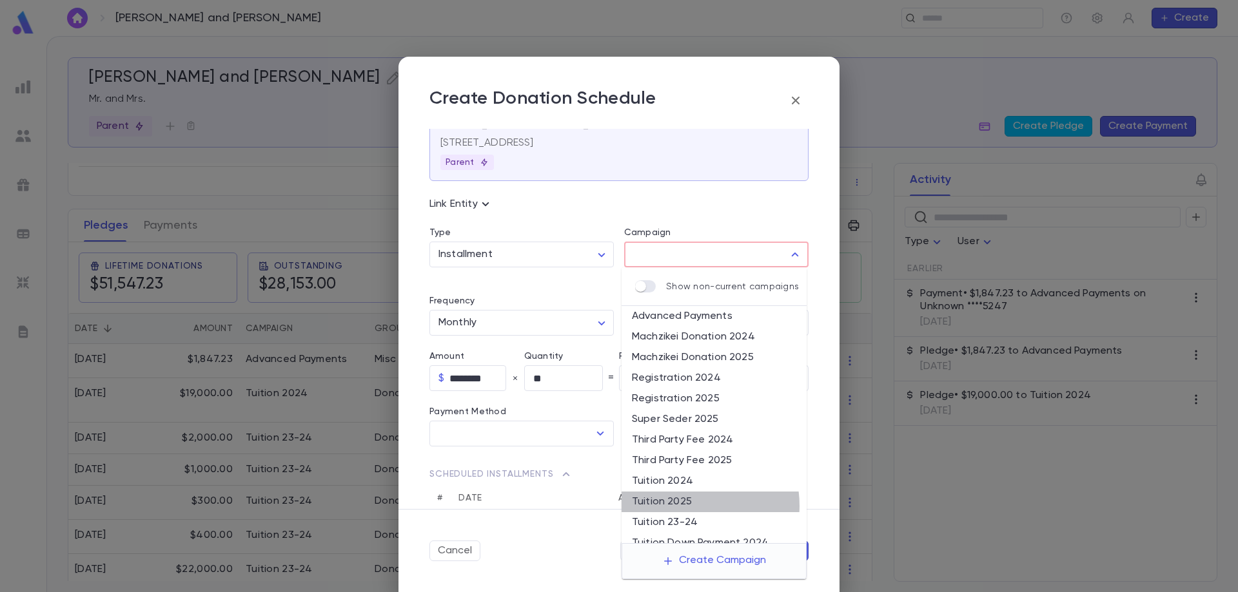
click at [683, 506] on li "Tuition 2025" at bounding box center [713, 502] width 185 height 21
type input "**********"
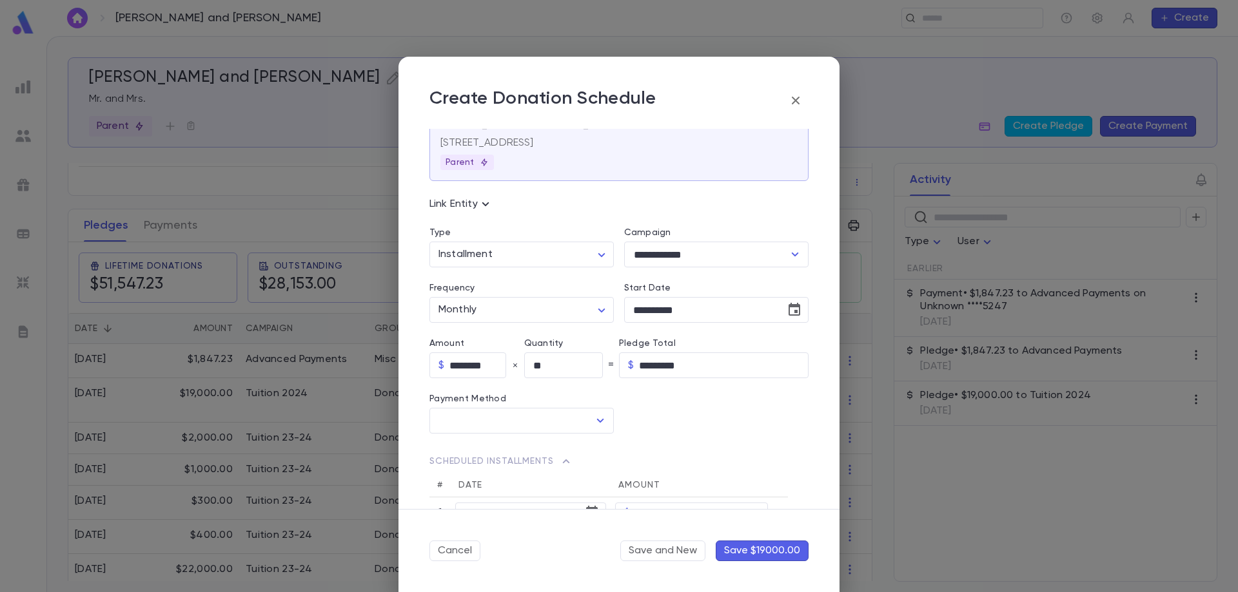
click at [757, 551] on button "Save $19000.00" at bounding box center [762, 551] width 93 height 21
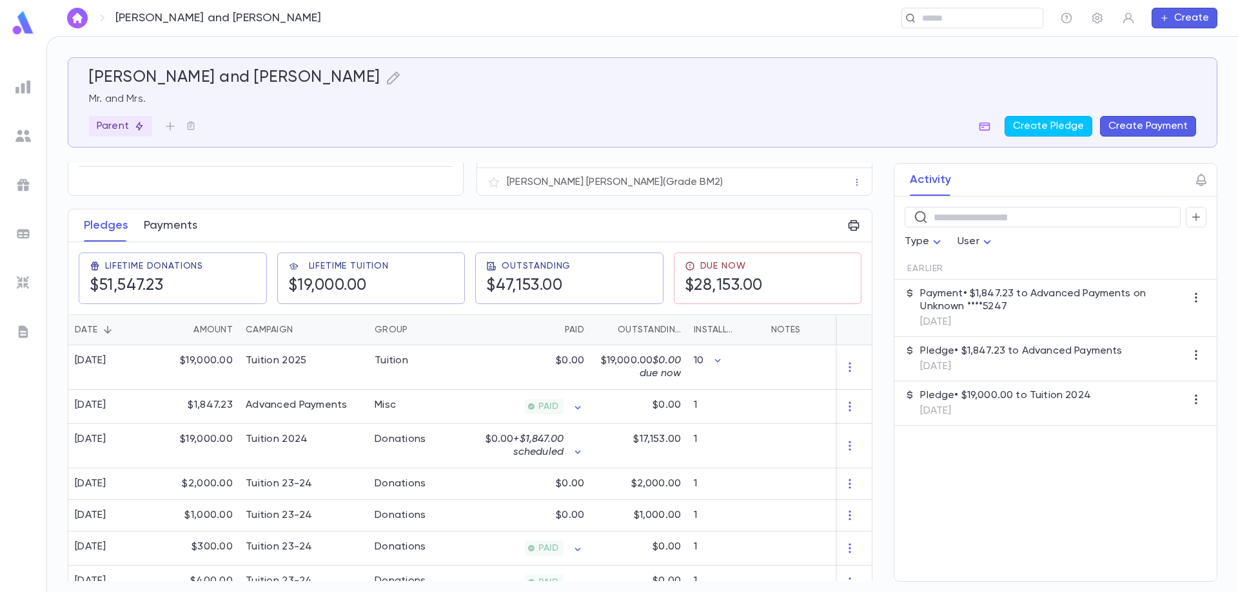
click at [188, 225] on button "Payments" at bounding box center [171, 226] width 54 height 32
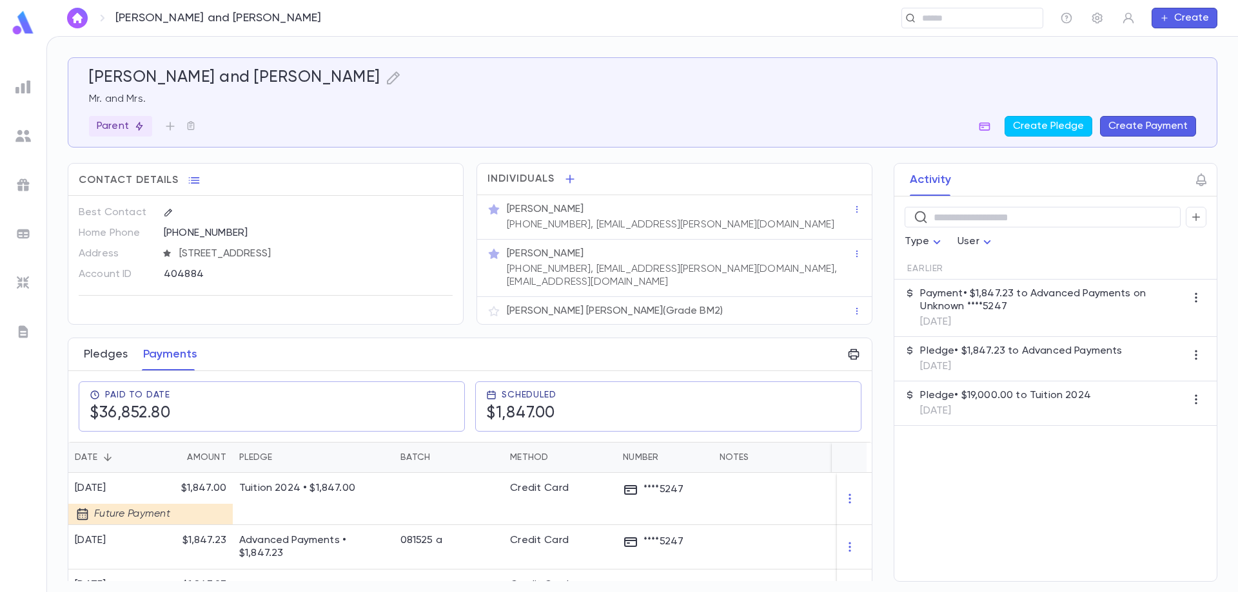
click at [104, 344] on button "Pledges" at bounding box center [106, 354] width 44 height 32
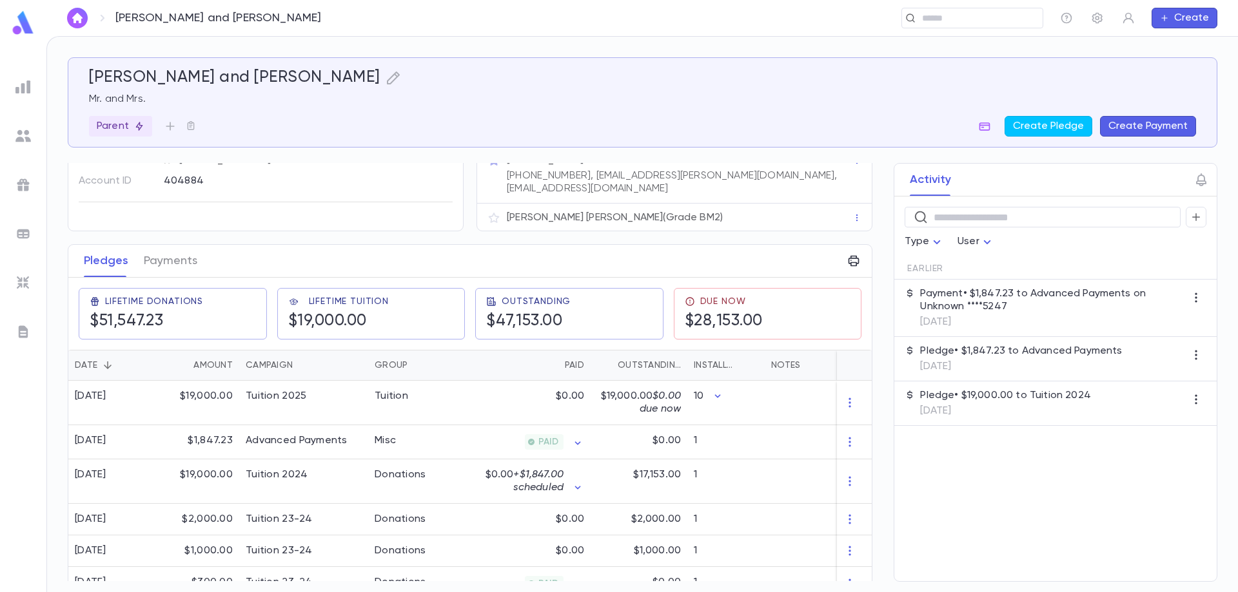
scroll to position [193, 0]
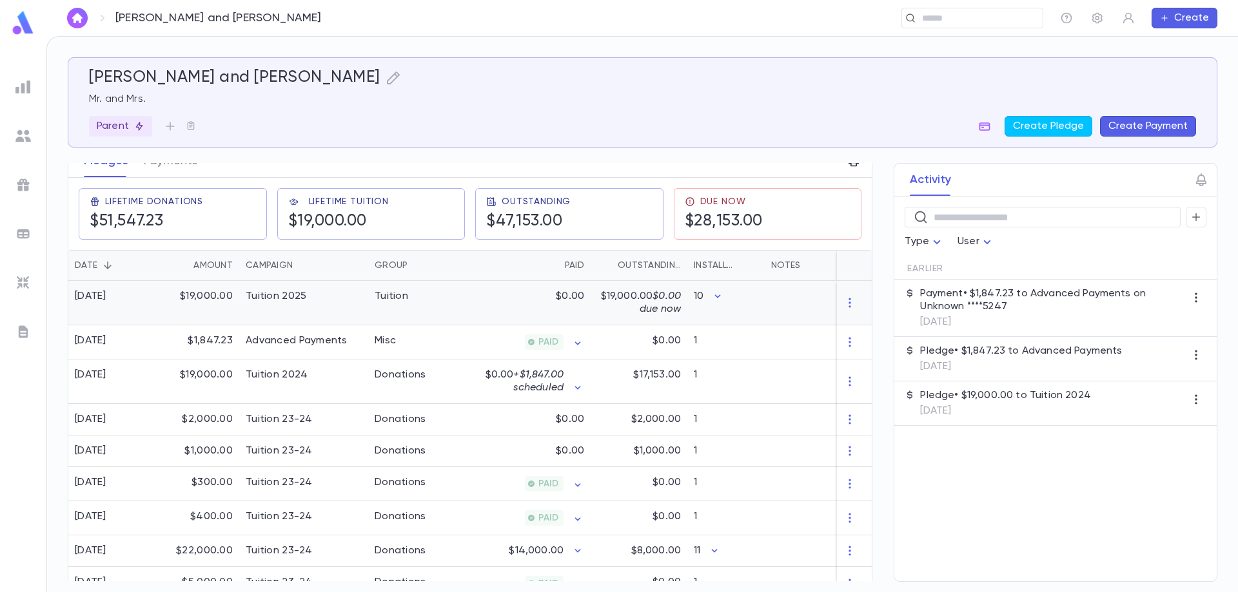
click at [672, 306] on span "$0.00 due now" at bounding box center [659, 302] width 41 height 23
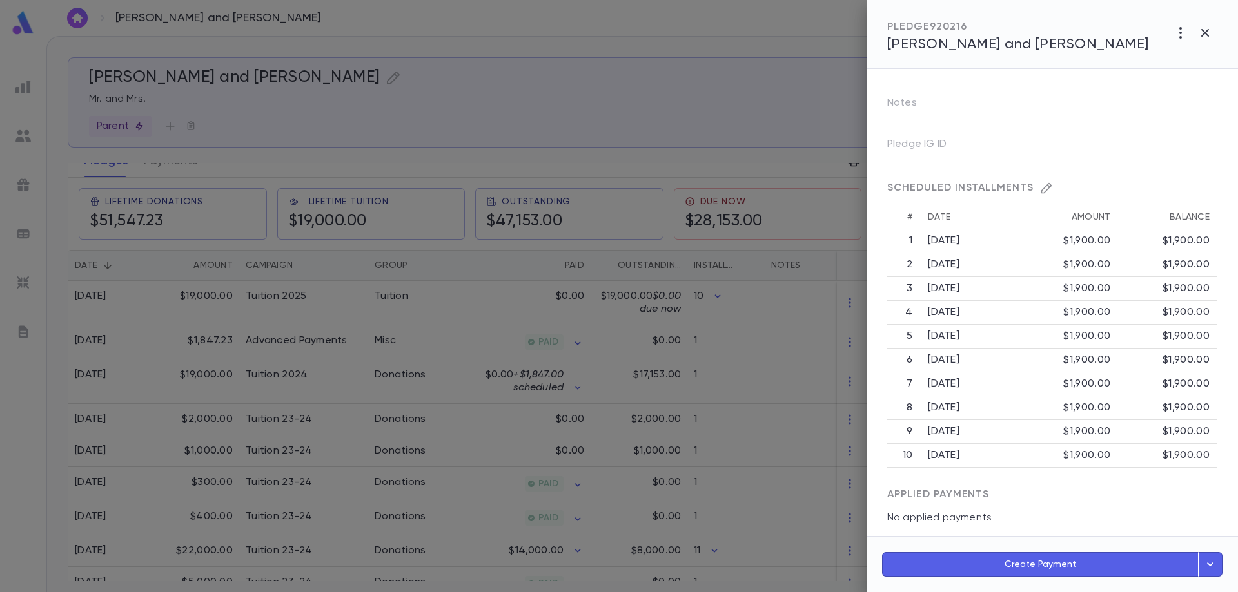
scroll to position [260, 0]
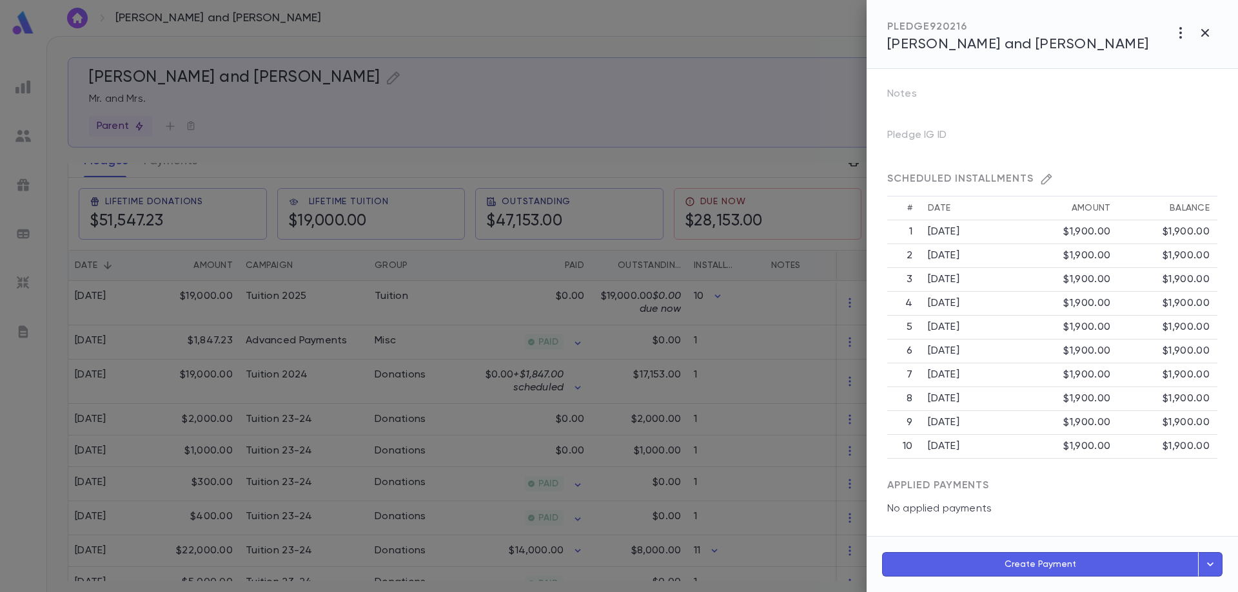
click at [598, 108] on div at bounding box center [619, 296] width 1238 height 592
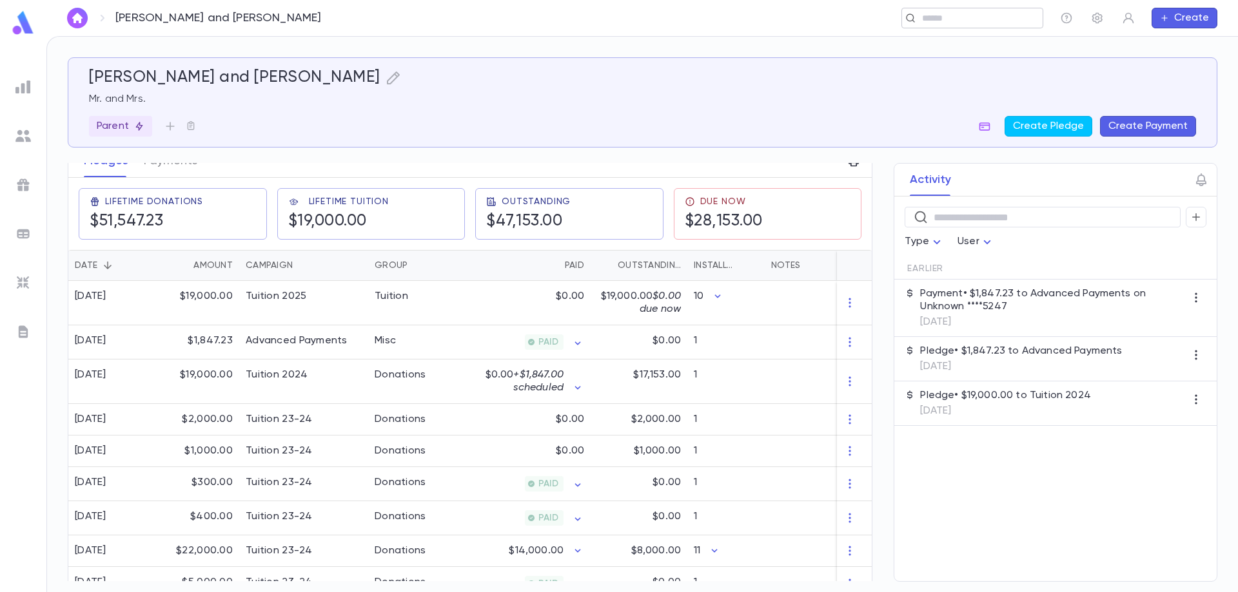
click at [942, 26] on div "​" at bounding box center [972, 18] width 142 height 21
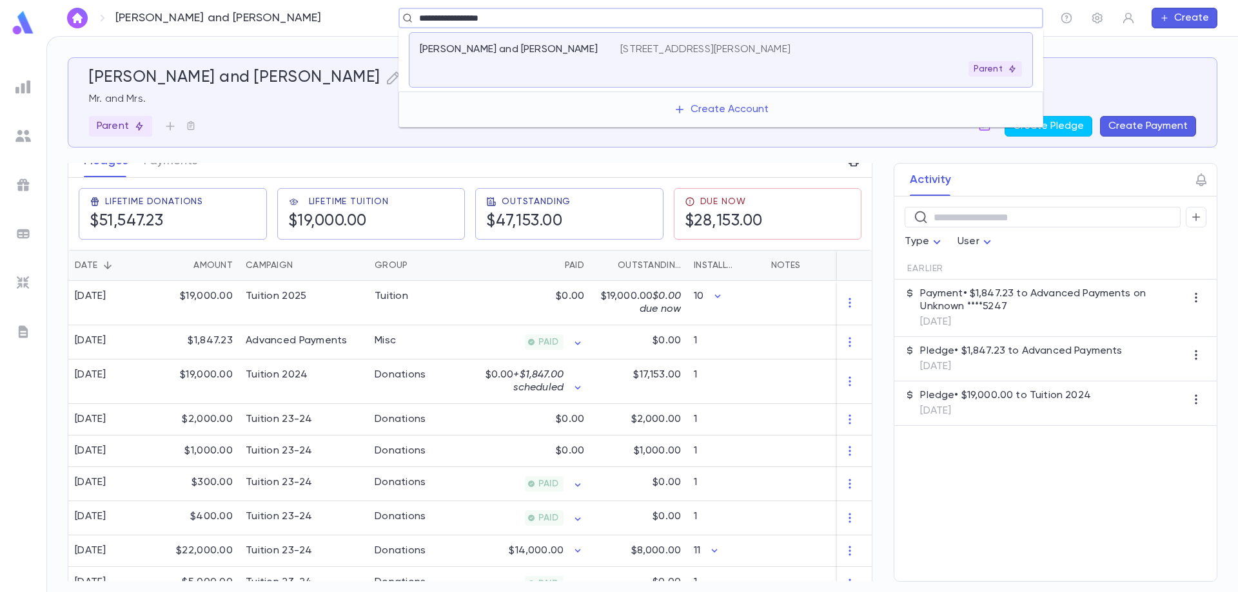
click at [494, 20] on input "**********" at bounding box center [716, 18] width 603 height 12
type input "**********"
click at [558, 56] on div "Mermelstein, Yaakov and leah" at bounding box center [520, 60] width 200 height 34
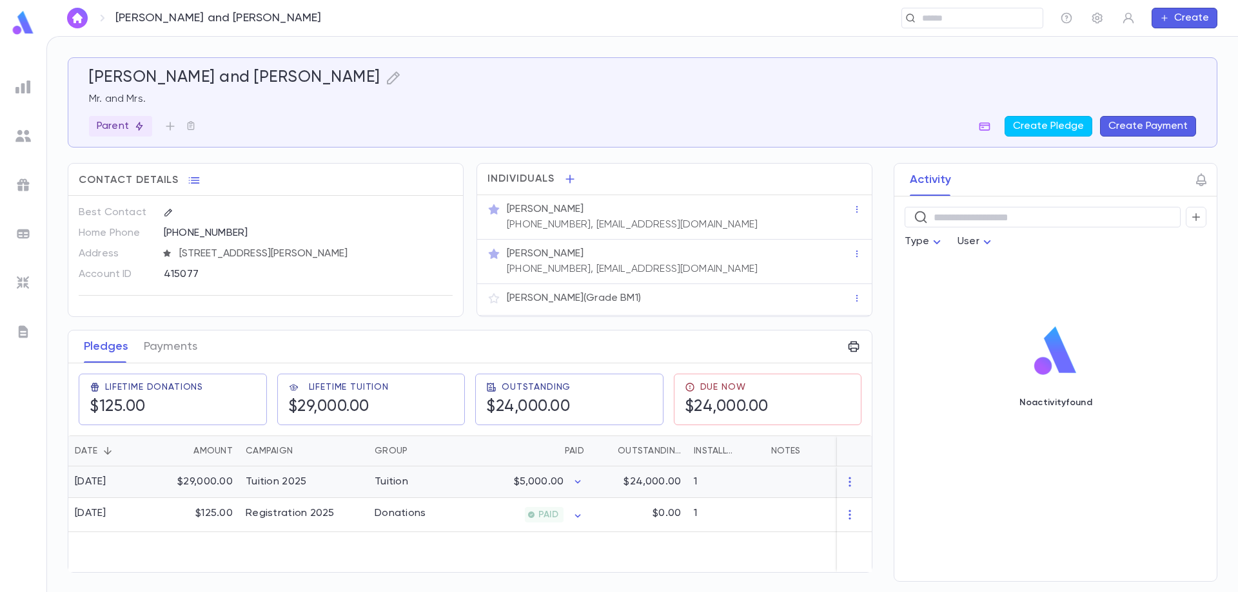
click at [389, 481] on div "Tuition" at bounding box center [392, 482] width 34 height 13
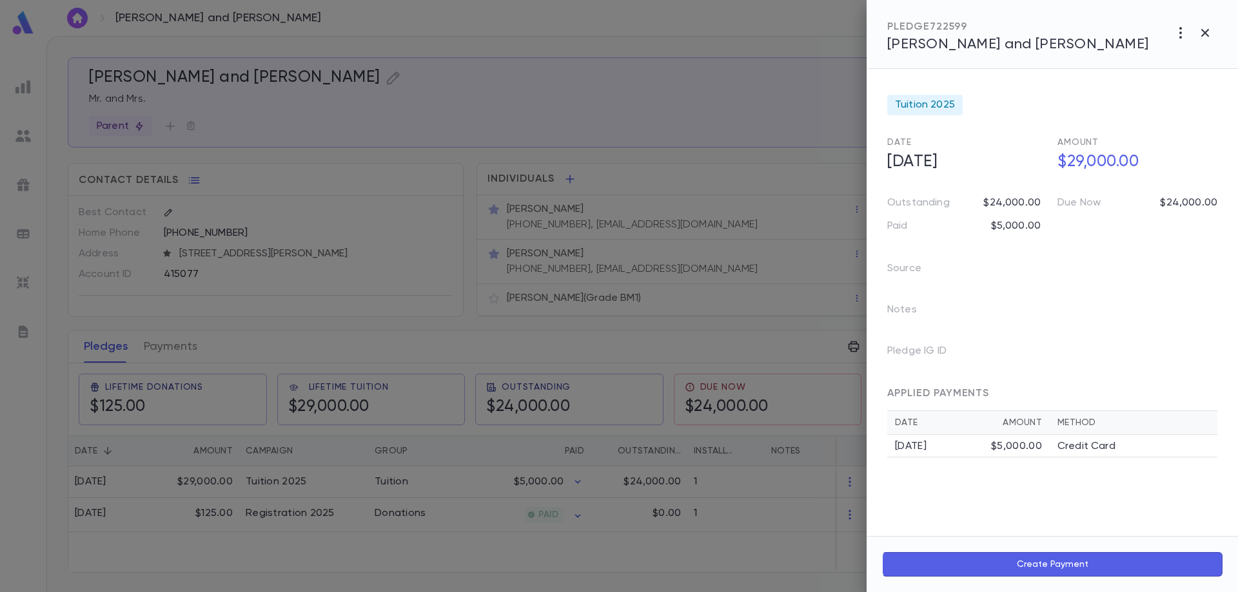
click at [714, 544] on div at bounding box center [619, 296] width 1238 height 592
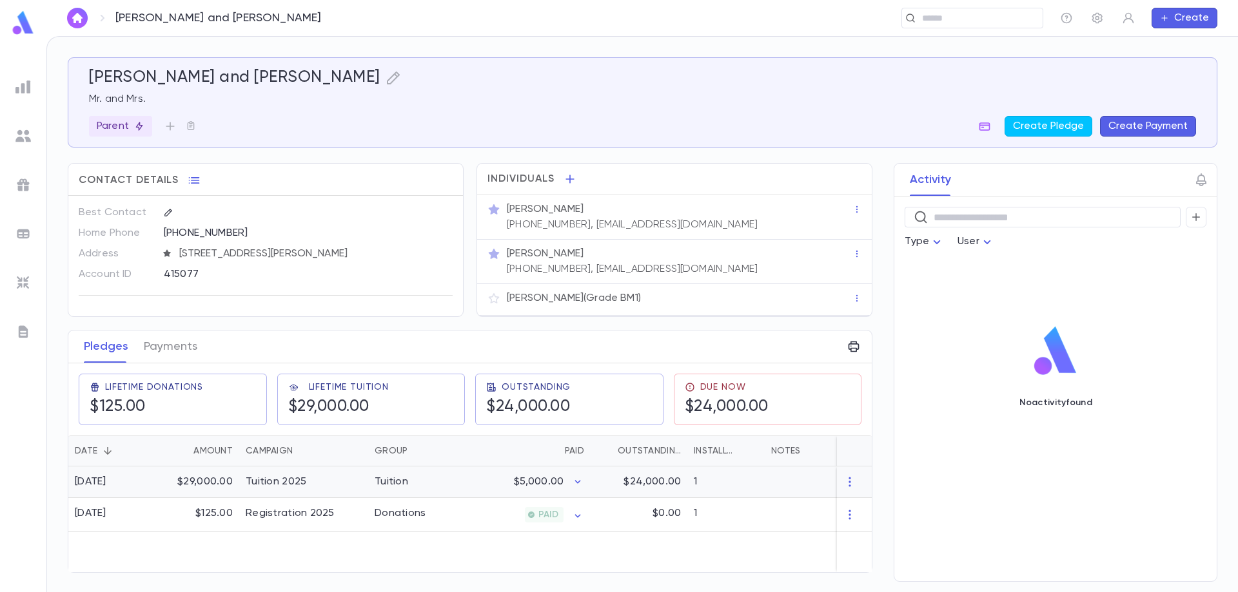
click at [738, 489] on div "1" at bounding box center [725, 483] width 77 height 32
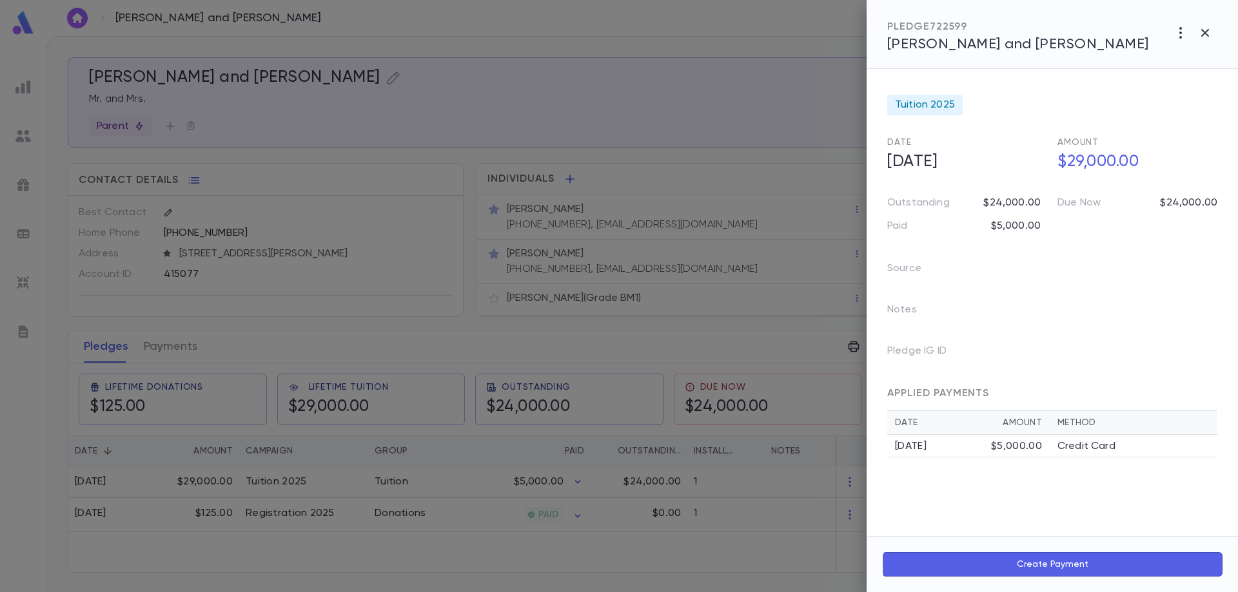
click at [545, 483] on div at bounding box center [619, 296] width 1238 height 592
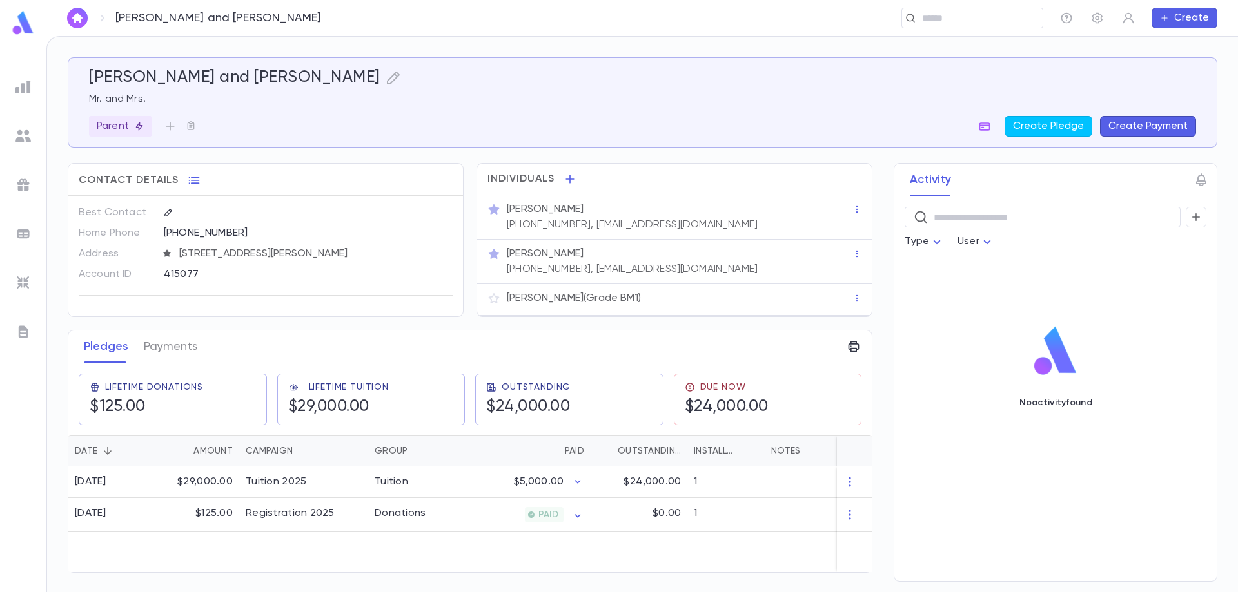
click at [1147, 127] on button "Create Payment" at bounding box center [1148, 126] width 96 height 21
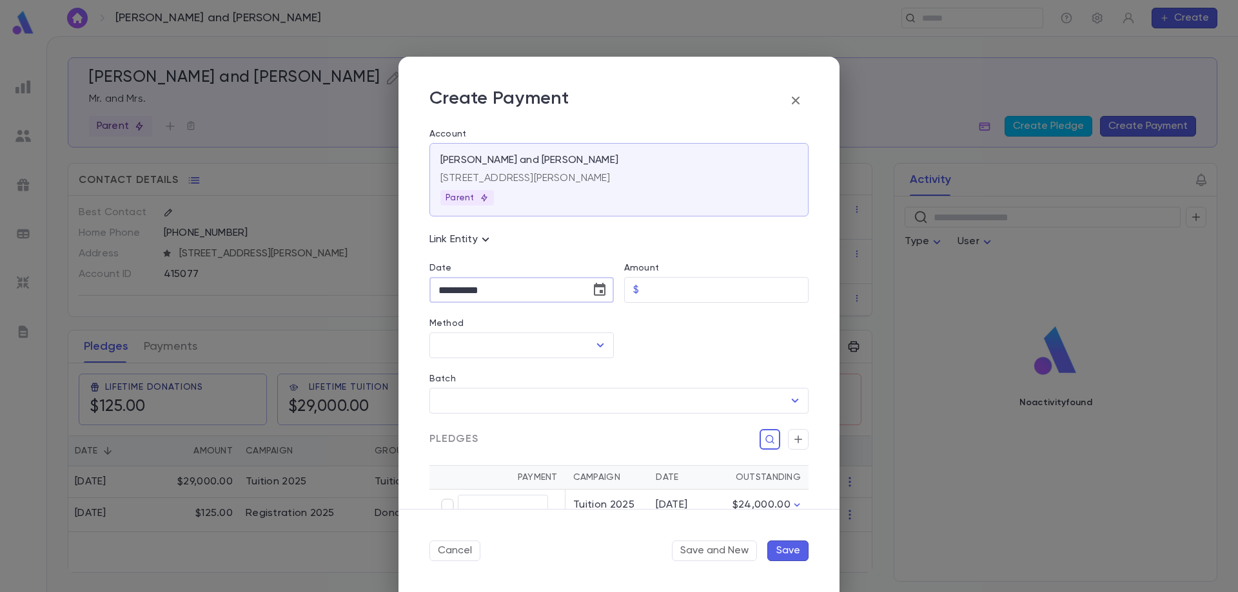
click at [524, 293] on input "**********" at bounding box center [505, 290] width 152 height 25
click at [602, 296] on icon "Choose date, selected date is Sep 3, 2025" at bounding box center [599, 289] width 15 height 15
click at [555, 324] on icon "Previous month" at bounding box center [556, 322] width 15 height 15
click at [424, 450] on button "20" at bounding box center [426, 449] width 23 height 23
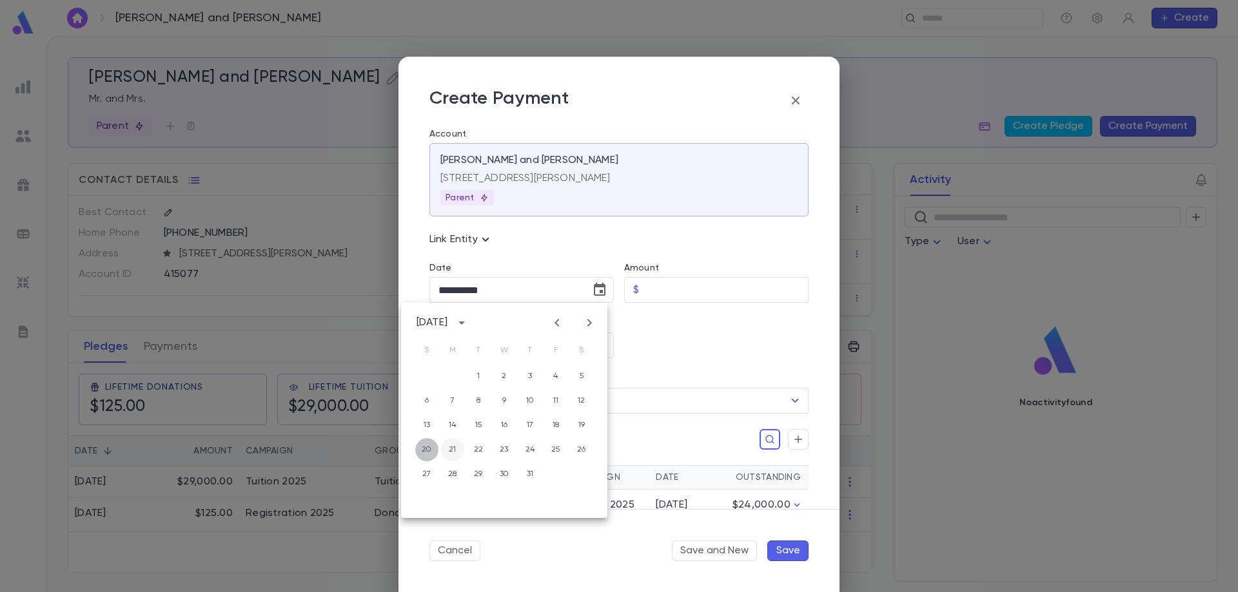
type input "**********"
click at [661, 290] on input "Amount" at bounding box center [726, 290] width 164 height 25
type input "********"
click at [532, 351] on input "Method" at bounding box center [511, 345] width 153 height 24
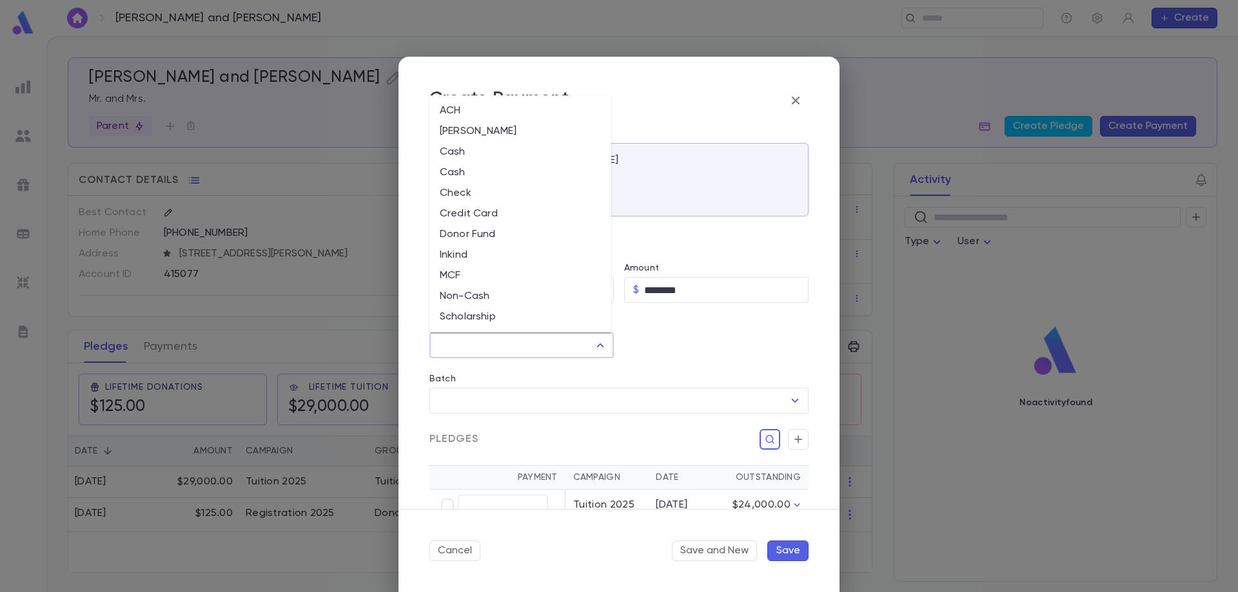
click at [503, 114] on li "ACH" at bounding box center [520, 111] width 182 height 21
type input "***"
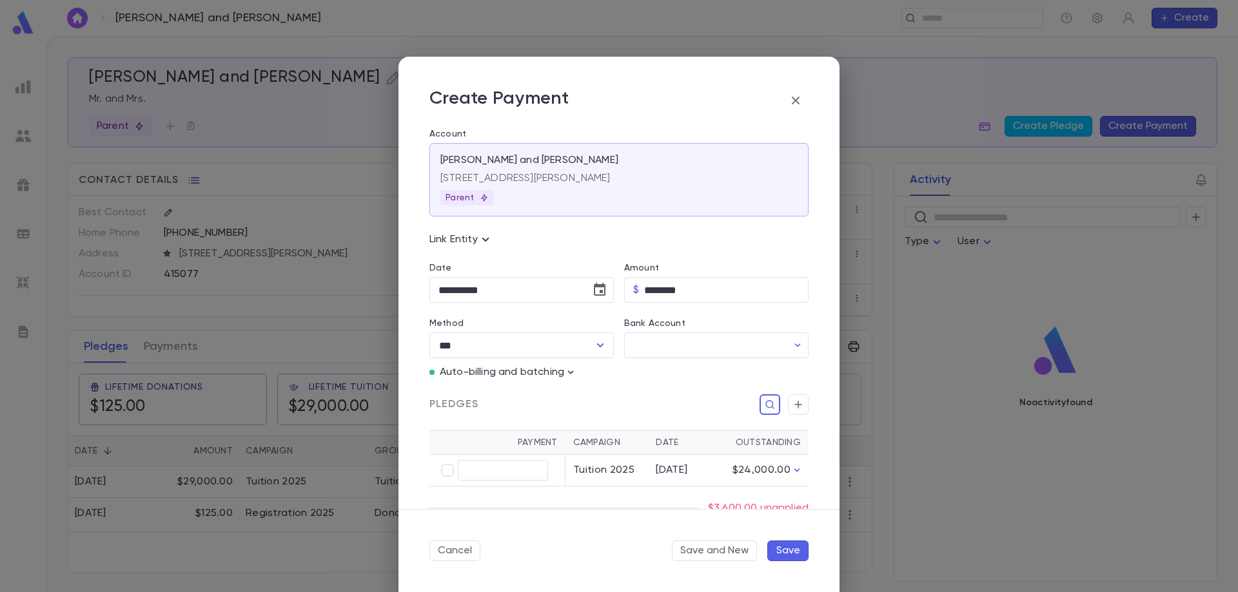
click at [579, 379] on div "Pledges" at bounding box center [613, 397] width 389 height 36
click at [572, 372] on icon "button" at bounding box center [570, 372] width 13 height 13
click at [597, 392] on p "Enter Manual Billing Instead" at bounding box center [644, 395] width 133 height 13
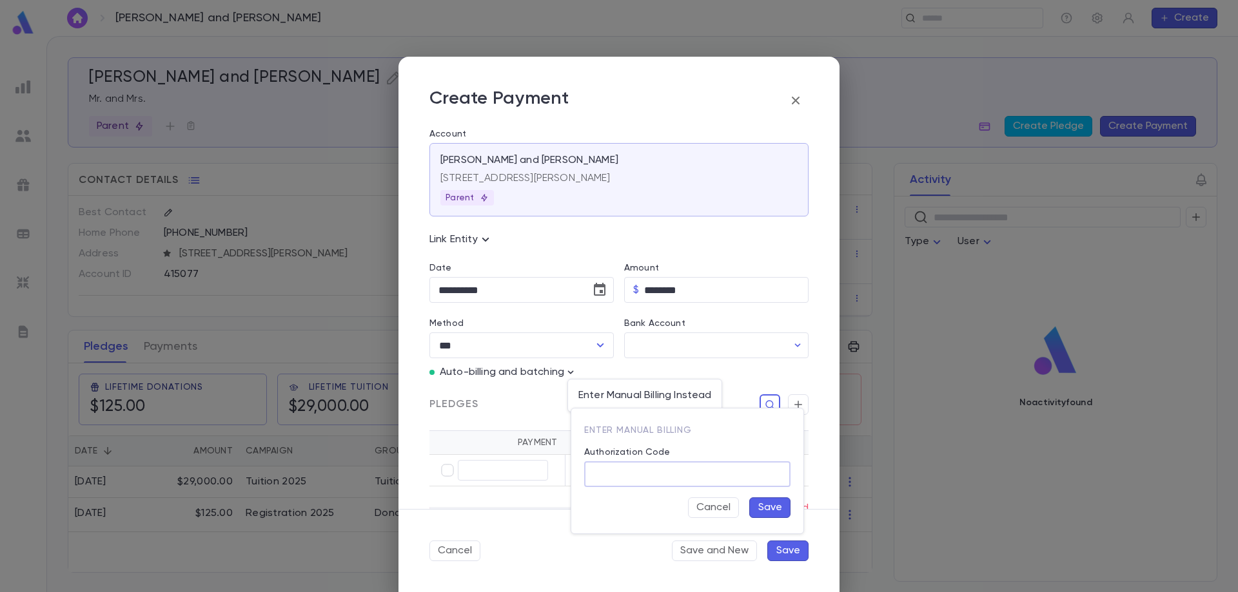
click at [603, 482] on input "Authorization Code" at bounding box center [687, 474] width 206 height 25
type input "**********"
click at [658, 349] on div at bounding box center [619, 296] width 1238 height 592
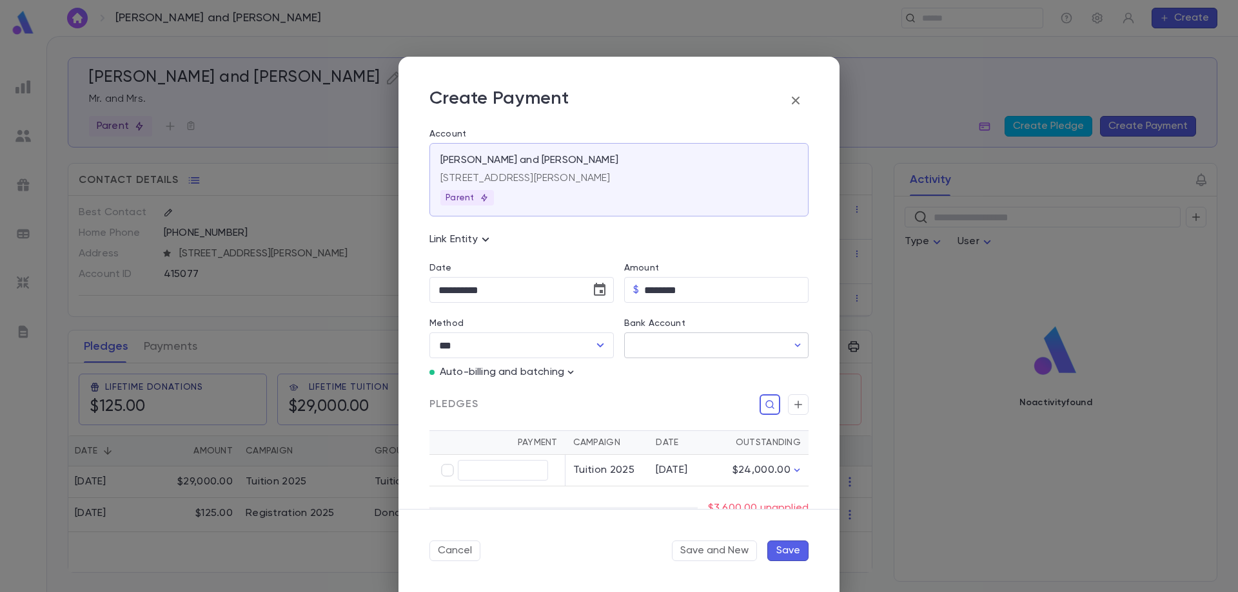
click at [658, 348] on input "Bank Account" at bounding box center [705, 345] width 163 height 25
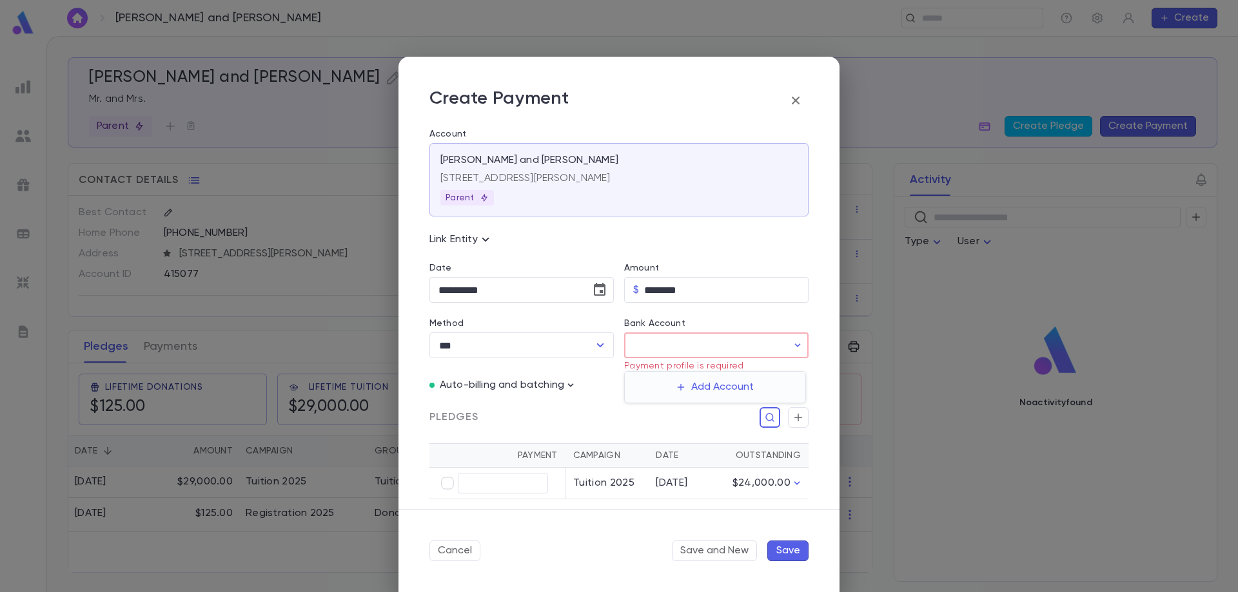
click at [699, 353] on div at bounding box center [619, 296] width 1238 height 592
click at [791, 347] on icon "button" at bounding box center [797, 345] width 13 height 13
click at [702, 386] on button "Add Account" at bounding box center [715, 387] width 92 height 21
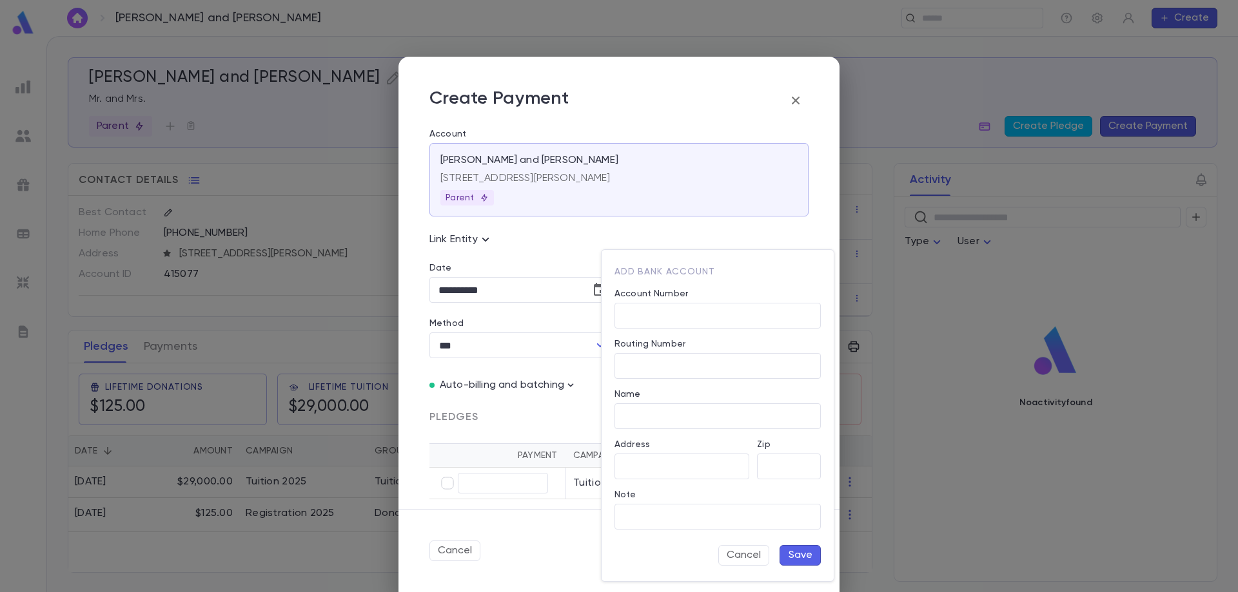
type input "**********"
type input "*****"
click at [667, 313] on input "Account Number" at bounding box center [717, 316] width 206 height 25
type input "***"
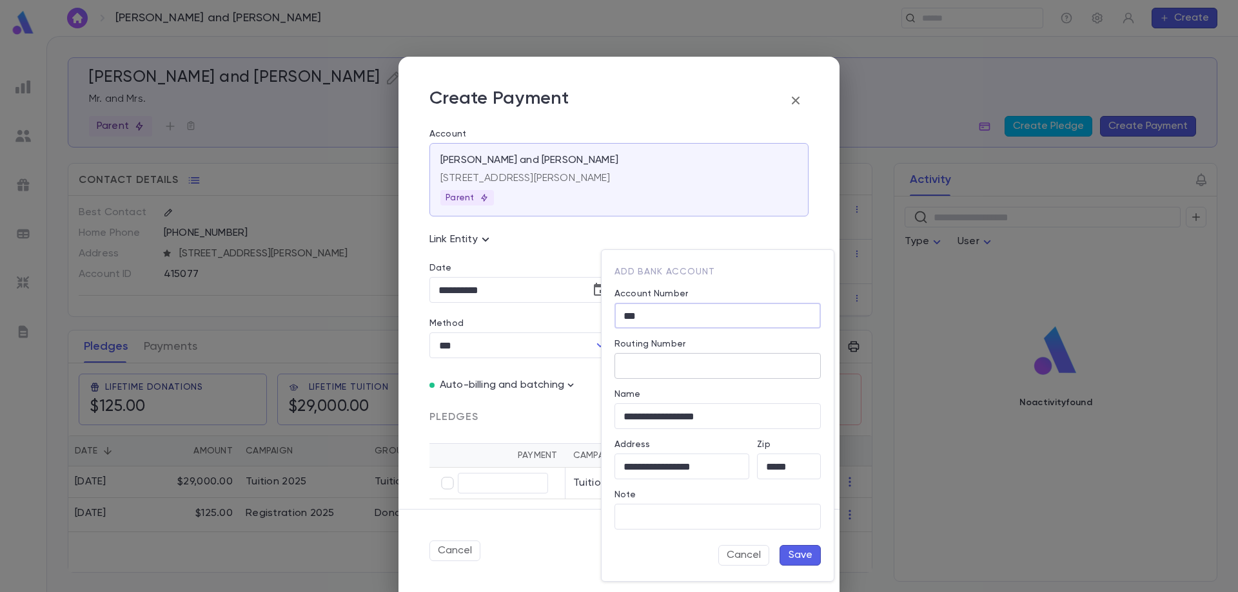
click at [638, 375] on input "Routing Number" at bounding box center [717, 366] width 206 height 25
type input "***"
click at [804, 558] on button "Save" at bounding box center [799, 555] width 41 height 21
click at [798, 554] on button "Save" at bounding box center [799, 555] width 41 height 21
click at [742, 554] on button "Cancel" at bounding box center [743, 555] width 51 height 21
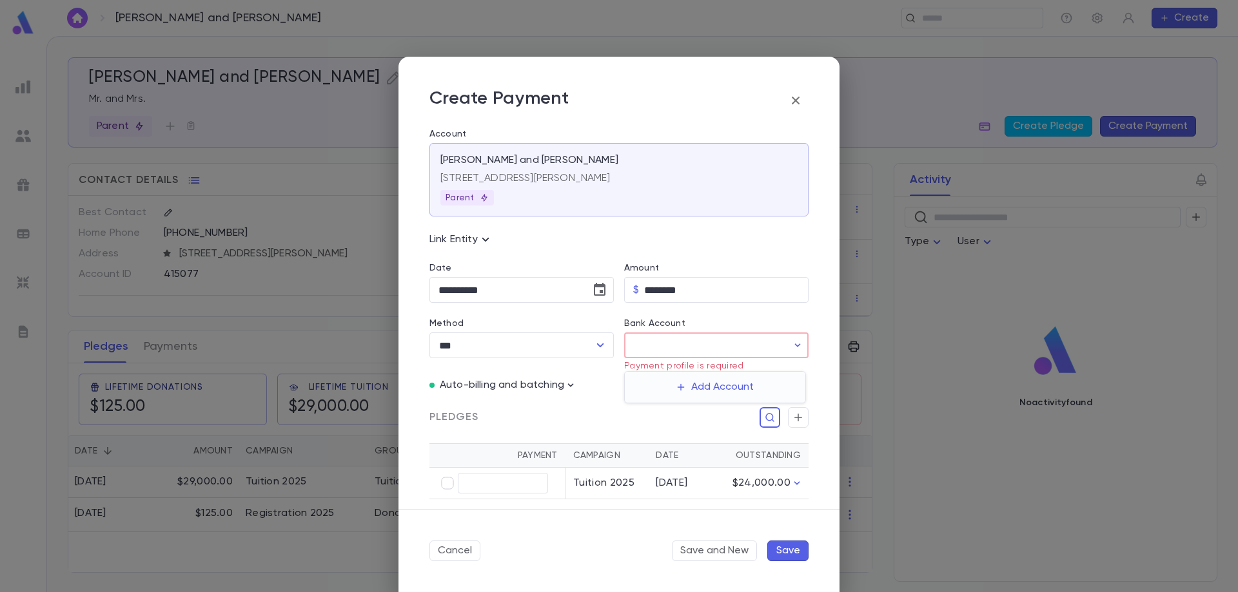
click at [659, 345] on div at bounding box center [619, 296] width 1238 height 592
click at [659, 345] on input "Bank Account" at bounding box center [705, 345] width 163 height 25
click at [605, 347] on div at bounding box center [619, 296] width 1238 height 592
click at [603, 347] on icon "Open" at bounding box center [599, 345] width 15 height 15
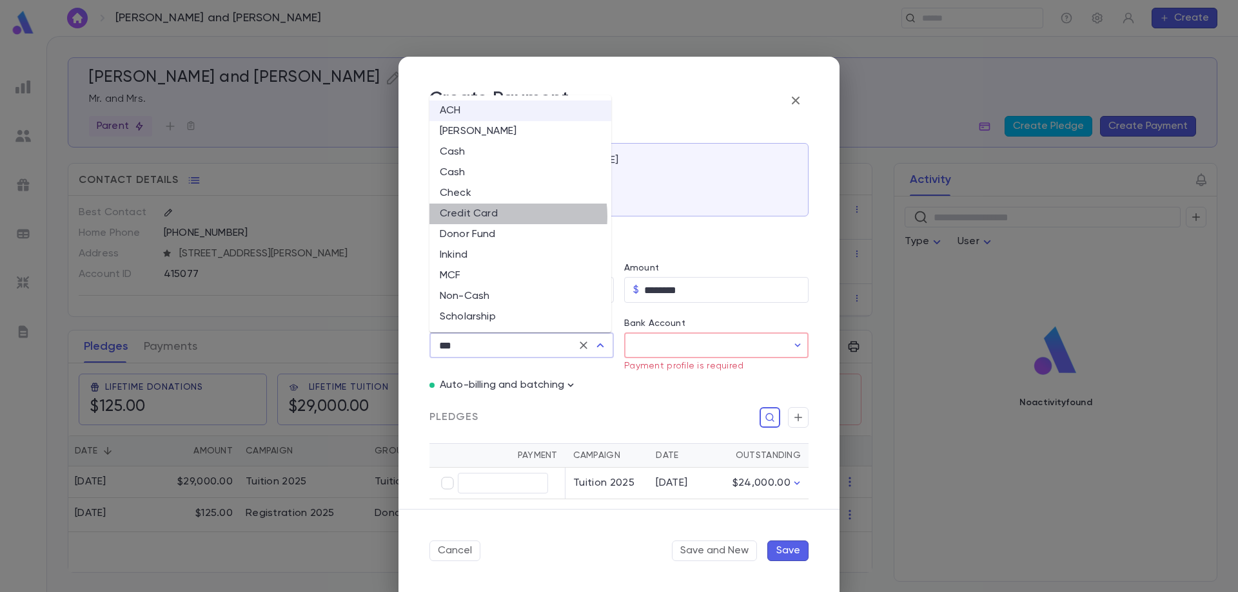
click at [502, 216] on li "Credit Card" at bounding box center [520, 214] width 182 height 21
type input "**********"
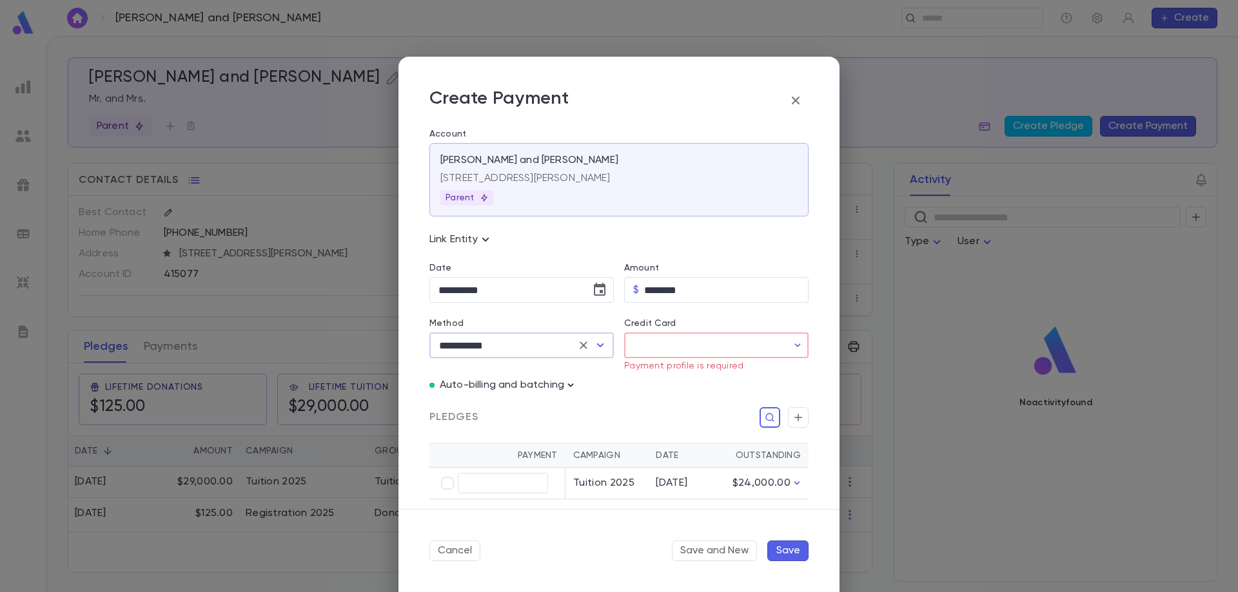
click at [575, 388] on icon "button" at bounding box center [570, 385] width 13 height 13
click at [599, 411] on p "Enter Manual Billing Instead" at bounding box center [644, 408] width 133 height 13
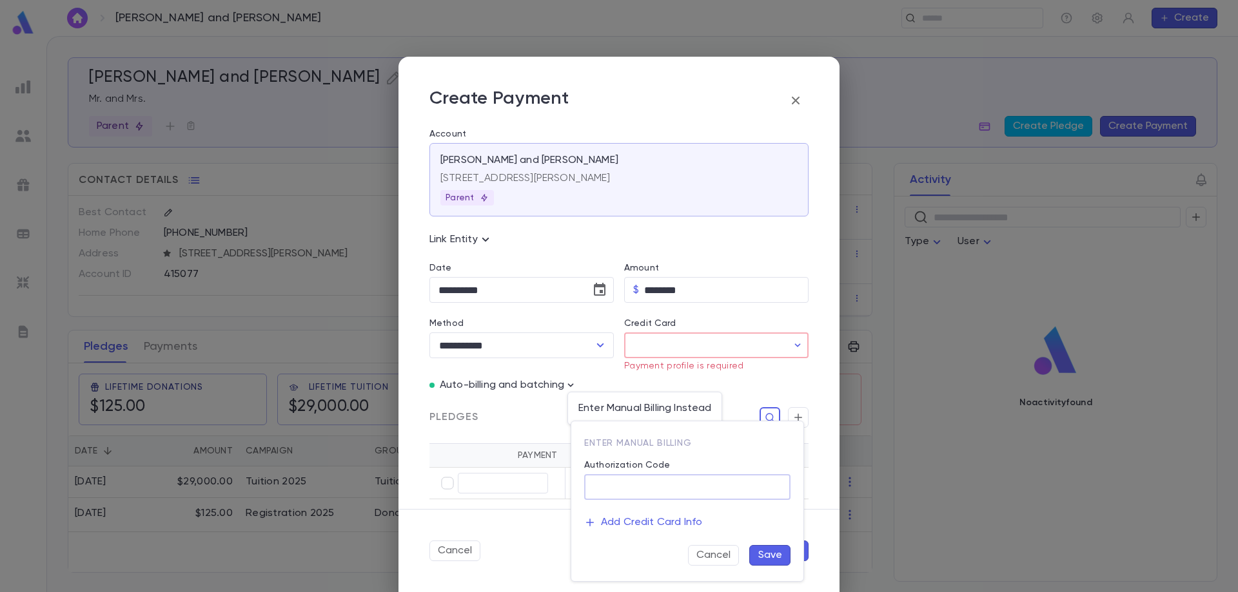
click at [618, 483] on input "Authorization Code" at bounding box center [687, 487] width 206 height 25
click at [595, 489] on input "**********" at bounding box center [687, 487] width 206 height 25
type input "**********"
drag, startPoint x: 687, startPoint y: 347, endPoint x: 717, endPoint y: 547, distance: 201.5
click at [715, 547] on div "**********" at bounding box center [619, 296] width 1238 height 592
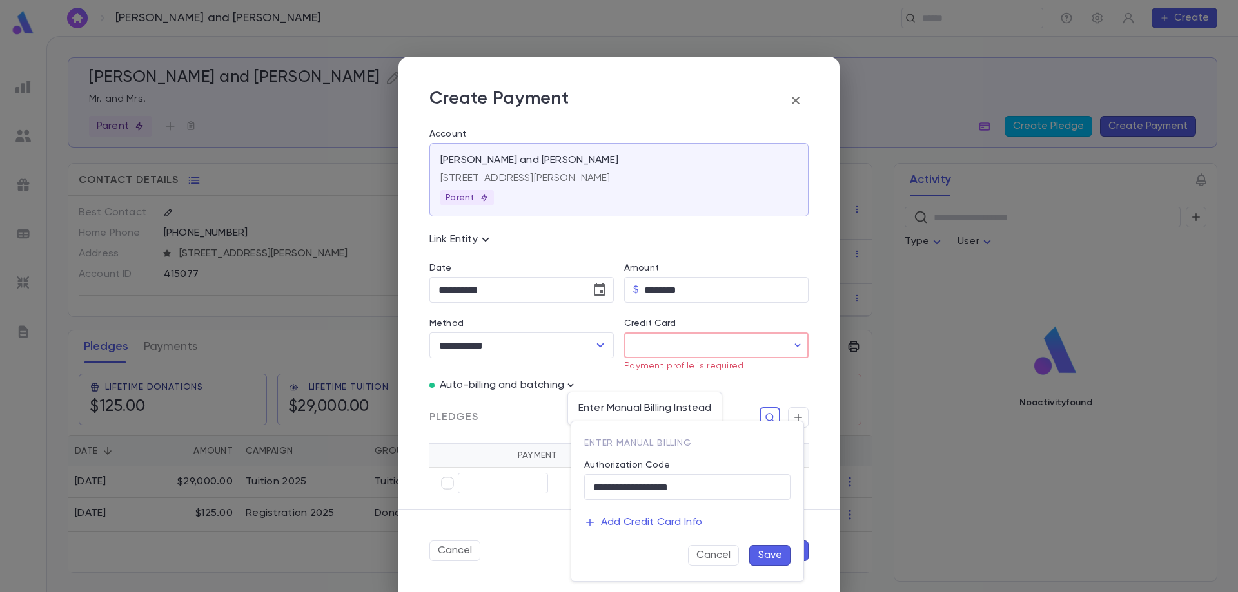
click at [768, 563] on button "Save" at bounding box center [769, 555] width 41 height 21
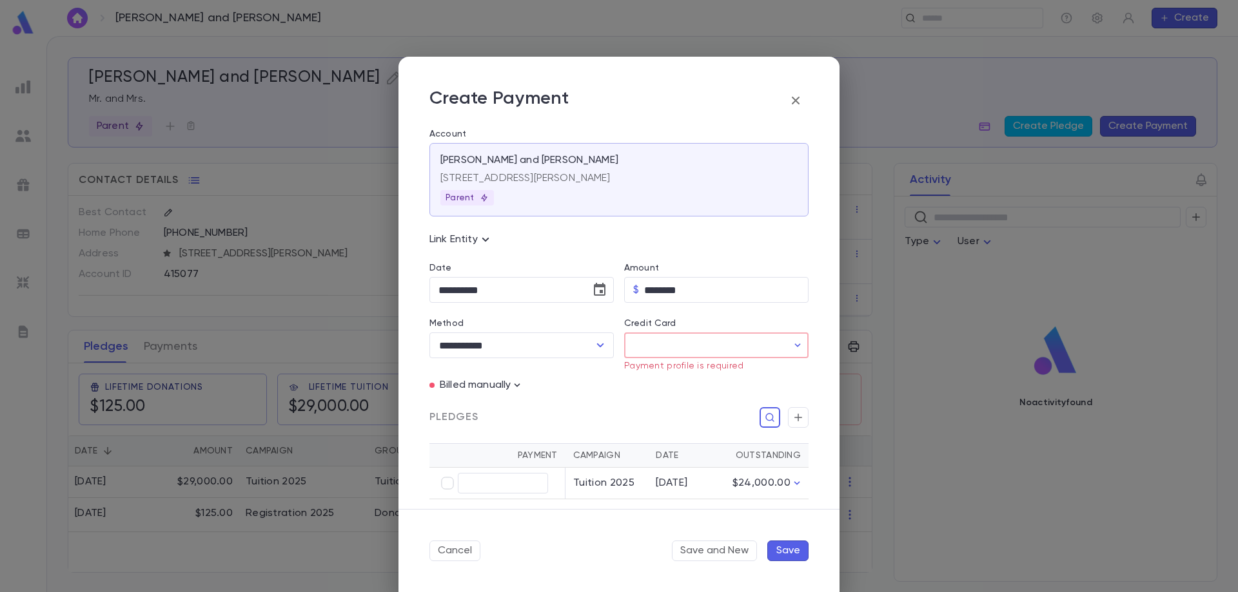
click at [708, 353] on input "Credit Card" at bounding box center [705, 345] width 163 height 25
click at [468, 556] on div at bounding box center [619, 296] width 1238 height 592
click at [455, 551] on button "Cancel" at bounding box center [454, 551] width 51 height 21
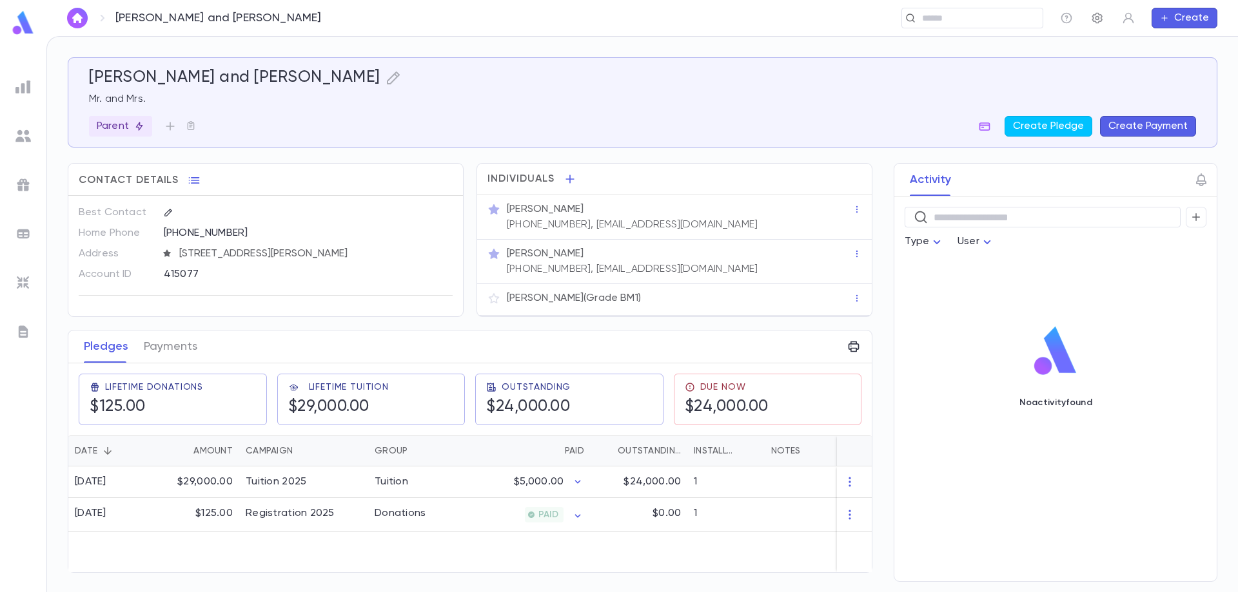
click at [1095, 17] on icon "button" at bounding box center [1097, 18] width 13 height 13
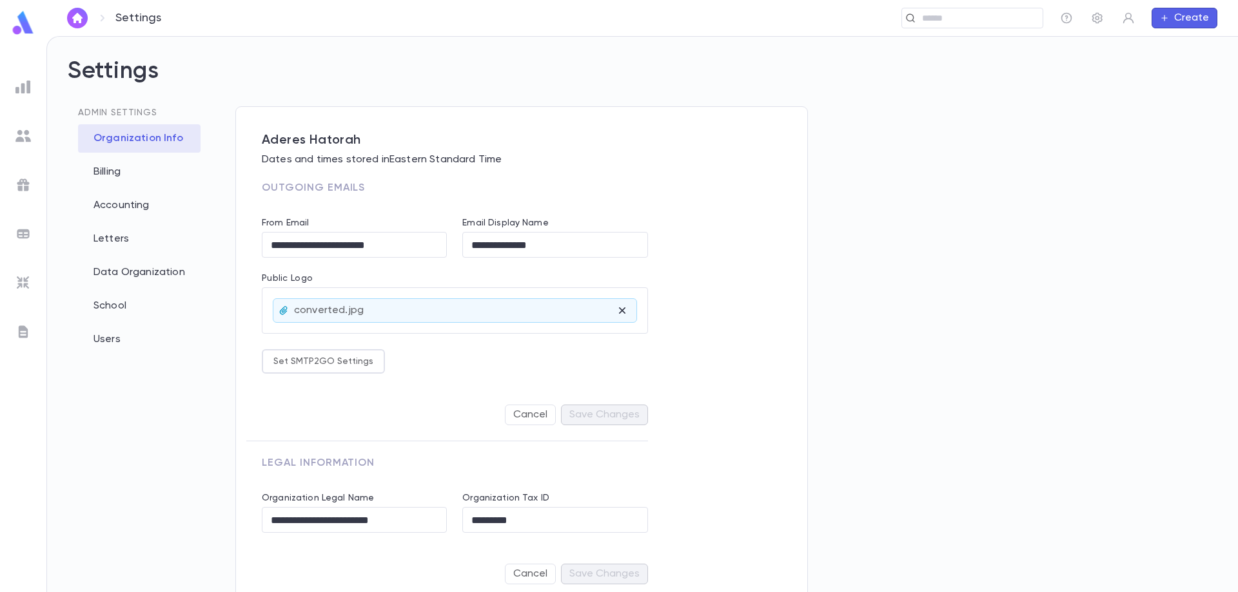
click at [176, 430] on div "Admin Settings Organization Info Billing Accounting Letters Data Organization S…" at bounding box center [141, 358] width 147 height 505
drag, startPoint x: 625, startPoint y: 312, endPoint x: 189, endPoint y: 405, distance: 445.6
click at [187, 413] on div "**********" at bounding box center [642, 358] width 1149 height 505
click at [177, 383] on div "Admin Settings Organization Info Billing Accounting Letters Data Organization S…" at bounding box center [141, 358] width 147 height 505
click at [148, 140] on div "Organization Info" at bounding box center [139, 138] width 122 height 28
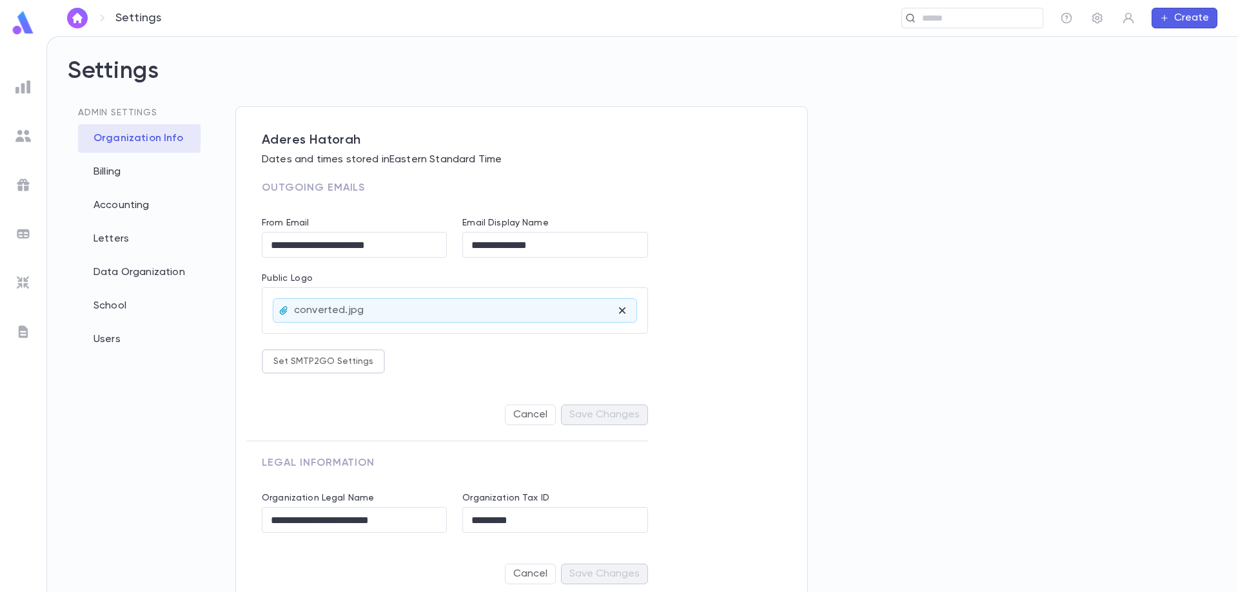
click at [148, 140] on div "Organization Info" at bounding box center [139, 138] width 122 height 28
click at [24, 86] on img at bounding box center [22, 86] width 15 height 15
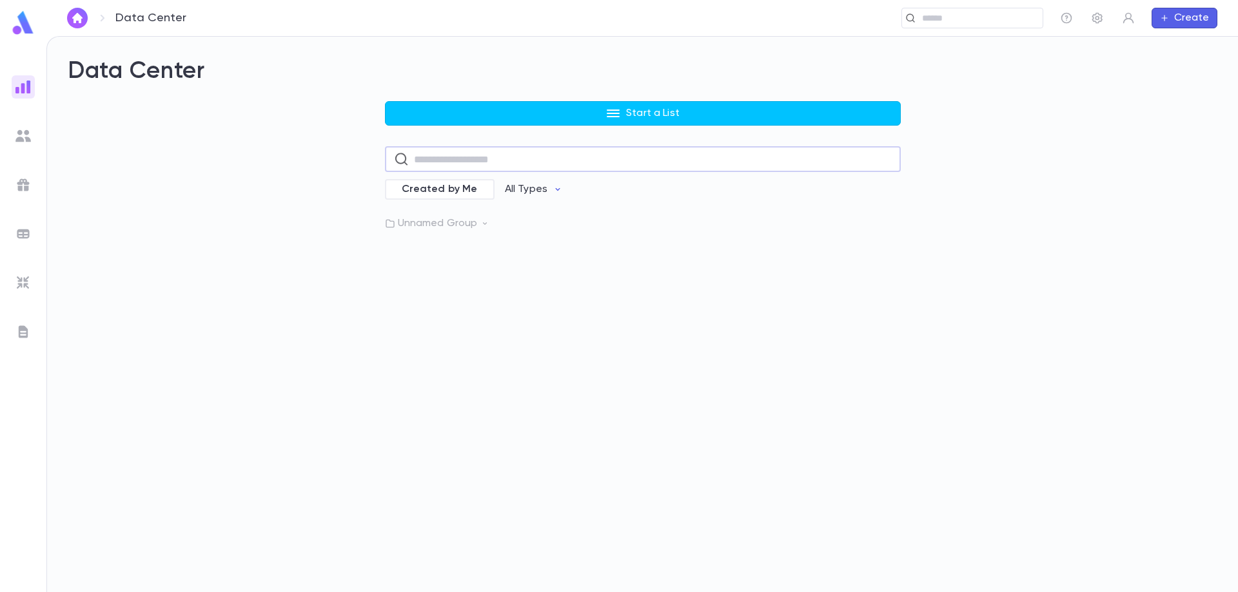
click at [531, 158] on input "text" at bounding box center [653, 159] width 478 height 25
type input "**********"
click at [982, 10] on div "​" at bounding box center [972, 18] width 142 height 21
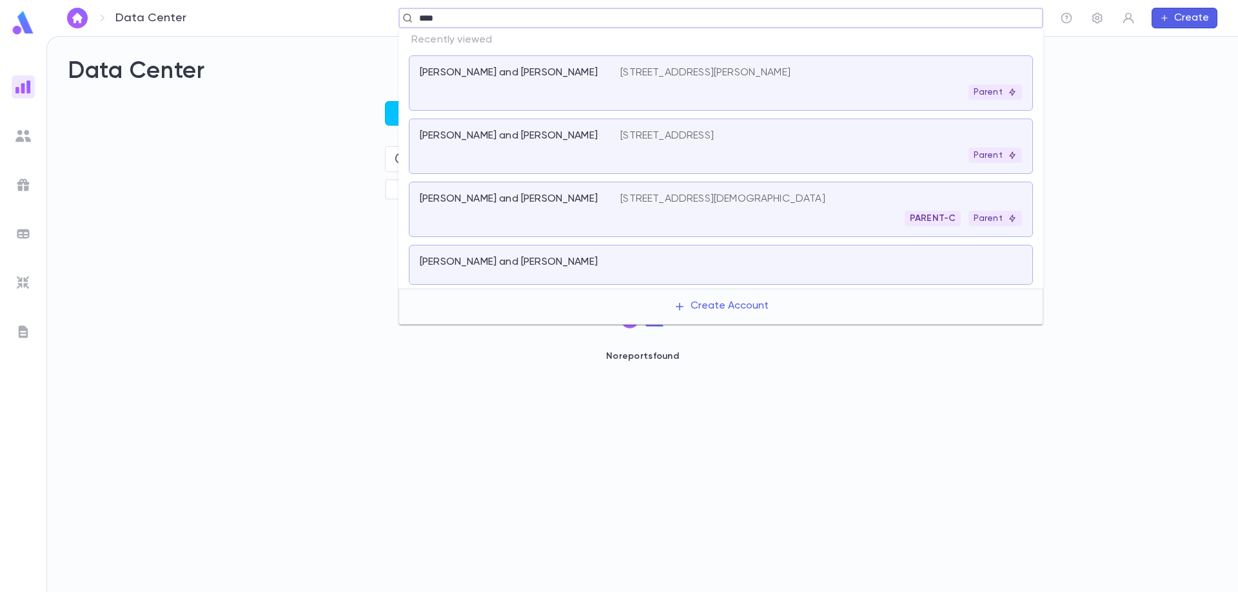
type input "*****"
click at [493, 68] on p "Mermelstein, Yaakov and leah" at bounding box center [509, 72] width 178 height 13
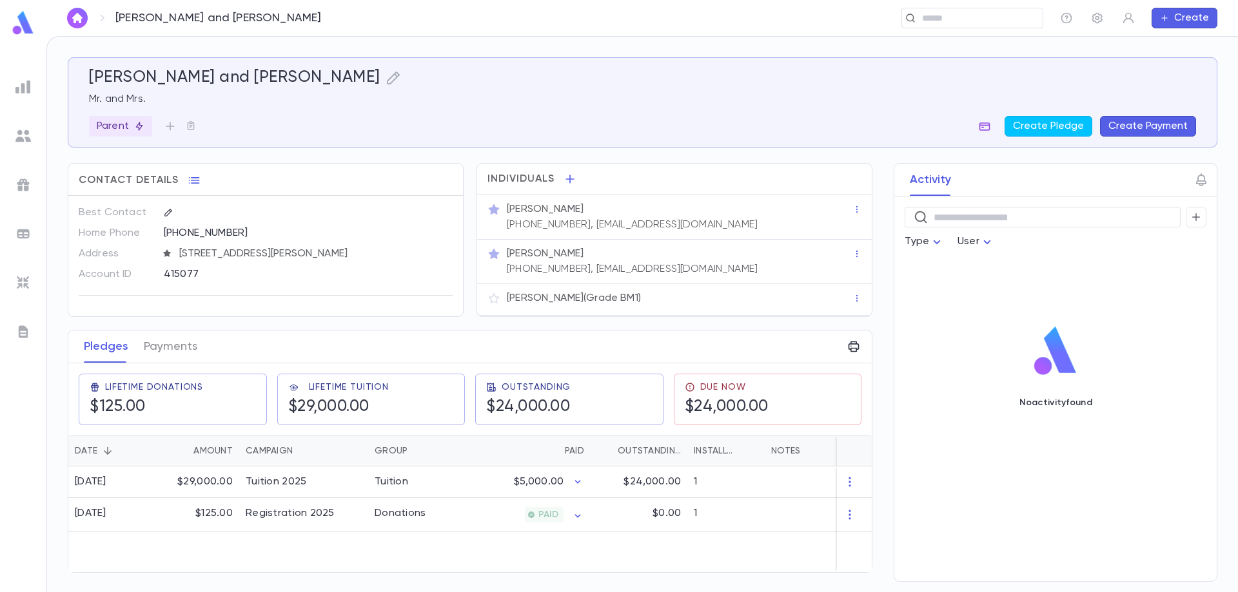
click at [988, 129] on icon "button" at bounding box center [984, 126] width 13 height 13
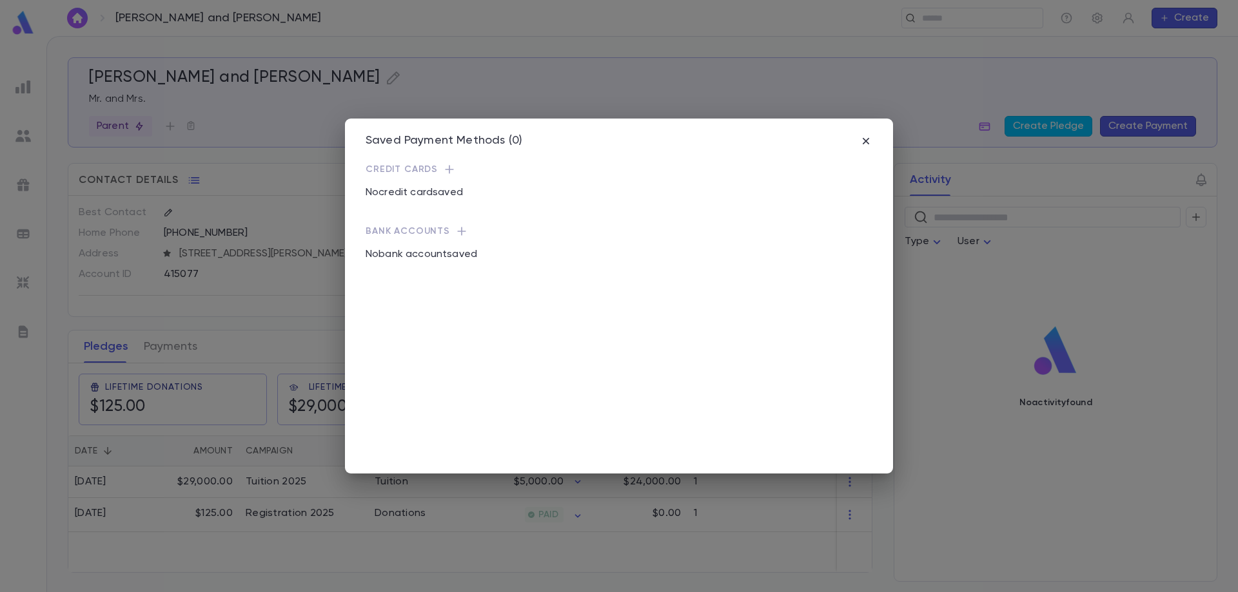
click at [460, 233] on icon "button" at bounding box center [461, 231] width 13 height 13
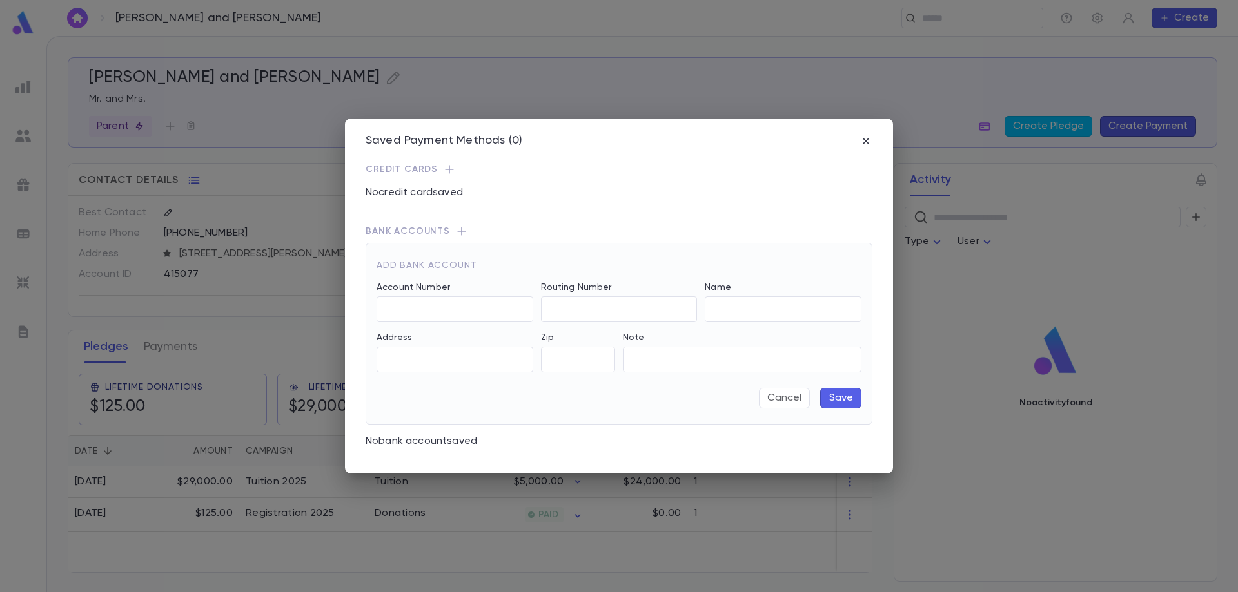
type input "**********"
type input "*****"
click at [866, 139] on icon "button" at bounding box center [865, 141] width 13 height 13
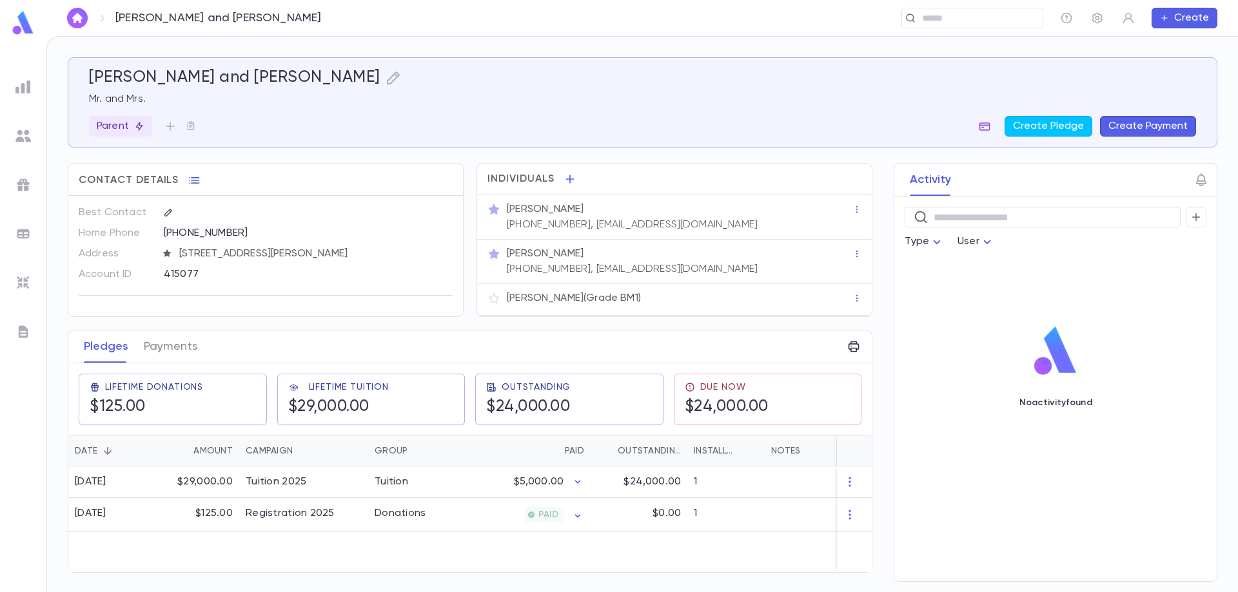
click at [991, 124] on icon "button" at bounding box center [984, 126] width 13 height 13
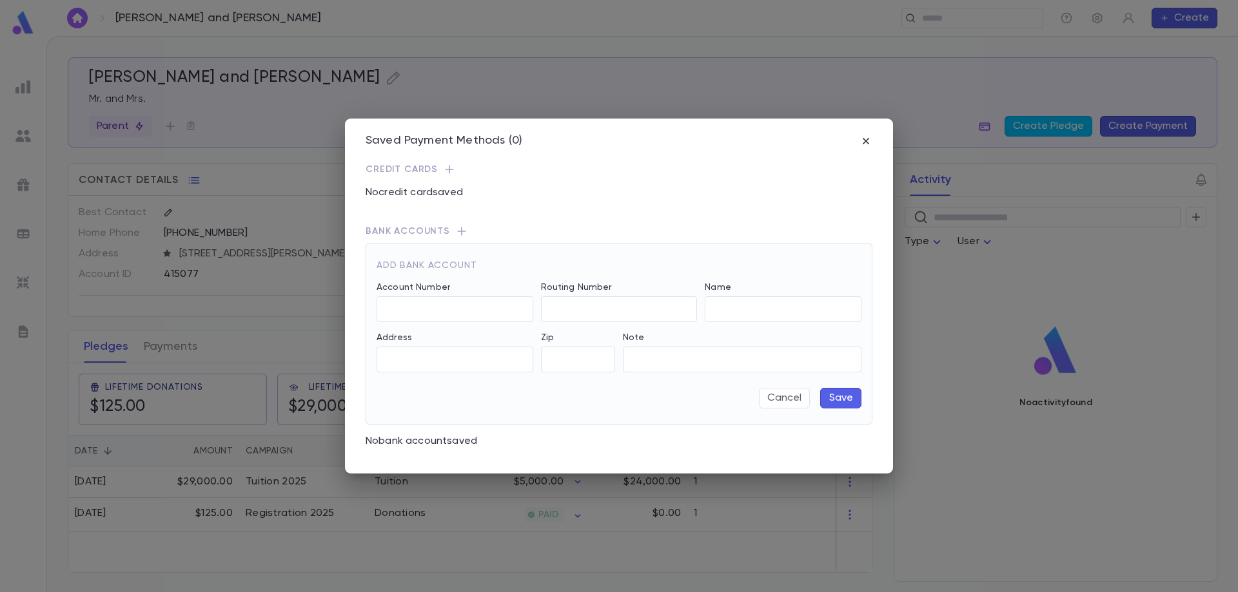
type input "**********"
type input "*****"
click at [489, 307] on input "Account Number" at bounding box center [454, 309] width 157 height 25
type input "*********"
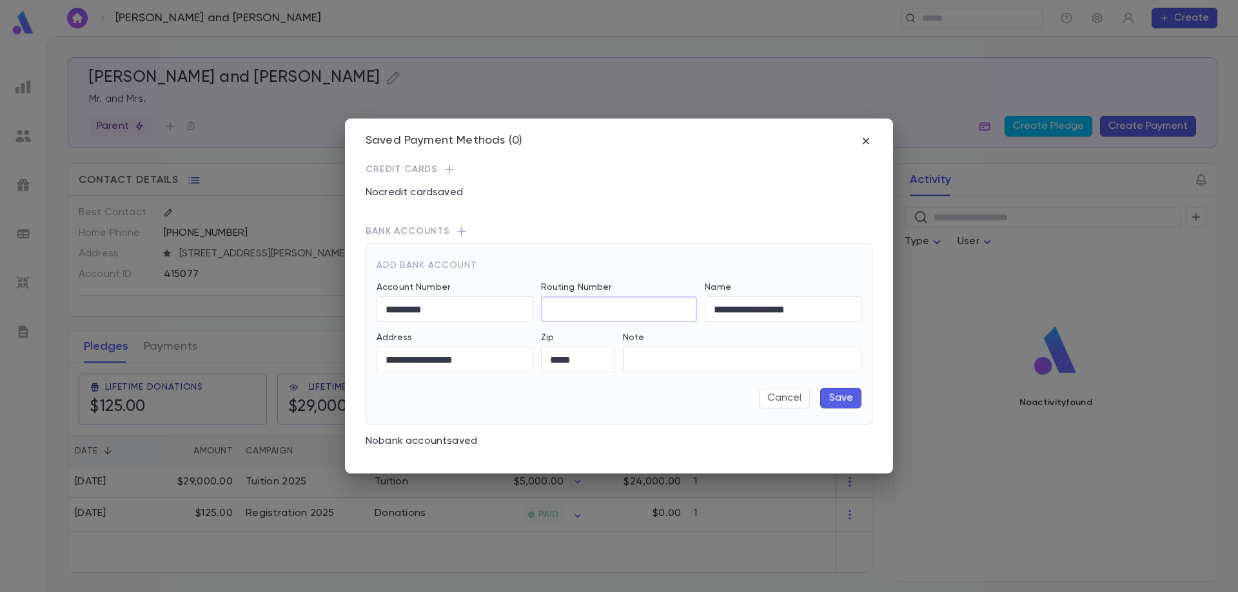
click at [576, 309] on input "Routing Number" at bounding box center [619, 309] width 157 height 25
type input "*********"
click at [757, 313] on input "**********" at bounding box center [783, 309] width 157 height 25
click at [757, 312] on input "**********" at bounding box center [783, 309] width 157 height 25
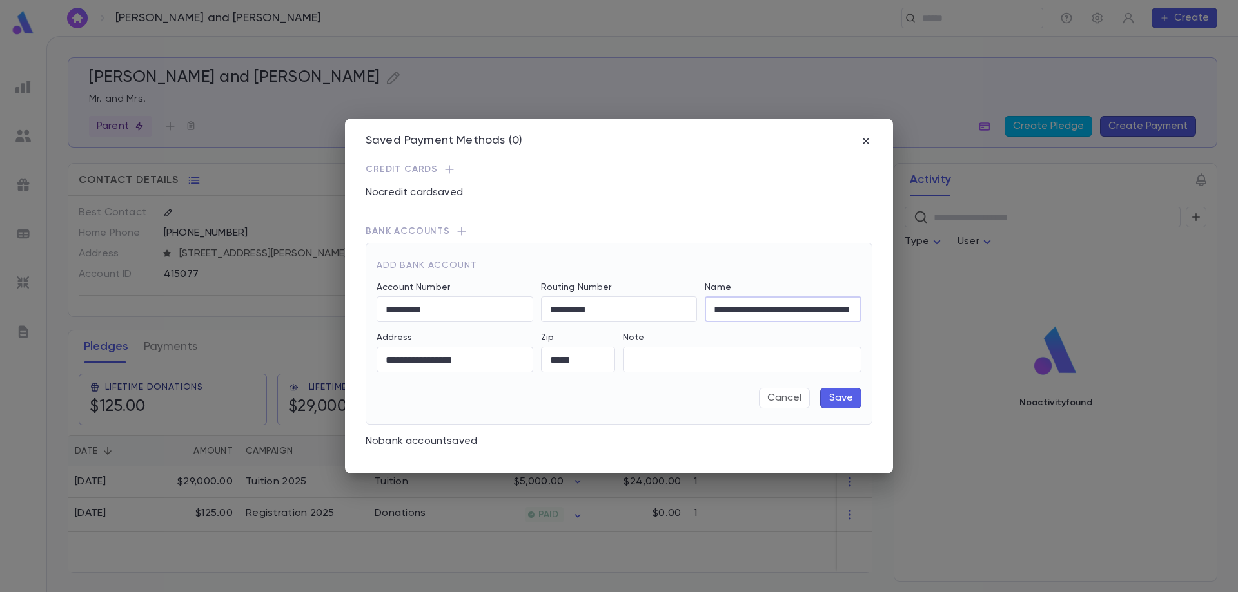
scroll to position [0, 39]
type input "**********"
click at [442, 361] on input "**********" at bounding box center [454, 359] width 157 height 25
click at [441, 361] on input "**********" at bounding box center [454, 359] width 157 height 25
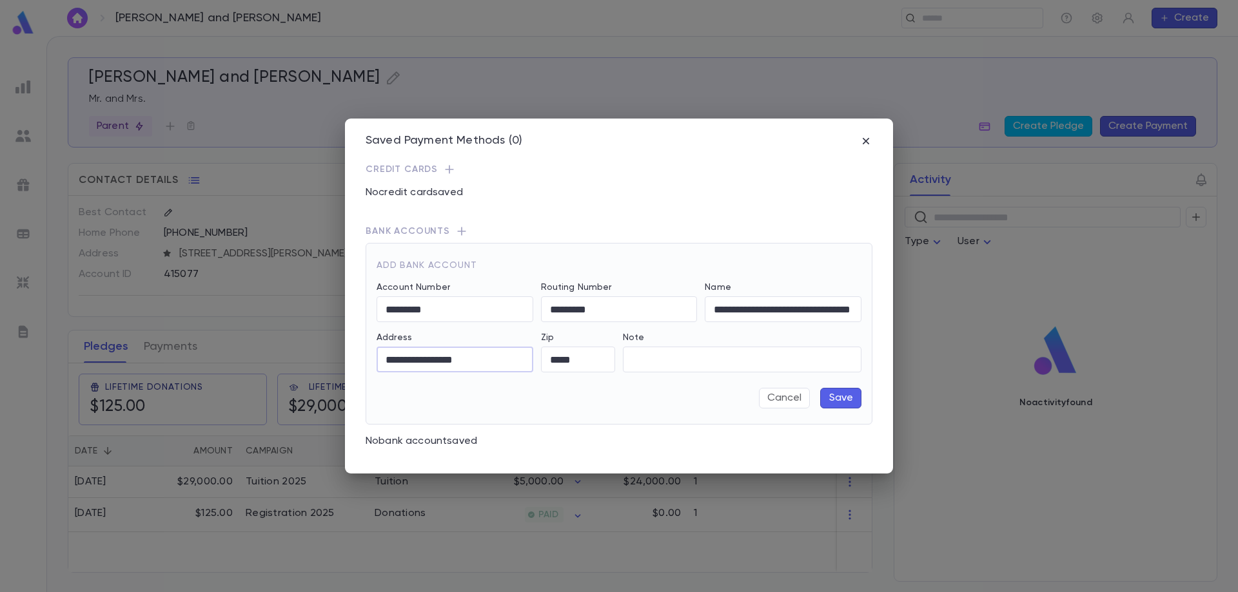
click at [441, 361] on input "**********" at bounding box center [454, 359] width 157 height 25
type input "**********"
click at [854, 401] on button "Save" at bounding box center [840, 398] width 41 height 21
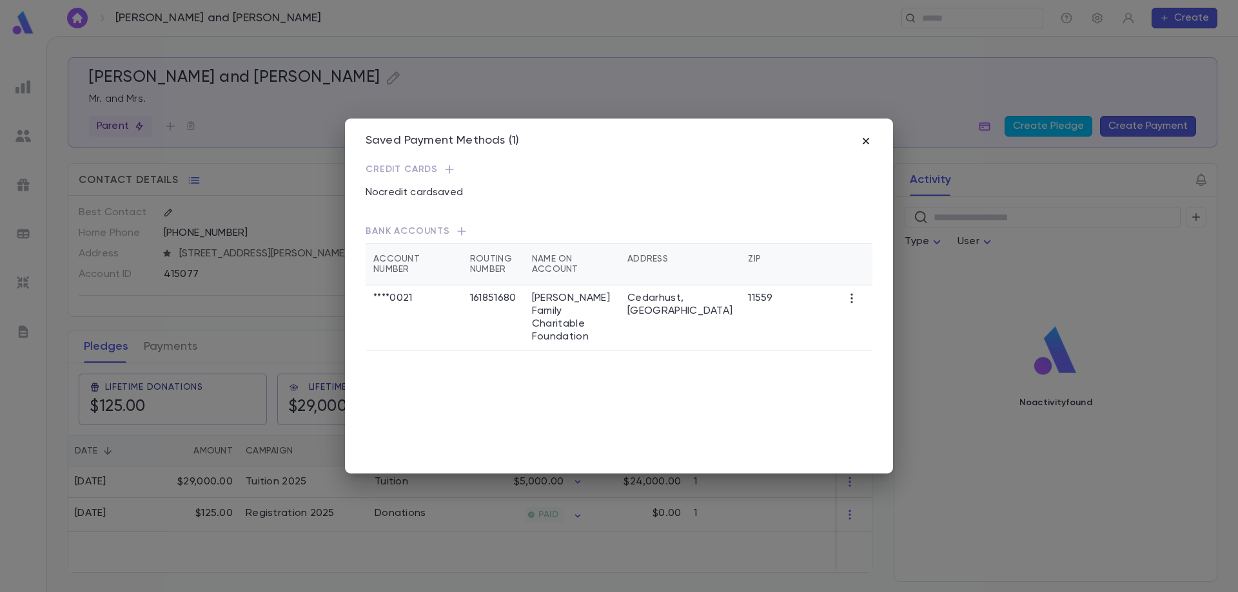
click at [868, 142] on icon "button" at bounding box center [865, 141] width 13 height 13
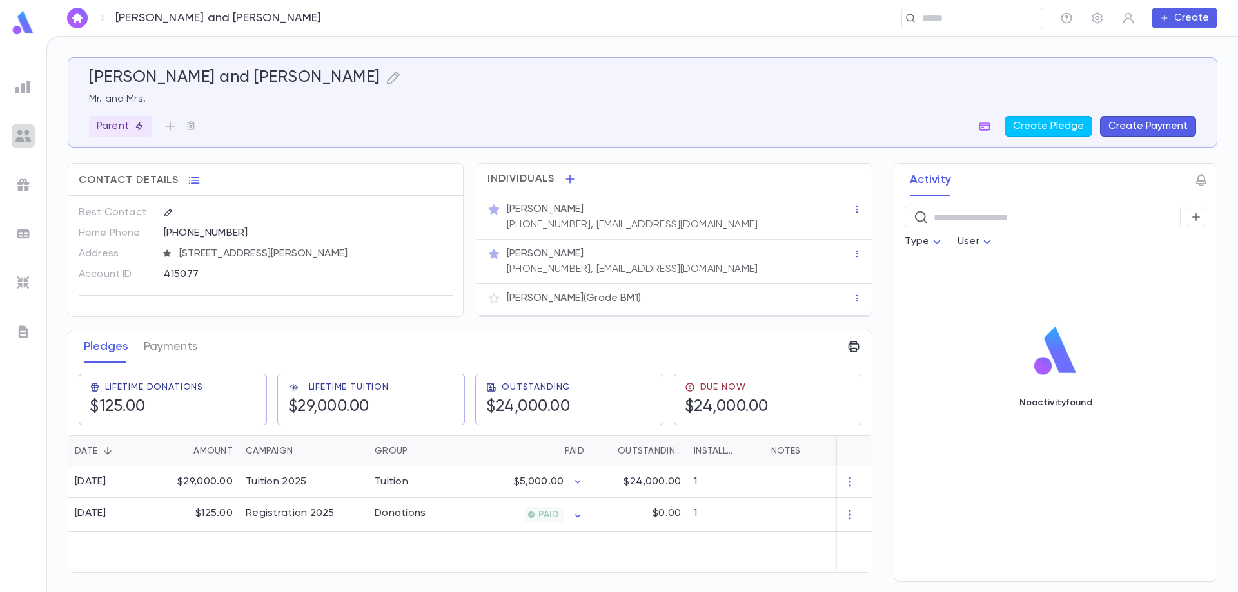
click at [20, 137] on img at bounding box center [22, 135] width 15 height 15
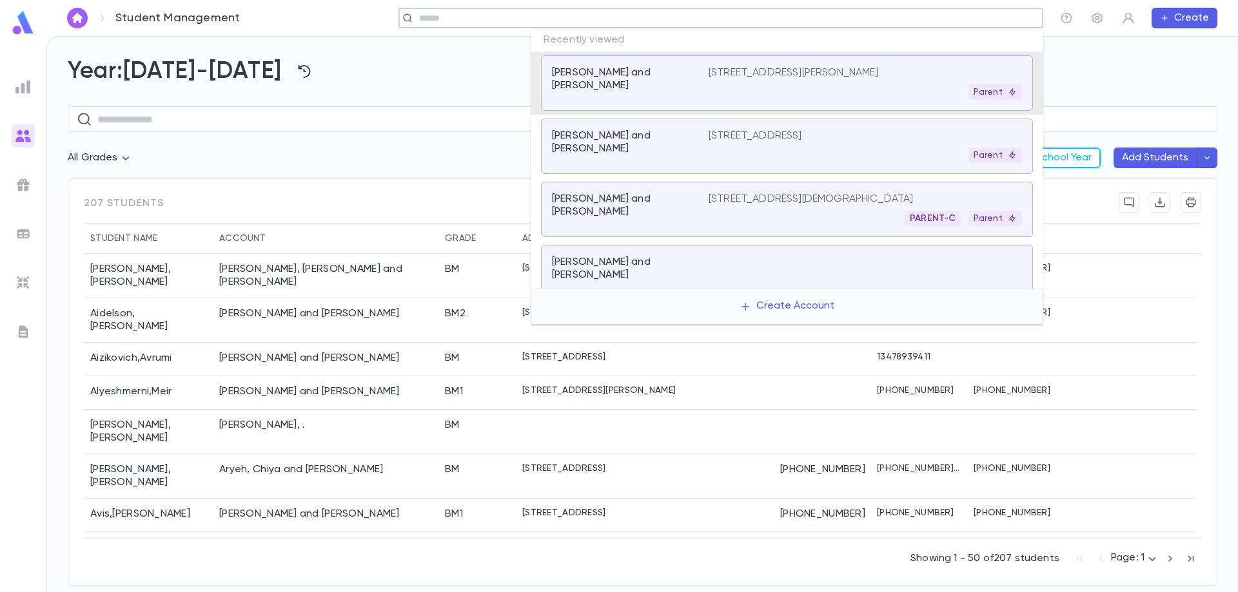
click at [979, 21] on input "text" at bounding box center [716, 18] width 603 height 12
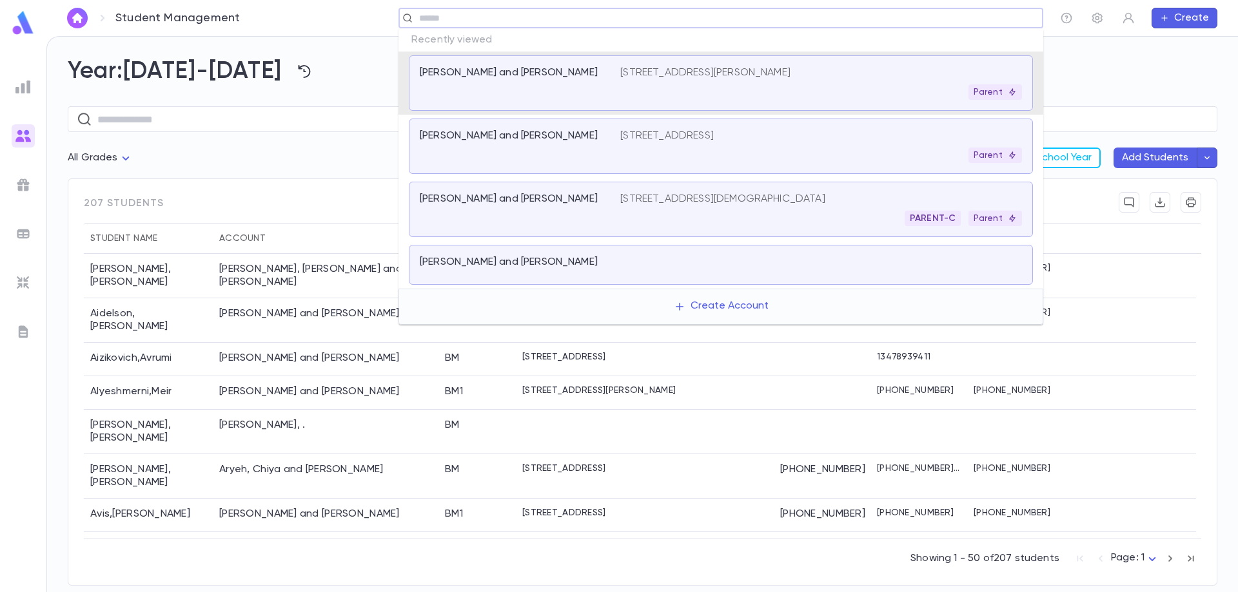
click at [500, 73] on p "Mermelstein, Yaakov and leah" at bounding box center [509, 72] width 178 height 13
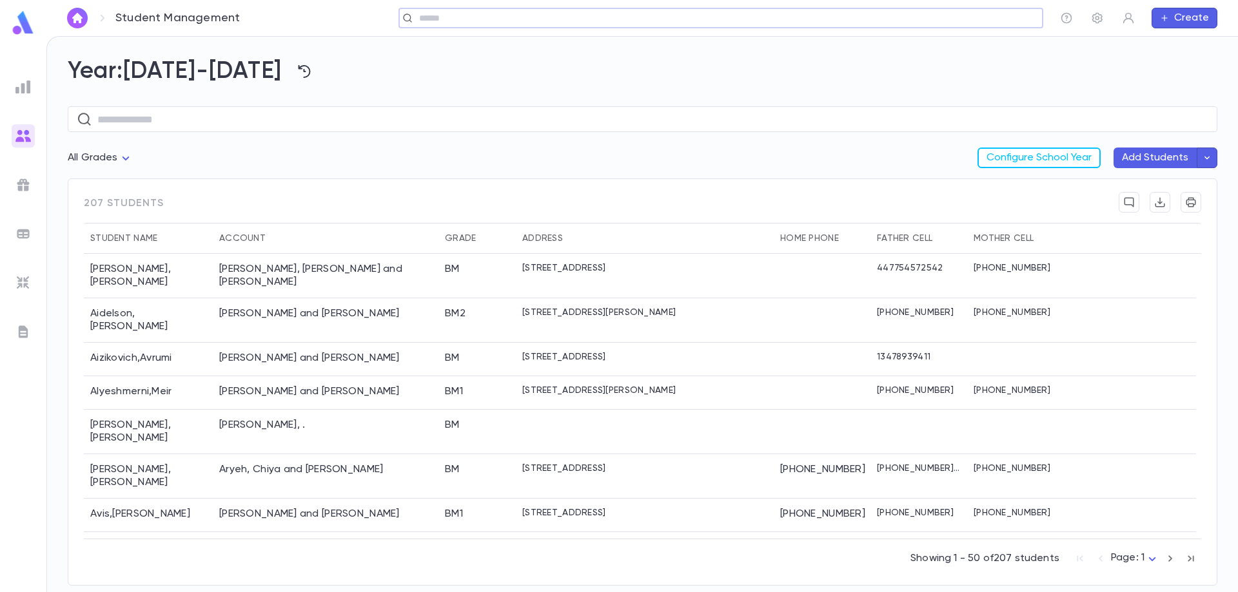
click at [457, 17] on input "text" at bounding box center [716, 18] width 603 height 12
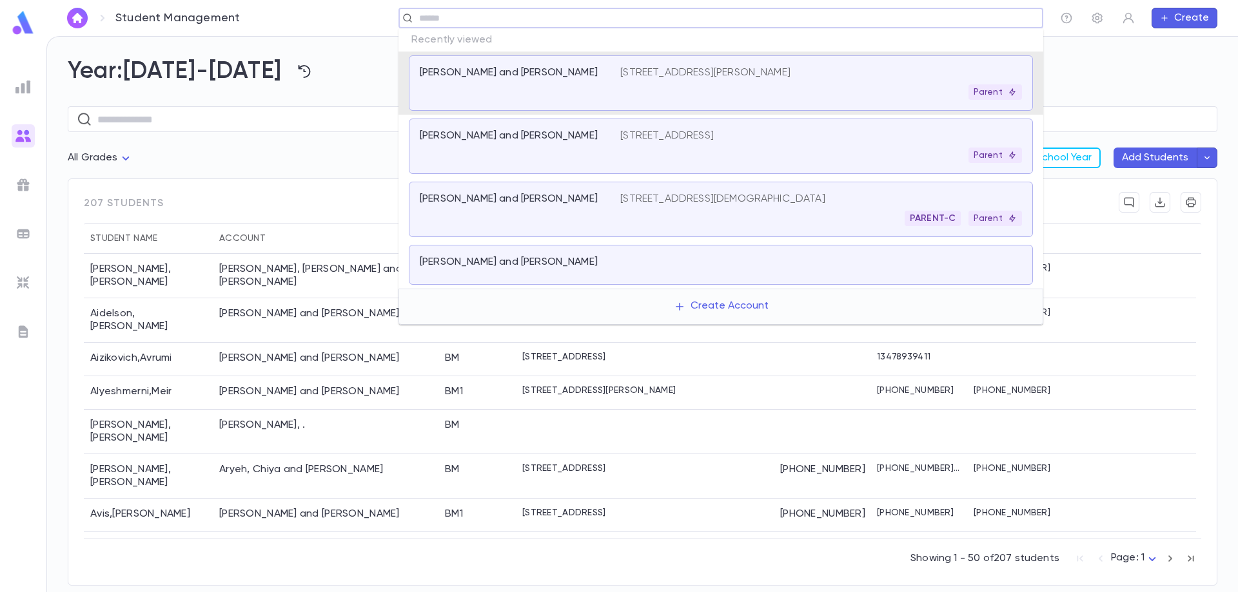
drag, startPoint x: 465, startPoint y: 59, endPoint x: 475, endPoint y: 66, distance: 12.0
click at [475, 66] on div "Mermelstein, Yaakov and leah 128 Cumberland Pl, Lawrence NY 11559 Parent" at bounding box center [721, 82] width 624 height 55
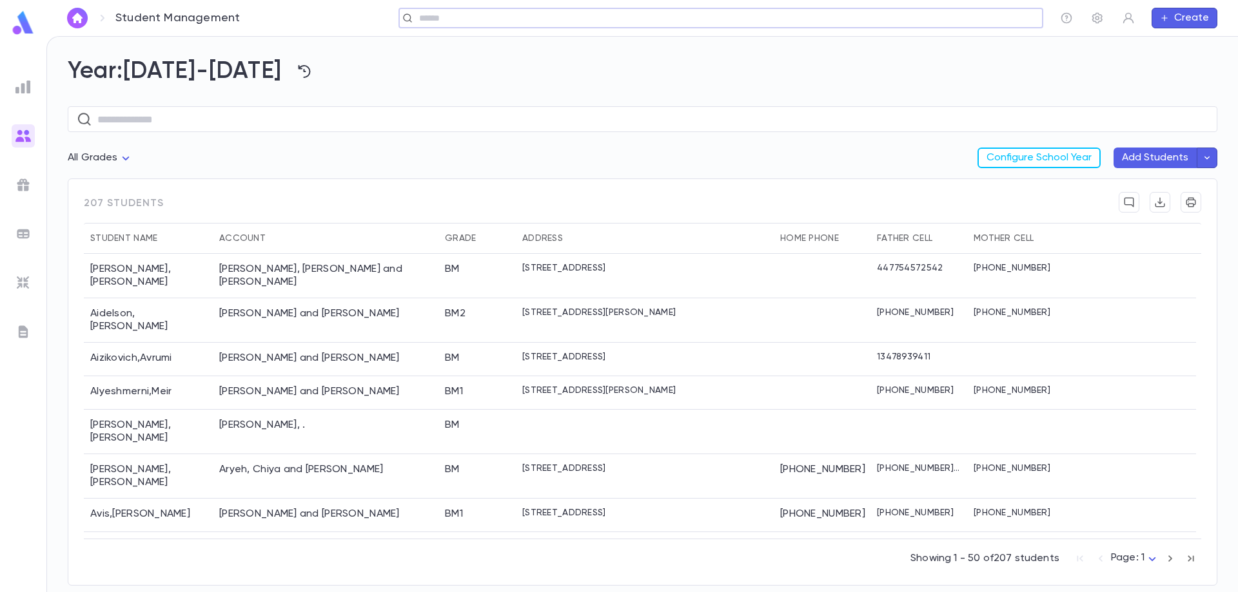
click at [26, 84] on img at bounding box center [22, 86] width 15 height 15
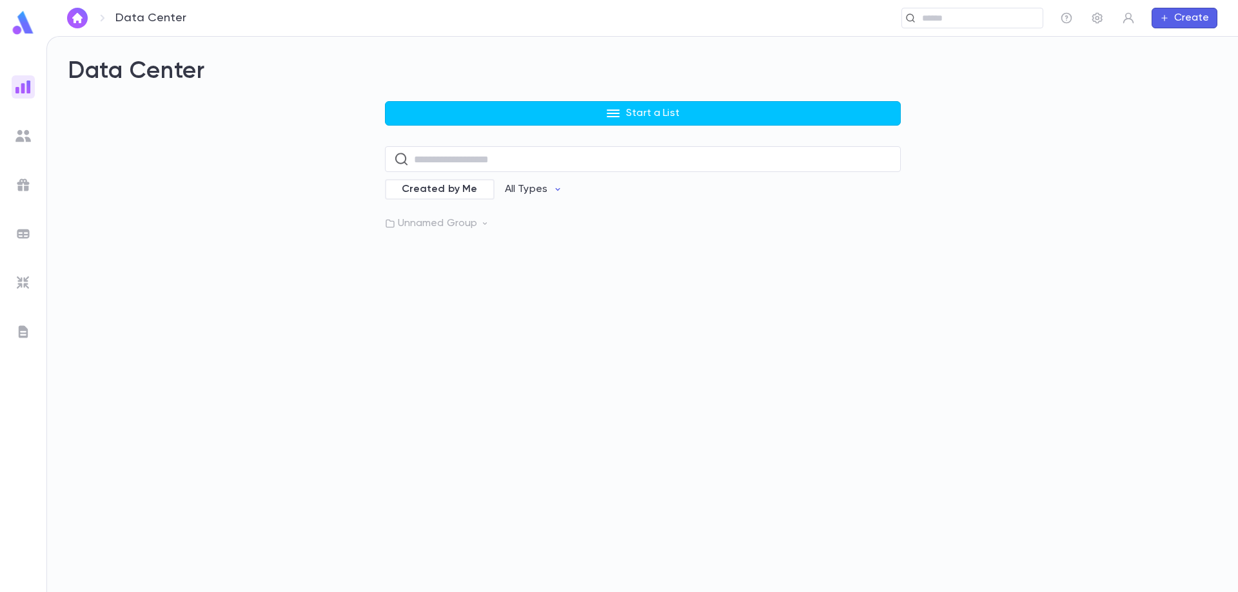
click at [278, 163] on div "Start a List ​ Created by Me All Types Unnamed Group" at bounding box center [642, 165] width 1149 height 129
click at [429, 160] on input "text" at bounding box center [653, 159] width 478 height 25
click at [15, 85] on img at bounding box center [22, 86] width 15 height 15
click at [26, 88] on img at bounding box center [22, 86] width 15 height 15
click at [1099, 20] on icon "button" at bounding box center [1097, 18] width 13 height 13
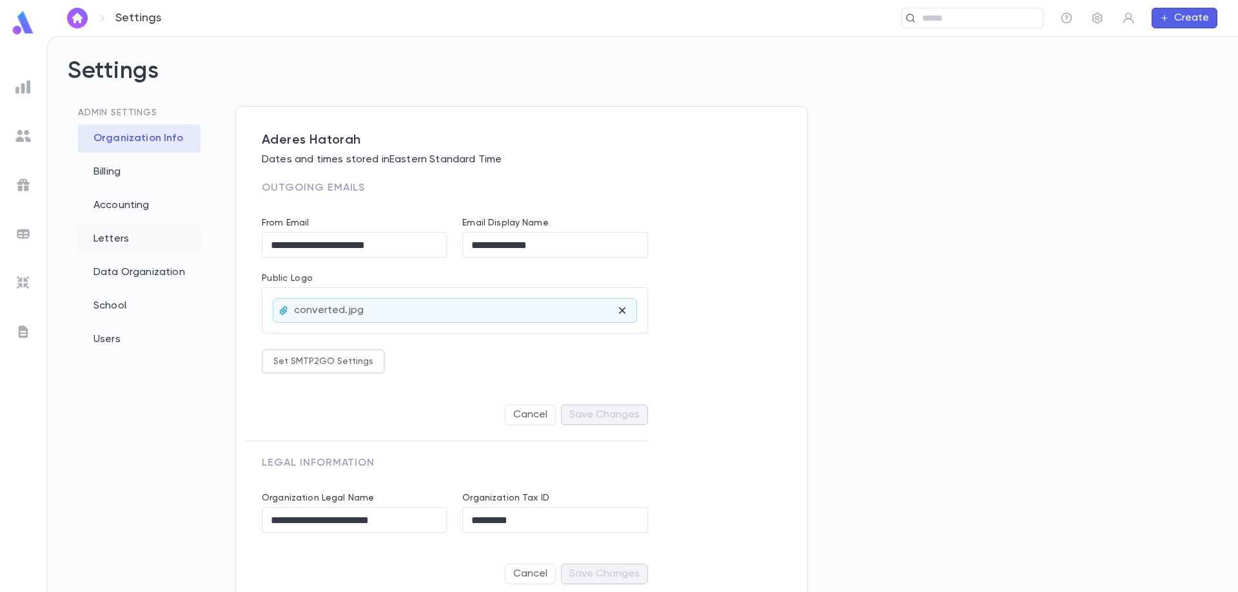
click at [131, 240] on div "Letters" at bounding box center [139, 239] width 122 height 28
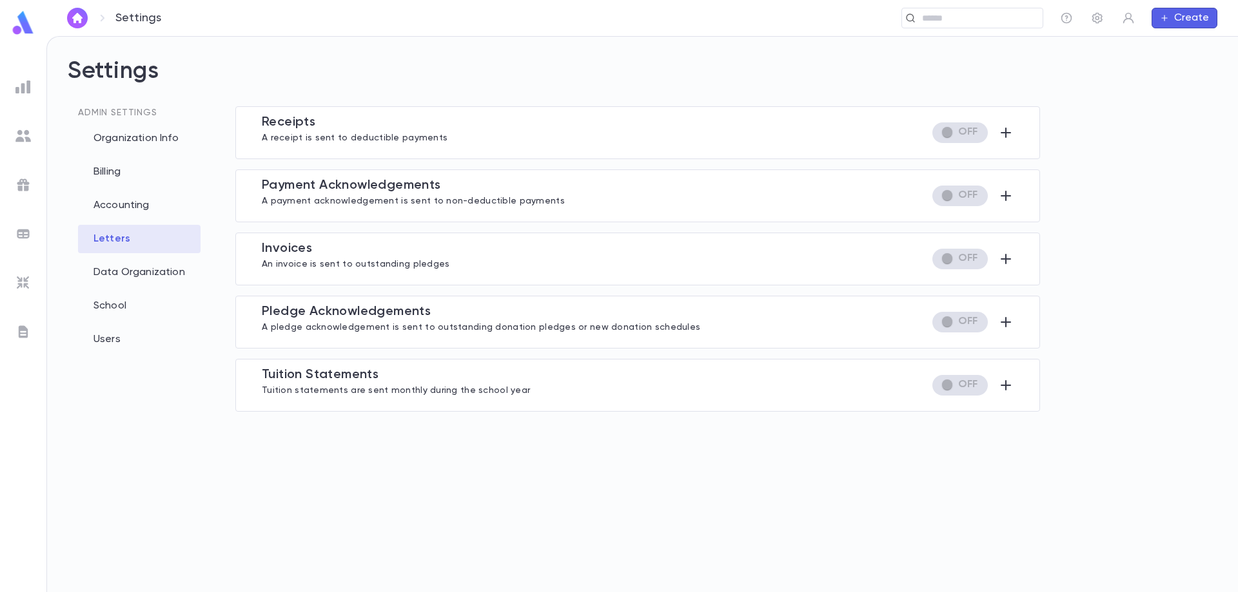
click at [307, 131] on p "A receipt is sent to deductible payments" at bounding box center [355, 136] width 186 height 13
click at [294, 195] on p "A payment acknowledgement is sent to non-deductible payments" at bounding box center [413, 199] width 303 height 13
click at [30, 84] on img at bounding box center [22, 86] width 15 height 15
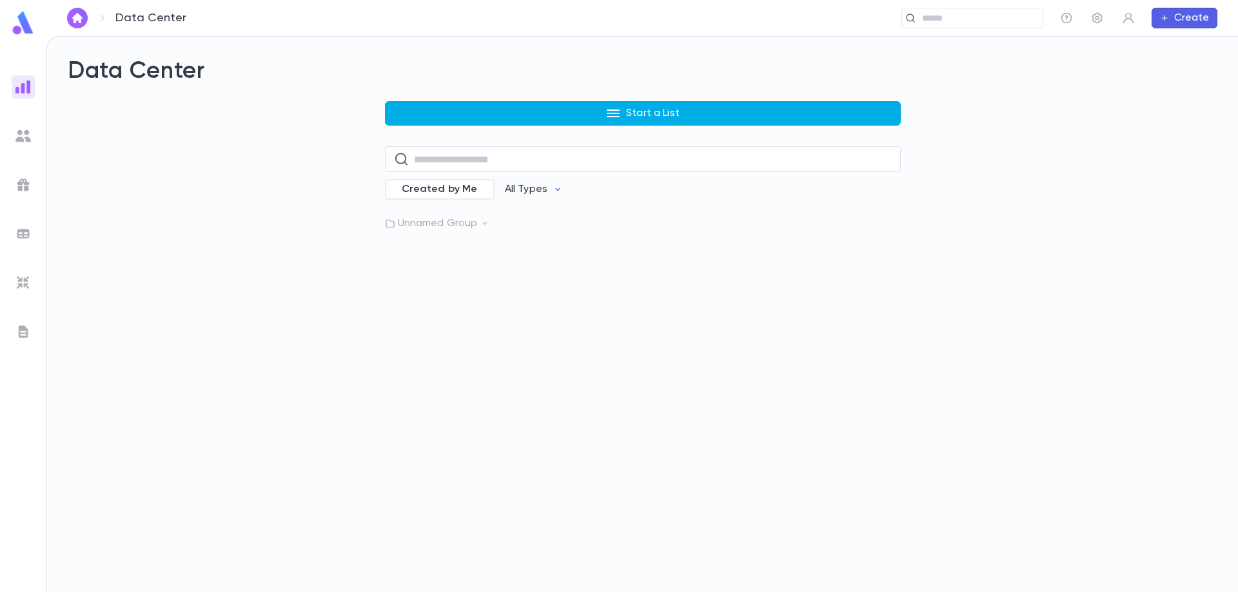
click at [582, 112] on button "Start a List" at bounding box center [643, 113] width 516 height 24
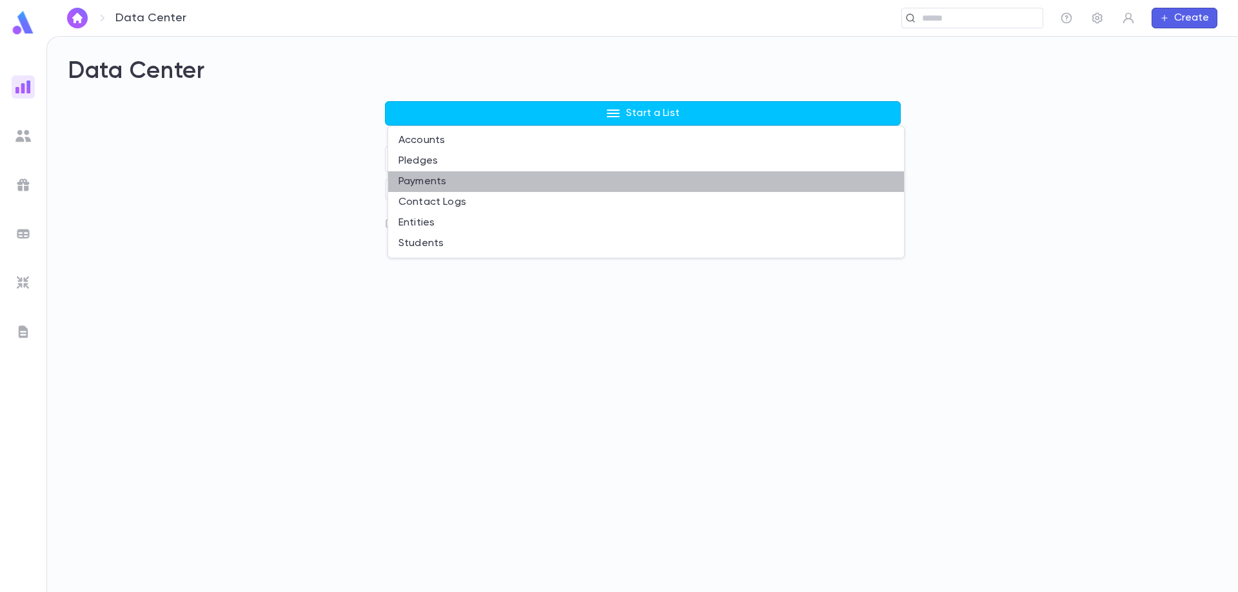
click at [509, 182] on li "Payments" at bounding box center [646, 181] width 516 height 21
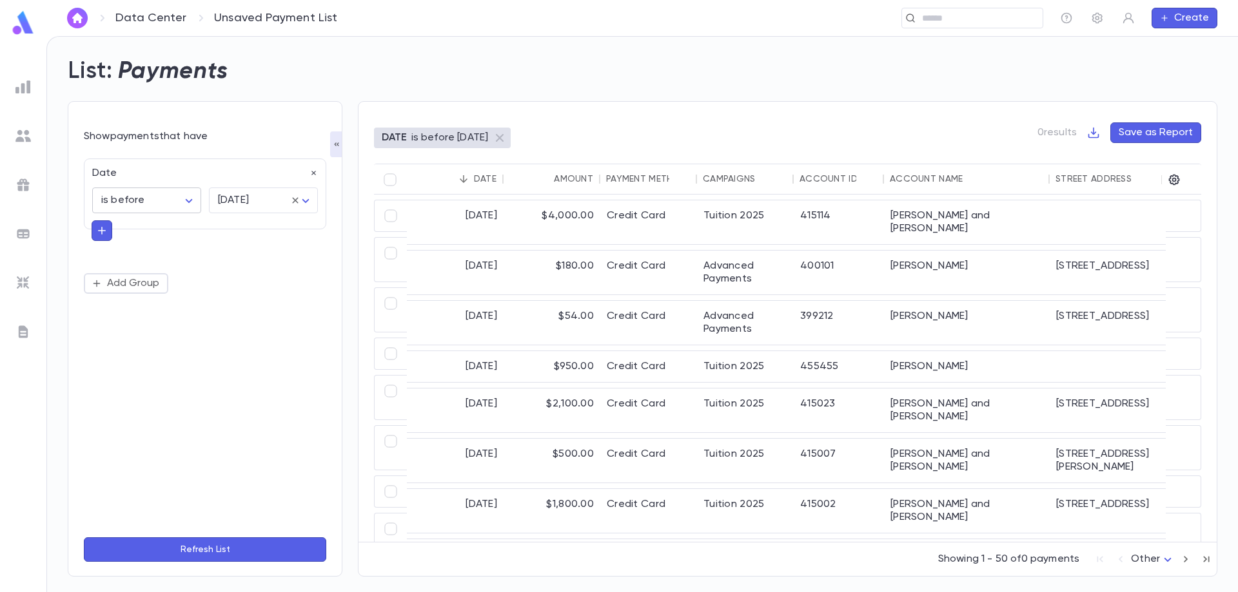
click at [193, 201] on body "Data Center Unsaved Payment List ​ Create List: Payments Show payments that hav…" at bounding box center [619, 314] width 1238 height 556
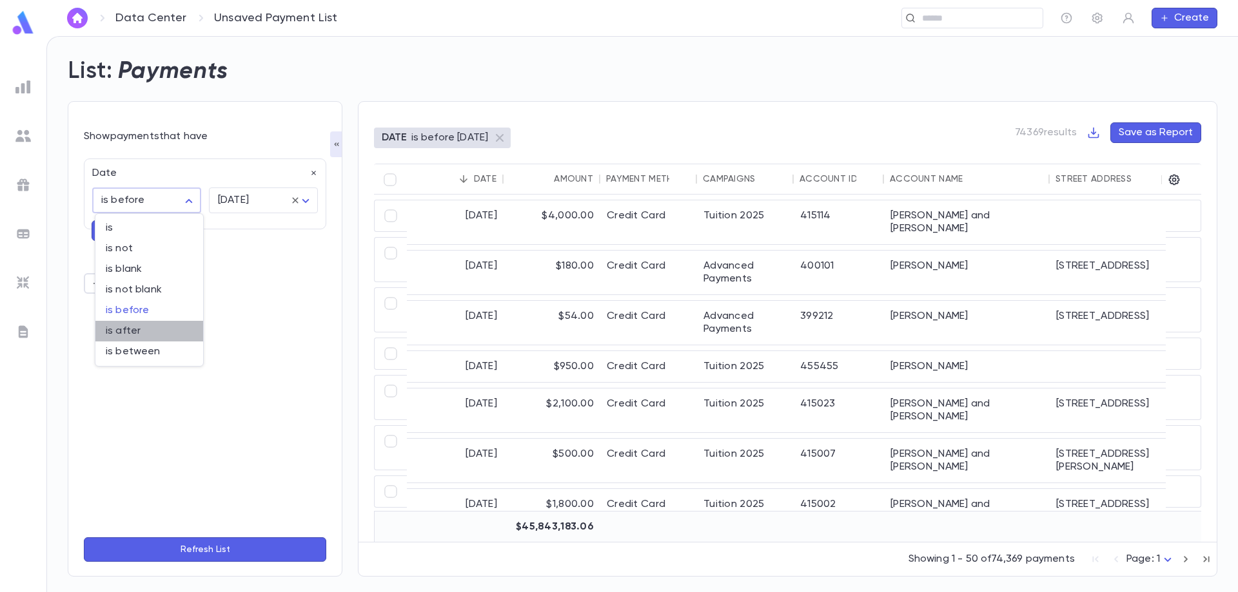
click at [151, 331] on span "is after" at bounding box center [149, 331] width 87 height 13
type input "**********"
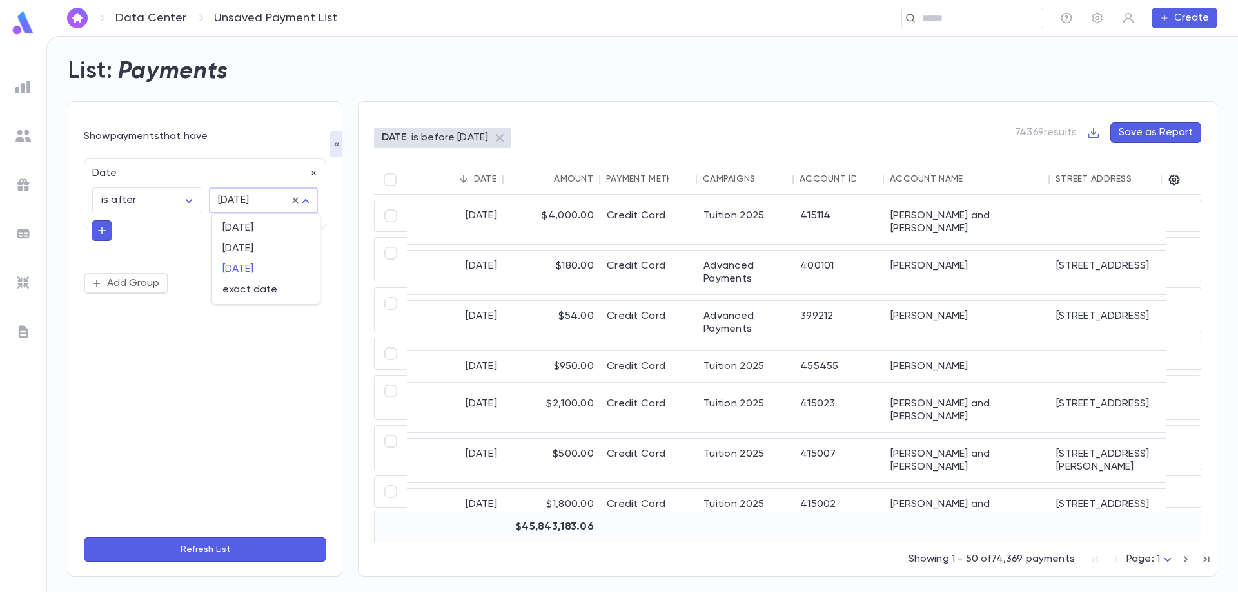
click at [260, 199] on body "**********" at bounding box center [619, 314] width 1238 height 556
click at [250, 291] on span "exact date" at bounding box center [265, 290] width 87 height 13
type input "*********"
click at [306, 230] on icon "Choose date" at bounding box center [304, 233] width 12 height 13
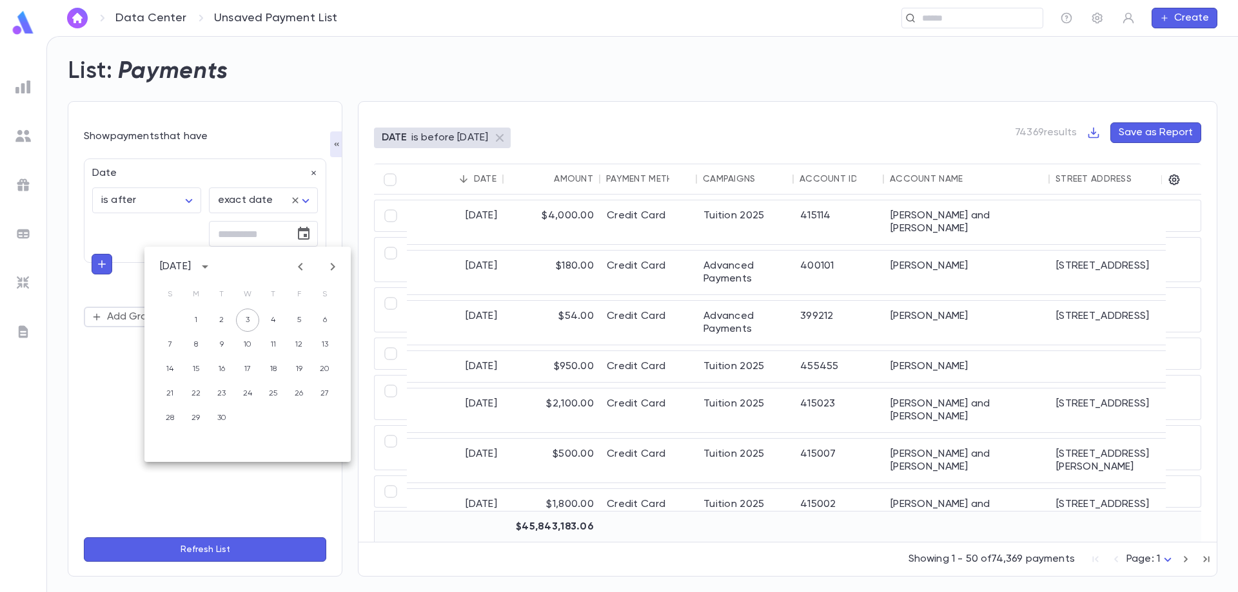
click at [167, 319] on div "1 2 3 4 5 6" at bounding box center [247, 320] width 206 height 23
click at [301, 269] on icon "Previous month" at bounding box center [300, 267] width 5 height 8
click at [302, 269] on icon "Previous month" at bounding box center [300, 266] width 15 height 15
click at [268, 420] on button "31" at bounding box center [273, 418] width 23 height 23
type input "**********"
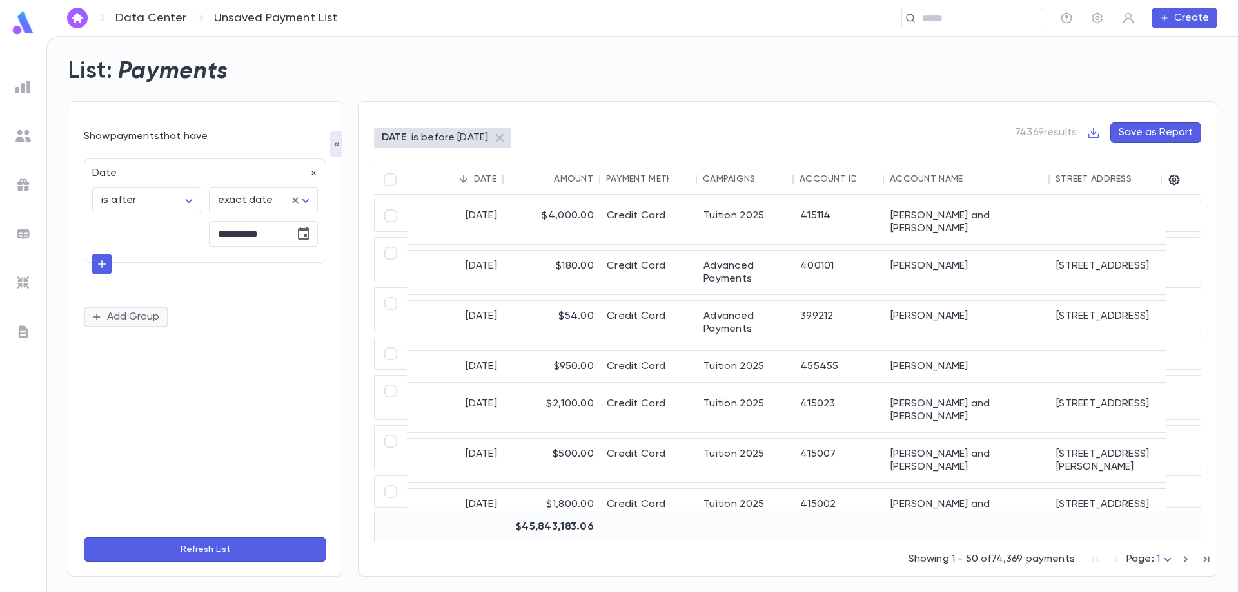
click at [150, 320] on button "Add Group" at bounding box center [126, 317] width 84 height 21
click at [150, 342] on input "text" at bounding box center [200, 338] width 188 height 18
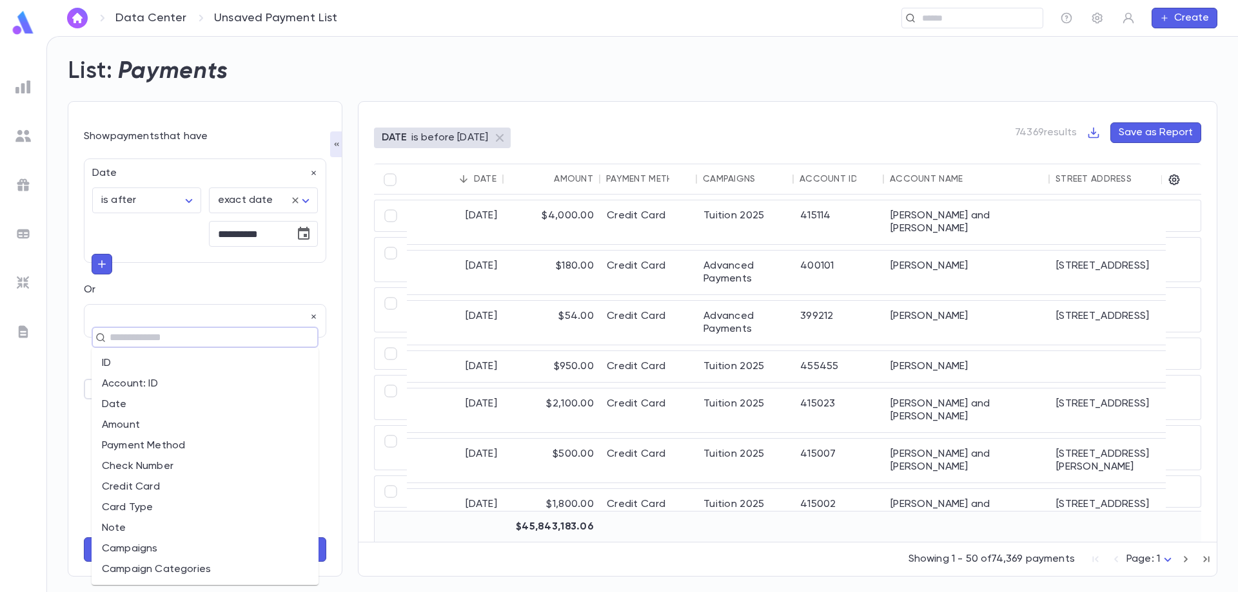
scroll to position [64, 0]
click at [191, 489] on li "Campaigns" at bounding box center [205, 484] width 227 height 21
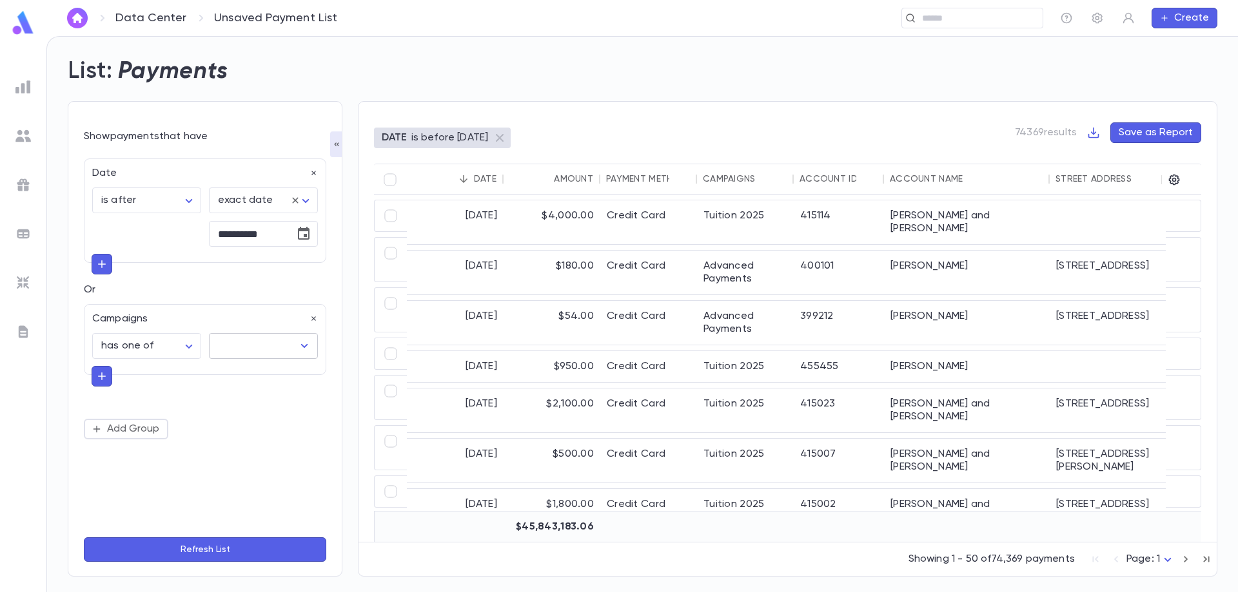
click at [252, 338] on input "text" at bounding box center [254, 346] width 78 height 24
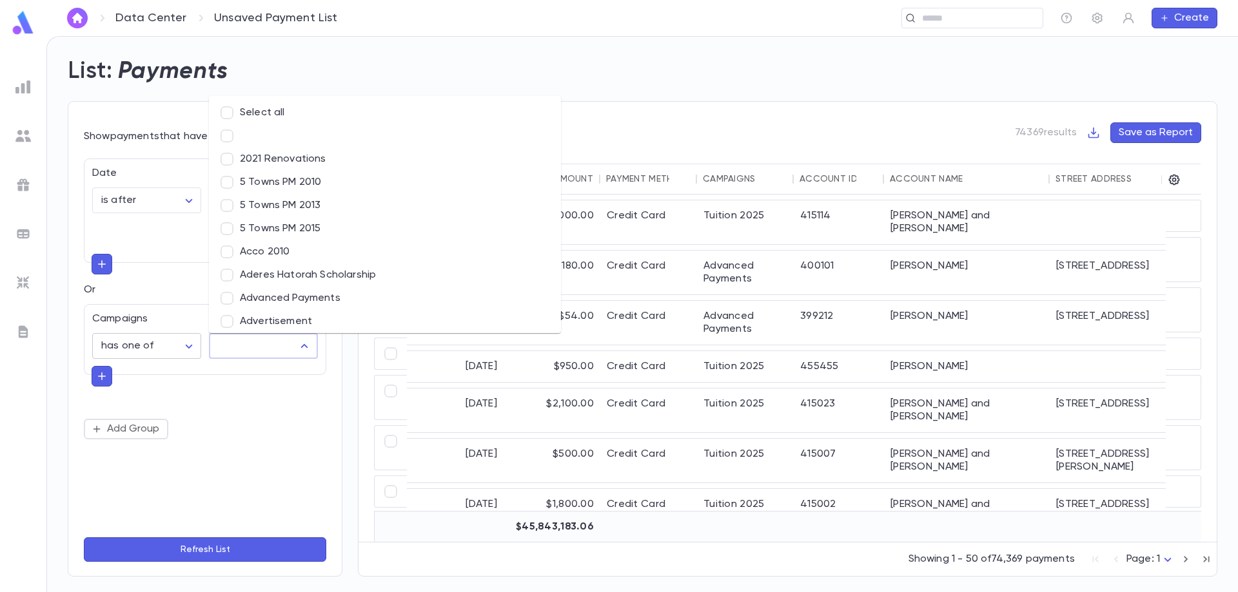
click at [169, 347] on body "**********" at bounding box center [619, 314] width 1238 height 556
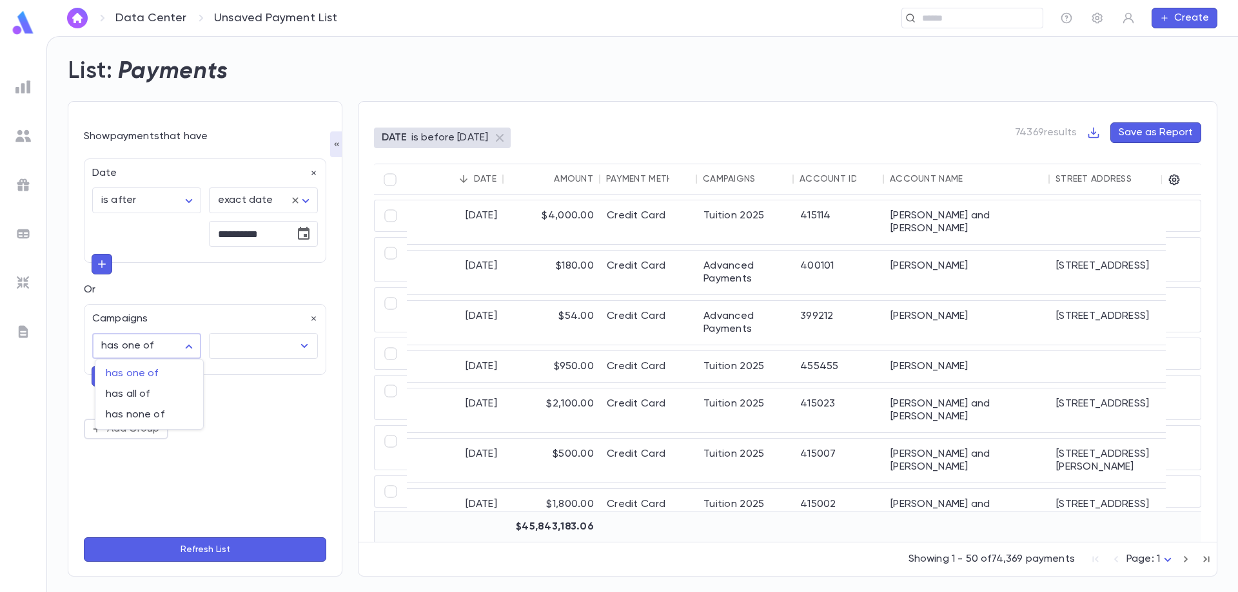
click at [190, 347] on div at bounding box center [619, 296] width 1238 height 592
click at [190, 347] on body "**********" at bounding box center [619, 314] width 1238 height 556
click at [190, 347] on div at bounding box center [619, 296] width 1238 height 592
click at [192, 349] on body "**********" at bounding box center [619, 314] width 1238 height 556
click at [259, 347] on div at bounding box center [619, 296] width 1238 height 592
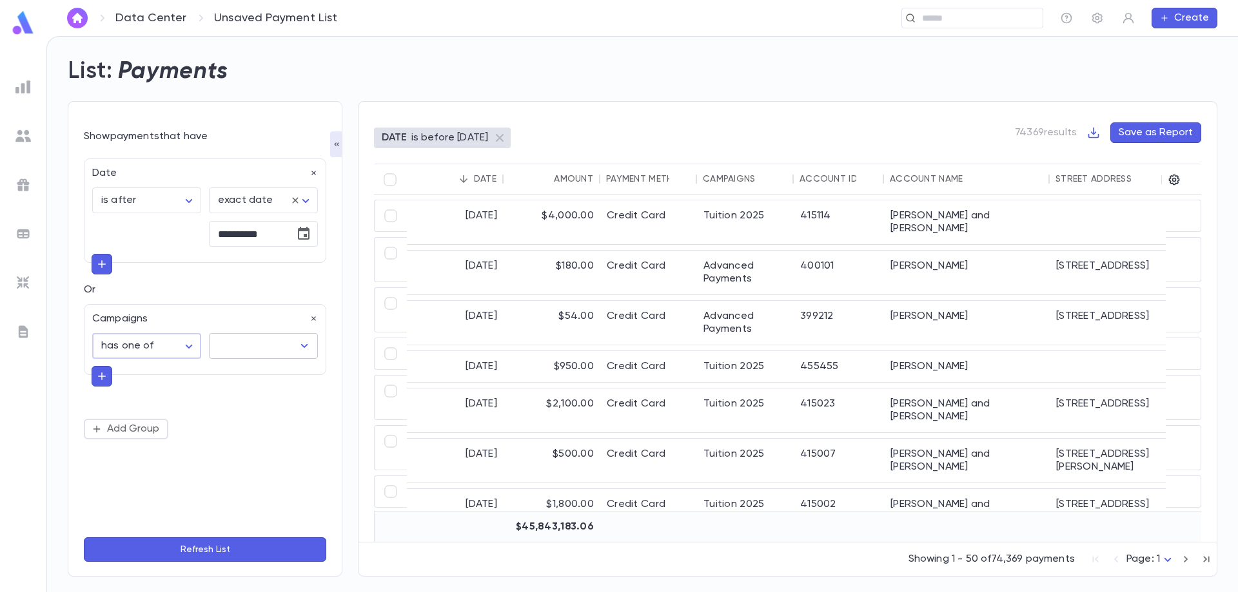
click at [259, 347] on input "text" at bounding box center [254, 346] width 78 height 24
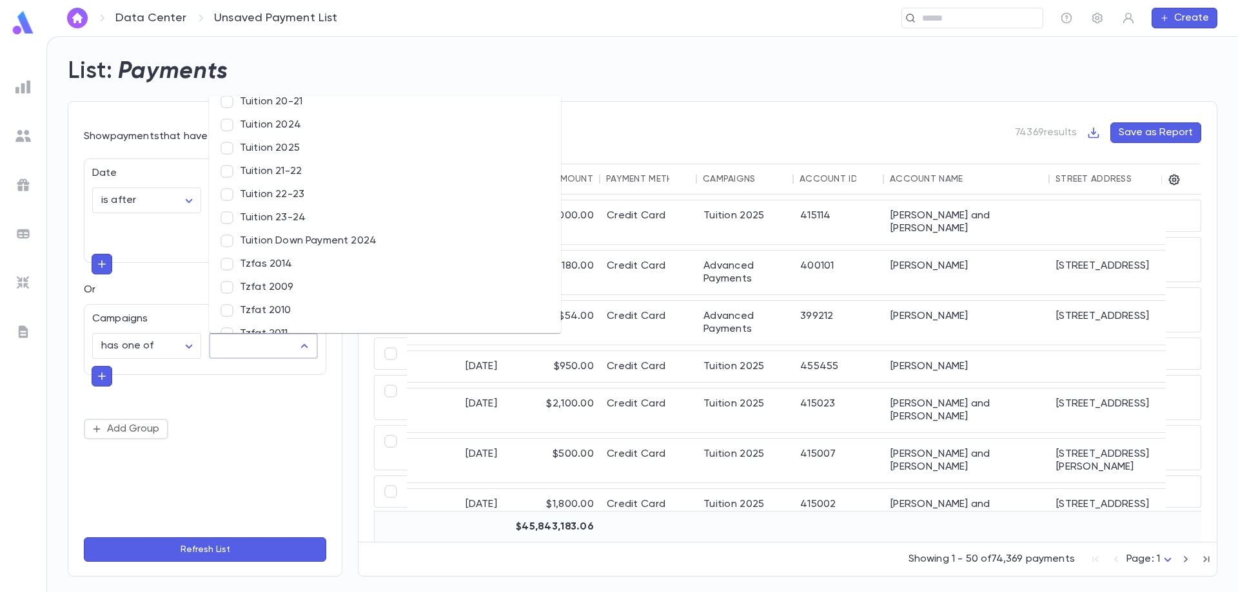
scroll to position [7749, 0]
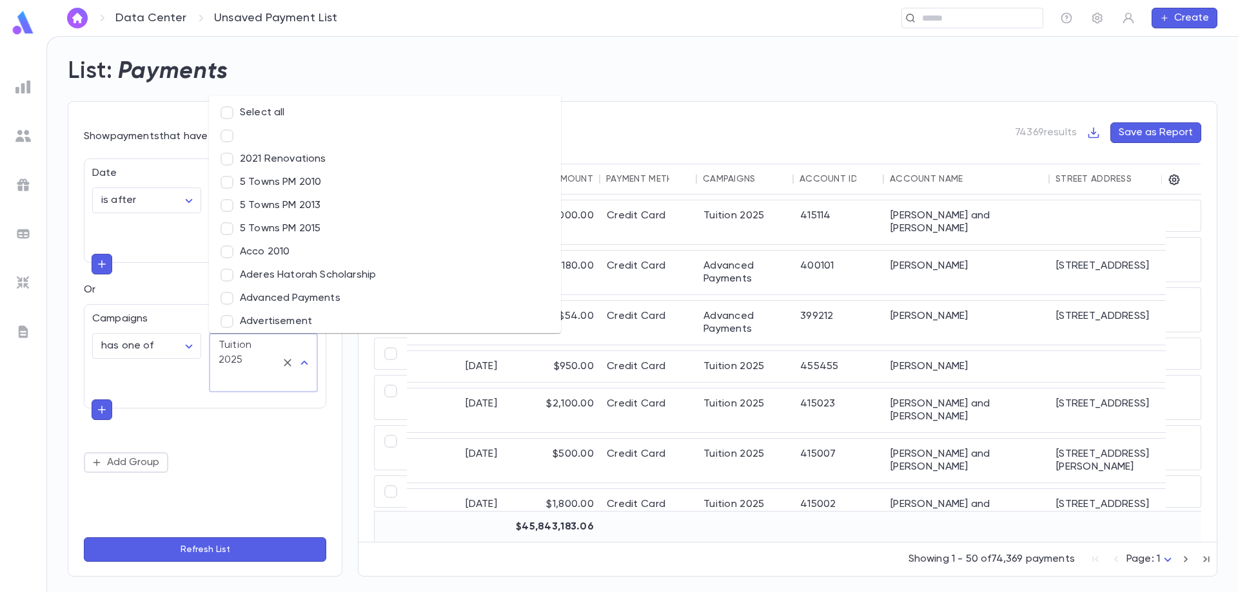
click at [221, 551] on button "Refresh List" at bounding box center [205, 550] width 242 height 24
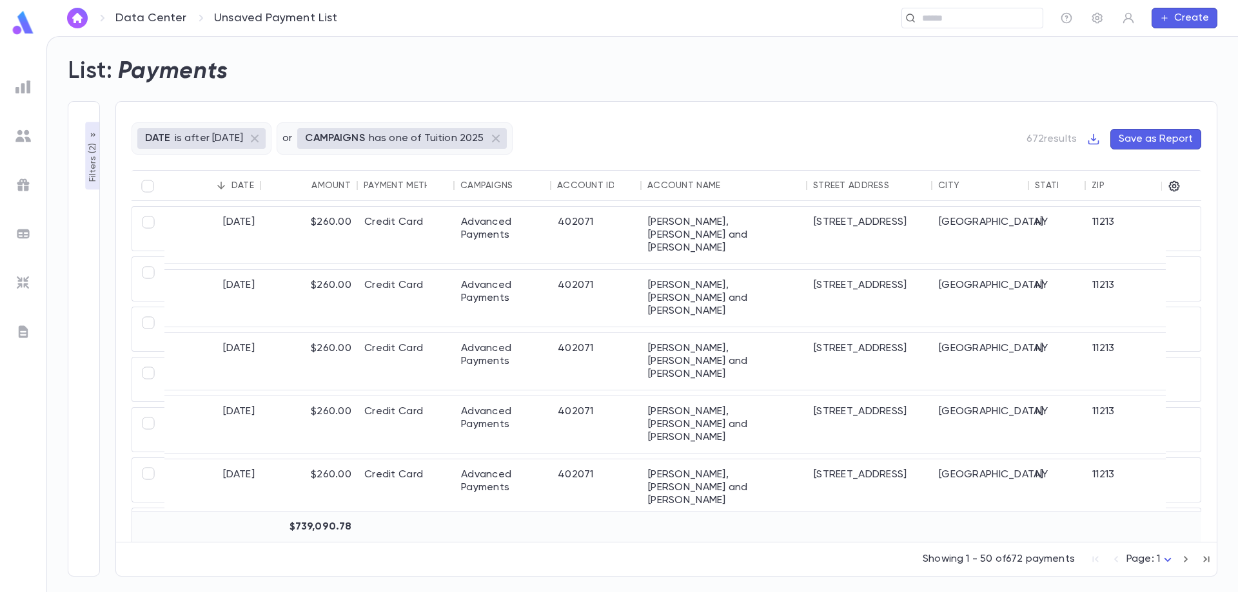
click at [91, 137] on icon "button" at bounding box center [93, 134] width 5 height 3
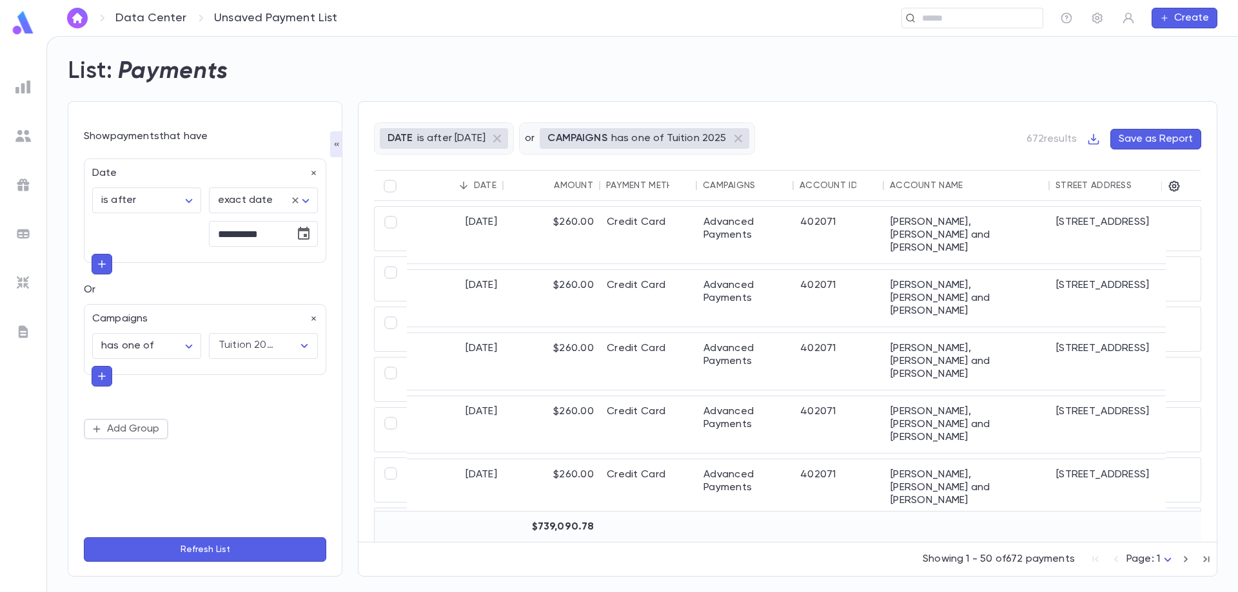
click at [101, 268] on icon "button" at bounding box center [102, 264] width 12 height 13
click at [132, 283] on p "Or" at bounding box center [205, 287] width 242 height 13
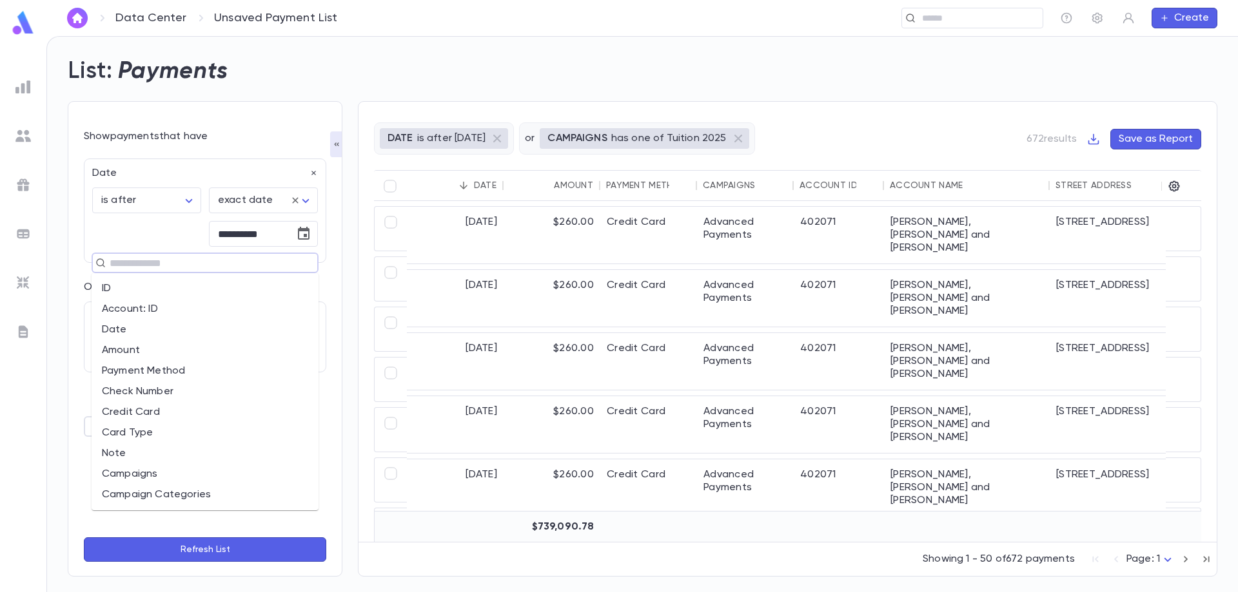
click at [119, 265] on input "text" at bounding box center [200, 263] width 188 height 18
click at [83, 267] on div "**********" at bounding box center [205, 339] width 275 height 476
click at [134, 268] on input "text" at bounding box center [200, 263] width 188 height 18
click at [140, 328] on li "Date" at bounding box center [205, 330] width 227 height 21
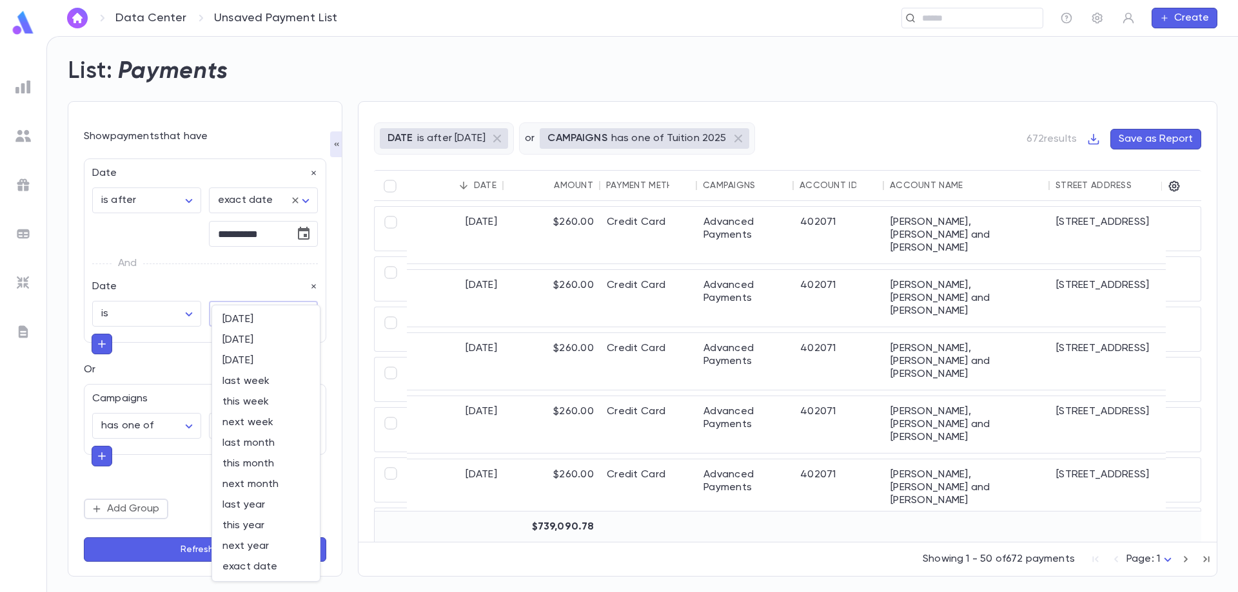
click at [233, 316] on body "**********" at bounding box center [619, 314] width 1238 height 556
click at [171, 317] on div at bounding box center [619, 296] width 1238 height 592
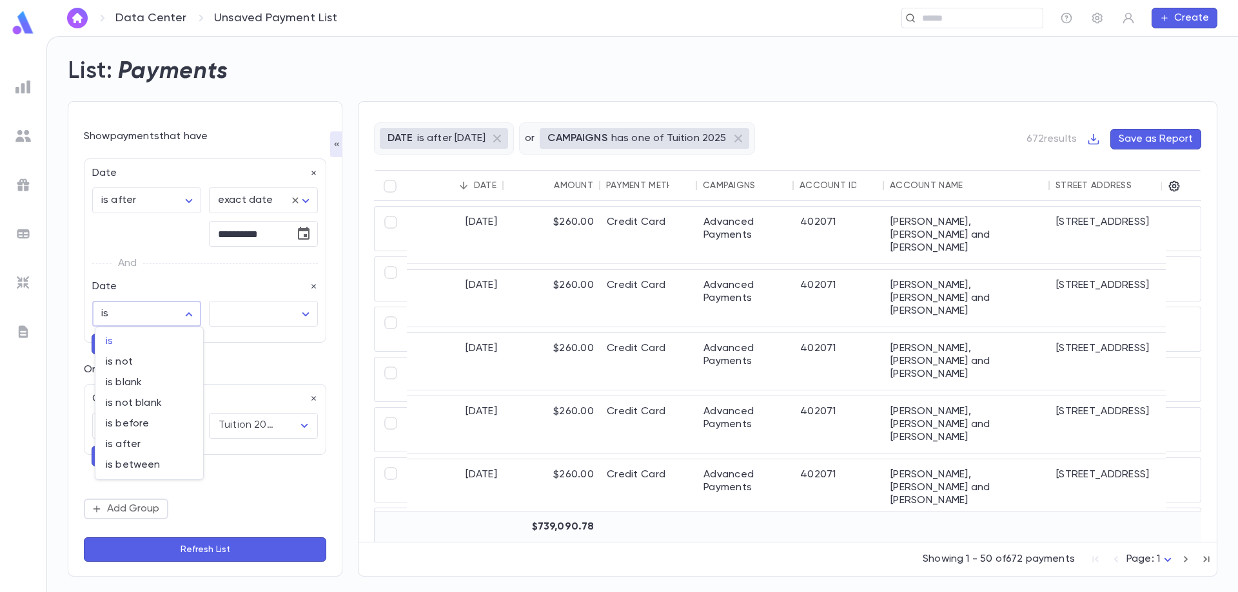
click at [189, 313] on body "**********" at bounding box center [619, 314] width 1238 height 556
click at [140, 424] on span "is before" at bounding box center [149, 424] width 87 height 13
type input "********"
click at [242, 313] on body "**********" at bounding box center [619, 314] width 1238 height 556
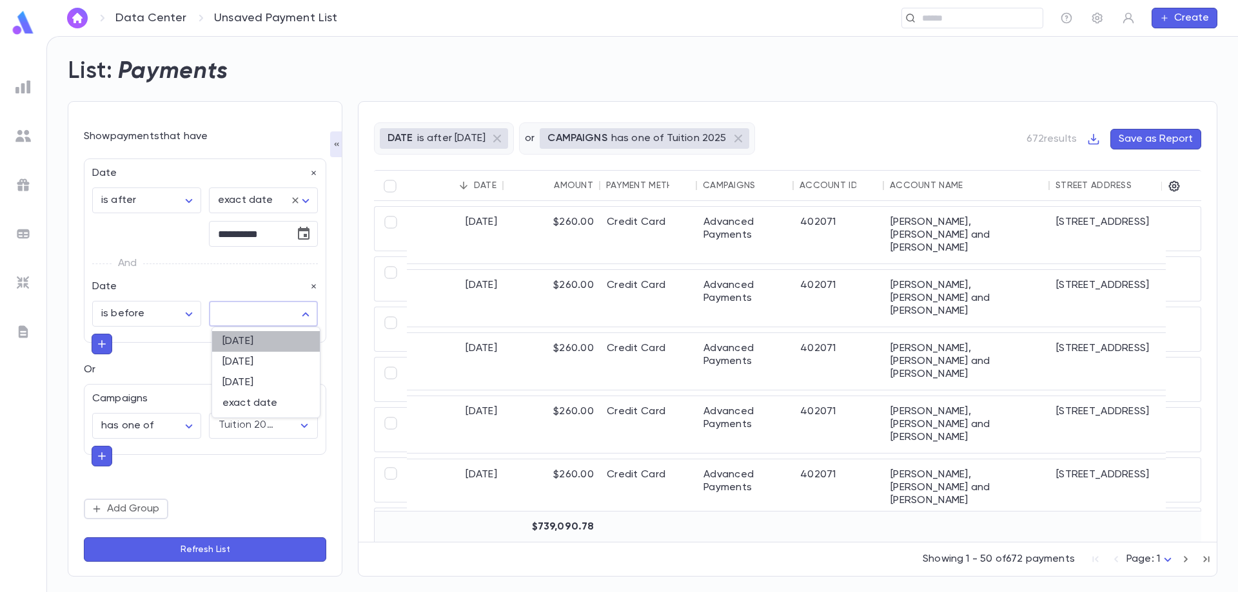
click at [248, 340] on span "today" at bounding box center [265, 341] width 87 height 13
click at [256, 313] on body "**********" at bounding box center [619, 314] width 1238 height 556
click at [240, 375] on li "tomorrow" at bounding box center [266, 383] width 108 height 21
type input "********"
click at [193, 553] on button "Refresh List" at bounding box center [205, 550] width 242 height 24
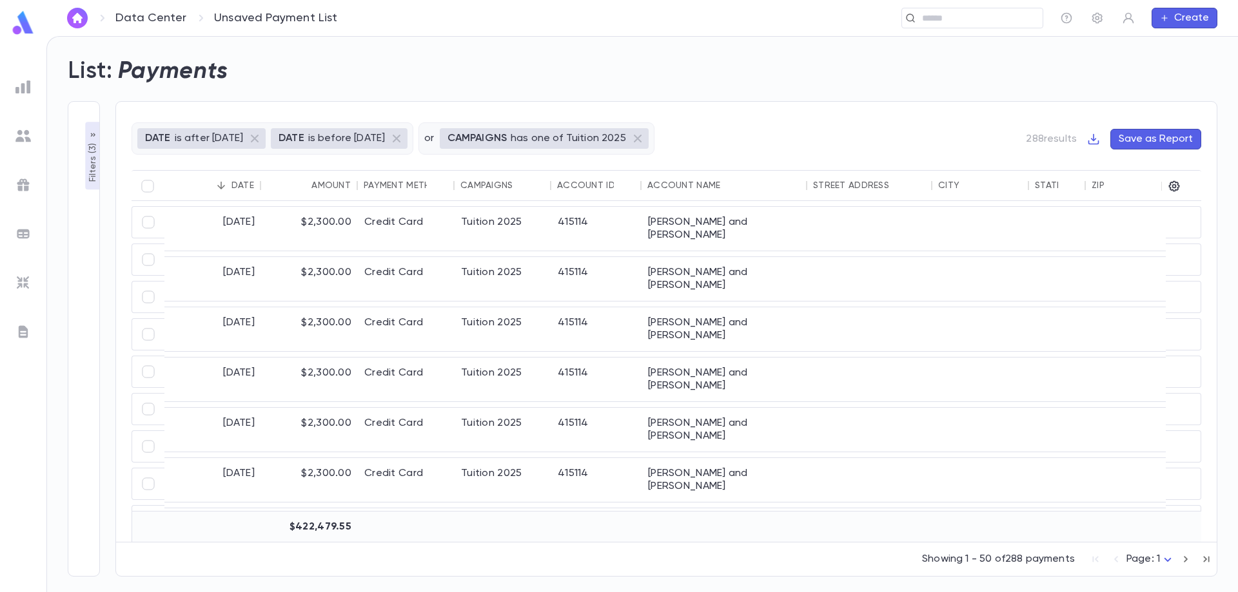
click at [93, 134] on icon "button" at bounding box center [93, 135] width 10 height 10
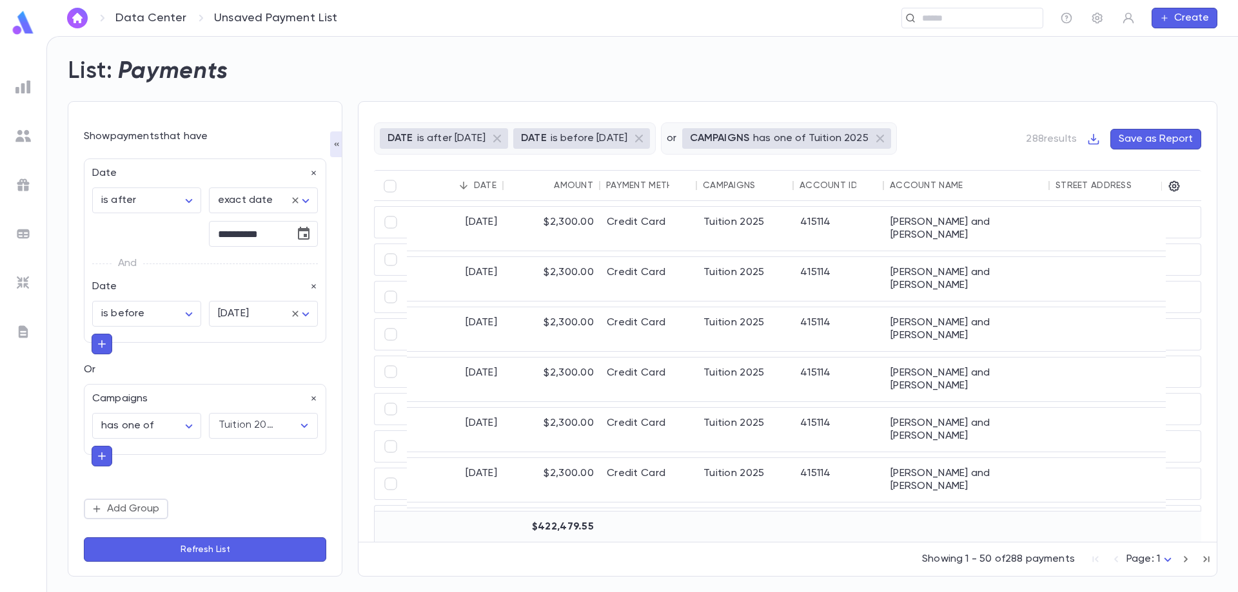
click at [191, 557] on button "Refresh List" at bounding box center [205, 550] width 242 height 24
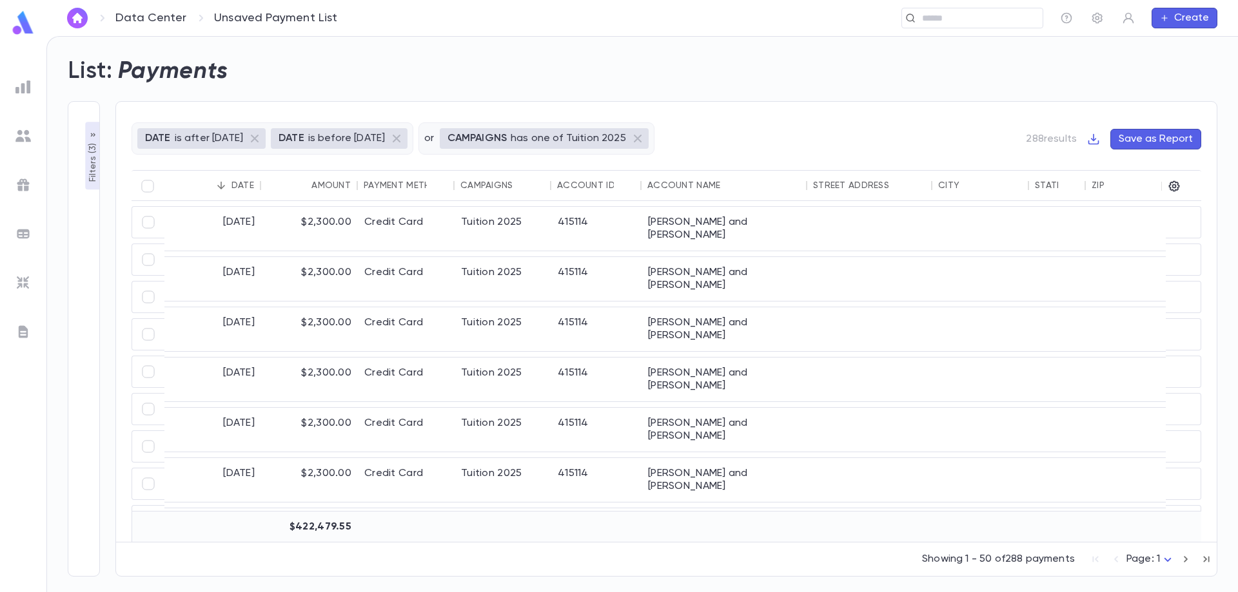
click at [91, 133] on icon "button" at bounding box center [93, 135] width 10 height 10
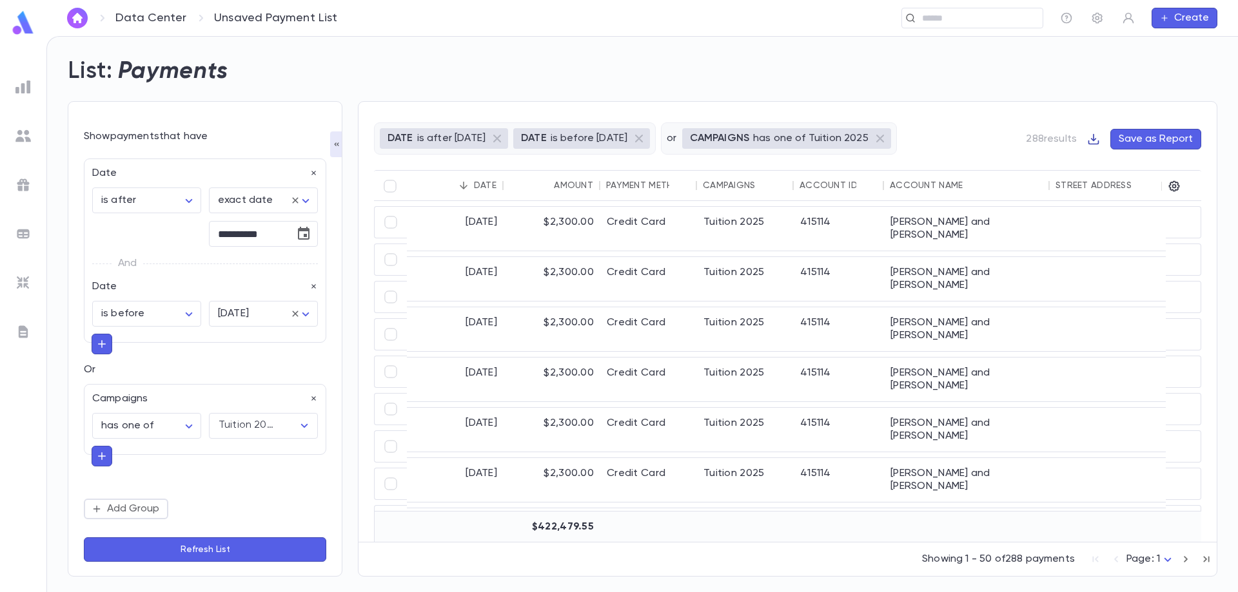
click at [1092, 139] on icon "button" at bounding box center [1093, 139] width 13 height 13
click at [1120, 164] on li "Download CSV" at bounding box center [1138, 164] width 93 height 21
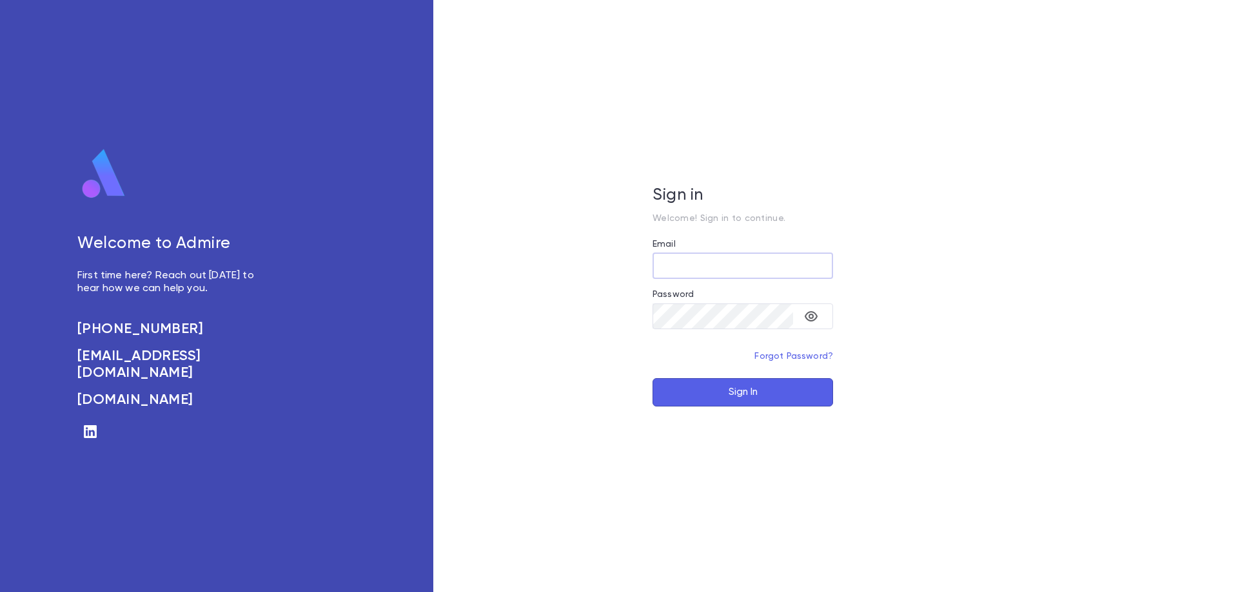
click at [679, 248] on div "Email" at bounding box center [742, 246] width 181 height 14
click at [679, 262] on input "Email" at bounding box center [742, 265] width 181 height 25
